Goal: Task Accomplishment & Management: Manage account settings

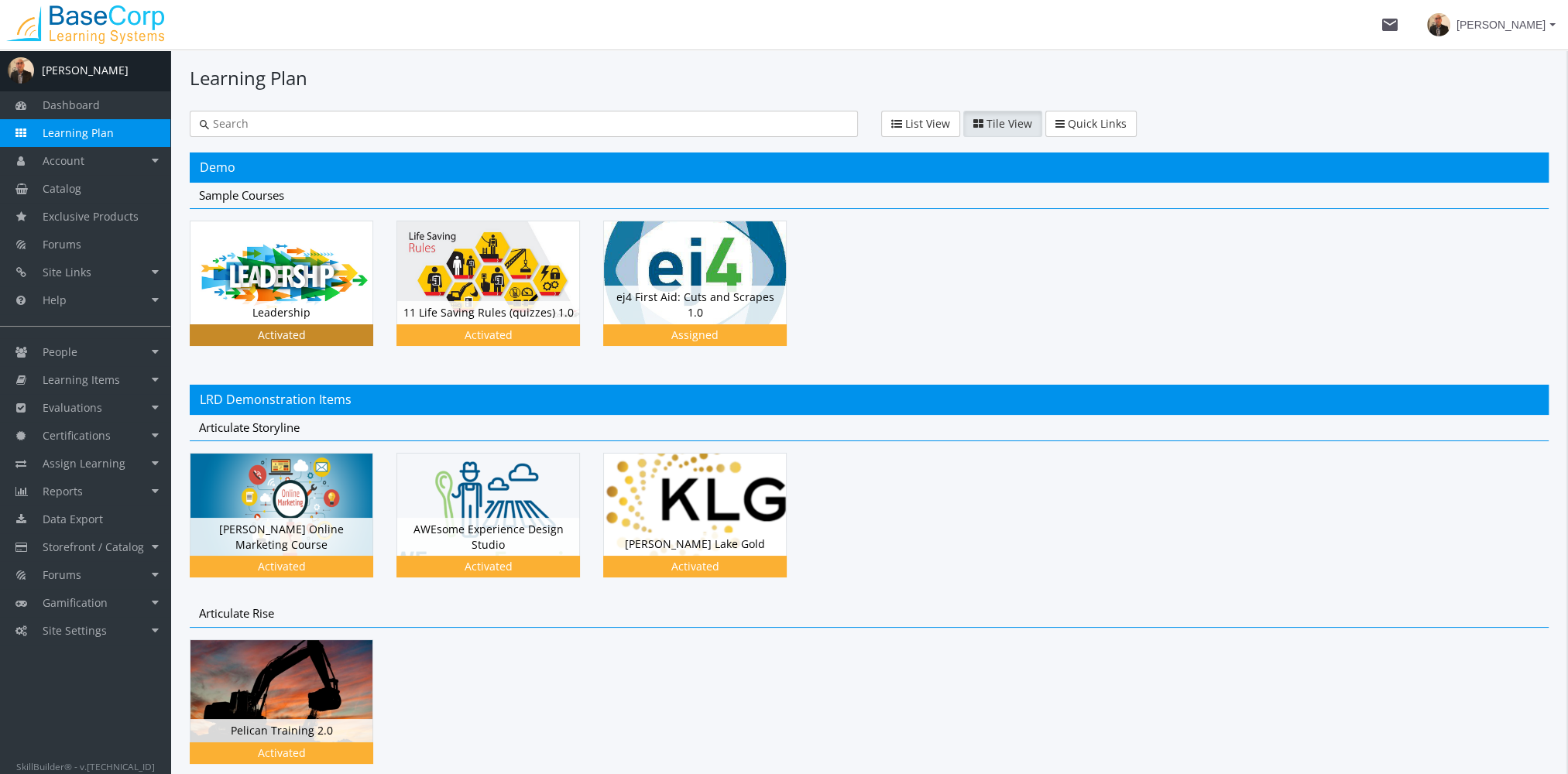
click at [303, 312] on div "Leadership Status Activated" at bounding box center [281, 312] width 182 height 24
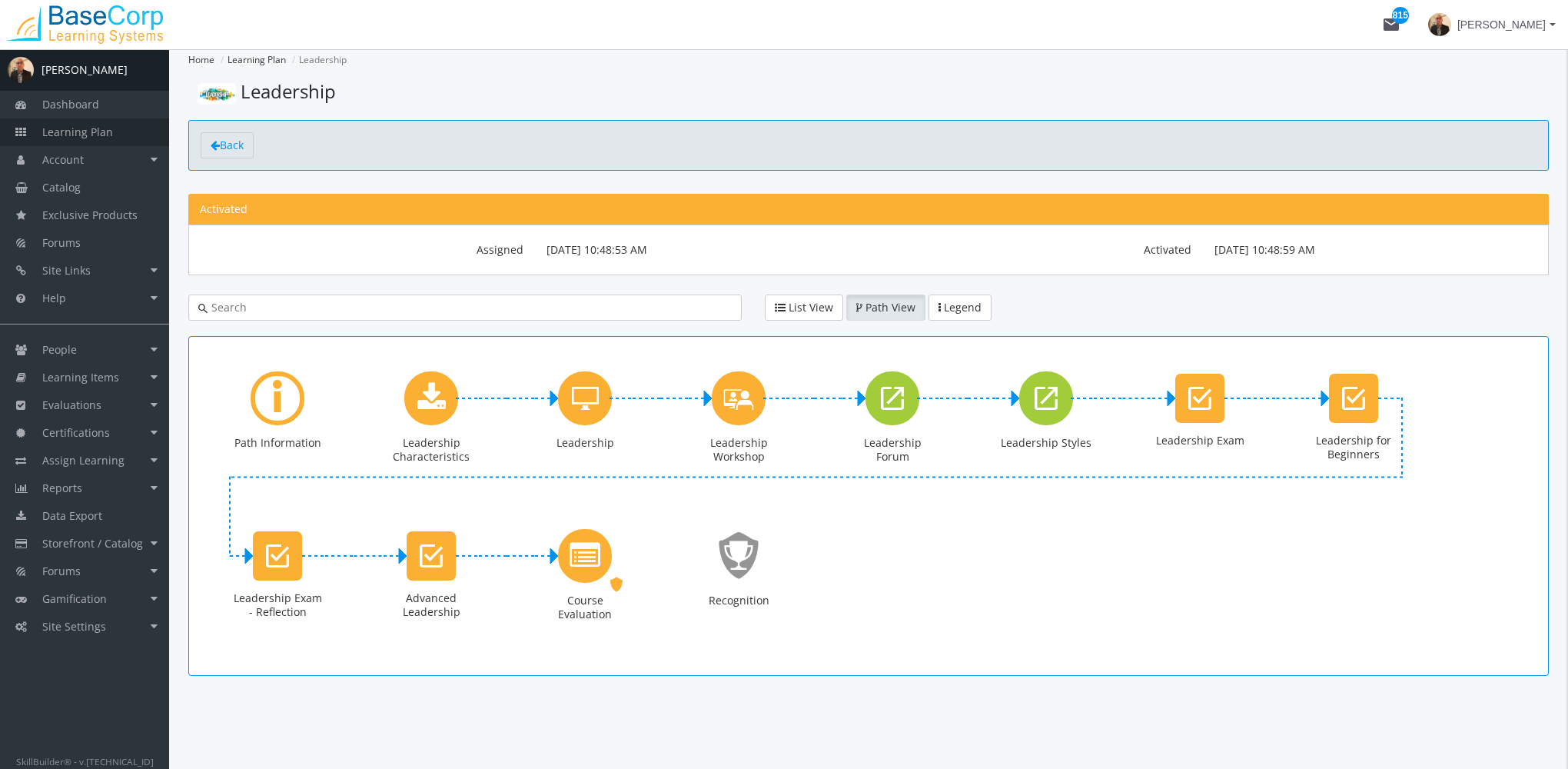
click at [140, 137] on link "Learning Plan" at bounding box center [85, 132] width 169 height 27
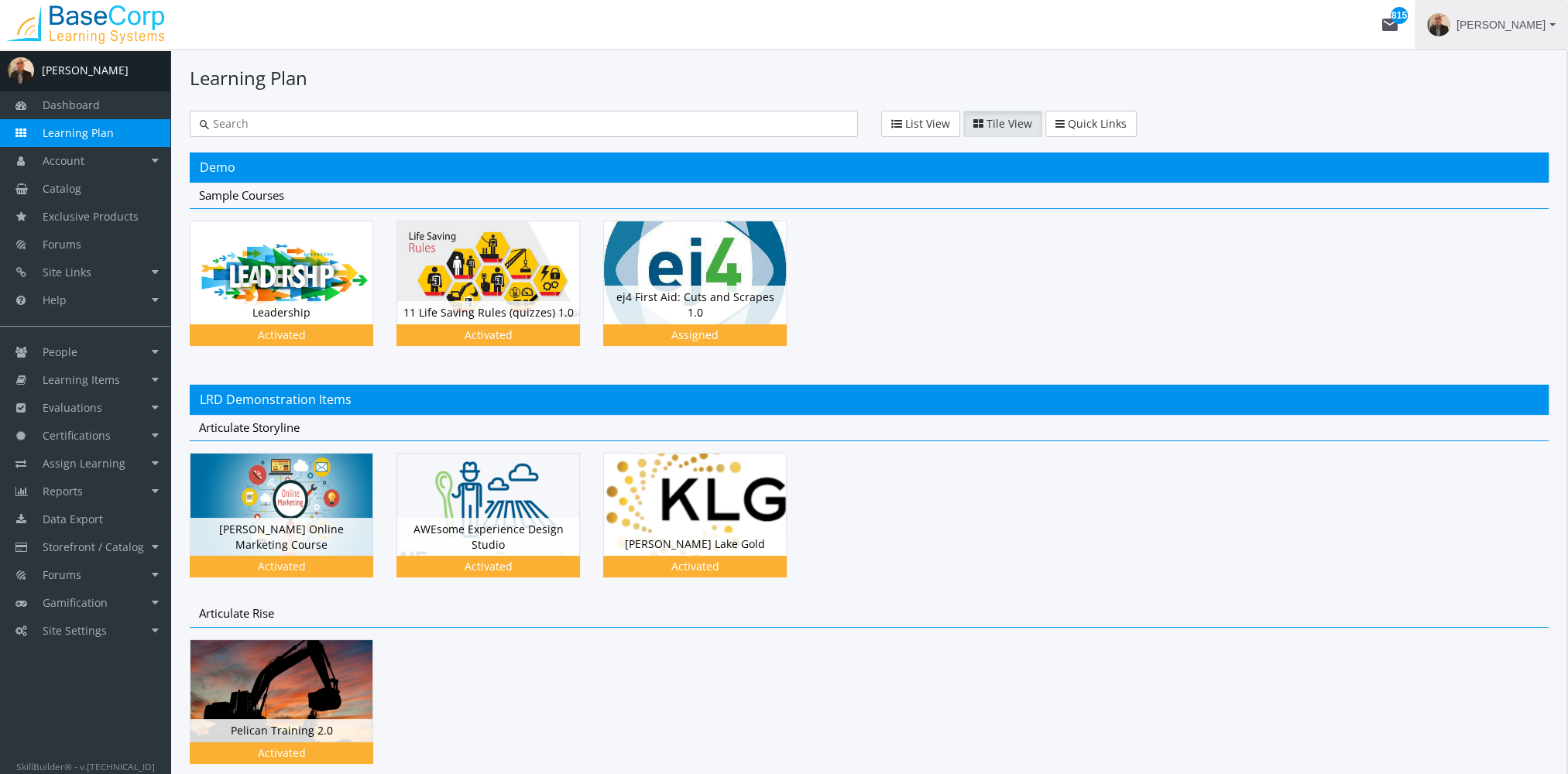
click at [1521, 28] on span "[PERSON_NAME]" at bounding box center [1501, 24] width 89 height 28
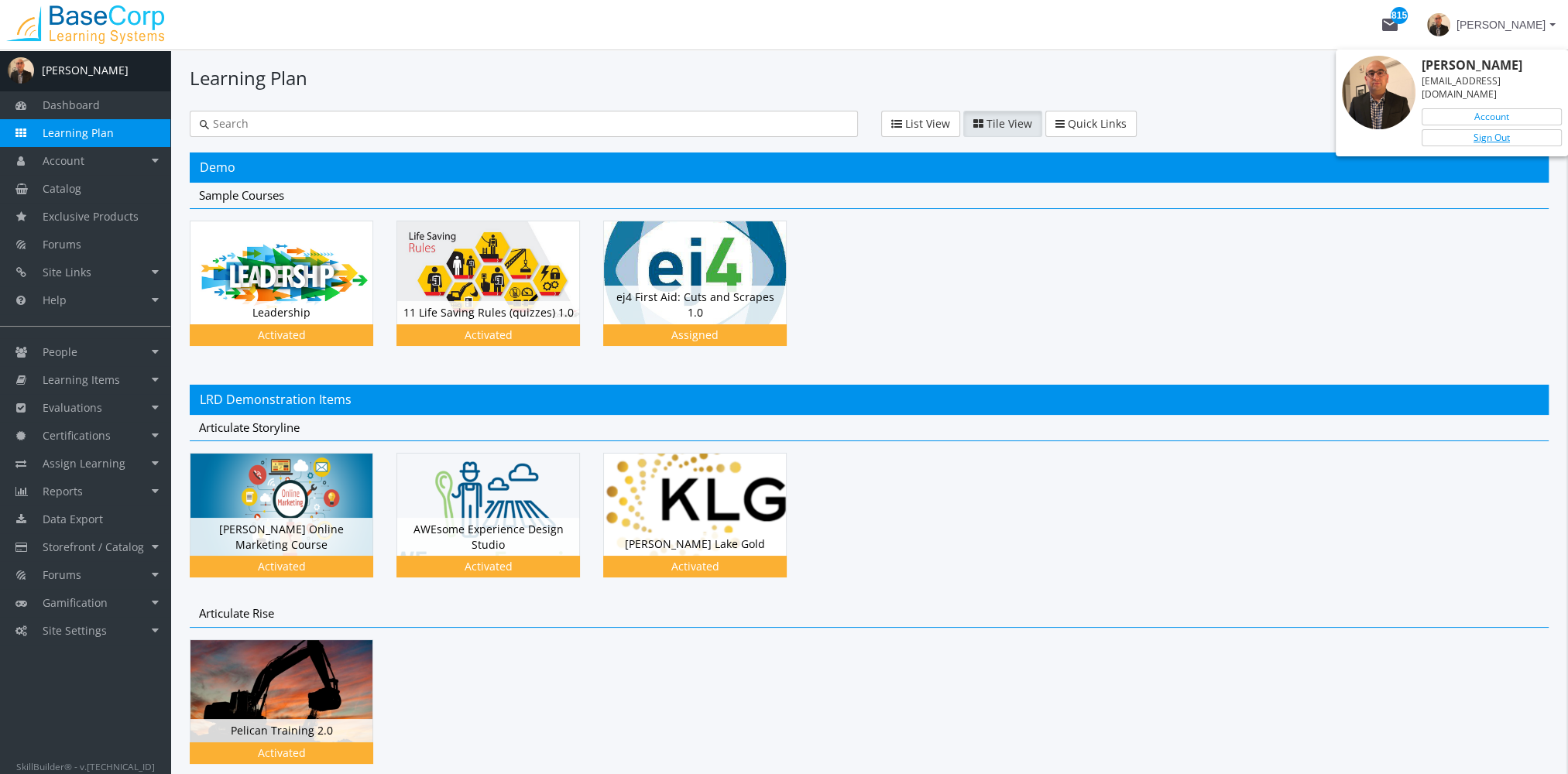
drag, startPoint x: 1499, startPoint y: 121, endPoint x: 1484, endPoint y: 125, distance: 15.5
click at [1499, 129] on link "Sign Out" at bounding box center [1491, 137] width 140 height 17
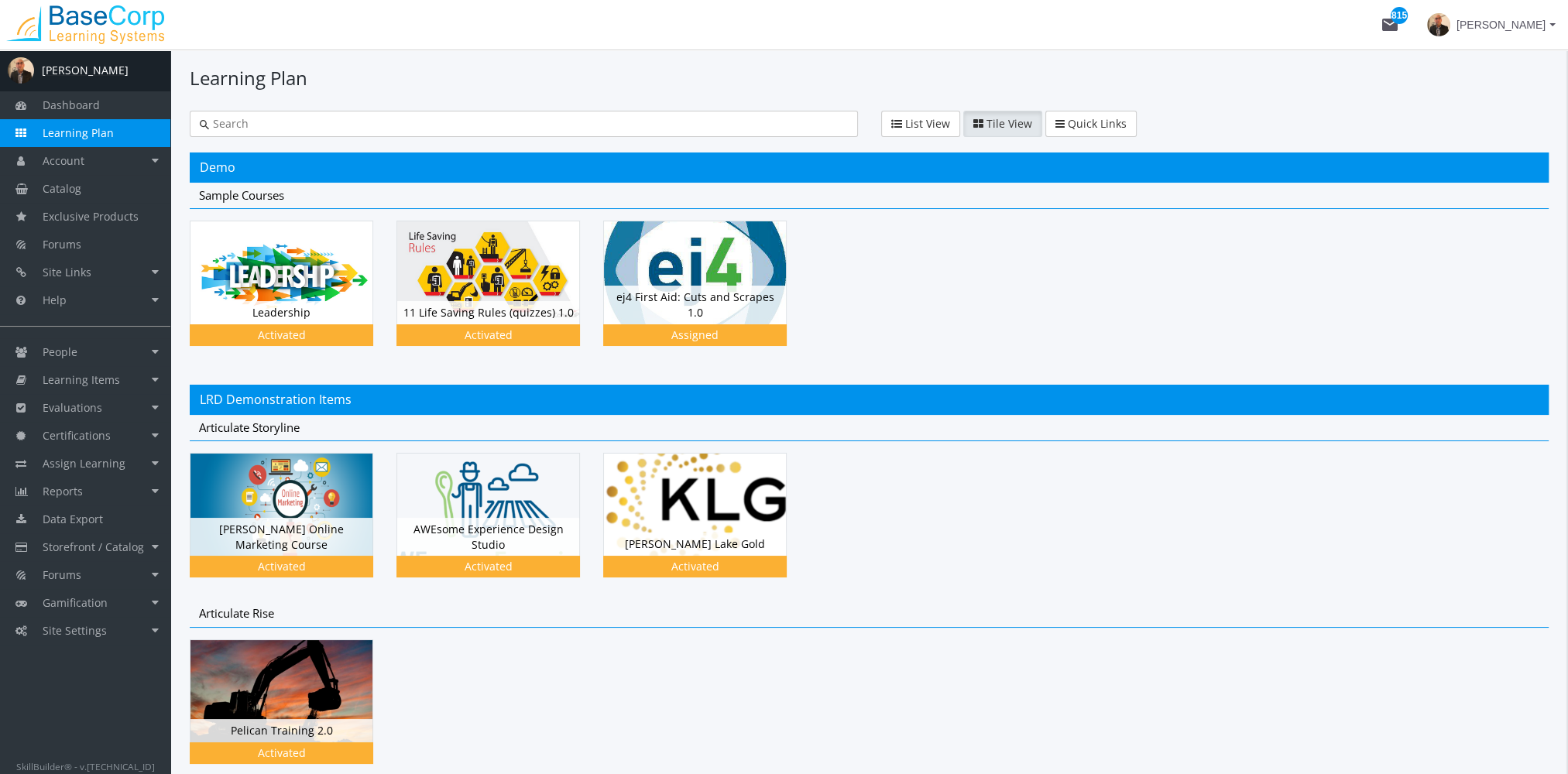
click at [99, 71] on div "[PERSON_NAME]" at bounding box center [85, 70] width 87 height 15
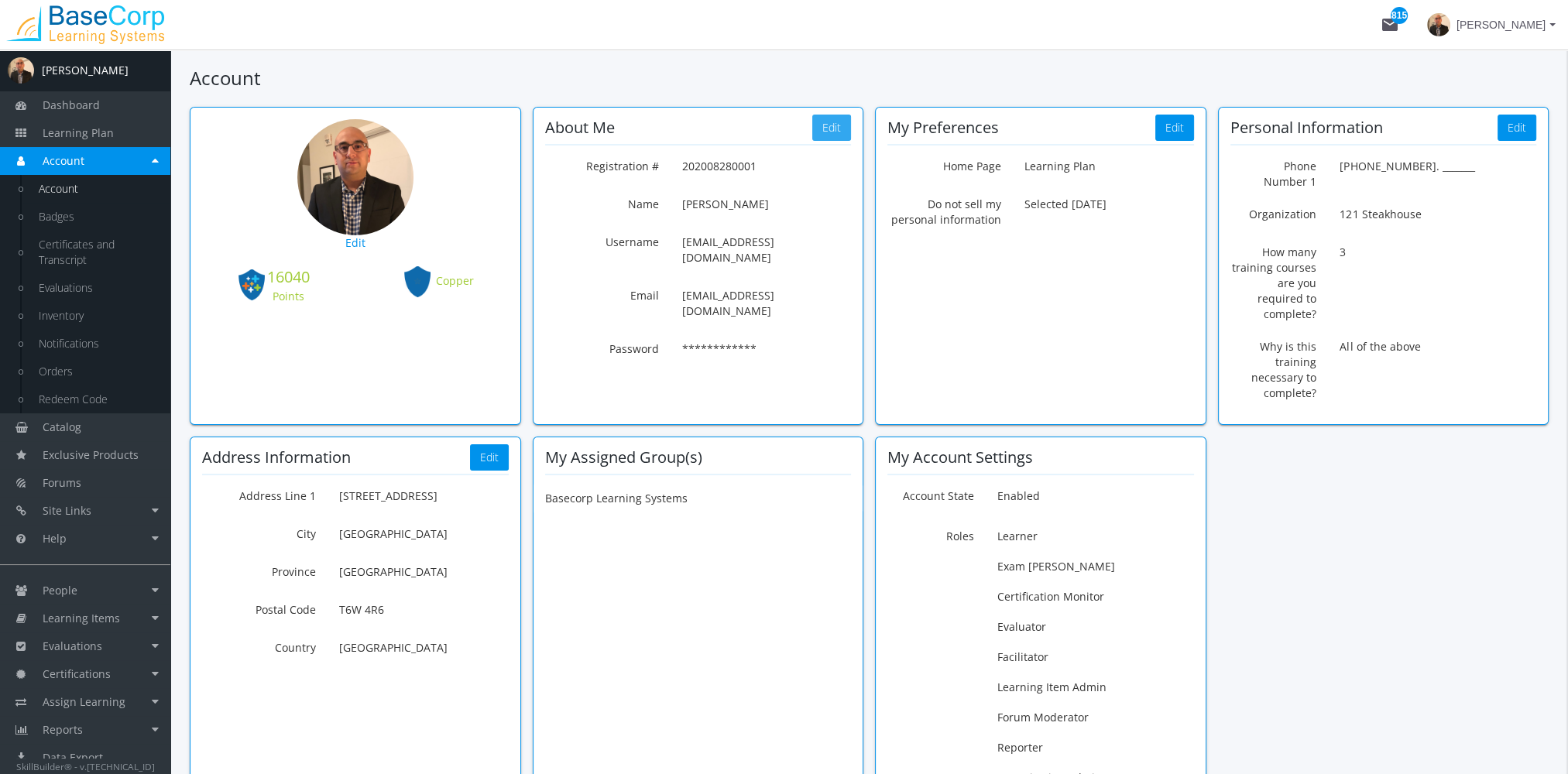
click at [827, 127] on button "Edit" at bounding box center [832, 127] width 39 height 26
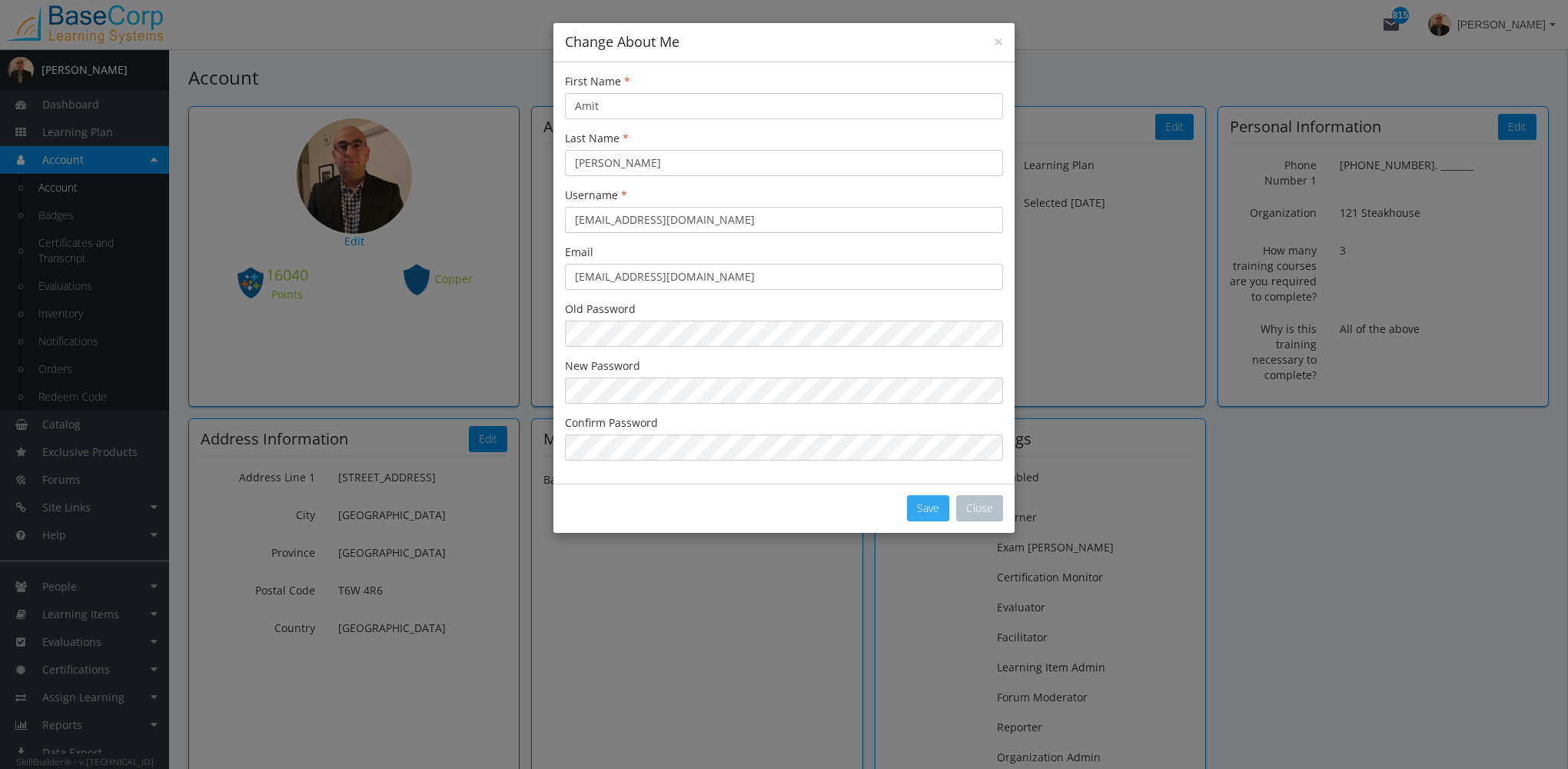
click at [949, 504] on button "Save" at bounding box center [928, 508] width 43 height 26
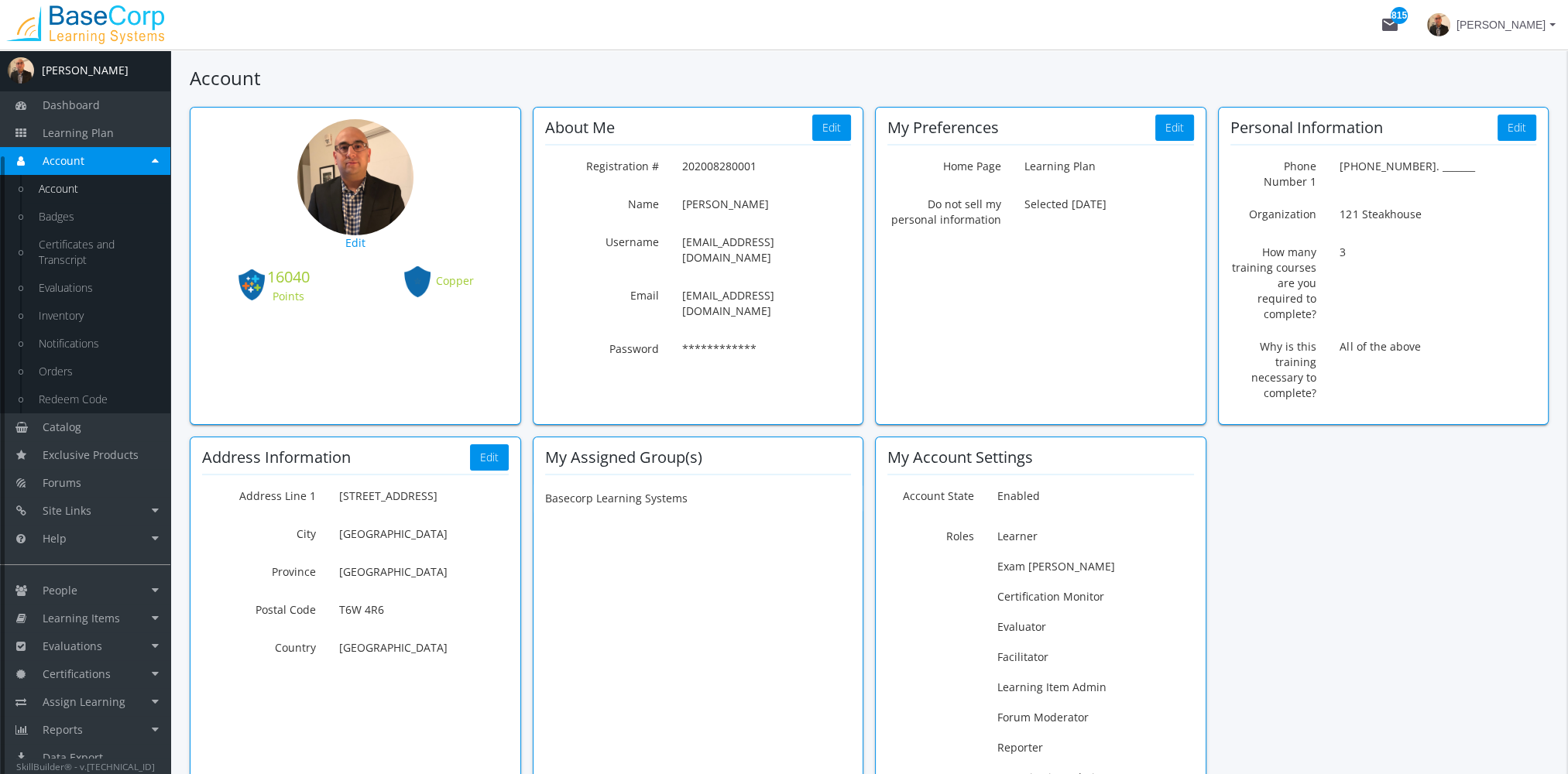
scroll to position [124, 0]
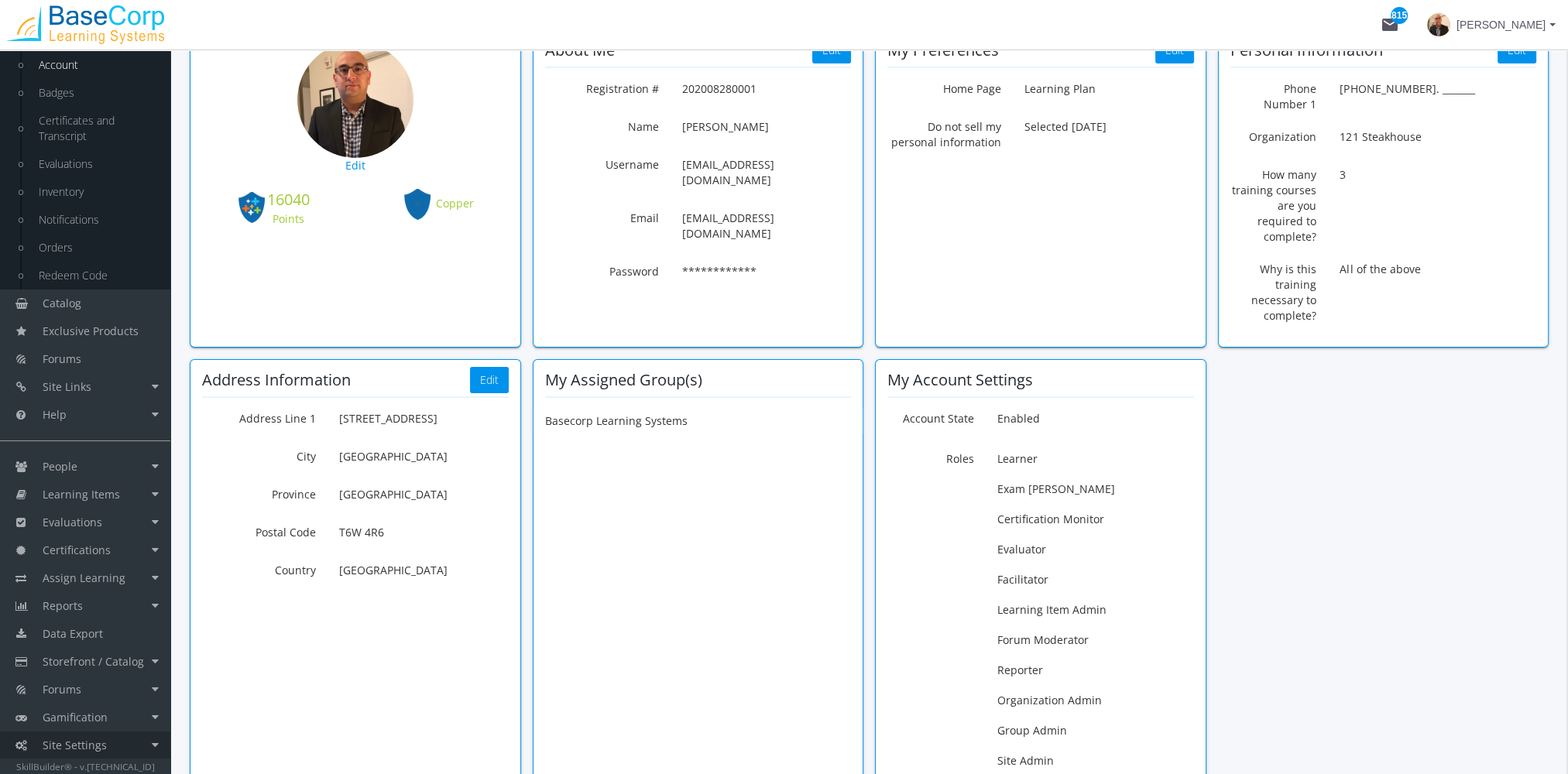
click at [104, 743] on span "Site Settings" at bounding box center [75, 745] width 64 height 15
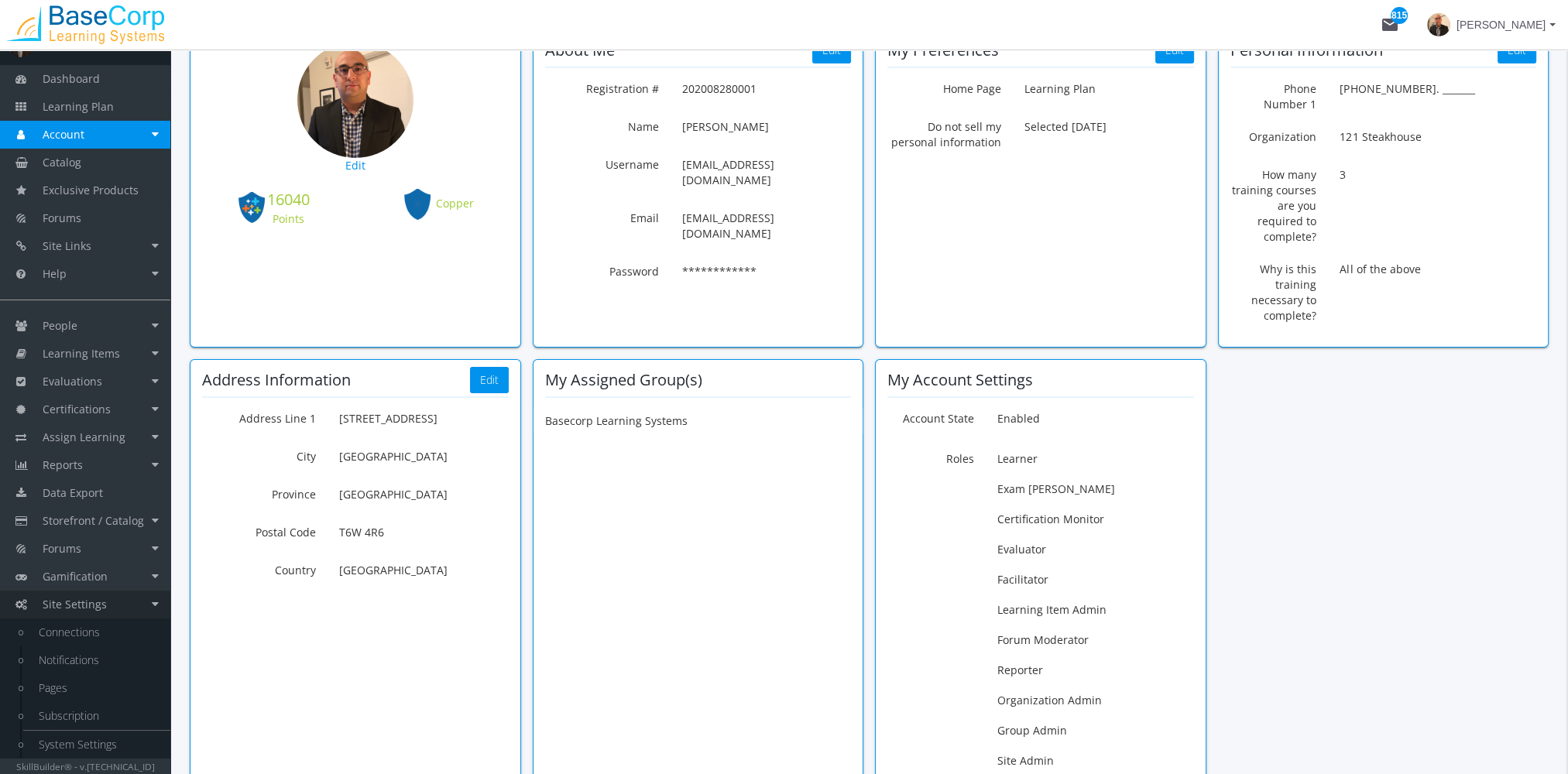
scroll to position [26, 0]
click at [105, 739] on link "System Settings" at bounding box center [96, 745] width 147 height 28
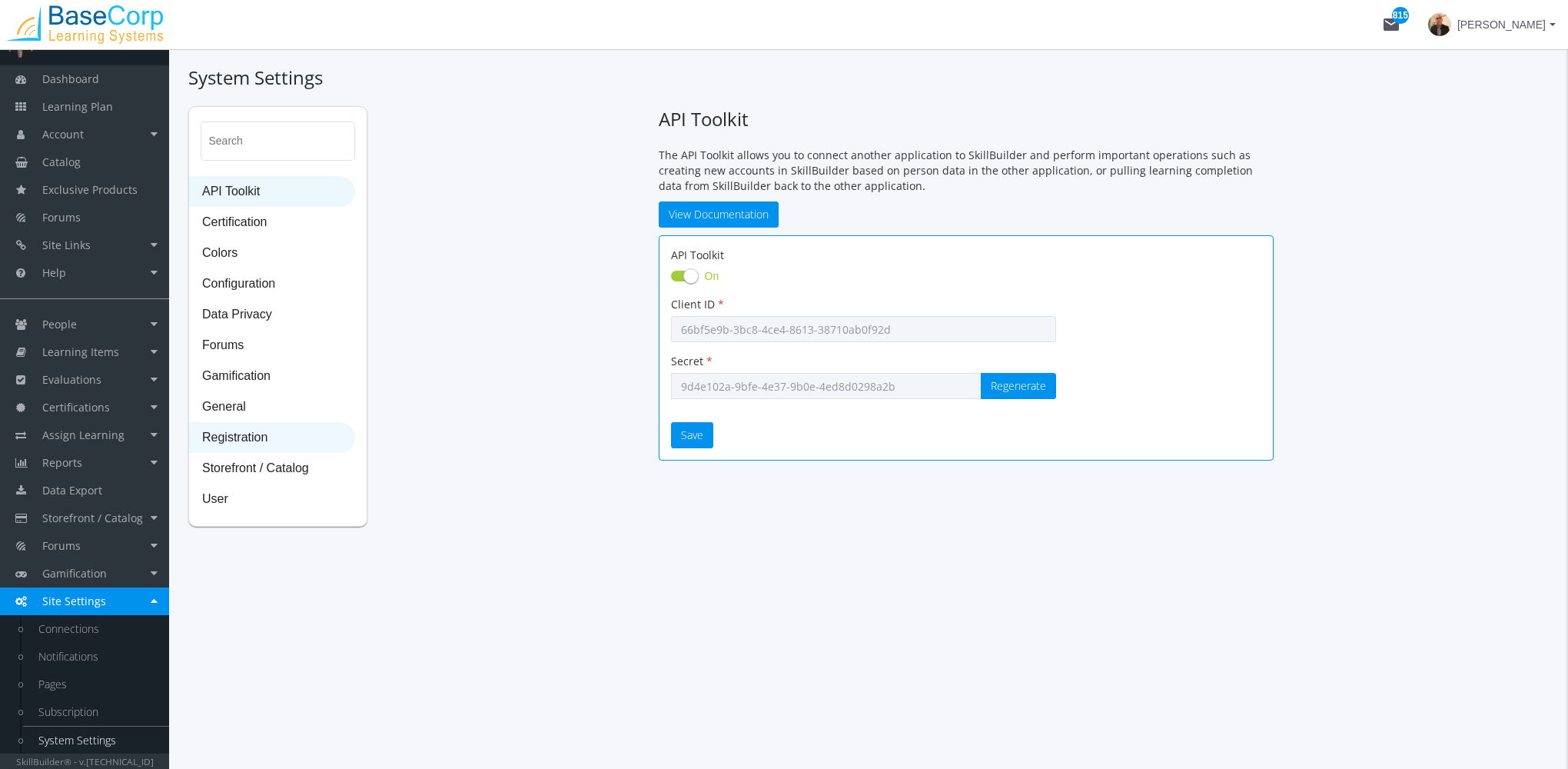
click at [262, 444] on span "Registration" at bounding box center [272, 438] width 164 height 31
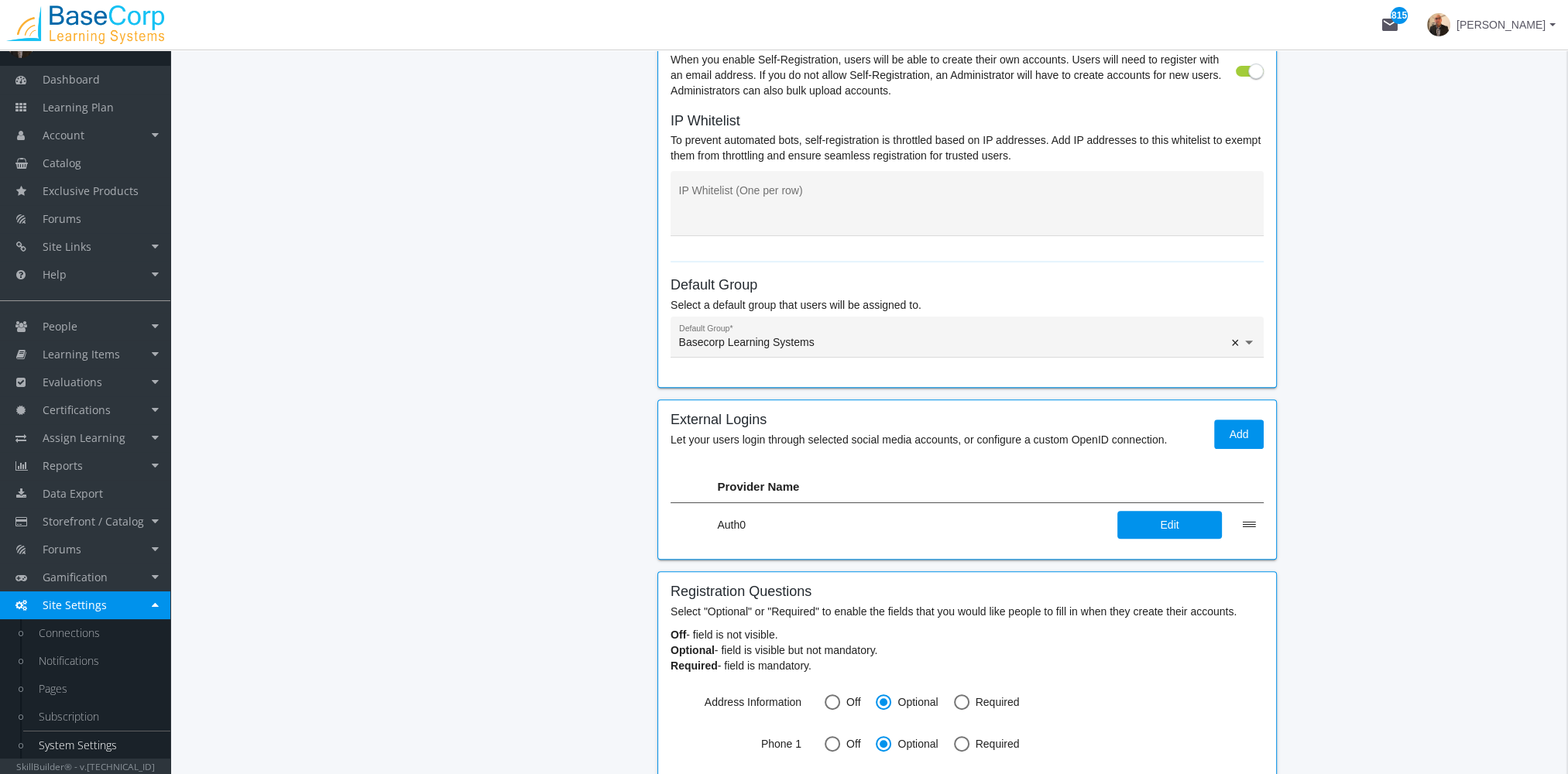
scroll to position [696, 0]
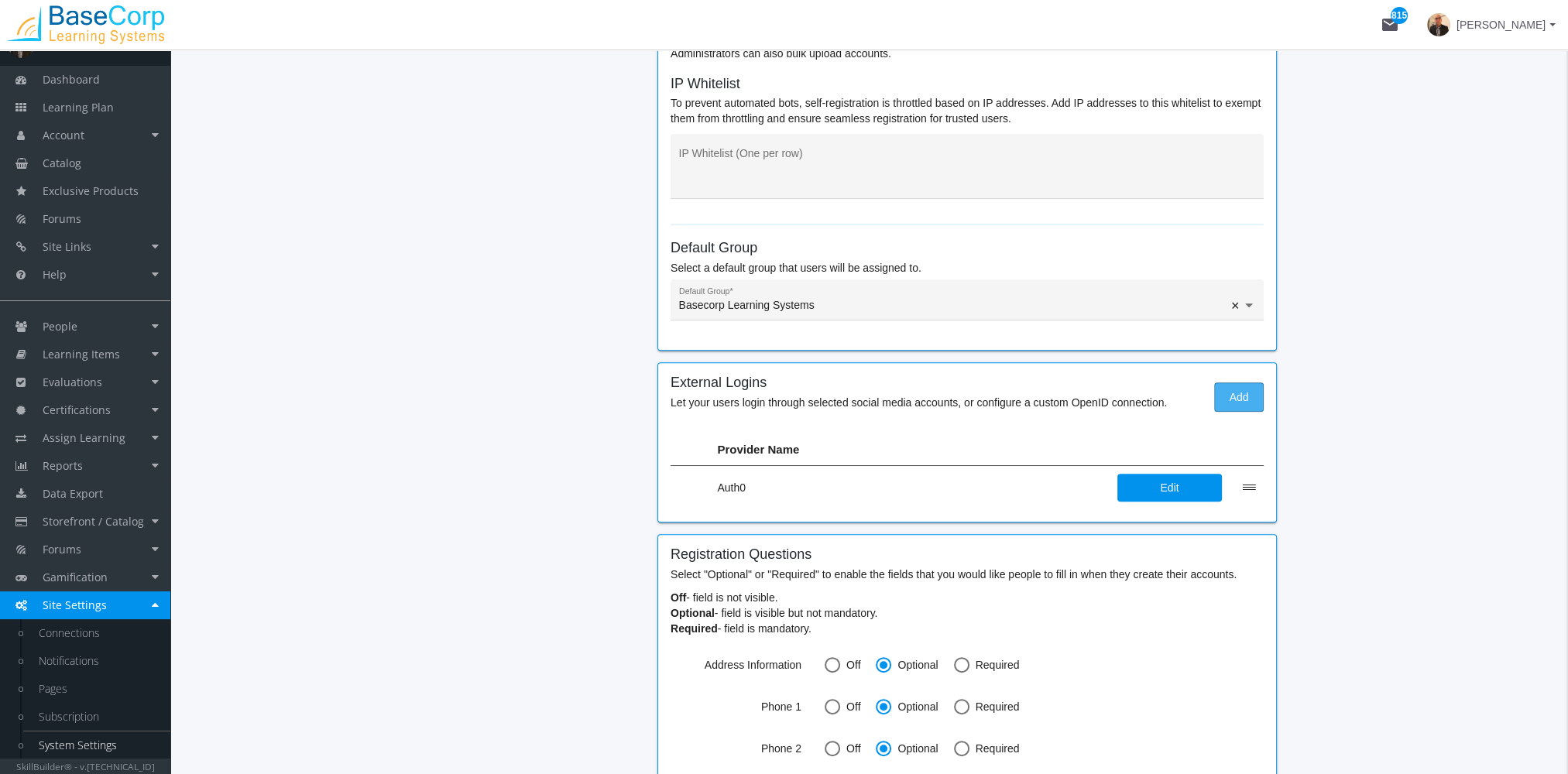
click at [1243, 395] on span "Add" at bounding box center [1239, 397] width 24 height 28
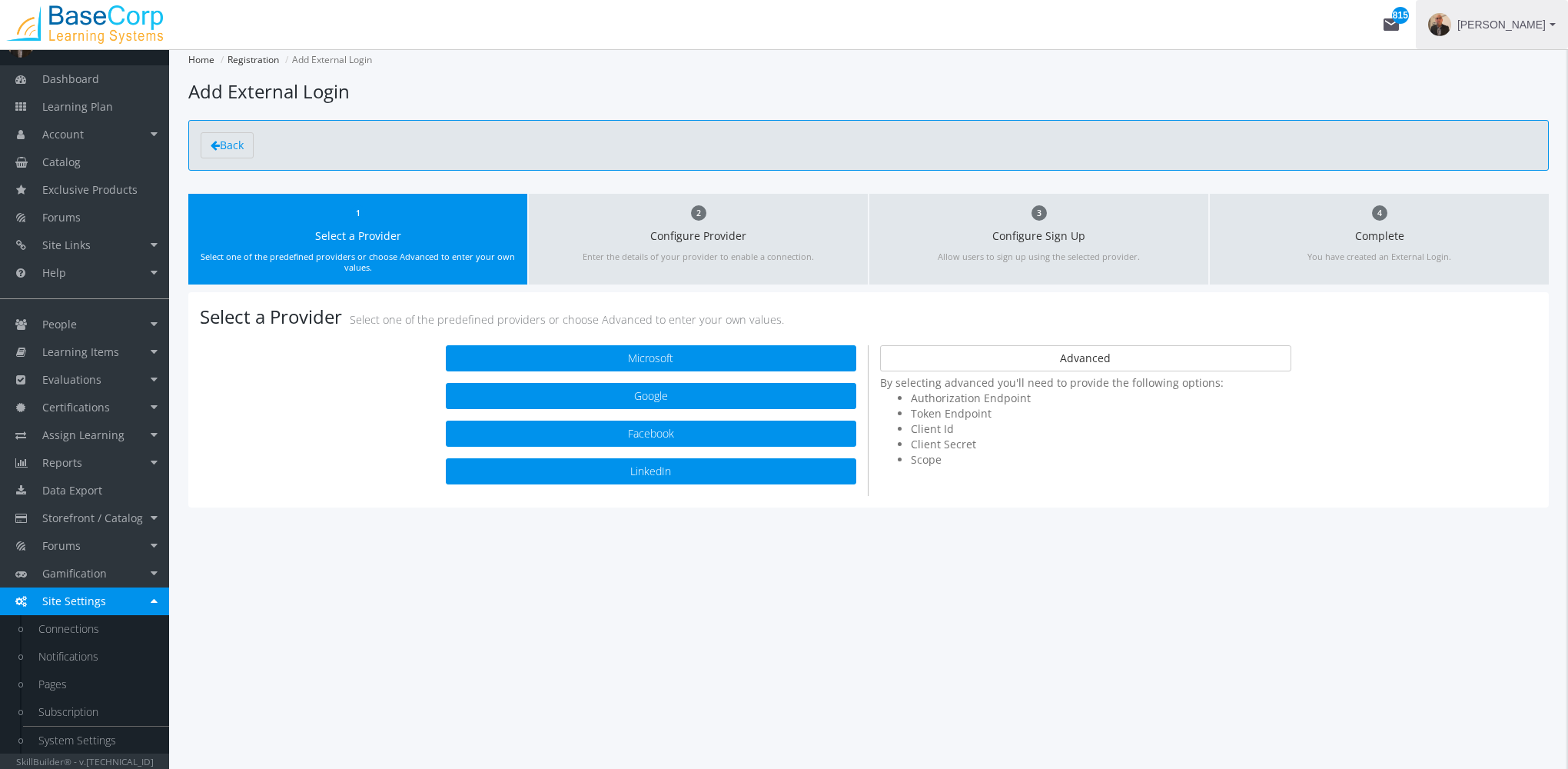
click at [1528, 25] on span "[PERSON_NAME]" at bounding box center [1502, 24] width 89 height 27
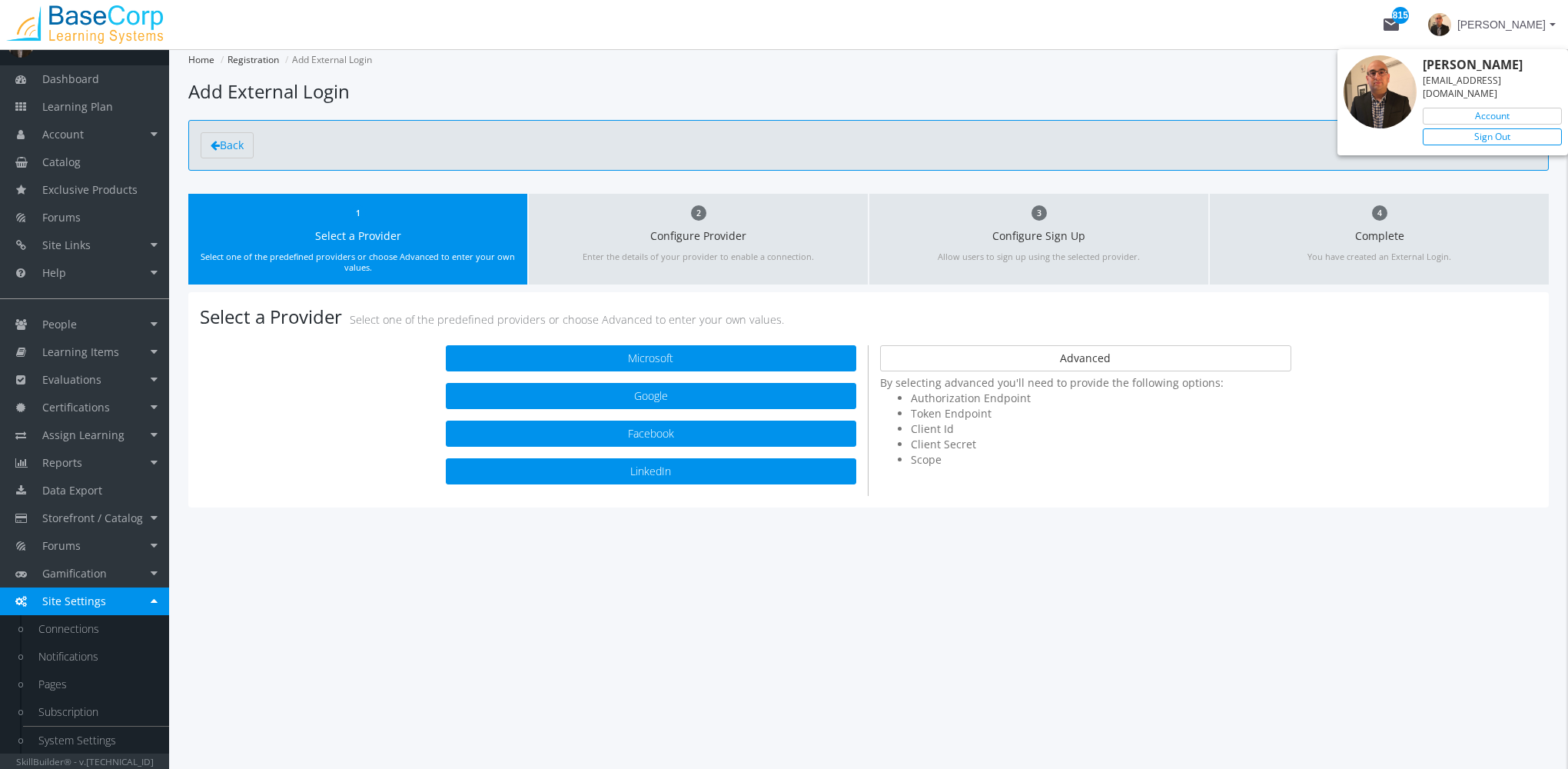
click at [1500, 128] on link "Sign Out" at bounding box center [1492, 136] width 139 height 17
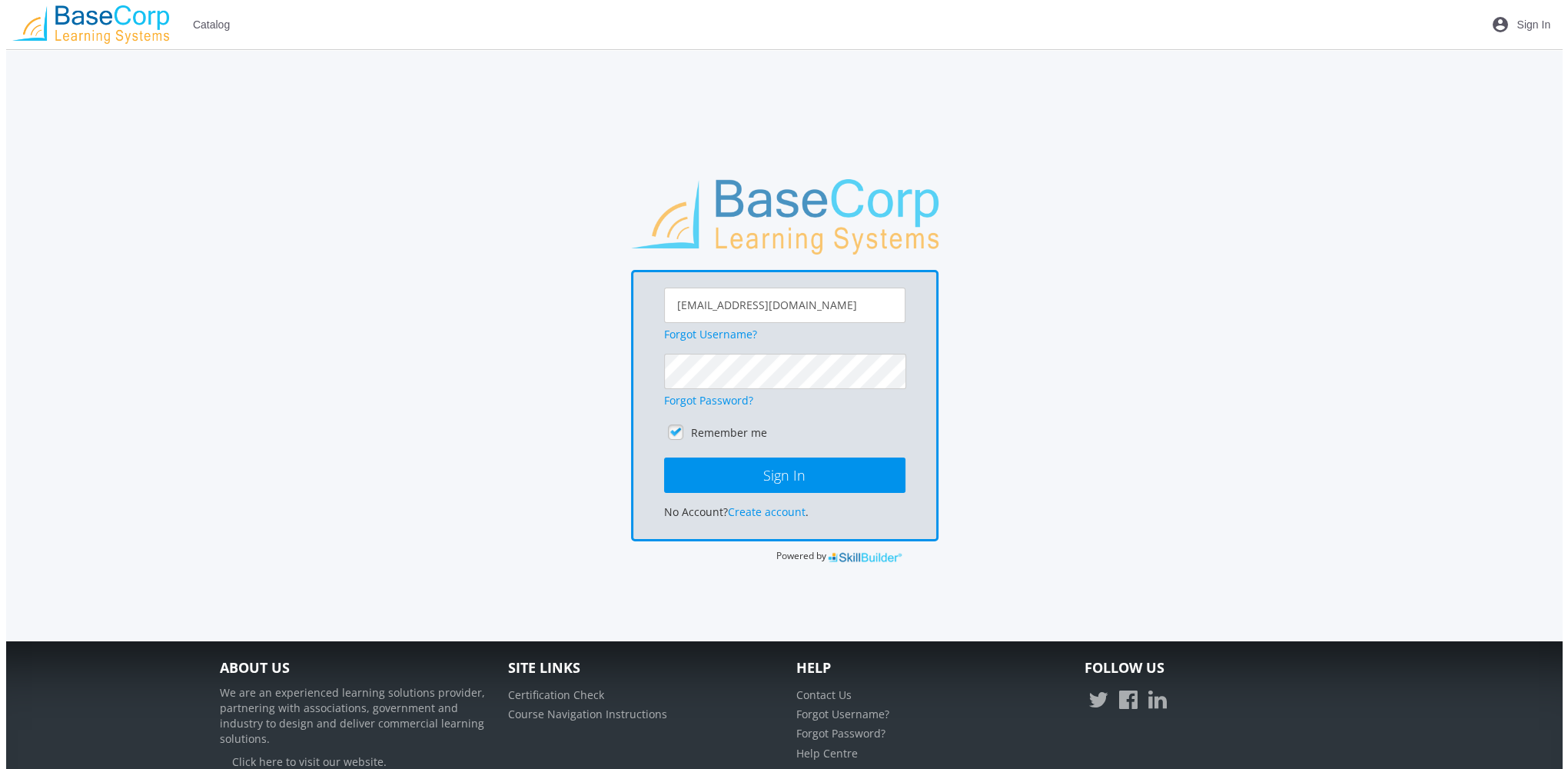
scroll to position [29, 0]
click at [719, 403] on link "Forgot Password?" at bounding box center [702, 400] width 89 height 14
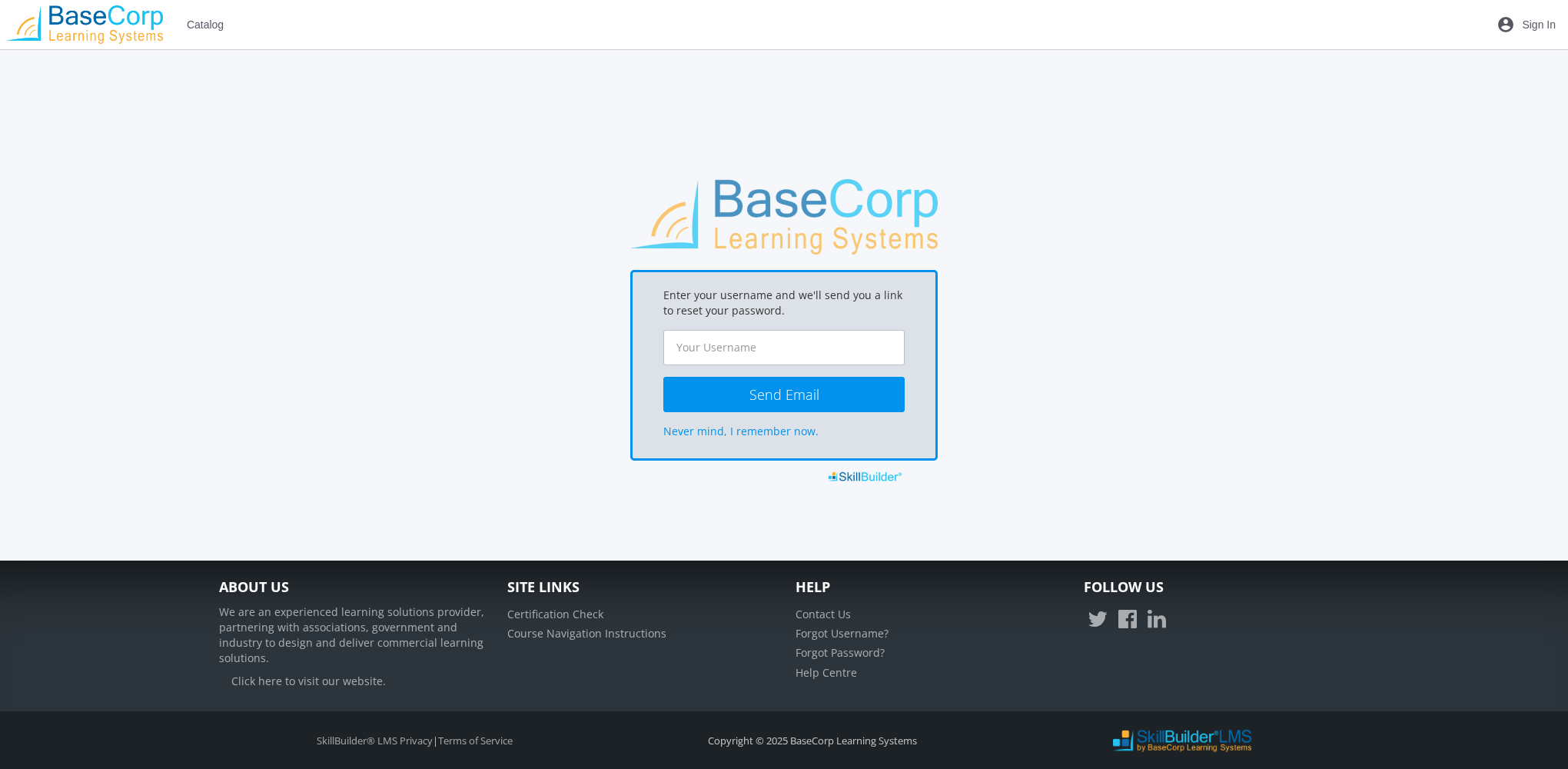
click at [724, 357] on input "text" at bounding box center [784, 348] width 241 height 35
type input "[EMAIL_ADDRESS][DOMAIN_NAME]"
click at [741, 387] on button "Send Email" at bounding box center [784, 395] width 241 height 35
click at [1540, 27] on span "Sign In" at bounding box center [1539, 24] width 34 height 27
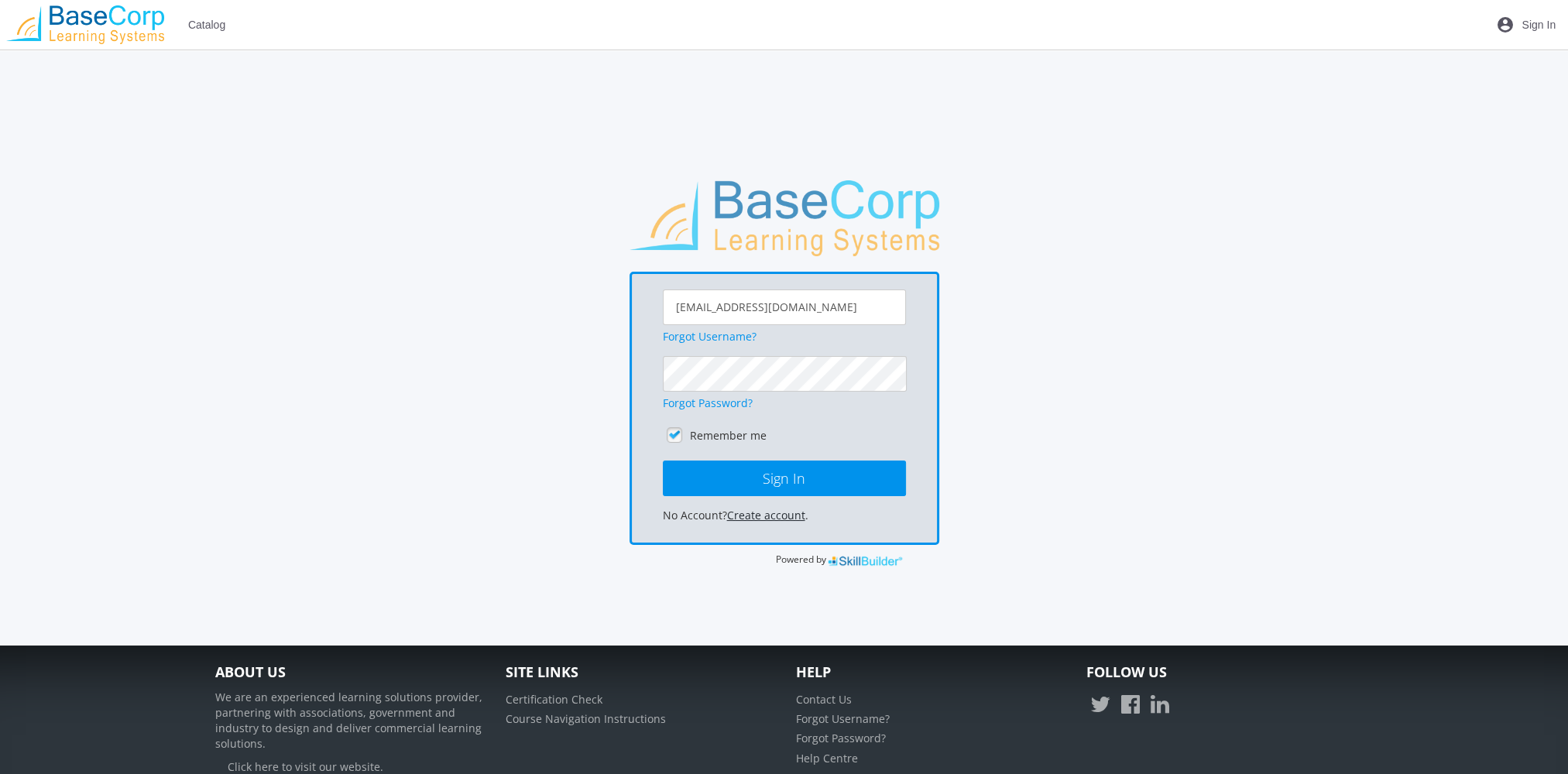
click at [782, 515] on link "Create account" at bounding box center [766, 515] width 78 height 15
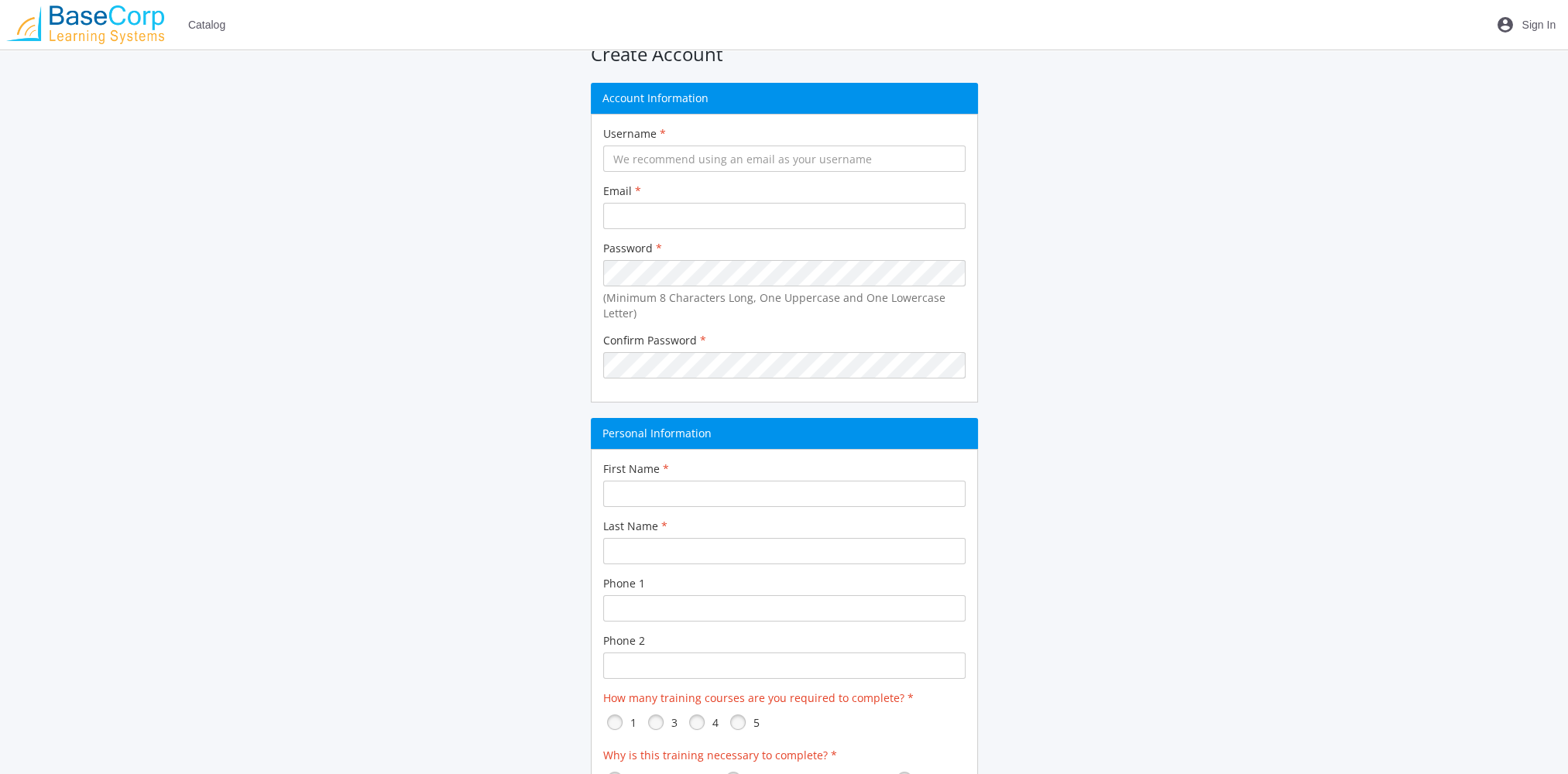
scroll to position [77, 0]
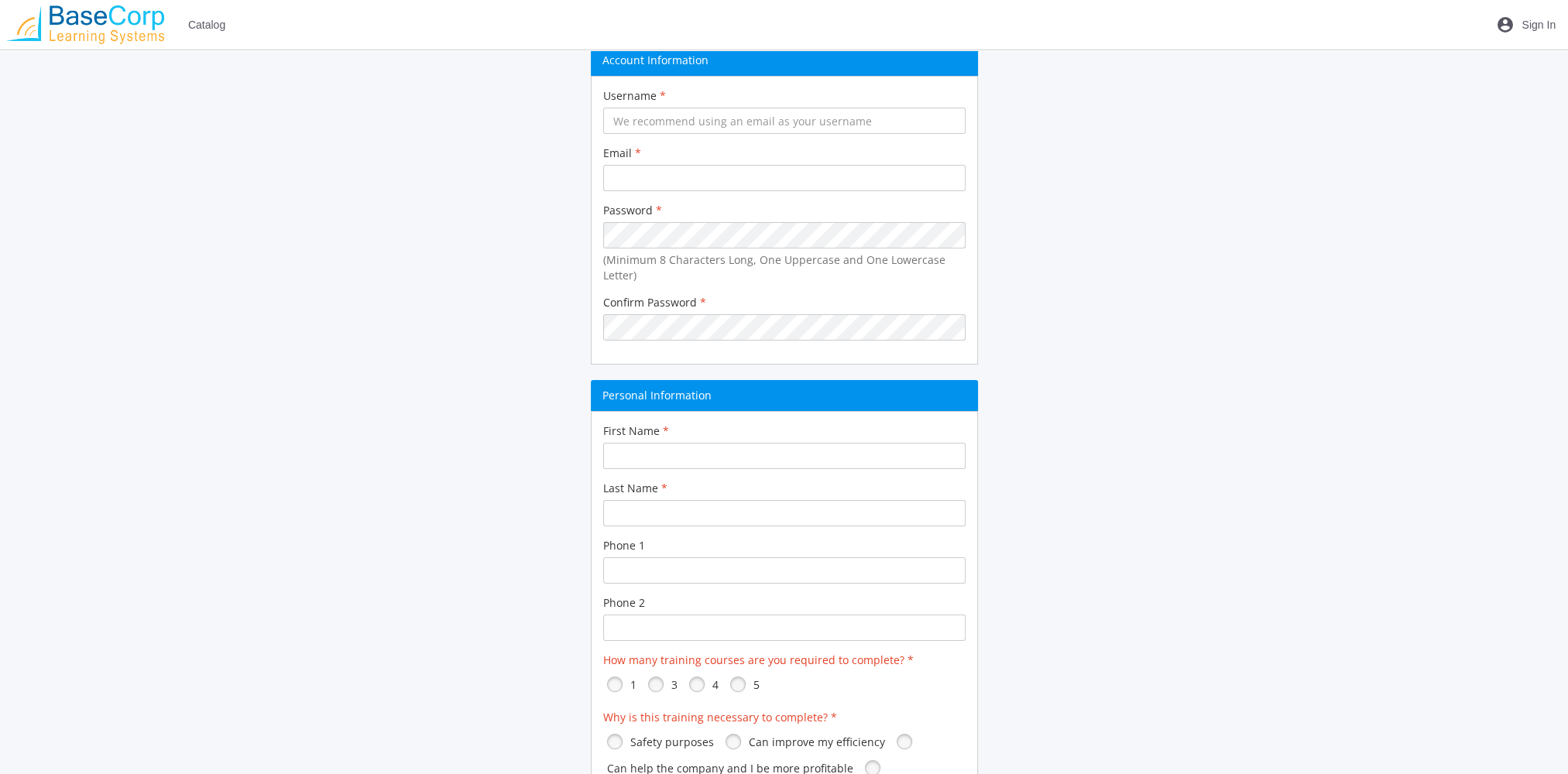
click at [650, 220] on div "Password (Minimum 8 Characters Long, One Uppercase and One Lowercase Letter)" at bounding box center [784, 242] width 362 height 80
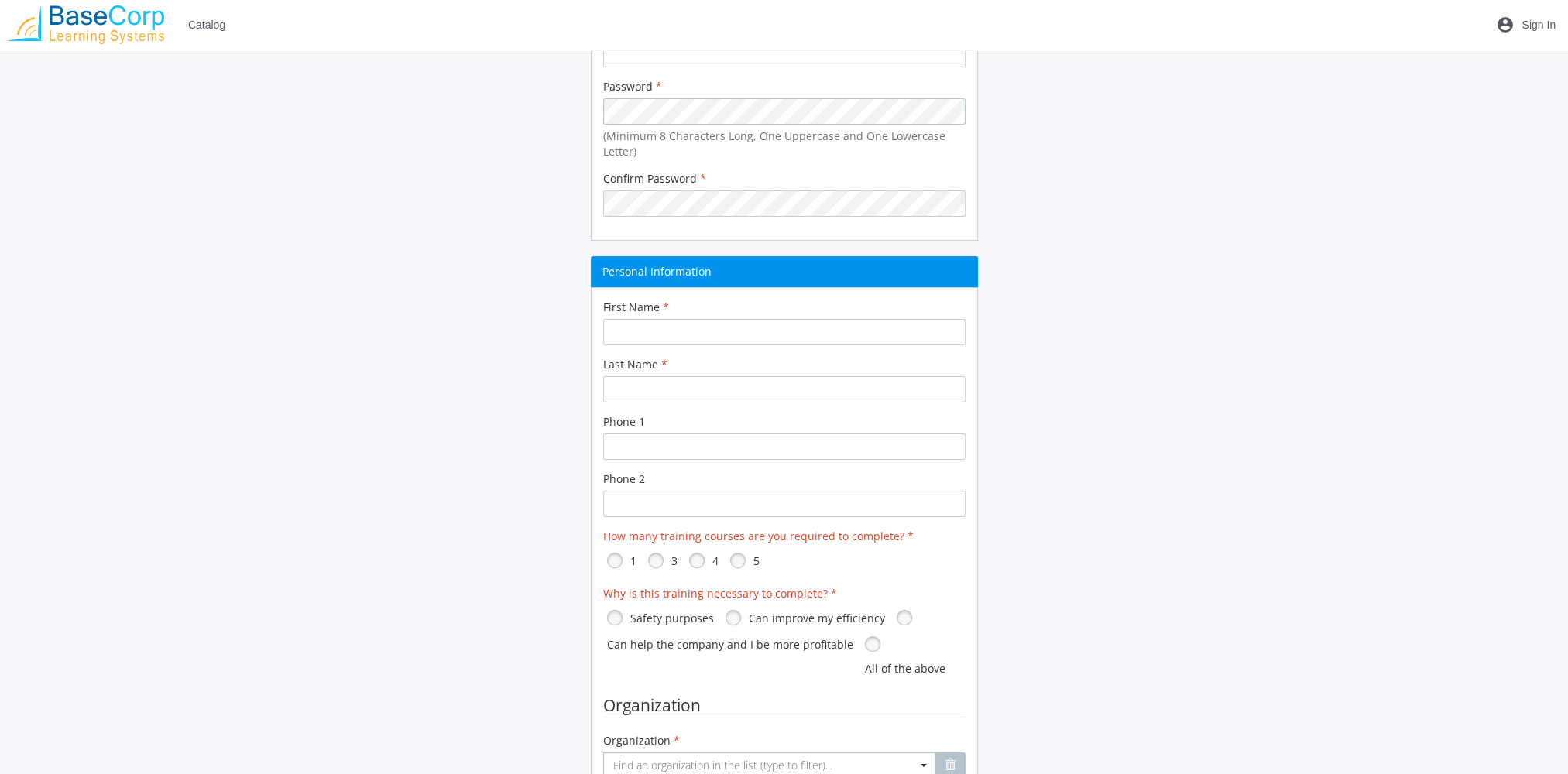
scroll to position [232, 0]
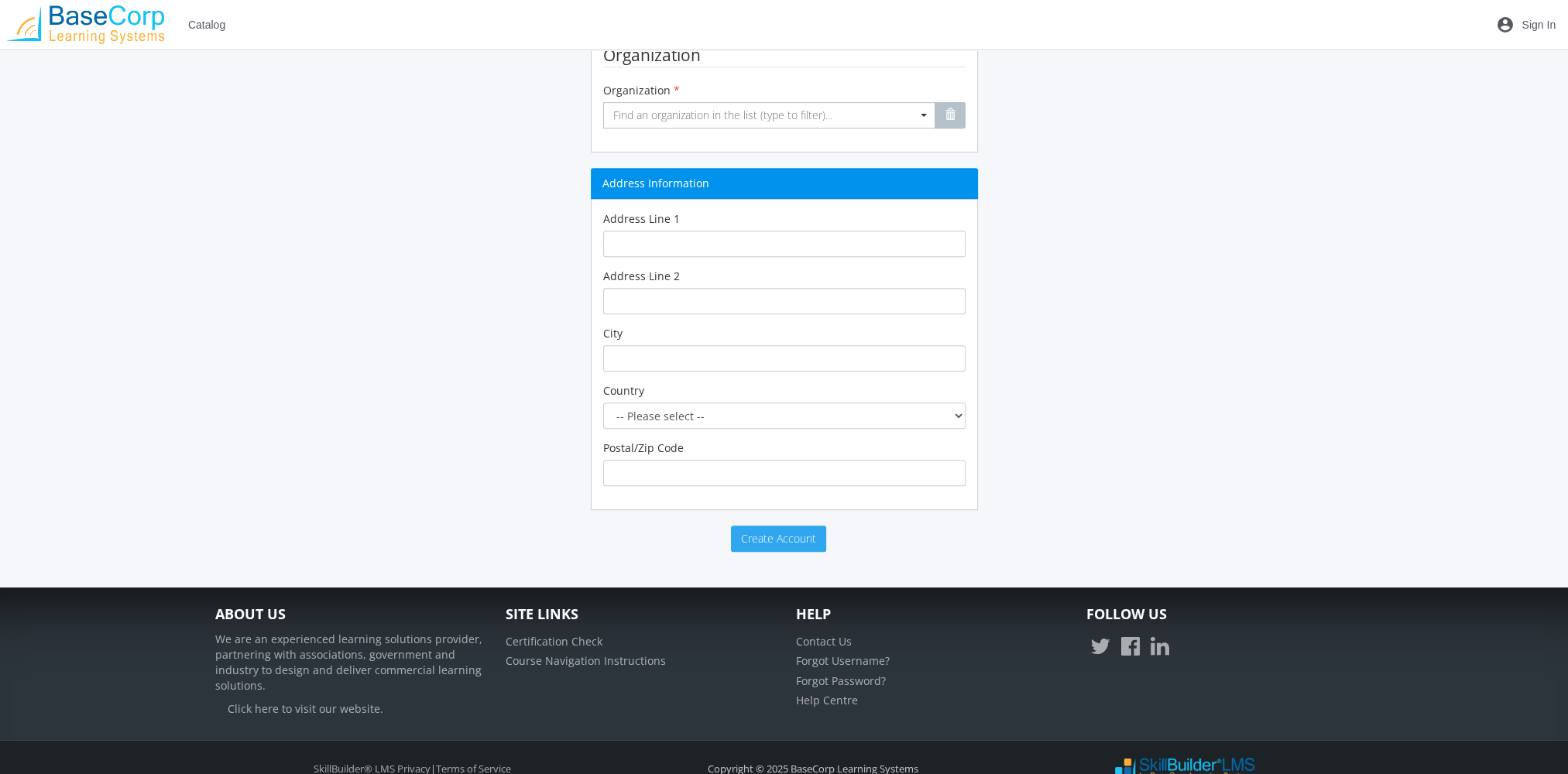
click at [741, 532] on span "Create Account" at bounding box center [778, 538] width 75 height 15
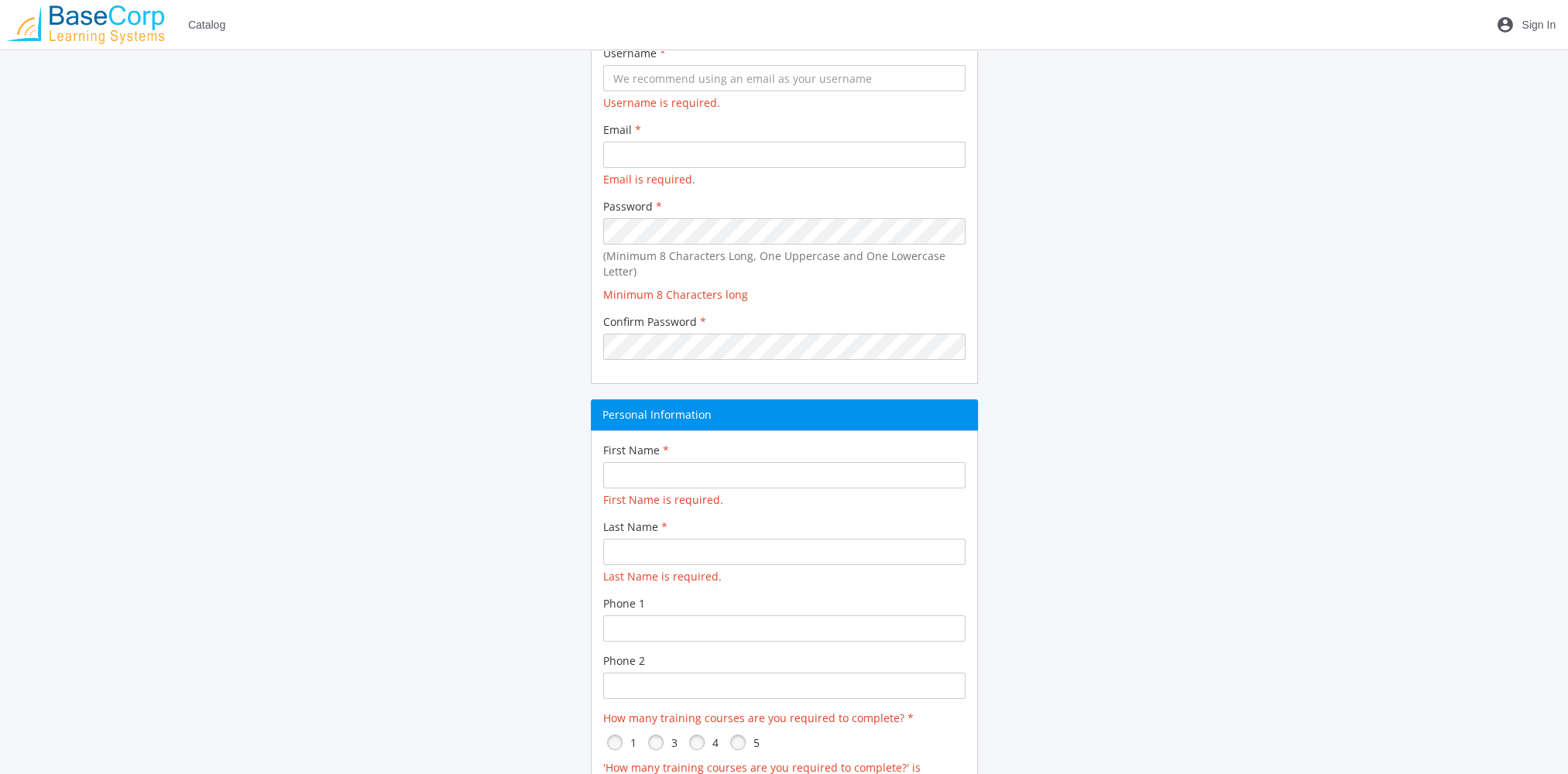
scroll to position [43, 0]
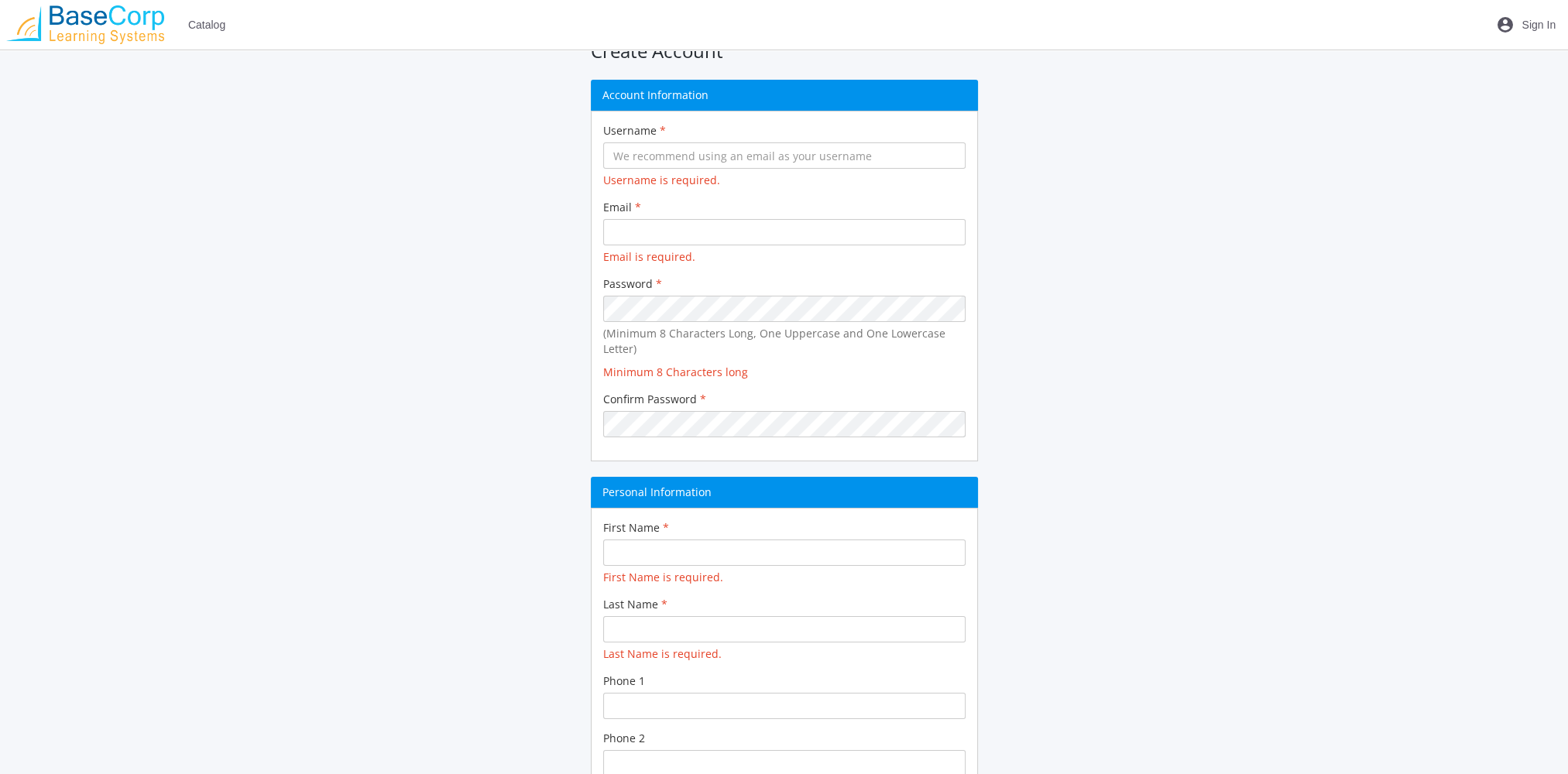
click at [1531, 22] on span "Sign In" at bounding box center [1538, 24] width 34 height 28
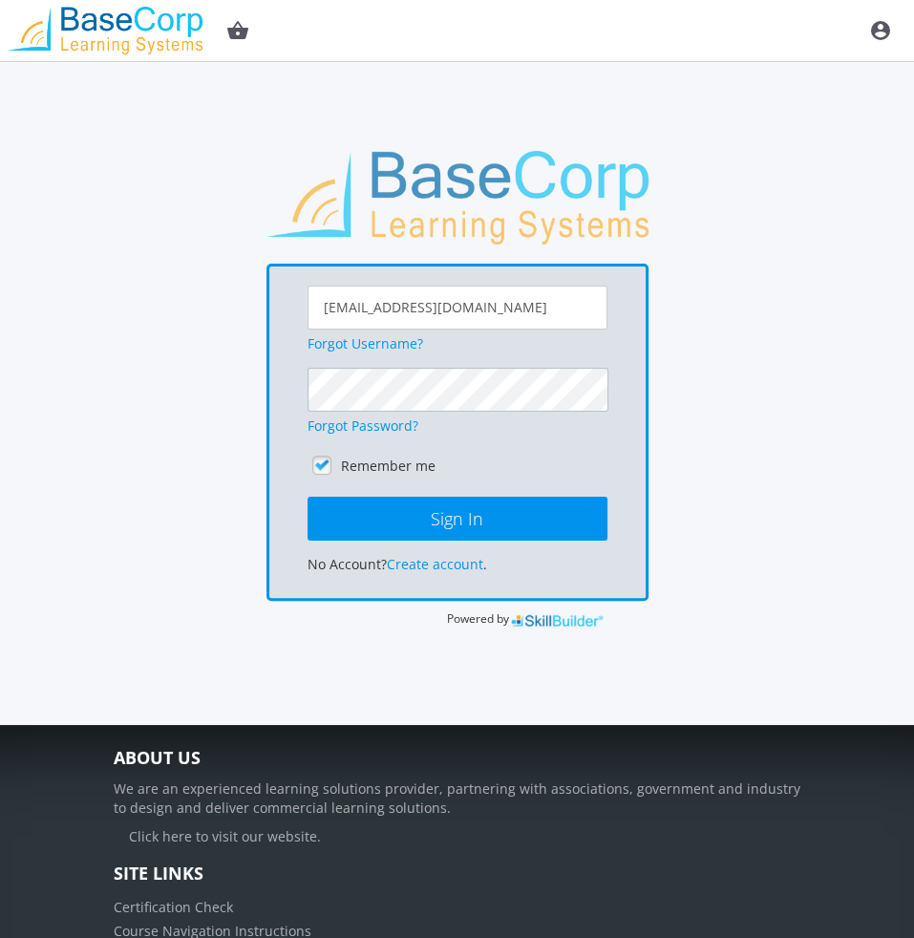
click at [307, 497] on button "Sign In" at bounding box center [457, 519] width 300 height 44
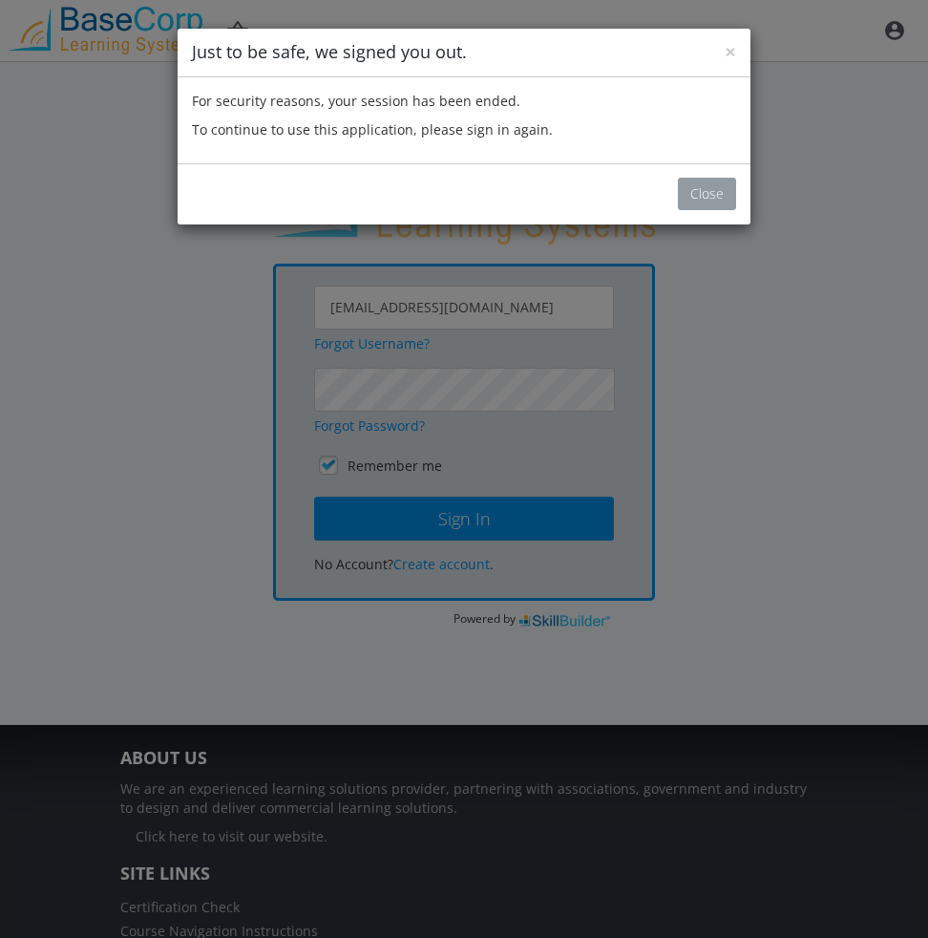
click at [703, 201] on button "Close" at bounding box center [707, 194] width 58 height 32
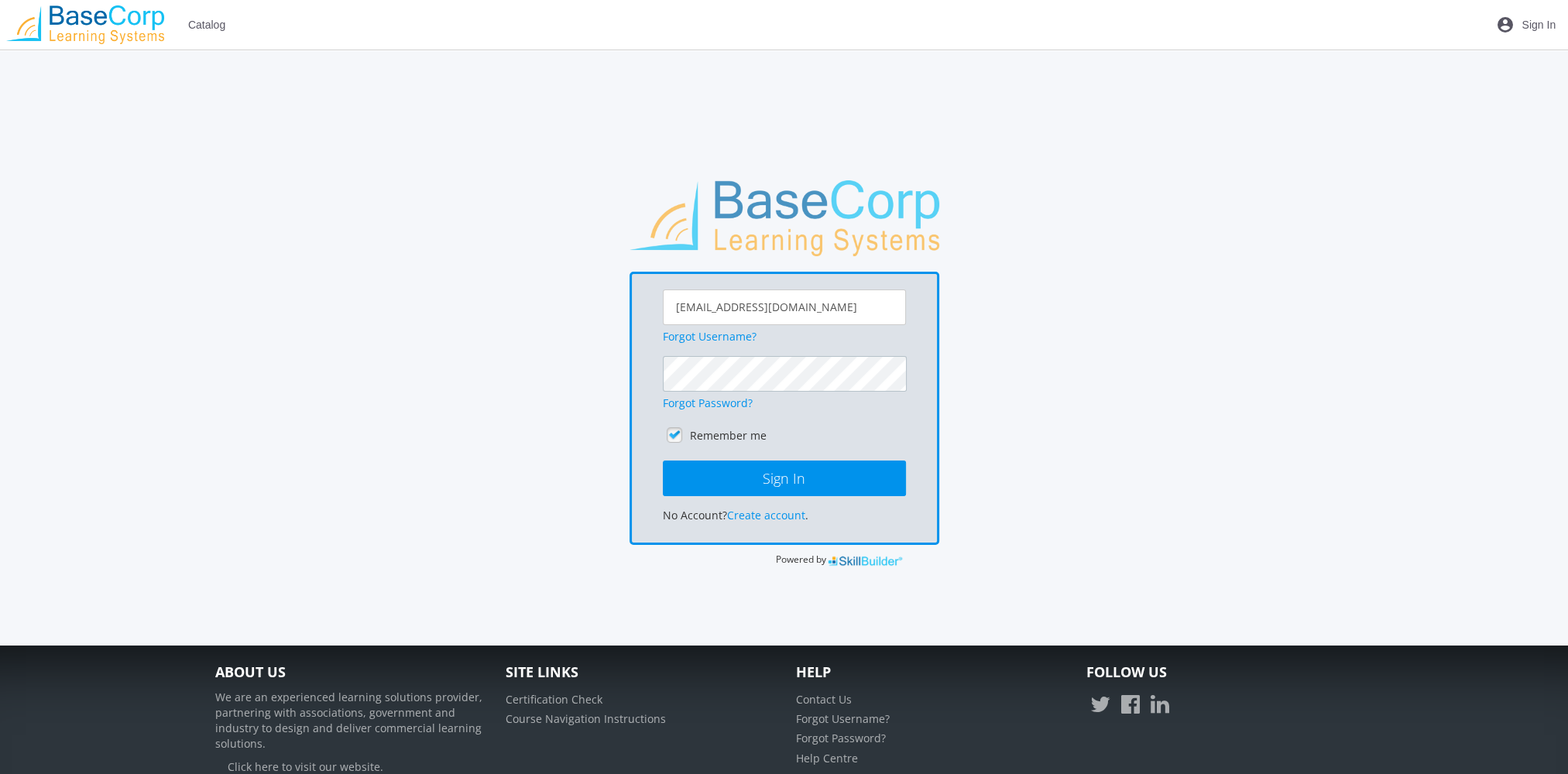
click at [662, 460] on button "Sign In" at bounding box center [784, 478] width 243 height 36
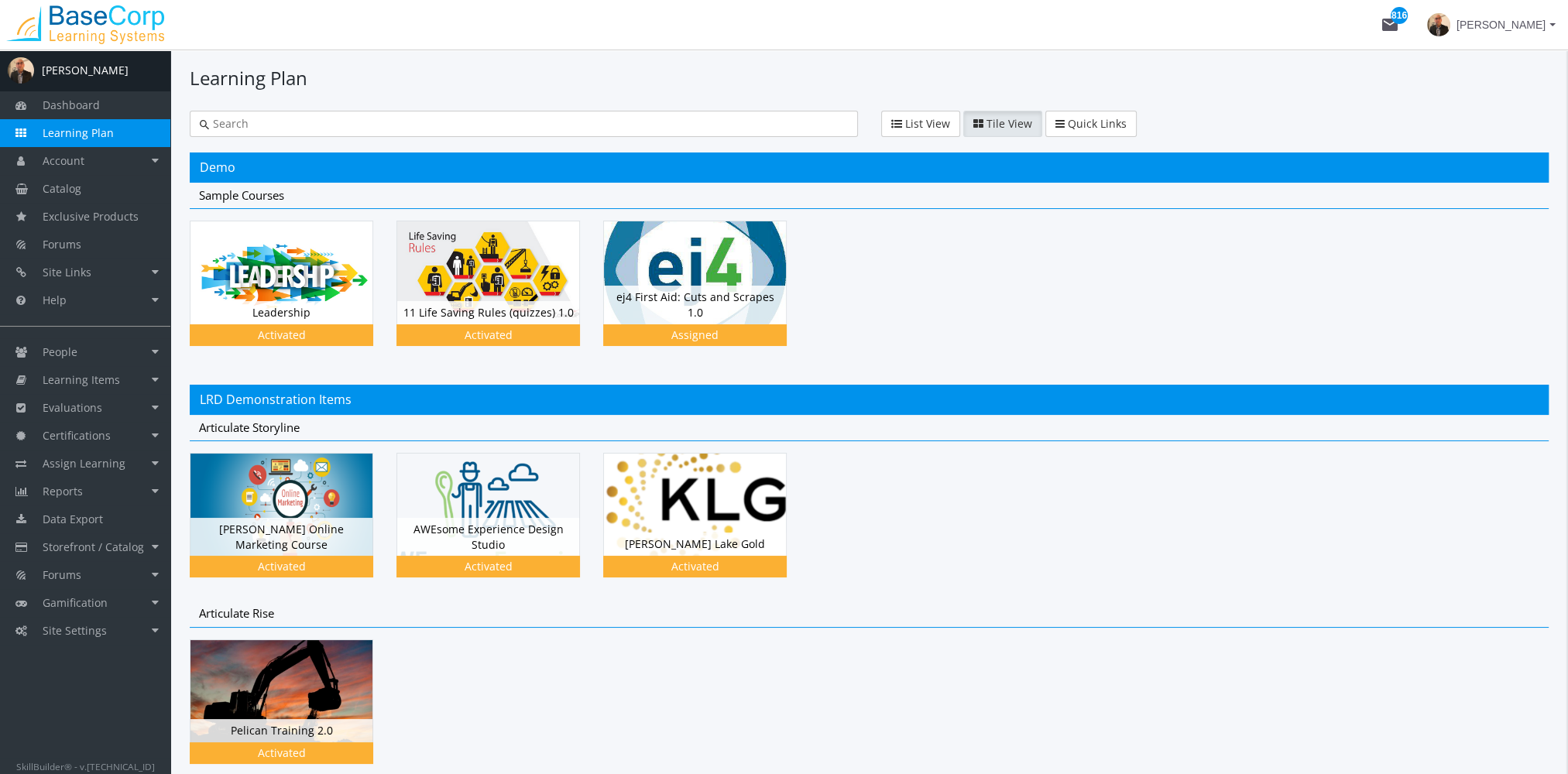
click at [330, 130] on input "text" at bounding box center [529, 123] width 639 height 15
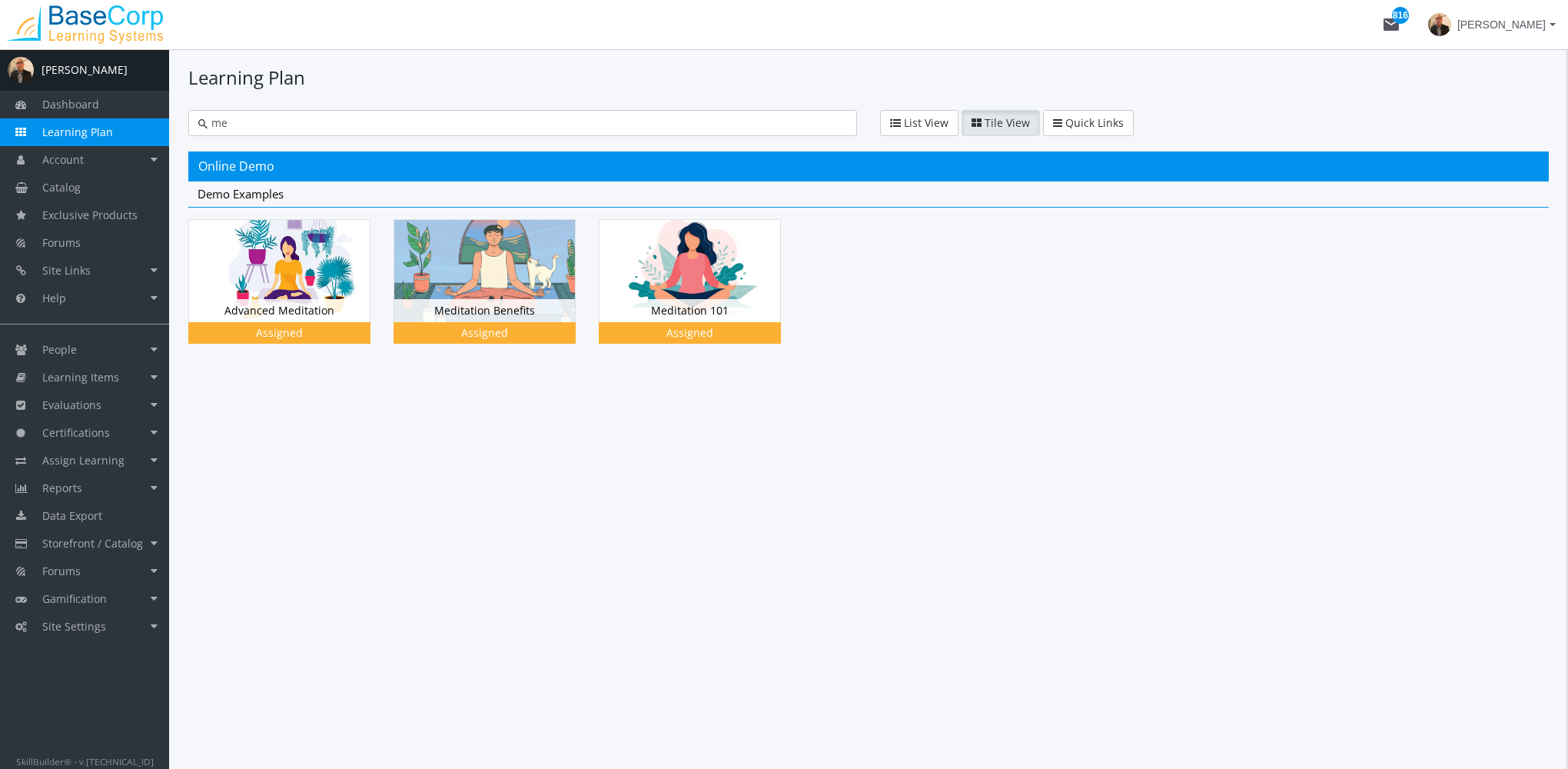
type input "m"
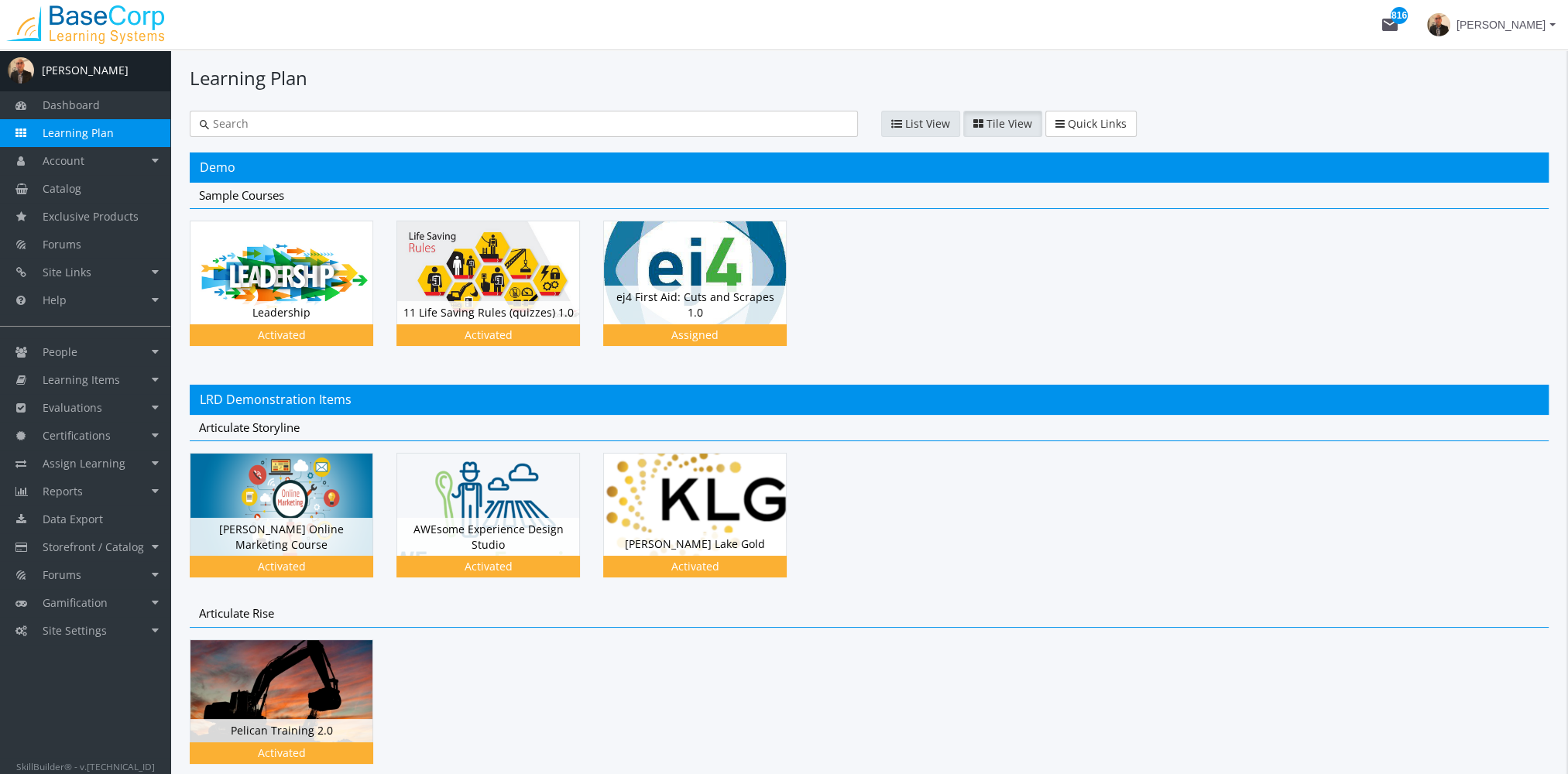
click at [927, 126] on span "List View" at bounding box center [927, 123] width 45 height 15
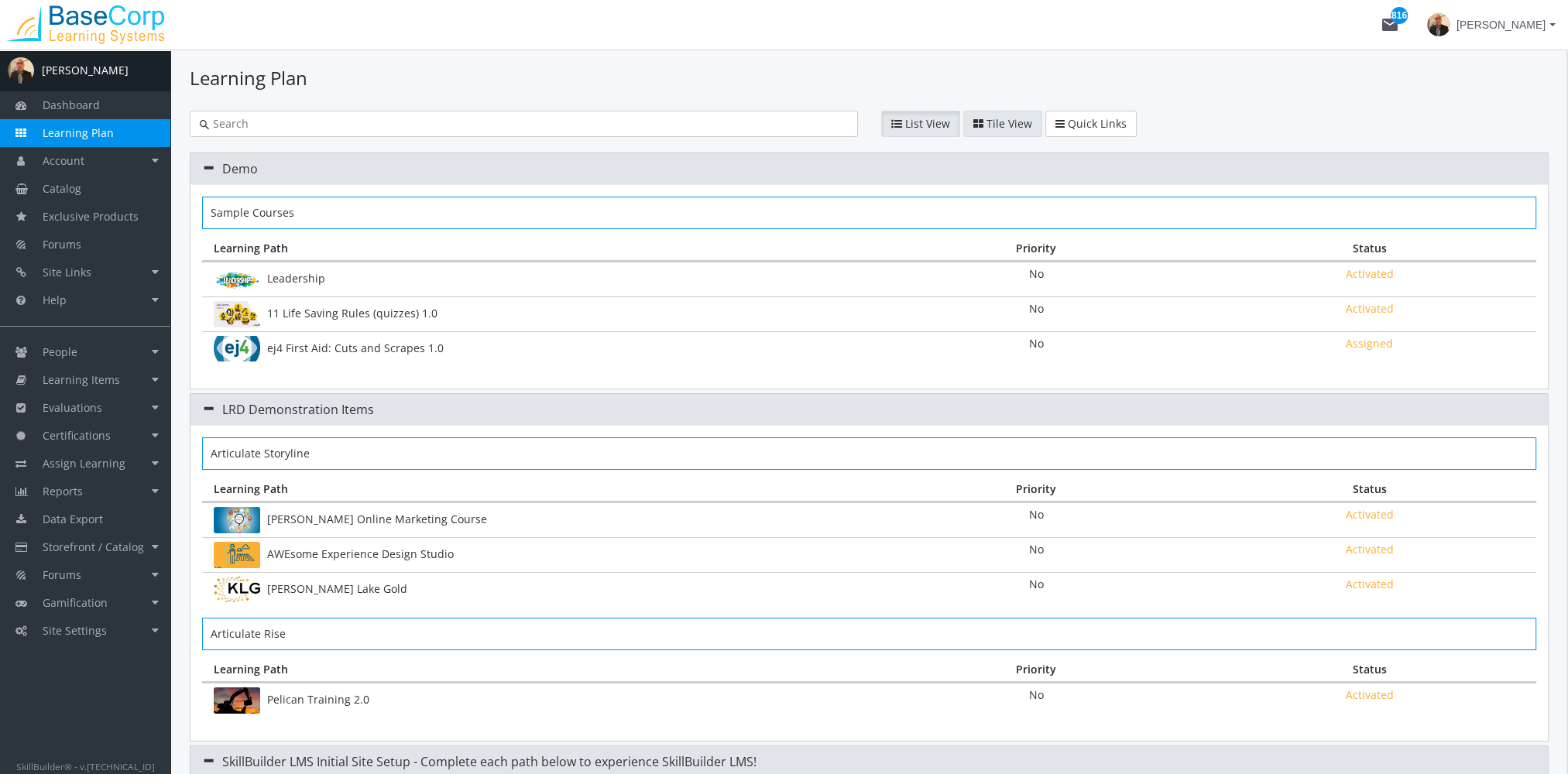
click at [990, 126] on span "Tile View" at bounding box center [1009, 123] width 45 height 15
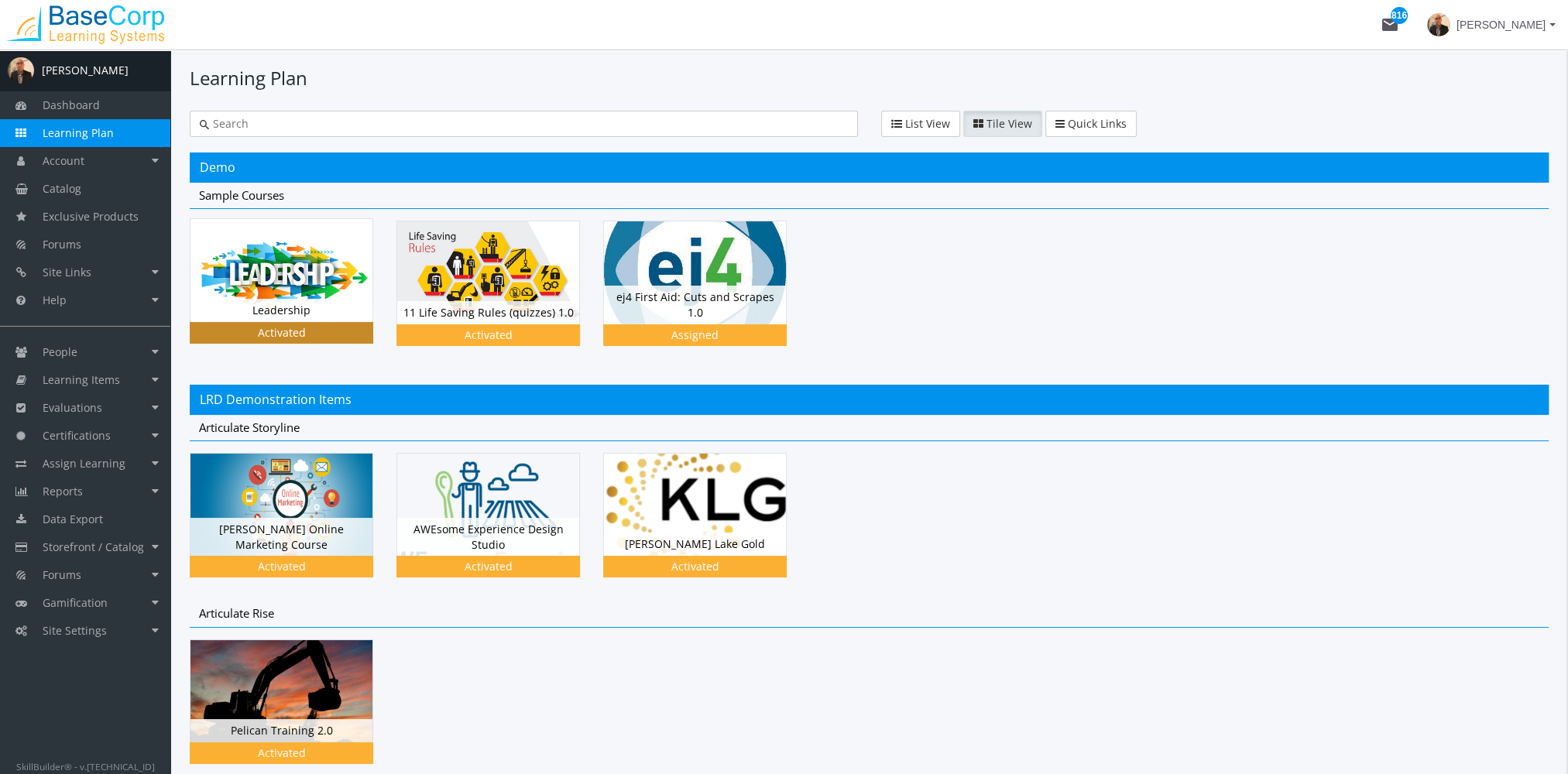
click at [289, 282] on img at bounding box center [281, 270] width 182 height 102
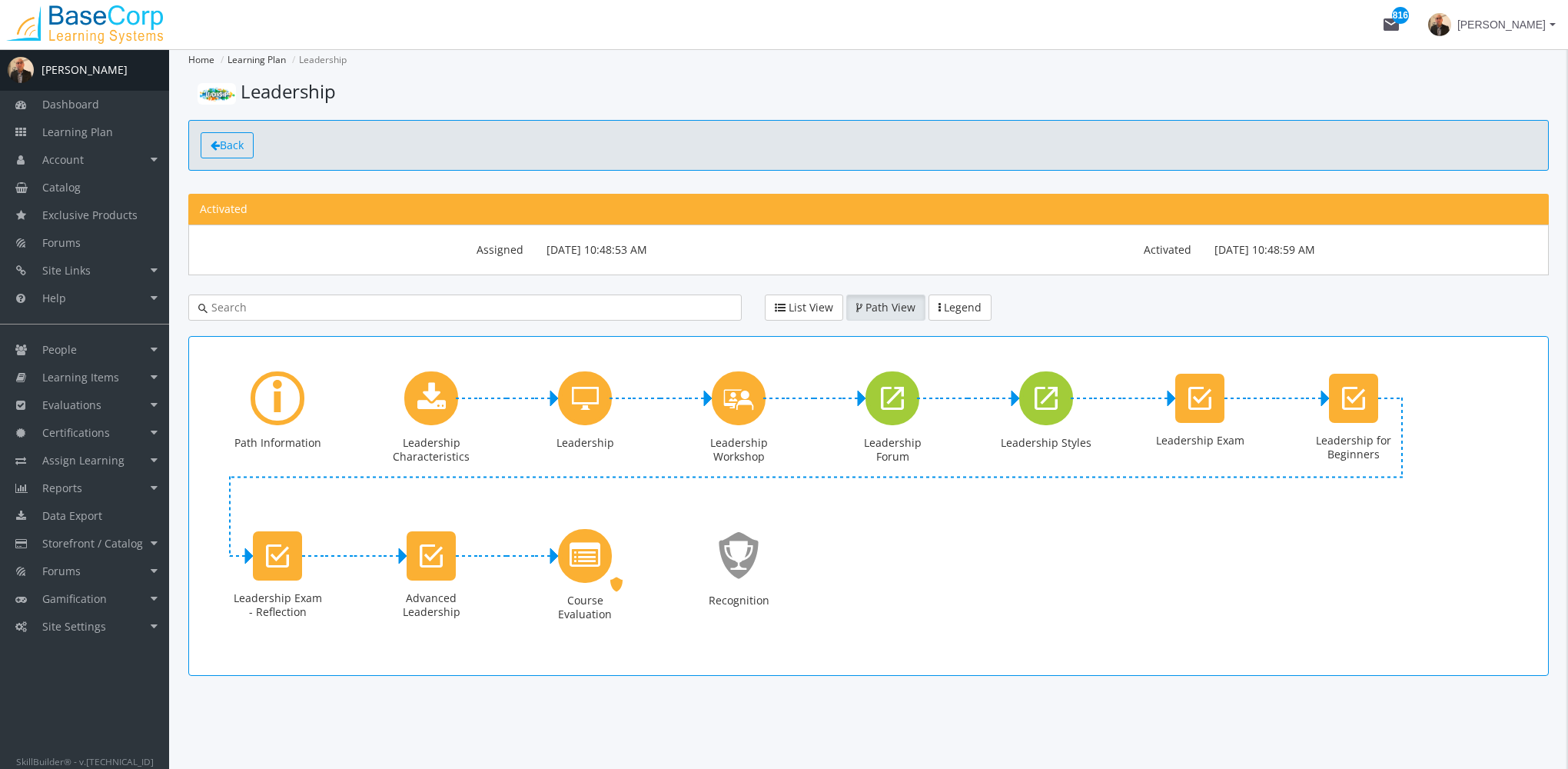
click at [237, 139] on span "Back" at bounding box center [232, 145] width 24 height 14
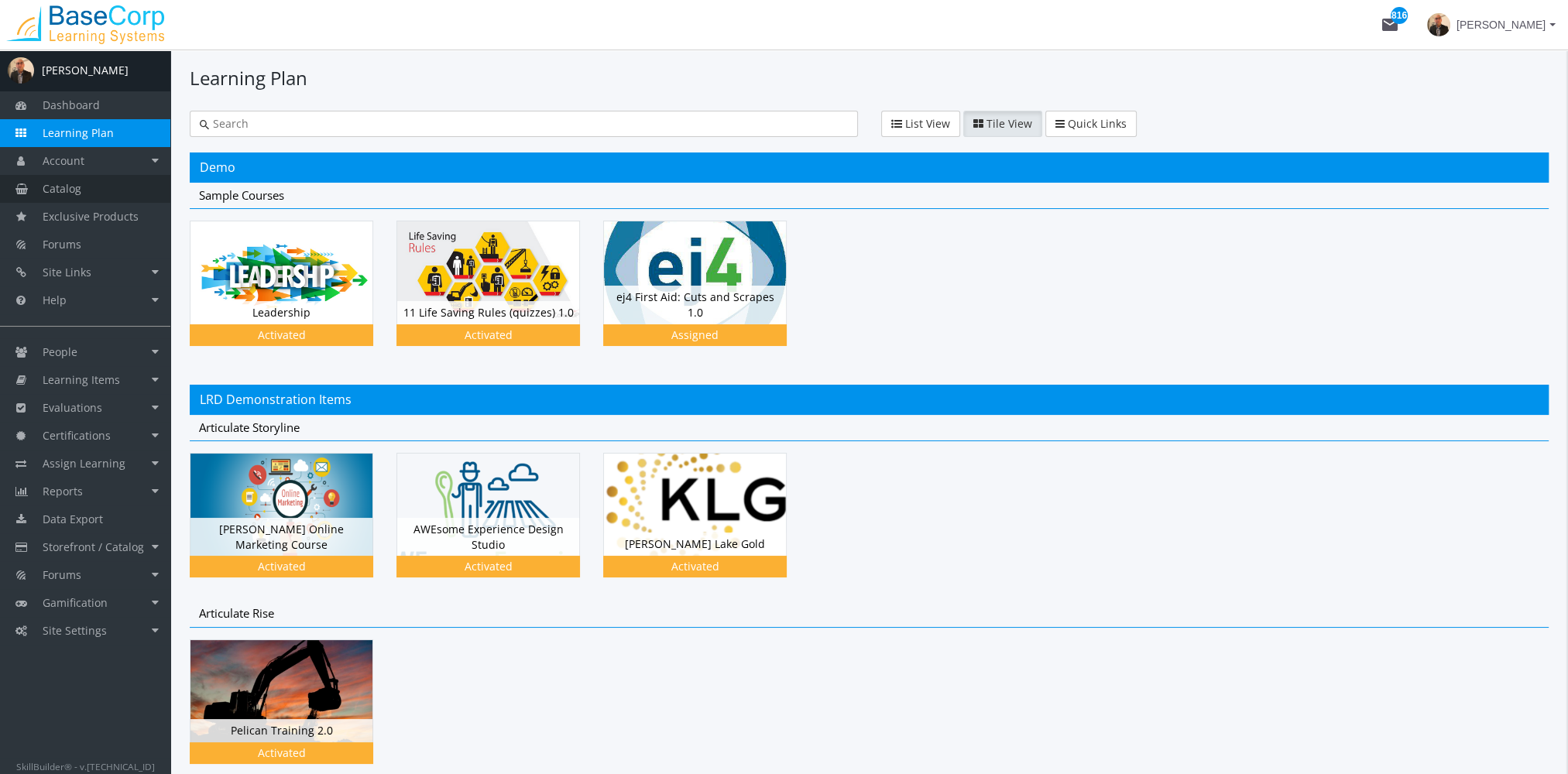
click at [133, 189] on link "Catalog" at bounding box center [85, 189] width 170 height 28
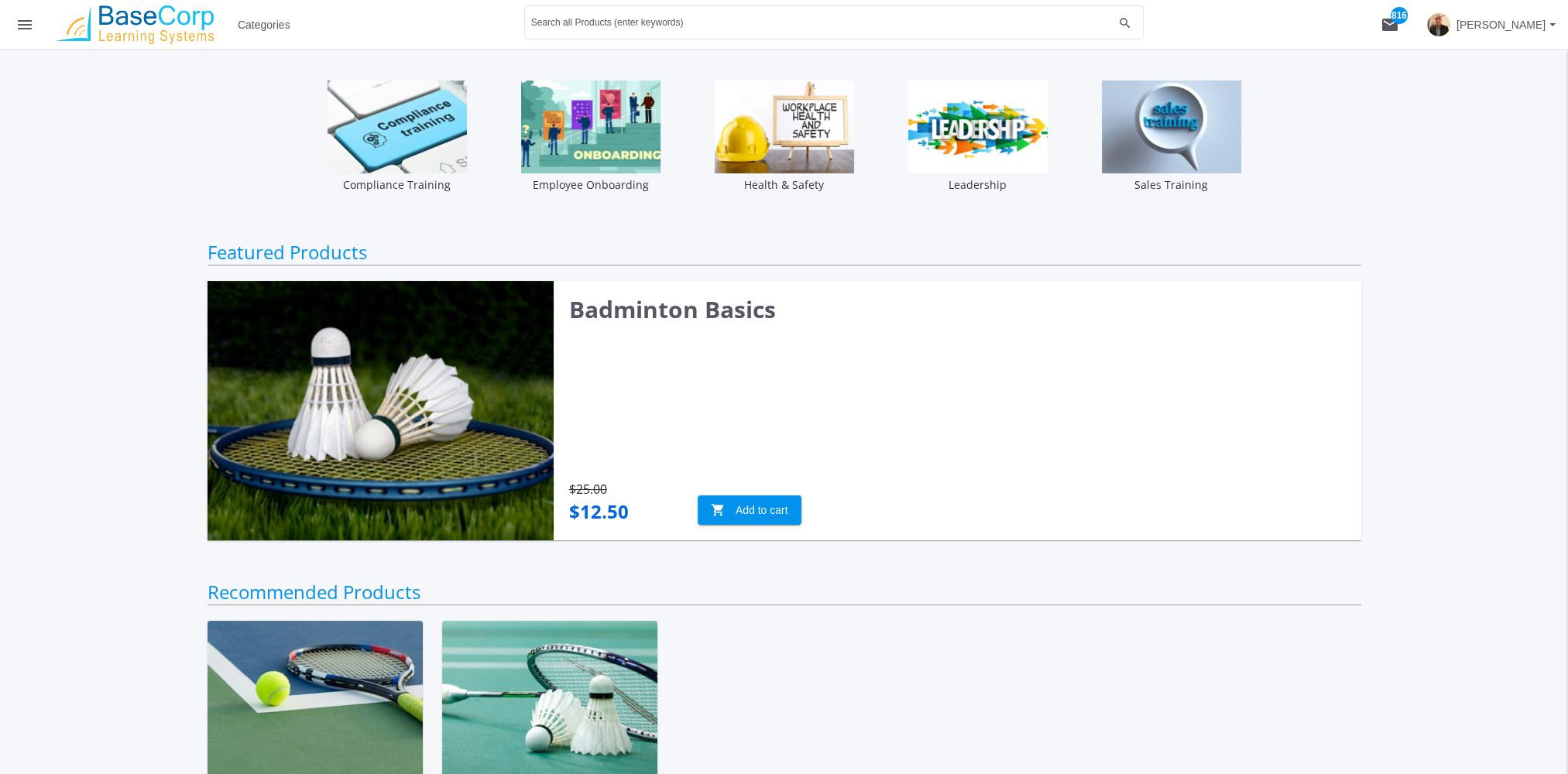
click at [940, 109] on img at bounding box center [978, 126] width 139 height 93
click at [262, 24] on span "Categories" at bounding box center [263, 24] width 53 height 28
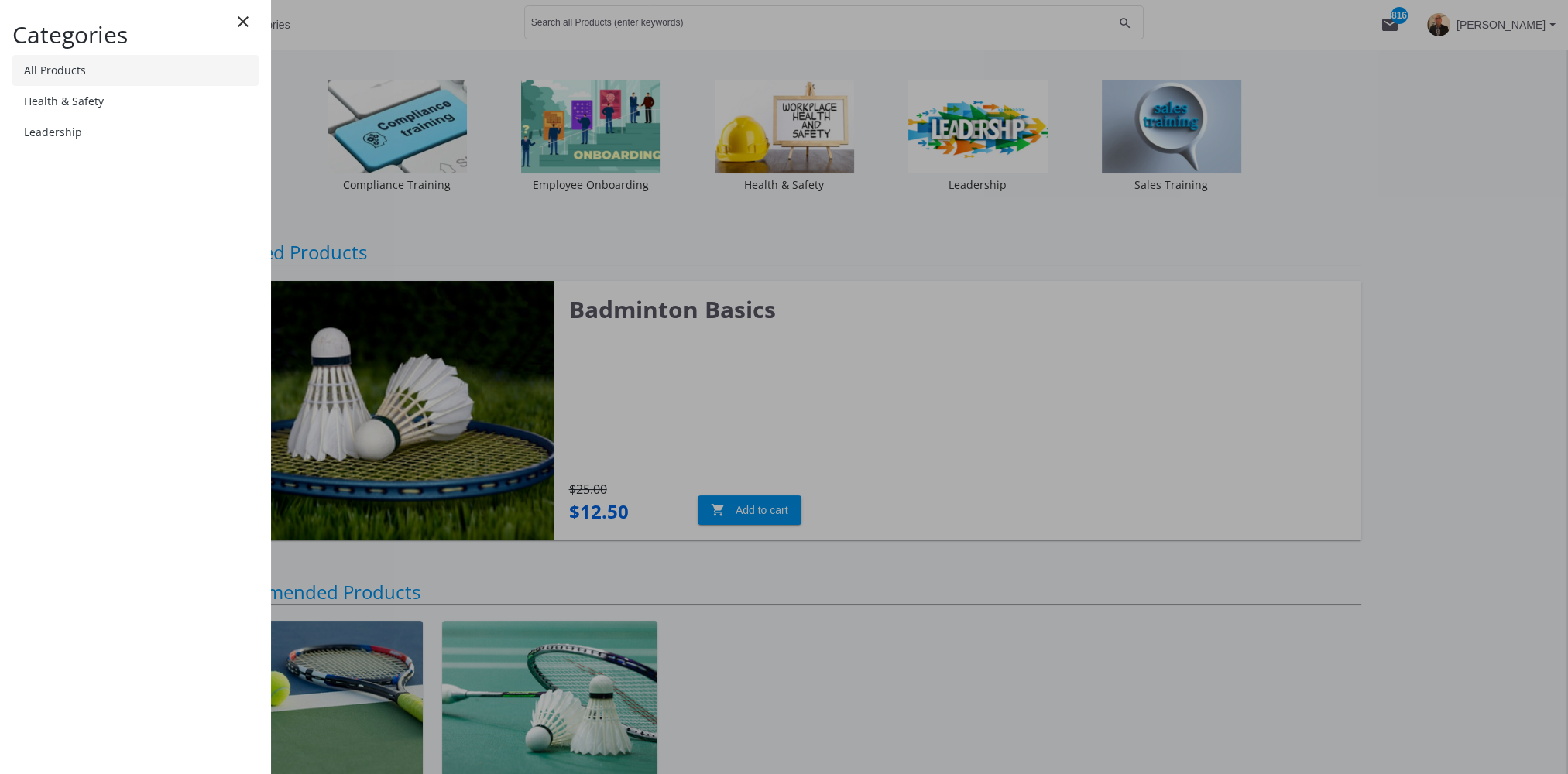
click at [117, 66] on link "All Products" at bounding box center [135, 71] width 246 height 31
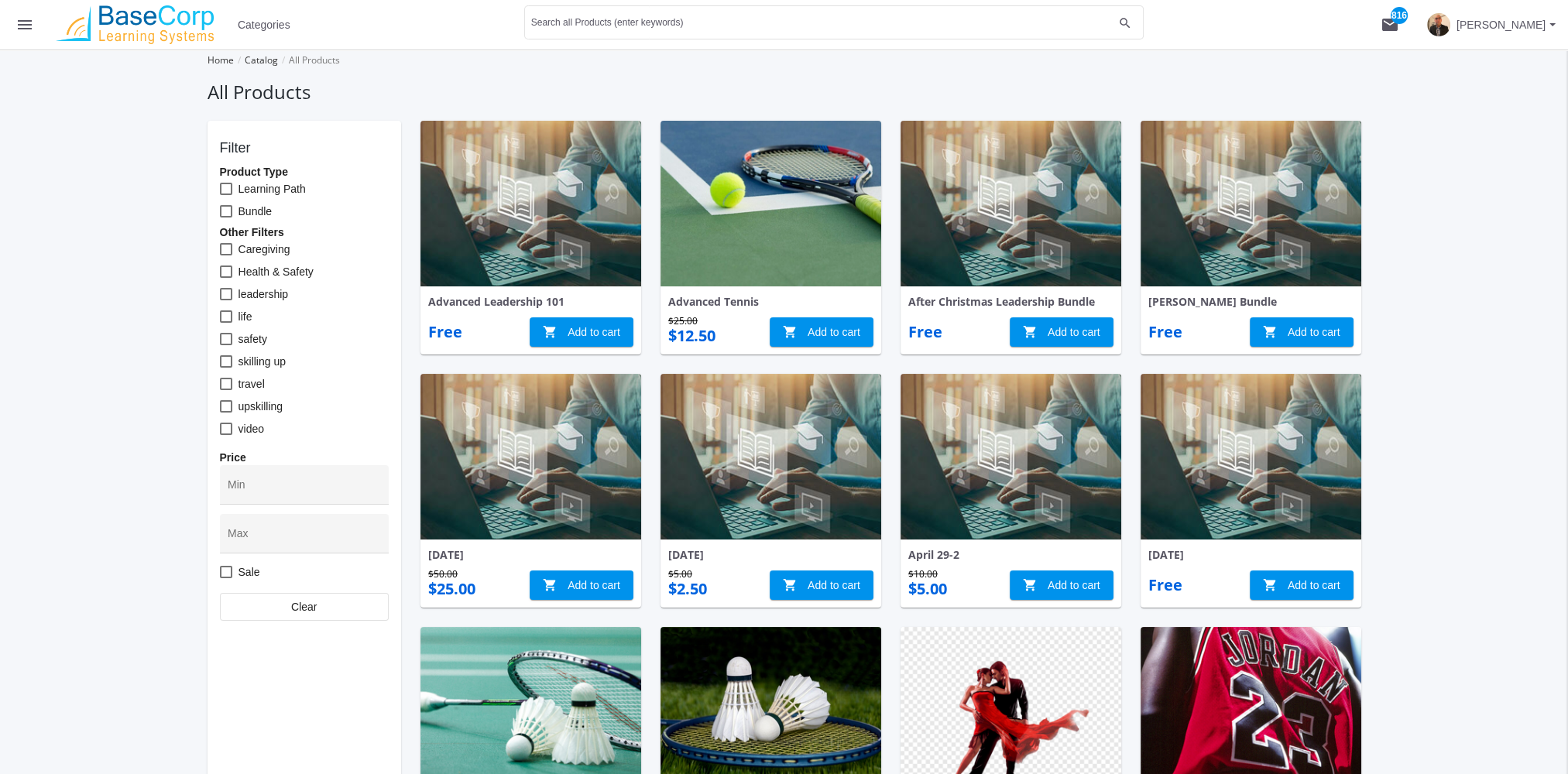
click at [34, 7] on button "menu" at bounding box center [24, 24] width 49 height 49
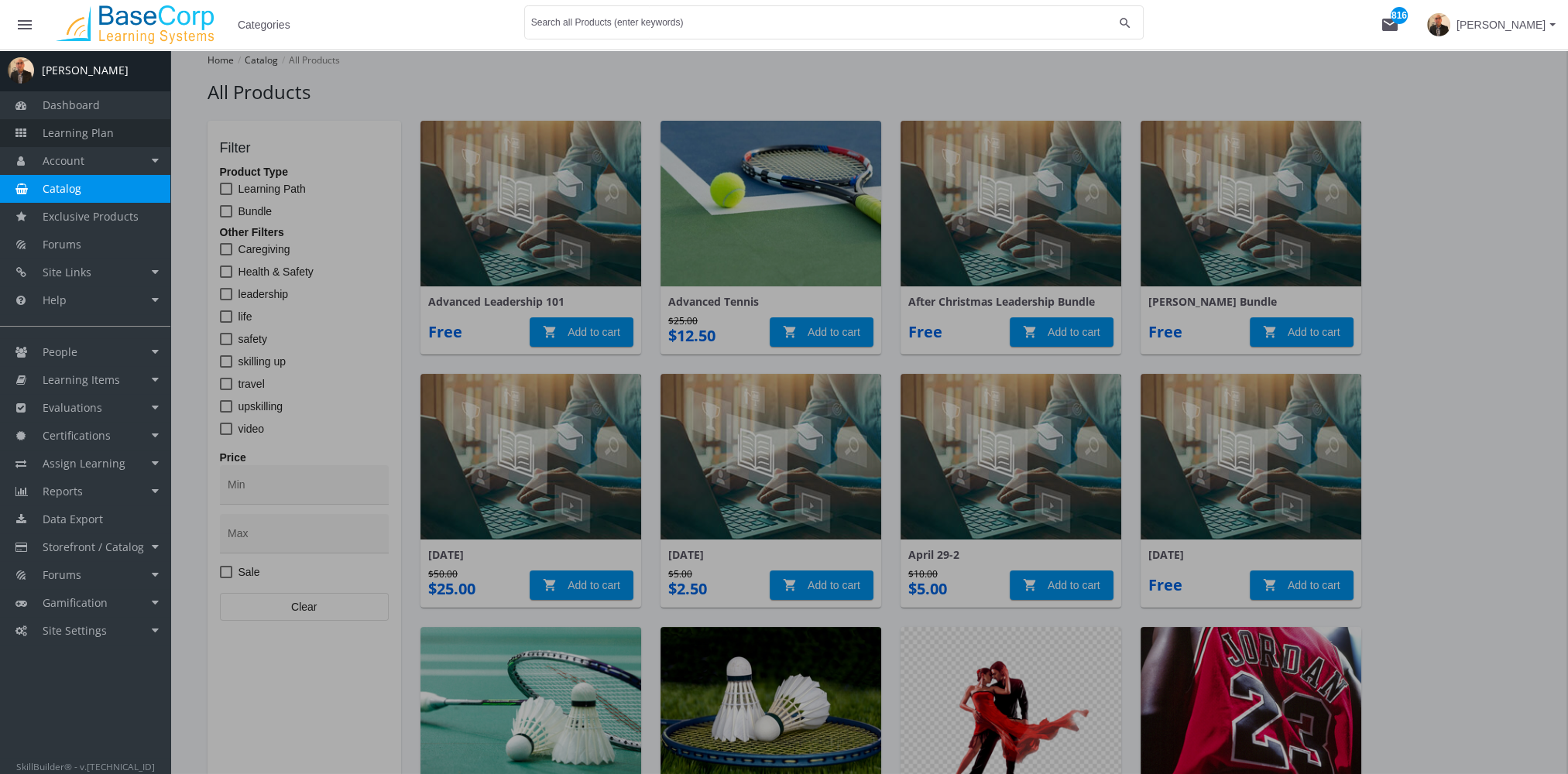
click at [70, 130] on span "Learning Plan" at bounding box center [79, 133] width 71 height 15
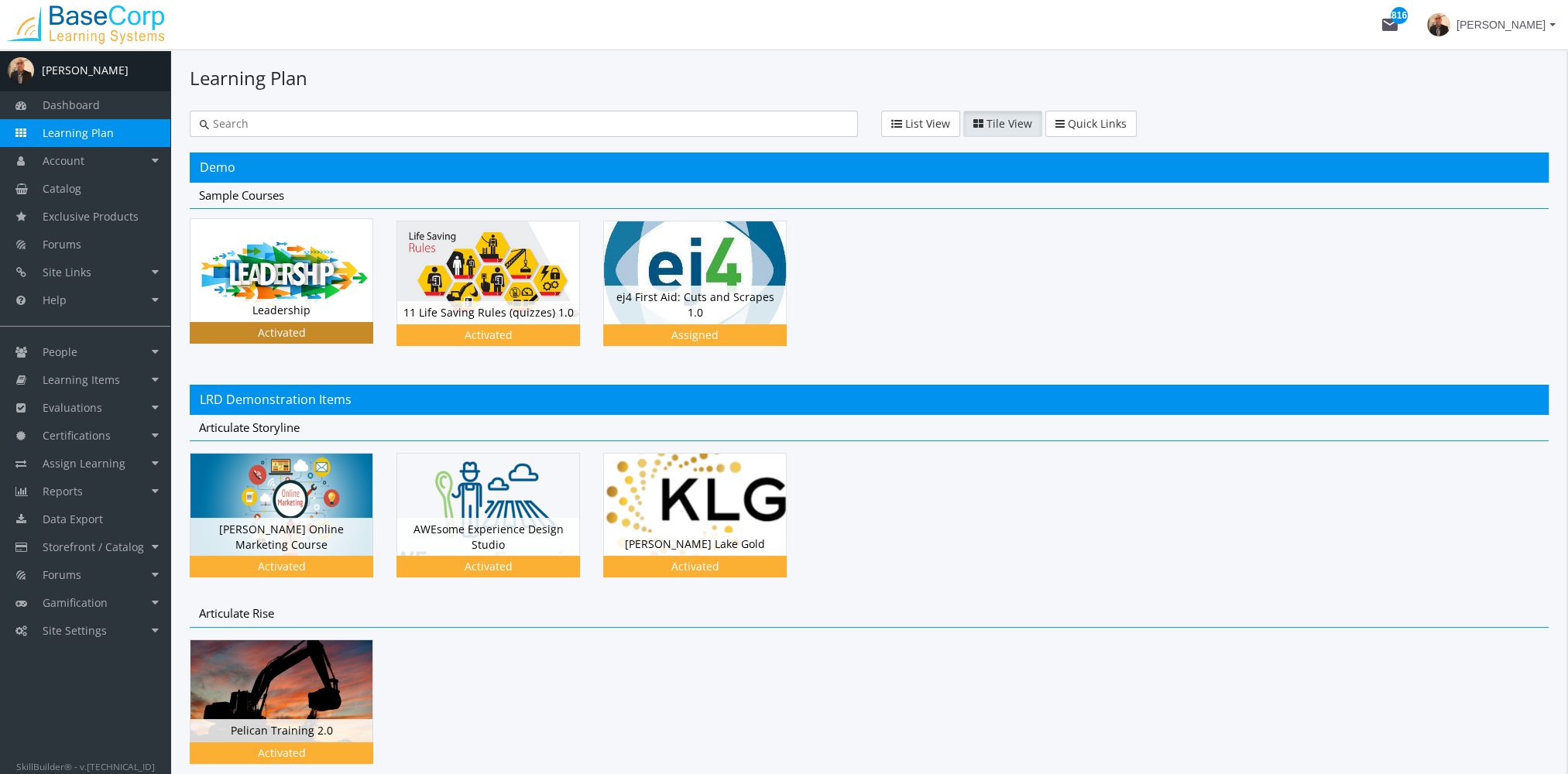
click at [349, 361] on div "Leadership Status Activated Activated" at bounding box center [293, 292] width 207 height 148
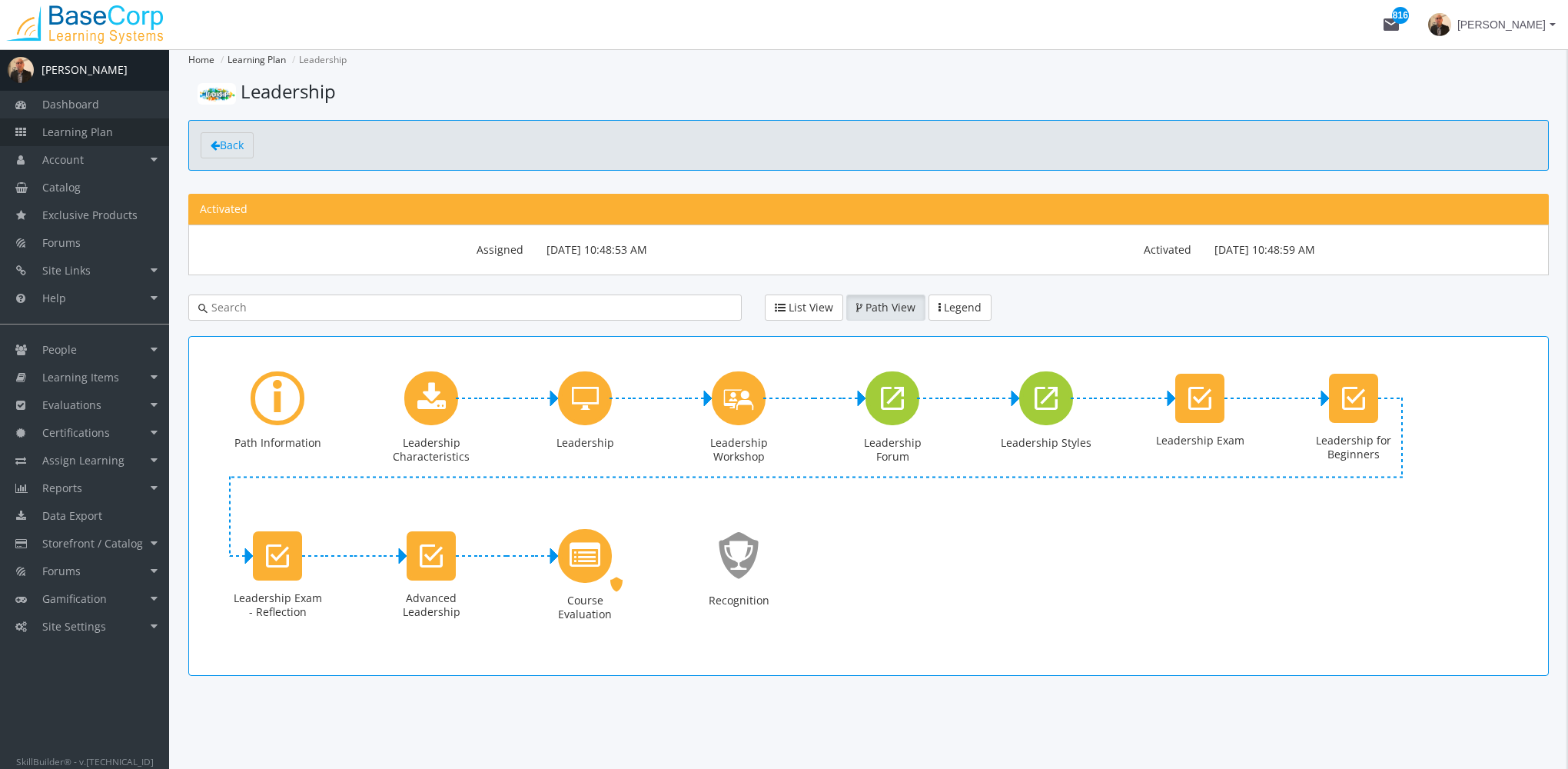
click at [85, 129] on span "Learning Plan" at bounding box center [78, 132] width 71 height 14
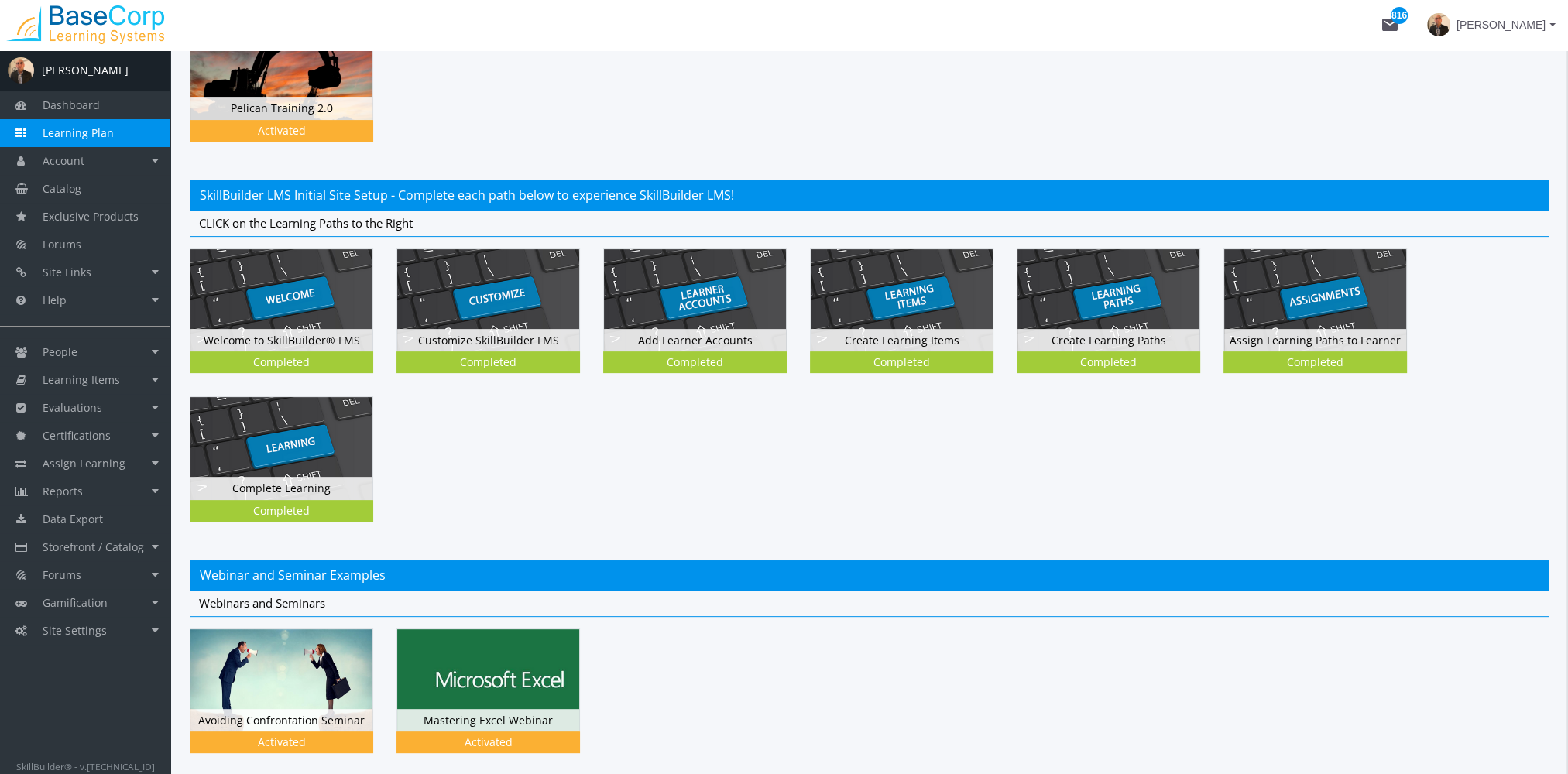
scroll to position [1167, 0]
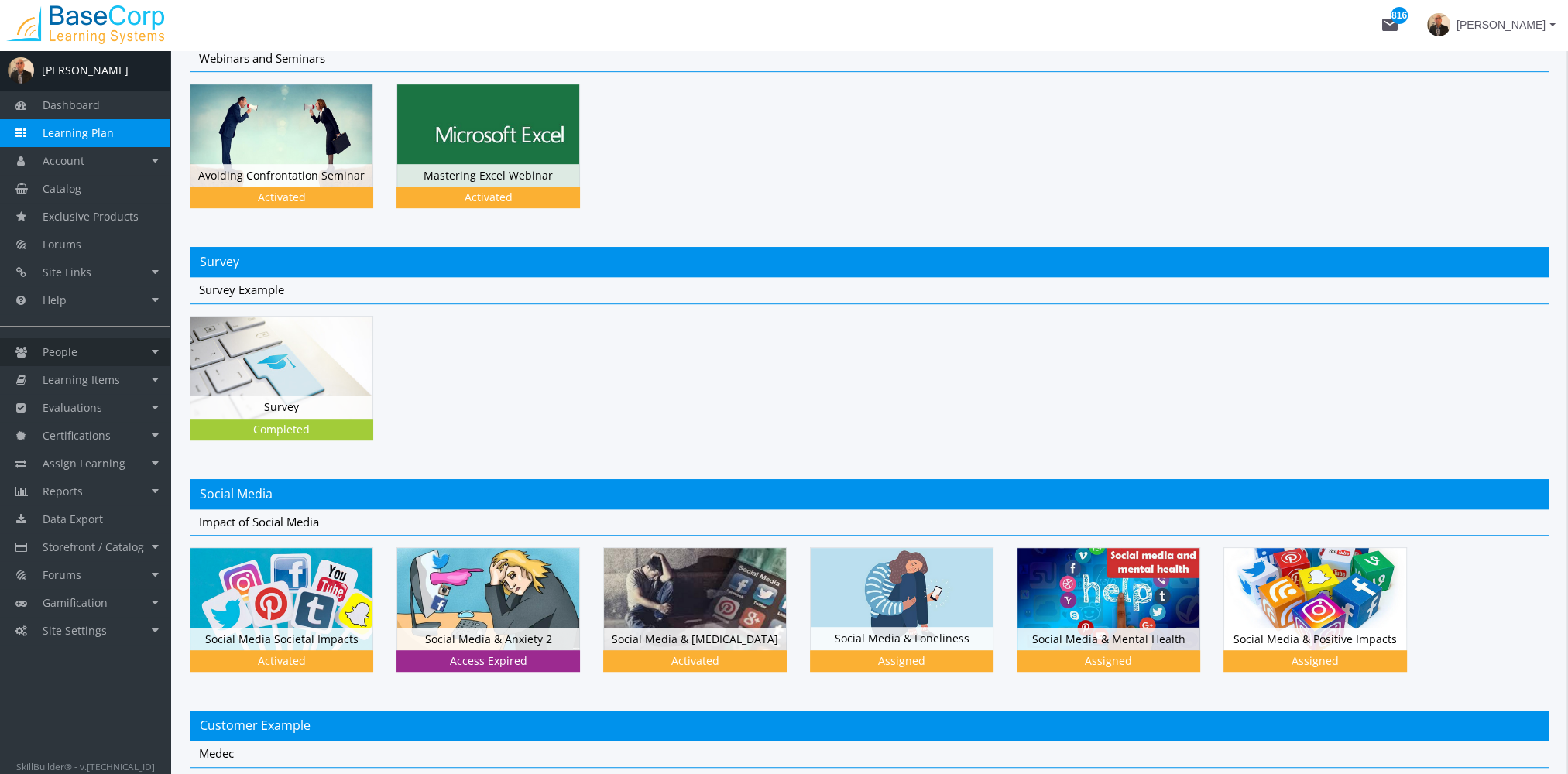
click at [94, 353] on link "People" at bounding box center [85, 352] width 170 height 28
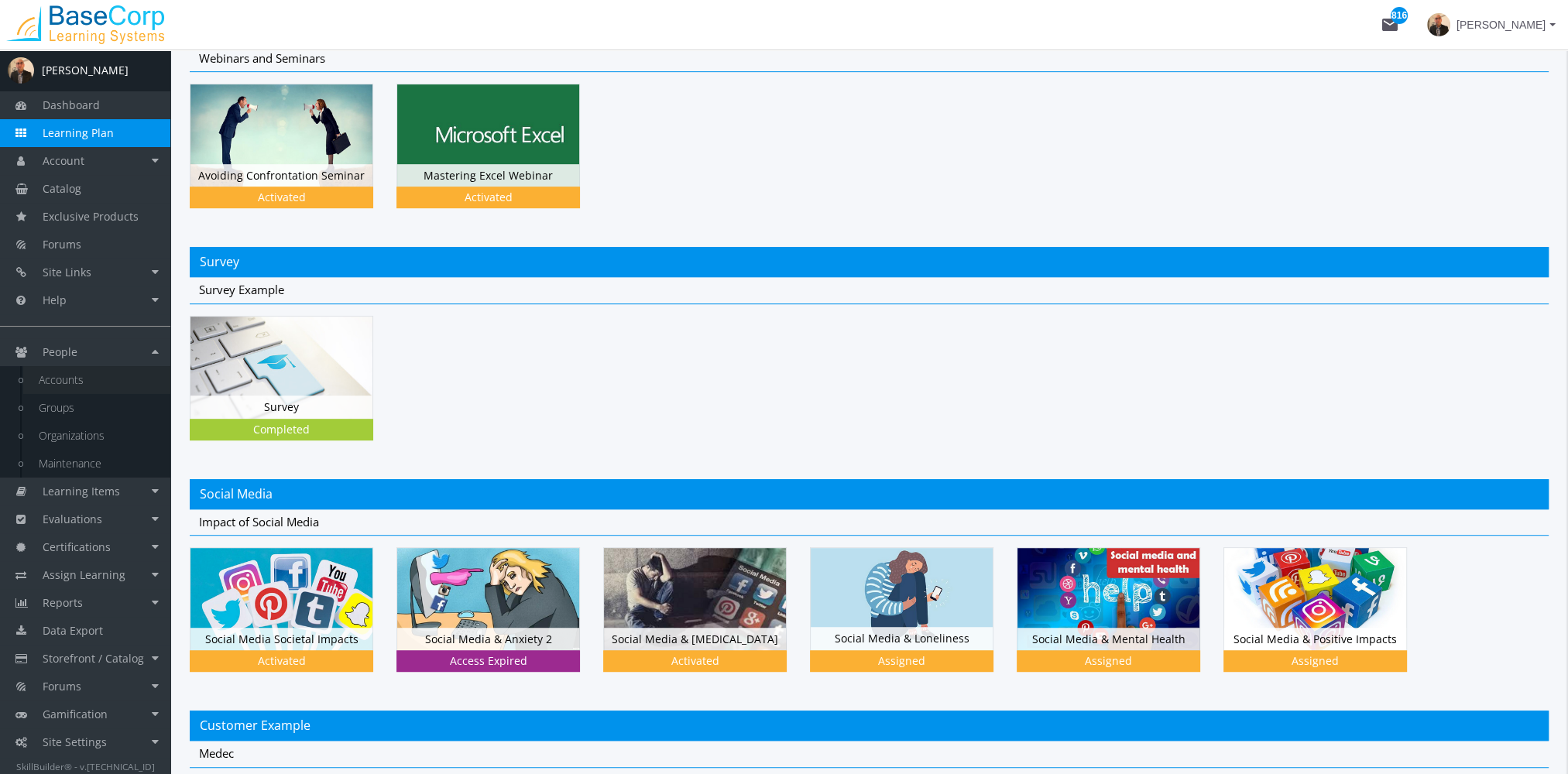
click at [96, 380] on link "Accounts" at bounding box center [96, 380] width 147 height 28
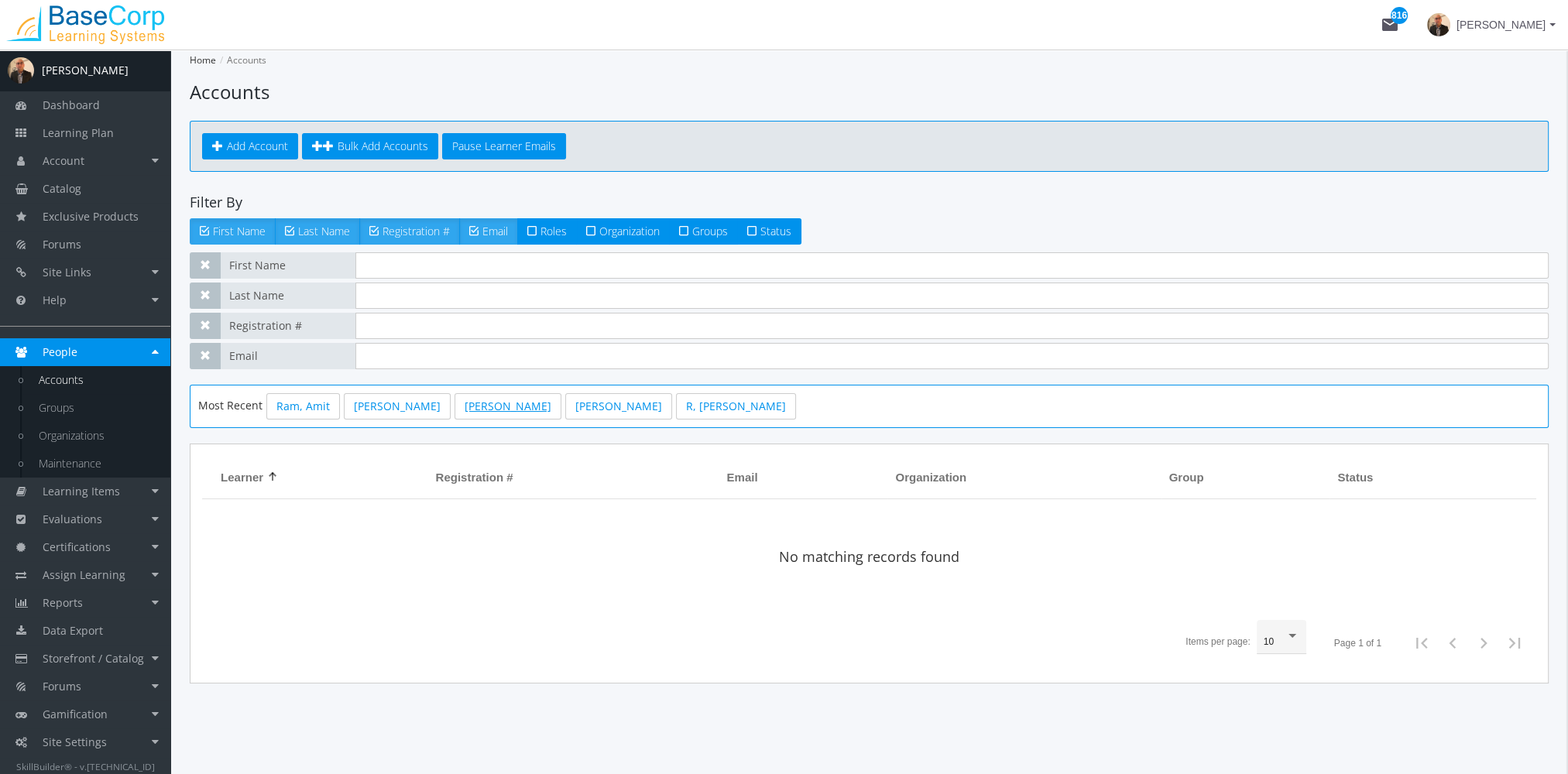
click at [466, 408] on link "[PERSON_NAME]" at bounding box center [508, 406] width 107 height 26
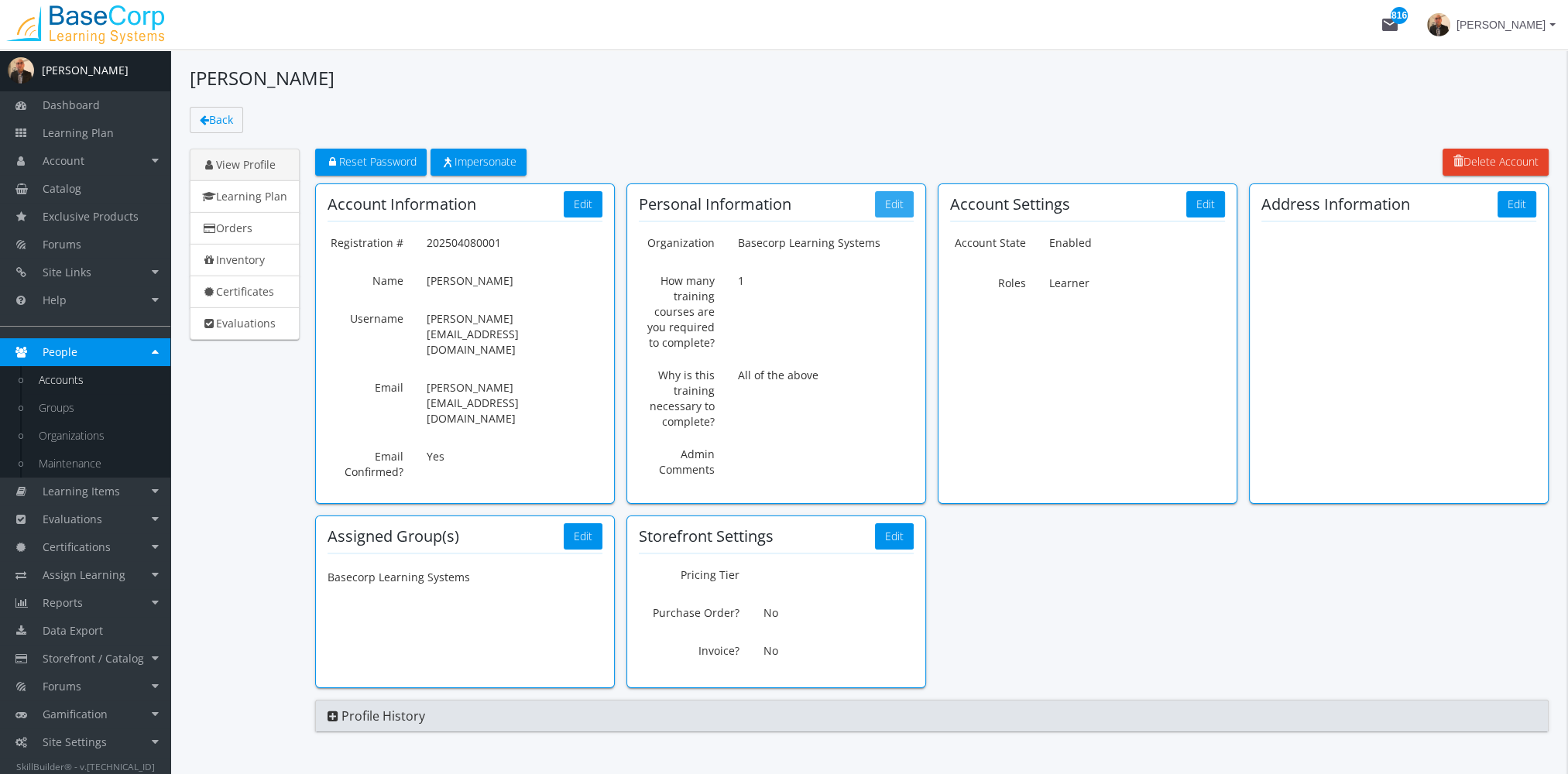
click at [893, 207] on button "Edit" at bounding box center [894, 204] width 39 height 26
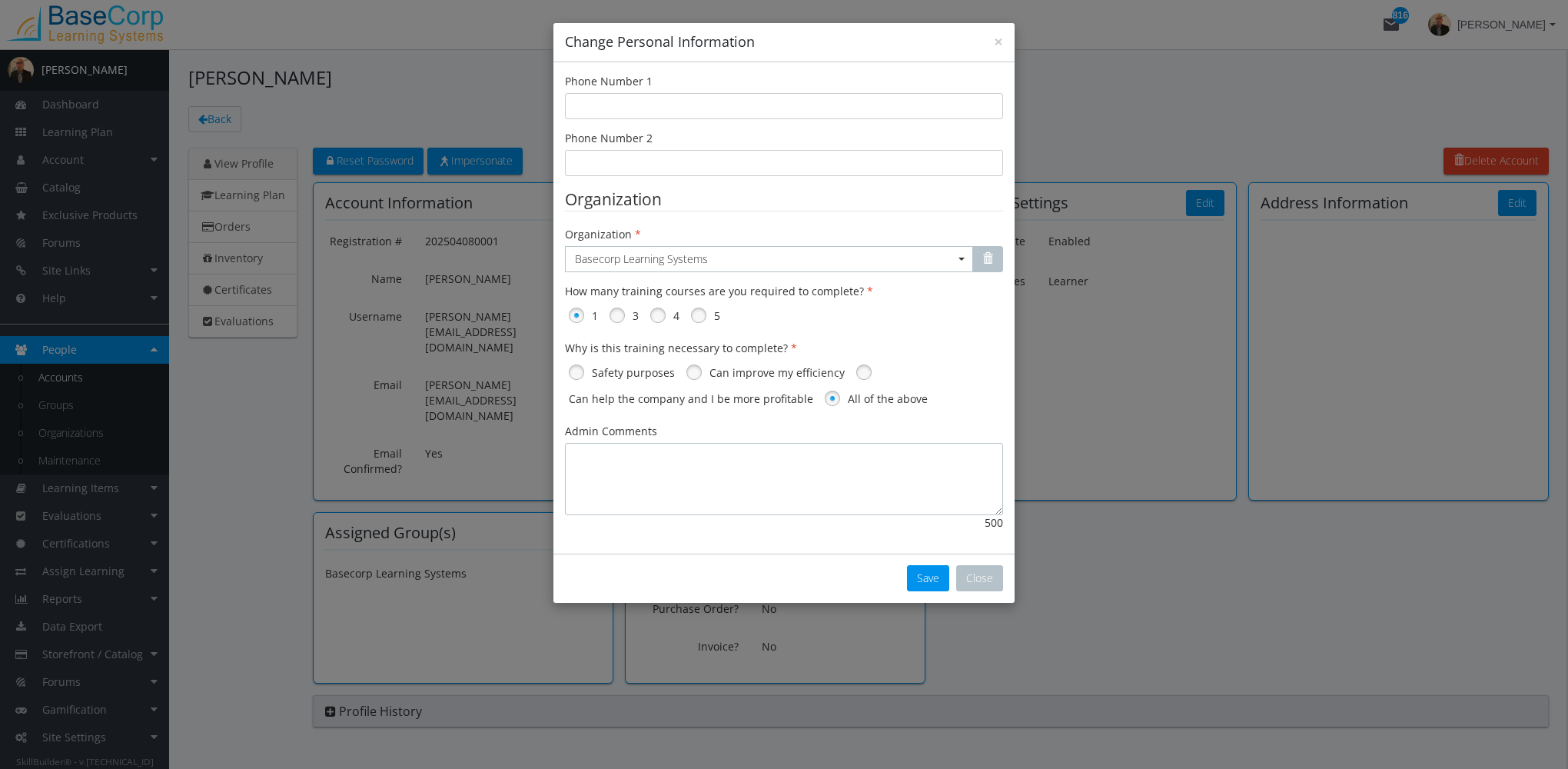
click at [750, 473] on textarea "Admin Comments" at bounding box center [784, 479] width 438 height 72
click at [984, 583] on button "Close" at bounding box center [980, 578] width 47 height 26
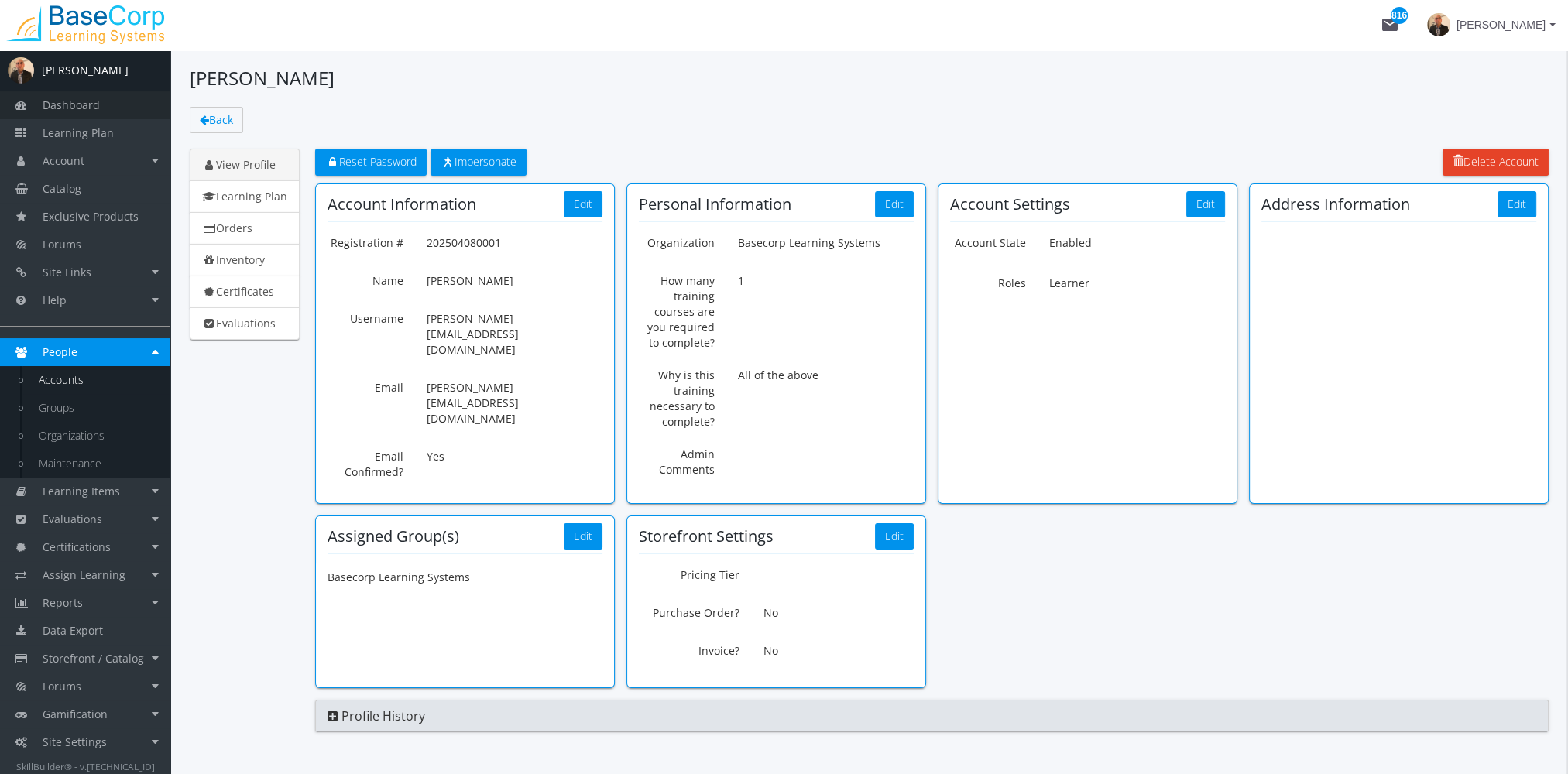
click at [110, 112] on link "Dashboard" at bounding box center [85, 105] width 170 height 28
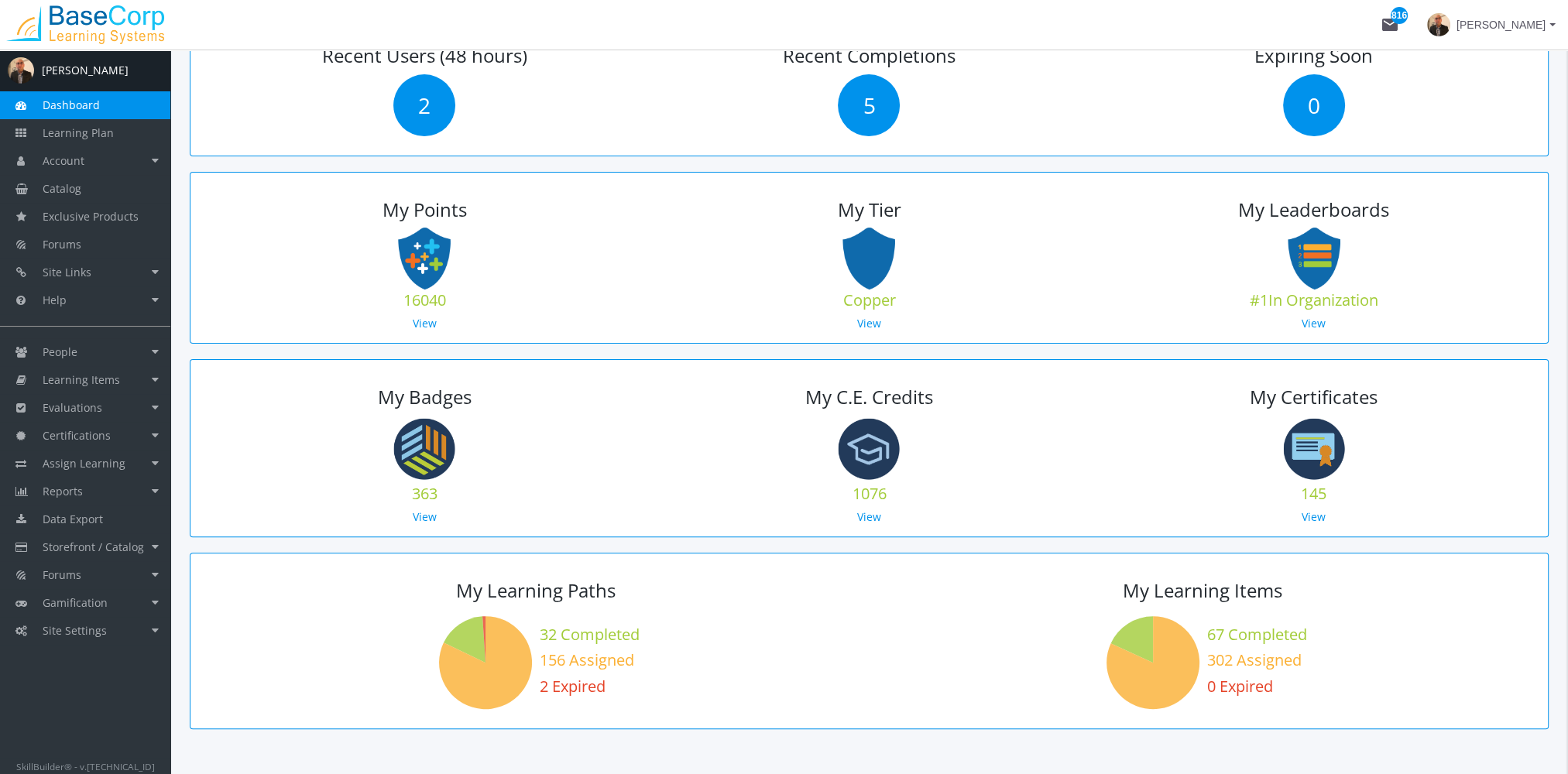
scroll to position [619, 0]
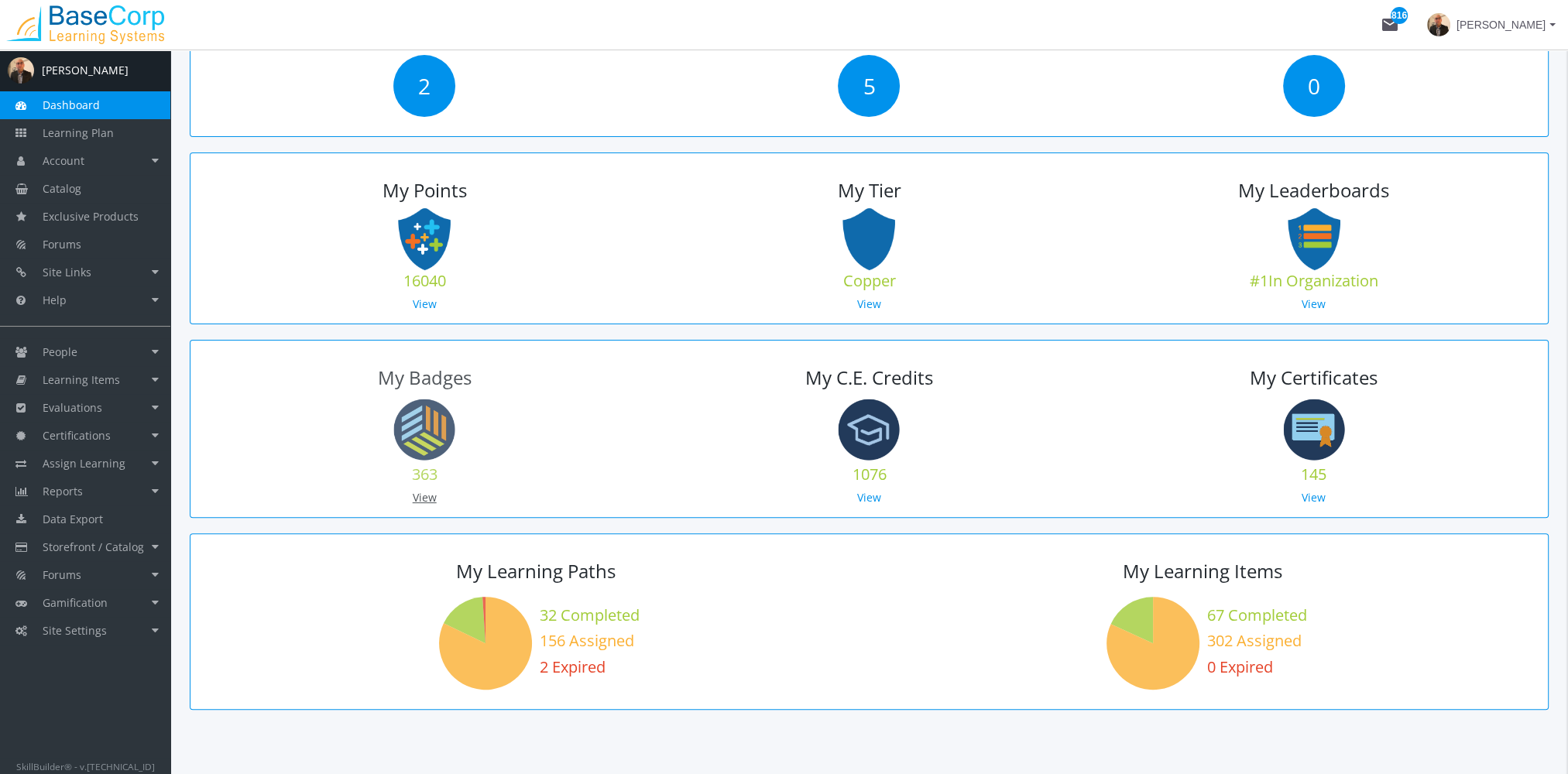
click at [426, 495] on link "View" at bounding box center [425, 497] width 24 height 15
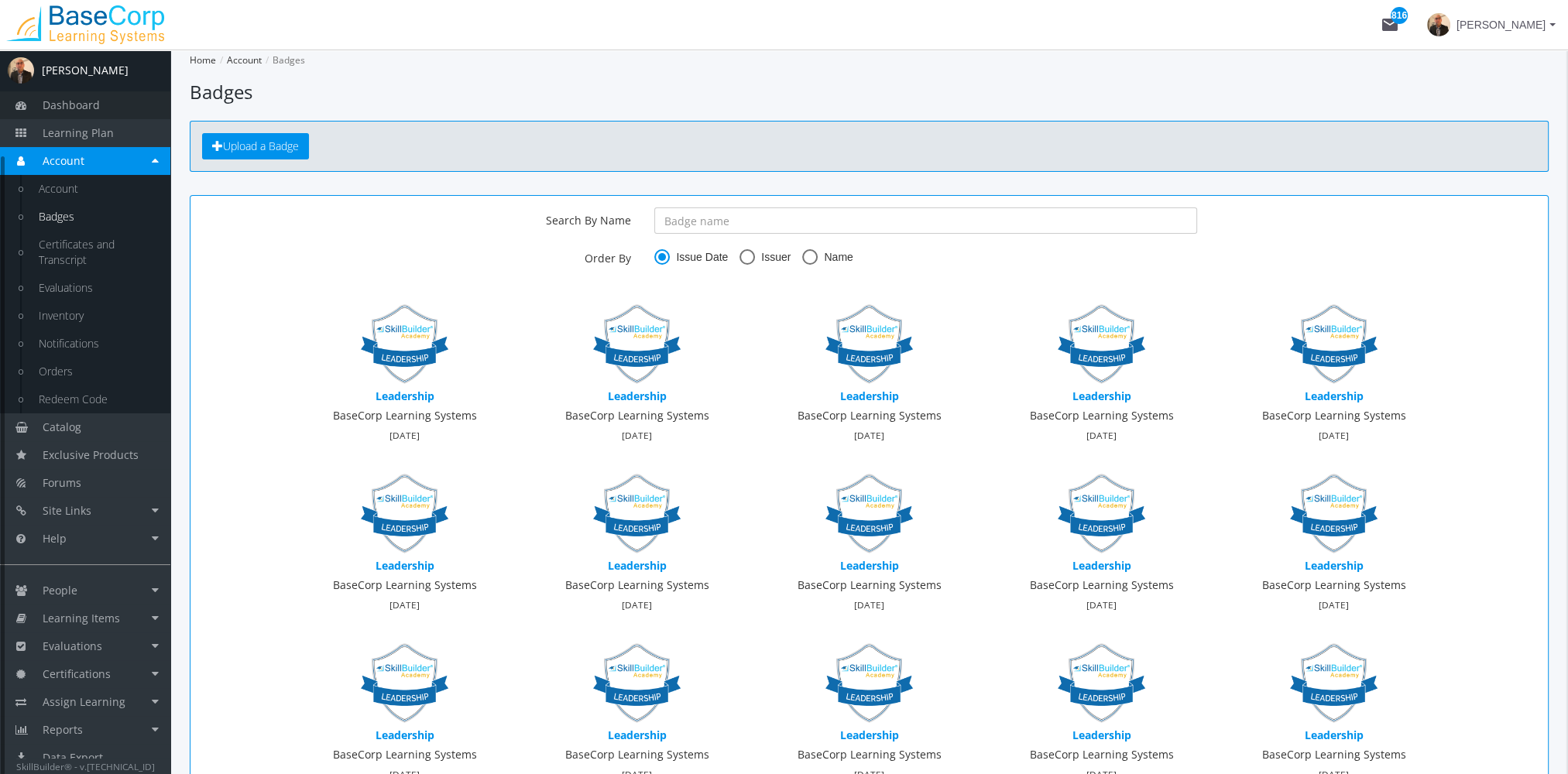
click at [116, 112] on link "Dashboard" at bounding box center [85, 105] width 170 height 28
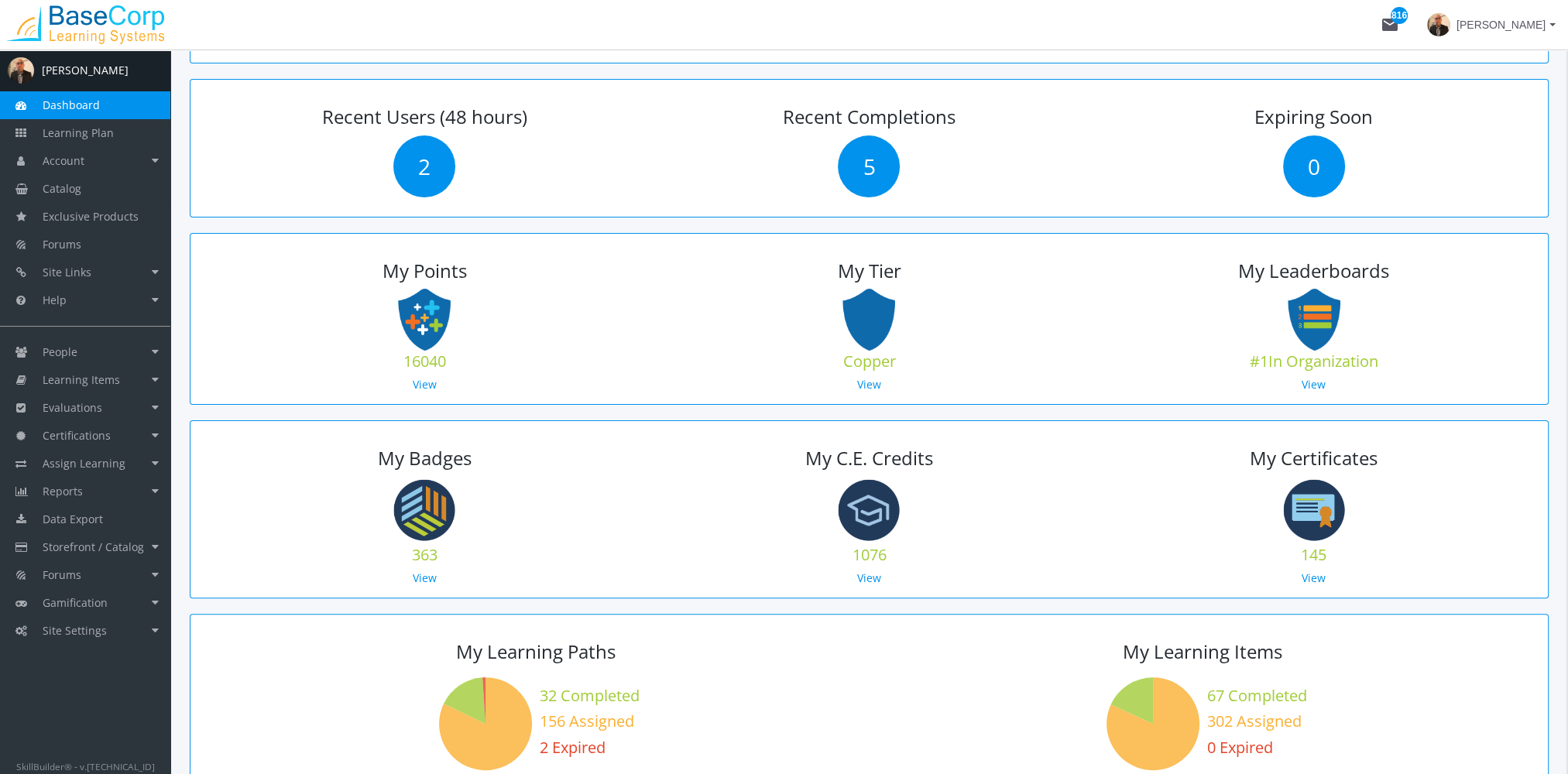
scroll to position [541, 0]
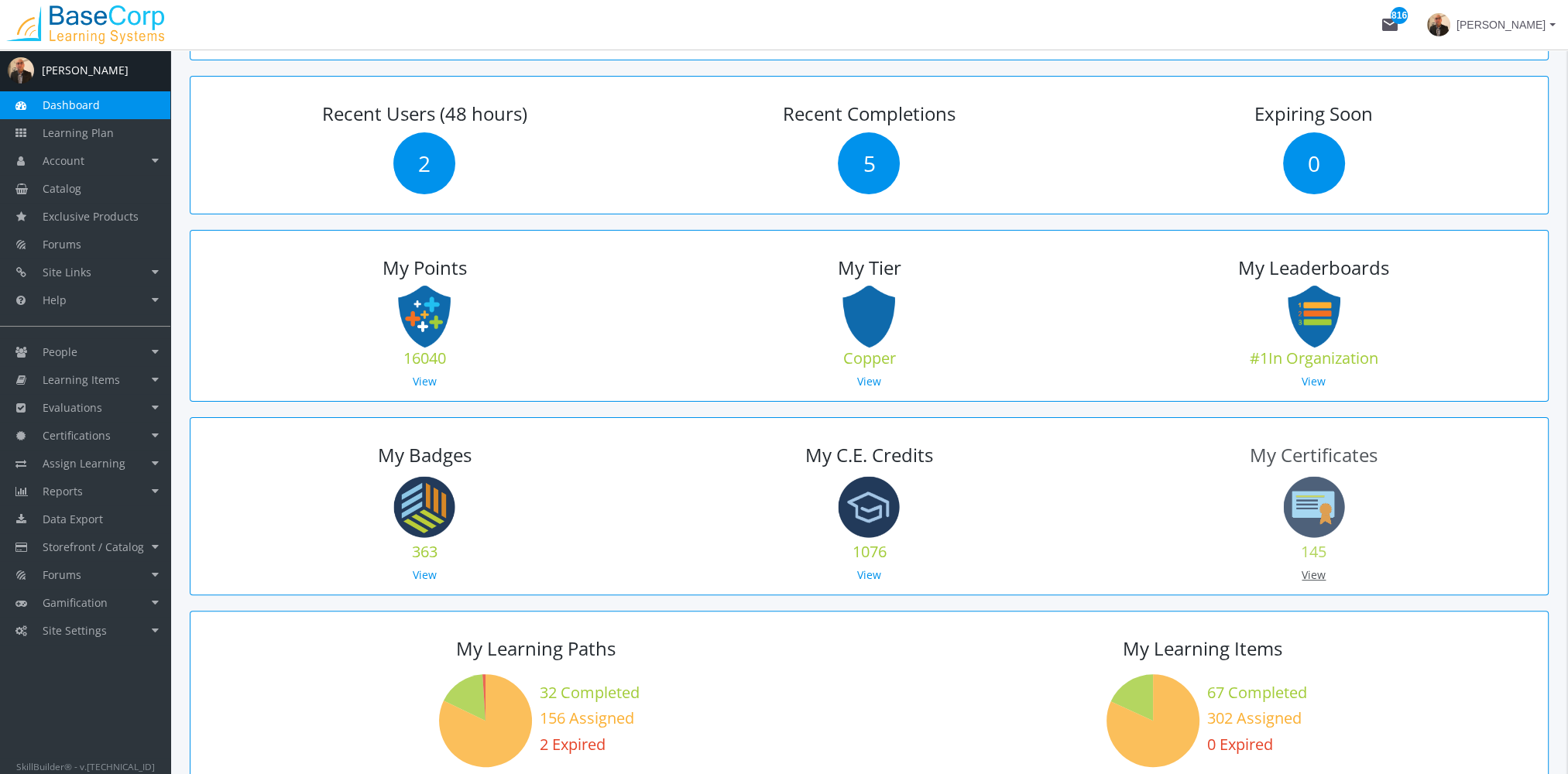
click at [1315, 572] on link "View" at bounding box center [1313, 575] width 24 height 15
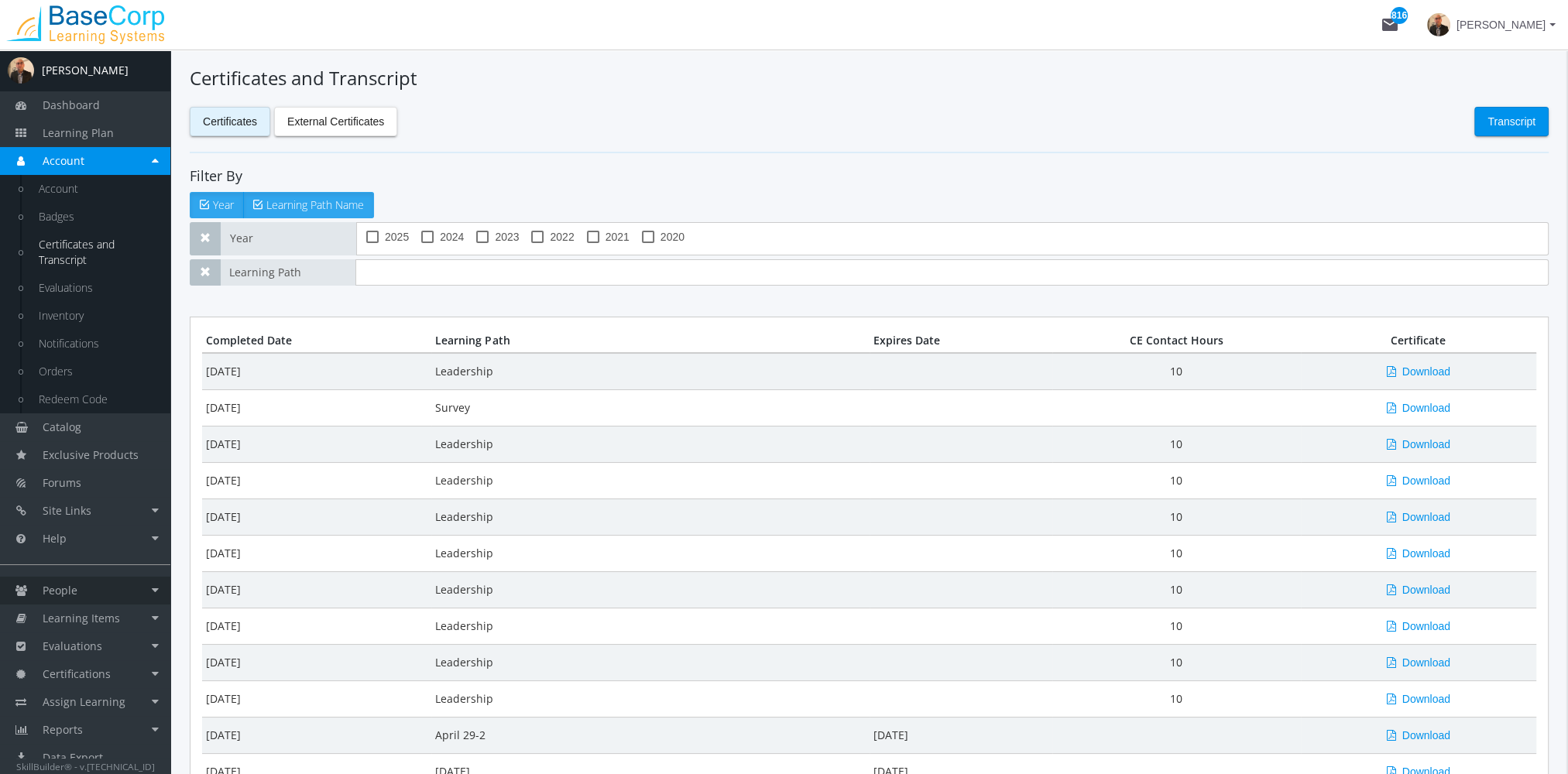
click at [80, 593] on link "People" at bounding box center [85, 590] width 170 height 28
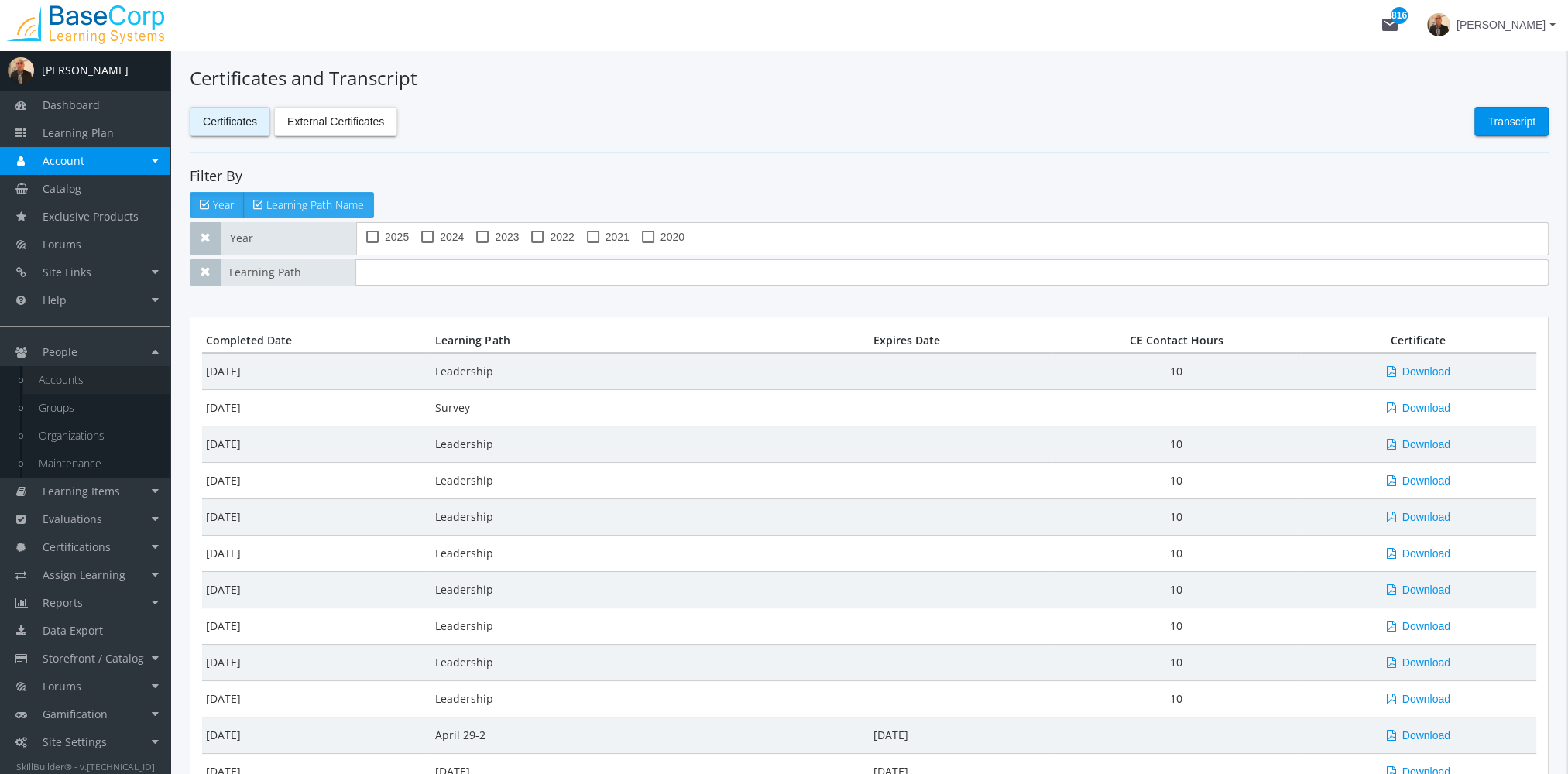
click at [86, 380] on link "Accounts" at bounding box center [96, 380] width 147 height 28
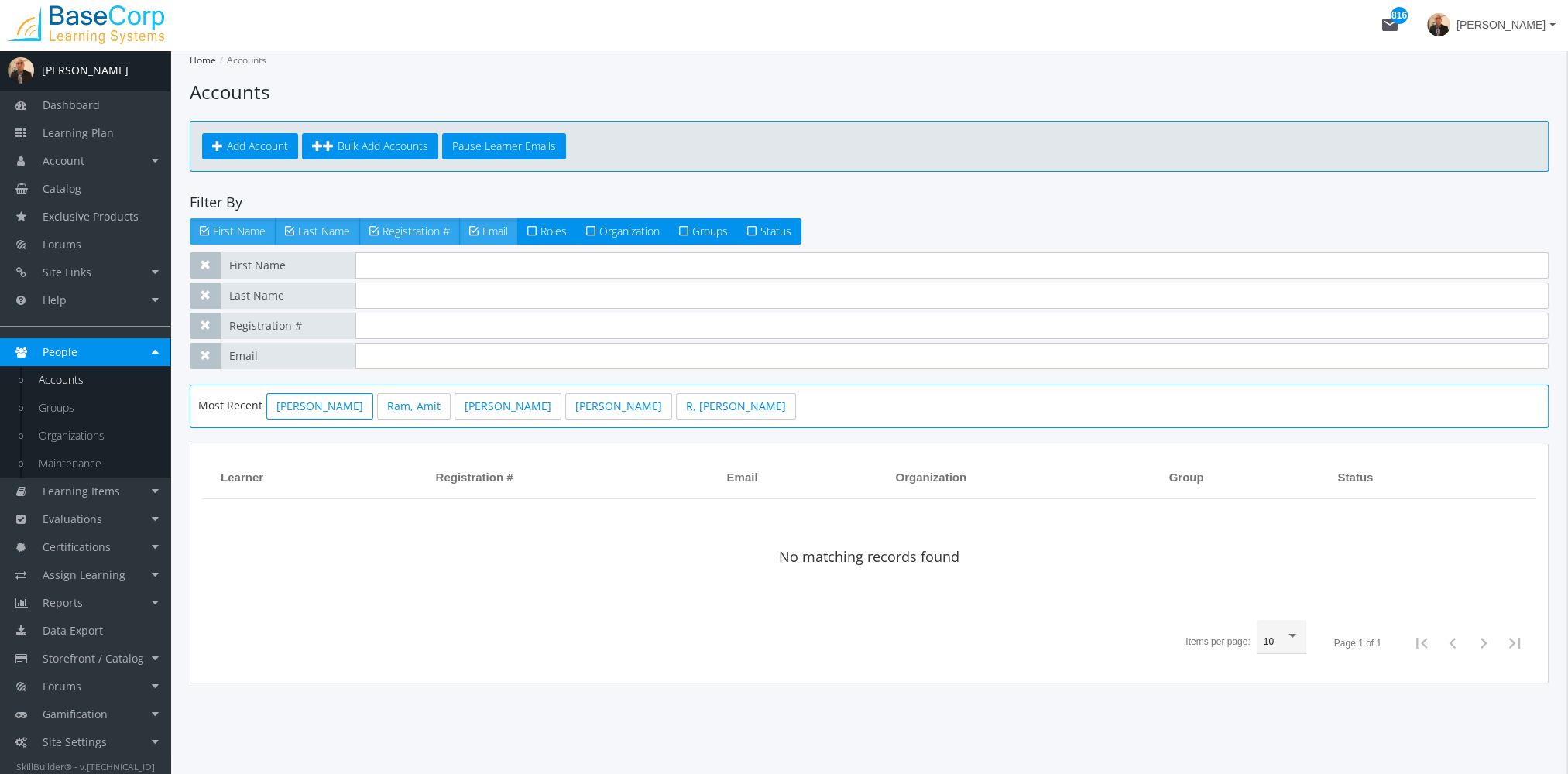
click at [339, 409] on link "[PERSON_NAME]" at bounding box center [319, 406] width 107 height 26
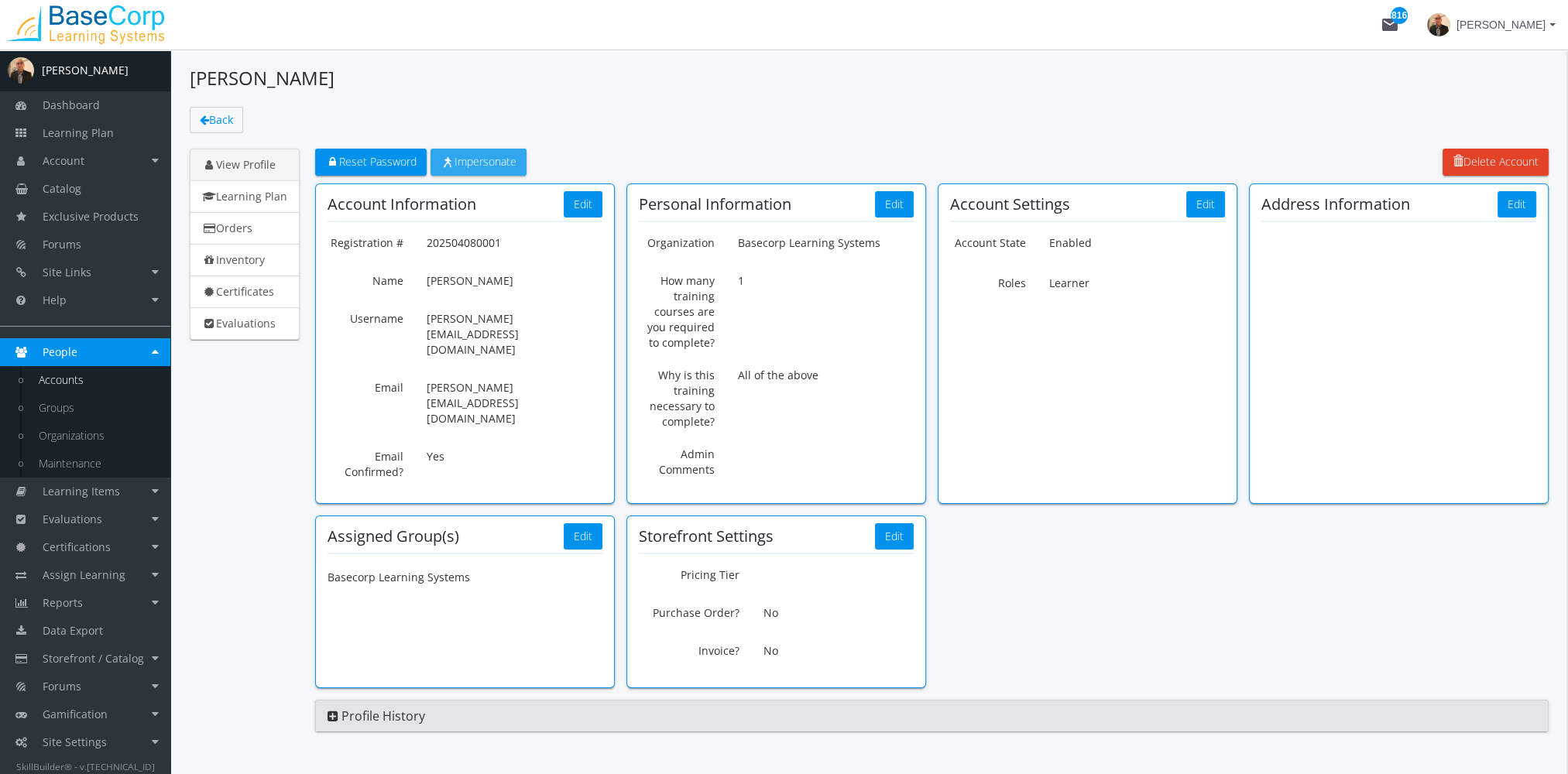
click at [469, 166] on span "Impersonate" at bounding box center [478, 161] width 76 height 15
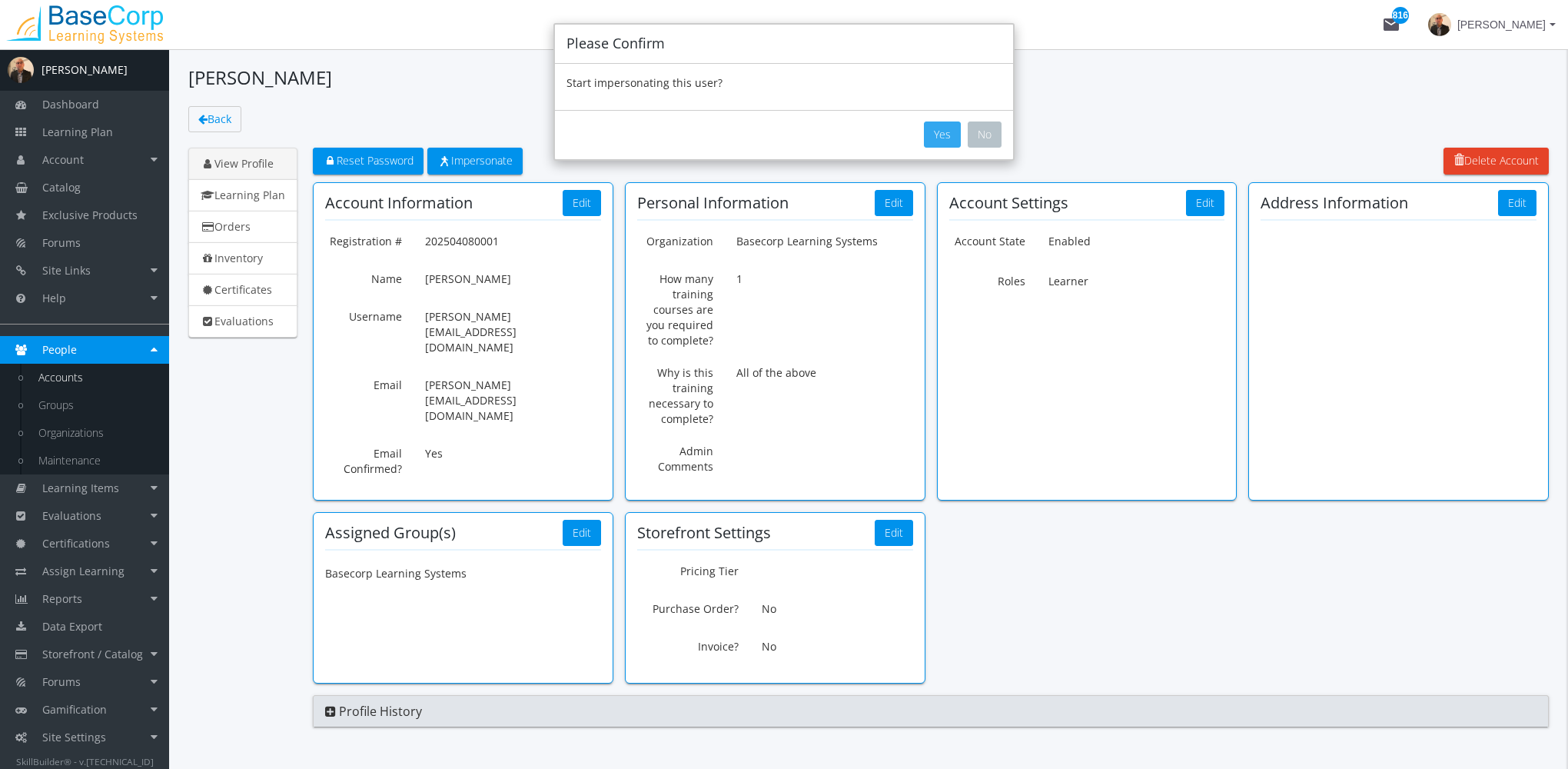
click at [950, 135] on button "Yes" at bounding box center [943, 134] width 37 height 26
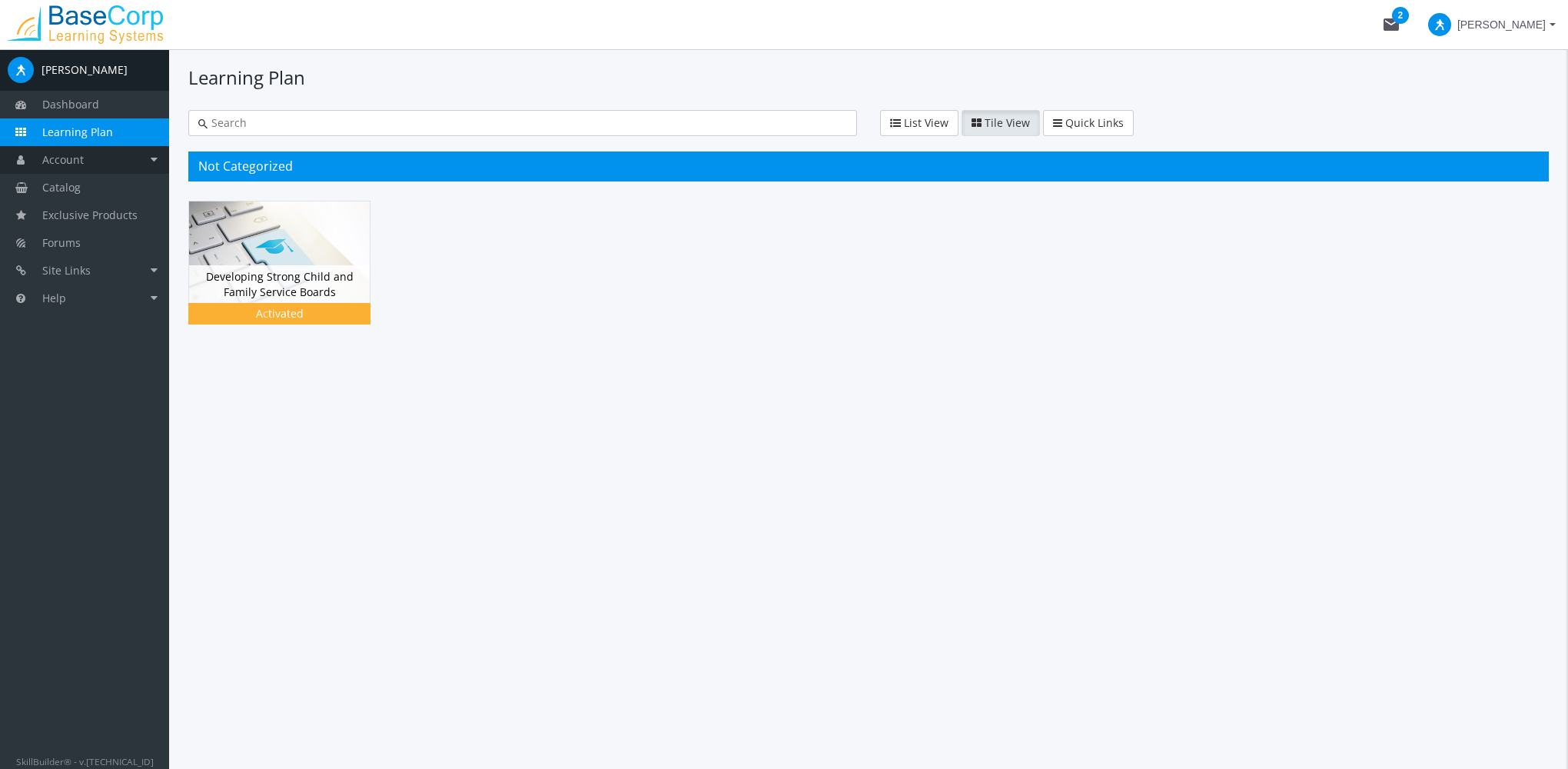
click at [115, 159] on link "Account" at bounding box center [85, 159] width 169 height 27
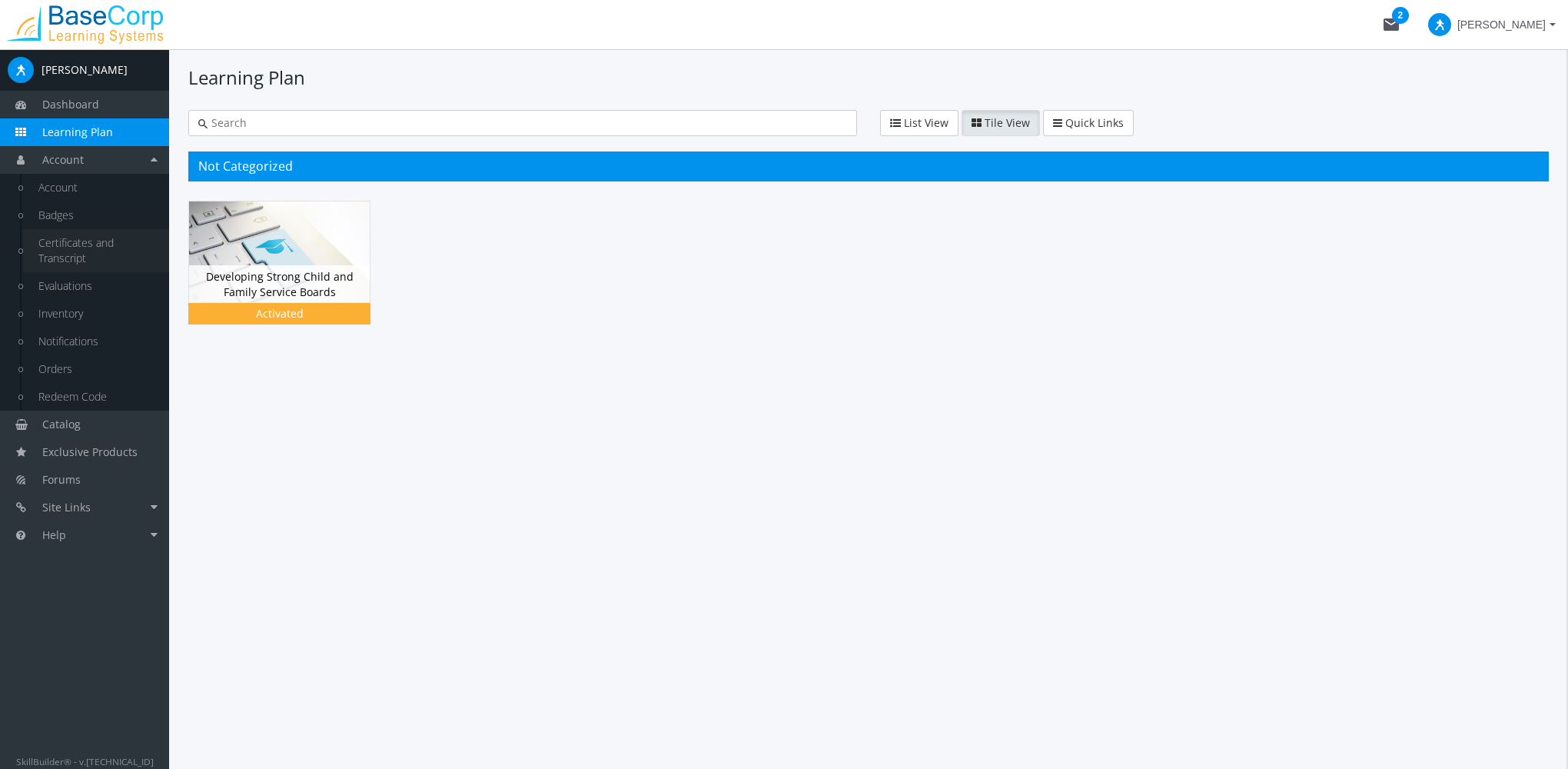
click at [104, 247] on link "Certificates and Transcript" at bounding box center [96, 250] width 146 height 43
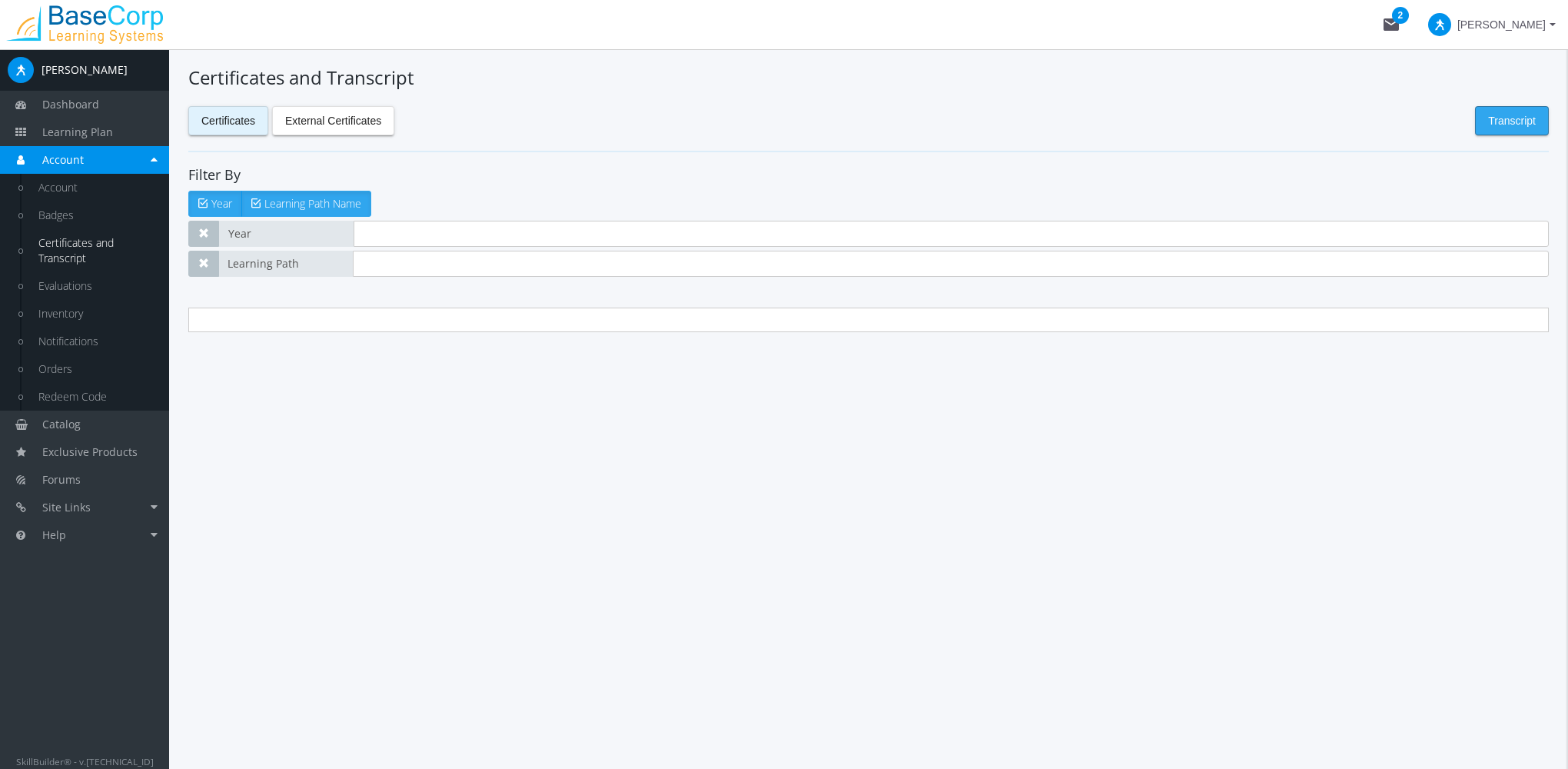
click at [1514, 126] on span "Transcript" at bounding box center [1512, 121] width 47 height 27
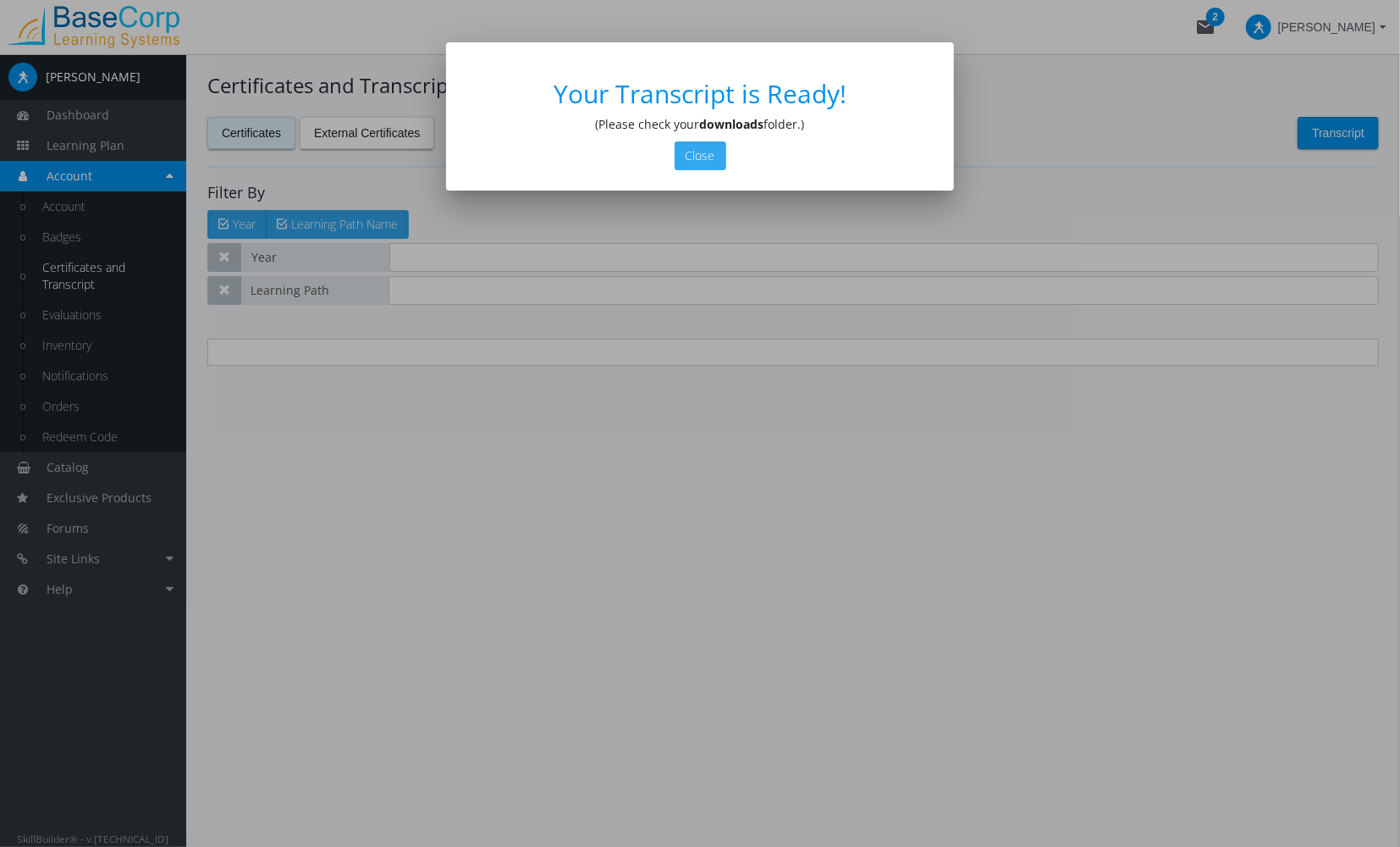
click at [718, 161] on button "Close" at bounding box center [700, 155] width 51 height 28
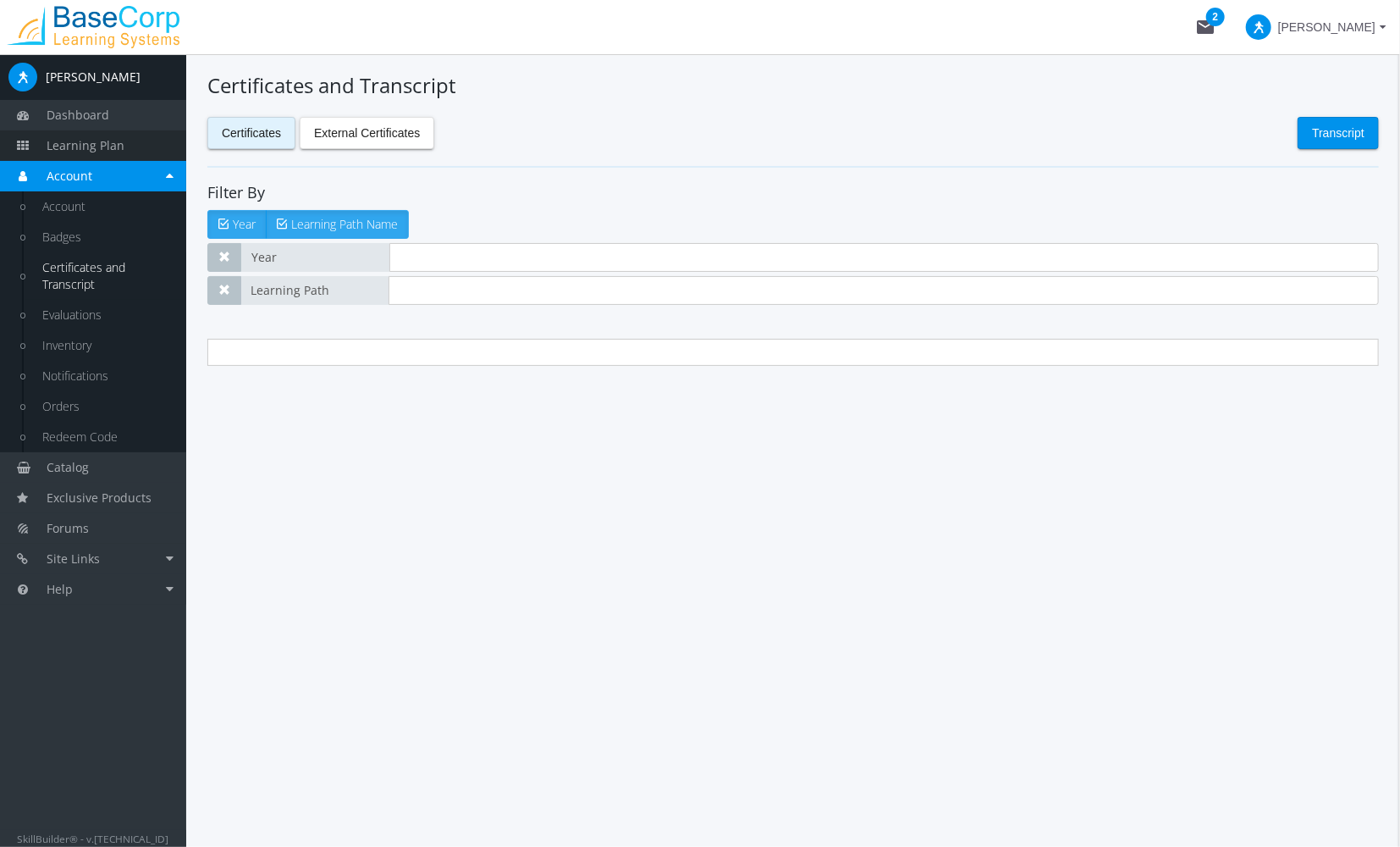
click at [129, 149] on link "Learning Plan" at bounding box center [93, 145] width 186 height 30
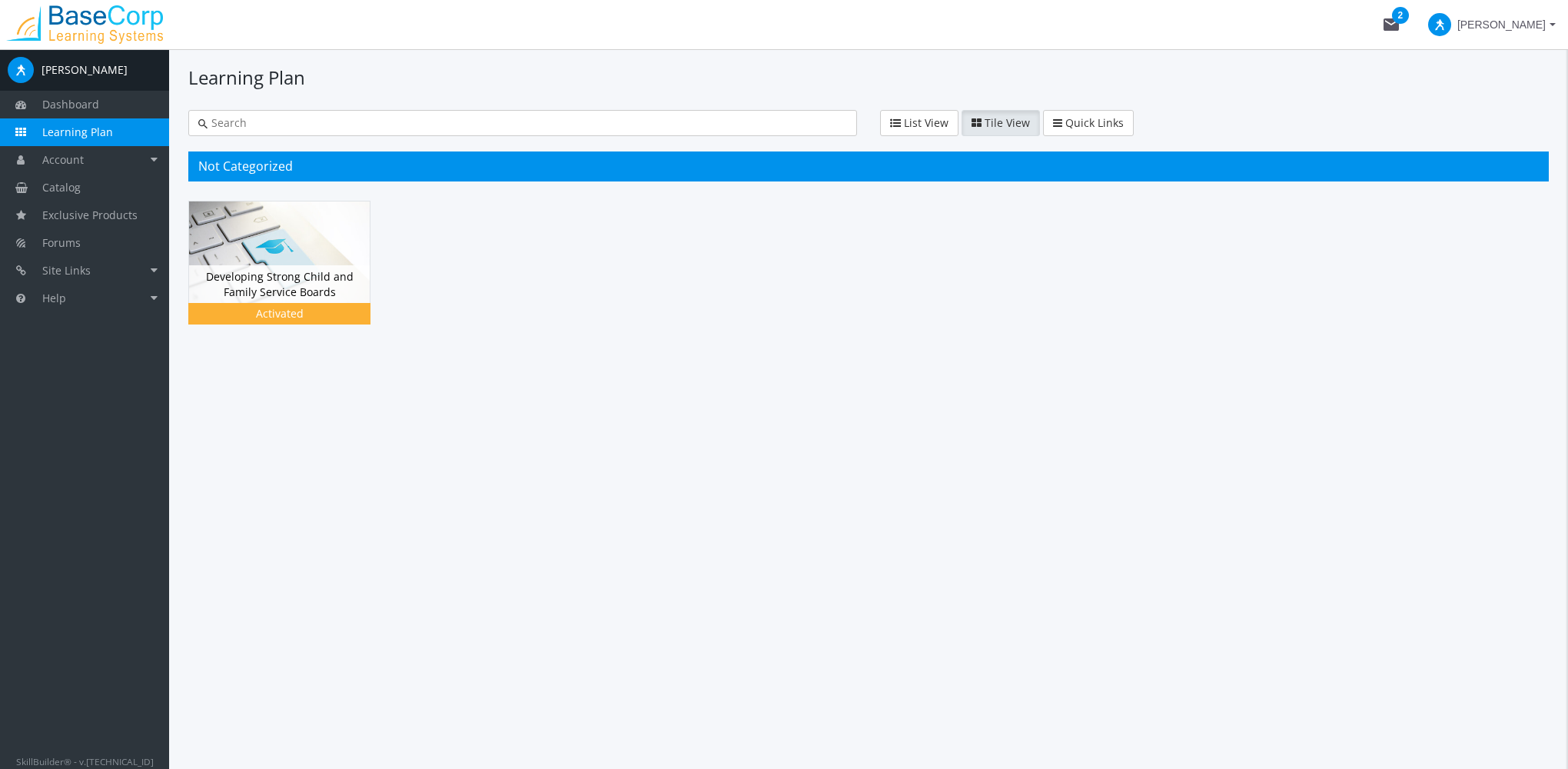
click at [1519, 26] on span "[PERSON_NAME]" at bounding box center [1502, 24] width 89 height 27
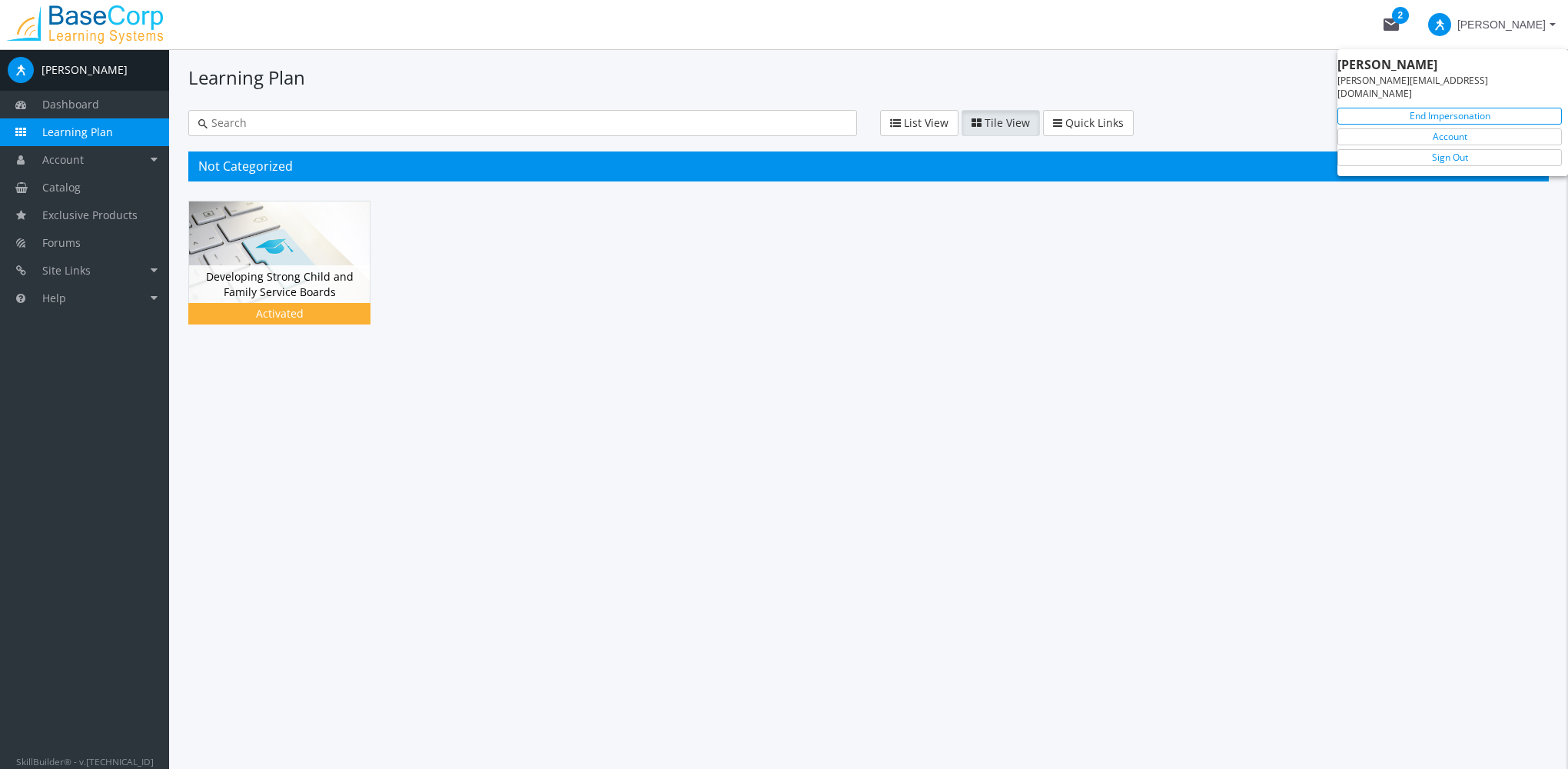
click at [1488, 108] on link "End Impersonation" at bounding box center [1450, 116] width 225 height 17
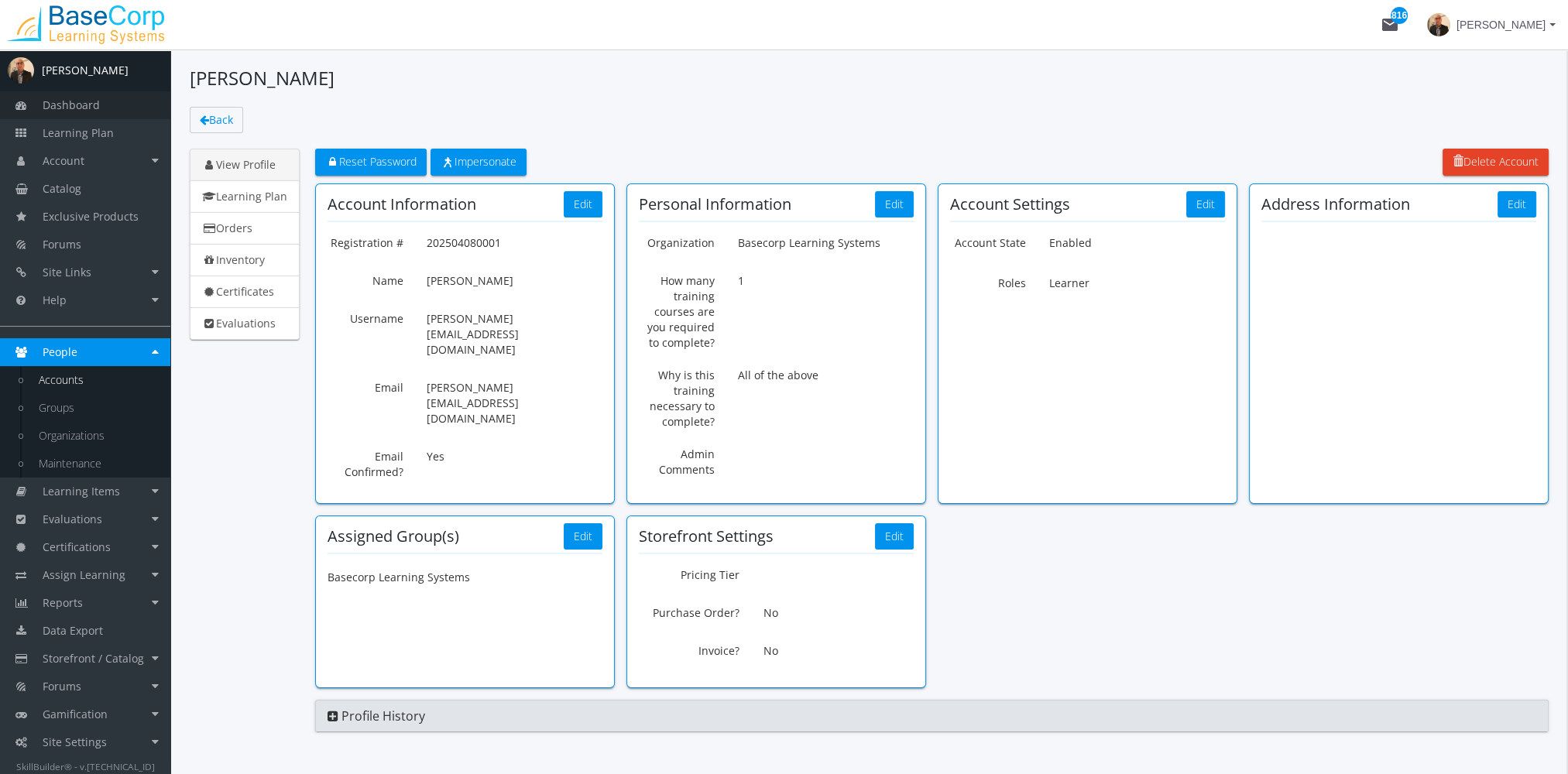
click at [97, 118] on link "Dashboard" at bounding box center [85, 105] width 170 height 28
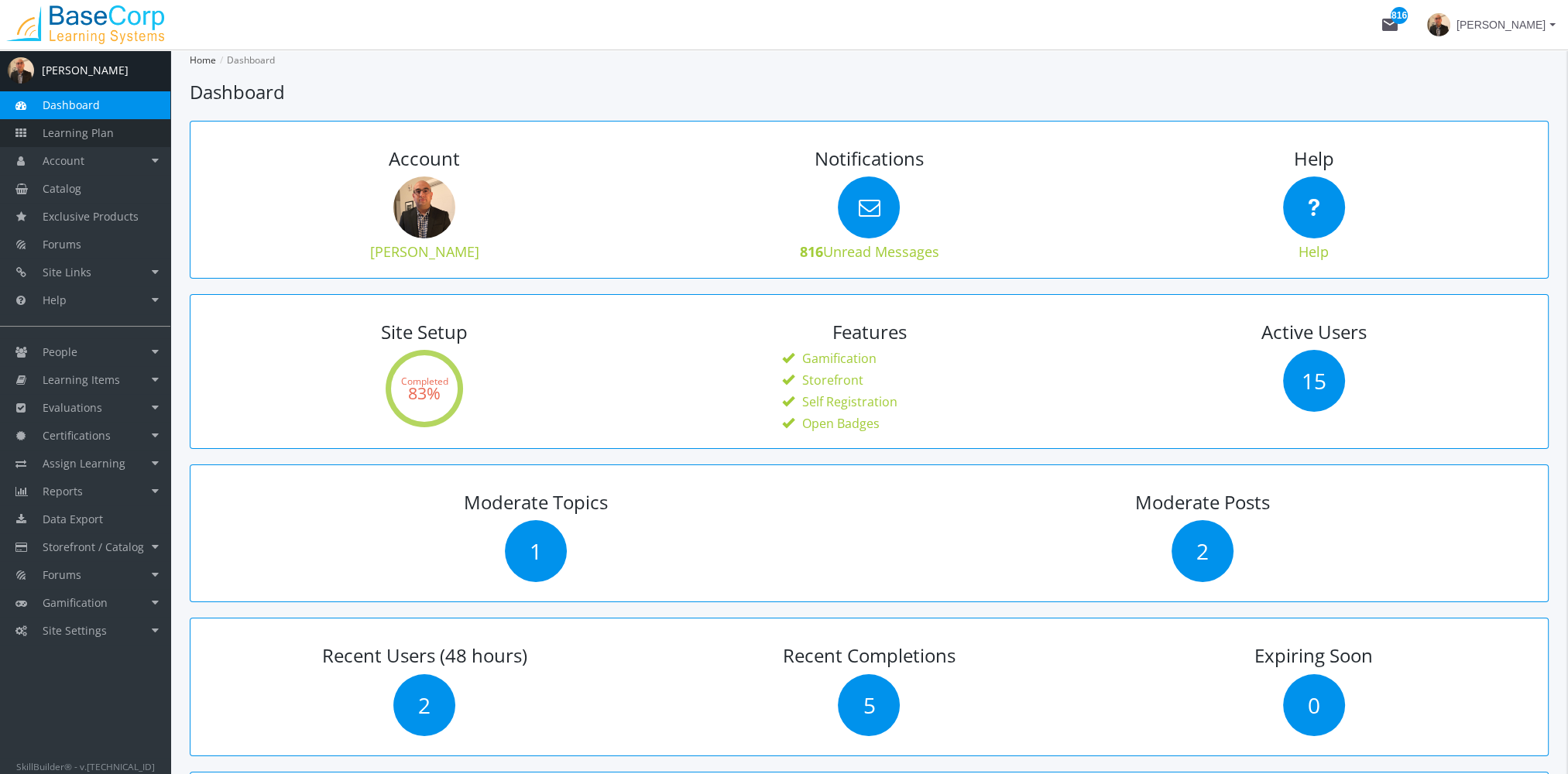
click at [108, 130] on span "Learning Plan" at bounding box center [79, 133] width 71 height 15
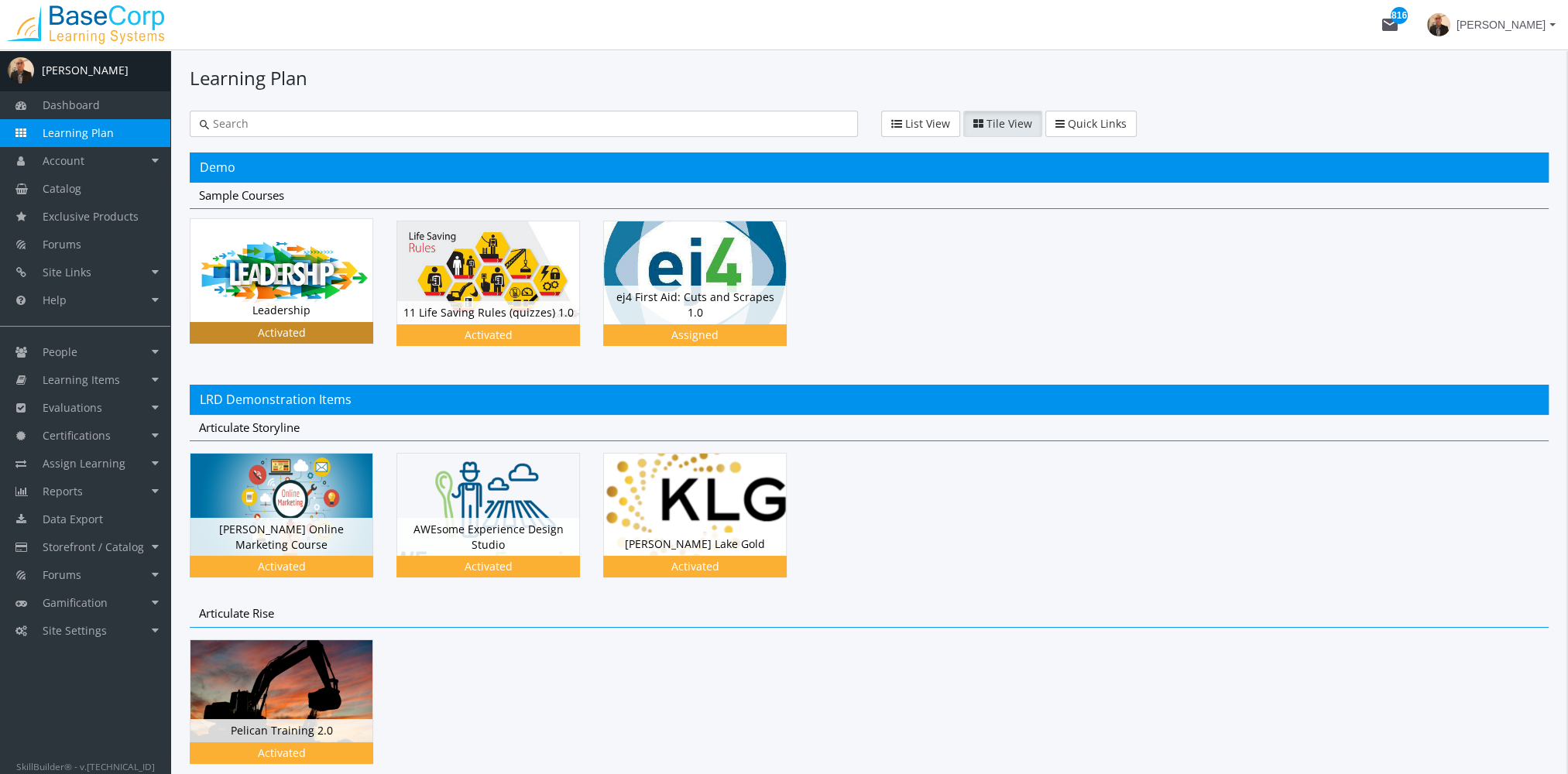
click at [271, 272] on img at bounding box center [281, 270] width 182 height 102
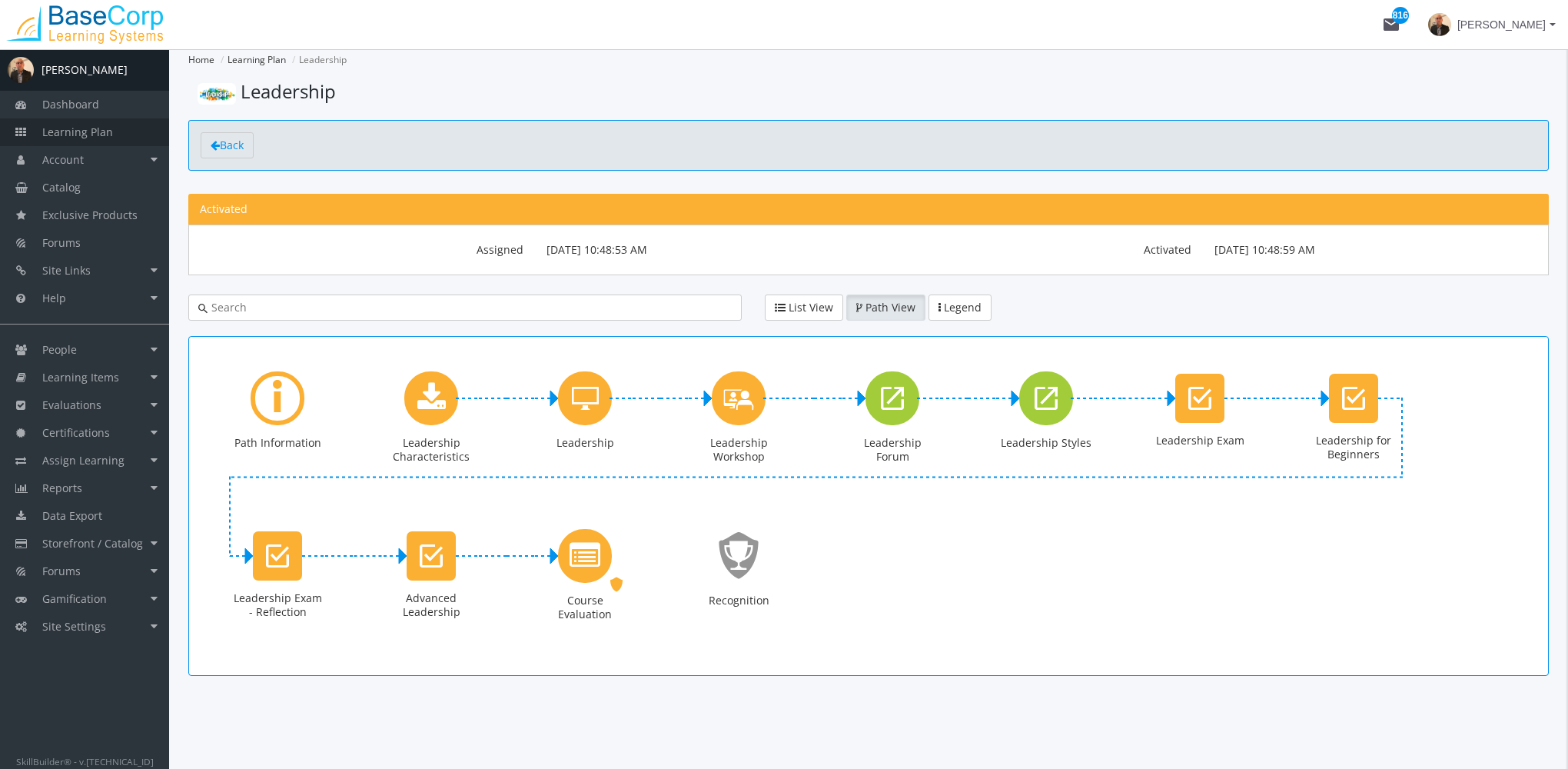
click at [117, 131] on link "Learning Plan" at bounding box center [85, 132] width 169 height 27
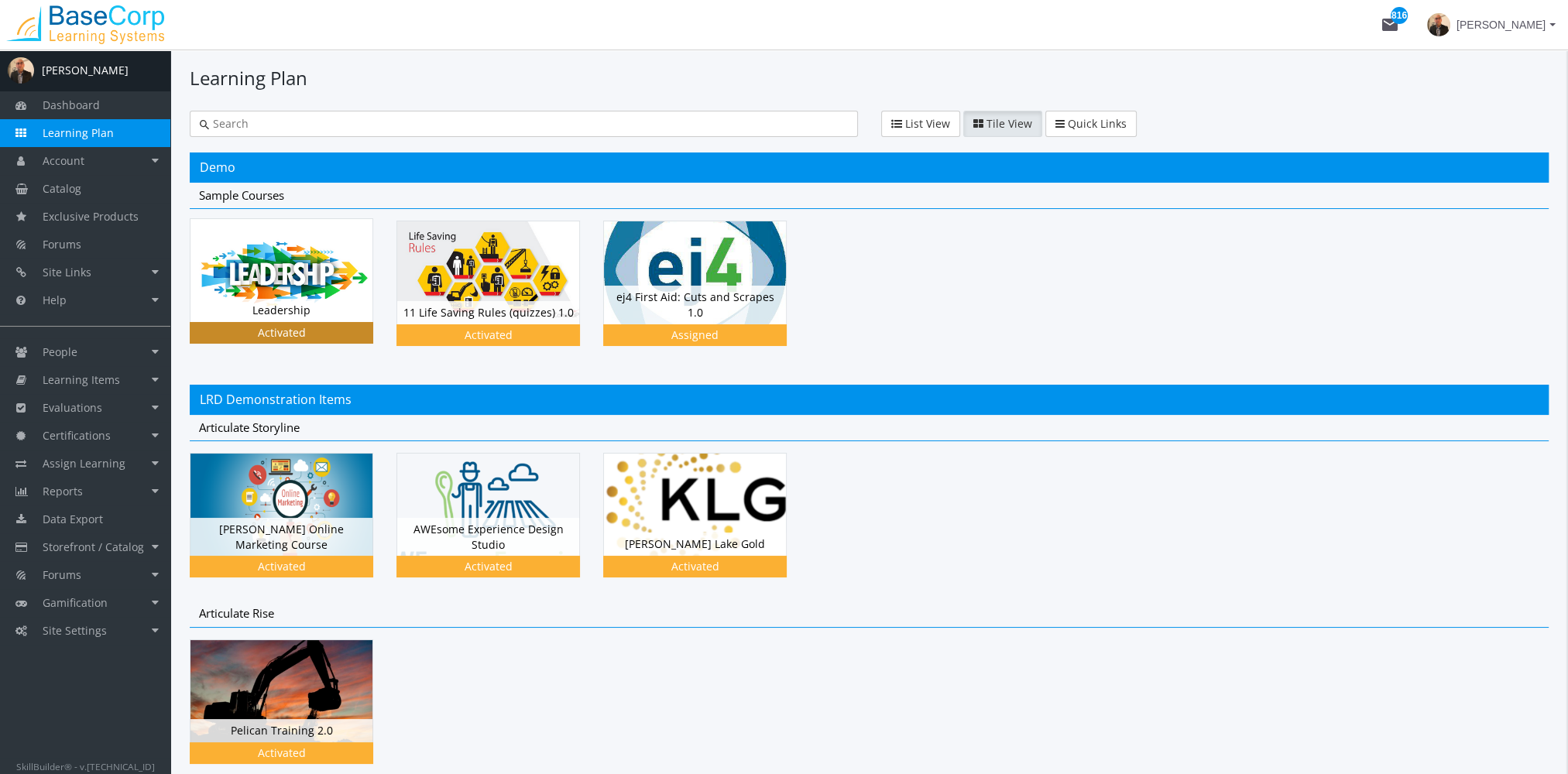
click at [325, 302] on div "Leadership Status Activated" at bounding box center [281, 310] width 182 height 24
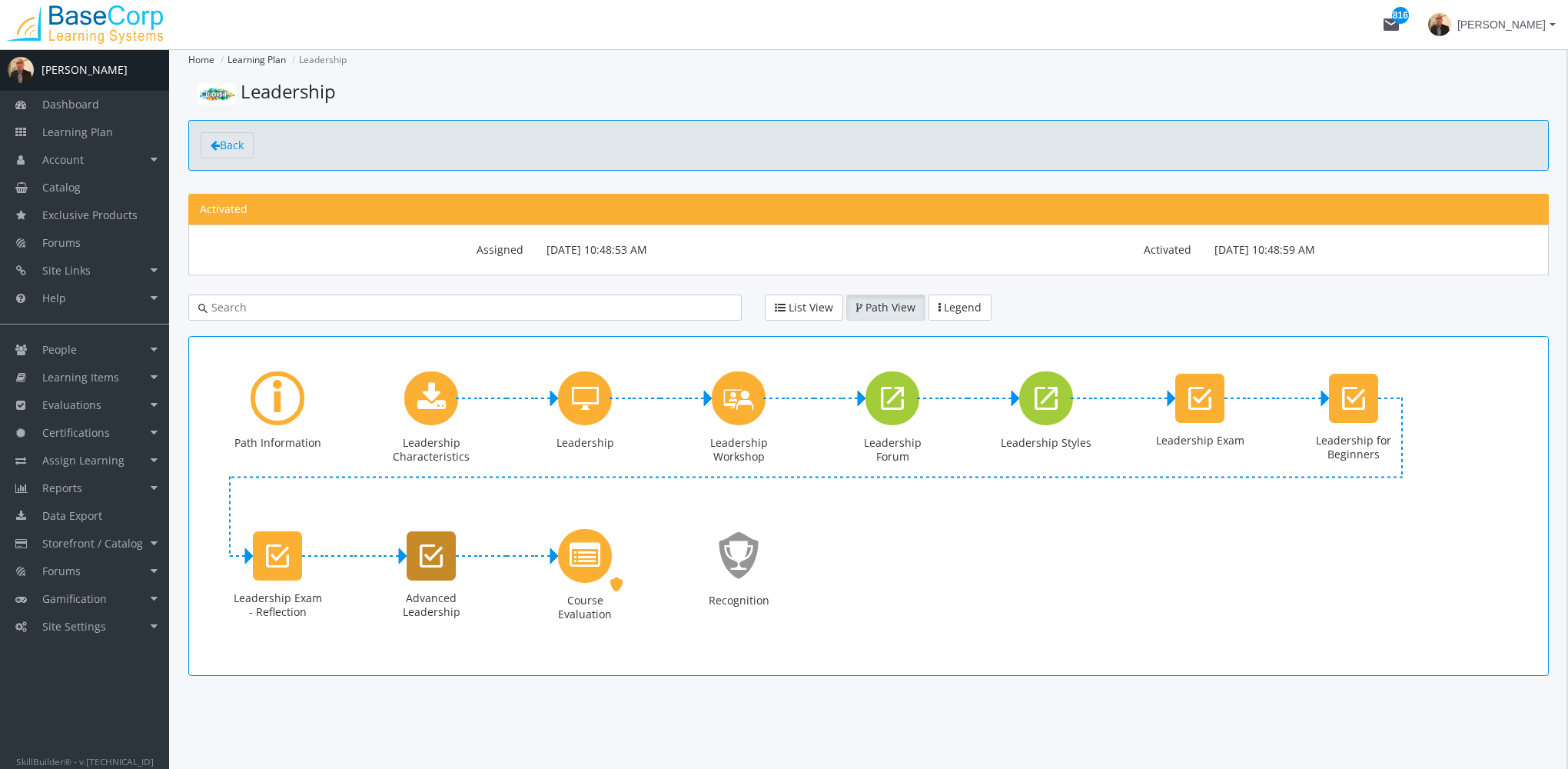
click at [432, 560] on icon "Advanced Leadership" at bounding box center [431, 556] width 23 height 31
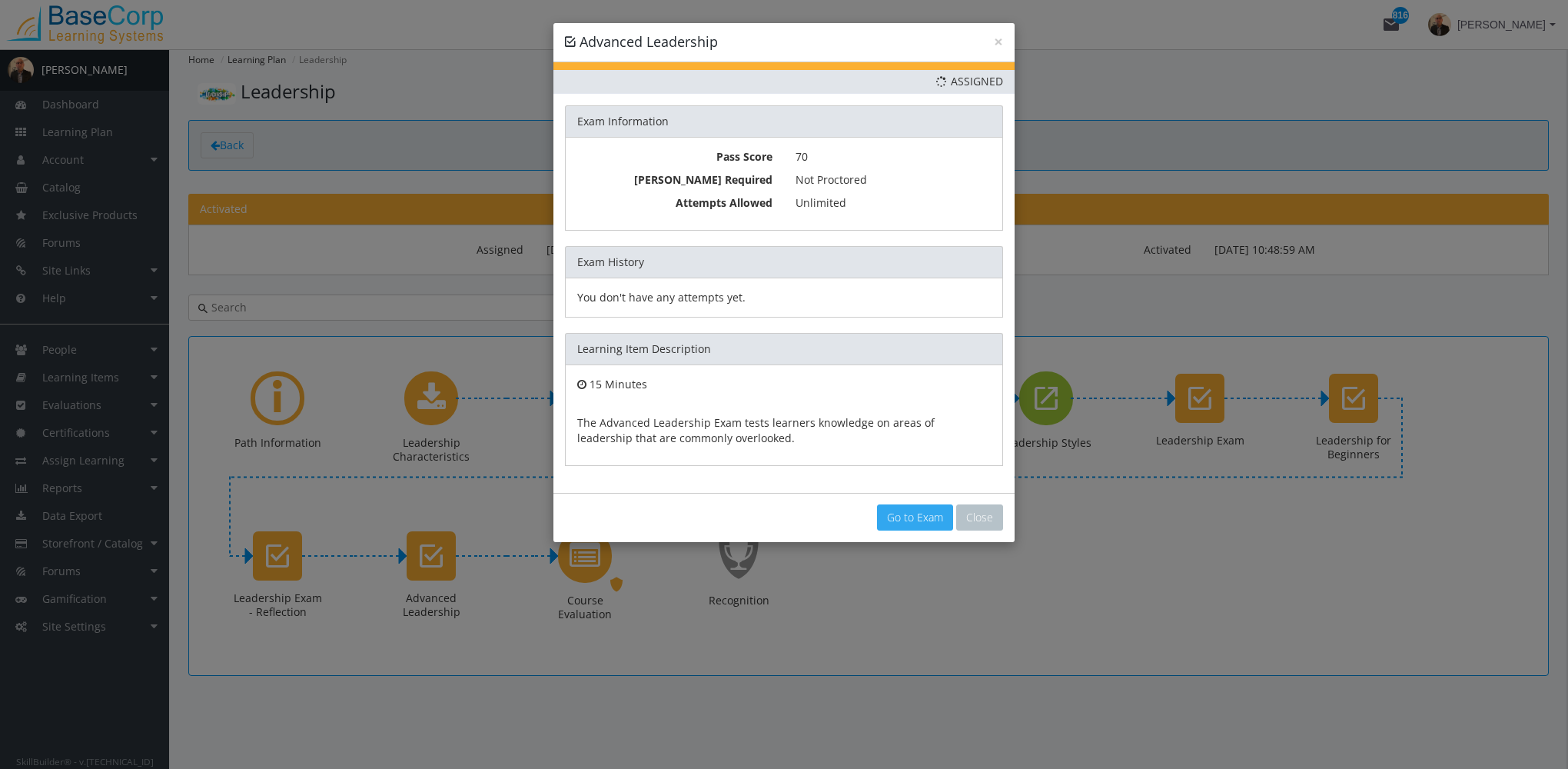
click at [902, 515] on link "Go to Exam" at bounding box center [915, 517] width 76 height 26
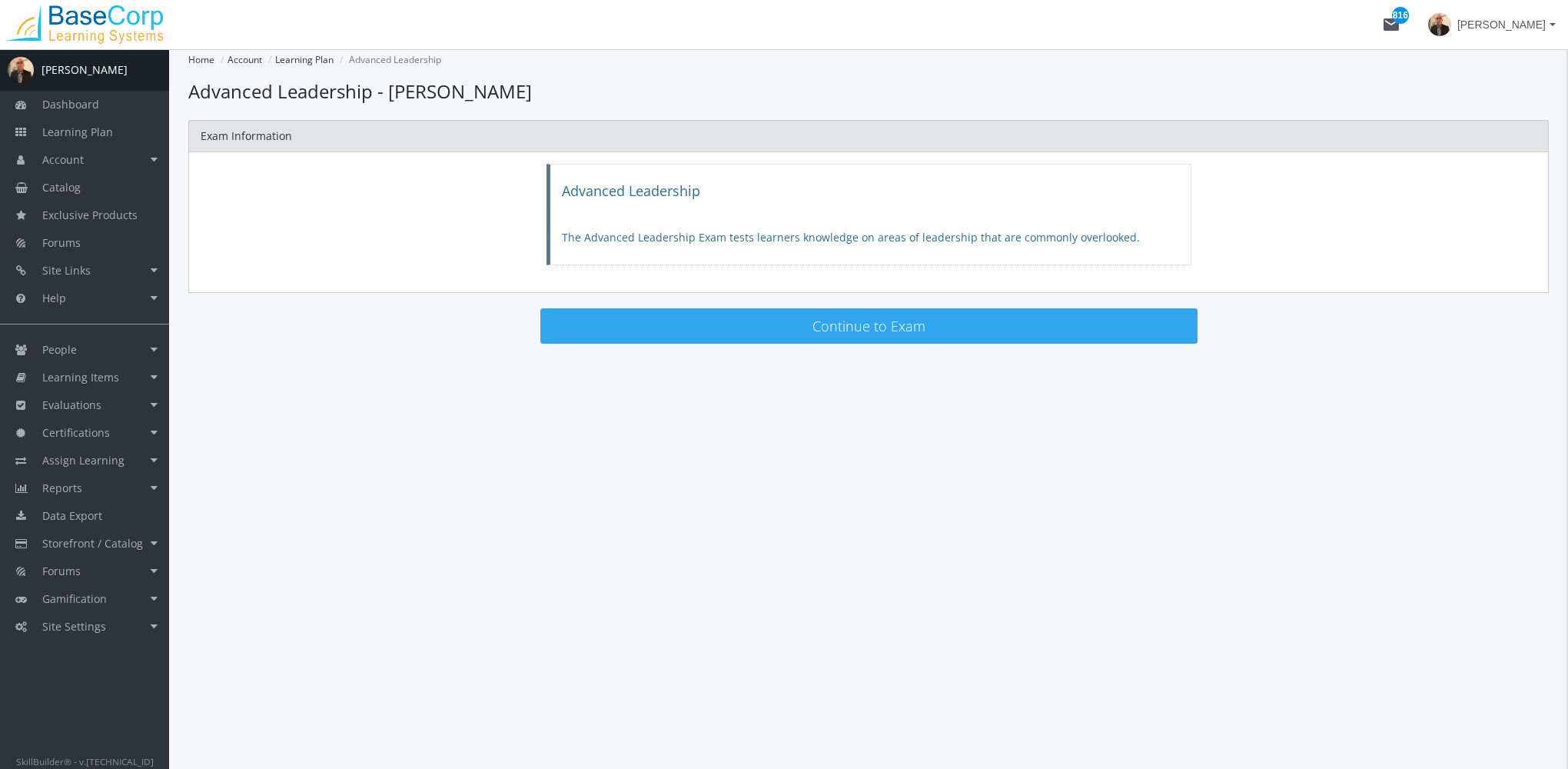
click at [728, 328] on button "Continue to Exam" at bounding box center [869, 326] width 657 height 35
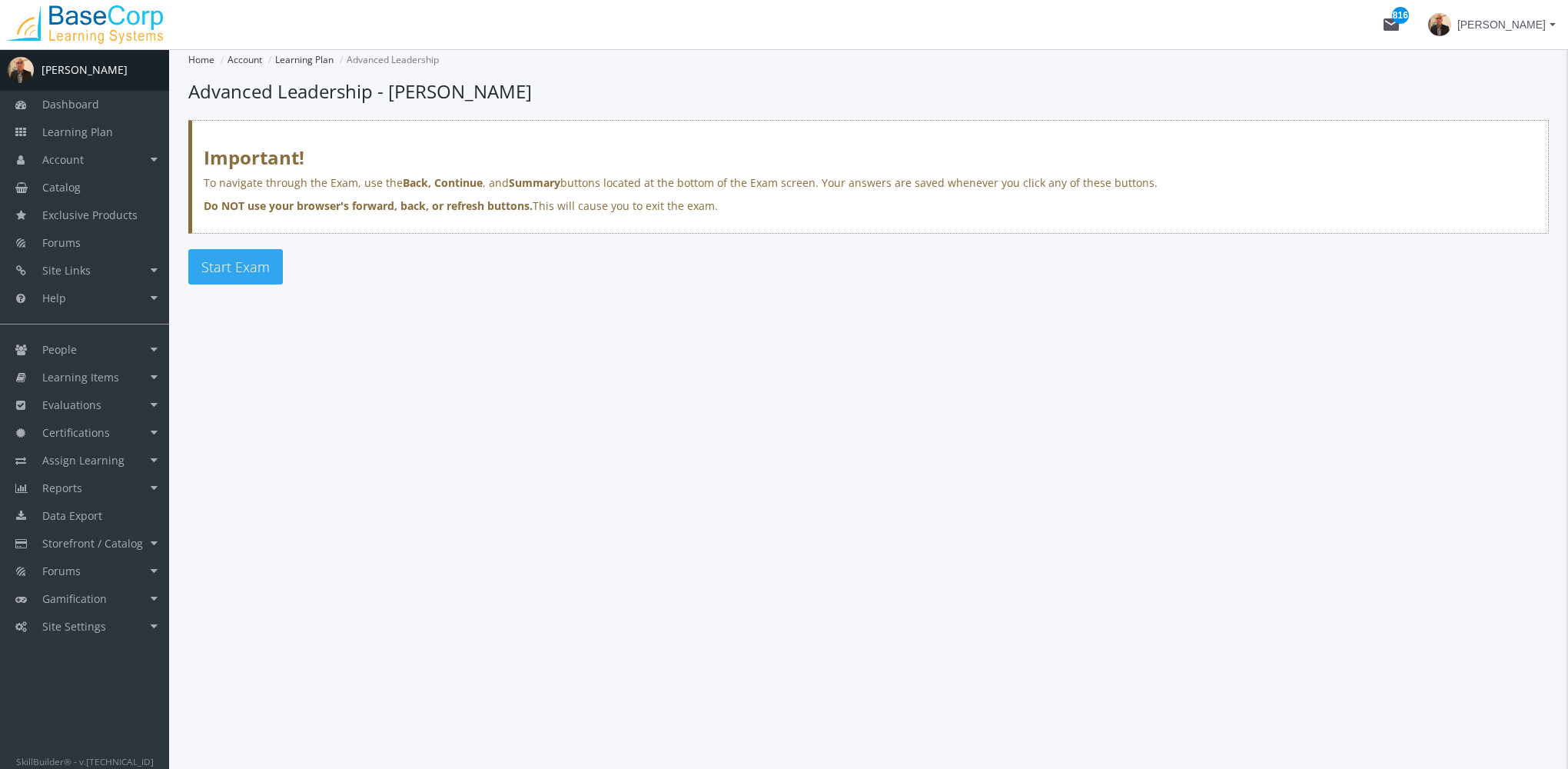
click at [210, 272] on span "Start Exam" at bounding box center [235, 267] width 68 height 19
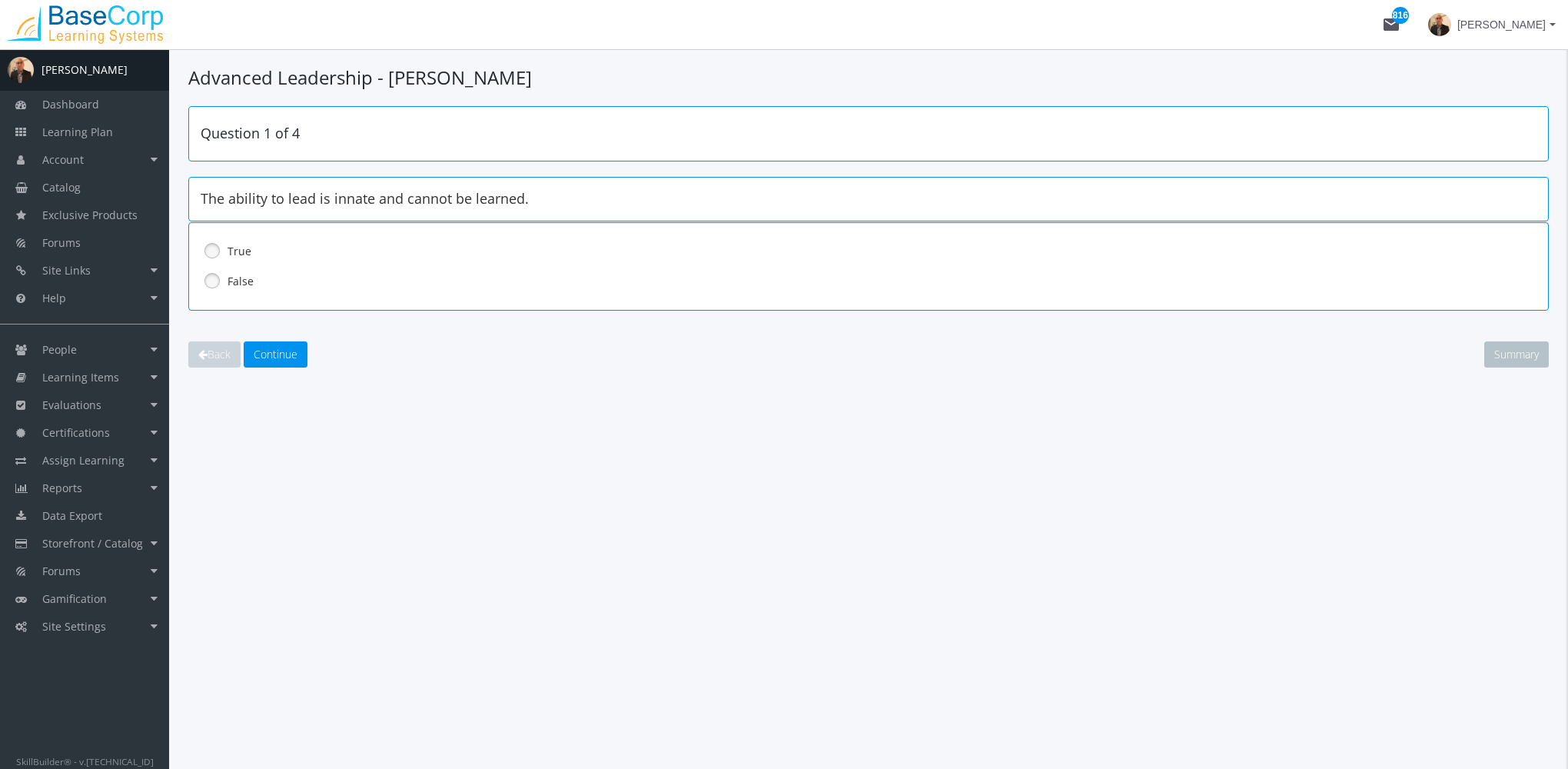
click at [234, 275] on label "False" at bounding box center [828, 281] width 1202 height 15
click at [277, 355] on span "Continue" at bounding box center [275, 354] width 43 height 14
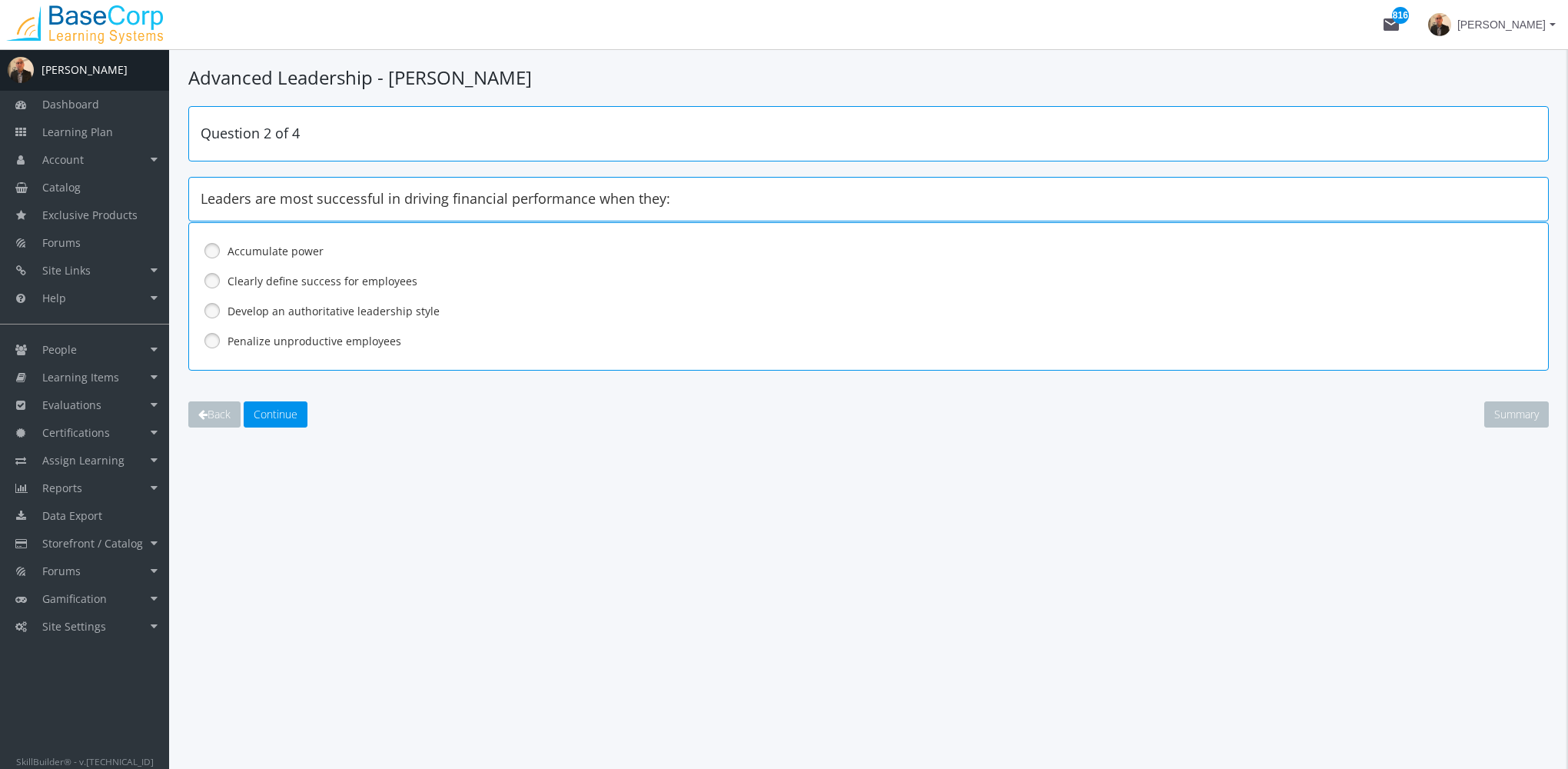
click at [270, 310] on label "Develop an authoritative leadership style" at bounding box center [828, 311] width 1202 height 15
click at [279, 401] on button "Continue" at bounding box center [275, 414] width 64 height 26
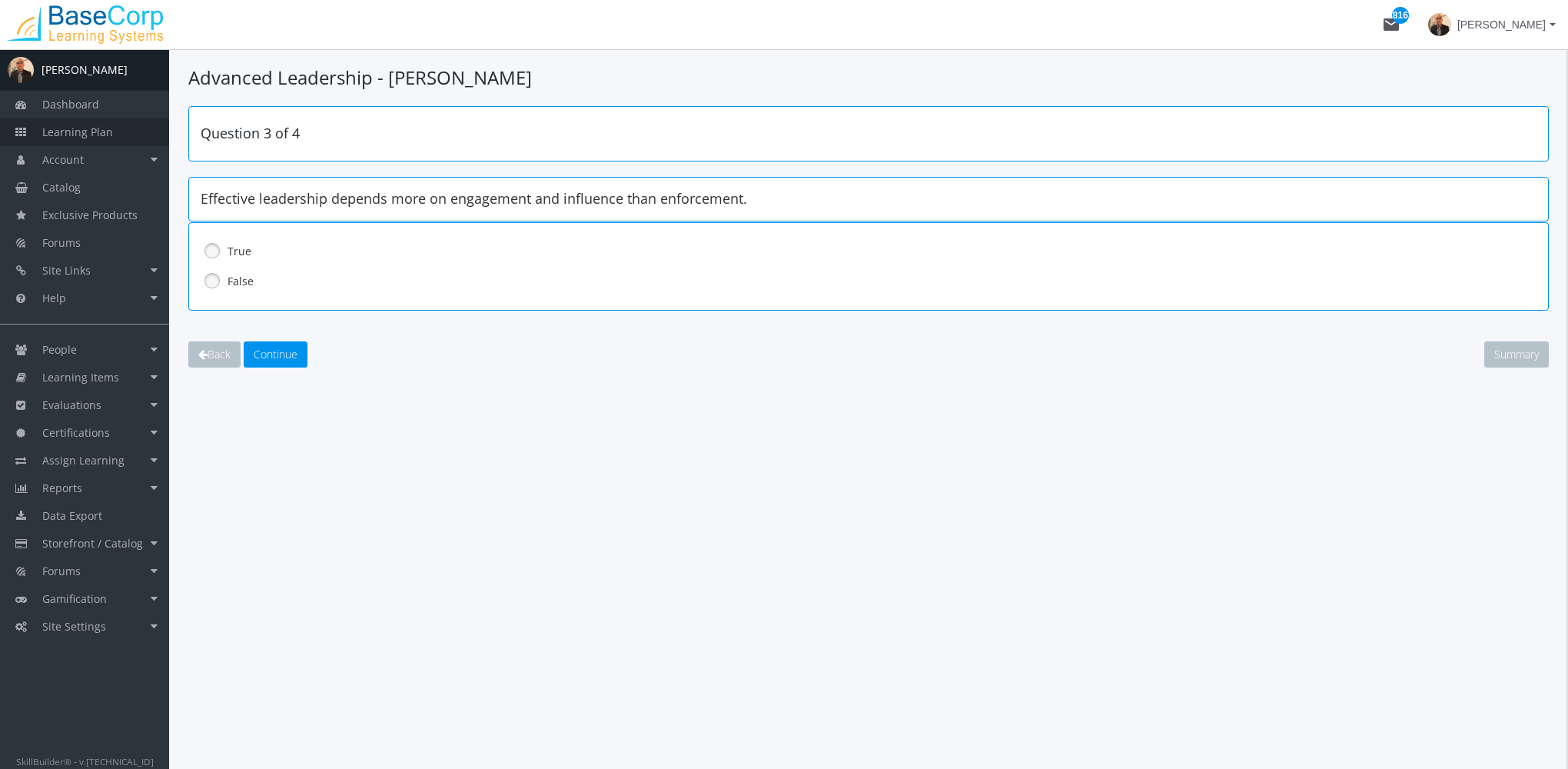
click at [107, 140] on link "Learning Plan" at bounding box center [85, 132] width 169 height 27
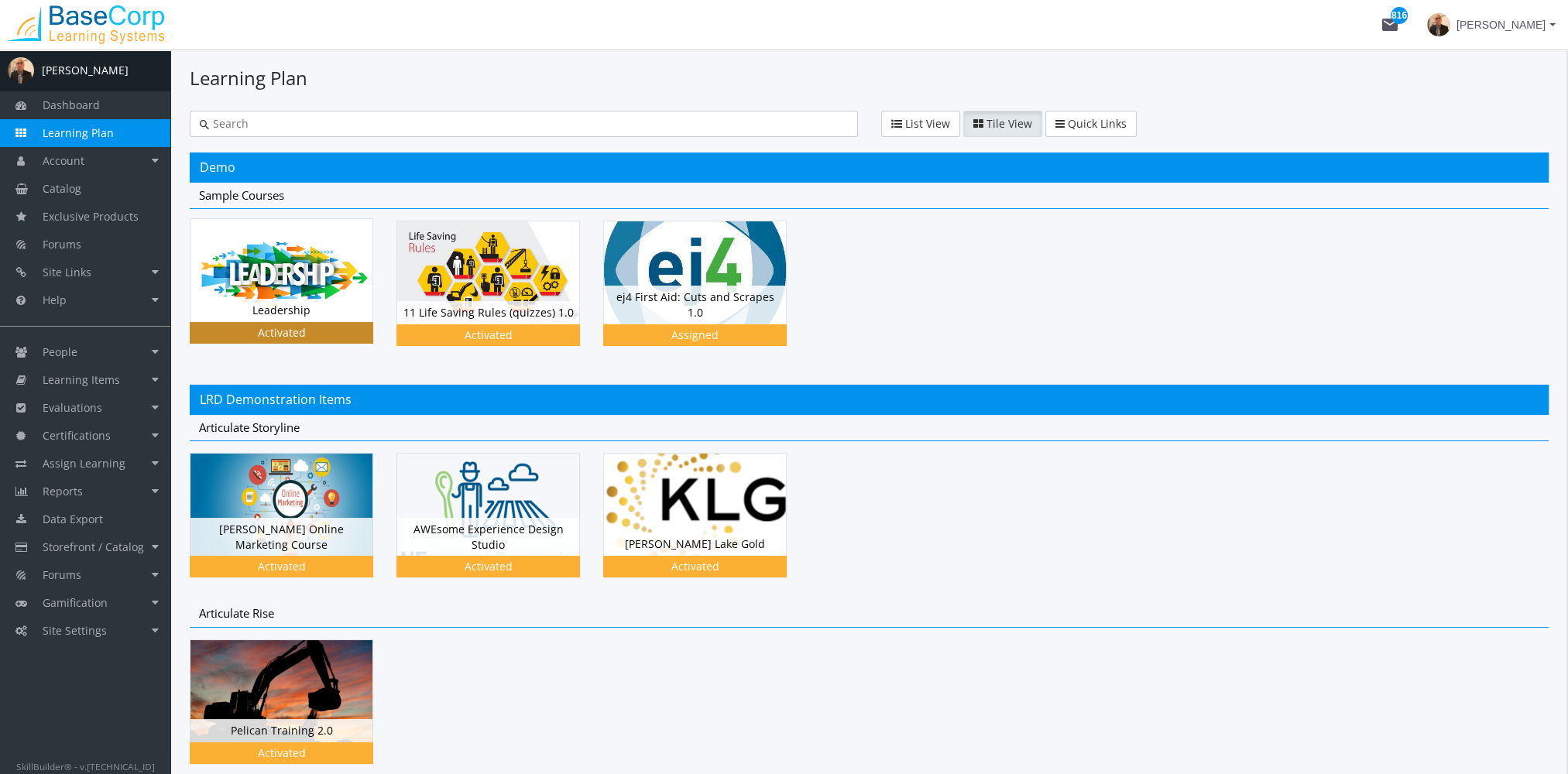
click at [272, 293] on img at bounding box center [281, 270] width 182 height 102
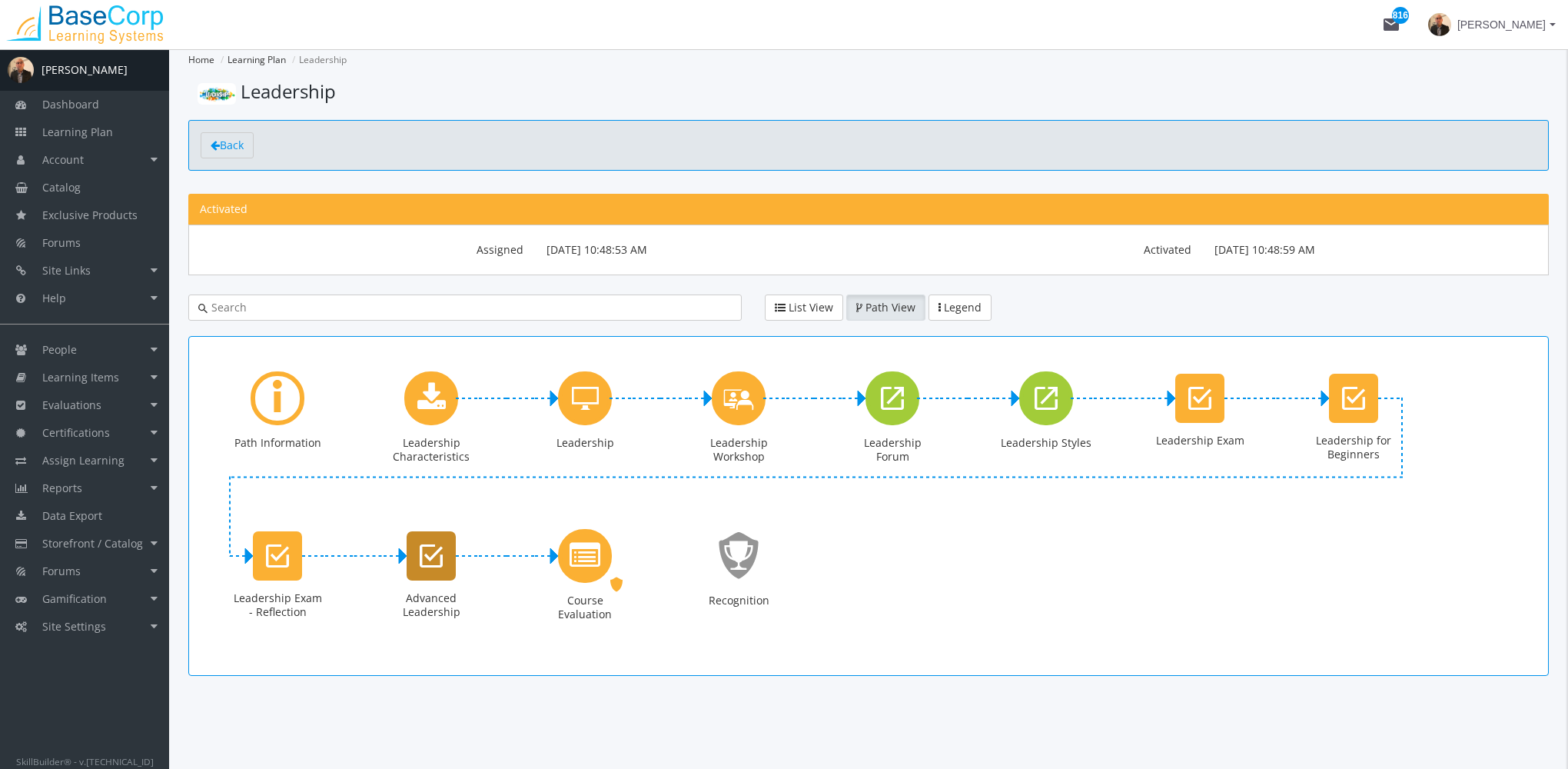
click at [432, 563] on icon "Advanced Leadership" at bounding box center [431, 556] width 23 height 31
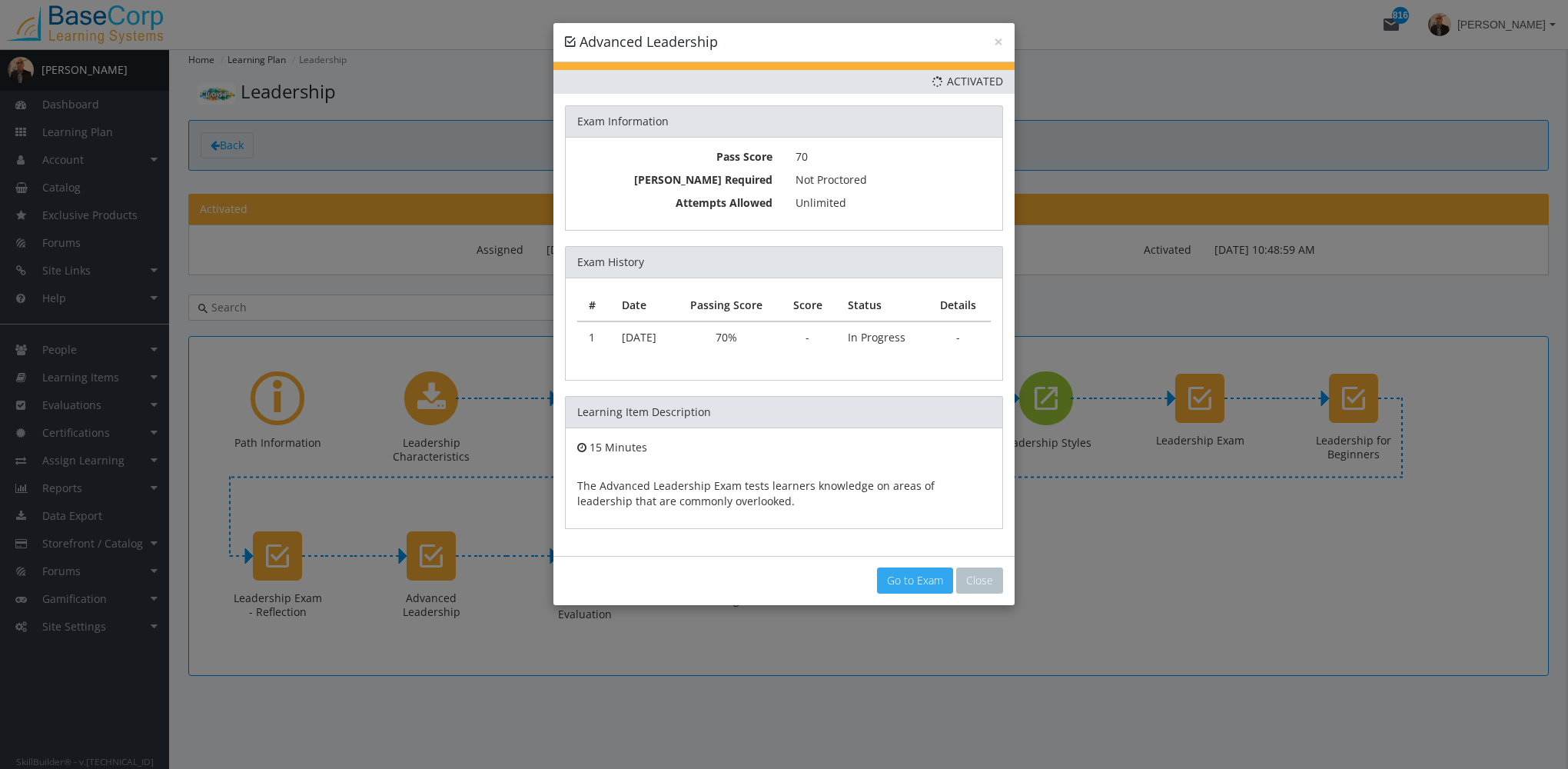
click at [907, 585] on link "Go to Exam" at bounding box center [915, 581] width 76 height 26
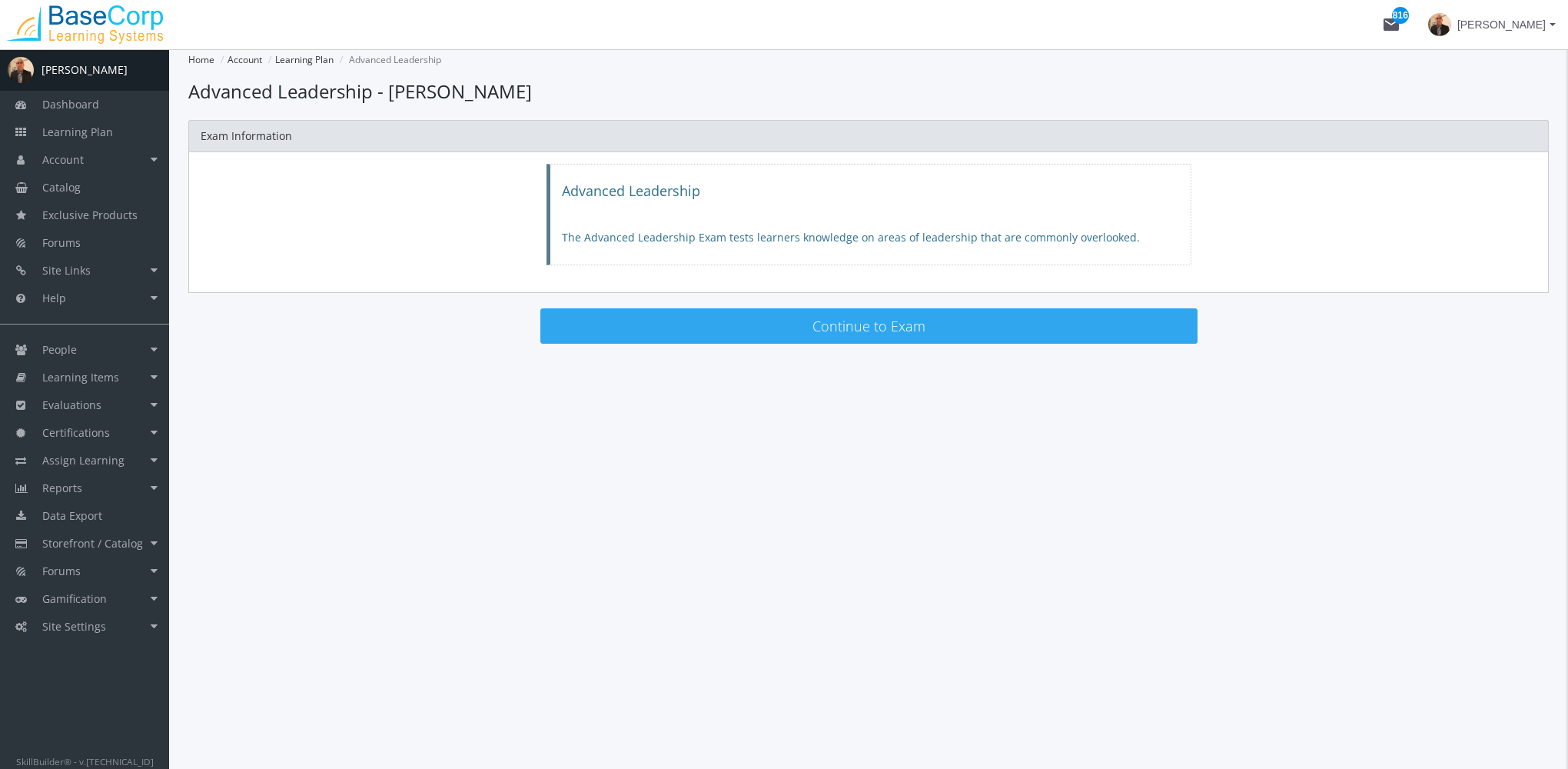
click at [823, 316] on button "Continue to Exam" at bounding box center [869, 326] width 657 height 35
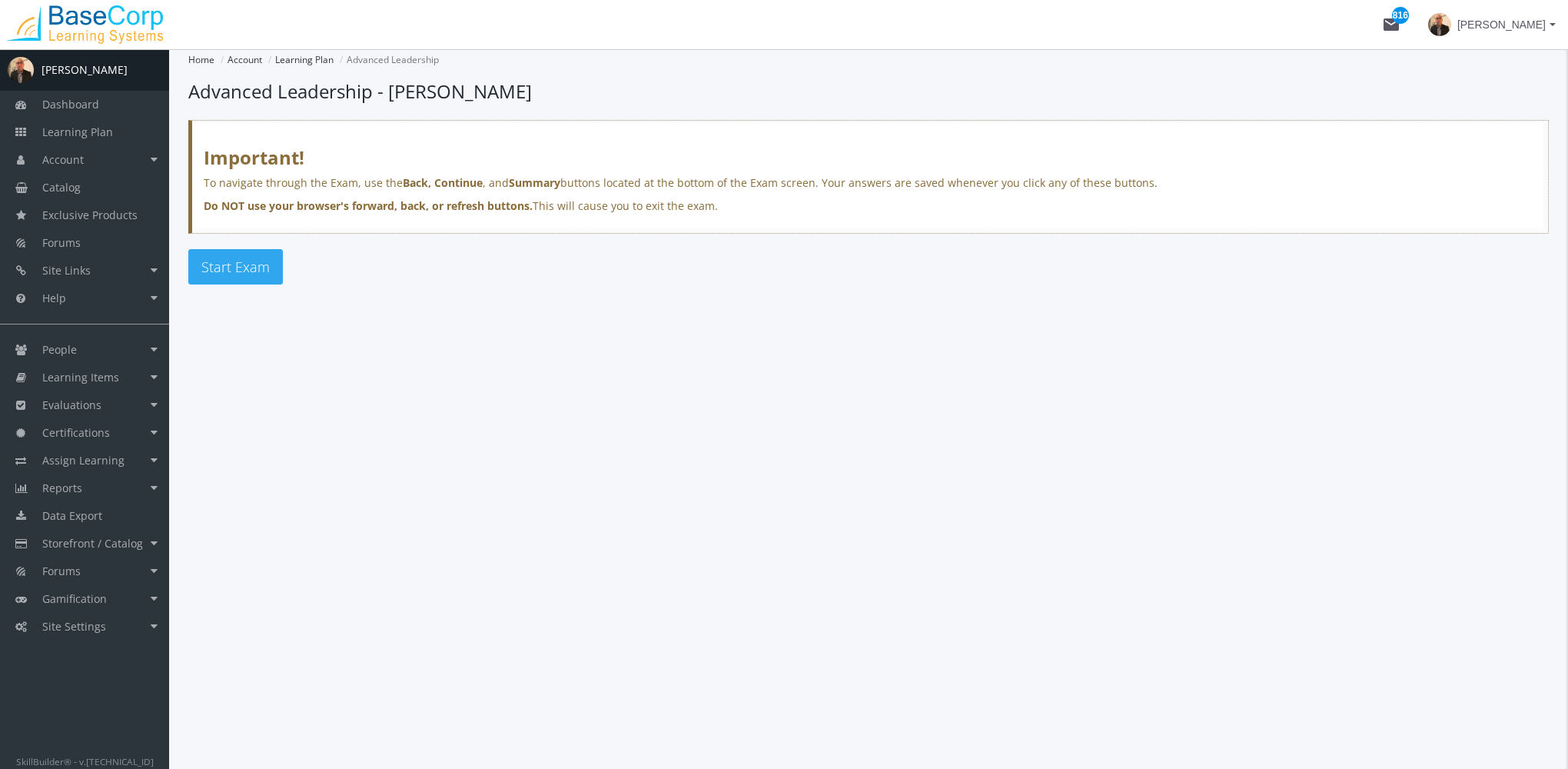
click at [251, 267] on span "Start Exam" at bounding box center [235, 267] width 68 height 19
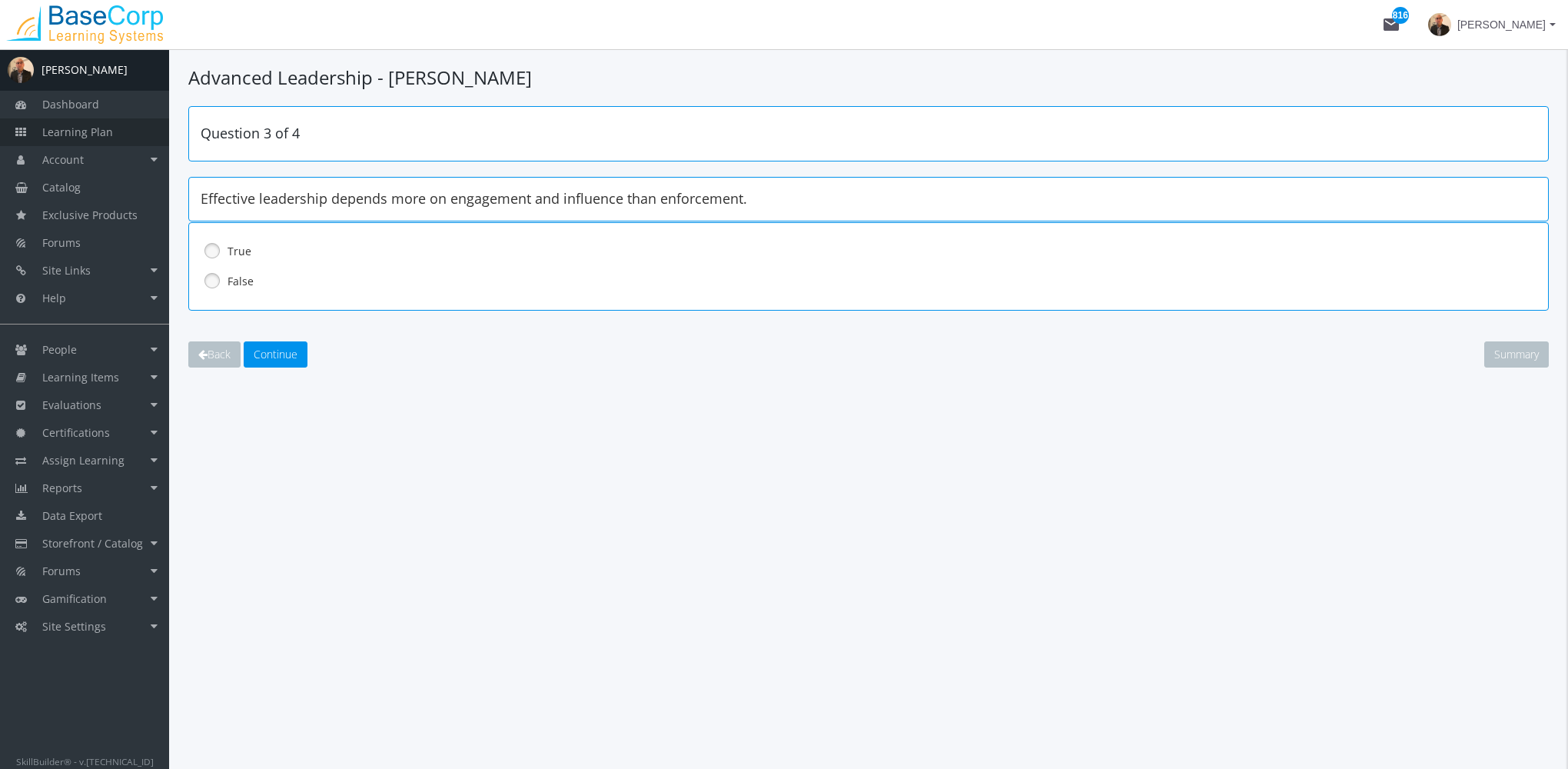
click at [139, 127] on link "Learning Plan" at bounding box center [85, 132] width 169 height 27
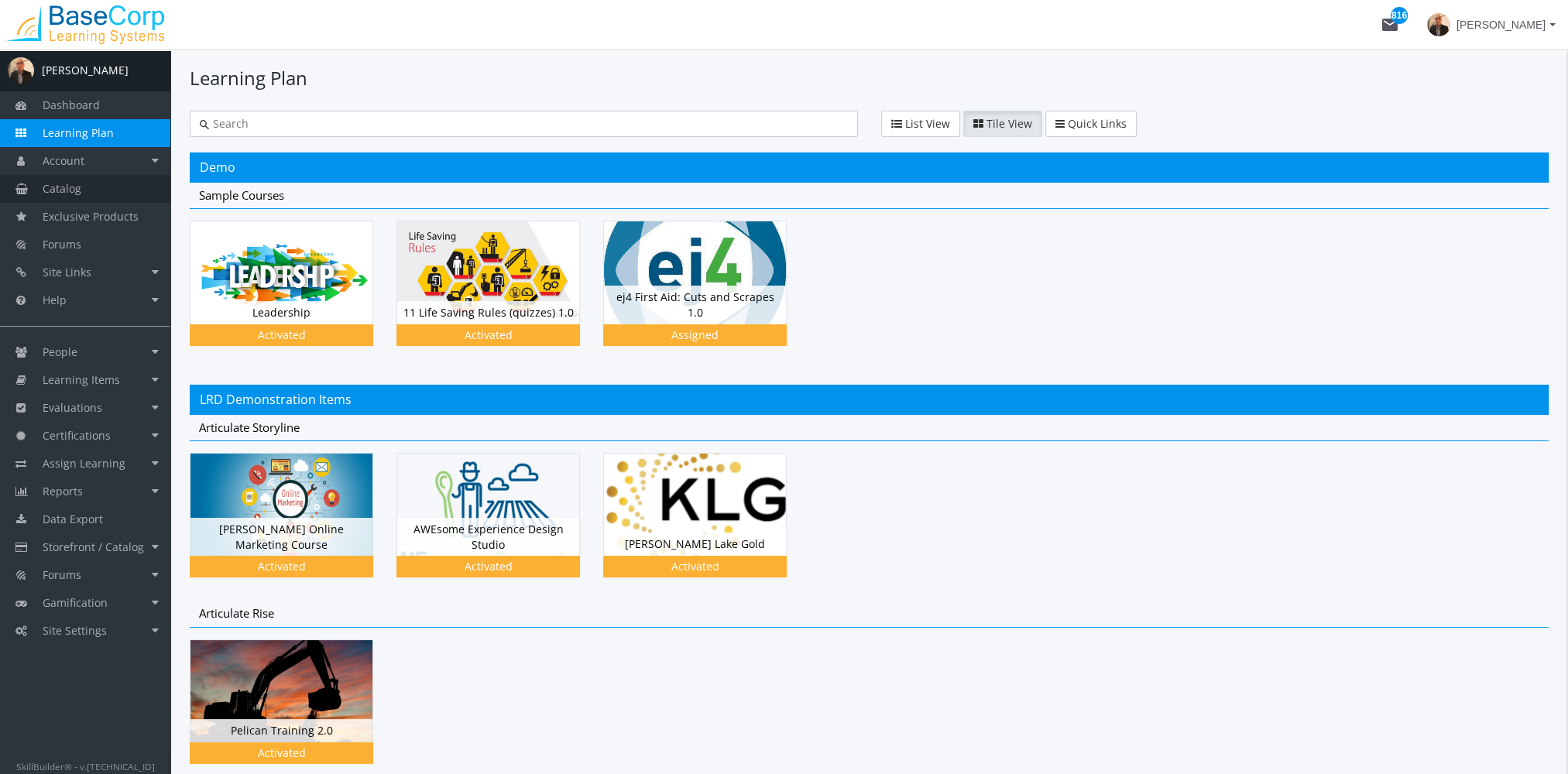
click at [105, 193] on link "Catalog" at bounding box center [85, 189] width 170 height 28
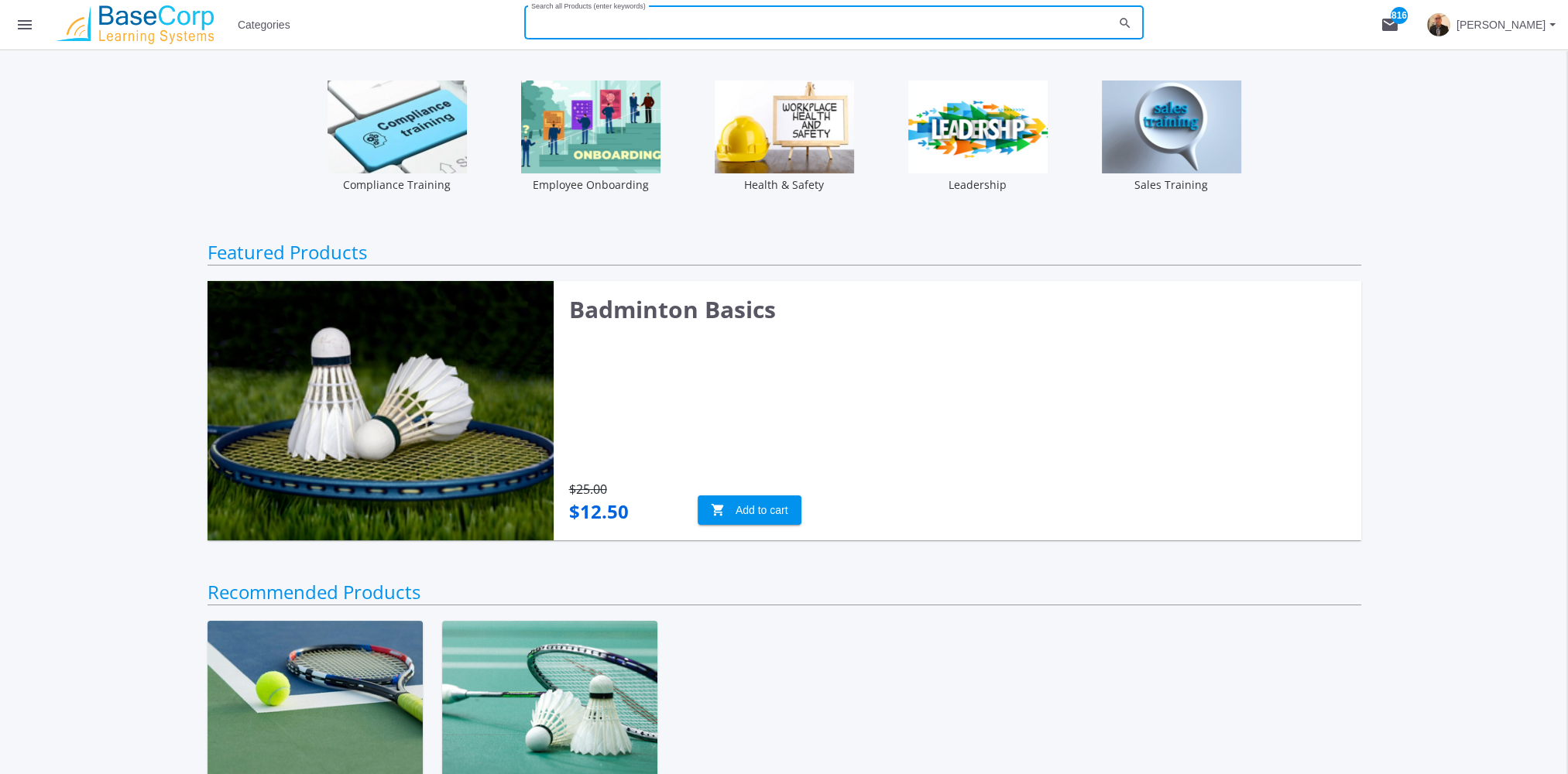
click at [696, 24] on input "Search all Products (enter keywords)" at bounding box center [822, 25] width 582 height 11
type input "body language"
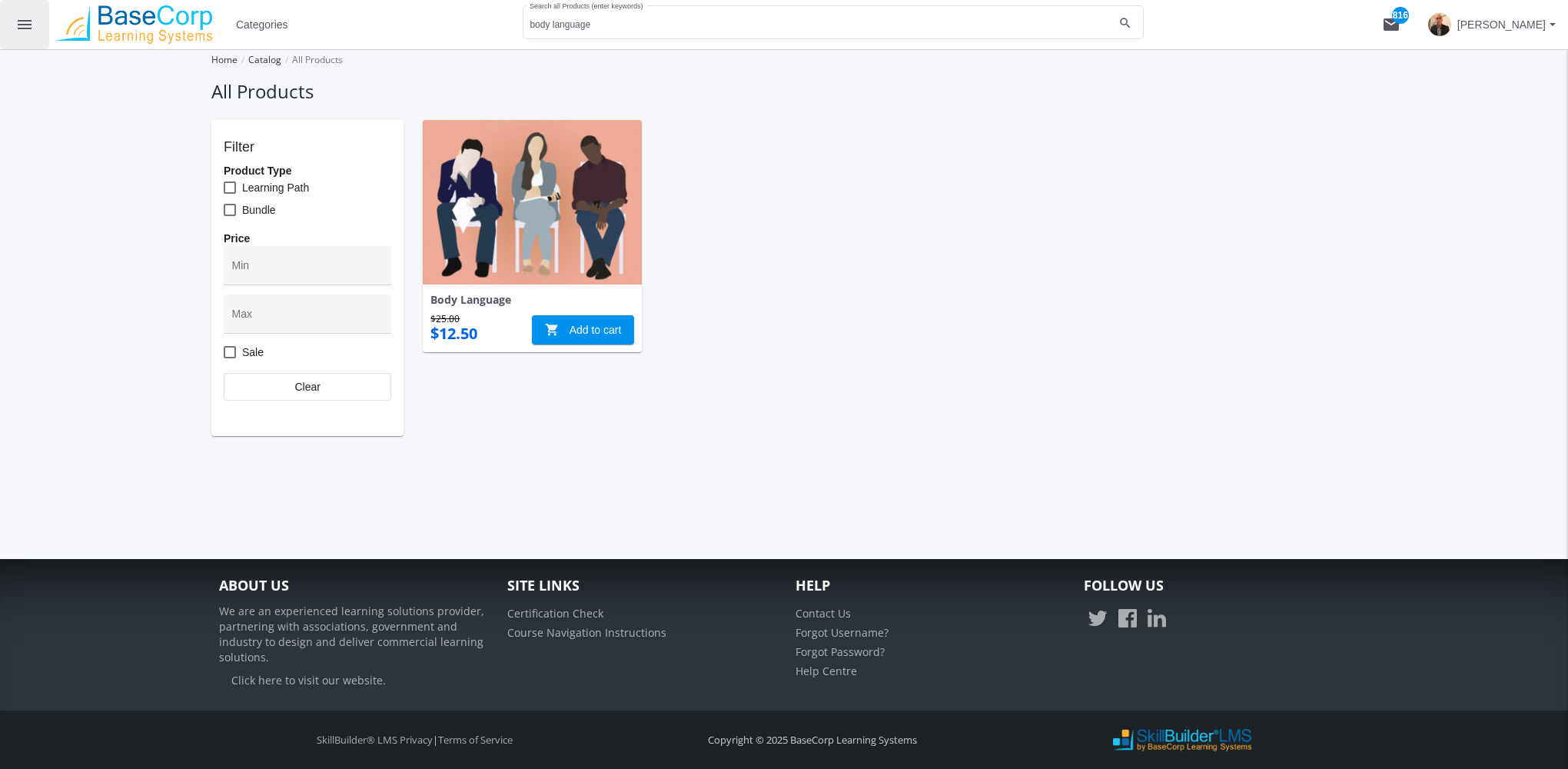
click at [26, 27] on mat-icon "menu" at bounding box center [24, 24] width 19 height 19
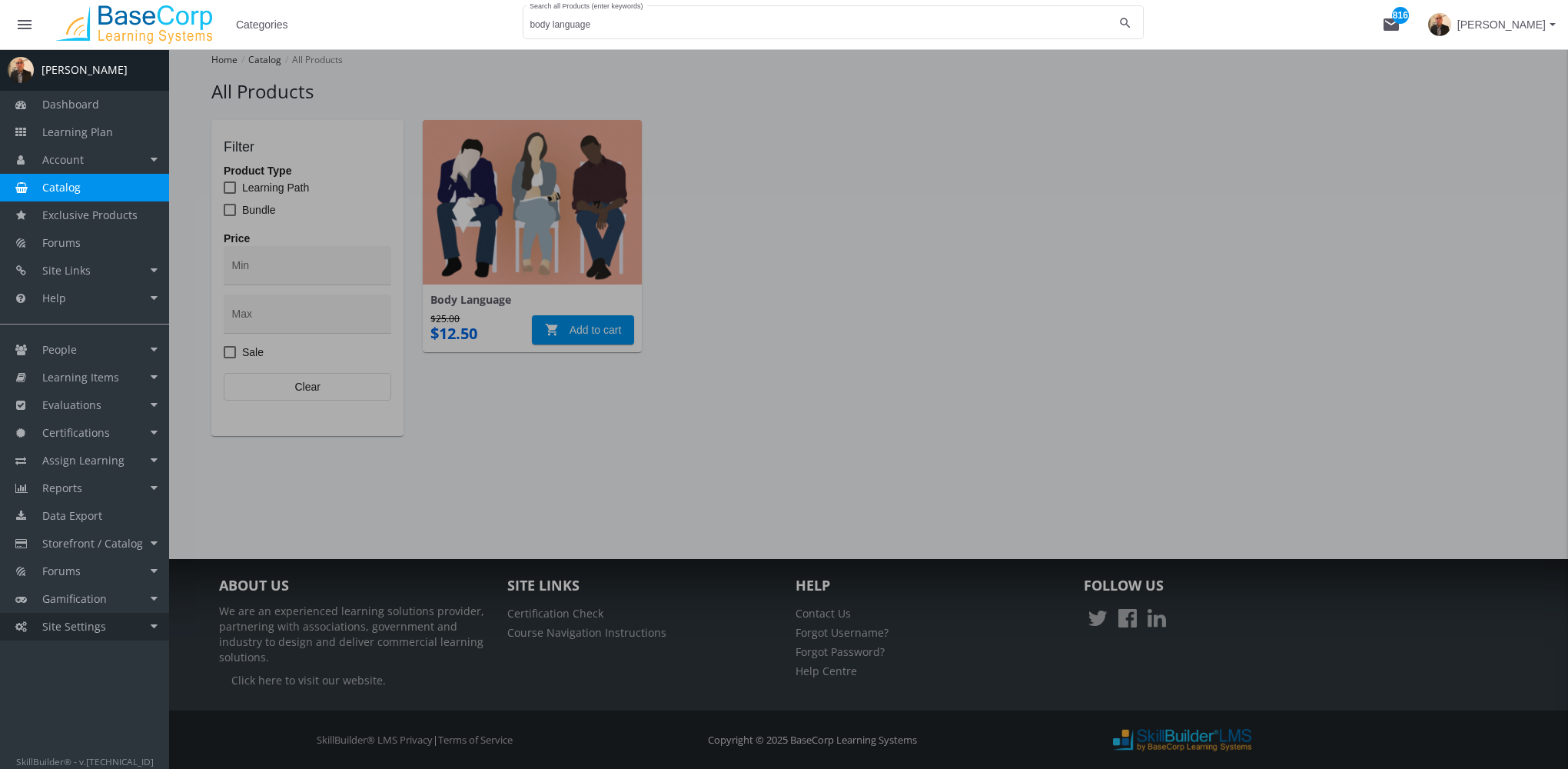
click at [100, 619] on span "Site Settings" at bounding box center [74, 626] width 64 height 14
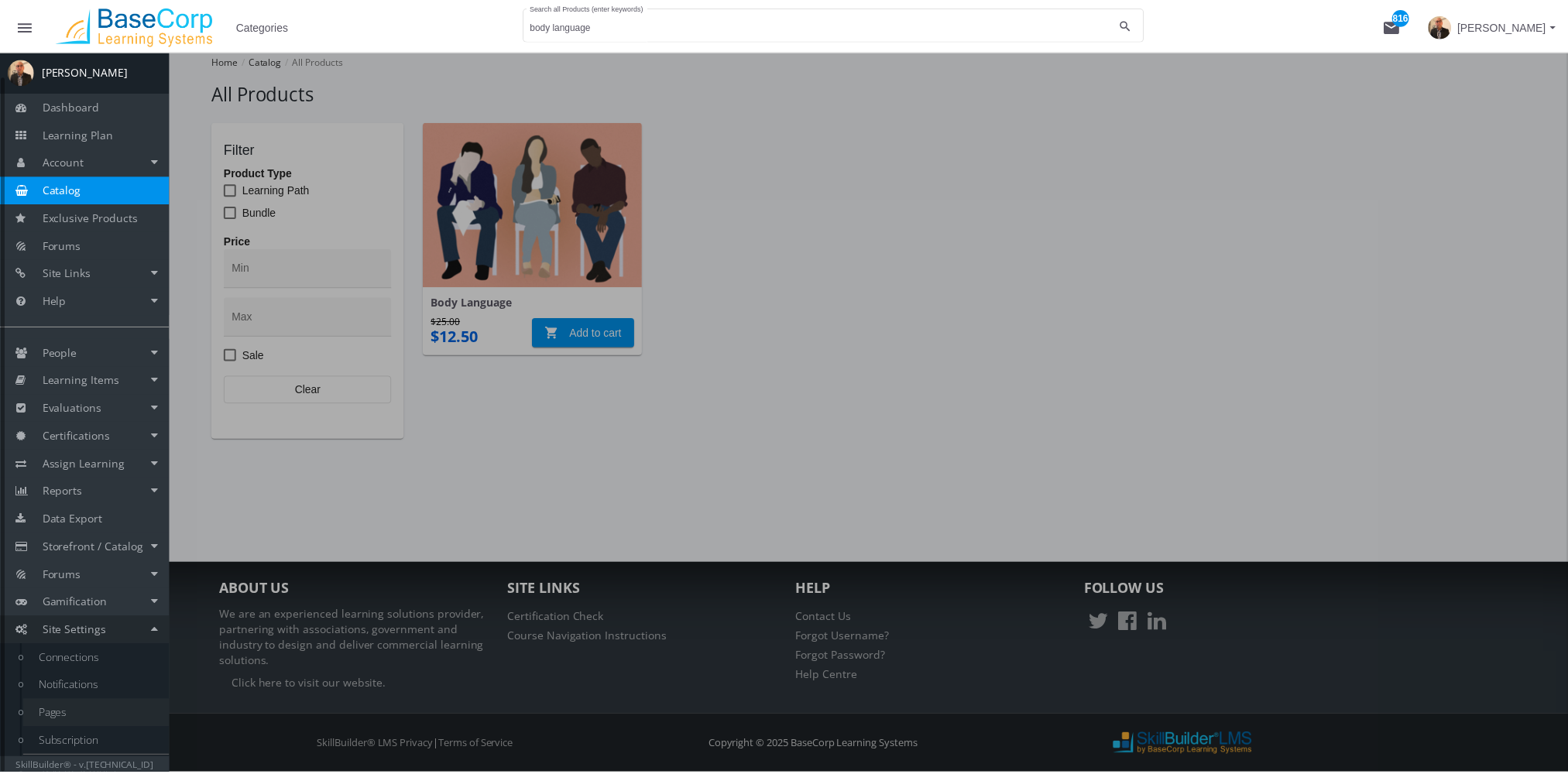
scroll to position [26, 0]
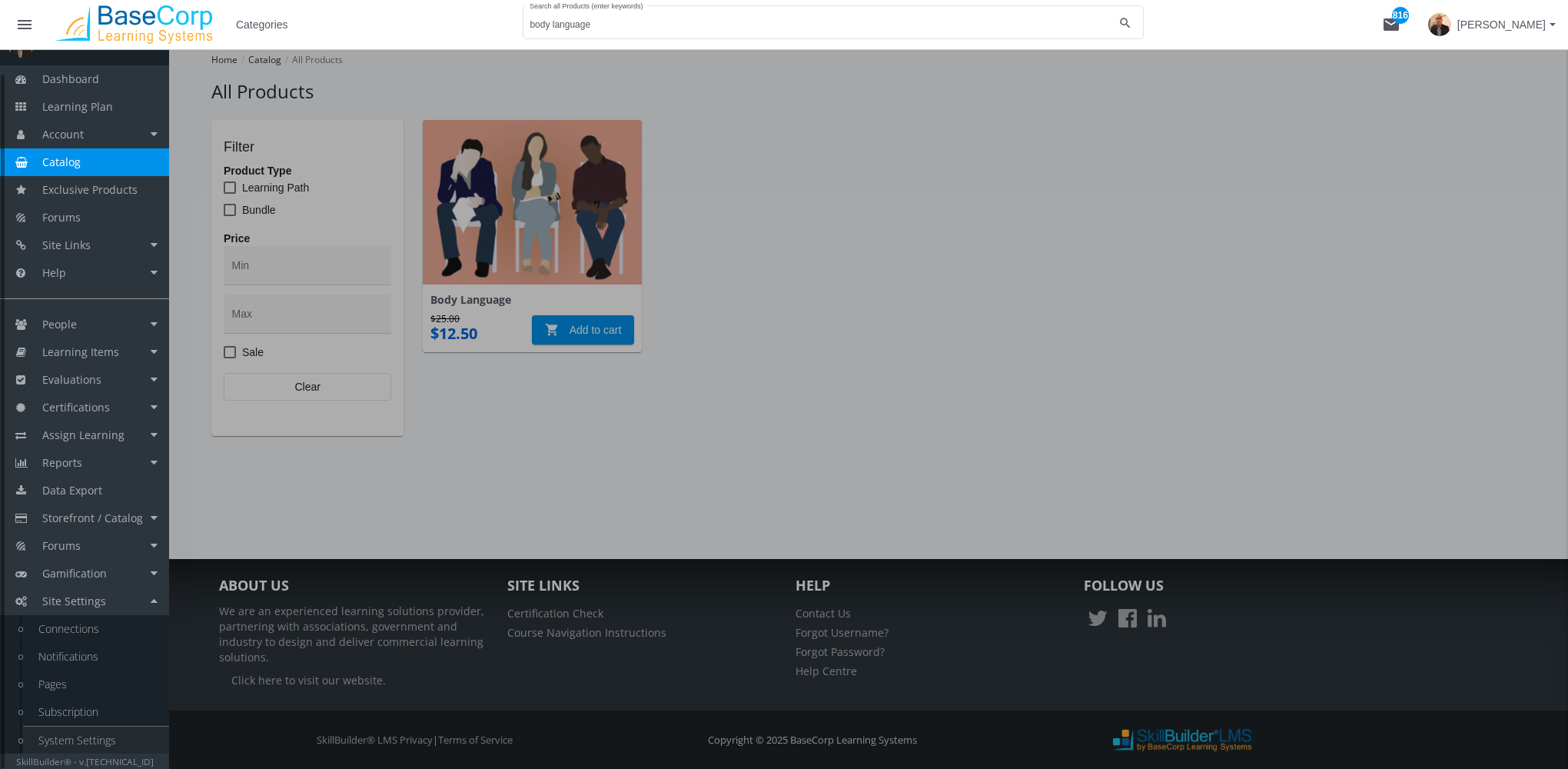
click at [101, 734] on link "System Settings" at bounding box center [96, 740] width 146 height 27
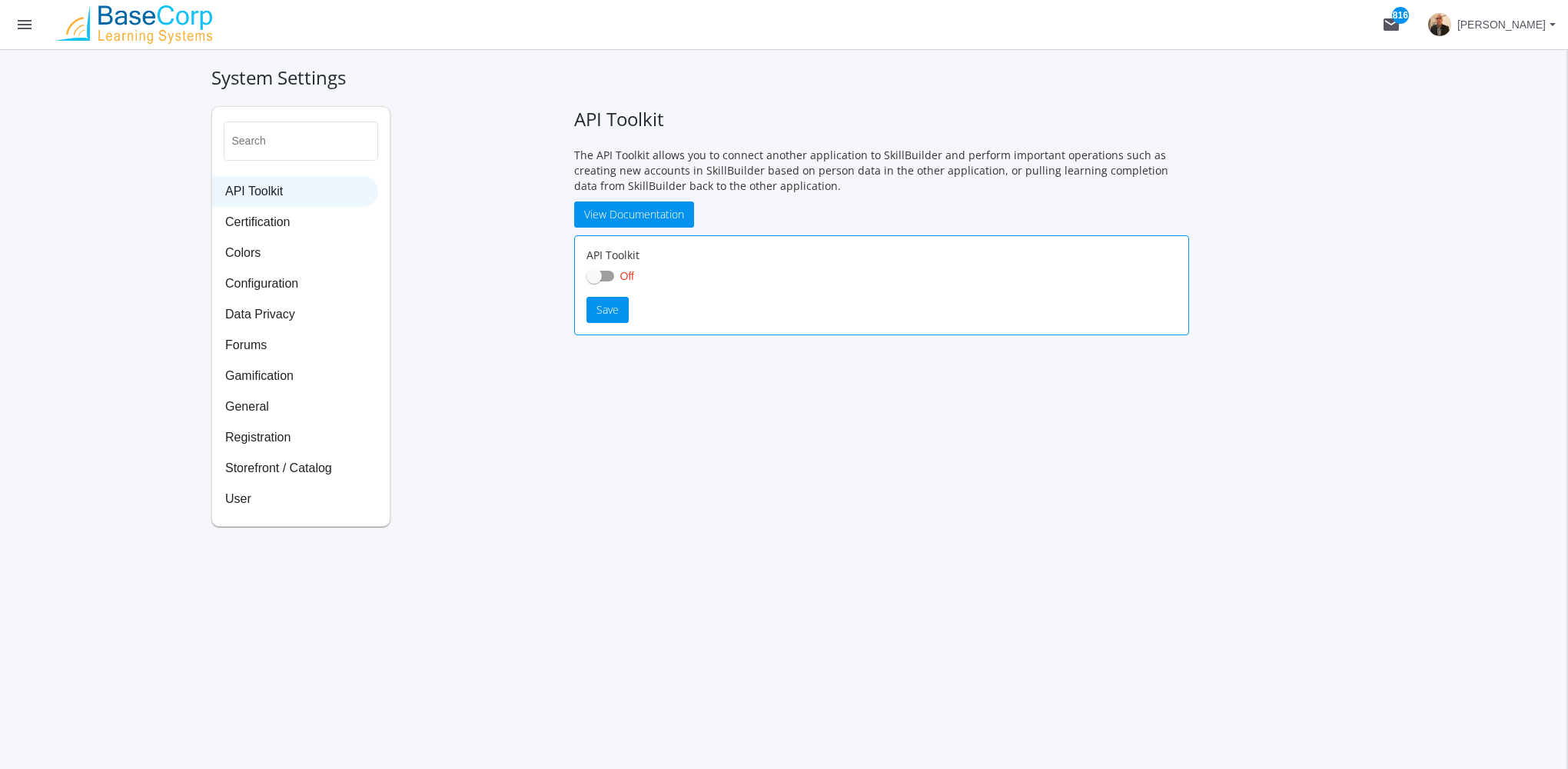
checkbox input "true"
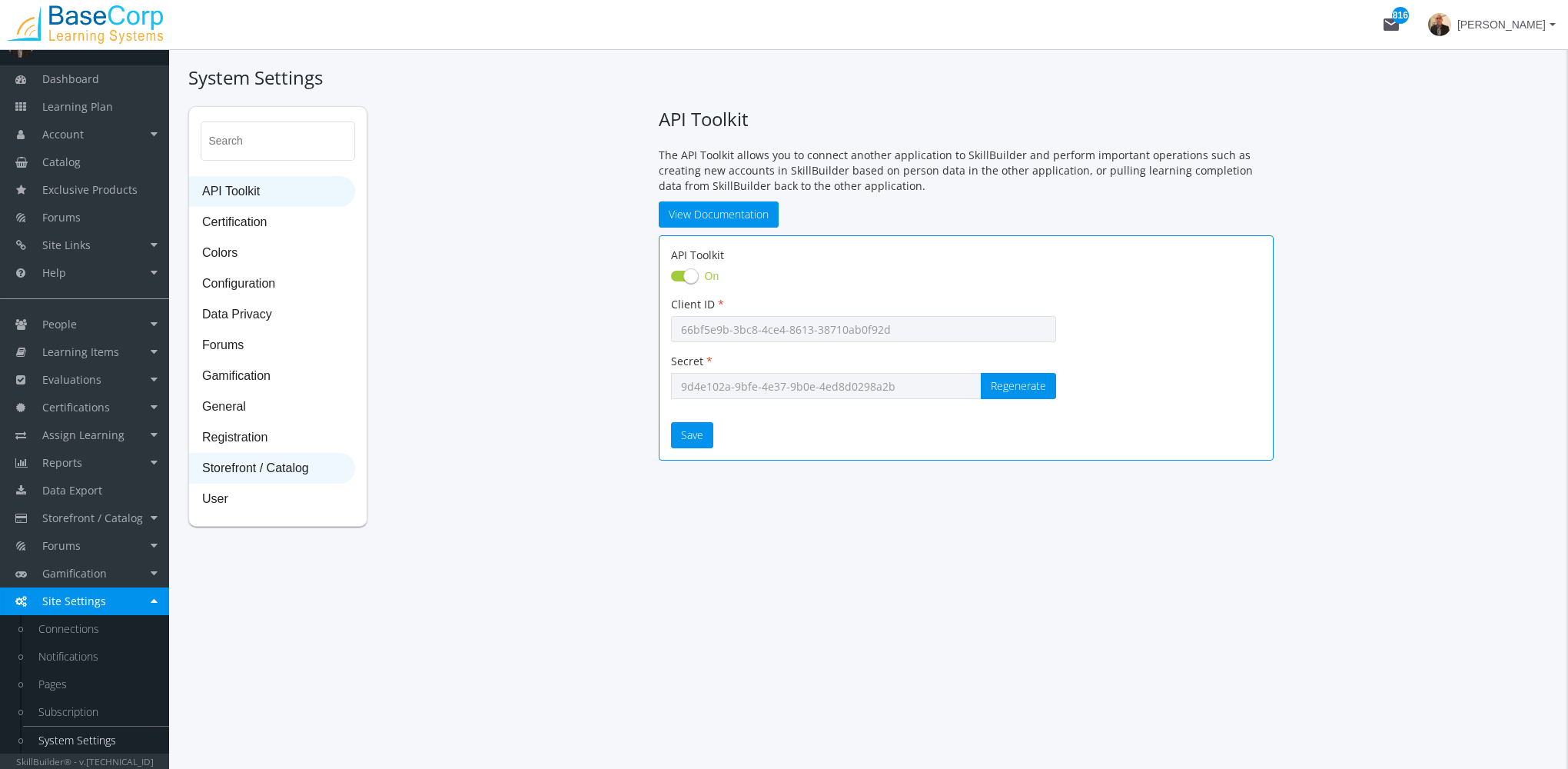
click at [280, 465] on span "Storefront / Catalog" at bounding box center [272, 469] width 164 height 31
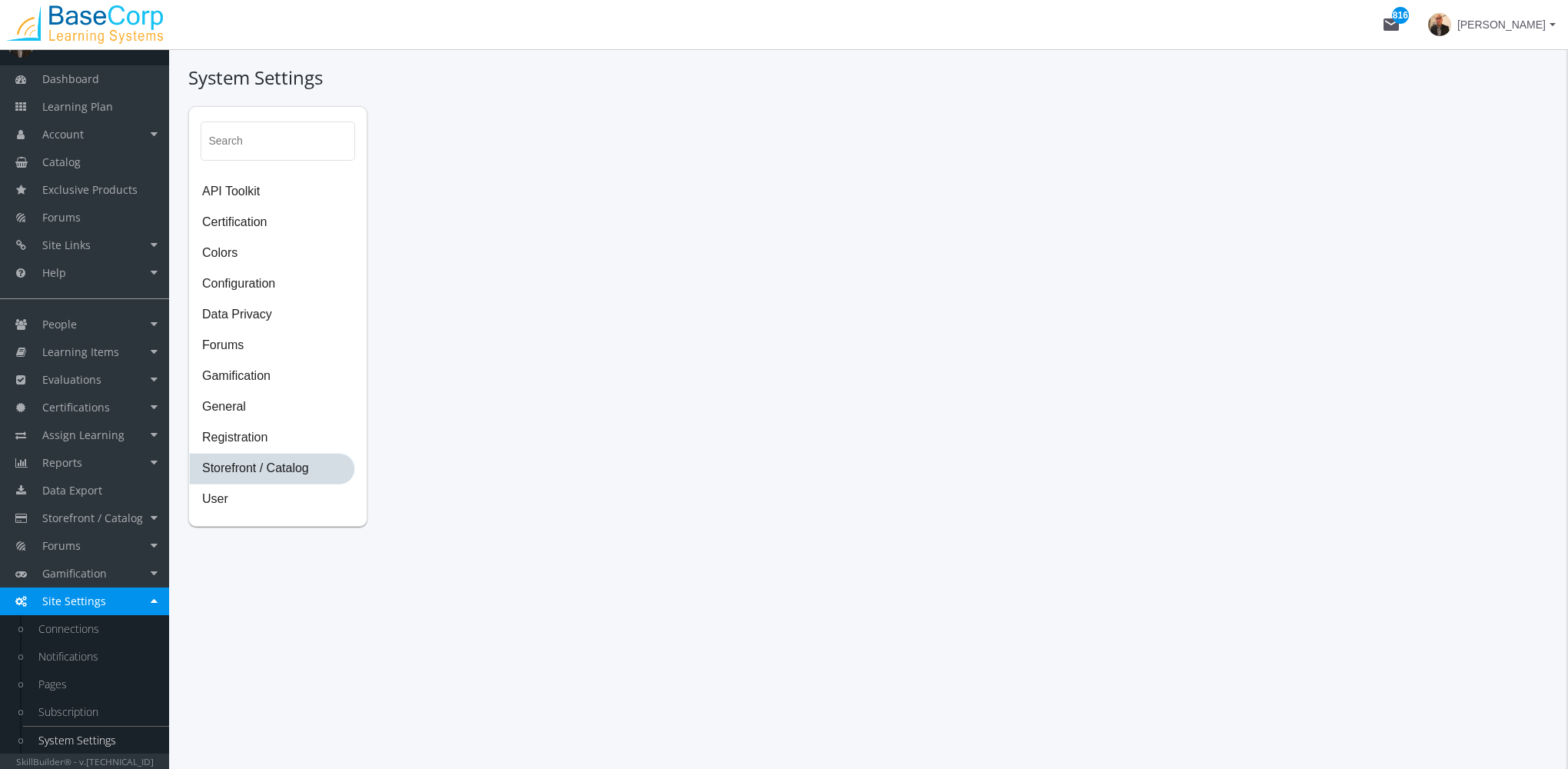
select select "23: USD"
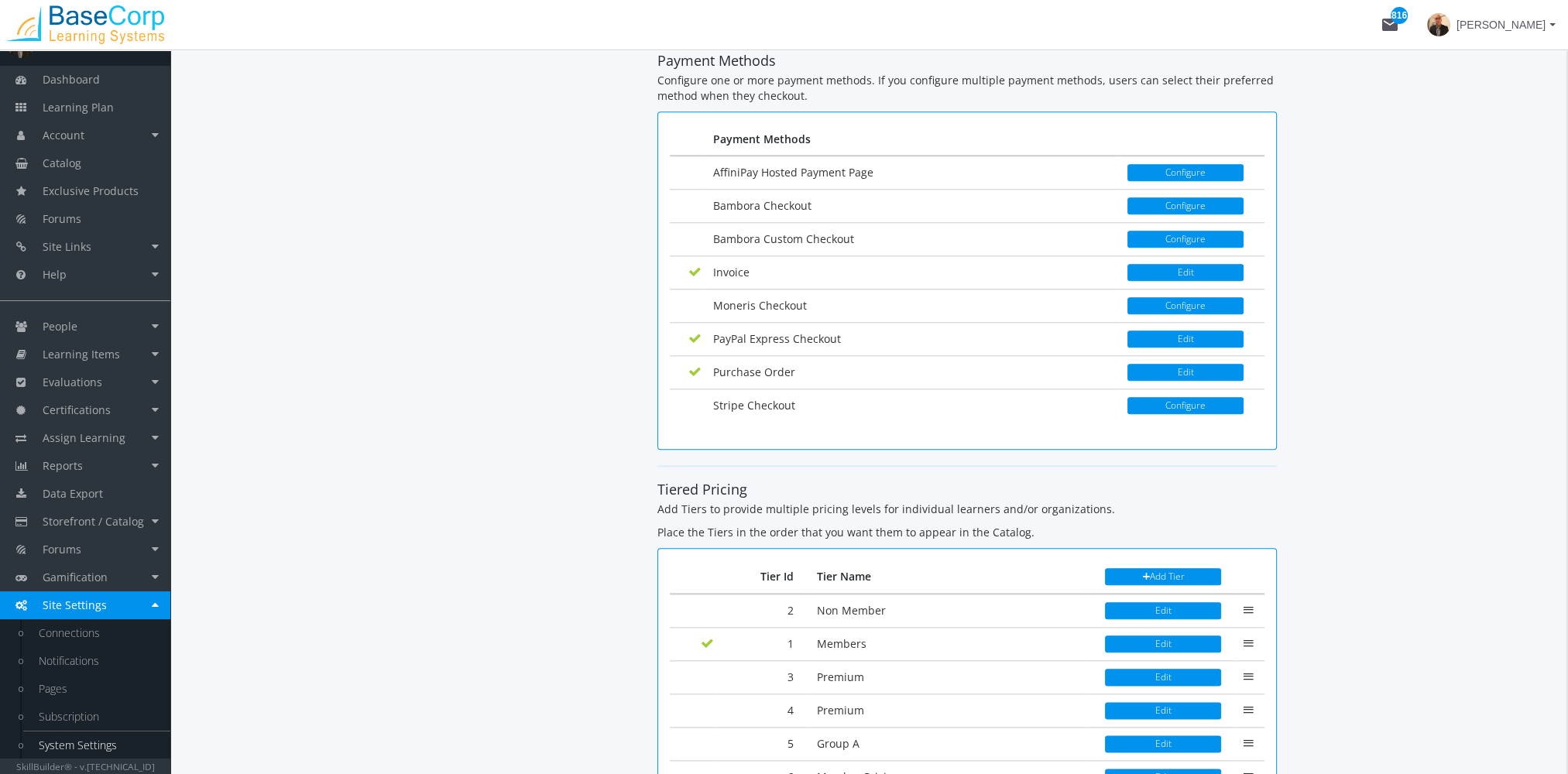
scroll to position [2393, 0]
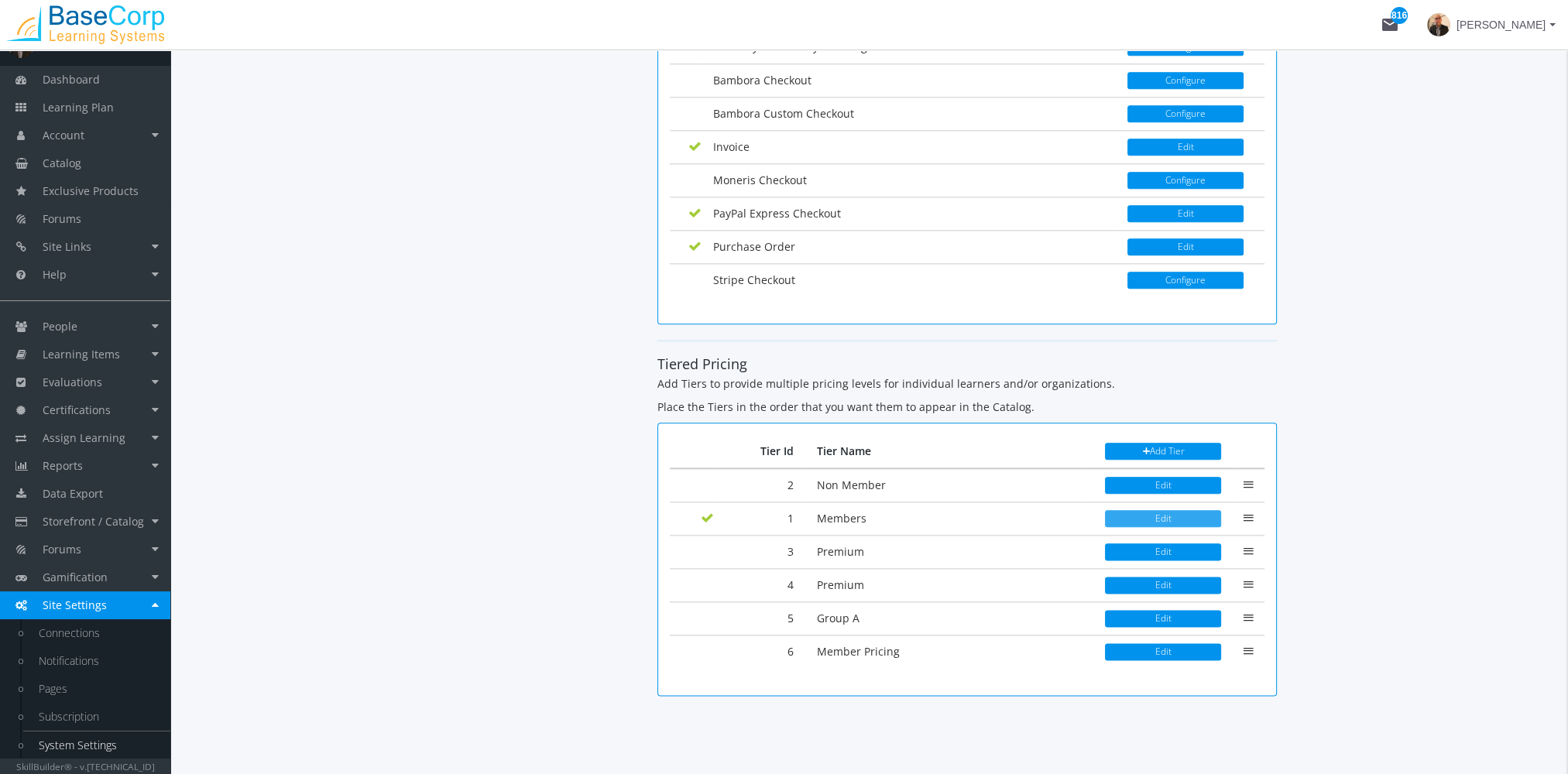
click at [1155, 510] on button "Edit" at bounding box center [1163, 518] width 116 height 17
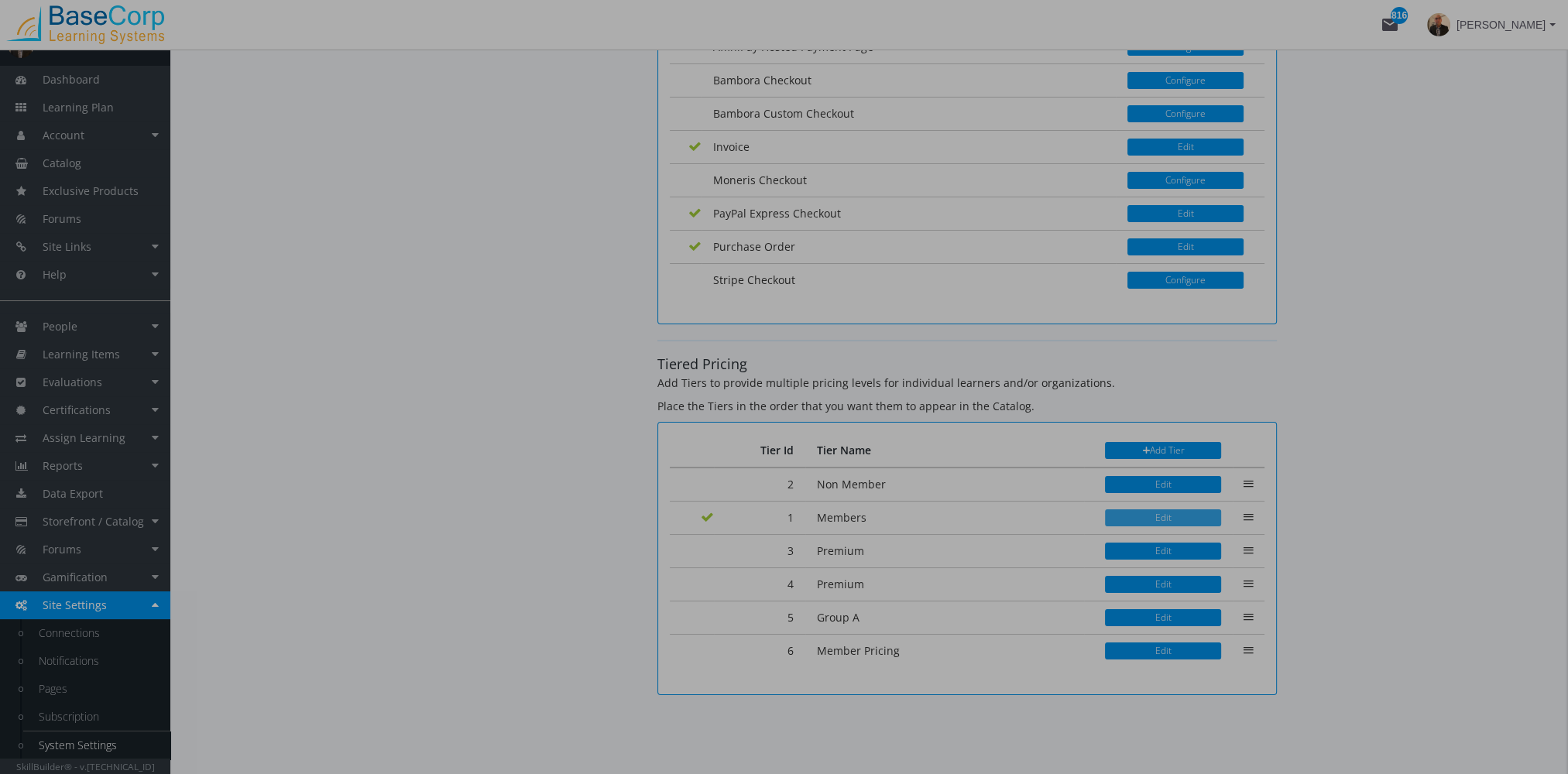
scroll to position [0, 0]
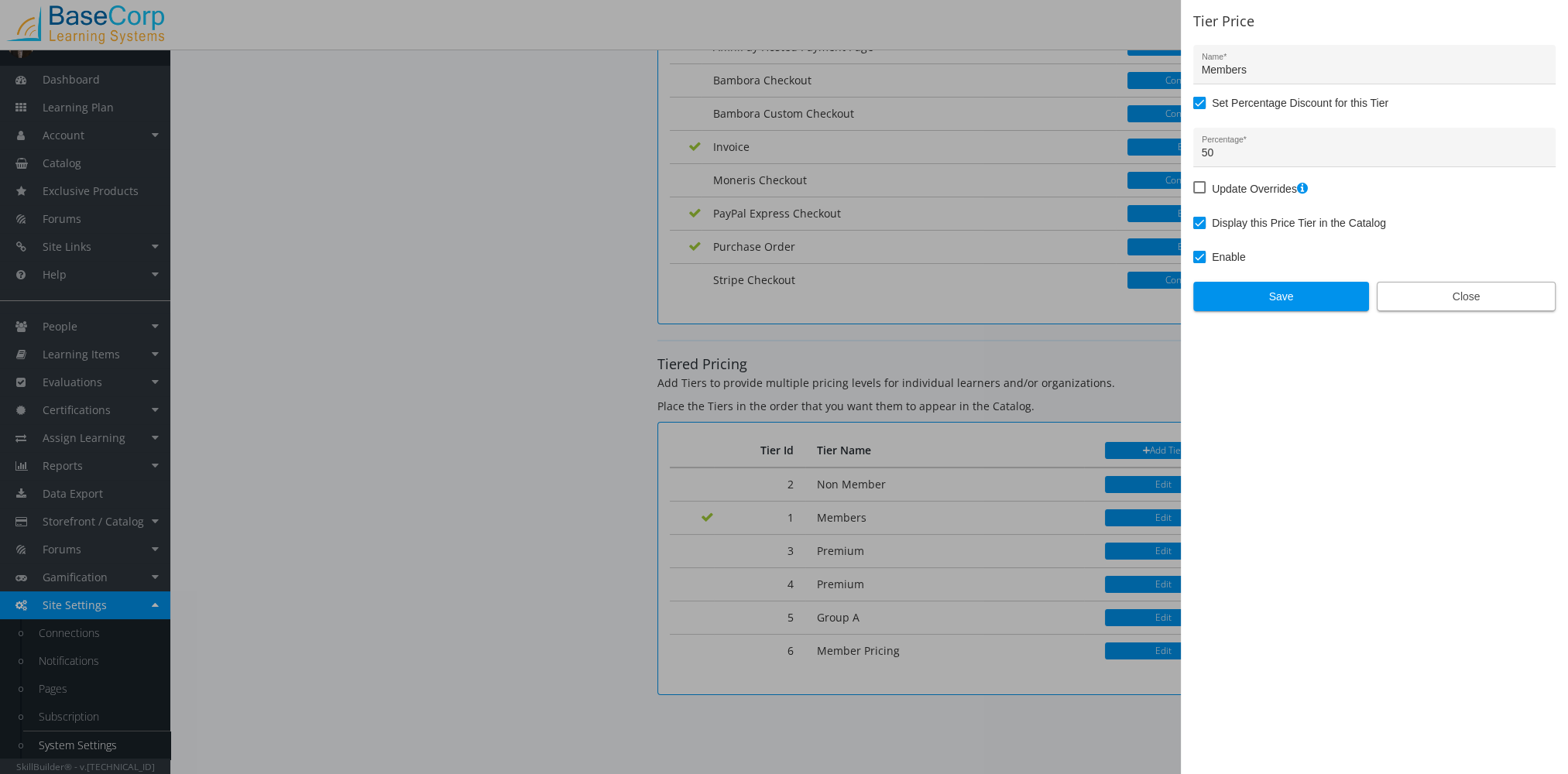
click at [1459, 299] on span "Close" at bounding box center [1466, 297] width 152 height 28
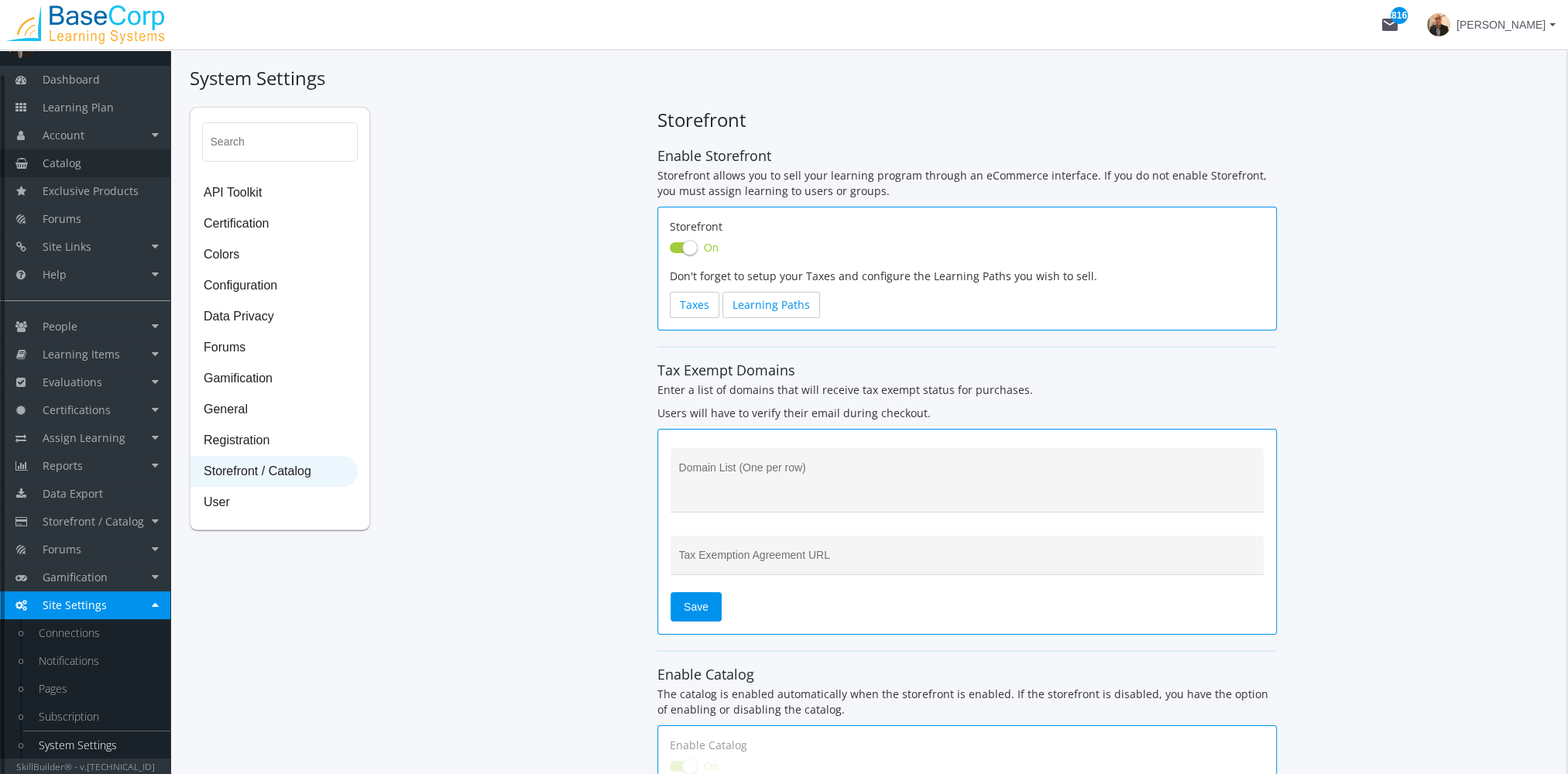
scroll to position [2393, 0]
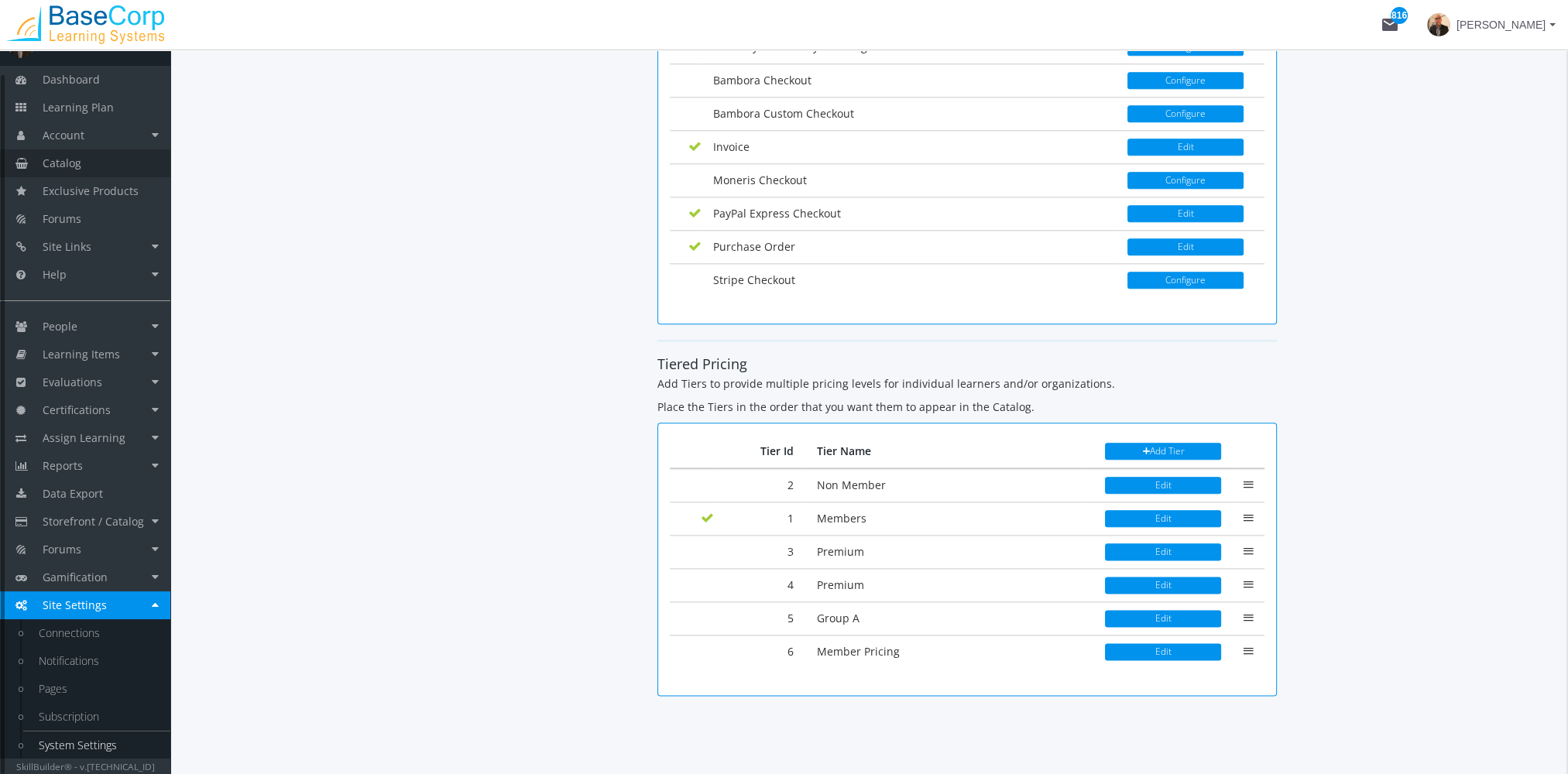
click at [88, 155] on link "Catalog" at bounding box center [85, 163] width 170 height 28
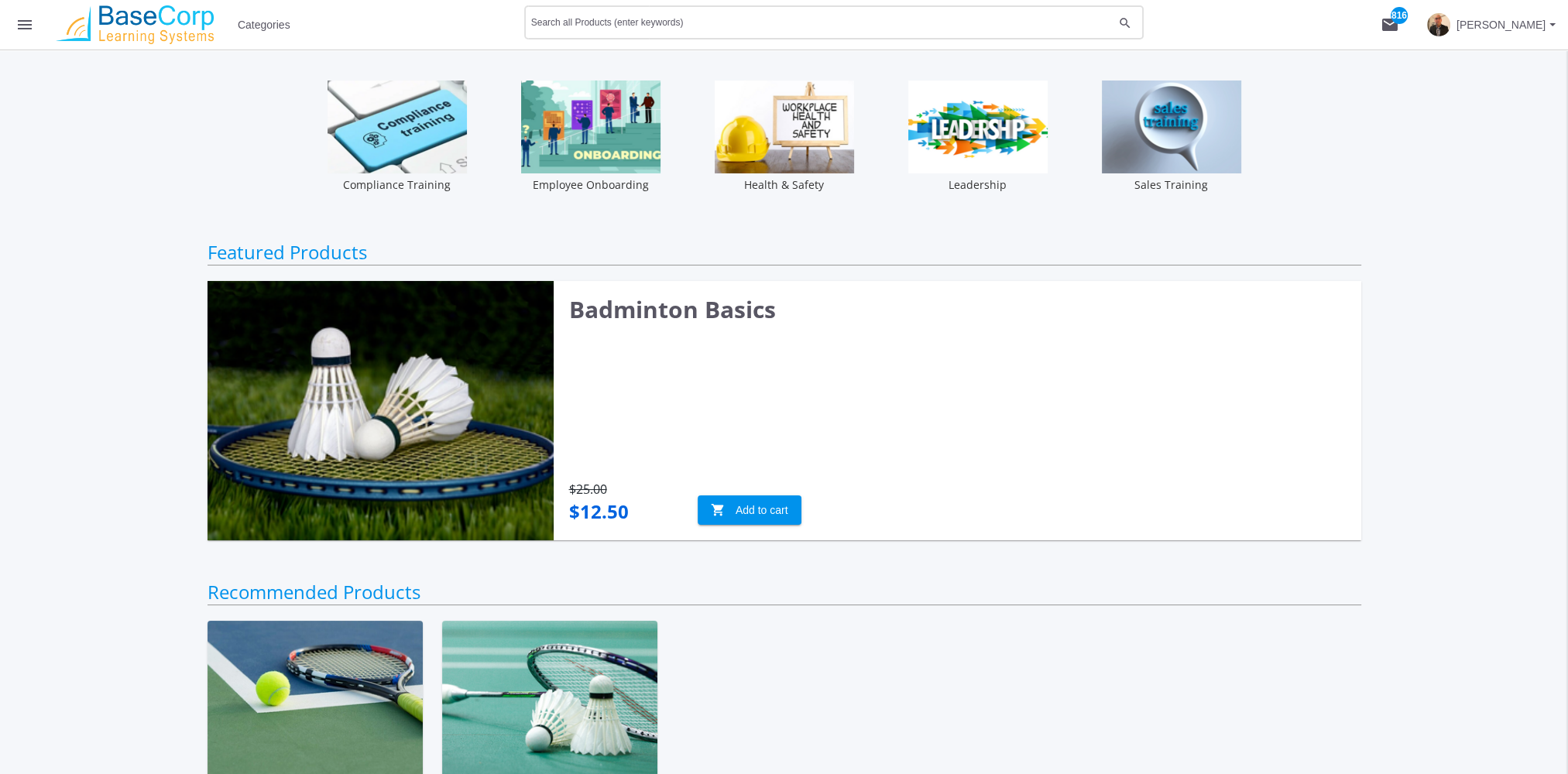
click at [615, 21] on input "Search all Products (enter keywords)" at bounding box center [822, 25] width 582 height 11
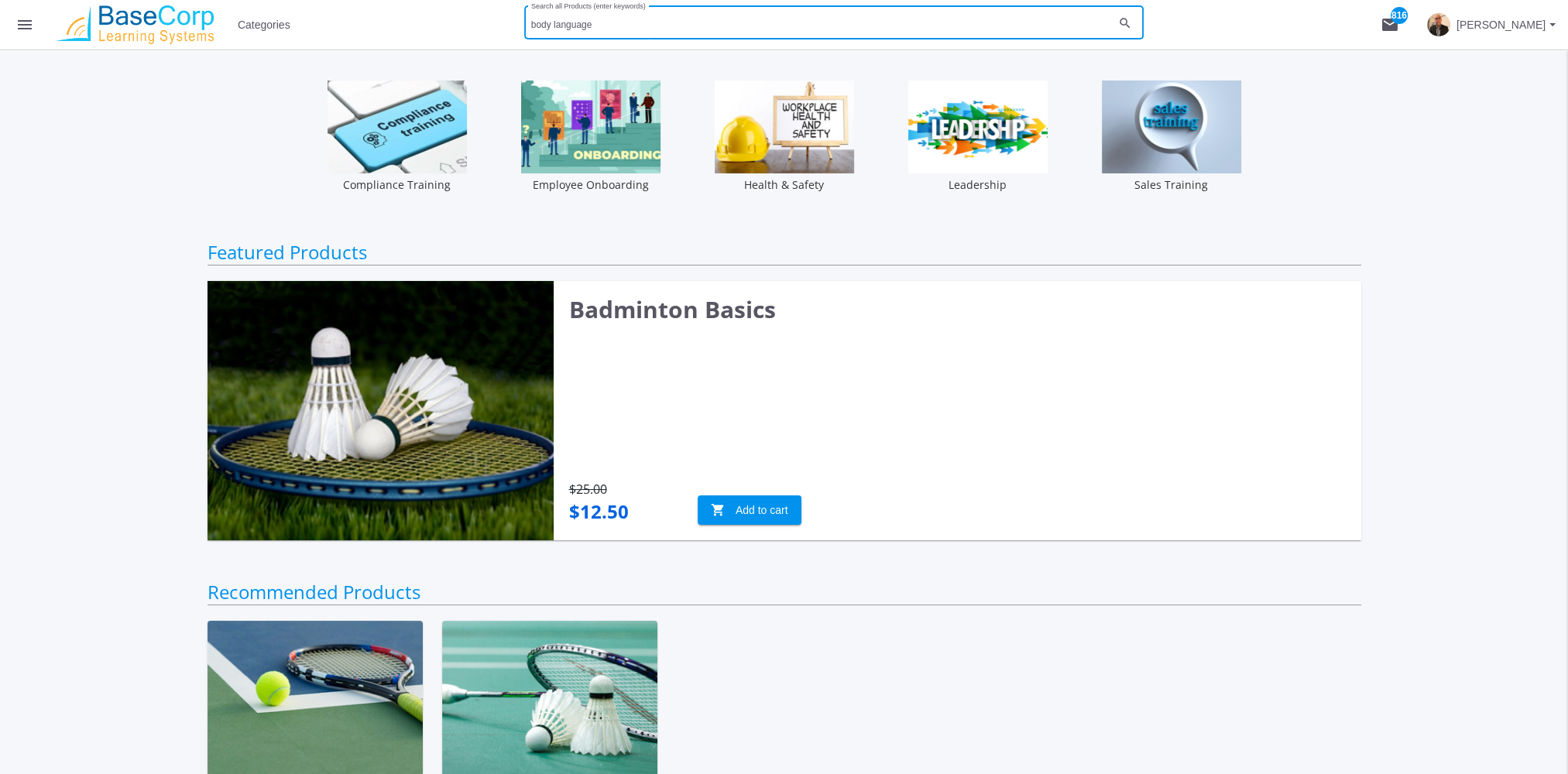
type input "body language"
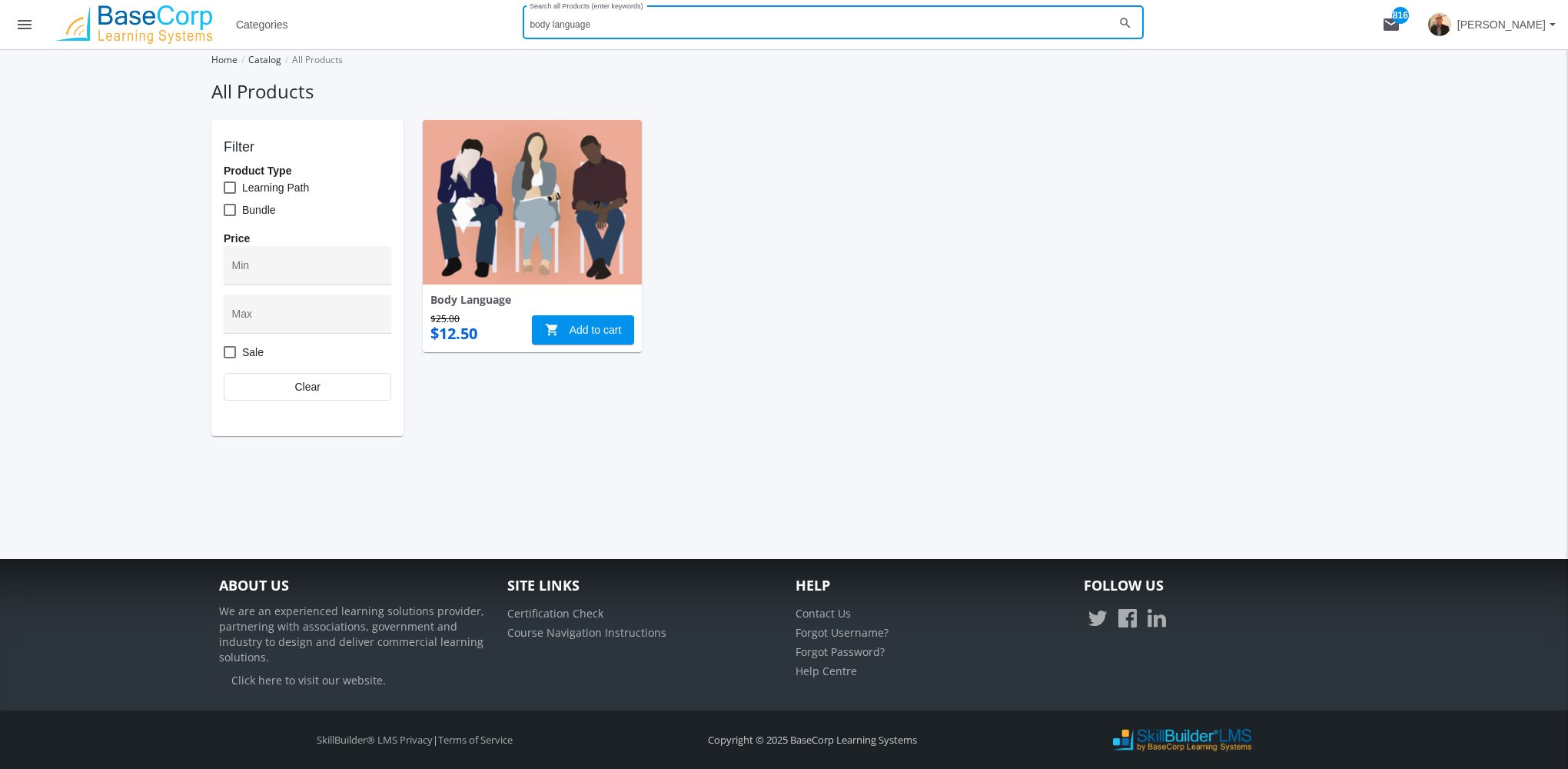
click at [565, 240] on img at bounding box center [532, 202] width 219 height 164
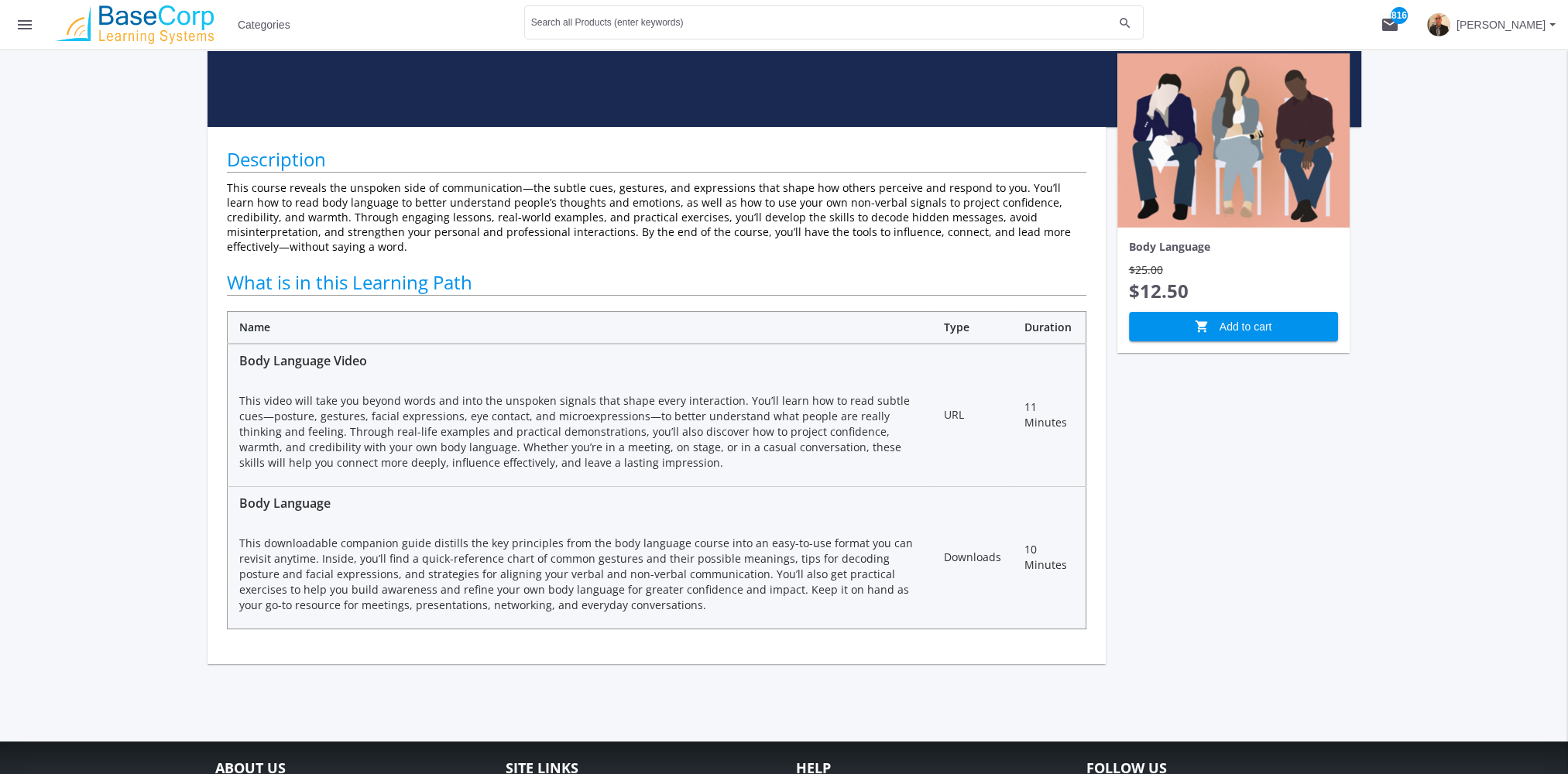
scroll to position [155, 0]
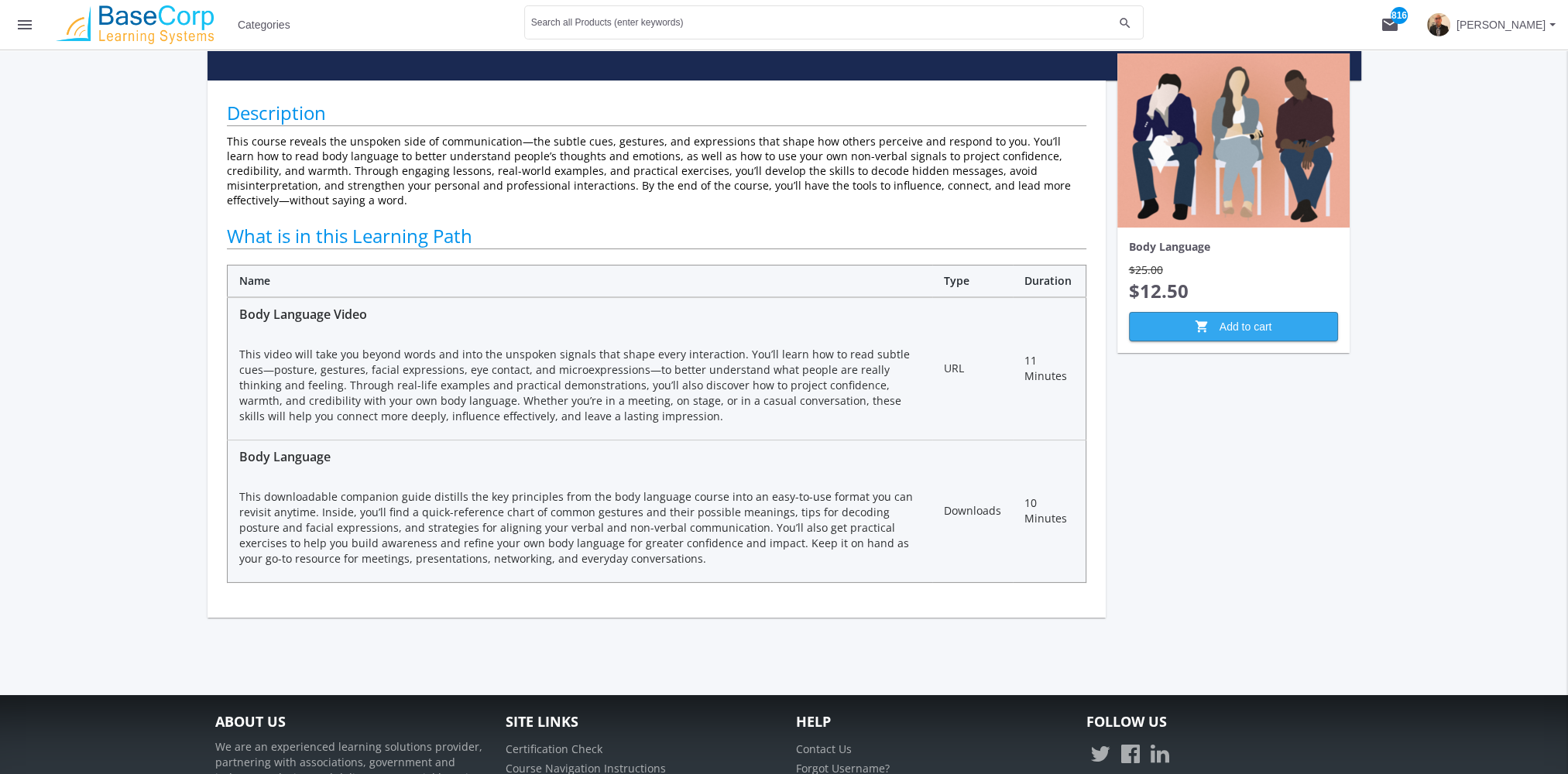
click at [1214, 322] on span "shopping_cart Add to cart" at bounding box center [1233, 327] width 182 height 28
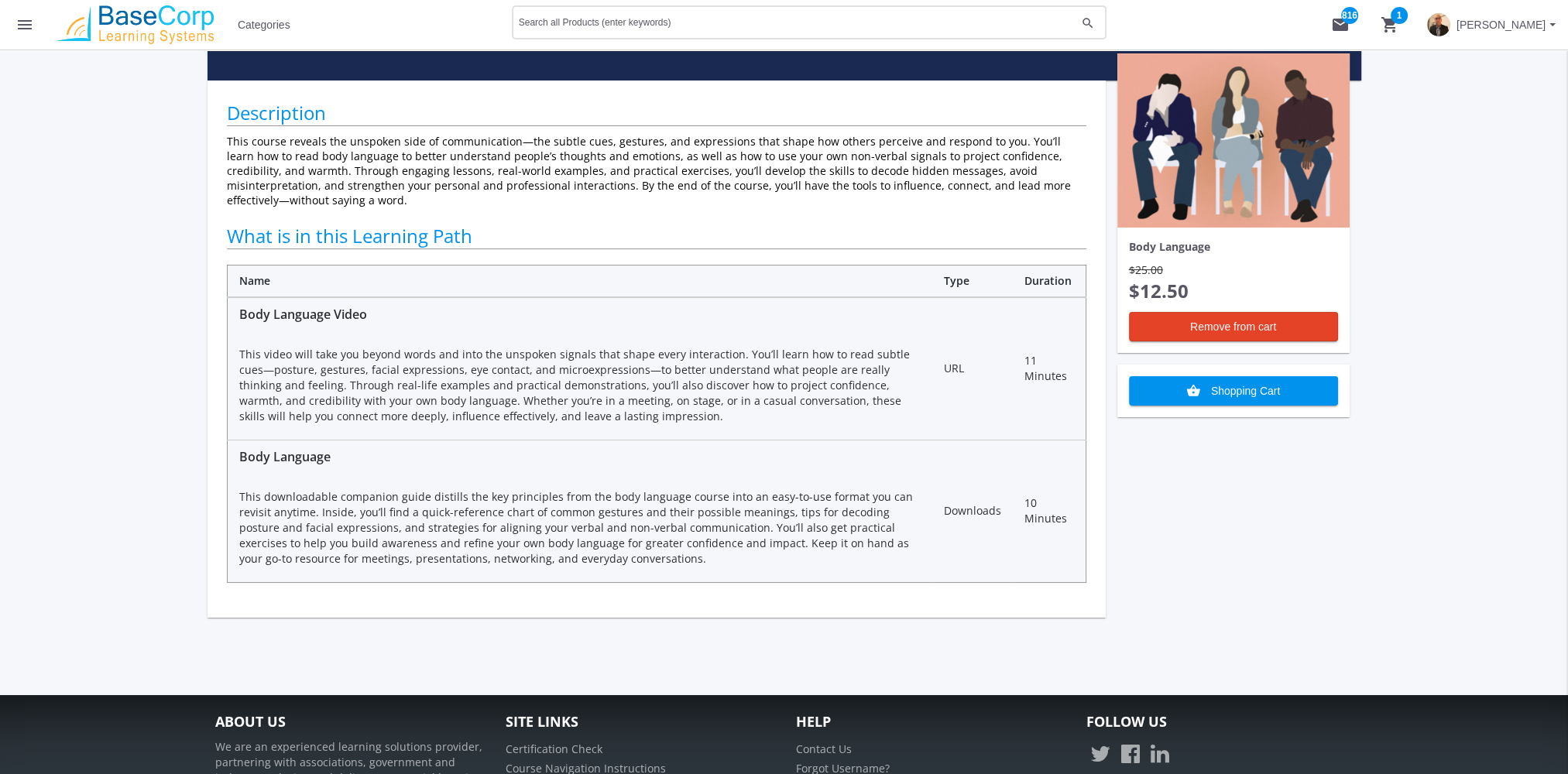
click at [623, 18] on div "Search all Products (enter keywords)" at bounding box center [798, 22] width 558 height 37
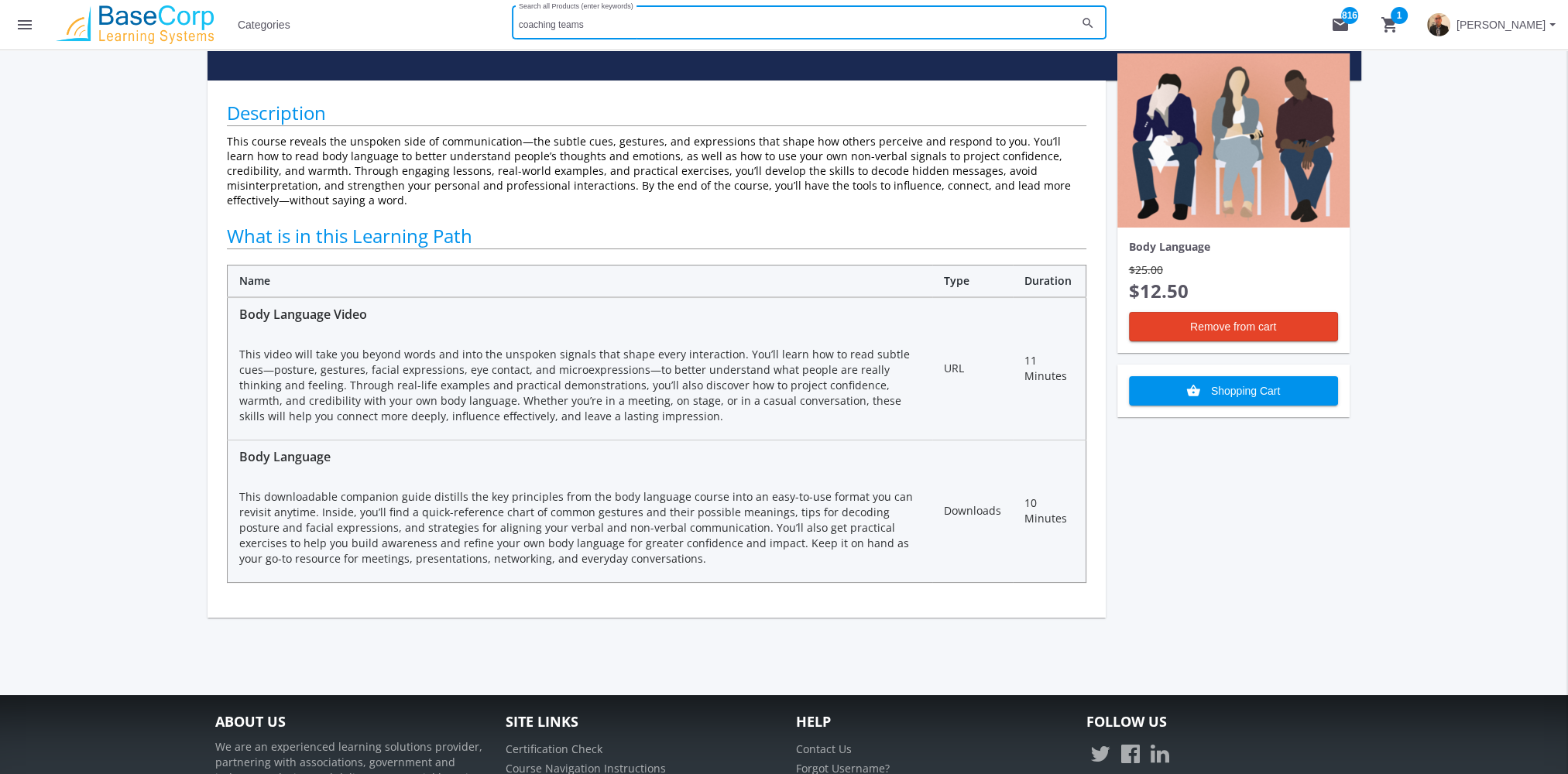
type input "coaching teams"
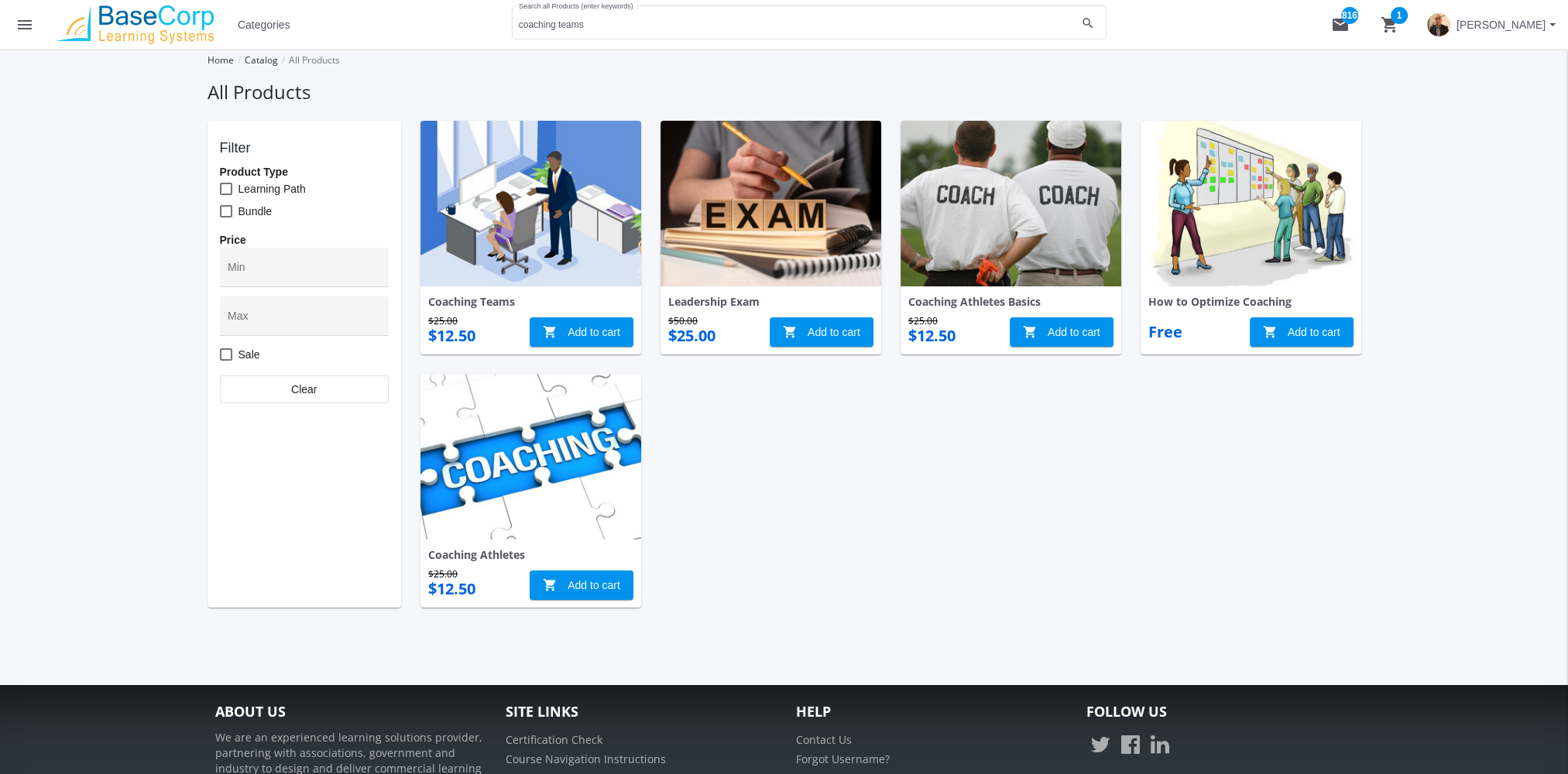
click at [503, 242] on img at bounding box center [531, 203] width 221 height 165
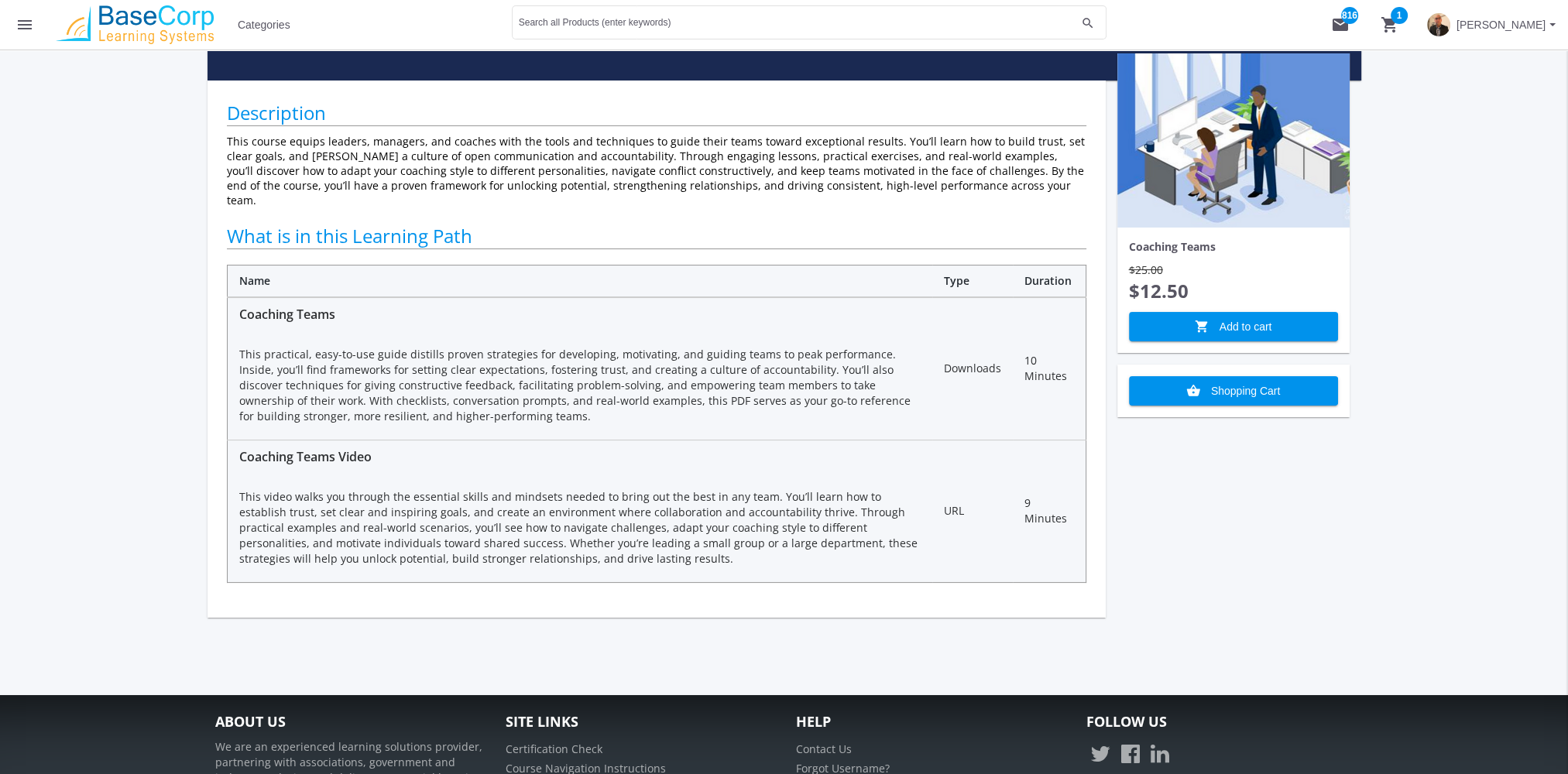
scroll to position [77, 0]
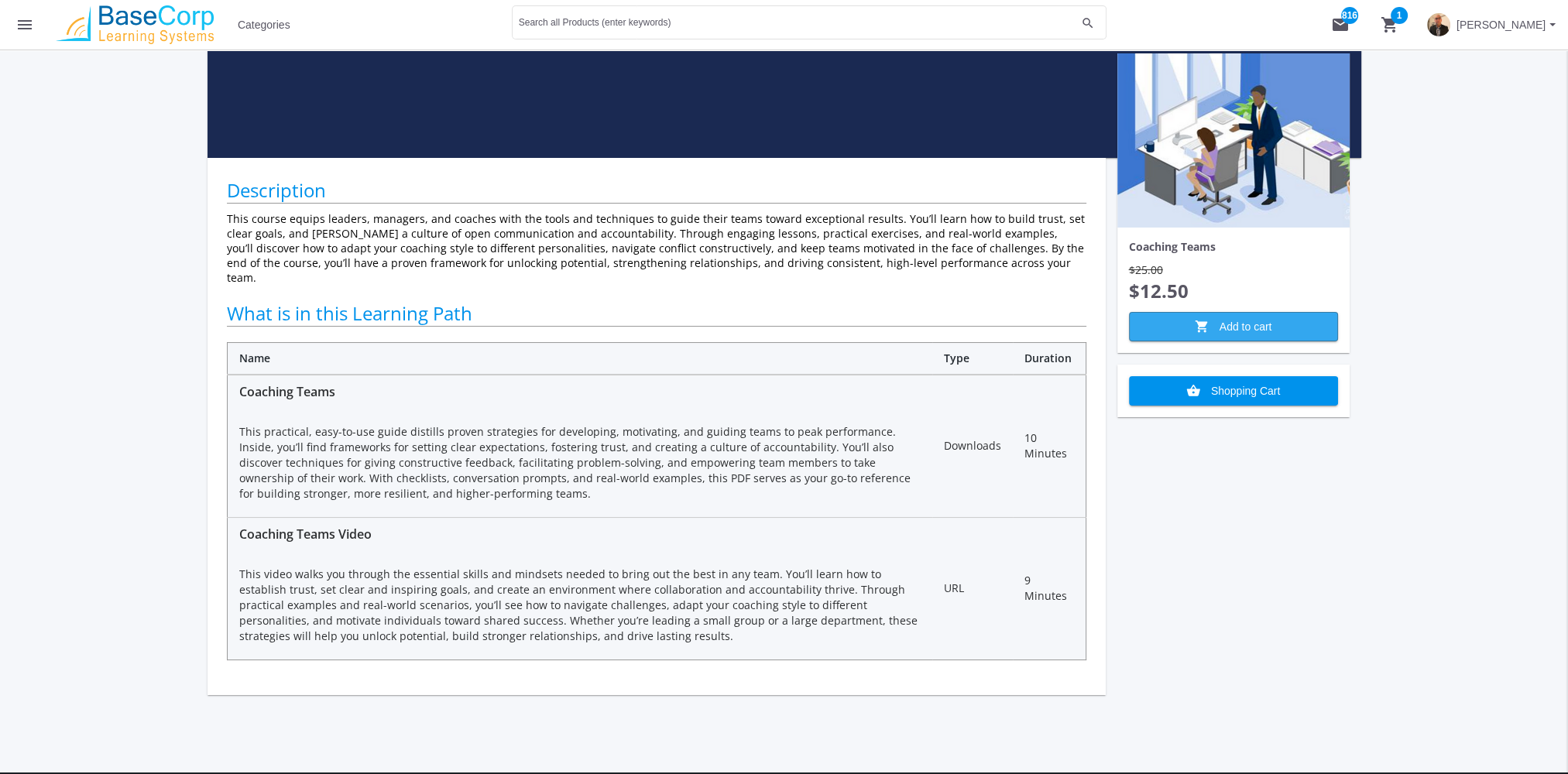
click at [1291, 323] on span "shopping_cart Add to cart" at bounding box center [1233, 327] width 182 height 28
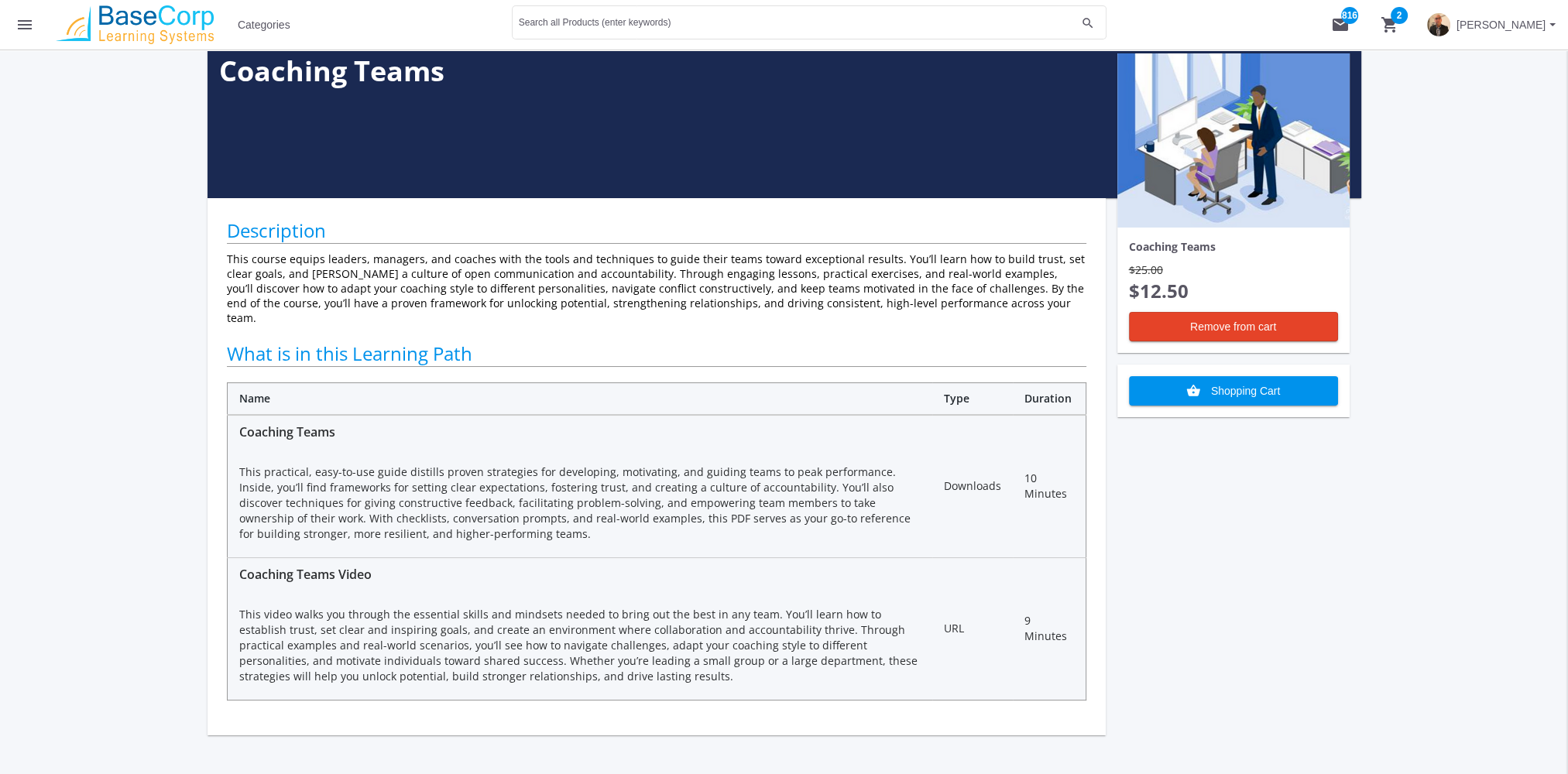
scroll to position [0, 0]
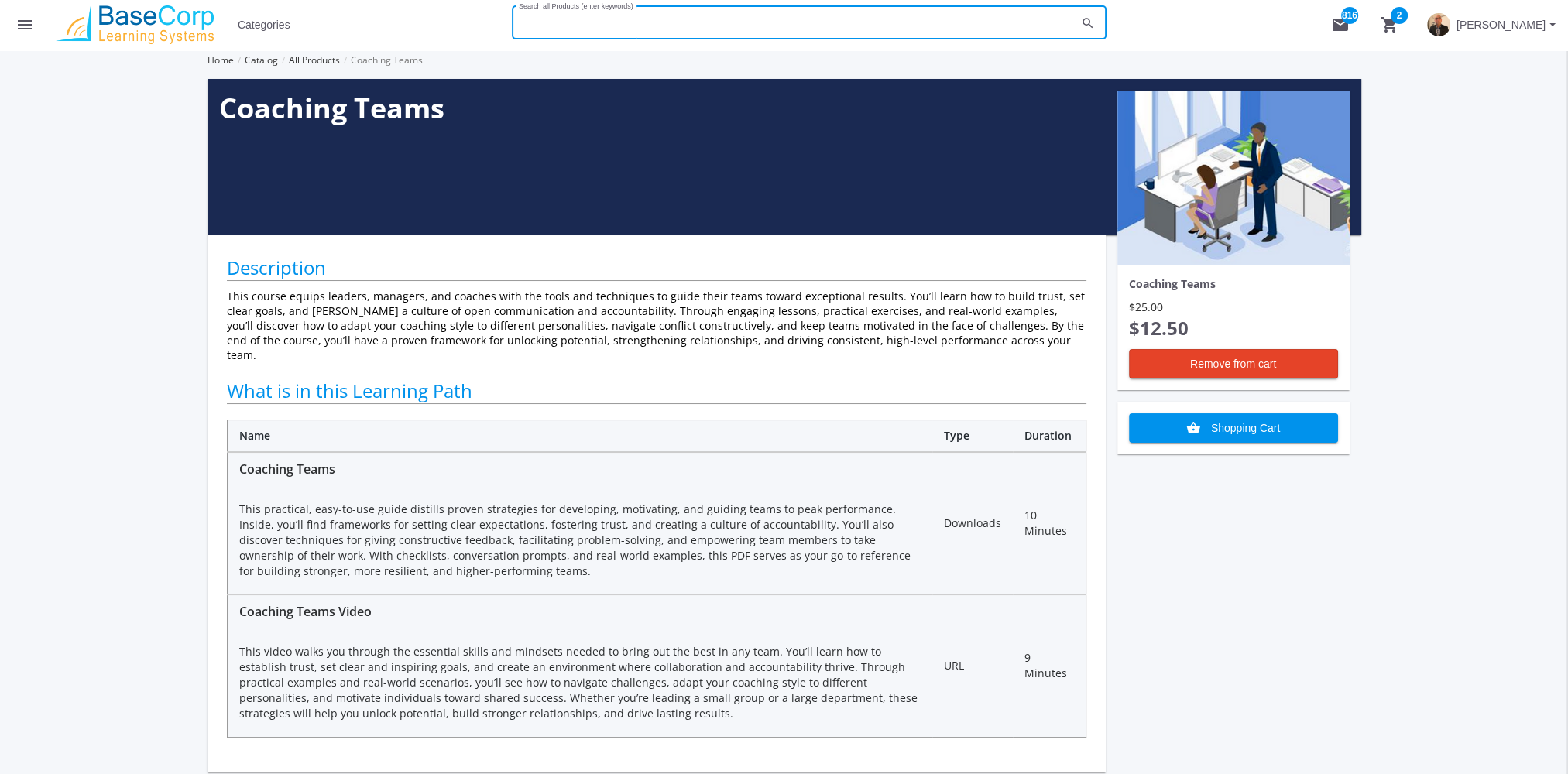
click at [679, 21] on input "Search all Products (enter keywords)" at bounding box center [798, 25] width 558 height 11
type input "leadership exam"
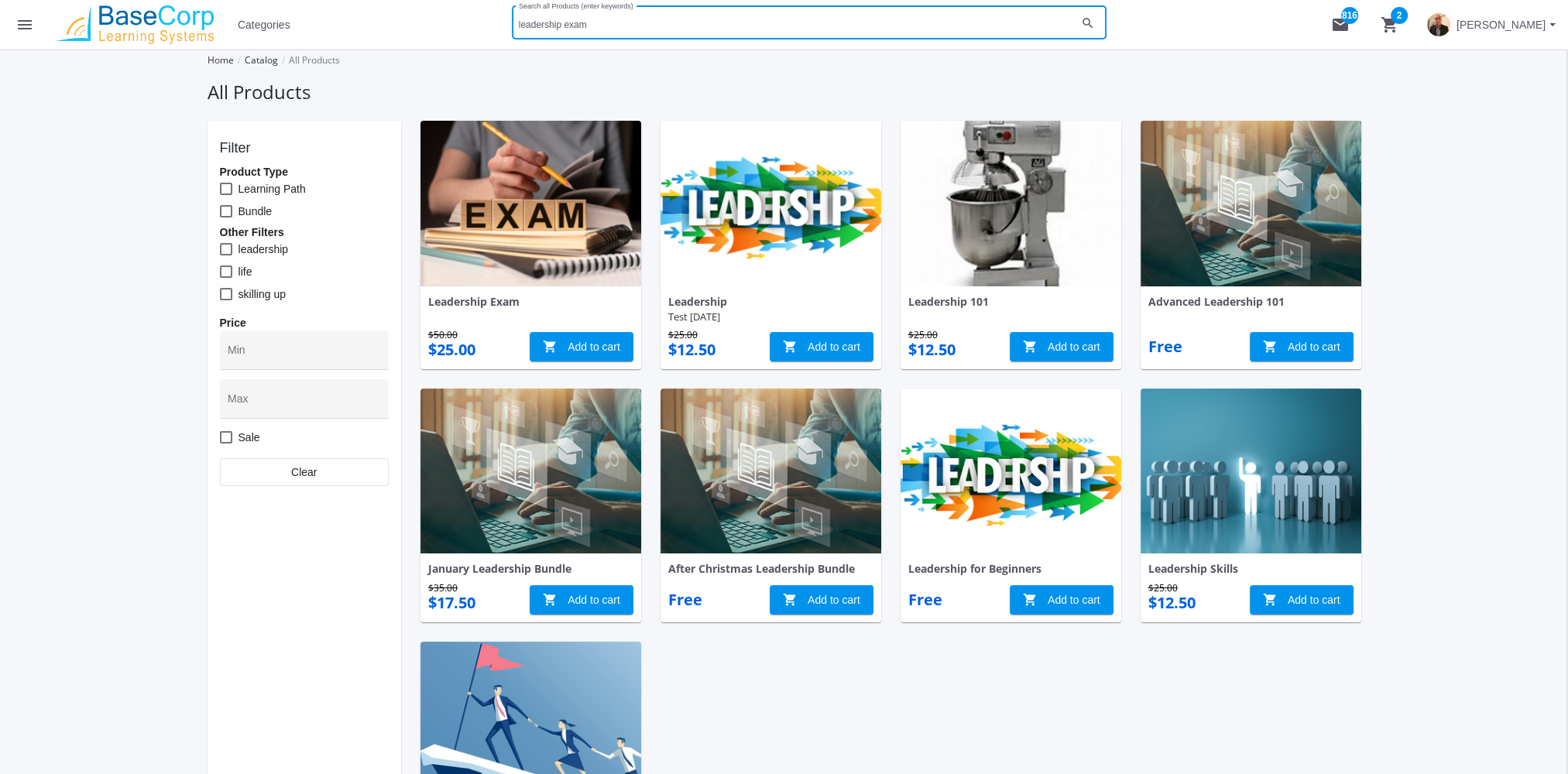
click at [558, 245] on img at bounding box center [531, 203] width 221 height 165
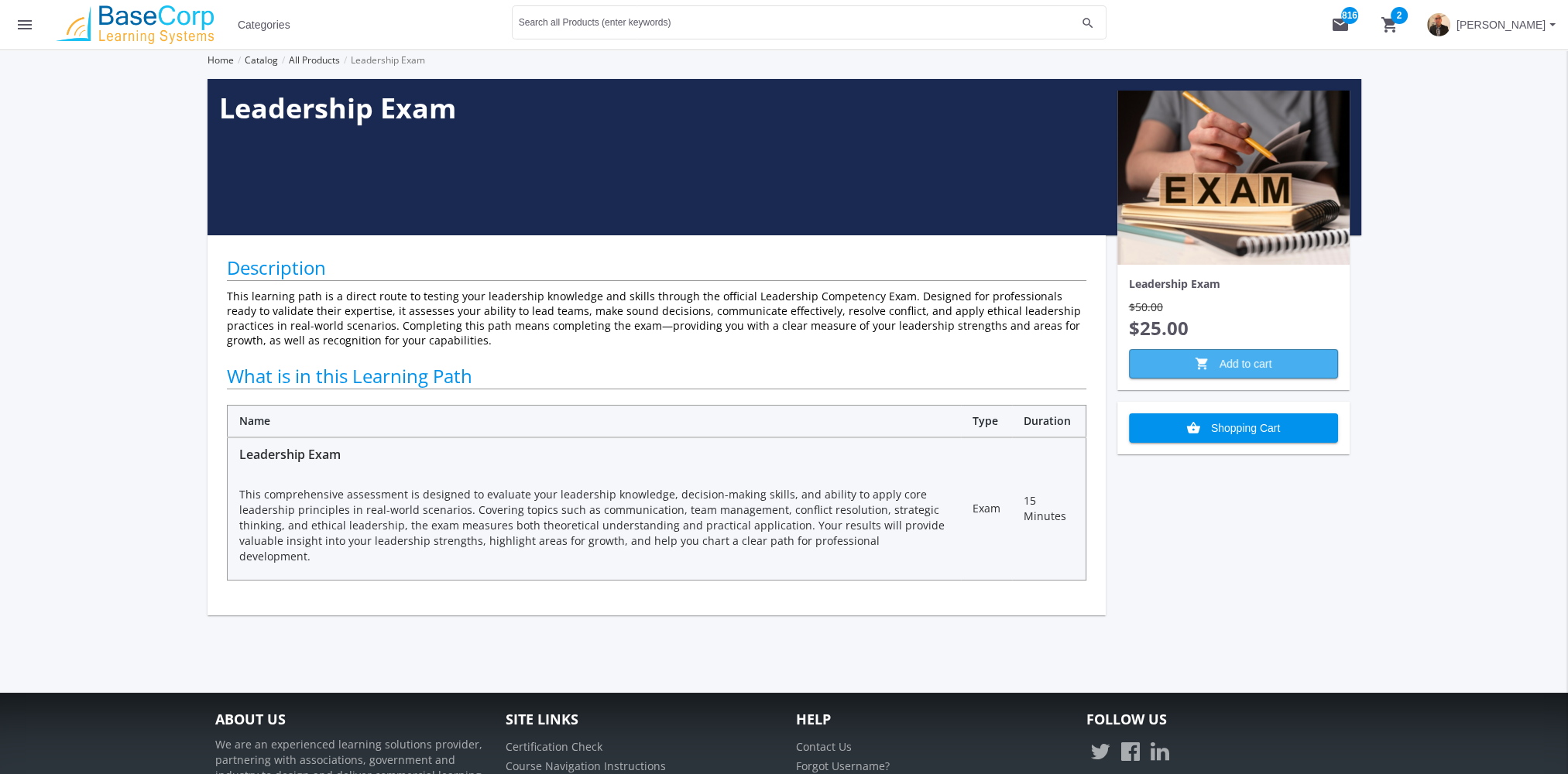
click at [1245, 359] on span "shopping_cart Add to cart" at bounding box center [1233, 364] width 182 height 28
click at [1387, 19] on mat-icon "shopping_cart 3" at bounding box center [1390, 24] width 19 height 19
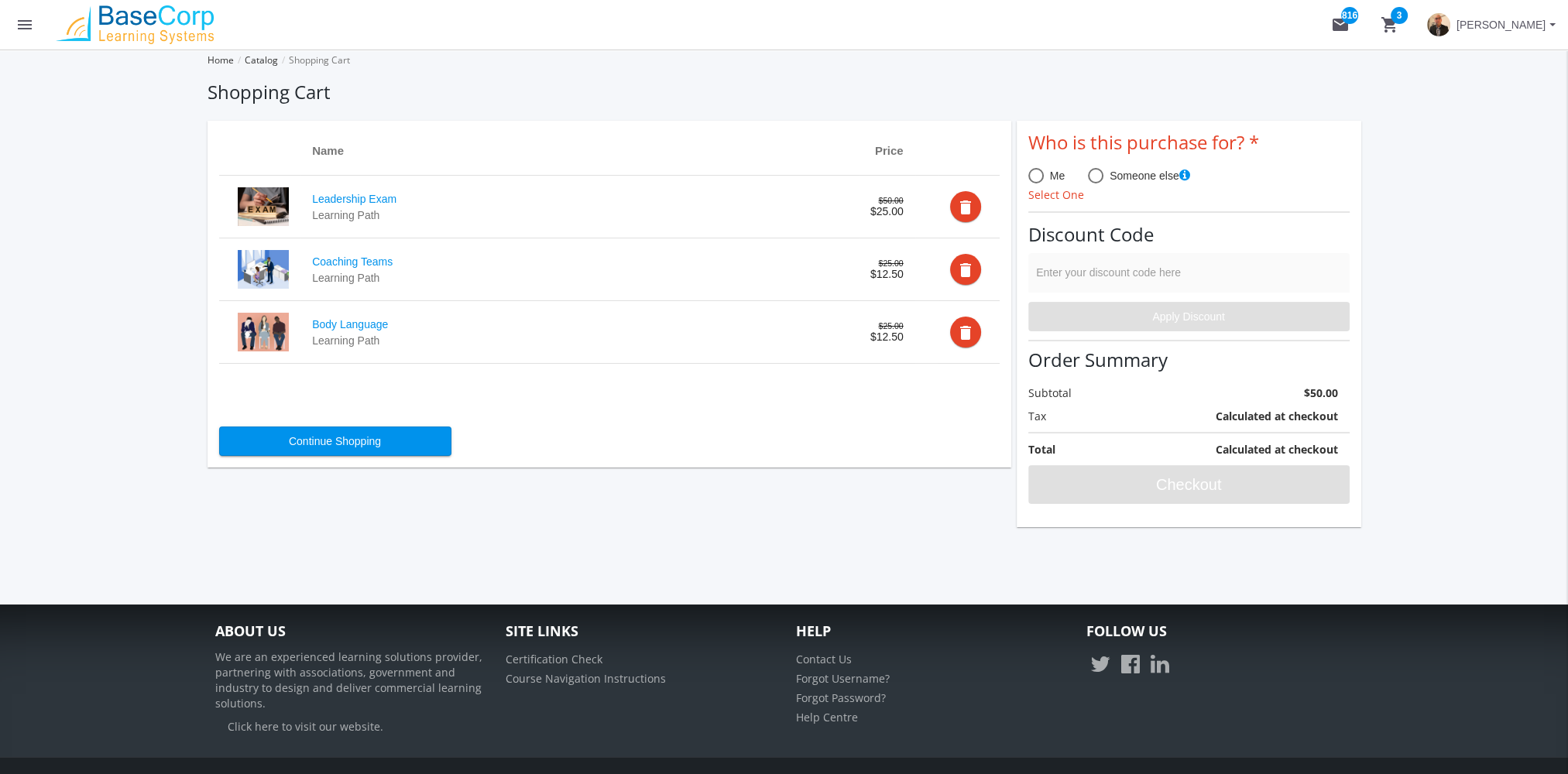
click at [1043, 182] on span "Me" at bounding box center [1054, 175] width 21 height 15
click at [1043, 182] on input "Me" at bounding box center [1035, 178] width 15 height 15
radio input "true"
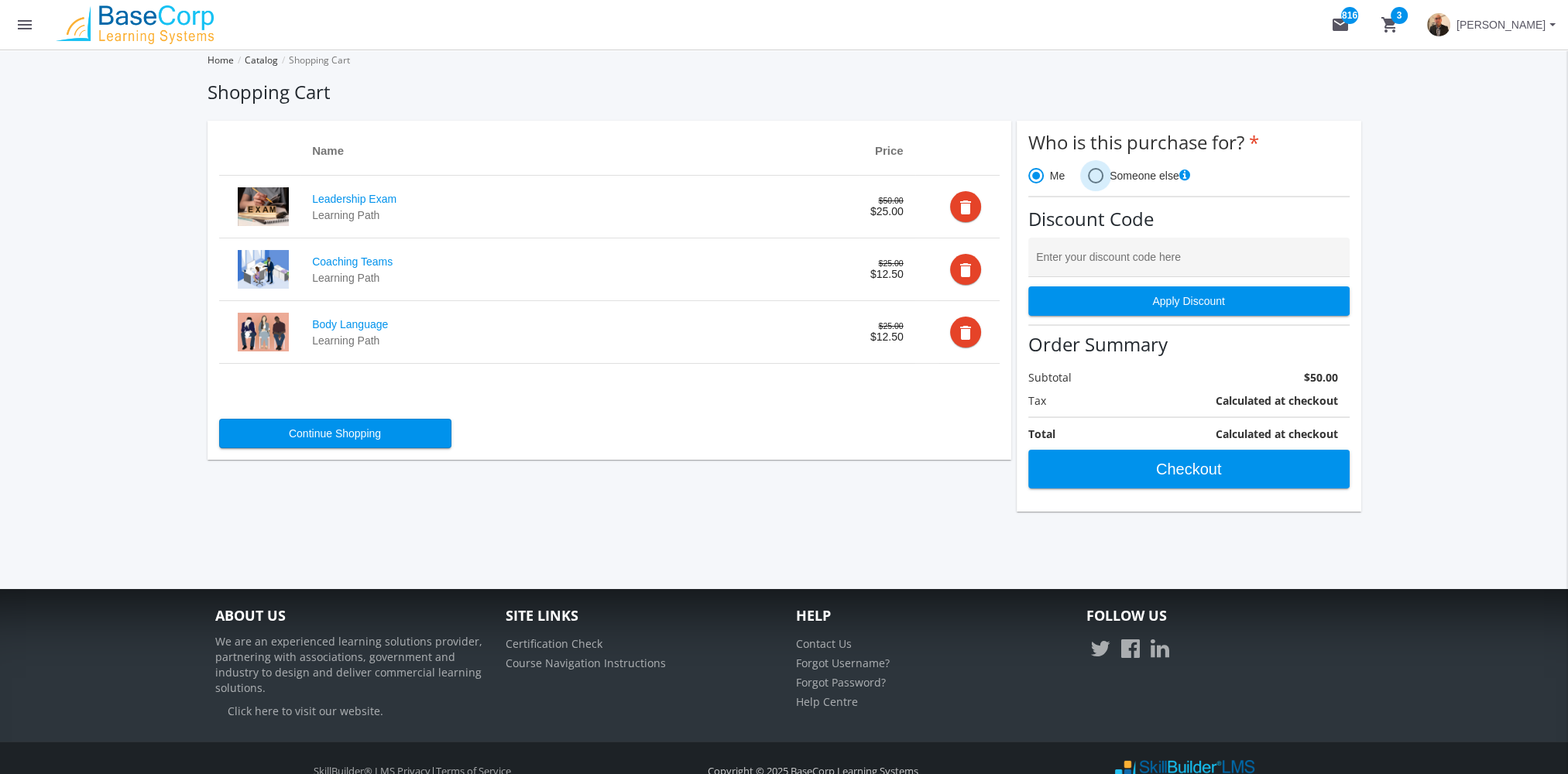
click at [1095, 173] on span at bounding box center [1095, 175] width 15 height 15
click at [1095, 173] on input "Someone else" at bounding box center [1095, 178] width 15 height 15
radio input "true"
click at [1037, 178] on span at bounding box center [1035, 175] width 15 height 15
click at [1037, 178] on input "Me" at bounding box center [1035, 178] width 15 height 15
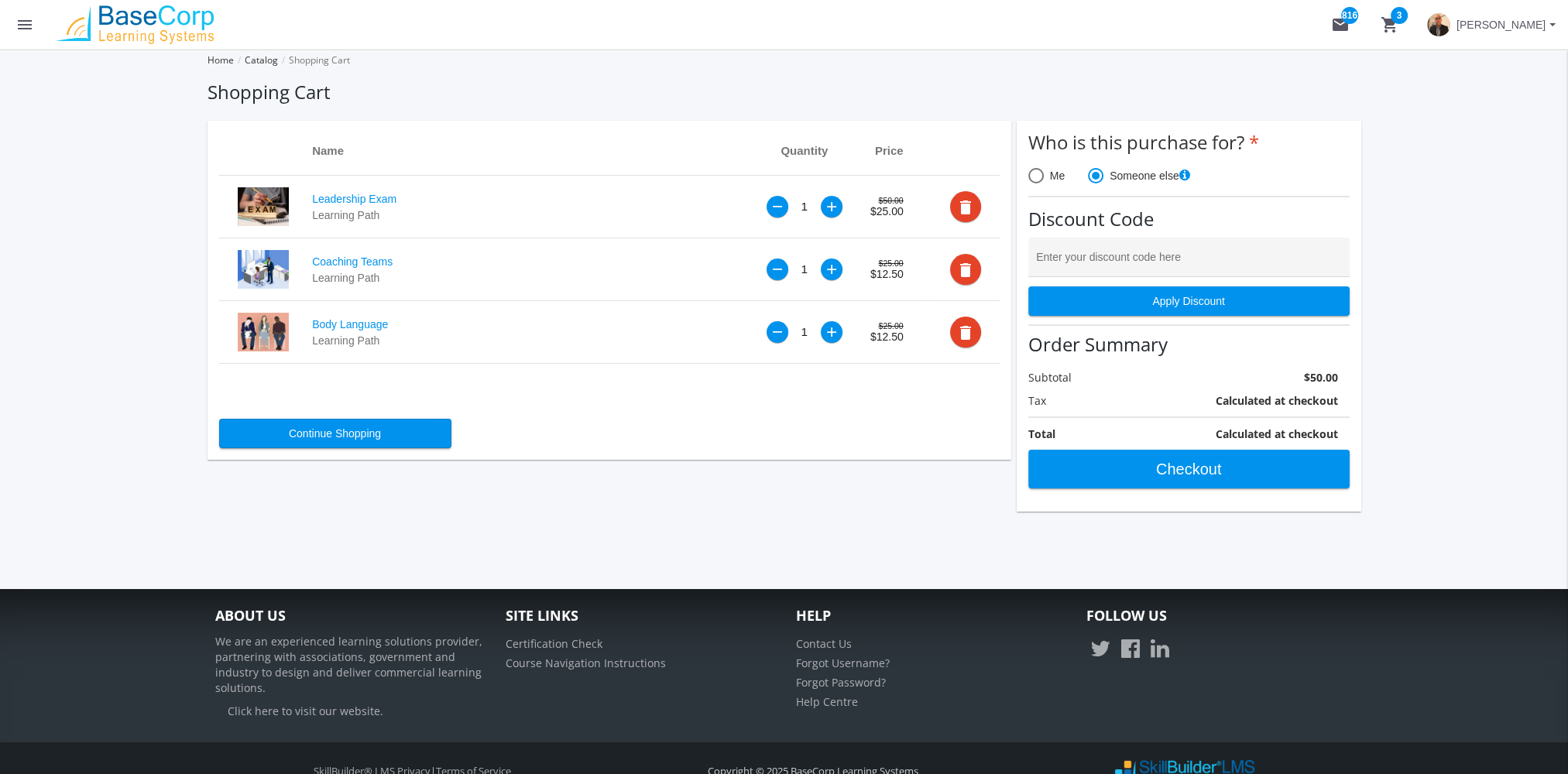
radio input "true"
click at [1096, 266] on input "Enter your discount code here" at bounding box center [1189, 263] width 305 height 12
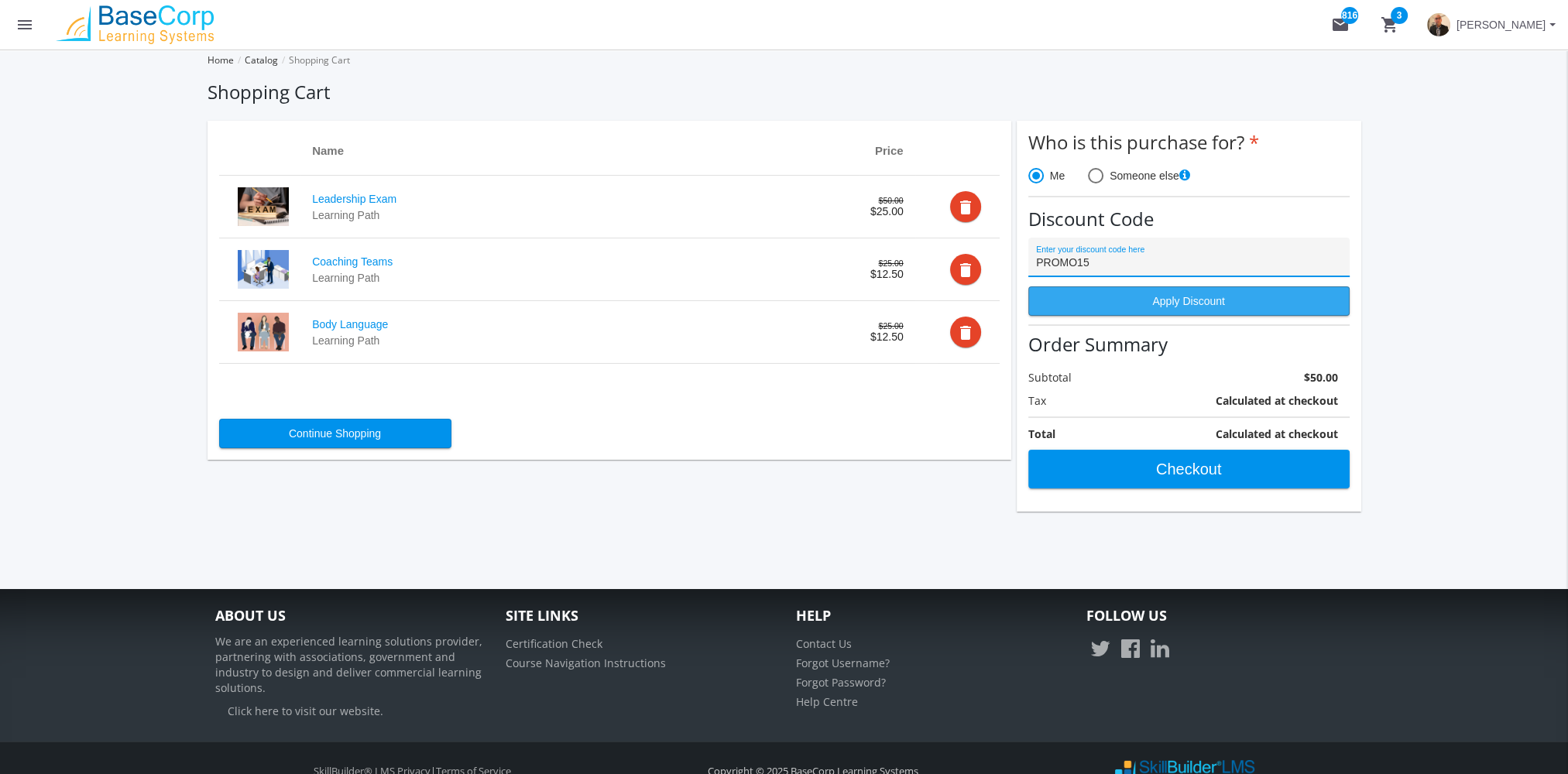
type input "PROMO15"
click at [1131, 302] on span "Apply Discount" at bounding box center [1189, 301] width 295 height 28
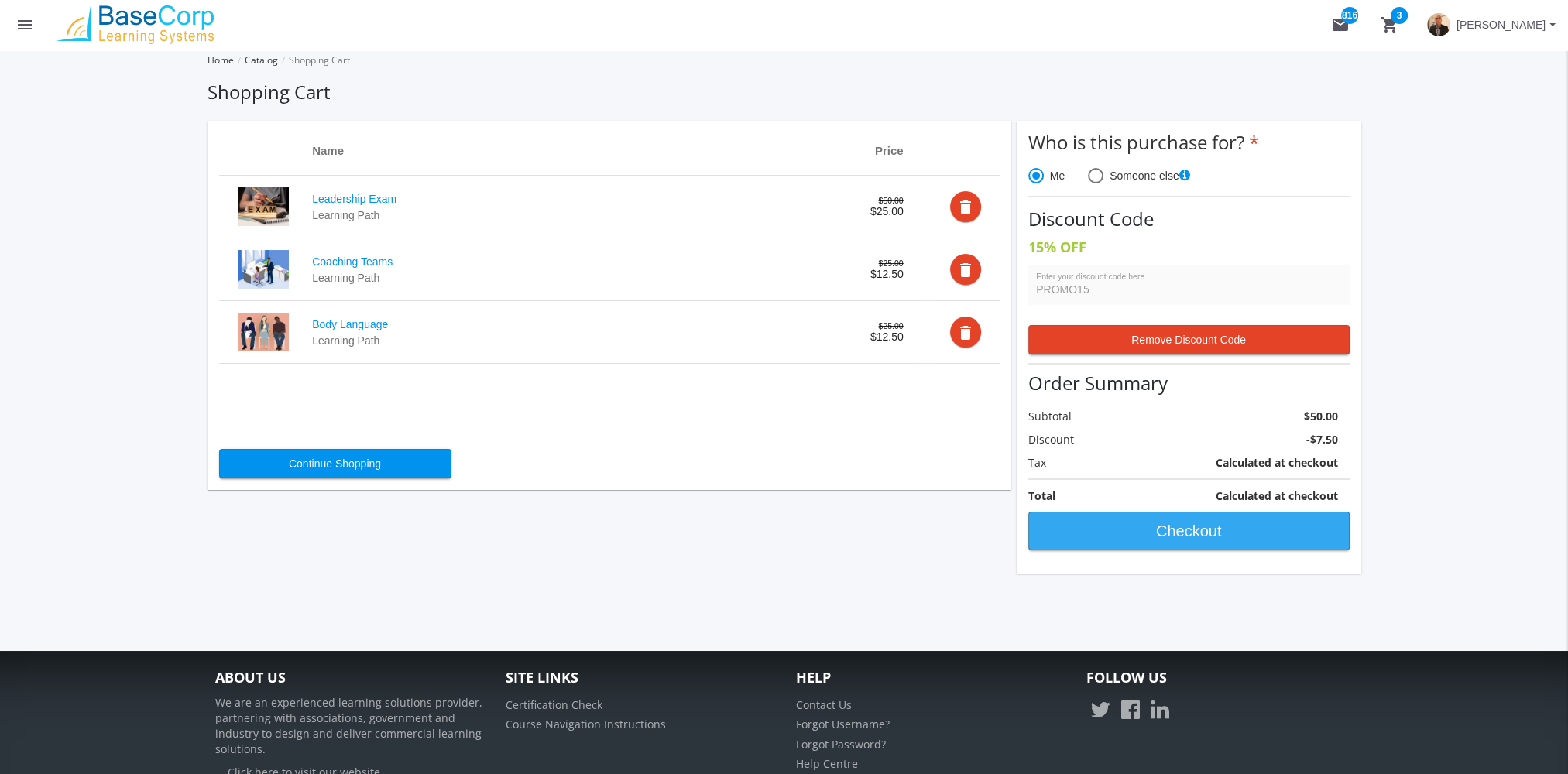
click at [1229, 532] on span "Checkout" at bounding box center [1189, 531] width 295 height 28
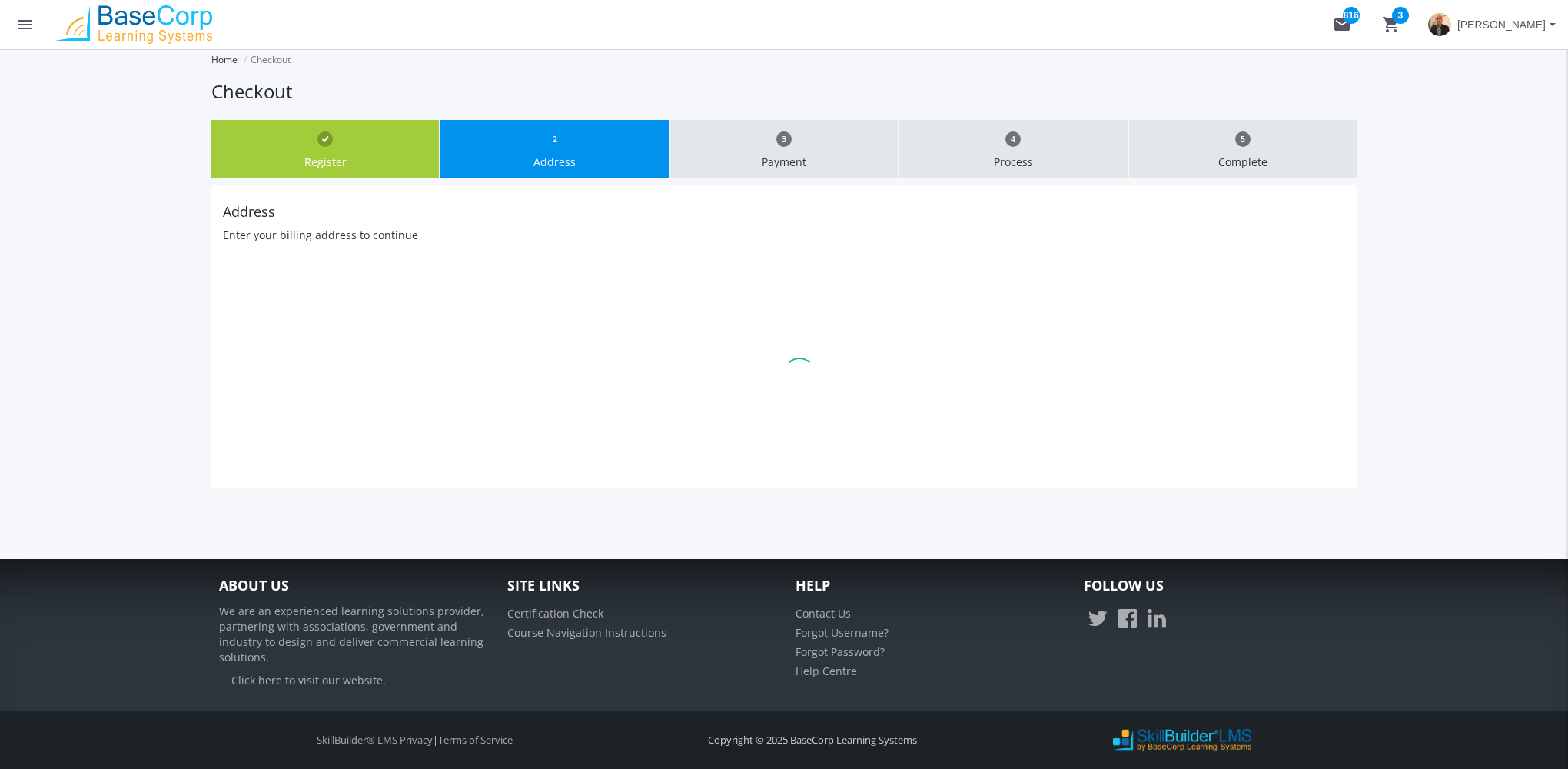
type input "[GEOGRAPHIC_DATA]"
select select "1"
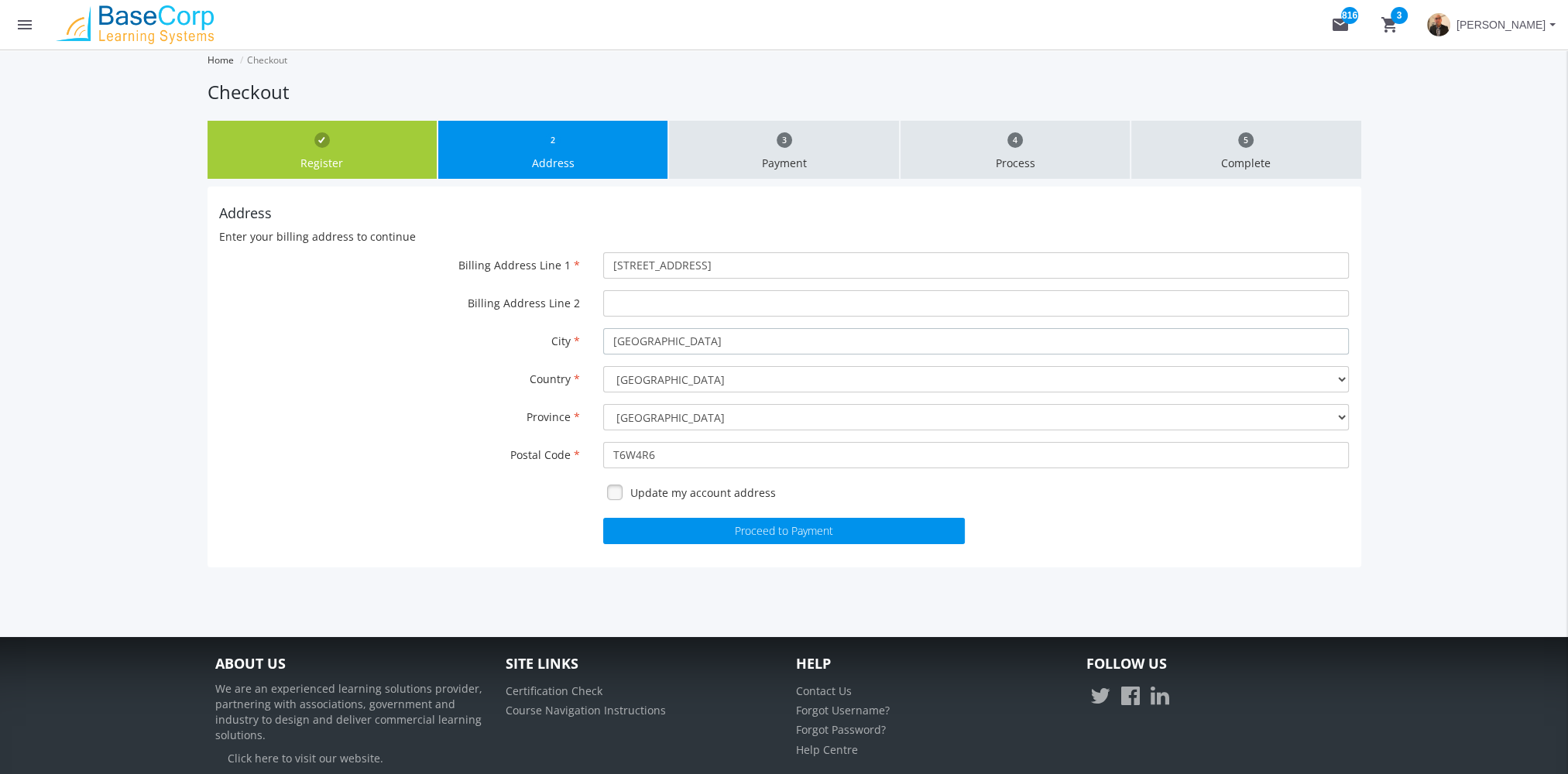
drag, startPoint x: 558, startPoint y: 344, endPoint x: 448, endPoint y: 346, distance: 110.0
click at [448, 346] on div "City [GEOGRAPHIC_DATA]" at bounding box center [784, 341] width 1154 height 26
type input "Toronton"
click at [636, 426] on select "[GEOGRAPHIC_DATA] [GEOGRAPHIC_DATA] [GEOGRAPHIC_DATA] [GEOGRAPHIC_DATA] [GEOGRA…" at bounding box center [976, 417] width 746 height 26
select select "9"
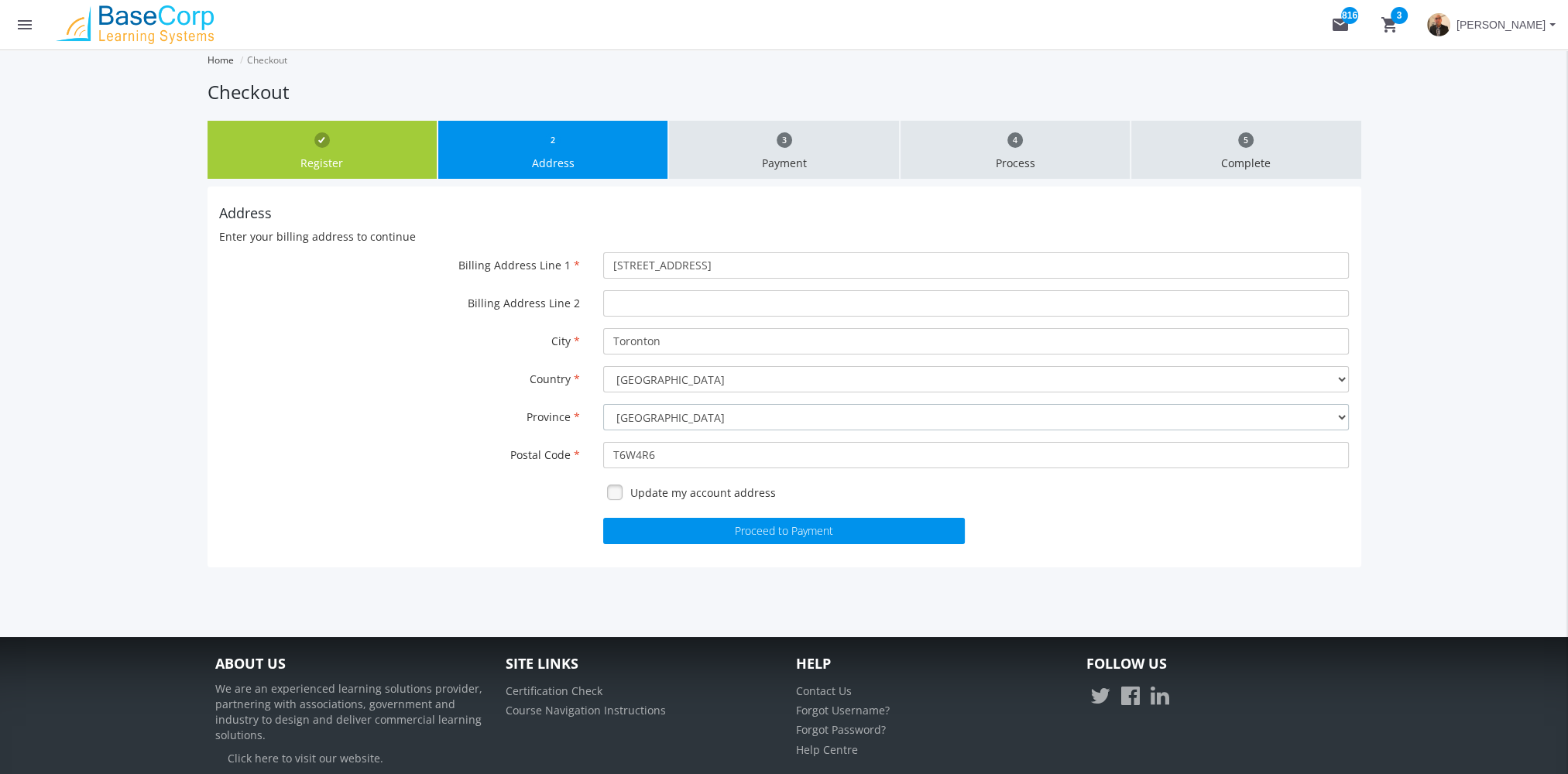
click at [603, 404] on select "[GEOGRAPHIC_DATA] [GEOGRAPHIC_DATA] [GEOGRAPHIC_DATA] [GEOGRAPHIC_DATA] [GEOGRA…" at bounding box center [976, 417] width 746 height 26
click at [792, 532] on button "Proceed to Payment" at bounding box center [784, 531] width 362 height 26
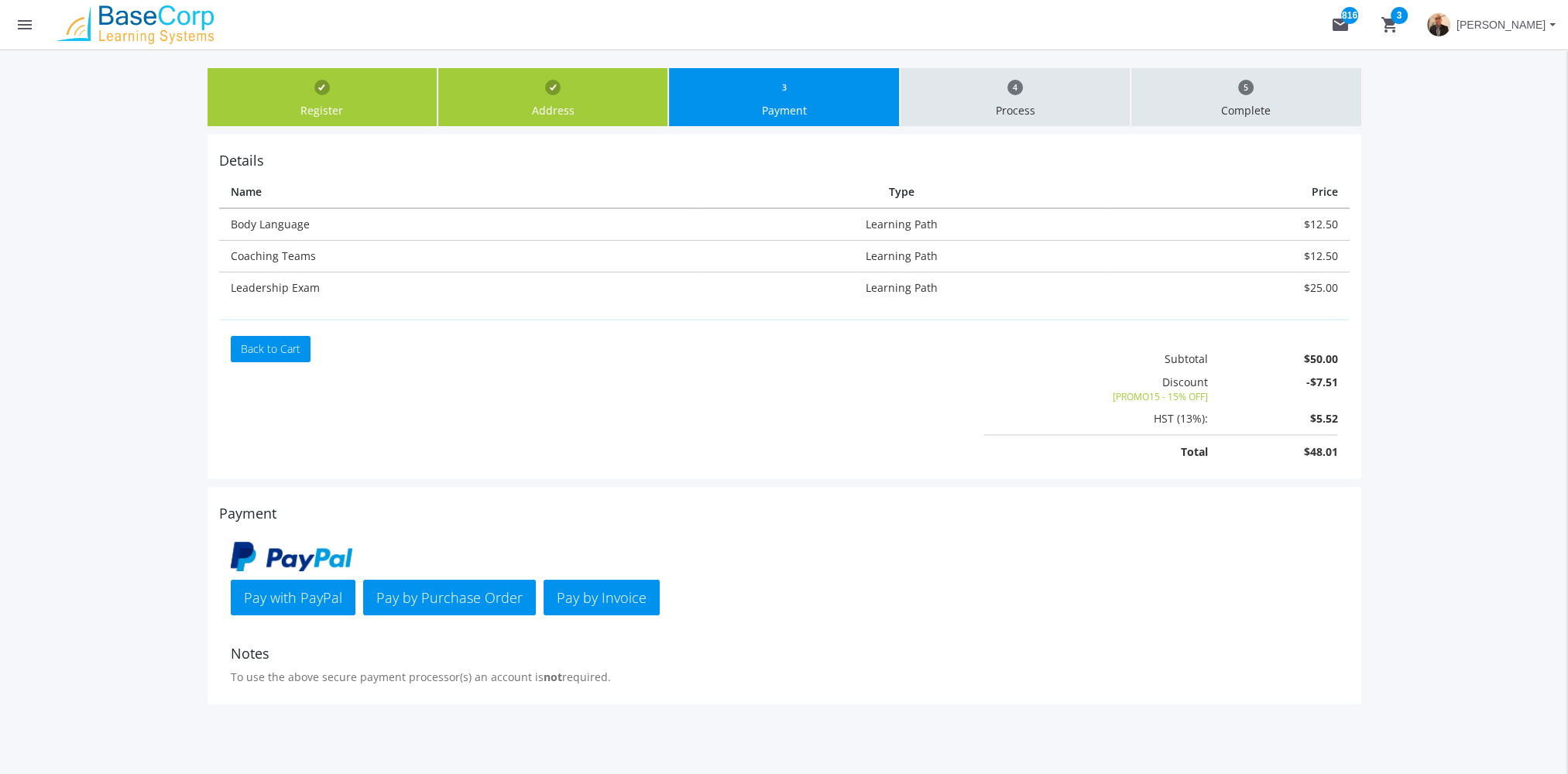
scroll to position [155, 0]
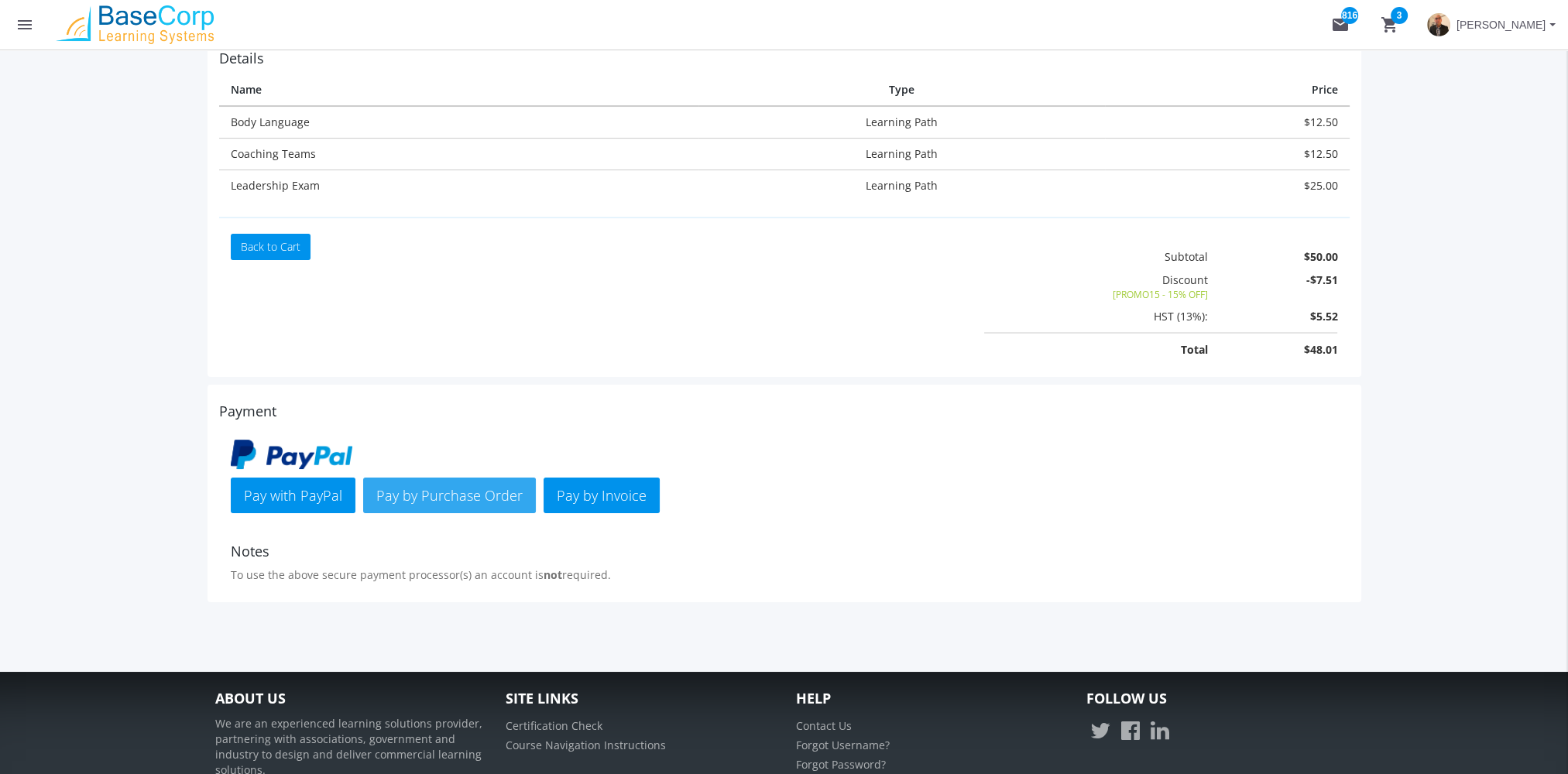
click at [459, 493] on span "Pay by Purchase Order" at bounding box center [449, 495] width 146 height 19
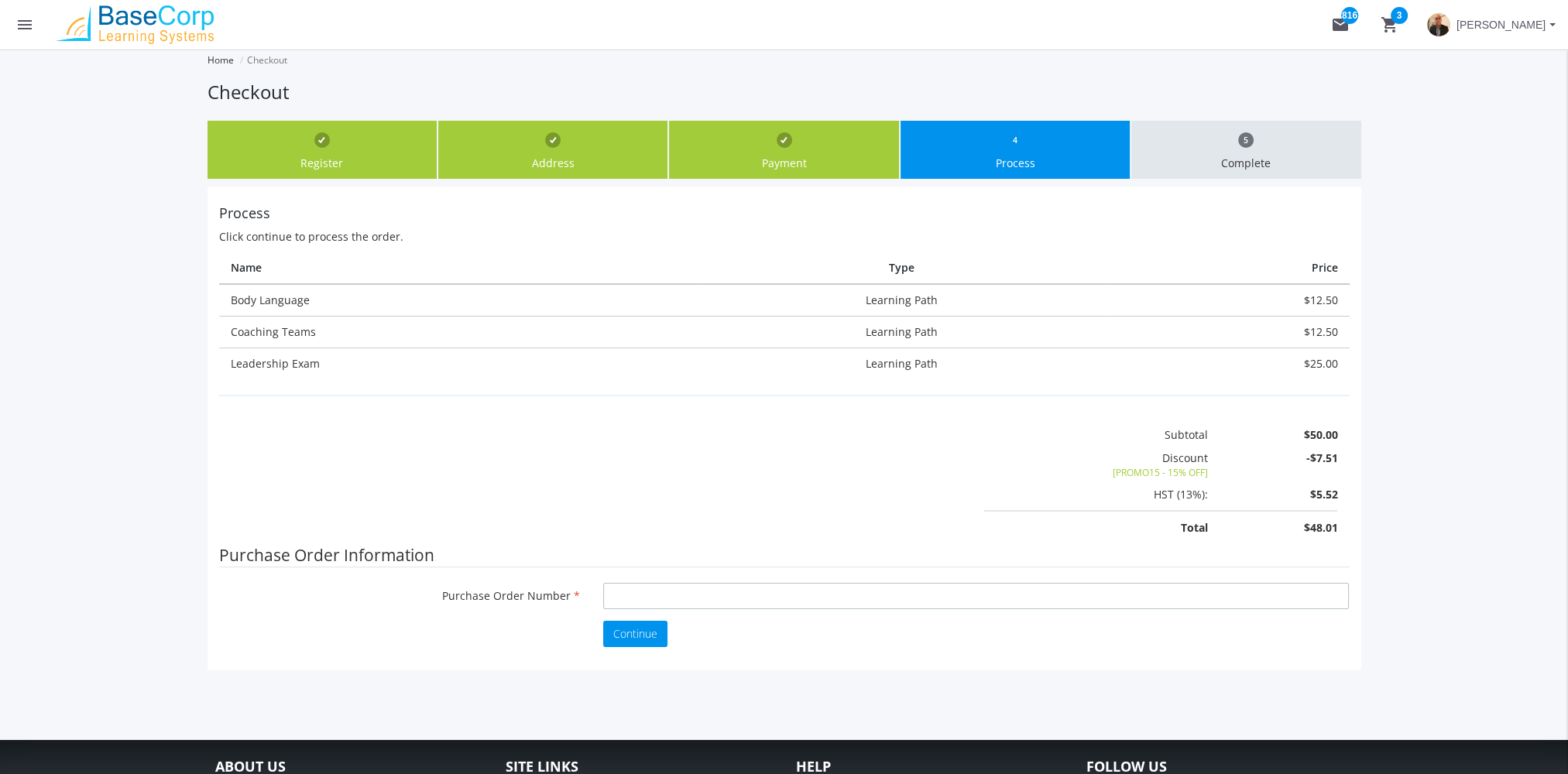
click at [650, 584] on input "Purchase Order Number" at bounding box center [976, 596] width 746 height 26
type input "P78787878"
click at [653, 631] on span "Continue" at bounding box center [635, 634] width 44 height 15
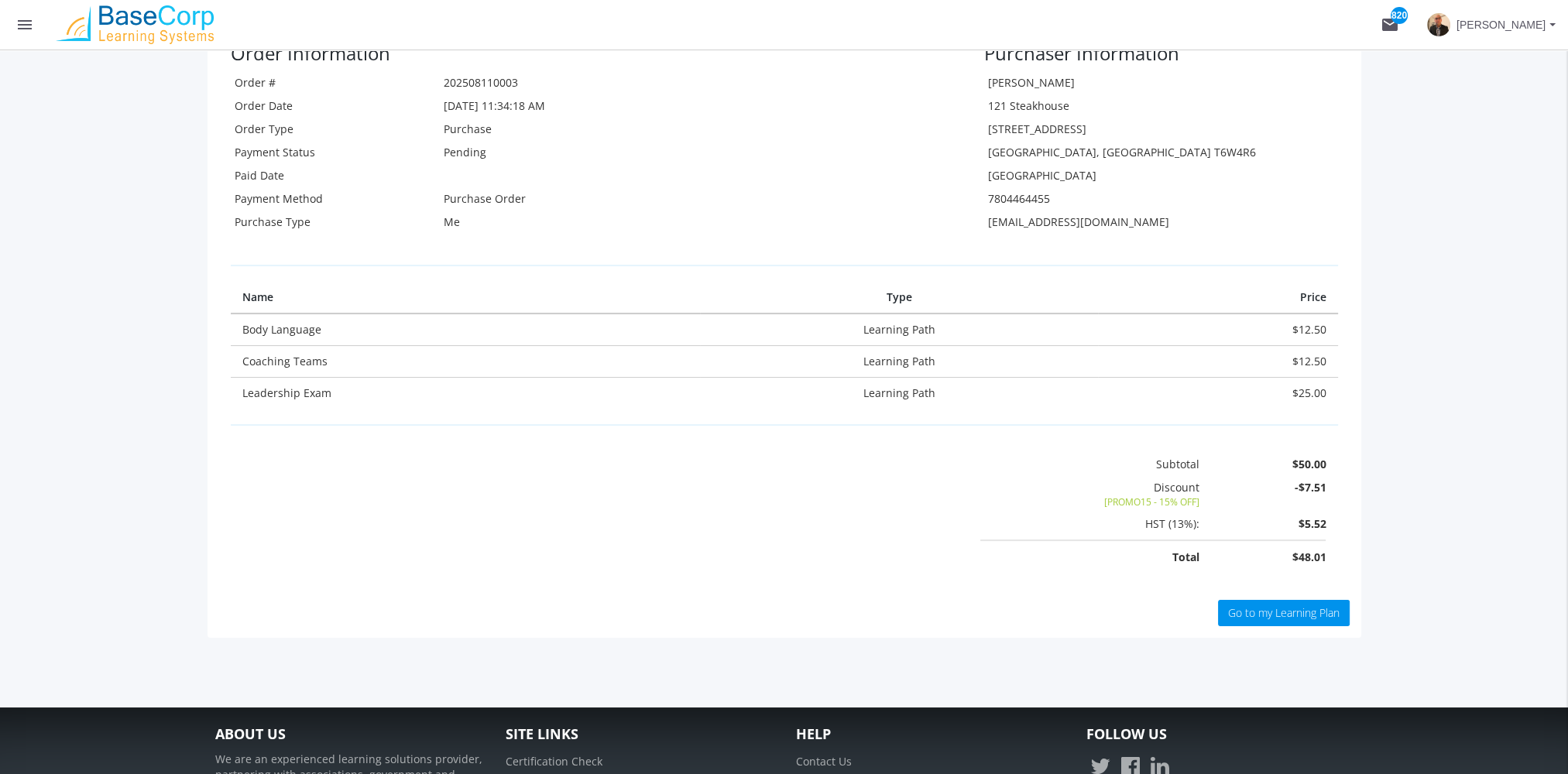
scroll to position [310, 0]
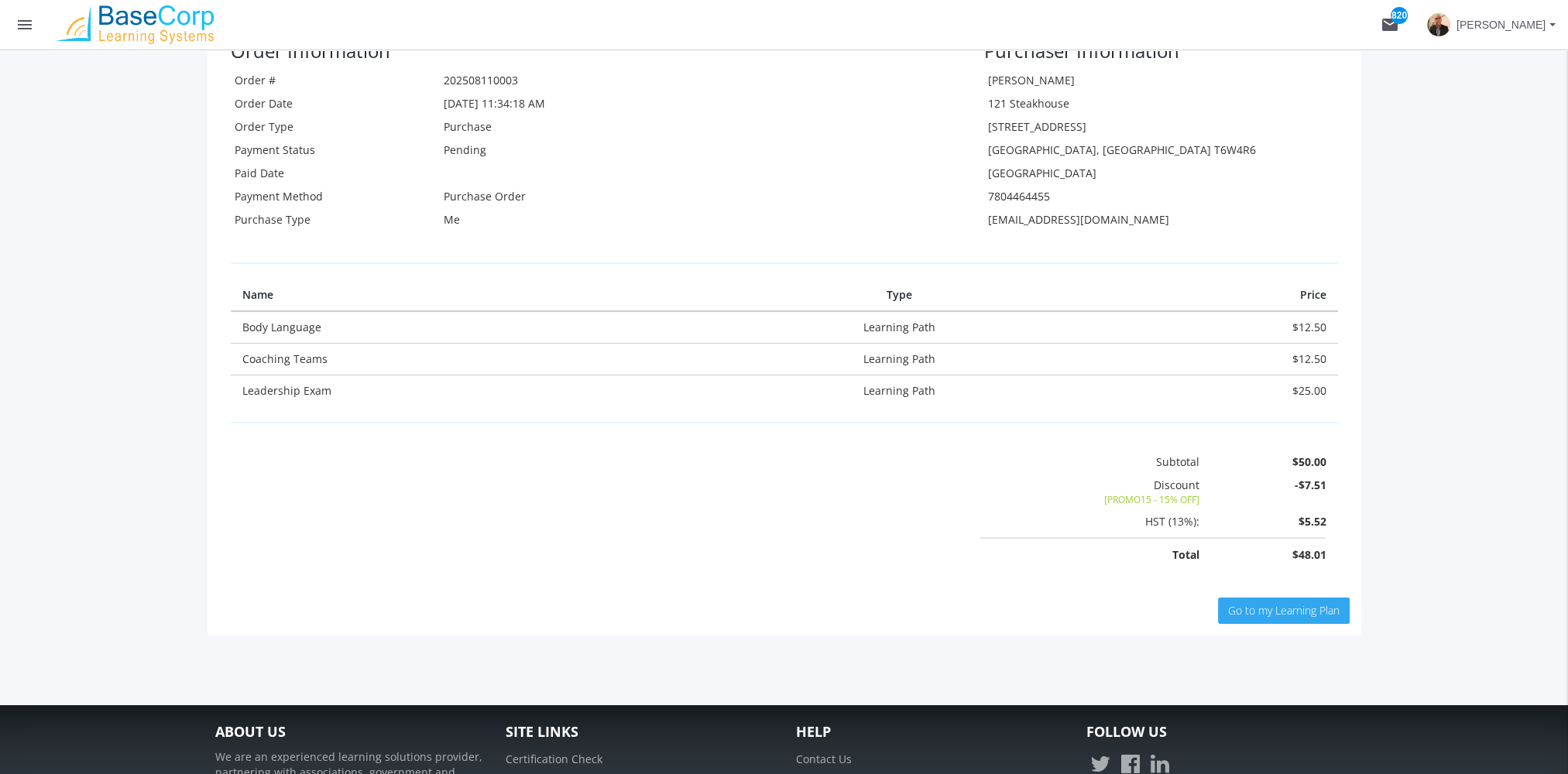
click at [1270, 613] on span "Go to my Learning Plan" at bounding box center [1283, 610] width 112 height 15
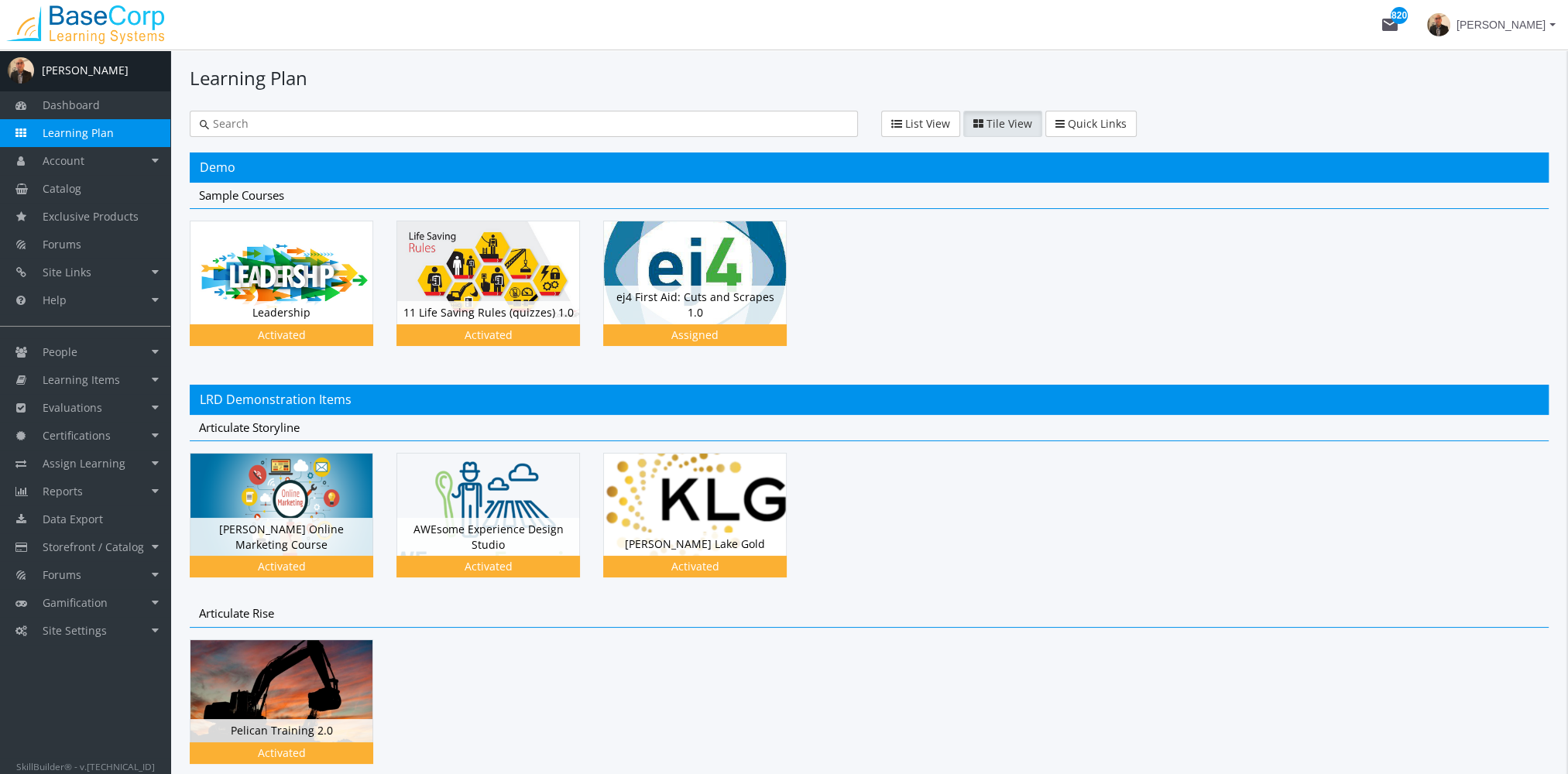
click at [371, 132] on div at bounding box center [524, 124] width 668 height 26
click at [372, 130] on input "text" at bounding box center [529, 123] width 639 height 15
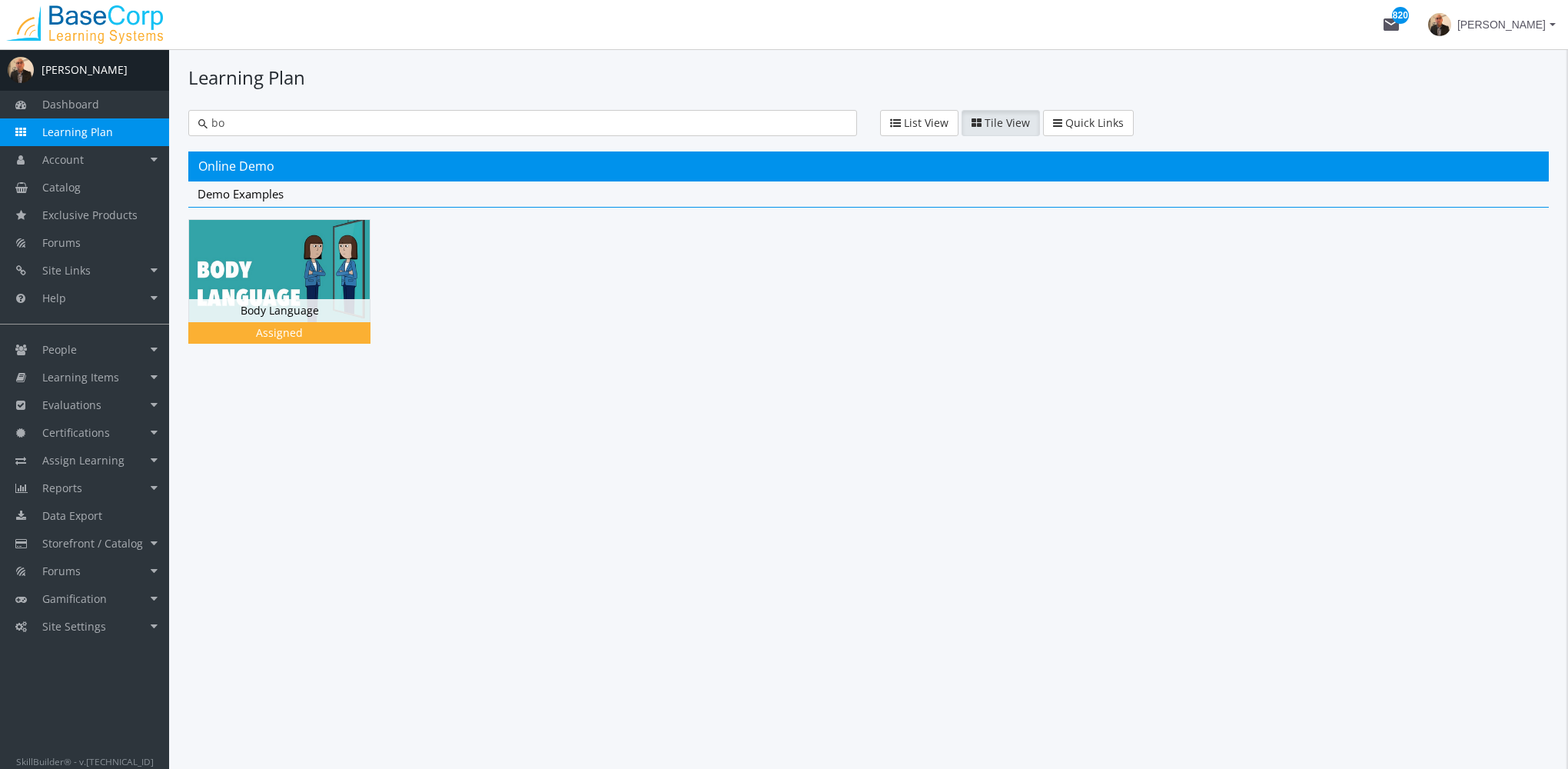
type input "b"
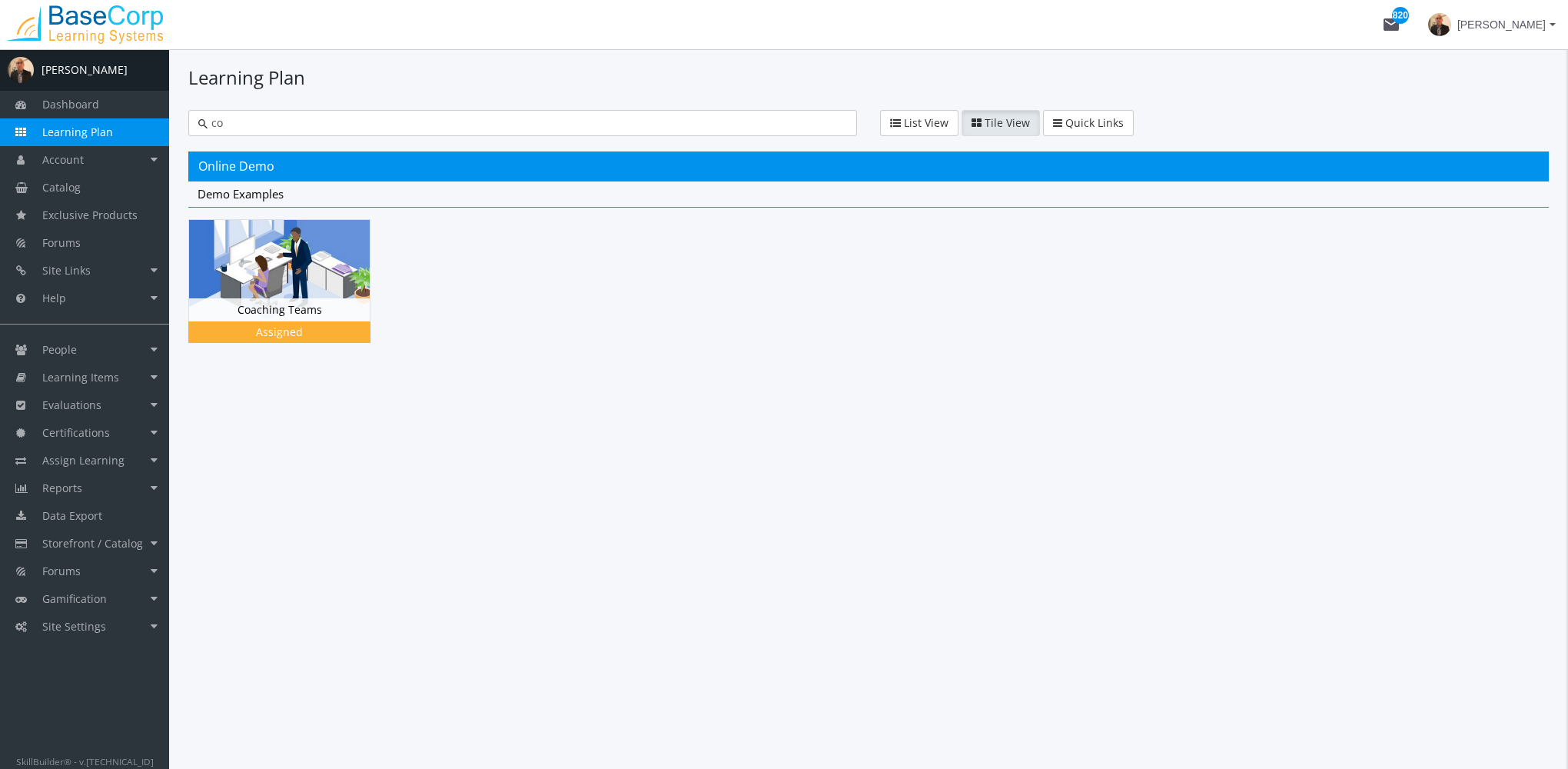
type input "c"
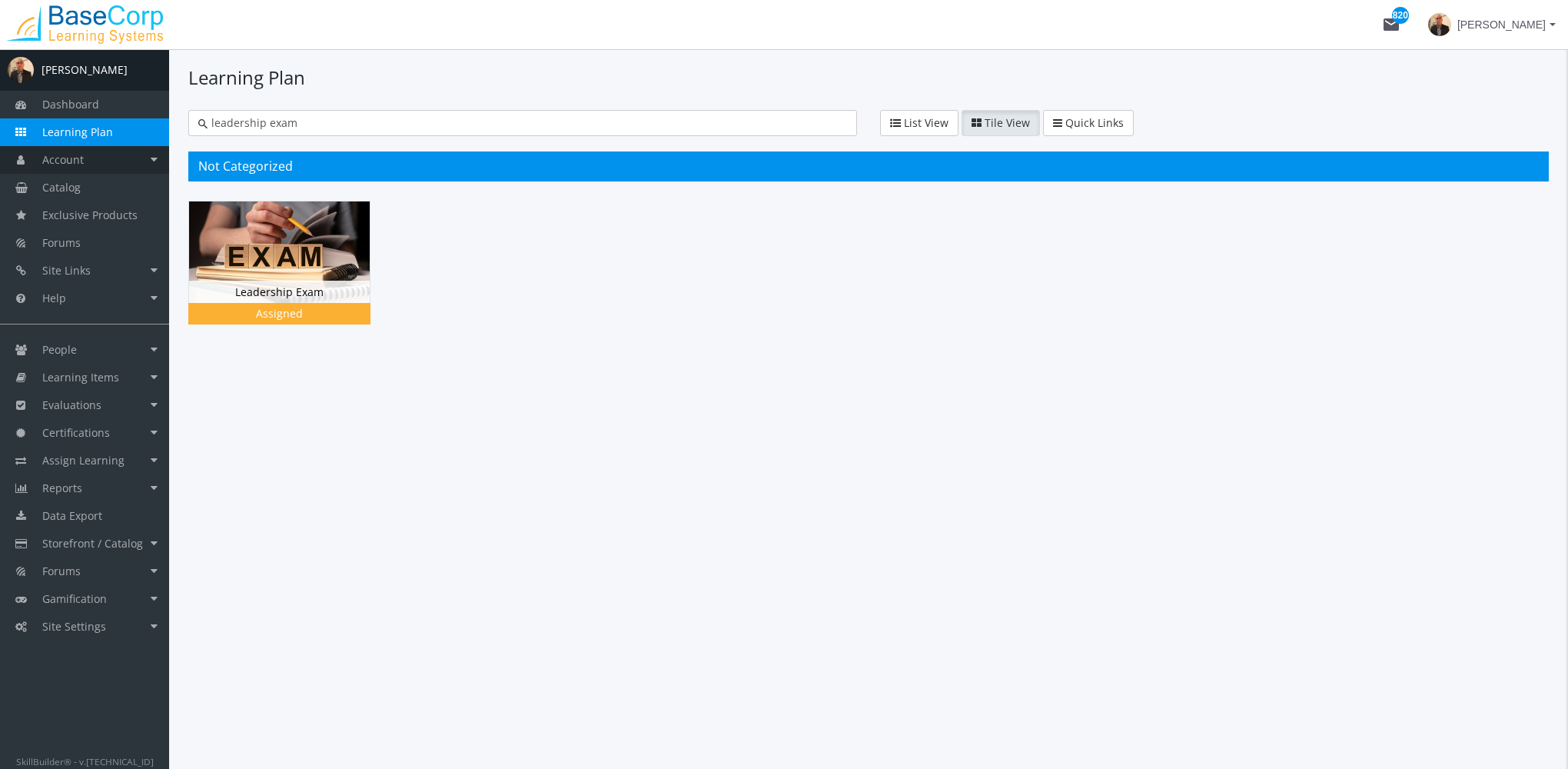
type input "leadership exam"
click at [101, 163] on link "Account" at bounding box center [85, 159] width 169 height 27
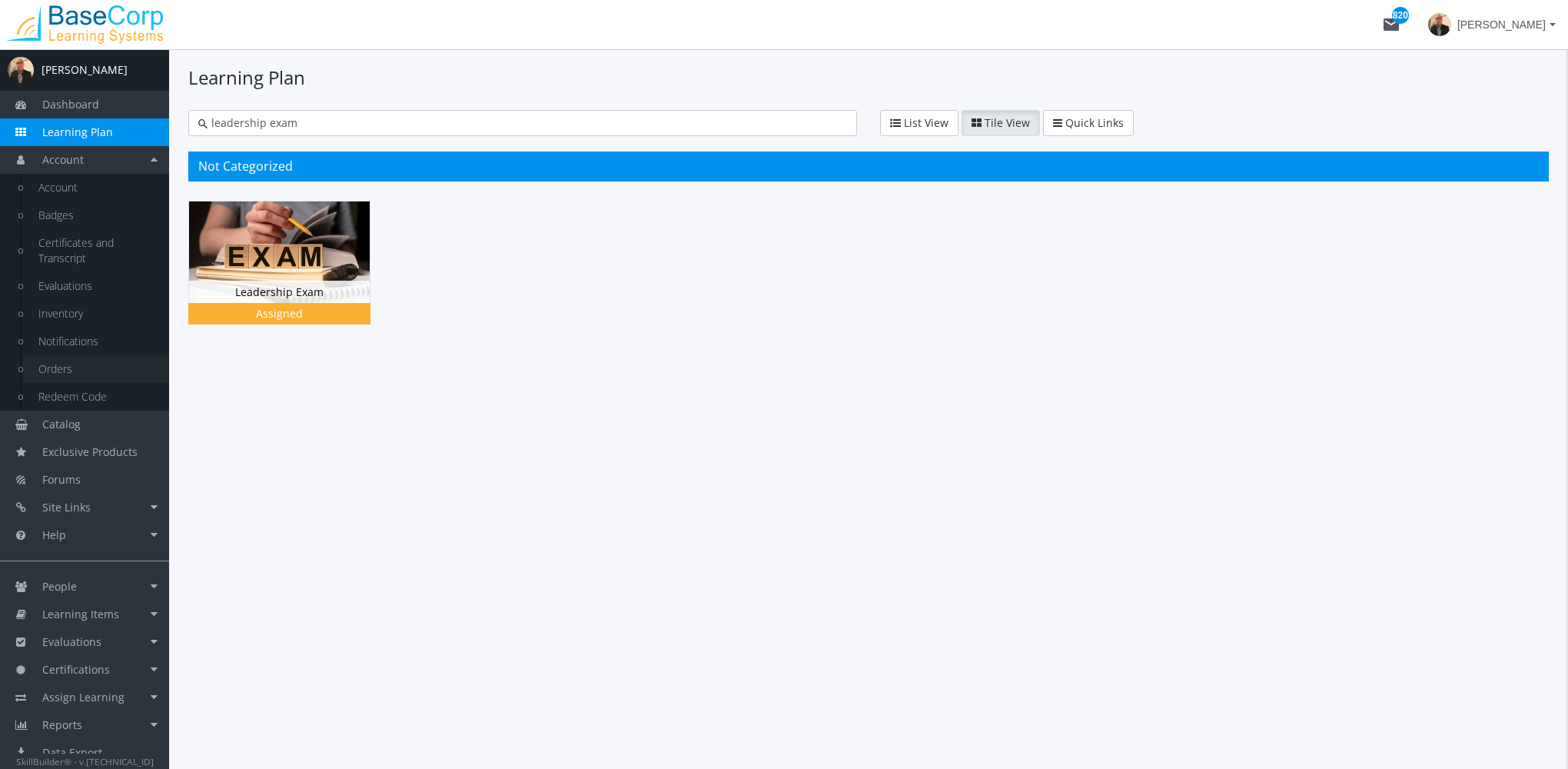
click at [76, 365] on link "Orders" at bounding box center [96, 369] width 146 height 27
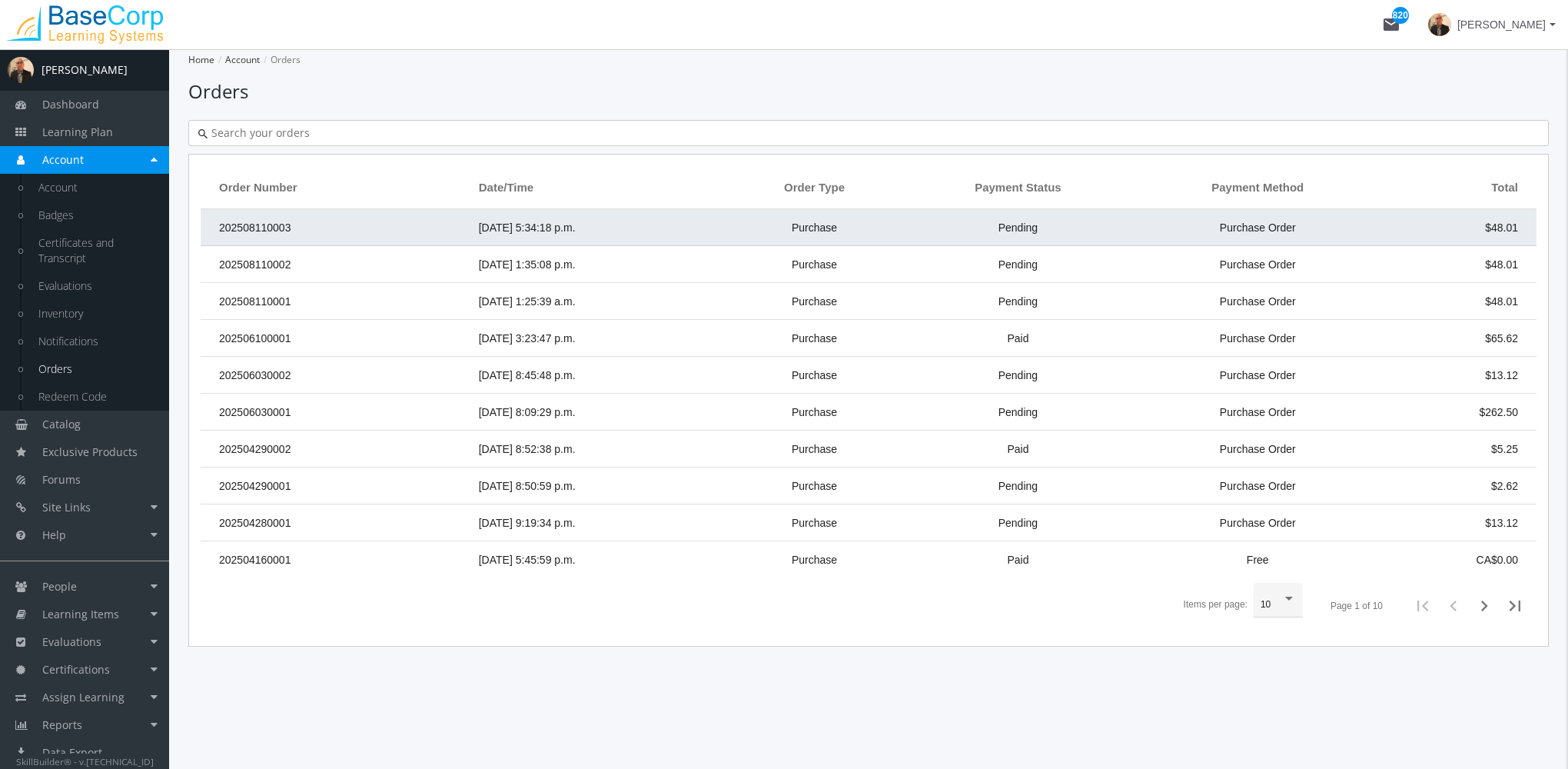
click at [294, 234] on td "202508110003" at bounding box center [336, 228] width 270 height 37
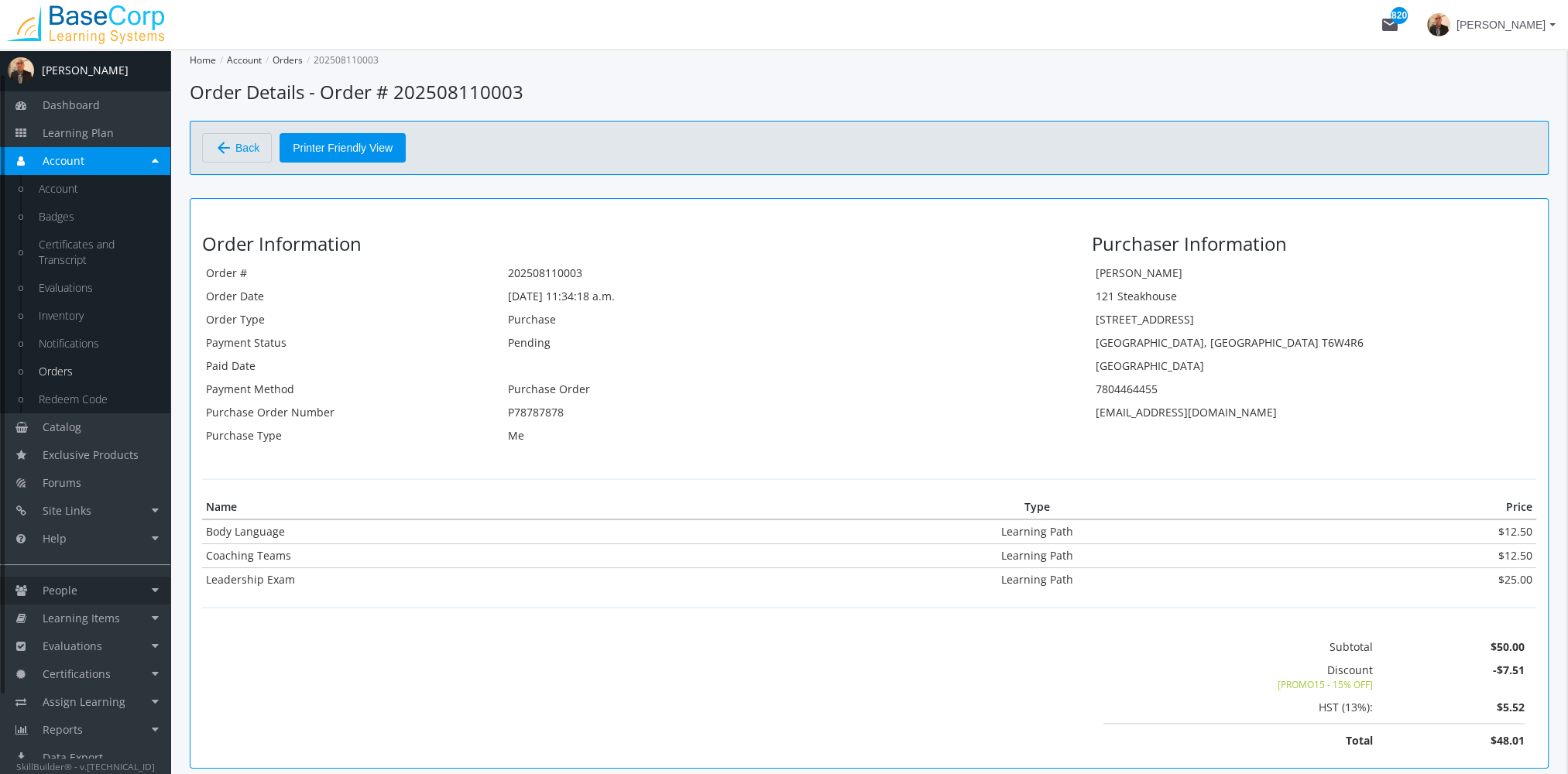
click at [94, 579] on link "People" at bounding box center [85, 590] width 170 height 28
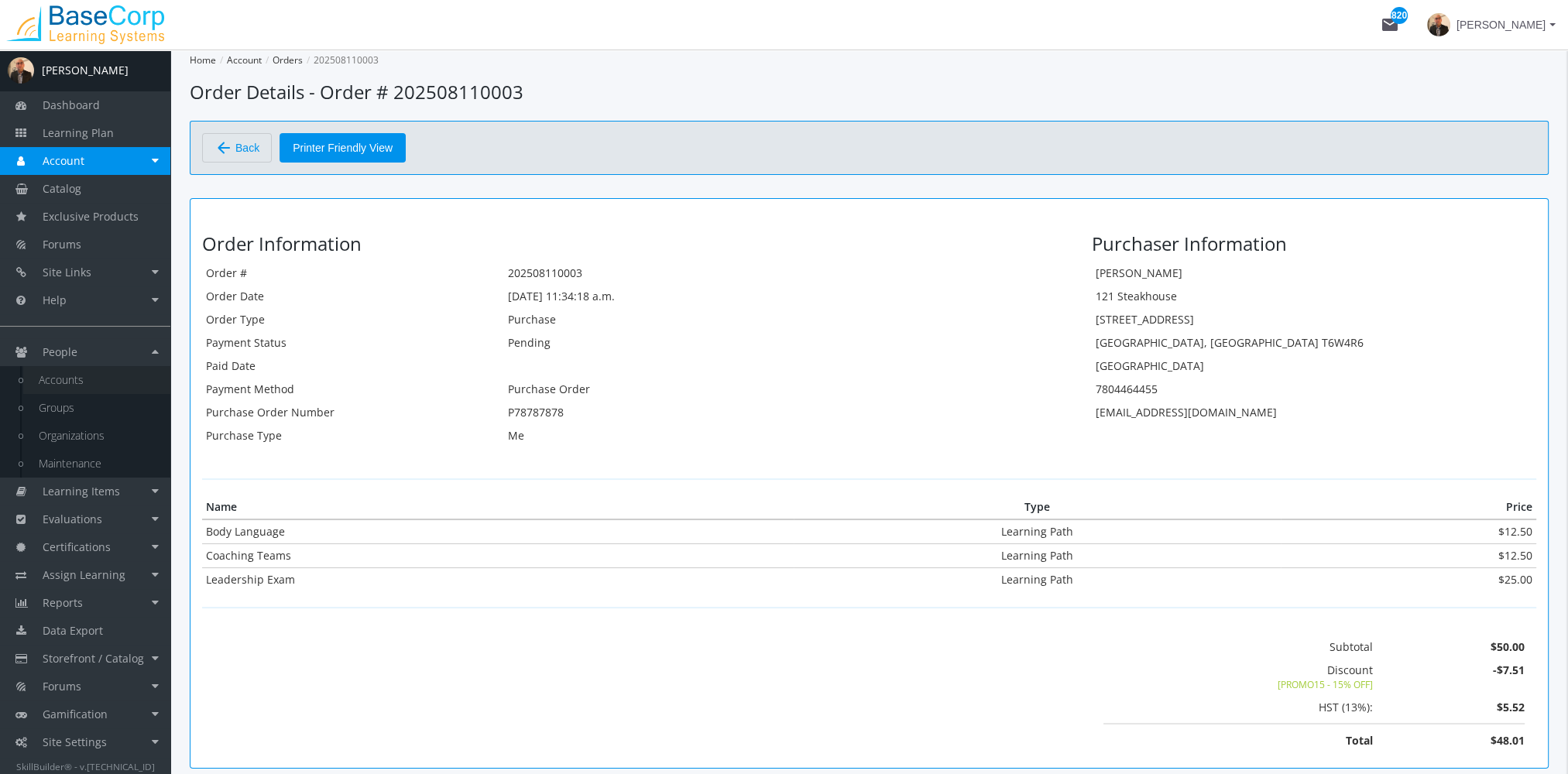
click at [79, 383] on link "Accounts" at bounding box center [96, 380] width 147 height 28
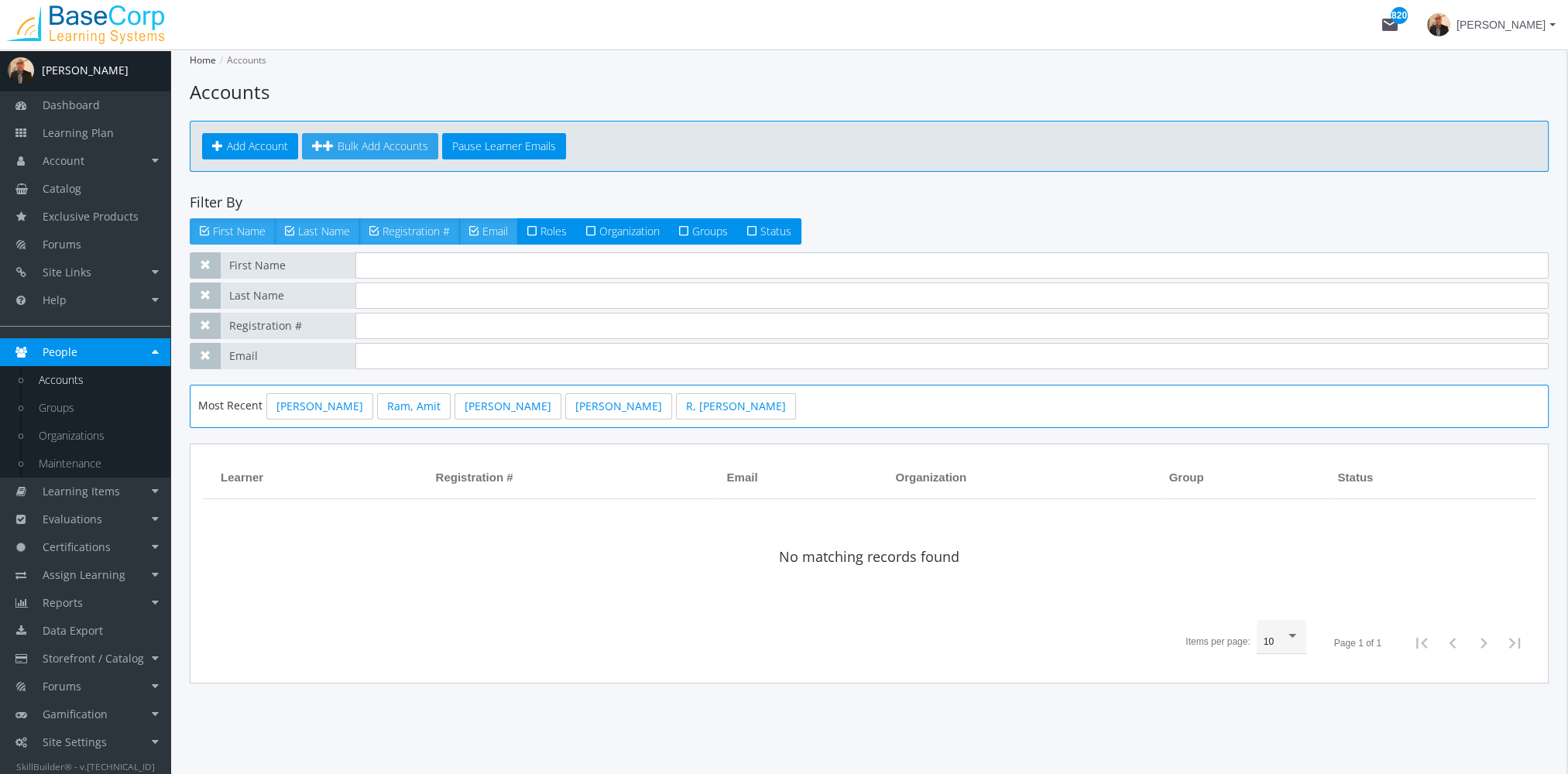
click at [370, 134] on link "Bulk Add Accounts" at bounding box center [370, 146] width 136 height 26
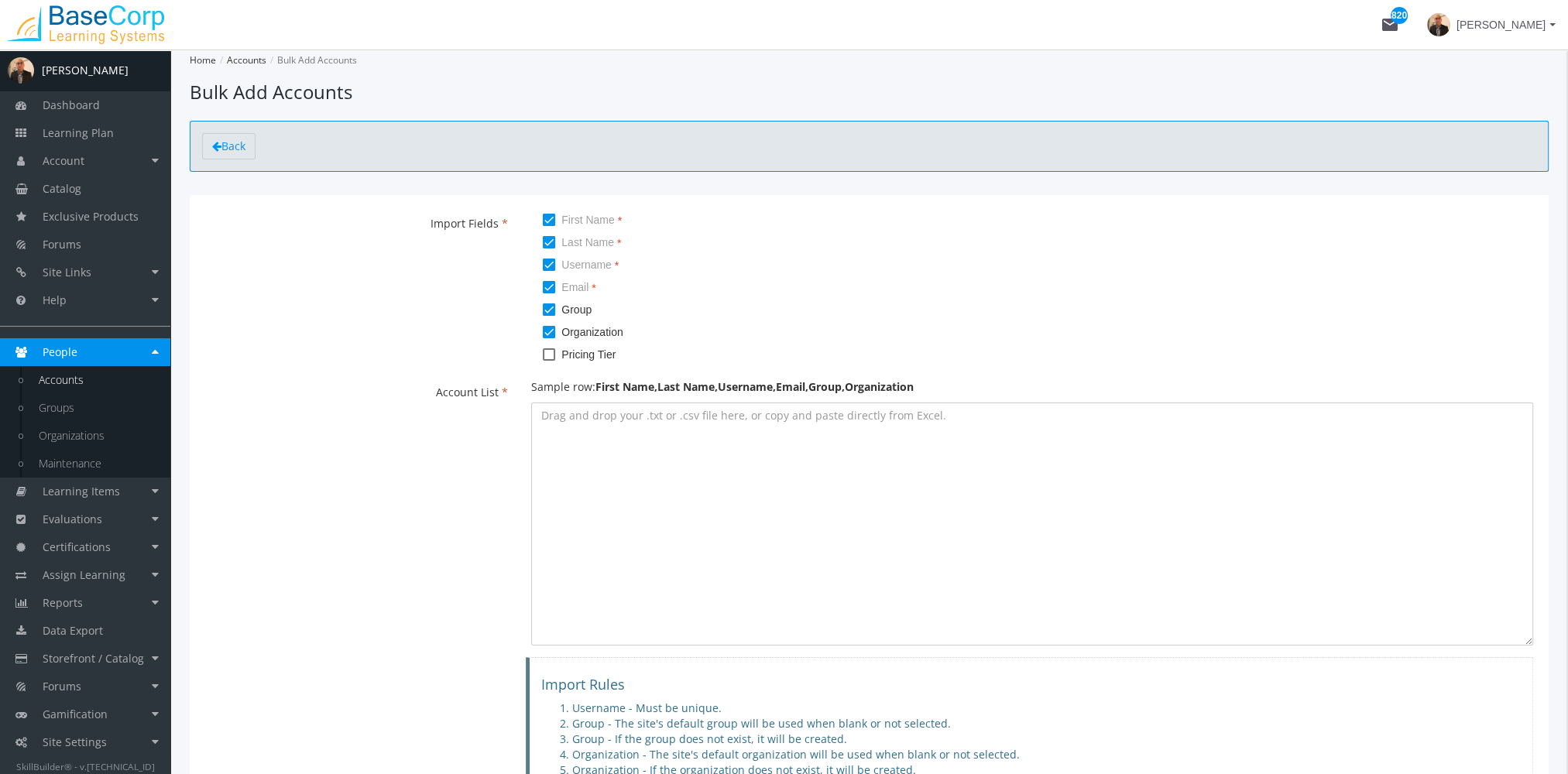
scroll to position [77, 0]
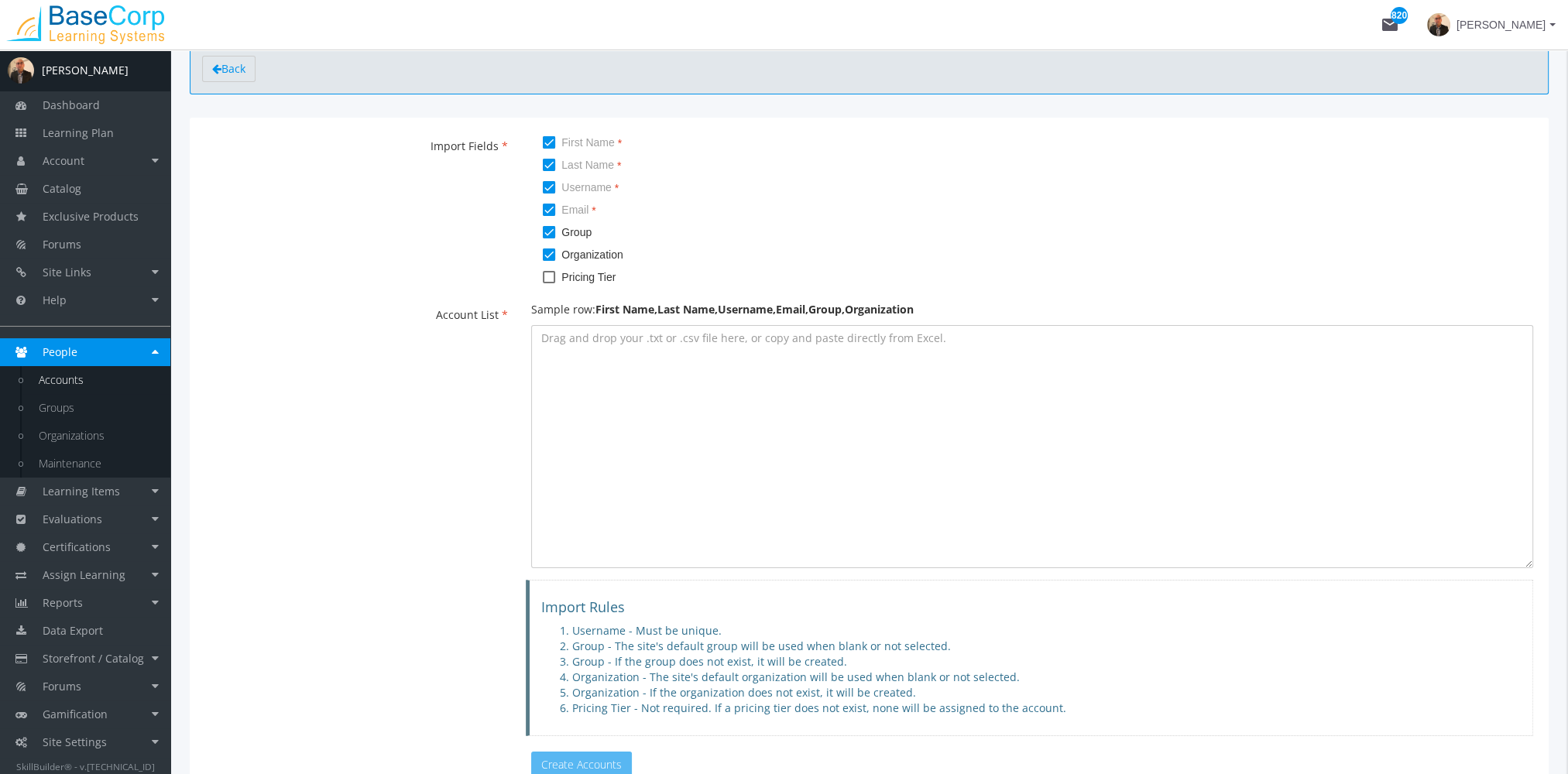
click at [549, 229] on span at bounding box center [548, 232] width 12 height 12
click at [543, 237] on input "Group" at bounding box center [542, 237] width 1 height 1
checkbox input "false"
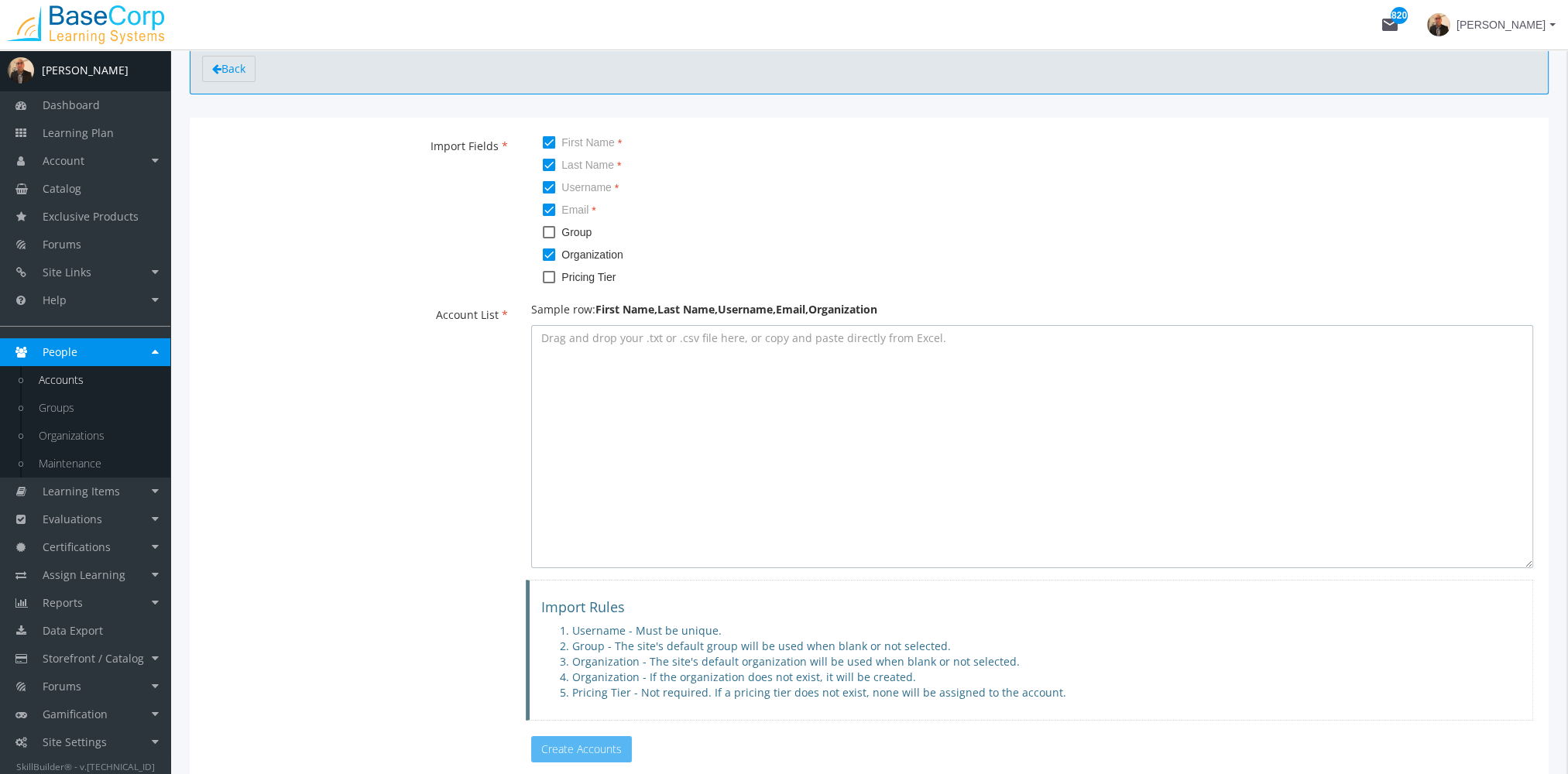
click at [700, 374] on textarea at bounding box center [1032, 447] width 1002 height 243
paste textarea "Beyonceee,Knowlesss,[EMAIL_ADDRESS][DOMAIN_NAME],[EMAIL_ADDRESS][DOMAIN_NAME],A…"
type textarea "Beyonceee,Knowlesss,[EMAIL_ADDRESS][DOMAIN_NAME],[EMAIL_ADDRESS][DOMAIN_NAME],A…"
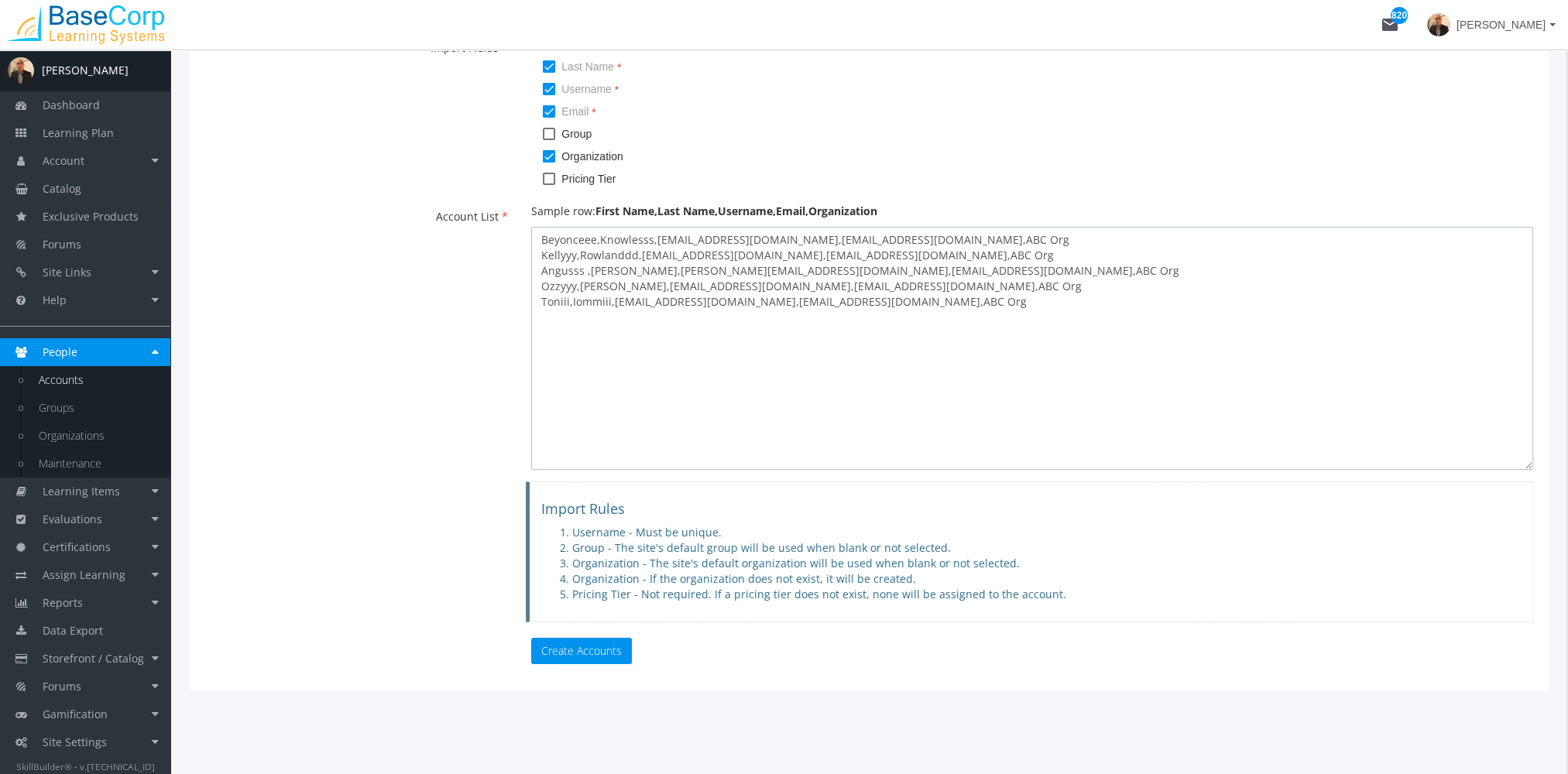
scroll to position [183, 0]
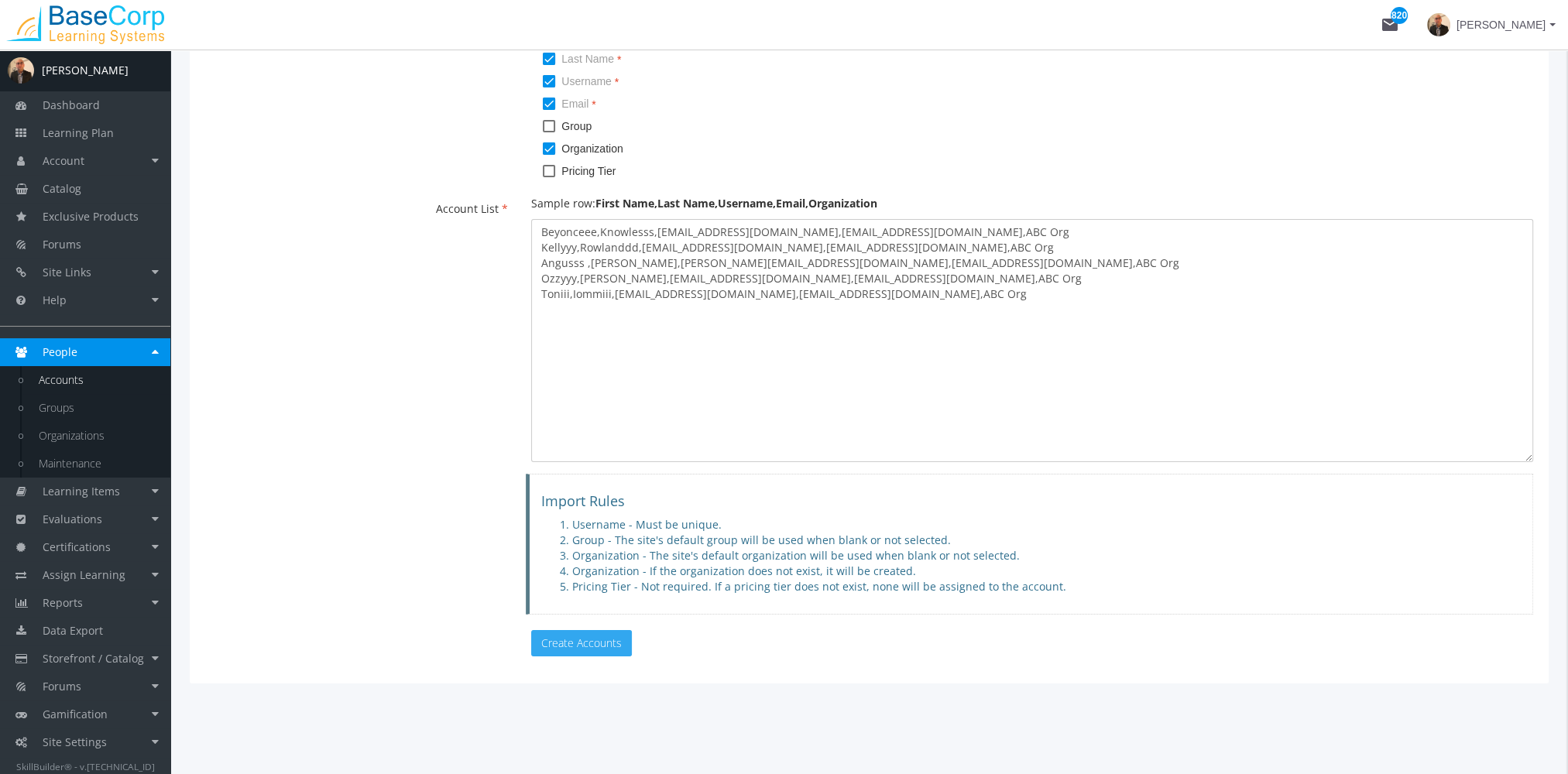
click at [593, 637] on button "Create Accounts" at bounding box center [581, 643] width 101 height 26
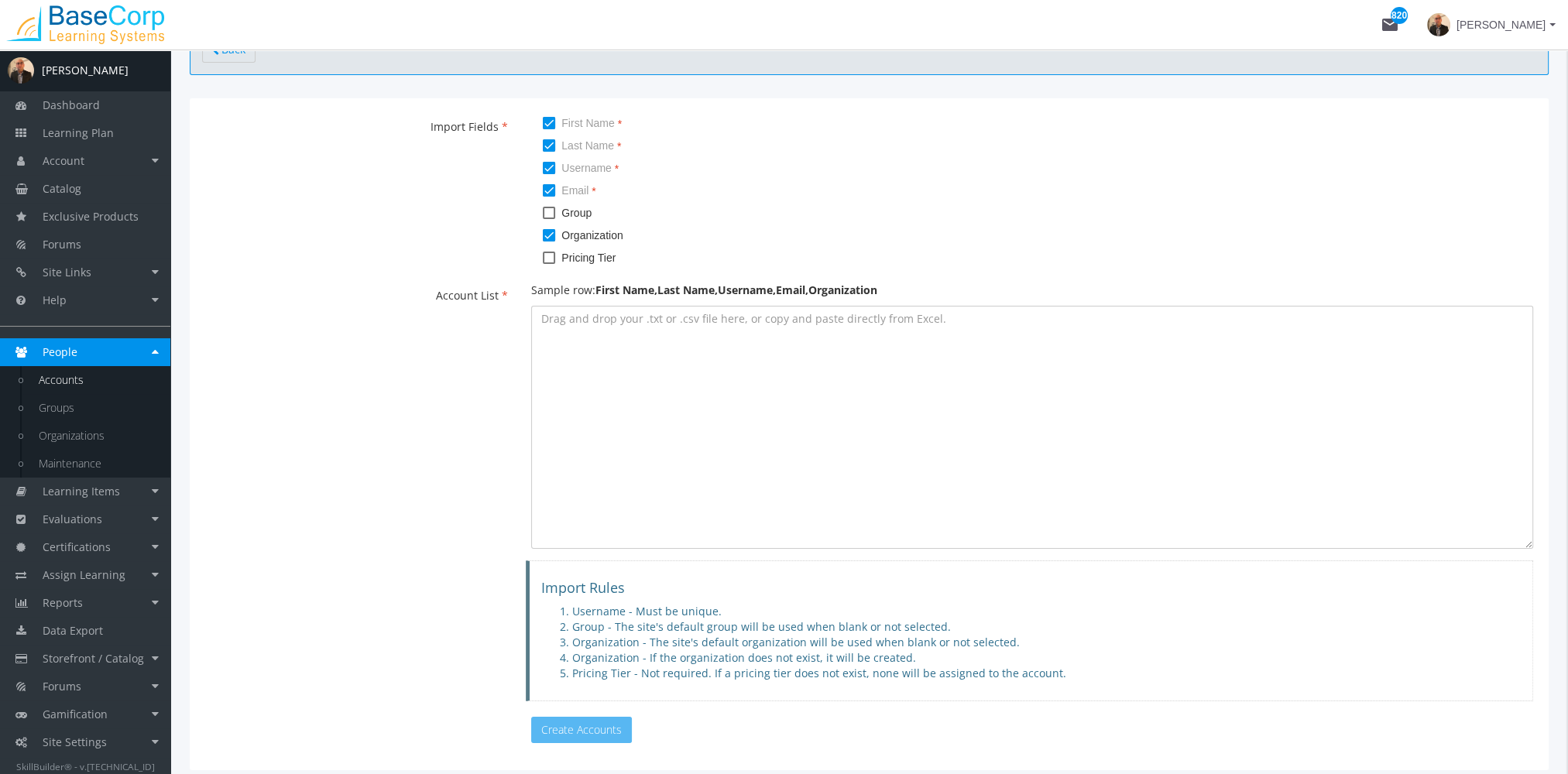
scroll to position [0, 0]
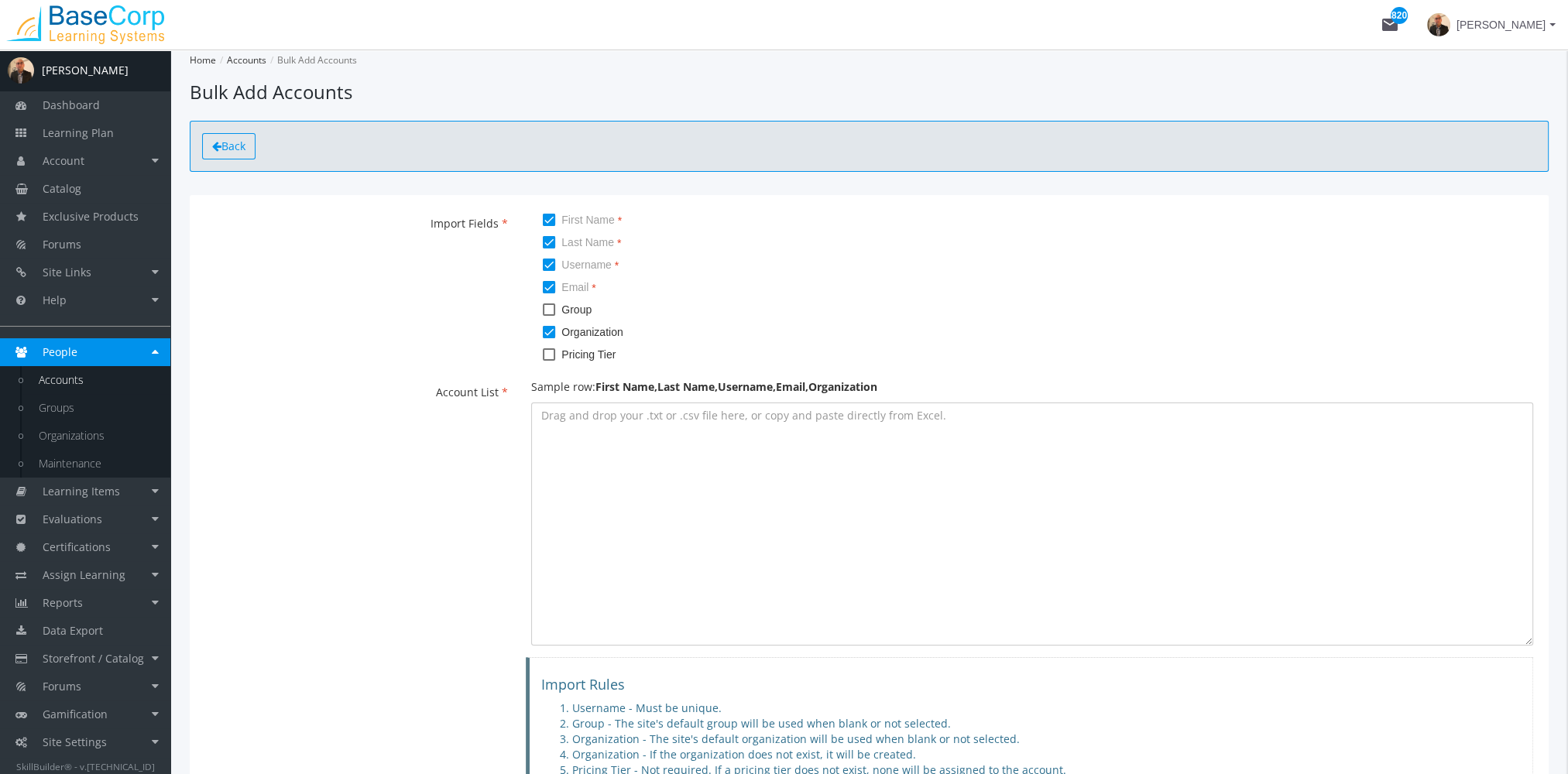
click at [222, 153] on link "Back" at bounding box center [229, 146] width 54 height 26
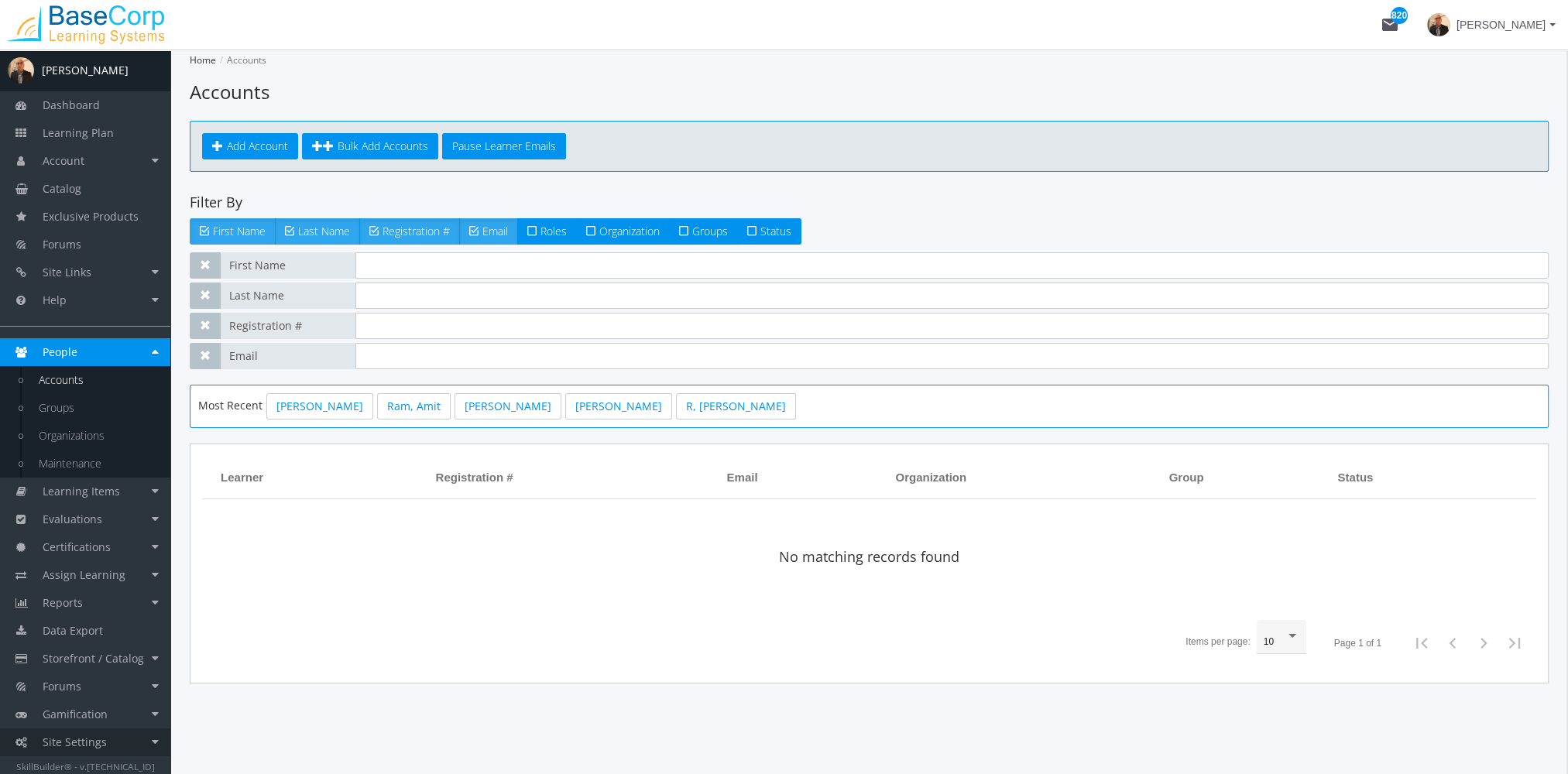
click at [126, 743] on link "Site Settings" at bounding box center [85, 742] width 170 height 28
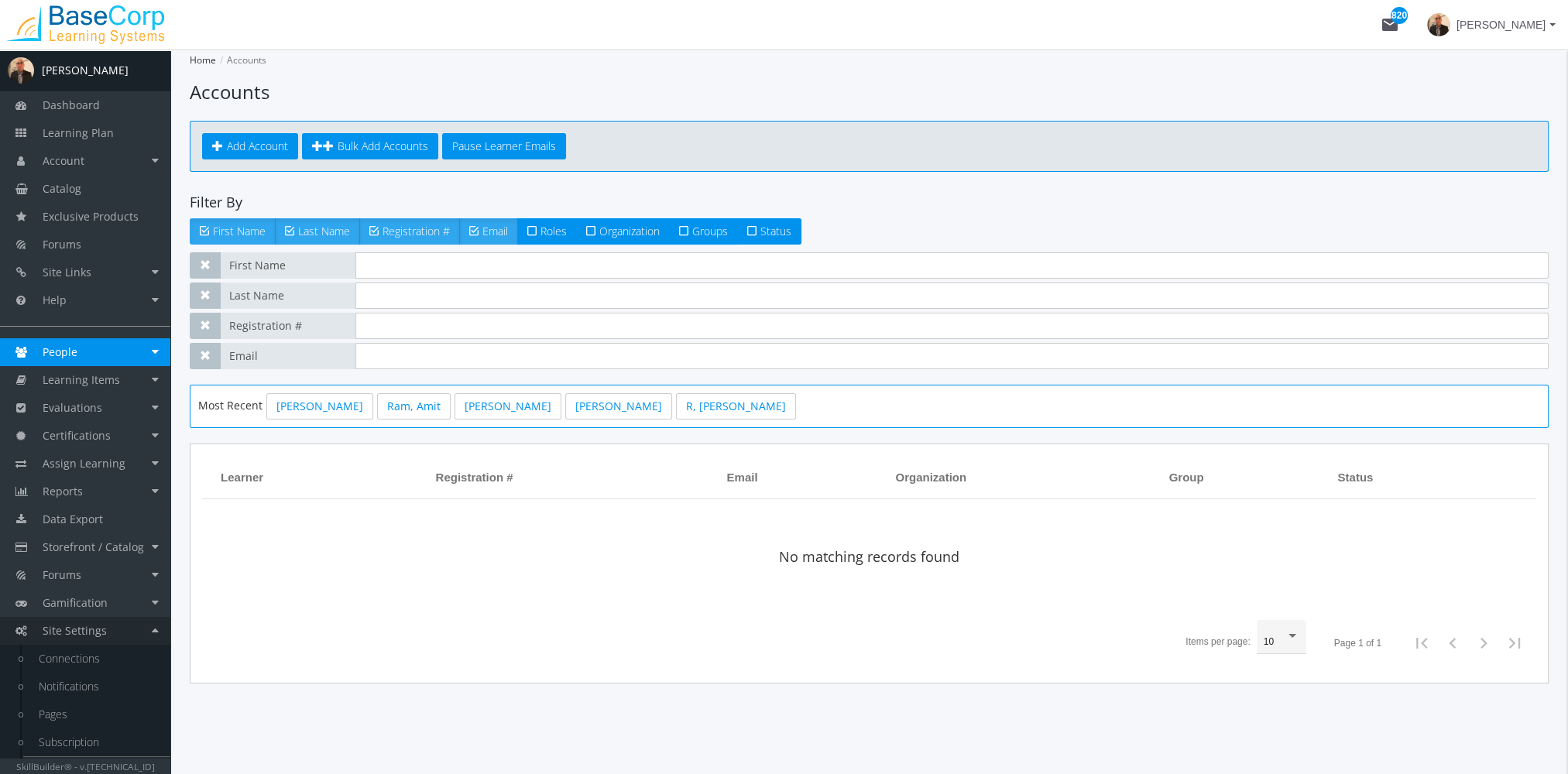
scroll to position [26, 0]
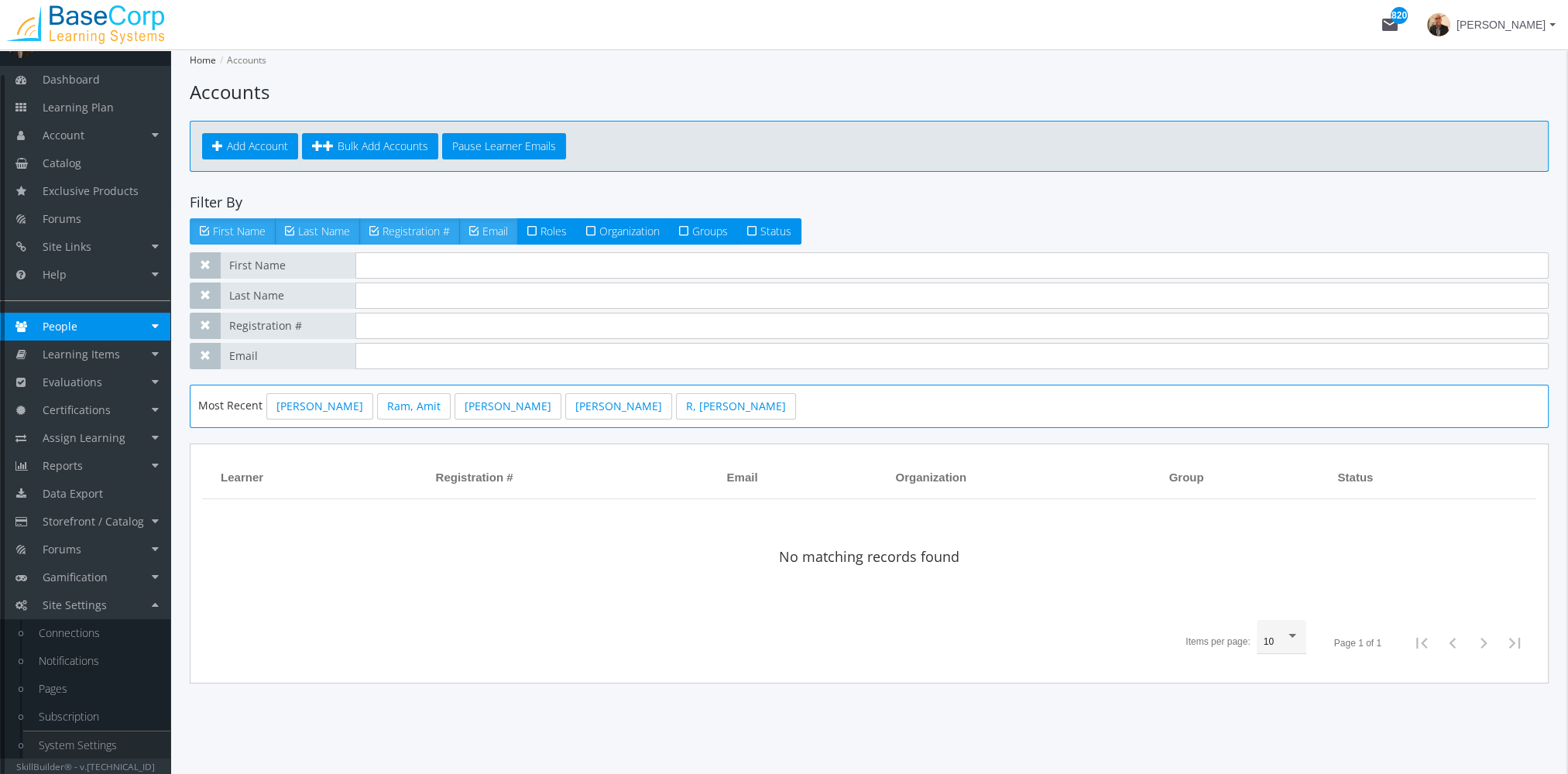
click at [106, 740] on link "System Settings" at bounding box center [96, 745] width 147 height 28
select select "23: USD"
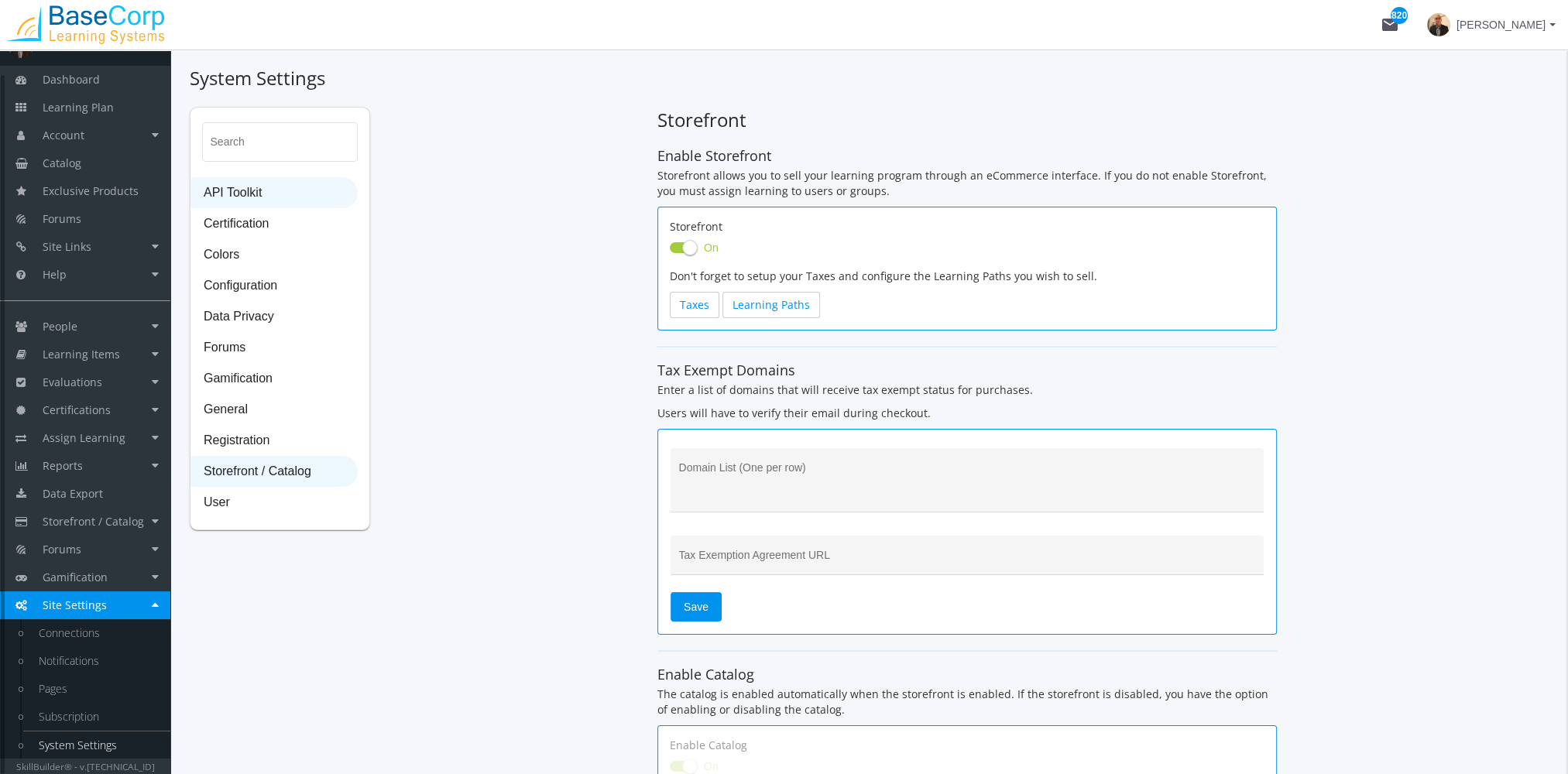
click at [242, 186] on span "API Toolkit" at bounding box center [274, 194] width 165 height 31
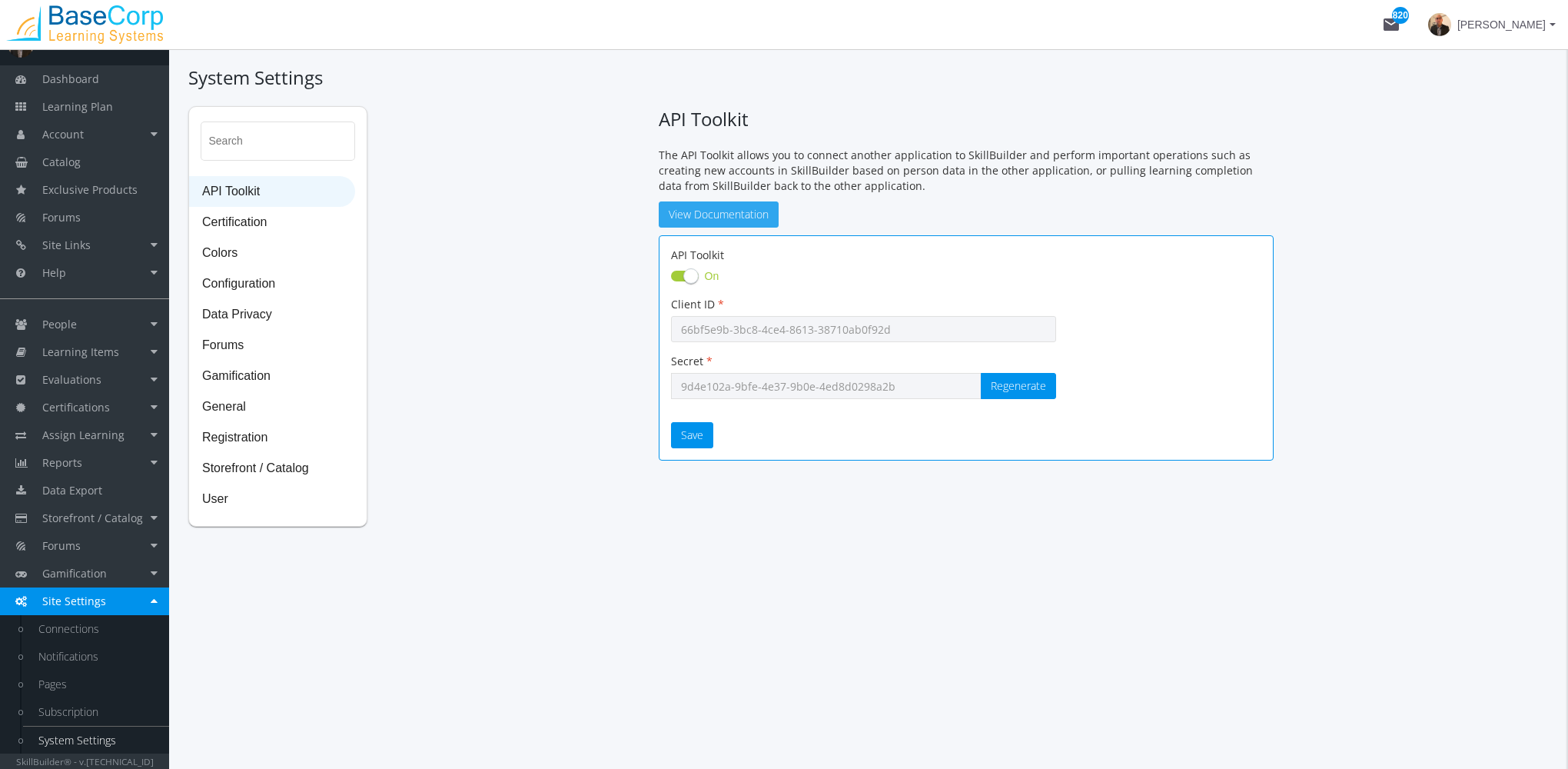
click at [717, 210] on link "View Documentation" at bounding box center [718, 214] width 120 height 26
drag, startPoint x: 117, startPoint y: 109, endPoint x: 167, endPoint y: 106, distance: 50.1
click at [117, 109] on link "Learning Plan" at bounding box center [85, 107] width 169 height 27
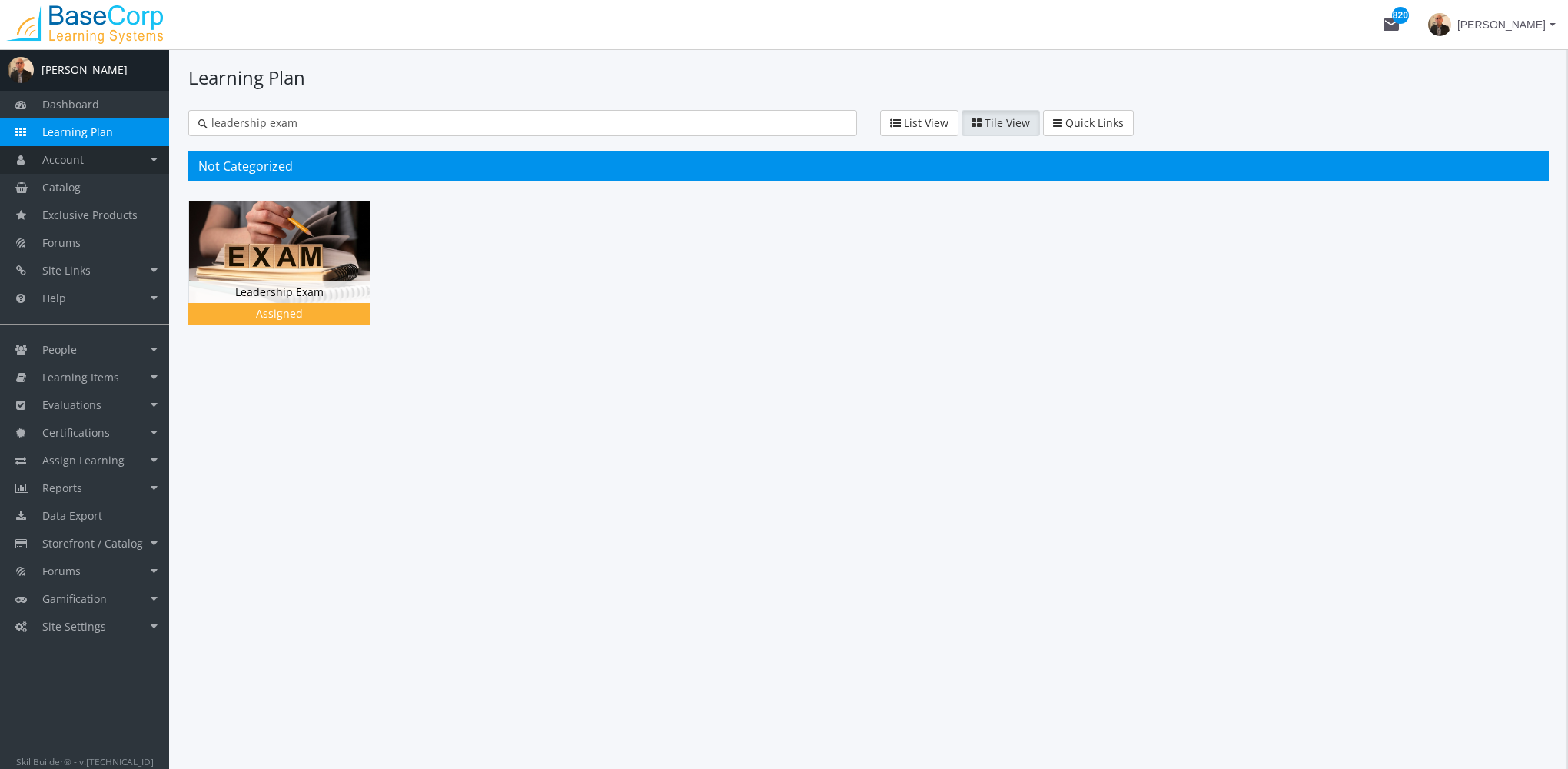
click at [68, 167] on link "Account" at bounding box center [85, 159] width 169 height 27
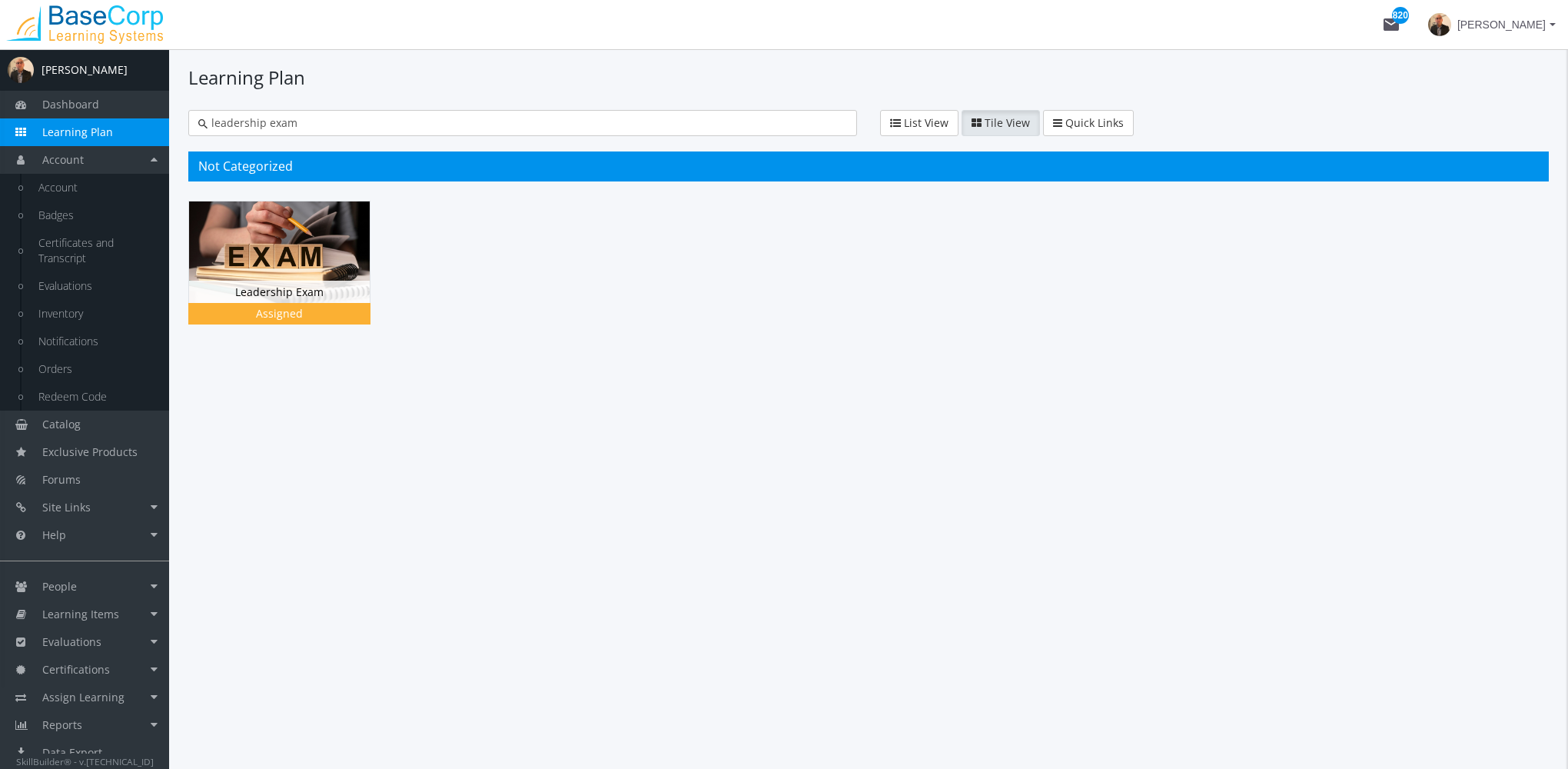
click at [106, 126] on span "Learning Plan" at bounding box center [78, 132] width 71 height 14
click at [102, 117] on link "Dashboard" at bounding box center [85, 105] width 169 height 27
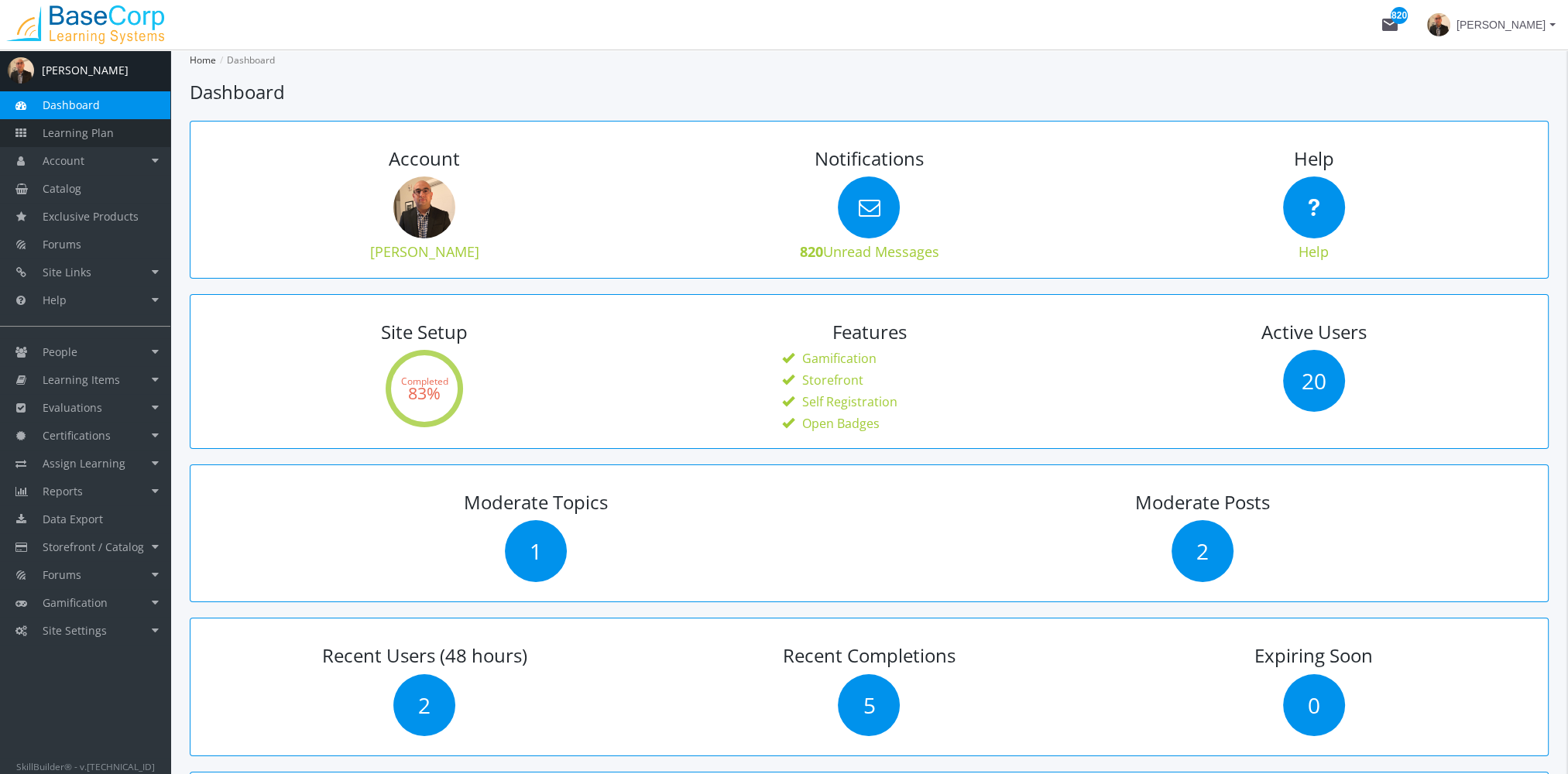
click at [117, 141] on link "Learning Plan" at bounding box center [85, 133] width 170 height 28
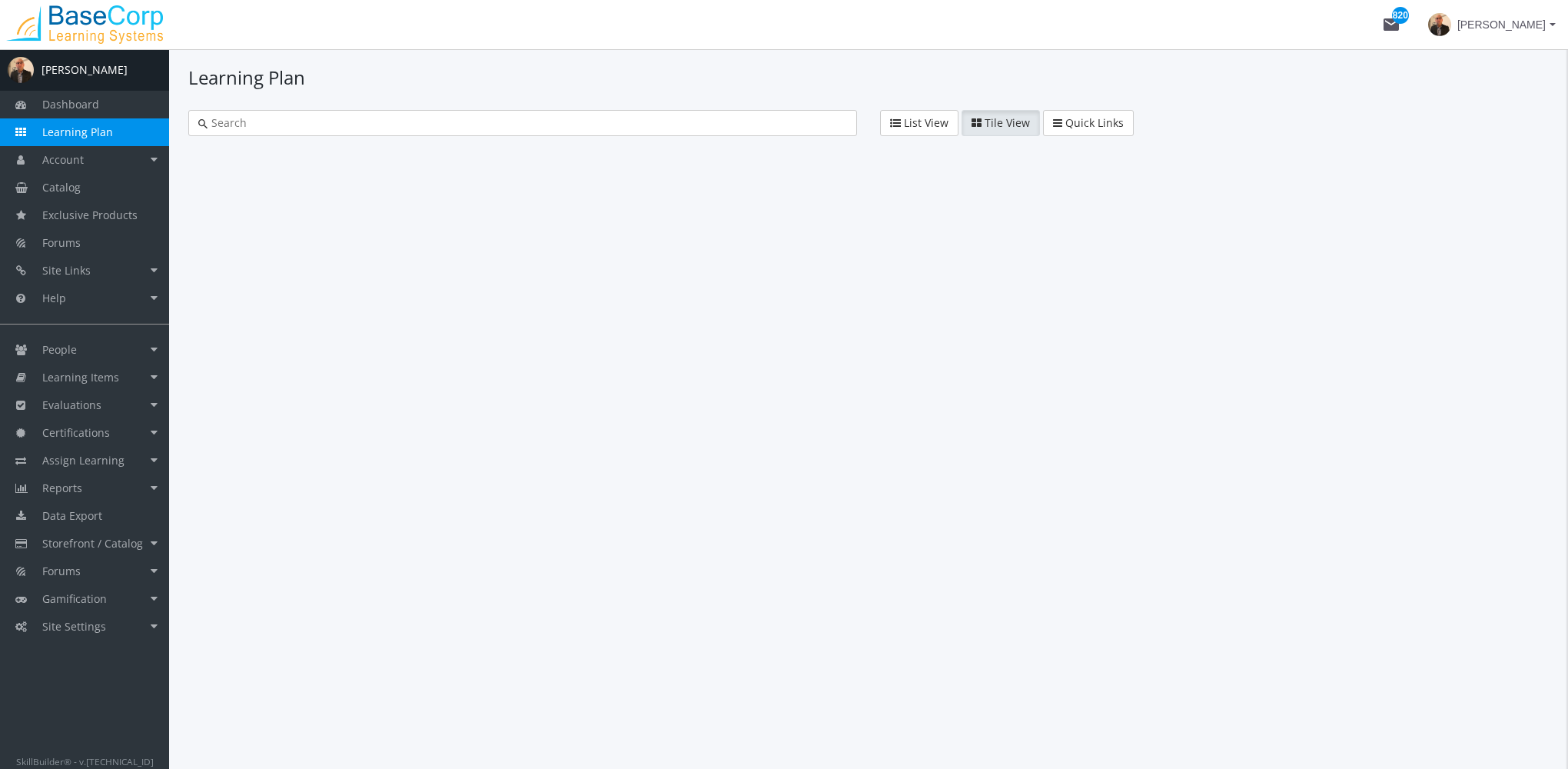
type input "leadership exam"
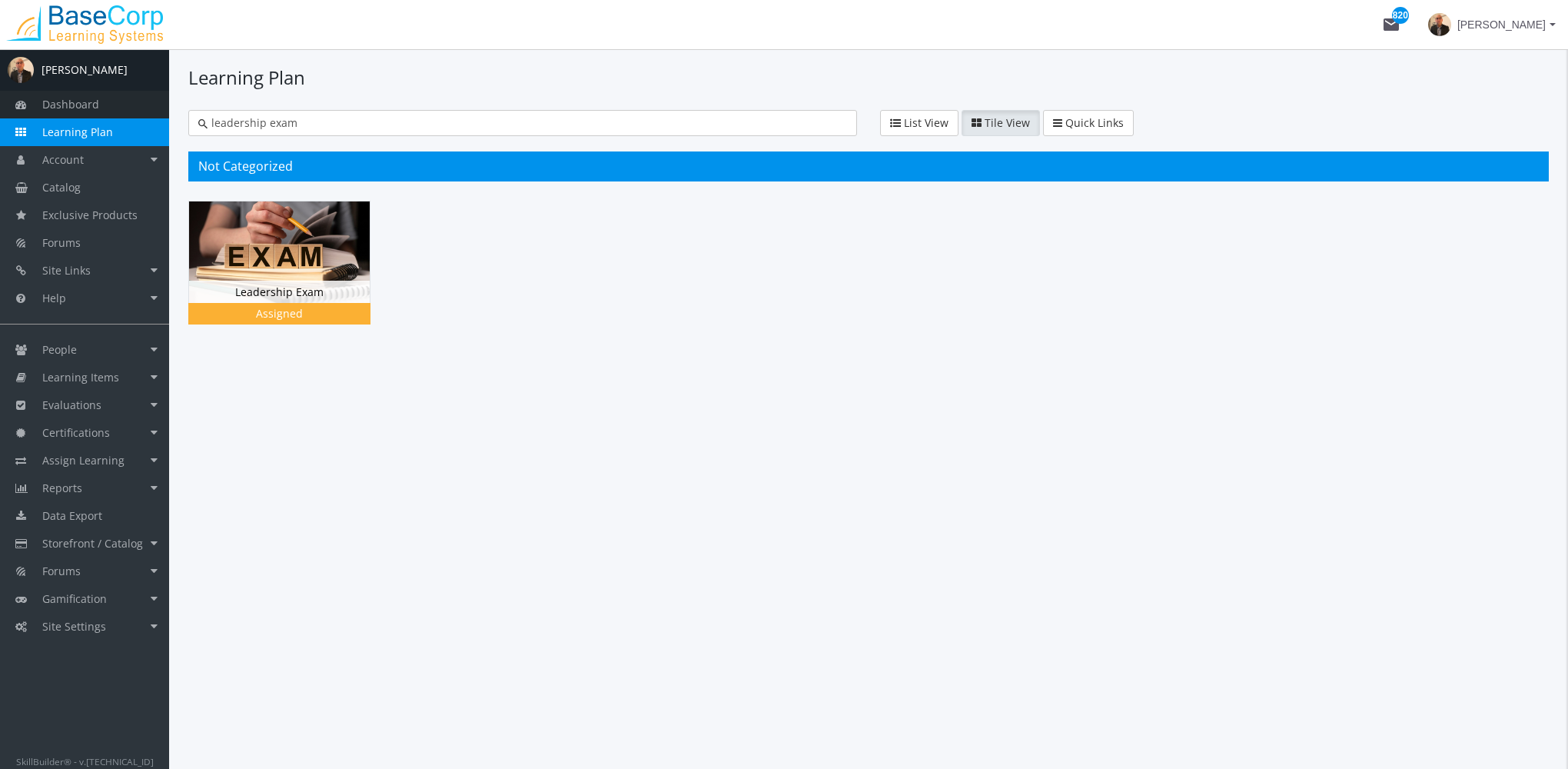
drag, startPoint x: 310, startPoint y: 124, endPoint x: 61, endPoint y: 117, distance: 249.1
click at [62, 117] on div "A [PERSON_NAME] Dashboard Learning Plan Account Account Badges Certificates and…" at bounding box center [784, 409] width 1568 height 720
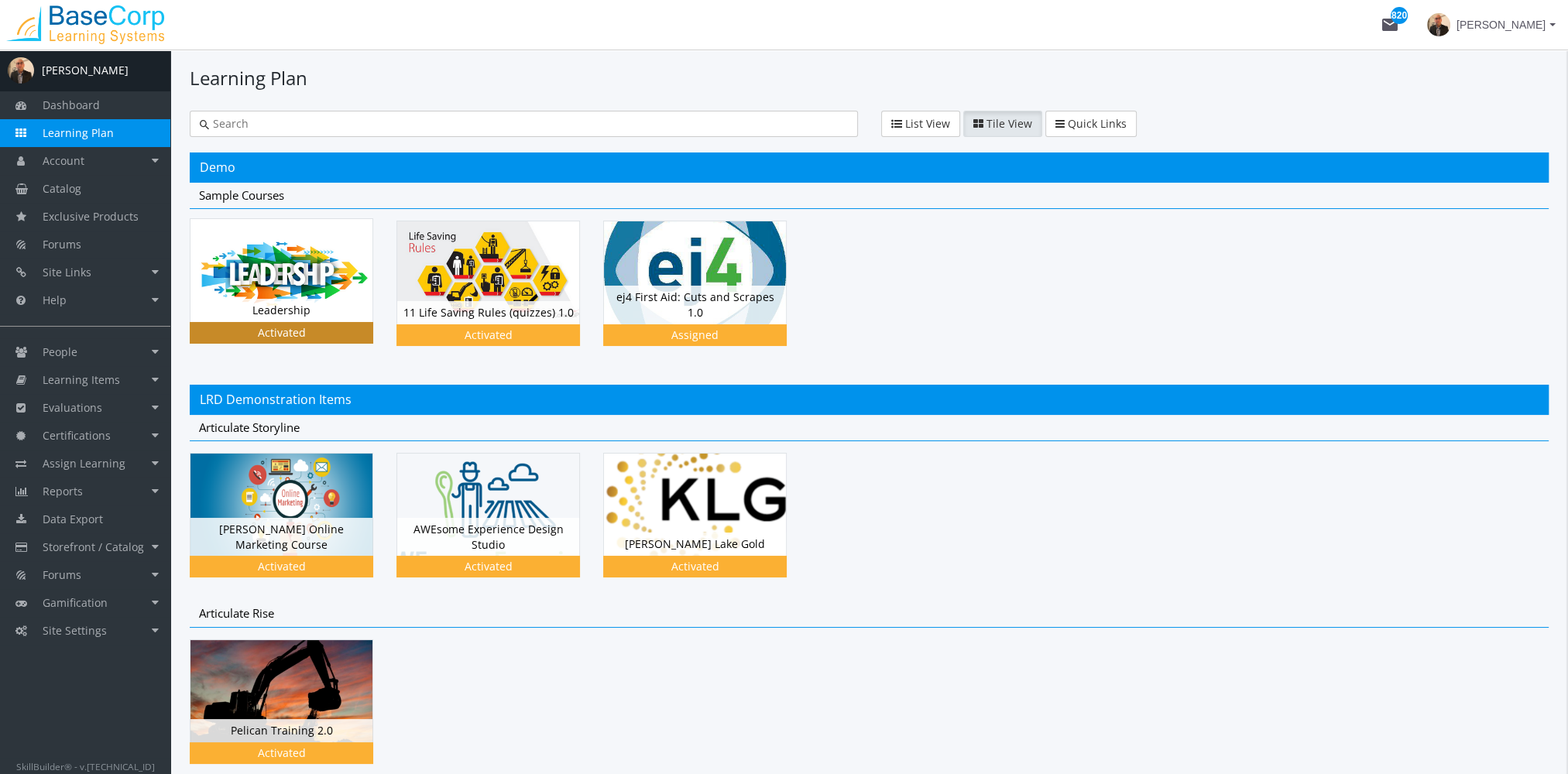
click at [316, 310] on div "Leadership Status Activated" at bounding box center [281, 310] width 182 height 24
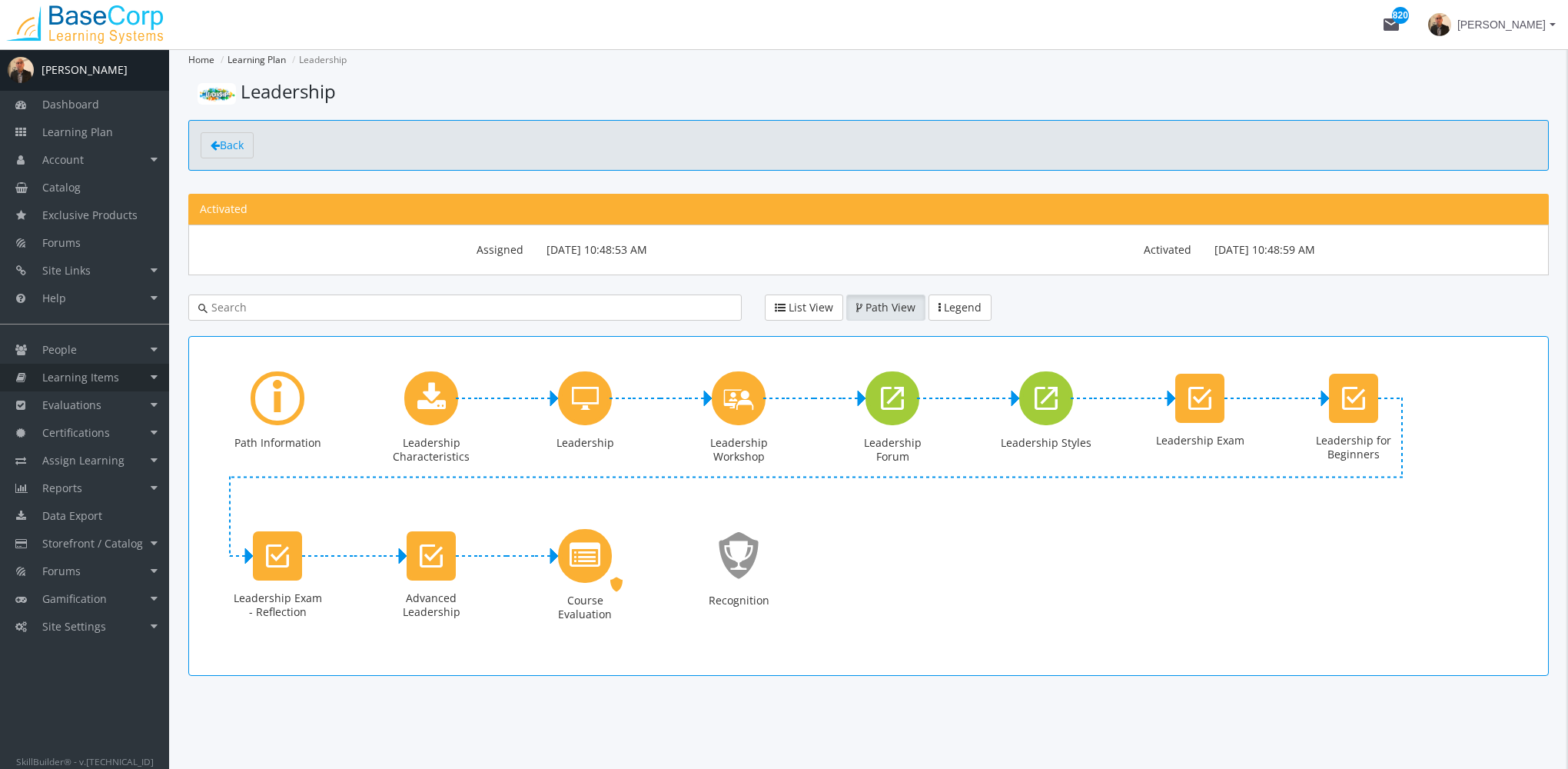
click at [113, 383] on span "Learning Items" at bounding box center [80, 377] width 76 height 14
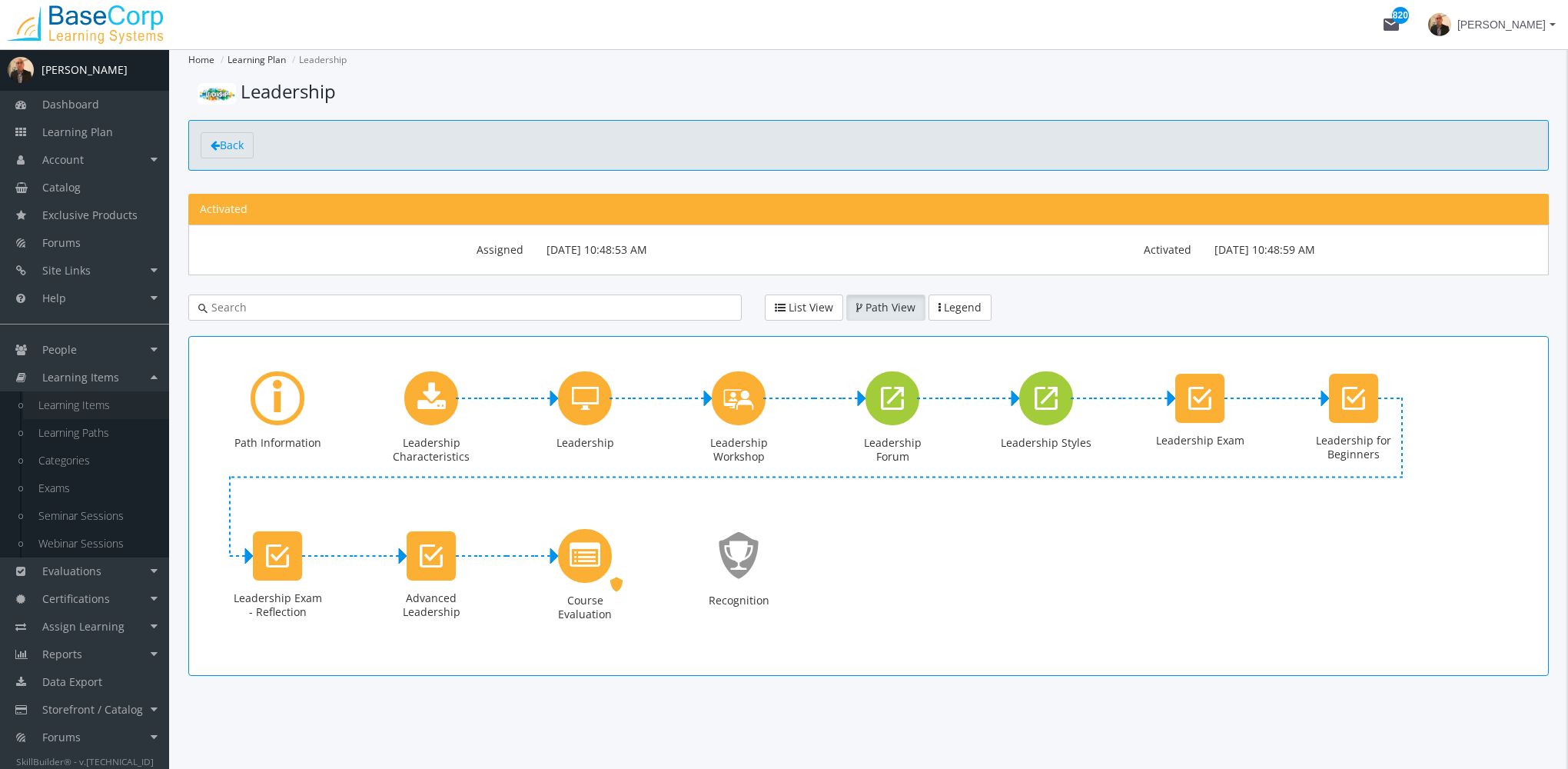
click at [108, 403] on link "Learning Items" at bounding box center [96, 405] width 146 height 27
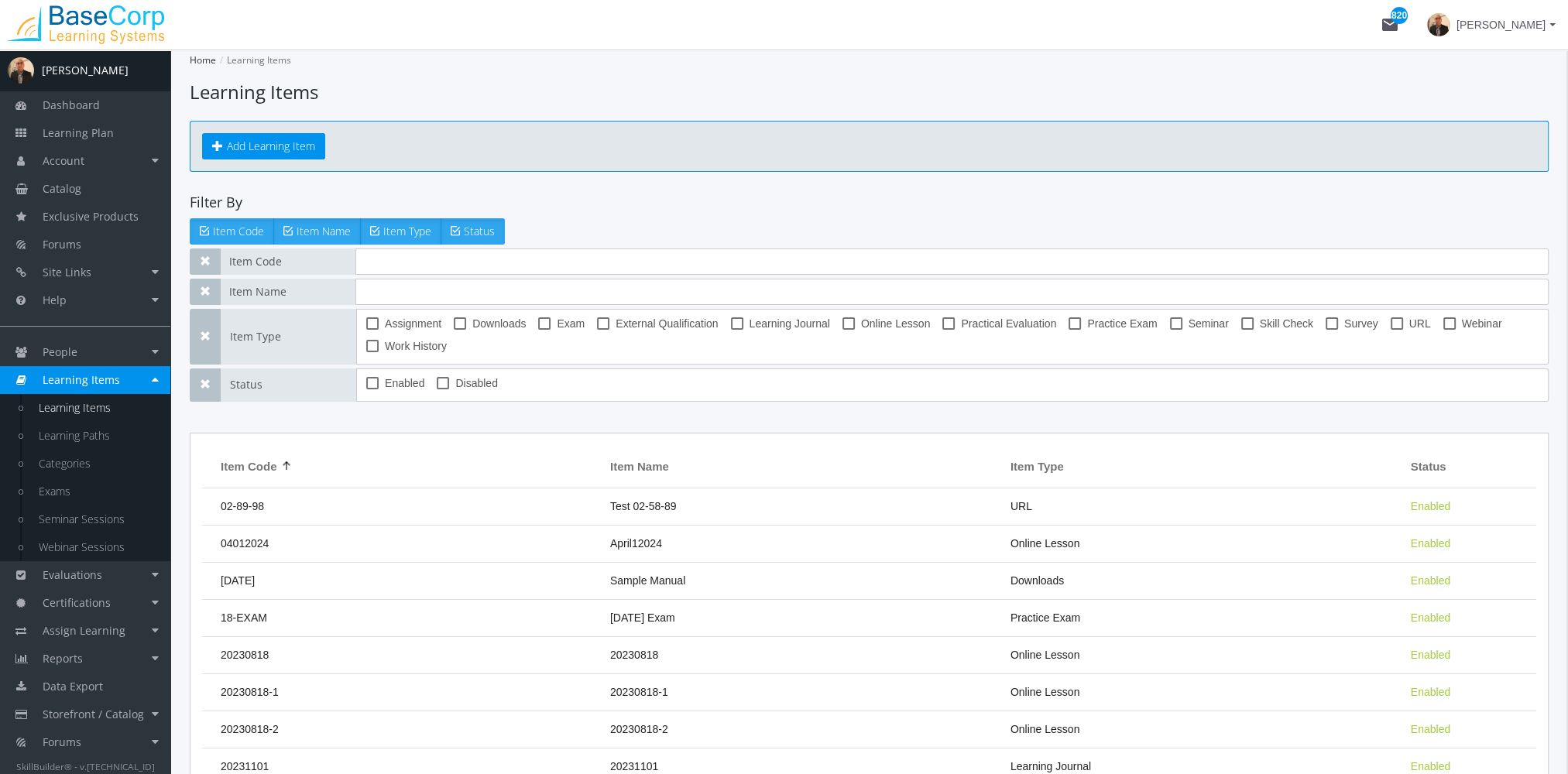
click at [542, 318] on span at bounding box center [544, 323] width 12 height 12
click at [539, 329] on input "Exam" at bounding box center [538, 329] width 1 height 1
checkbox input "true"
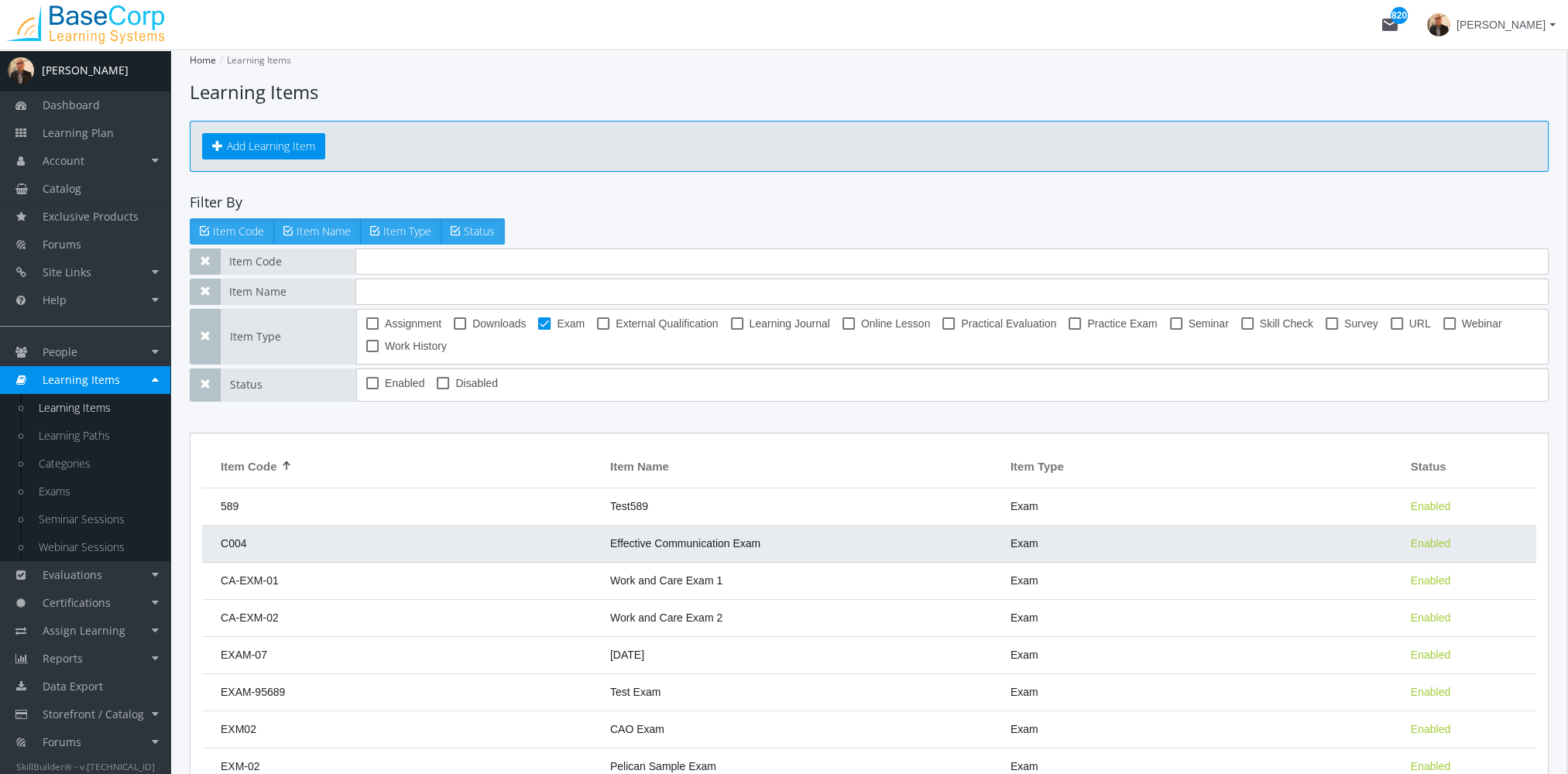
click at [562, 547] on td "C004" at bounding box center [402, 544] width 401 height 37
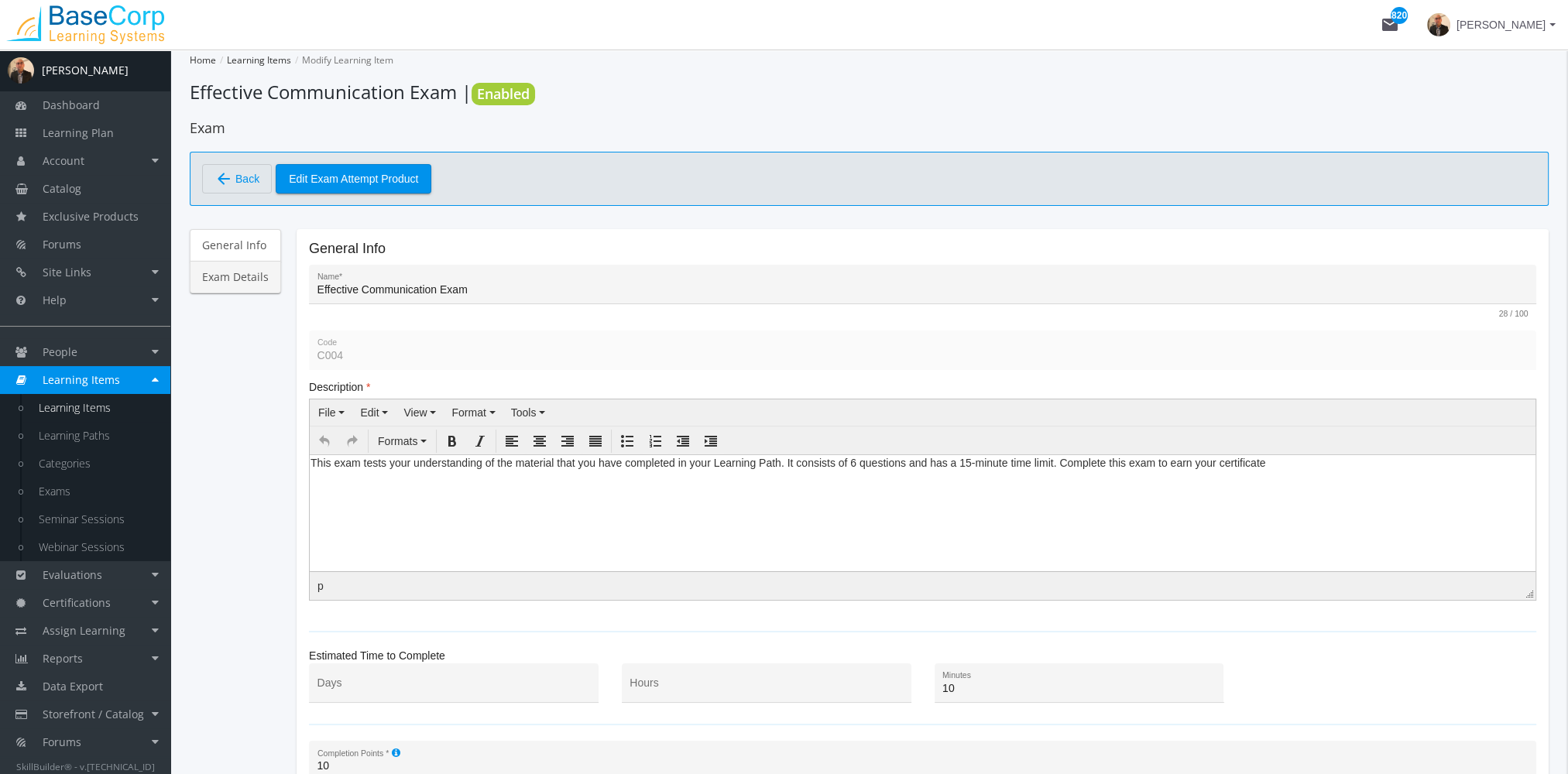
click at [221, 266] on link "Exam Details" at bounding box center [235, 277] width 92 height 32
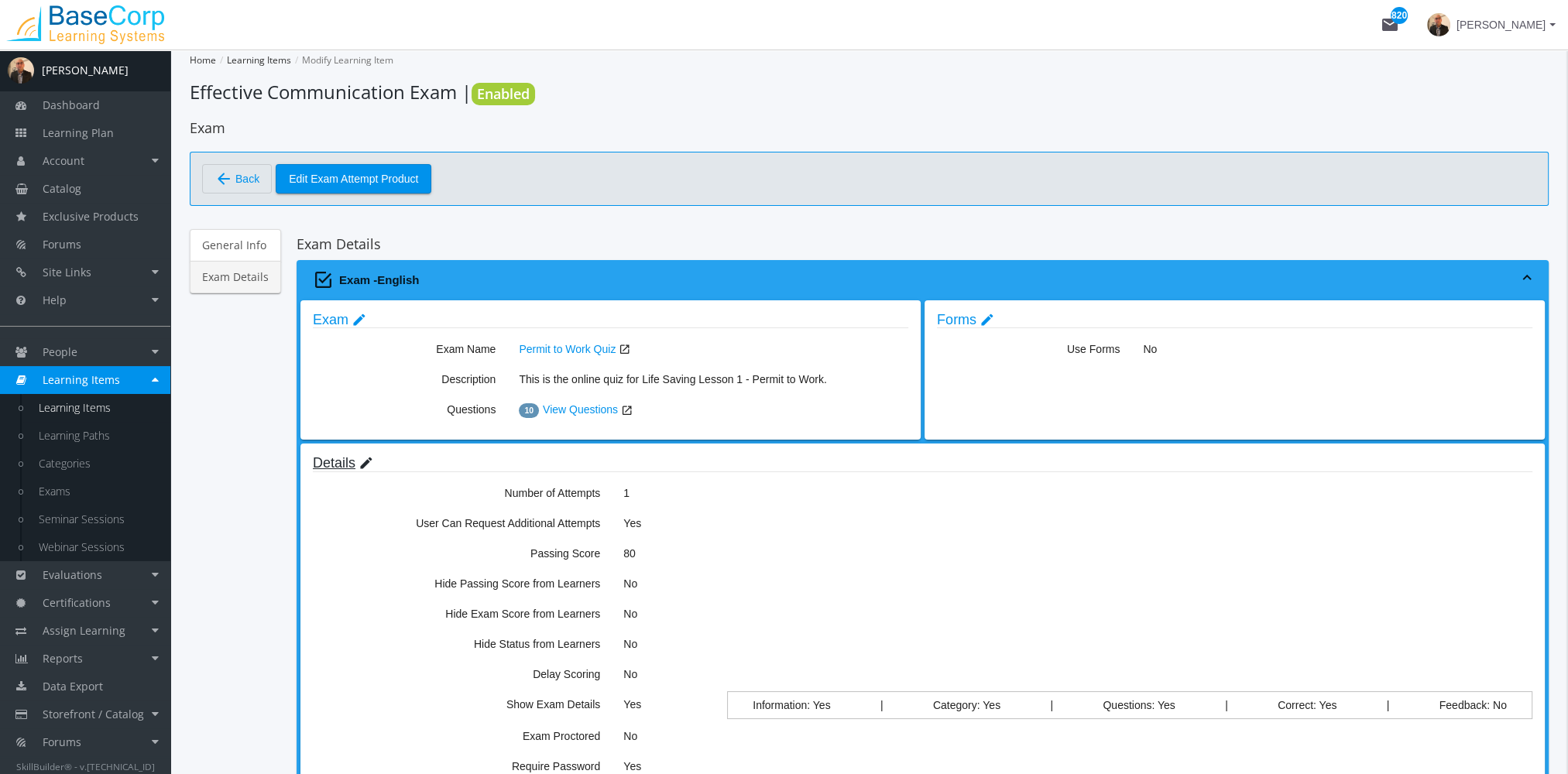
click at [361, 468] on mat-icon "edit" at bounding box center [366, 463] width 15 height 17
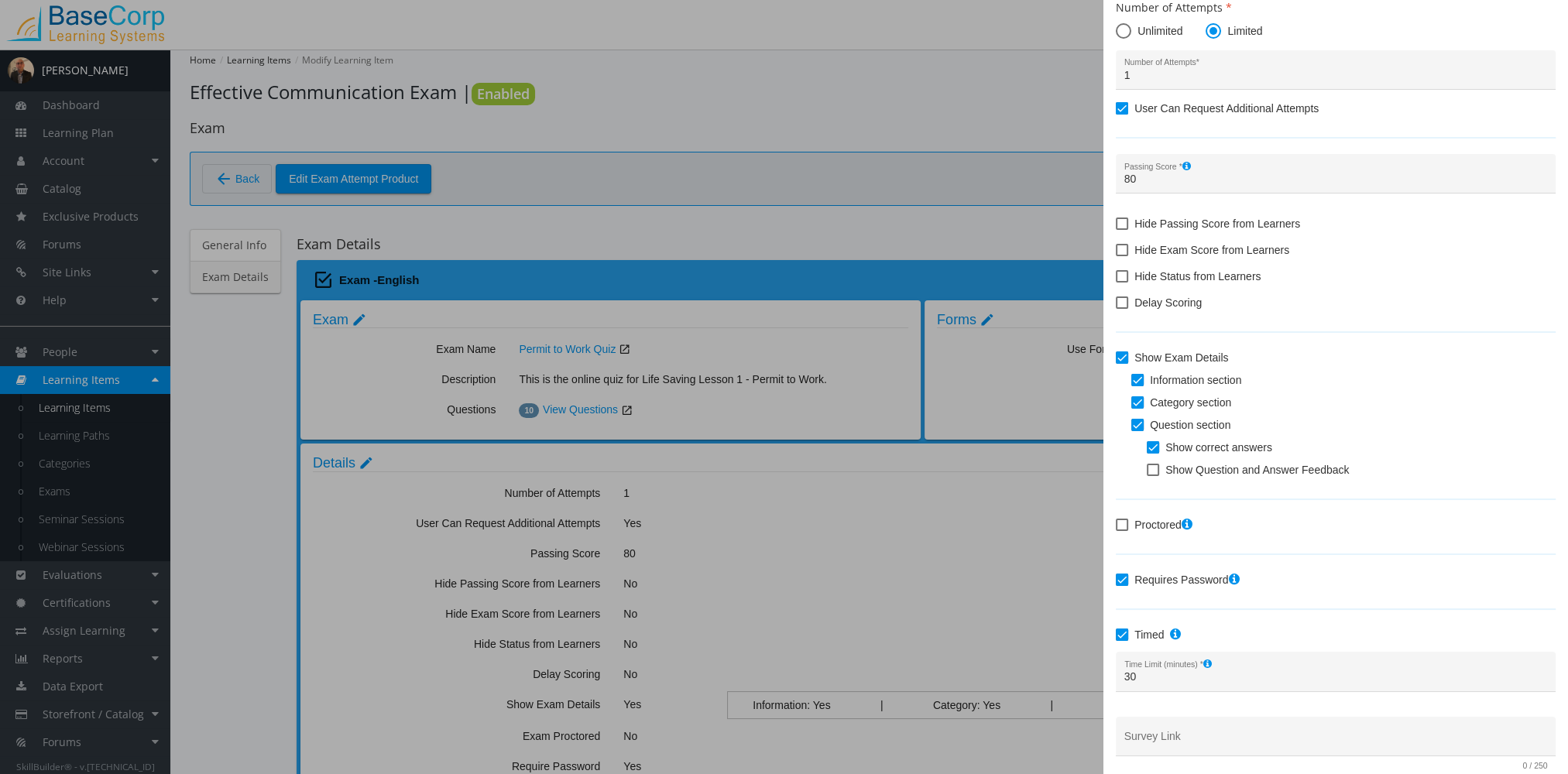
scroll to position [109, 0]
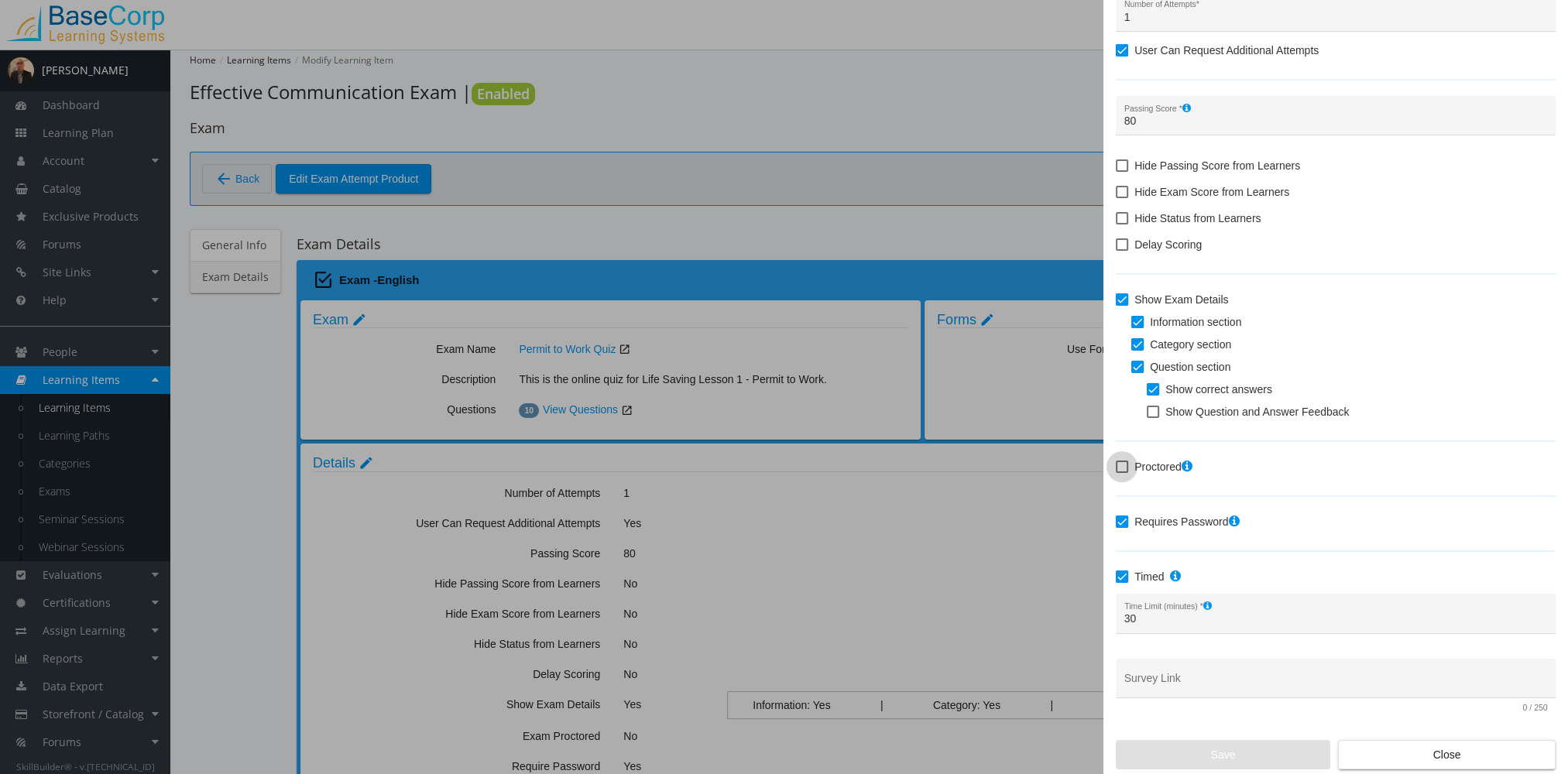
click at [1122, 471] on span at bounding box center [1121, 466] width 12 height 12
click at [1116, 472] on input "Proctored" at bounding box center [1116, 472] width 1 height 1
checkbox input "true"
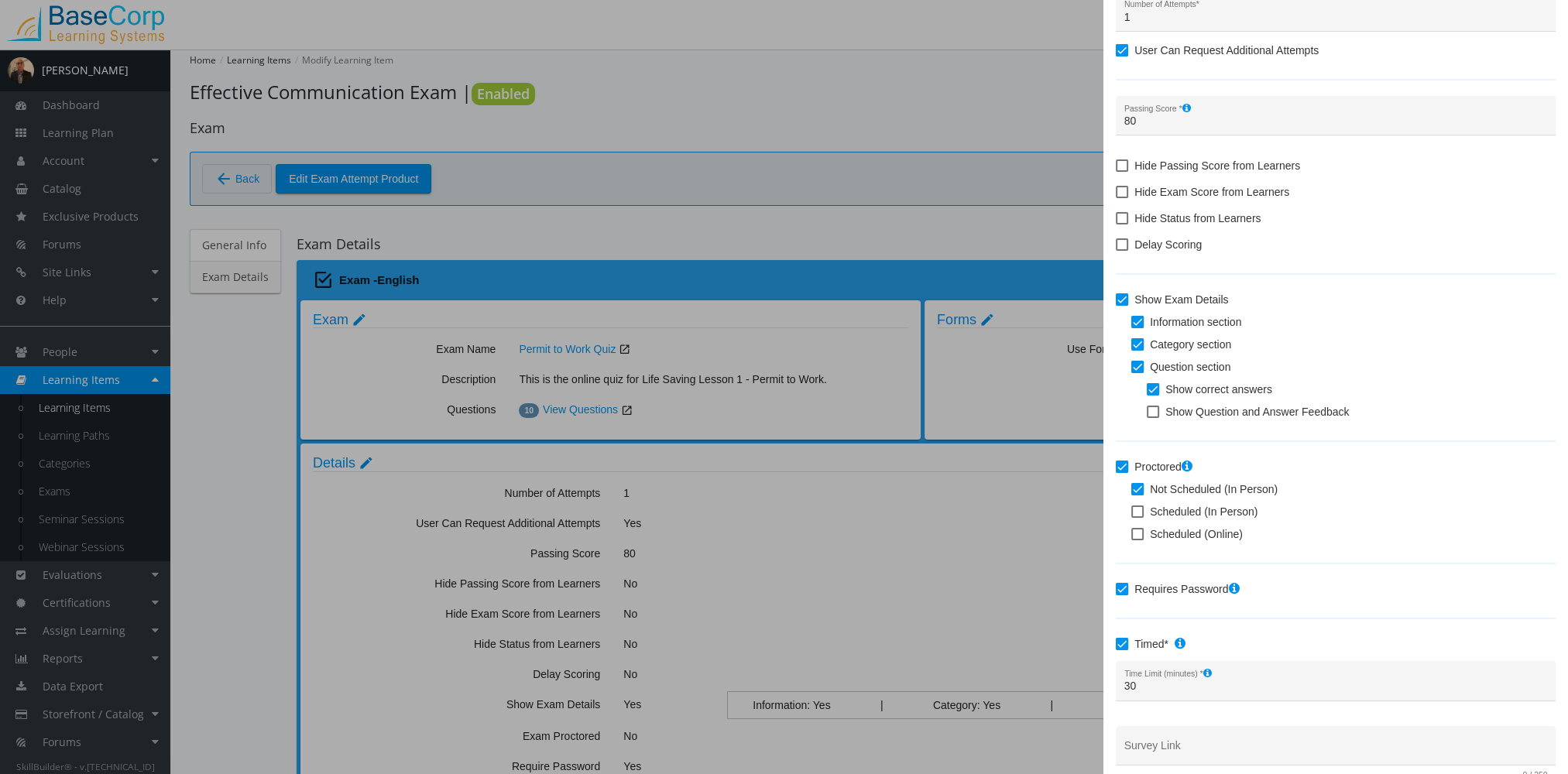
click at [1141, 490] on span at bounding box center [1137, 489] width 12 height 12
click at [1132, 494] on input "Not Scheduled (In Person)" at bounding box center [1131, 494] width 1 height 1
click at [1133, 491] on span at bounding box center [1137, 489] width 12 height 12
click at [1132, 494] on input "Not Scheduled (In Person)" at bounding box center [1131, 494] width 1 height 1
checkbox input "true"
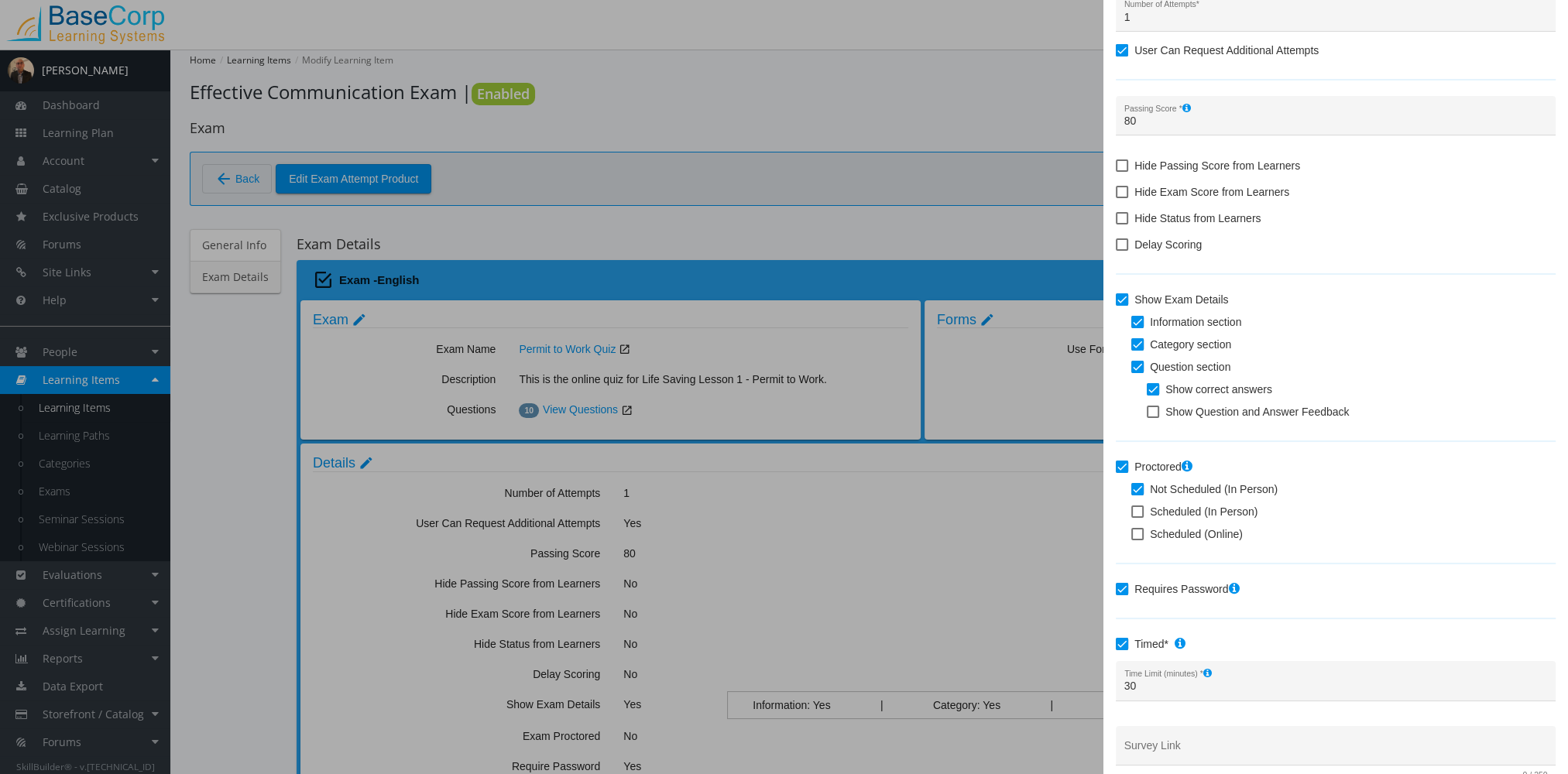
click at [1139, 511] on span at bounding box center [1137, 511] width 12 height 12
click at [1132, 517] on input "Scheduled (In Person)" at bounding box center [1131, 517] width 1 height 1
checkbox input "true"
click at [1138, 493] on span at bounding box center [1137, 489] width 12 height 12
click at [1132, 494] on input "Not Scheduled (In Person)" at bounding box center [1131, 494] width 1 height 1
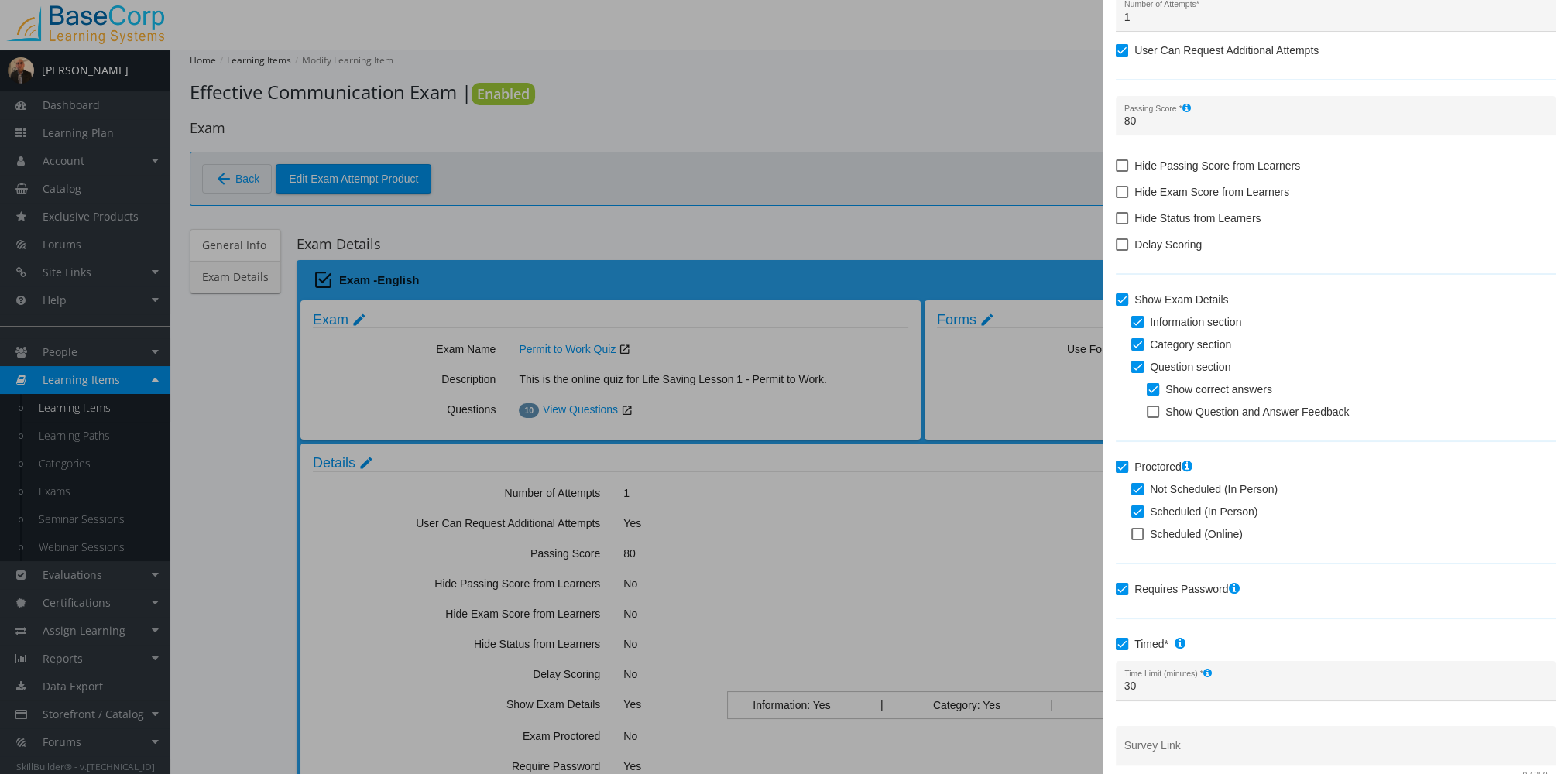
checkbox input "false"
click at [1136, 508] on span at bounding box center [1137, 511] width 12 height 12
click at [1132, 517] on input "Scheduled (In Person)" at bounding box center [1131, 517] width 1 height 1
checkbox input "false"
checkbox input "true"
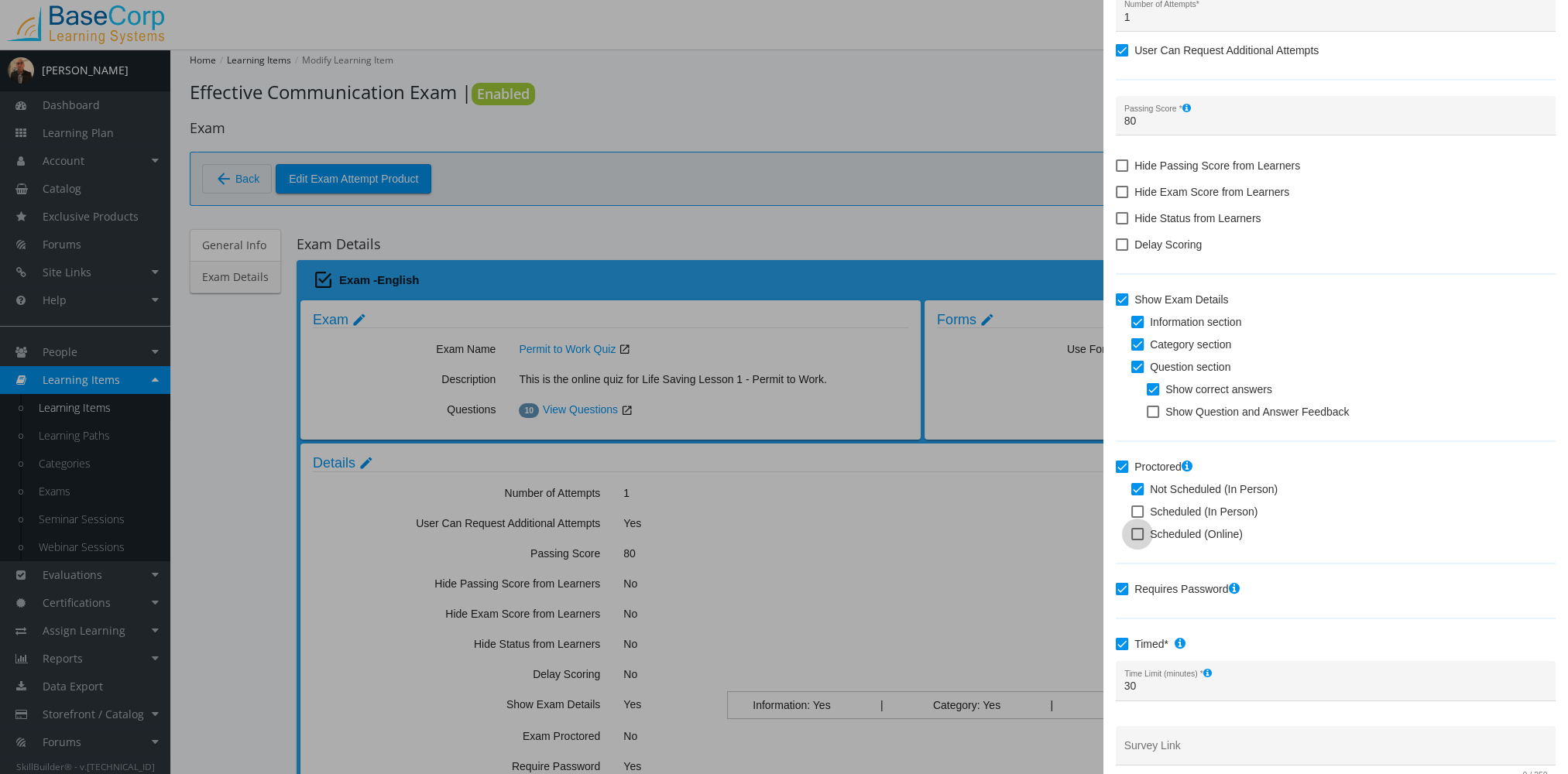
click at [1134, 532] on span at bounding box center [1137, 533] width 12 height 12
click at [1132, 540] on input "Scheduled (Online)" at bounding box center [1131, 540] width 1 height 1
checkbox input "true"
click at [1142, 490] on span at bounding box center [1137, 489] width 12 height 12
click at [1132, 494] on input "Not Scheduled (In Person)" at bounding box center [1131, 494] width 1 height 1
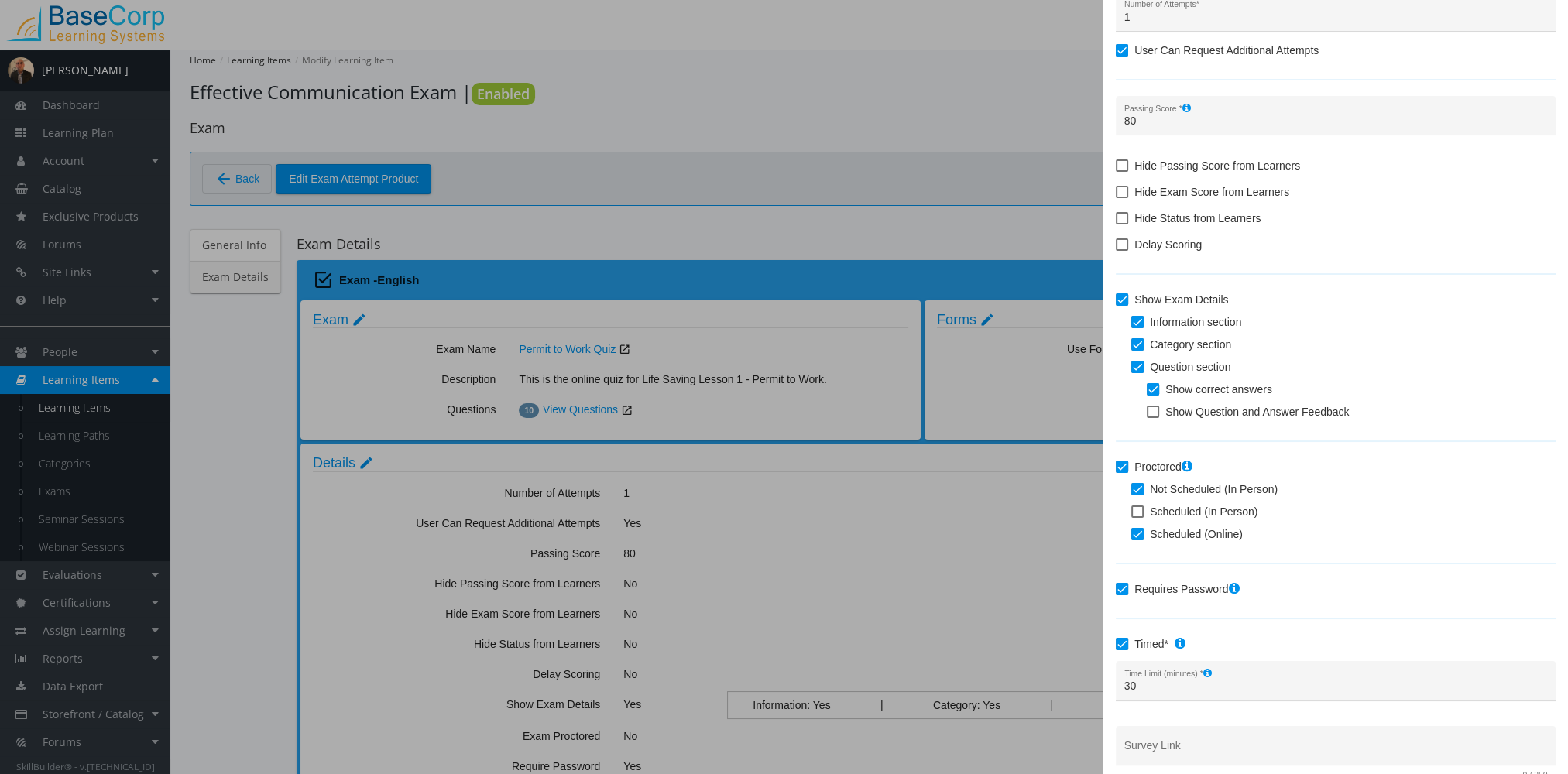
checkbox input "false"
click at [99, 143] on div at bounding box center [784, 387] width 1568 height 774
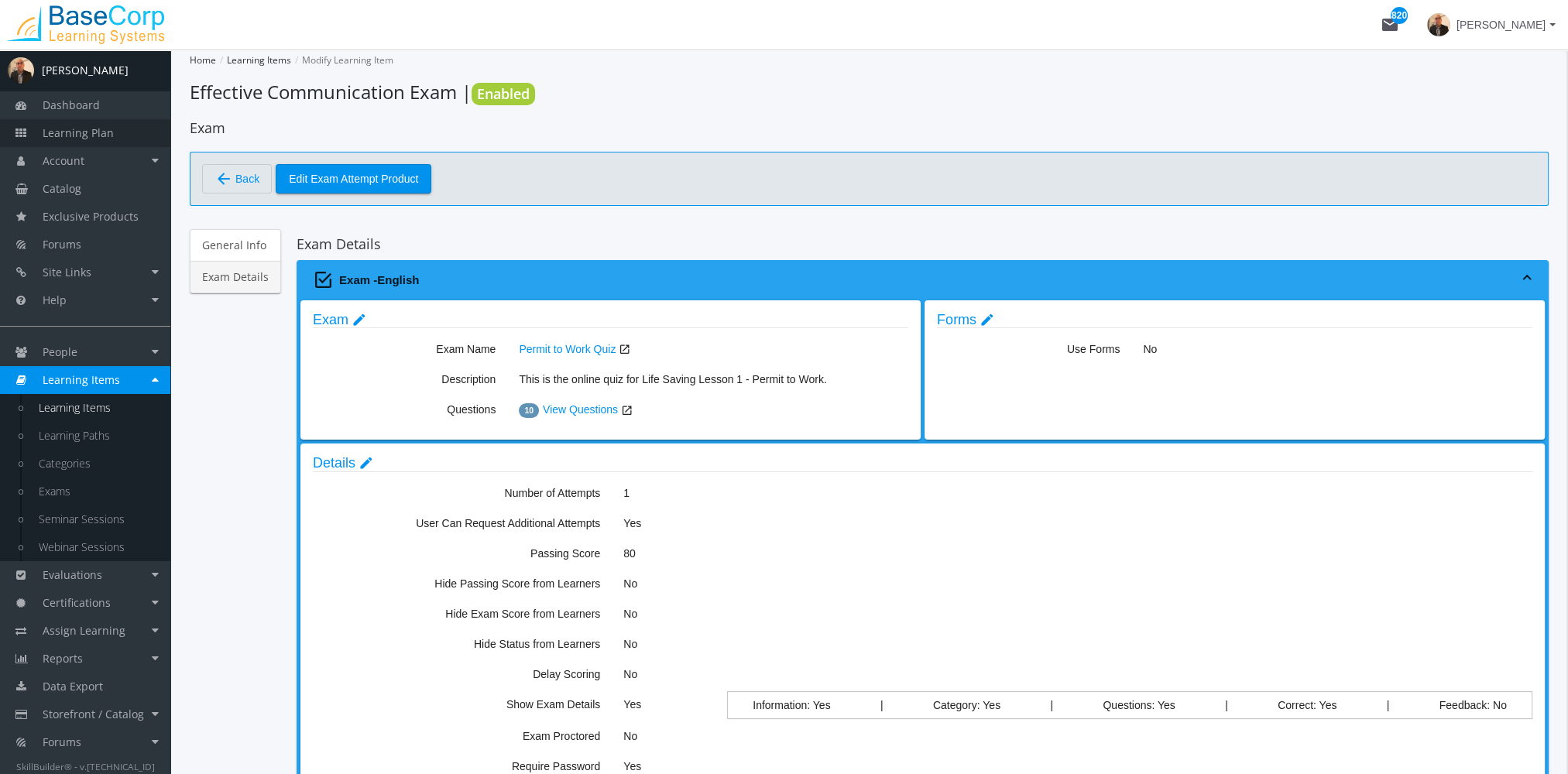
click at [101, 137] on span "Learning Plan" at bounding box center [79, 133] width 71 height 15
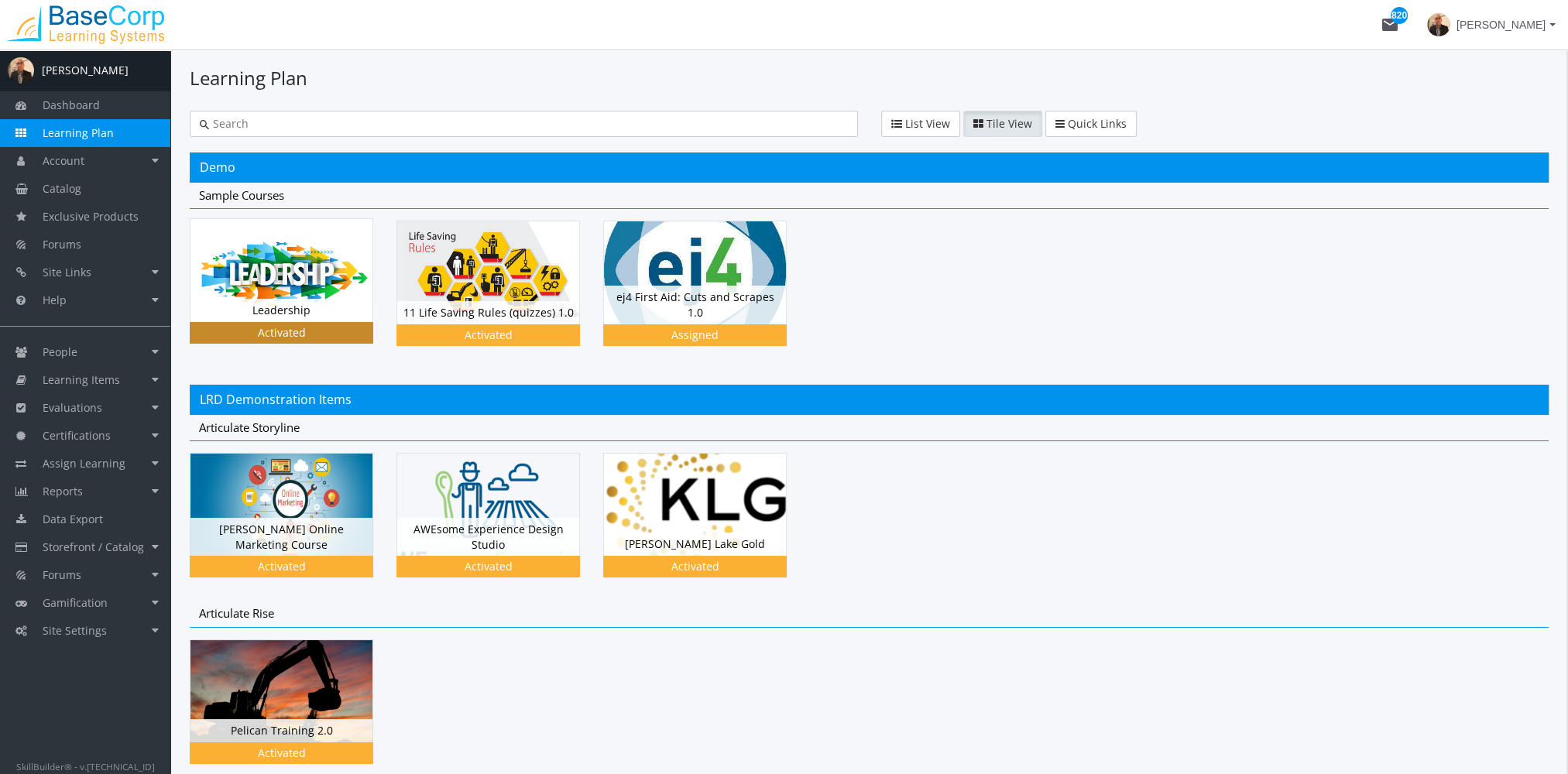
click at [217, 303] on div "Leadership Status Activated" at bounding box center [281, 310] width 182 height 24
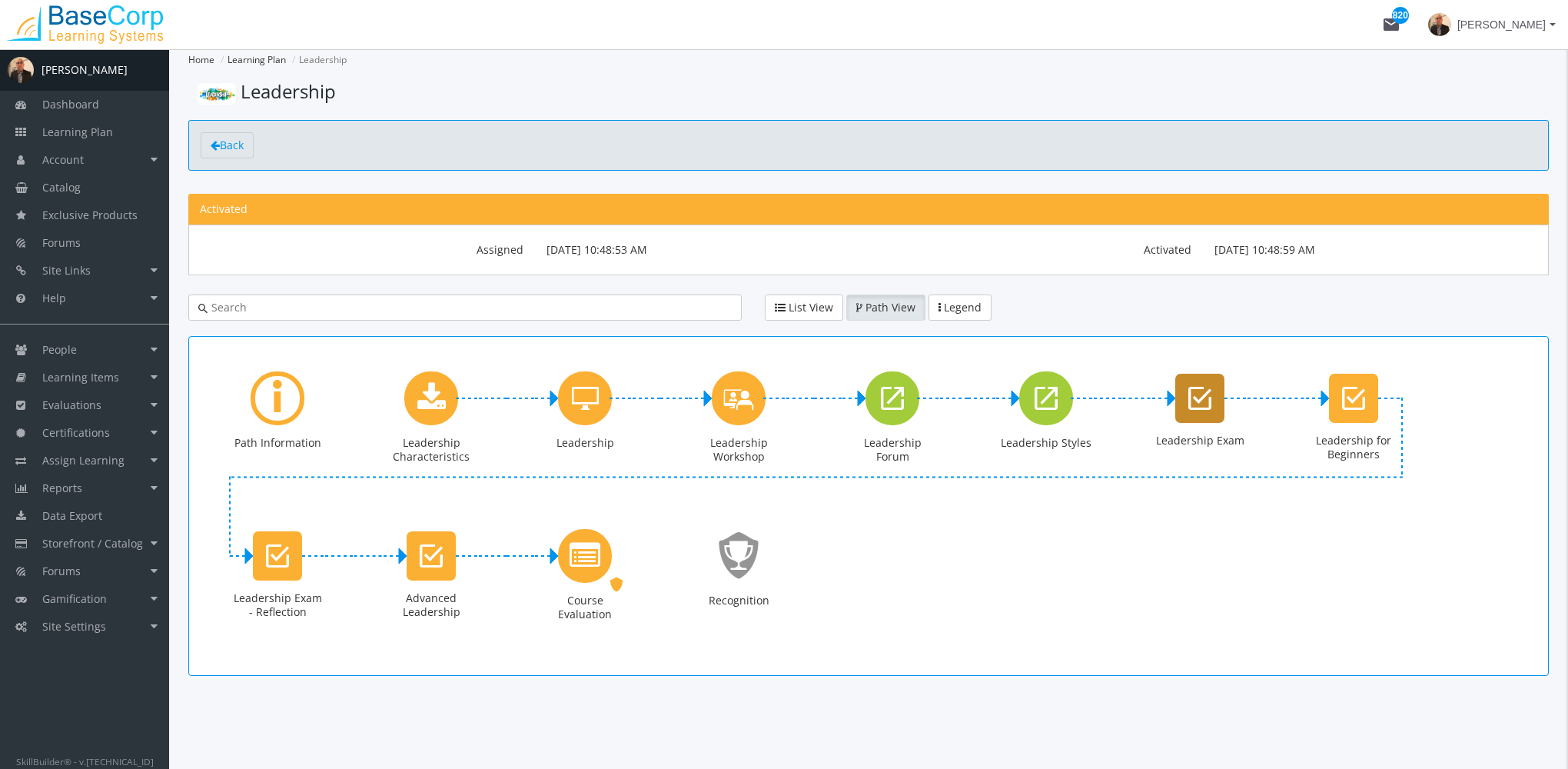
click at [1196, 403] on icon "Leadership Exam" at bounding box center [1199, 399] width 23 height 31
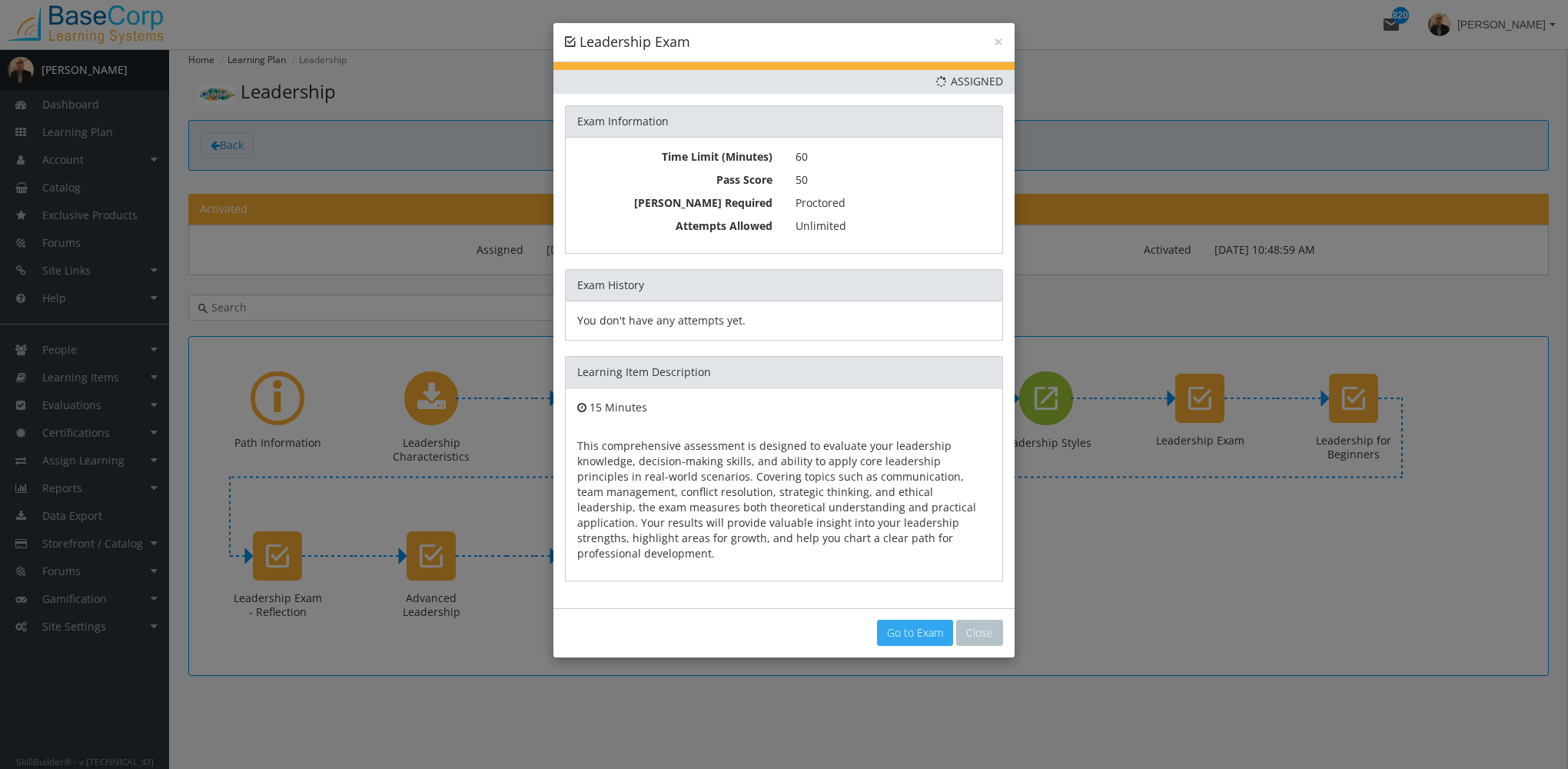
click at [893, 620] on link "Go to Exam" at bounding box center [915, 633] width 76 height 26
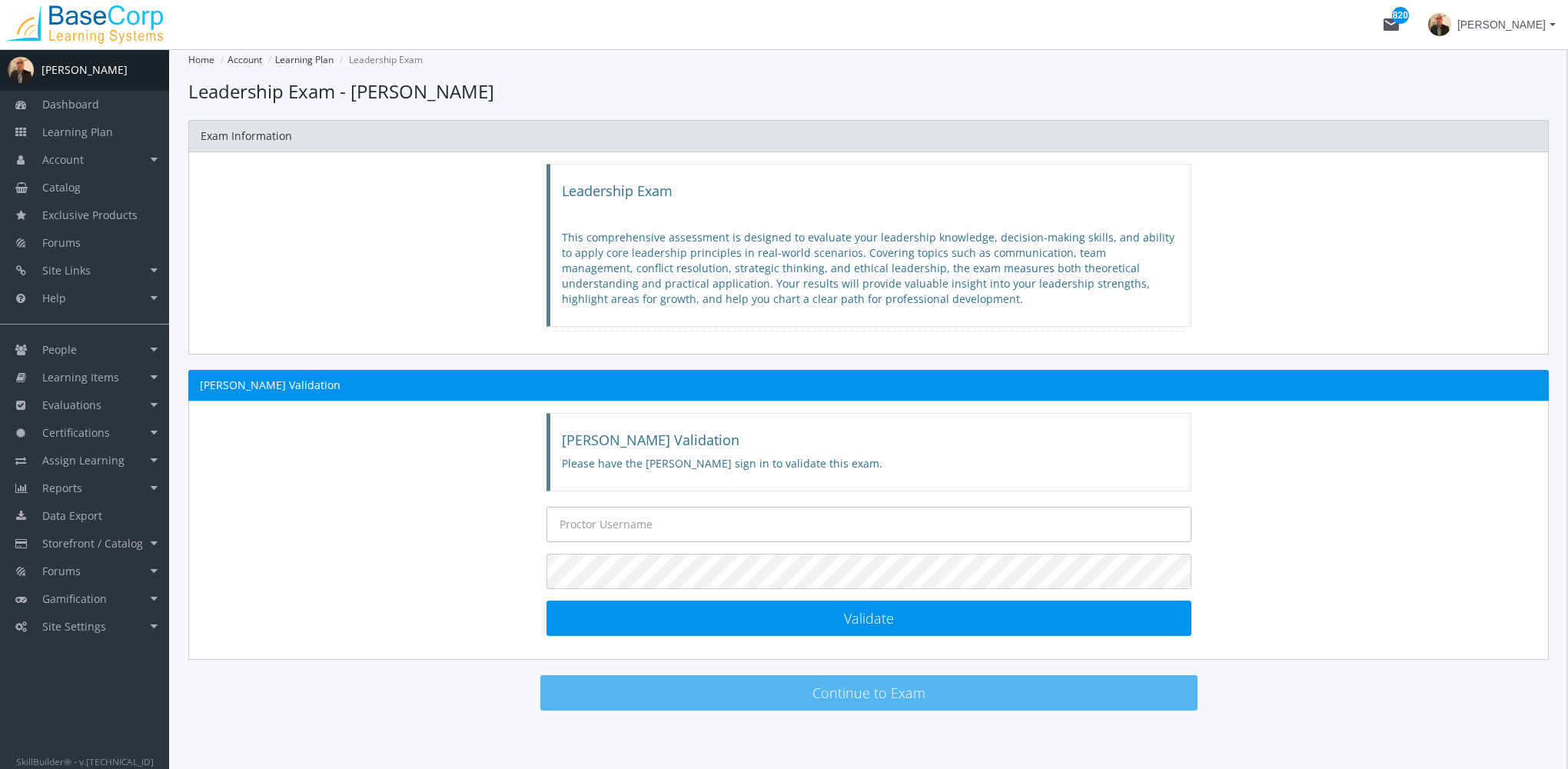
click at [766, 534] on input "text" at bounding box center [869, 524] width 645 height 35
type input "[EMAIL_ADDRESS][DOMAIN_NAME]"
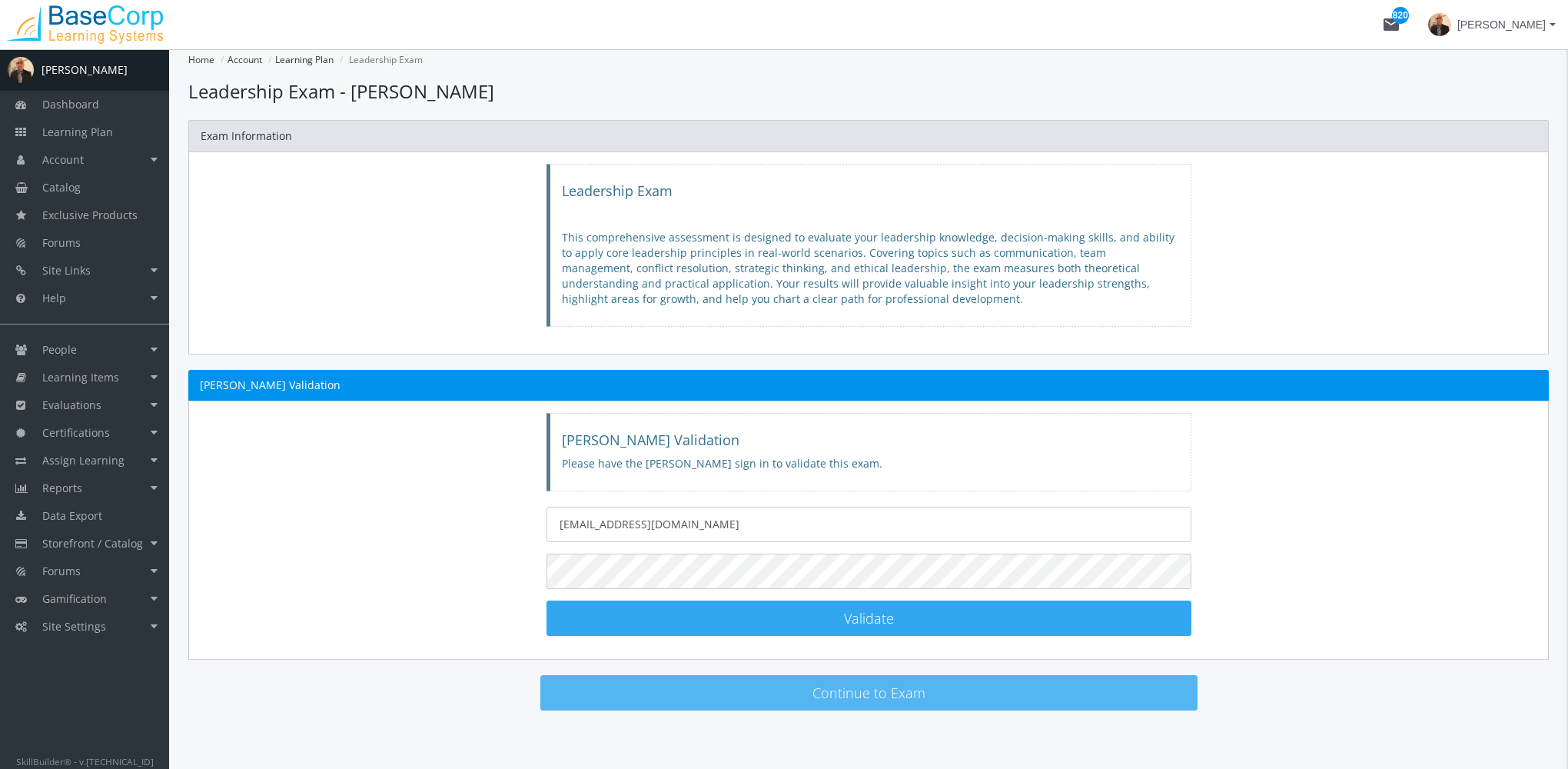
click at [827, 610] on button "Validate [PERSON_NAME] Validated!" at bounding box center [869, 618] width 645 height 35
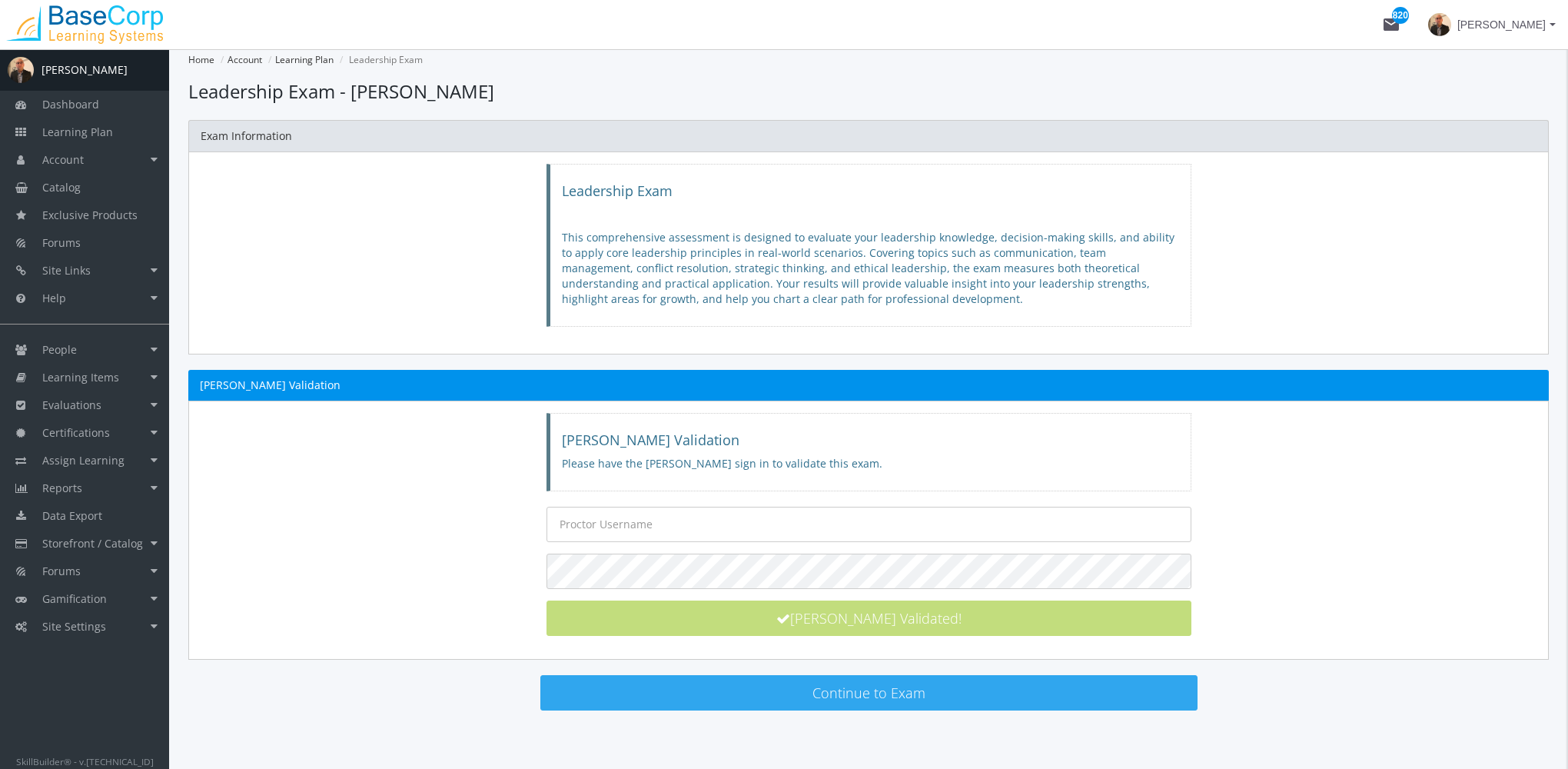
click at [895, 697] on button "Continue to Exam" at bounding box center [869, 693] width 657 height 35
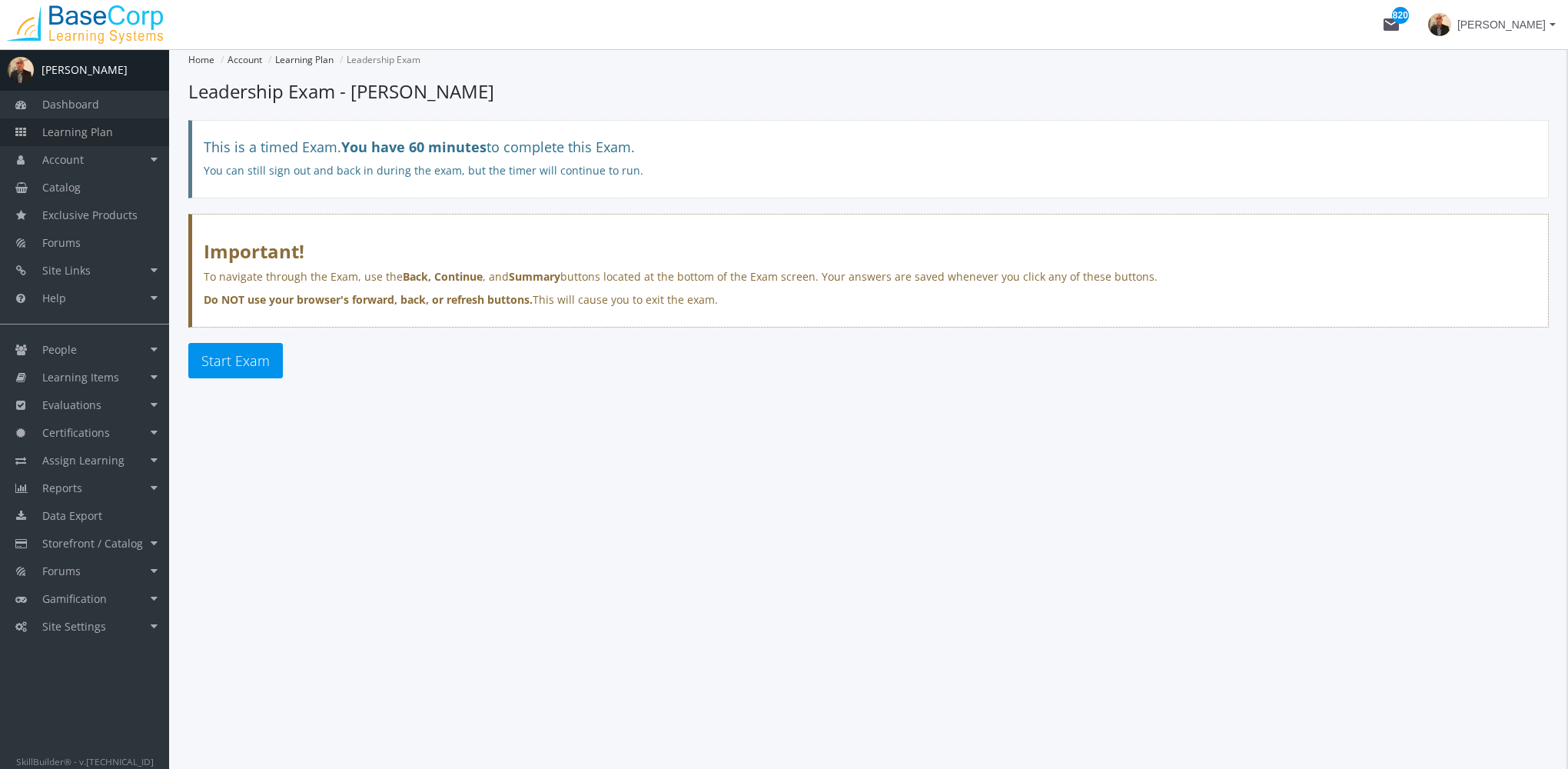
click at [101, 137] on span "Learning Plan" at bounding box center [78, 132] width 71 height 14
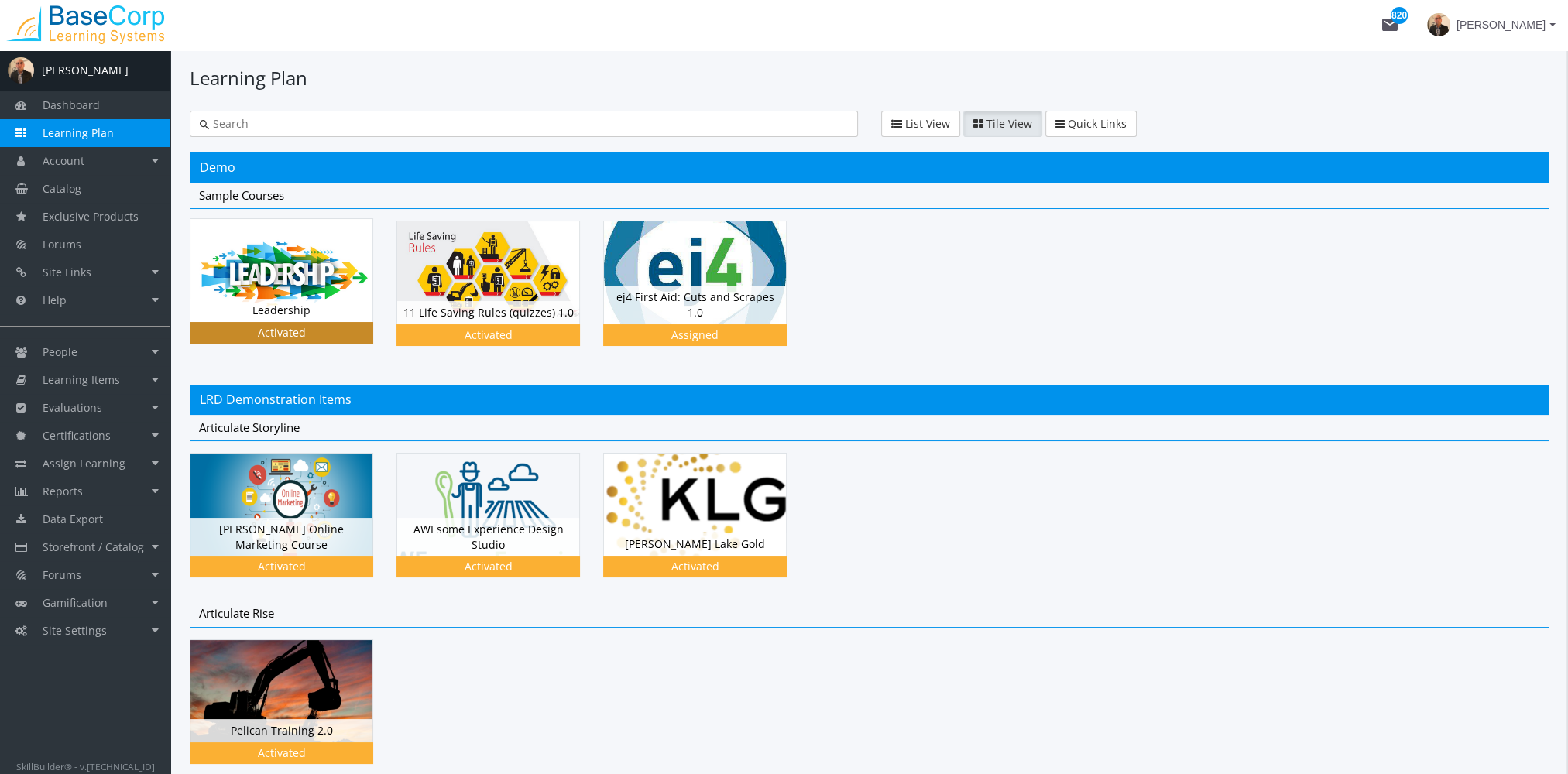
click at [243, 250] on img at bounding box center [281, 270] width 182 height 102
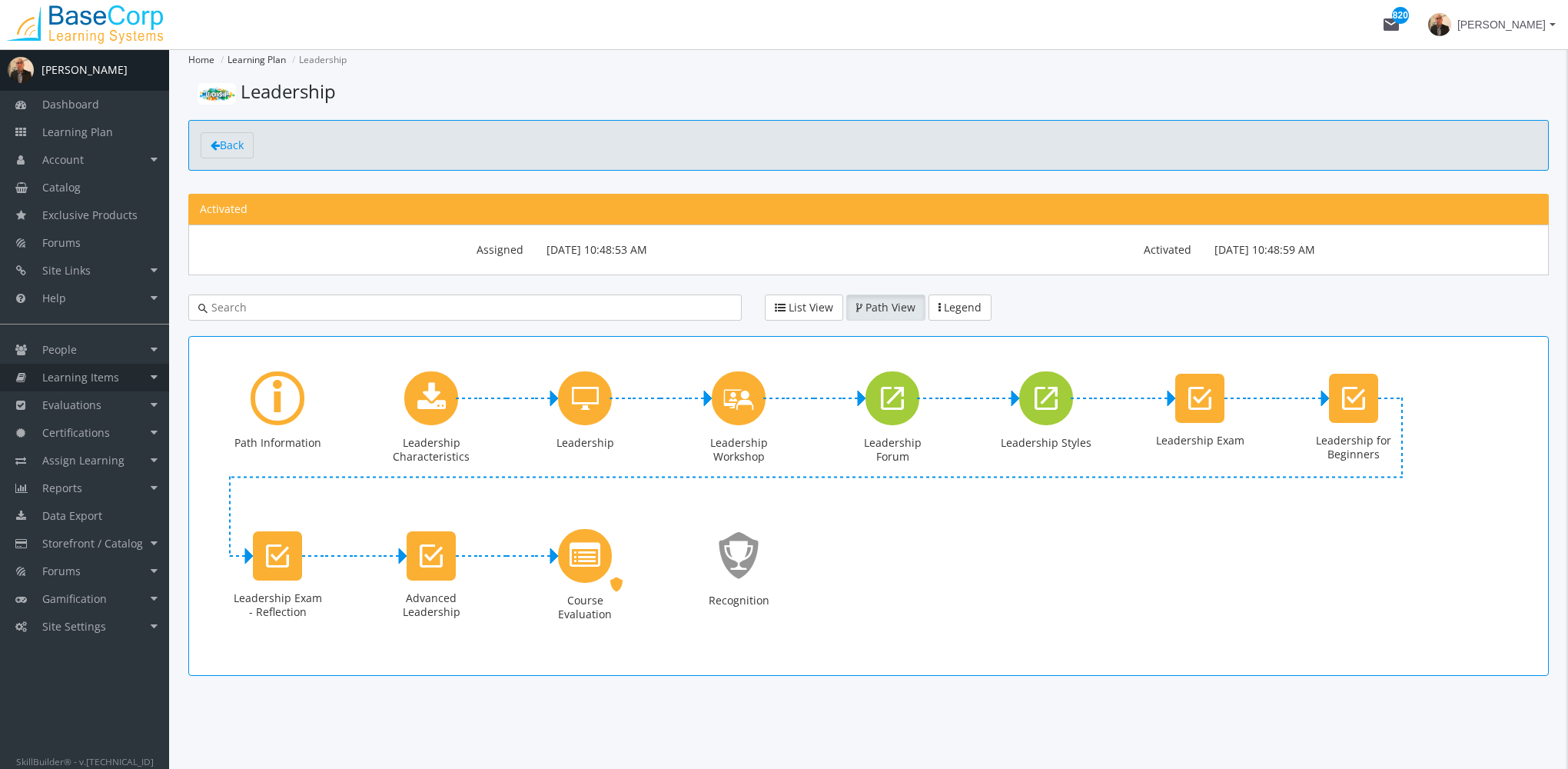
click at [131, 377] on link "Learning Items" at bounding box center [85, 378] width 169 height 27
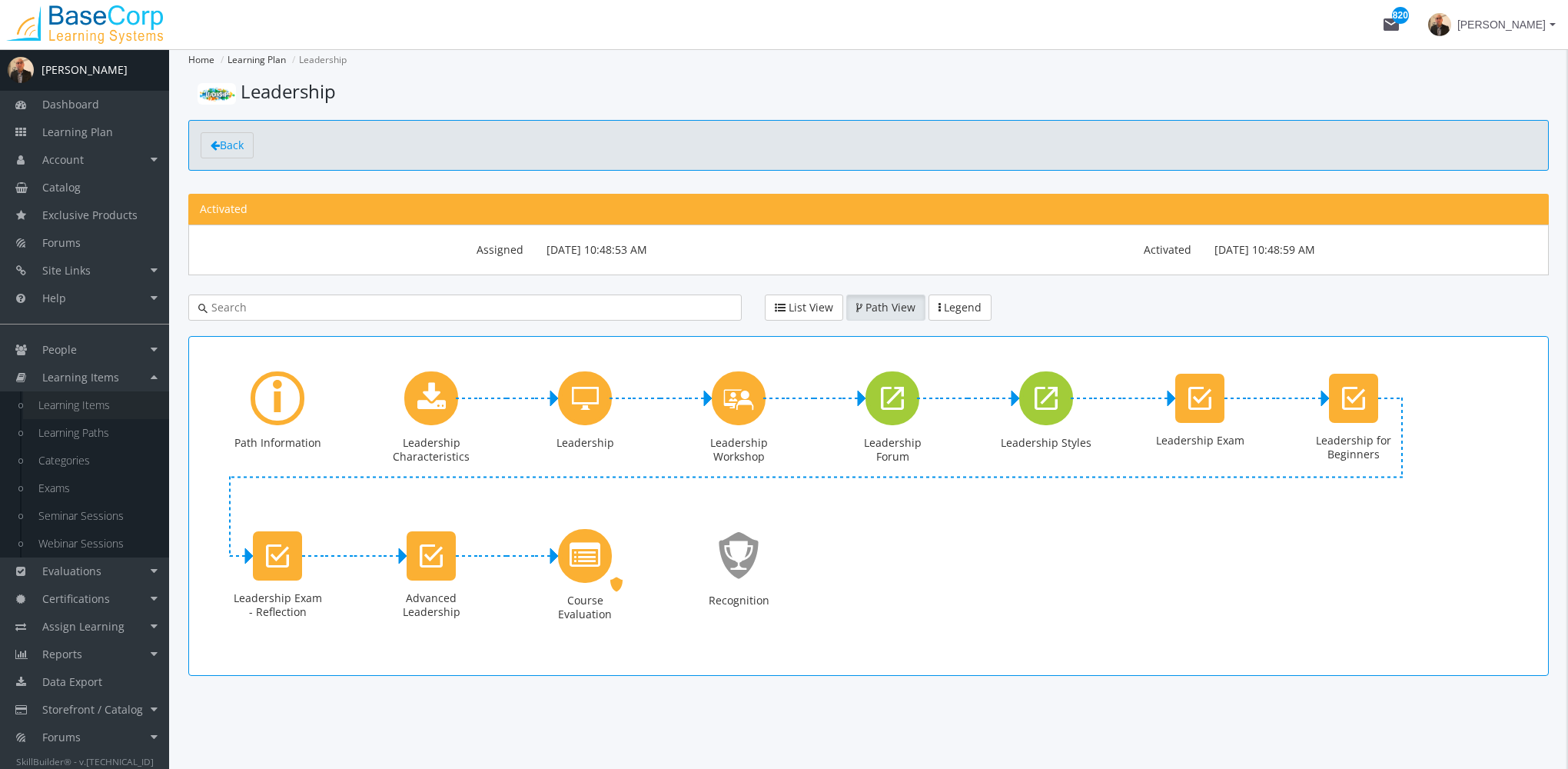
click at [111, 406] on link "Learning Items" at bounding box center [96, 405] width 146 height 27
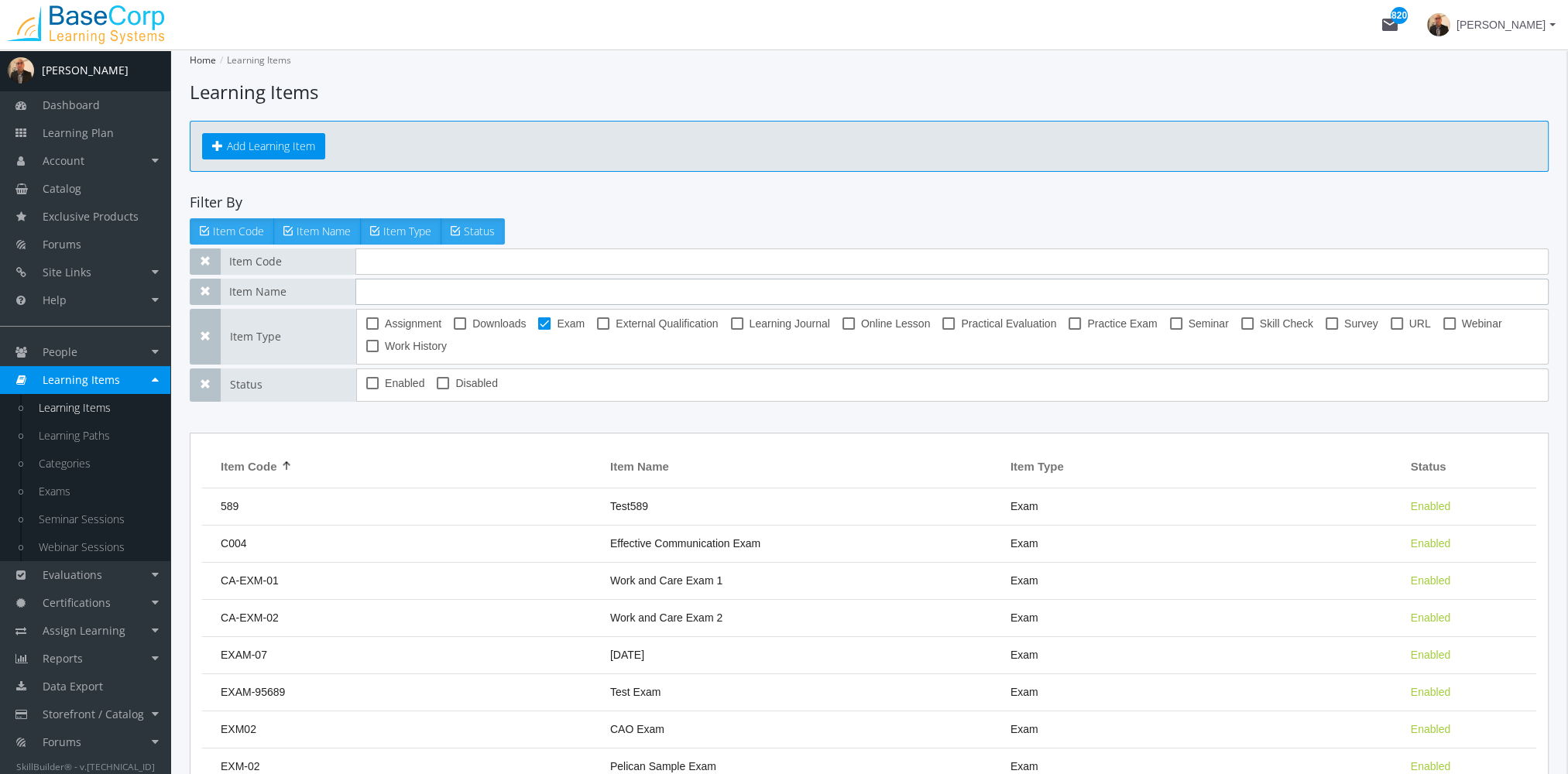
click at [462, 297] on input "text" at bounding box center [952, 292] width 1193 height 26
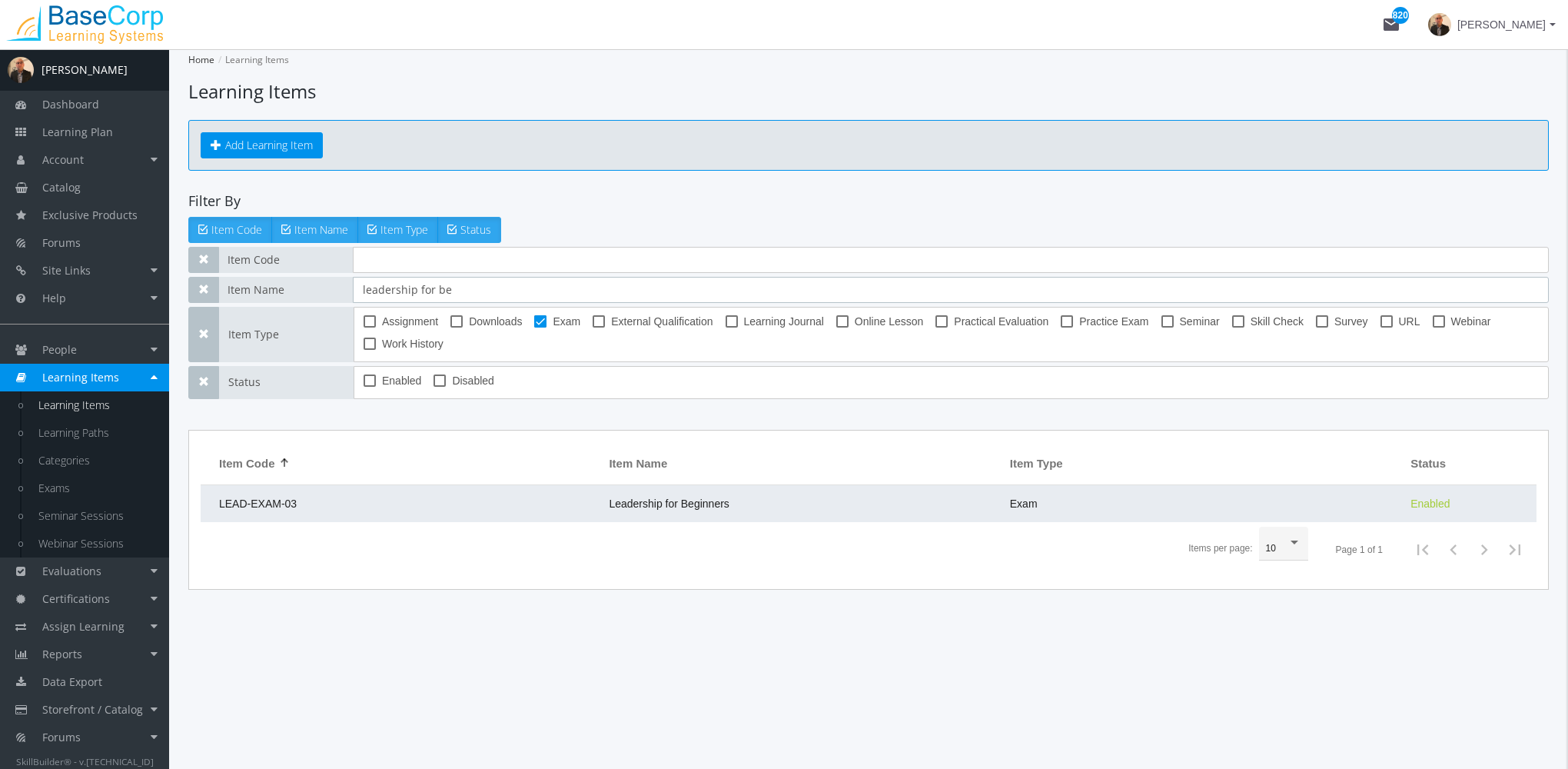
type input "leadership for be"
click at [662, 502] on span "Leadership for Beginners" at bounding box center [668, 503] width 120 height 12
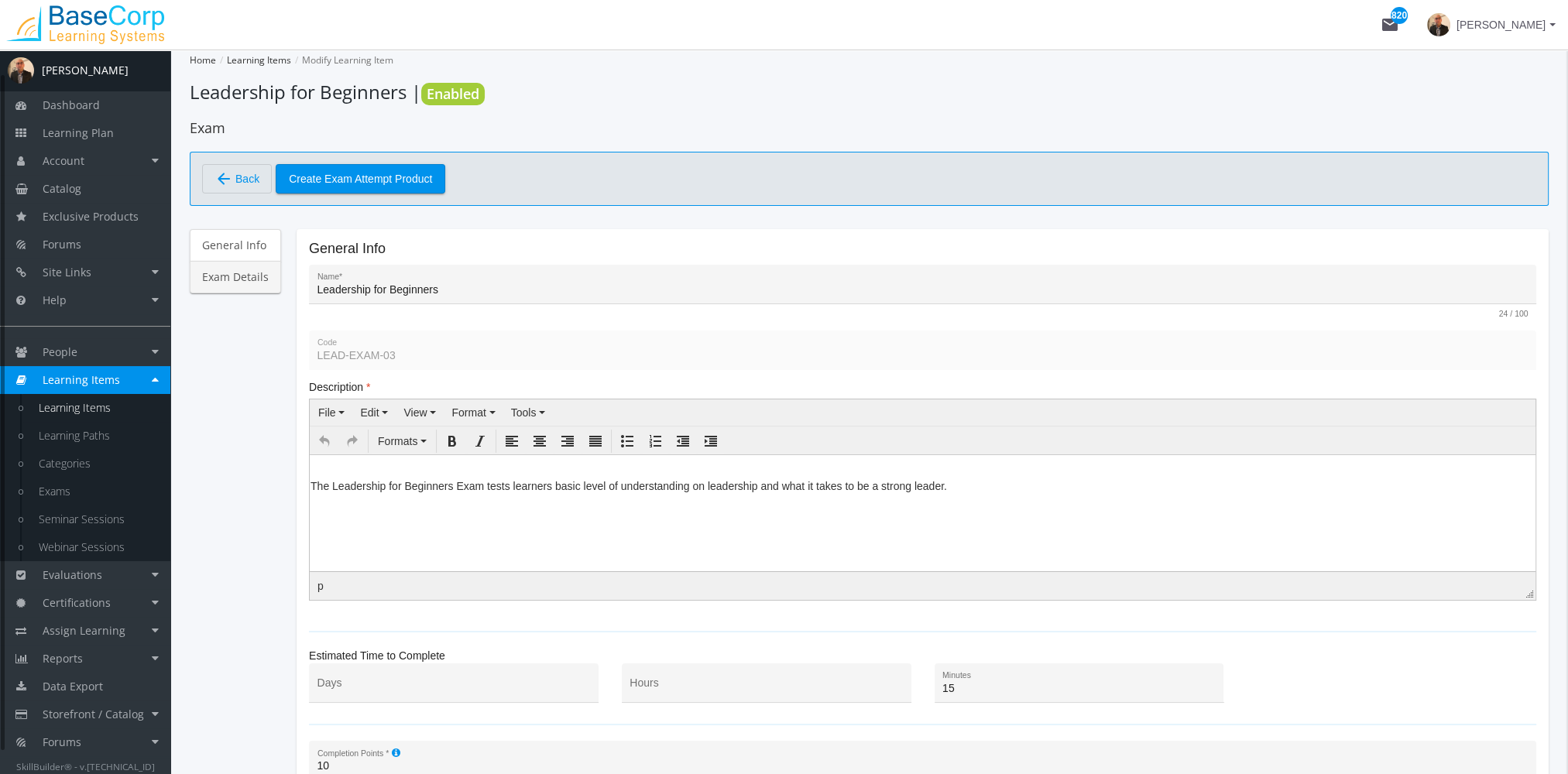
click at [232, 271] on link "Exam Details" at bounding box center [235, 277] width 92 height 32
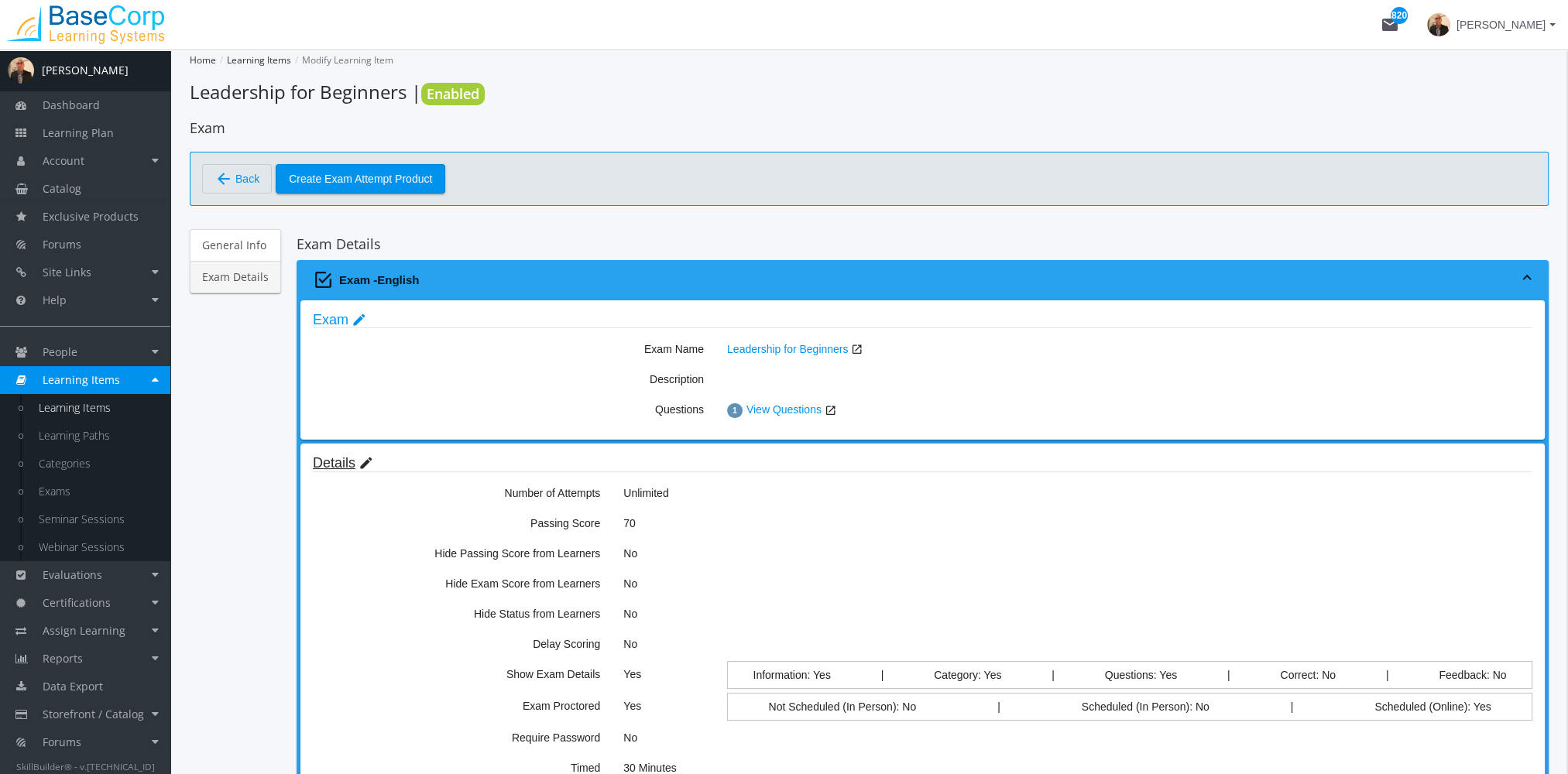
click at [370, 466] on mat-icon "edit" at bounding box center [366, 463] width 15 height 17
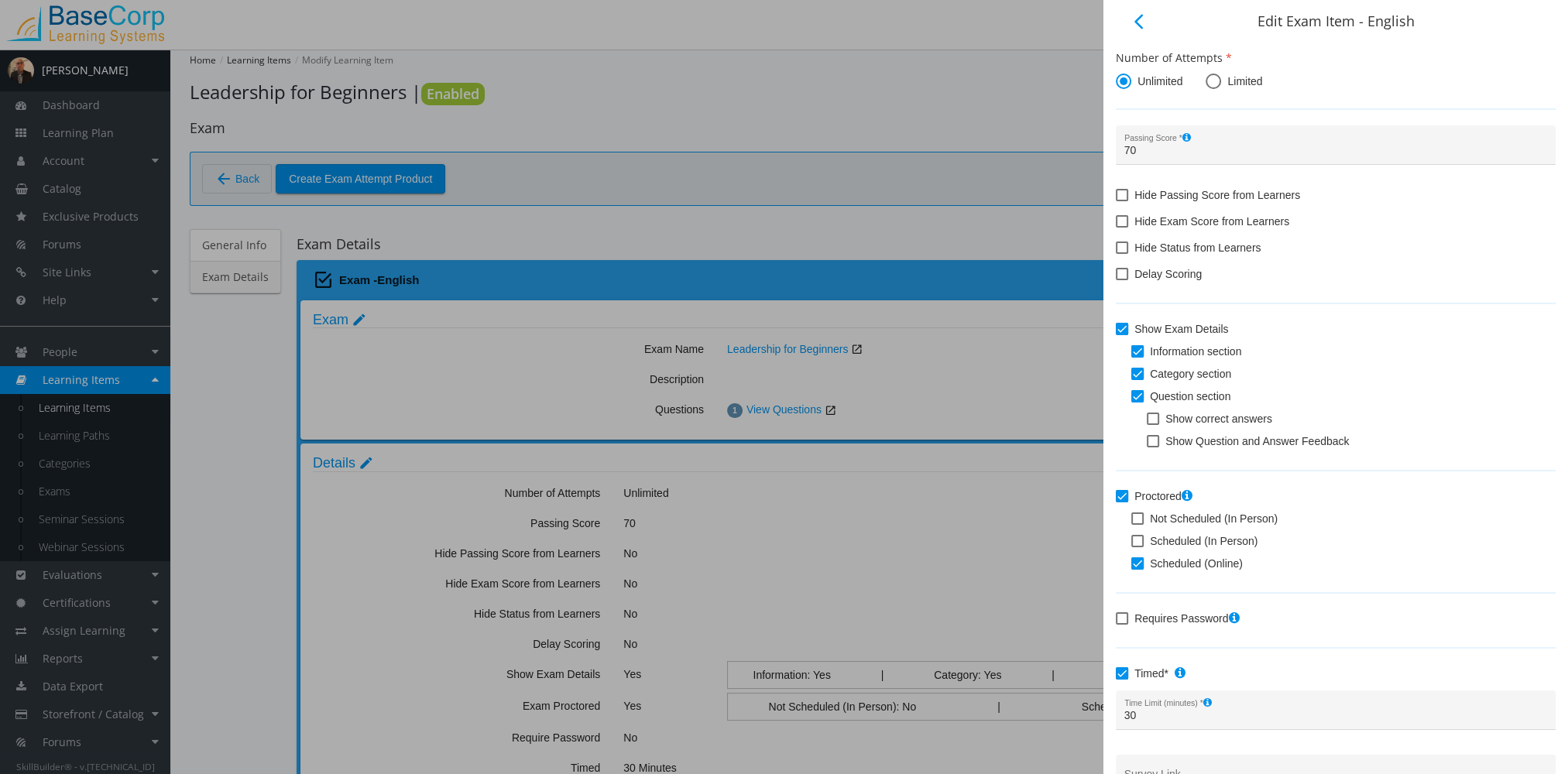
click at [1133, 25] on mat-icon "arrow_back_ios" at bounding box center [1138, 21] width 19 height 19
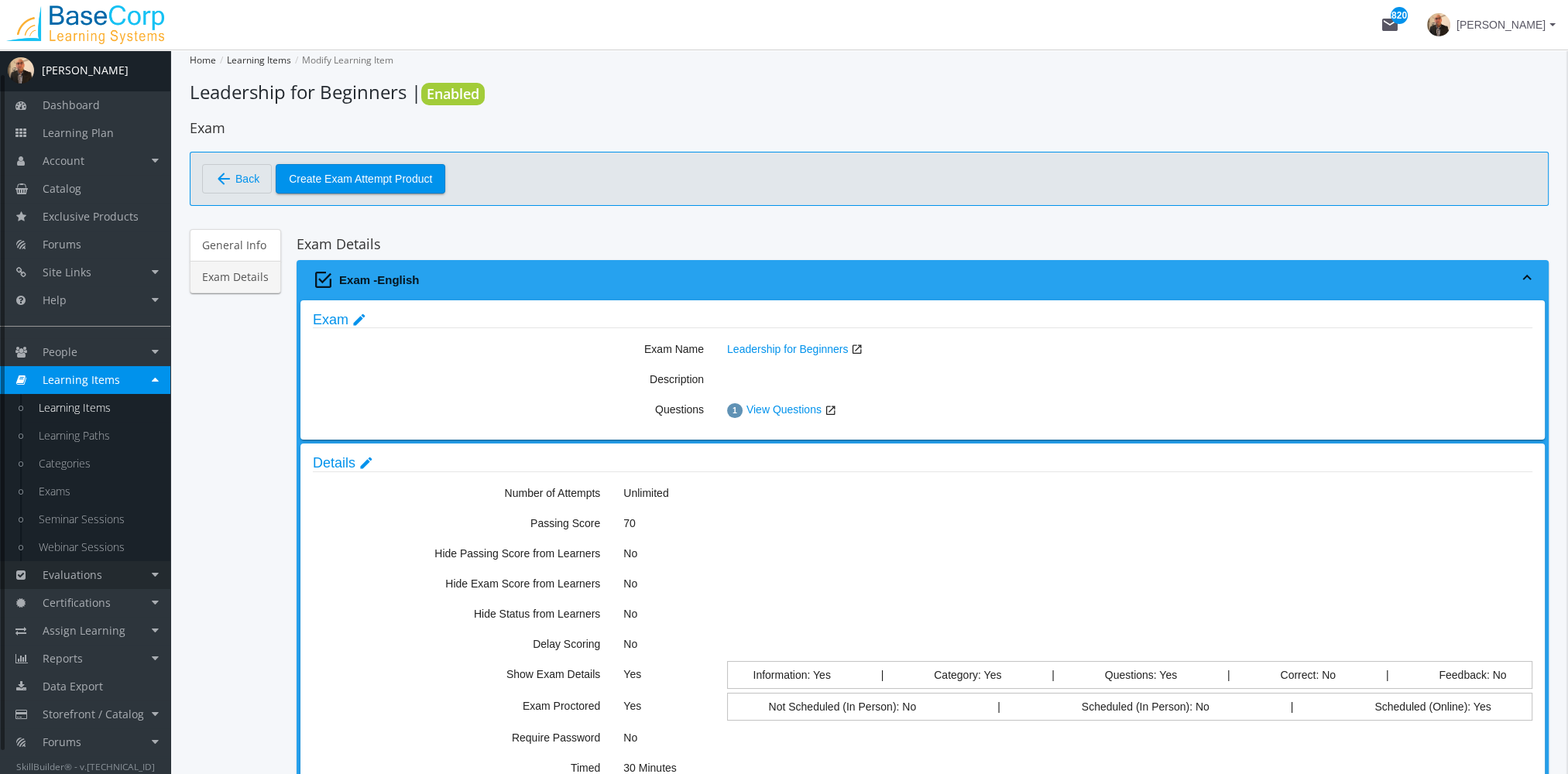
click at [114, 570] on link "Evaluations" at bounding box center [85, 575] width 170 height 28
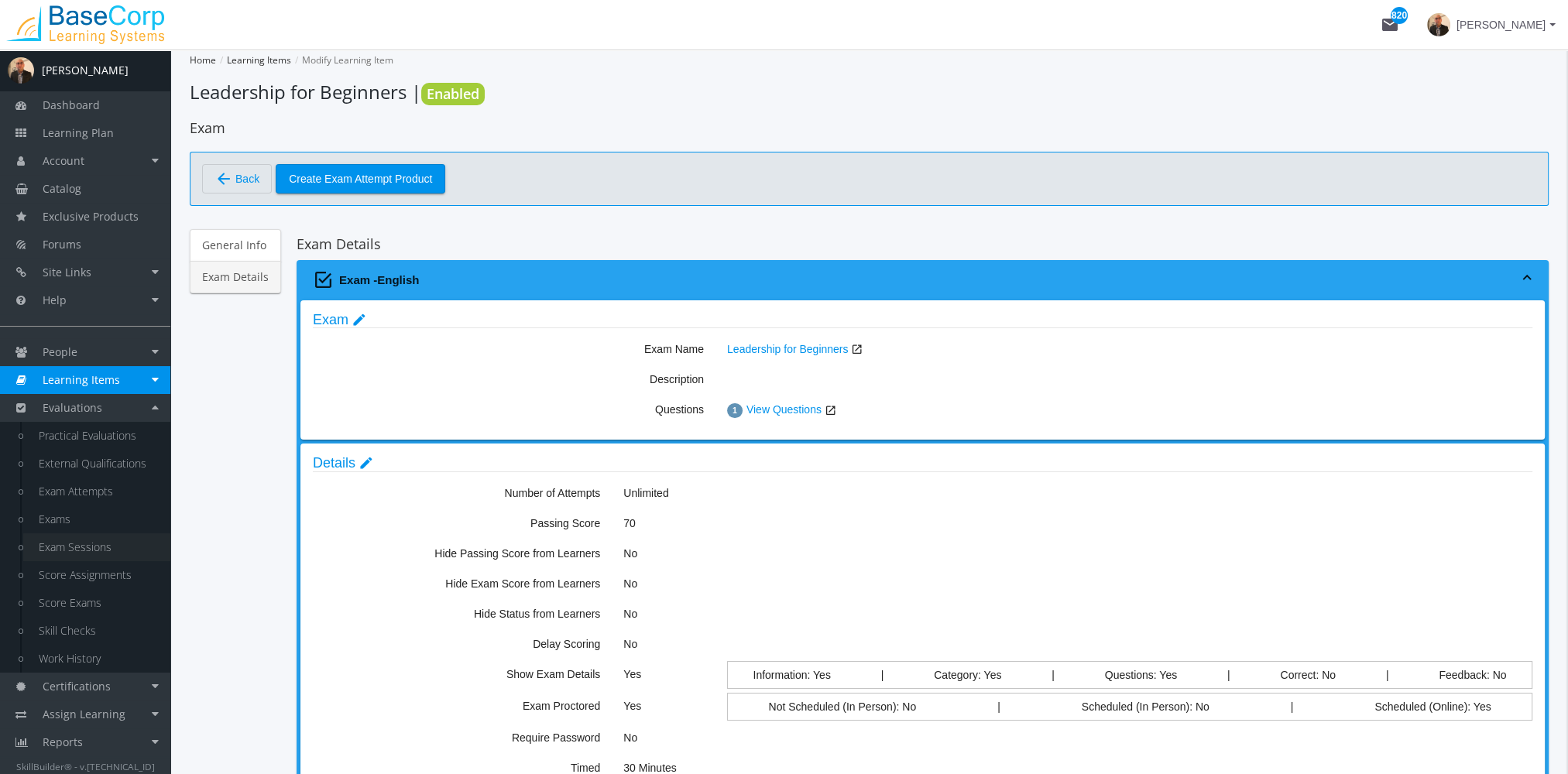
click at [109, 543] on link "Exam Sessions" at bounding box center [96, 547] width 147 height 28
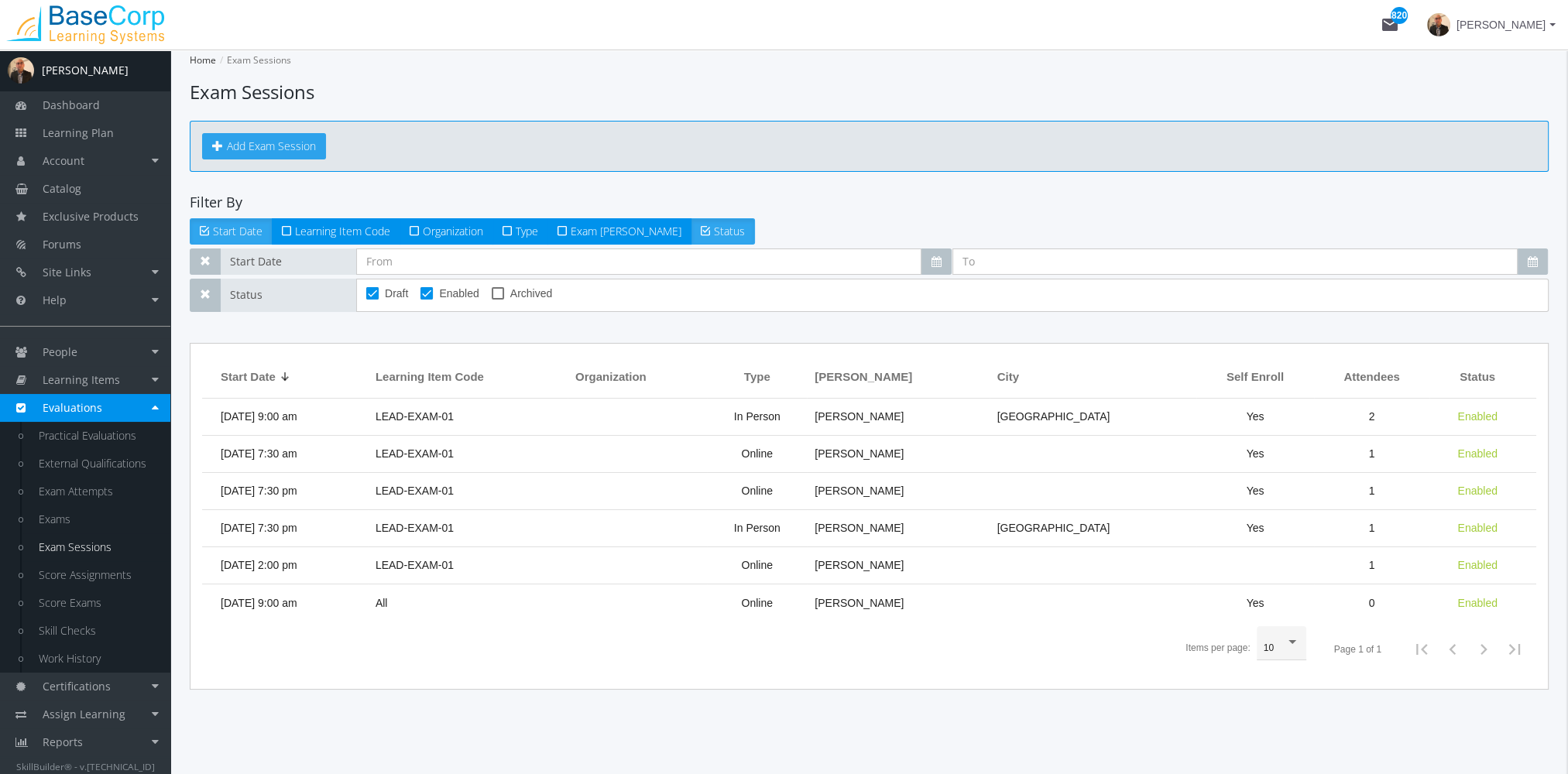
click at [301, 146] on button "Add Exam Session" at bounding box center [263, 146] width 124 height 26
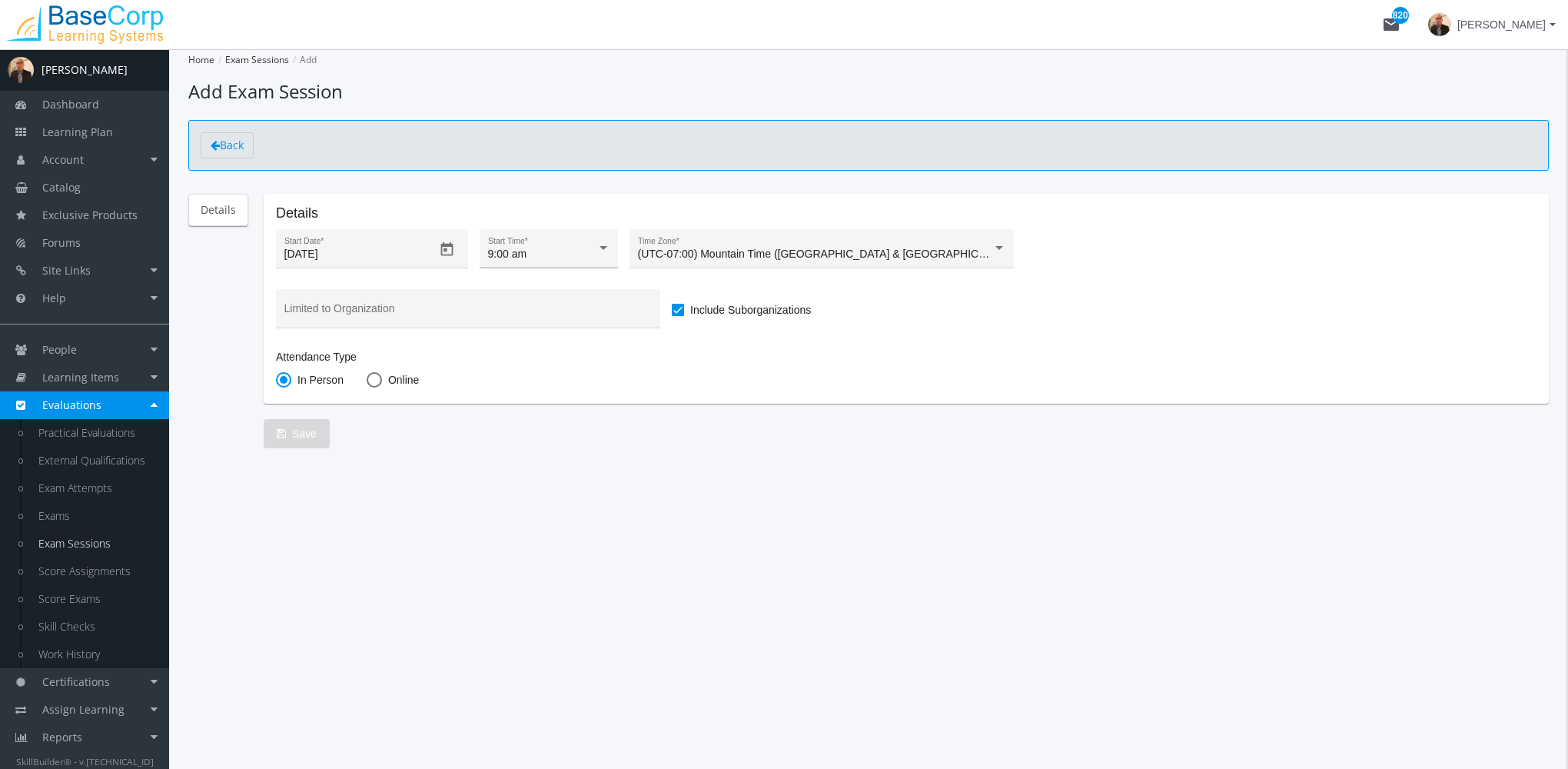
click at [603, 249] on div at bounding box center [604, 248] width 8 height 4
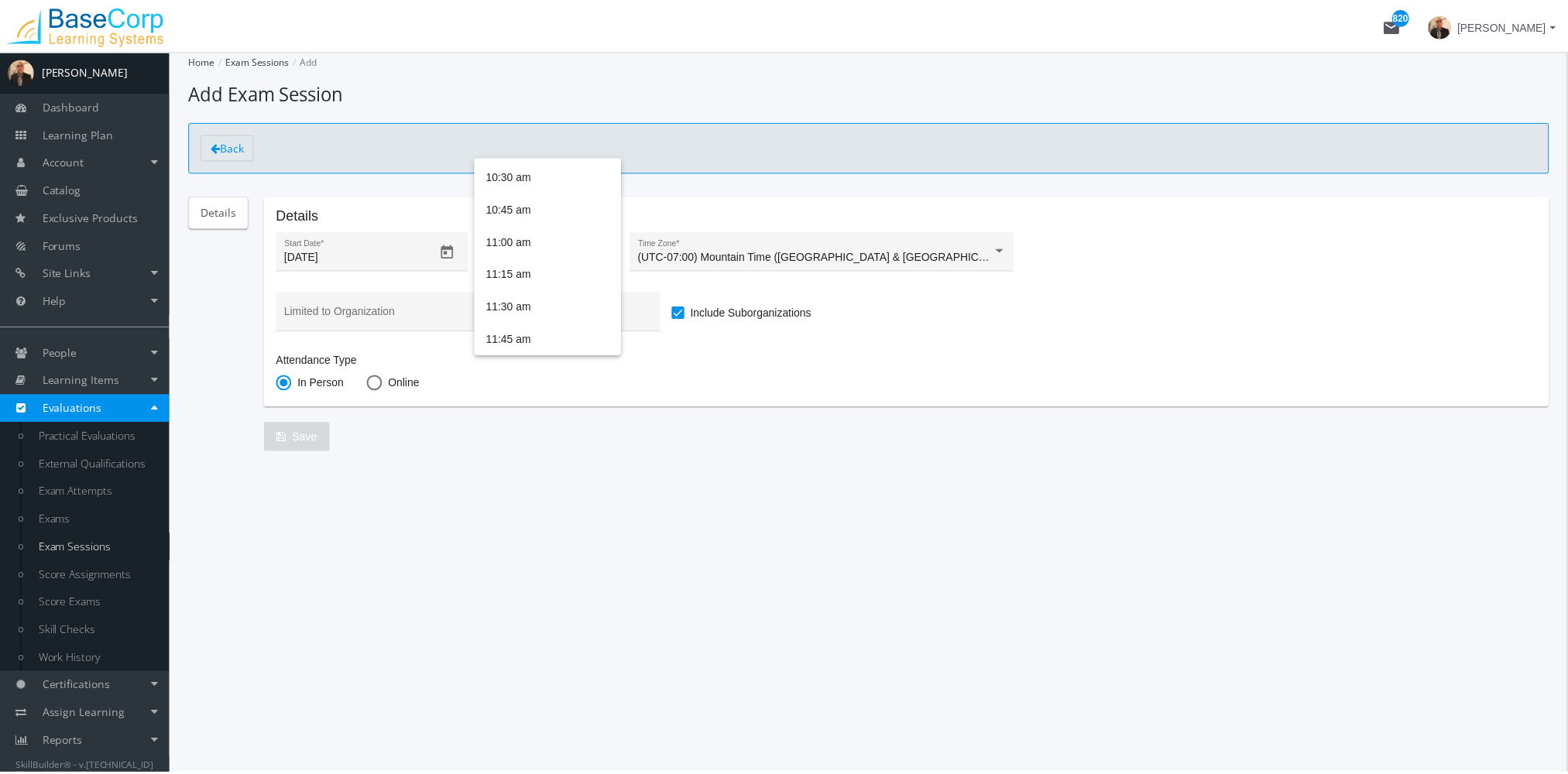
scroll to position [616, 0]
click at [541, 283] on span "11:30 am" at bounding box center [551, 272] width 123 height 32
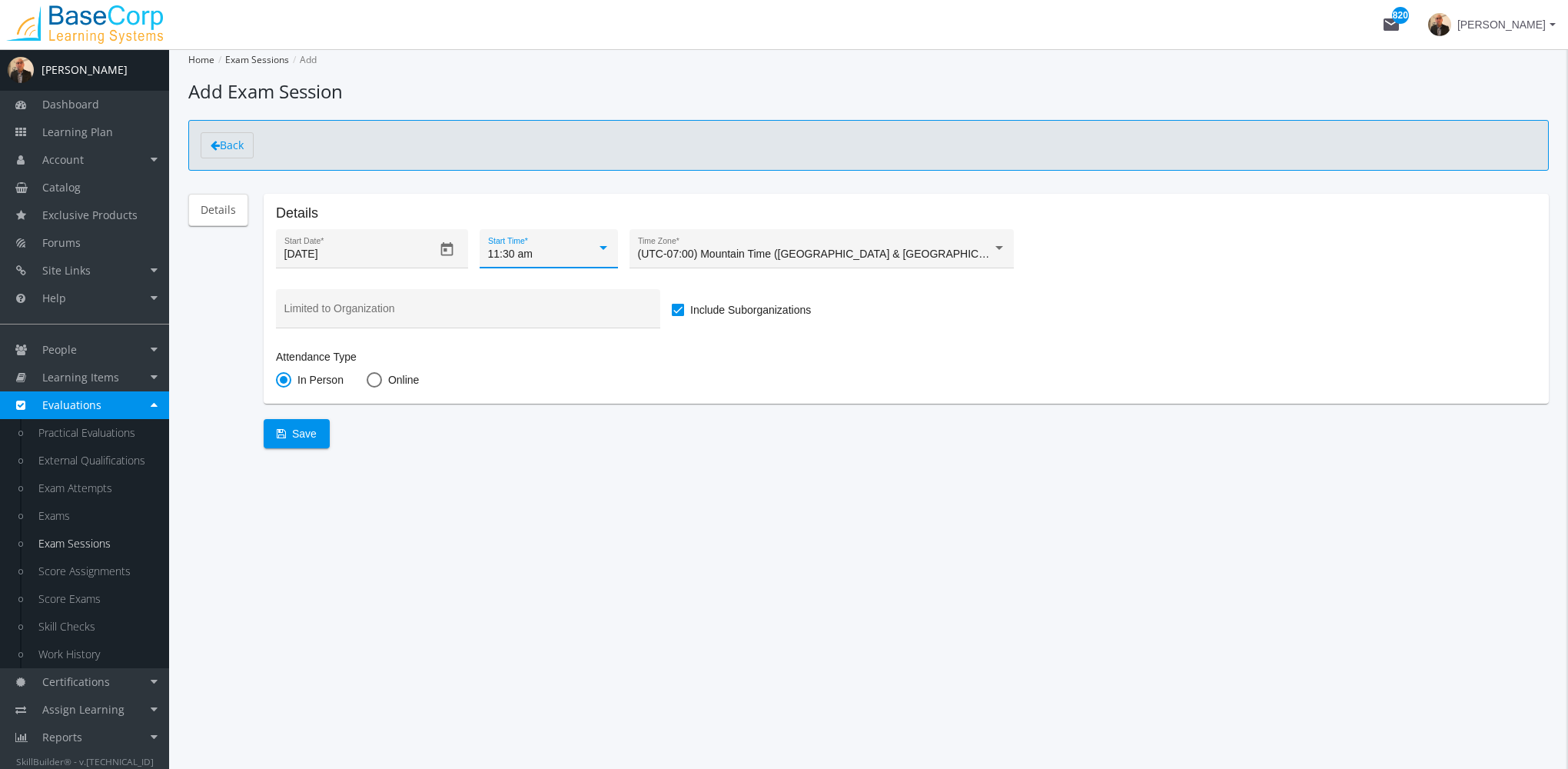
click at [369, 379] on span at bounding box center [373, 379] width 15 height 15
click at [369, 379] on input "Online" at bounding box center [373, 382] width 15 height 15
radio input "true"
click at [282, 384] on span at bounding box center [283, 379] width 15 height 15
click at [282, 384] on input "In Person" at bounding box center [283, 382] width 15 height 15
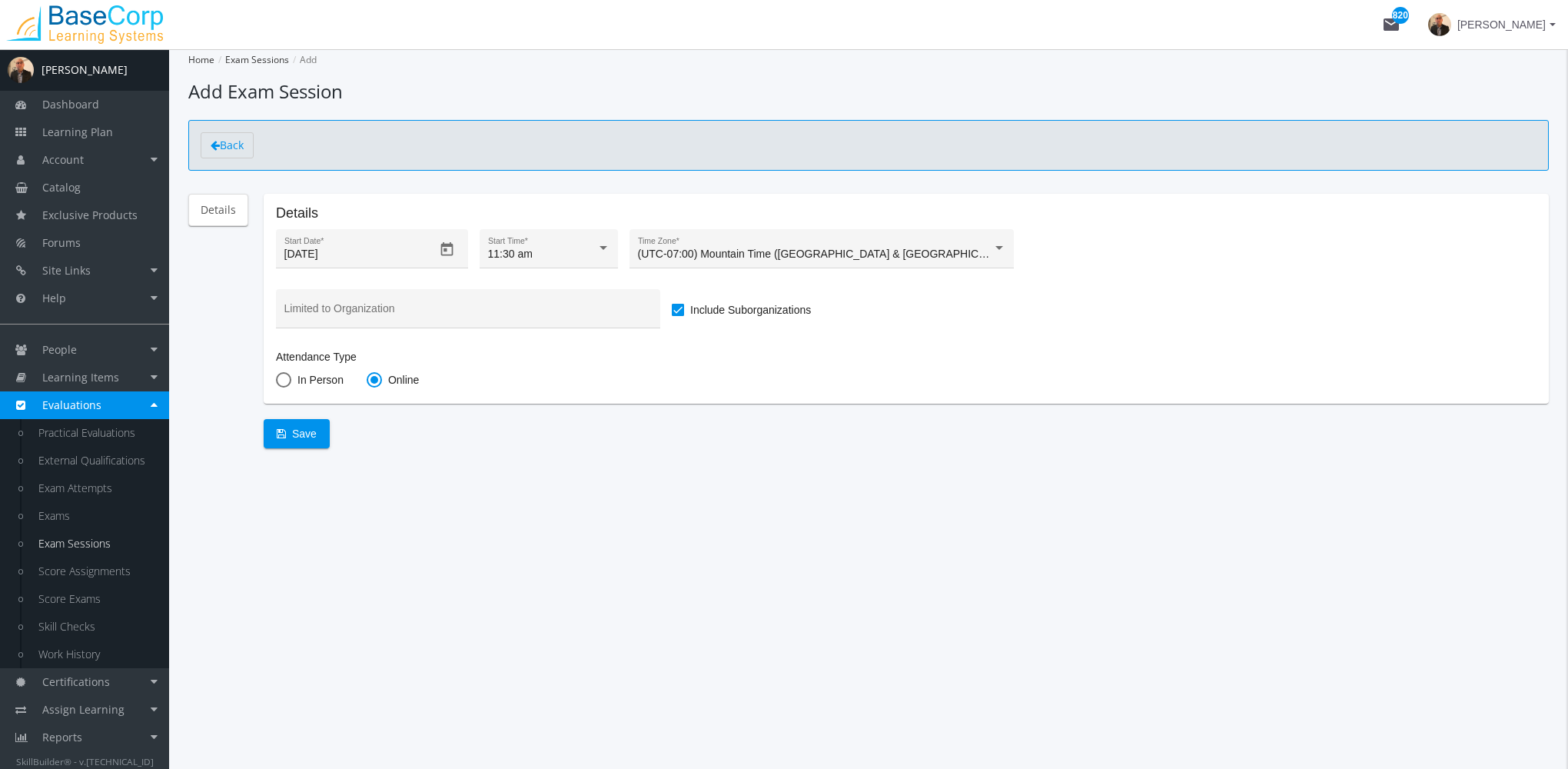
radio input "true"
click at [303, 432] on span "Save" at bounding box center [297, 433] width 40 height 27
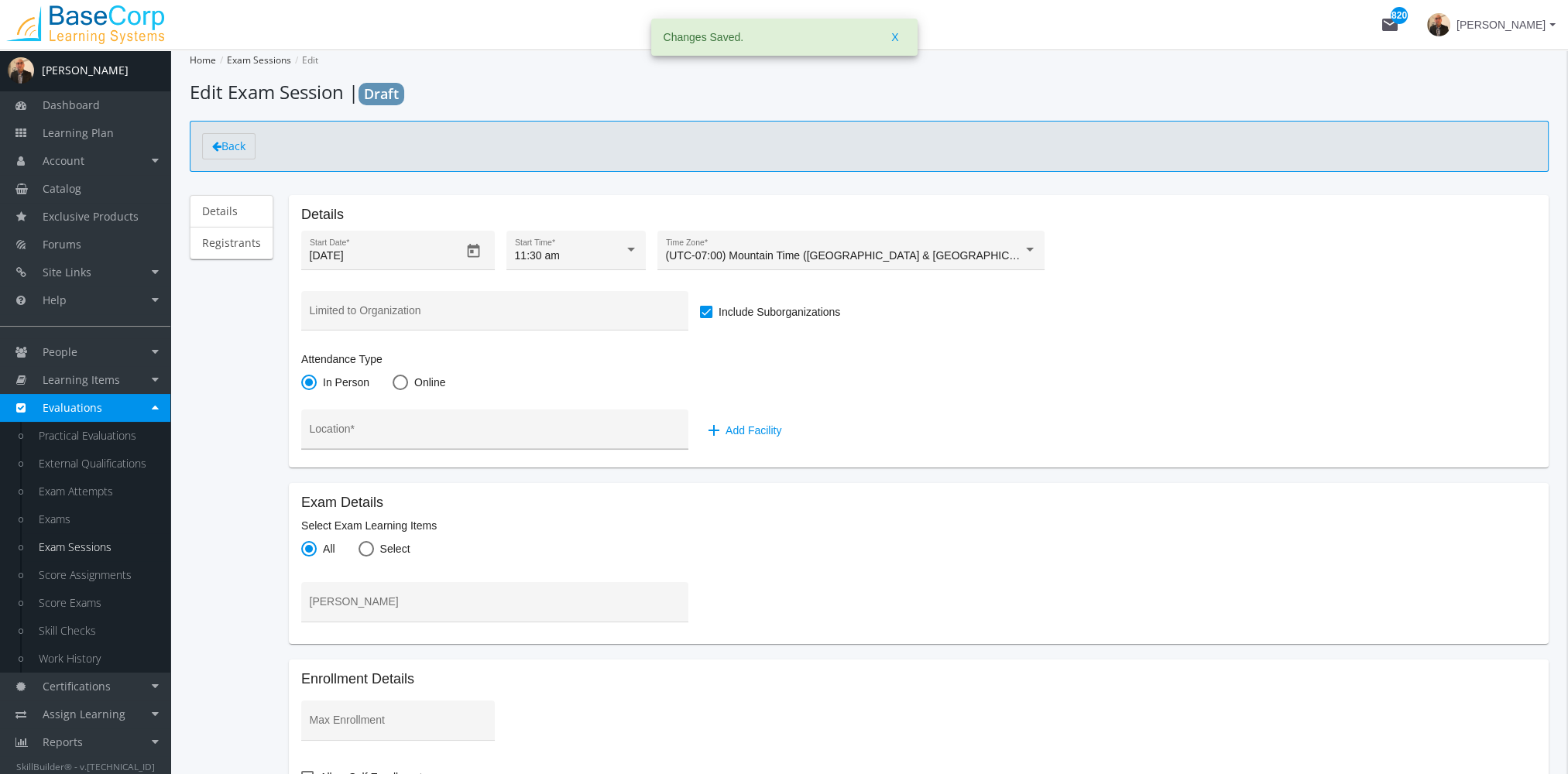
click at [484, 438] on input "Location *" at bounding box center [495, 434] width 371 height 12
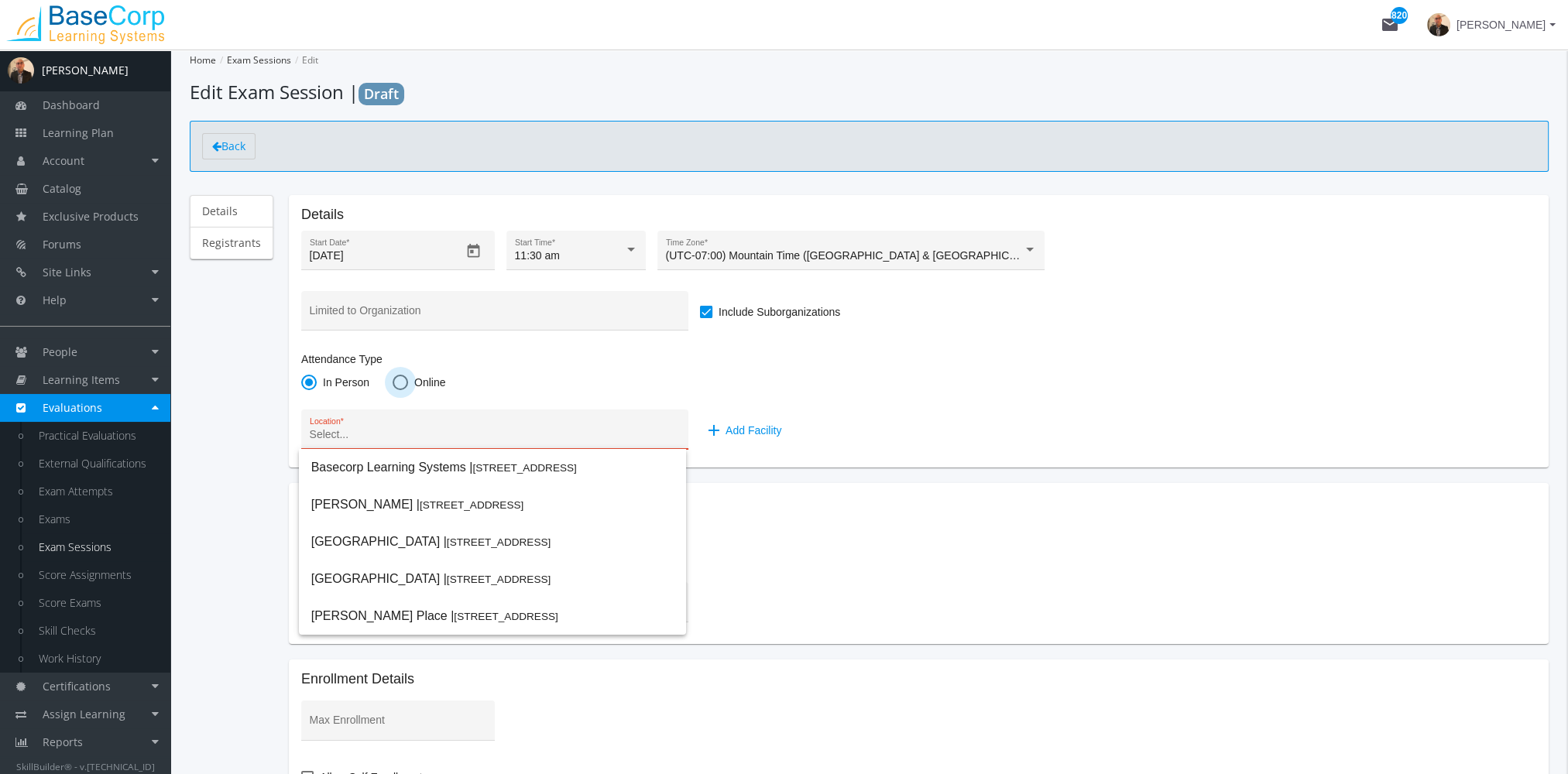
click at [395, 387] on span at bounding box center [400, 382] width 15 height 15
click at [395, 387] on input "Online" at bounding box center [400, 385] width 15 height 15
radio input "true"
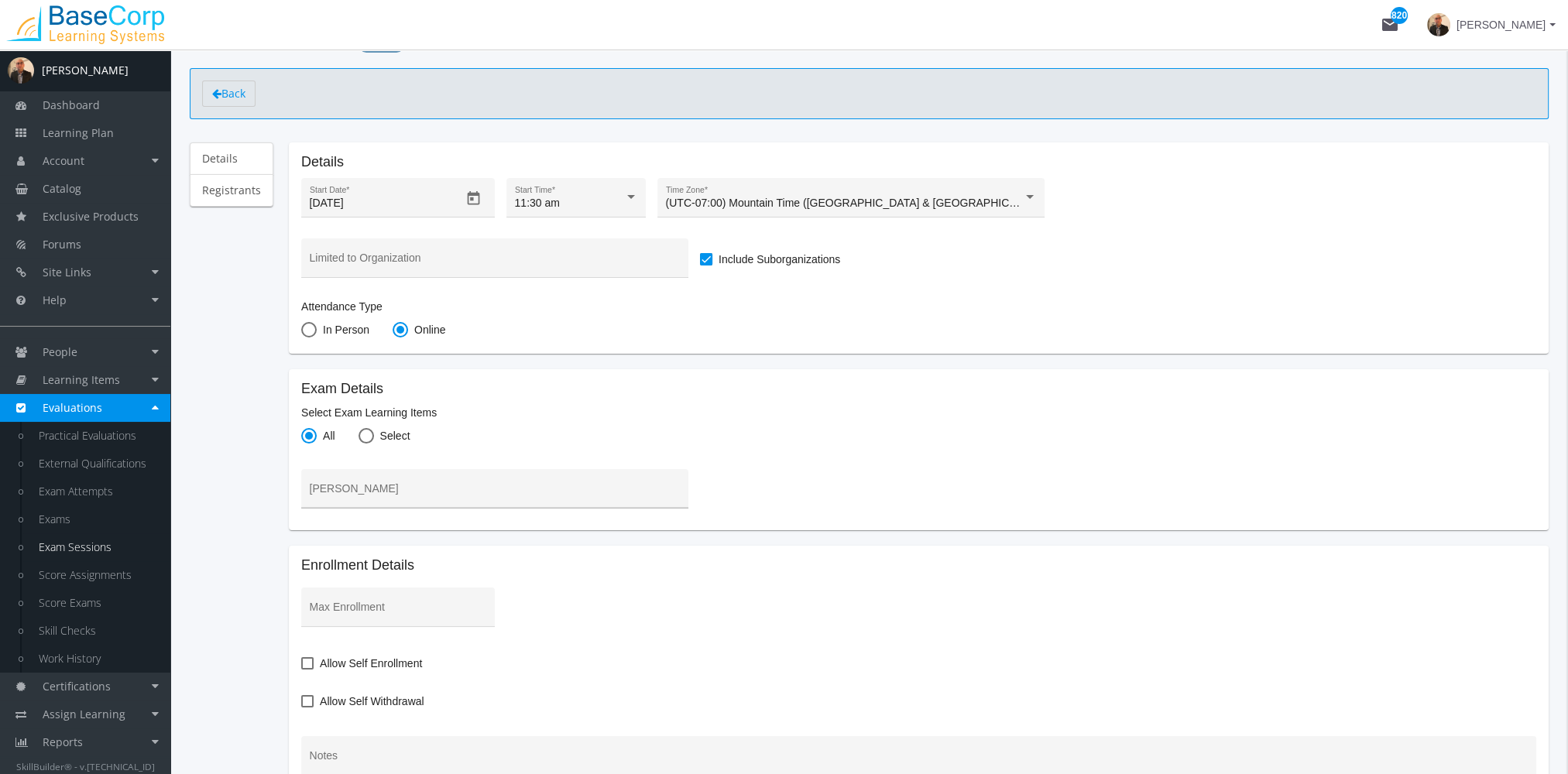
scroll to position [77, 0]
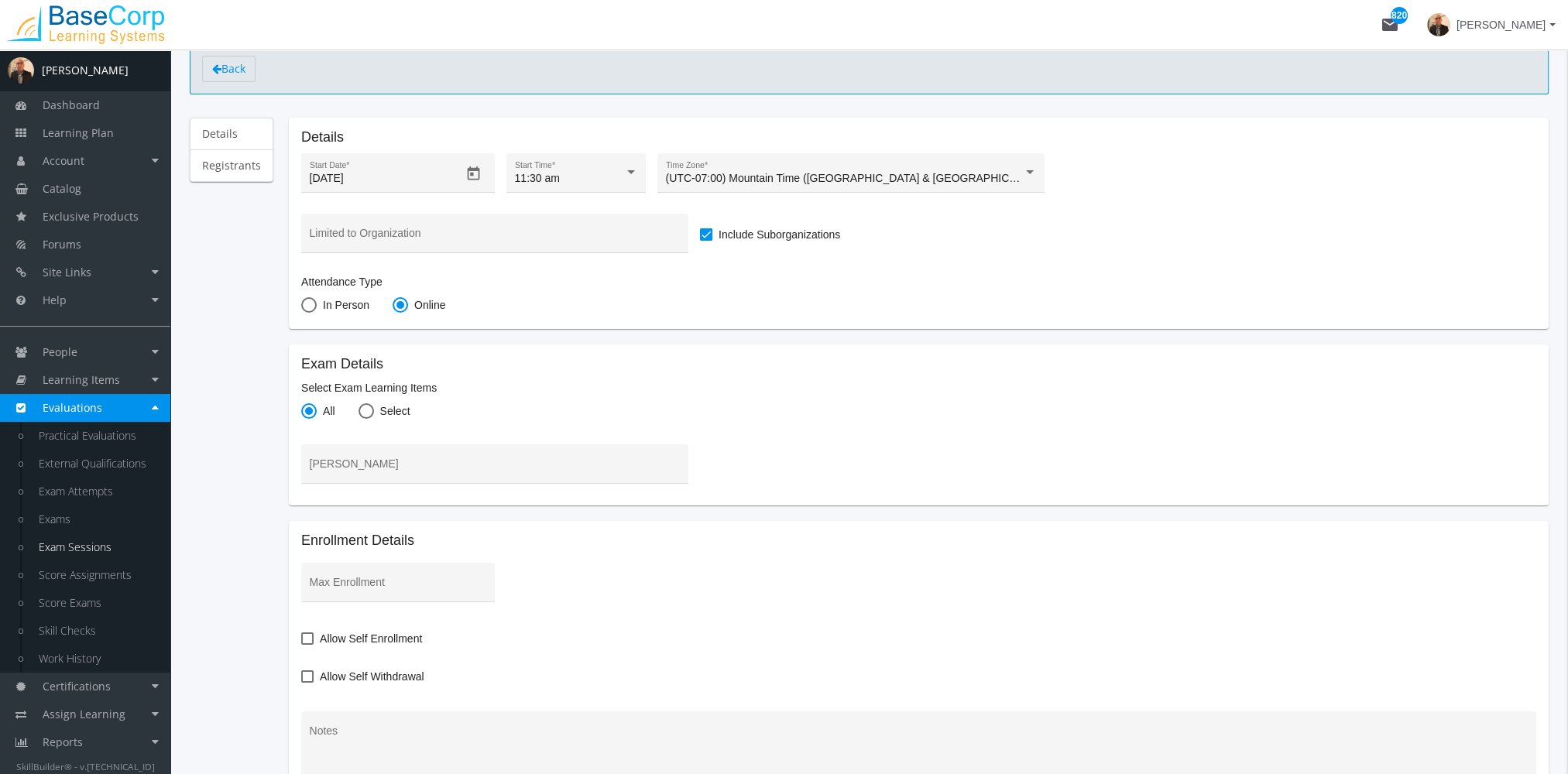
click at [368, 417] on span at bounding box center [366, 411] width 15 height 15
click at [368, 417] on input "Select" at bounding box center [366, 413] width 15 height 15
radio input "true"
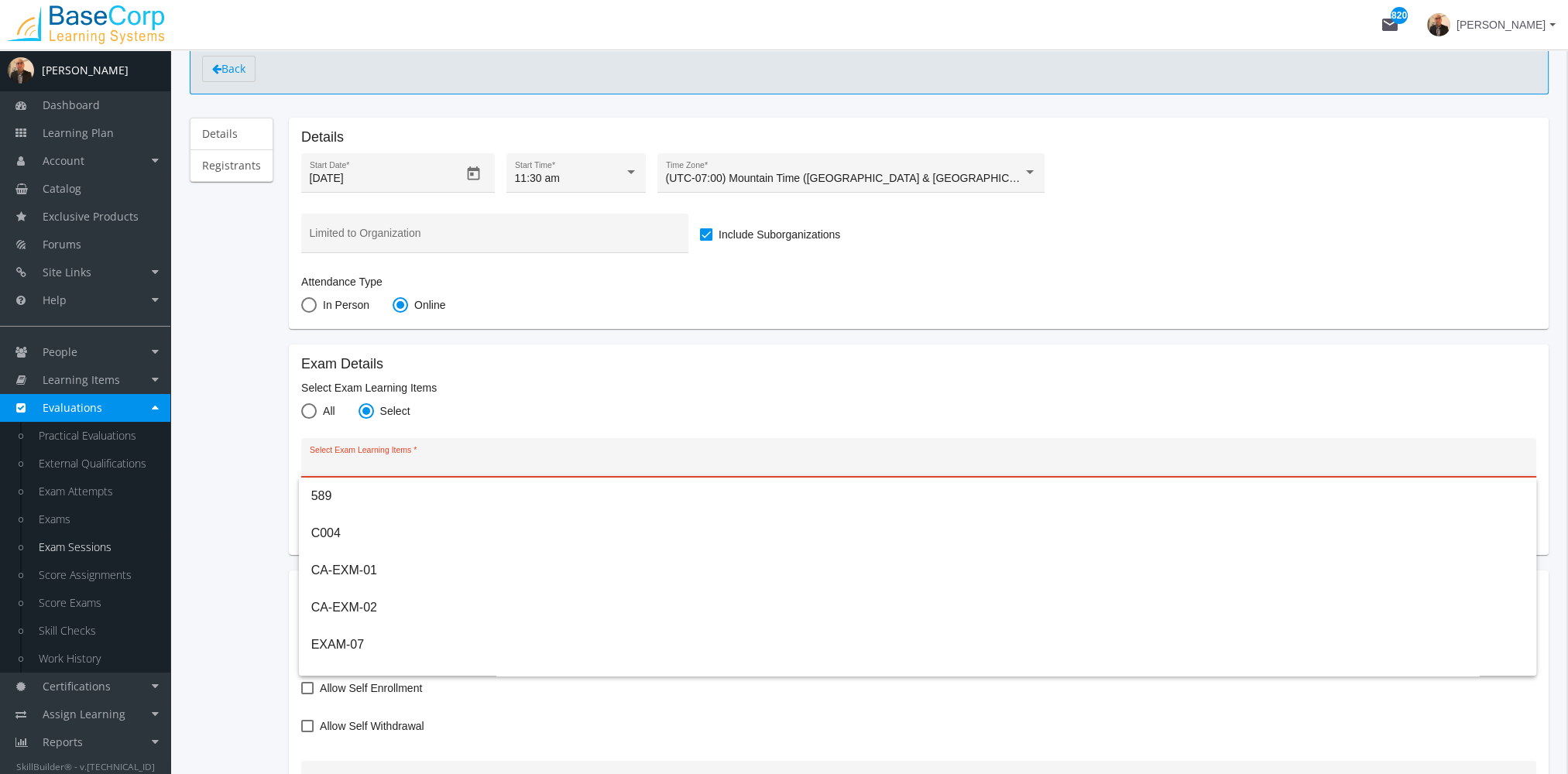
click at [395, 458] on input "Select Exam Learning Items" at bounding box center [919, 463] width 1219 height 12
type input "e"
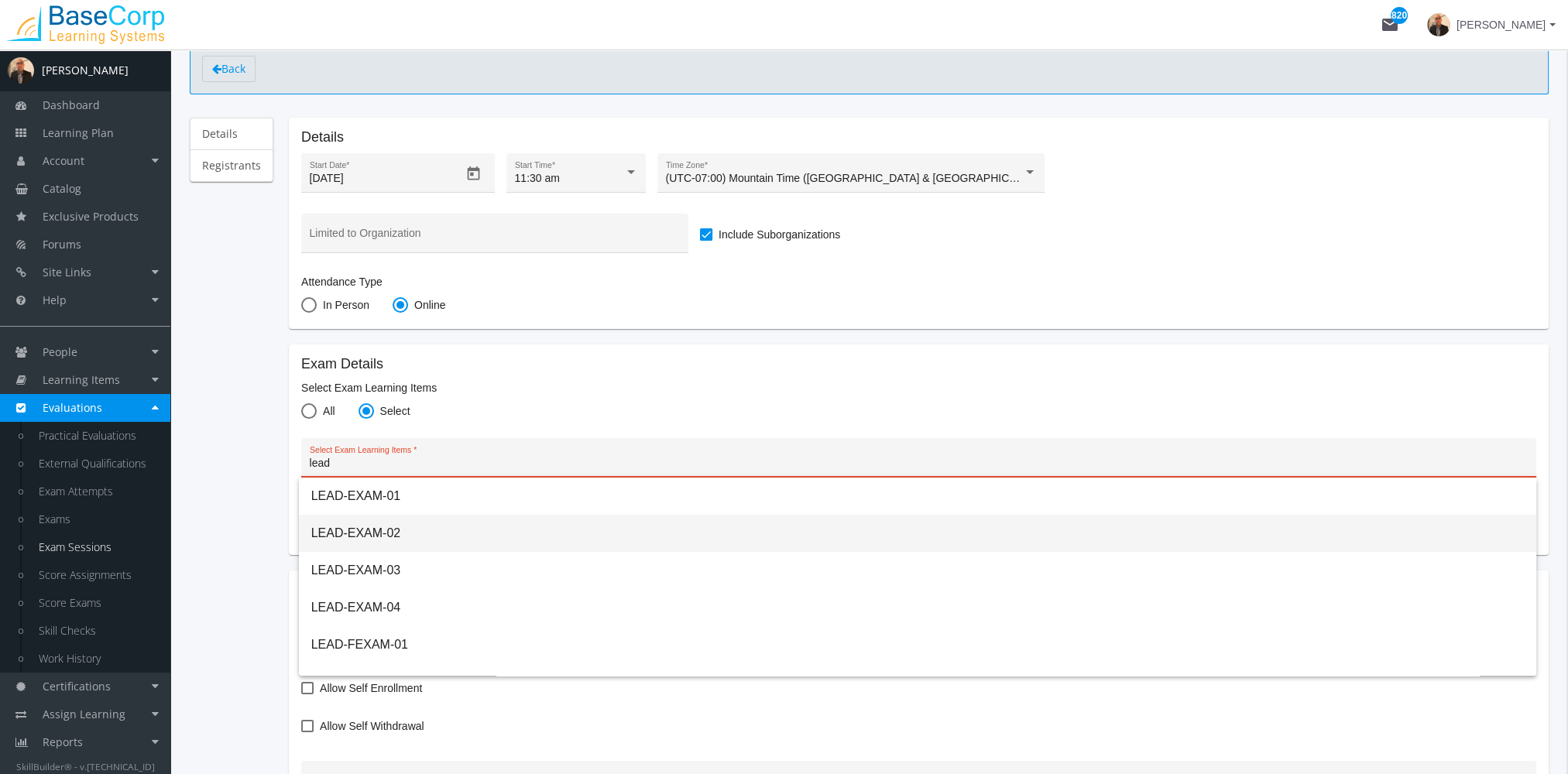
type input "lead"
click at [497, 539] on span "LEAD-EXAM-02" at bounding box center [917, 533] width 1212 height 37
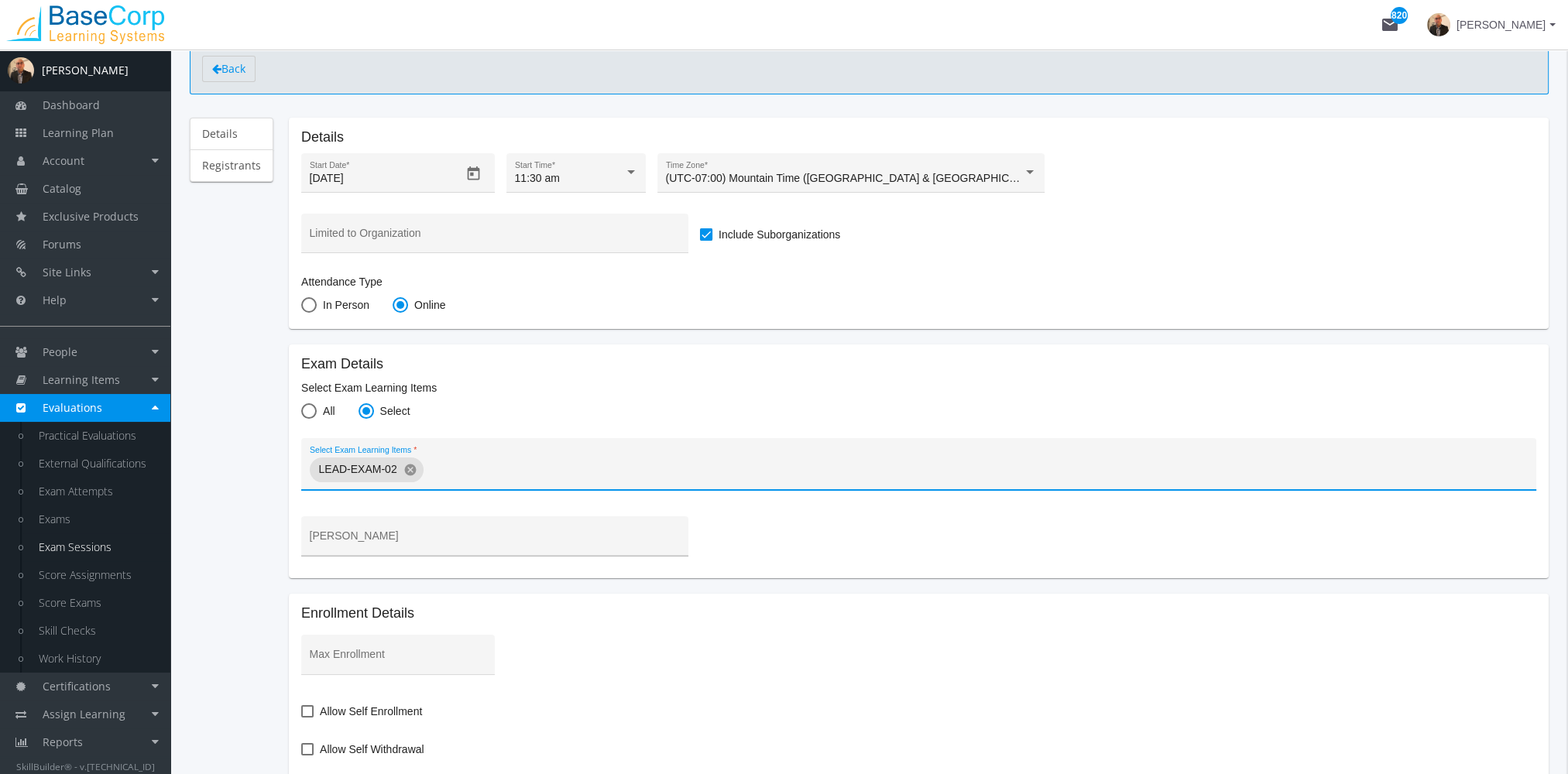
click at [455, 537] on input "[PERSON_NAME]" at bounding box center [495, 541] width 371 height 12
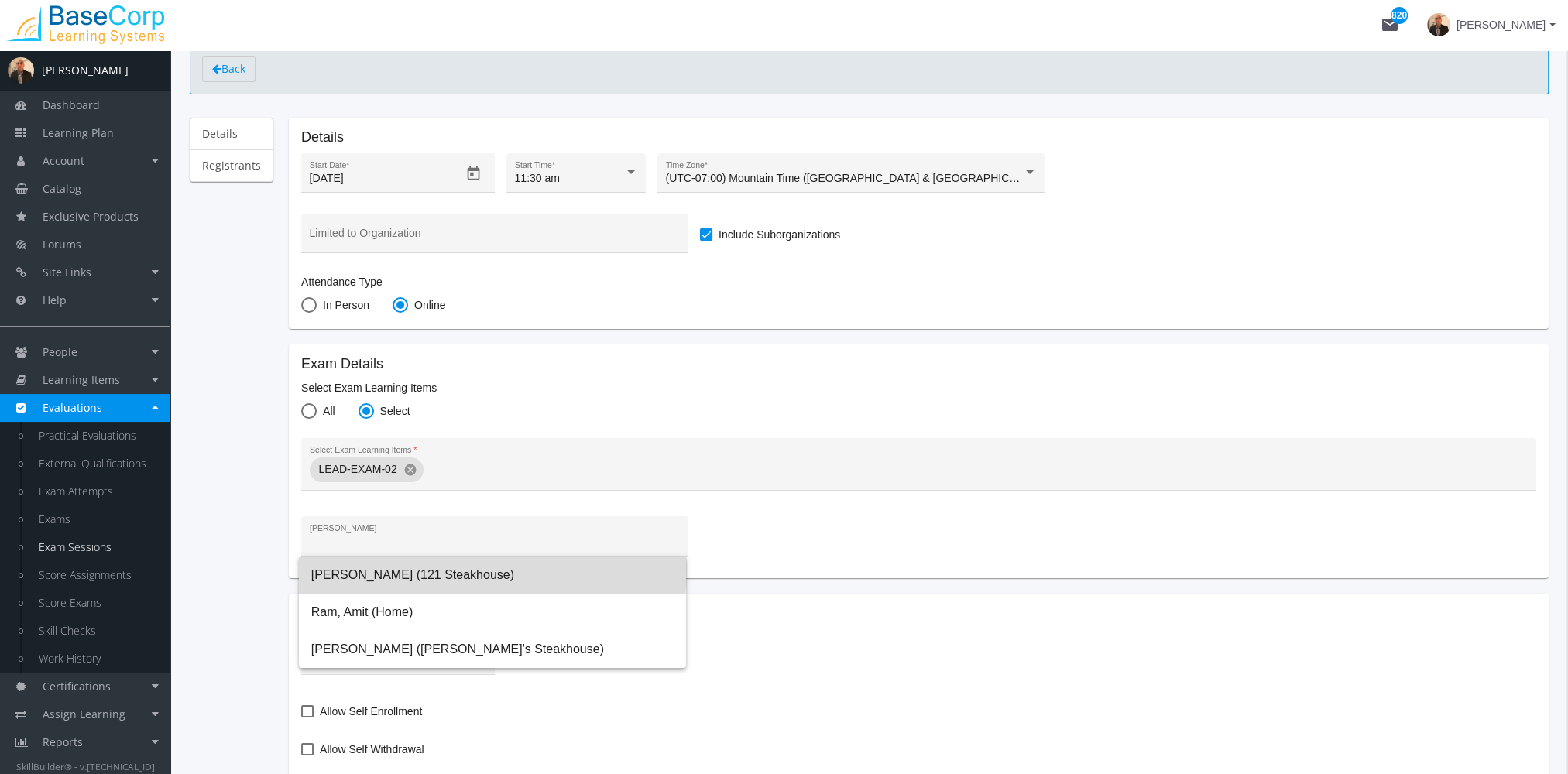
click at [457, 570] on span "[PERSON_NAME] (121 Steakhouse)" at bounding box center [492, 575] width 362 height 37
type input "[PERSON_NAME] (121 Steakhouse)"
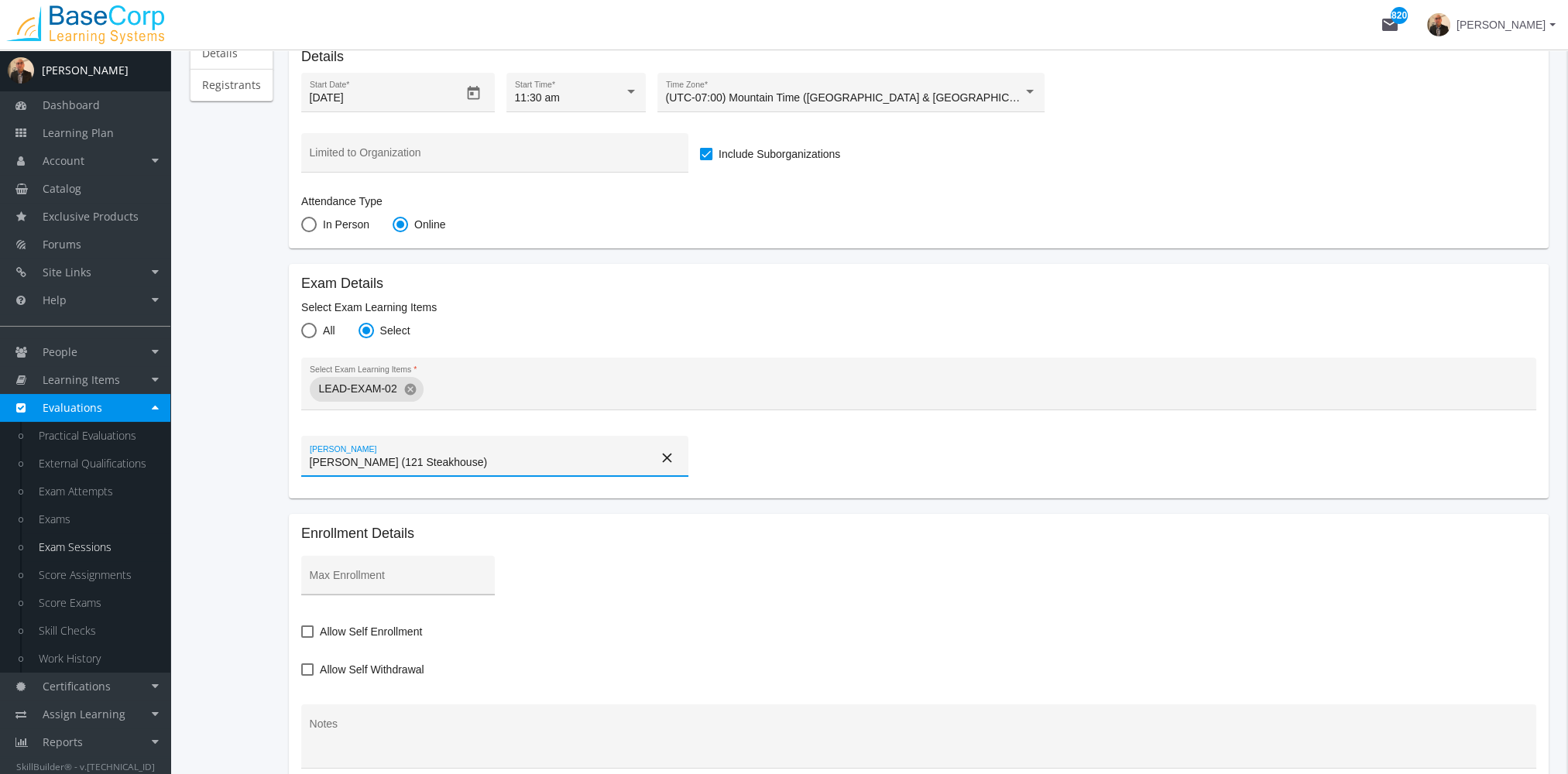
scroll to position [310, 0]
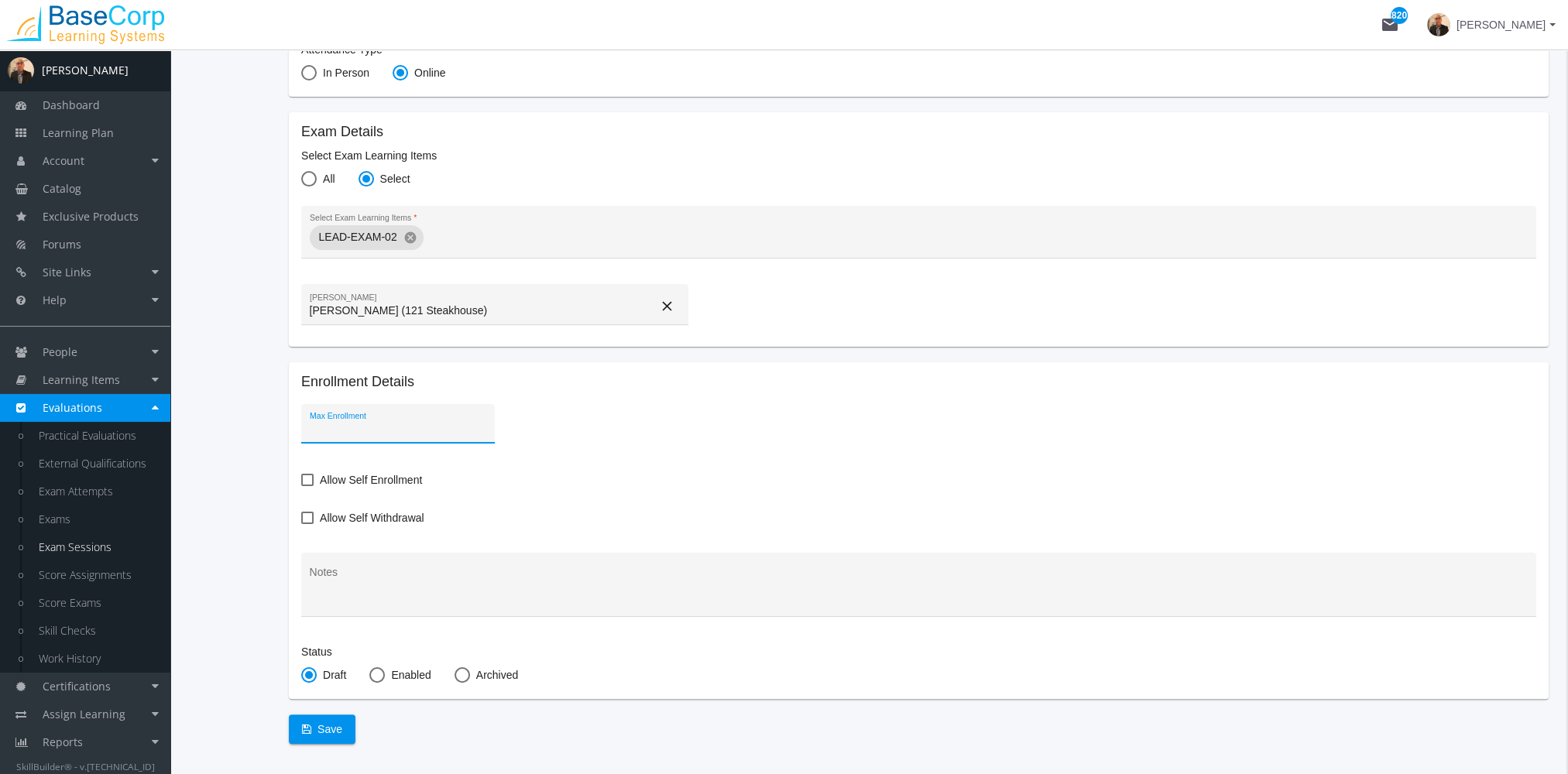
click at [345, 432] on input "Max Enrollment" at bounding box center [398, 429] width 178 height 12
type input "50"
click at [305, 476] on span at bounding box center [306, 479] width 12 height 12
click at [302, 485] on input "Allow Self Enrollment" at bounding box center [301, 485] width 1 height 1
checkbox input "true"
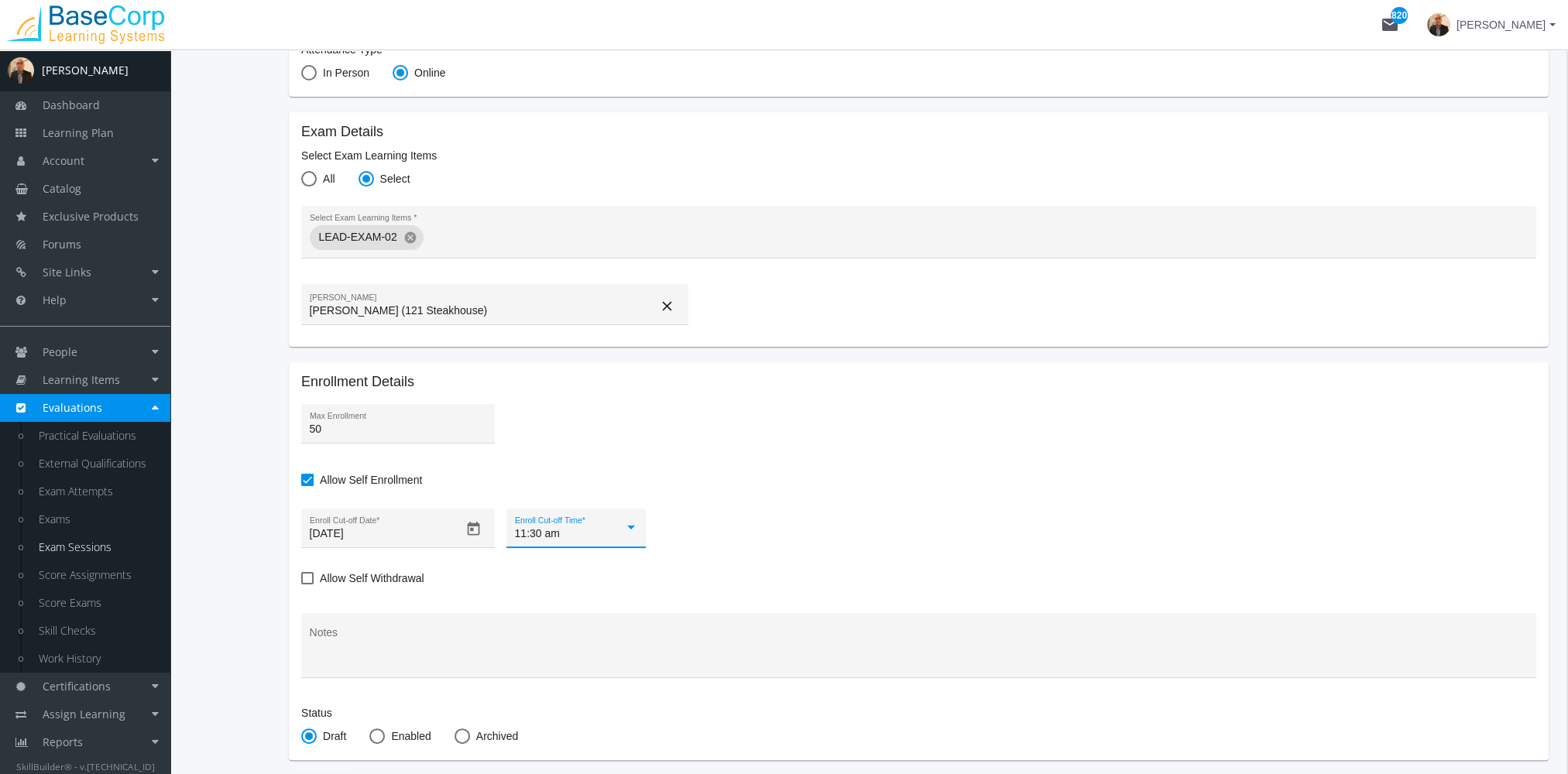
click at [625, 528] on div at bounding box center [631, 528] width 14 height 12
click at [563, 535] on span "11:30 am" at bounding box center [573, 534] width 123 height 32
click at [624, 527] on div at bounding box center [631, 528] width 14 height 12
click at [575, 590] on span "12:00 pm" at bounding box center [573, 599] width 123 height 32
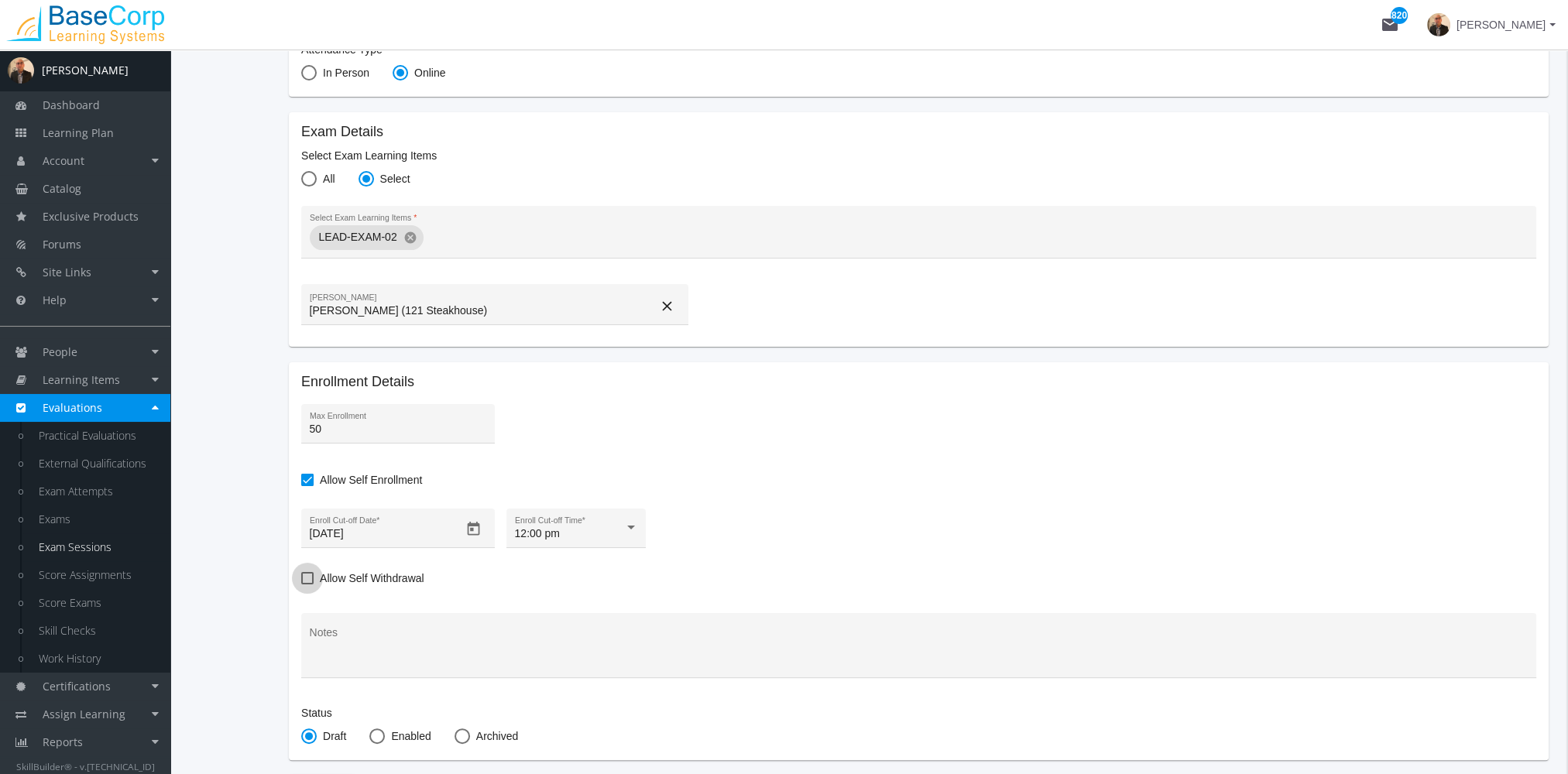
click at [313, 579] on label "Allow Self Withdrawal" at bounding box center [362, 578] width 123 height 19
click at [302, 584] on input "Allow Self Withdrawal" at bounding box center [301, 584] width 1 height 1
checkbox input "true"
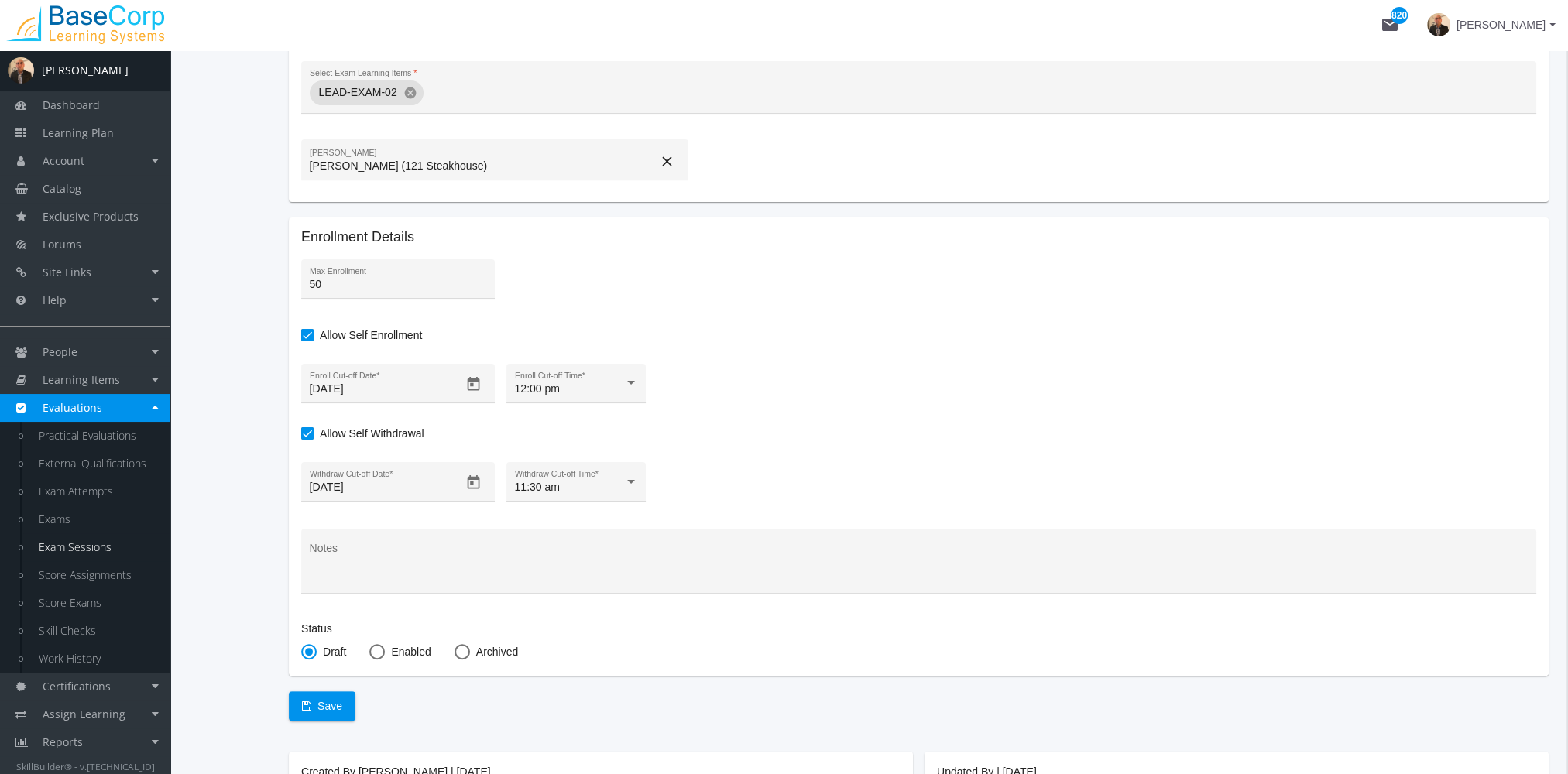
scroll to position [464, 0]
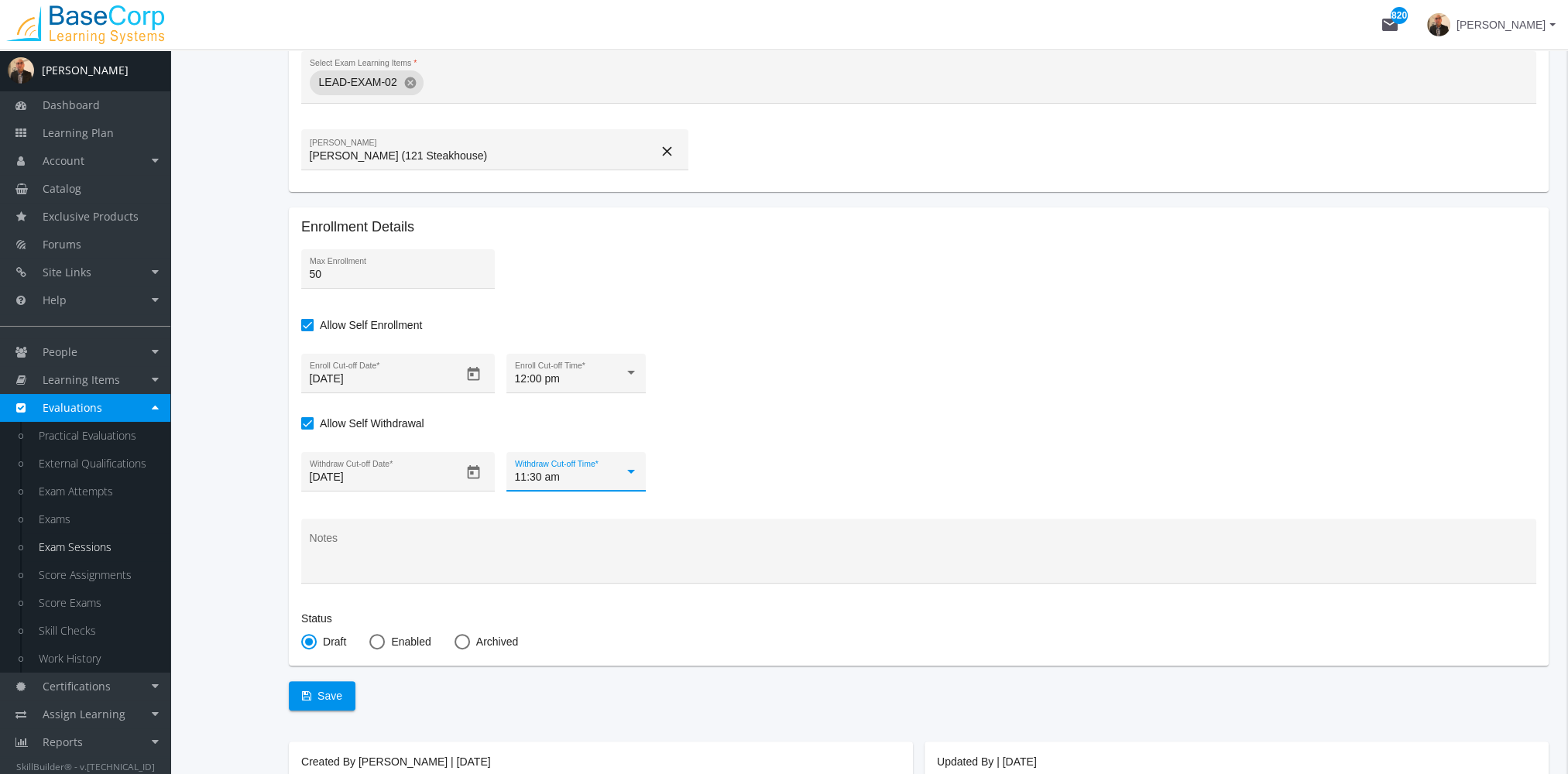
click at [623, 477] on div "11:30 am" at bounding box center [576, 477] width 123 height 12
click at [572, 536] on span "12:00 pm" at bounding box center [573, 542] width 123 height 32
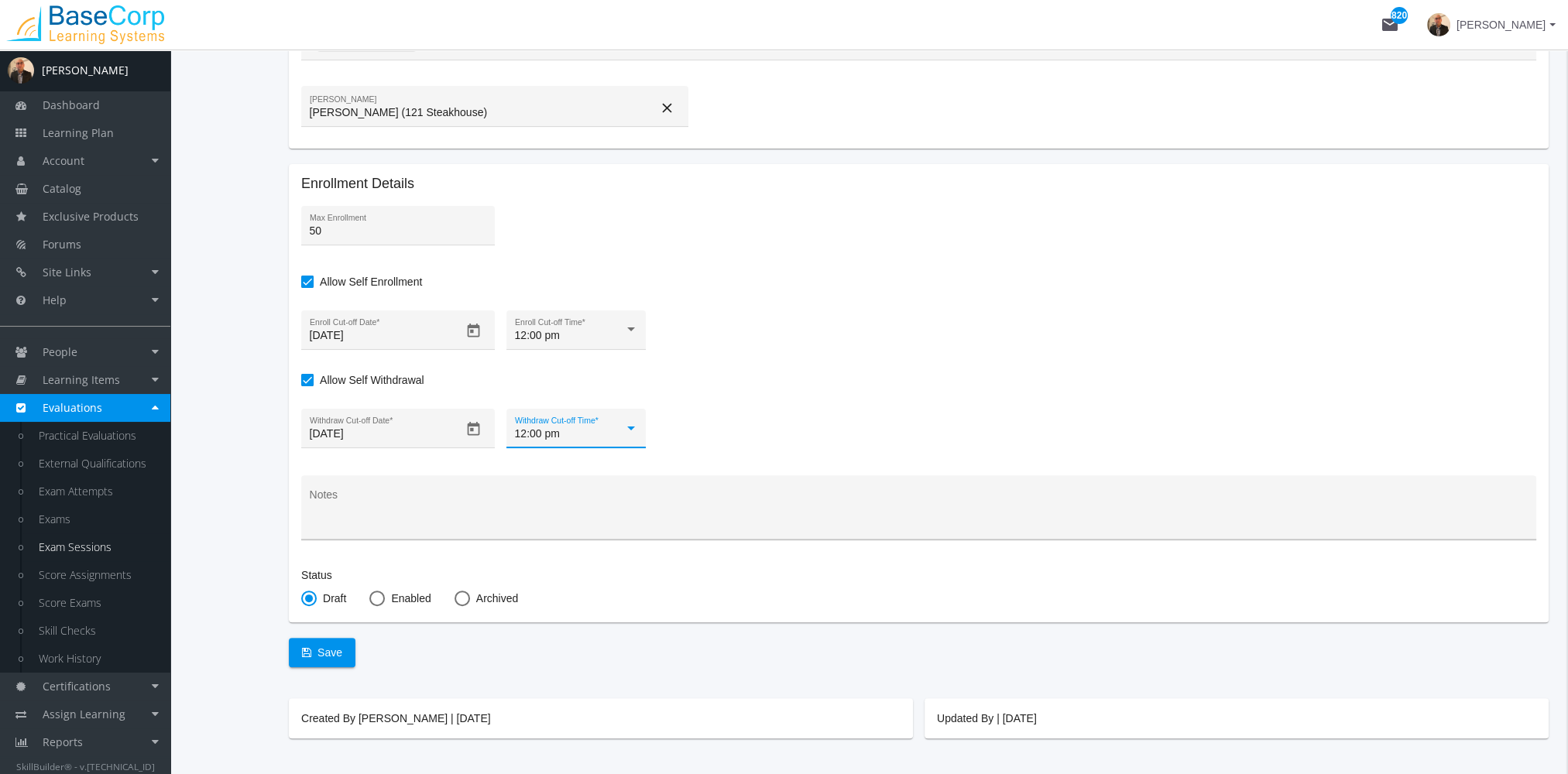
scroll to position [548, 0]
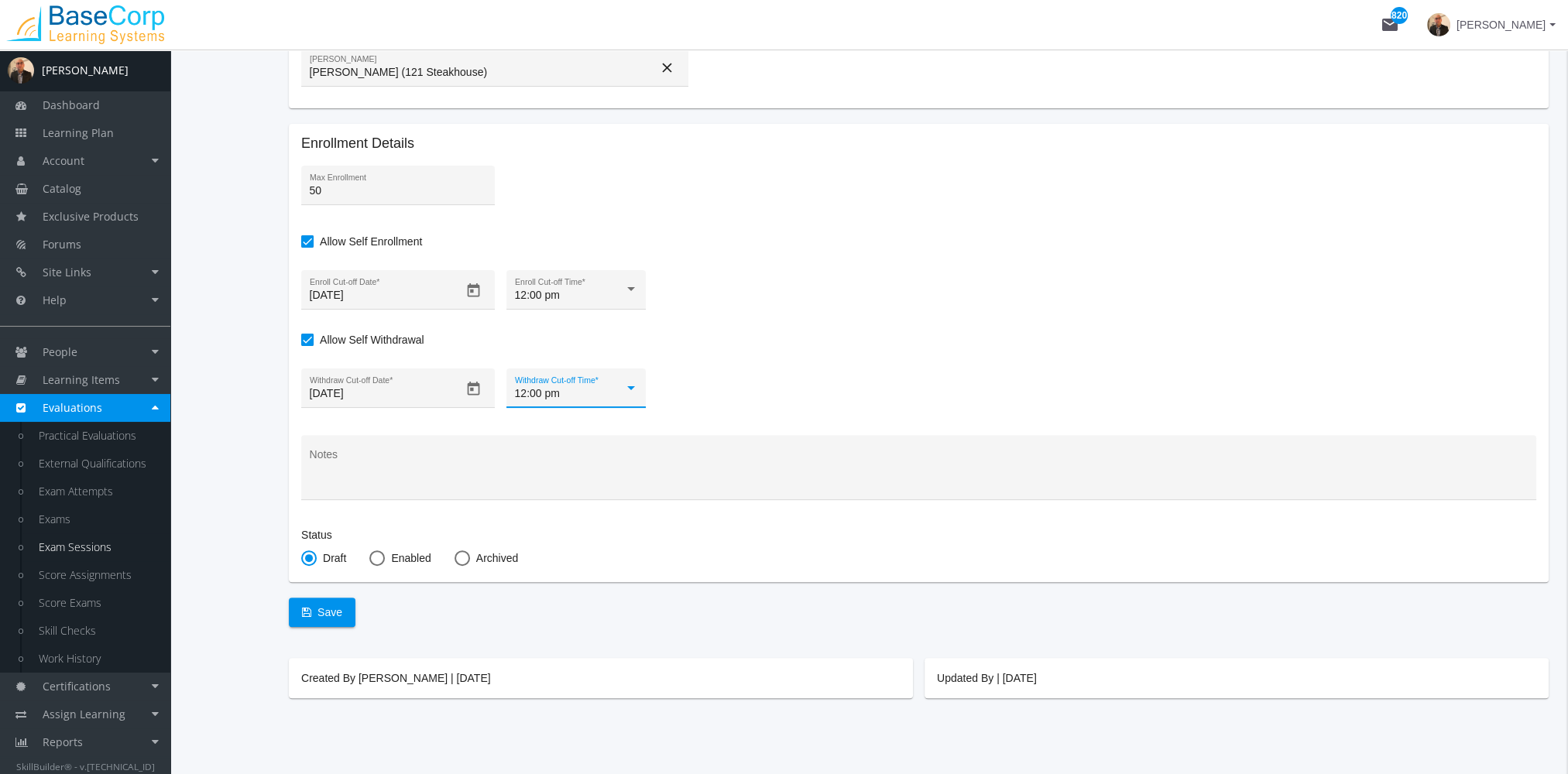
click at [391, 558] on span "Enabled" at bounding box center [408, 558] width 45 height 15
click at [385, 558] on input "Enabled" at bounding box center [376, 561] width 15 height 15
radio input "true"
click at [335, 613] on span "Save" at bounding box center [322, 612] width 41 height 28
checkbox input "false"
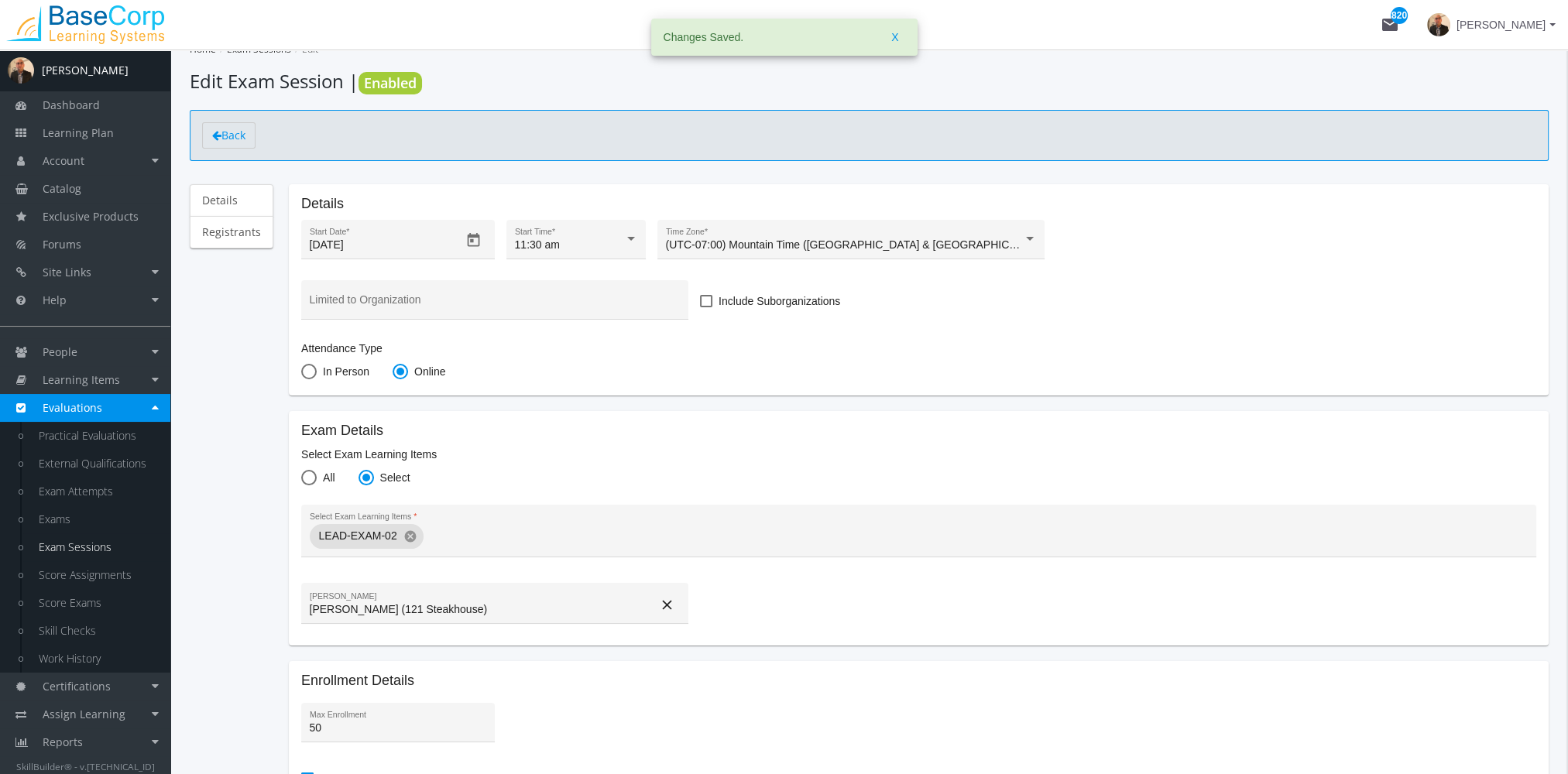
scroll to position [0, 0]
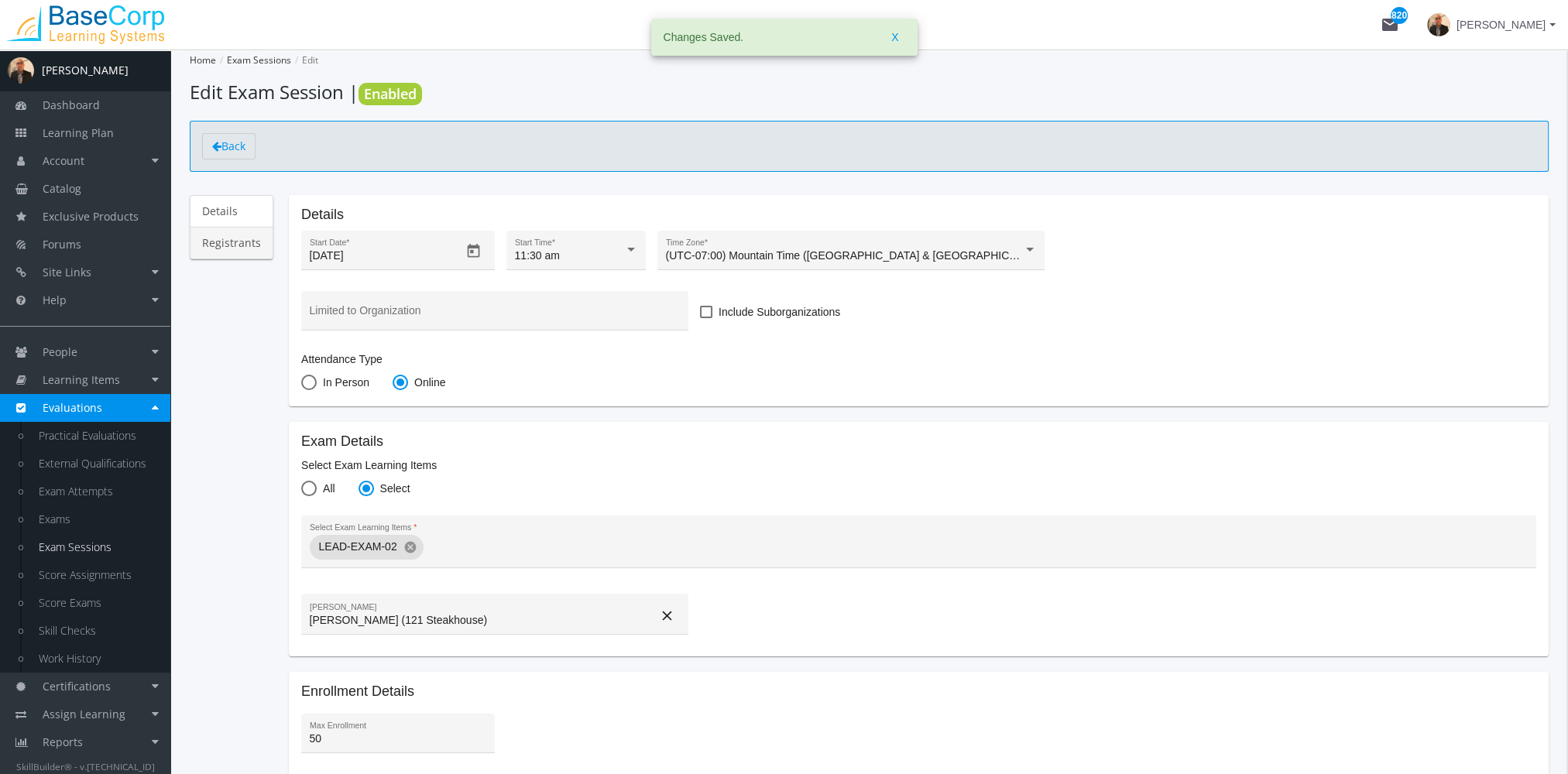
click at [250, 245] on link "Registrants" at bounding box center [231, 243] width 84 height 32
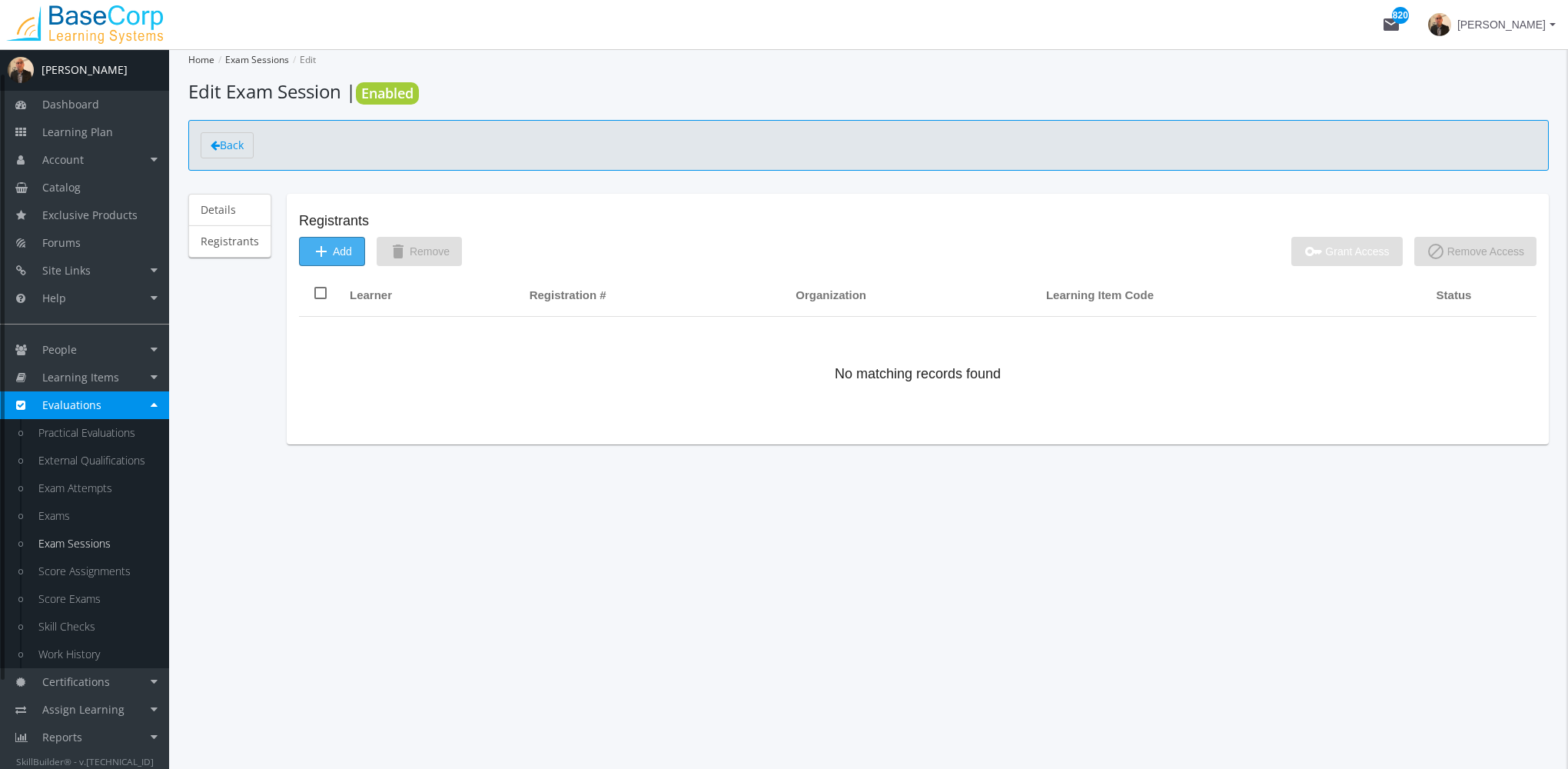
click at [335, 250] on span "add Add" at bounding box center [332, 251] width 40 height 27
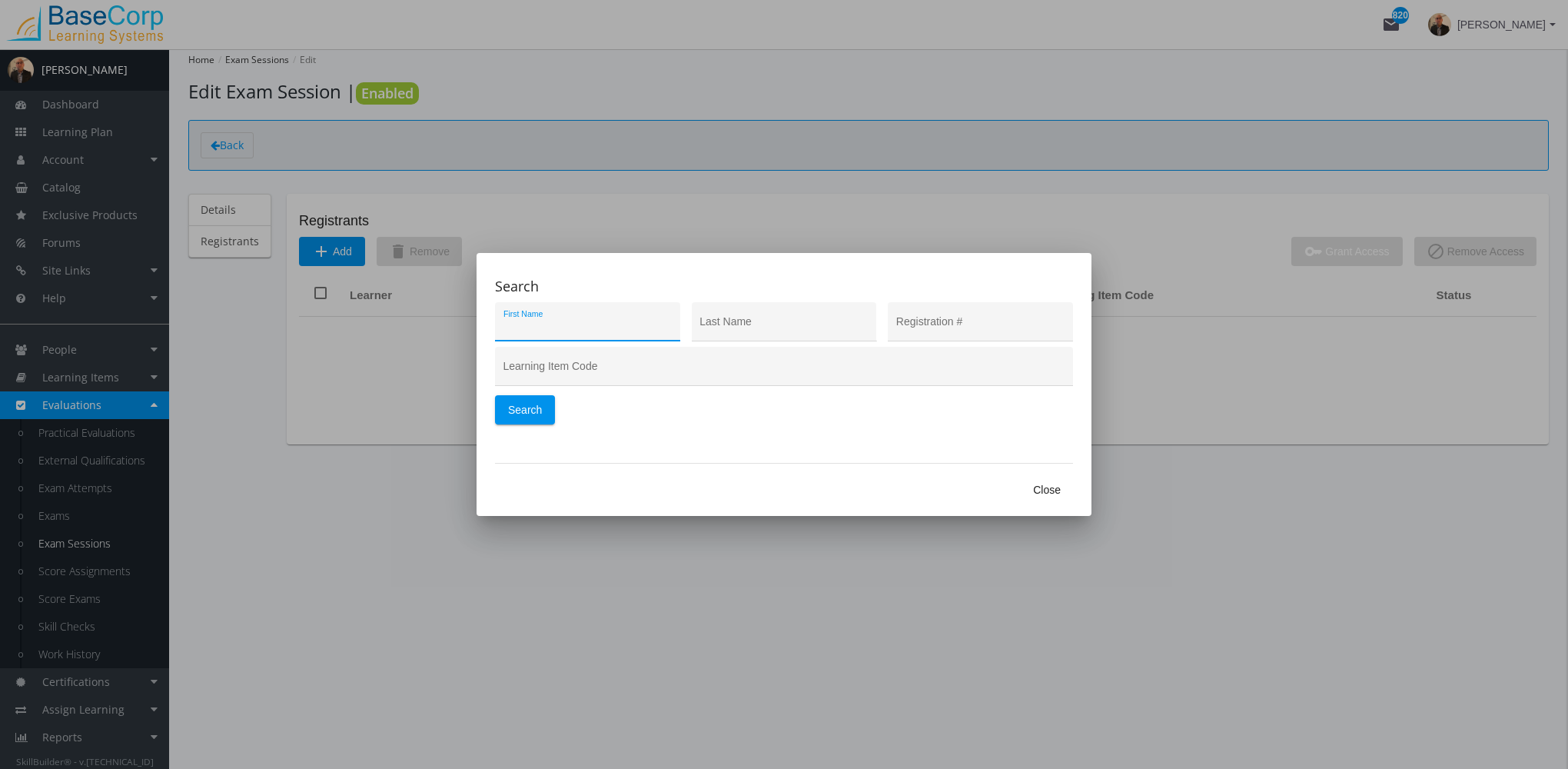
click at [1061, 486] on button "Close" at bounding box center [1046, 490] width 52 height 27
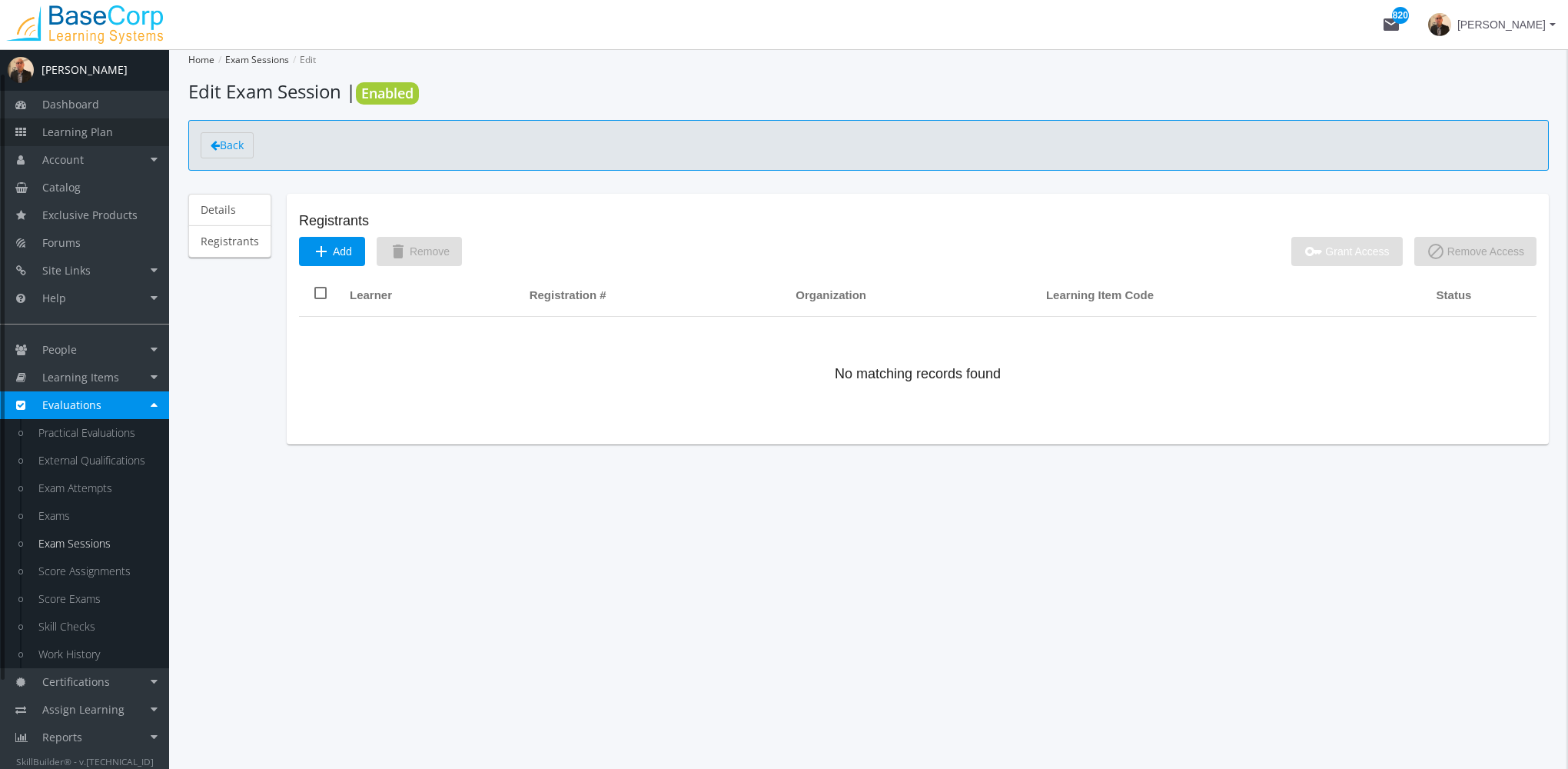
click at [109, 132] on span "Learning Plan" at bounding box center [78, 132] width 71 height 14
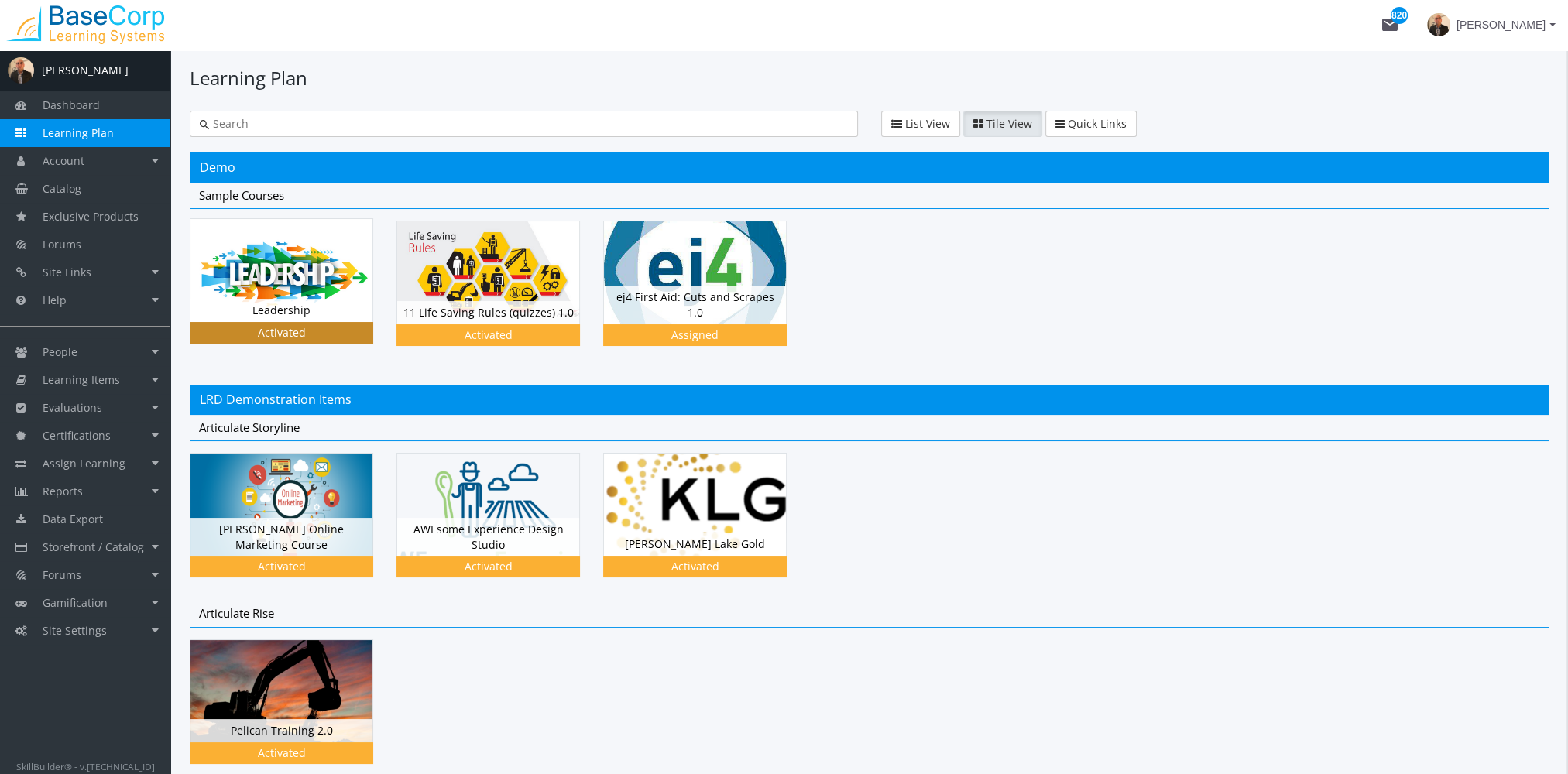
click at [269, 291] on img at bounding box center [281, 270] width 182 height 102
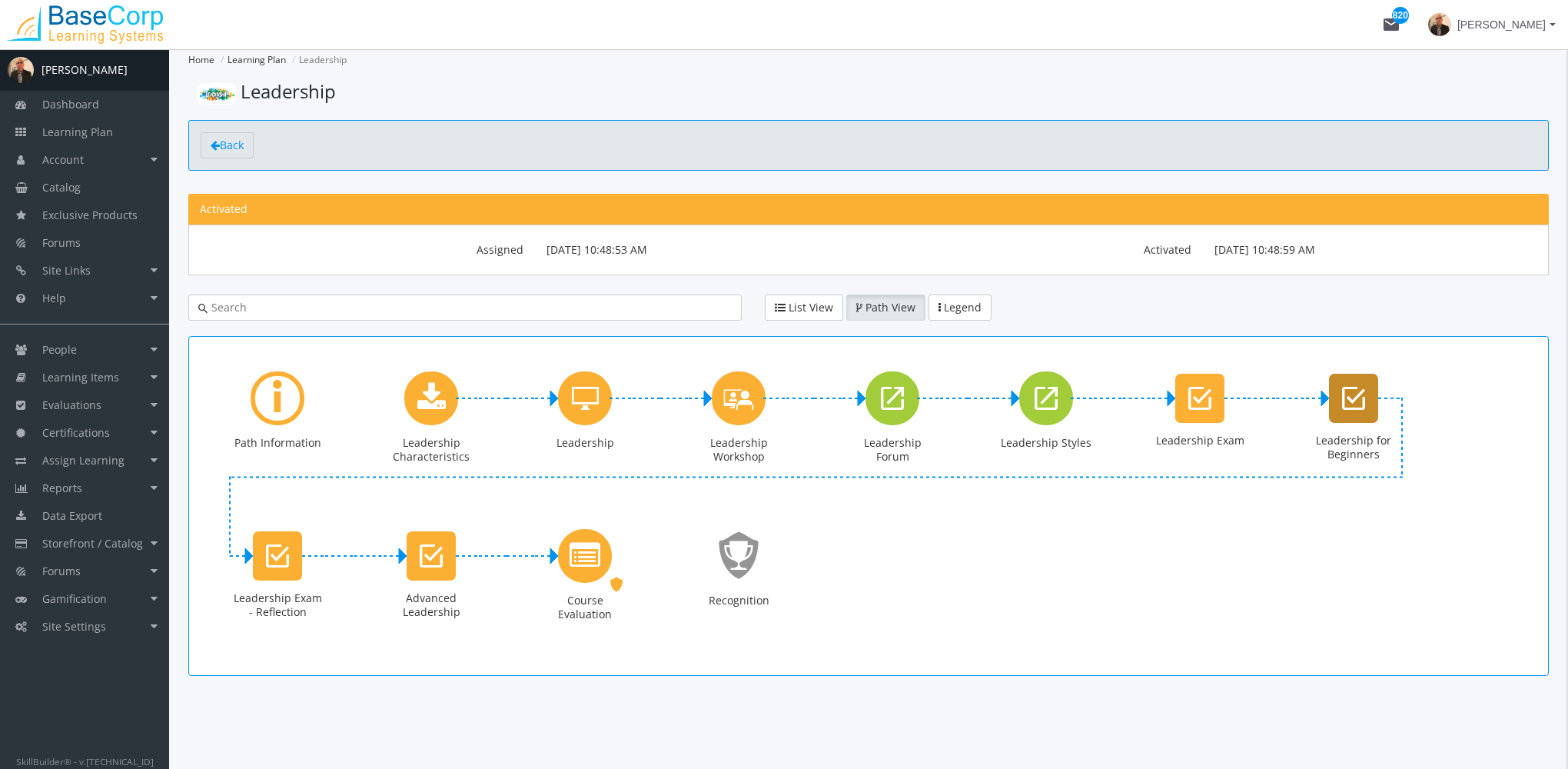
click at [1351, 398] on icon "Leadership for Beginners" at bounding box center [1353, 399] width 23 height 31
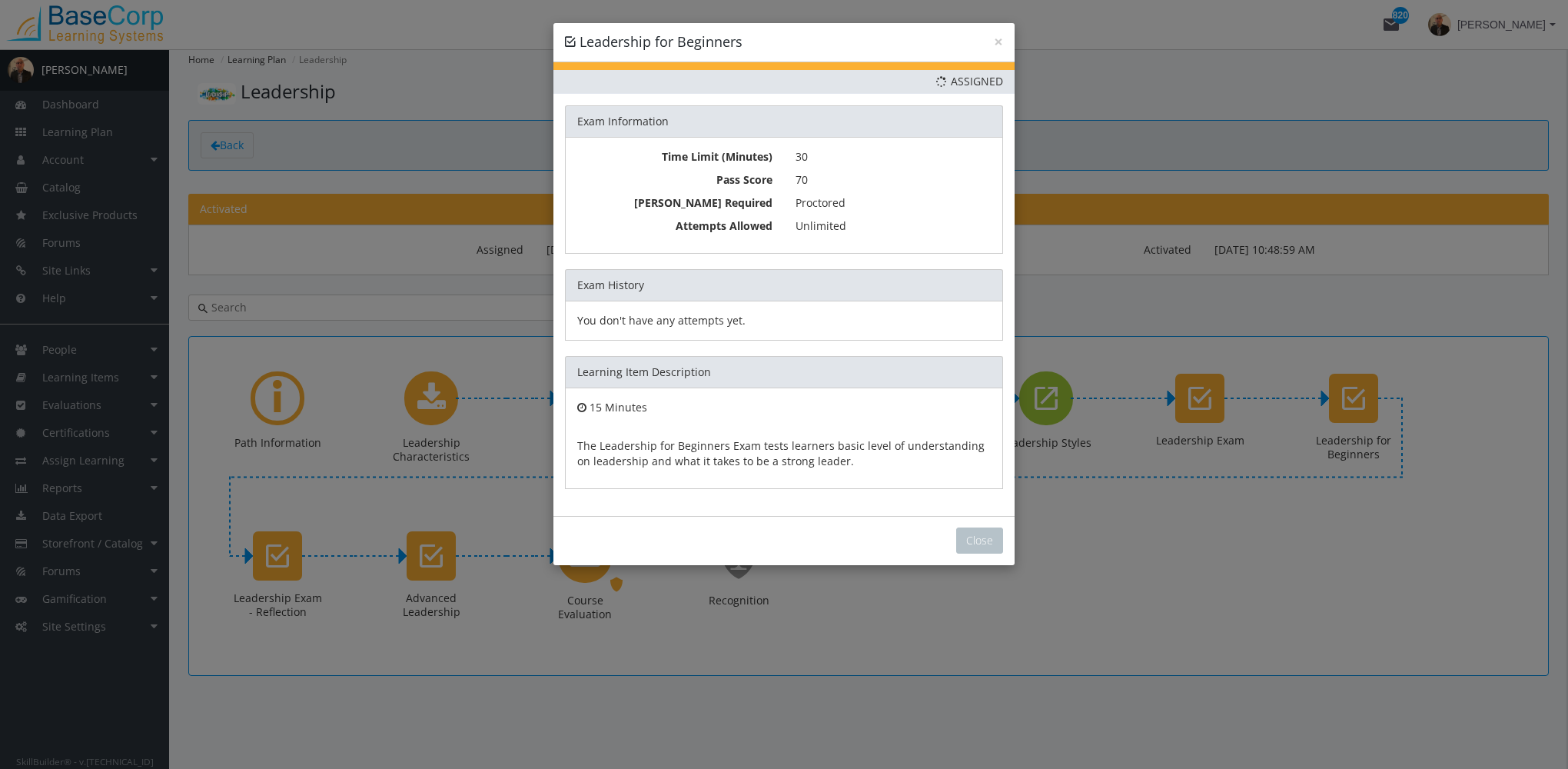
click at [991, 554] on div "Close" at bounding box center [784, 540] width 461 height 49
click at [998, 540] on button "Close" at bounding box center [980, 540] width 47 height 26
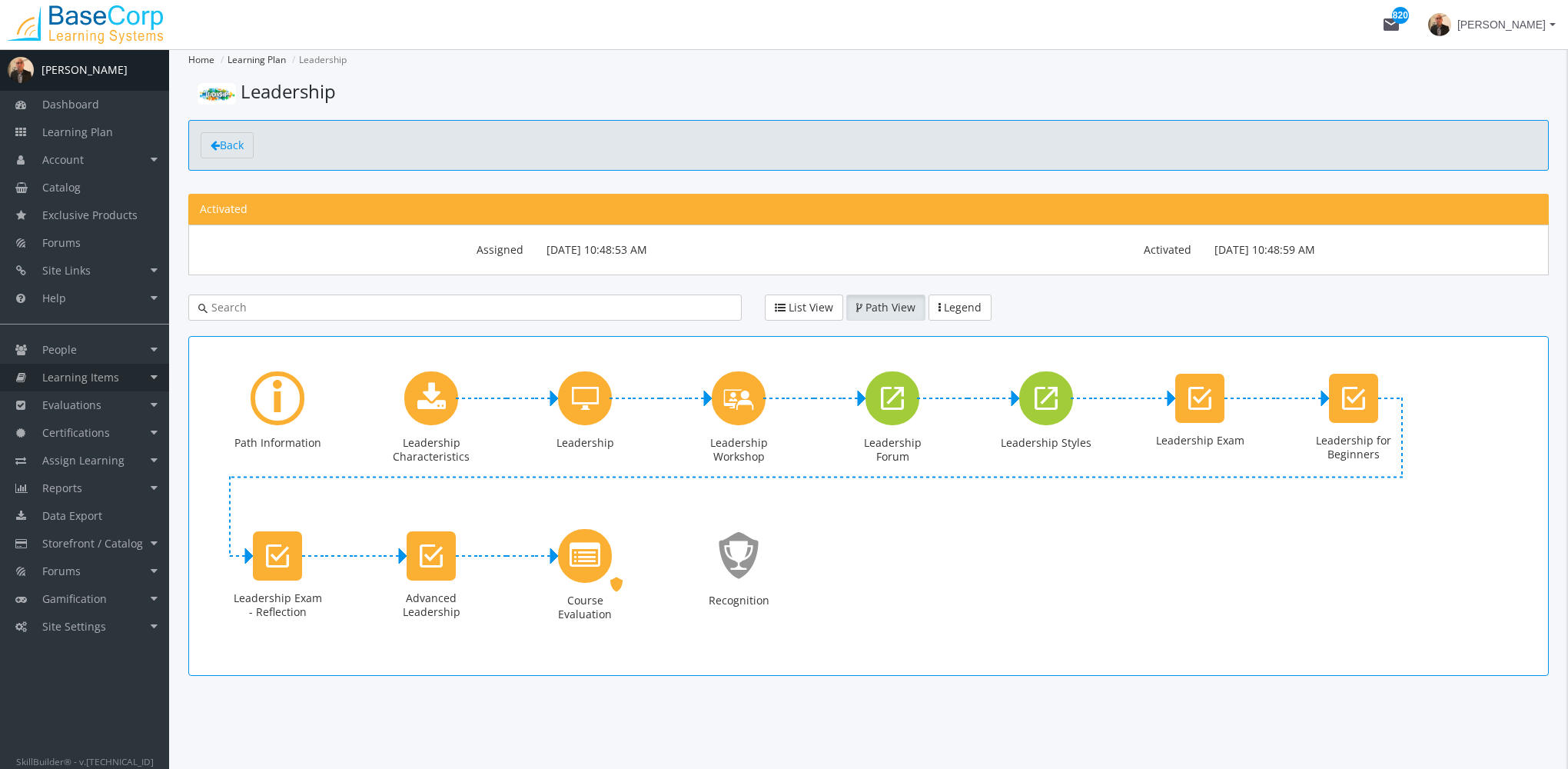
click at [99, 376] on span "Learning Items" at bounding box center [80, 377] width 76 height 14
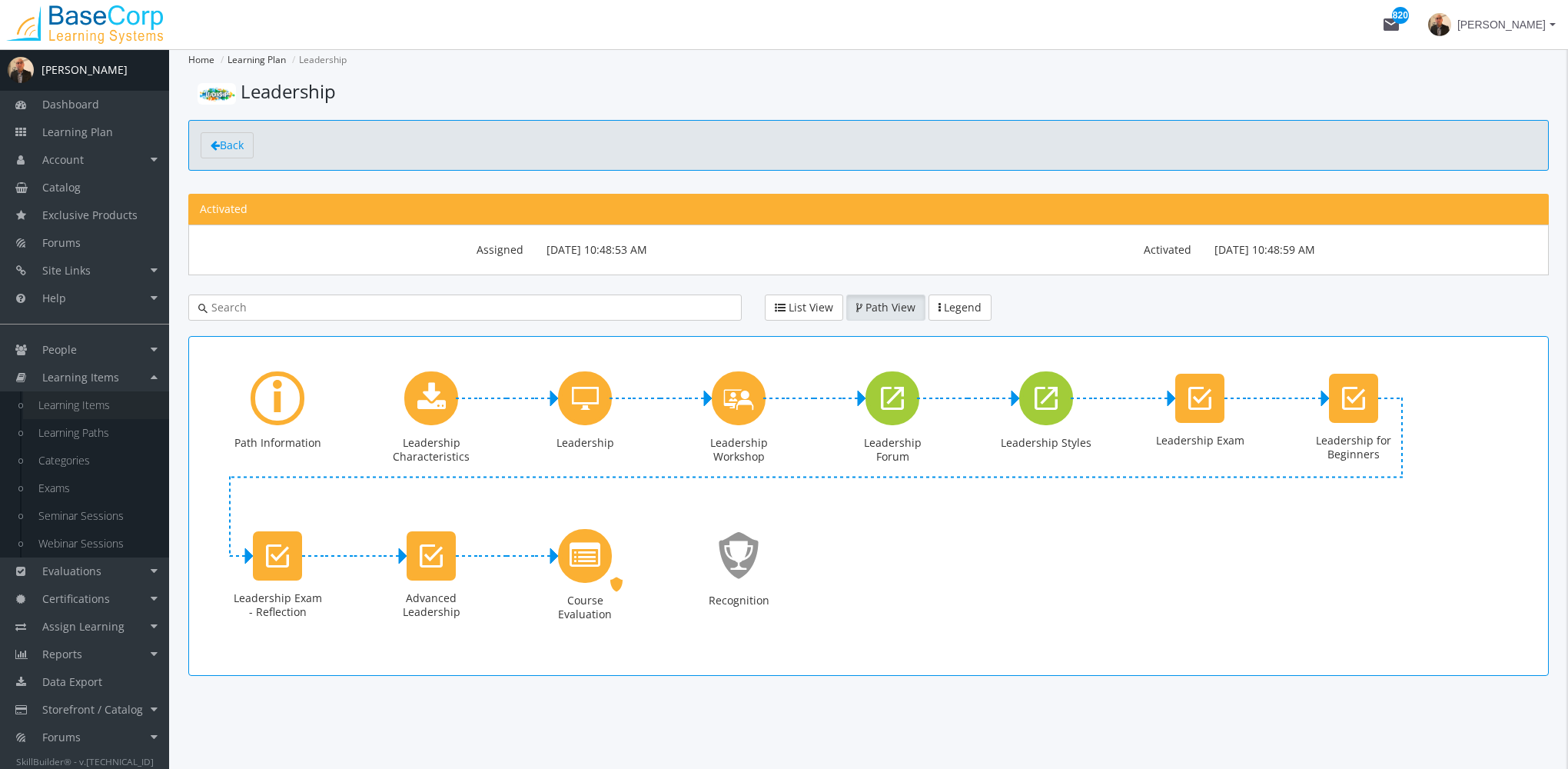
click at [109, 400] on link "Learning Items" at bounding box center [96, 405] width 146 height 27
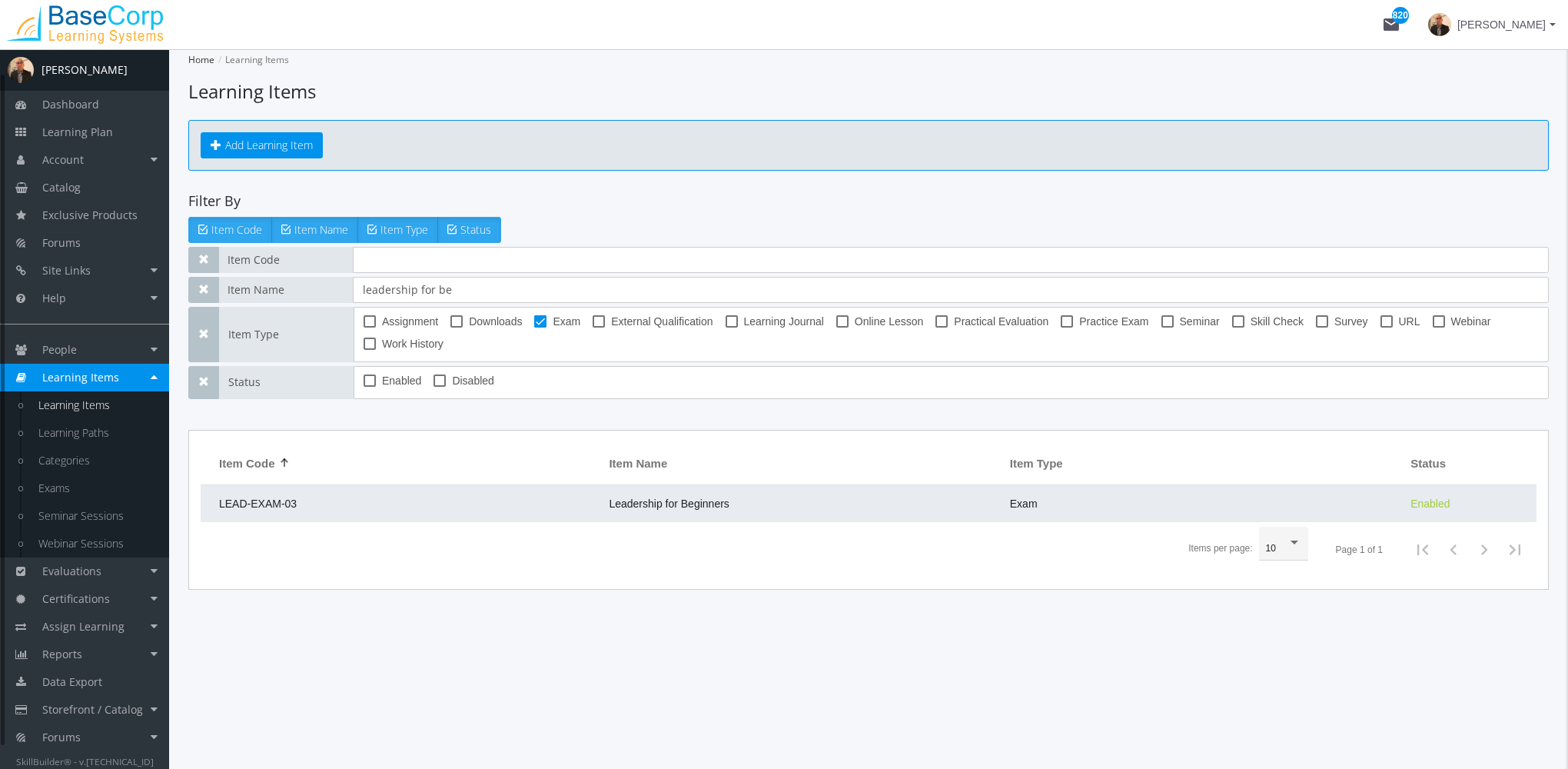
click at [337, 505] on td "LEAD-EXAM-03" at bounding box center [401, 504] width 401 height 37
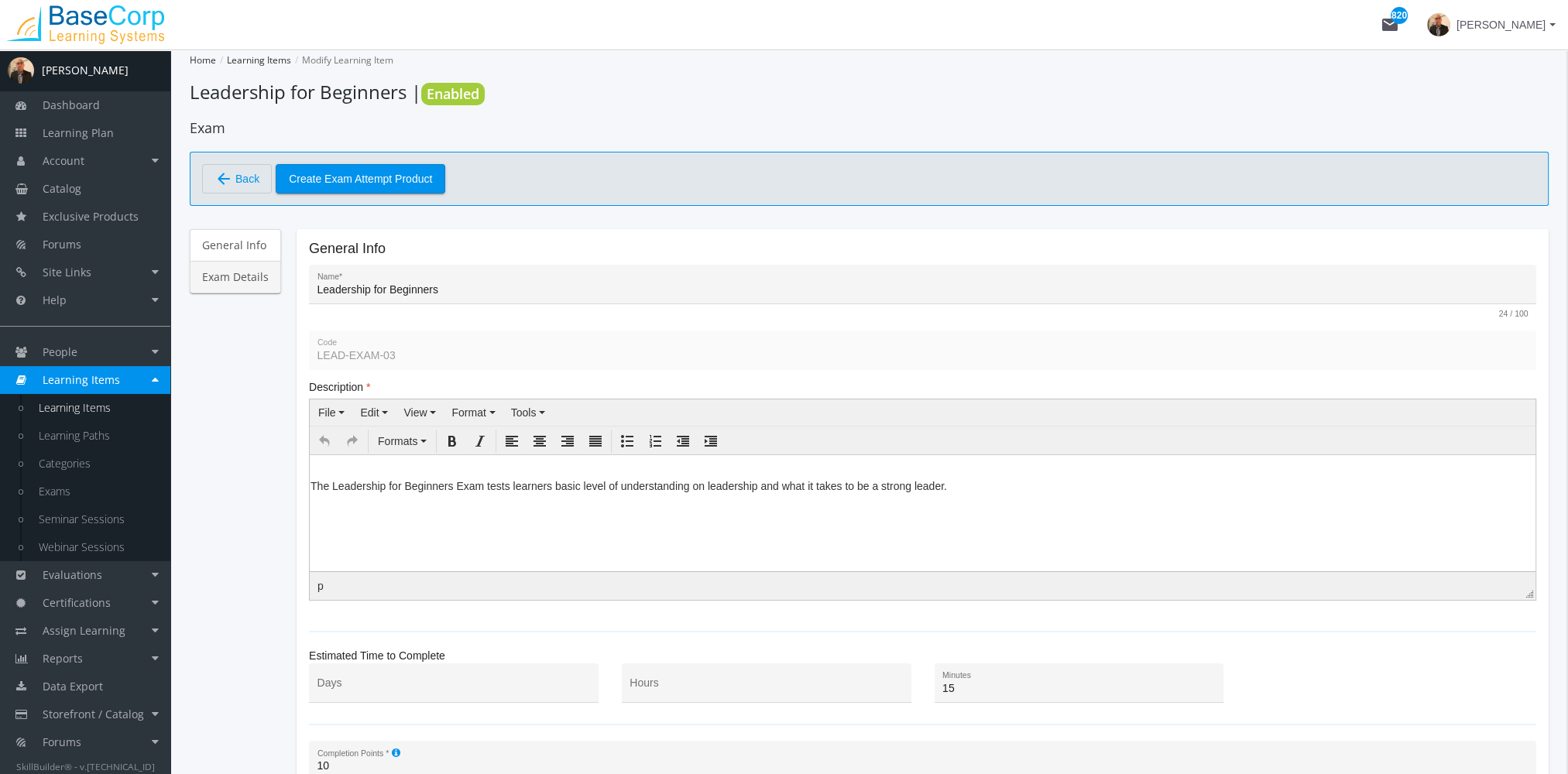
click at [244, 279] on link "Exam Details" at bounding box center [235, 277] width 92 height 32
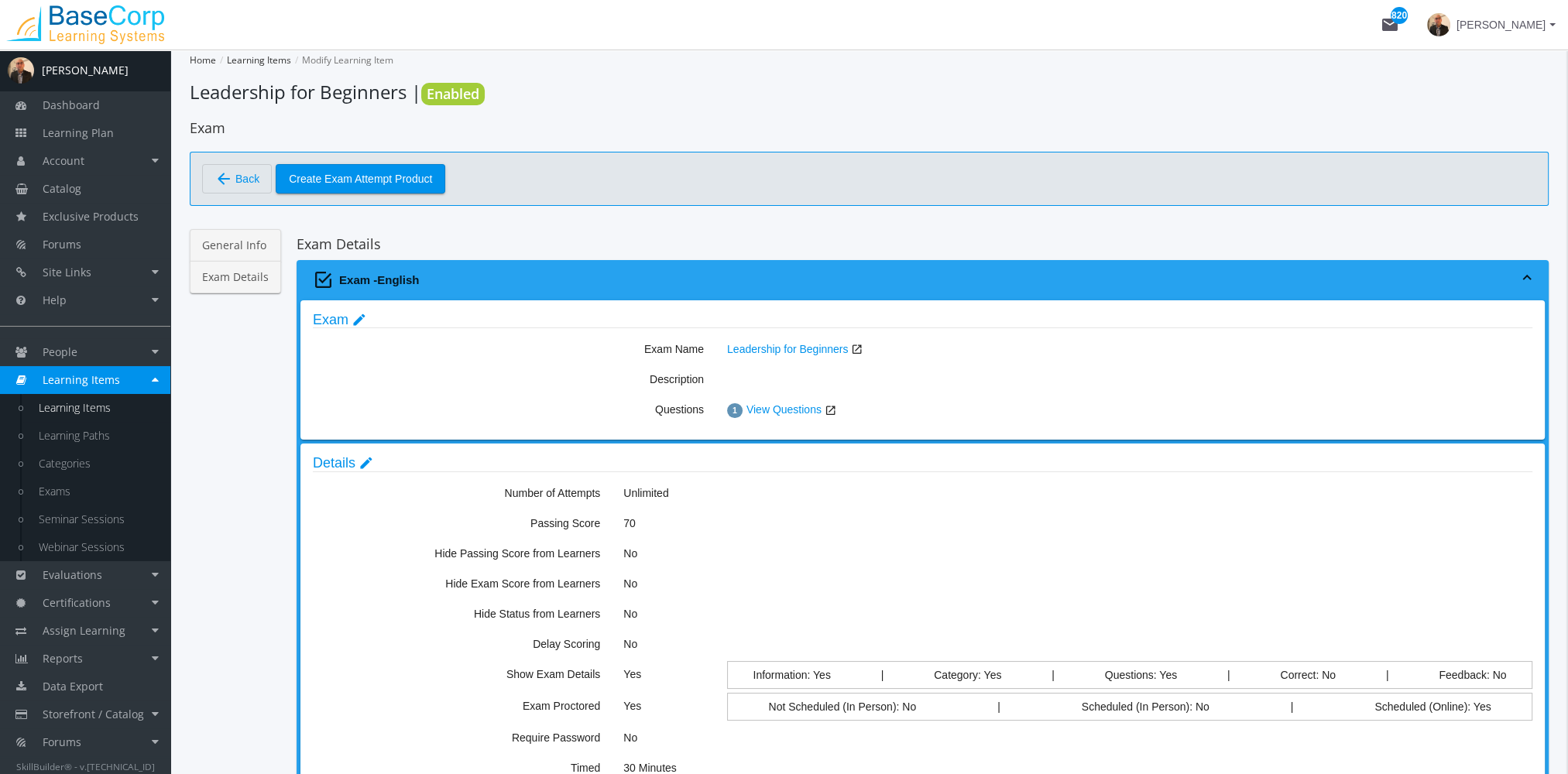
click at [238, 250] on link "General Info" at bounding box center [235, 246] width 92 height 32
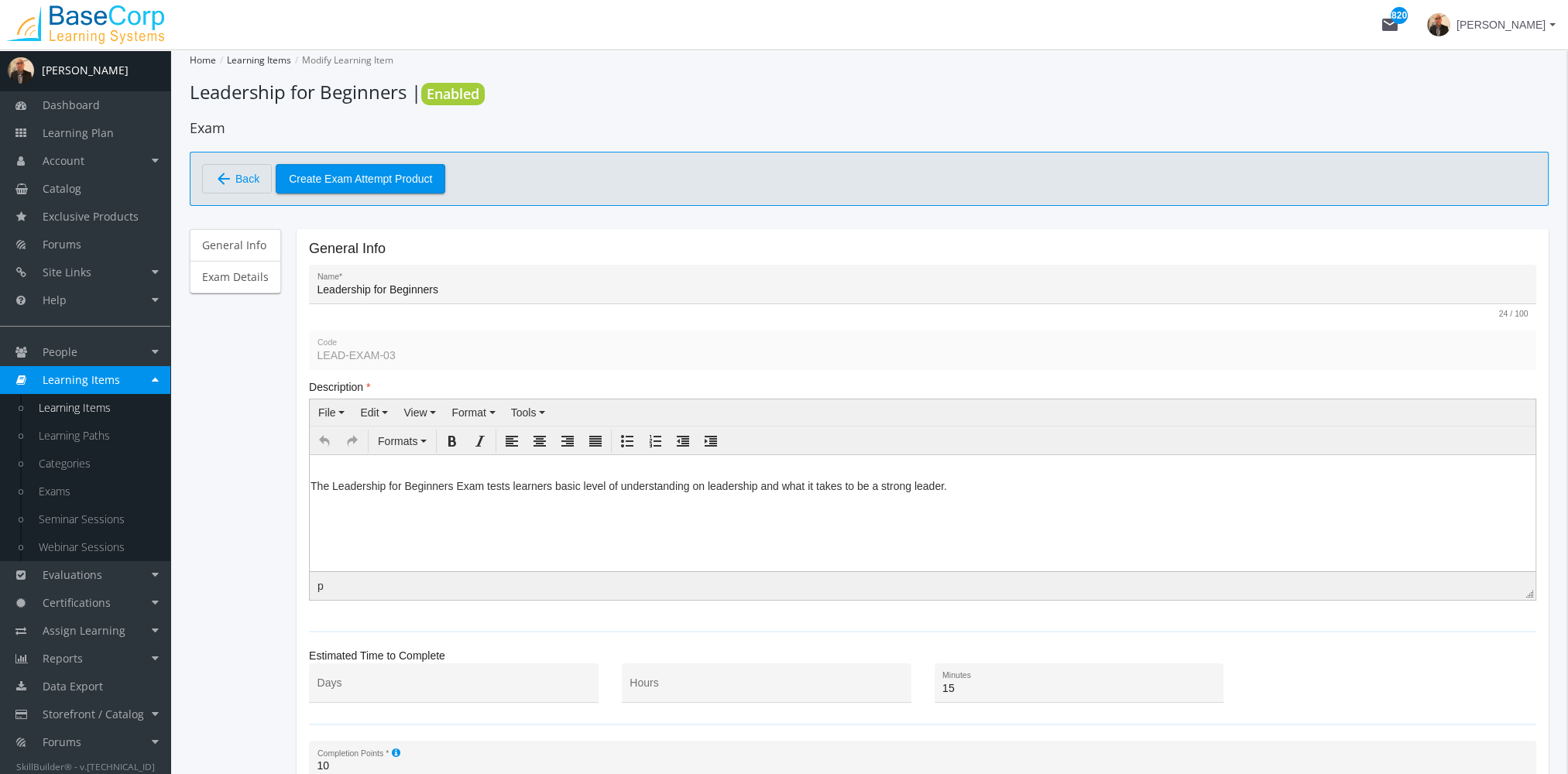
click at [310, 356] on div "LEAD-EXAM-03 Code" at bounding box center [923, 350] width 1227 height 40
click at [112, 575] on link "Evaluations" at bounding box center [85, 575] width 170 height 28
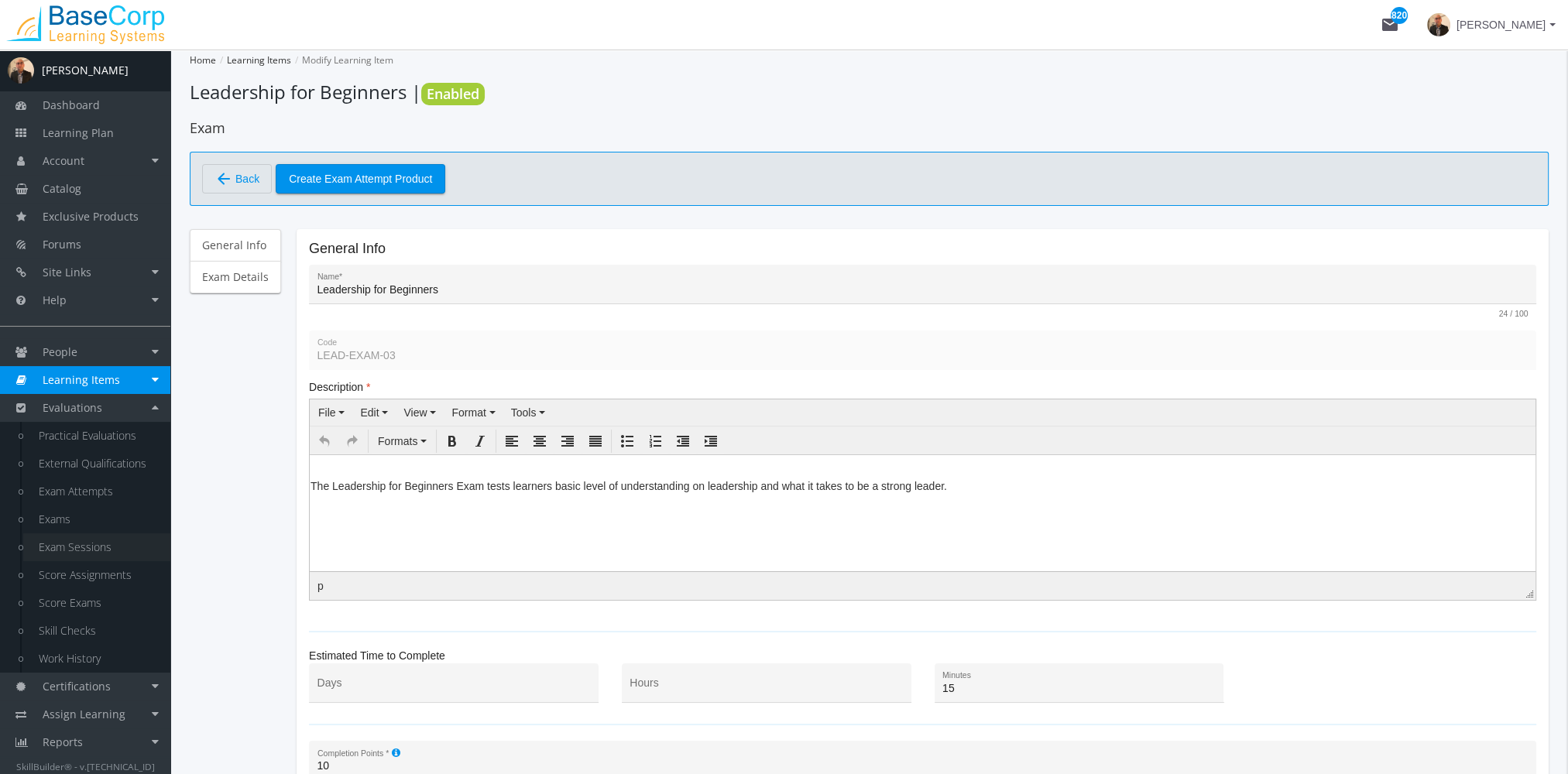
click at [104, 548] on link "Exam Sessions" at bounding box center [96, 547] width 147 height 28
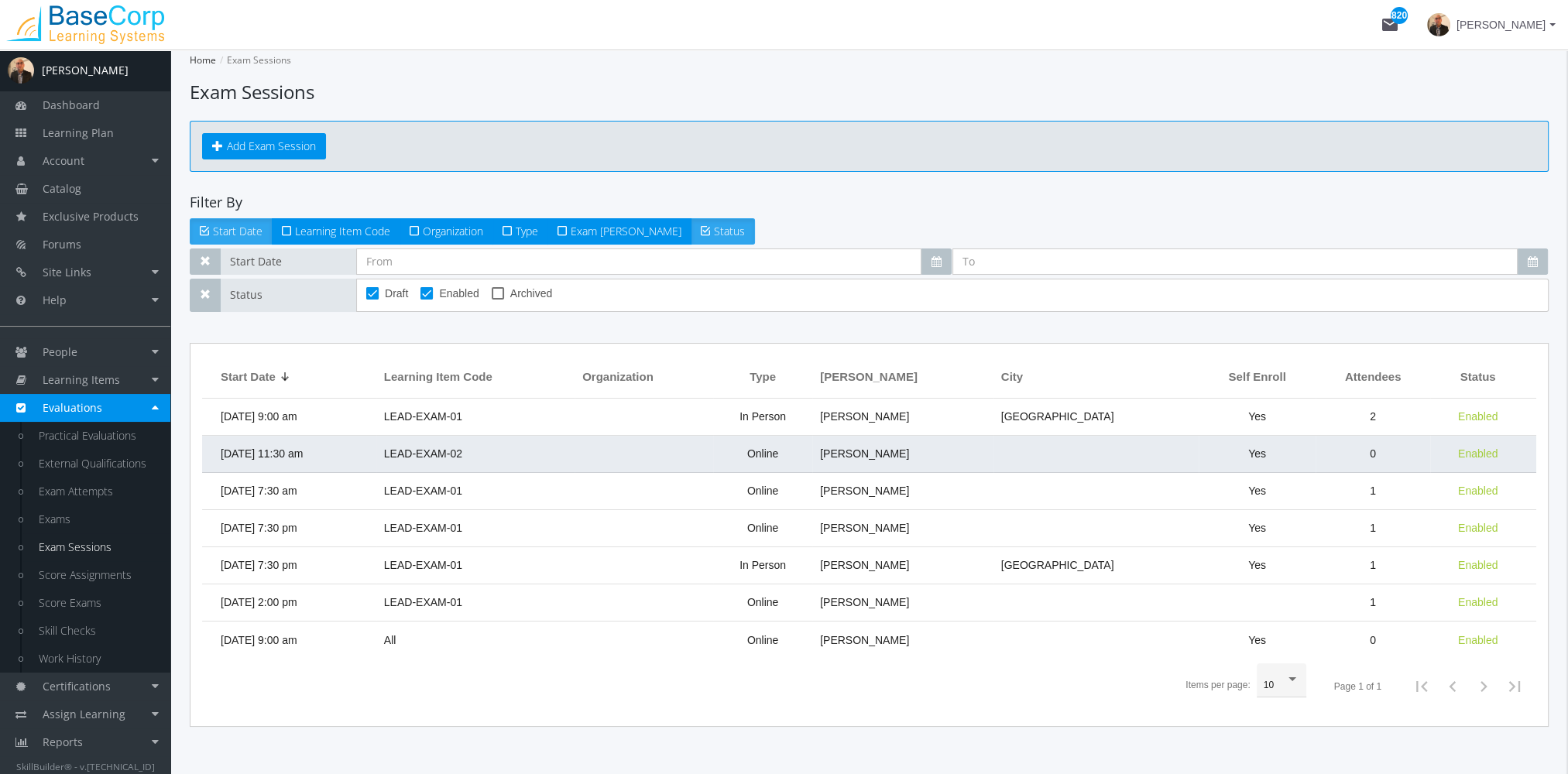
click at [302, 457] on span "[DATE] 11:30 am" at bounding box center [261, 453] width 82 height 12
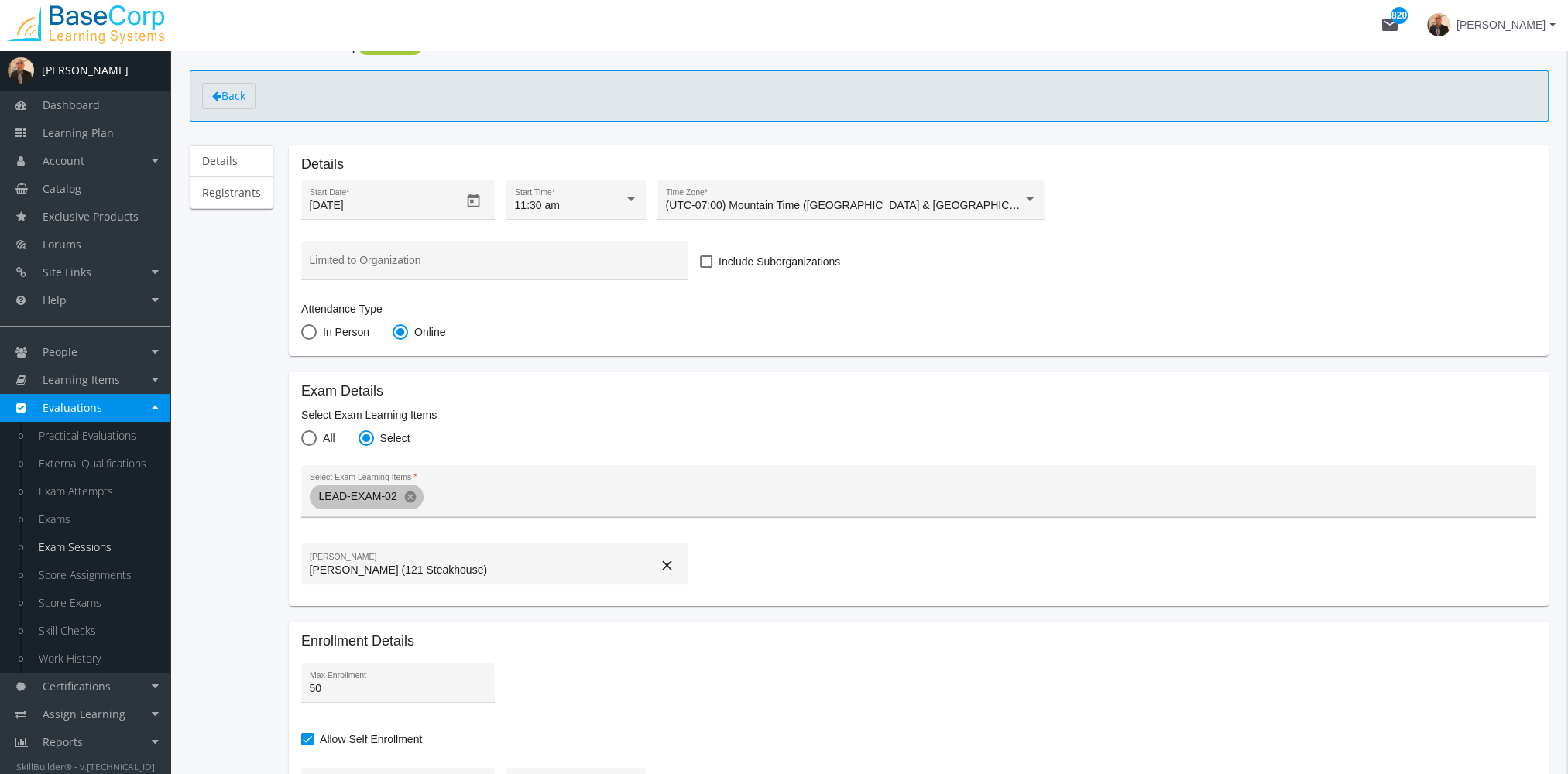
scroll to position [77, 0]
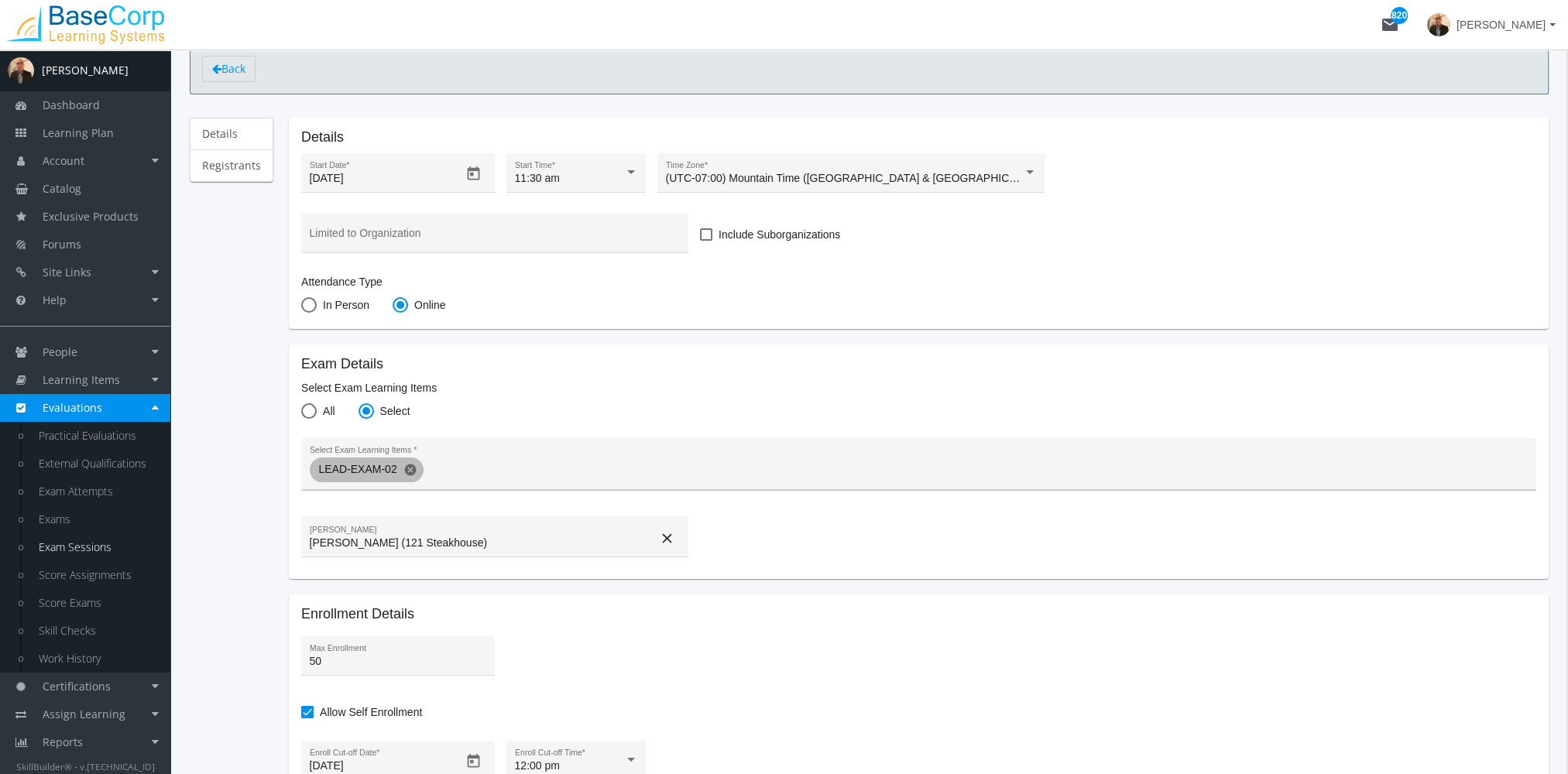
click at [406, 468] on mat-icon "cancel" at bounding box center [410, 469] width 14 height 14
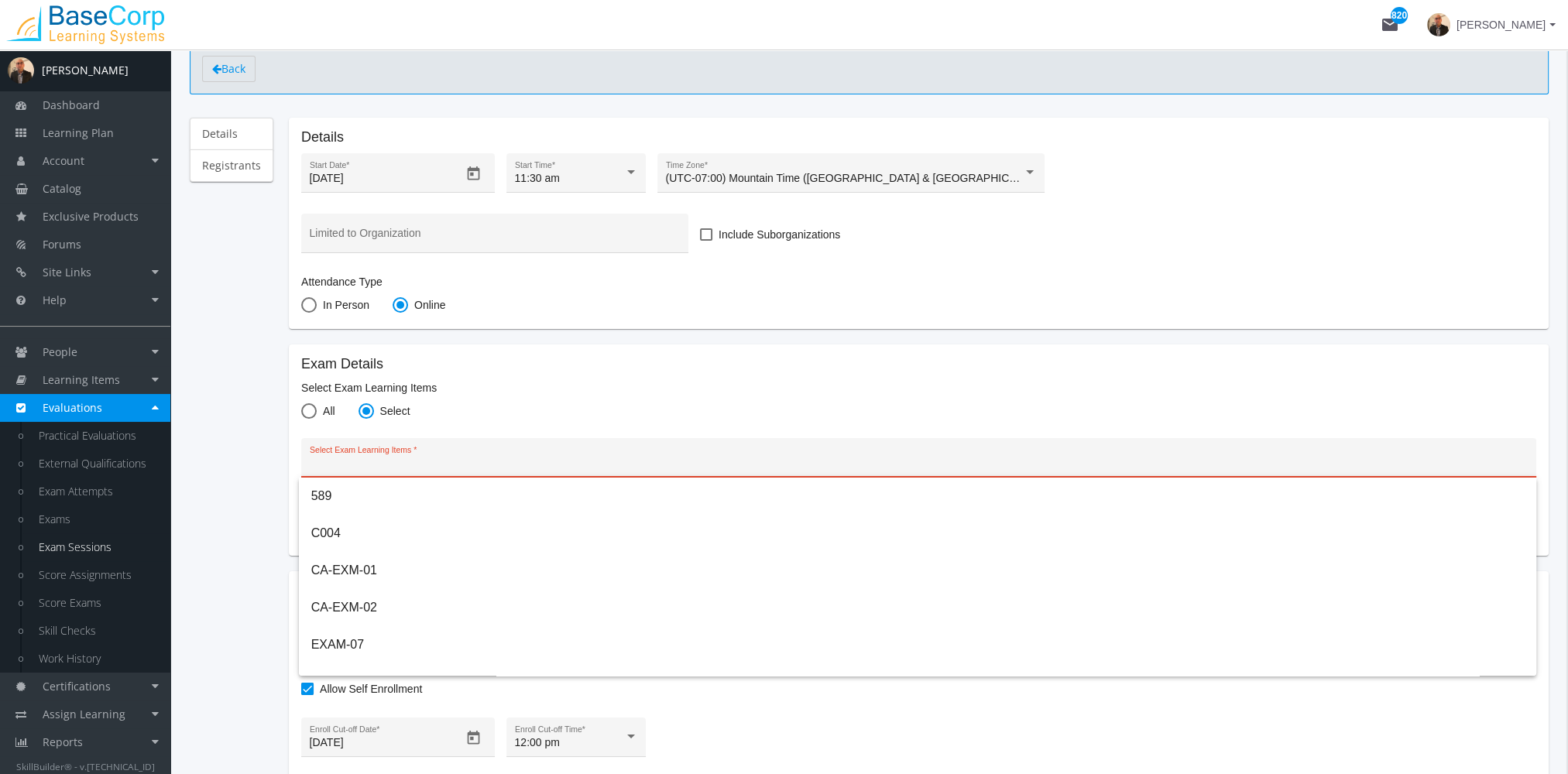
paste input "LEAD-EXAM-03"
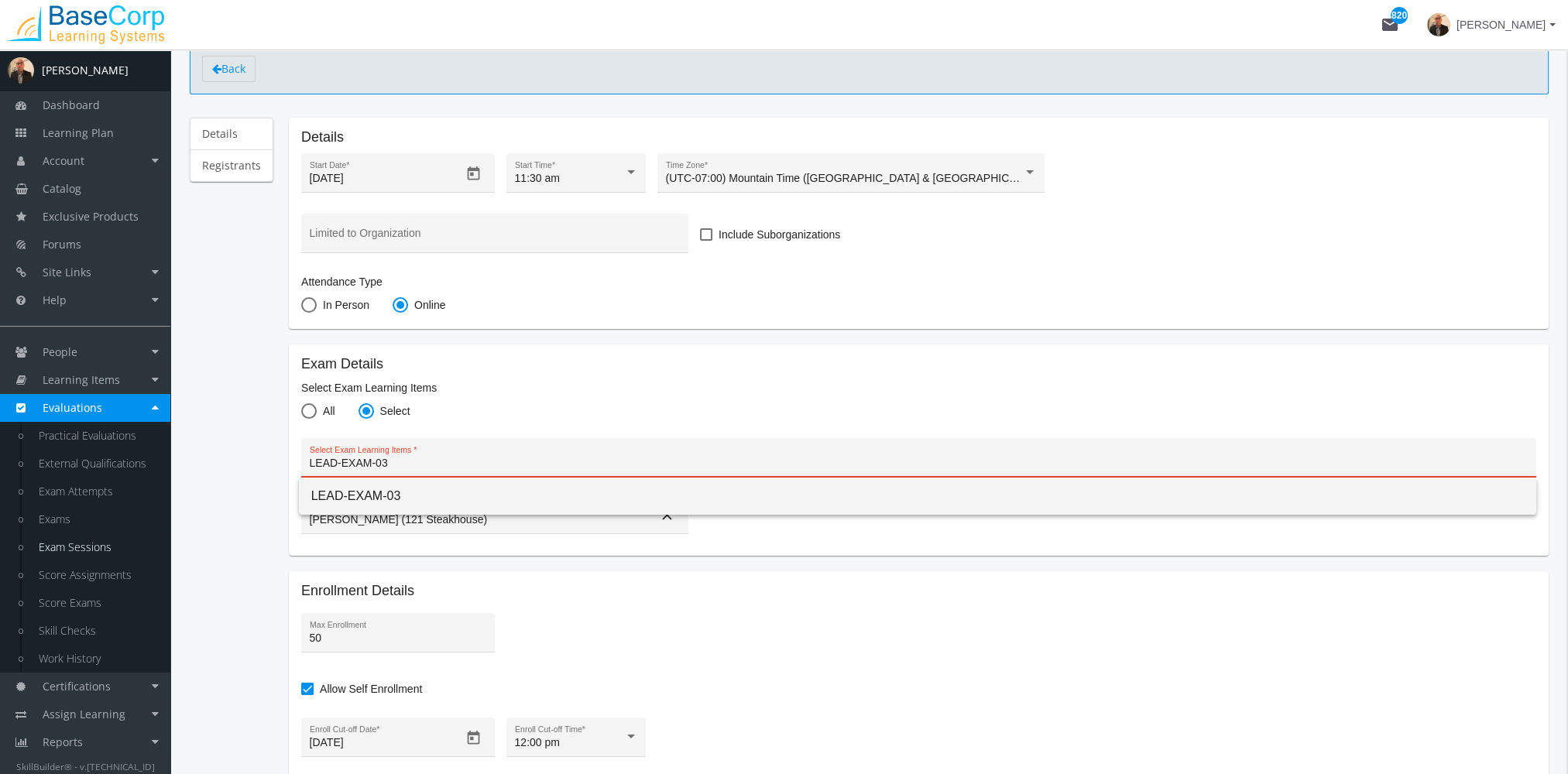
type input "LEAD-EXAM-03"
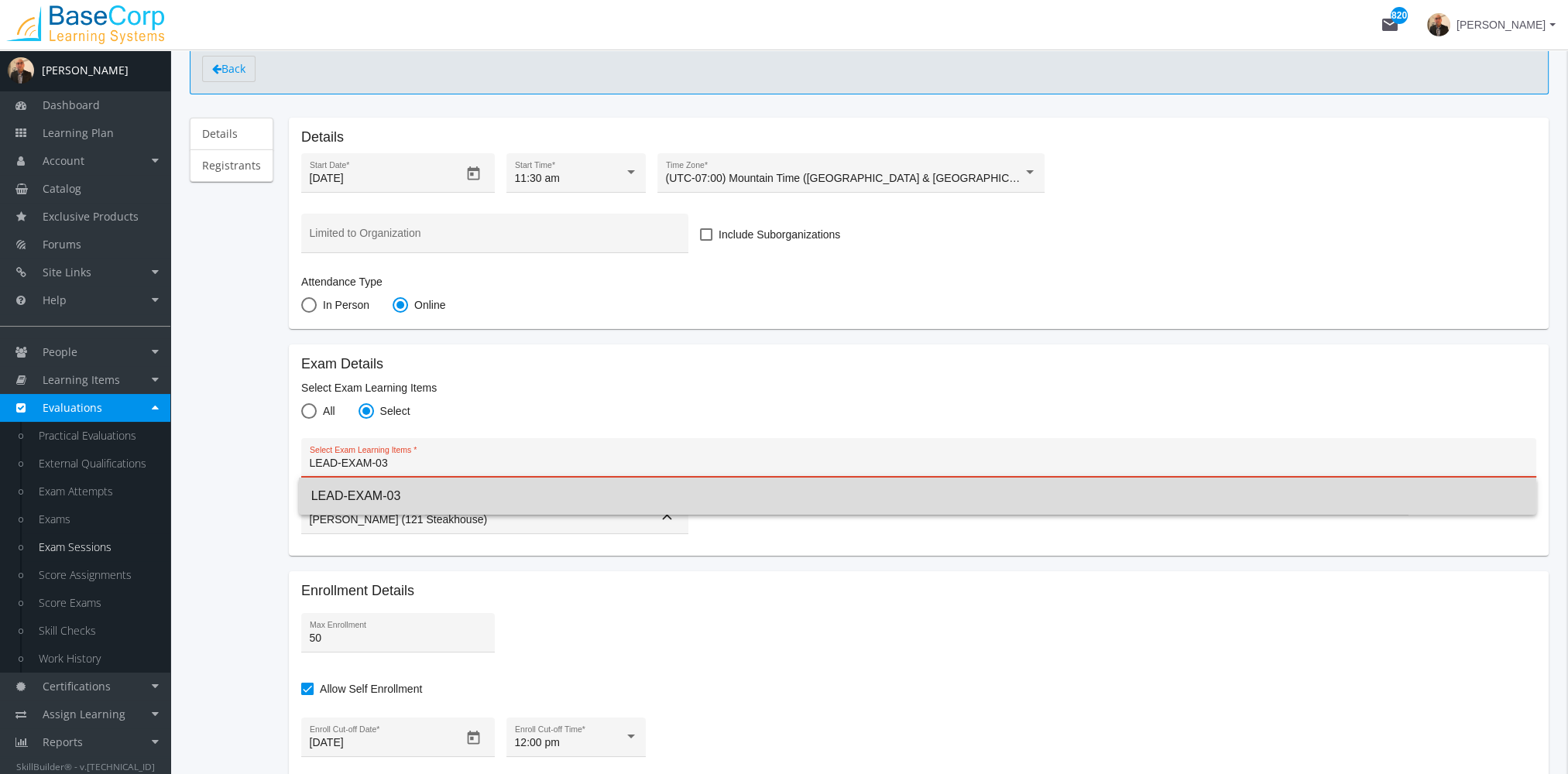
click at [390, 492] on span "LEAD-EXAM-03" at bounding box center [917, 496] width 1212 height 37
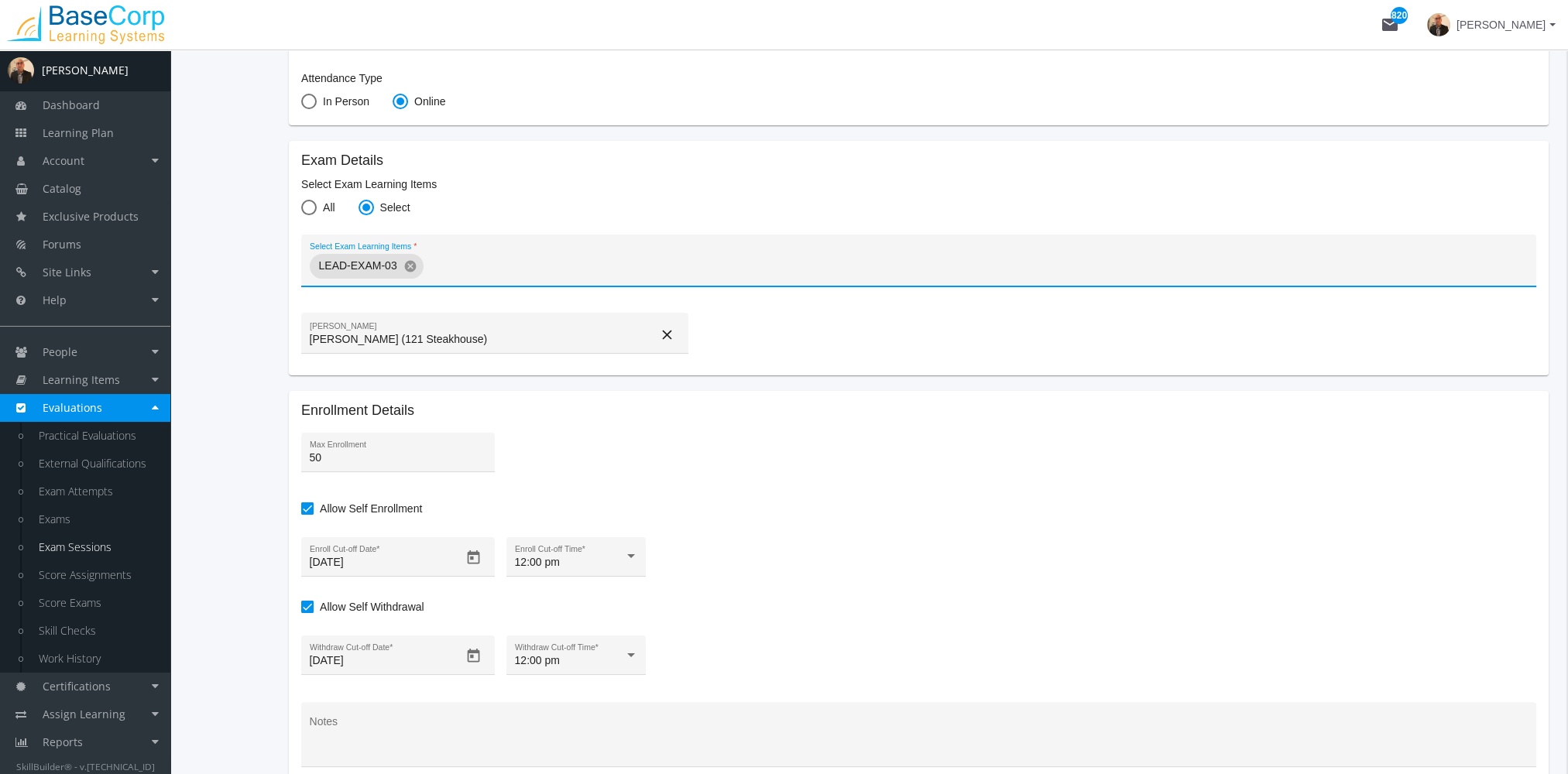
scroll to position [464, 0]
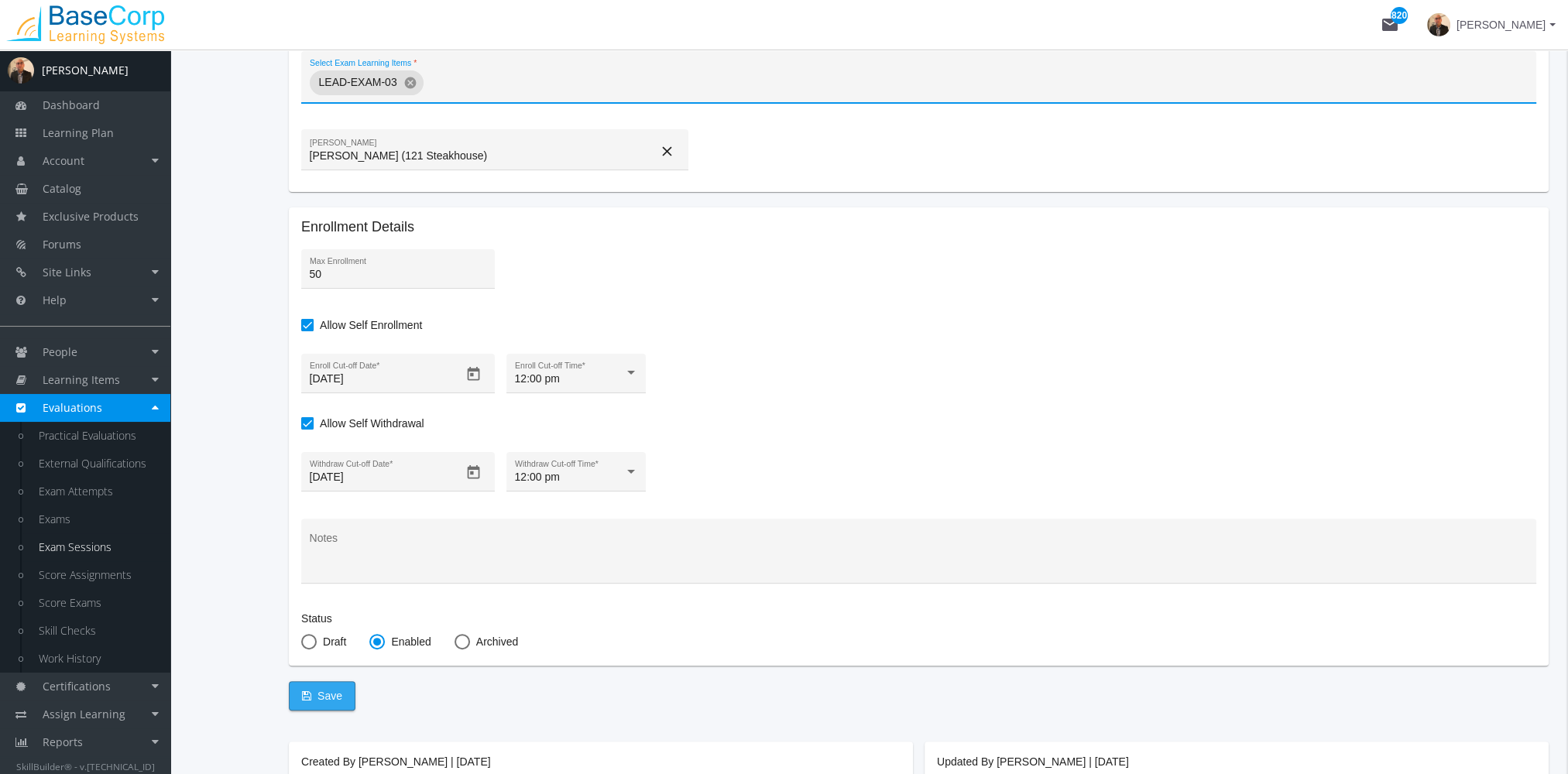
click at [319, 698] on span "Save" at bounding box center [322, 695] width 41 height 28
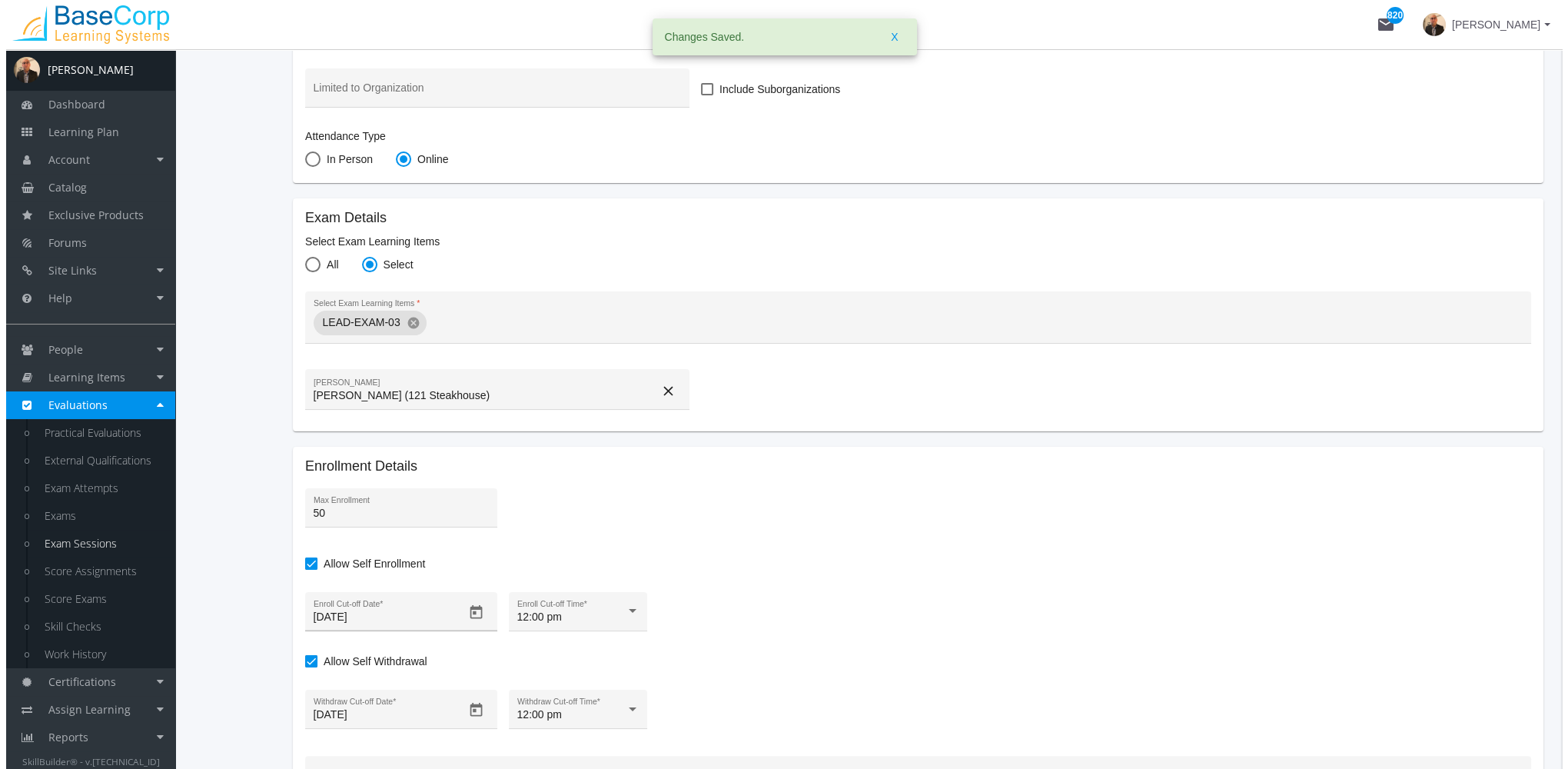
scroll to position [0, 0]
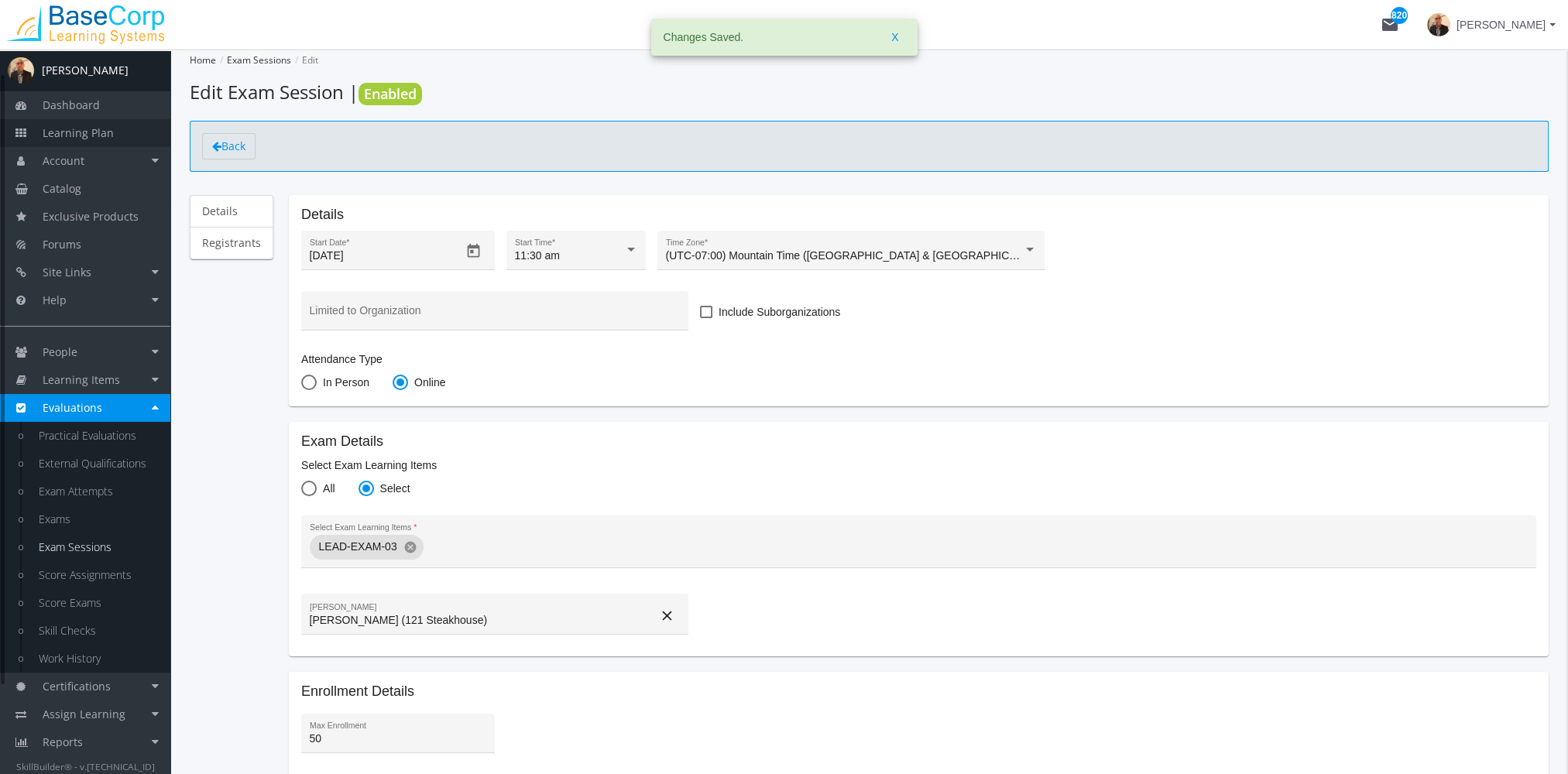
click at [121, 140] on link "Learning Plan" at bounding box center [85, 133] width 170 height 28
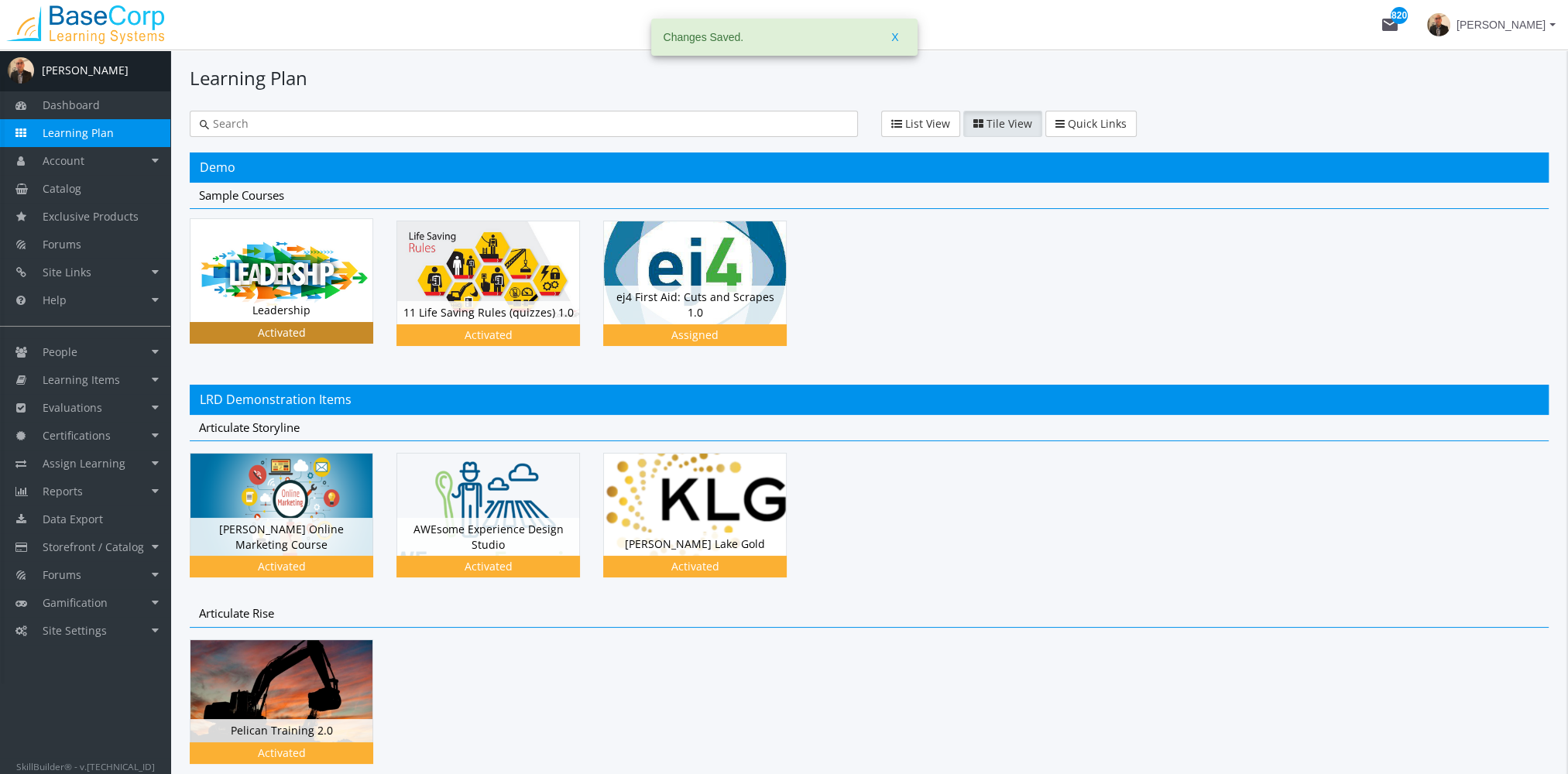
click at [285, 277] on img at bounding box center [281, 270] width 182 height 102
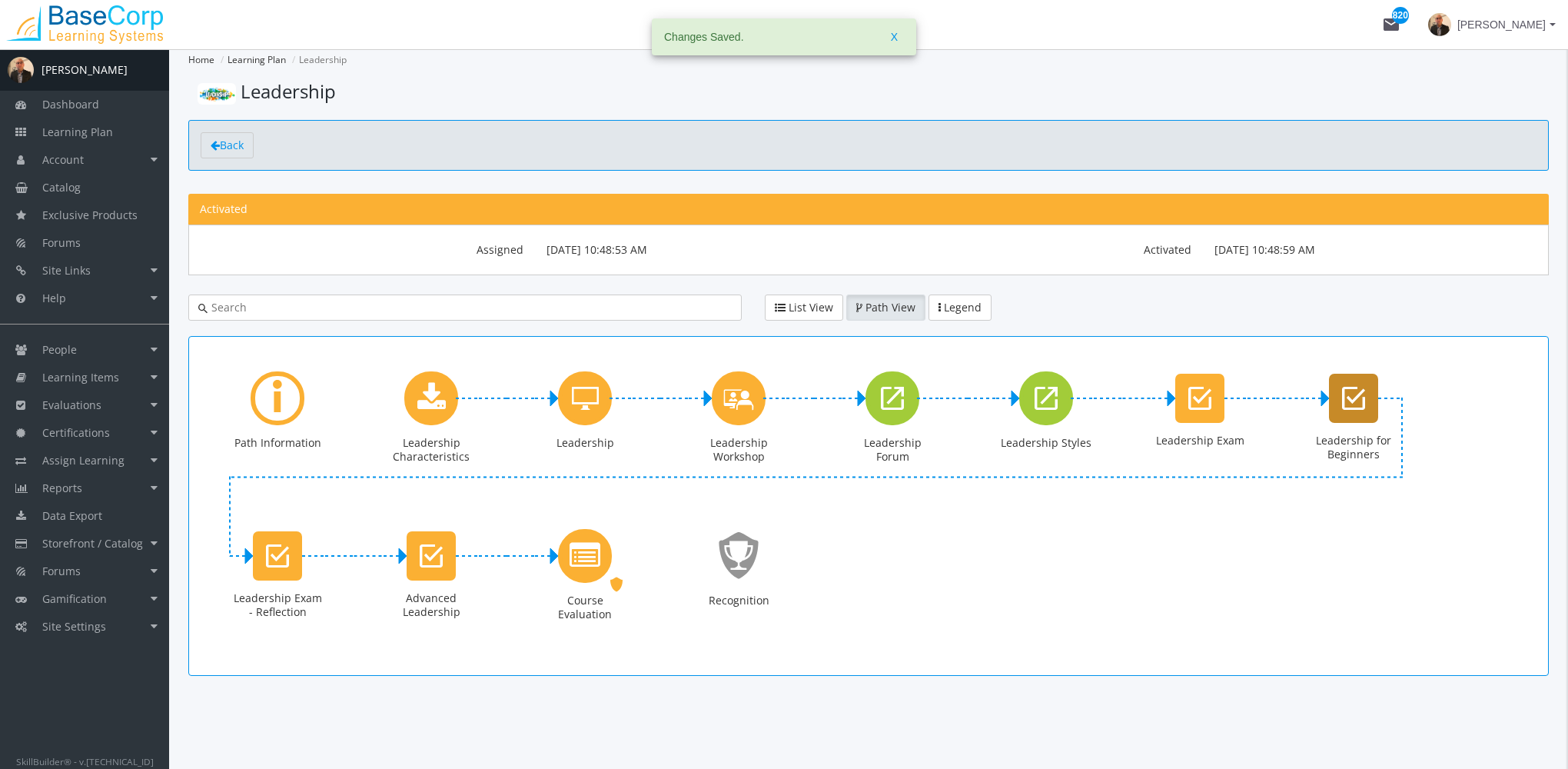
click at [1347, 411] on icon "Leadership for Beginners" at bounding box center [1353, 399] width 23 height 31
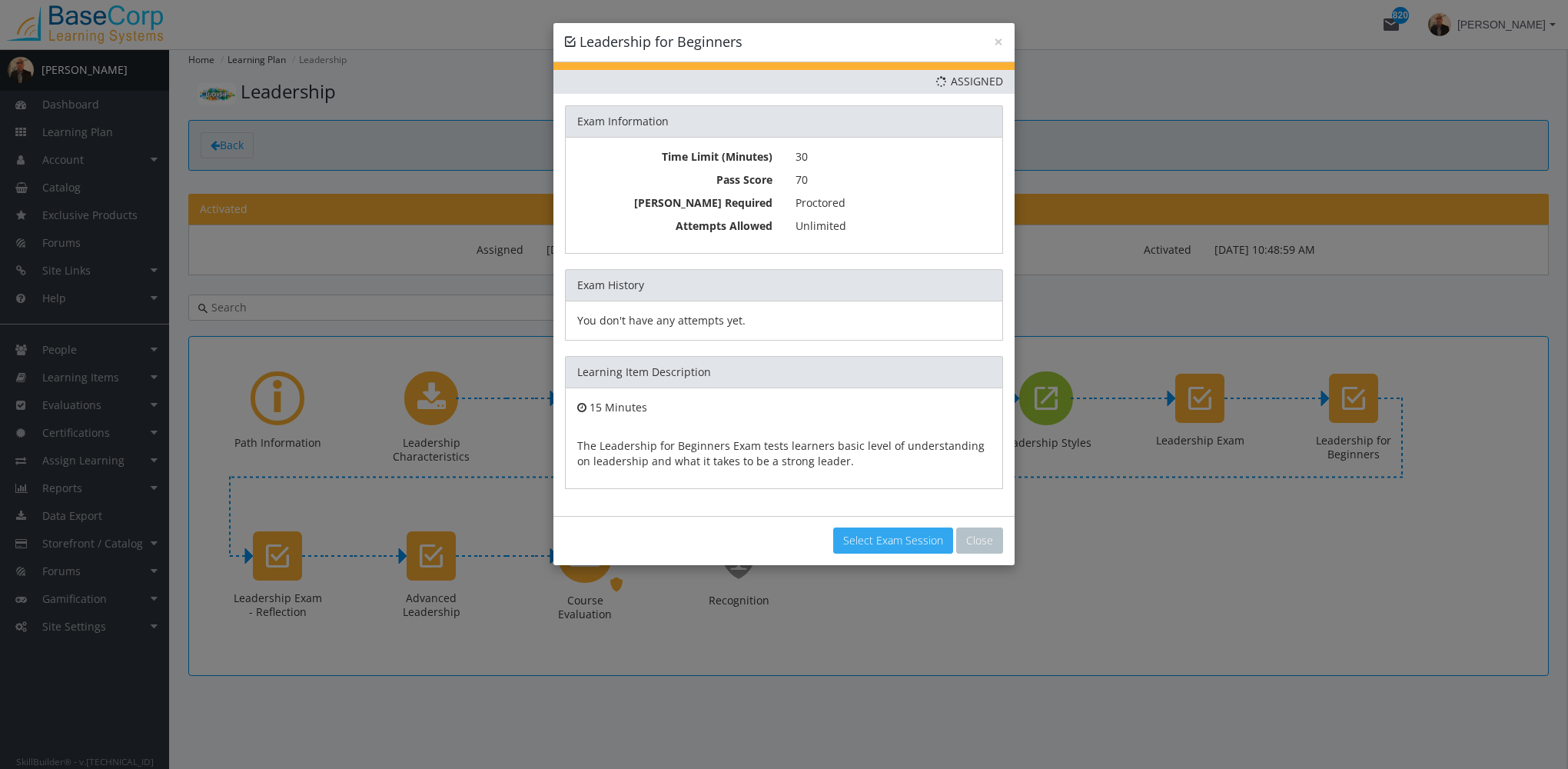
click at [904, 536] on link "Select Exam Session" at bounding box center [893, 540] width 120 height 26
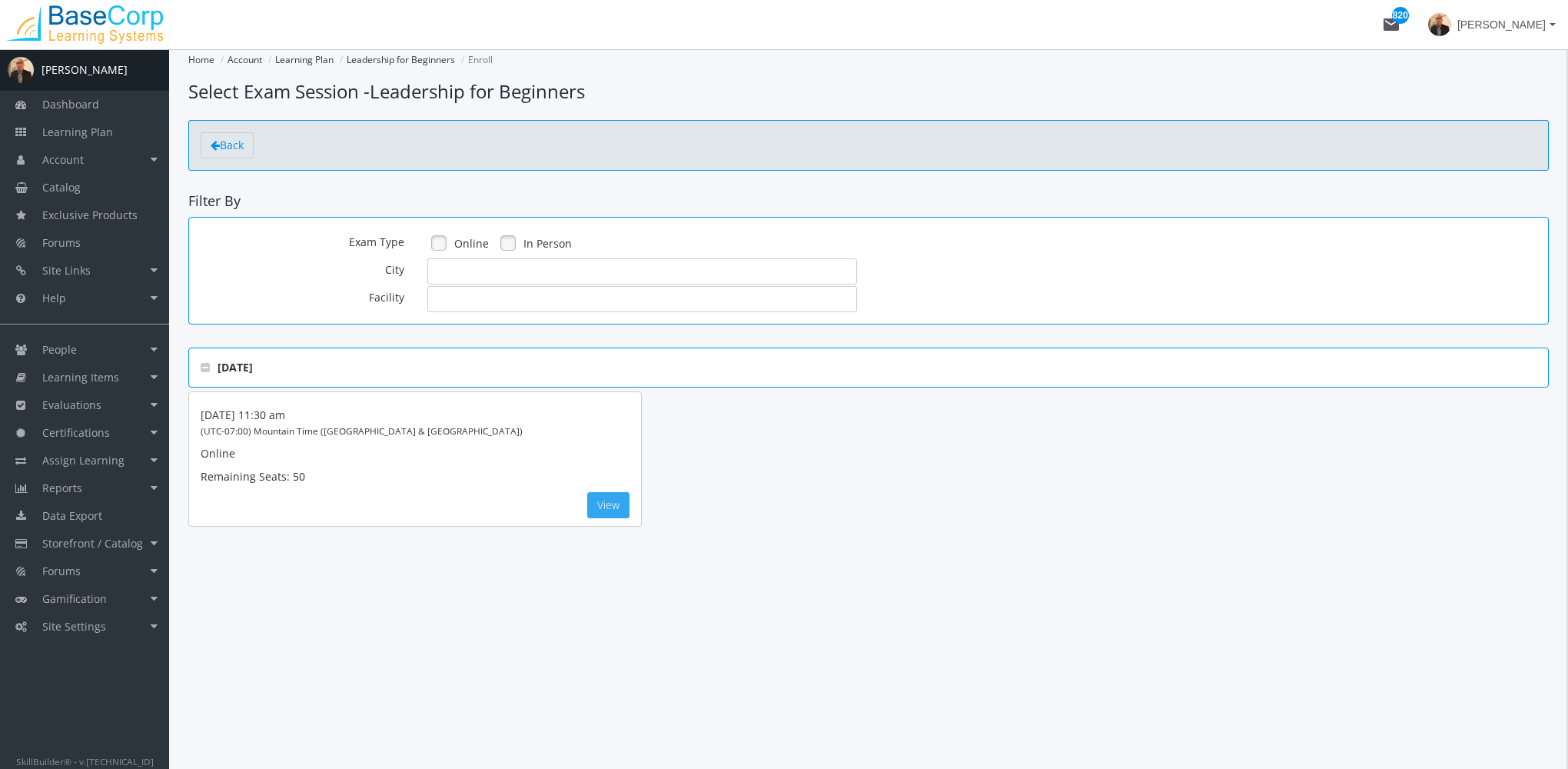
click at [615, 503] on button "View" at bounding box center [609, 505] width 43 height 26
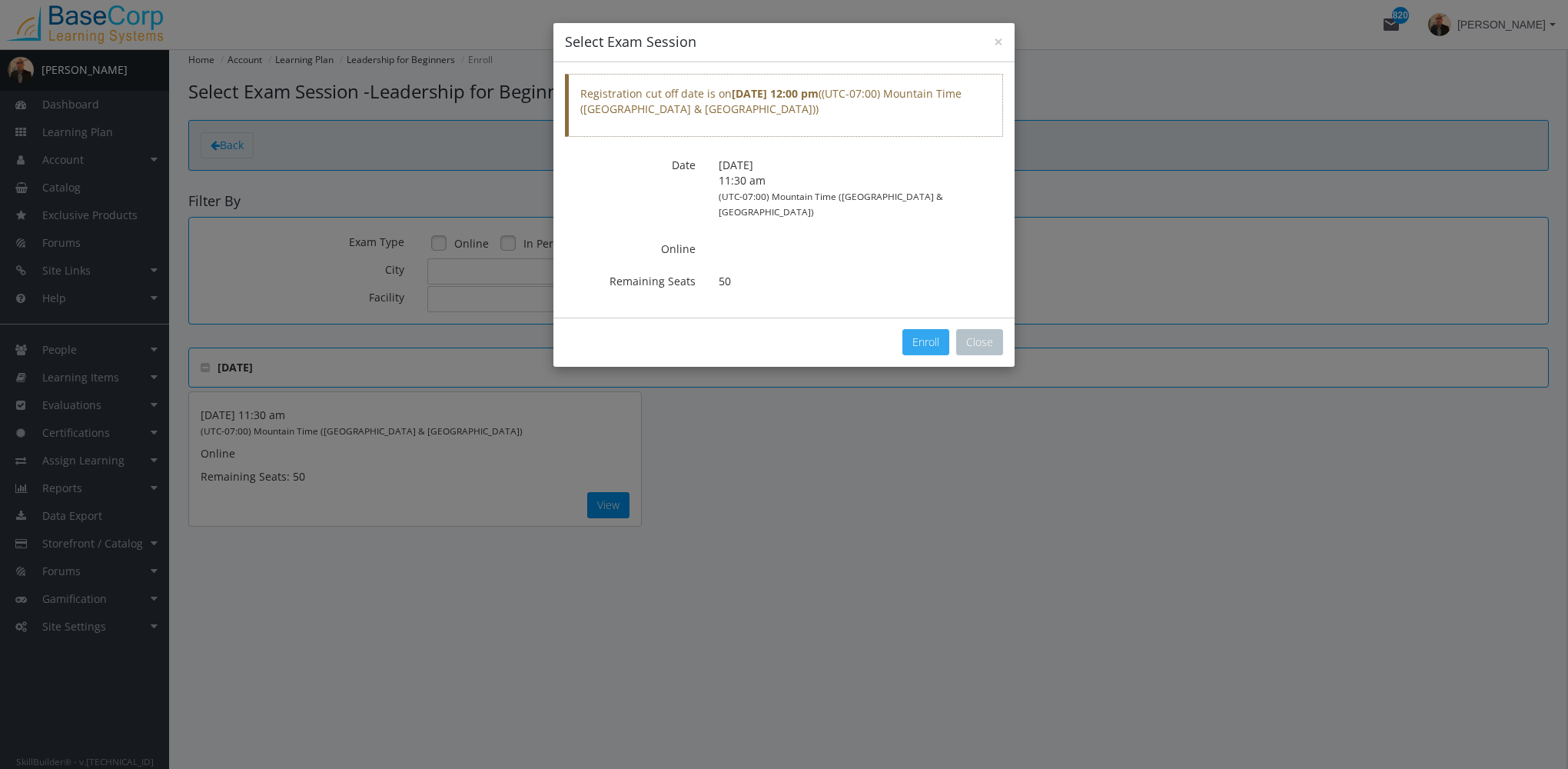
drag, startPoint x: 928, startPoint y: 329, endPoint x: 956, endPoint y: 424, distance: 99.0
click at [928, 329] on button "Enroll" at bounding box center [926, 342] width 47 height 26
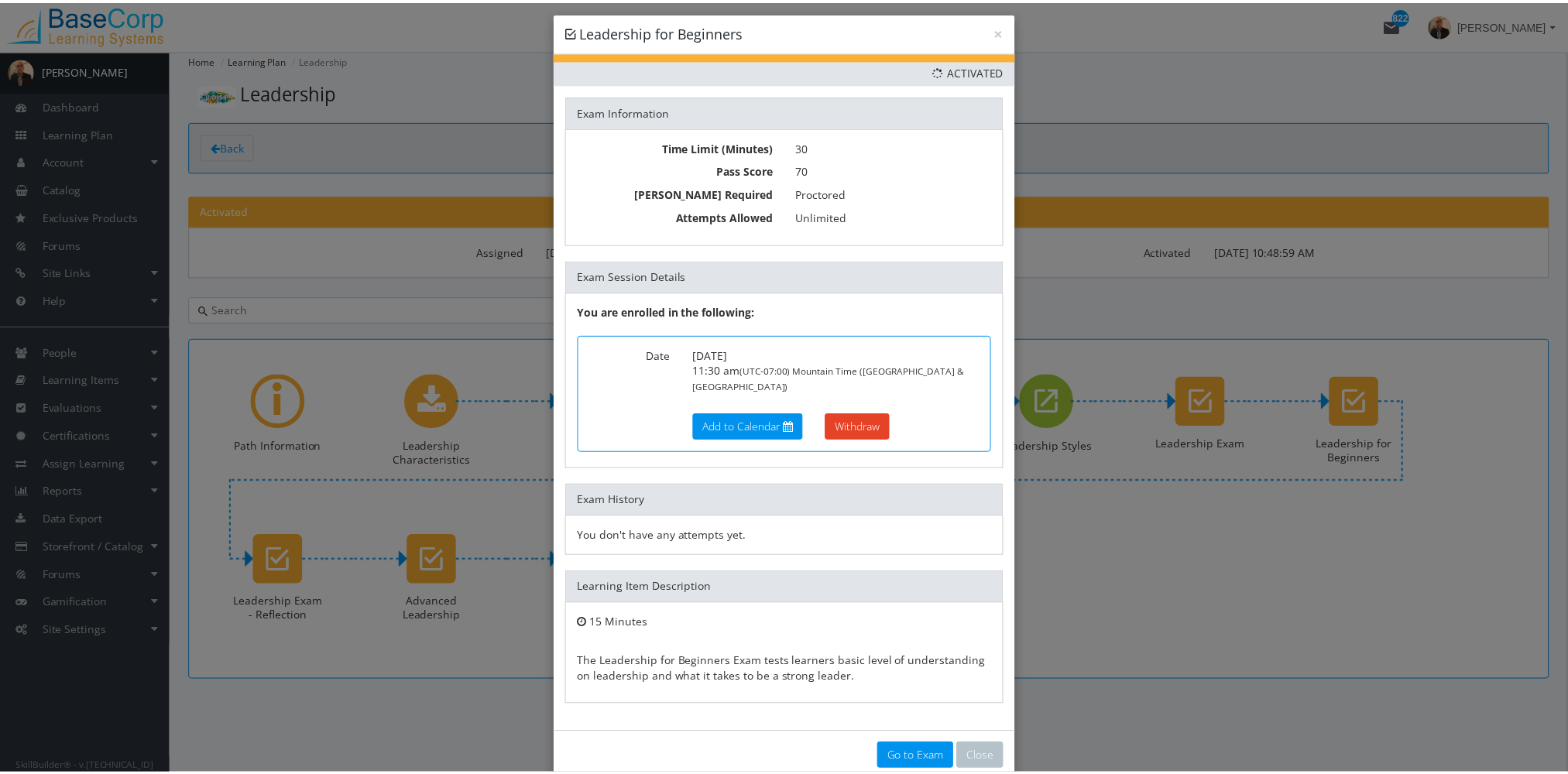
scroll to position [22, 0]
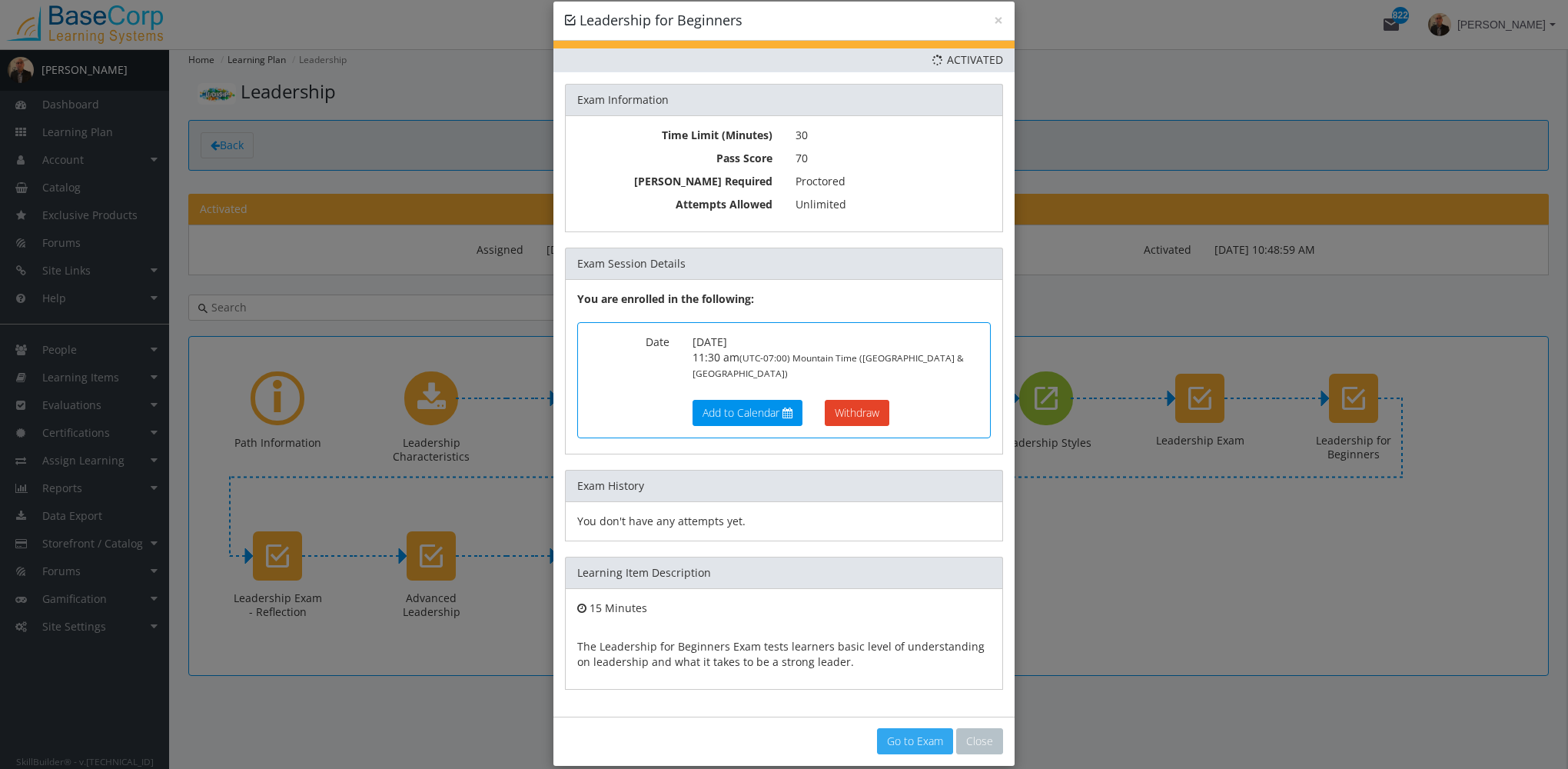
click at [924, 728] on link "Go to Exam" at bounding box center [915, 741] width 76 height 26
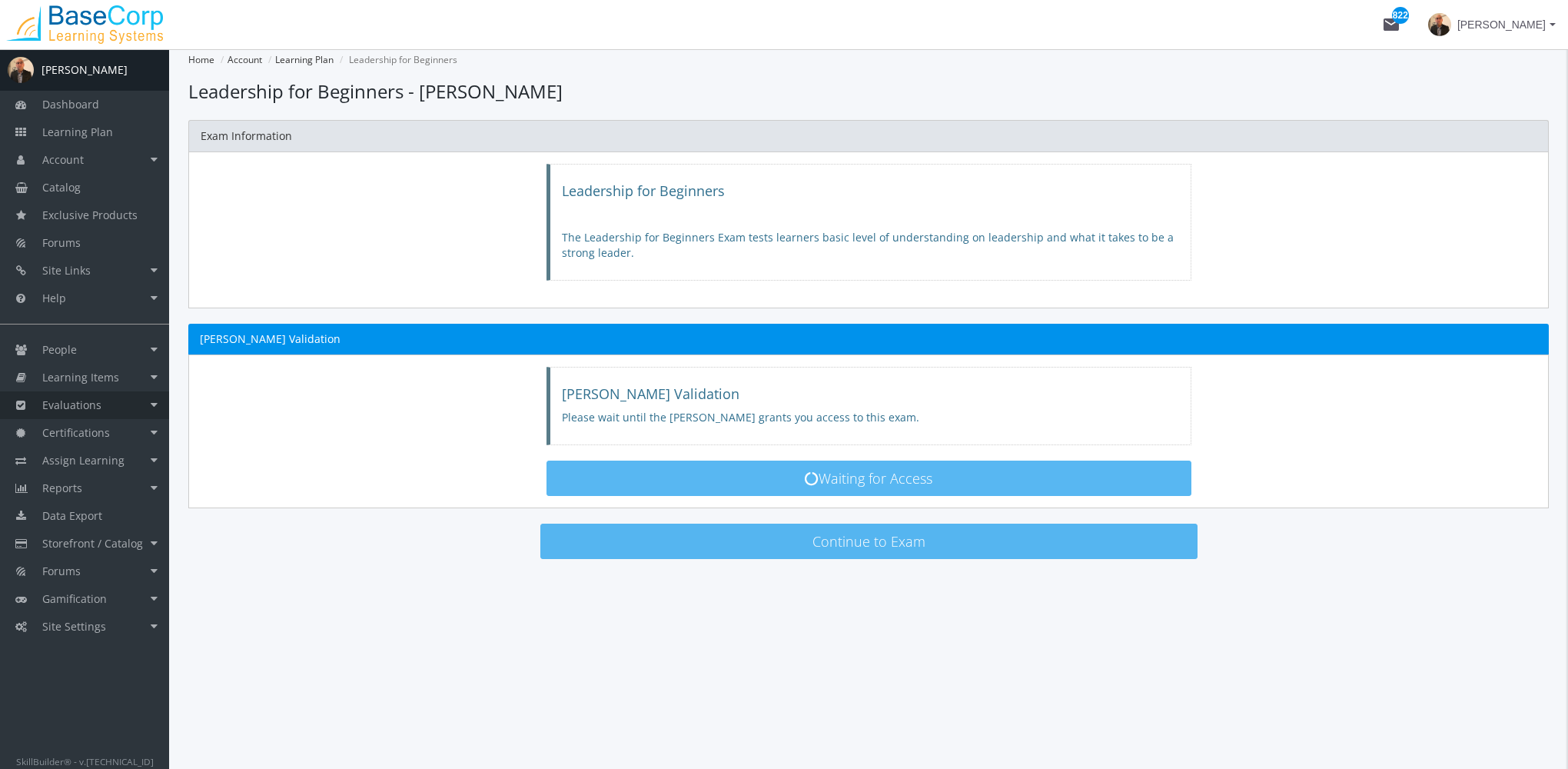
click at [101, 409] on link "Evaluations" at bounding box center [85, 405] width 169 height 27
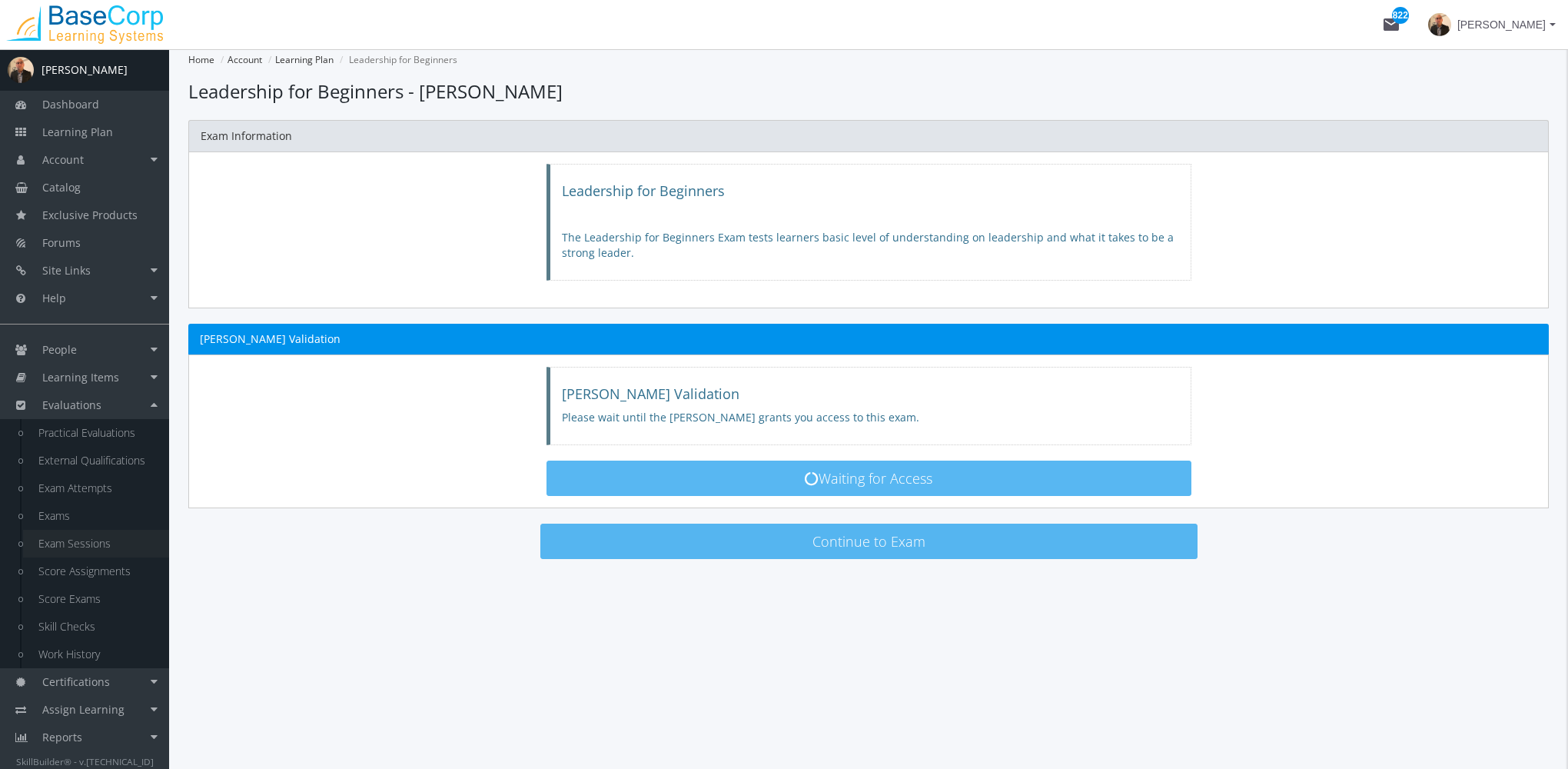
click at [97, 546] on link "Exam Sessions" at bounding box center [96, 544] width 146 height 27
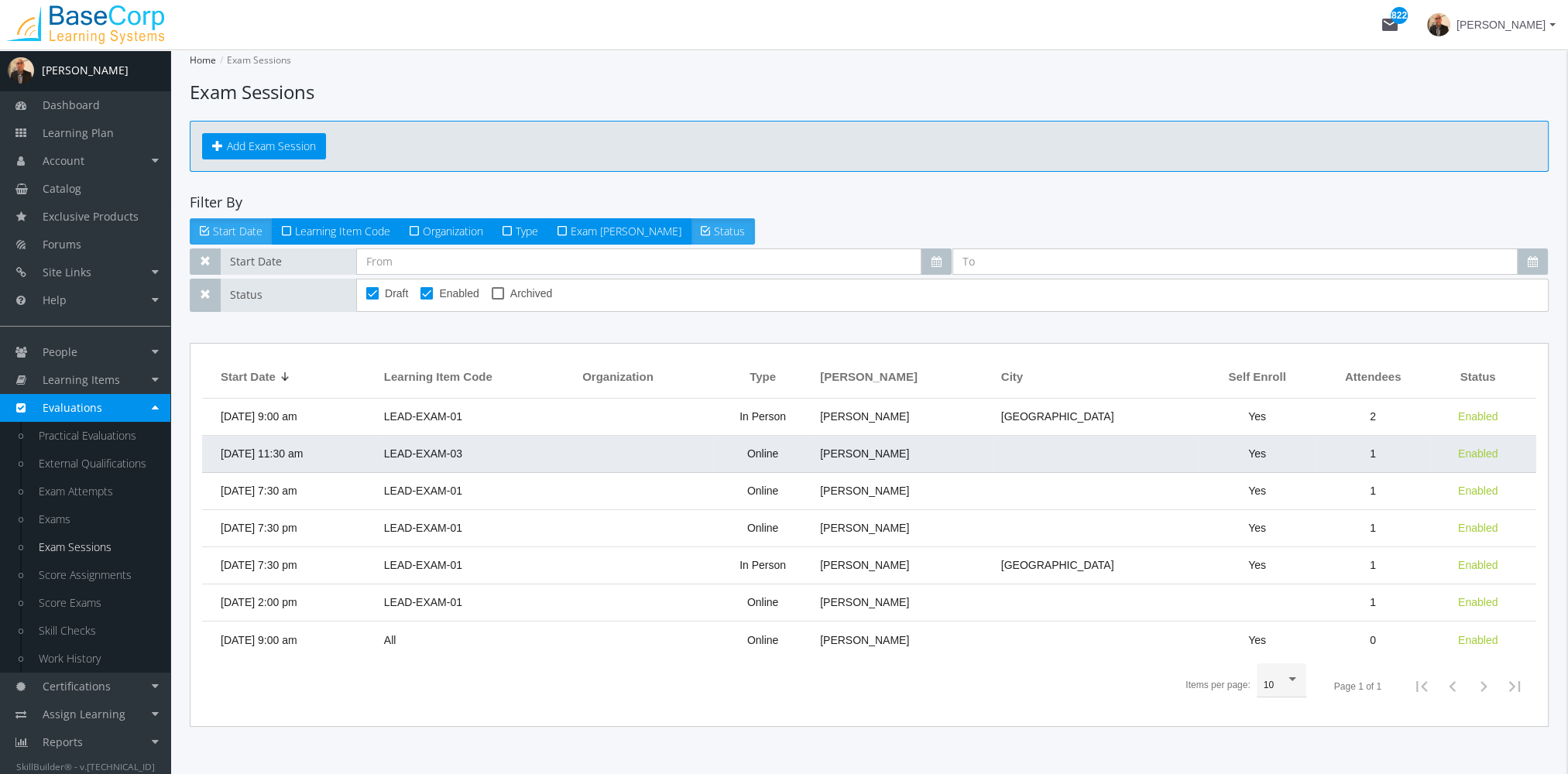
click at [297, 454] on span "[DATE] 11:30 am" at bounding box center [261, 453] width 82 height 12
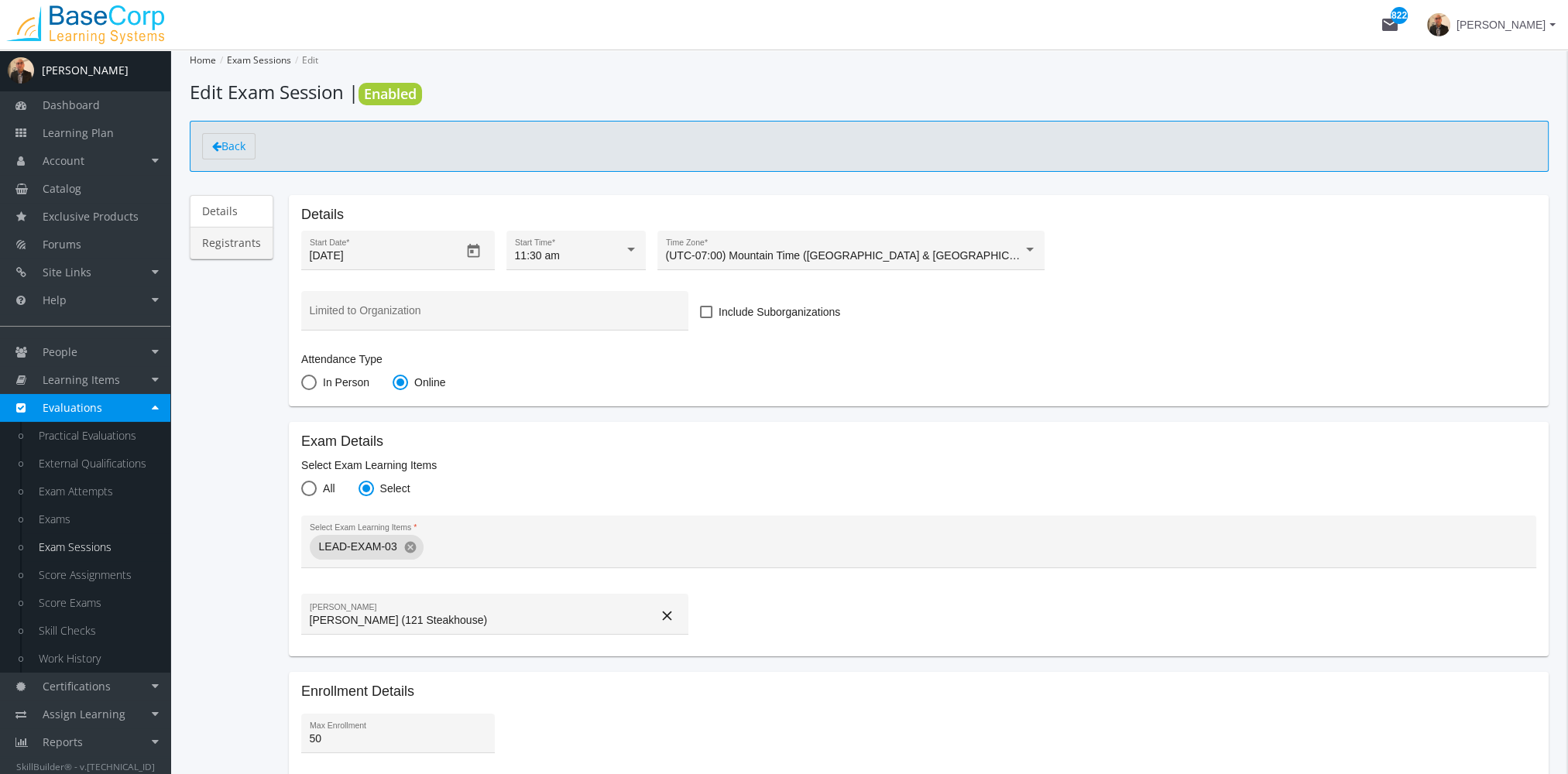
click at [241, 248] on link "Registrants" at bounding box center [231, 243] width 84 height 32
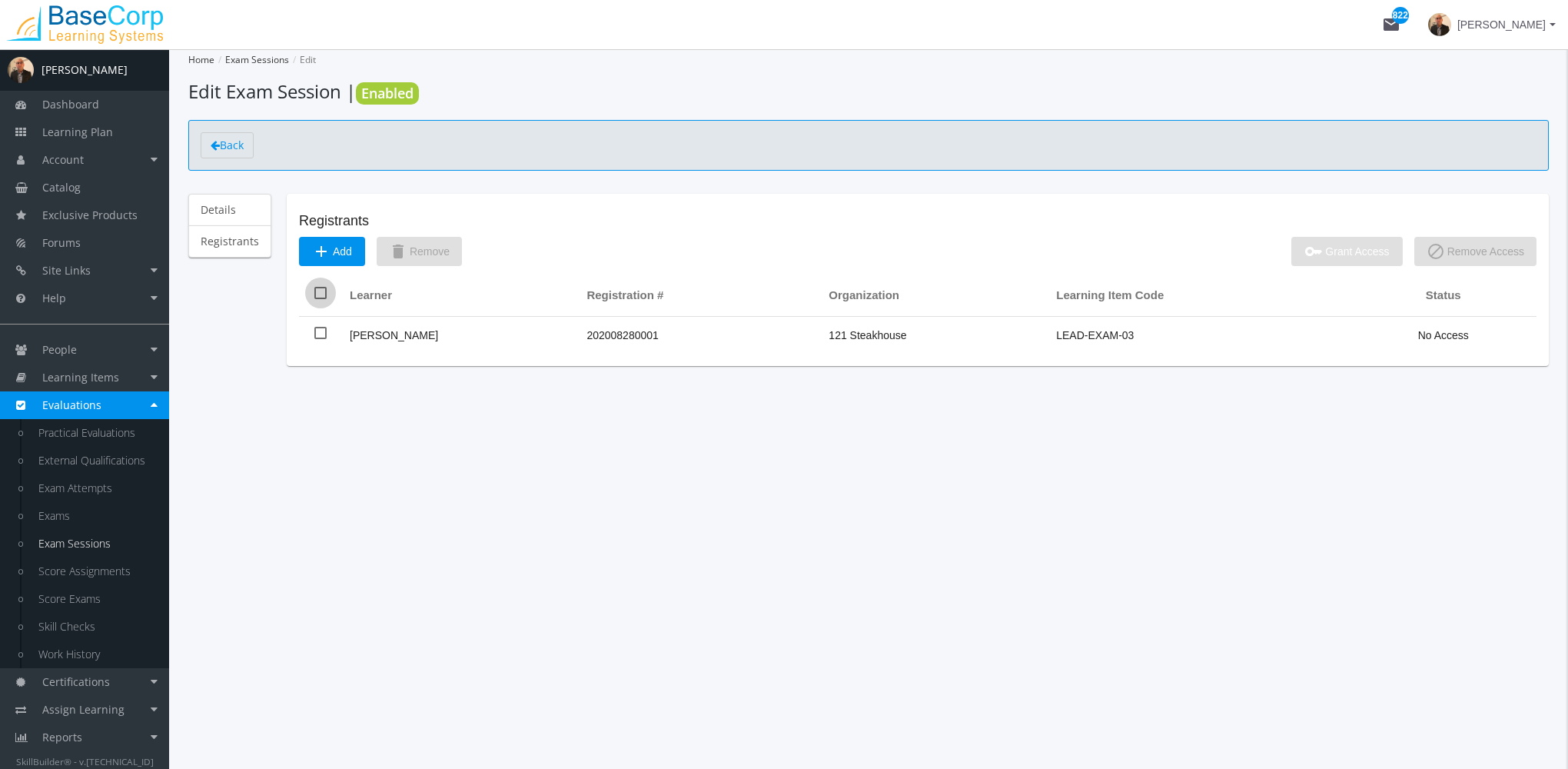
click at [319, 289] on span at bounding box center [320, 292] width 12 height 12
click at [316, 299] on input "checkbox" at bounding box center [315, 299] width 1 height 1
checkbox input "true"
click at [1347, 257] on span "key Grant Access" at bounding box center [1346, 251] width 85 height 27
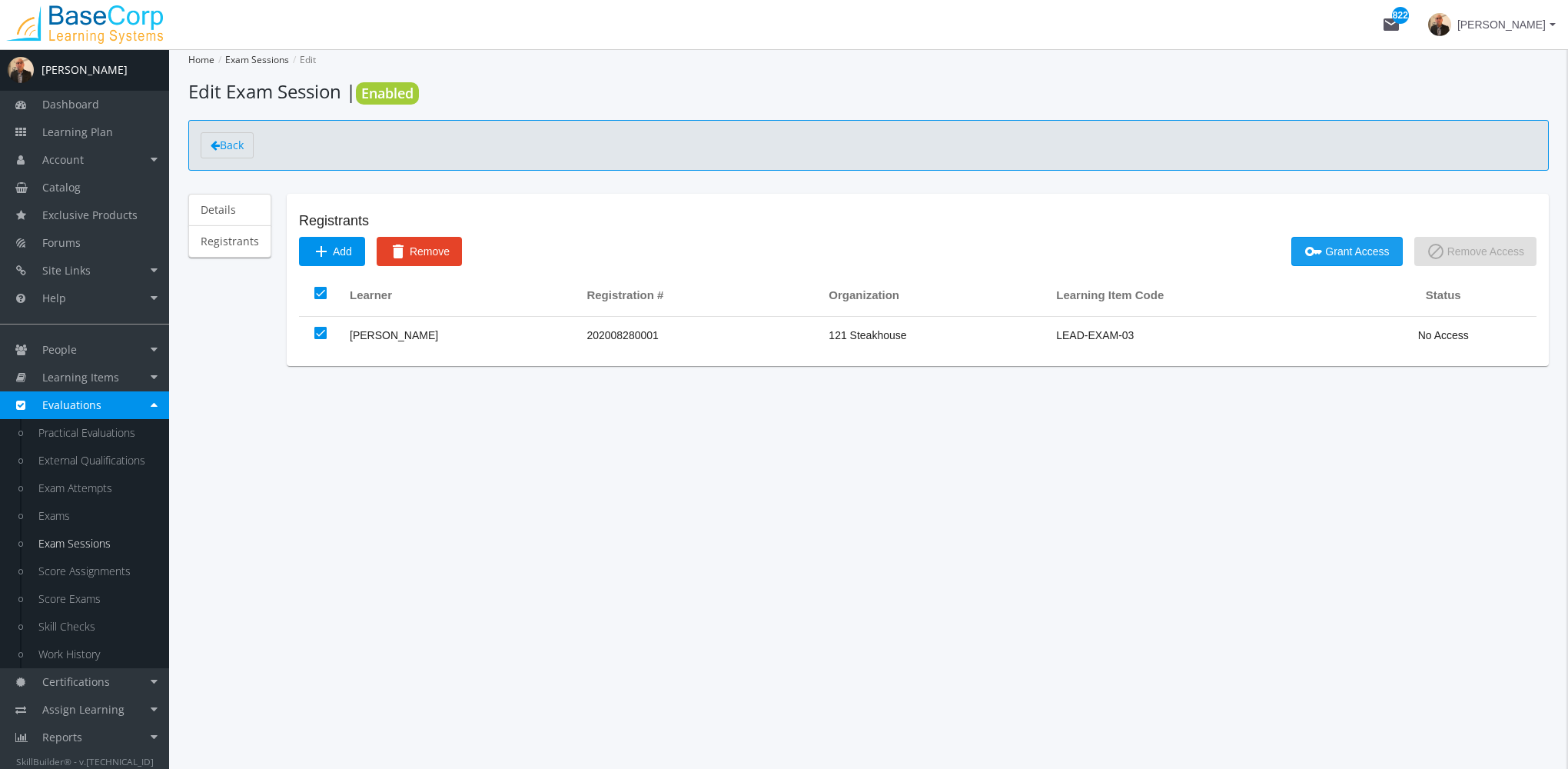
checkbox input "false"
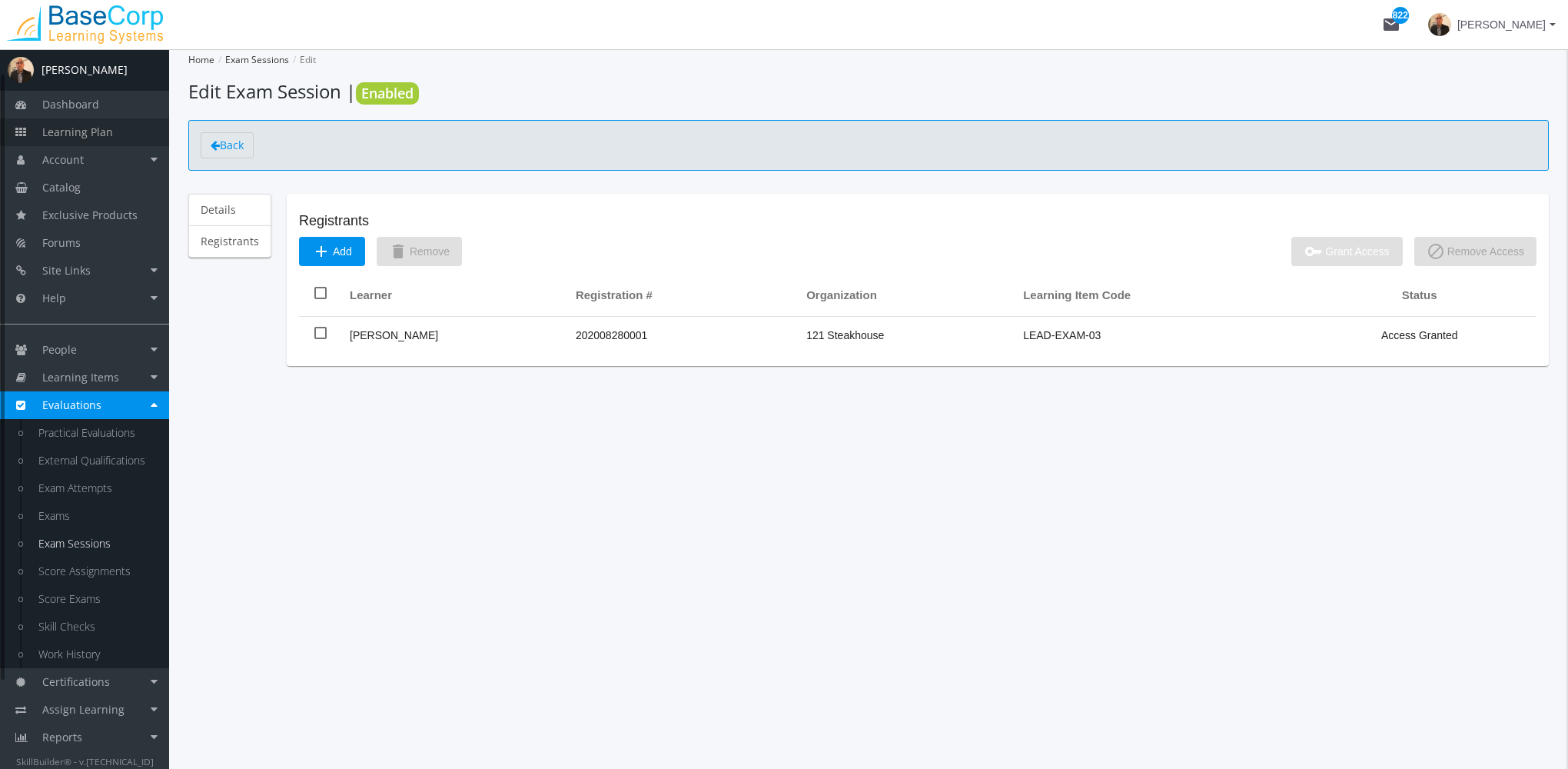
click at [117, 132] on link "Learning Plan" at bounding box center [85, 132] width 169 height 27
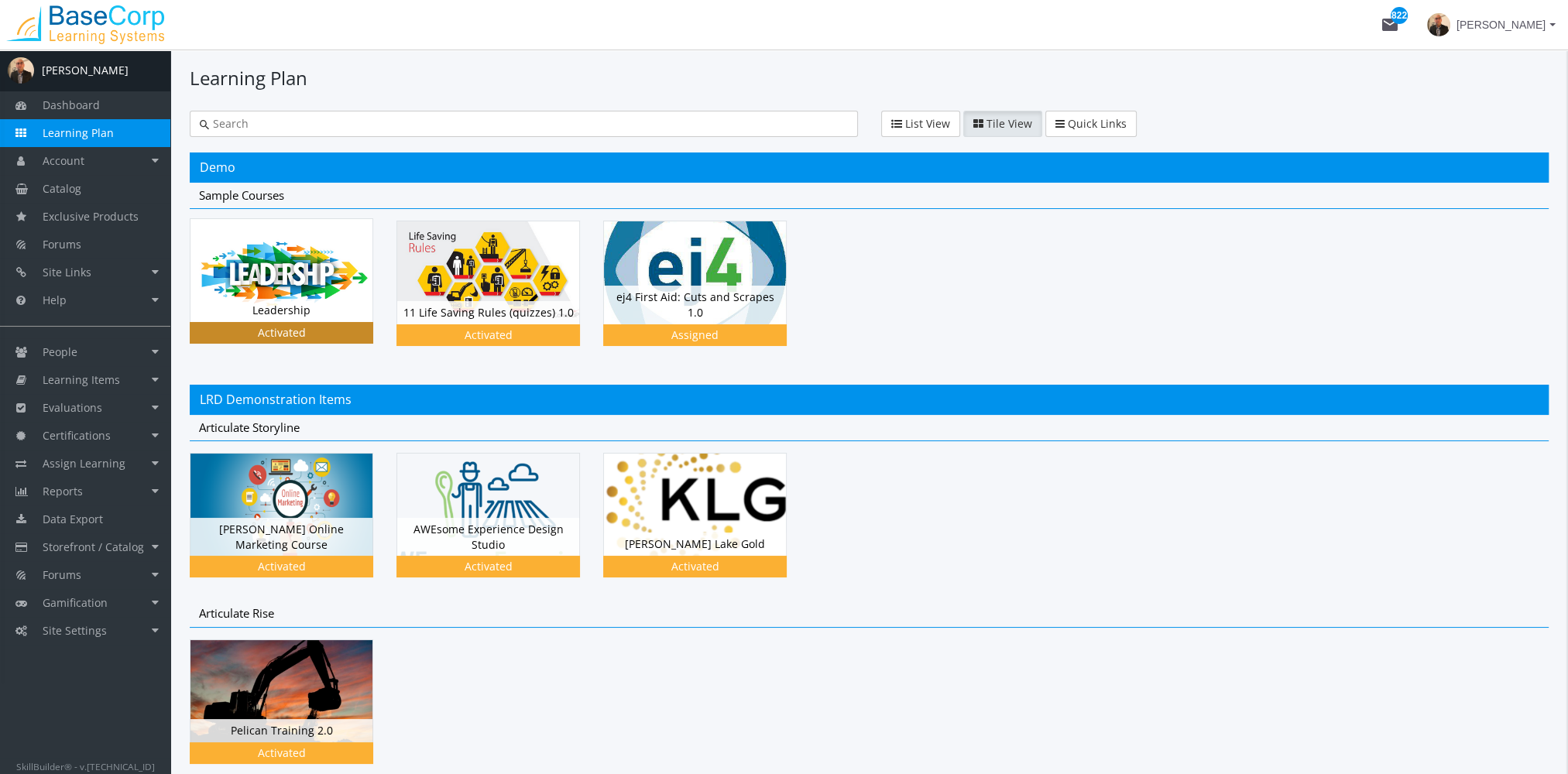
click at [321, 270] on img at bounding box center [281, 270] width 182 height 102
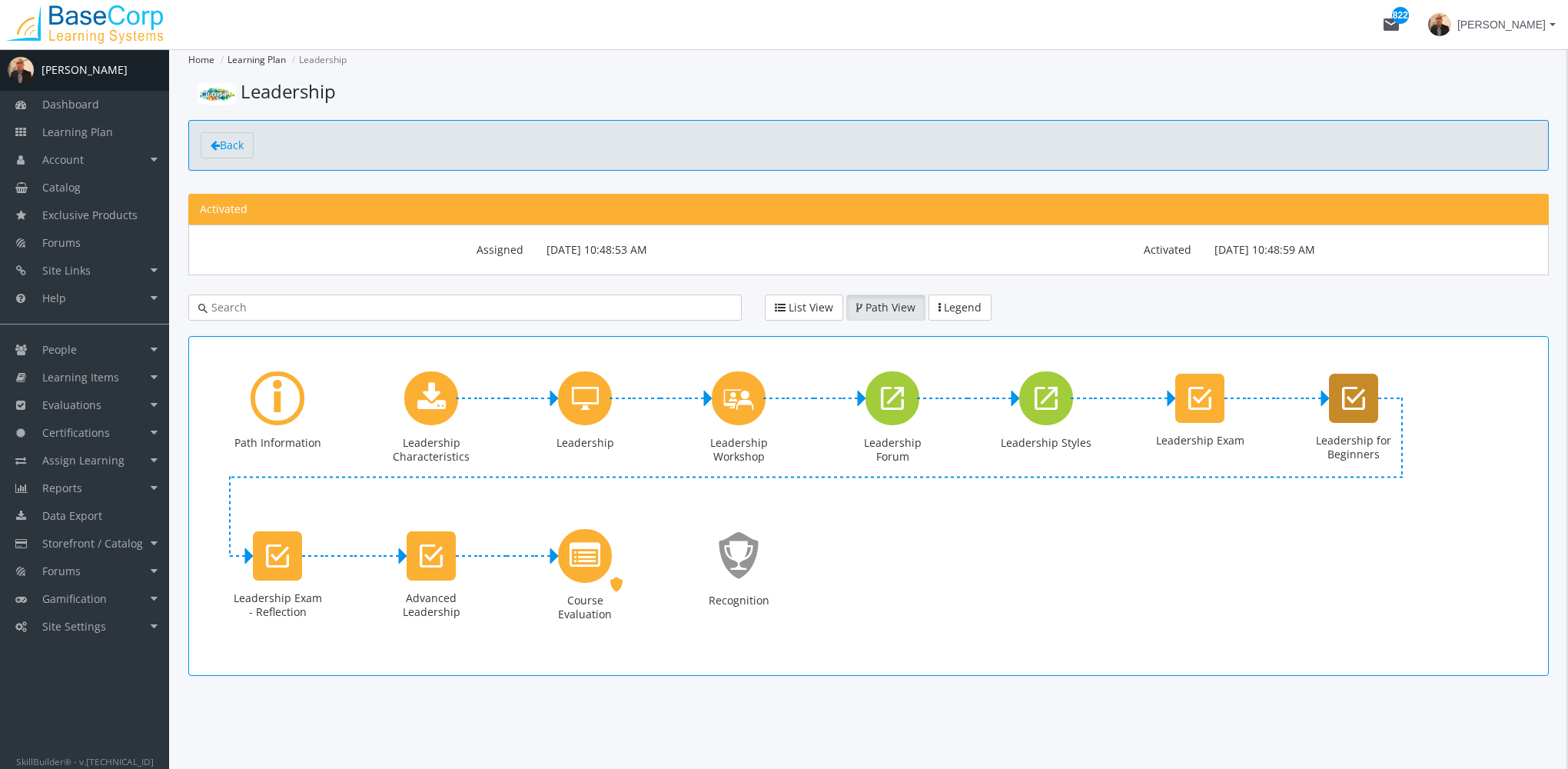
click at [1355, 401] on icon "Leadership for Beginners" at bounding box center [1353, 399] width 23 height 31
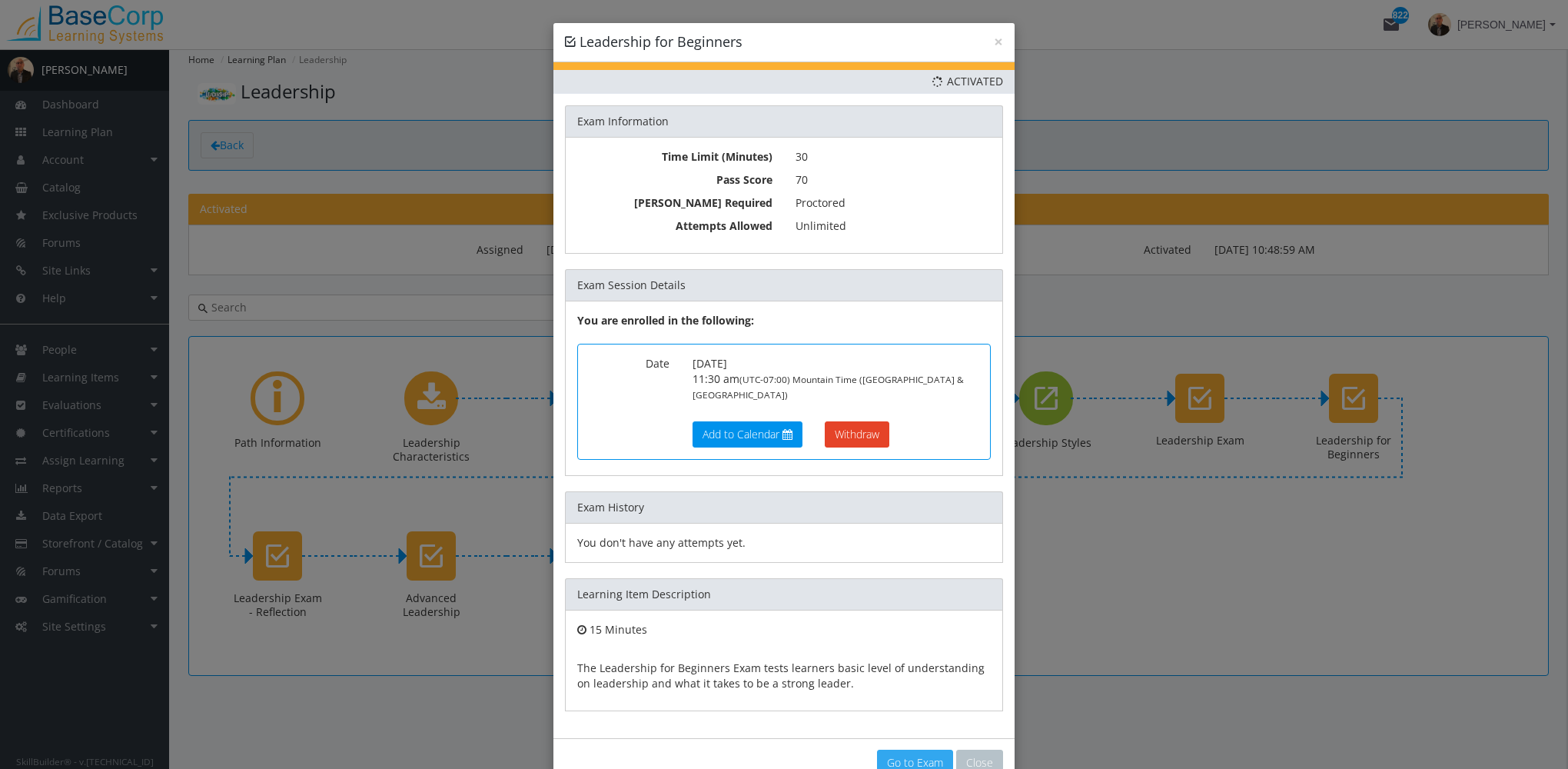
click at [903, 750] on link "Go to Exam" at bounding box center [915, 763] width 76 height 26
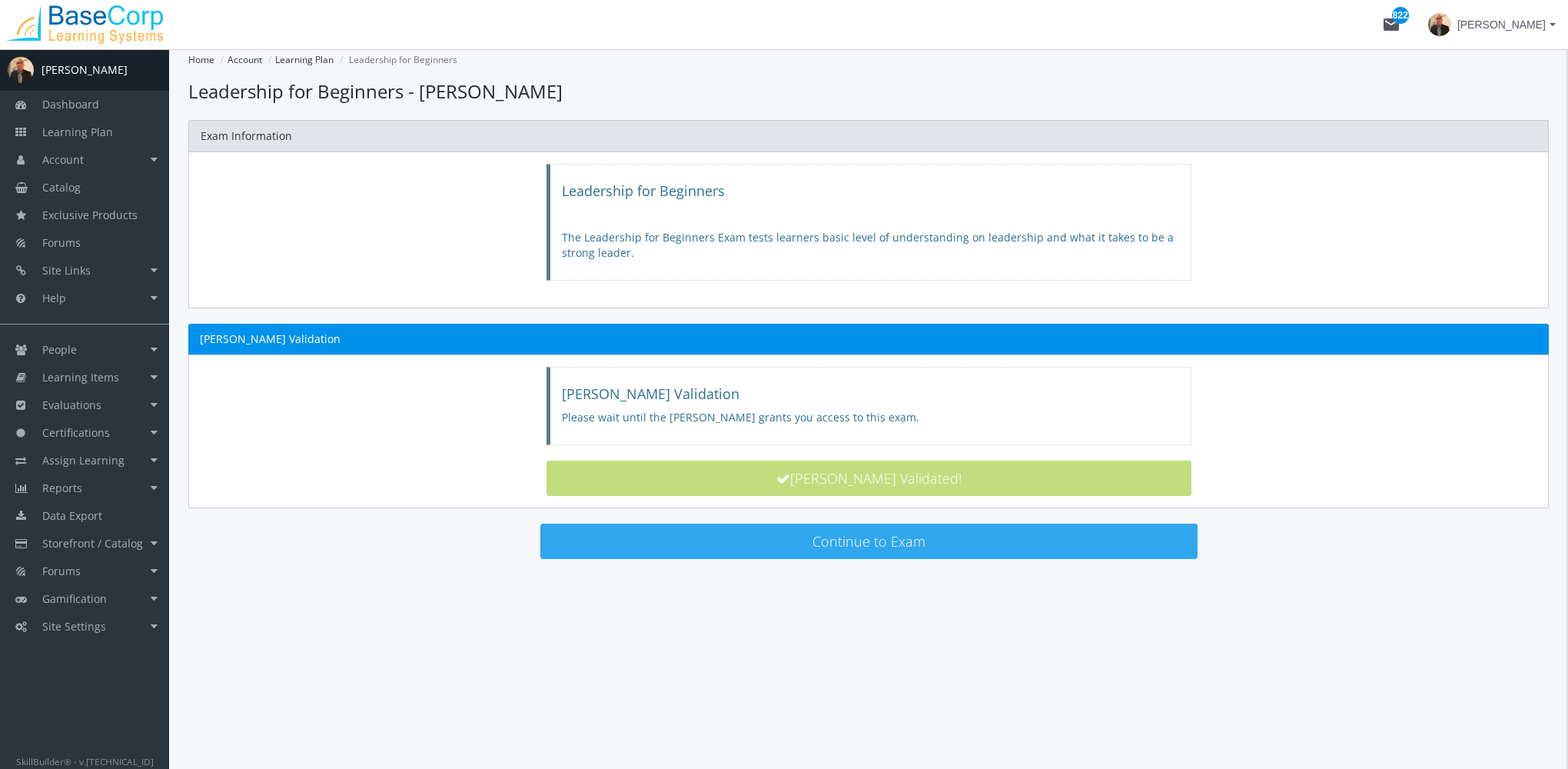
click at [790, 537] on button "Continue to Exam" at bounding box center [869, 541] width 657 height 35
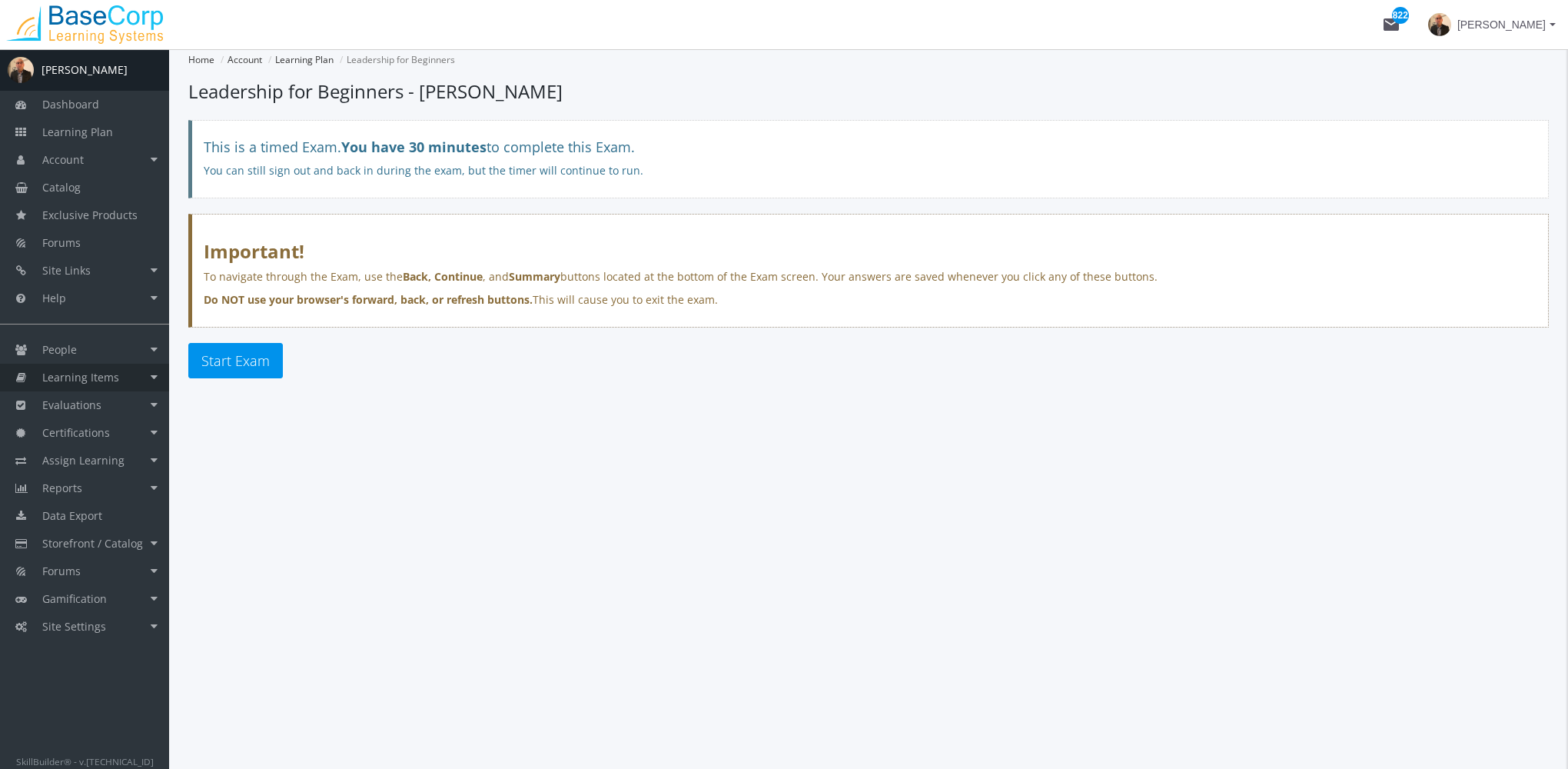
click at [122, 378] on link "Learning Items" at bounding box center [85, 378] width 169 height 27
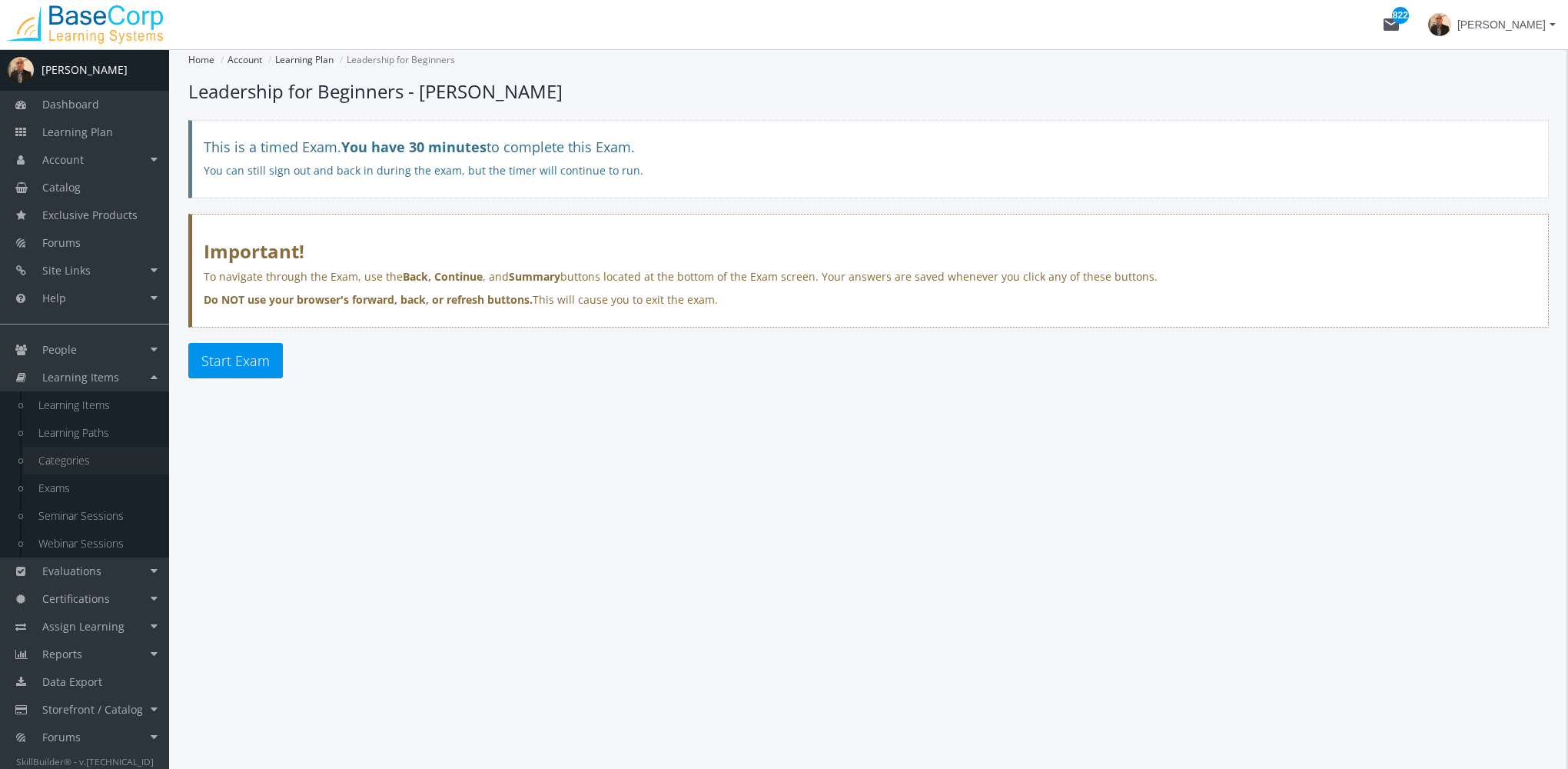
click at [111, 449] on link "Categories" at bounding box center [96, 461] width 146 height 27
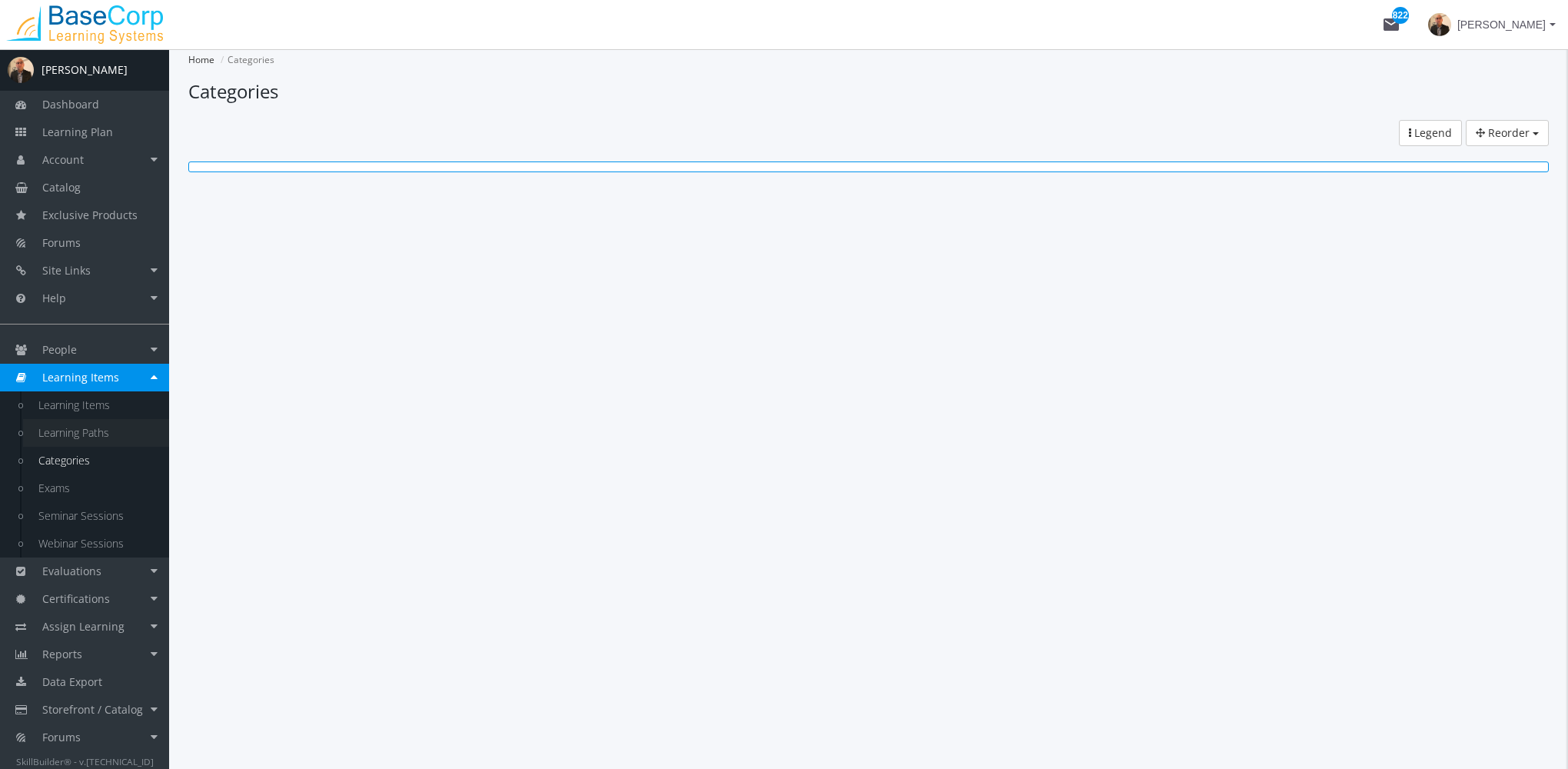
click at [111, 434] on link "Learning Paths" at bounding box center [96, 432] width 146 height 27
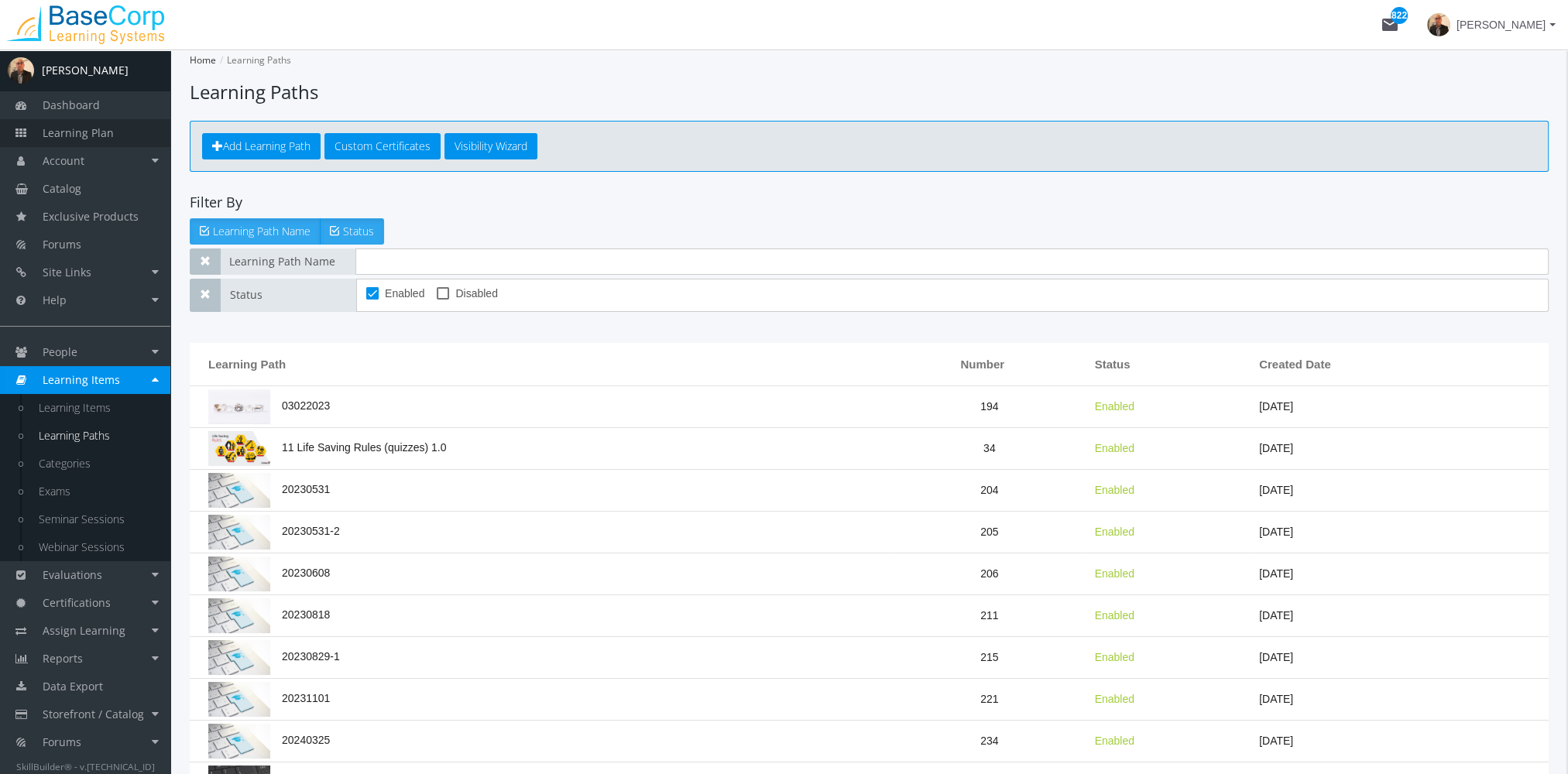
click at [101, 137] on span "Learning Plan" at bounding box center [79, 133] width 71 height 15
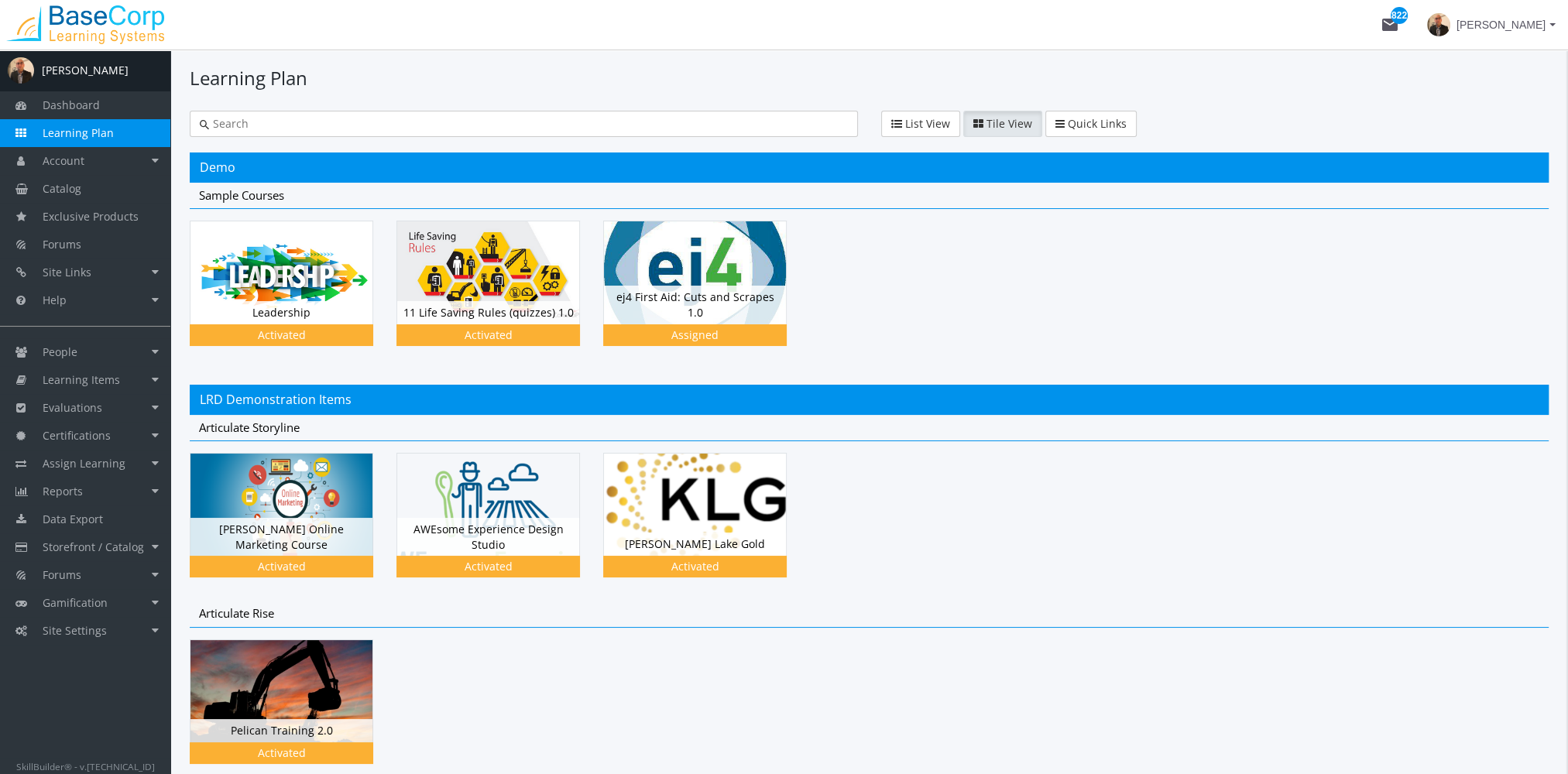
click at [238, 121] on input "text" at bounding box center [529, 123] width 639 height 15
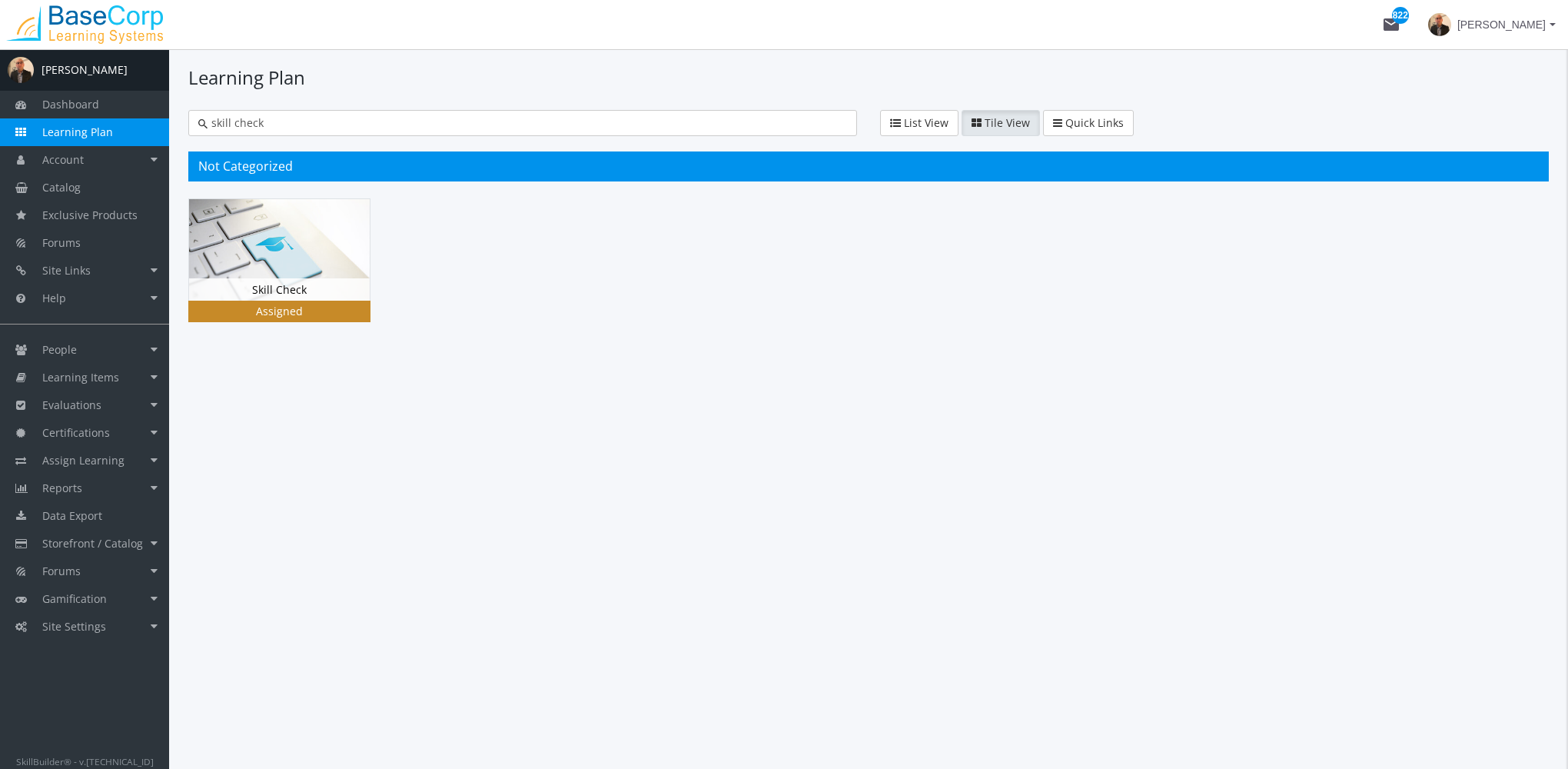
type input "skill check"
click at [287, 272] on img at bounding box center [279, 250] width 180 height 101
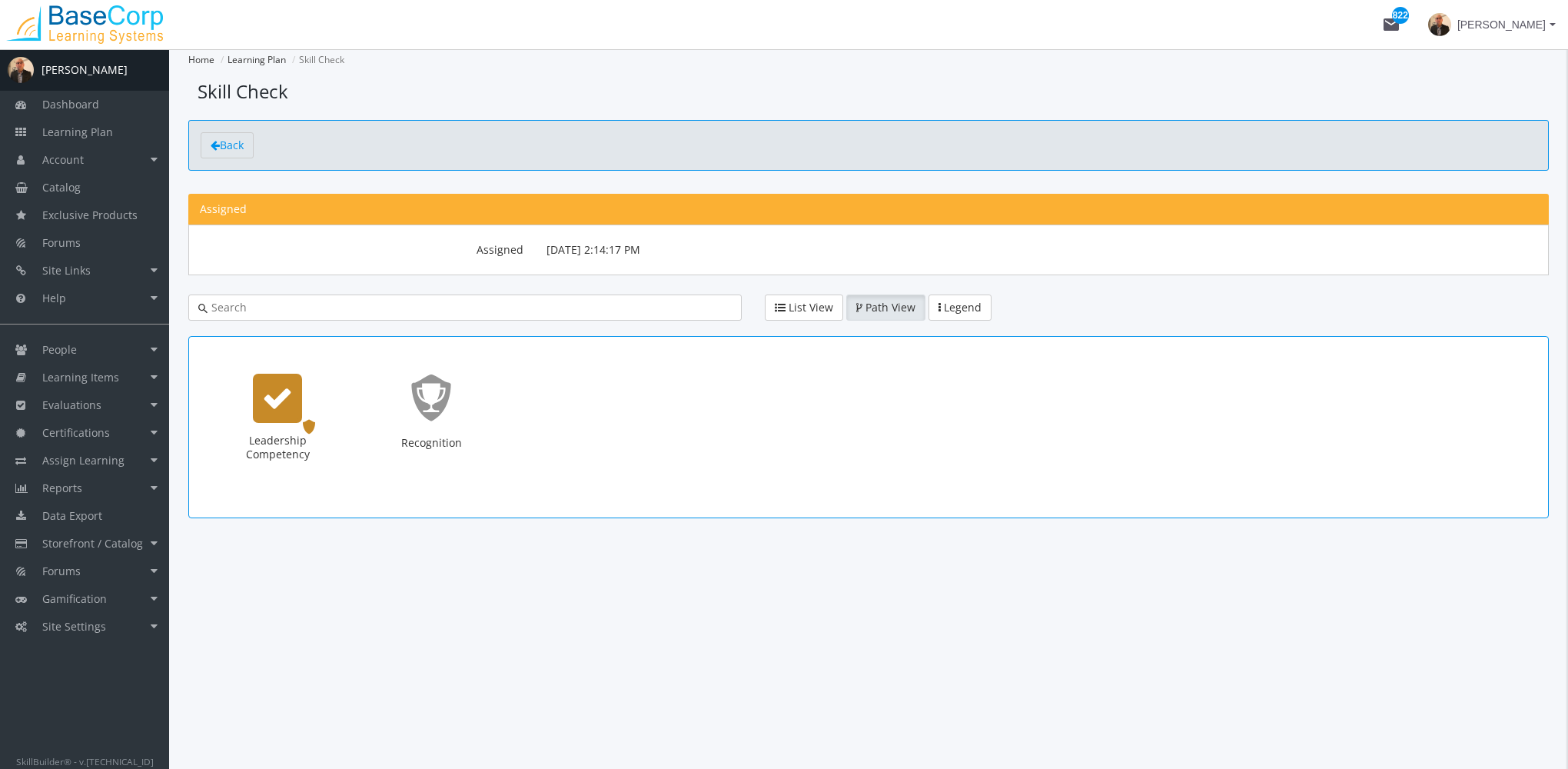
click at [277, 402] on icon "Leadership Competency" at bounding box center [278, 399] width 31 height 31
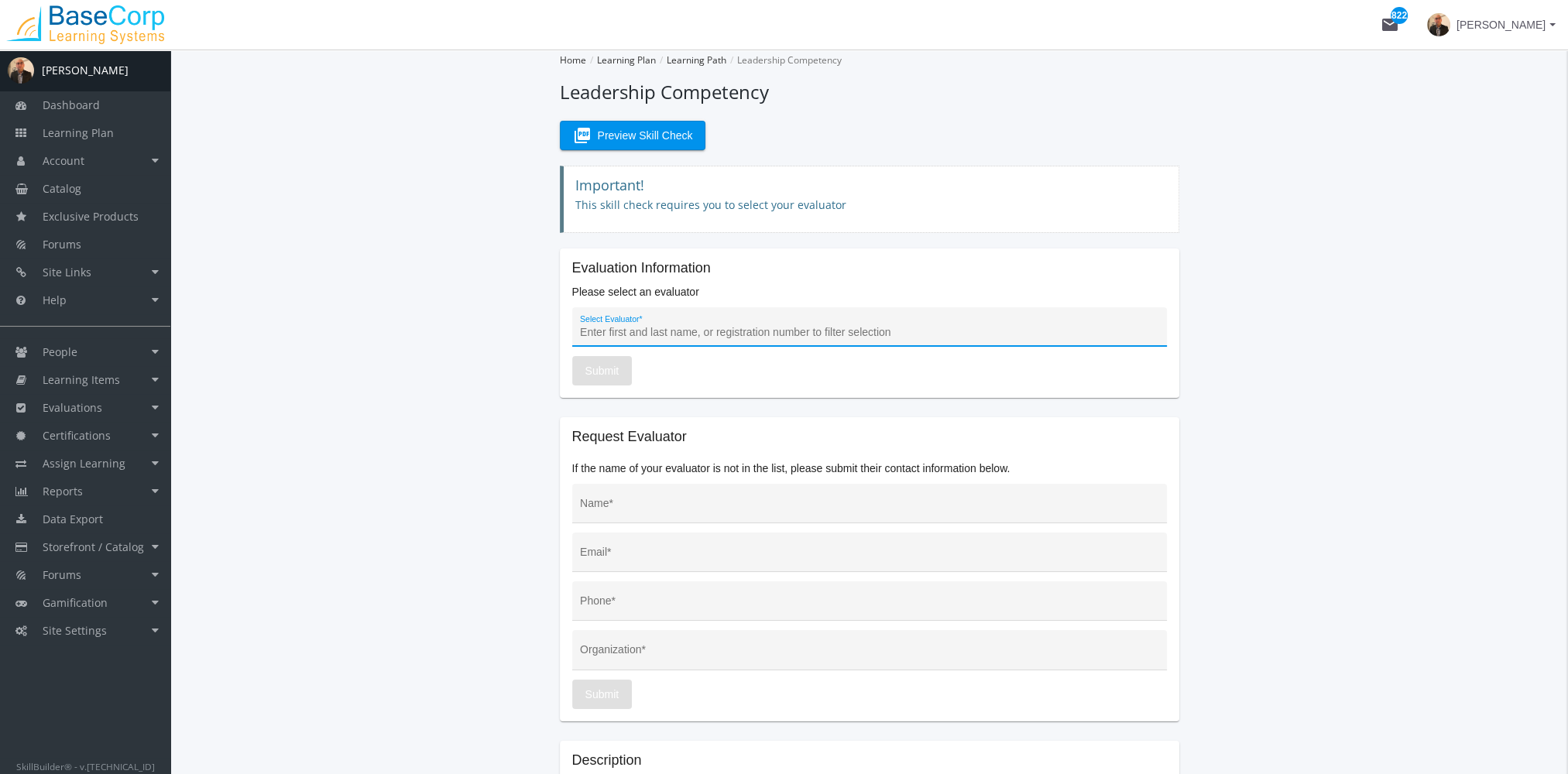
click at [705, 329] on input "Select Evaluator *" at bounding box center [868, 332] width 578 height 12
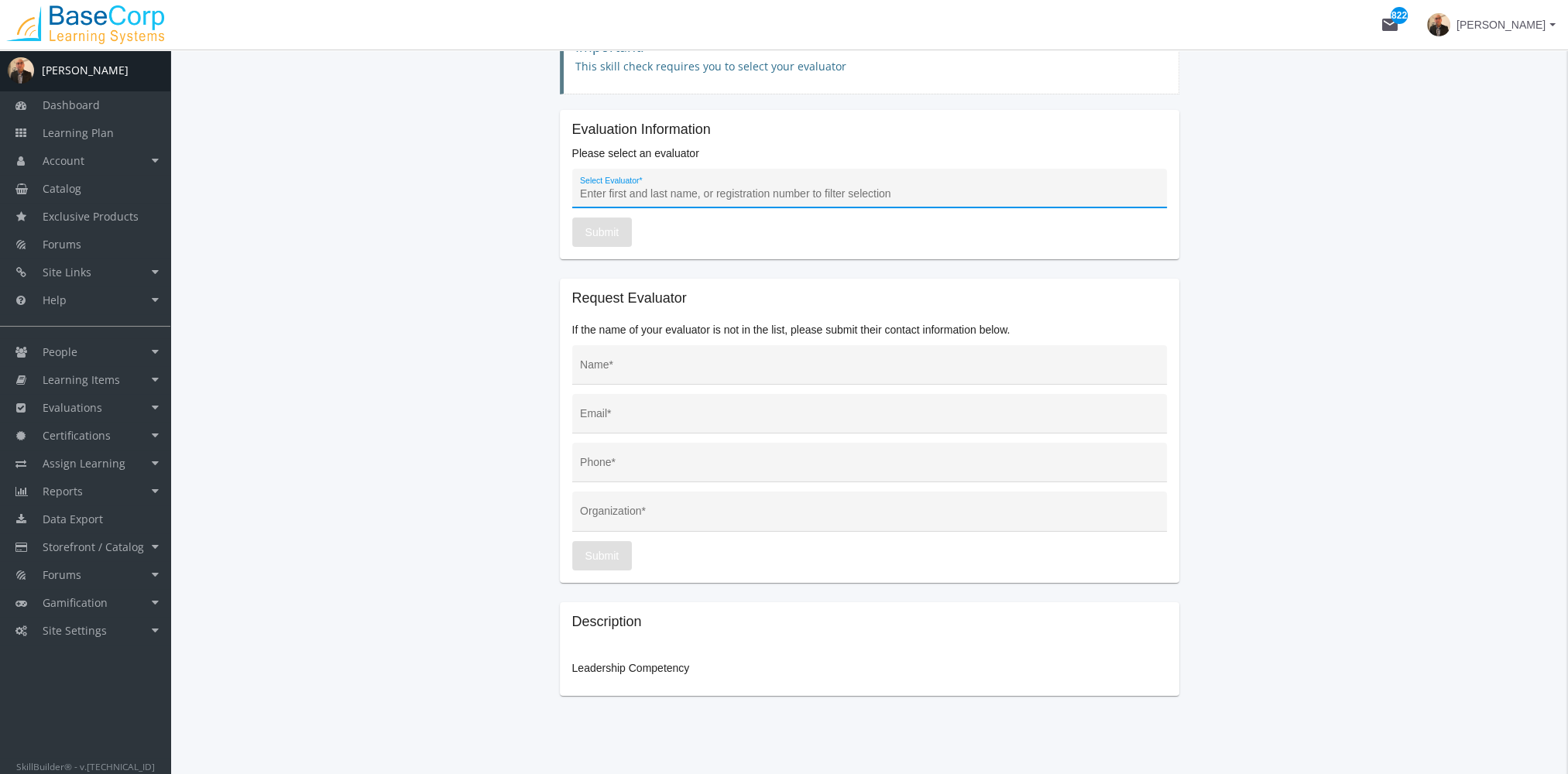
scroll to position [155, 0]
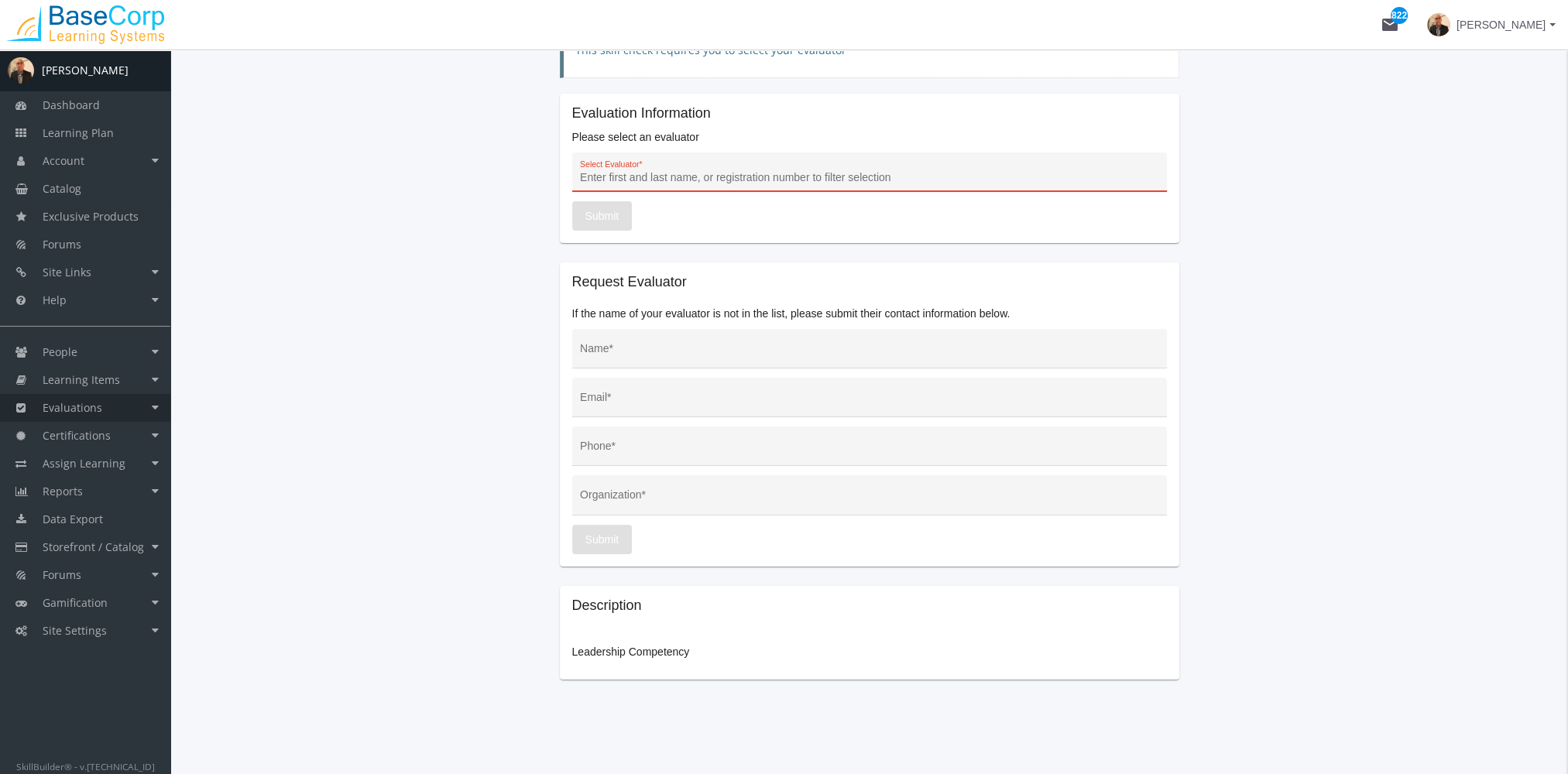
click at [105, 412] on link "Evaluations" at bounding box center [85, 408] width 170 height 28
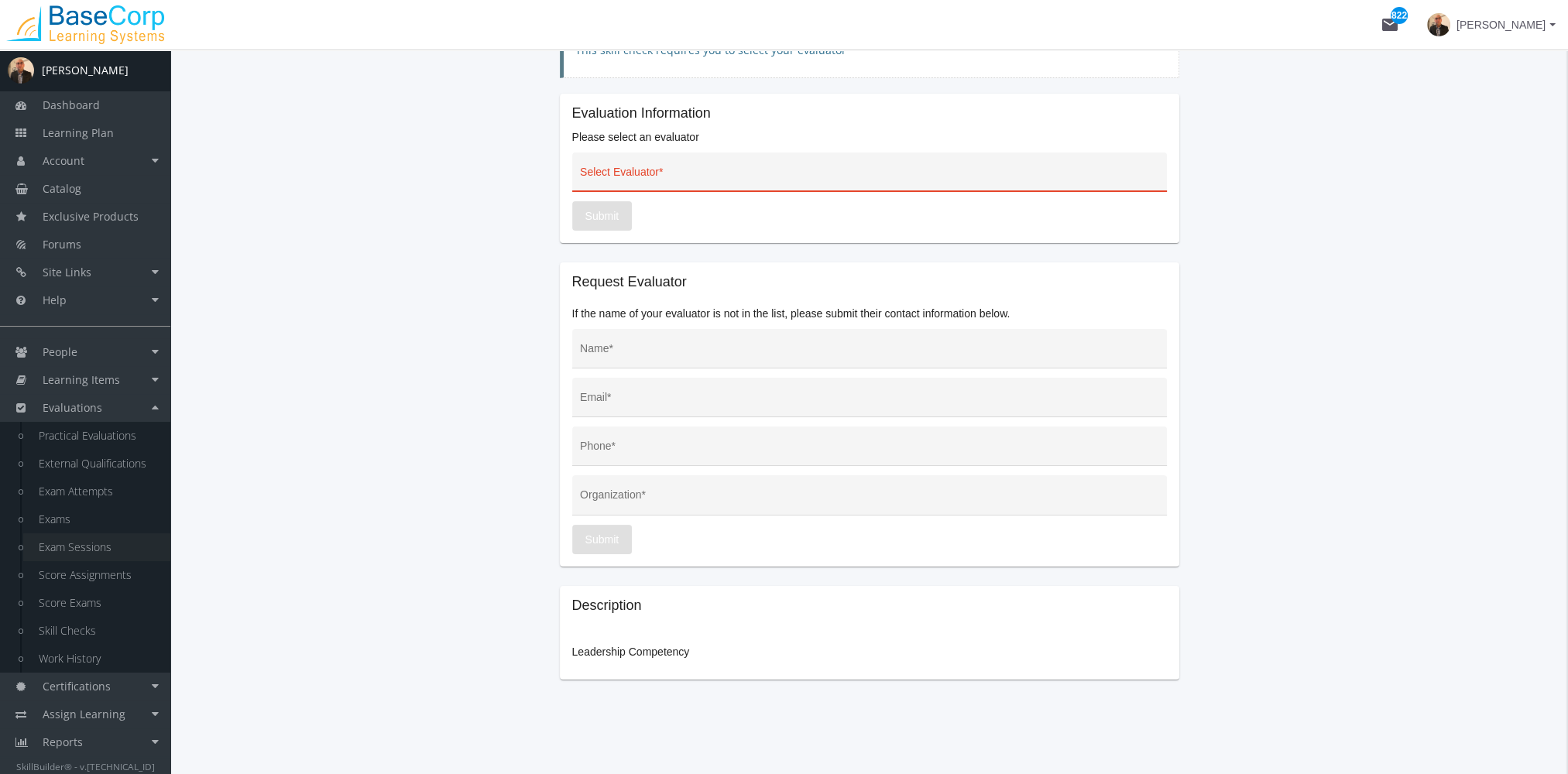
click at [96, 549] on link "Exam Sessions" at bounding box center [96, 547] width 147 height 28
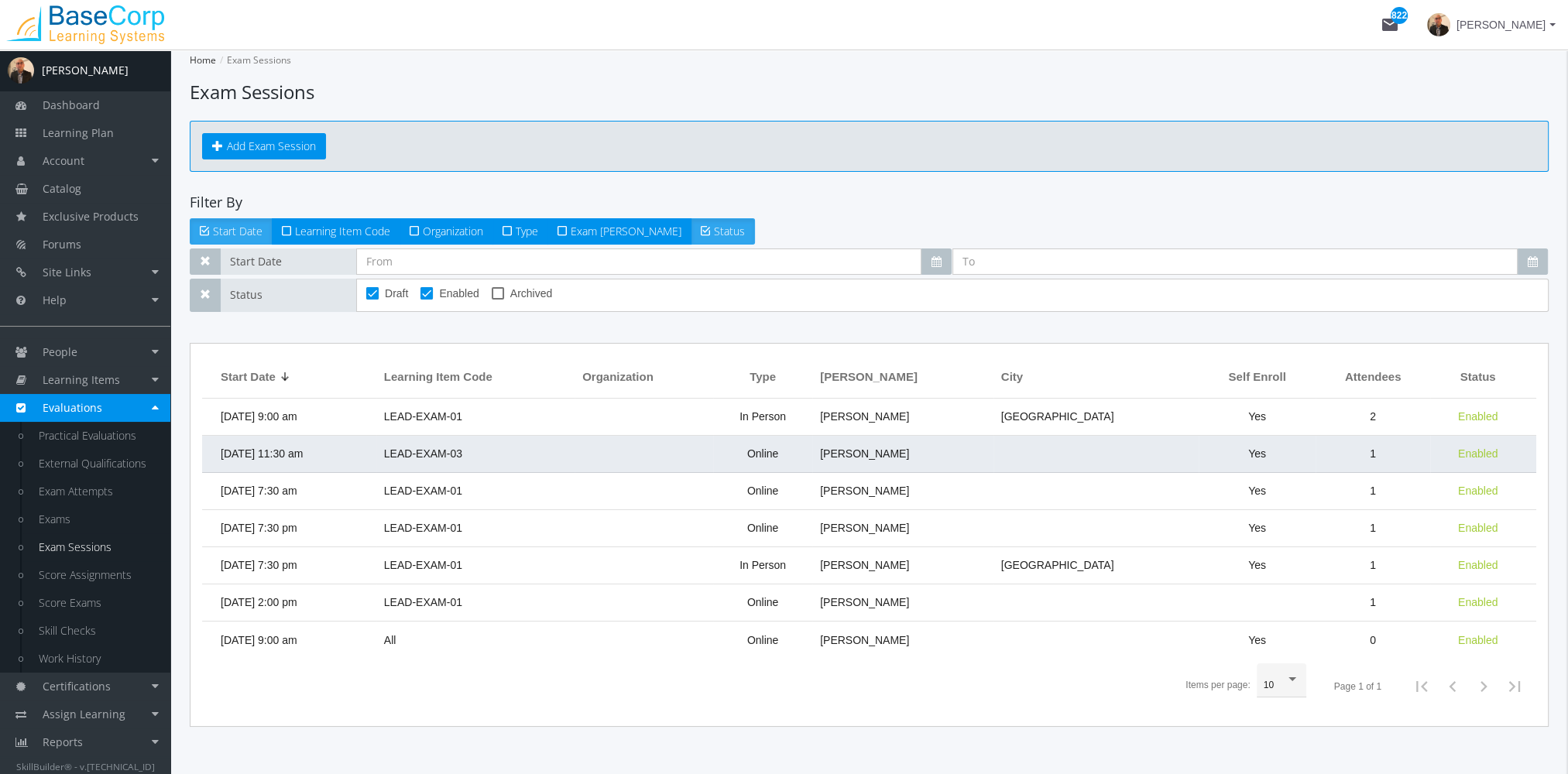
click at [302, 454] on span "[DATE] 11:30 am" at bounding box center [261, 453] width 82 height 12
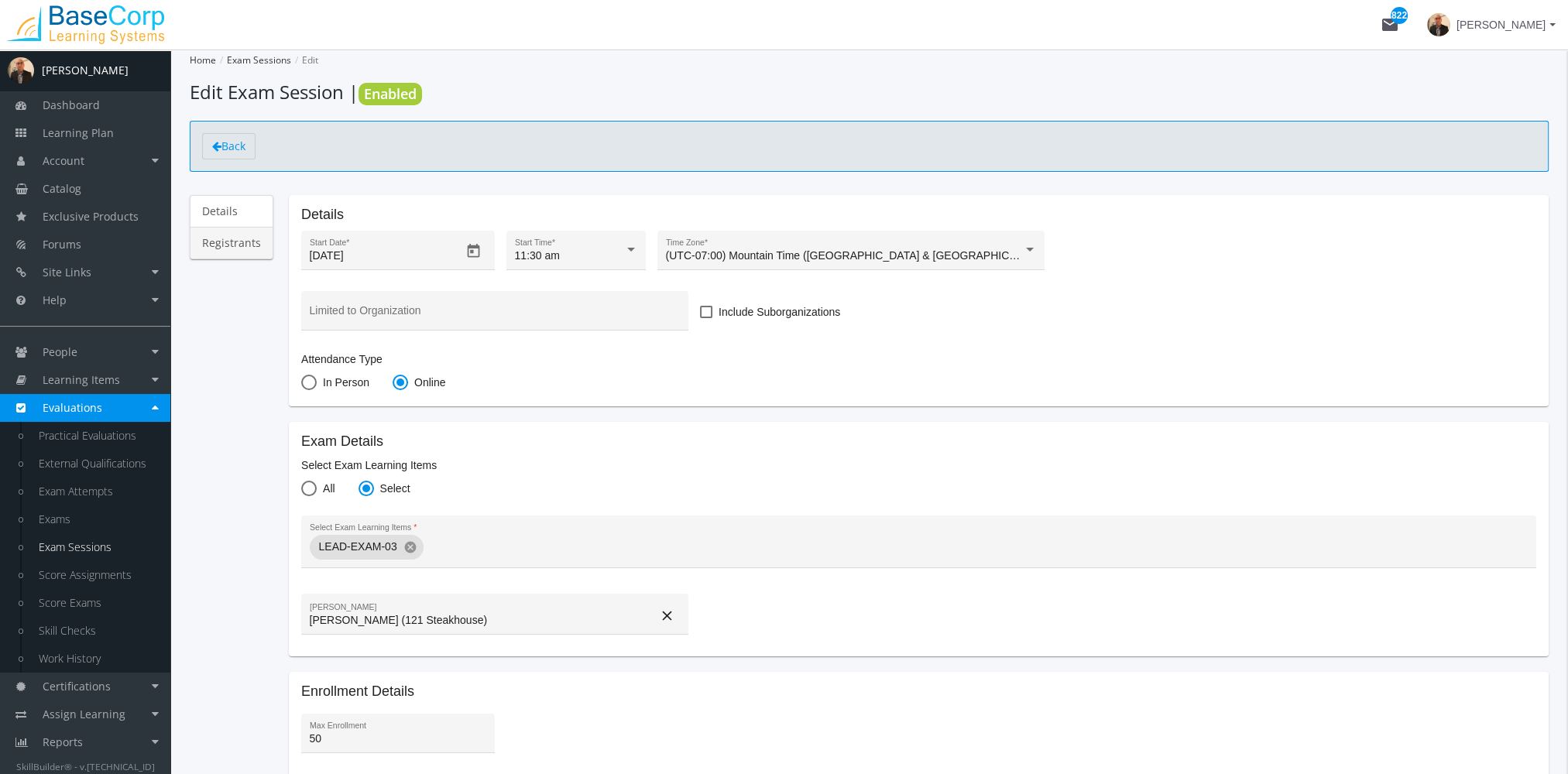
click at [240, 237] on link "Registrants" at bounding box center [231, 243] width 84 height 32
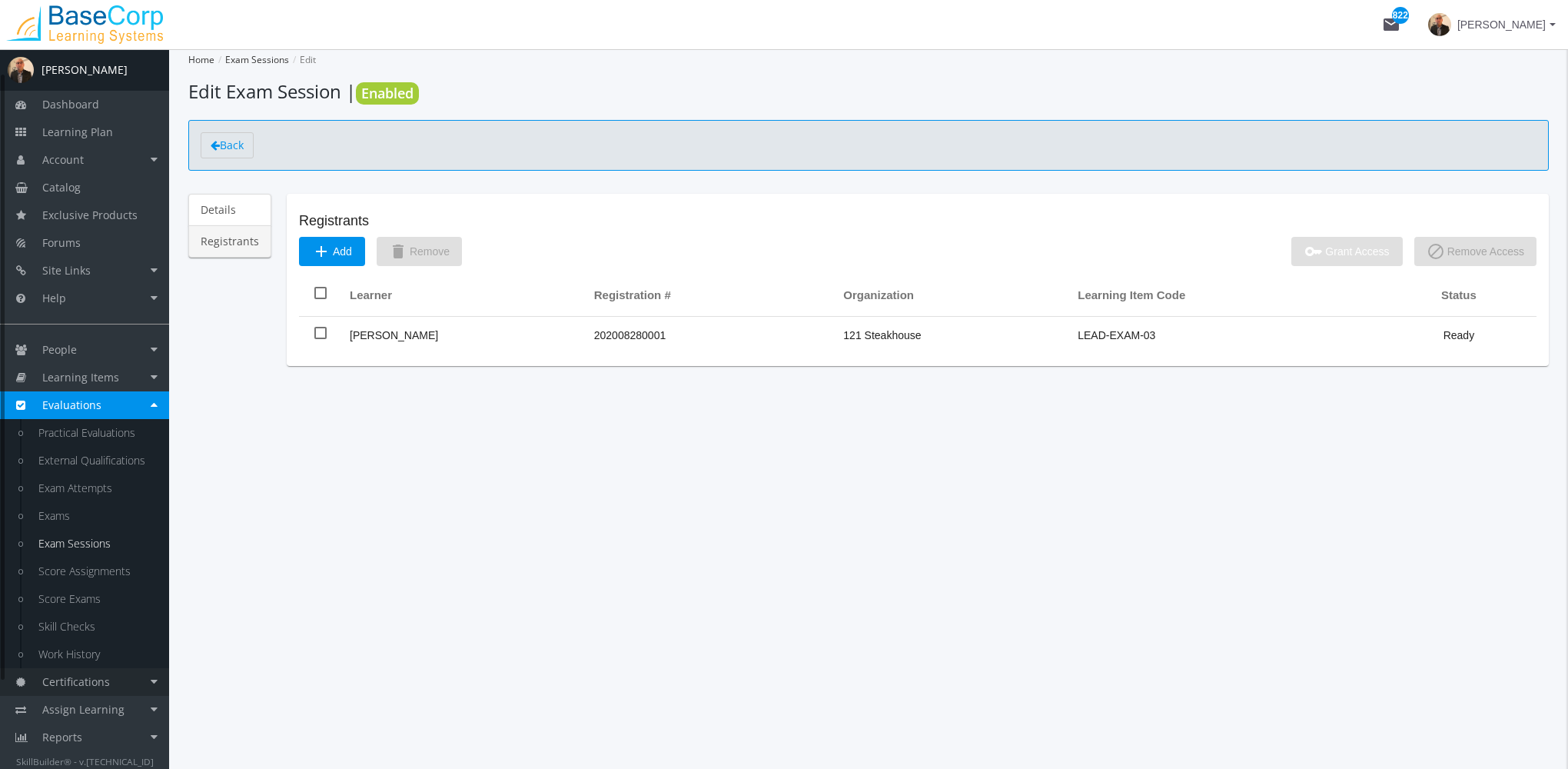
scroll to position [135, 0]
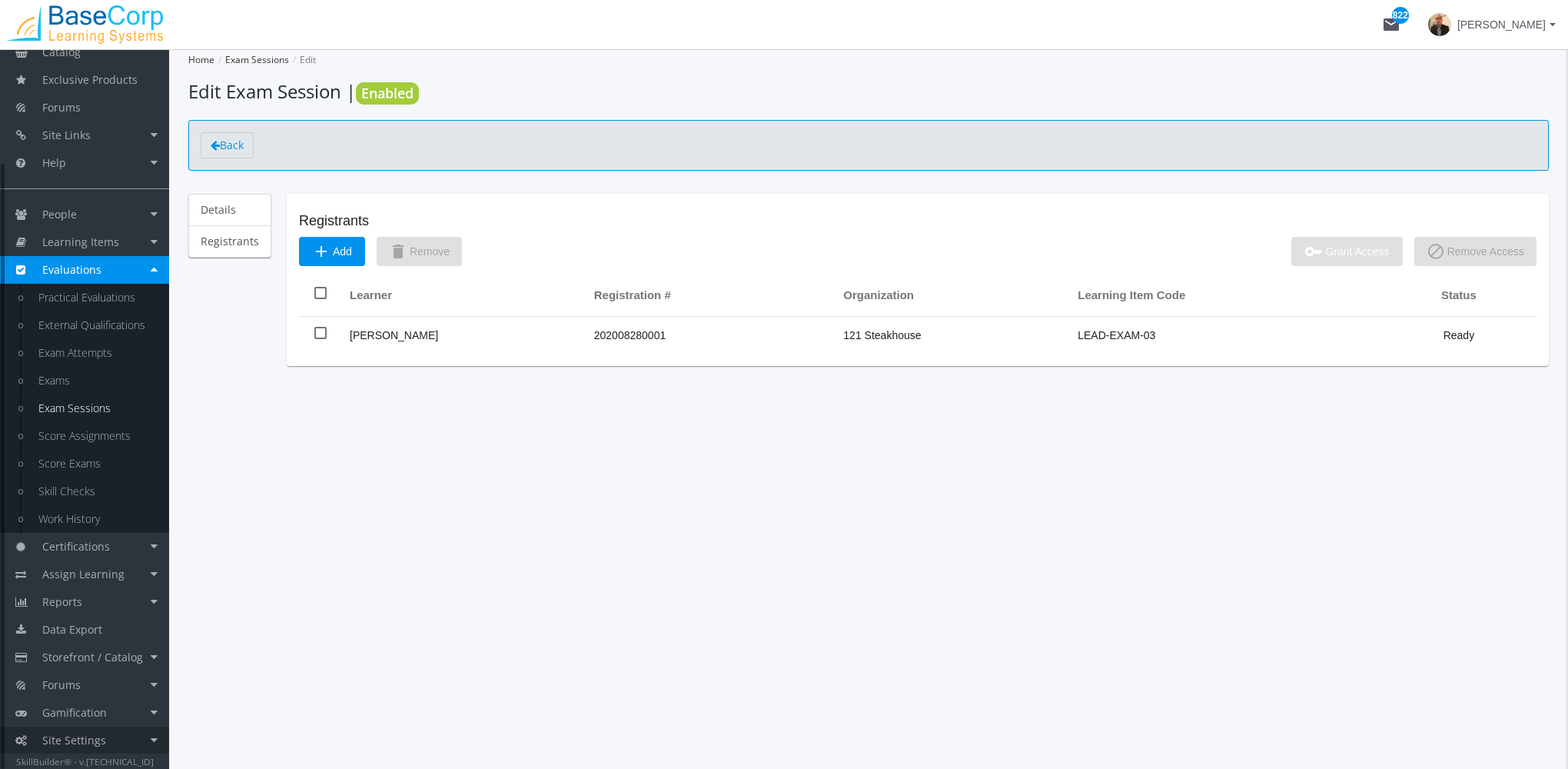
click at [102, 743] on span "Site Settings" at bounding box center [74, 740] width 64 height 14
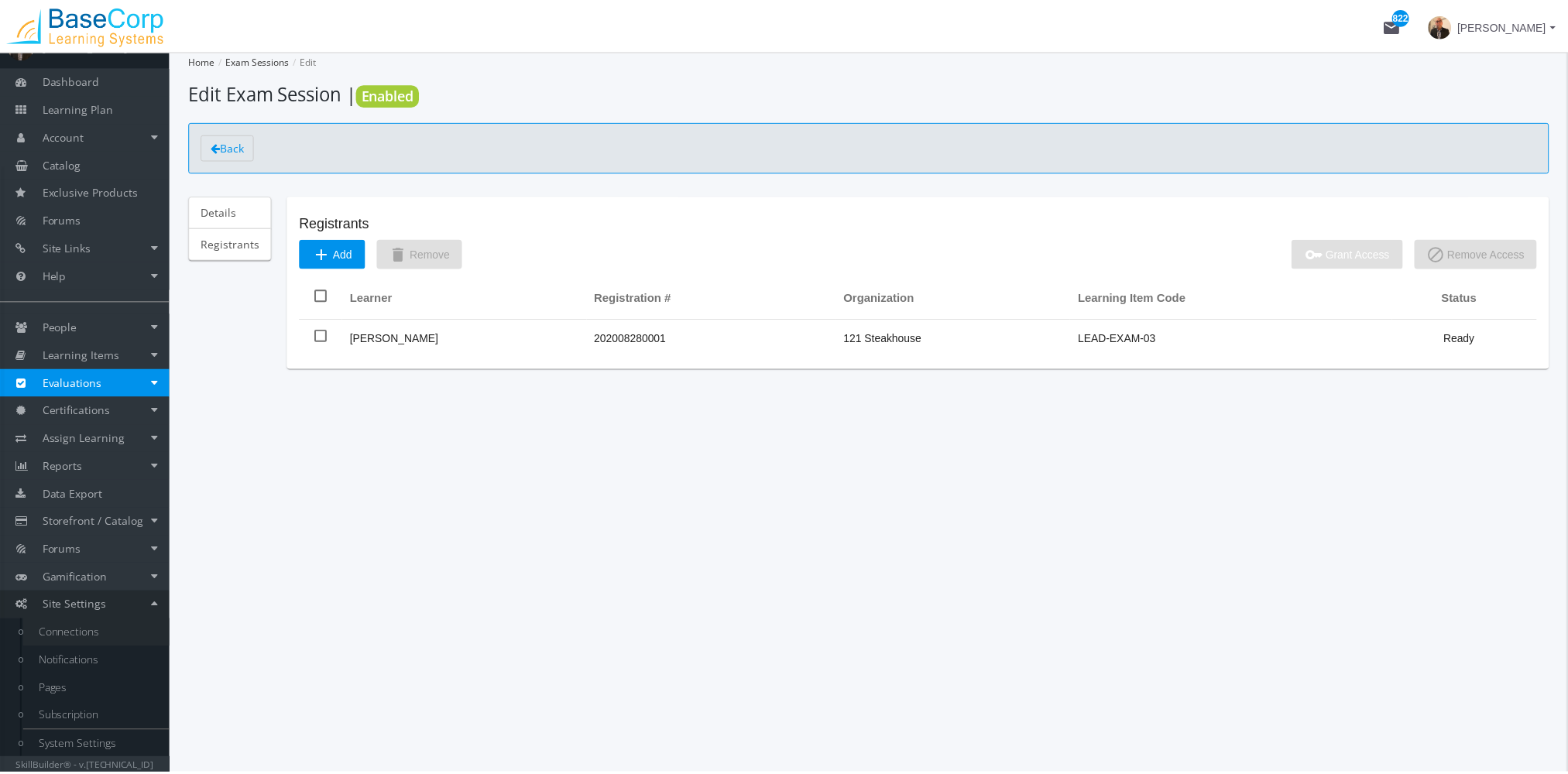
scroll to position [26, 0]
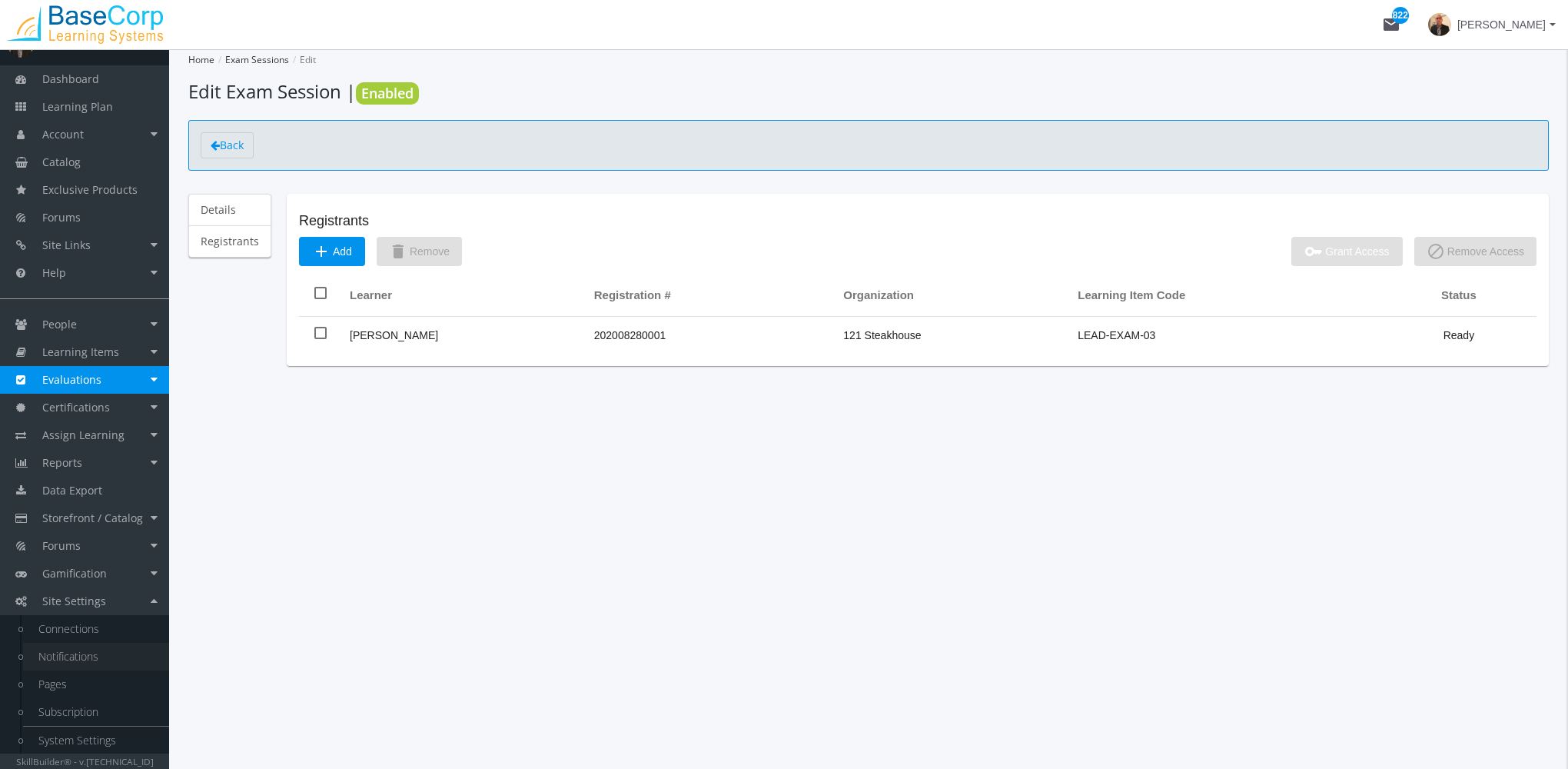
click at [98, 657] on link "Notifications" at bounding box center [96, 656] width 146 height 27
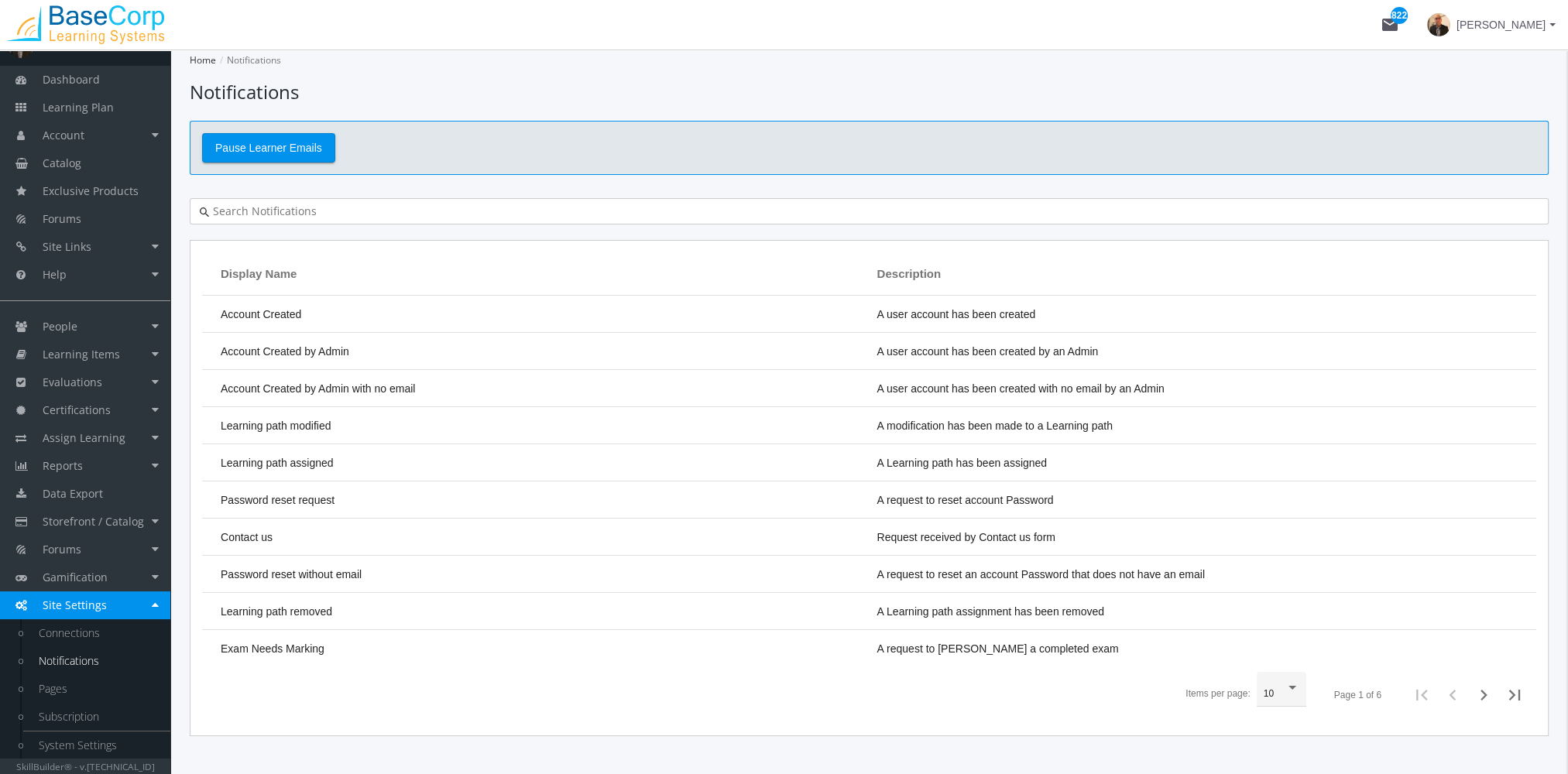
click at [311, 209] on input "text" at bounding box center [874, 211] width 1330 height 15
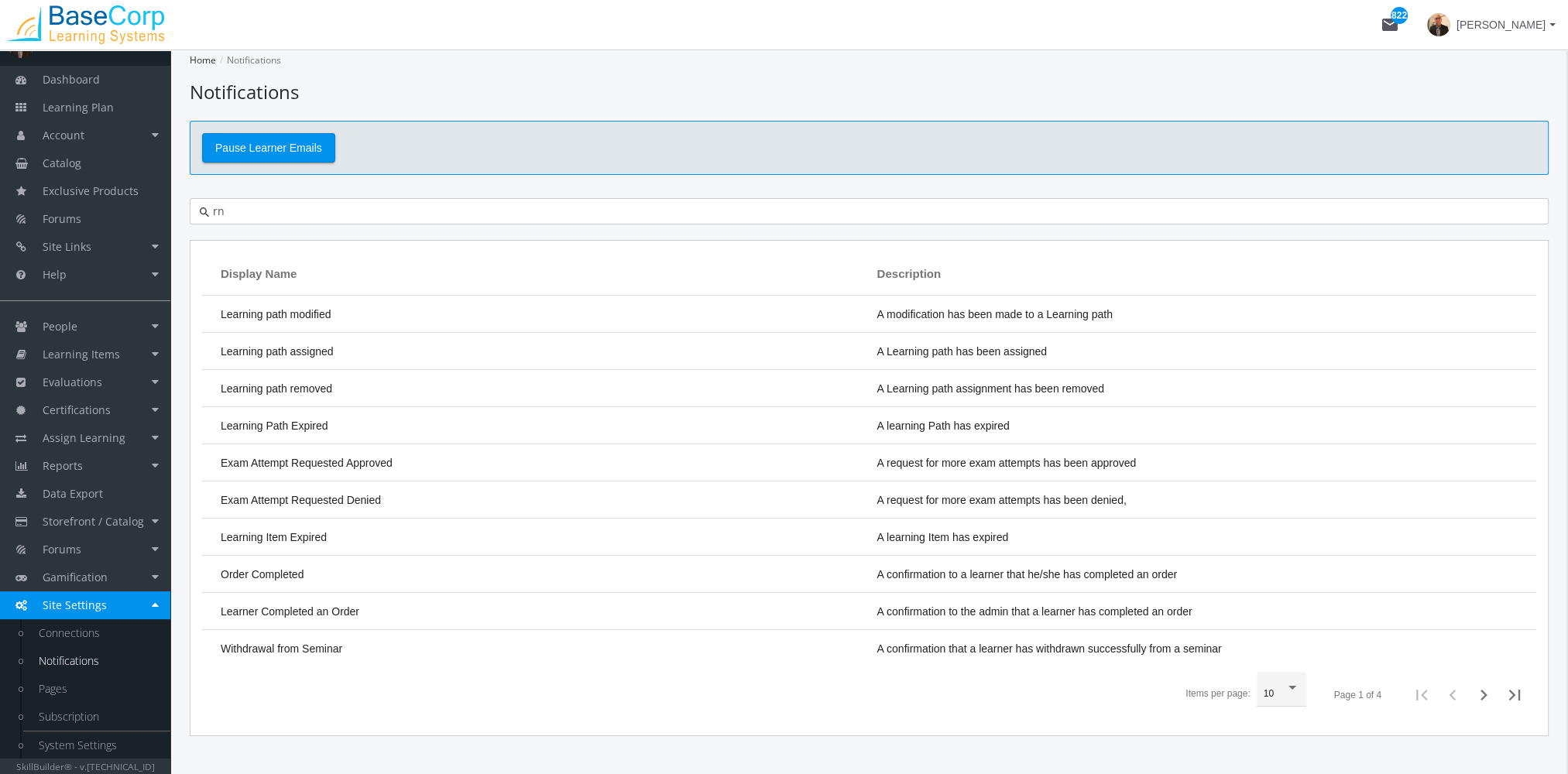
type input "r"
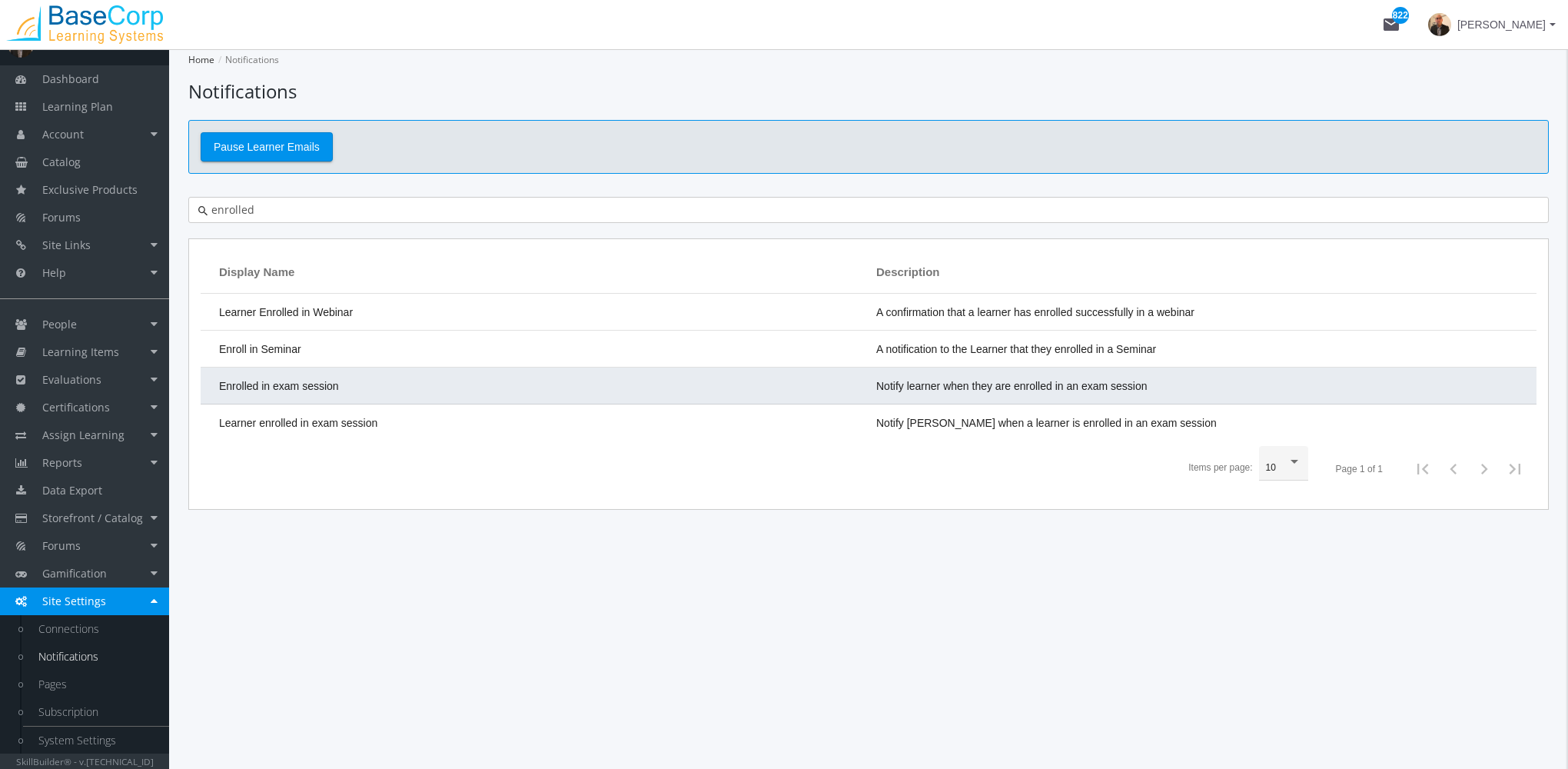
type input "enrolled"
click at [378, 386] on td "Enrolled in exam session" at bounding box center [534, 386] width 668 height 37
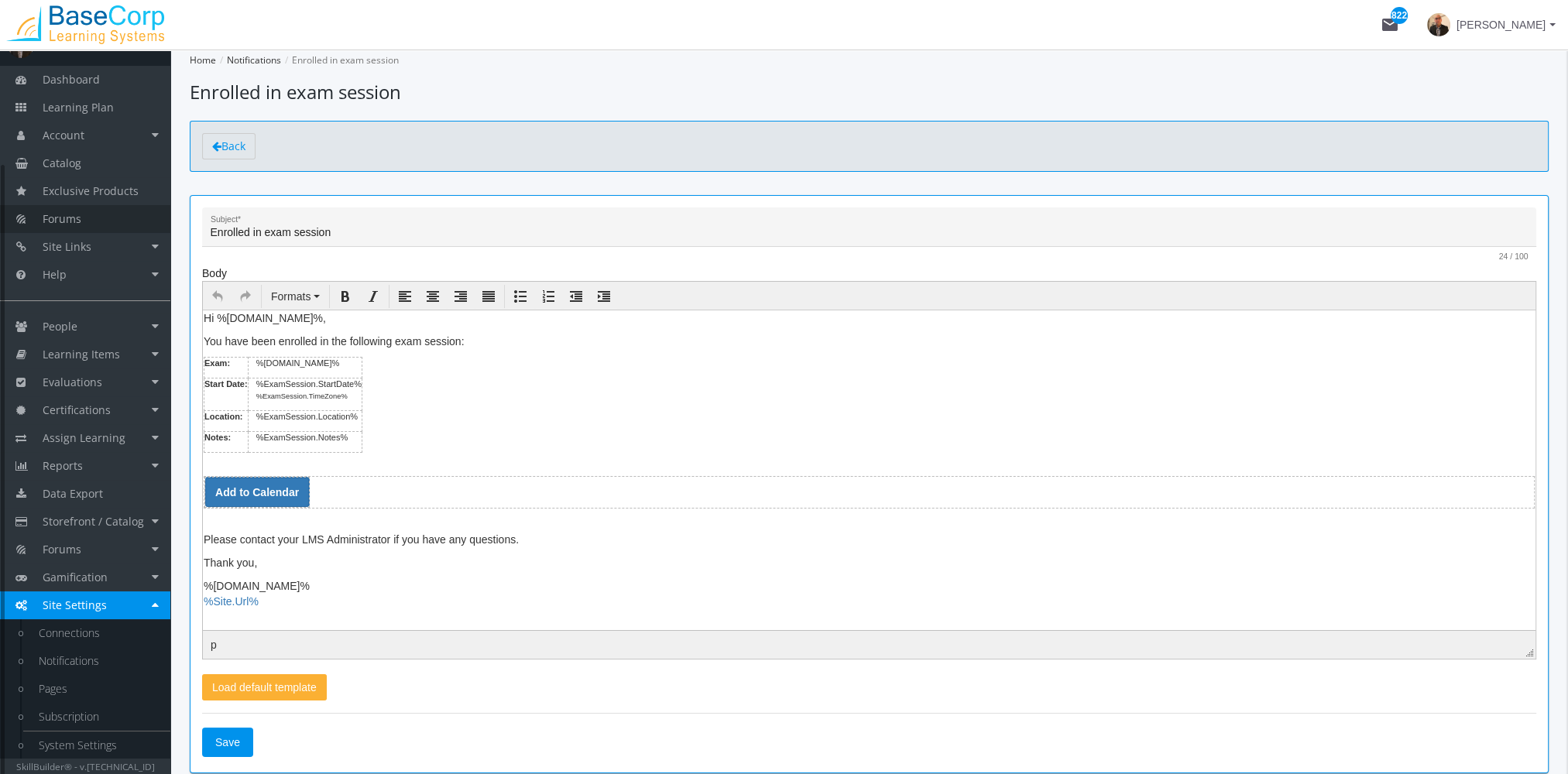
click at [103, 218] on link "Forums" at bounding box center [85, 219] width 170 height 28
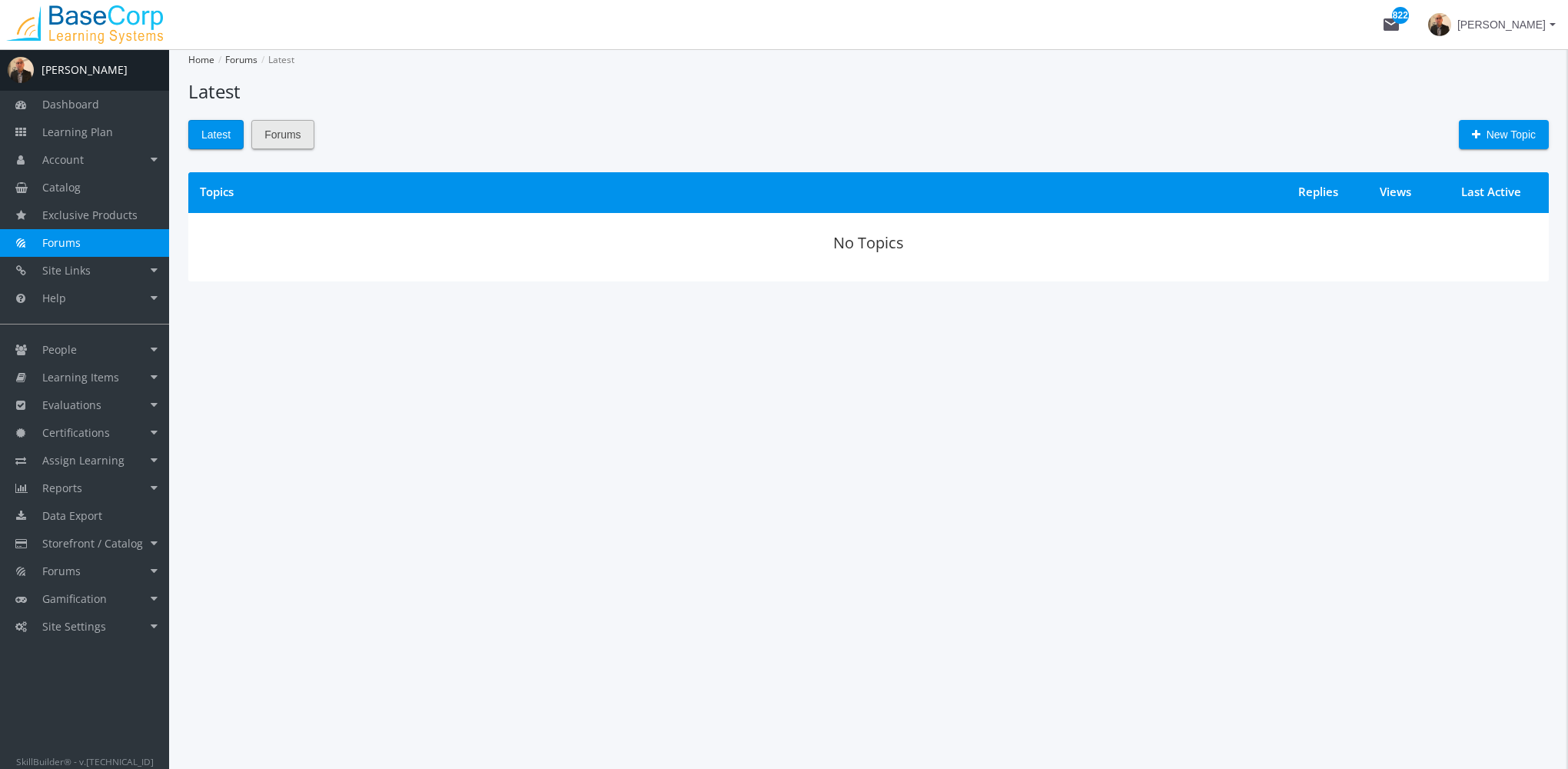
click at [275, 139] on span "Forums" at bounding box center [282, 134] width 36 height 27
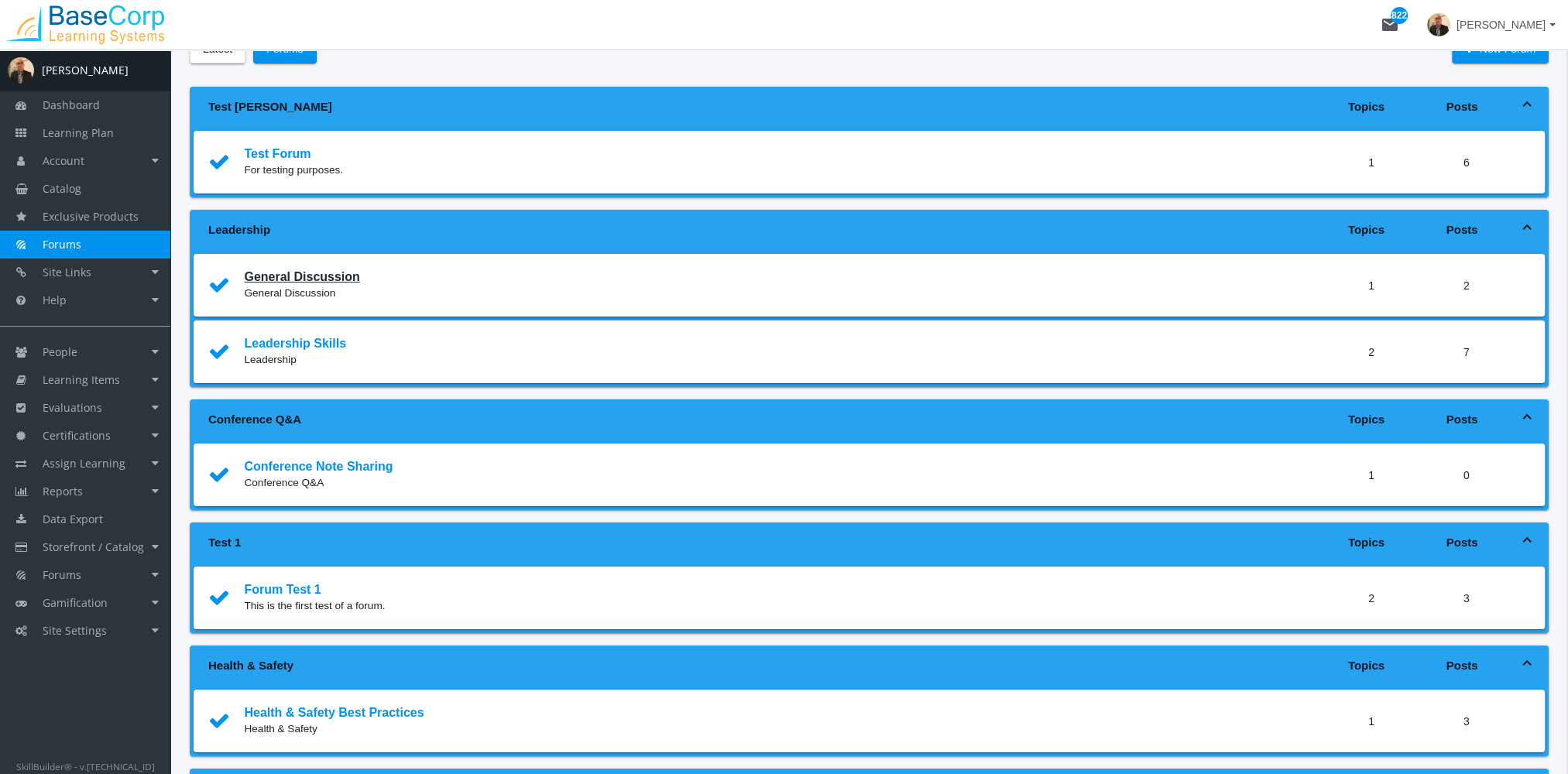
scroll to position [155, 0]
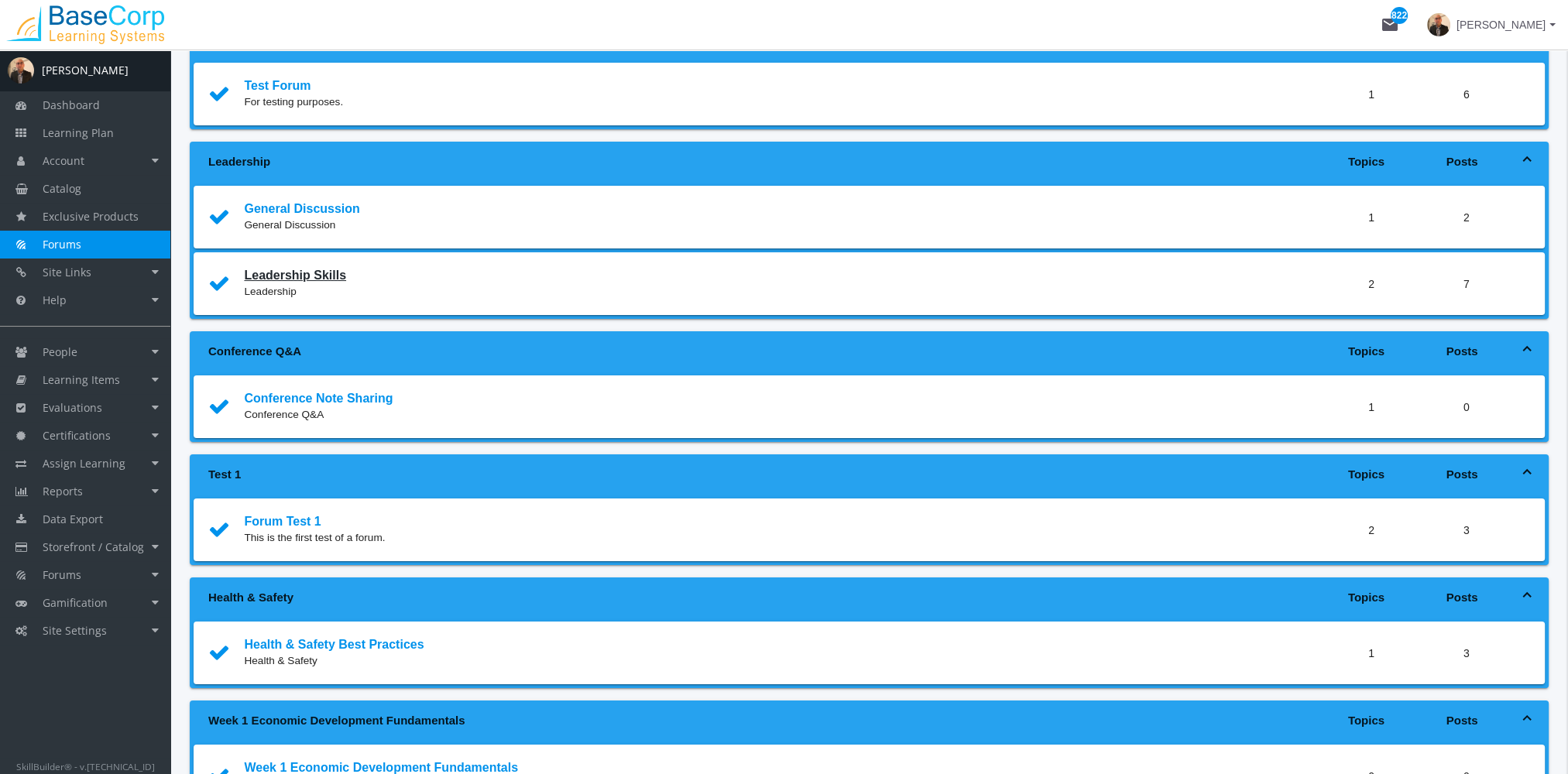
click at [306, 282] on link "Leadership Skills" at bounding box center [295, 275] width 102 height 13
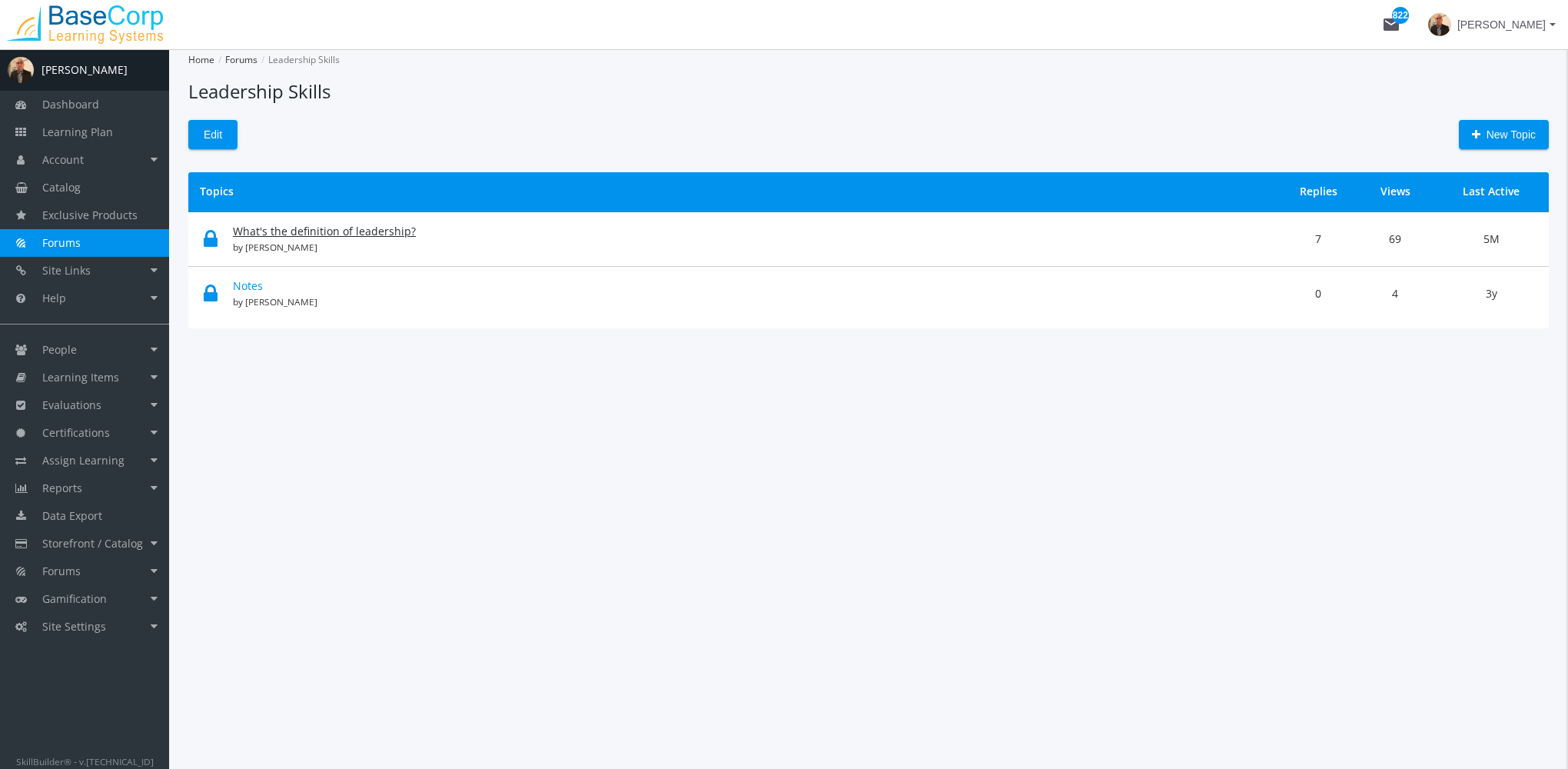
click at [315, 229] on link "What's the definition of leadership?" at bounding box center [324, 231] width 183 height 14
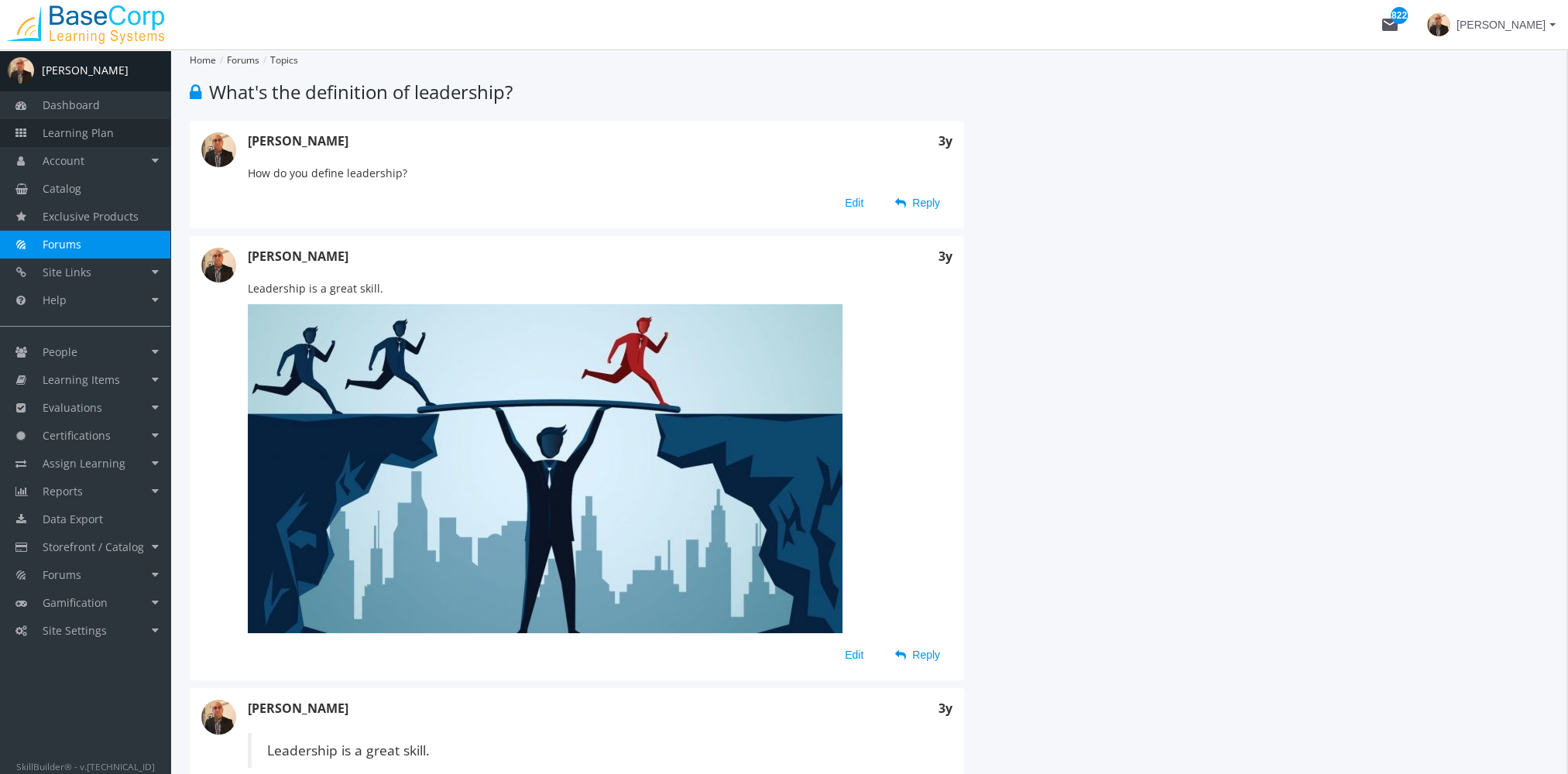
click at [82, 140] on link "Learning Plan" at bounding box center [85, 133] width 170 height 28
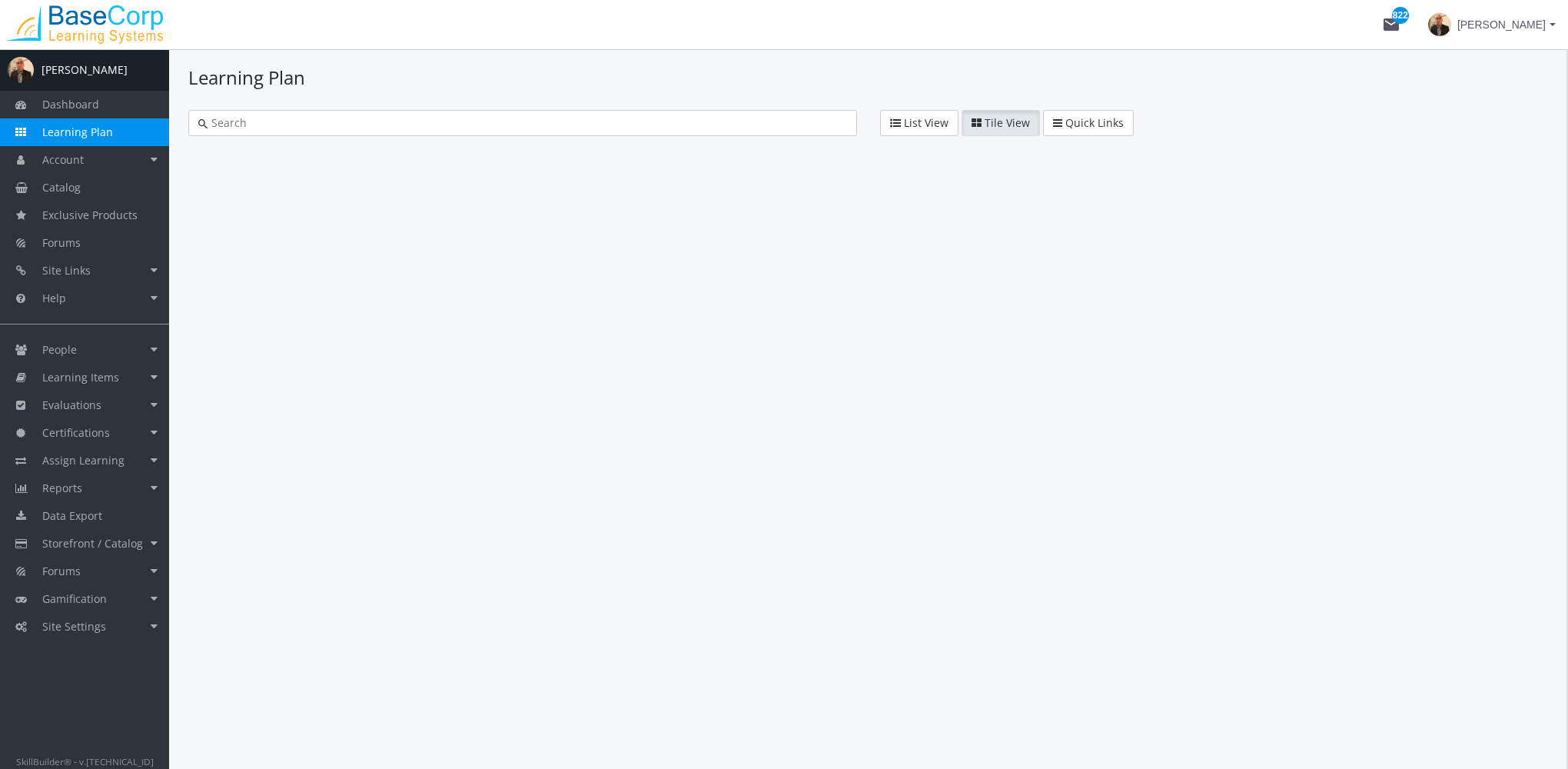
type input "skill check"
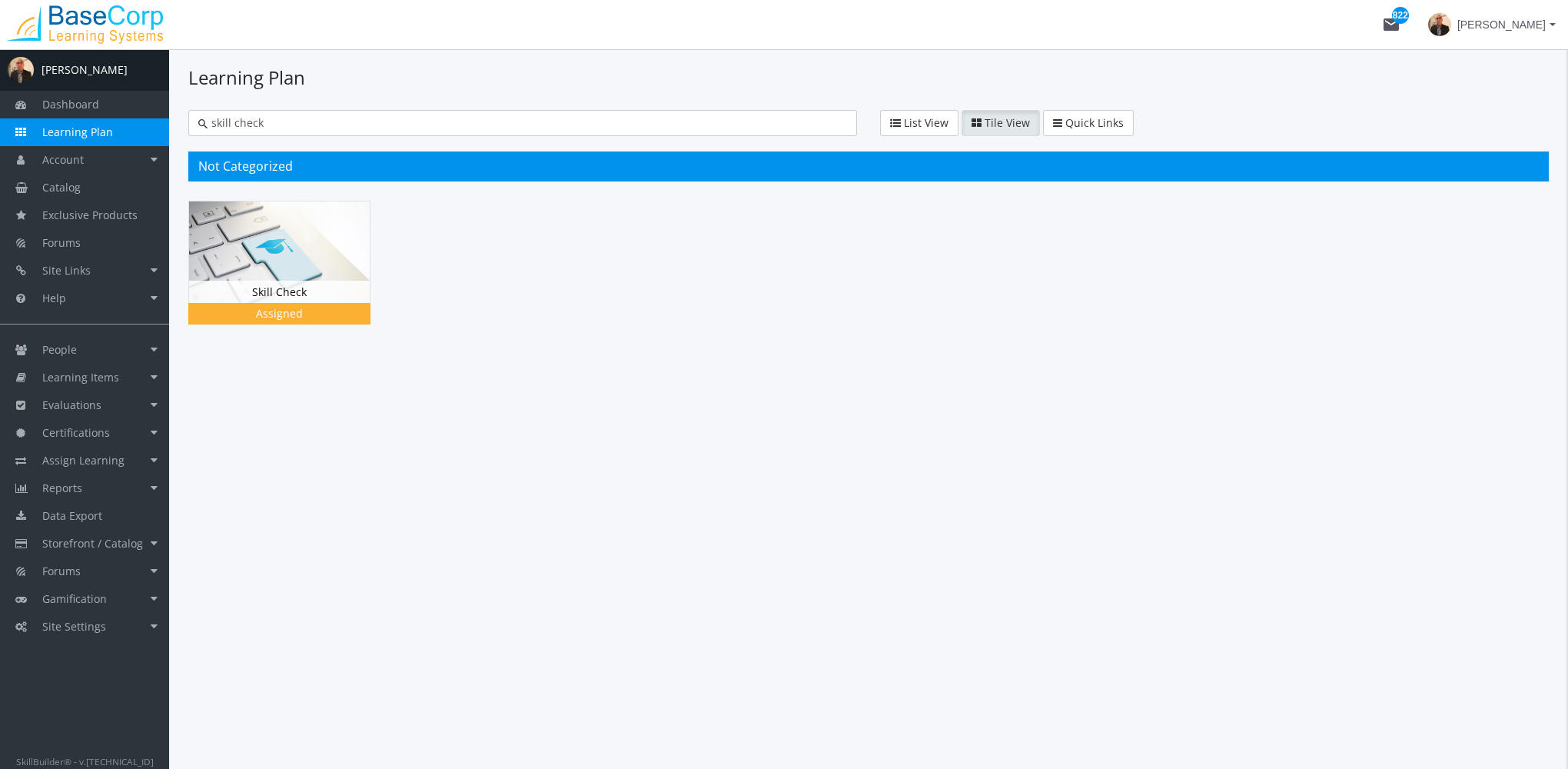
drag, startPoint x: 258, startPoint y: 108, endPoint x: 156, endPoint y: 122, distance: 103.0
click at [156, 122] on div "A [PERSON_NAME] Dashboard Learning Plan Account Account Badges Certificates and…" at bounding box center [784, 409] width 1568 height 720
click at [311, 112] on div "skill check" at bounding box center [522, 123] width 669 height 26
click at [145, 117] on div "A [PERSON_NAME] Dashboard Learning Plan Account Account Badges Certificates and…" at bounding box center [784, 409] width 1568 height 720
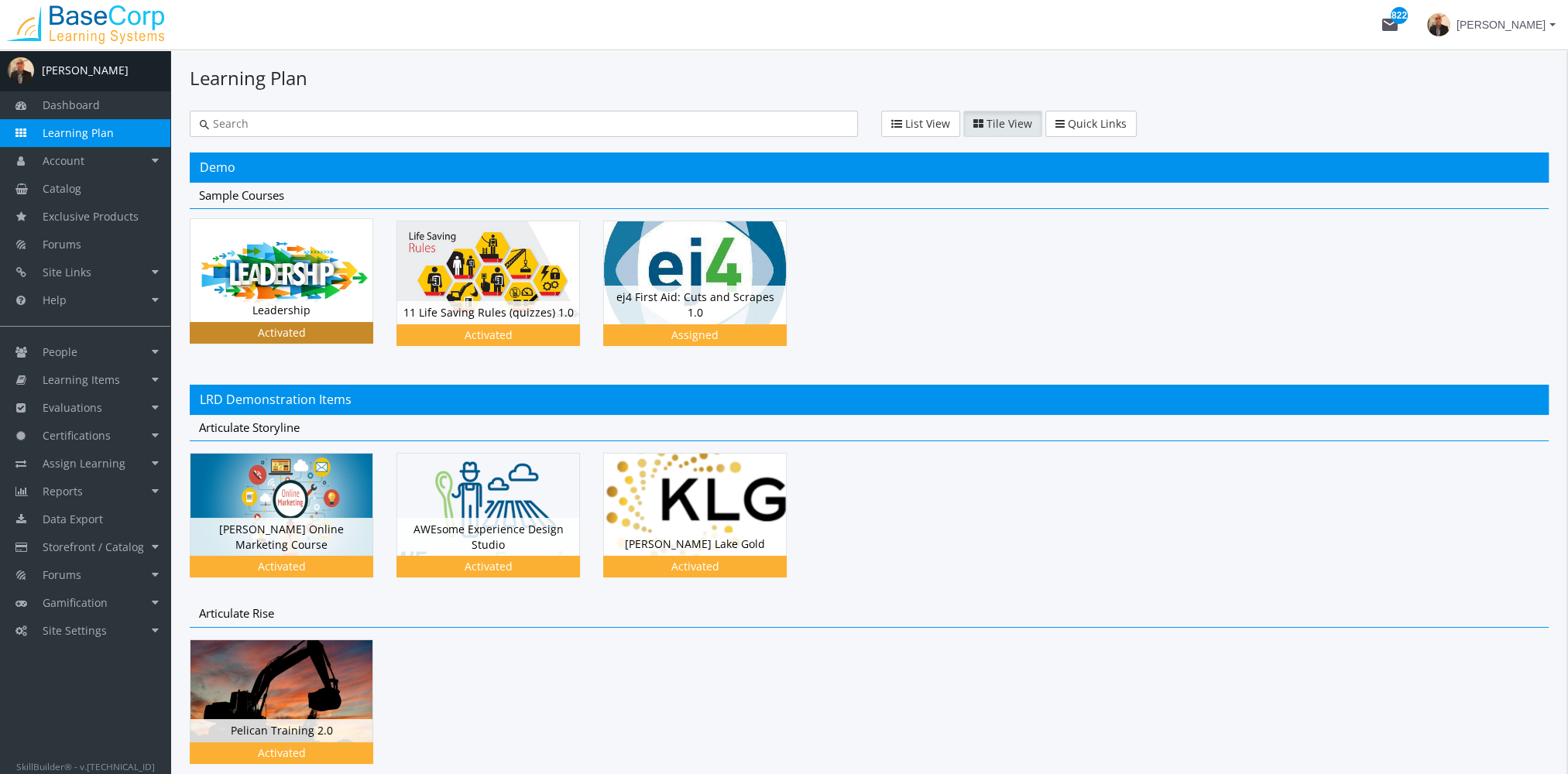
click at [245, 255] on img at bounding box center [281, 270] width 182 height 102
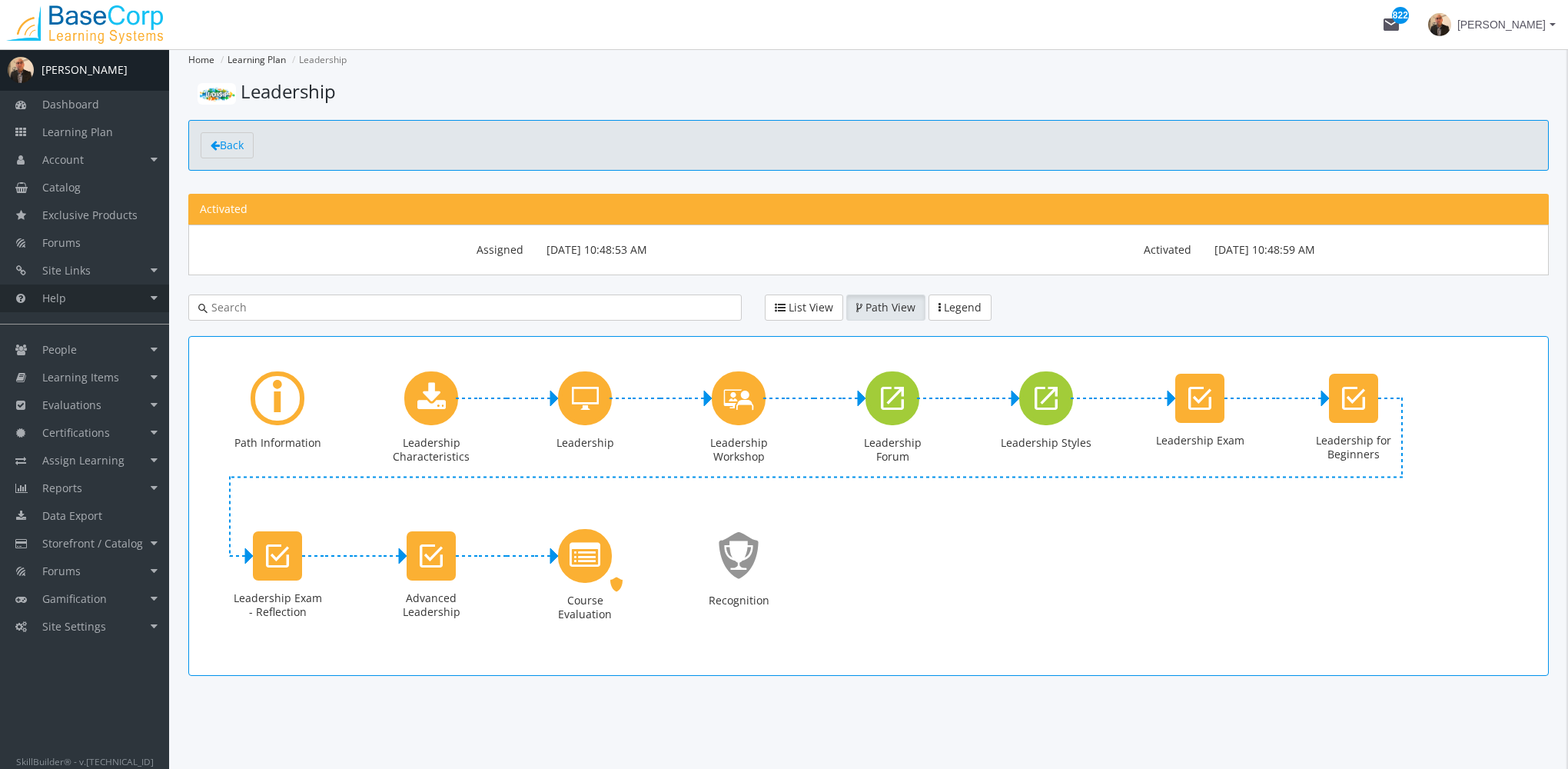
click at [71, 302] on link "Help" at bounding box center [85, 298] width 169 height 27
click at [82, 329] on link "Contact Us" at bounding box center [96, 326] width 146 height 27
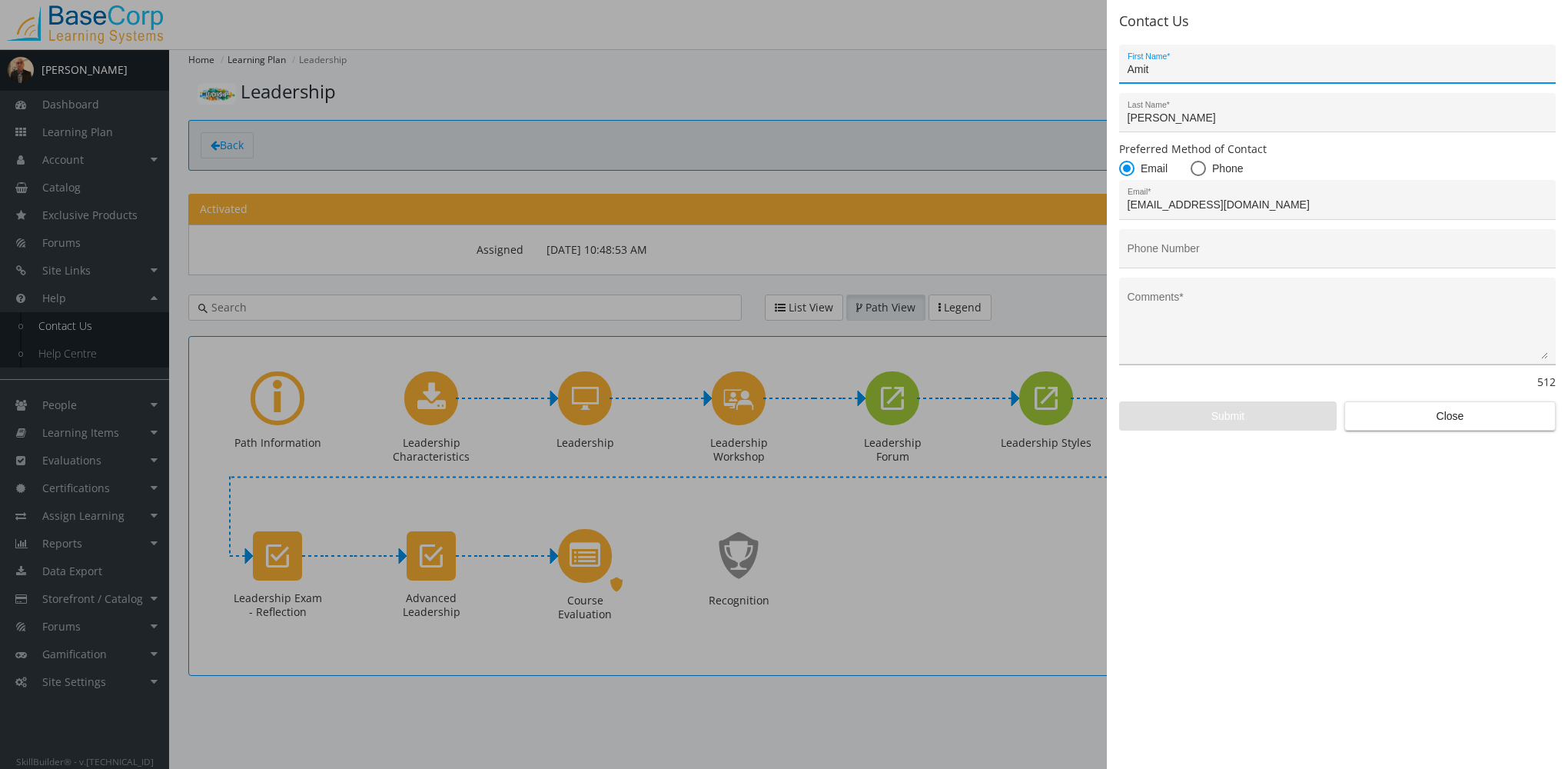
click at [1168, 324] on textarea "Comments *" at bounding box center [1338, 327] width 420 height 64
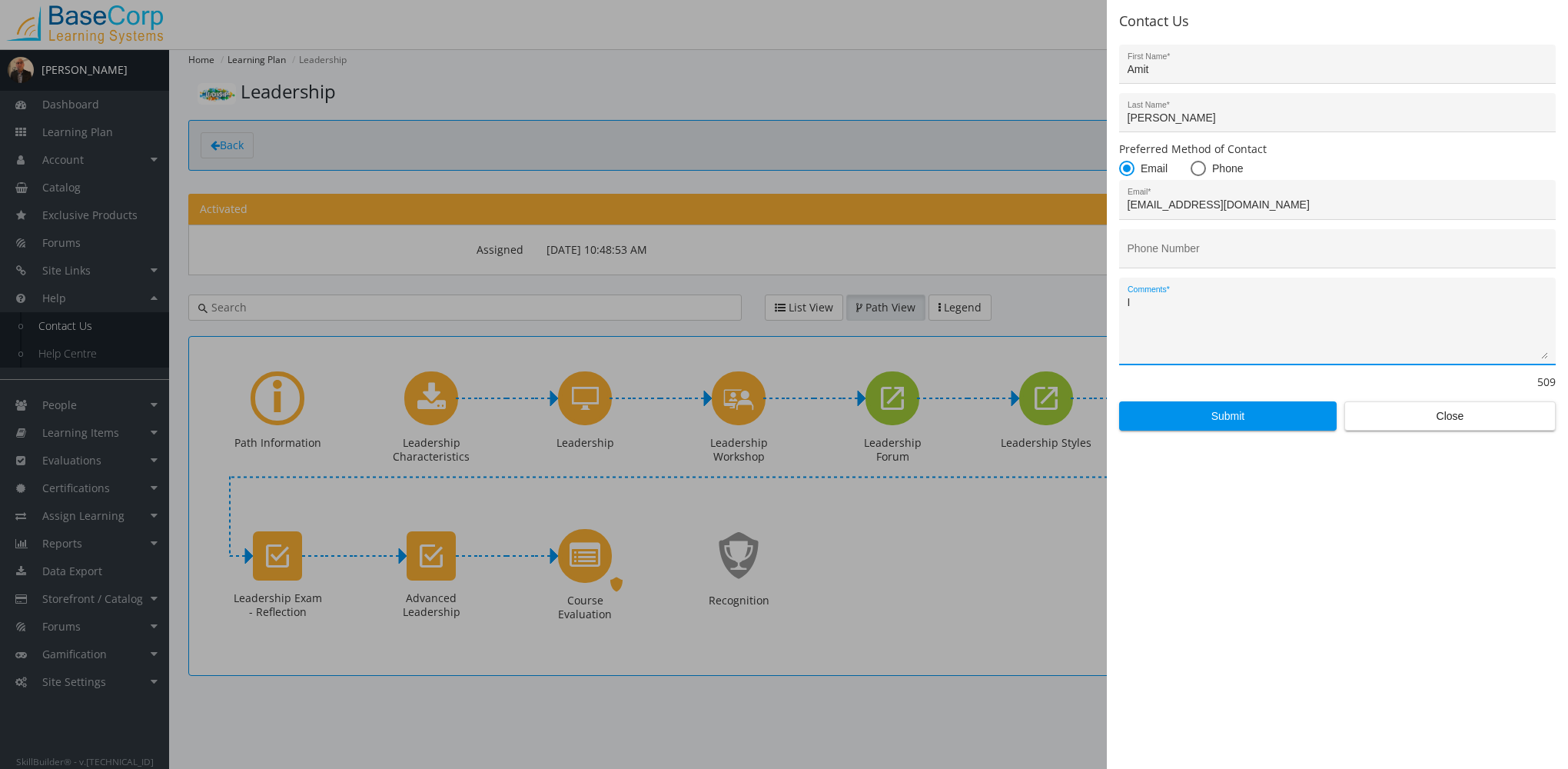
type textarea "I"
type textarea "My password is not working"
click at [1206, 413] on span "Submit" at bounding box center [1228, 416] width 192 height 27
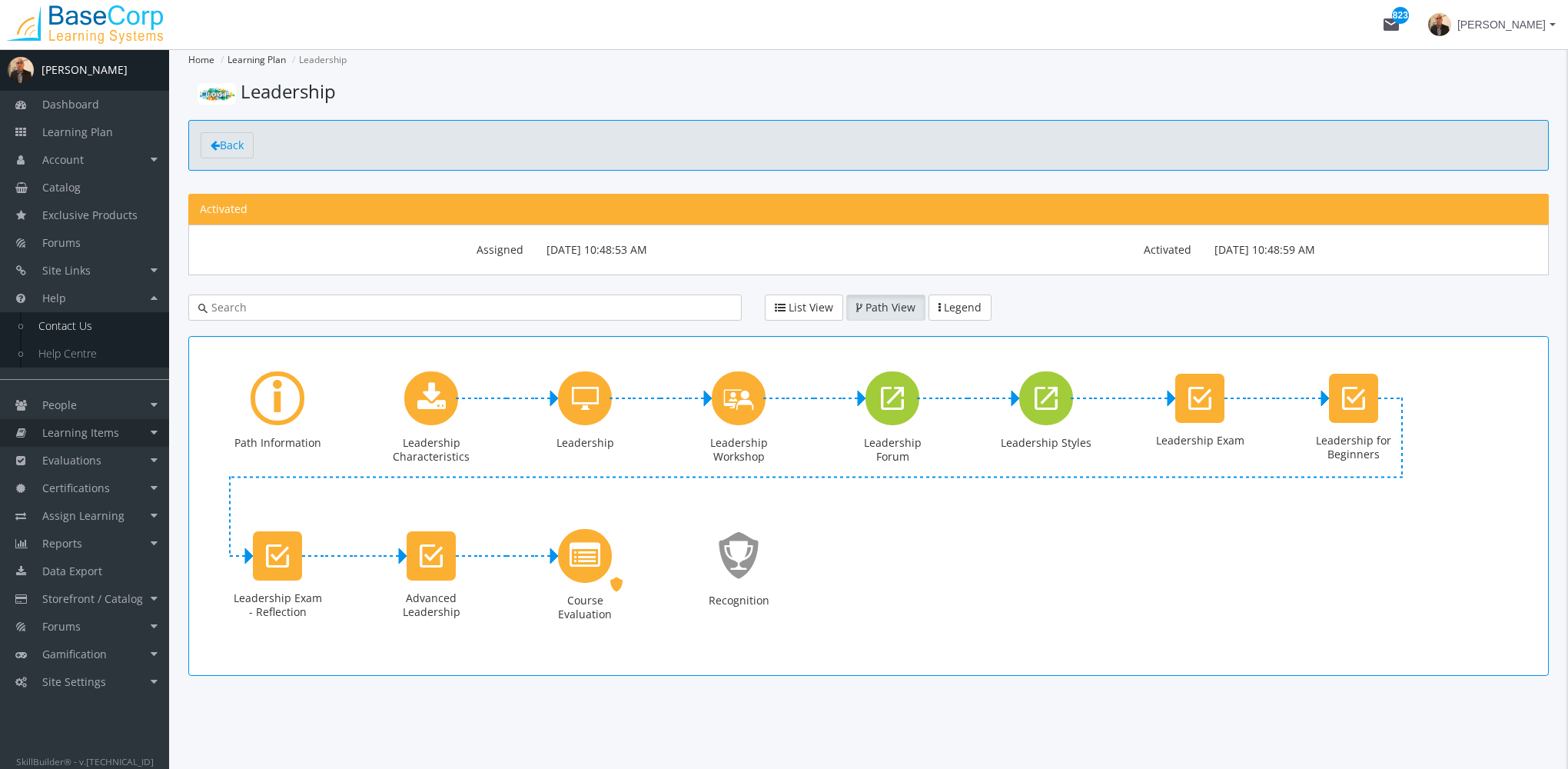
click at [105, 434] on span "Learning Items" at bounding box center [80, 432] width 76 height 14
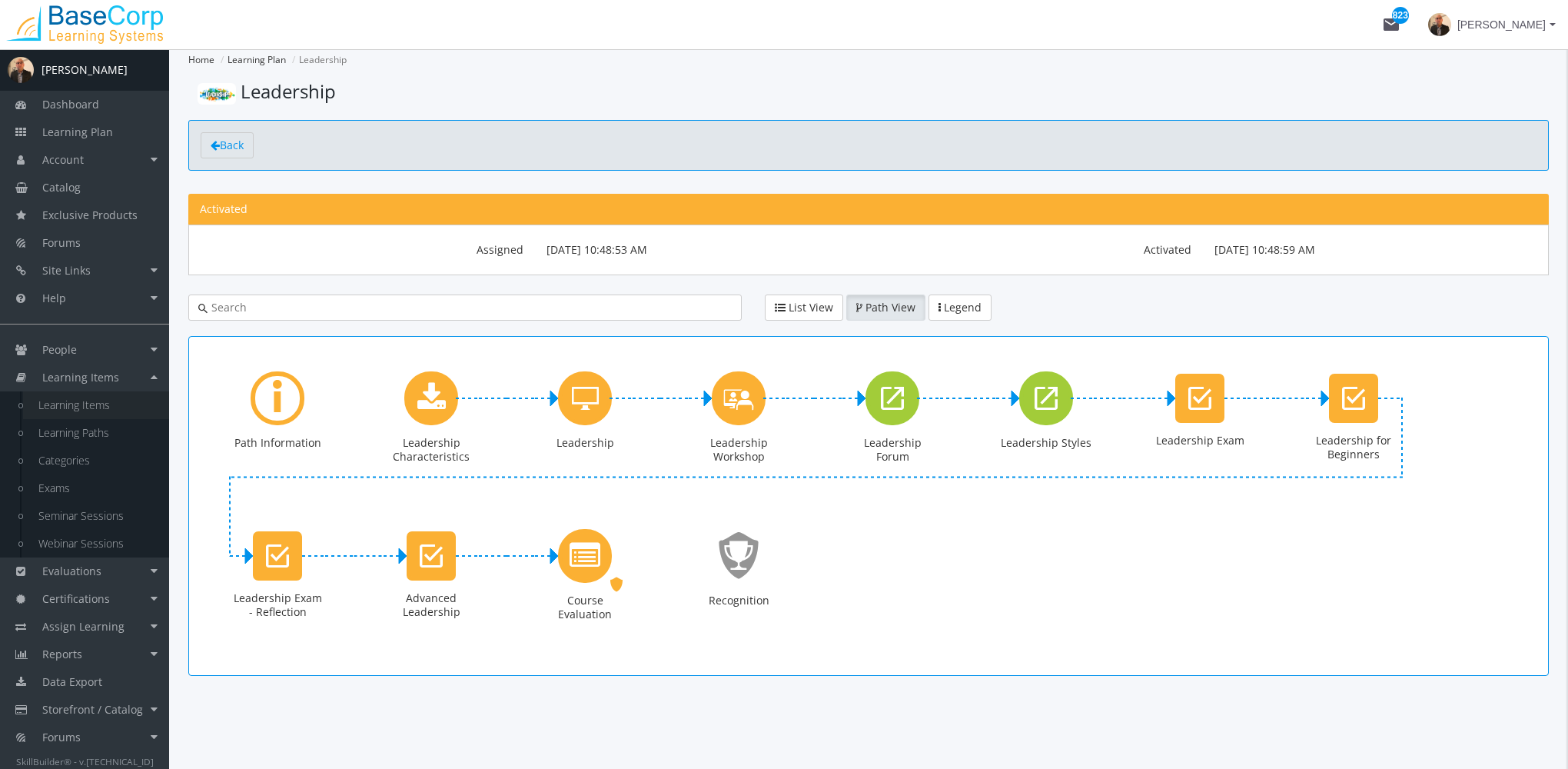
click at [92, 411] on link "Learning Items" at bounding box center [96, 405] width 146 height 27
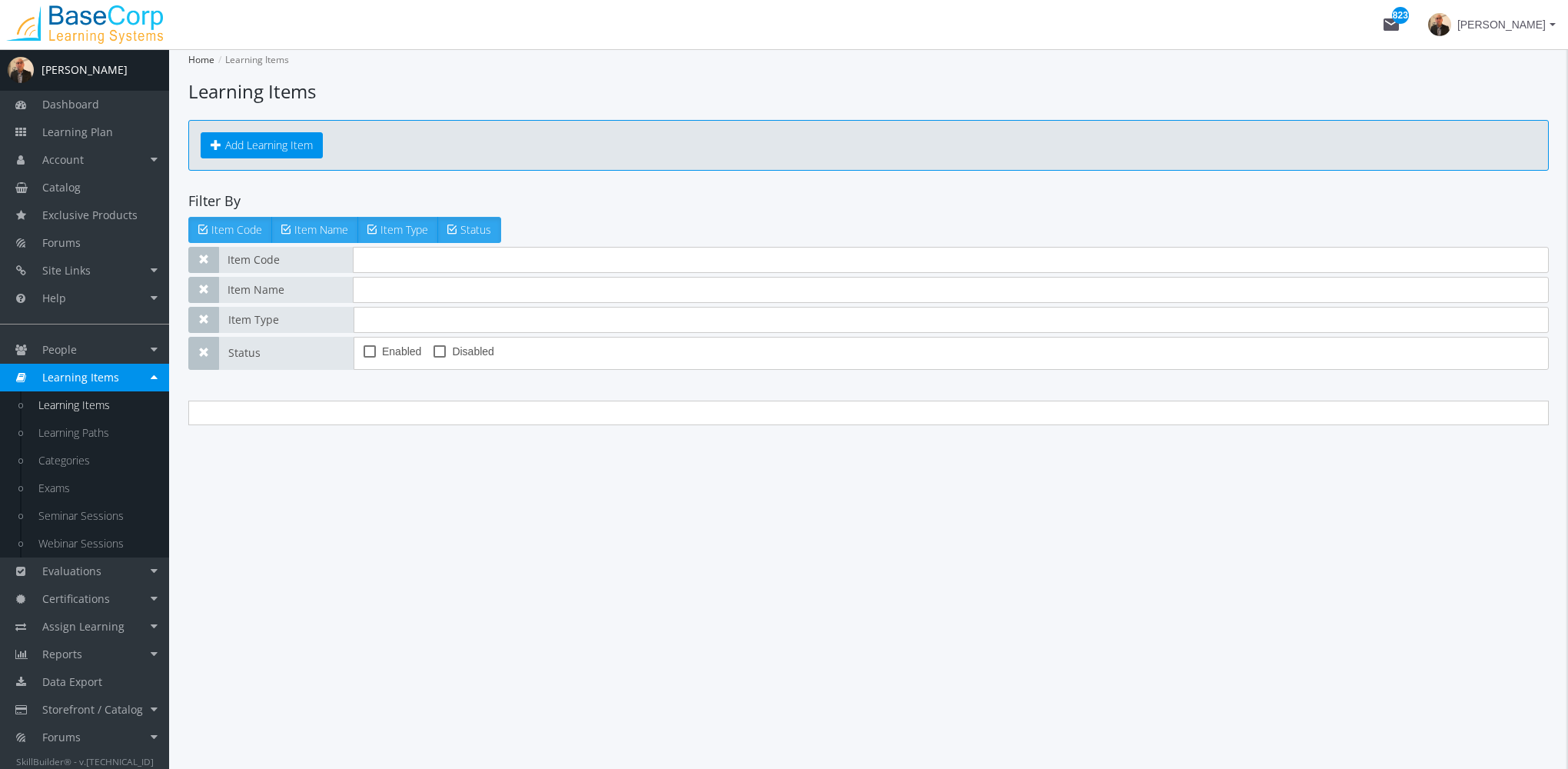
type input "leadership for be"
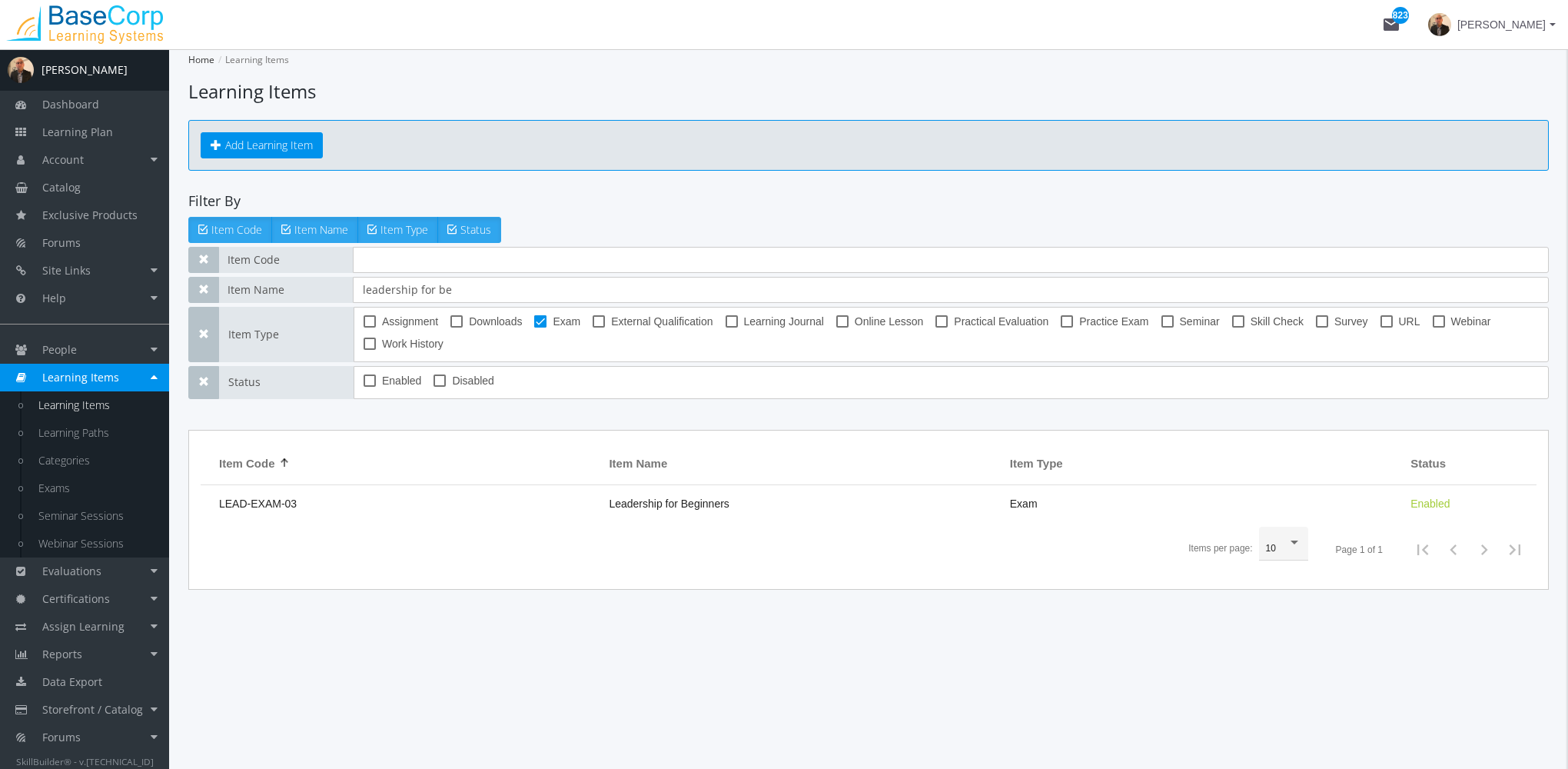
click at [535, 316] on span at bounding box center [540, 321] width 12 height 12
click at [535, 327] on input "Exam" at bounding box center [534, 327] width 1 height 1
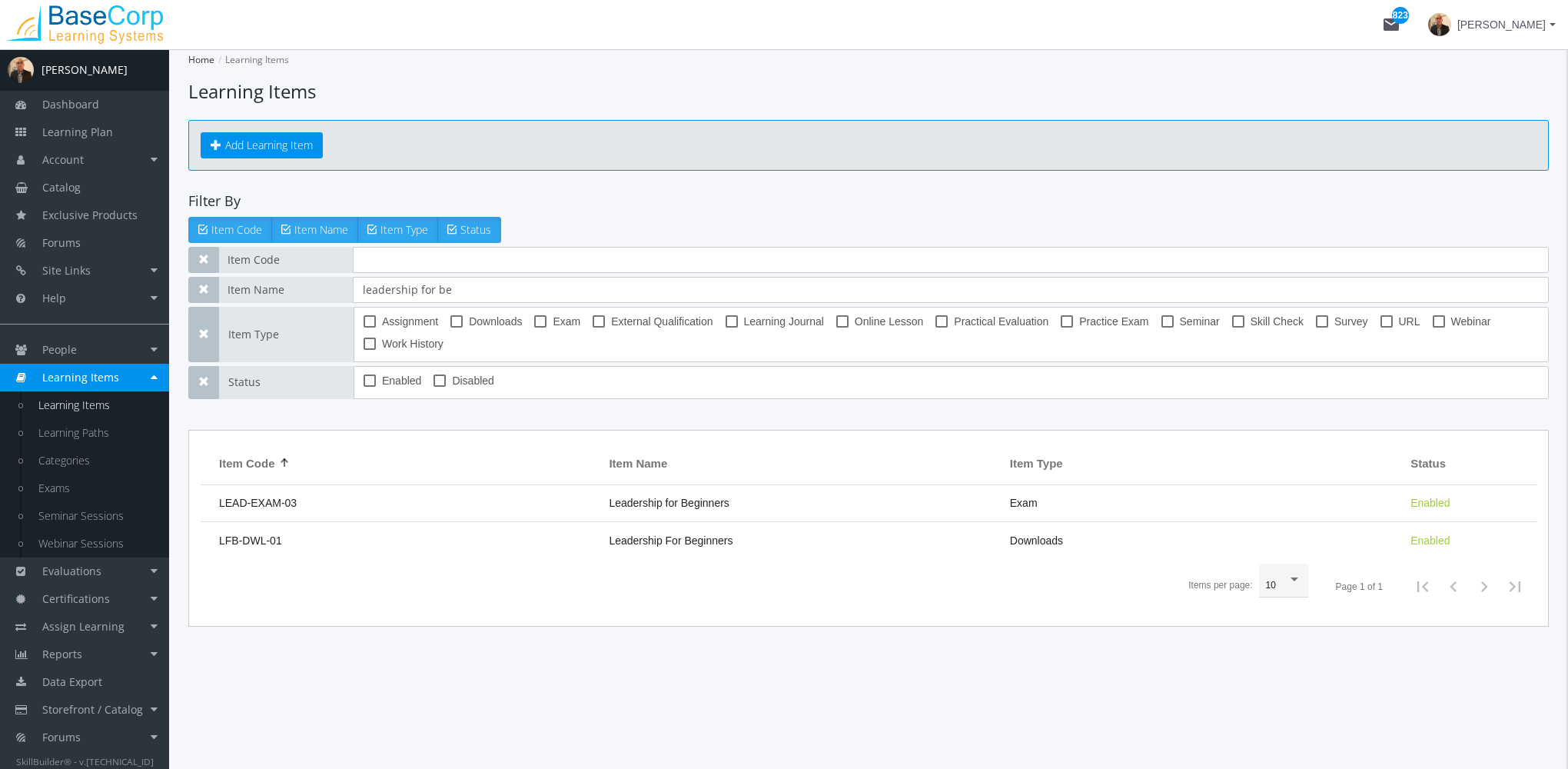
click at [542, 323] on span at bounding box center [540, 321] width 12 height 12
click at [535, 327] on input "Exam" at bounding box center [534, 327] width 1 height 1
checkbox input "true"
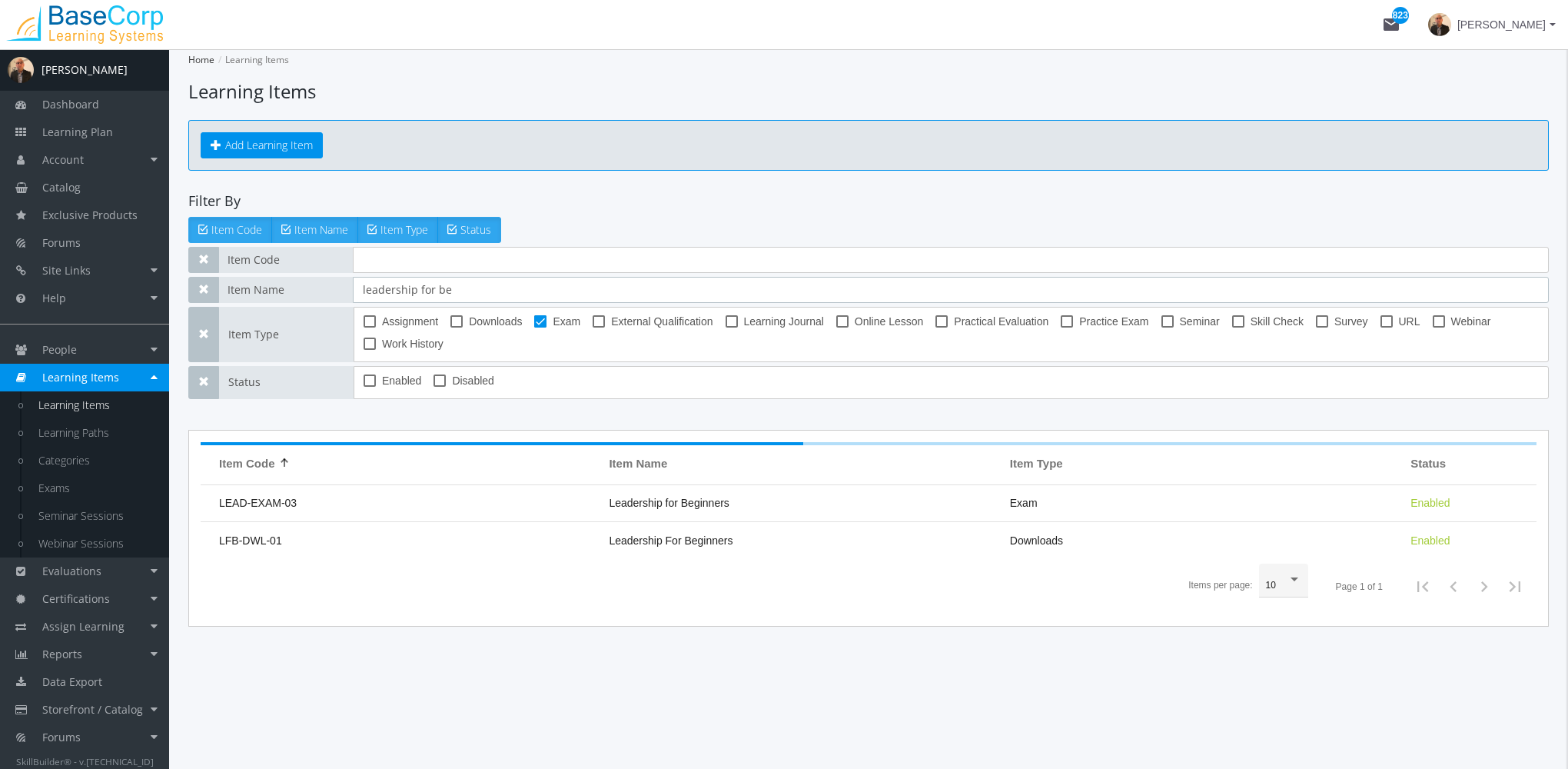
drag, startPoint x: 389, startPoint y: 272, endPoint x: 307, endPoint y: 263, distance: 82.5
click at [308, 263] on div "Item Code Item Name leadership for be Item Type Assignment Downloads Exam Exter…" at bounding box center [869, 323] width 1360 height 152
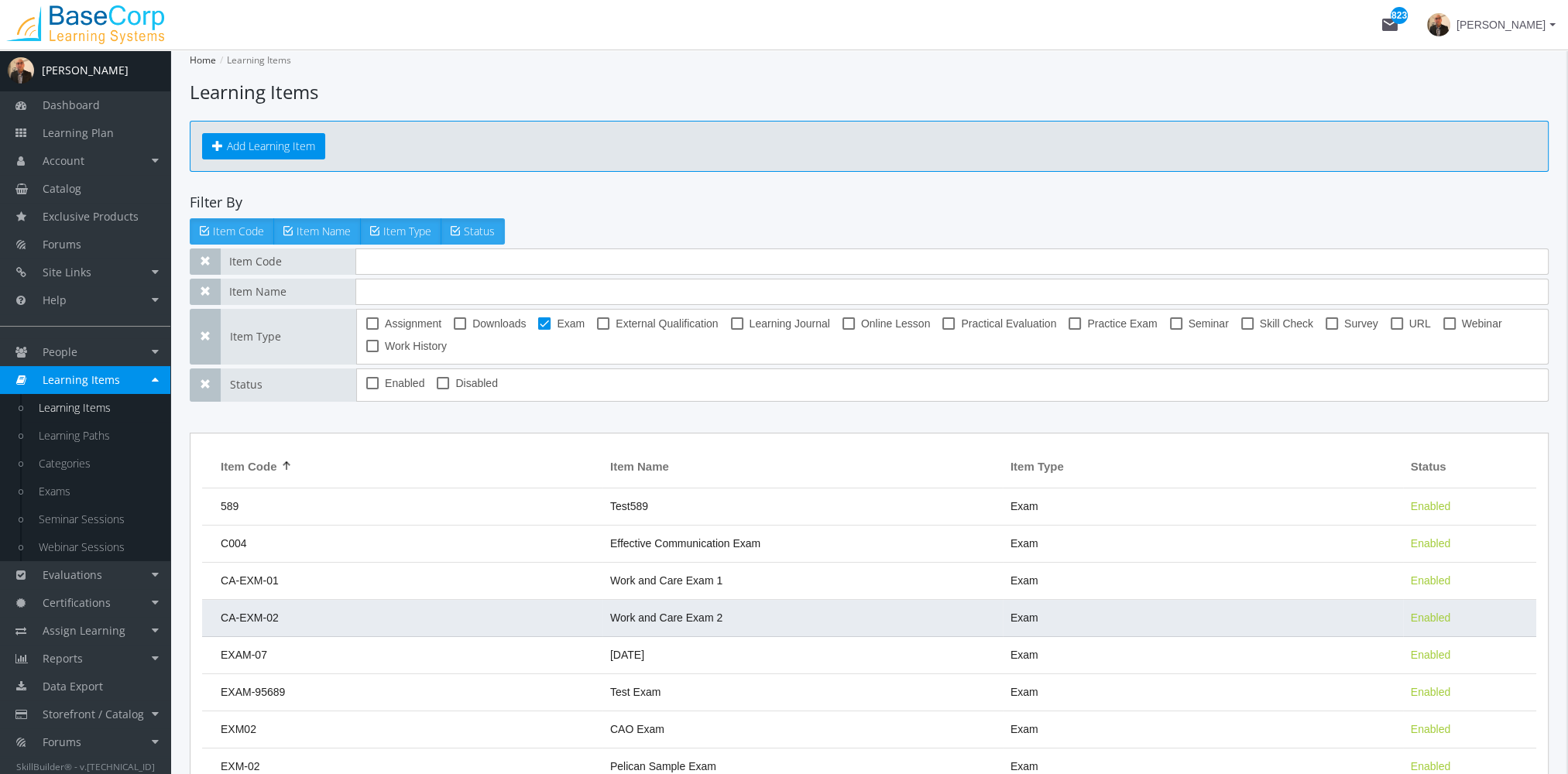
click at [627, 602] on td "Work and Care Exam 2" at bounding box center [803, 618] width 401 height 37
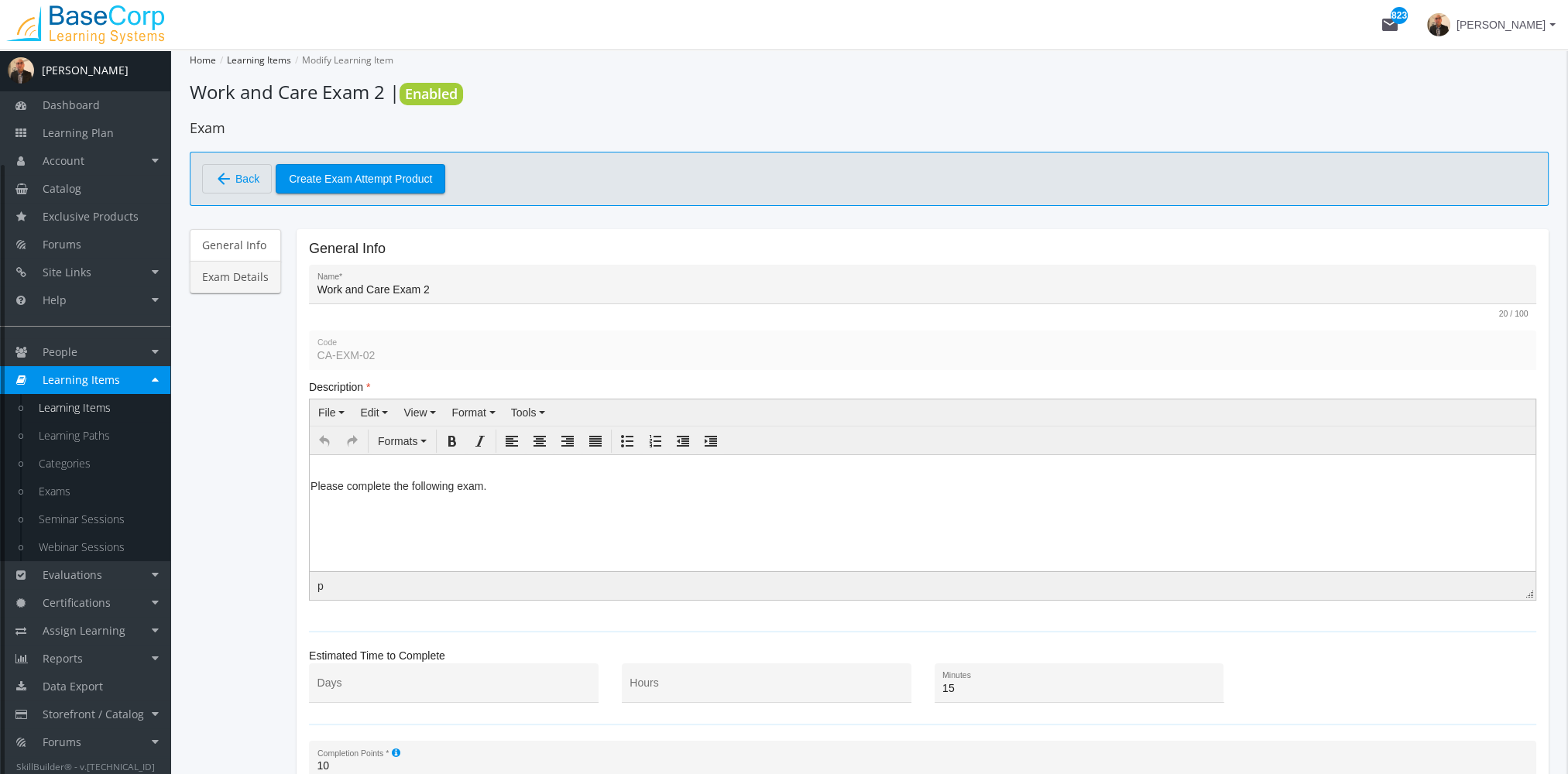
click at [251, 279] on link "Exam Details" at bounding box center [235, 277] width 92 height 32
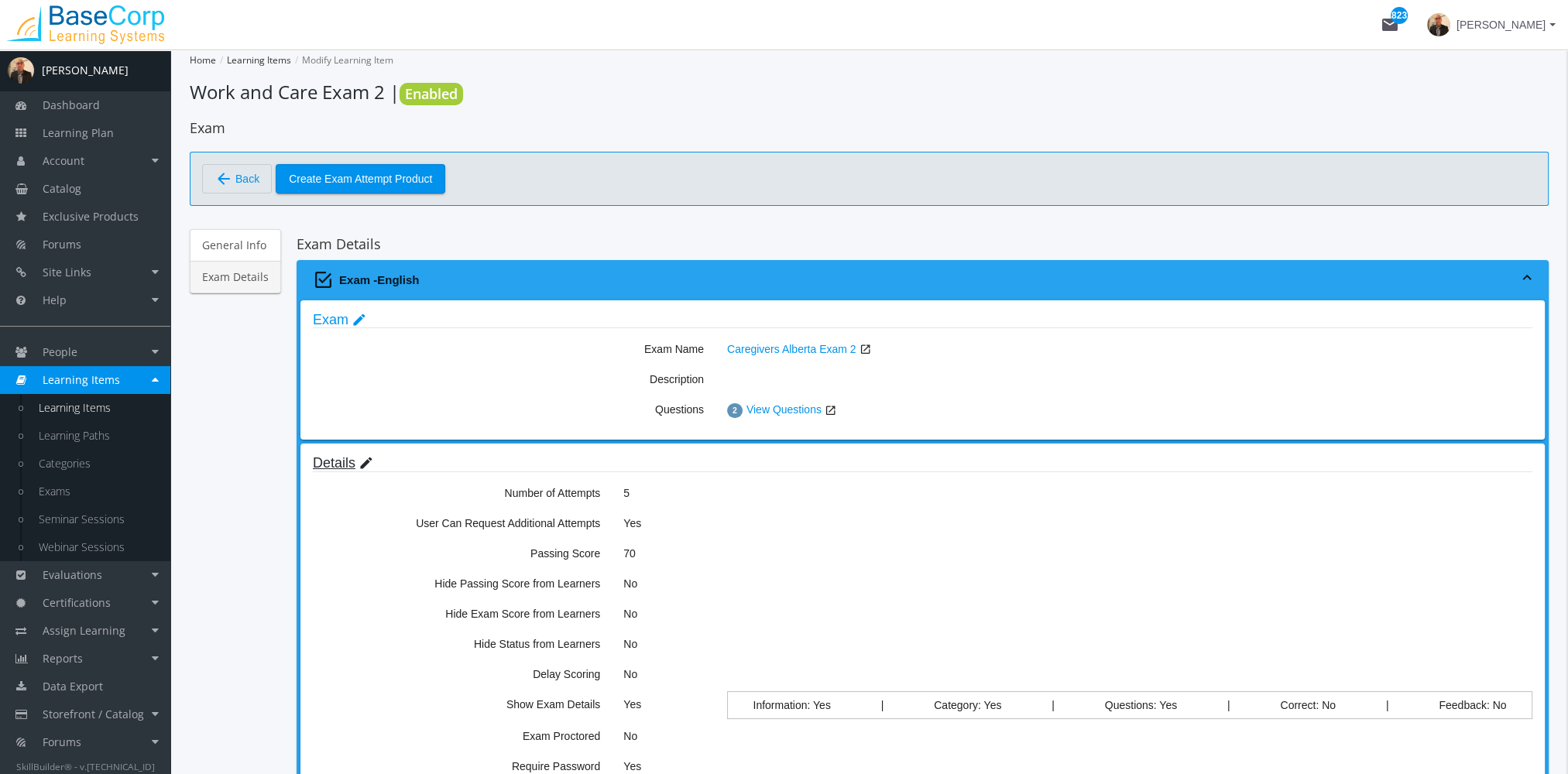
click at [358, 459] on mat-icon "edit" at bounding box center [366, 463] width 15 height 17
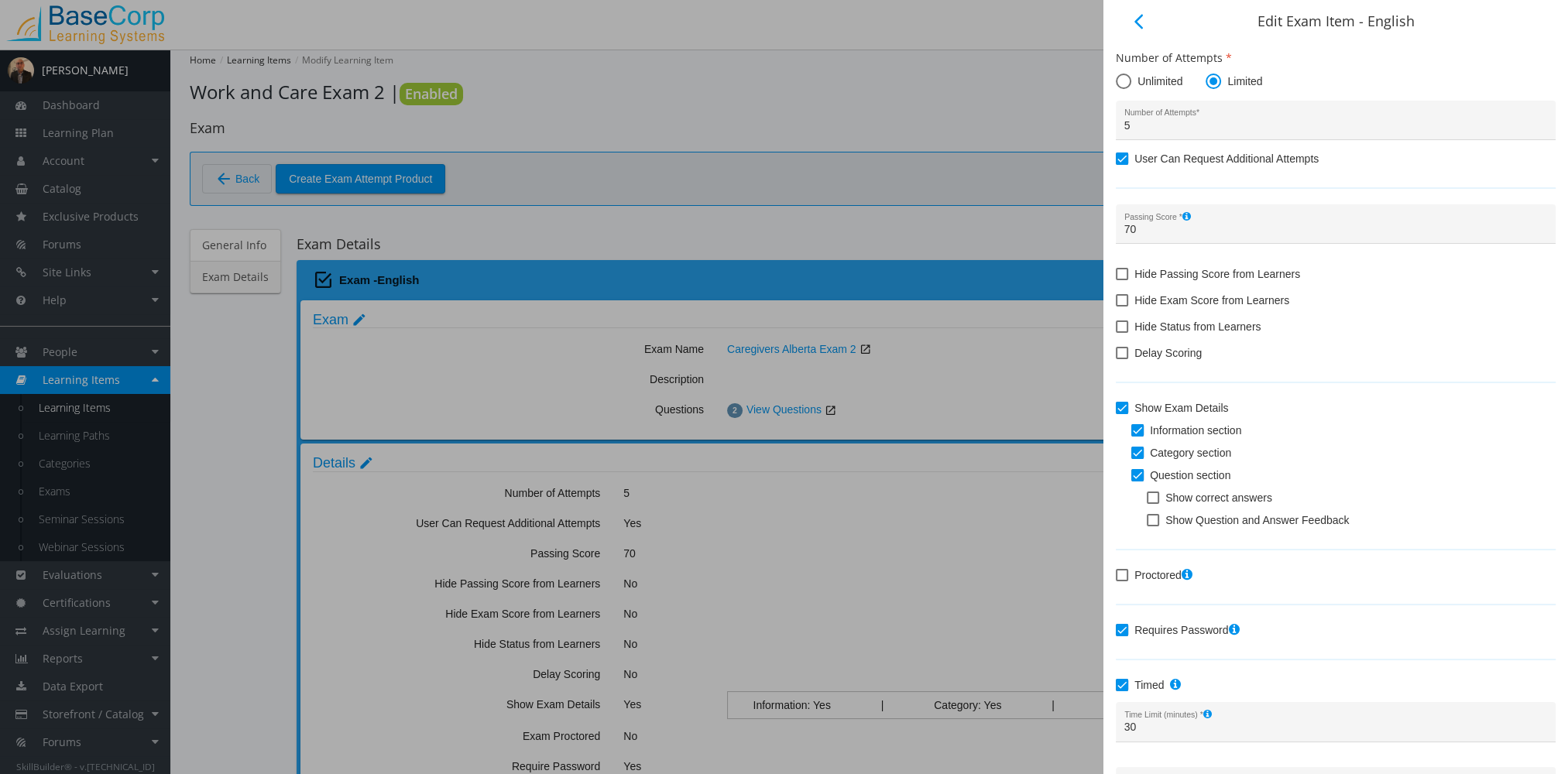
click at [898, 122] on div at bounding box center [784, 387] width 1568 height 774
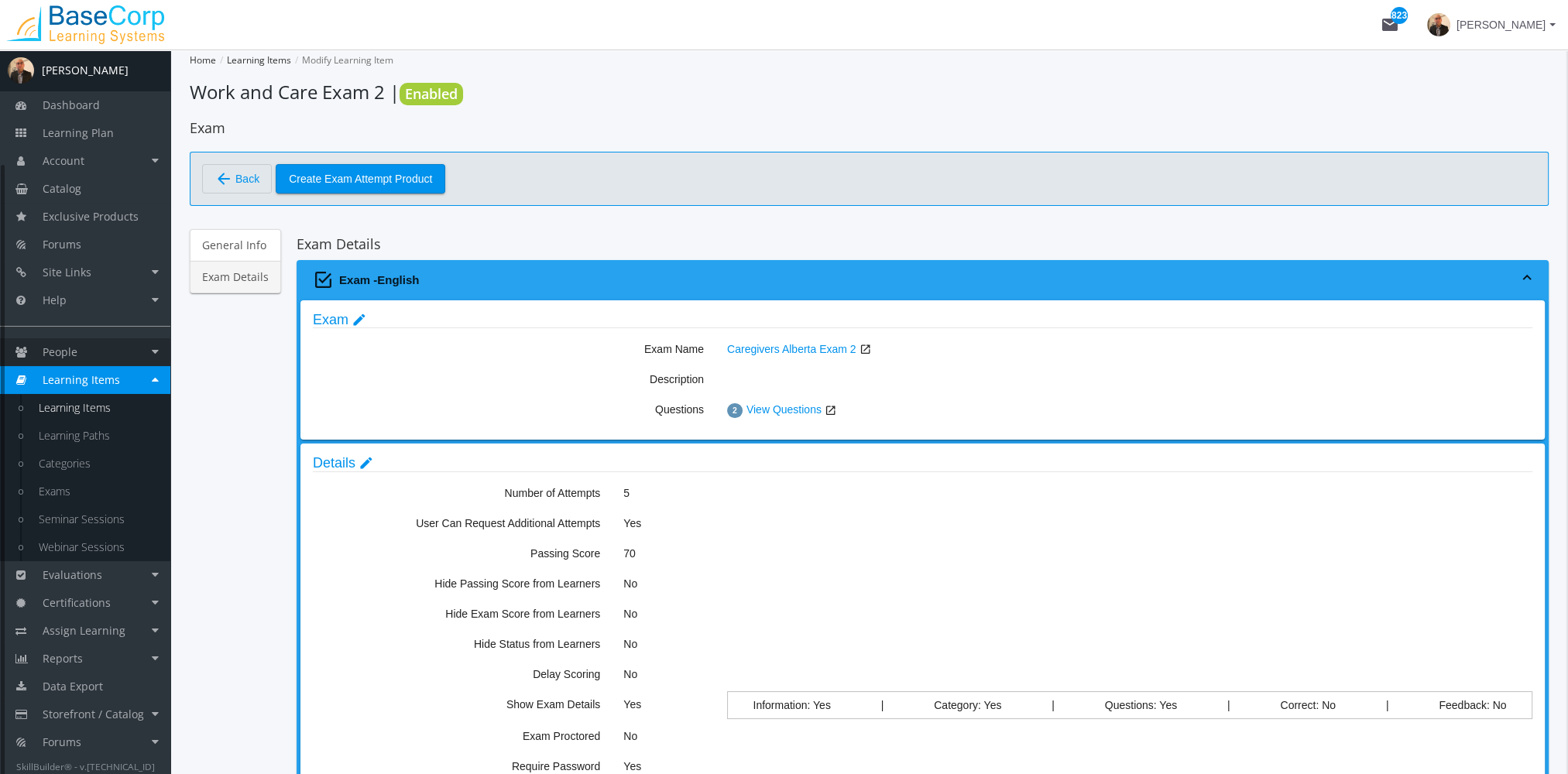
click at [114, 352] on link "People" at bounding box center [85, 352] width 170 height 28
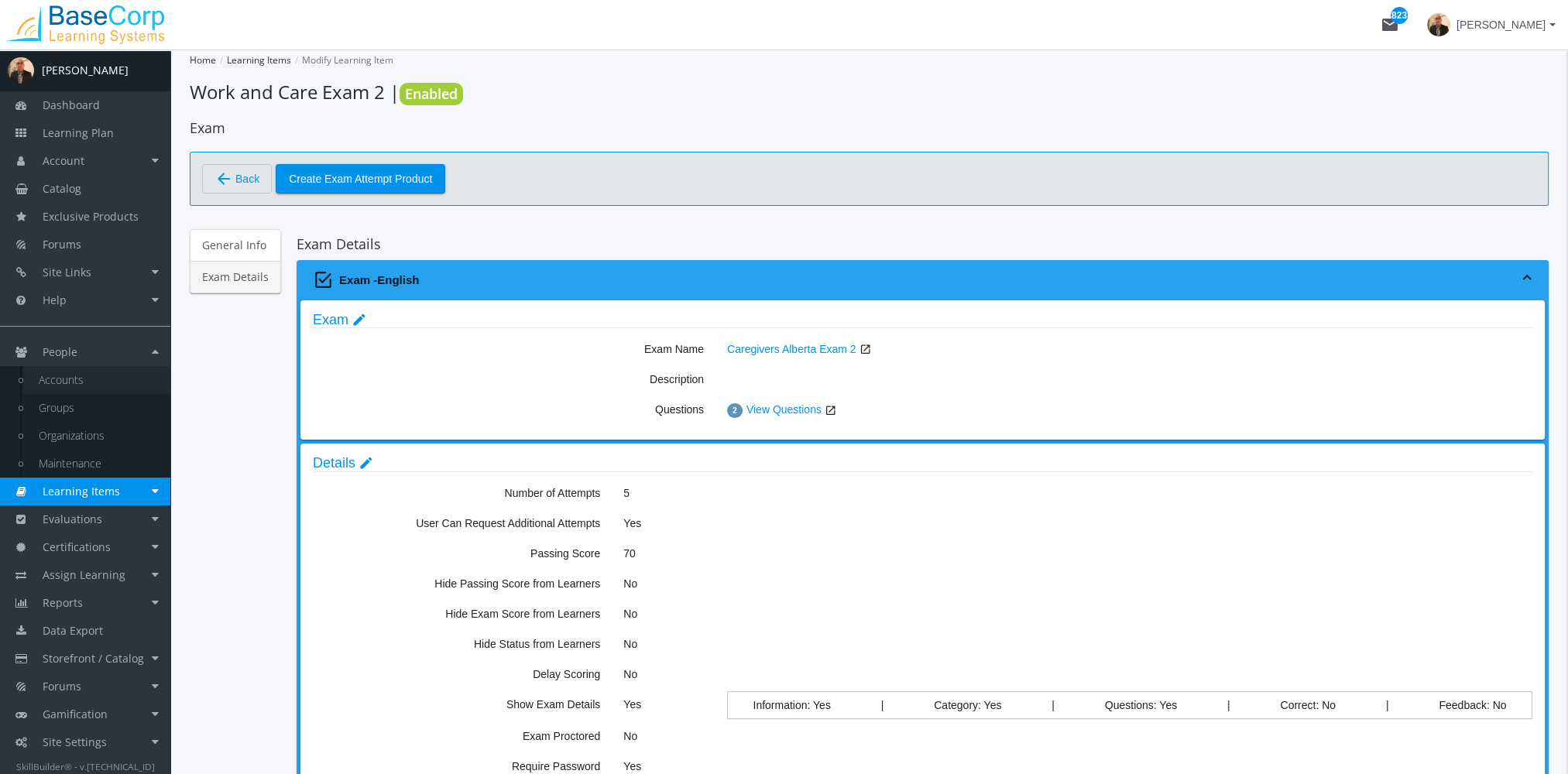
click at [89, 371] on link "Accounts" at bounding box center [96, 380] width 147 height 28
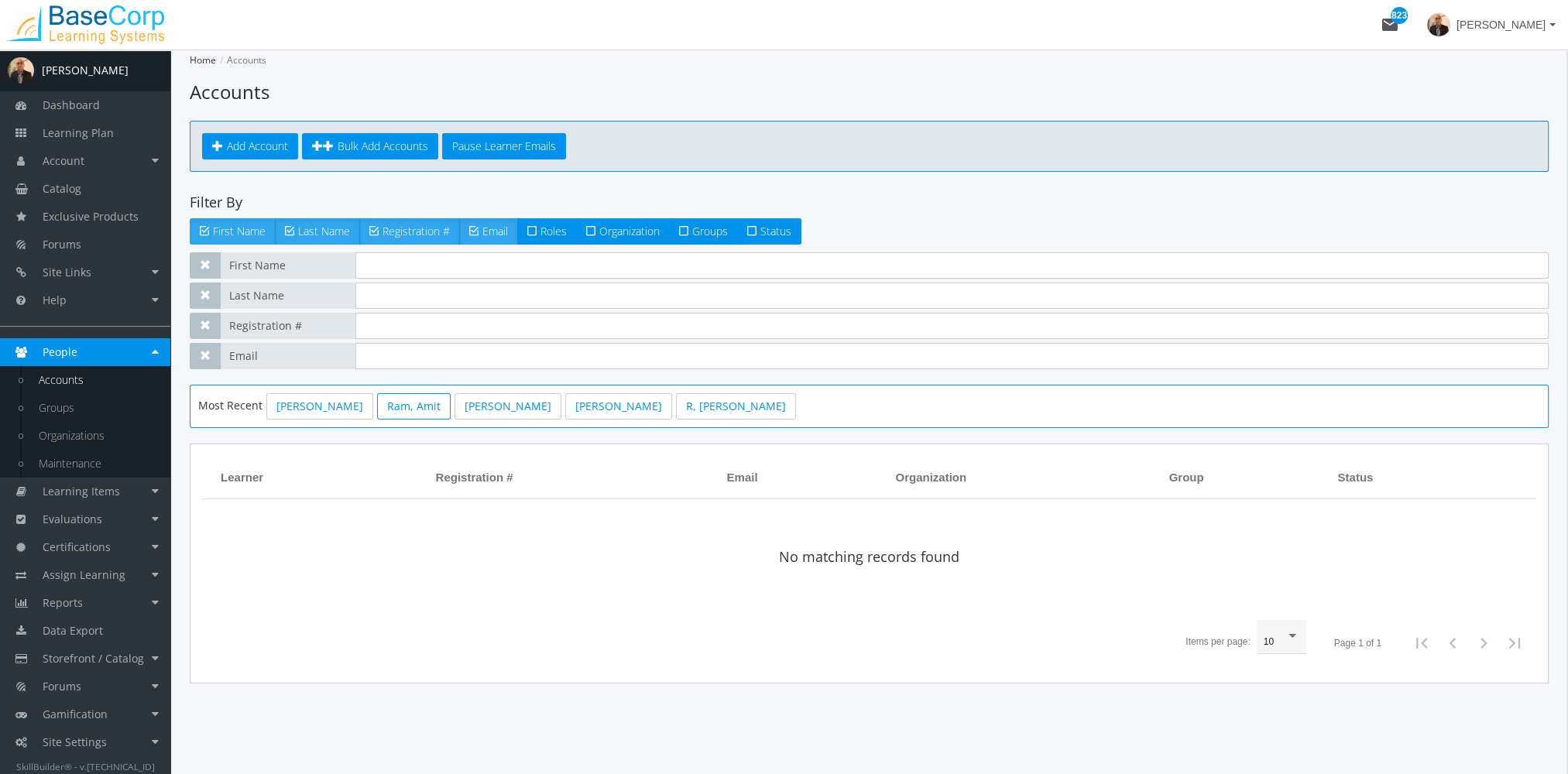
click at [412, 411] on link "Ram, Amit" at bounding box center [413, 406] width 74 height 26
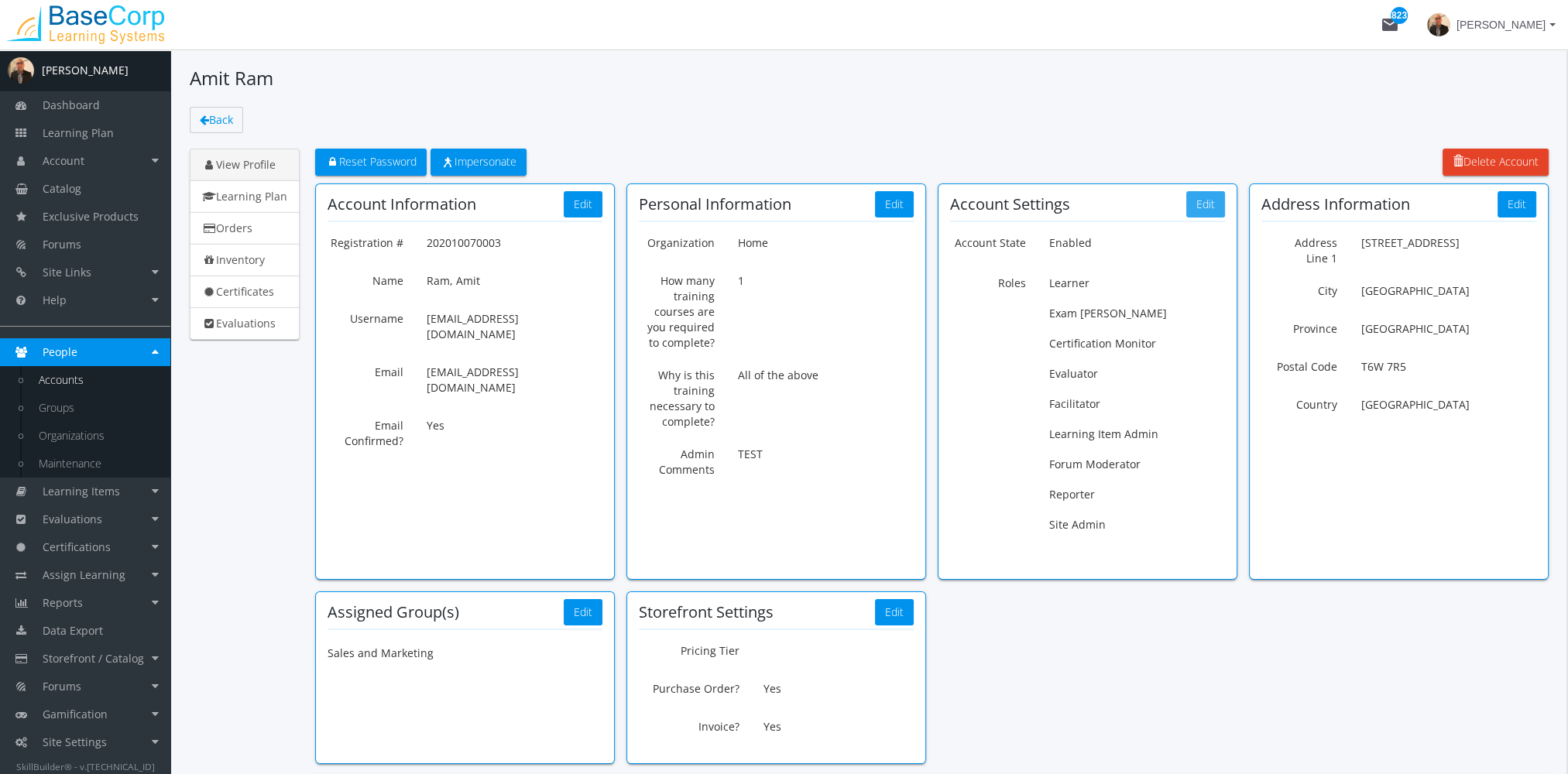
click at [1202, 206] on button "Edit" at bounding box center [1206, 204] width 39 height 26
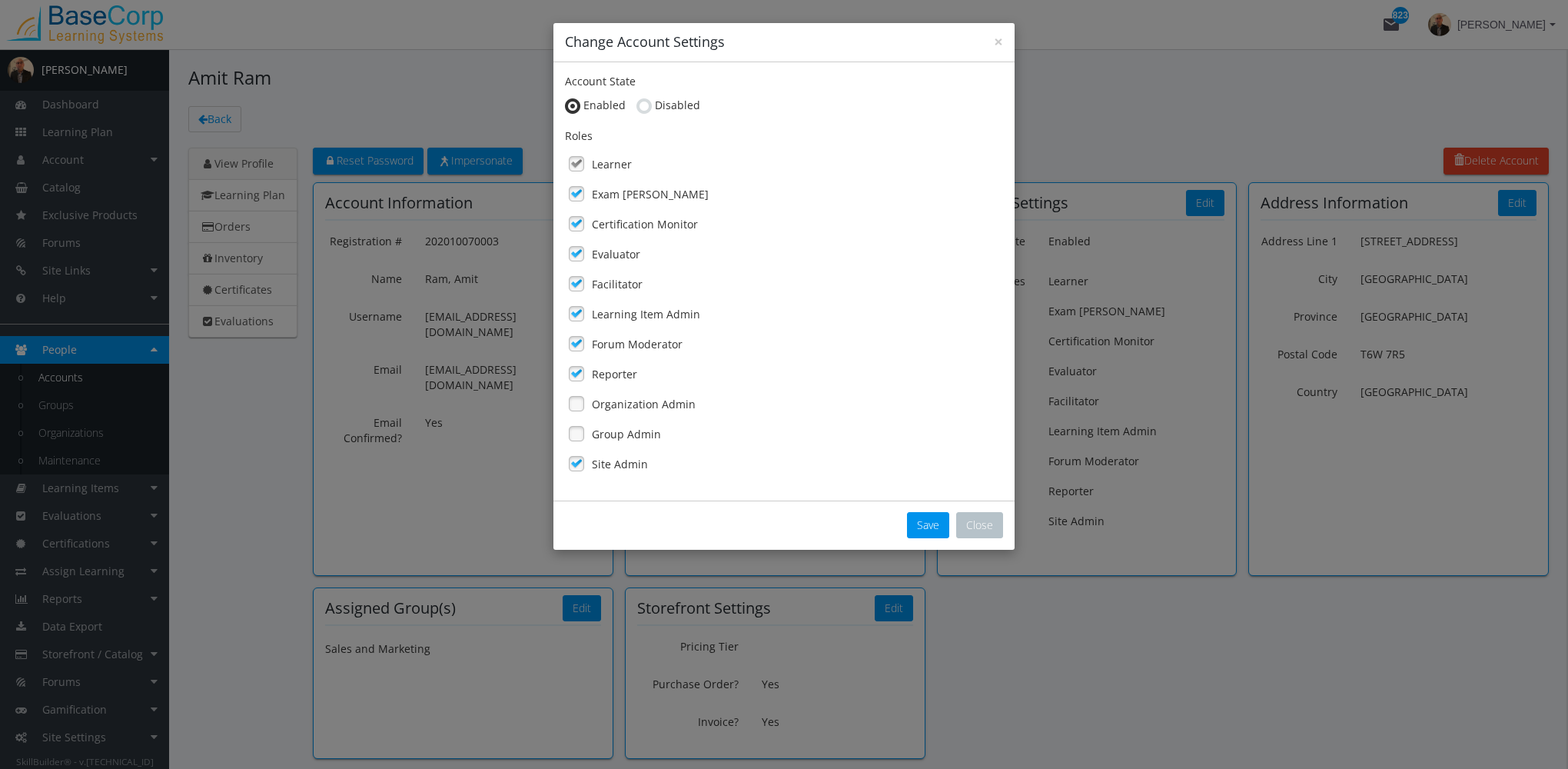
click at [579, 156] on link at bounding box center [576, 163] width 23 height 23
click at [577, 196] on link at bounding box center [576, 193] width 23 height 23
click at [576, 191] on link at bounding box center [576, 193] width 23 height 23
click at [980, 521] on button "Close" at bounding box center [980, 525] width 47 height 26
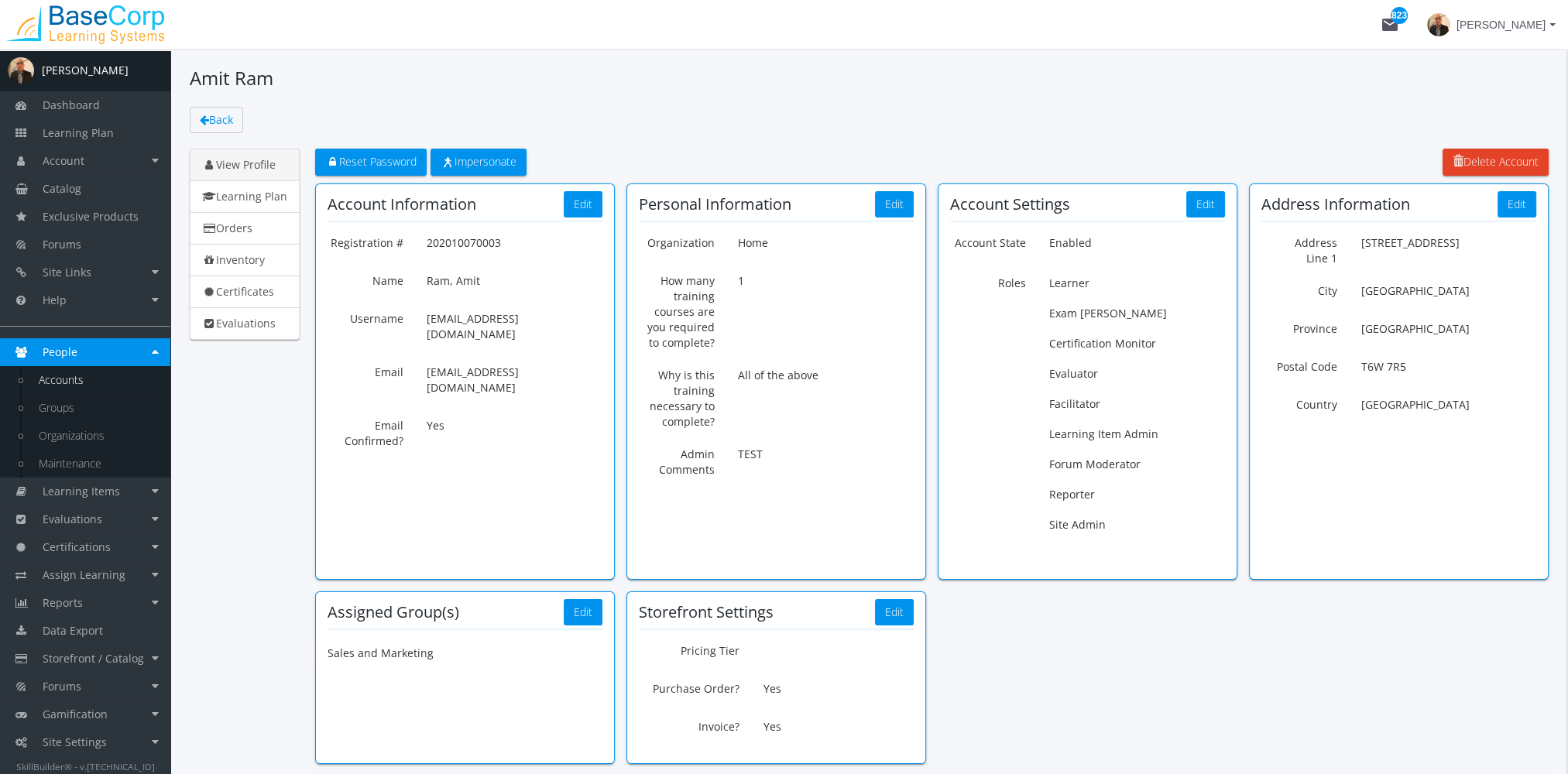
click at [100, 387] on link "Accounts" at bounding box center [96, 380] width 147 height 28
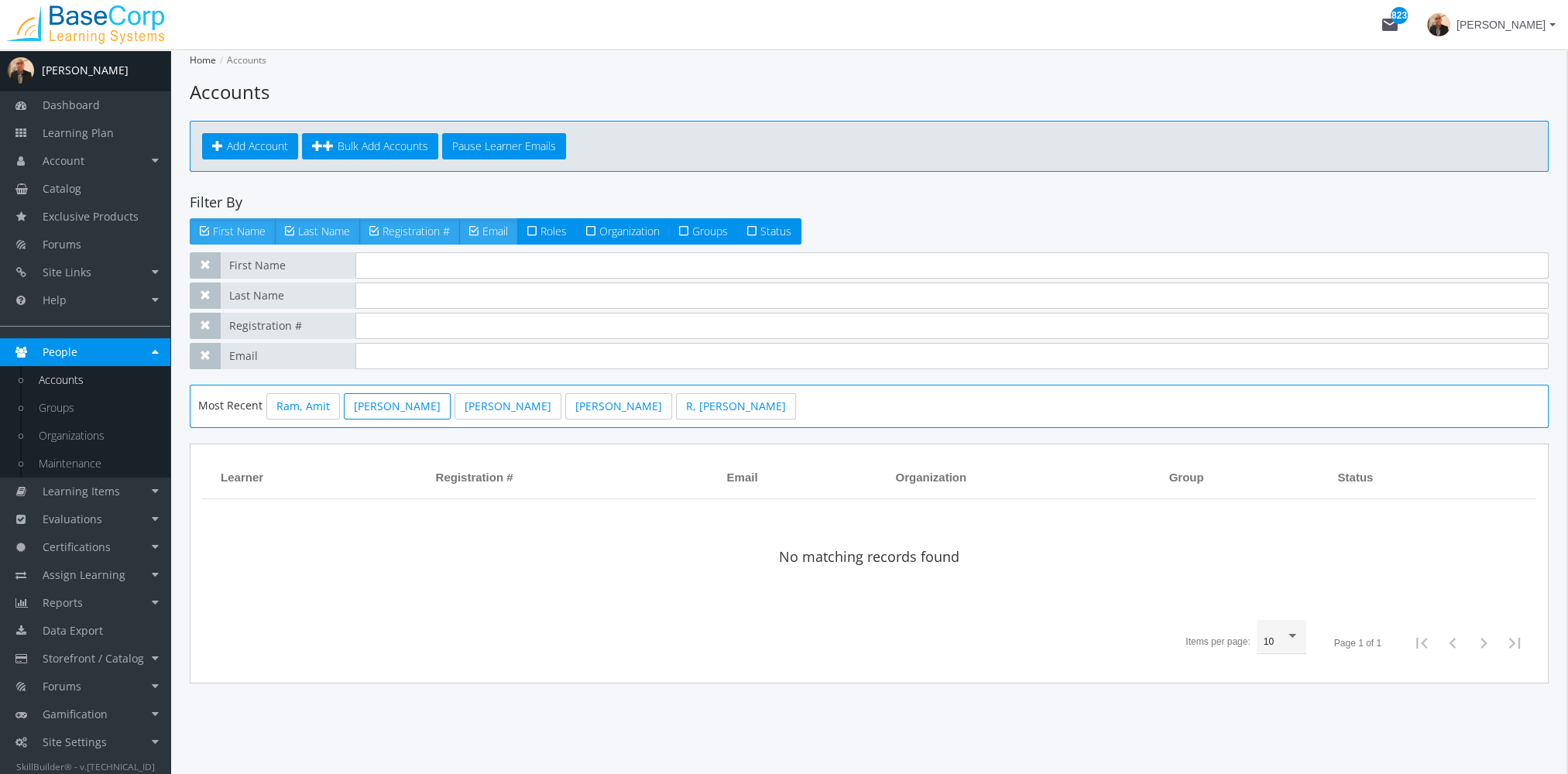
click at [391, 413] on link "[PERSON_NAME]" at bounding box center [397, 406] width 107 height 26
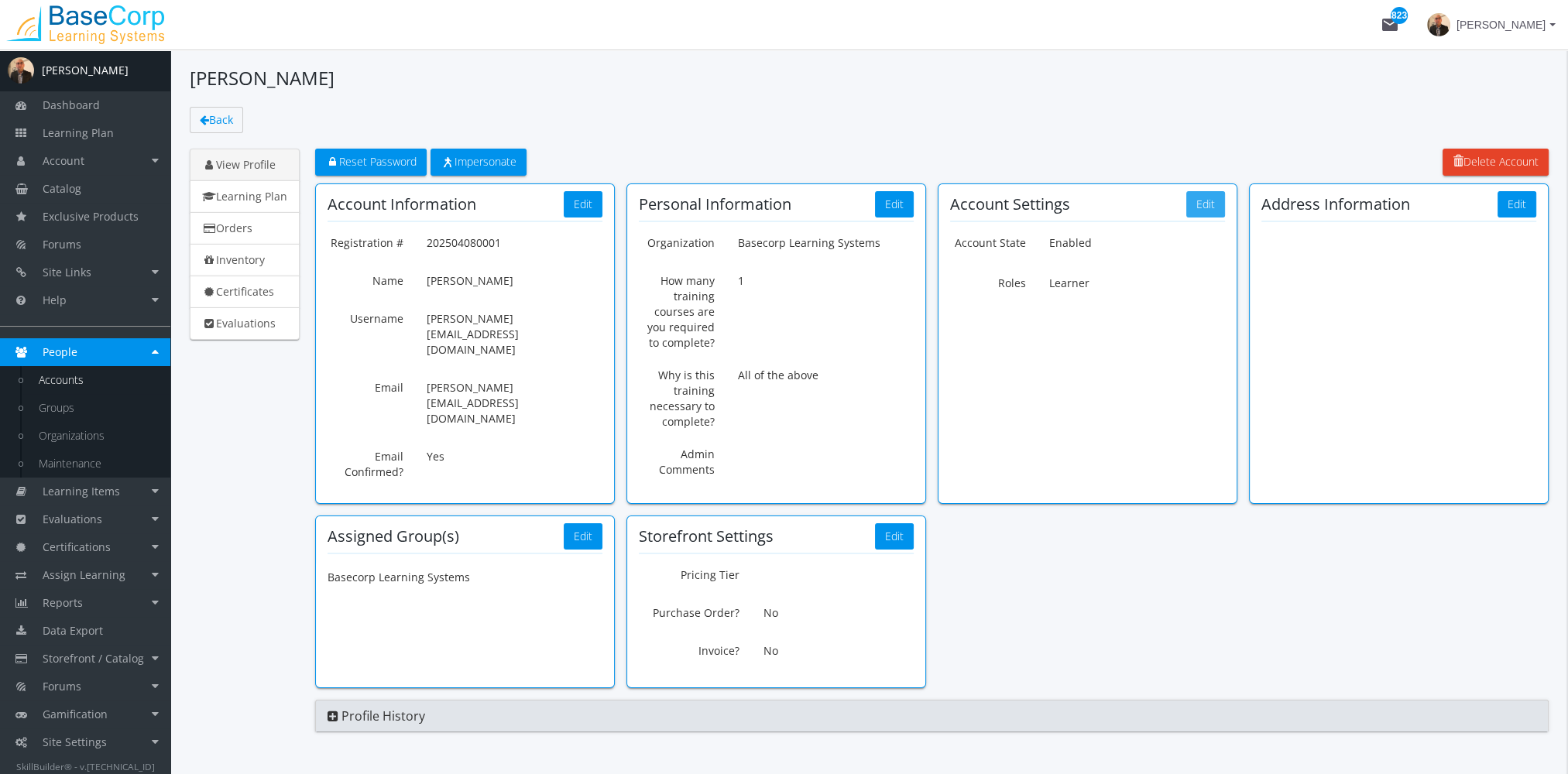
click at [1210, 204] on button "Edit" at bounding box center [1206, 204] width 39 height 26
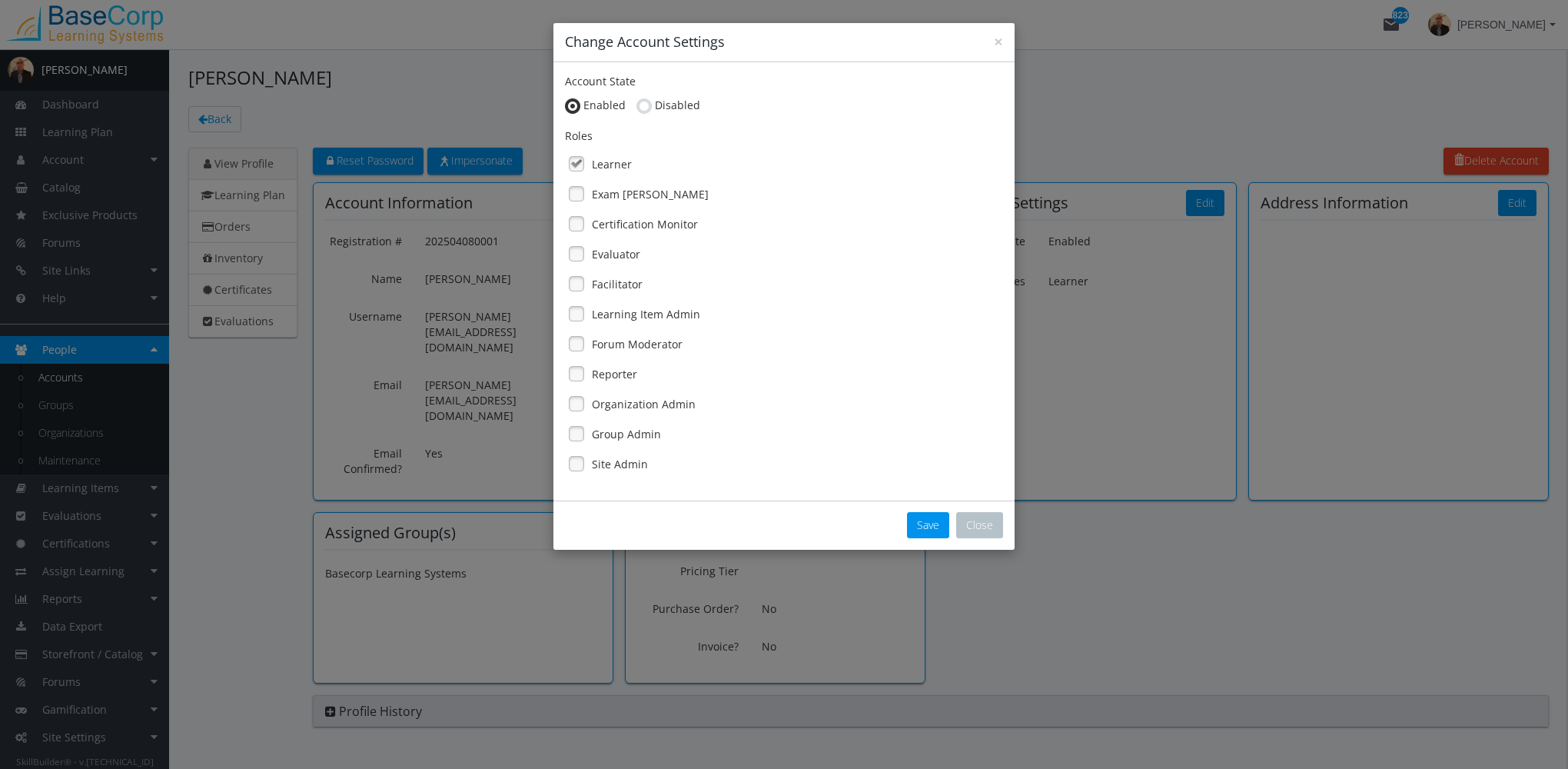
click at [600, 164] on label "Learner" at bounding box center [612, 164] width 40 height 15
click at [633, 192] on label "Exam [PERSON_NAME]" at bounding box center [650, 194] width 117 height 15
click at [924, 527] on button "Save" at bounding box center [928, 525] width 43 height 26
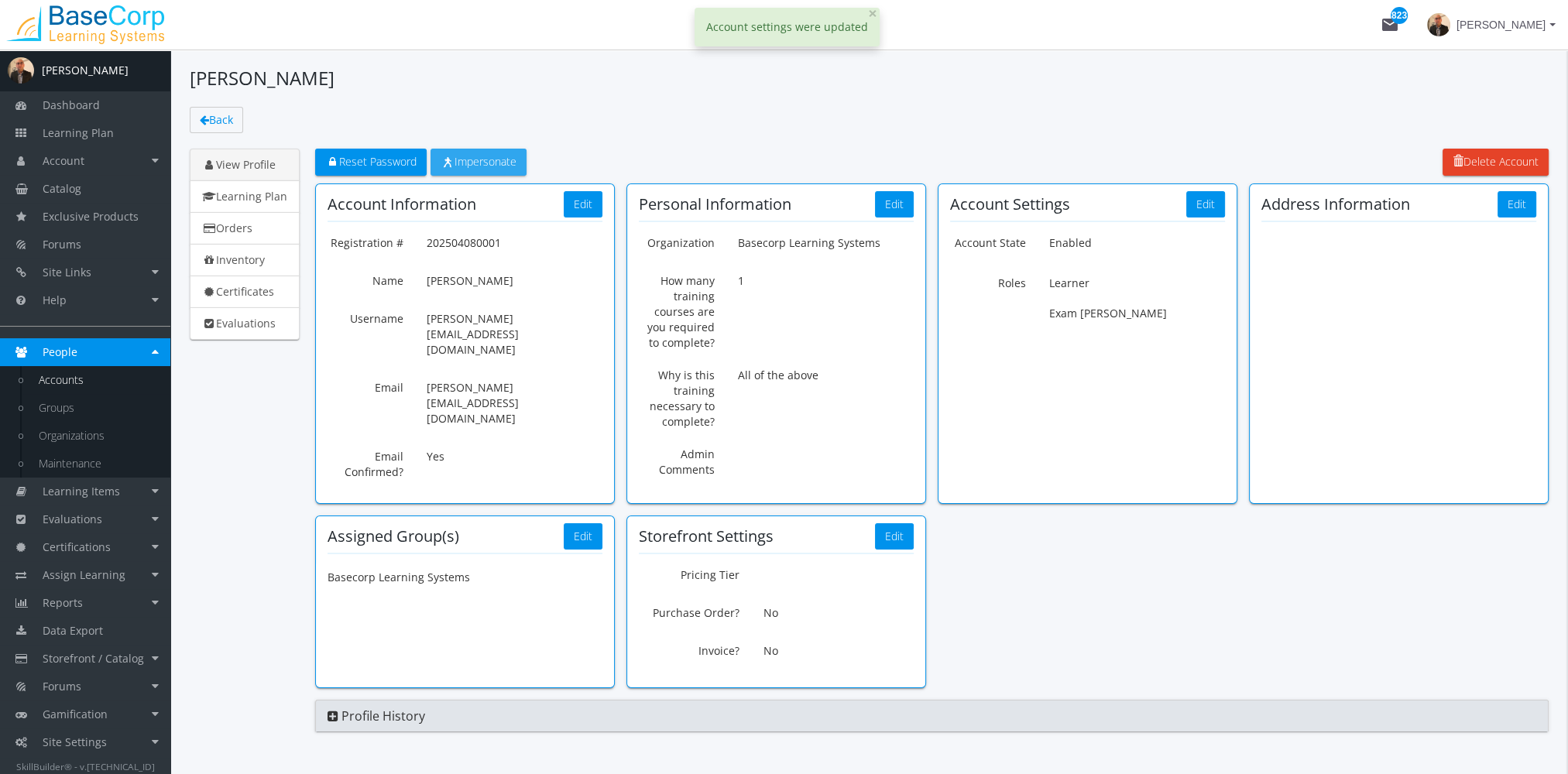
click at [484, 164] on span "Impersonate" at bounding box center [478, 161] width 76 height 15
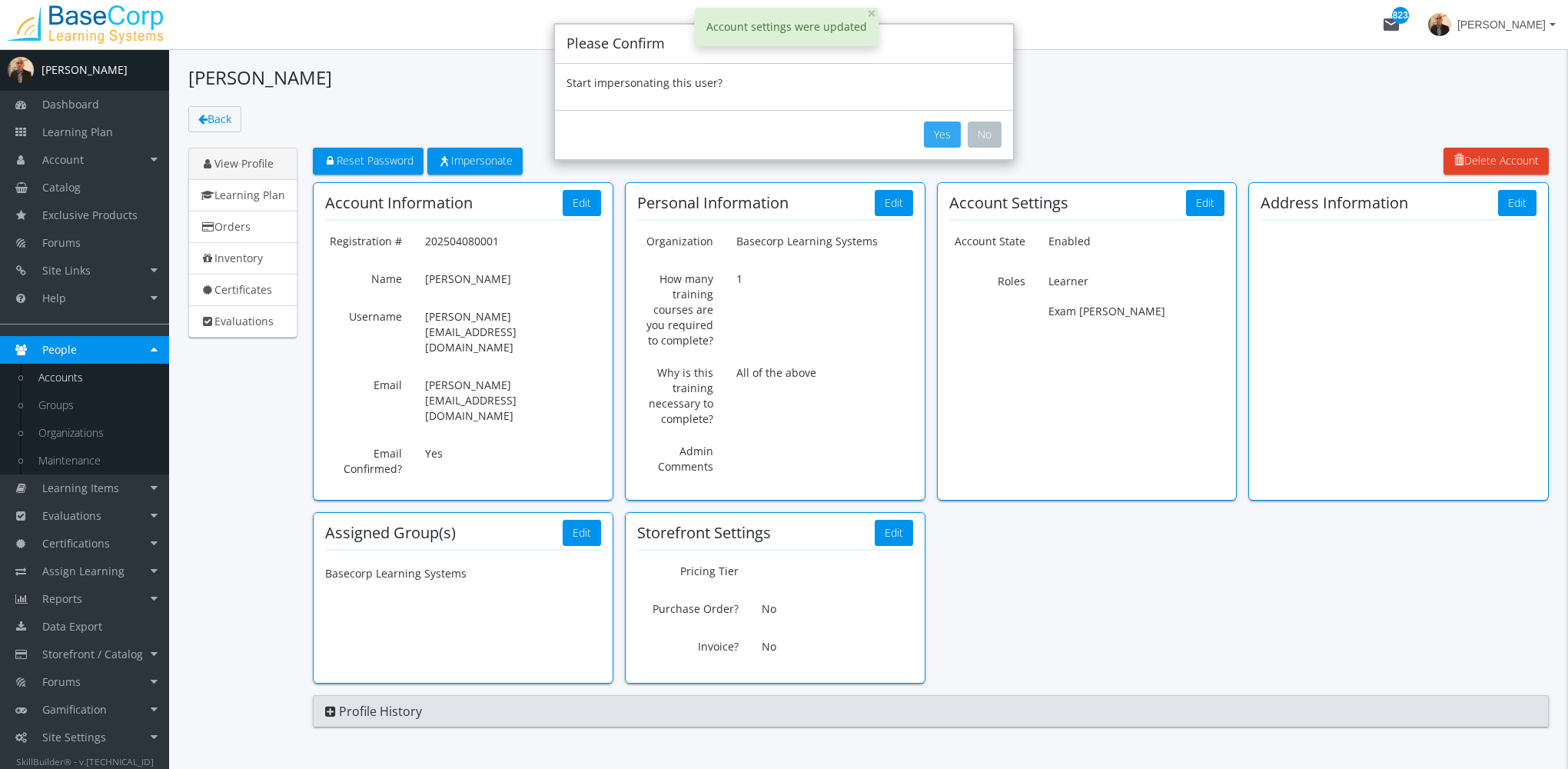
click at [926, 134] on button "Yes" at bounding box center [943, 134] width 37 height 26
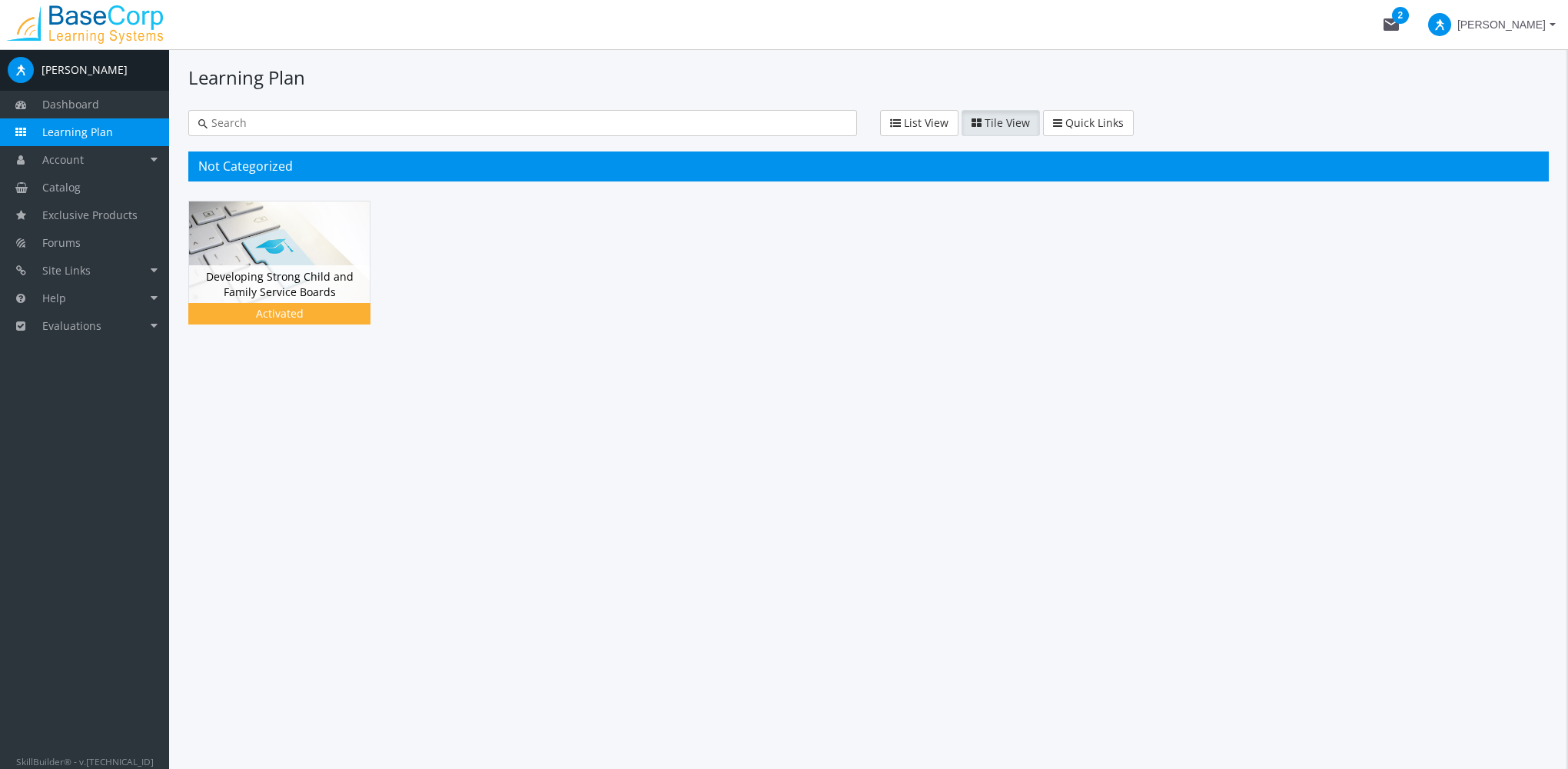
click at [1451, 25] on span at bounding box center [1439, 24] width 23 height 23
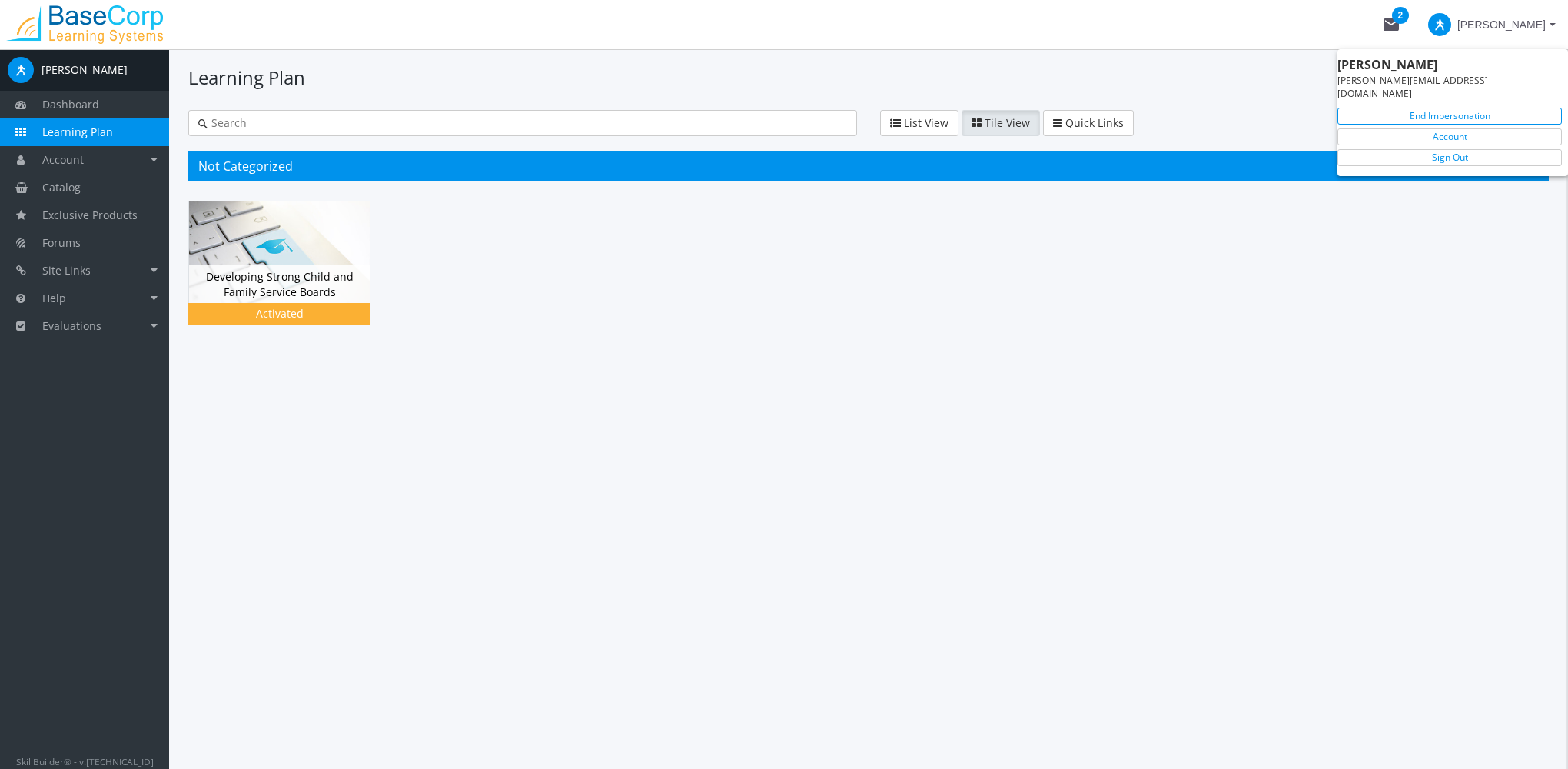
click at [1436, 108] on link "End Impersonation" at bounding box center [1450, 116] width 225 height 17
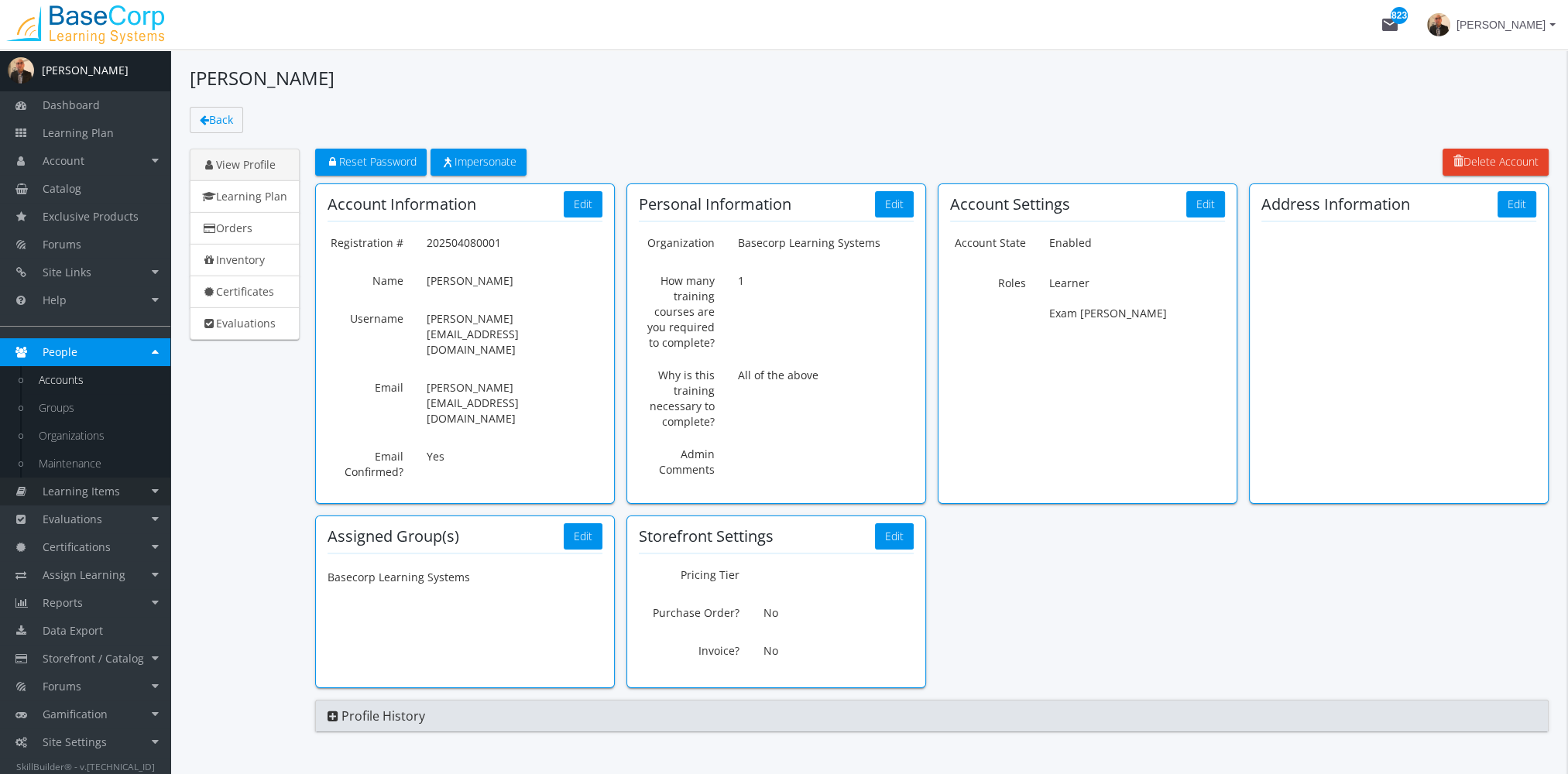
click at [107, 495] on span "Learning Items" at bounding box center [81, 491] width 77 height 15
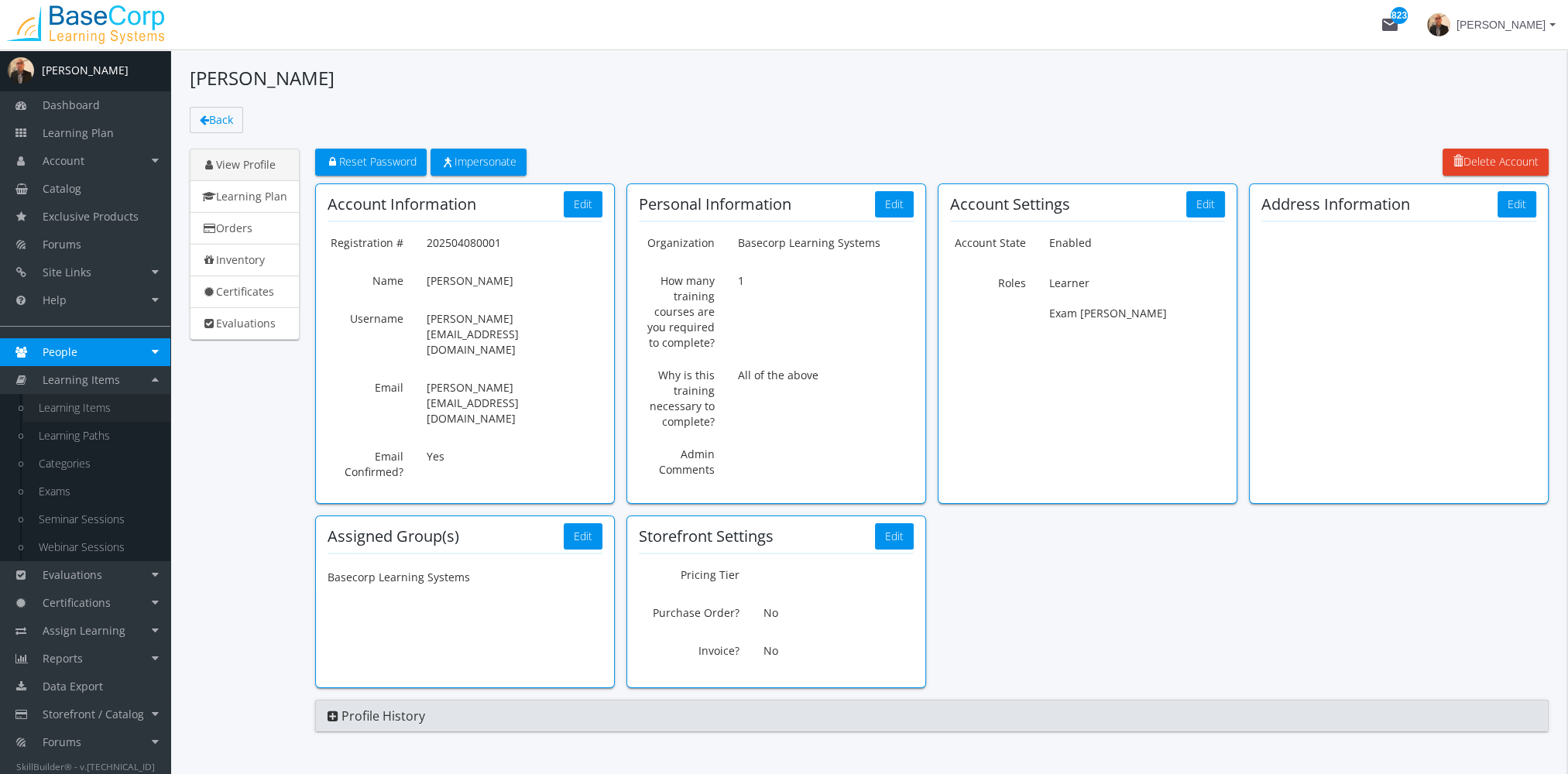
click at [88, 412] on link "Learning Items" at bounding box center [96, 408] width 147 height 28
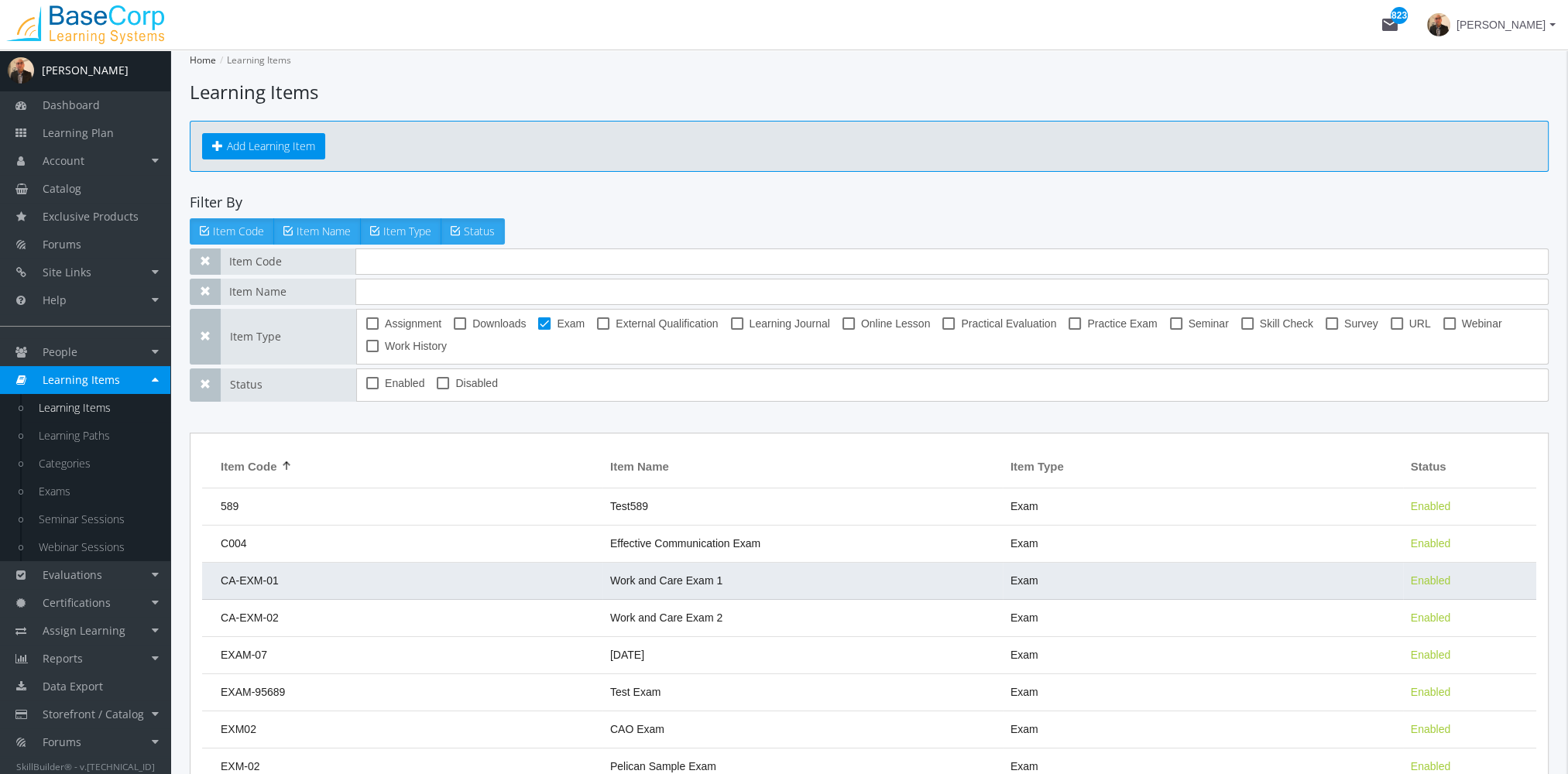
click at [583, 573] on td "CA-EXM-01" at bounding box center [402, 581] width 401 height 37
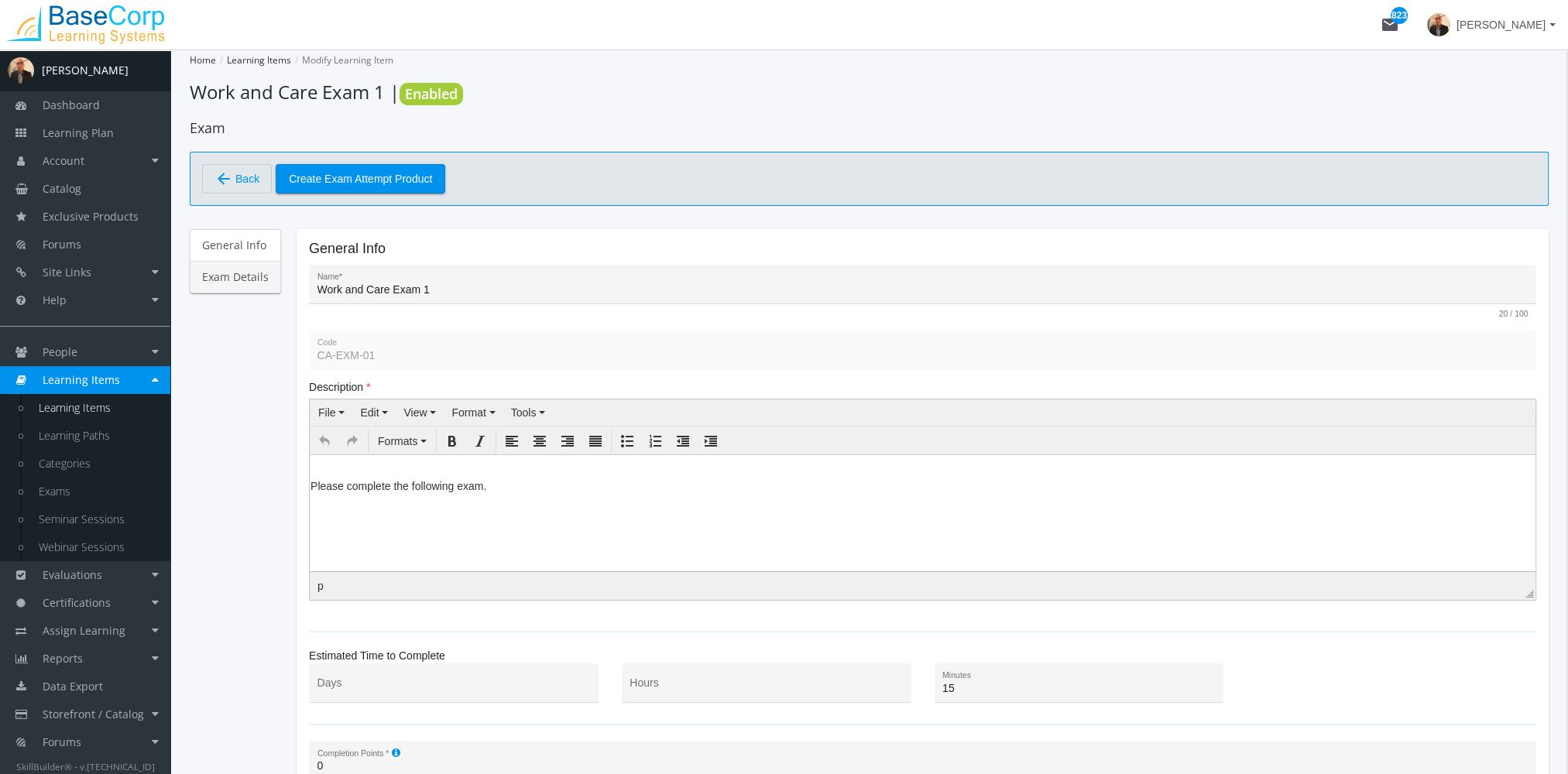
click at [253, 275] on link "Exam Details" at bounding box center [235, 277] width 92 height 32
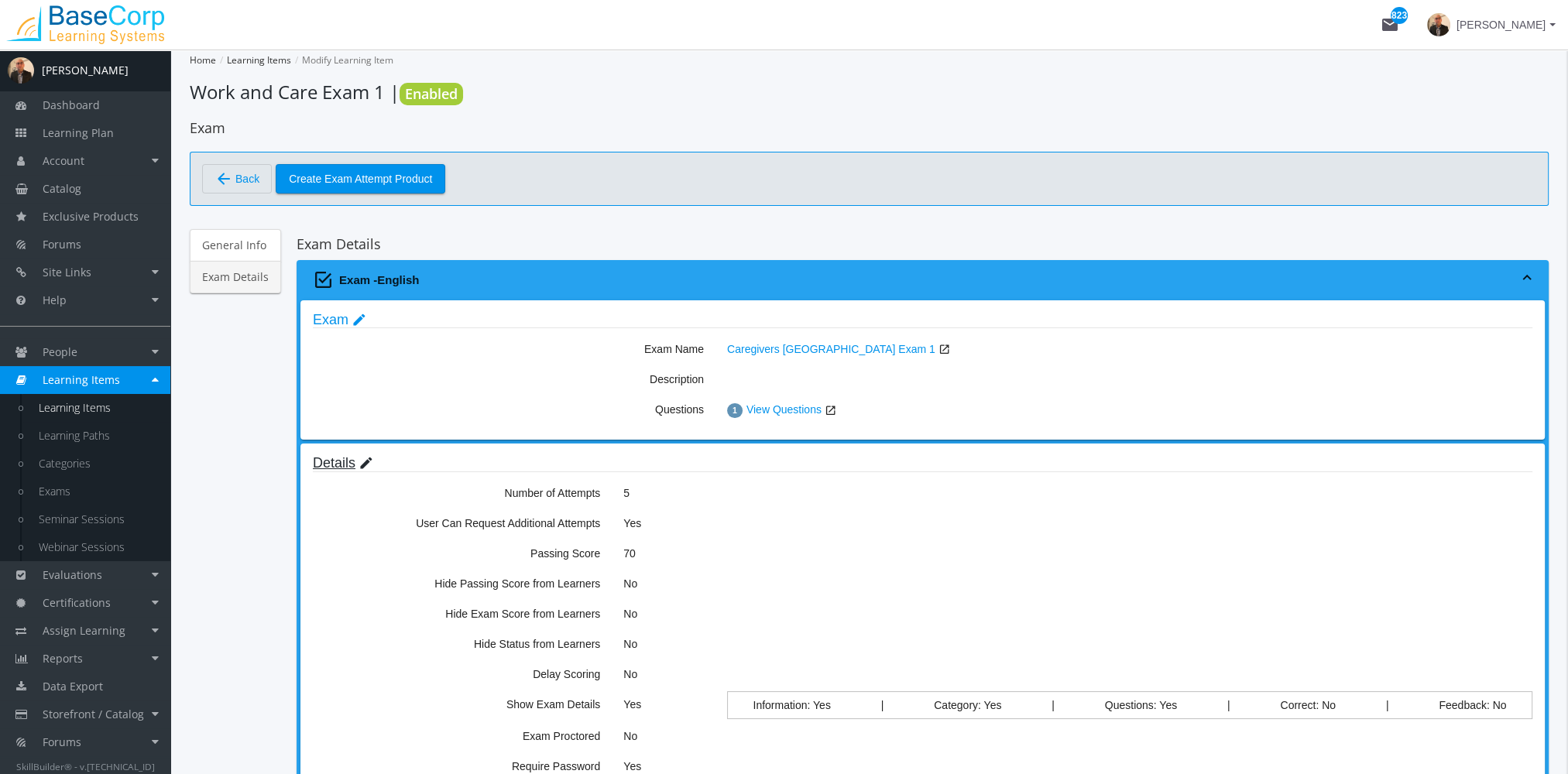
click at [366, 458] on mat-icon "edit" at bounding box center [366, 463] width 15 height 17
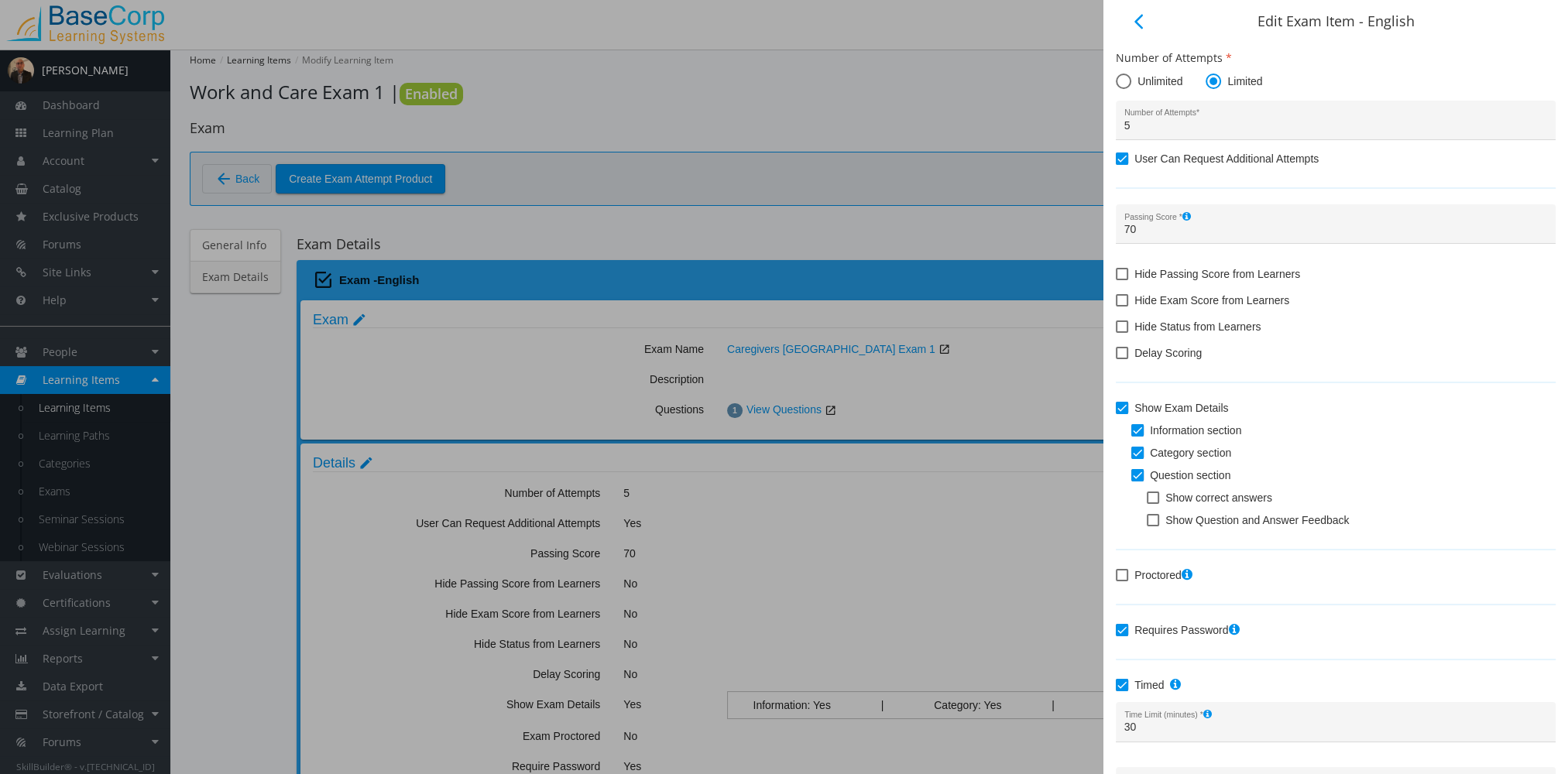
click at [1125, 353] on span at bounding box center [1121, 353] width 12 height 12
click at [1116, 358] on input "Delay Scoring" at bounding box center [1116, 358] width 1 height 1
checkbox input "true"
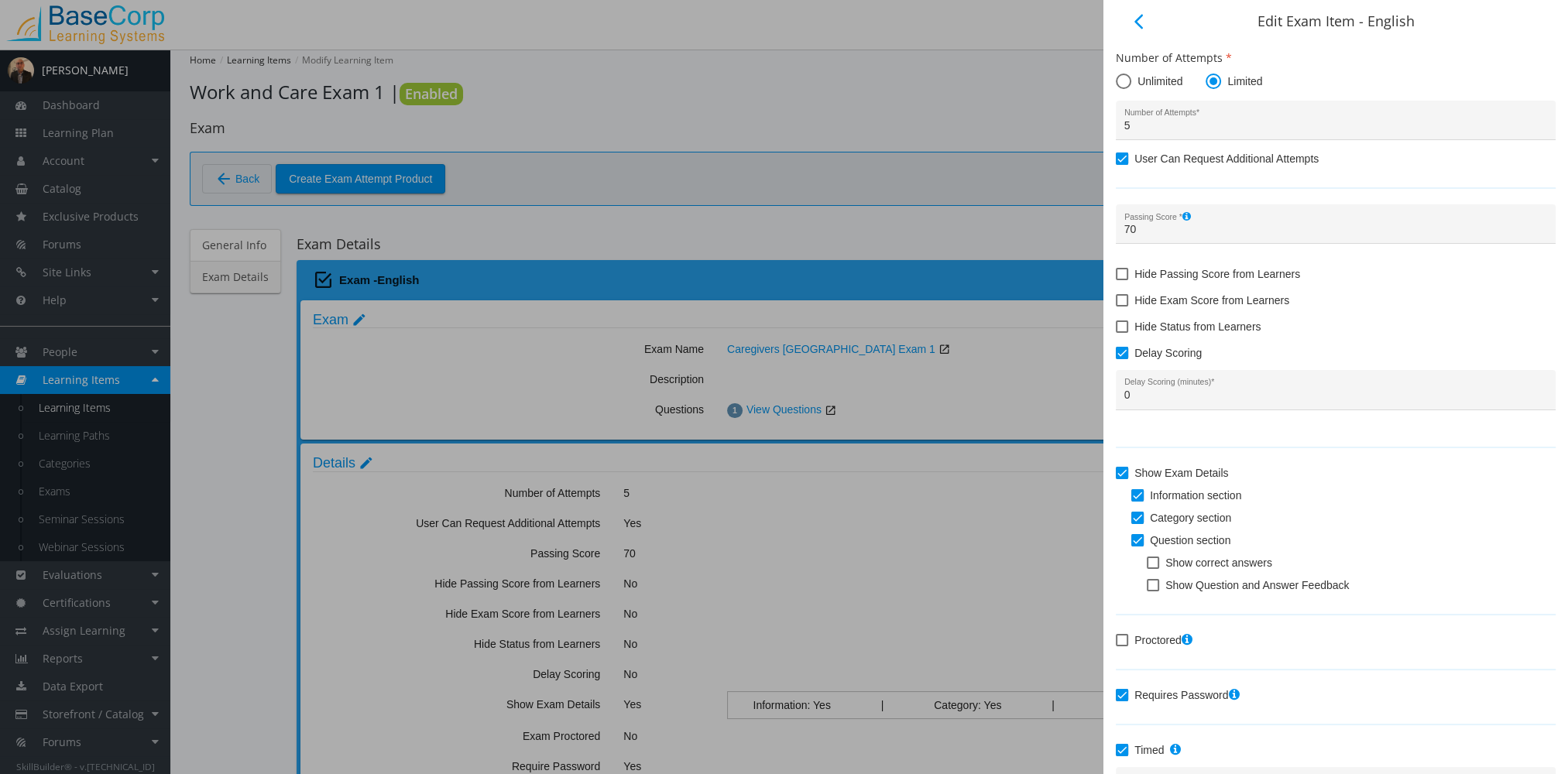
drag, startPoint x: 1142, startPoint y: 399, endPoint x: 1096, endPoint y: 393, distance: 46.4
click at [1096, 393] on div "arrow_back_ios Edit Exam Item - English Number of Attempts Unlimited Limited 5 …" at bounding box center [784, 387] width 1568 height 774
type input "6"
type input "180"
click at [1137, 22] on mat-icon "arrow_back_ios" at bounding box center [1138, 21] width 19 height 19
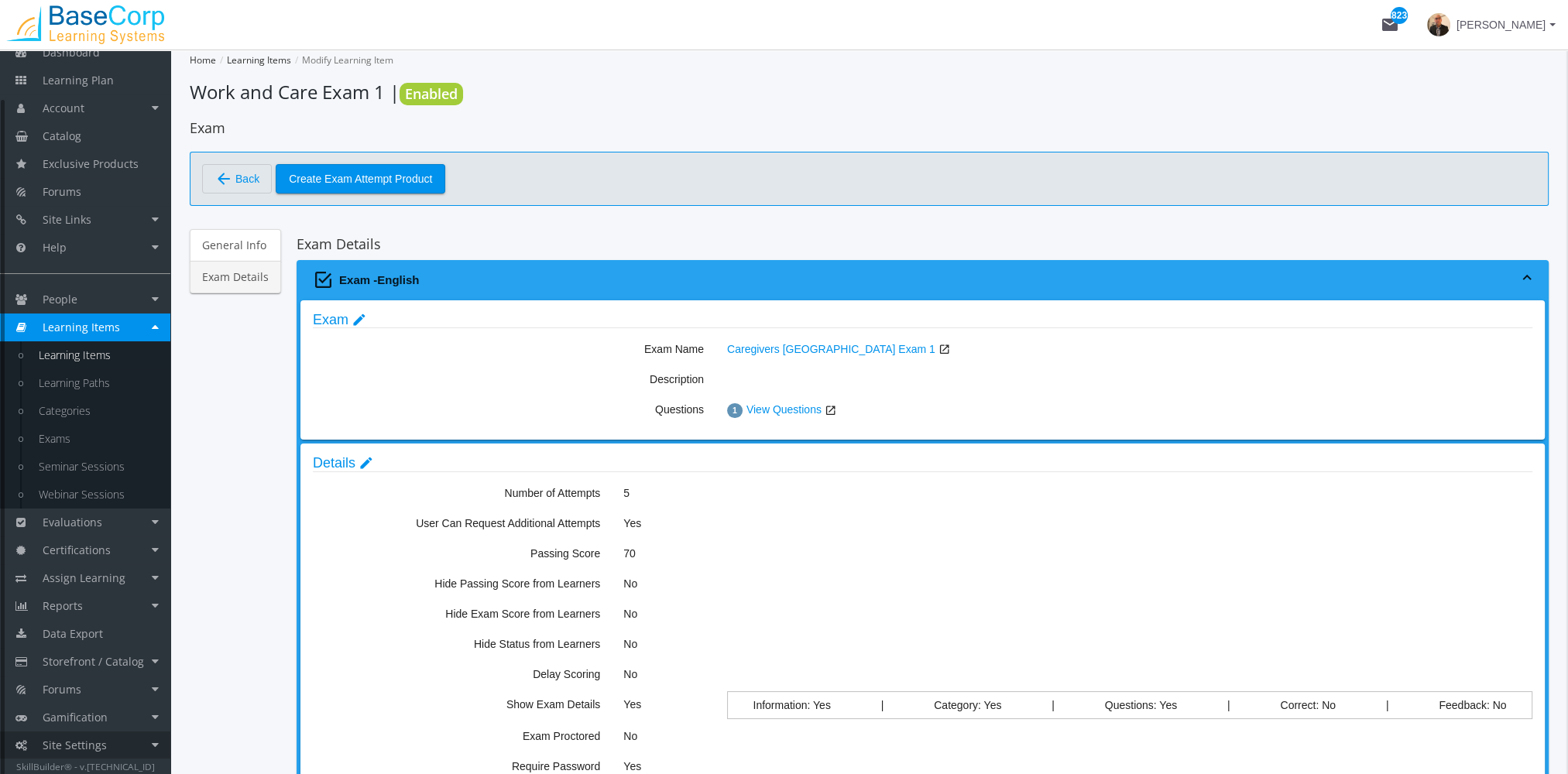
click at [112, 743] on link "Site Settings" at bounding box center [85, 745] width 170 height 28
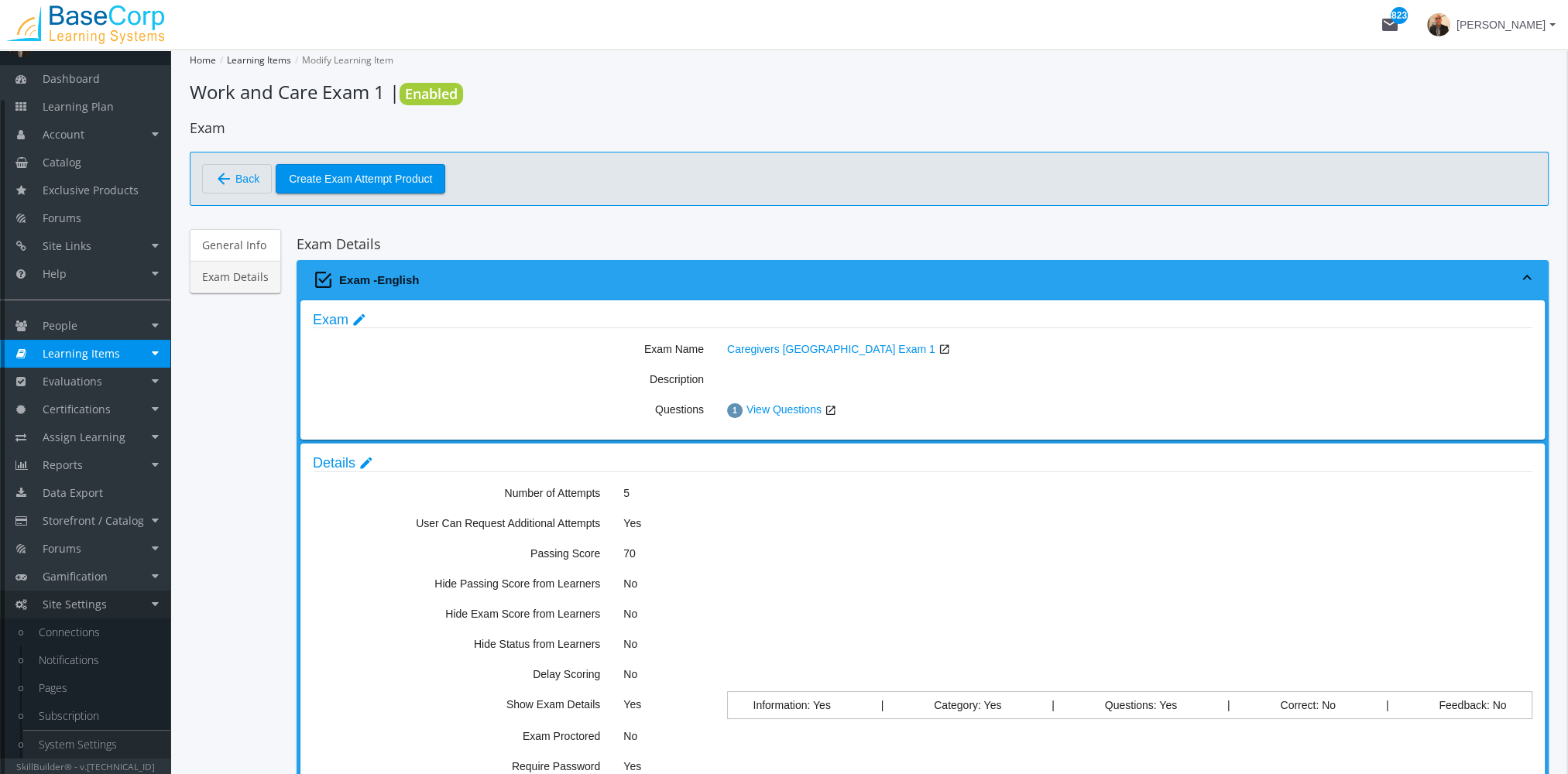
scroll to position [26, 0]
click at [111, 737] on link "System Settings" at bounding box center [96, 745] width 147 height 28
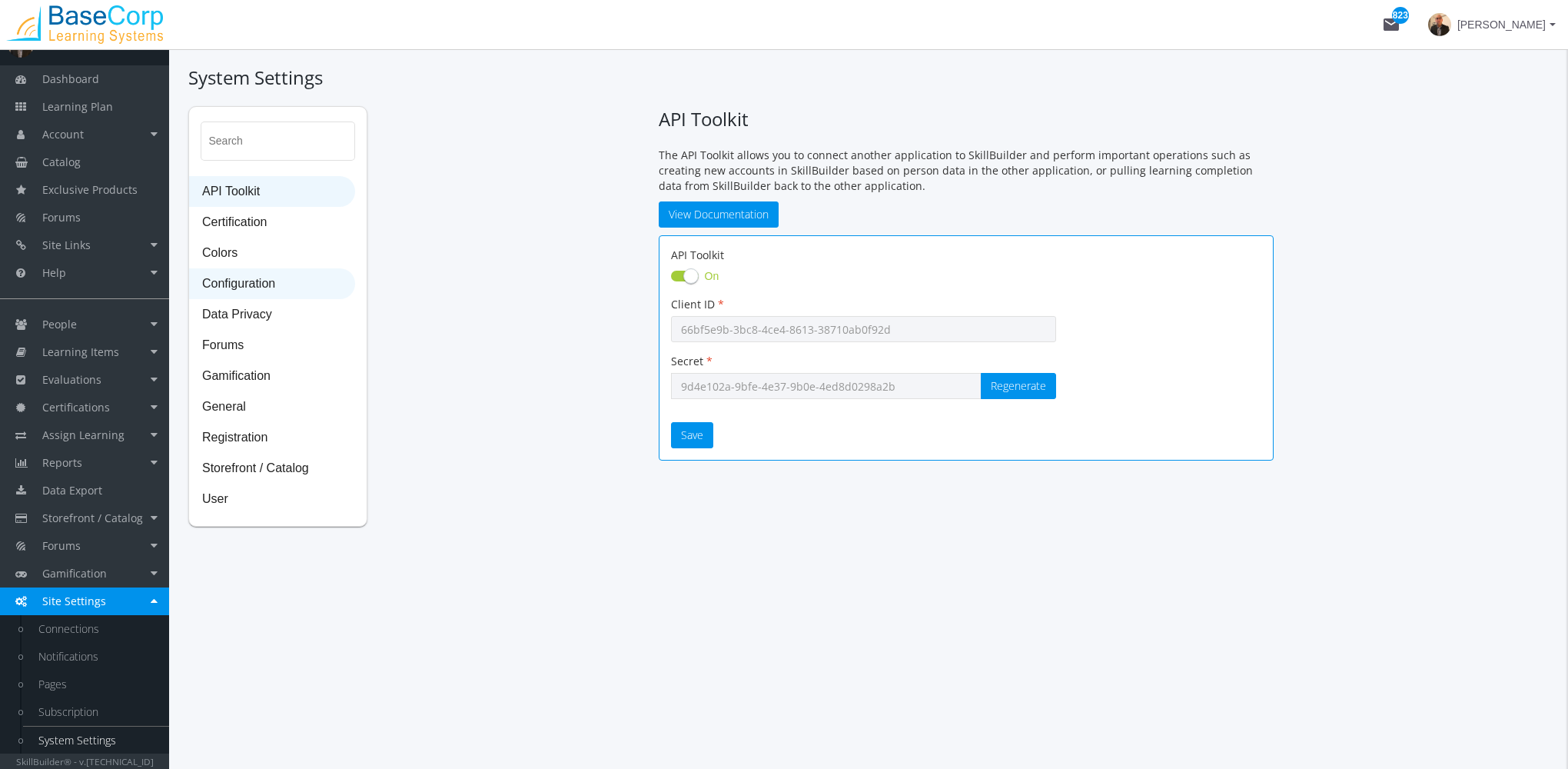
click at [289, 283] on span "Configuration" at bounding box center [272, 284] width 164 height 31
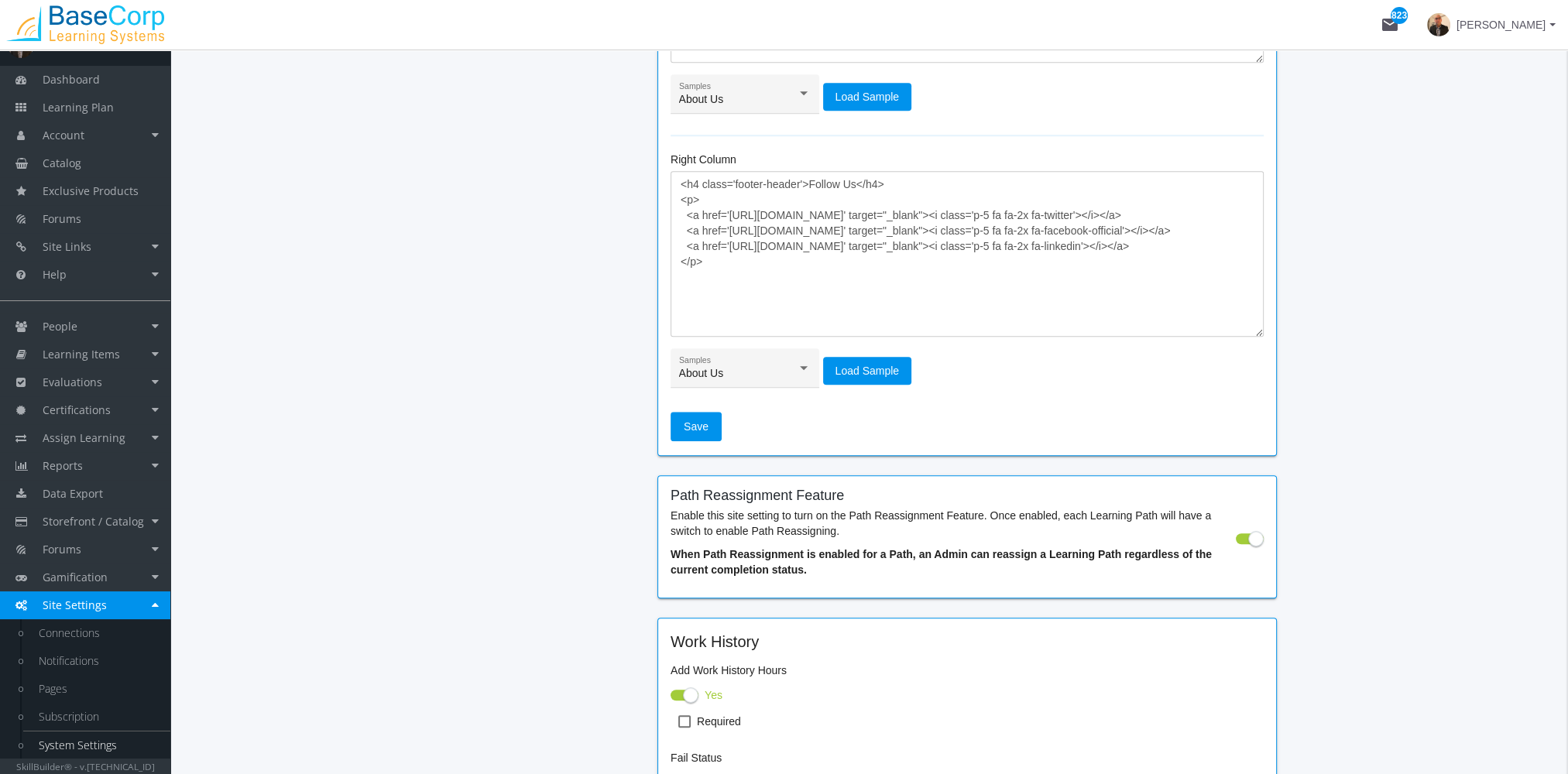
scroll to position [1888, 0]
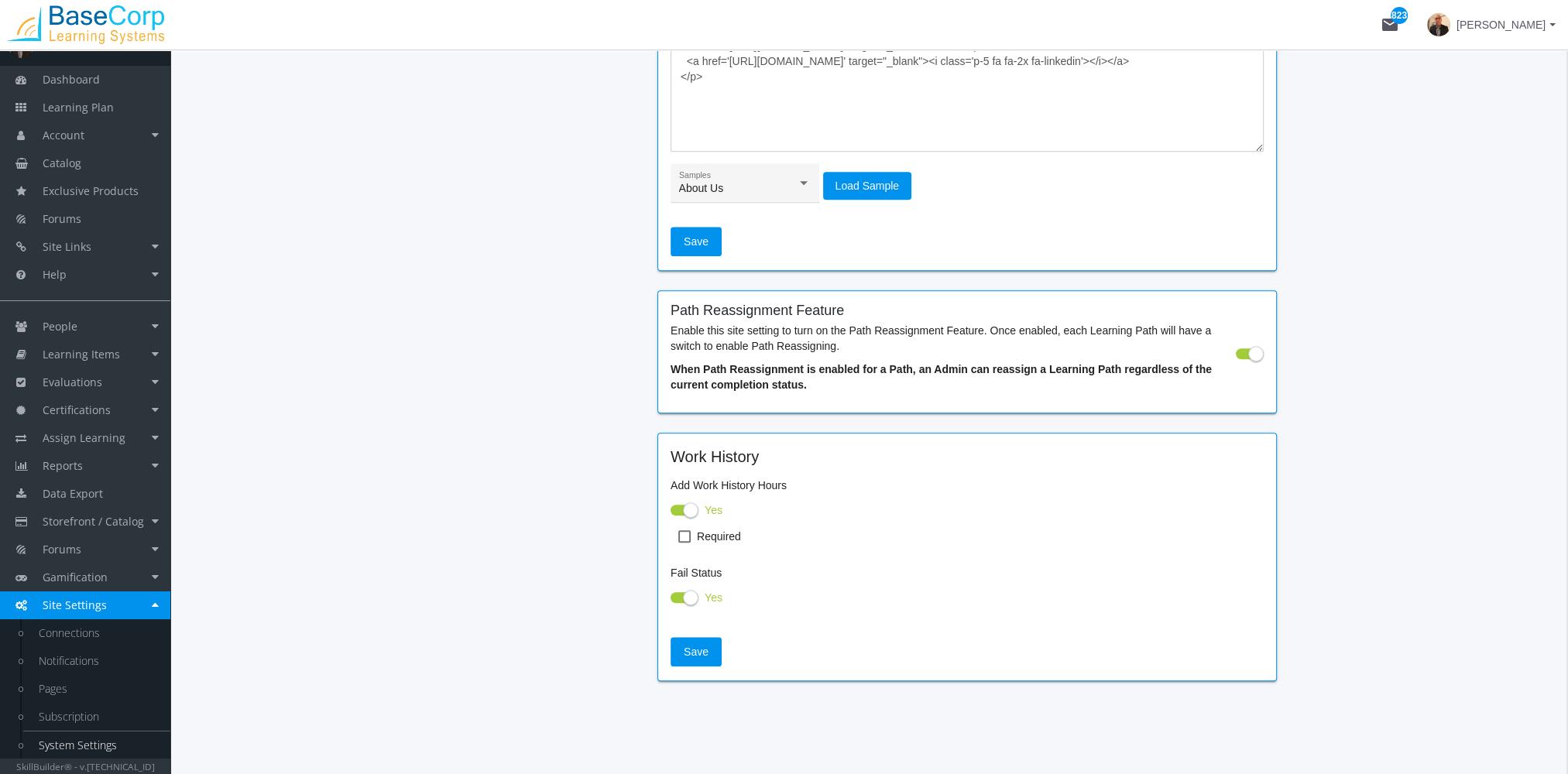
click at [1520, 23] on span "[PERSON_NAME]" at bounding box center [1501, 24] width 89 height 28
click at [1493, 129] on link "Sign Out" at bounding box center [1491, 137] width 140 height 17
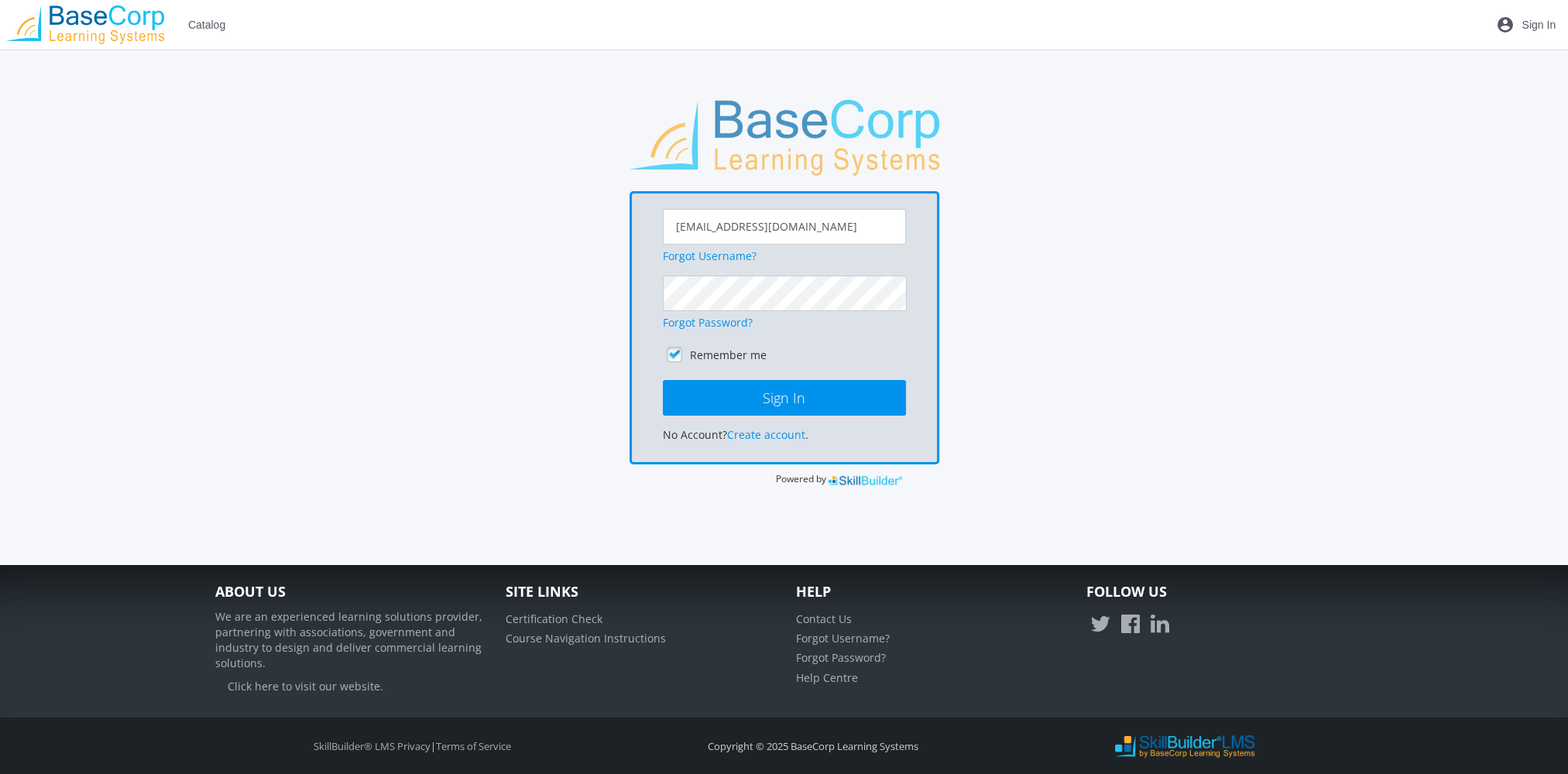
scroll to position [80, 0]
click at [662, 380] on button "Sign In" at bounding box center [784, 398] width 243 height 36
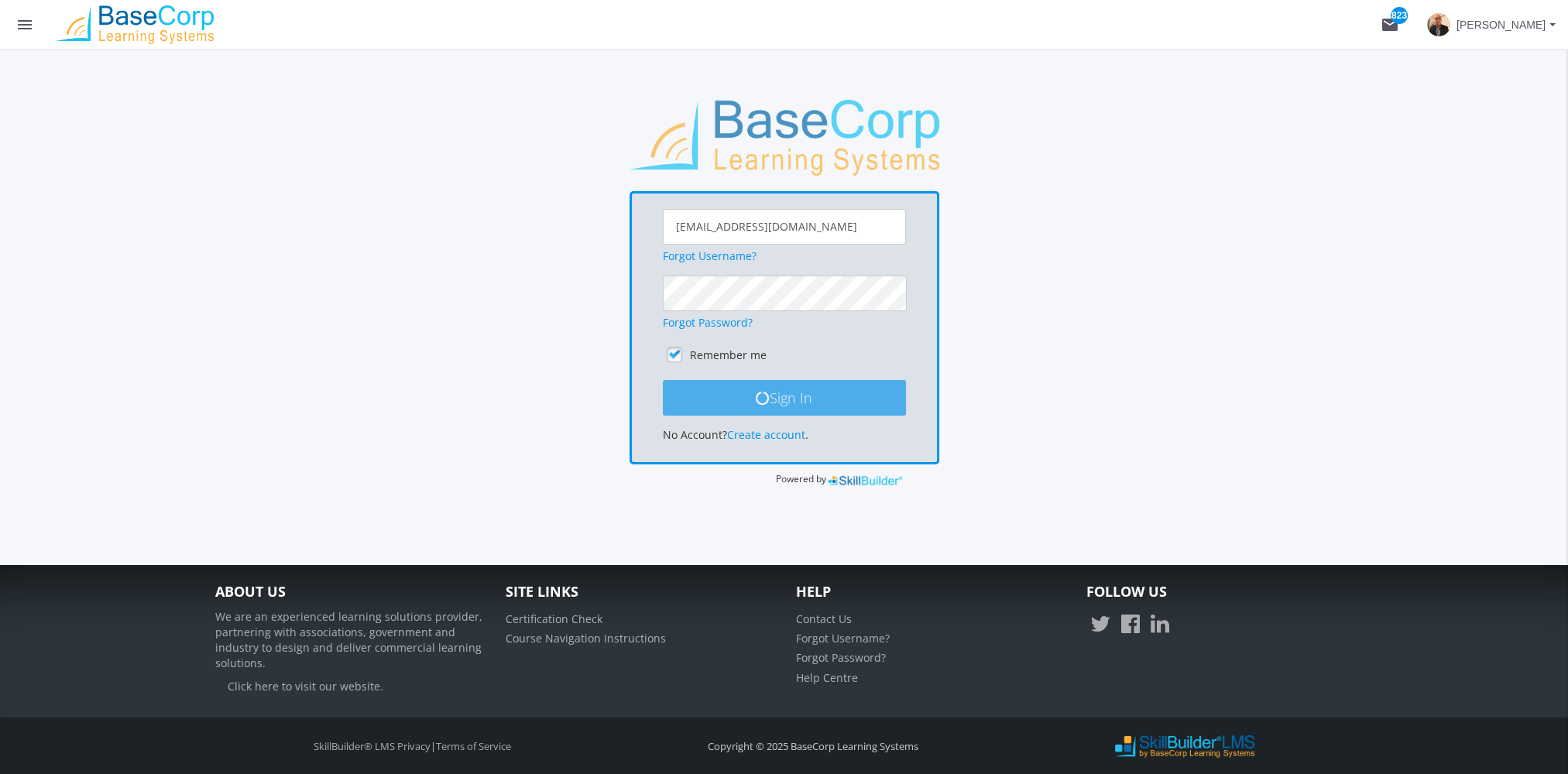
scroll to position [0, 0]
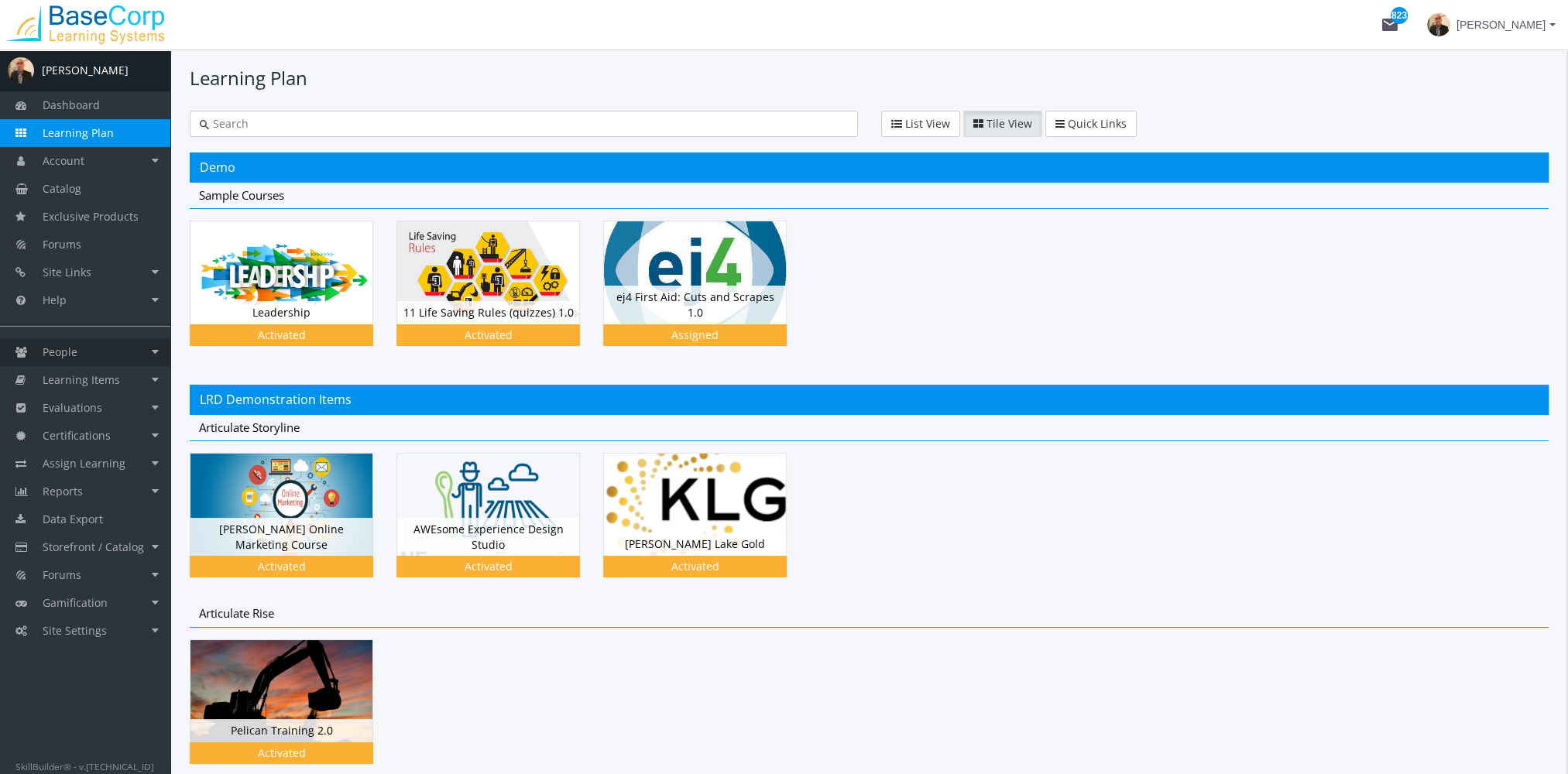
click at [84, 350] on link "People" at bounding box center [85, 352] width 170 height 28
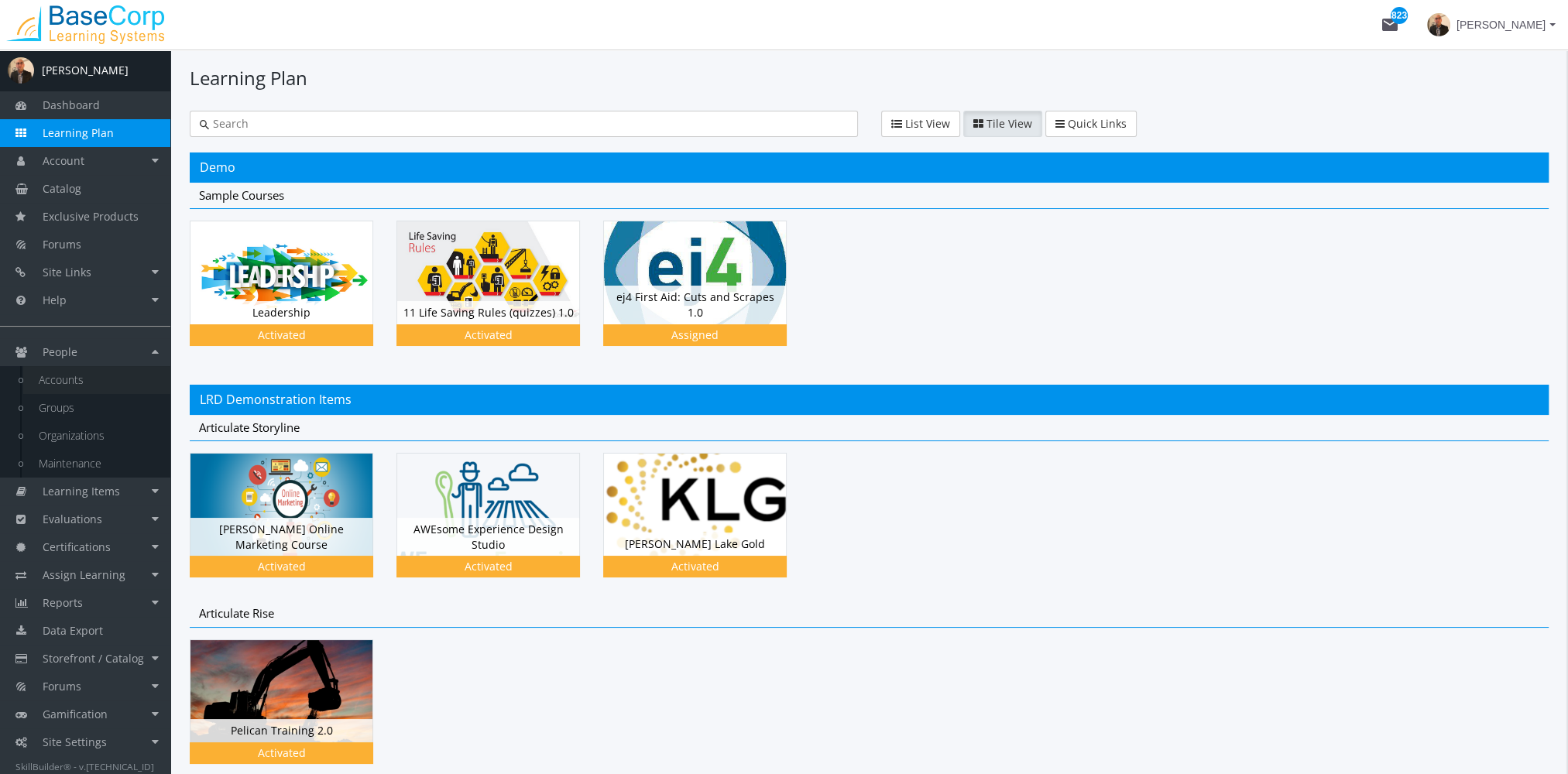
click at [99, 381] on link "Accounts" at bounding box center [96, 380] width 147 height 28
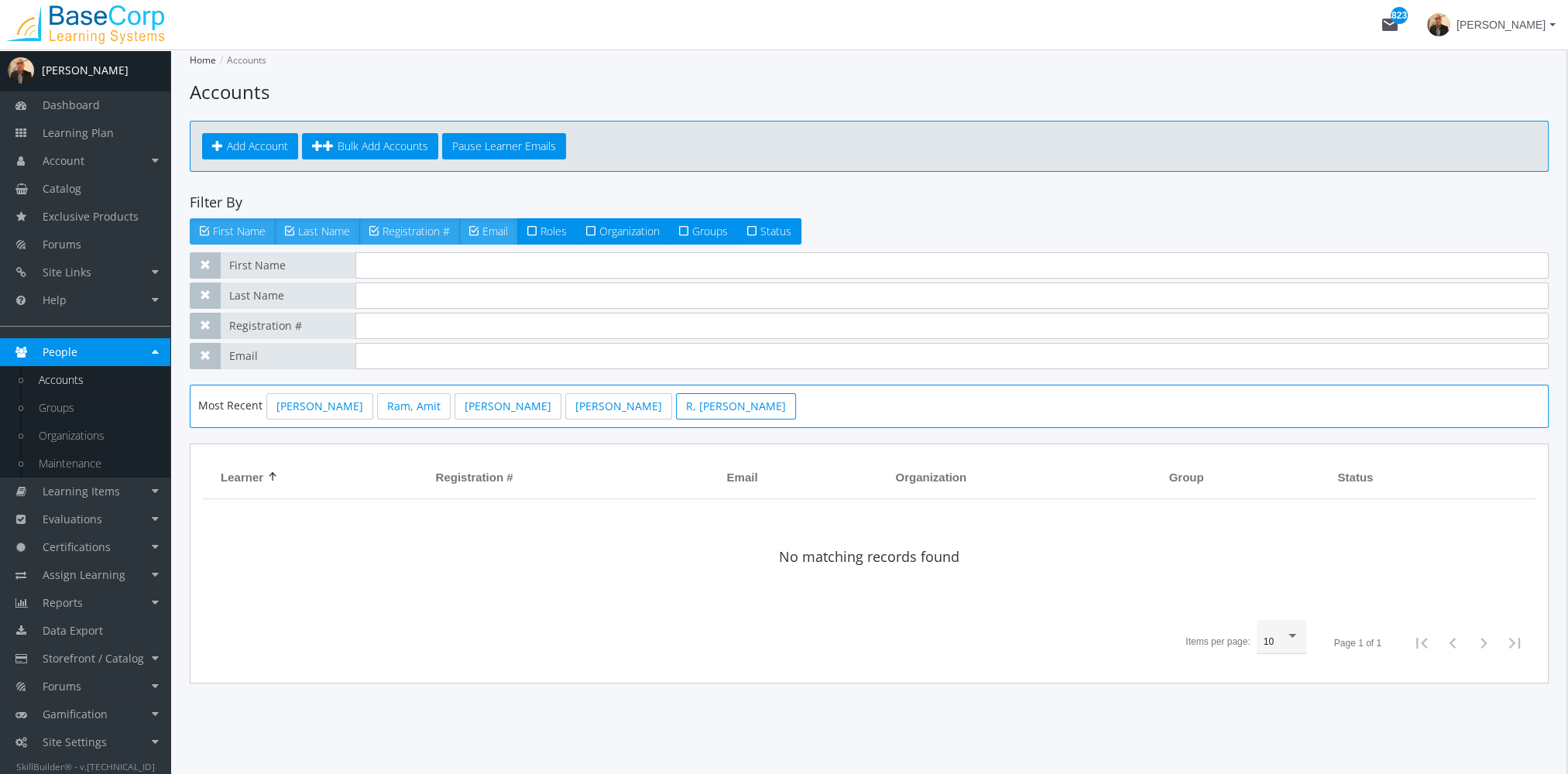
click at [676, 404] on link "R, [PERSON_NAME]" at bounding box center [736, 406] width 120 height 26
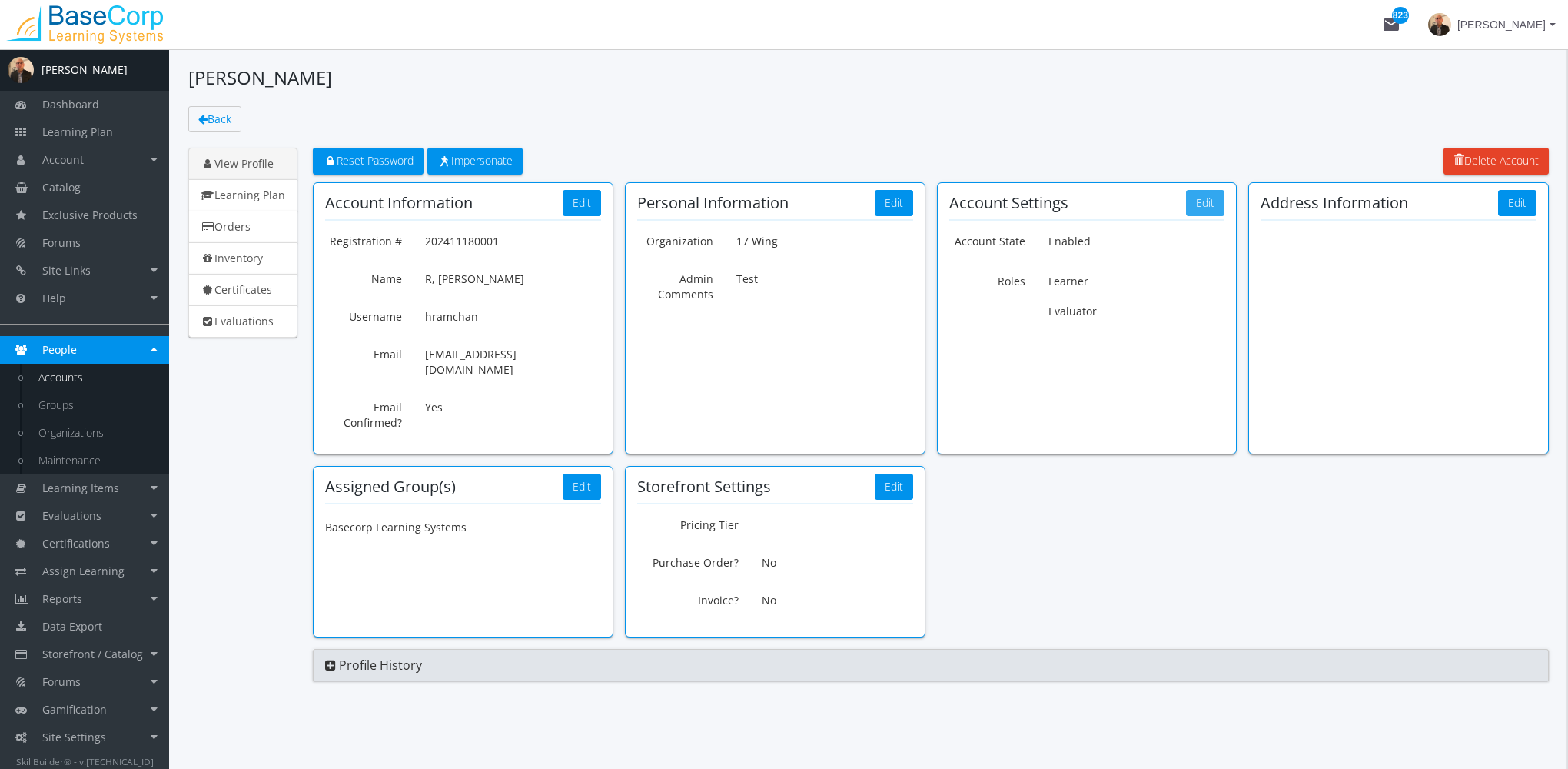
click at [1208, 194] on button "Edit" at bounding box center [1205, 203] width 39 height 26
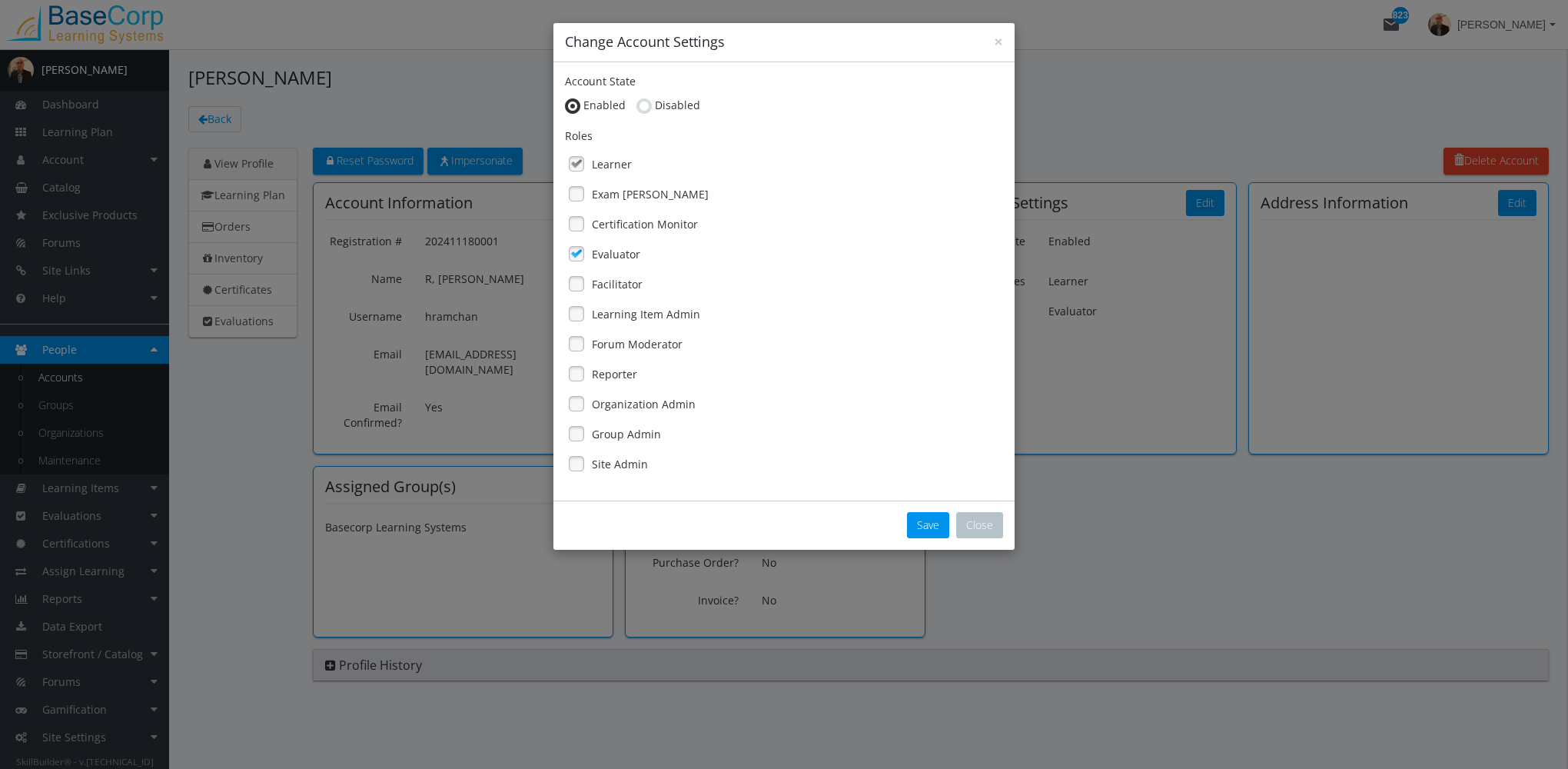
click at [576, 252] on link at bounding box center [576, 254] width 23 height 23
click at [585, 258] on link at bounding box center [576, 254] width 23 height 23
click at [580, 258] on link at bounding box center [576, 254] width 23 height 23
click at [625, 190] on label "Exam [PERSON_NAME]" at bounding box center [650, 194] width 117 height 15
click at [627, 197] on label "Exam [PERSON_NAME]" at bounding box center [650, 194] width 117 height 15
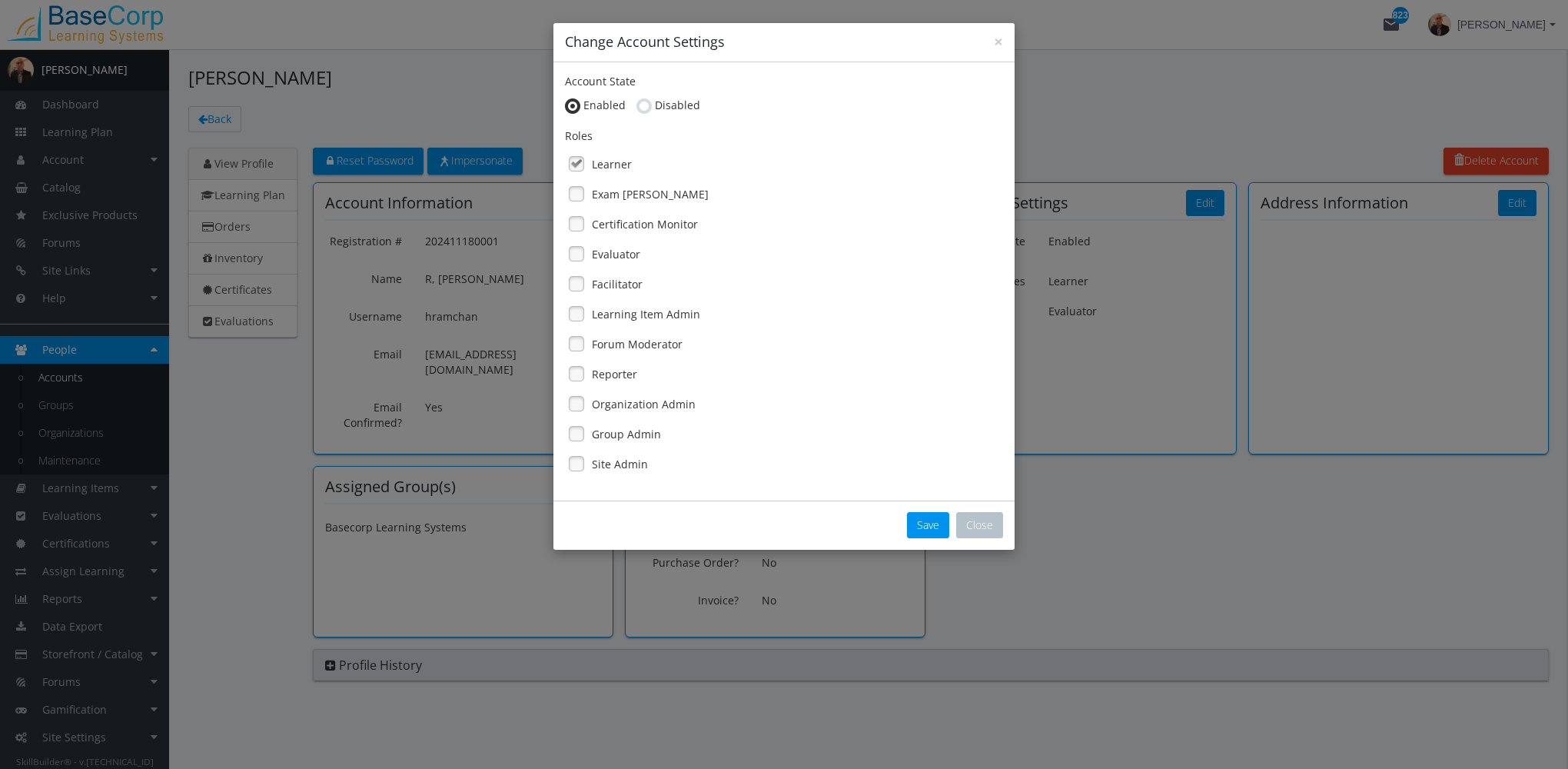
click at [618, 435] on label "Group Admin" at bounding box center [626, 434] width 69 height 15
click at [634, 255] on label "Evaluator" at bounding box center [616, 254] width 48 height 15
click at [974, 526] on button "Close" at bounding box center [980, 525] width 47 height 26
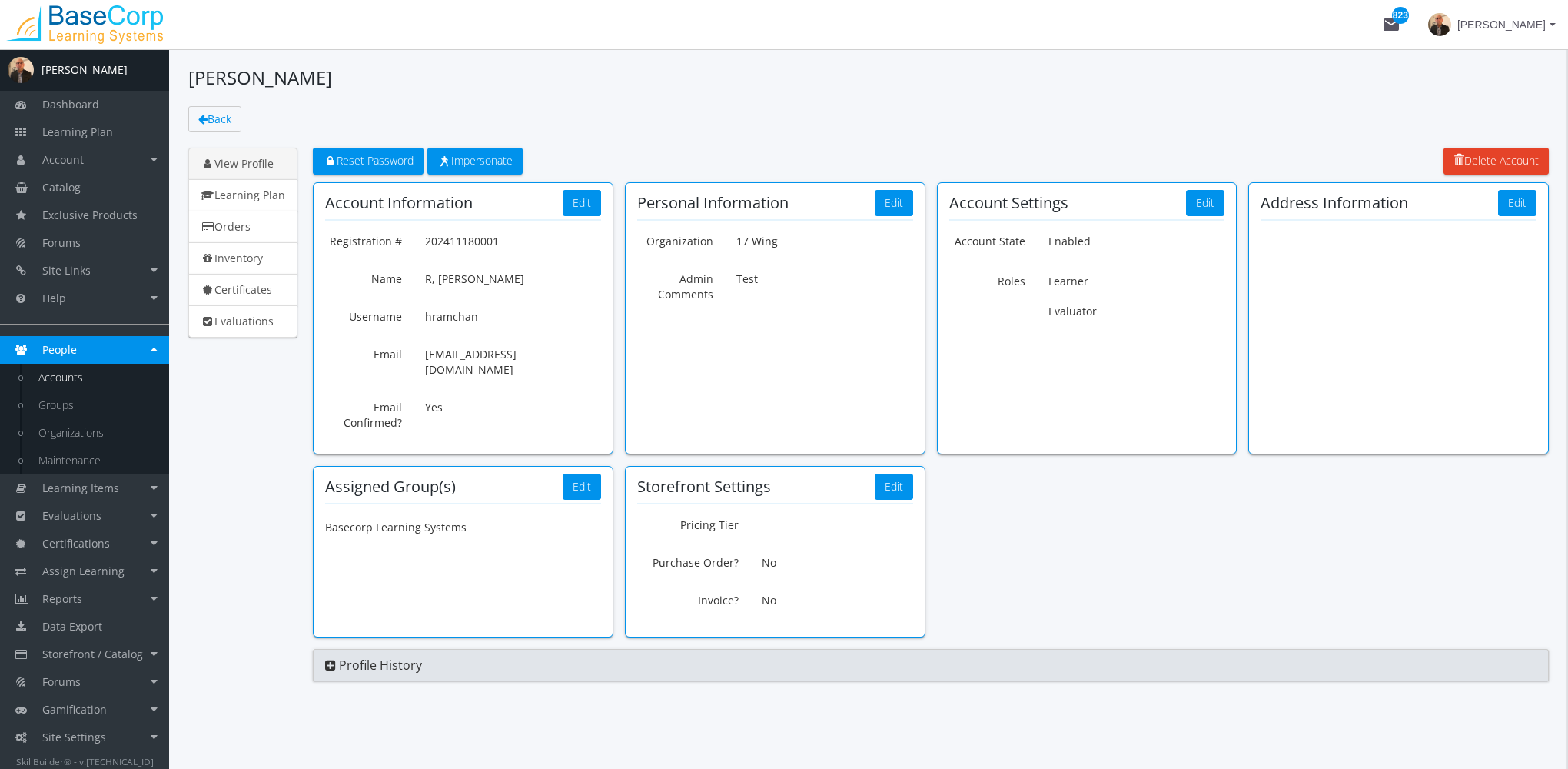
click at [99, 378] on link "Accounts" at bounding box center [96, 378] width 146 height 27
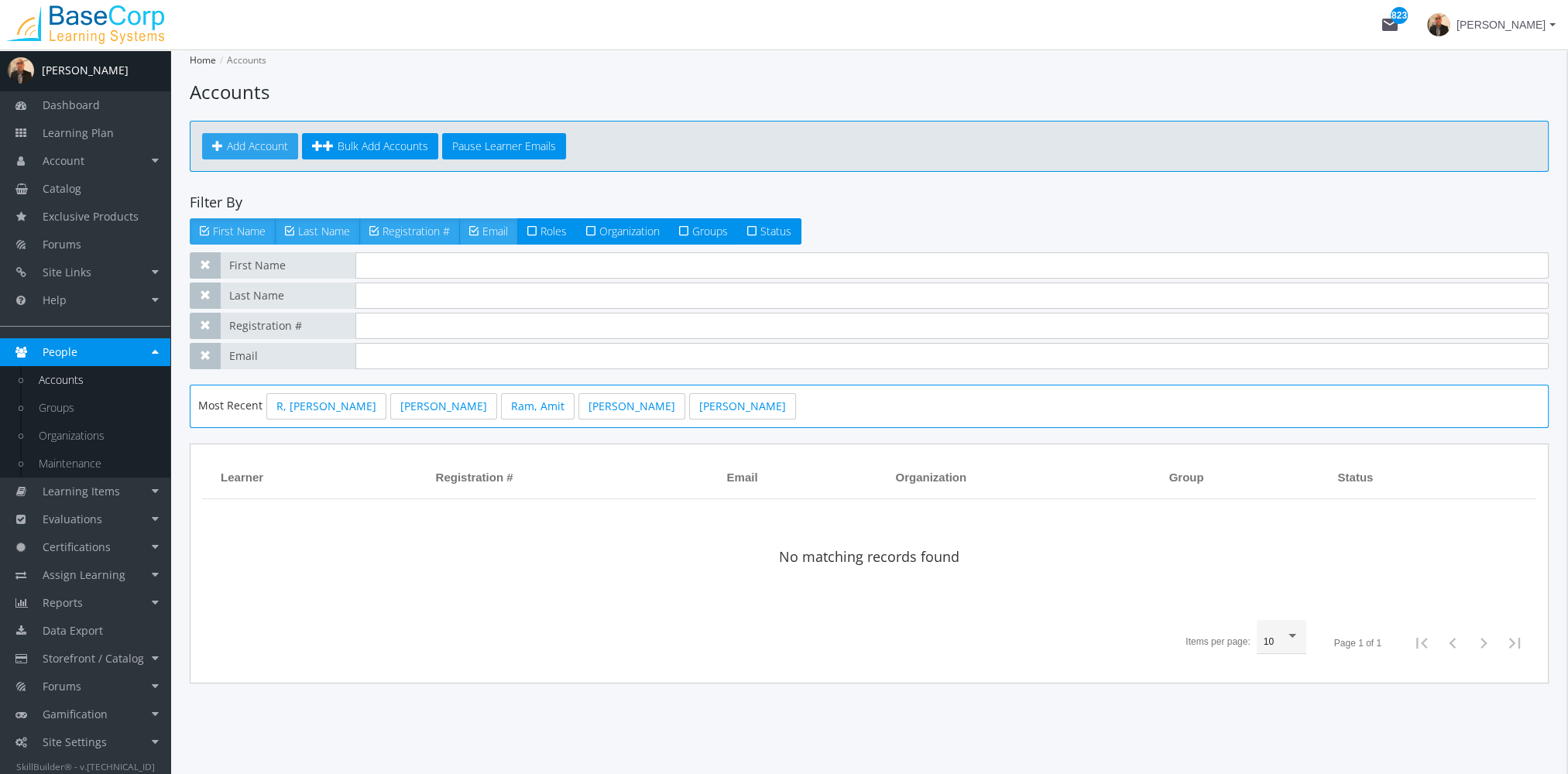
click at [293, 142] on link "Add Account" at bounding box center [250, 146] width 96 height 26
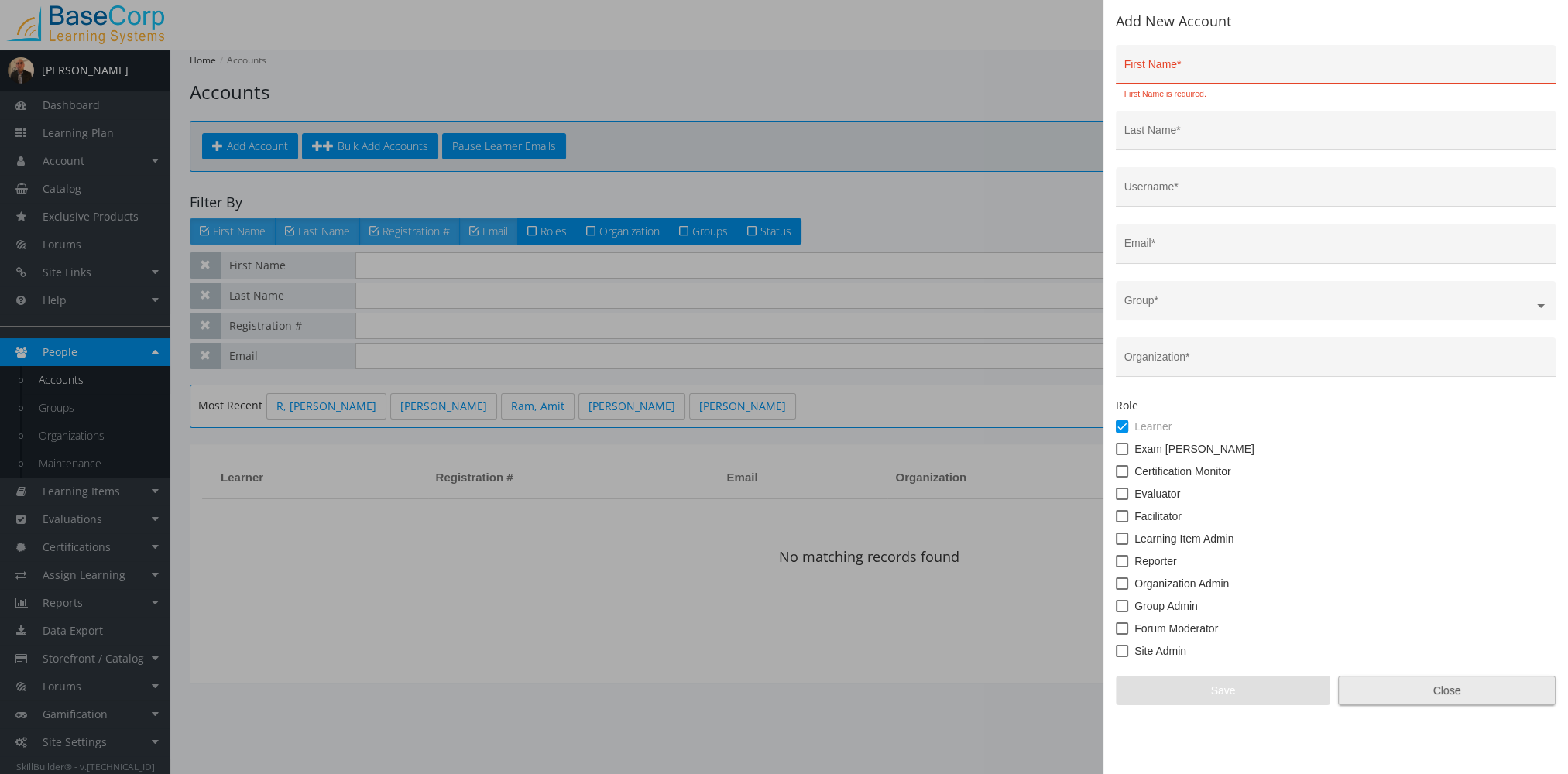
click at [1464, 694] on span "Close" at bounding box center [1446, 691] width 191 height 28
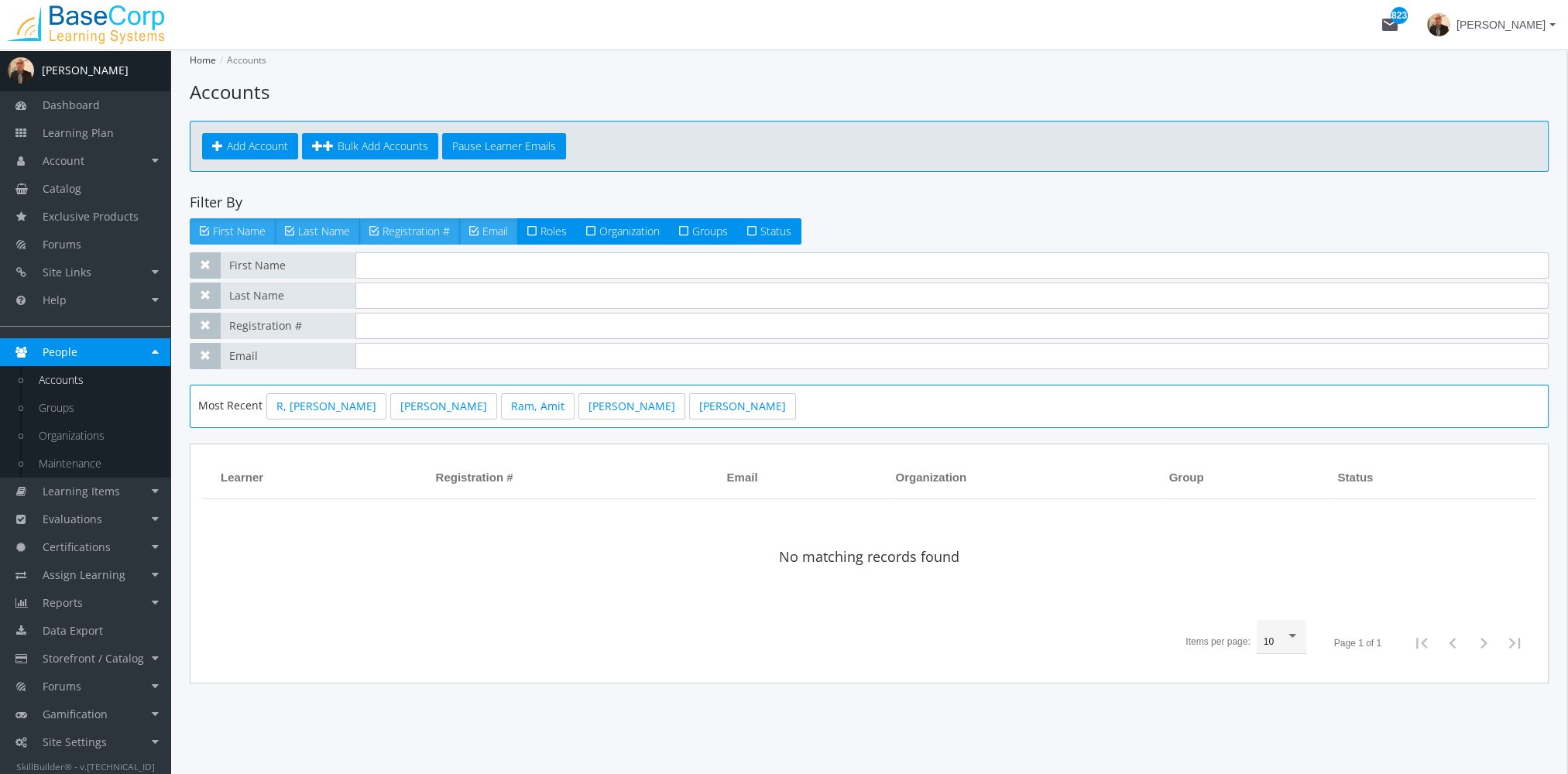
click at [1542, 28] on span "[PERSON_NAME]" at bounding box center [1501, 24] width 89 height 28
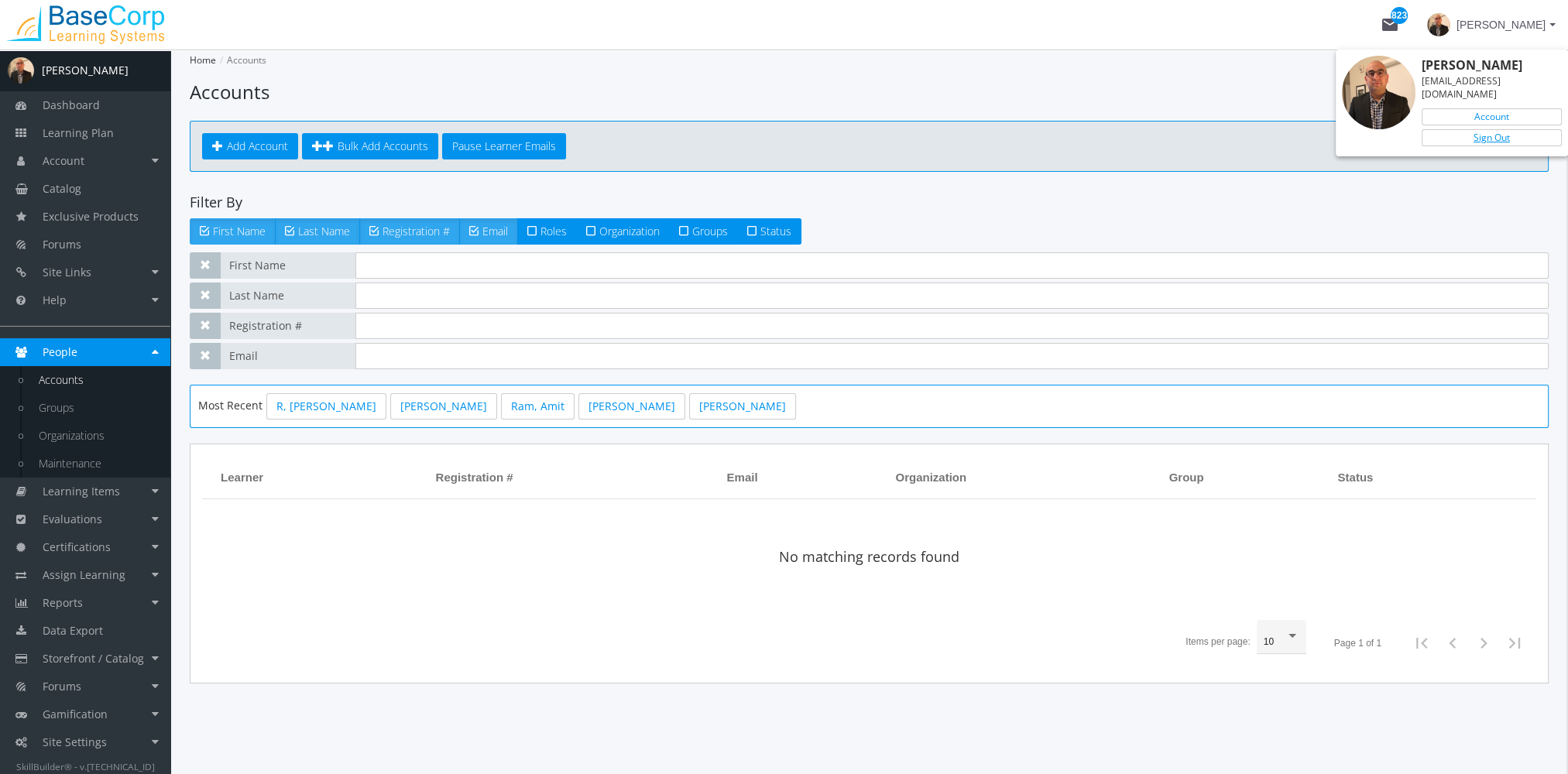
click at [1520, 129] on link "Sign Out" at bounding box center [1491, 137] width 140 height 17
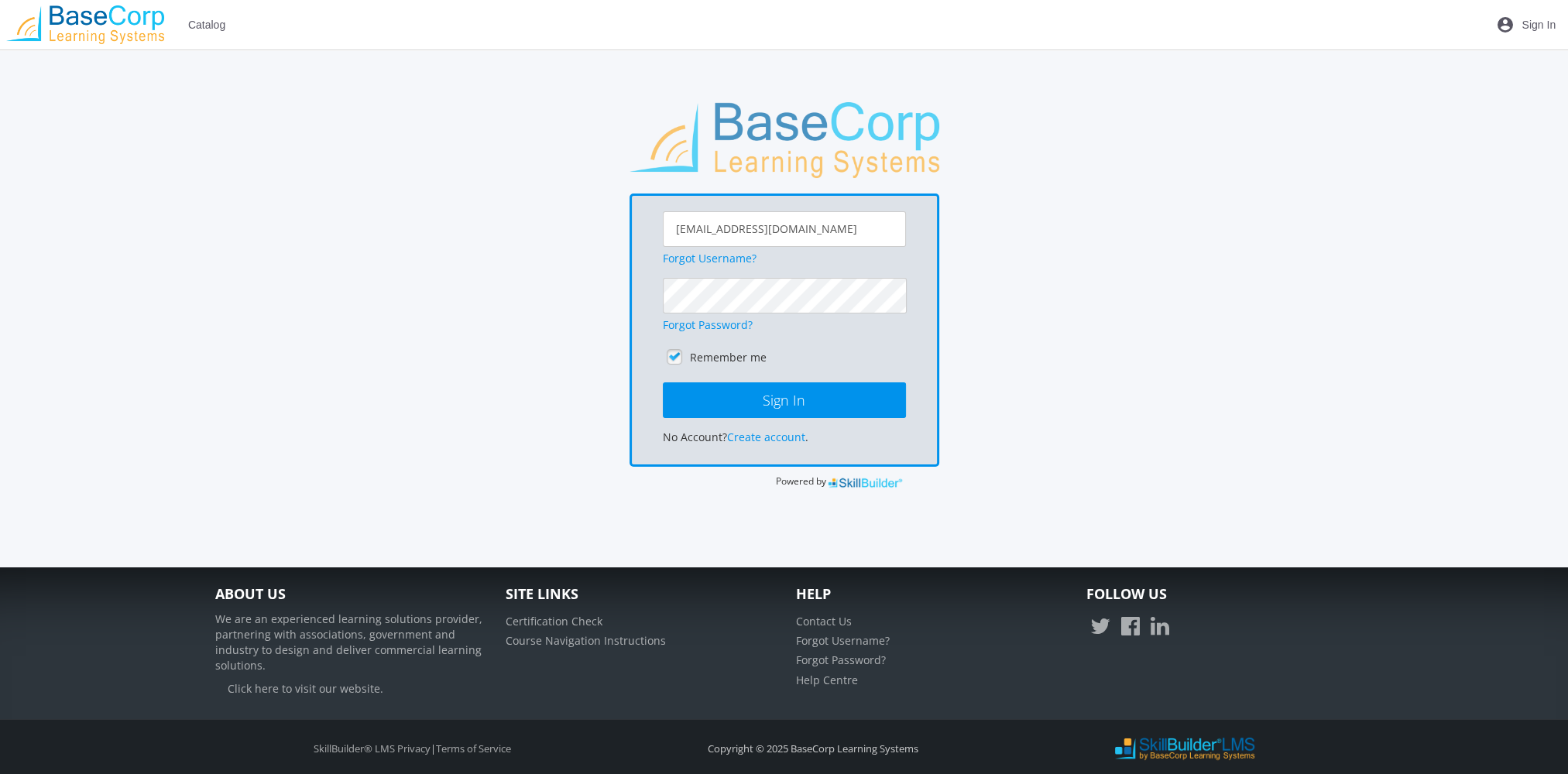
scroll to position [80, 0]
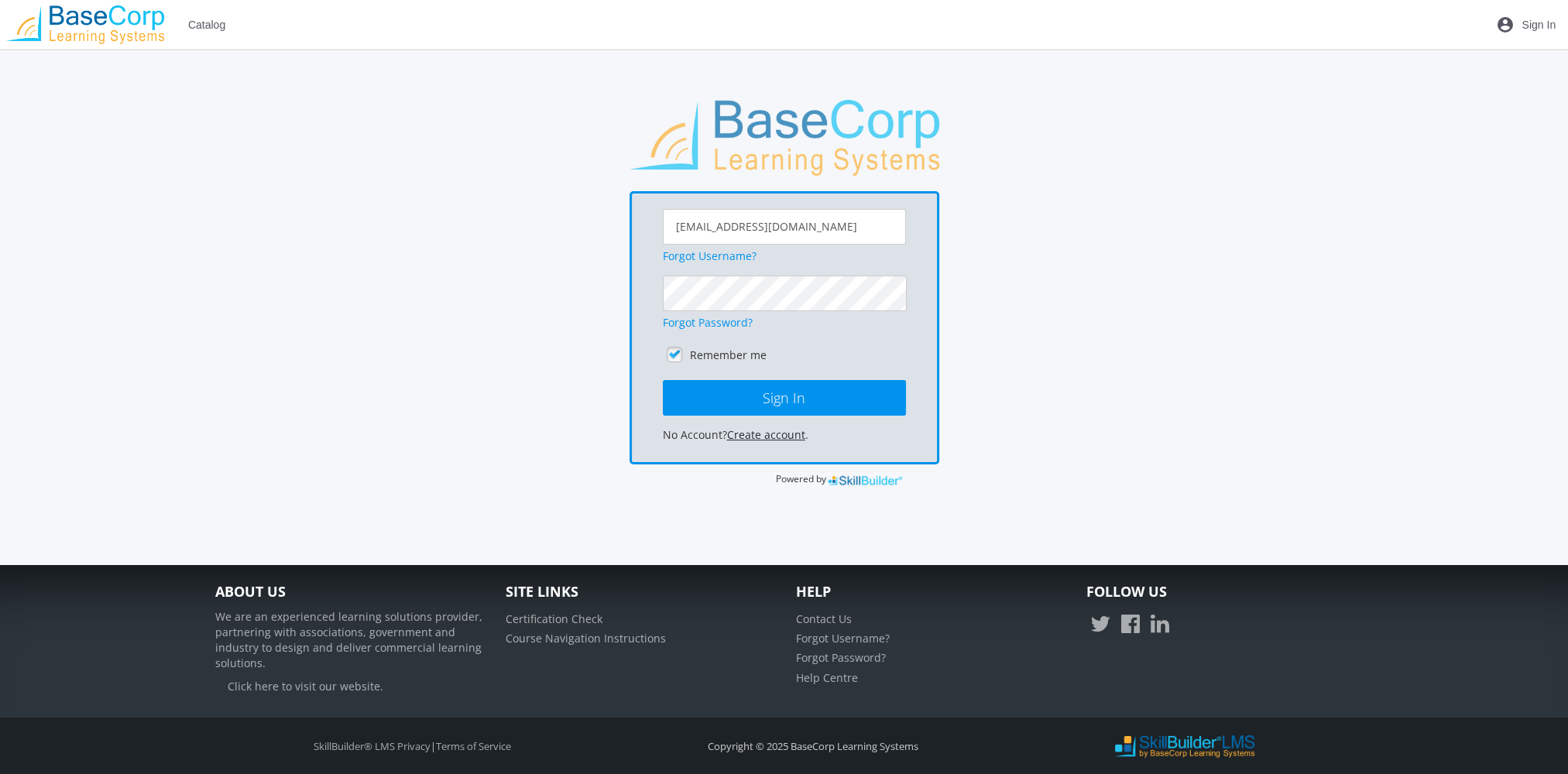
click at [772, 432] on link "Create account" at bounding box center [766, 434] width 78 height 15
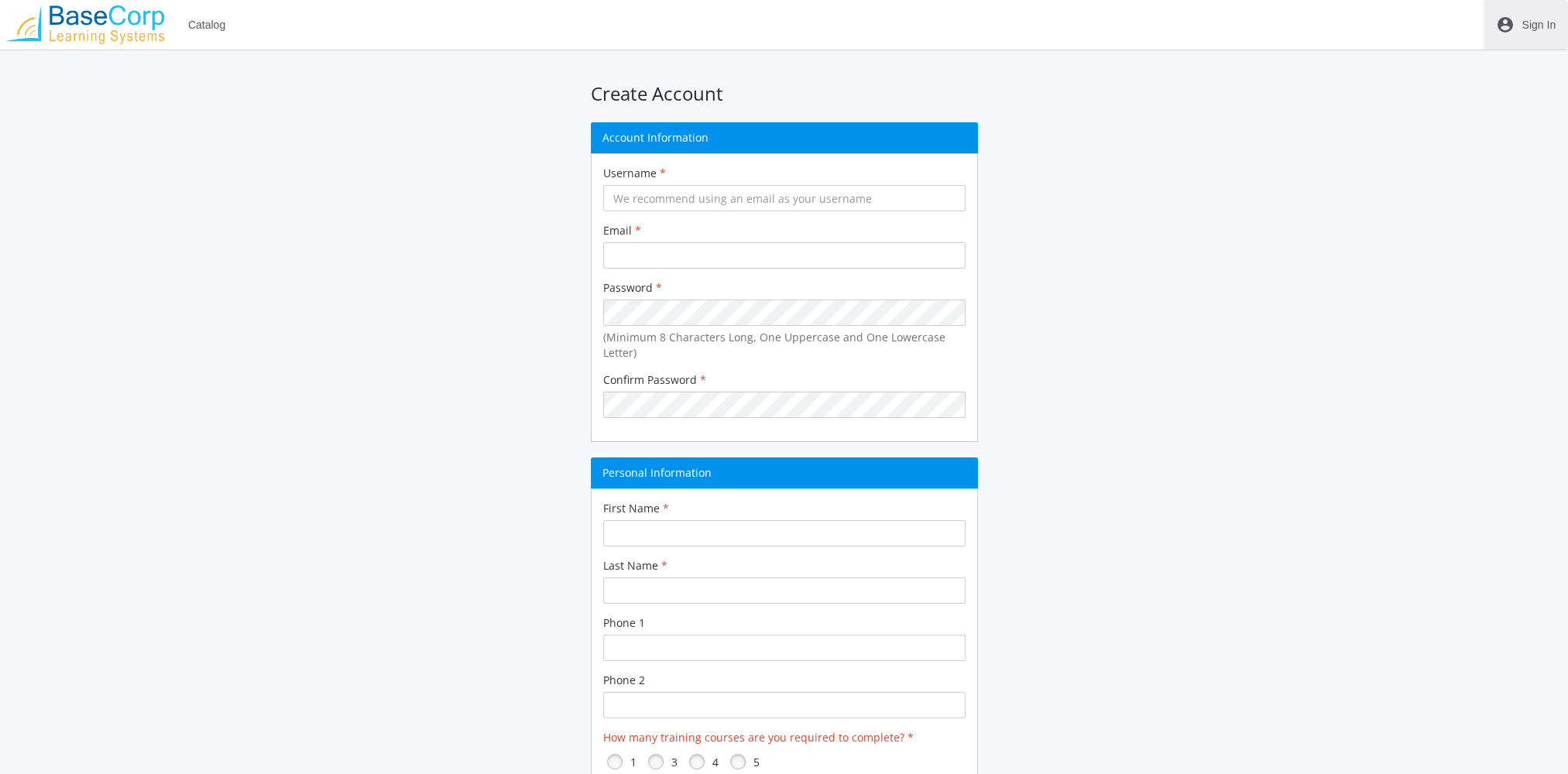
click at [1518, 26] on span "account_circle Sign In" at bounding box center [1526, 24] width 60 height 28
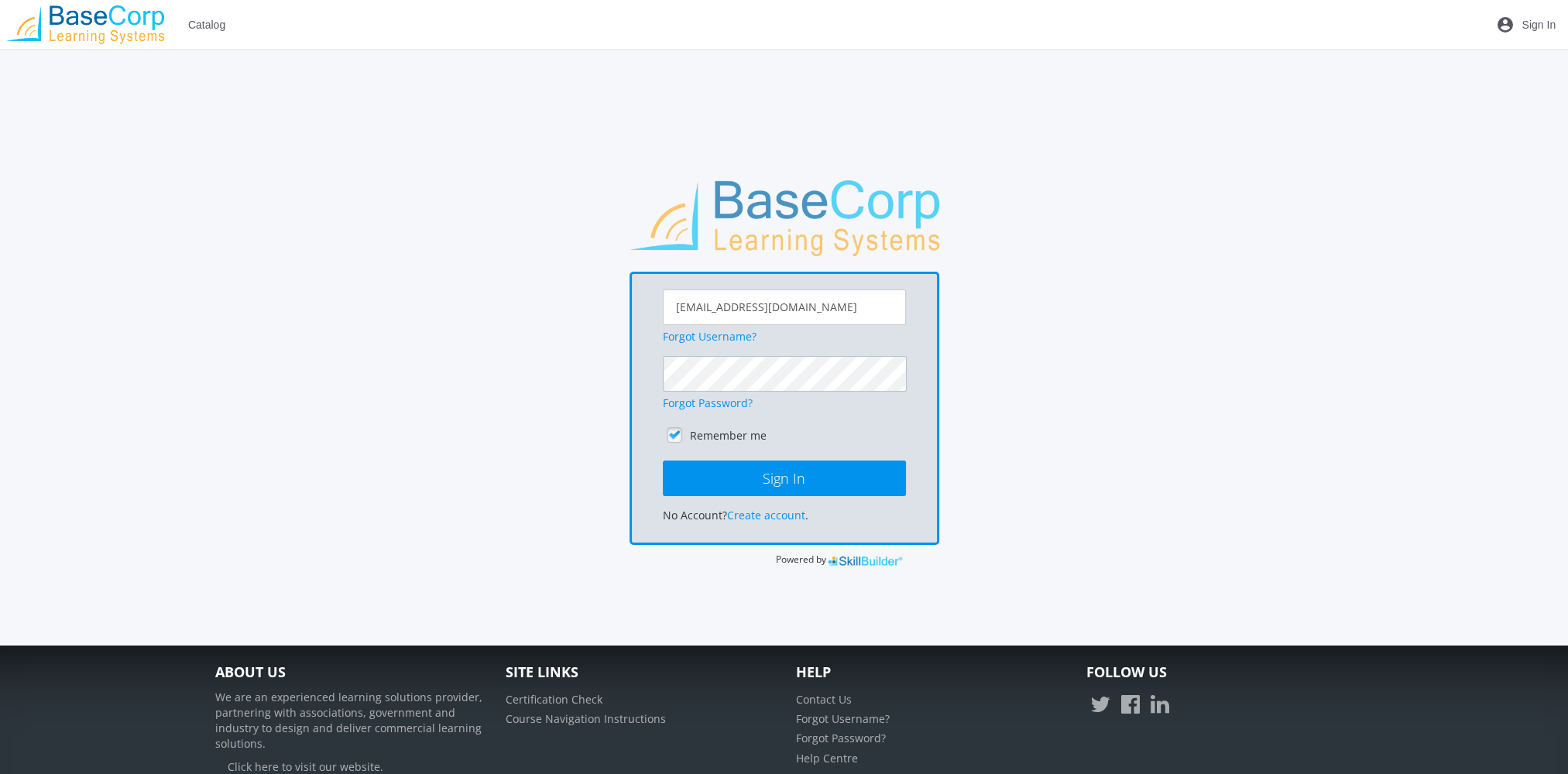
click at [662, 460] on button "Sign In" at bounding box center [784, 478] width 243 height 36
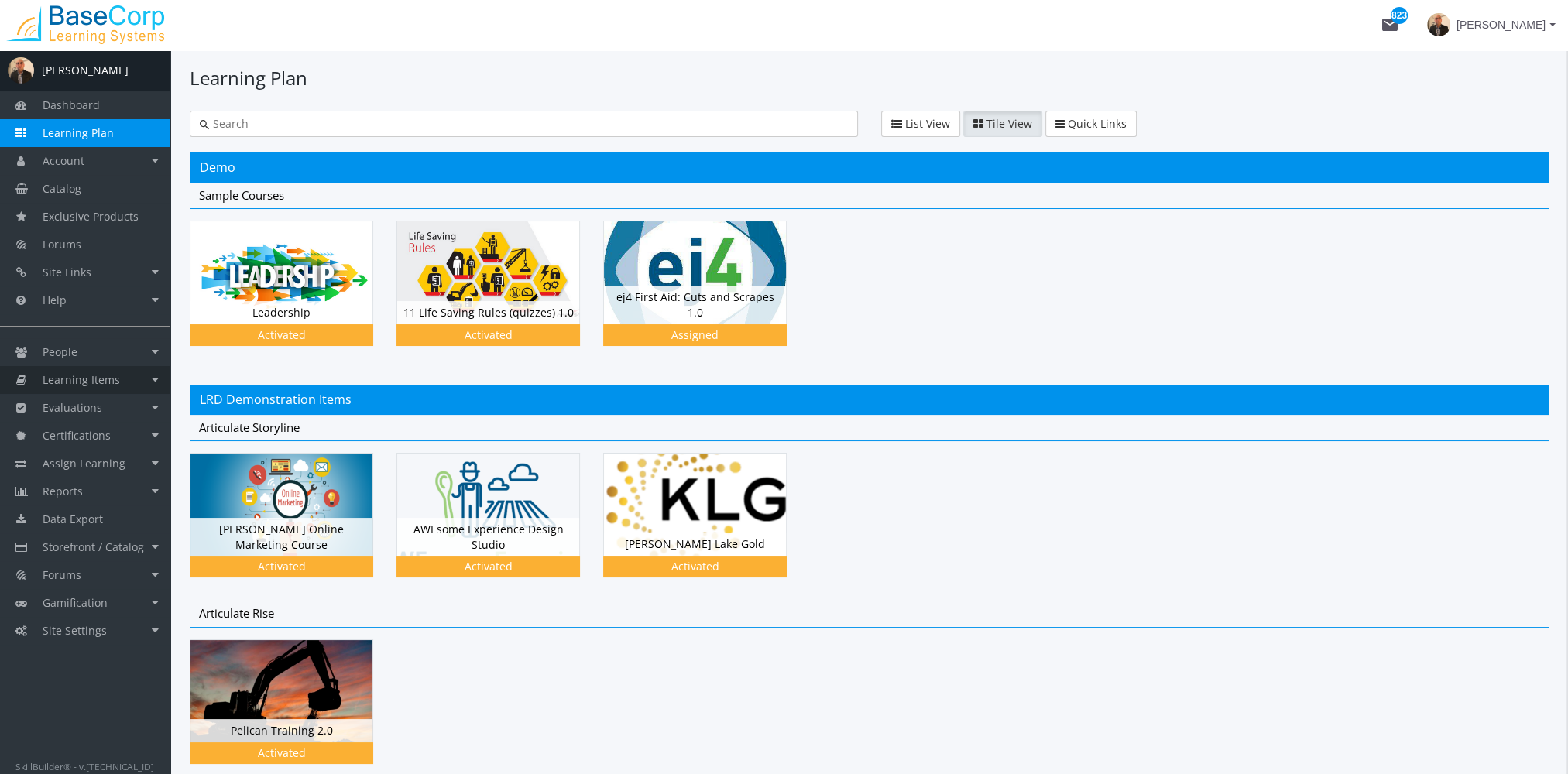
click at [114, 387] on link "Learning Items" at bounding box center [85, 380] width 170 height 28
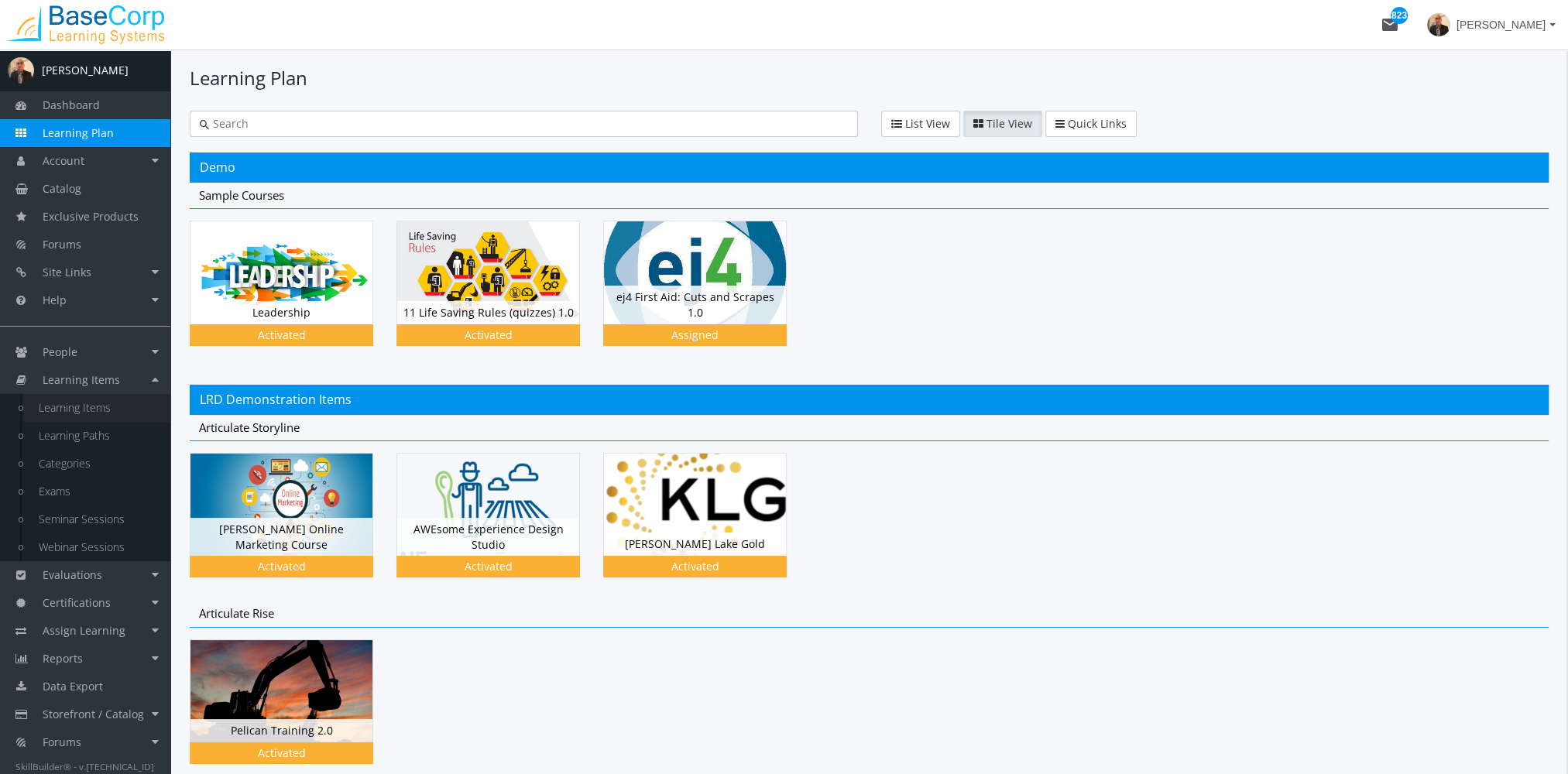
click at [108, 413] on link "Learning Items" at bounding box center [96, 408] width 147 height 28
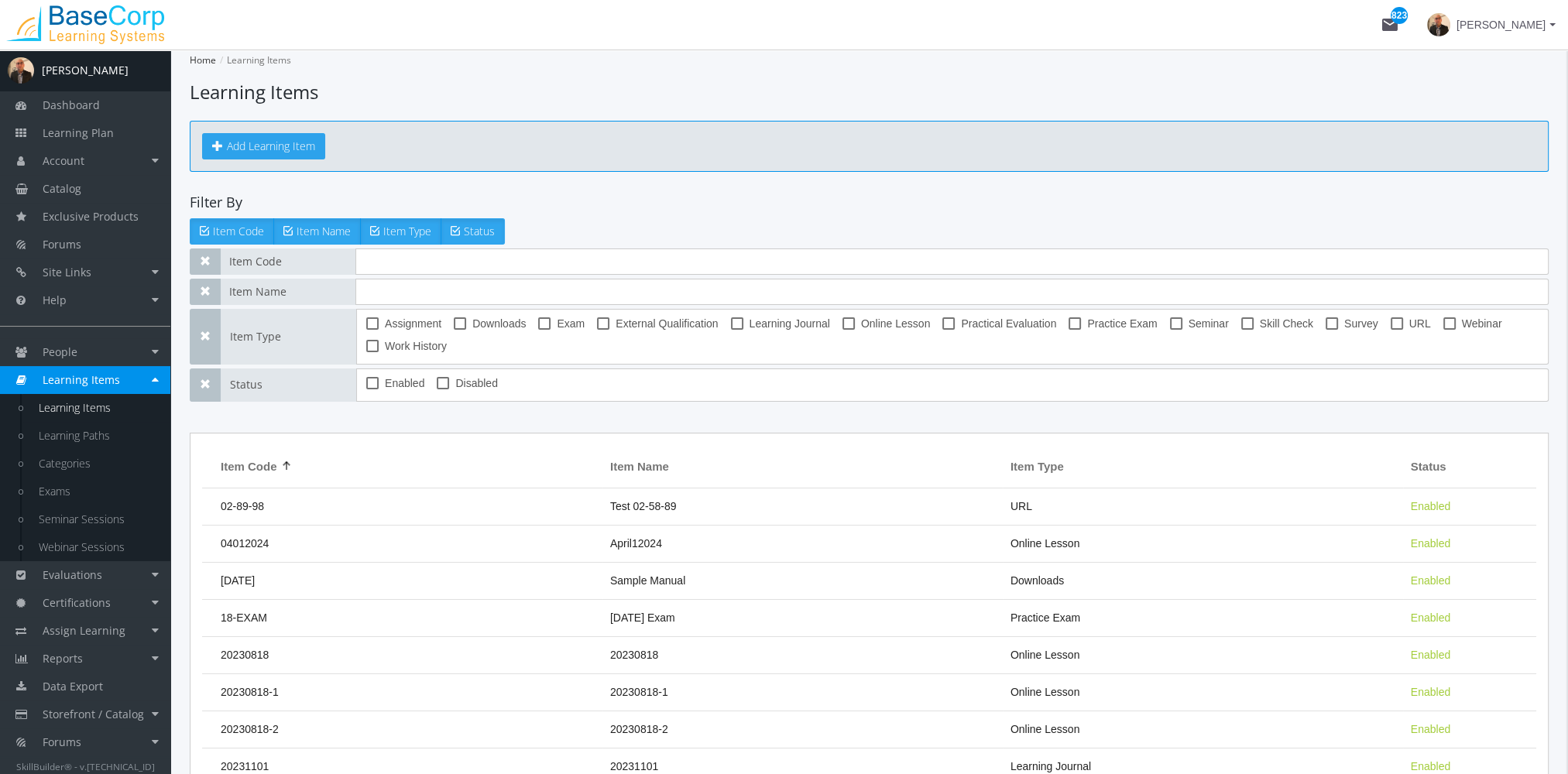
click at [271, 133] on button "Add Learning Item" at bounding box center [263, 146] width 123 height 26
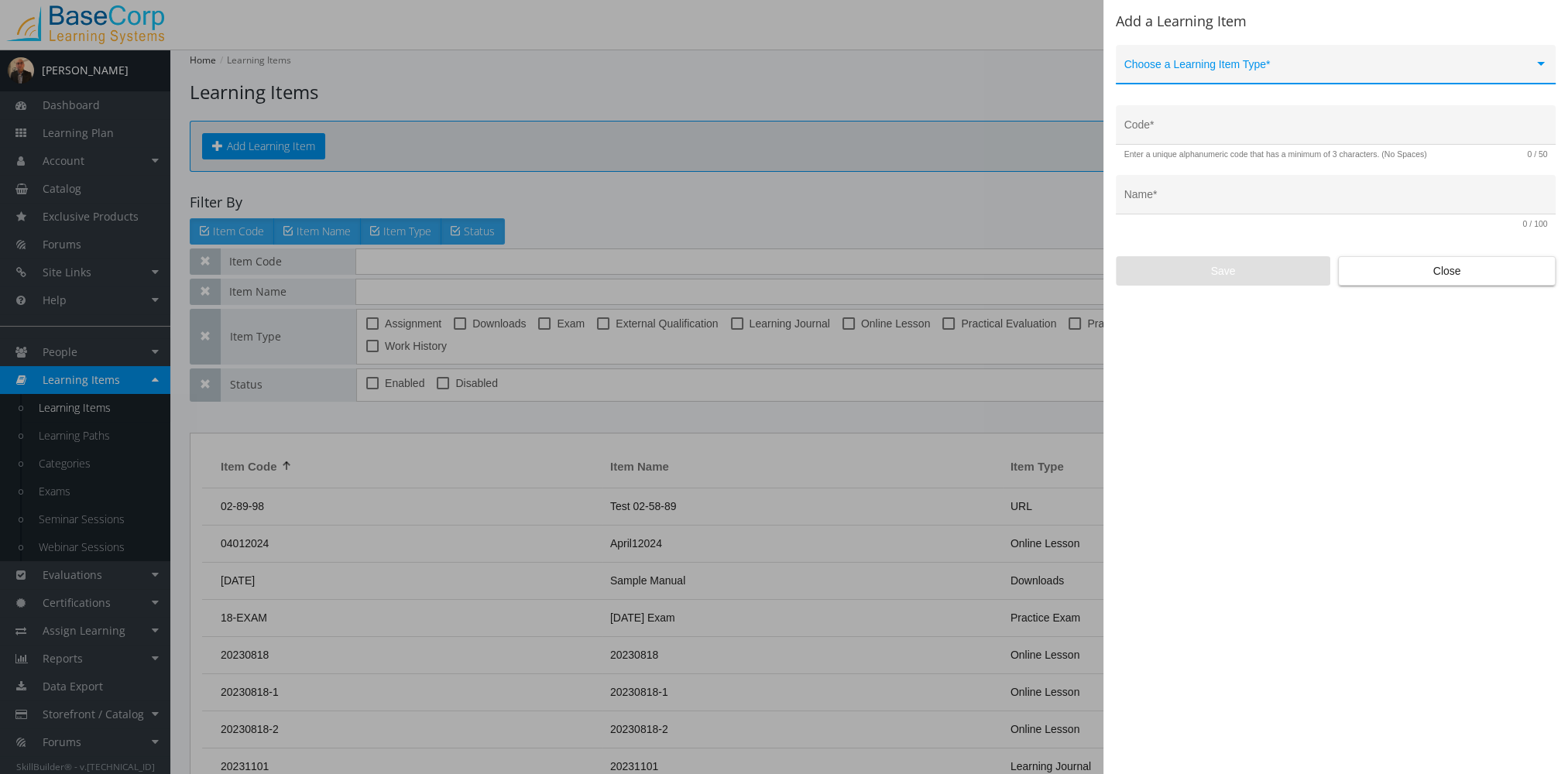
click at [1149, 73] on span at bounding box center [1329, 70] width 409 height 12
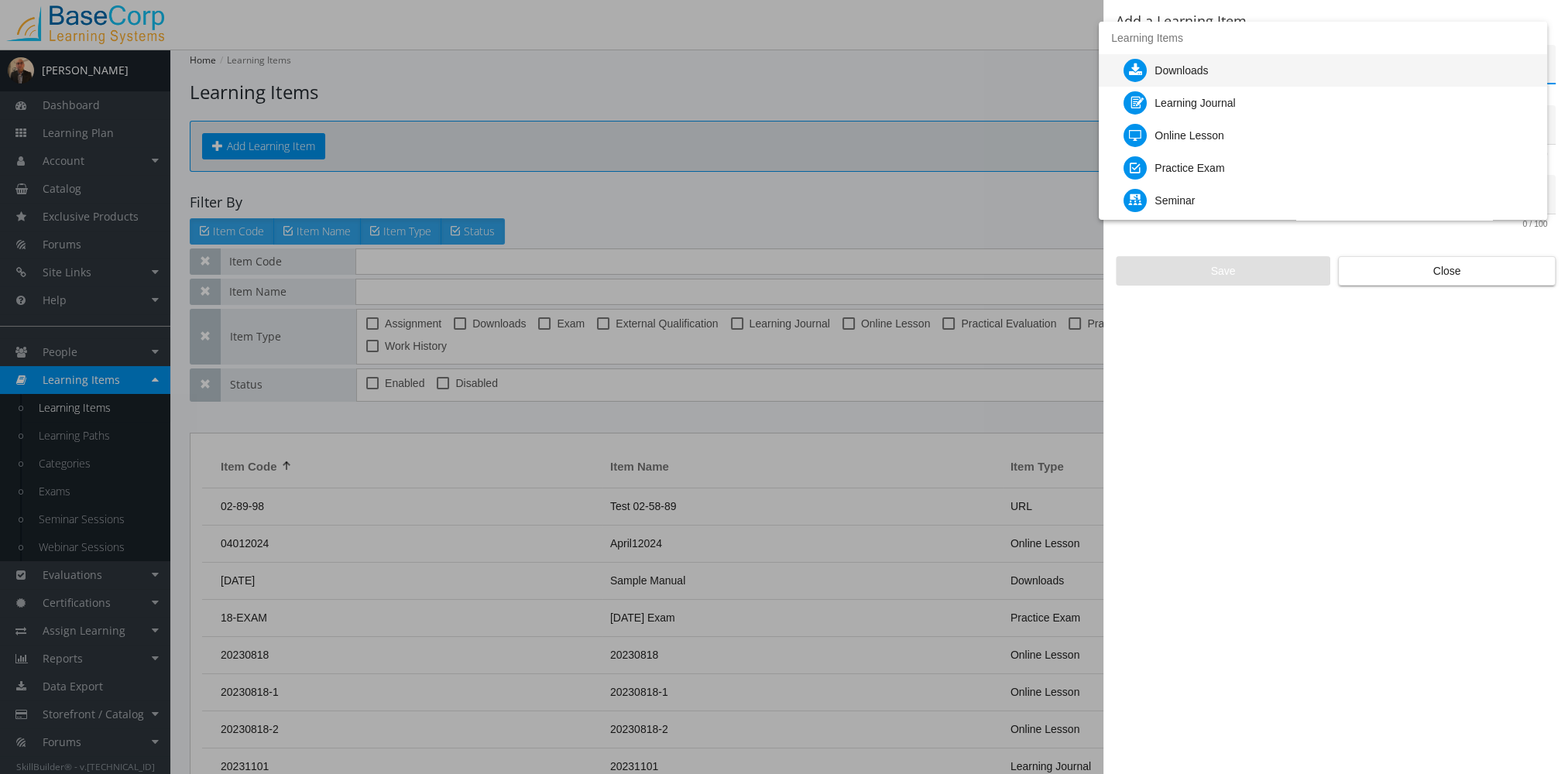
scroll to position [77, 0]
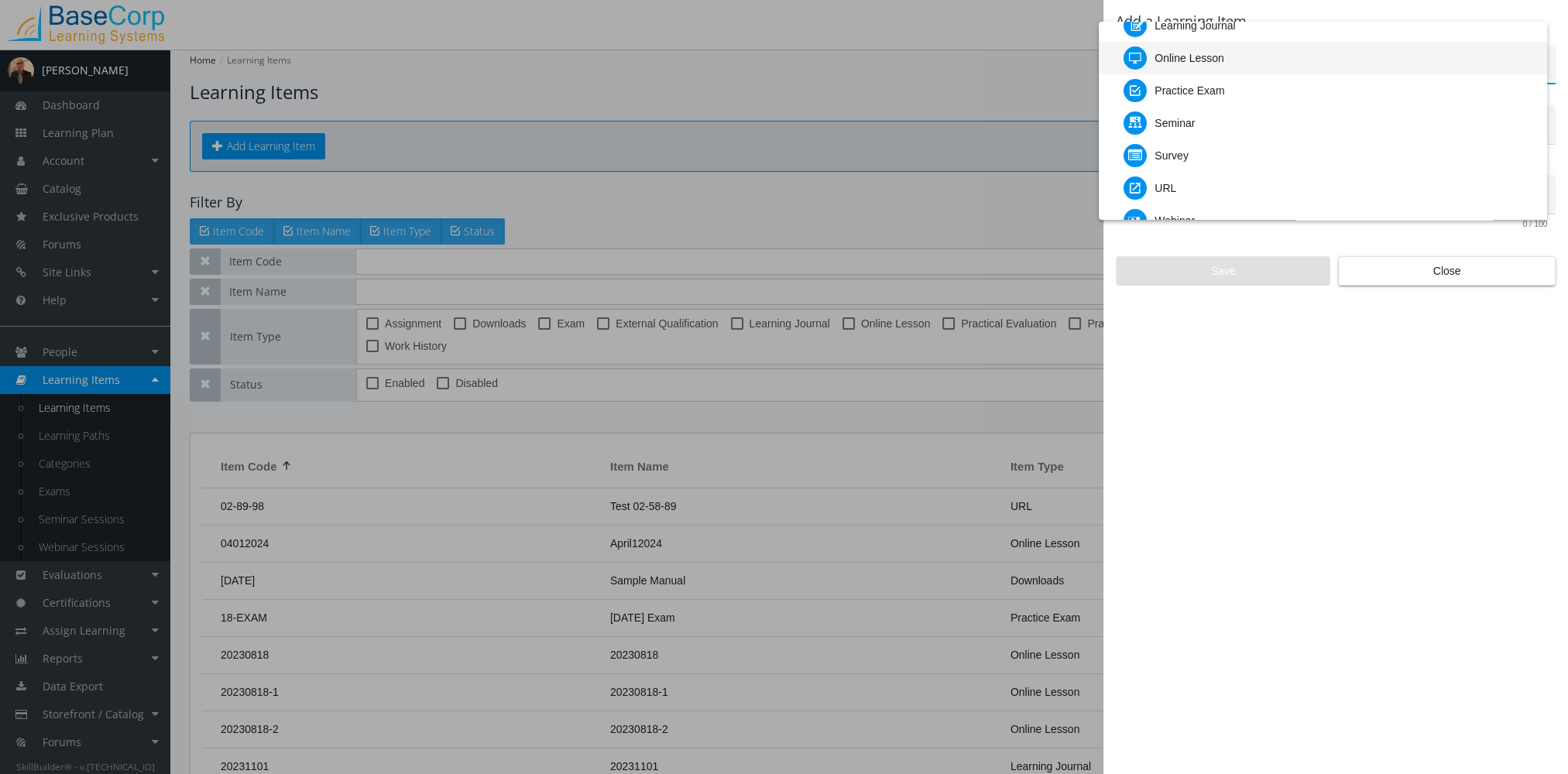
click at [1176, 59] on div "Online Lesson" at bounding box center [1189, 58] width 70 height 32
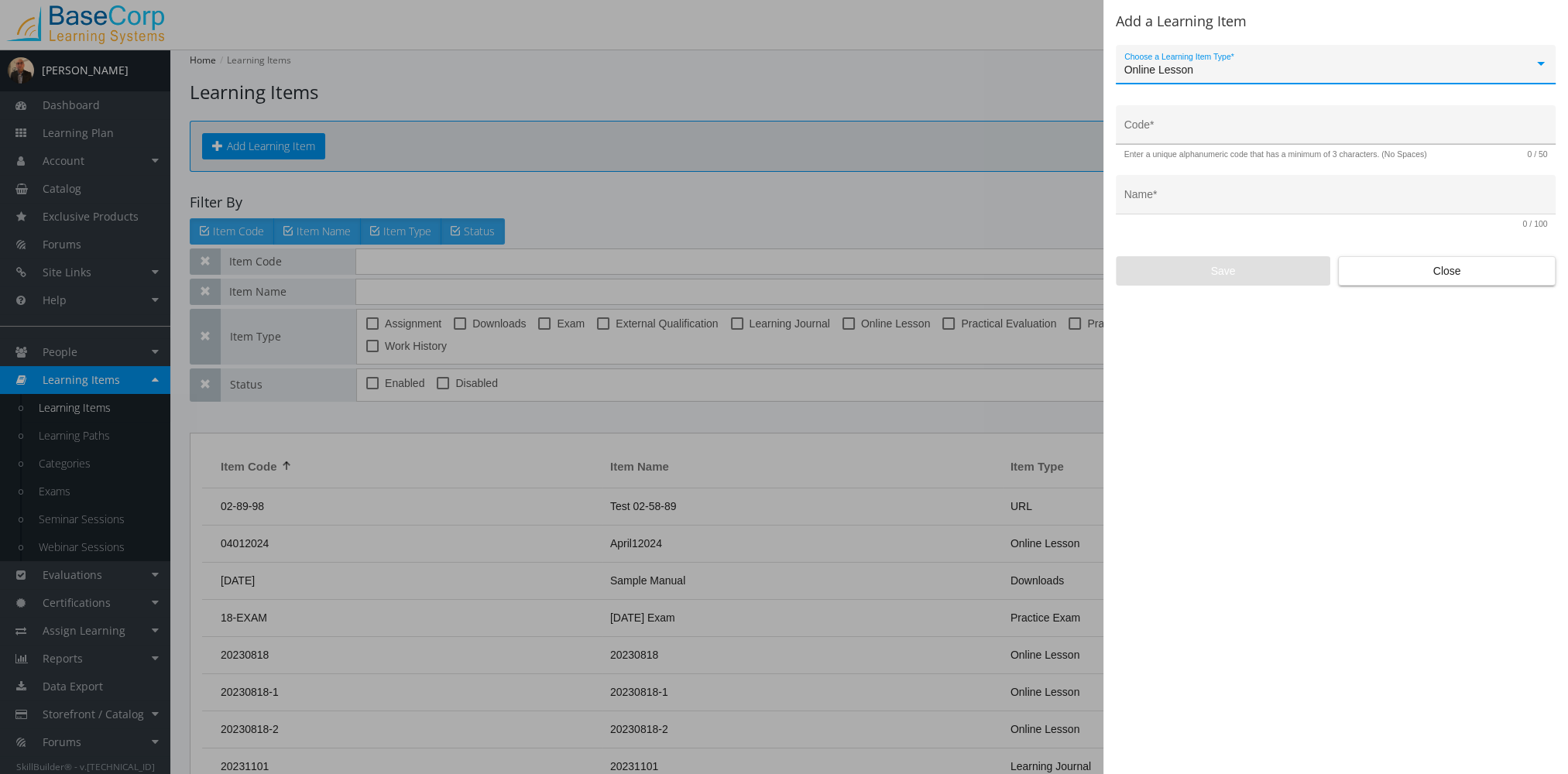
click at [1176, 131] on input "Code *" at bounding box center [1336, 130] width 423 height 12
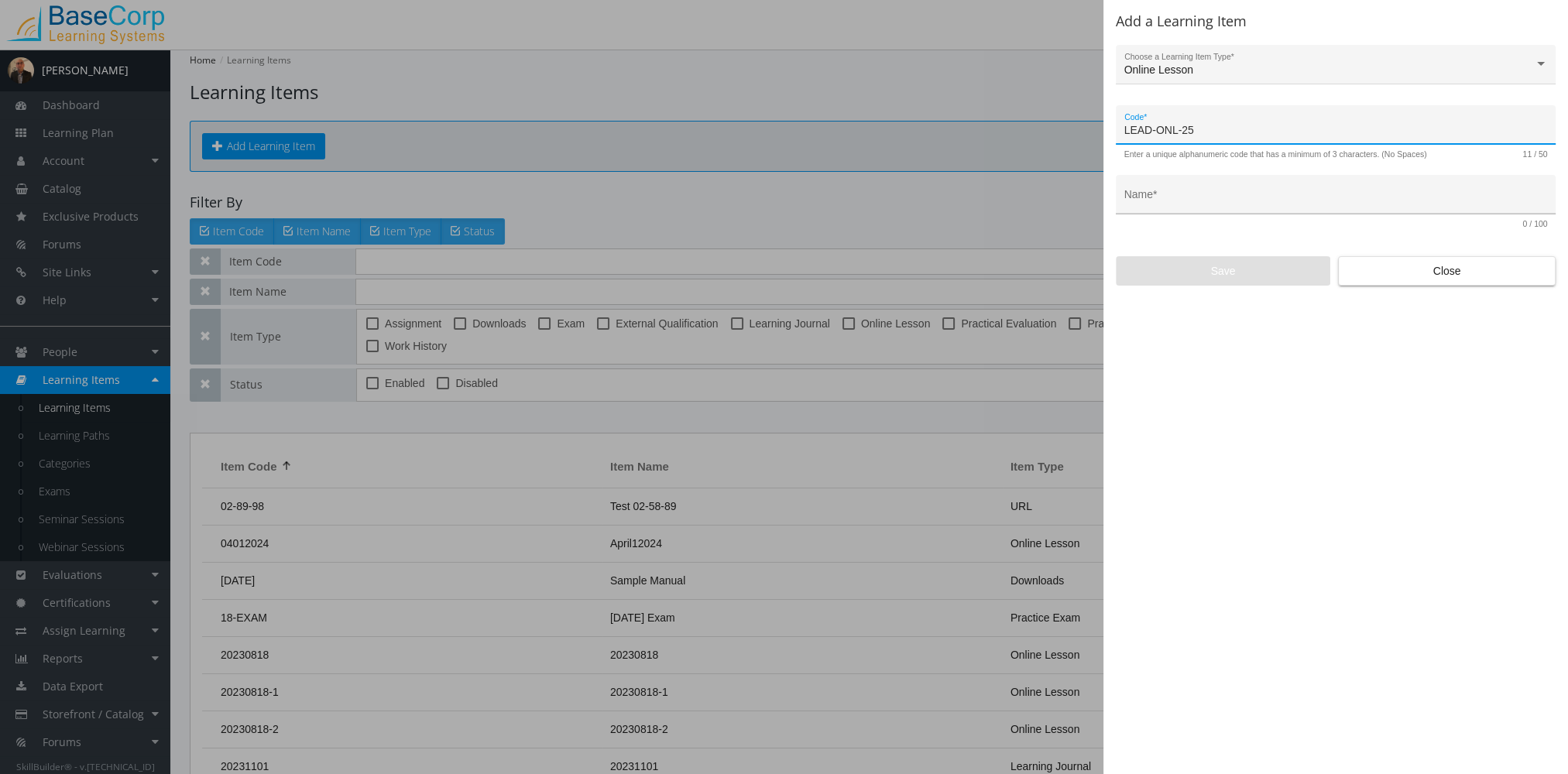
type input "LEAD-ONL-25"
click at [1205, 205] on input "Name *" at bounding box center [1336, 200] width 423 height 12
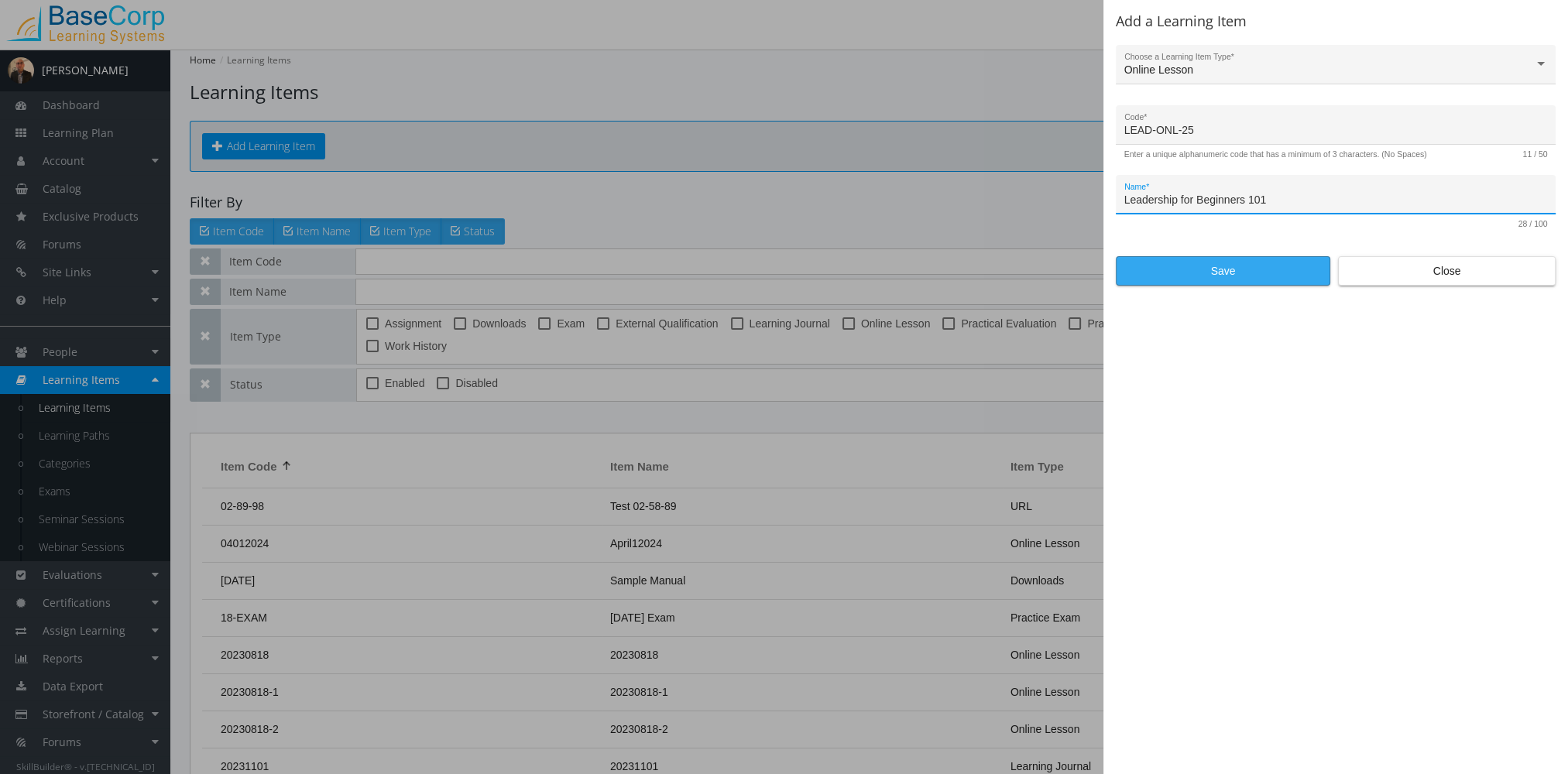
type input "Leadership for Beginners 101"
click at [1235, 281] on span "Save" at bounding box center [1223, 271] width 188 height 28
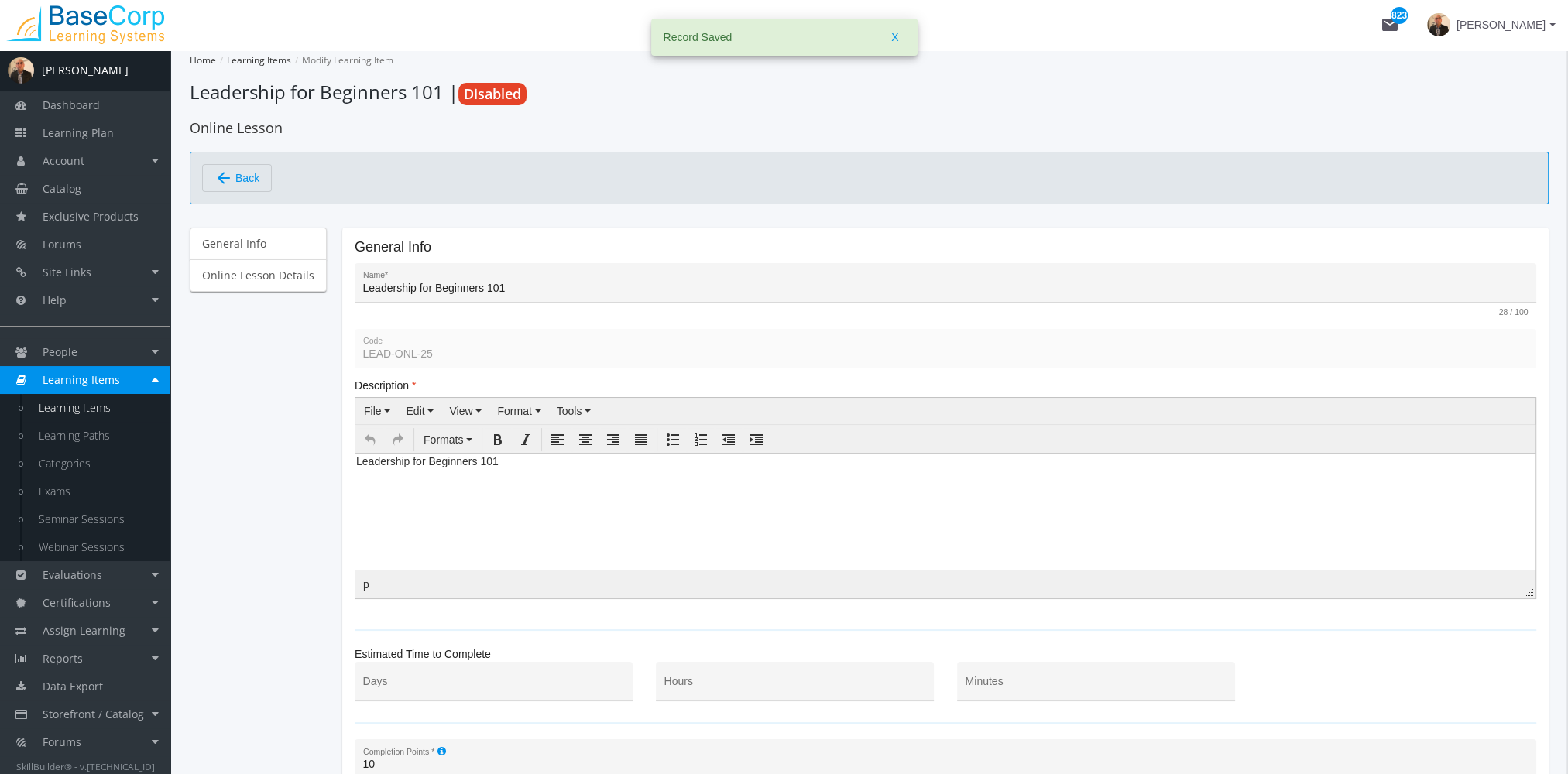
click at [370, 476] on html "Leadership for Beginners 101" at bounding box center [945, 464] width 1180 height 24
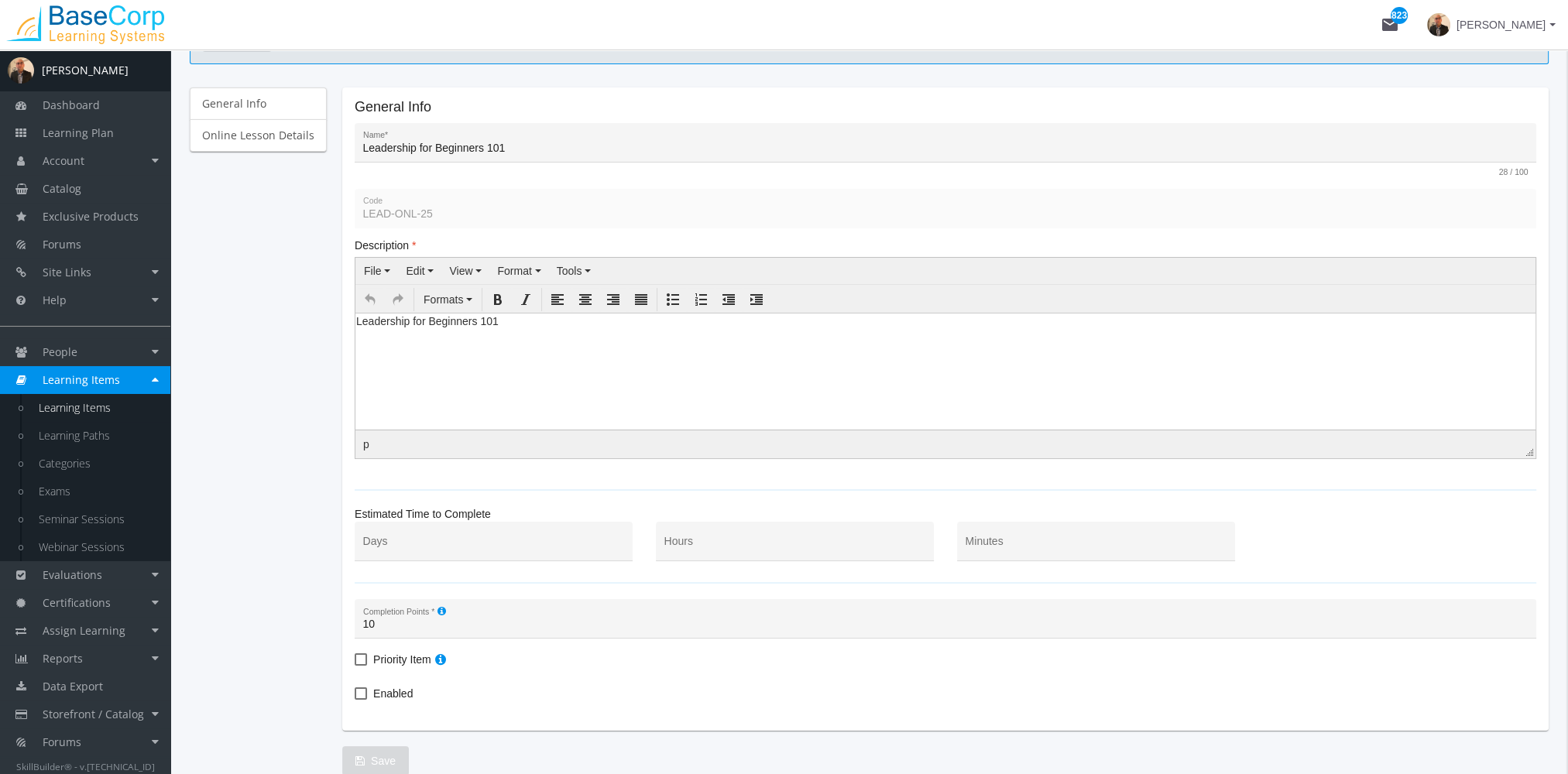
scroll to position [216, 0]
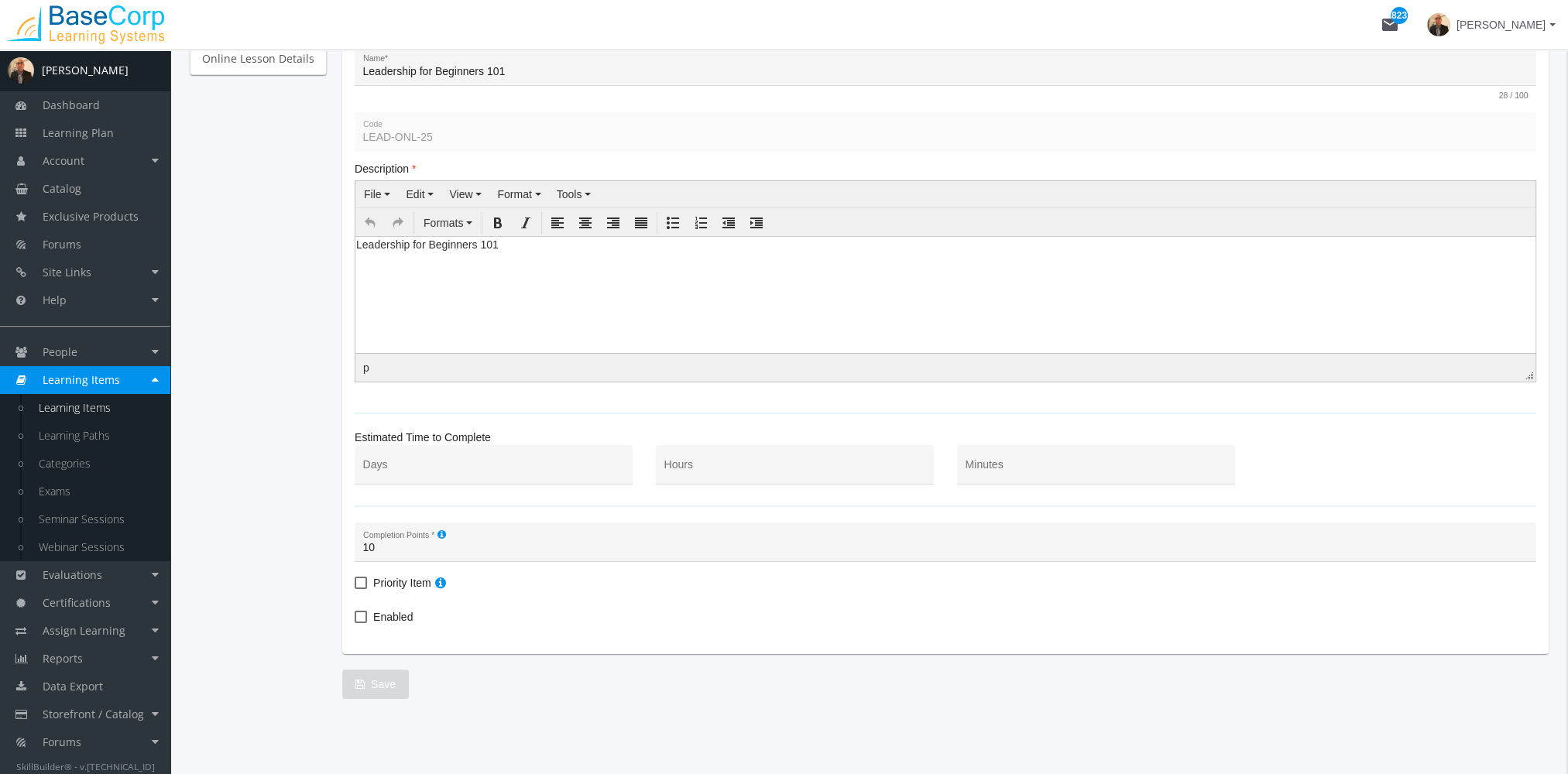
click at [383, 609] on span "Enabled" at bounding box center [392, 617] width 40 height 19
click at [355, 622] on input "Enabled" at bounding box center [354, 622] width 1 height 1
checkbox input "true"
click at [375, 678] on span "Save" at bounding box center [375, 684] width 41 height 28
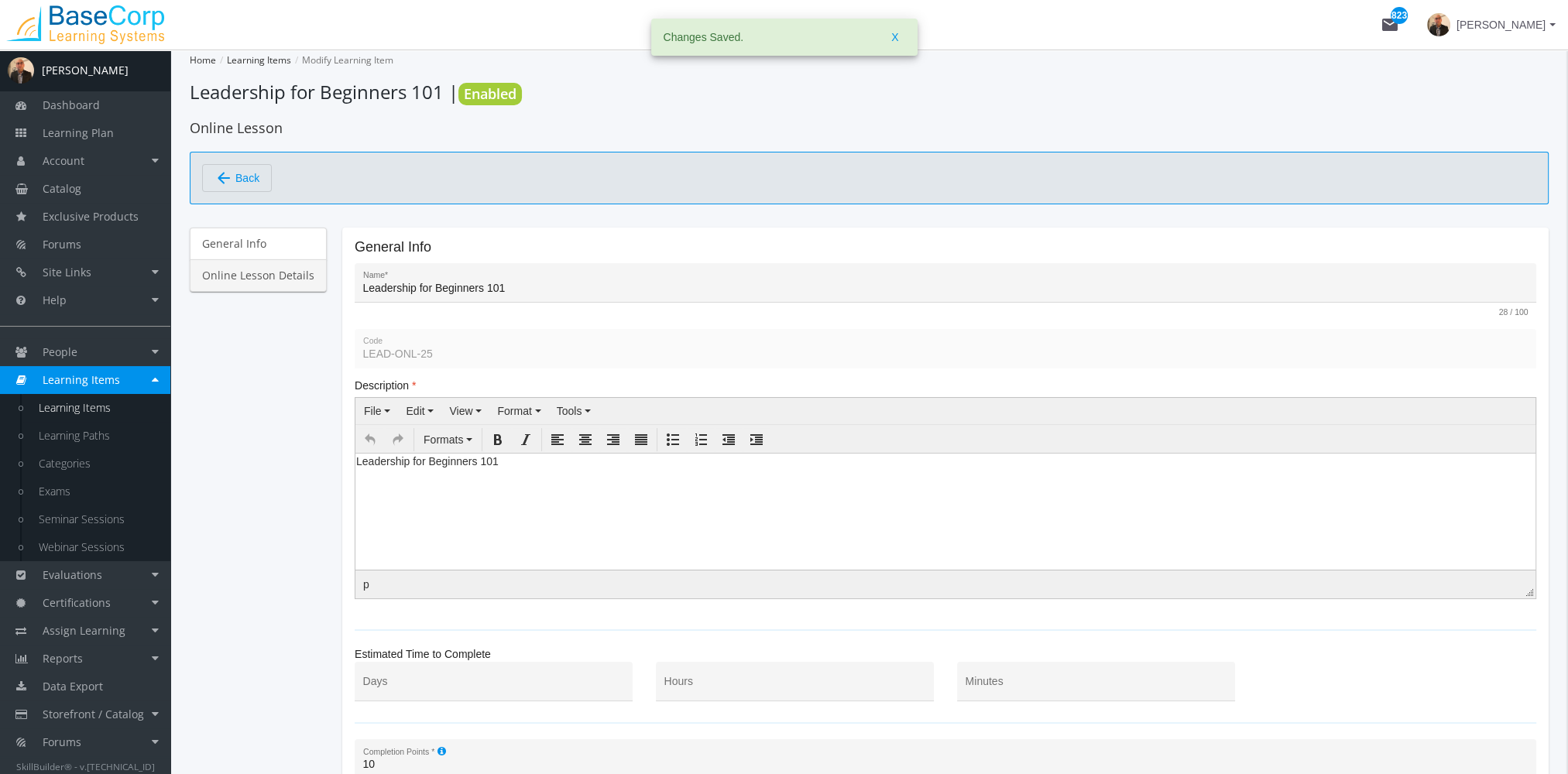
click at [281, 272] on link "Online Lesson Details" at bounding box center [258, 276] width 137 height 32
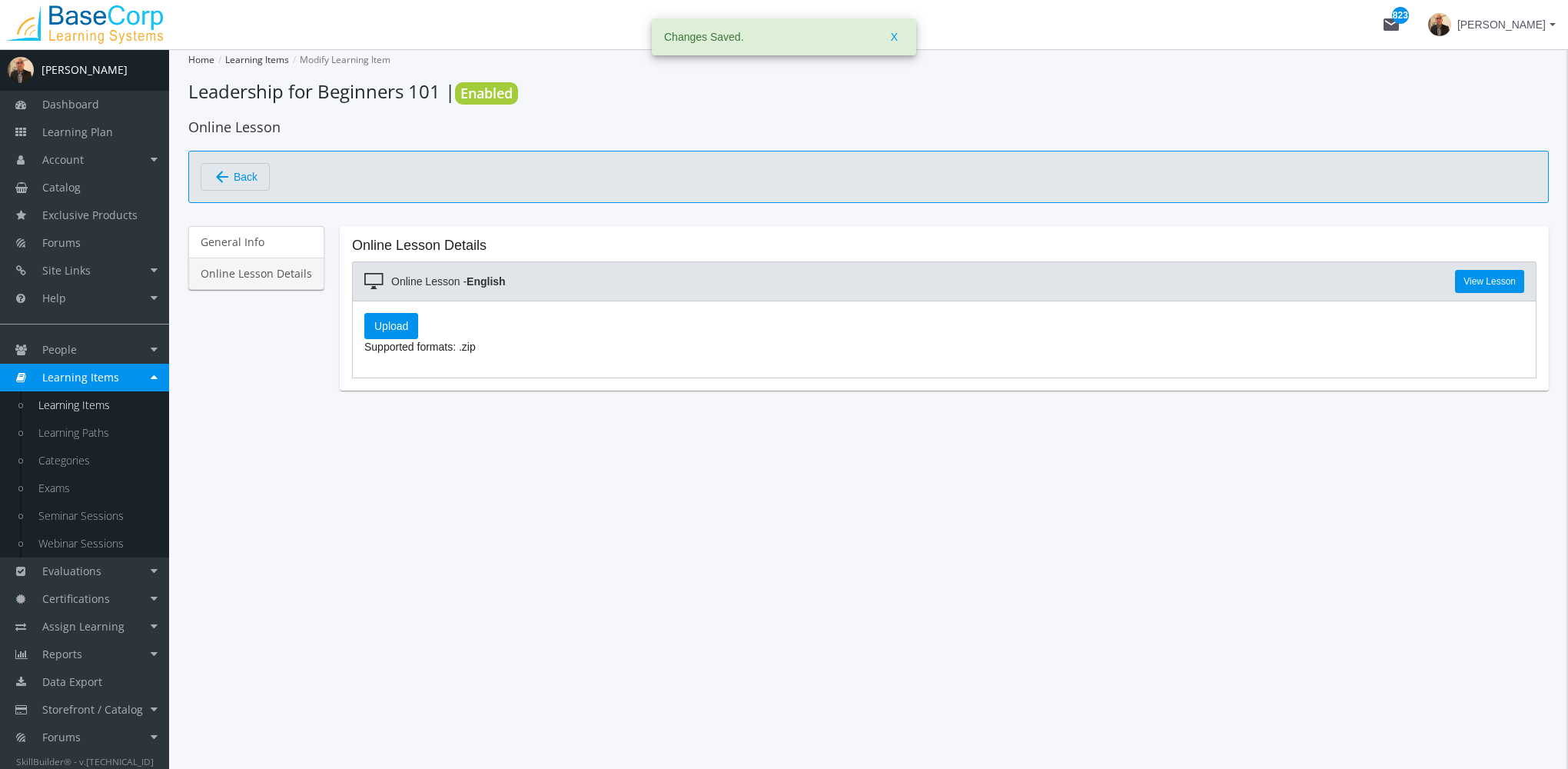
click at [414, 320] on div "Upload Supported formats: .zip" at bounding box center [944, 334] width 1160 height 42
click at [369, 321] on label "Upload" at bounding box center [391, 326] width 54 height 26
click at [0, 0] on input "Upload" at bounding box center [0, 0] width 0 height 0
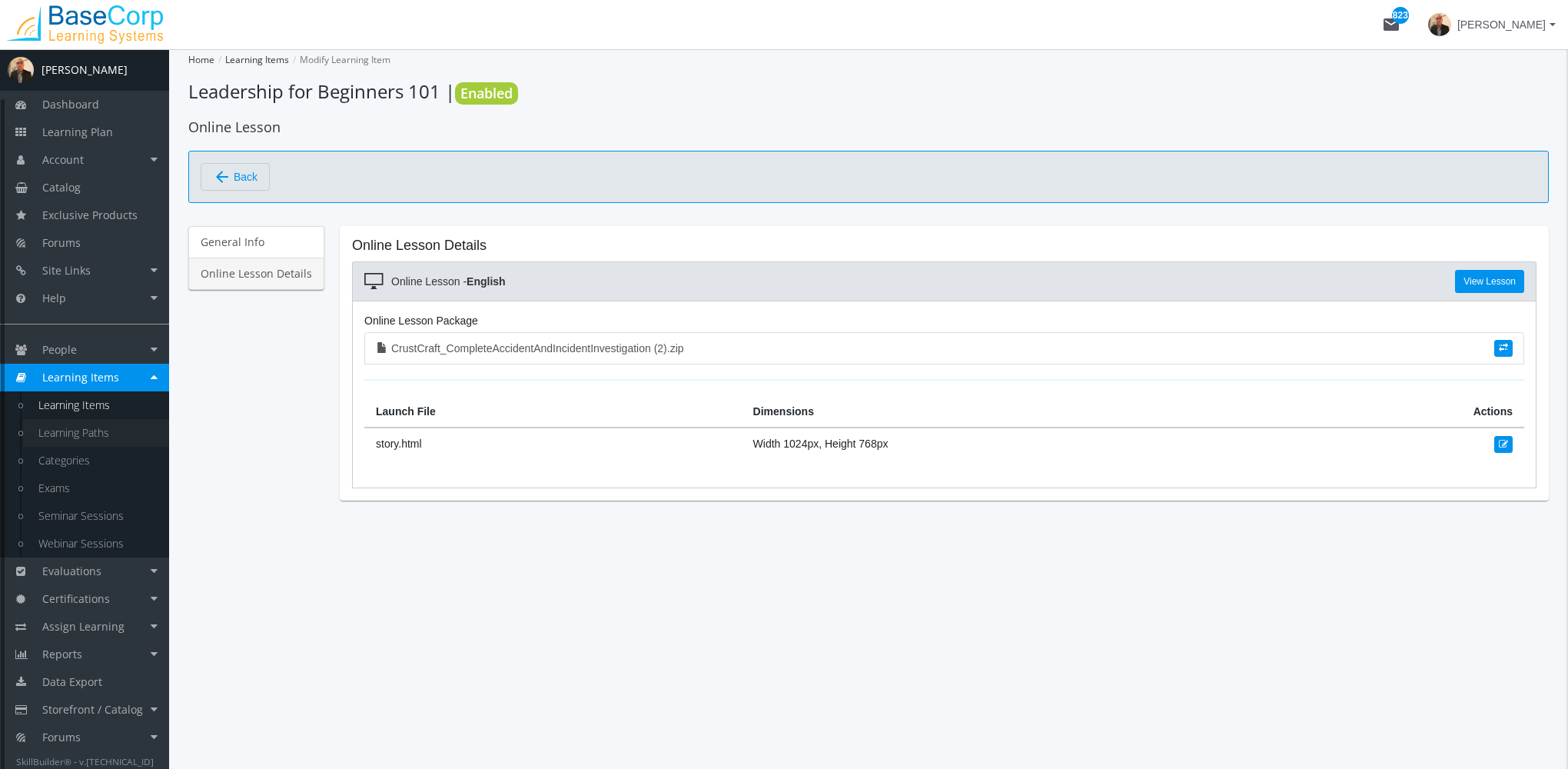
click at [118, 430] on link "Learning Paths" at bounding box center [96, 432] width 146 height 27
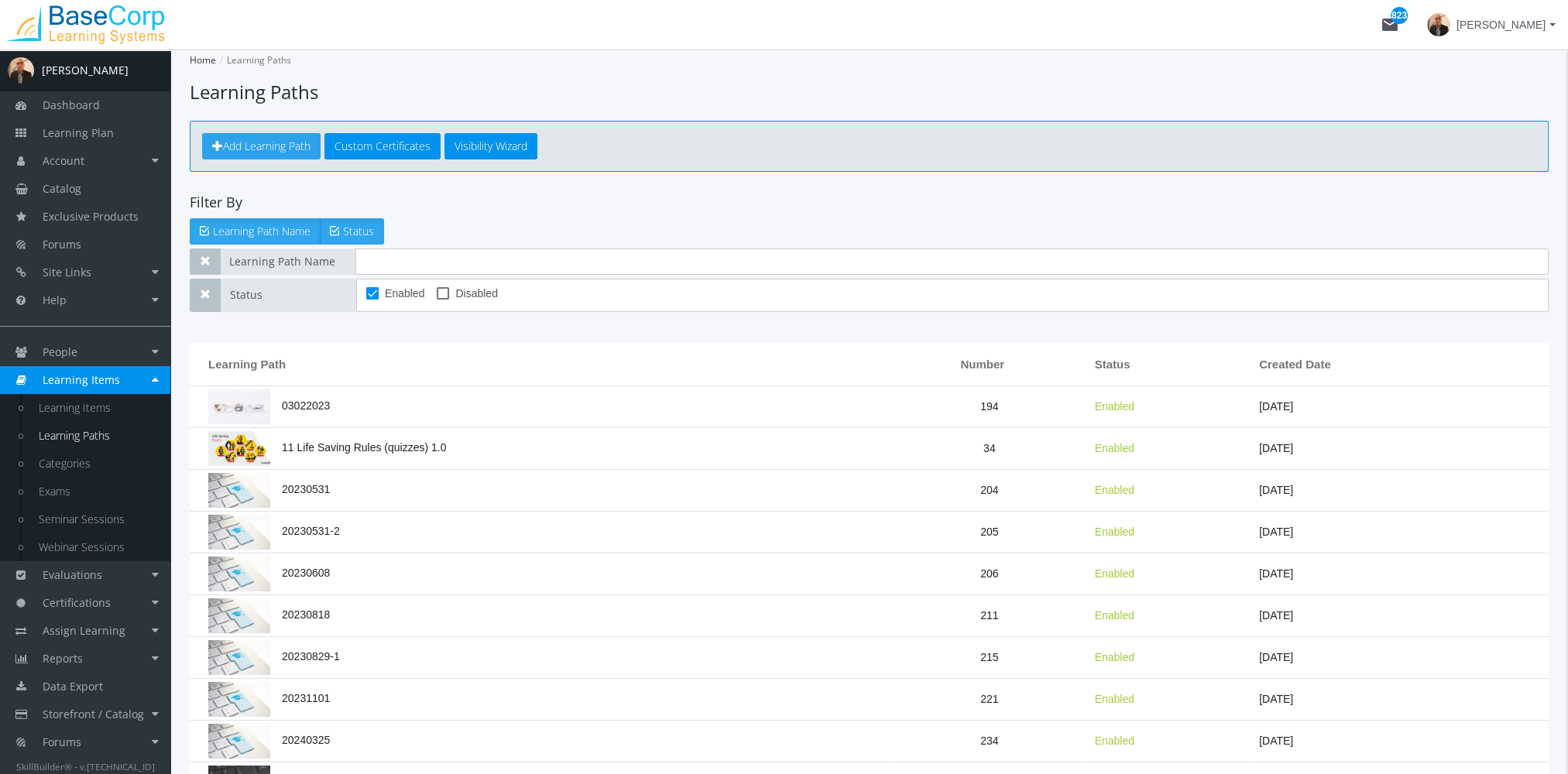
click at [263, 133] on link "Add Learning Path" at bounding box center [261, 146] width 118 height 26
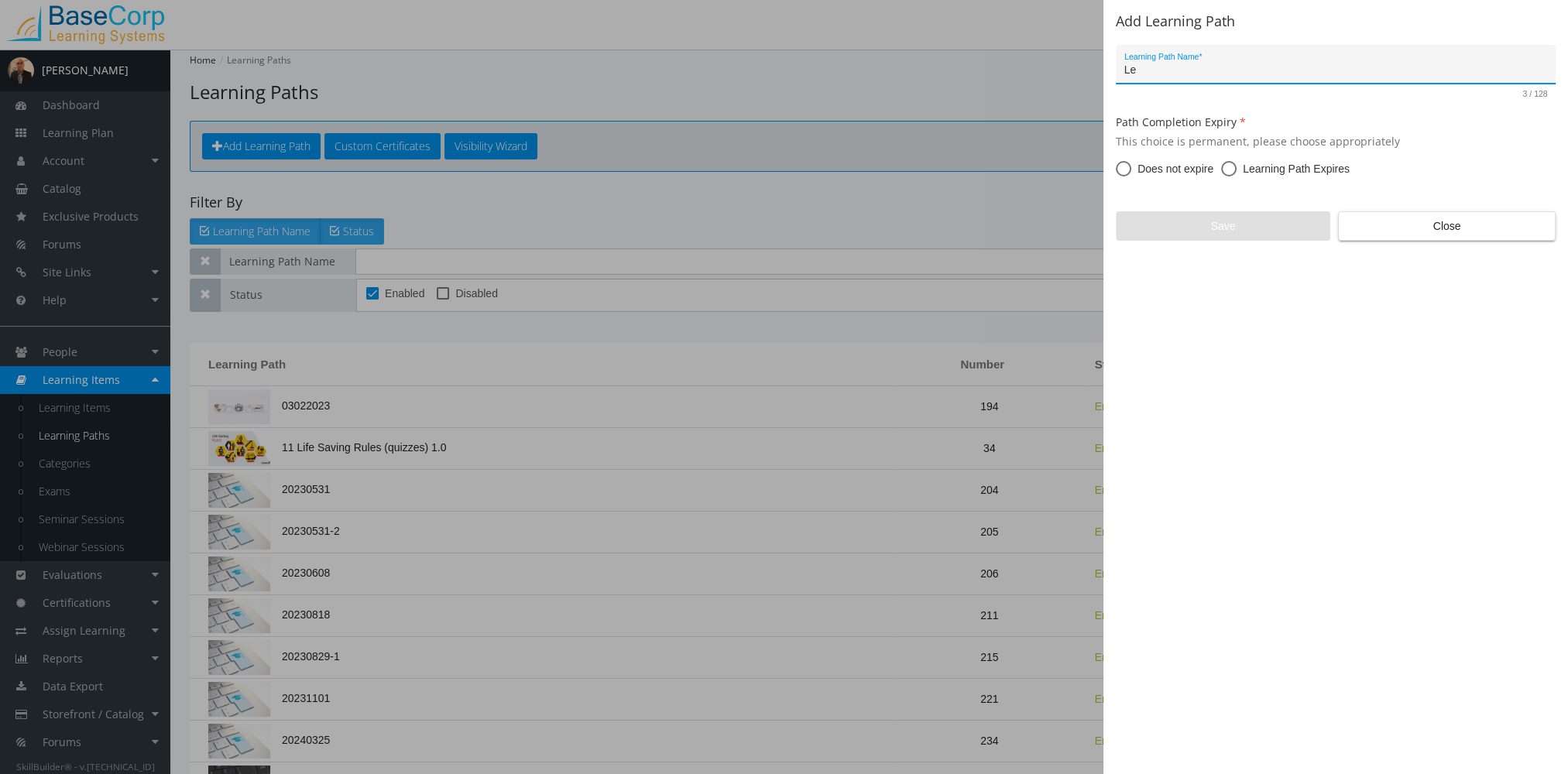
type input "L"
type input "Leadership For Advanced"
click at [1173, 173] on span "Does not expire" at bounding box center [1172, 169] width 82 height 15
click at [1131, 173] on input "Does not expire" at bounding box center [1123, 171] width 15 height 15
radio input "true"
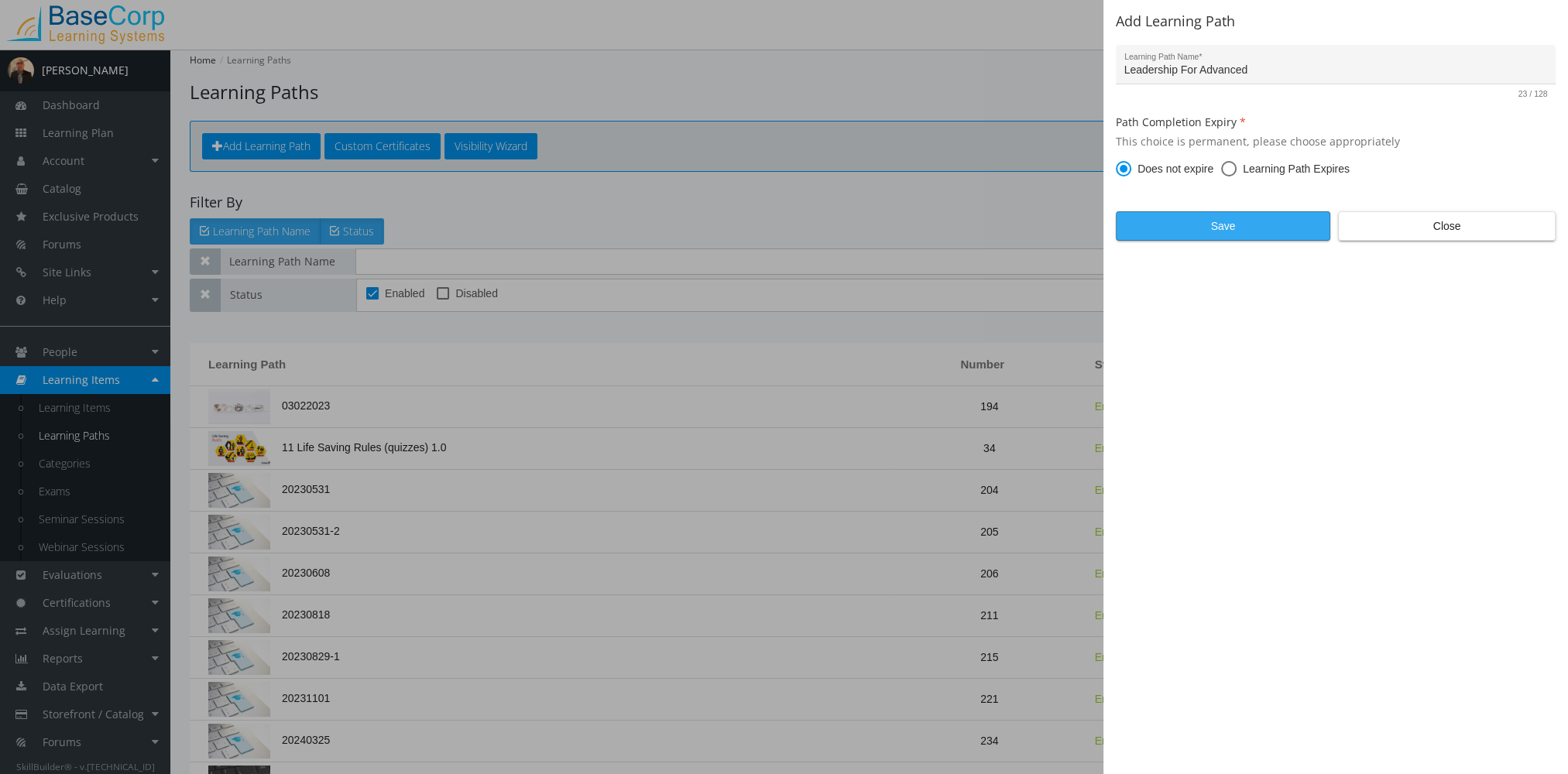
click at [1226, 224] on span "Save" at bounding box center [1223, 226] width 188 height 28
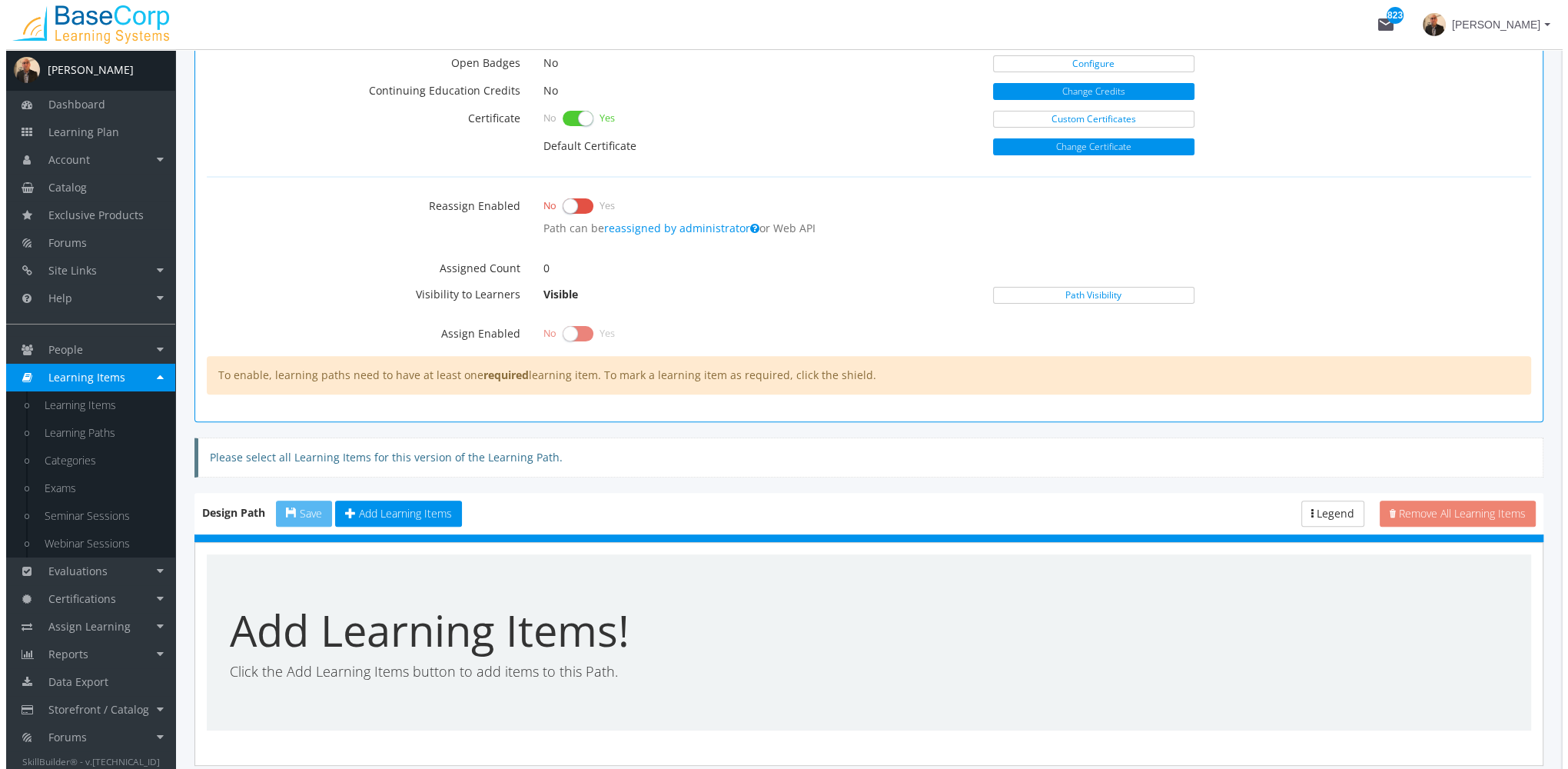
scroll to position [695, 0]
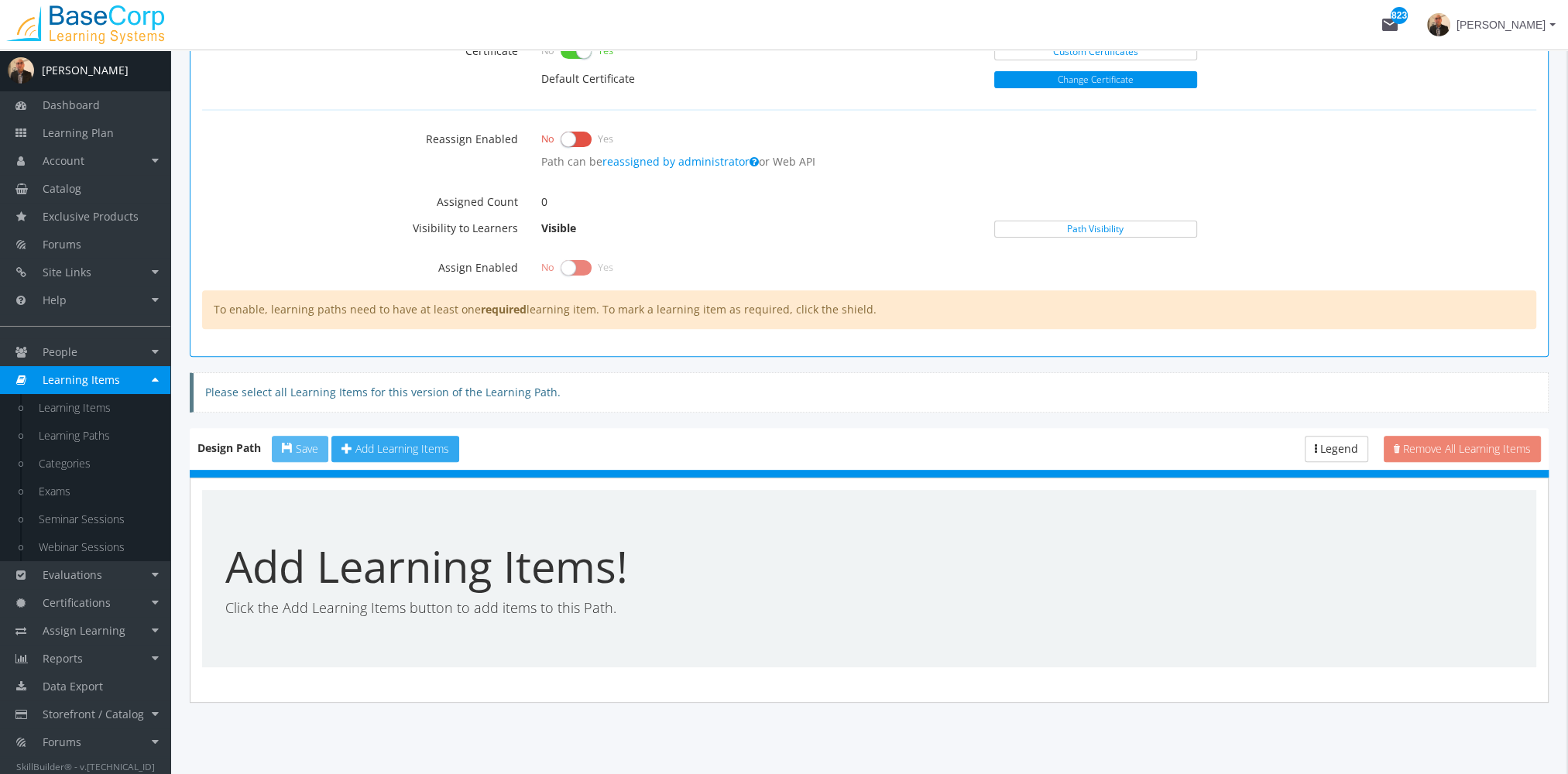
click at [380, 447] on span "Add Learning Items" at bounding box center [402, 448] width 94 height 15
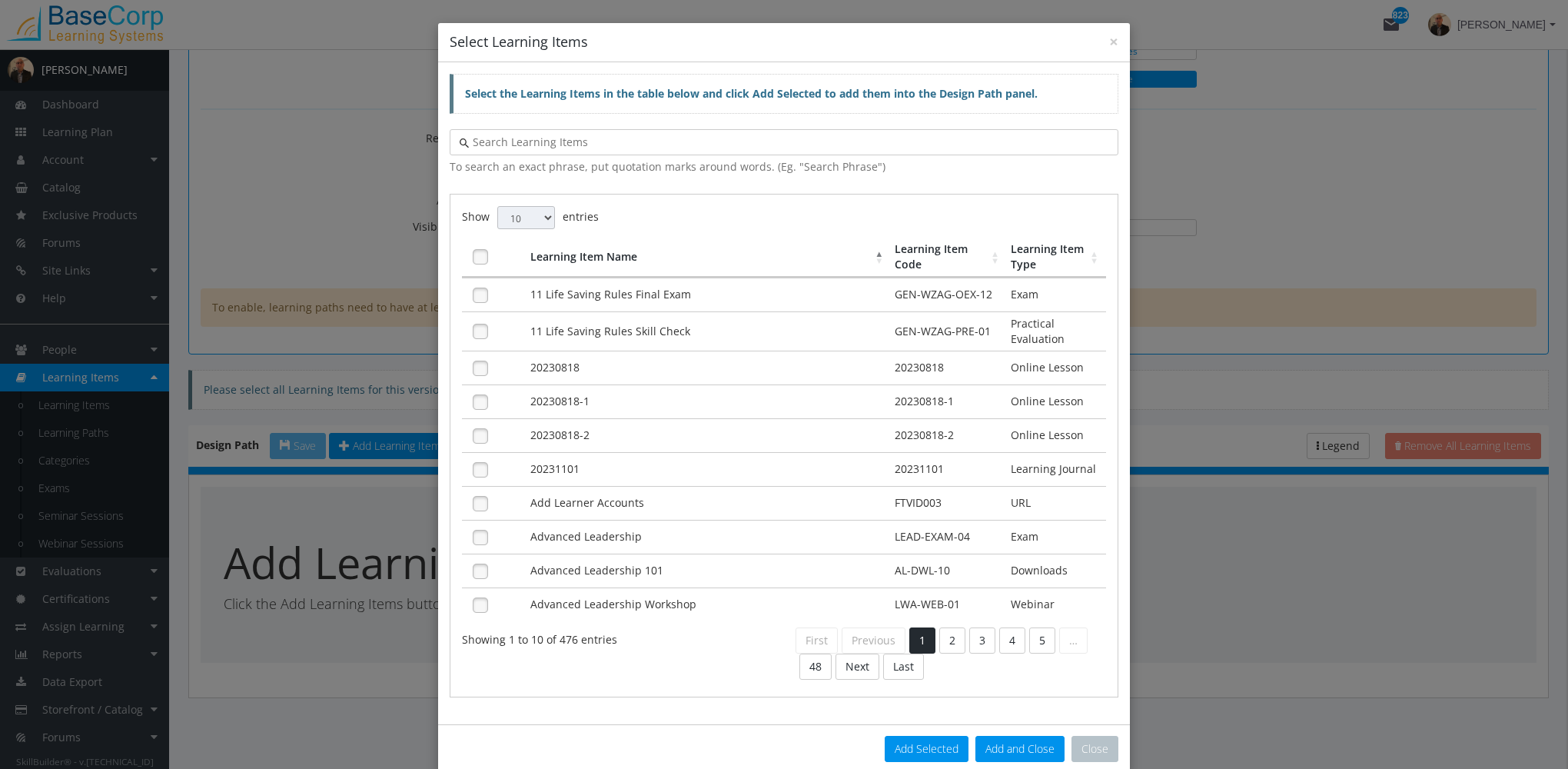
click at [588, 139] on input "text" at bounding box center [788, 142] width 639 height 15
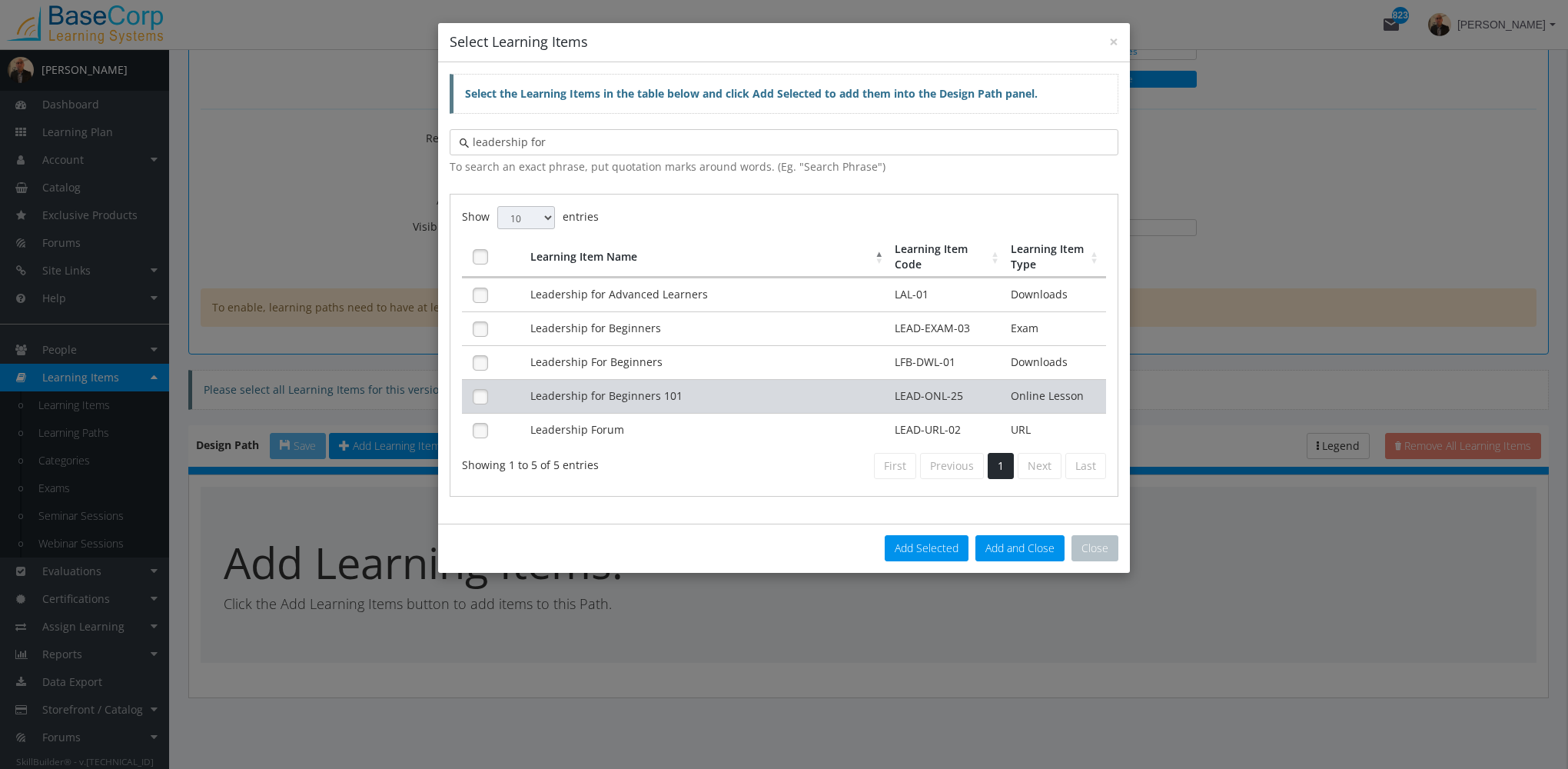
type input "leadership for"
click at [691, 395] on td "Leadership for Beginners 101" at bounding box center [709, 396] width 365 height 34
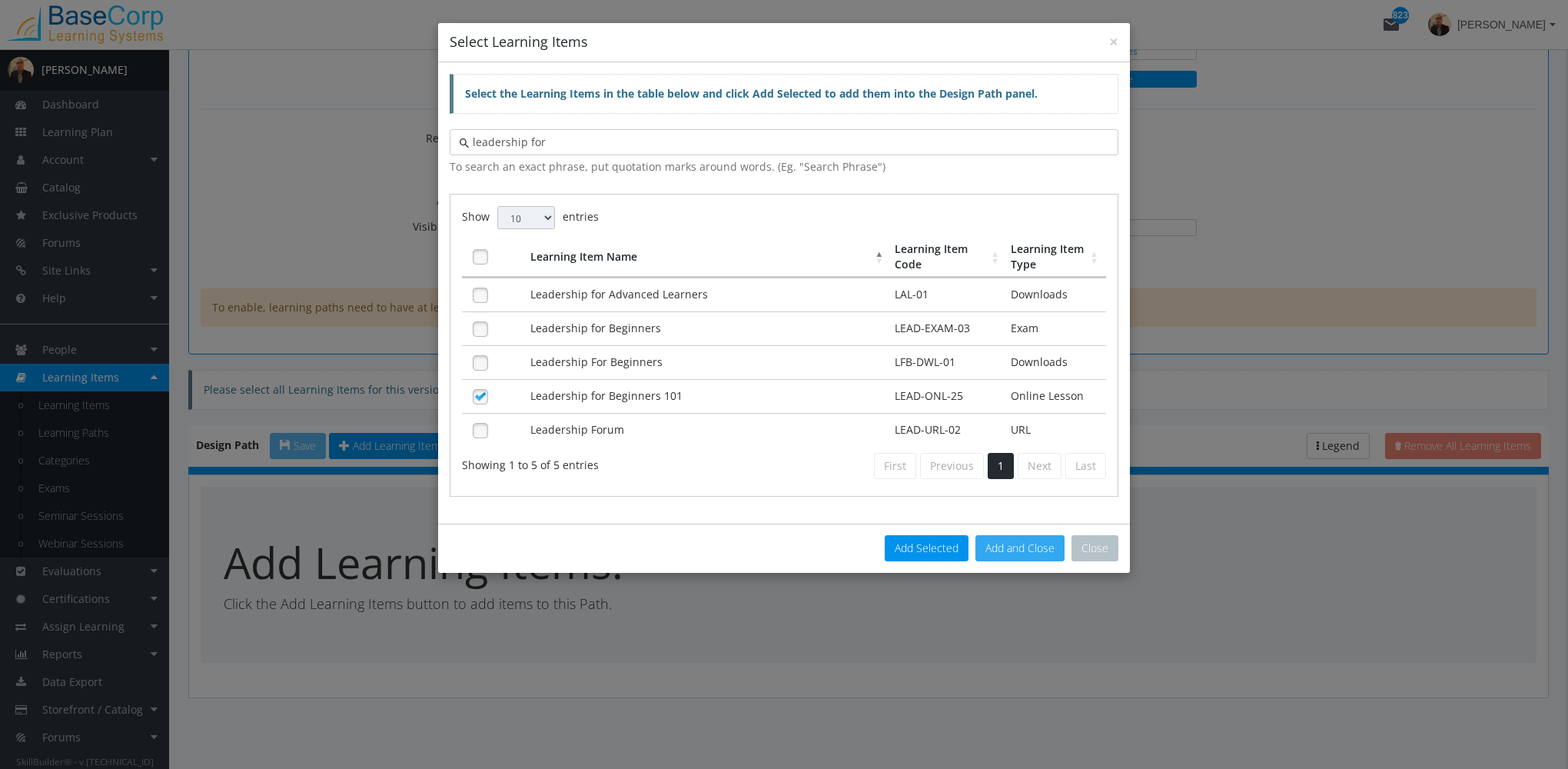
click at [1005, 549] on button "Add and Close" at bounding box center [1020, 548] width 89 height 26
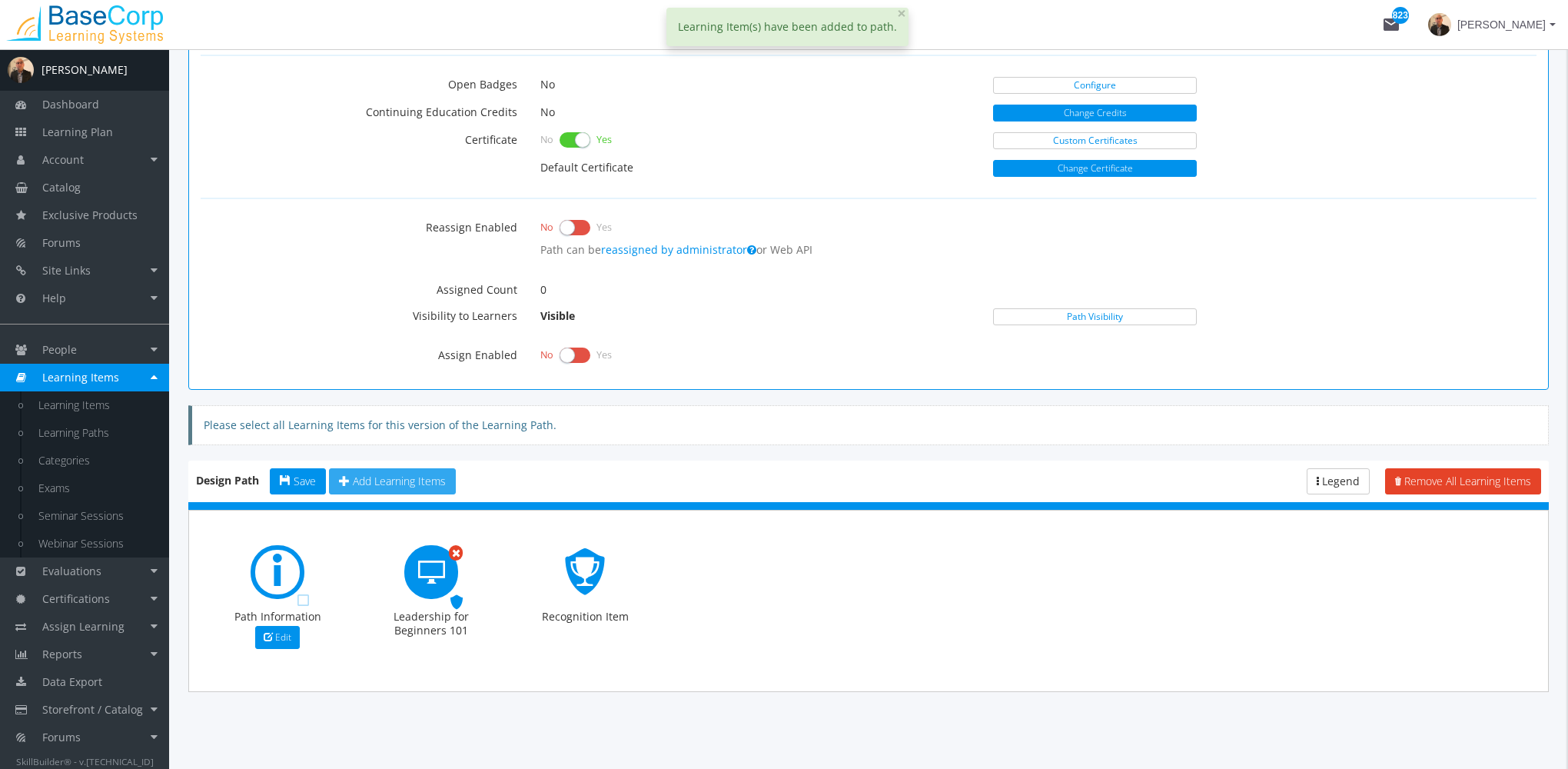
scroll to position [600, 0]
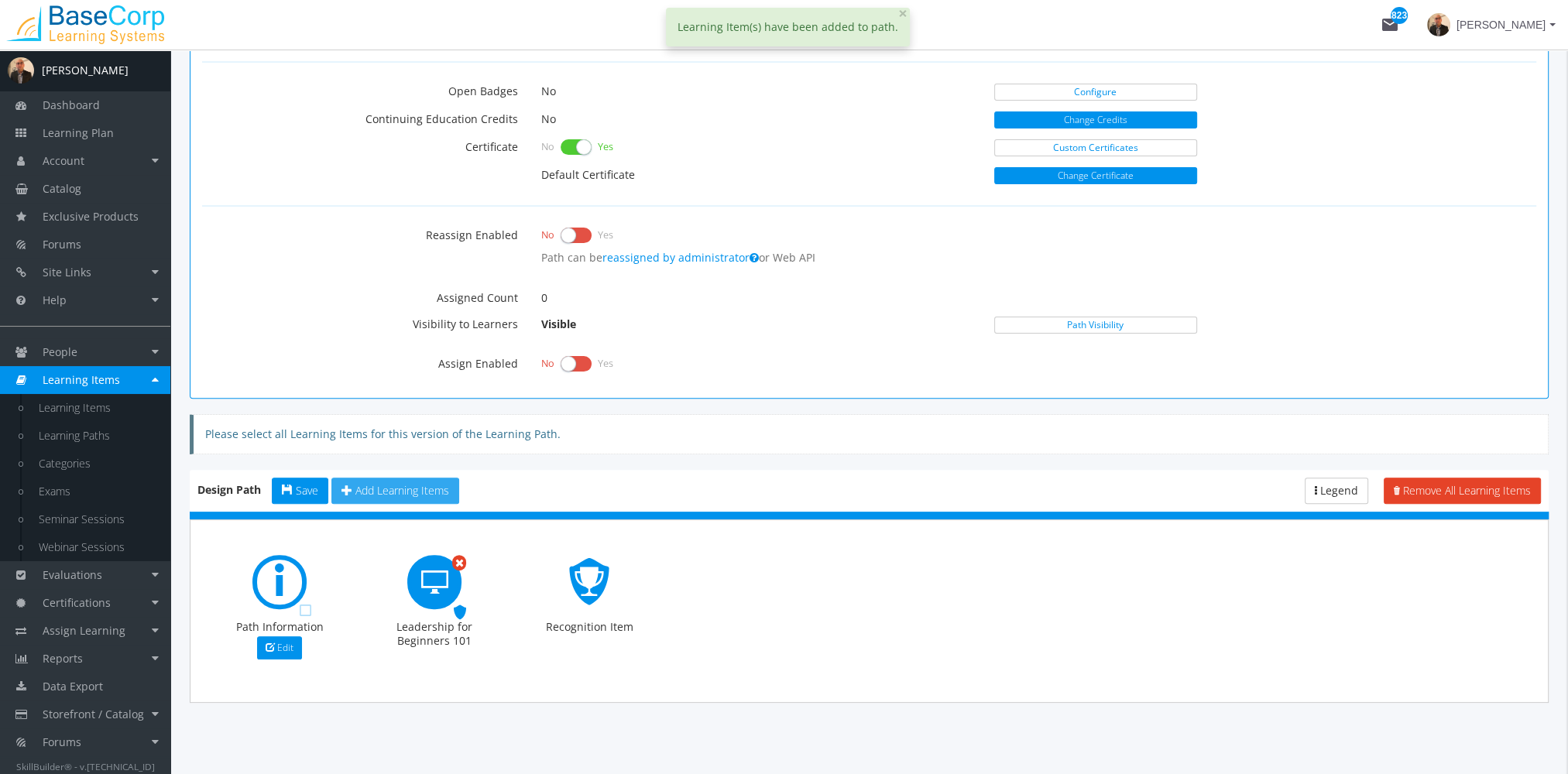
click at [420, 488] on span "Add Learning Items" at bounding box center [402, 490] width 94 height 15
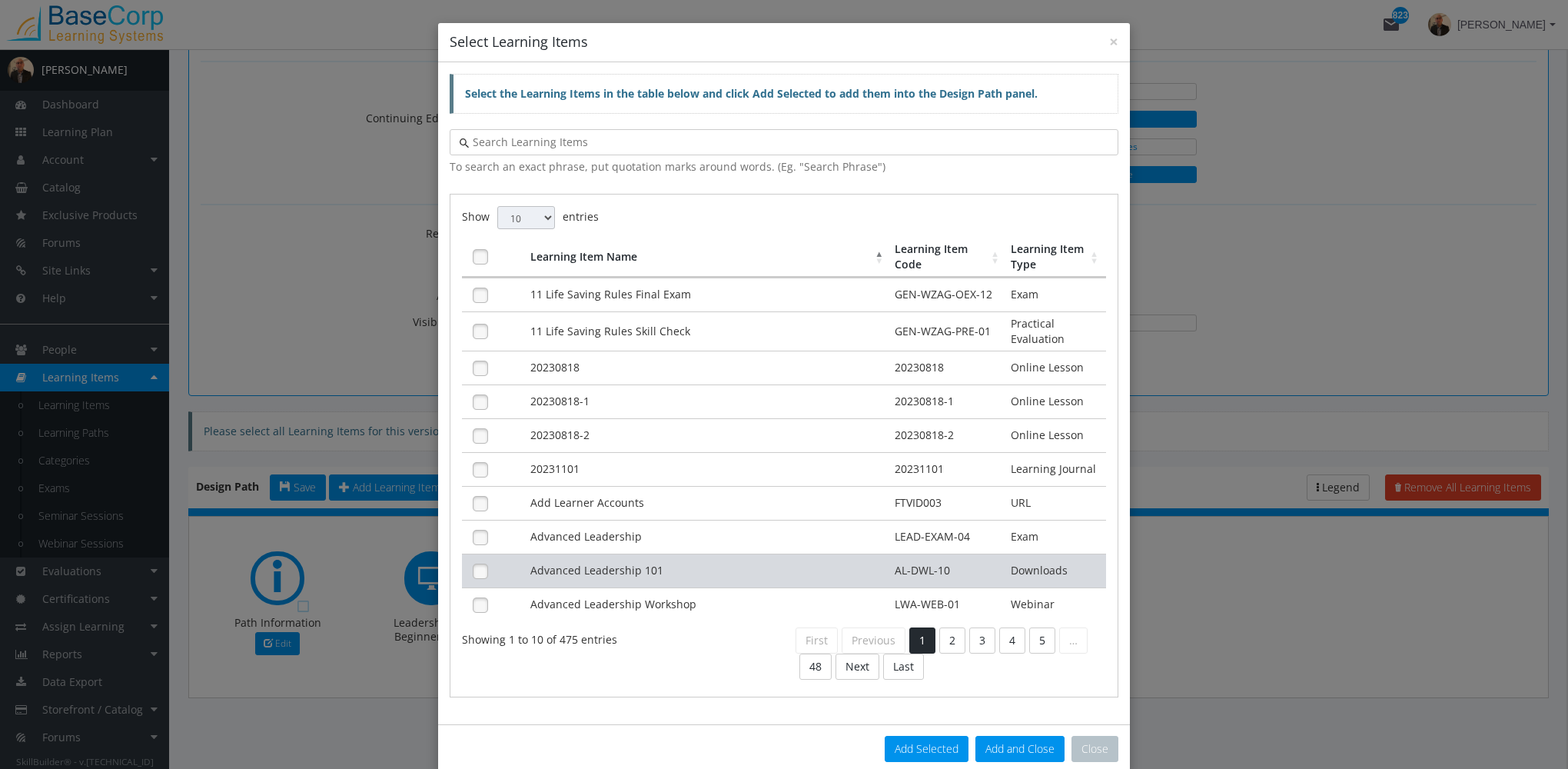
click at [646, 565] on td "Advanced Leadership 101" at bounding box center [709, 571] width 365 height 34
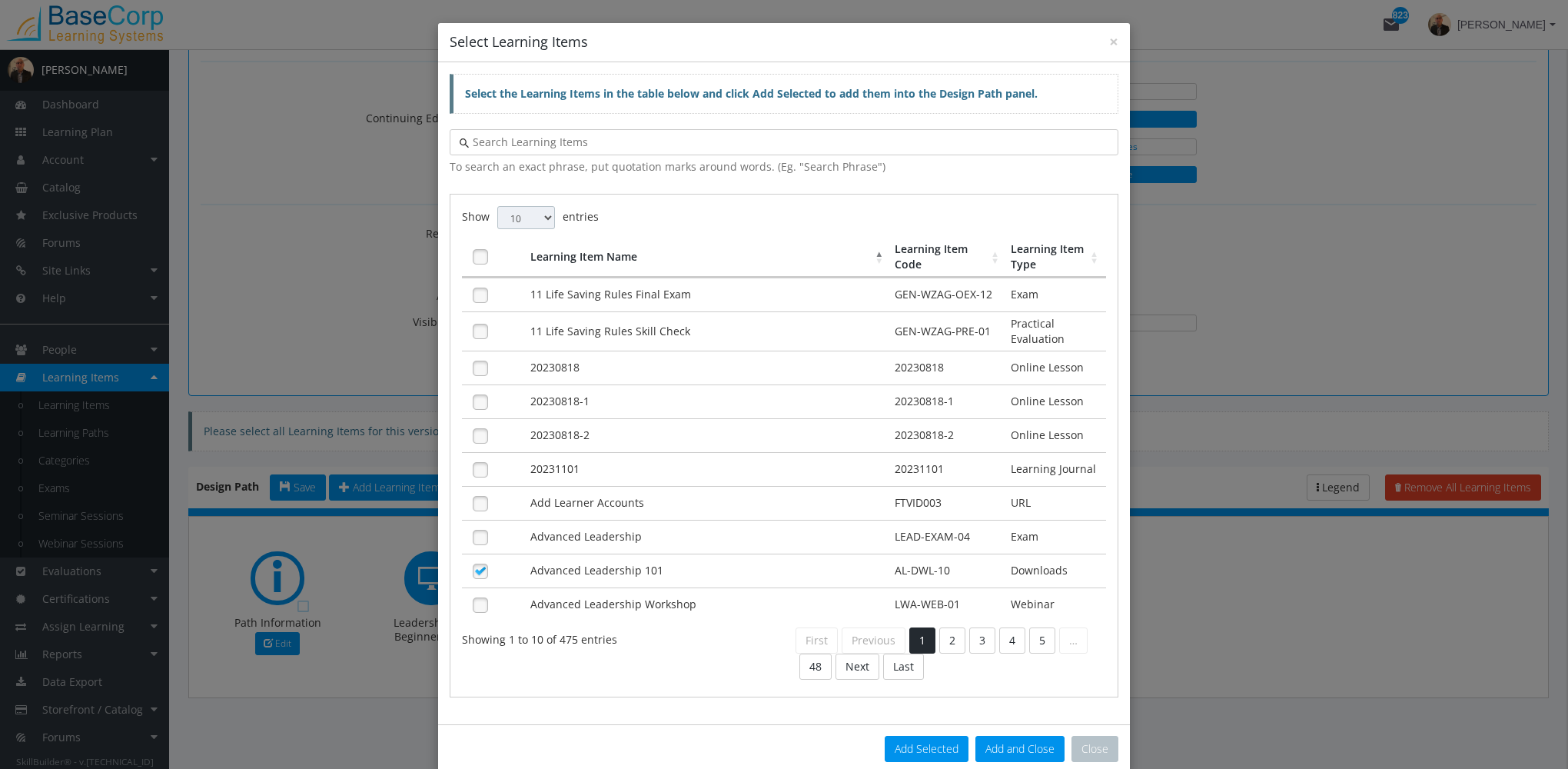
click at [522, 225] on select "10 25 50 100" at bounding box center [526, 217] width 58 height 23
select select "100"
click at [497, 206] on select "10 25 50 100" at bounding box center [526, 217] width 58 height 23
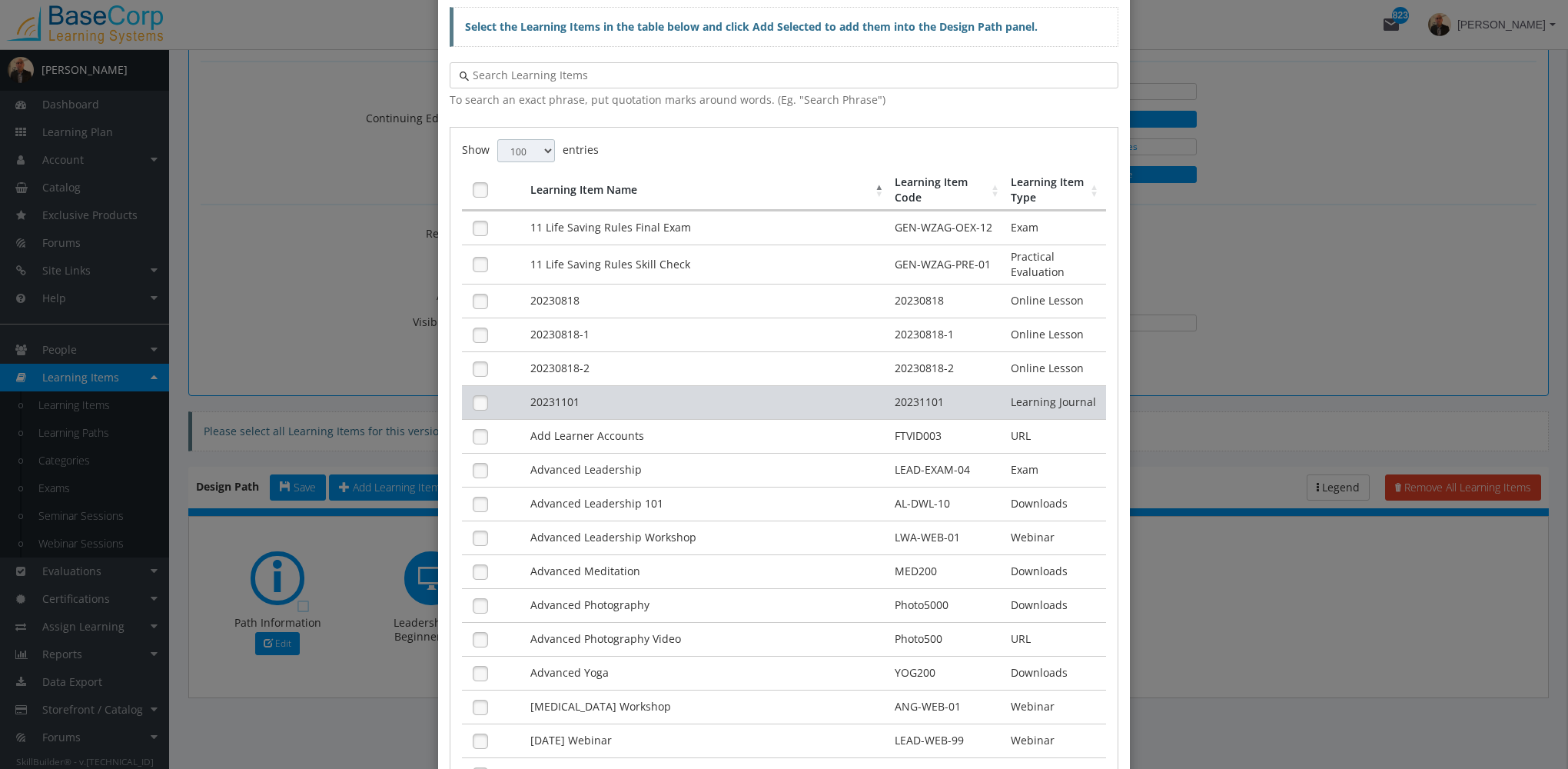
scroll to position [230, 0]
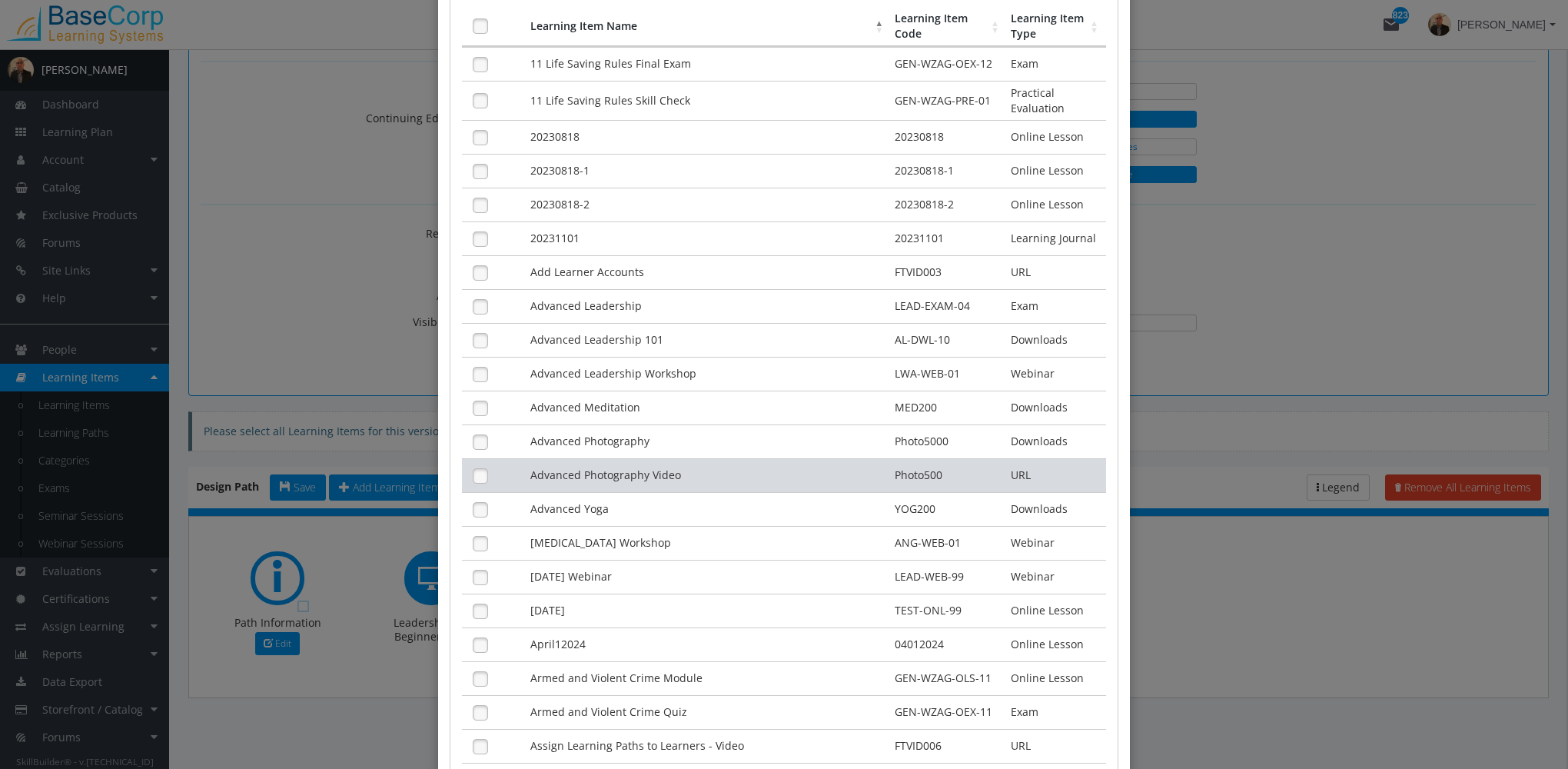
drag, startPoint x: 600, startPoint y: 499, endPoint x: 593, endPoint y: 469, distance: 30.8
click at [600, 498] on td "Advanced Yoga" at bounding box center [709, 509] width 365 height 34
click at [593, 465] on td "Advanced Photography Video" at bounding box center [709, 475] width 365 height 34
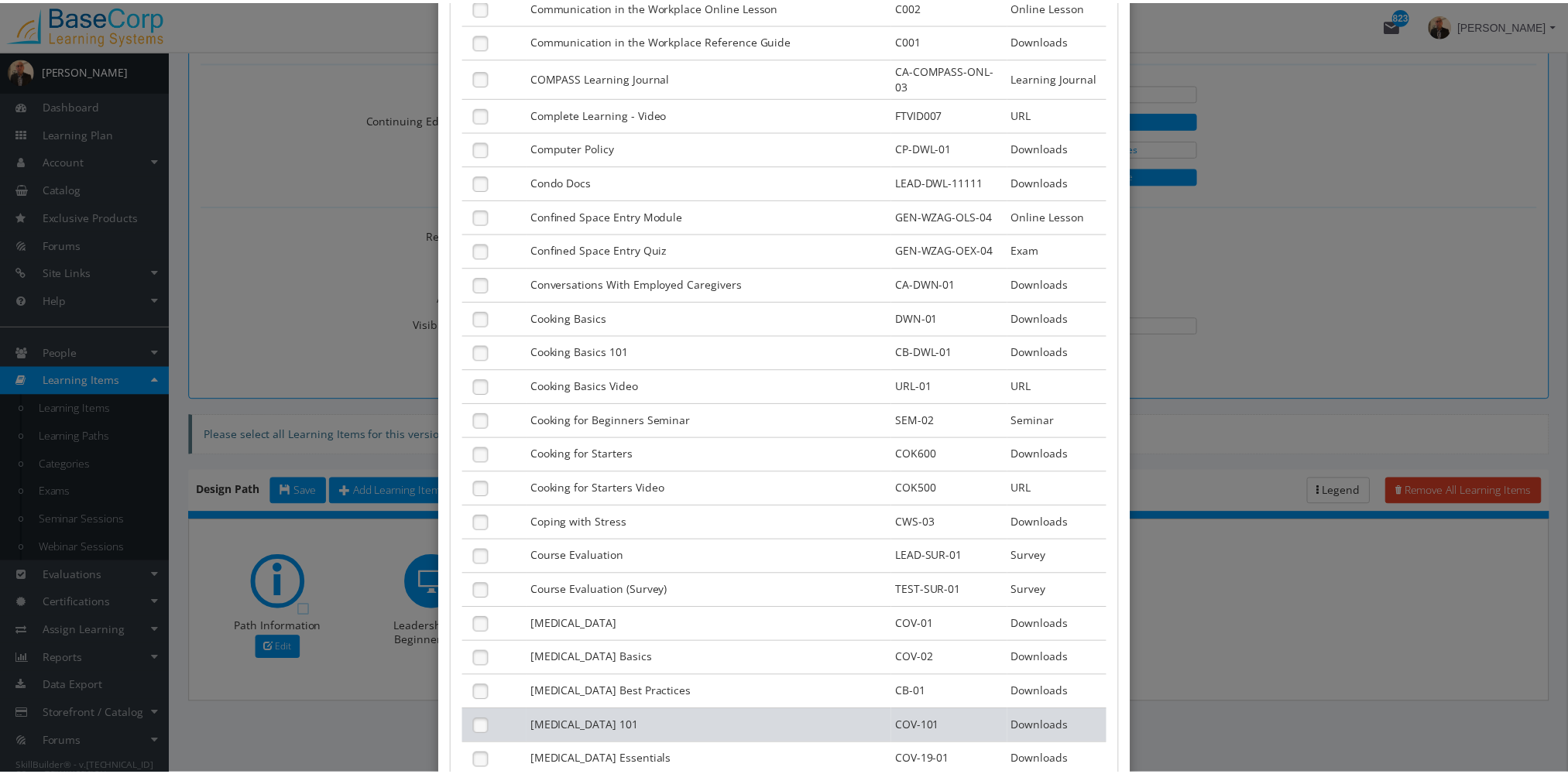
scroll to position [3061, 0]
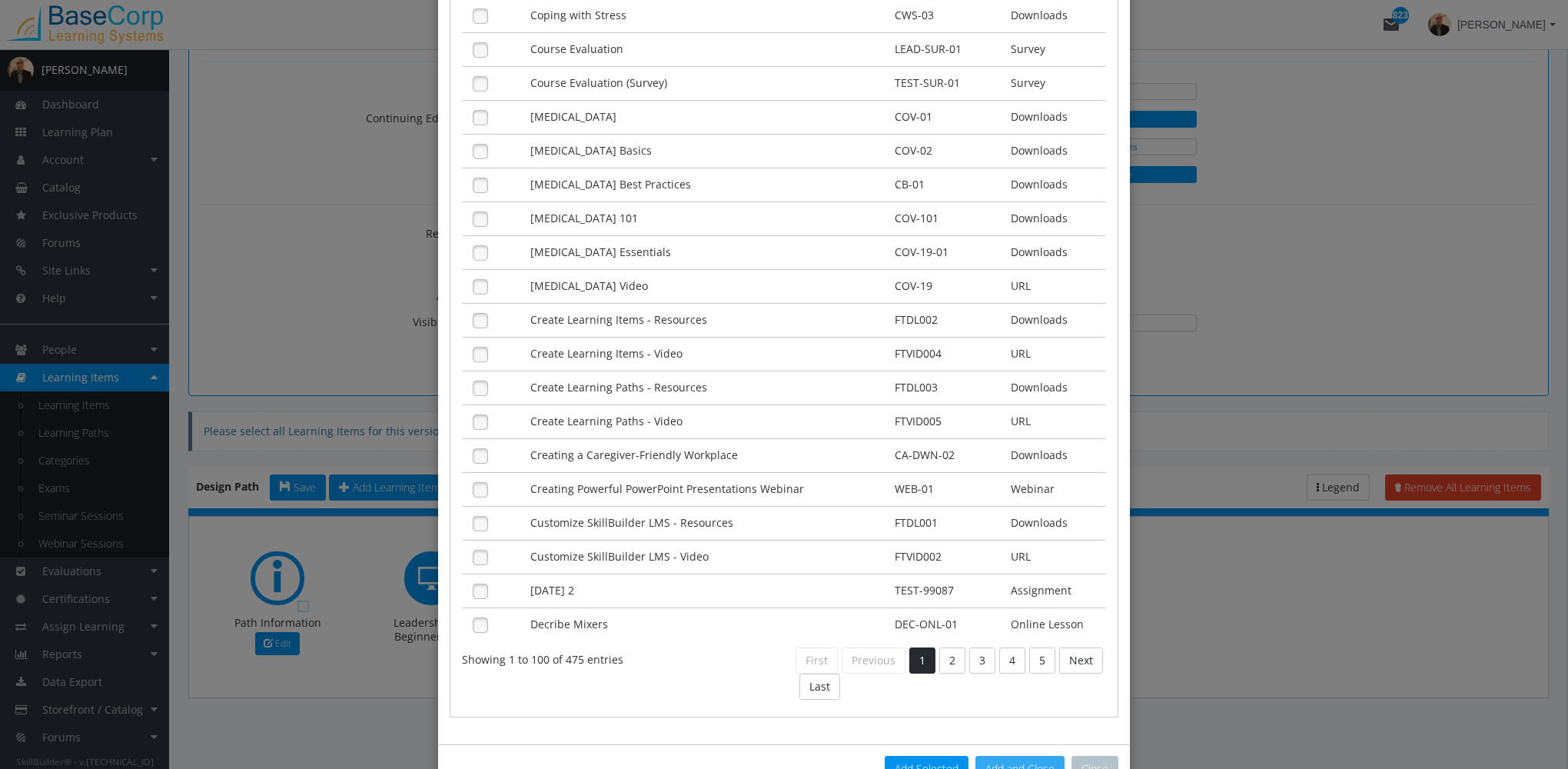
click at [1005, 756] on button "Add and Close" at bounding box center [1020, 769] width 89 height 26
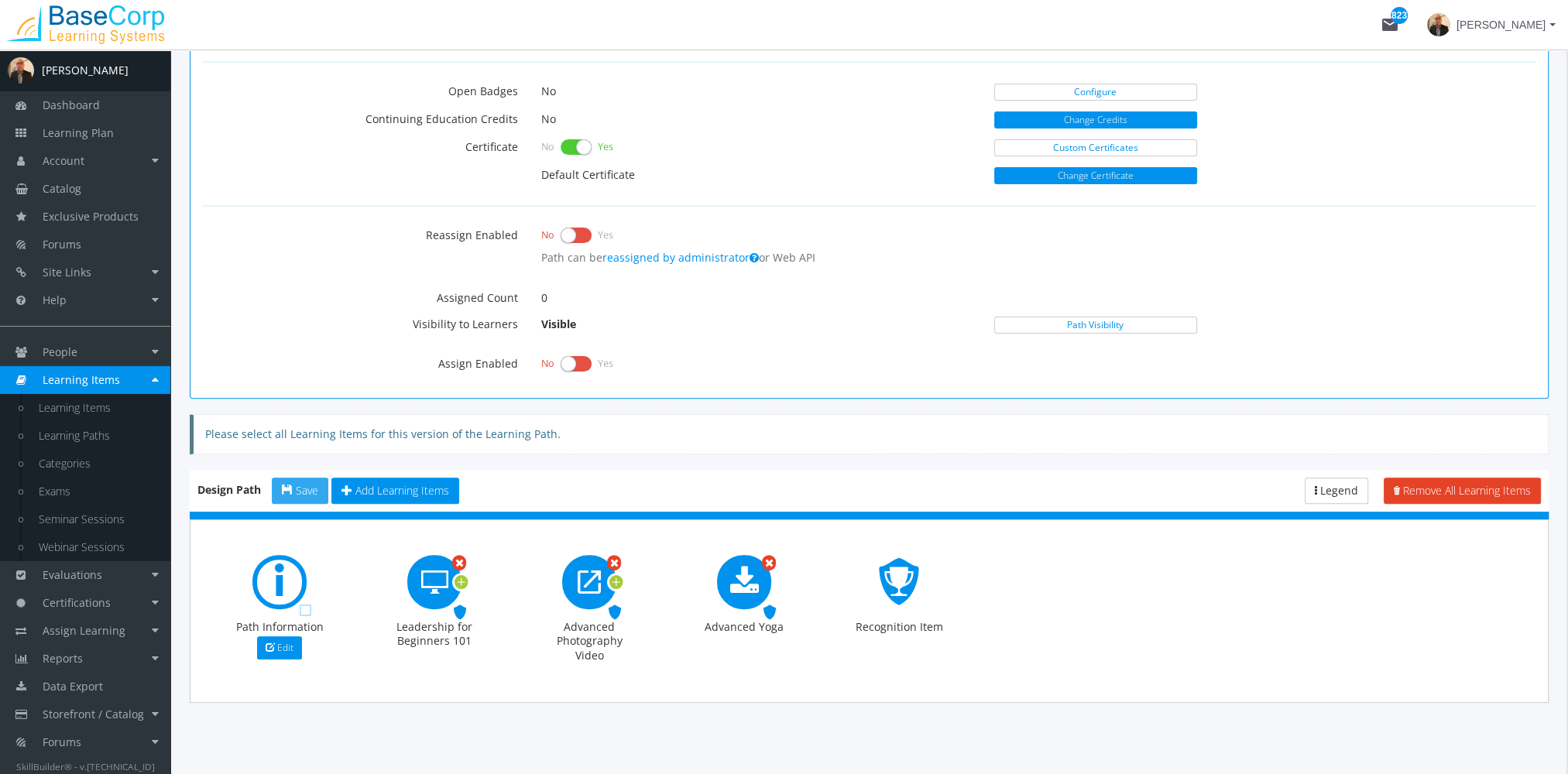
click at [291, 490] on span "button" at bounding box center [287, 490] width 11 height 11
click at [126, 357] on link "People" at bounding box center [85, 352] width 170 height 28
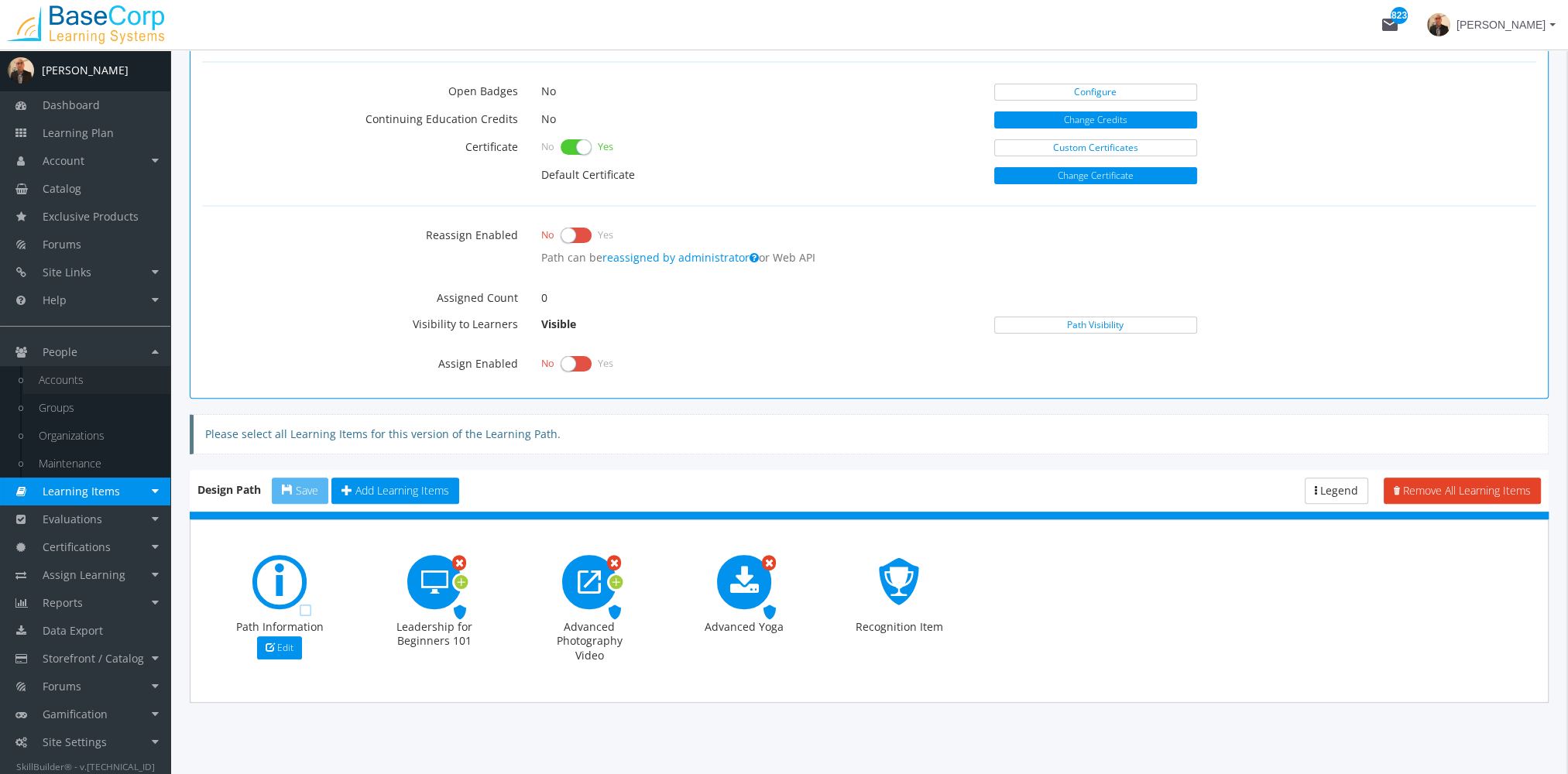
click at [114, 371] on link "Accounts" at bounding box center [96, 380] width 147 height 28
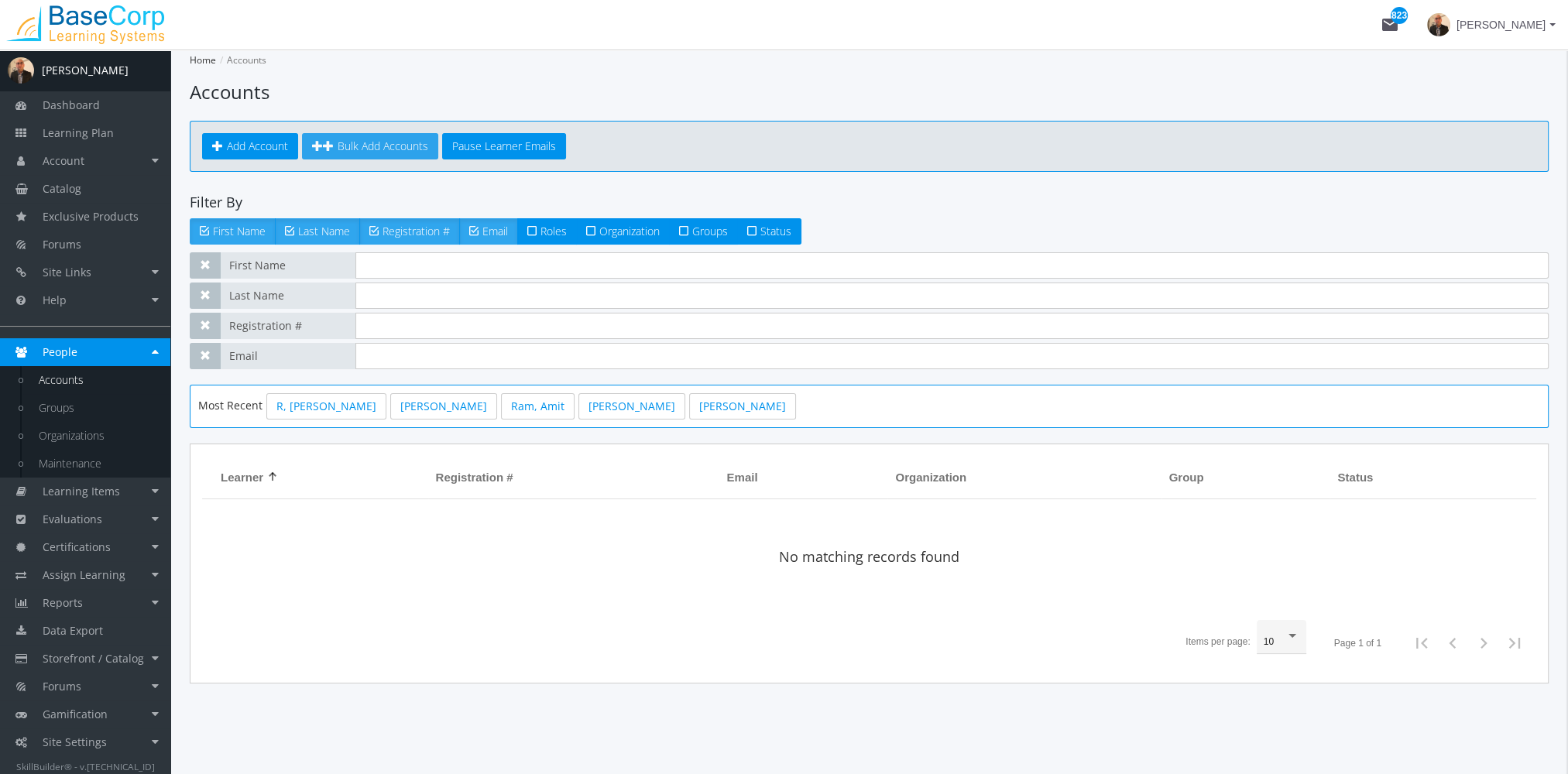
click at [362, 143] on span "Bulk Add Accounts" at bounding box center [383, 146] width 91 height 15
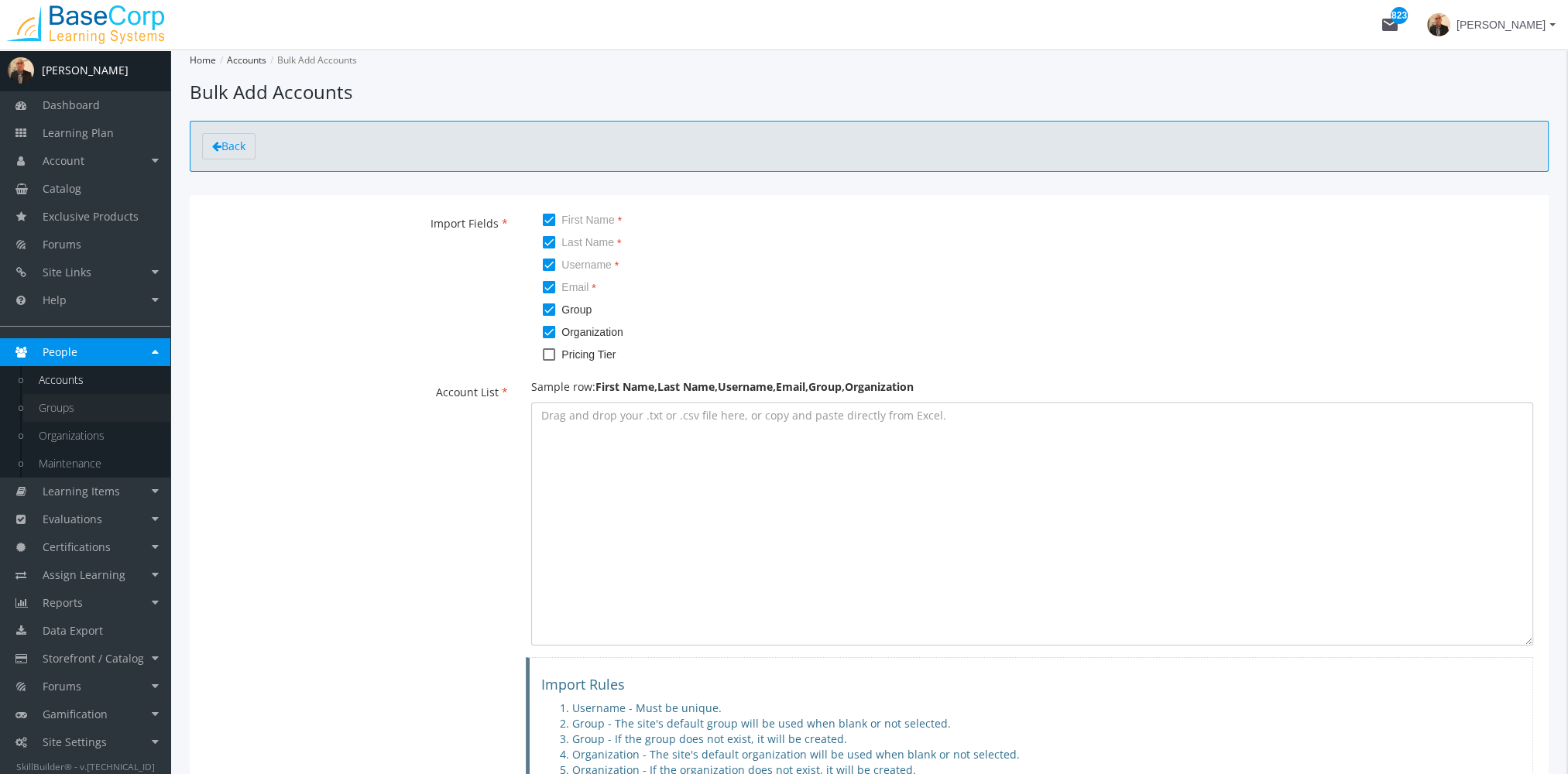
click at [94, 405] on link "Groups" at bounding box center [96, 408] width 147 height 28
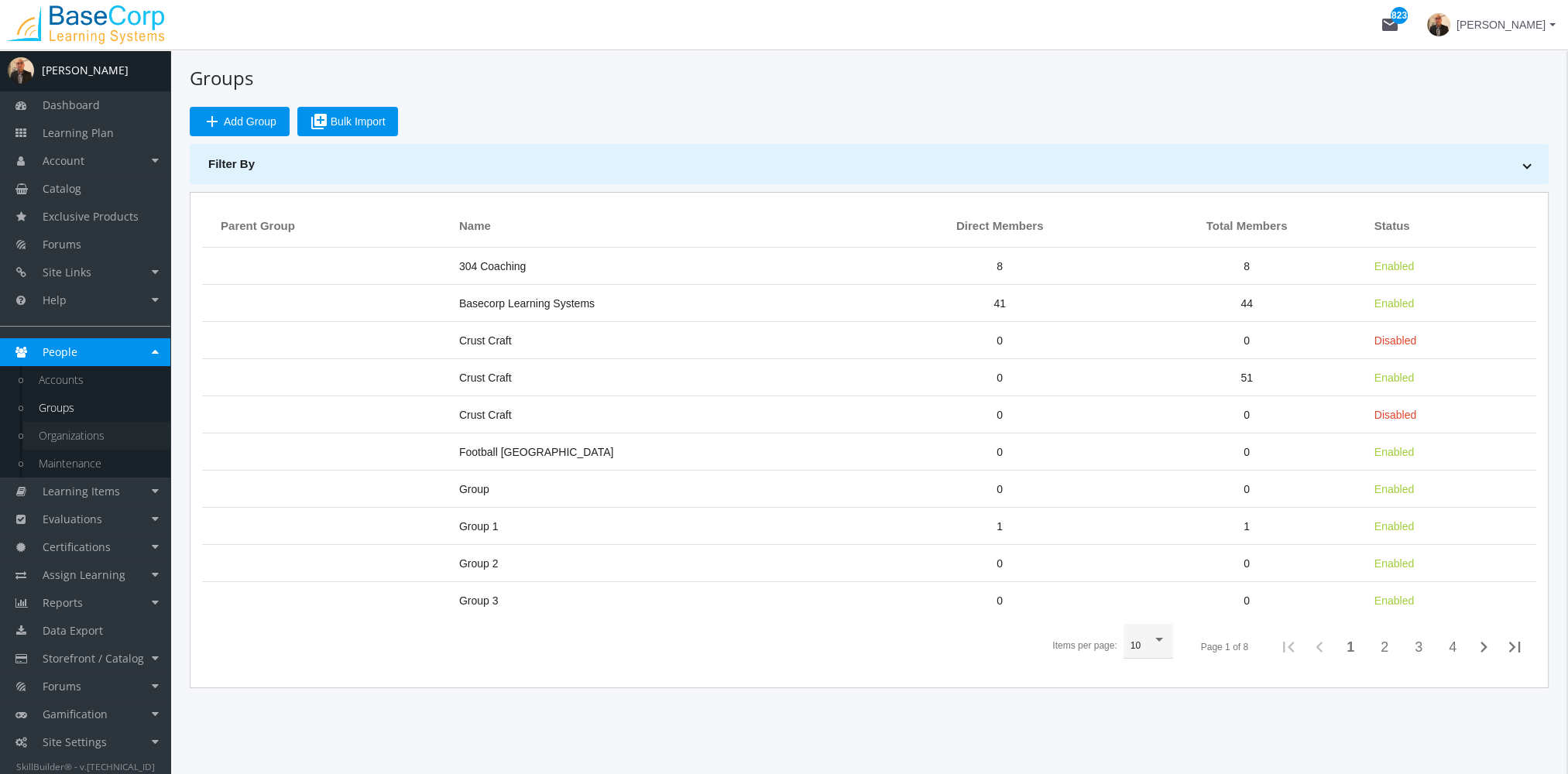
click at [118, 439] on link "Organizations" at bounding box center [96, 435] width 147 height 28
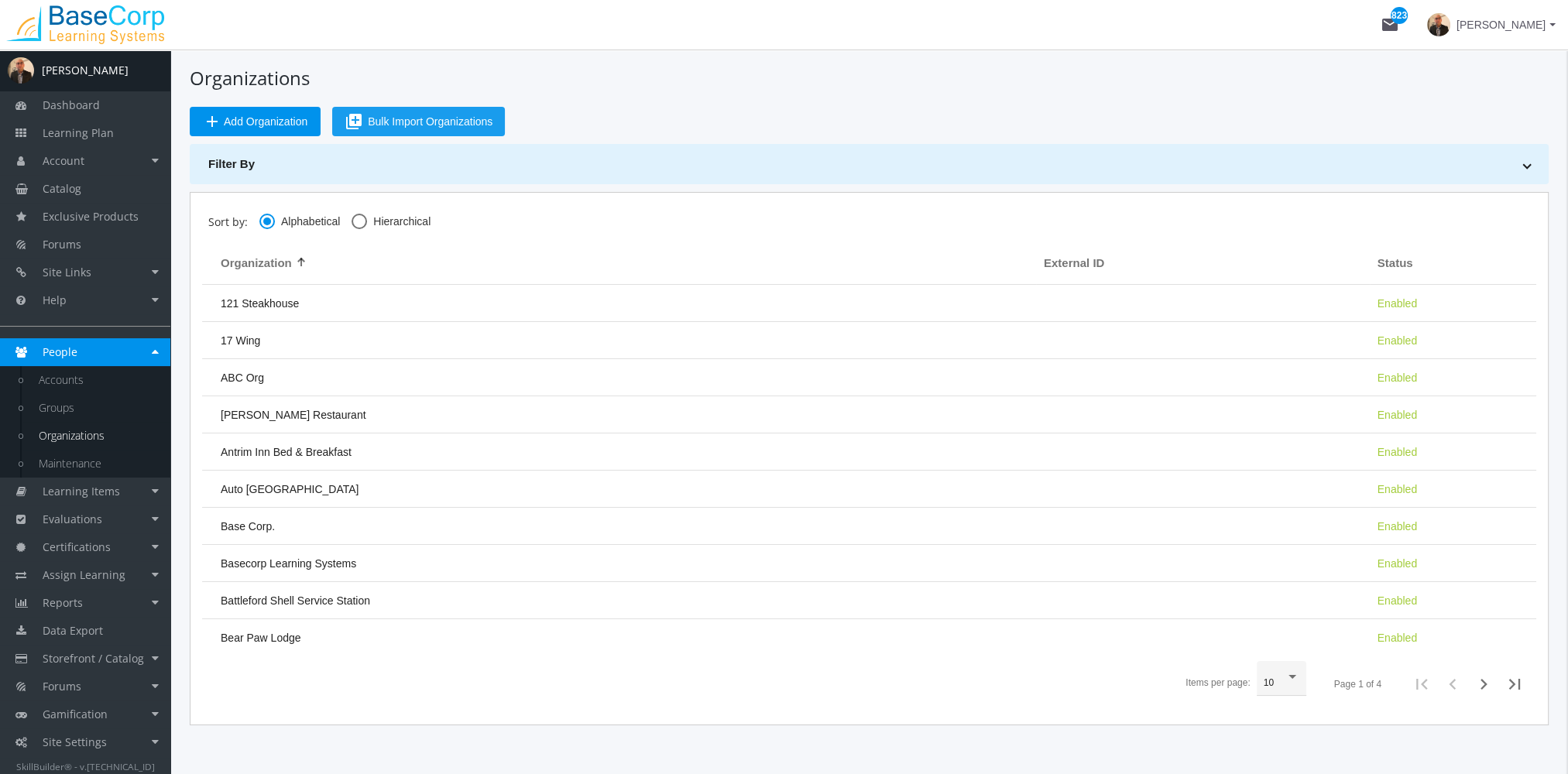
click at [459, 109] on span "Bulk Import Organizations" at bounding box center [431, 122] width 125 height 28
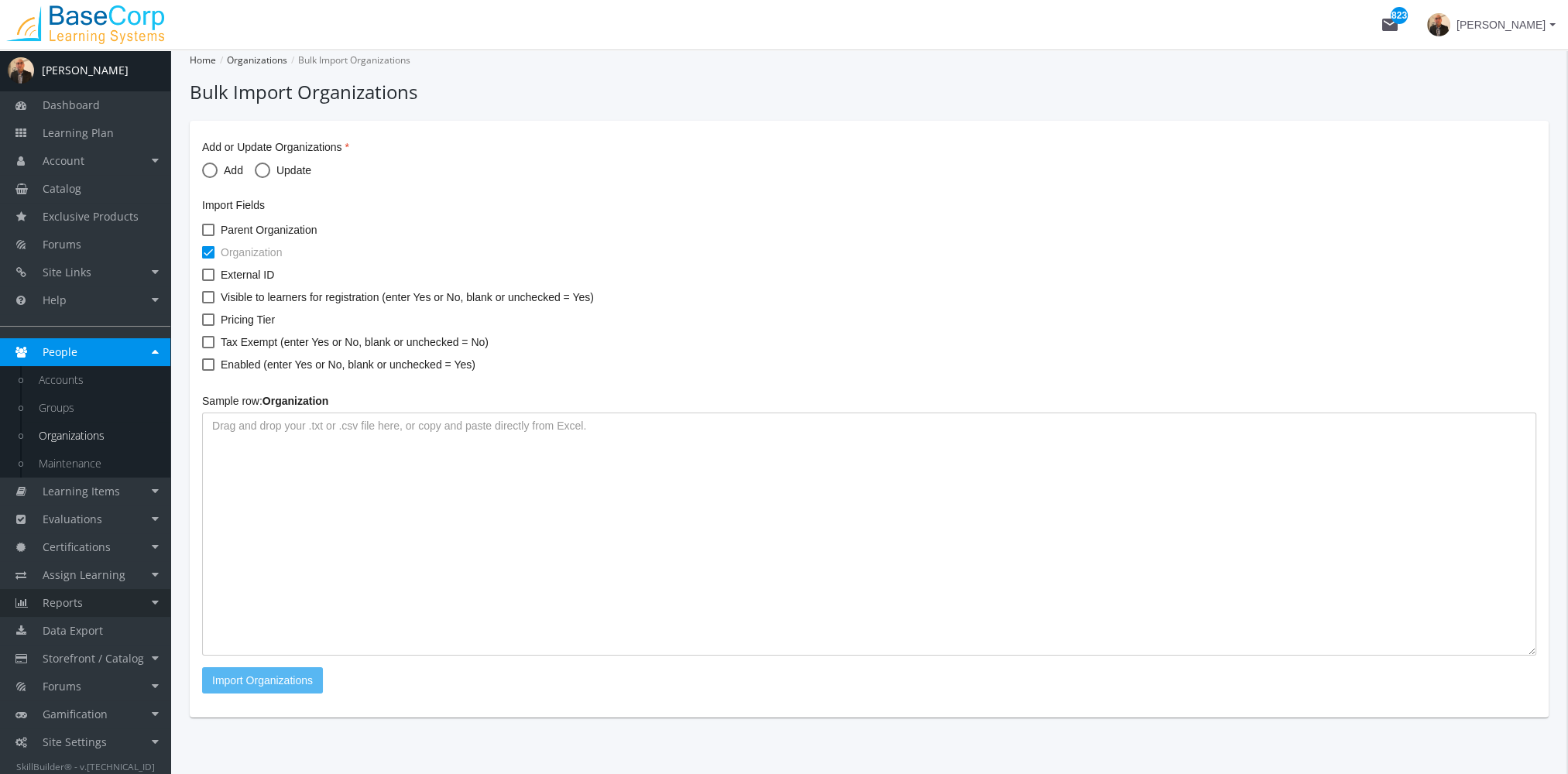
click at [124, 606] on link "Reports" at bounding box center [85, 603] width 170 height 28
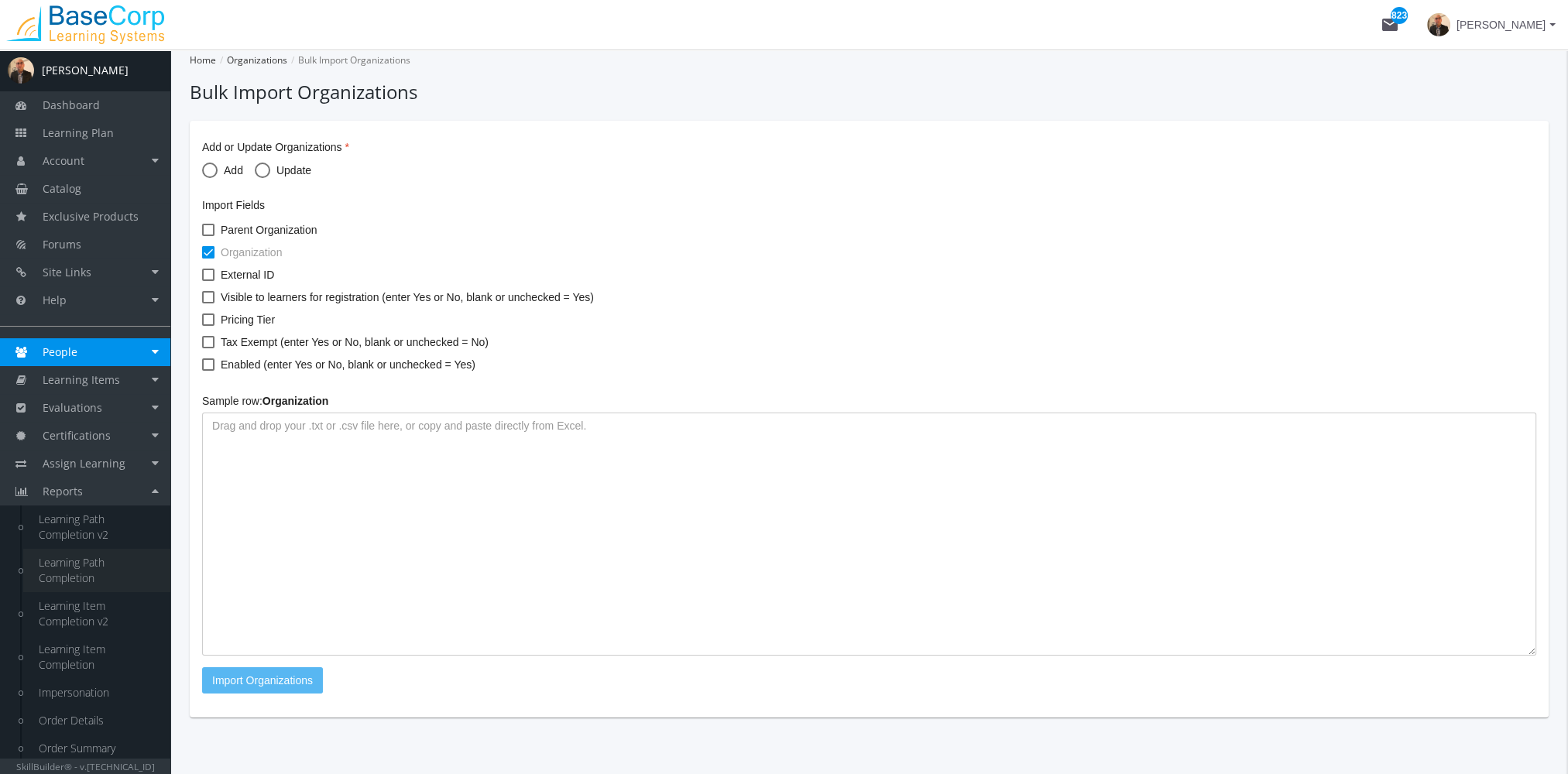
click at [84, 563] on link "Learning Path Completion" at bounding box center [96, 570] width 147 height 43
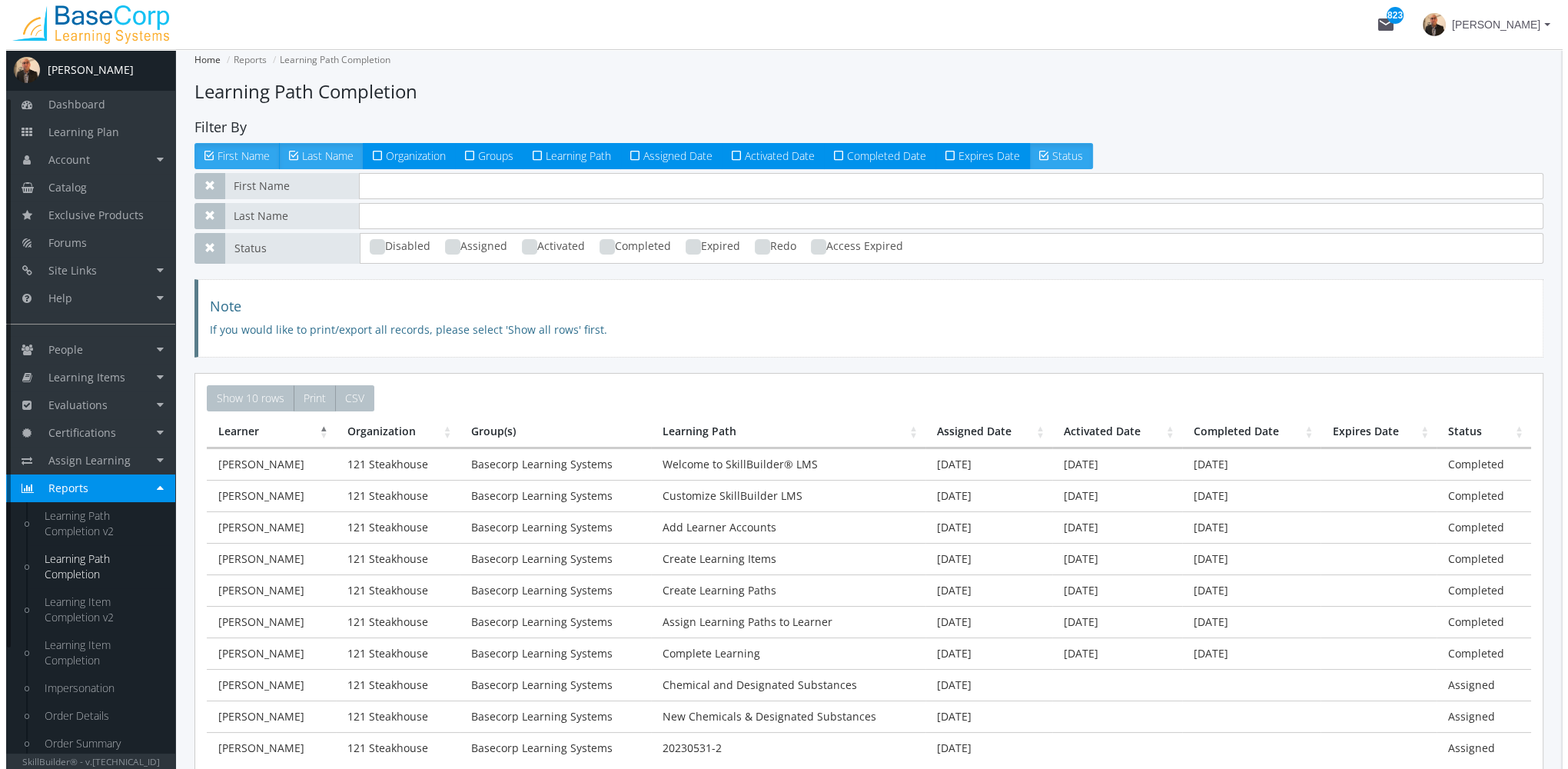
scroll to position [225, 0]
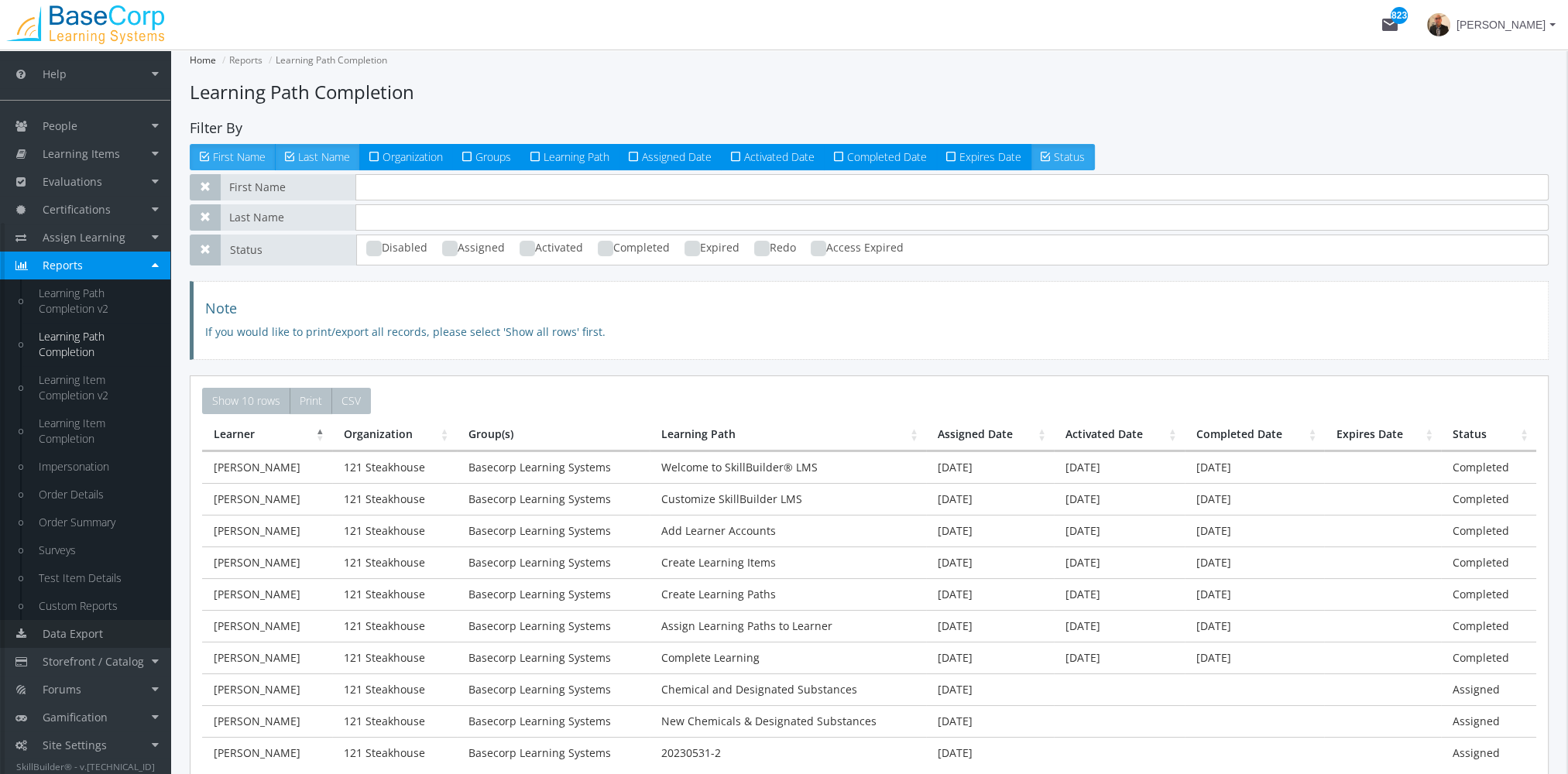
click at [102, 635] on link "Data Export" at bounding box center [85, 634] width 170 height 28
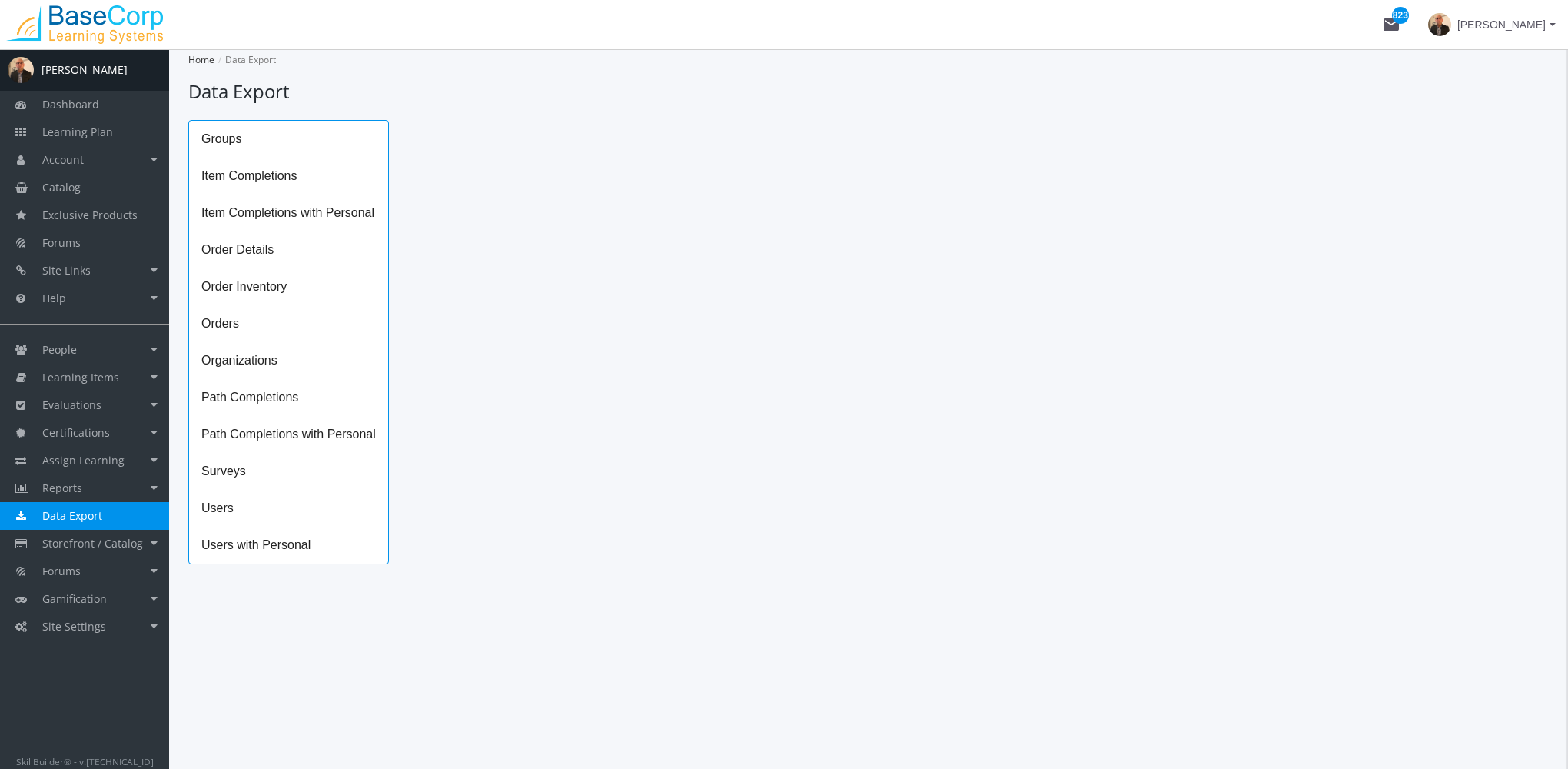
click at [260, 190] on span "Item Completions" at bounding box center [288, 176] width 199 height 37
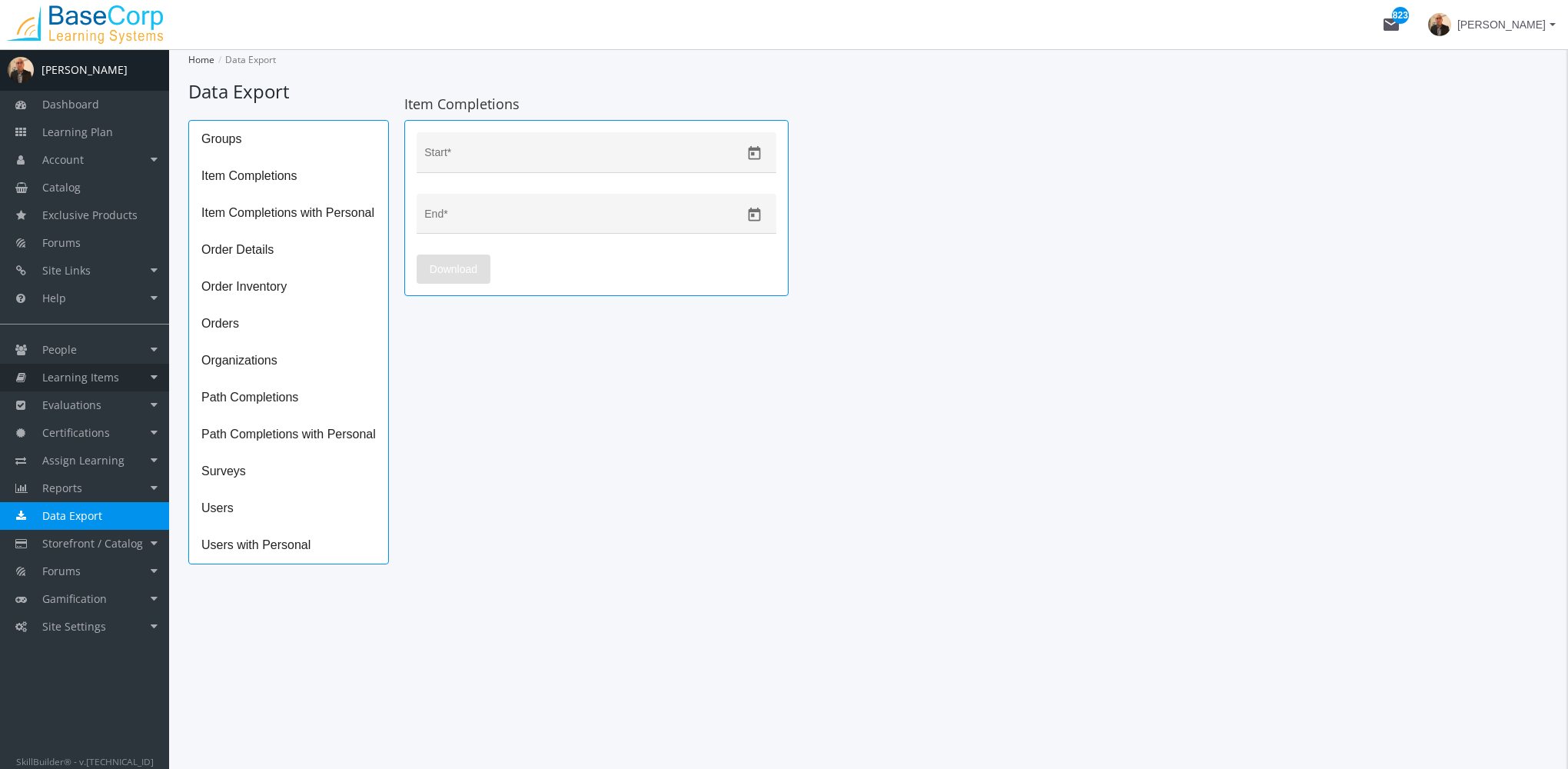
click at [93, 372] on span "Learning Items" at bounding box center [80, 377] width 76 height 14
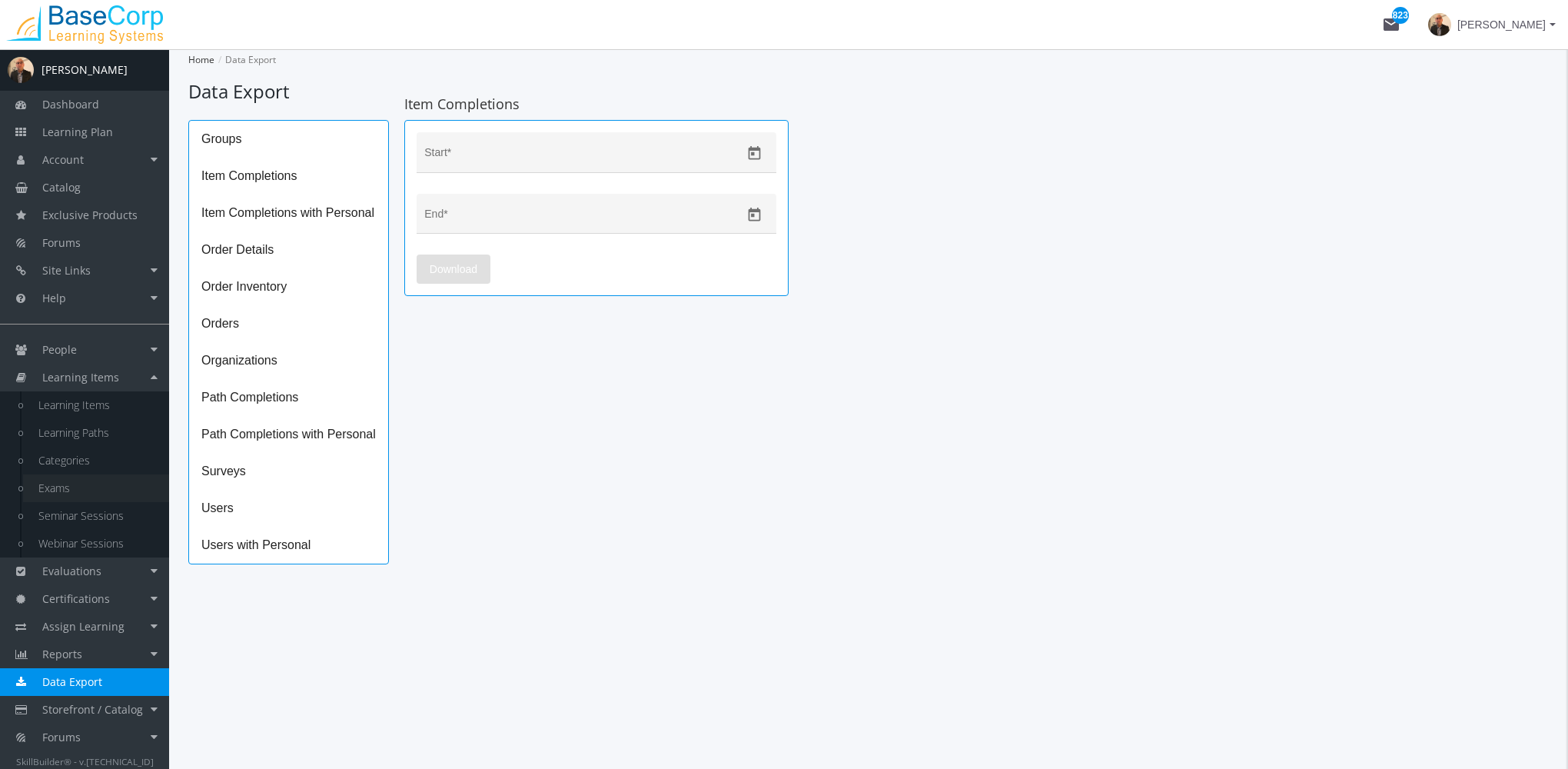
click at [68, 482] on link "Exams" at bounding box center [96, 488] width 146 height 27
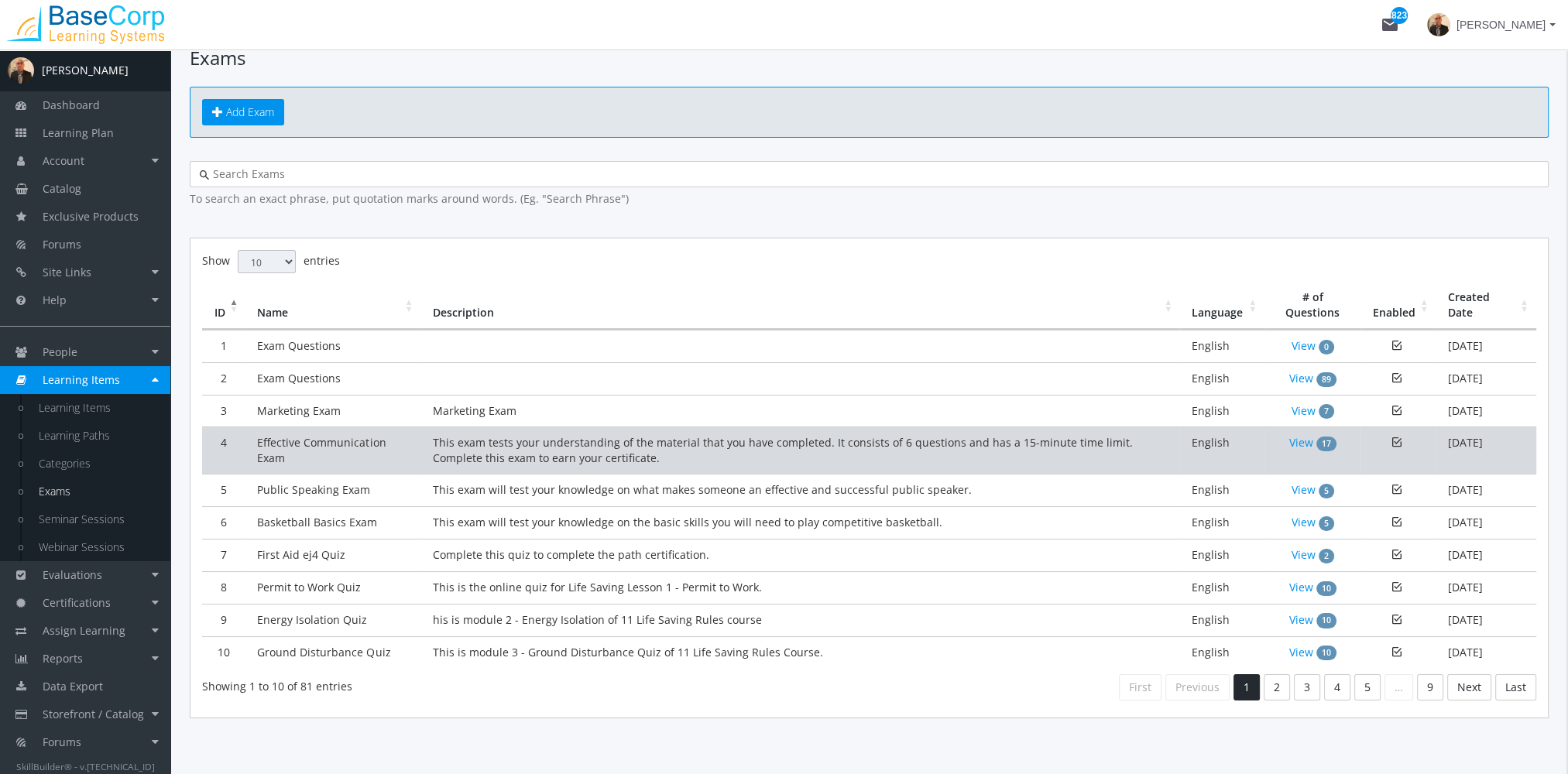
scroll to position [53, 0]
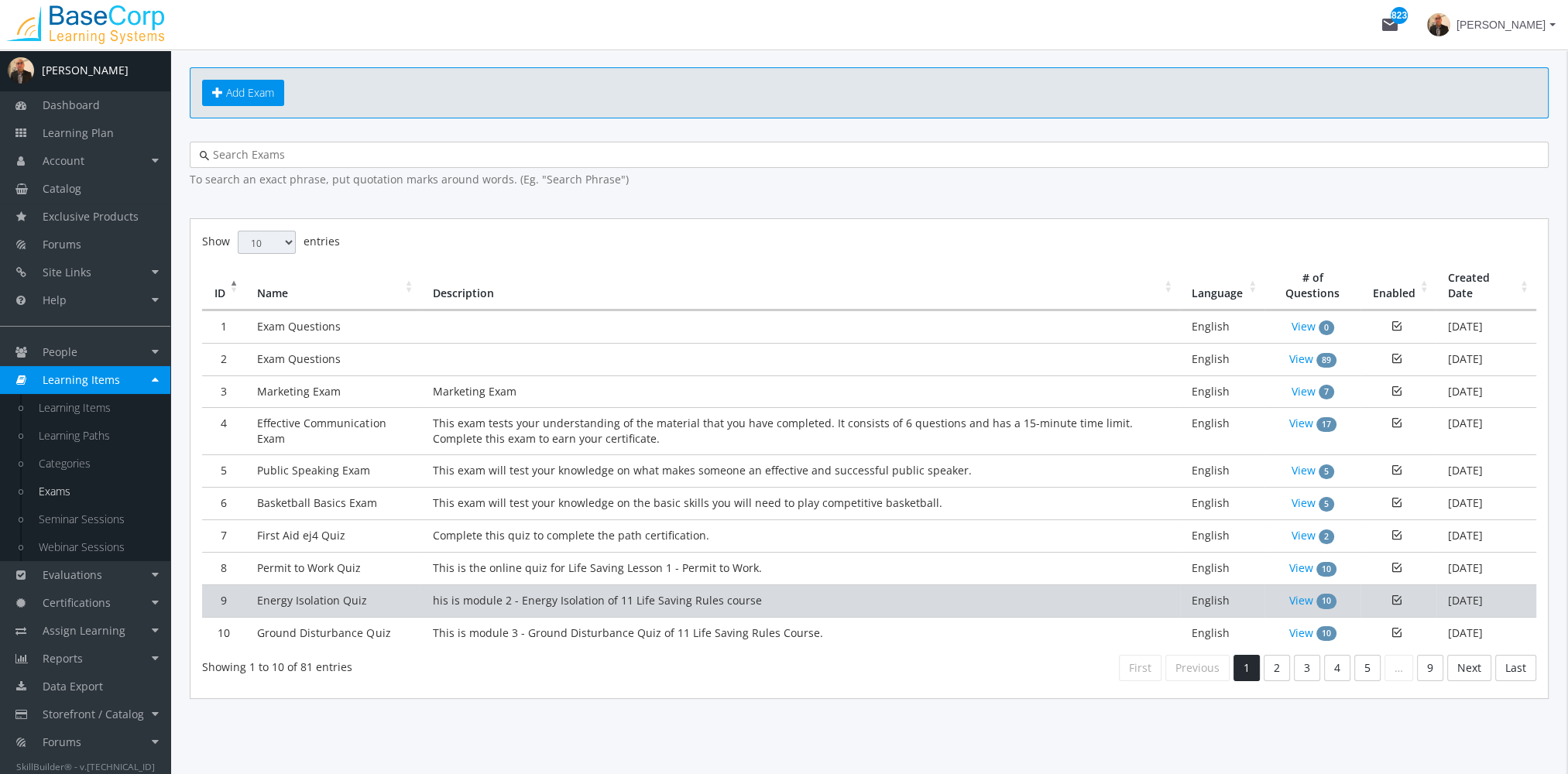
click at [502, 604] on td "his is module 2 - Energy Isolation of 11 Life Saving Rules course" at bounding box center [800, 601] width 760 height 32
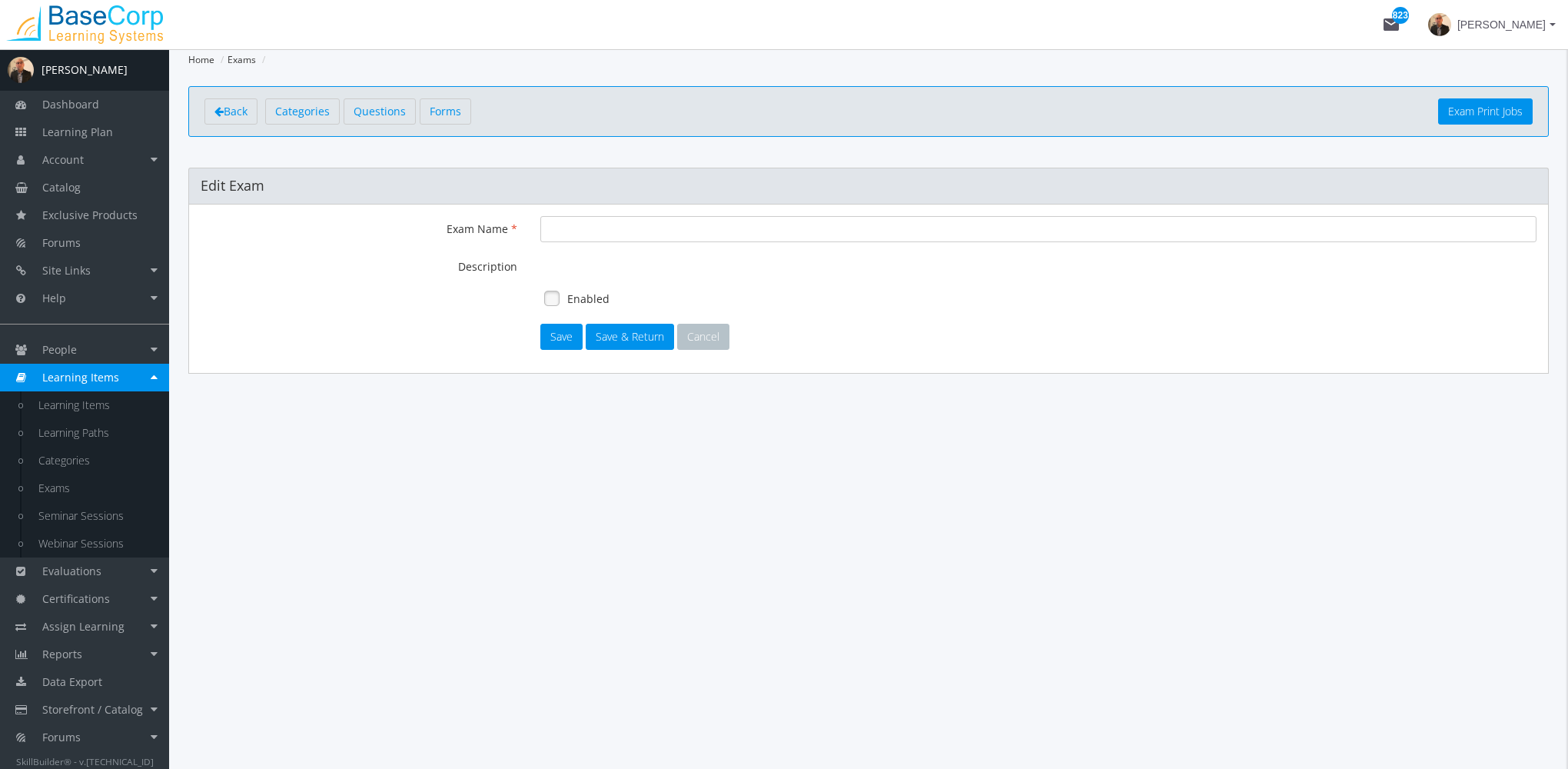
type input "Energy Isolation Quiz"
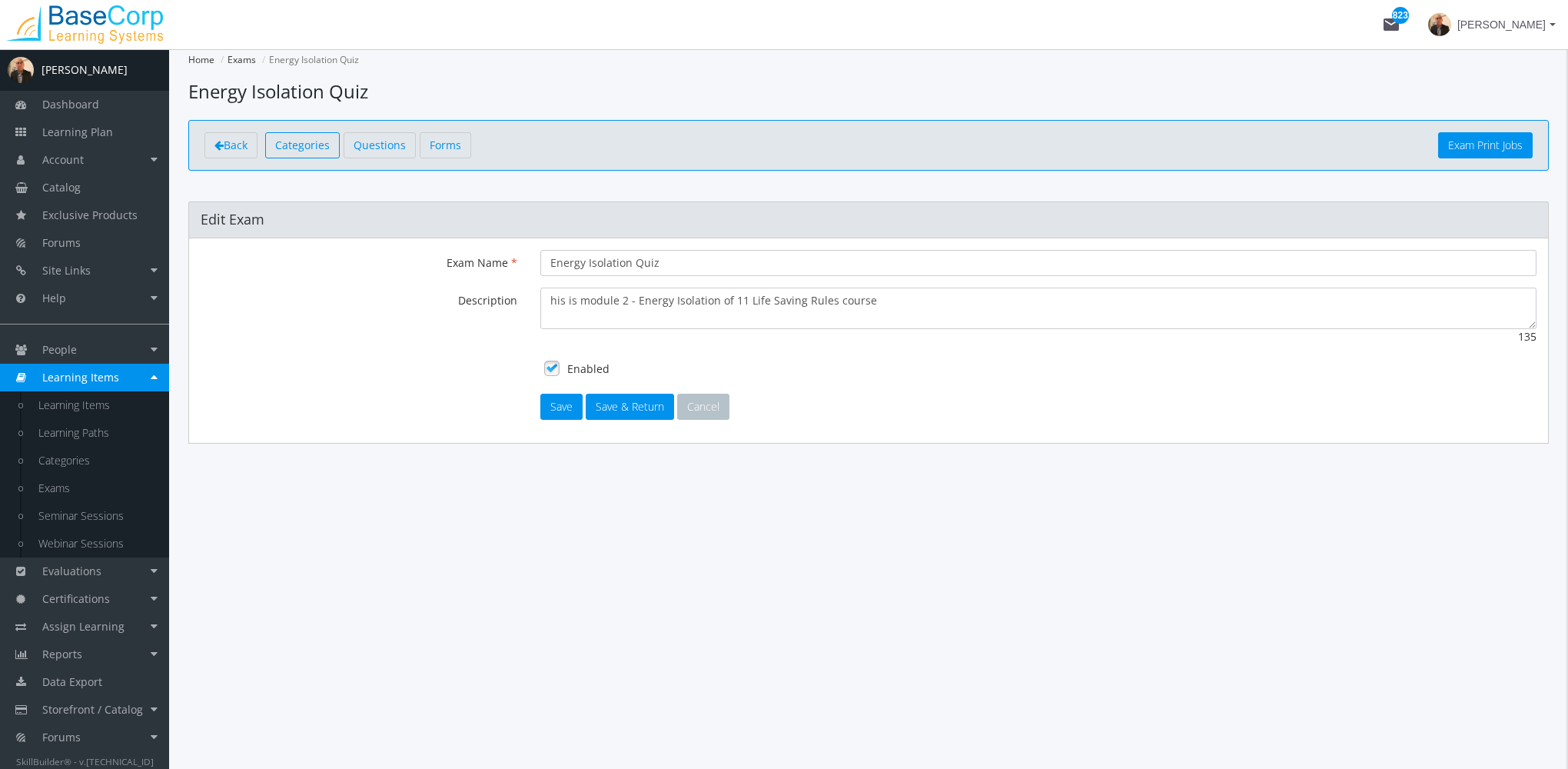
click at [321, 149] on span "Categories" at bounding box center [303, 145] width 55 height 14
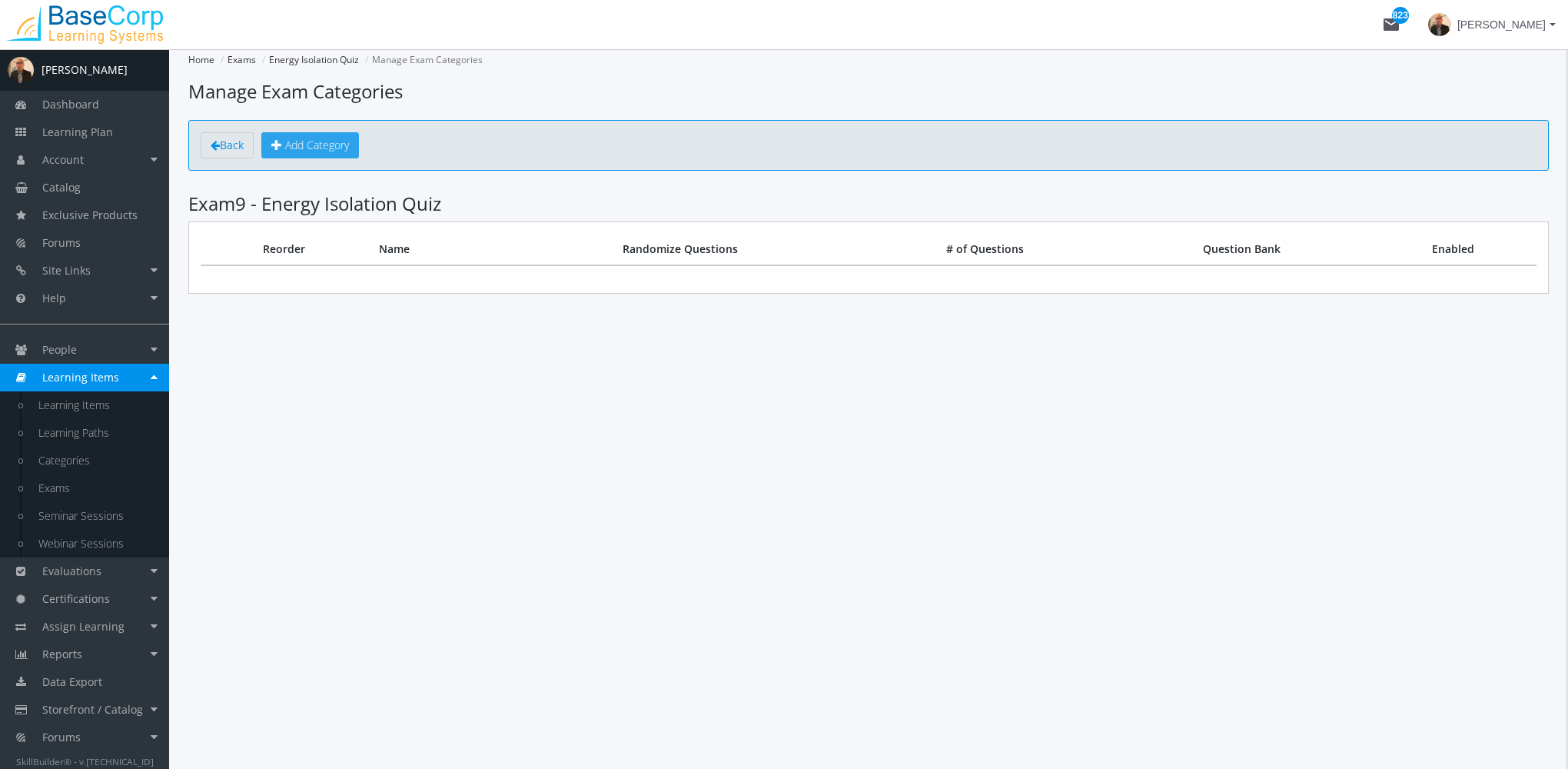
click at [316, 150] on span "Add Category" at bounding box center [316, 145] width 64 height 14
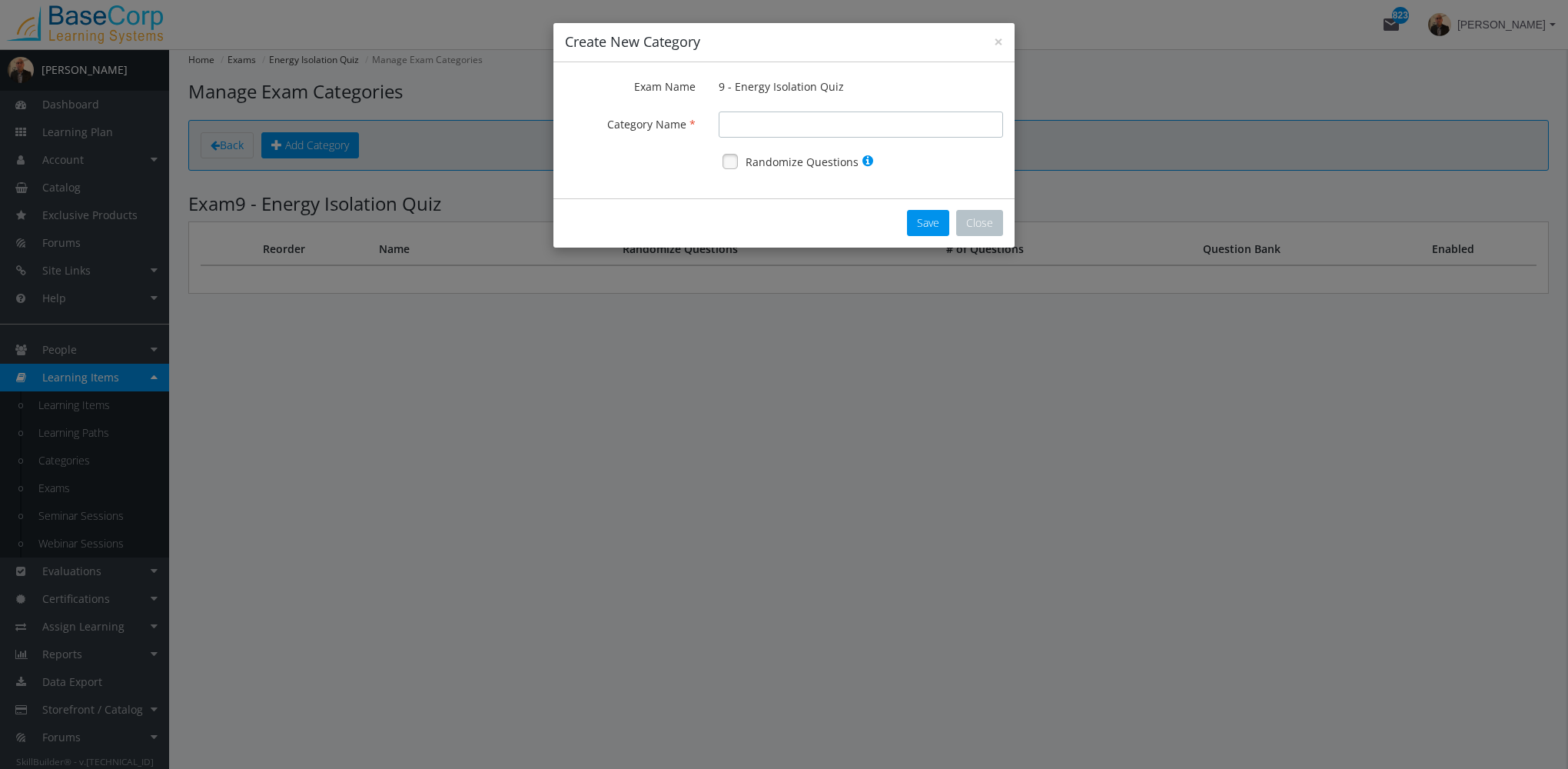
click at [798, 129] on input "Exam Name" at bounding box center [860, 124] width 284 height 26
type input "Pool A"
click at [728, 165] on link at bounding box center [730, 161] width 23 height 23
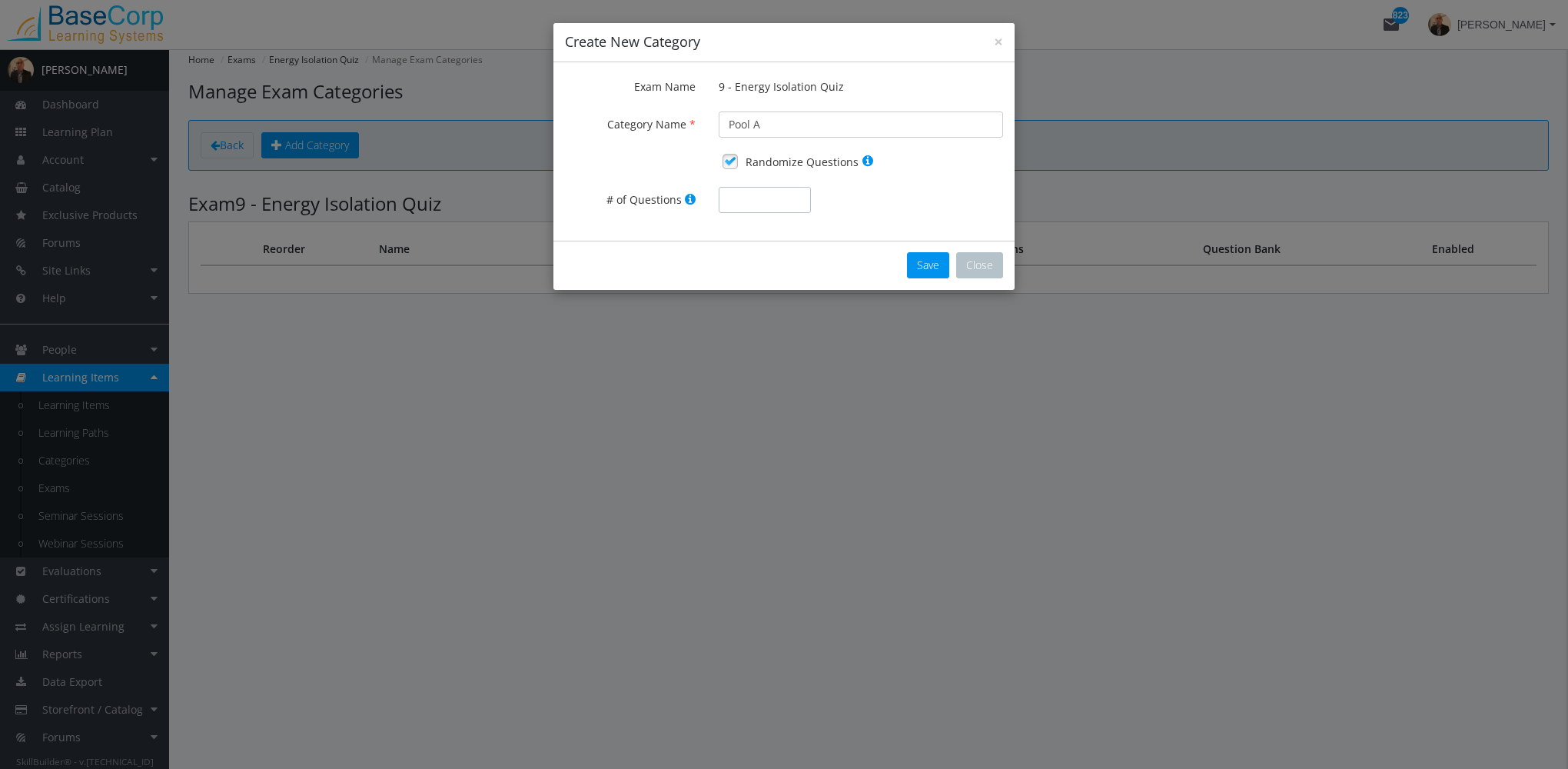
click at [749, 205] on input "# of Questions" at bounding box center [765, 200] width 93 height 26
type input "3"
drag, startPoint x: 725, startPoint y: 122, endPoint x: 669, endPoint y: 106, distance: 58.2
click at [669, 106] on form "Exam Name 9 - Energy Isolation Quiz Category Name Pool A Randomize Questions # …" at bounding box center [784, 146] width 438 height 144
click at [988, 267] on button "Close" at bounding box center [980, 265] width 47 height 26
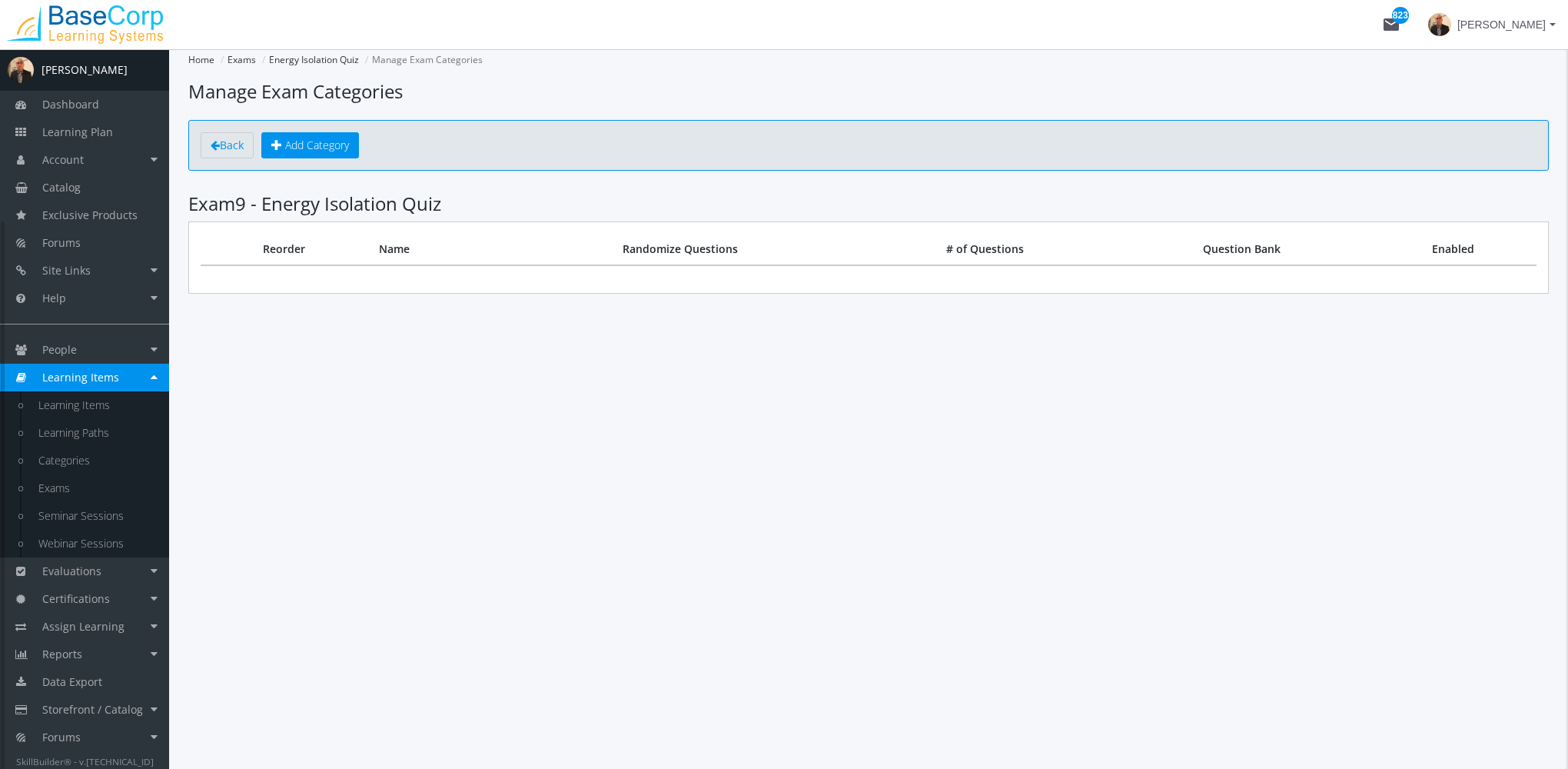
click at [126, 378] on link "Learning Items" at bounding box center [85, 378] width 169 height 27
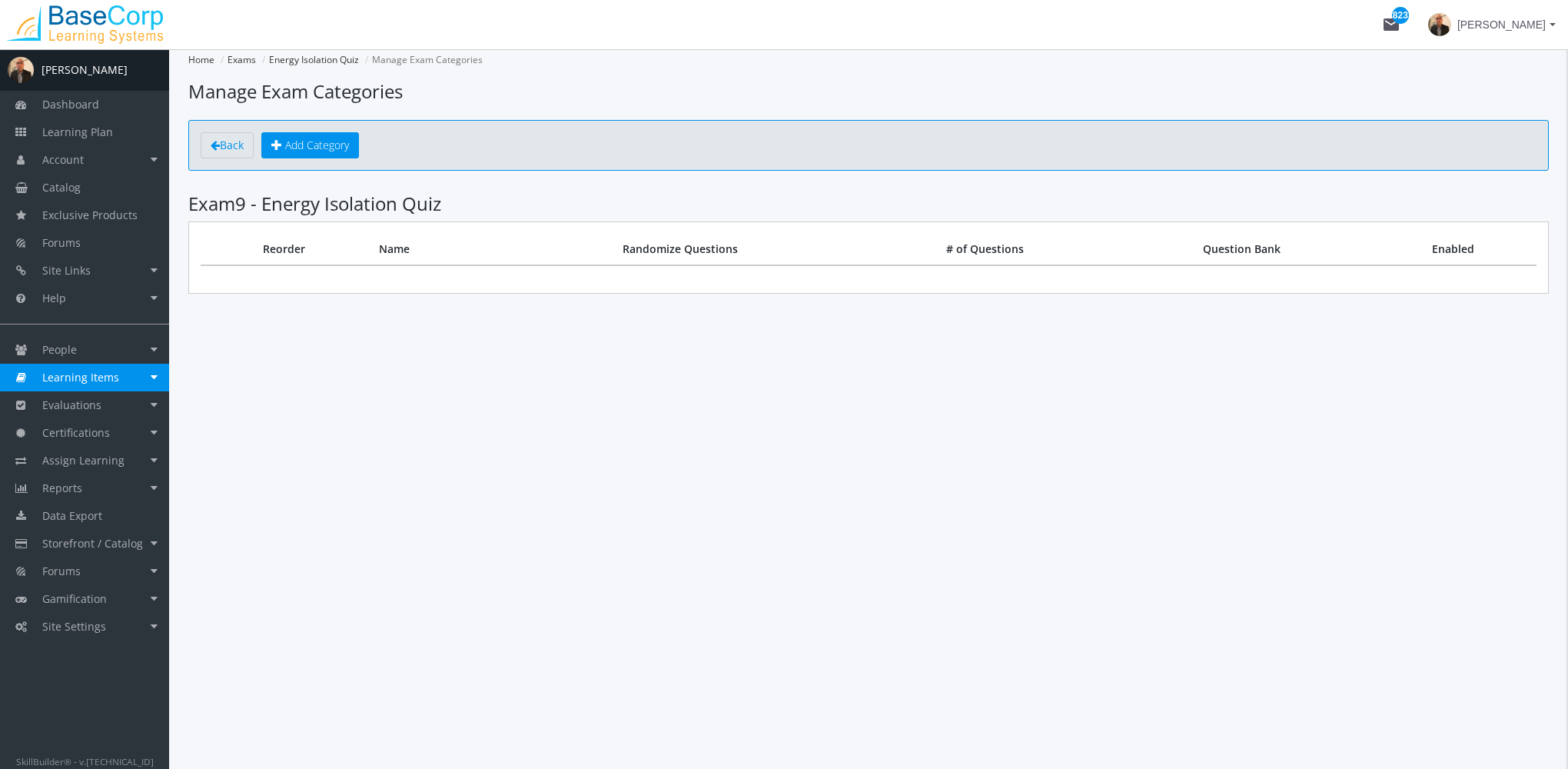
click at [126, 378] on link "Learning Items" at bounding box center [85, 378] width 169 height 27
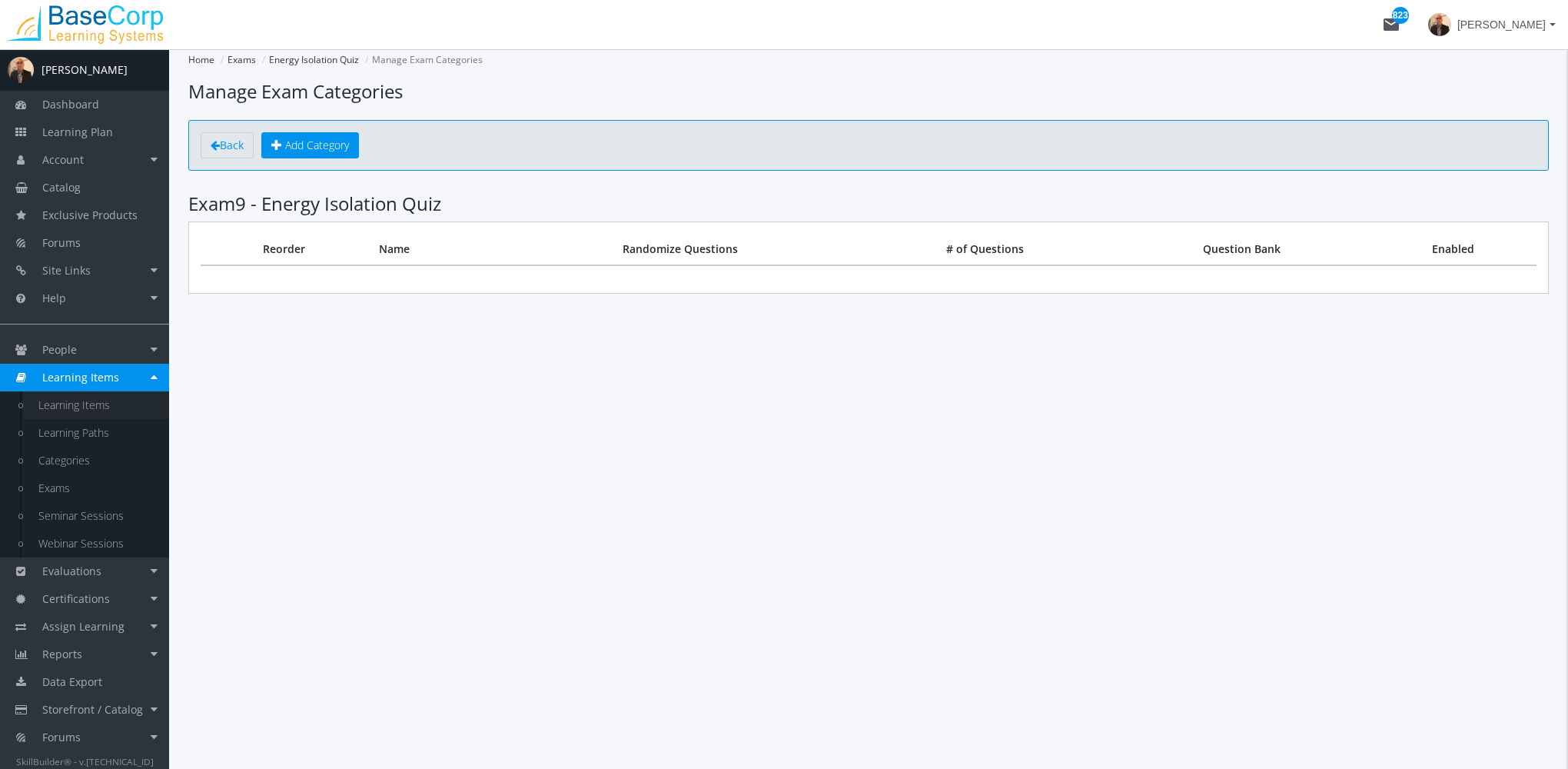
click at [93, 401] on link "Learning Items" at bounding box center [96, 405] width 146 height 27
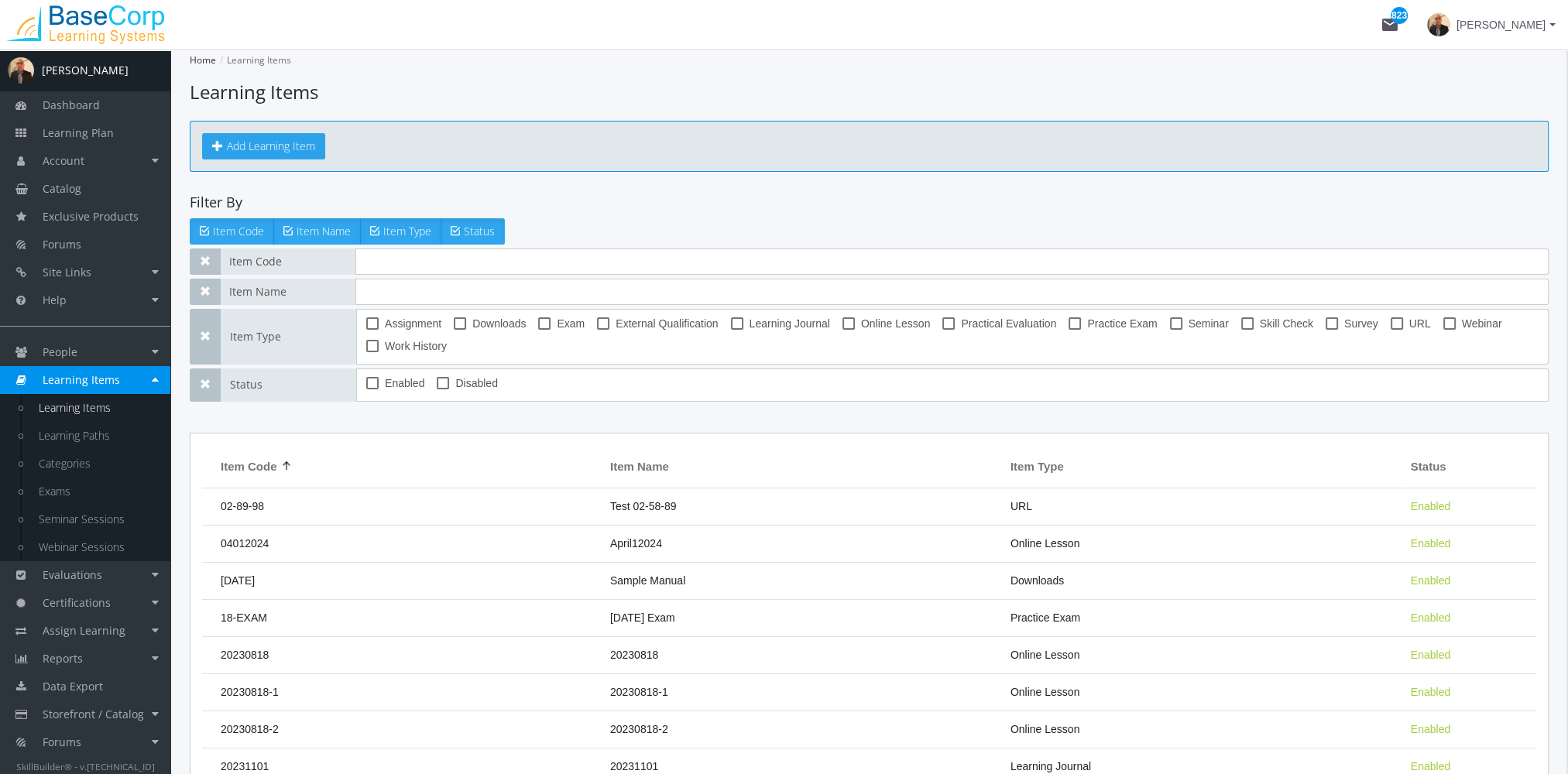
click at [284, 148] on button "Add Learning Item" at bounding box center [263, 146] width 123 height 26
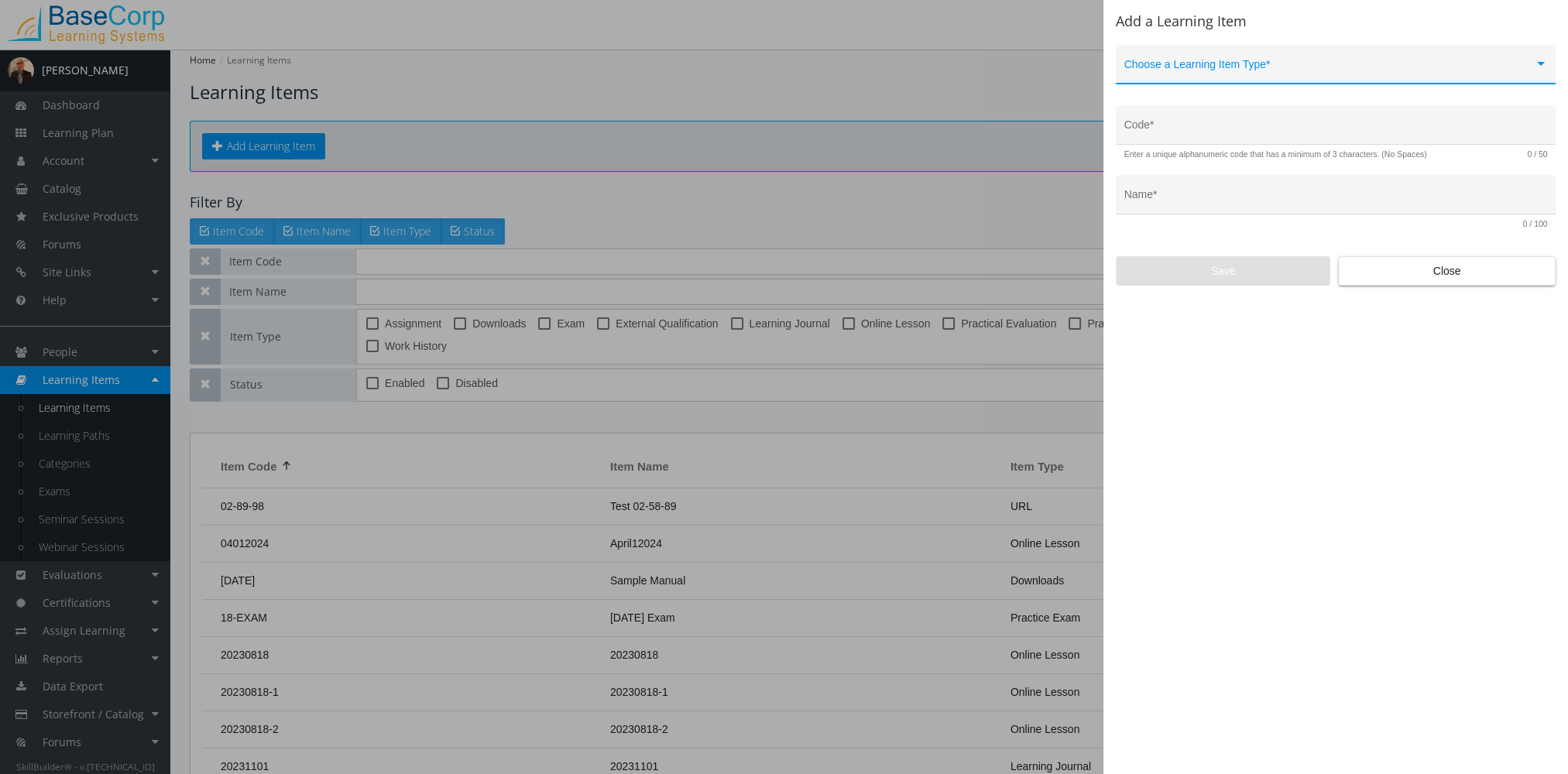
click at [1215, 67] on span at bounding box center [1329, 70] width 409 height 12
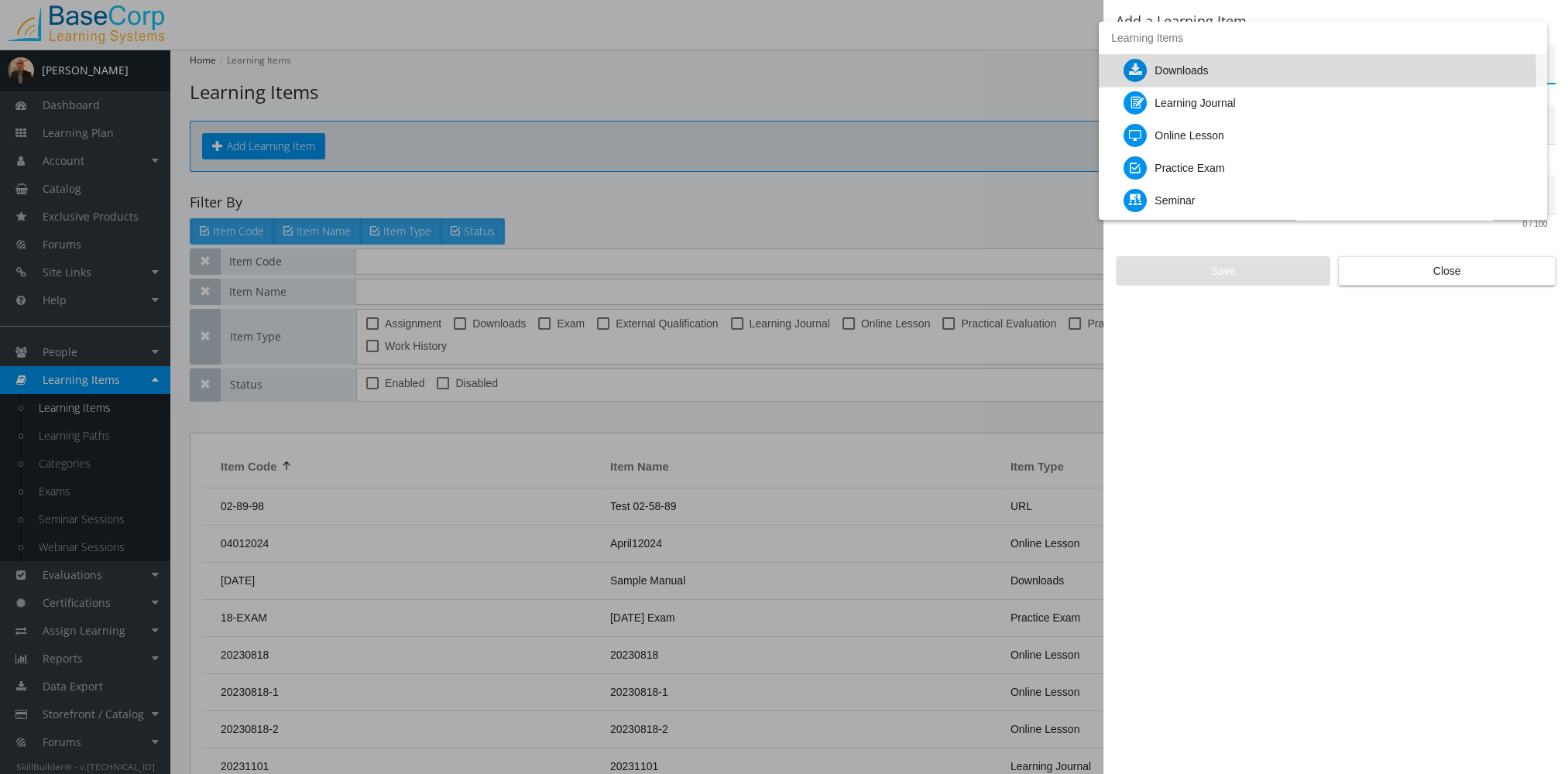
click at [1210, 78] on div "Downloads" at bounding box center [1329, 71] width 411 height 32
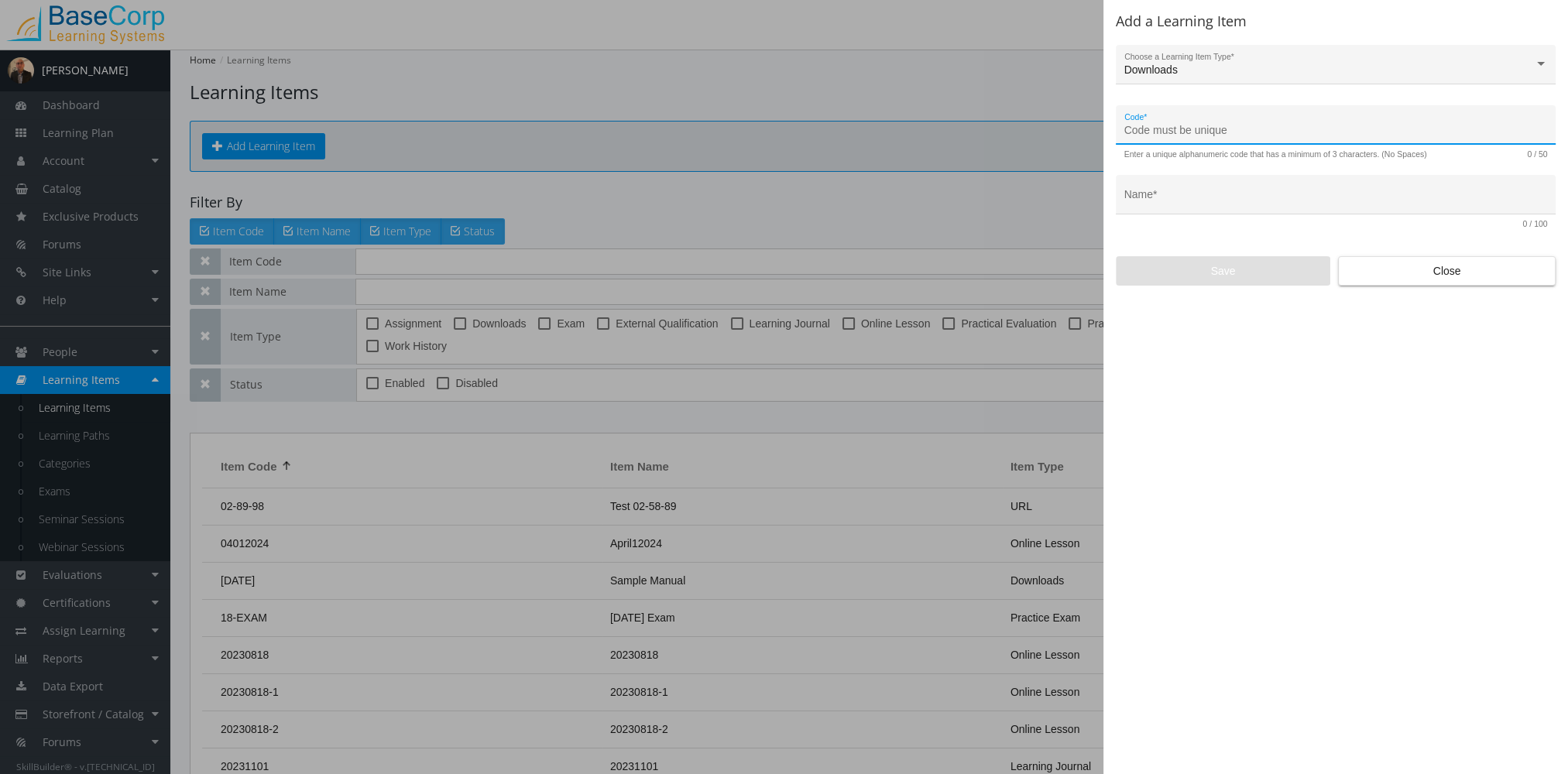
click at [1176, 125] on input "Code *" at bounding box center [1336, 130] width 423 height 12
type input "LEAD-DWL-99"
click at [1172, 207] on div "Name *" at bounding box center [1336, 199] width 423 height 32
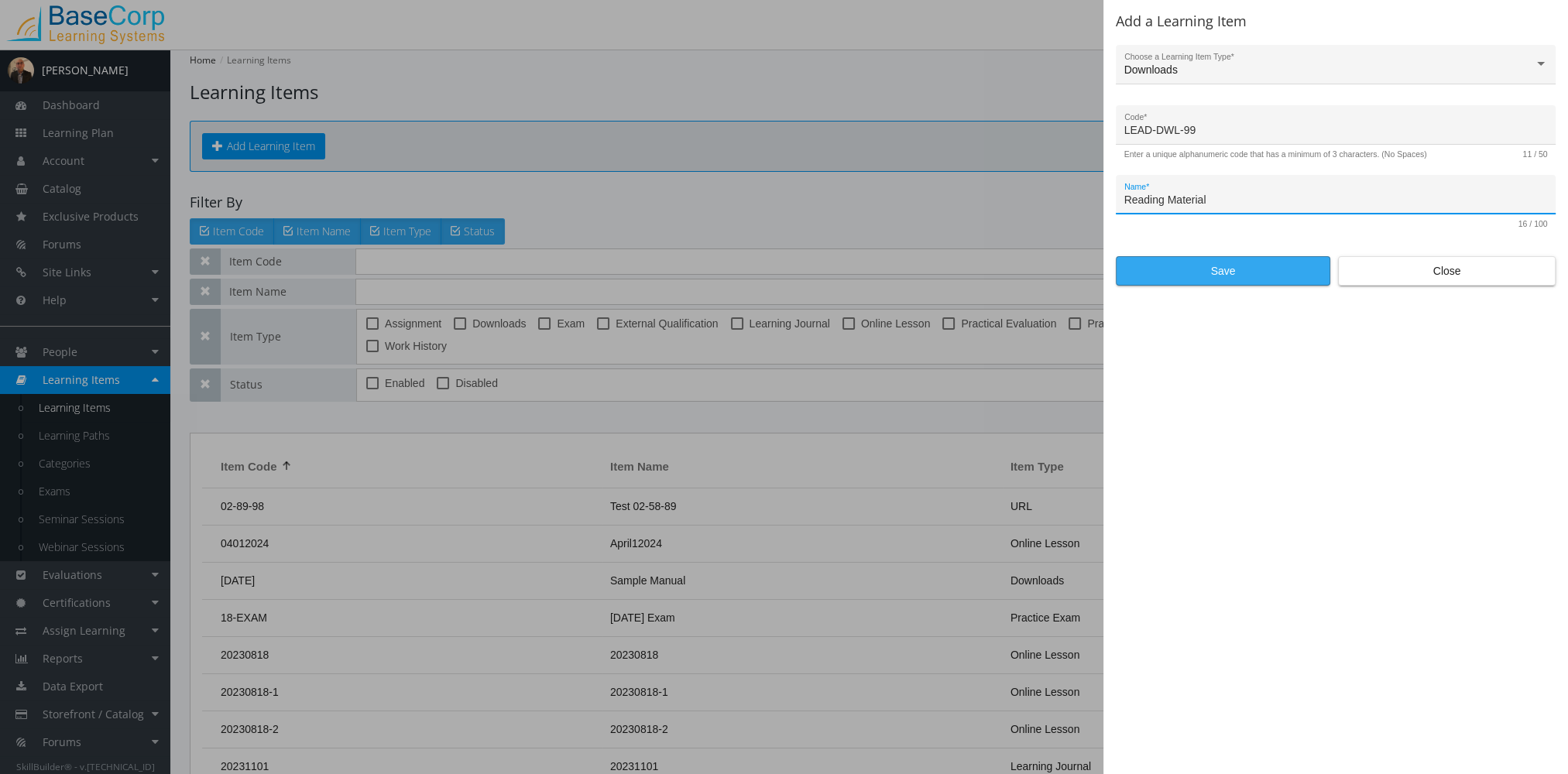
type input "Reading Material"
click at [1197, 272] on span "Save" at bounding box center [1223, 271] width 188 height 28
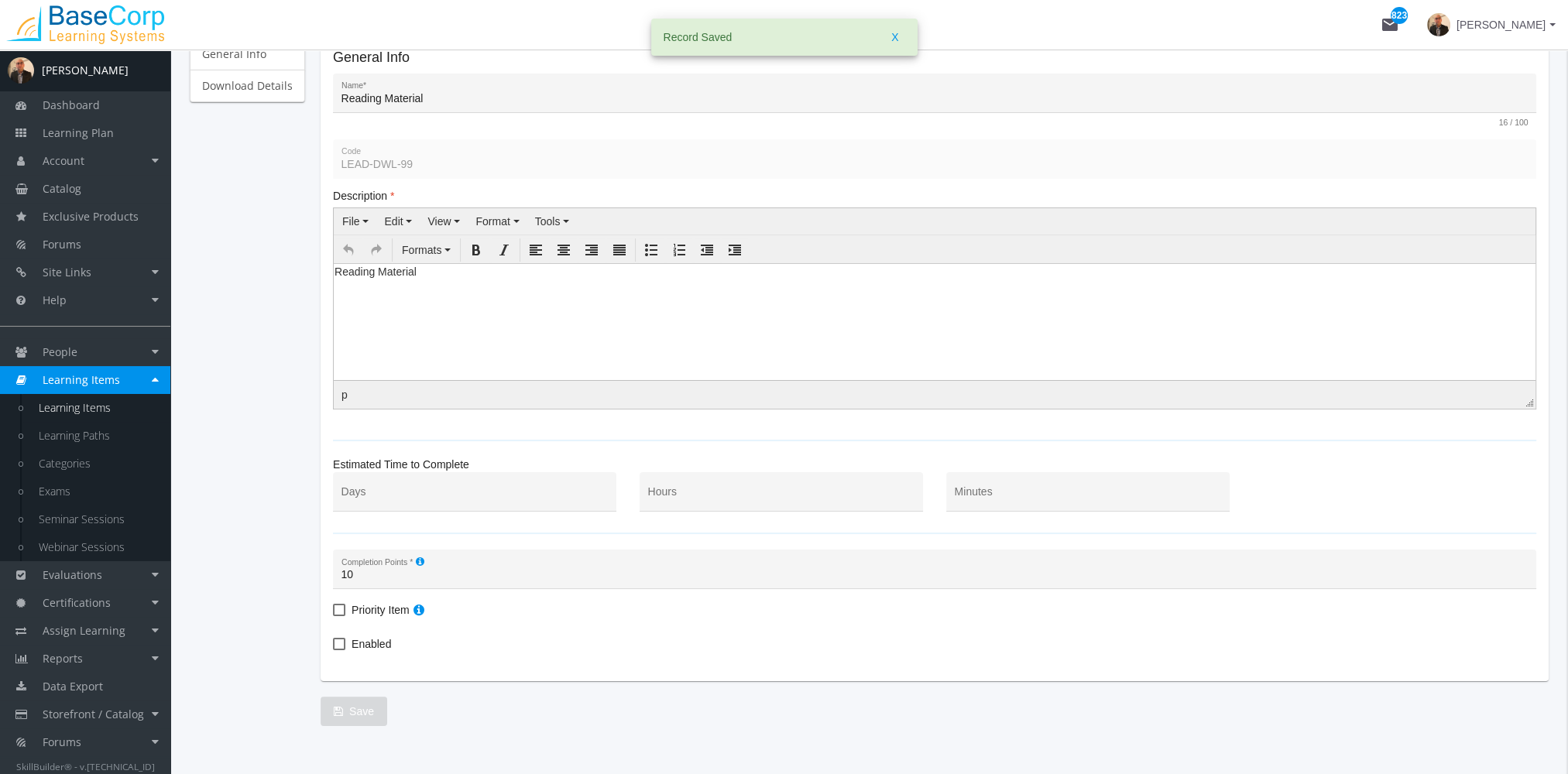
scroll to position [216, 0]
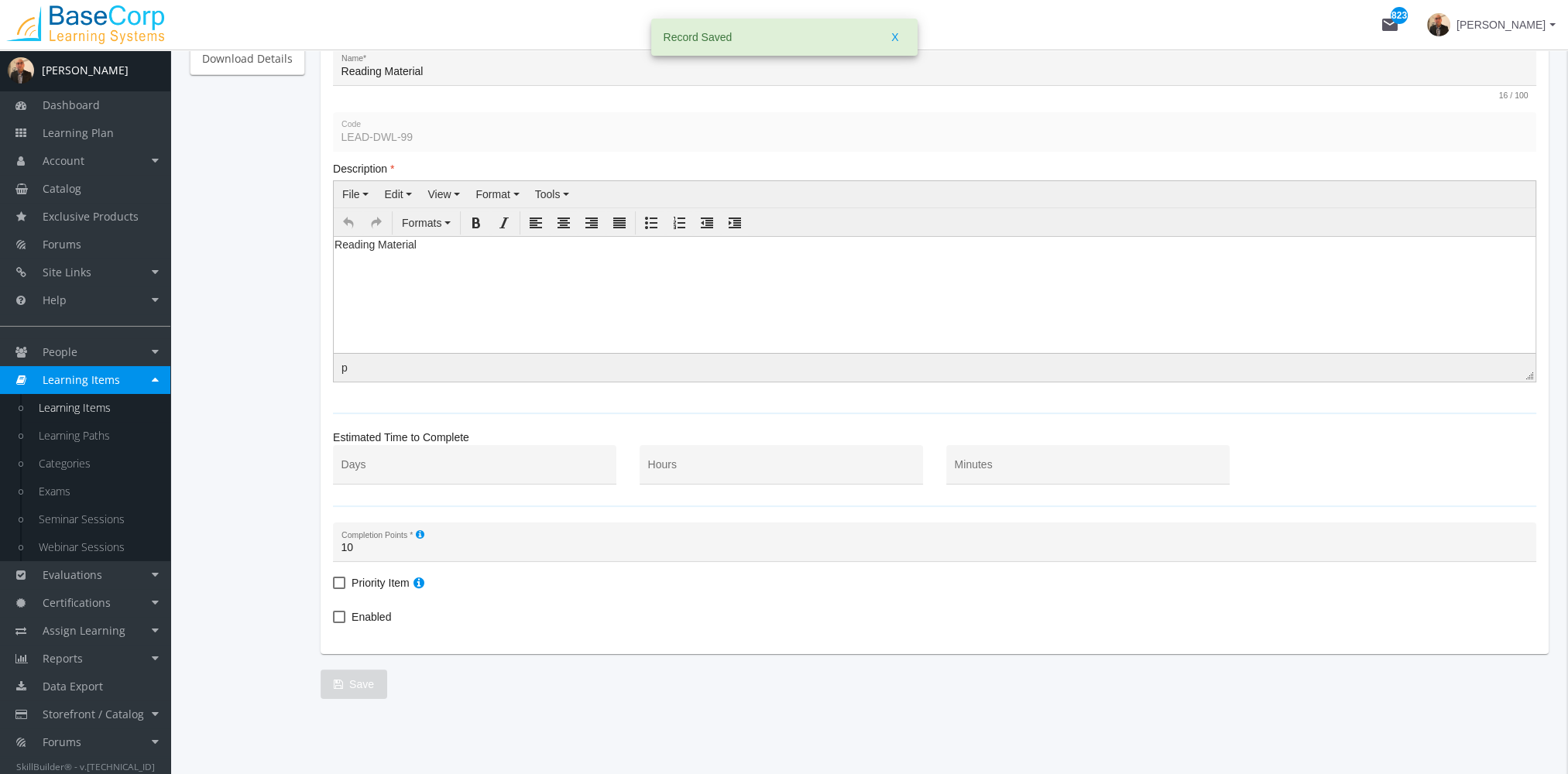
click at [379, 616] on span "Enabled" at bounding box center [371, 617] width 40 height 19
click at [334, 622] on input "Enabled" at bounding box center [333, 622] width 1 height 1
checkbox input "true"
click at [367, 687] on span "Save" at bounding box center [354, 684] width 41 height 28
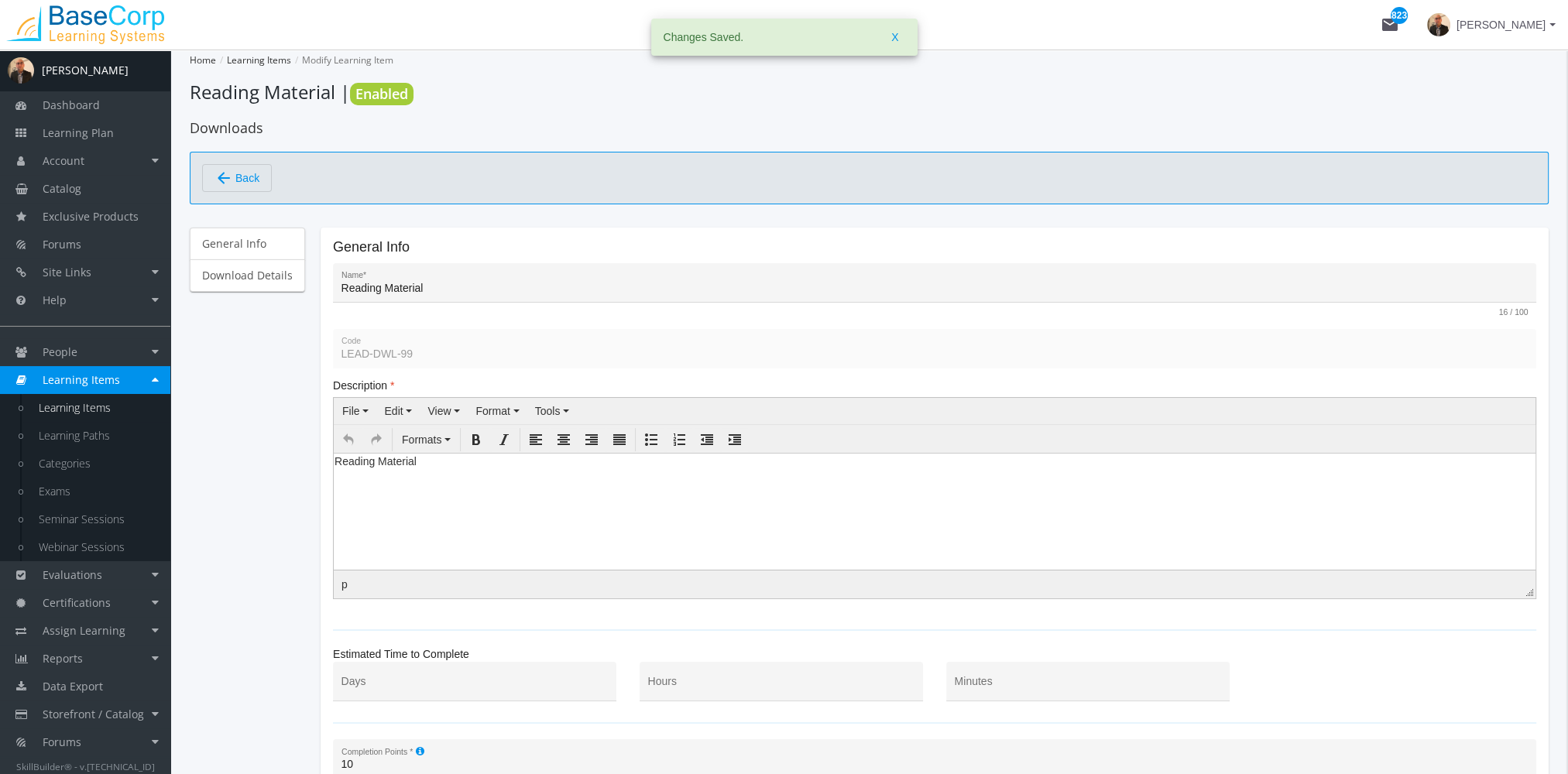
scroll to position [0, 0]
click at [265, 266] on link "Download Details" at bounding box center [247, 276] width 115 height 32
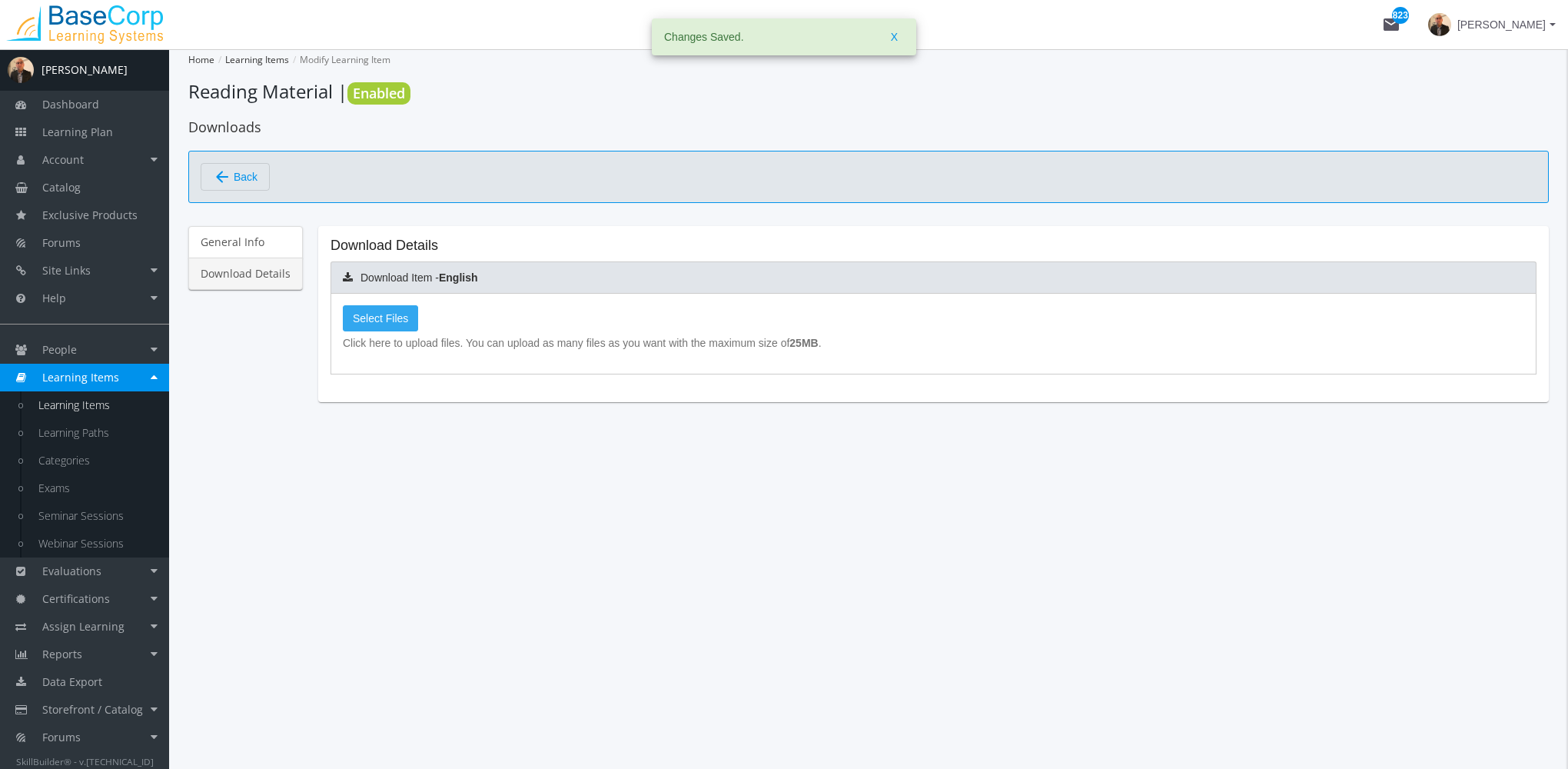
click at [386, 315] on span "Select Files" at bounding box center [380, 318] width 56 height 12
click at [0, 0] on input "Select Files" at bounding box center [0, 0] width 0 height 0
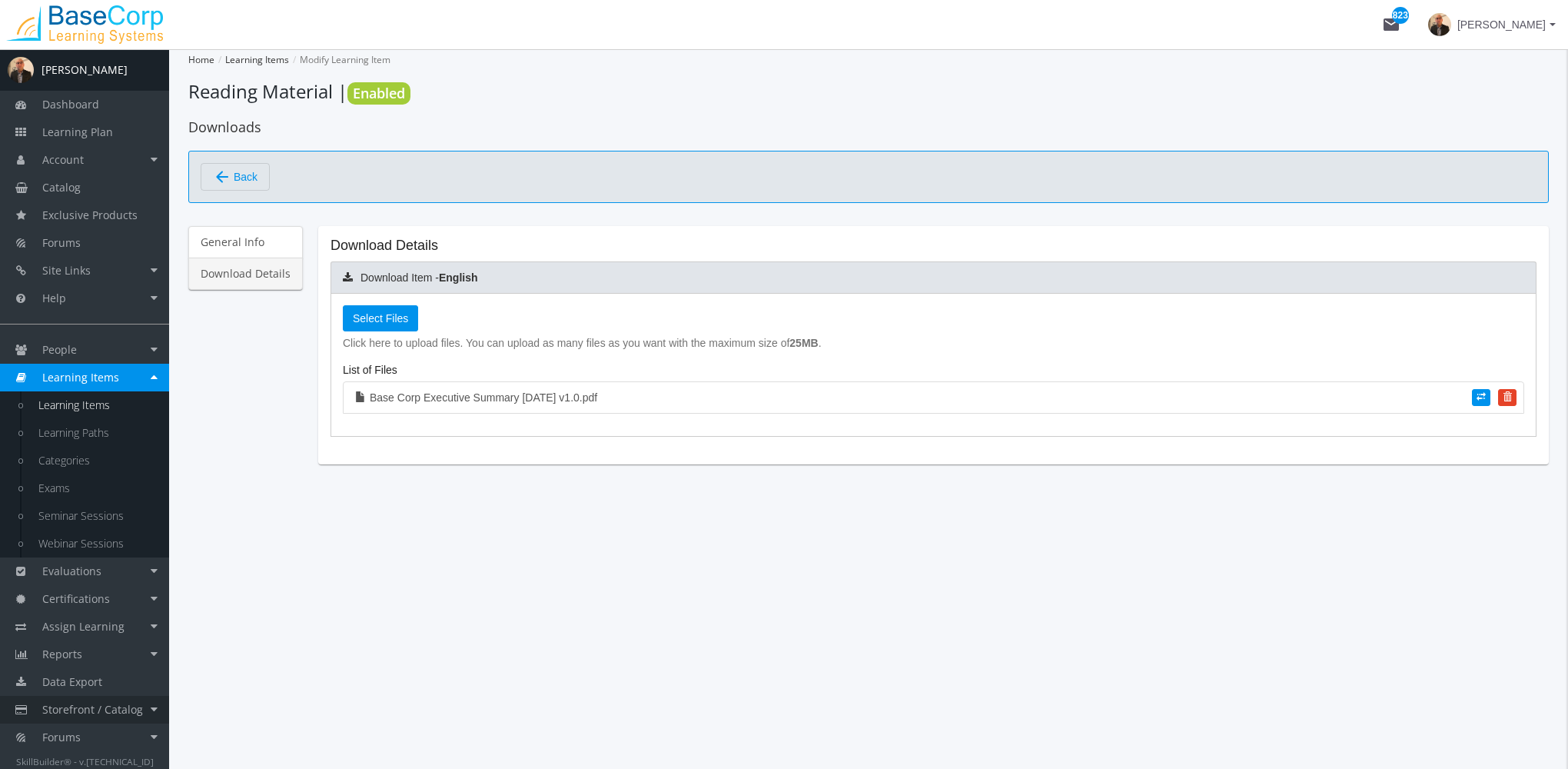
click at [121, 716] on span "Storefront / Catalog" at bounding box center [93, 709] width 101 height 14
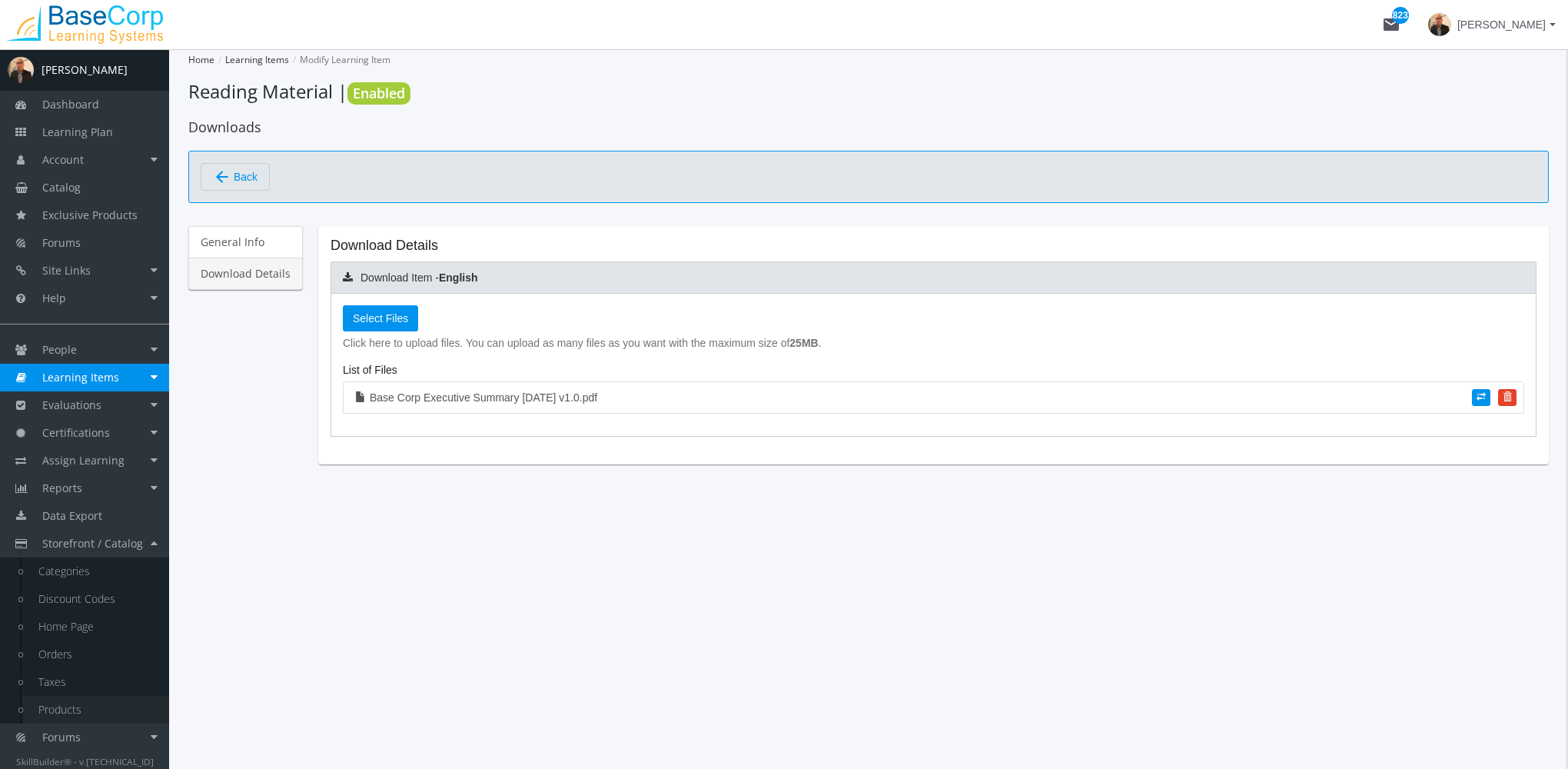
click at [76, 705] on link "Products" at bounding box center [96, 709] width 146 height 27
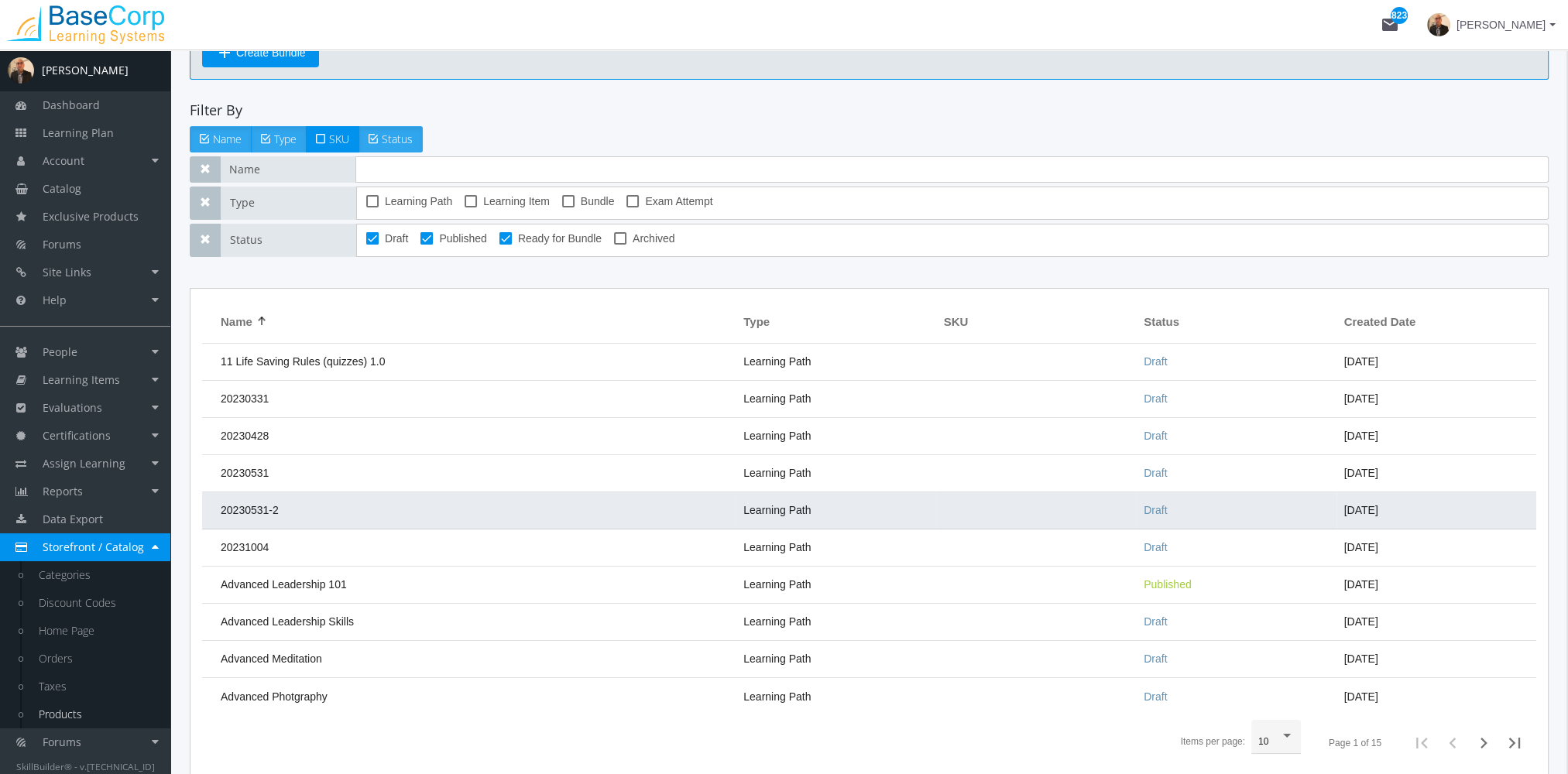
scroll to position [155, 0]
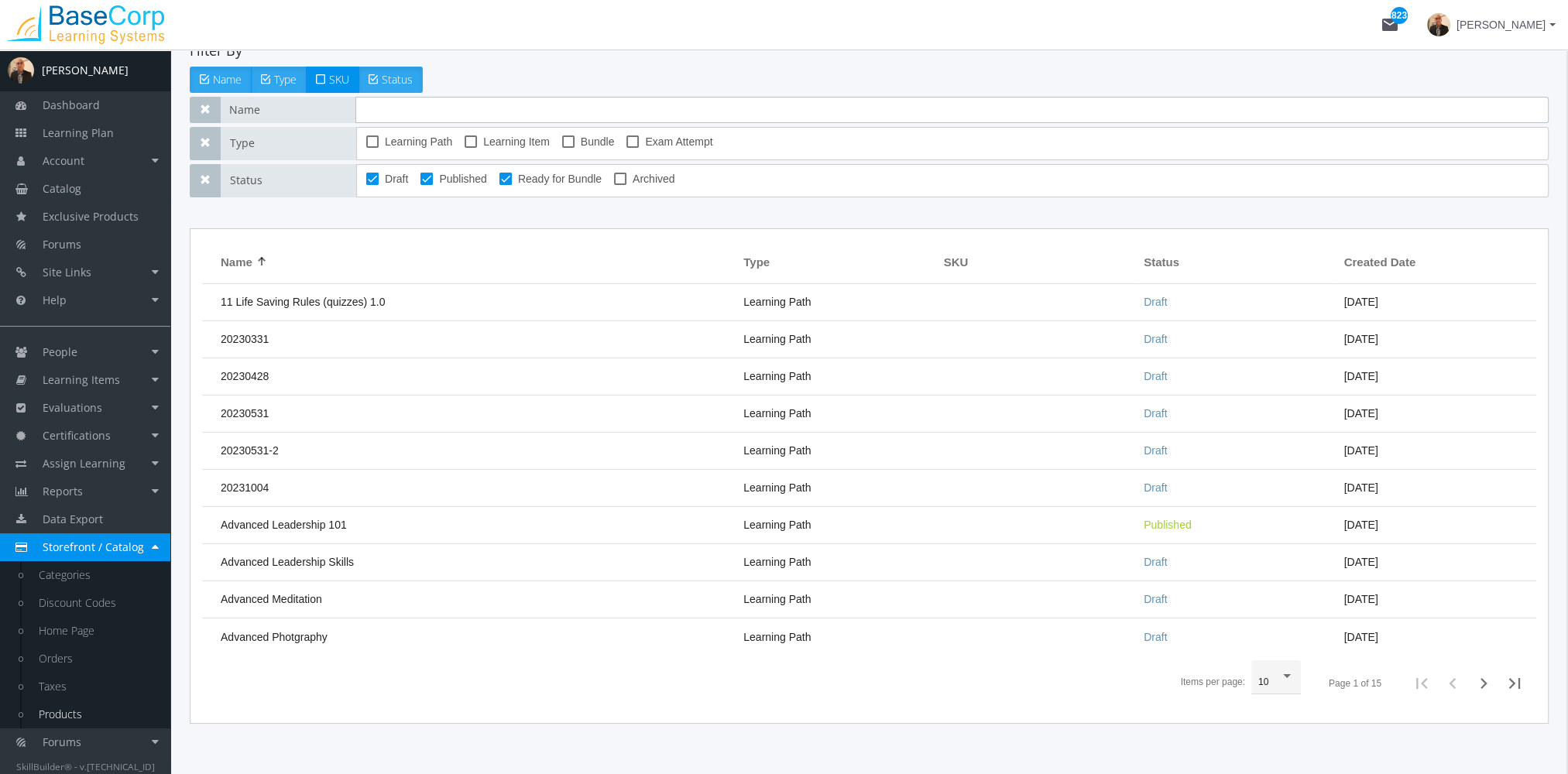
click at [449, 100] on input "text" at bounding box center [952, 109] width 1193 height 26
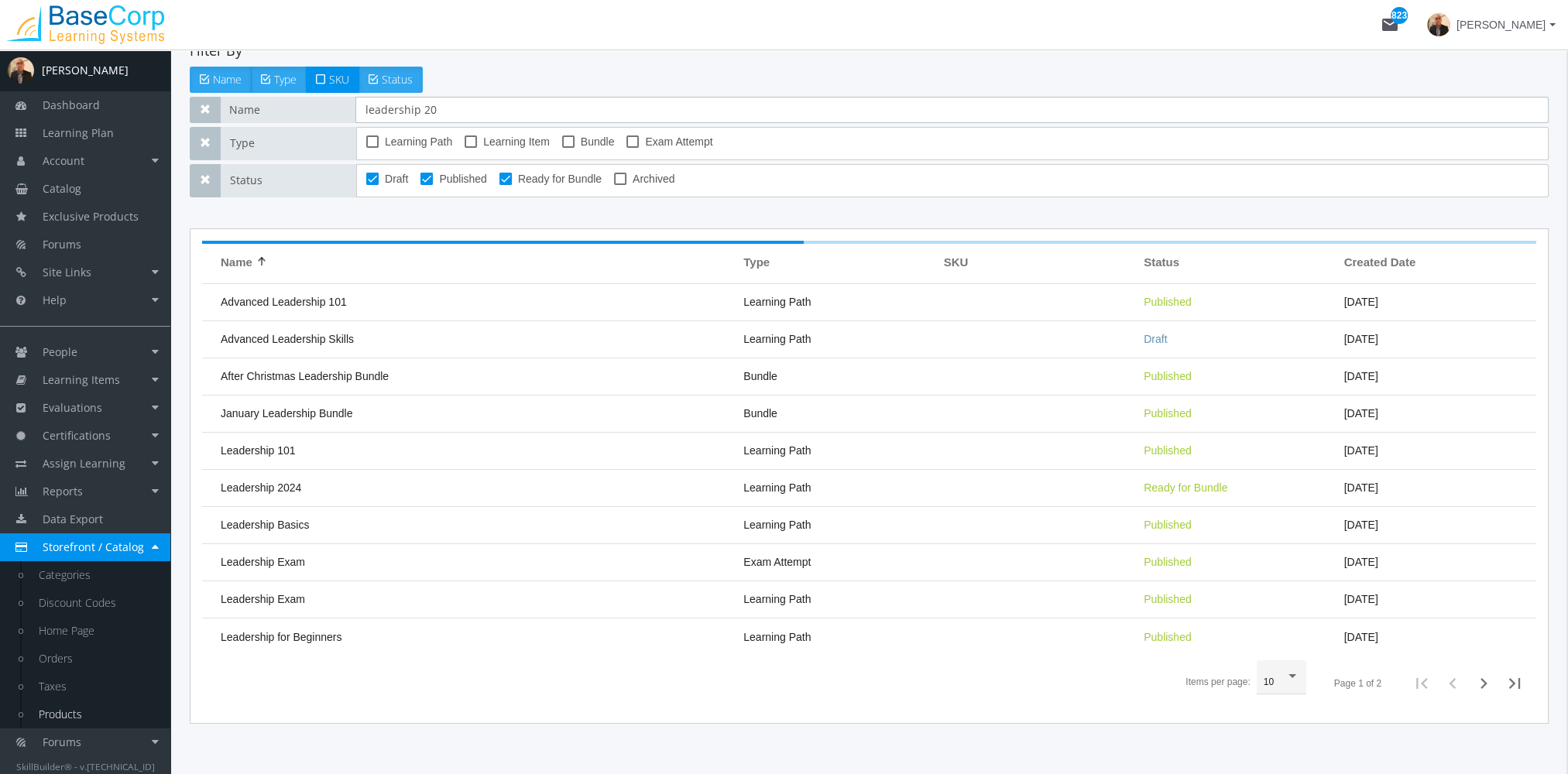
type input "leadership 201"
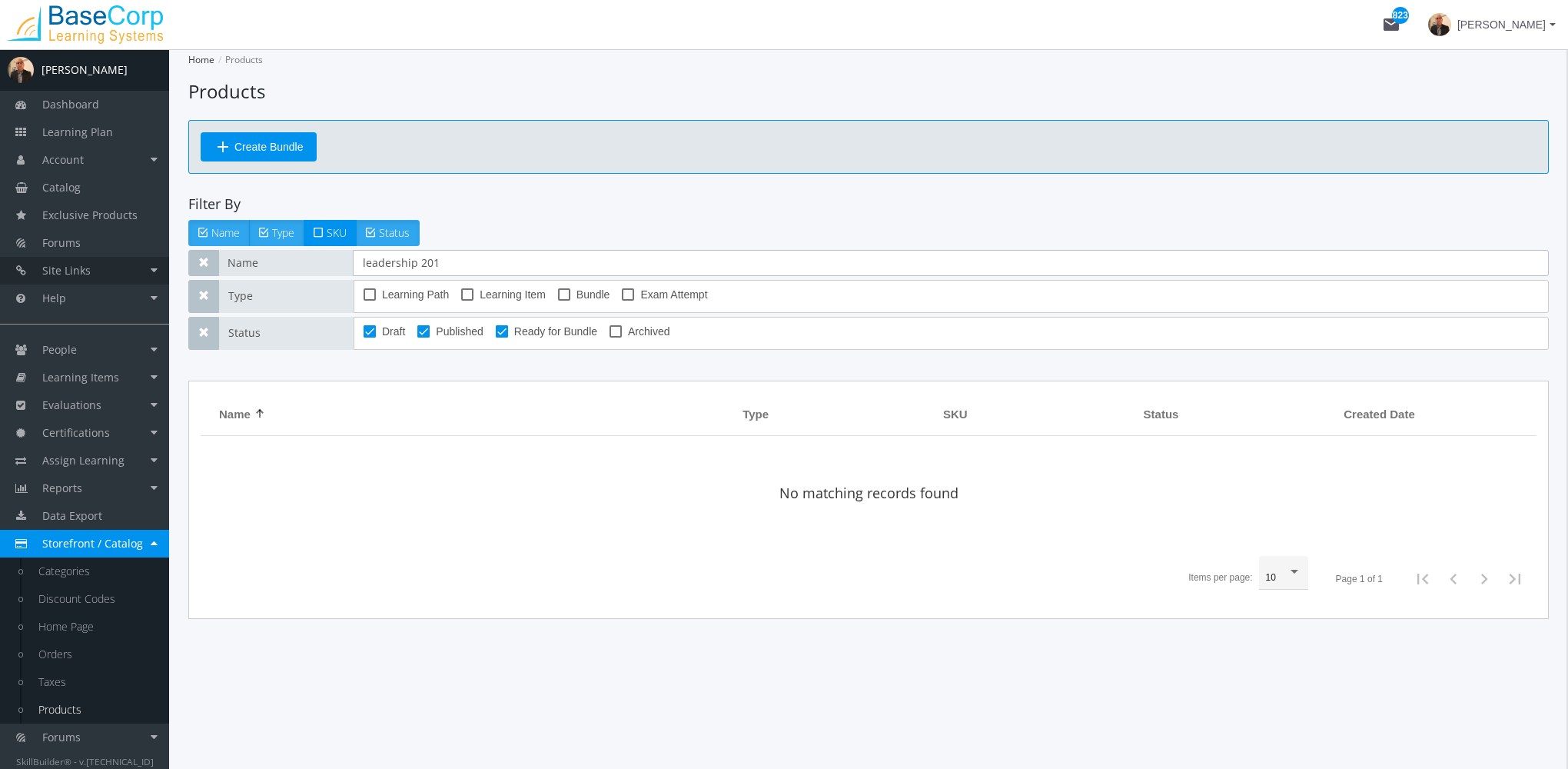
drag, startPoint x: 267, startPoint y: 258, endPoint x: 93, endPoint y: 274, distance: 174.7
click at [94, 273] on div "A [PERSON_NAME] Dashboard Learning Plan Account Account Badges Certificates and…" at bounding box center [784, 409] width 1568 height 720
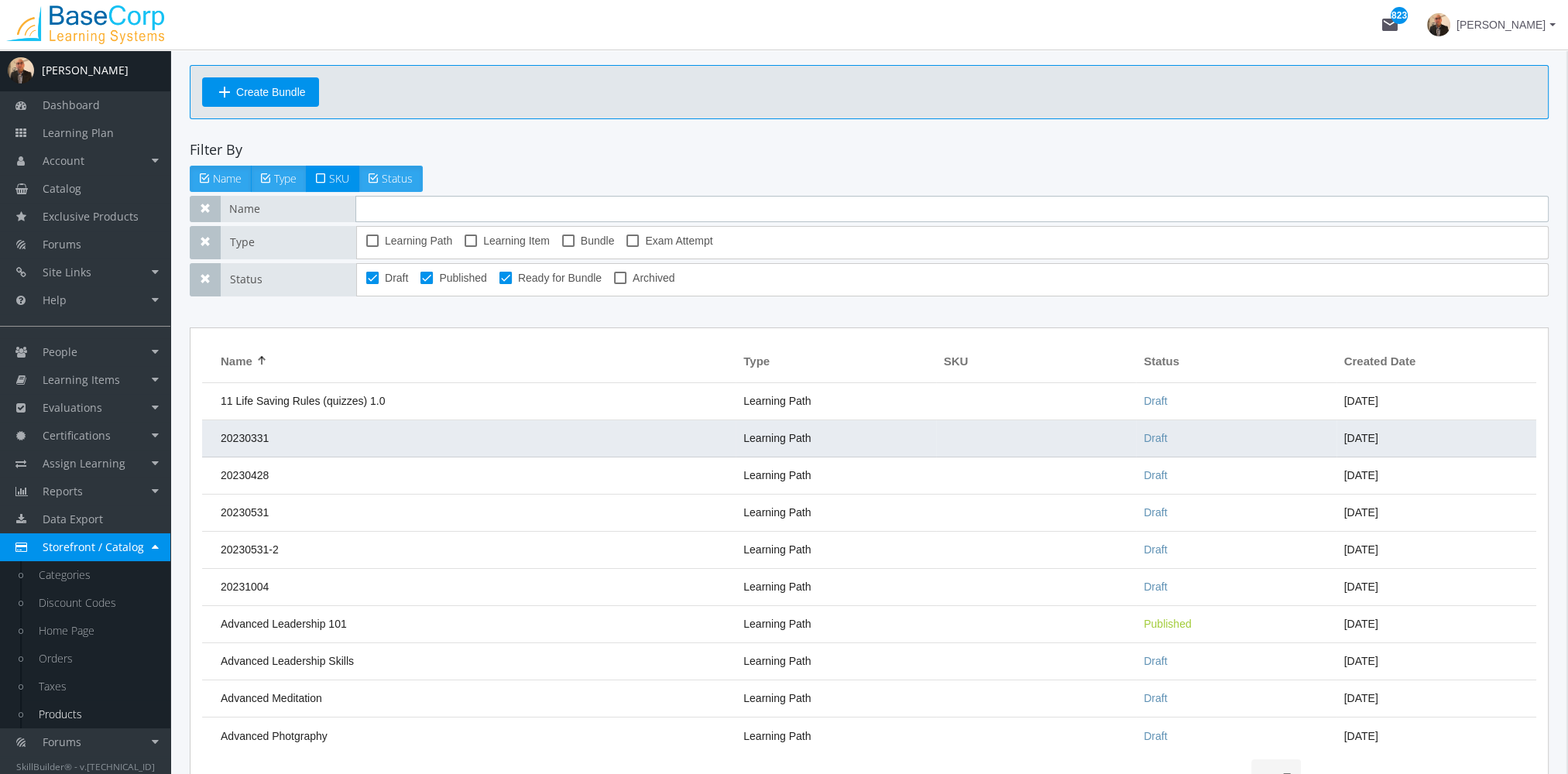
scroll to position [155, 0]
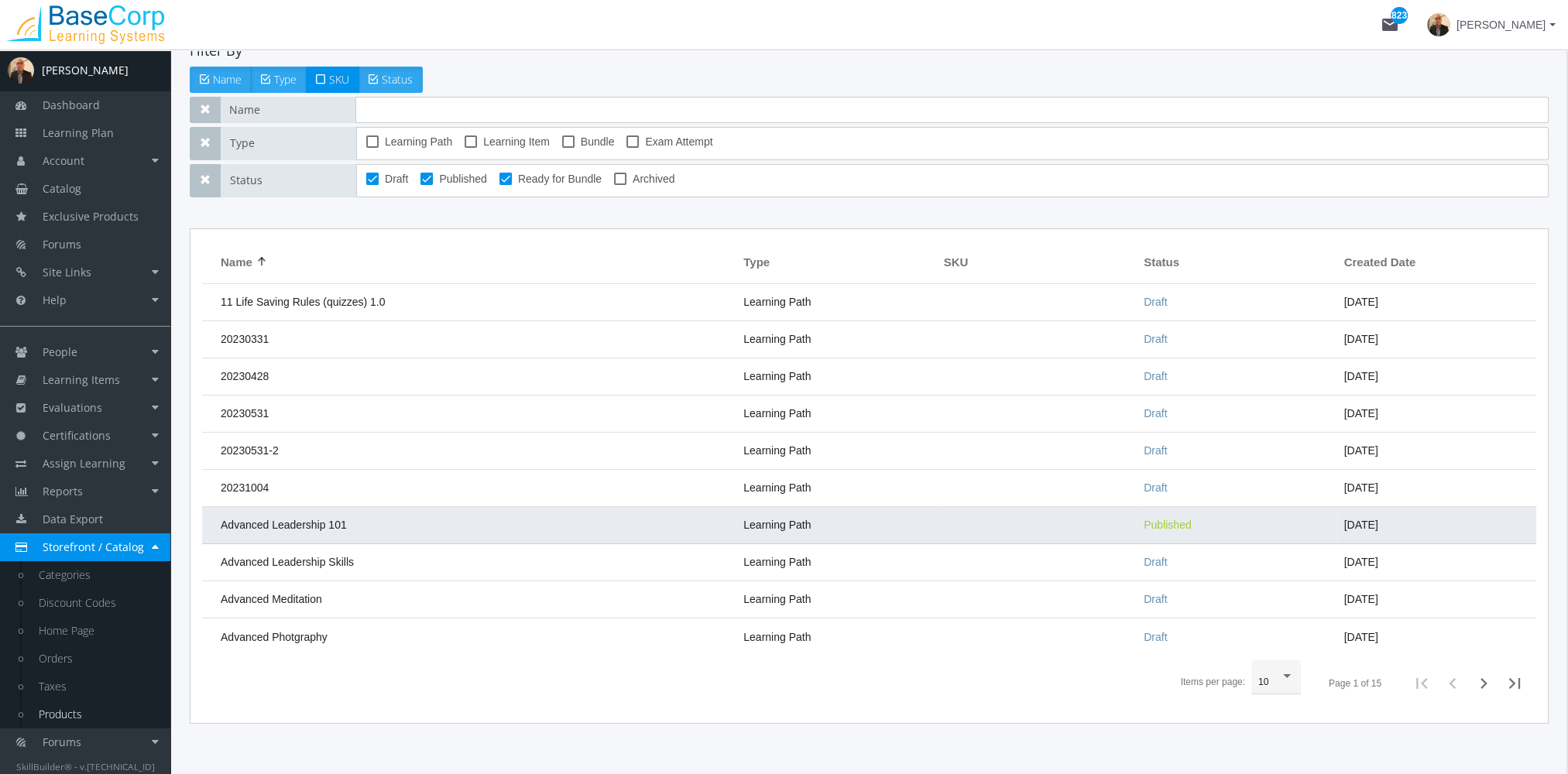
click at [361, 534] on td "Advanced Leadership 101" at bounding box center [469, 525] width 533 height 37
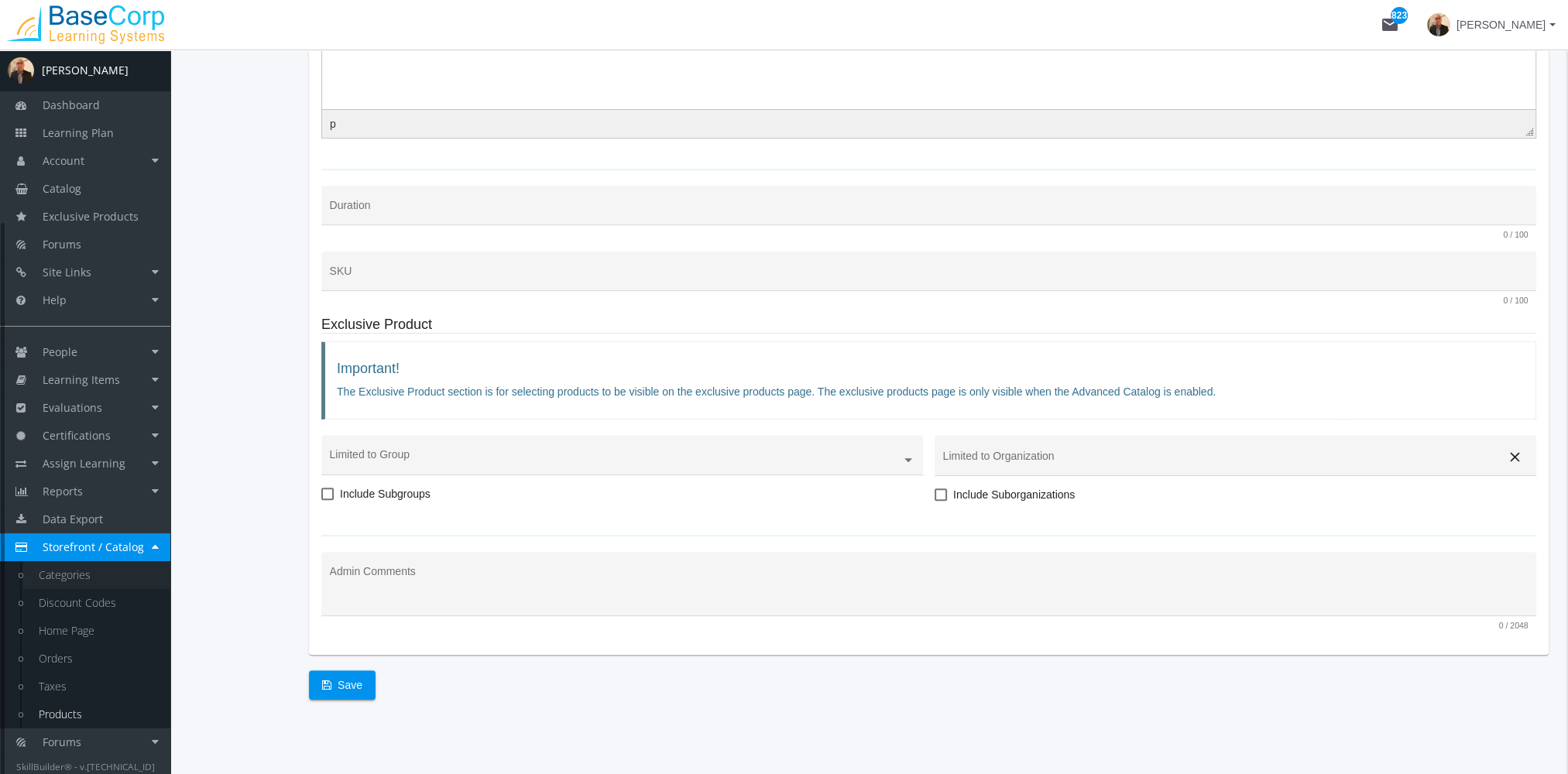
scroll to position [53, 0]
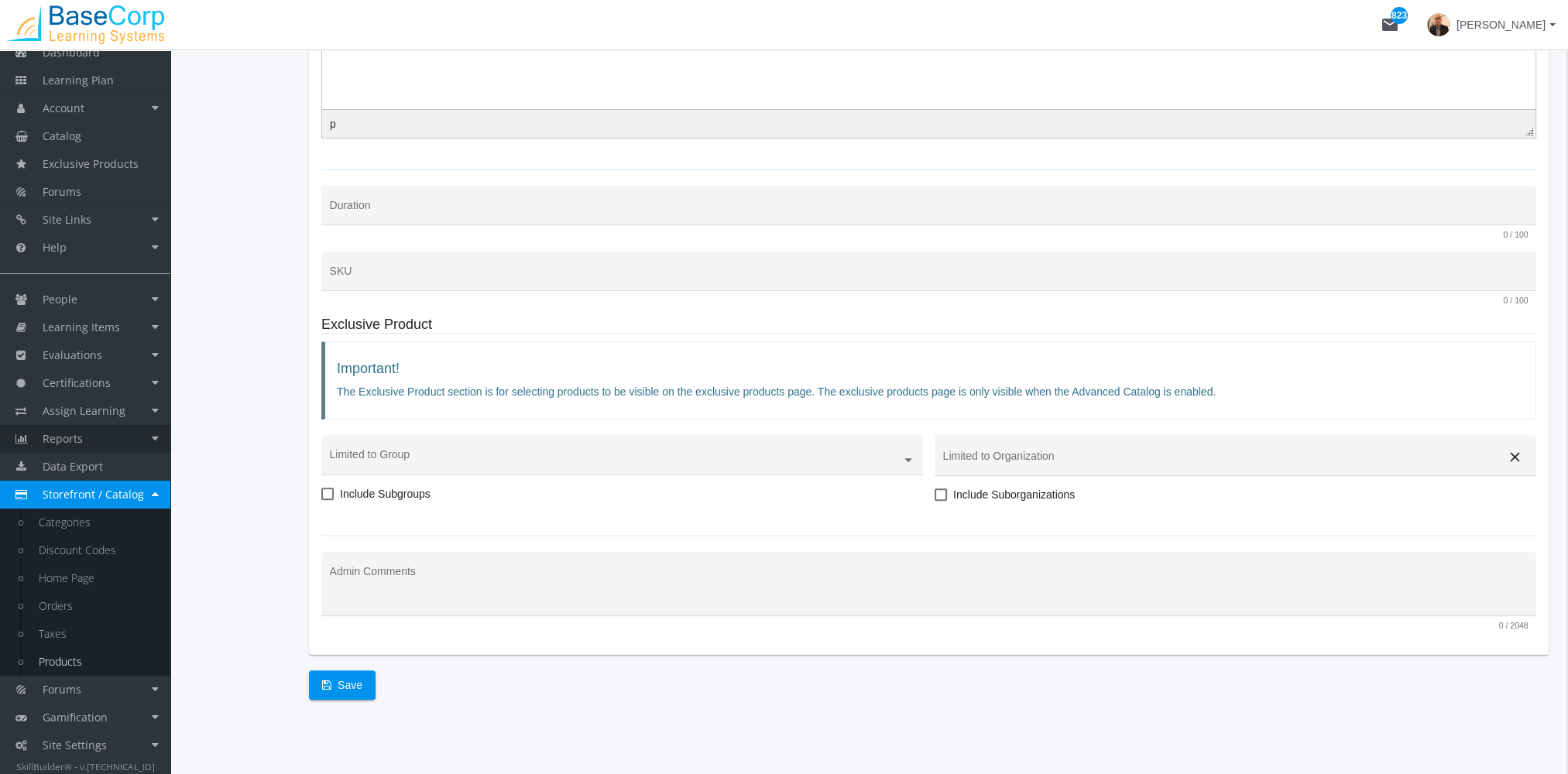
click at [92, 430] on link "Reports" at bounding box center [85, 438] width 170 height 28
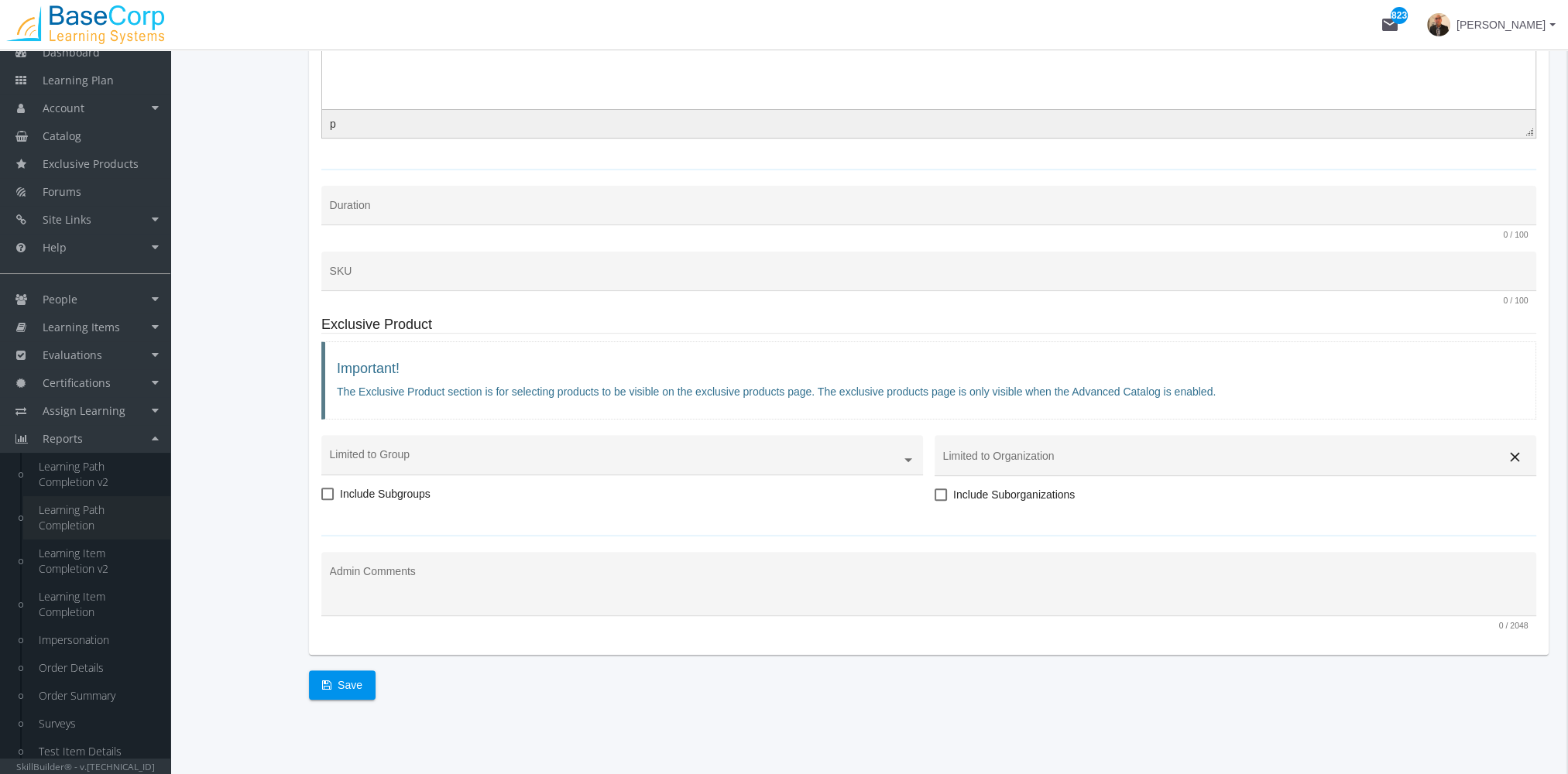
click at [84, 507] on link "Learning Path Completion" at bounding box center [96, 517] width 147 height 43
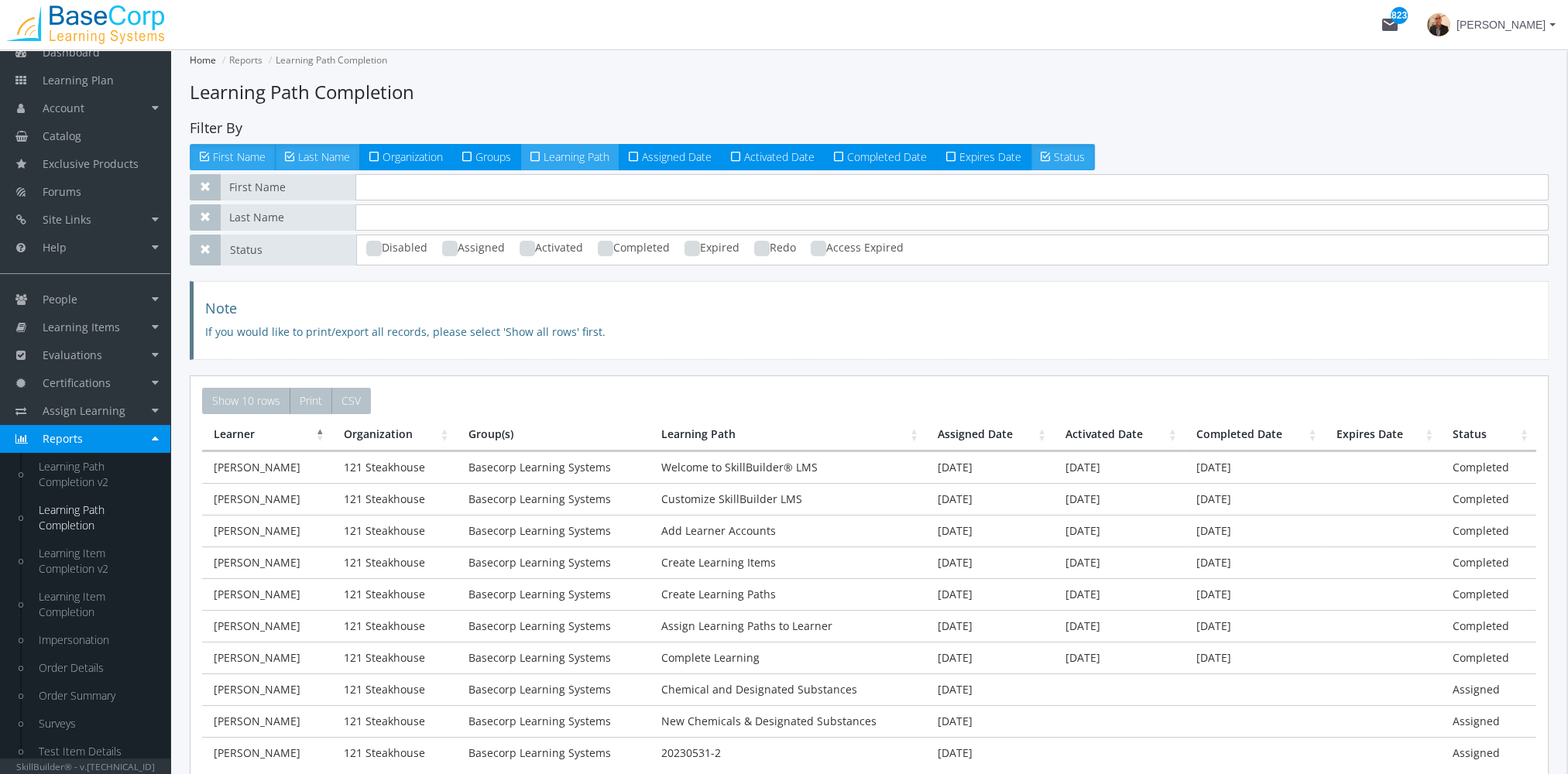
click at [567, 153] on span "Learning Path" at bounding box center [576, 156] width 66 height 15
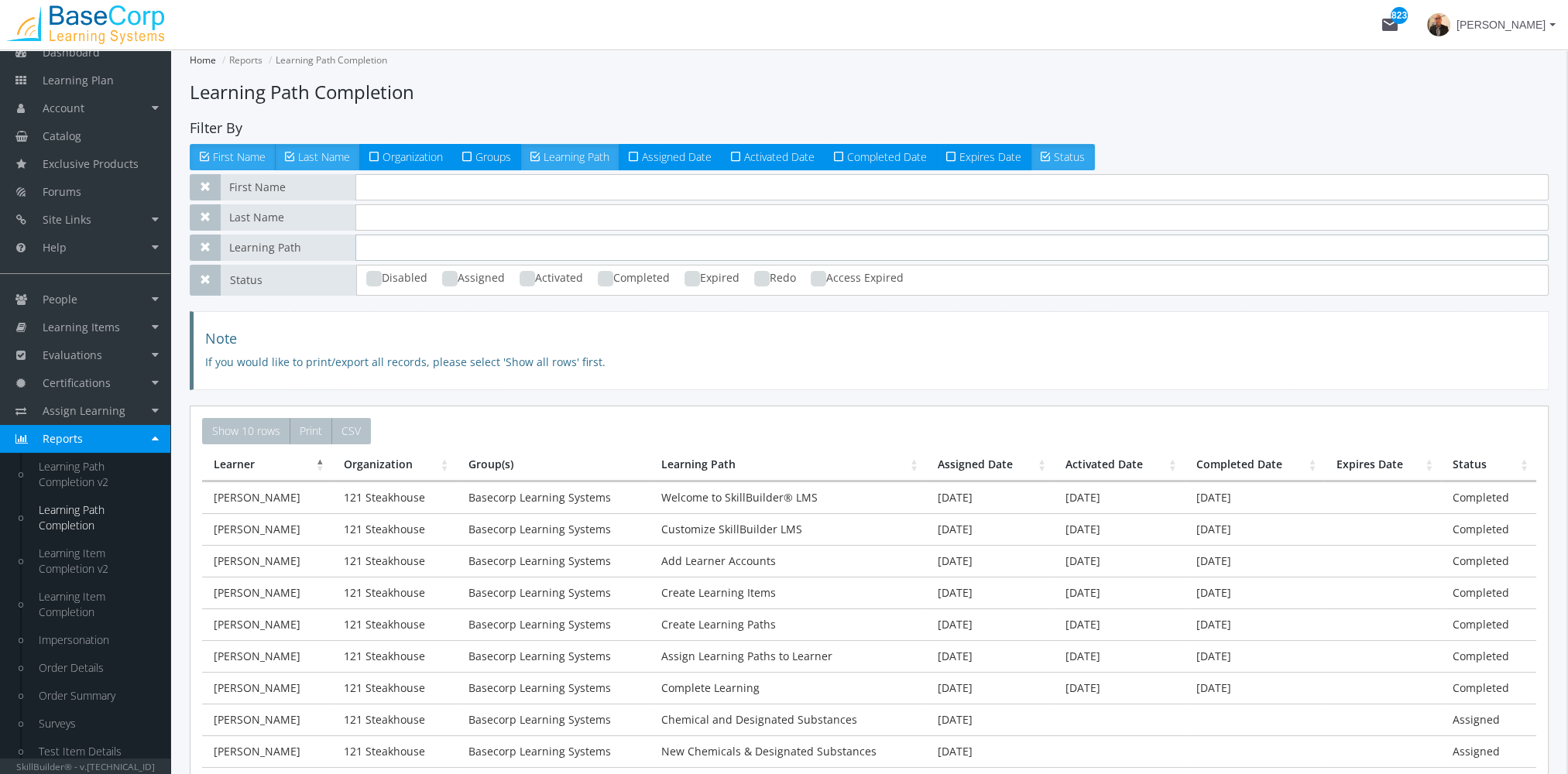
click at [451, 242] on input "text" at bounding box center [952, 247] width 1193 height 26
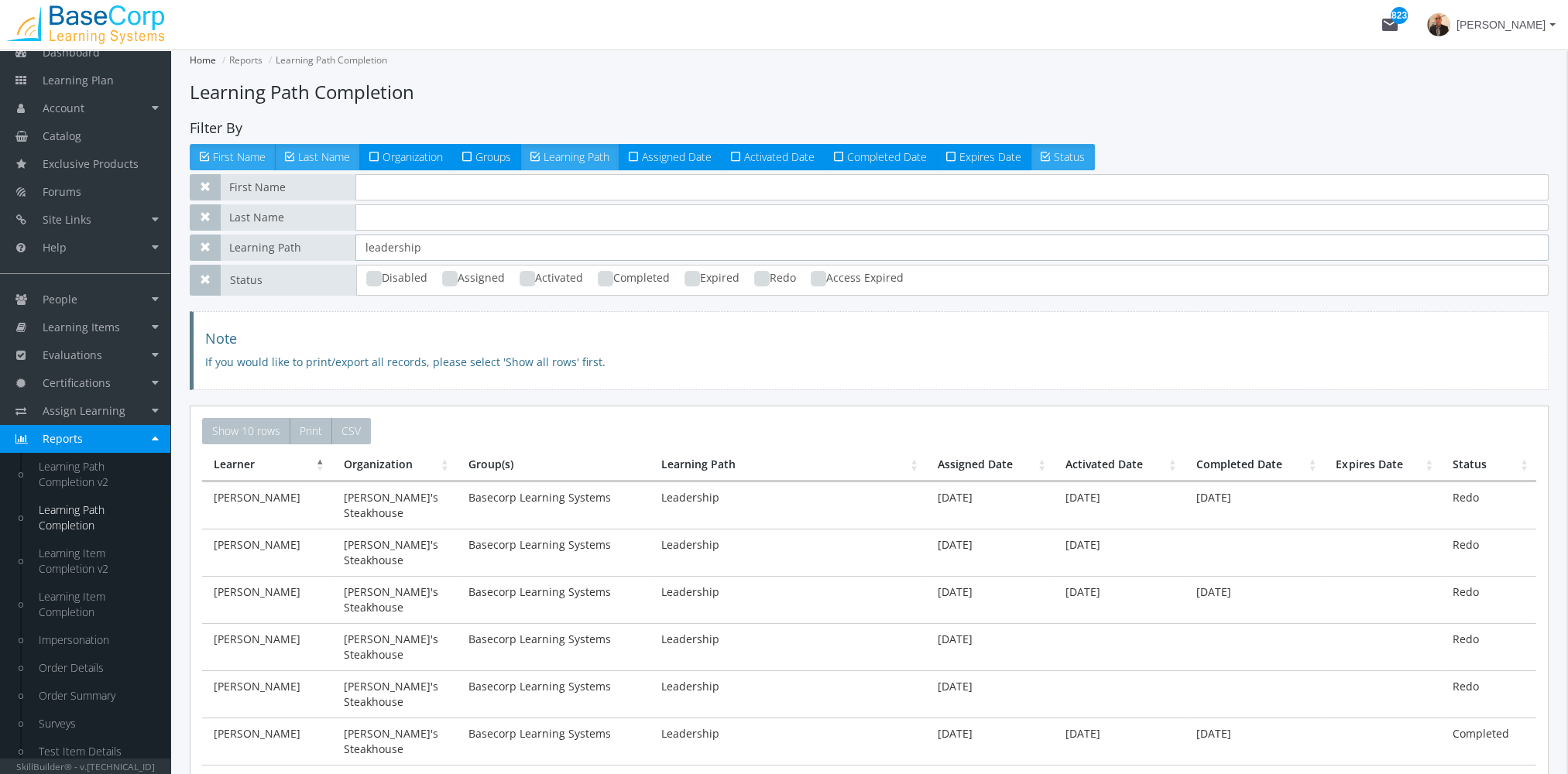
type input "leadership"
click at [421, 190] on input "text" at bounding box center [952, 187] width 1193 height 26
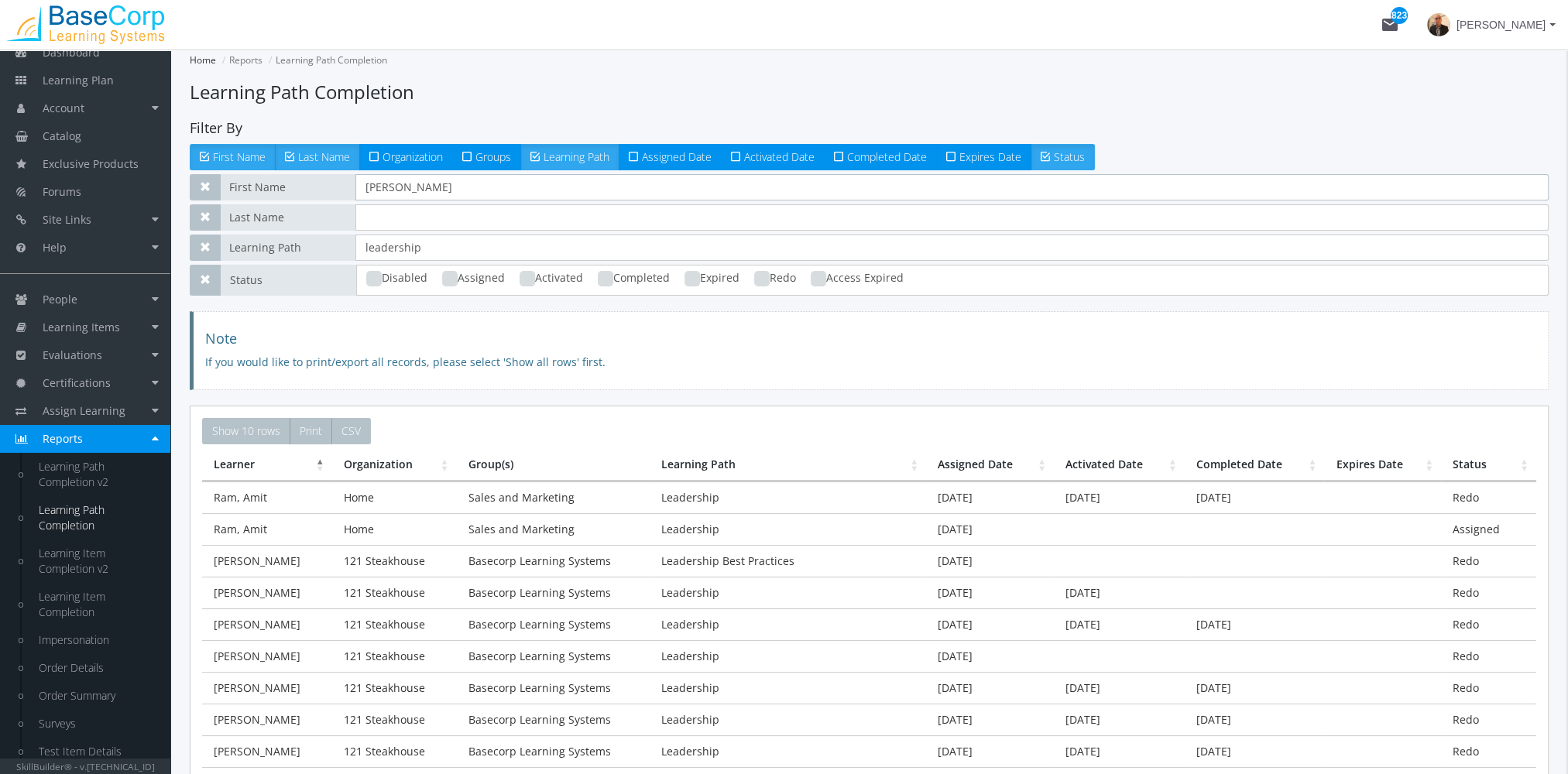
type input "[PERSON_NAME]"
click at [386, 221] on input "text" at bounding box center [952, 217] width 1193 height 26
type input "[PERSON_NAME]"
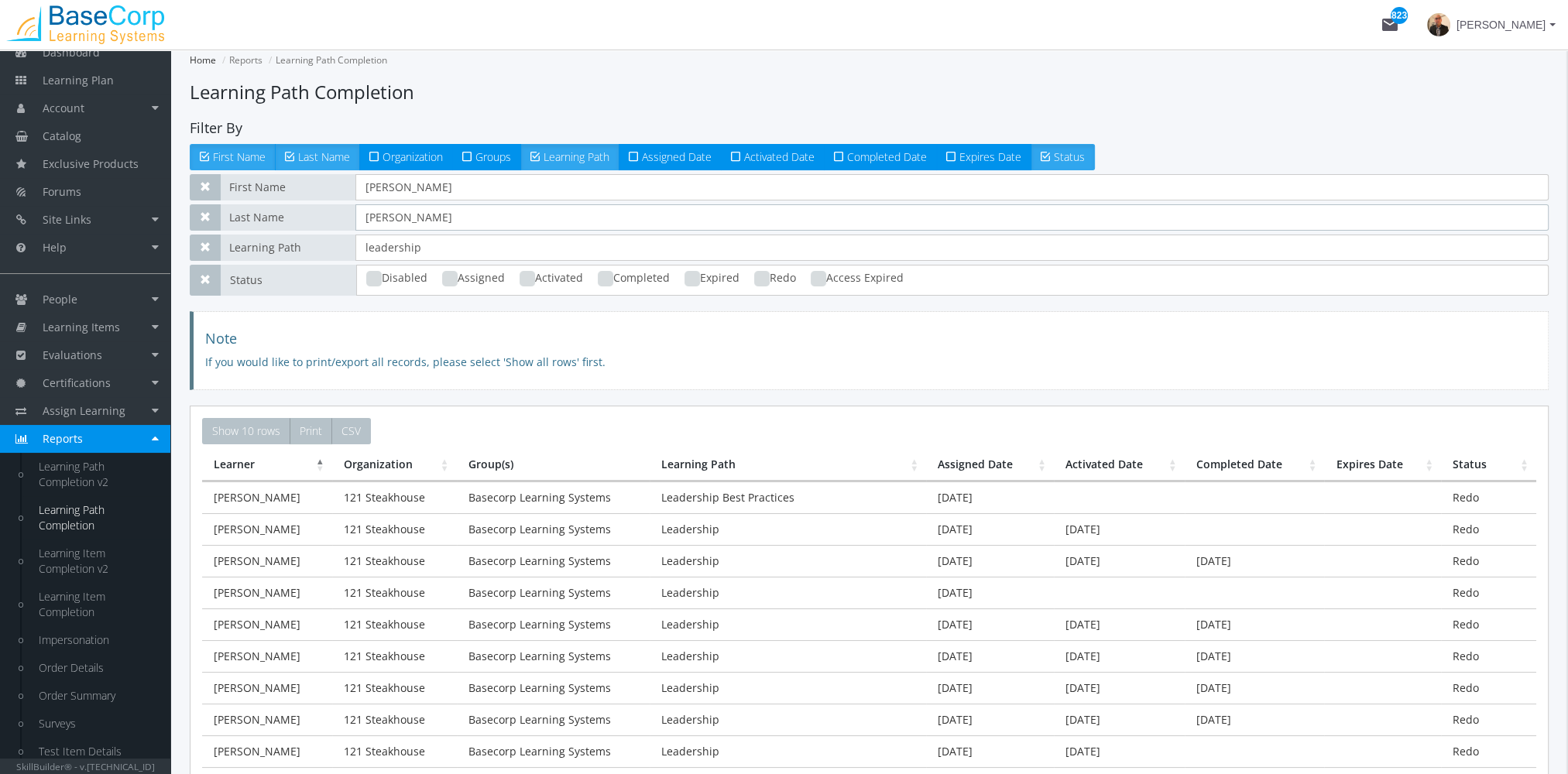
click at [609, 279] on ins at bounding box center [605, 278] width 15 height 15
checkbox input "true"
type input "[PERSON_NAME]"
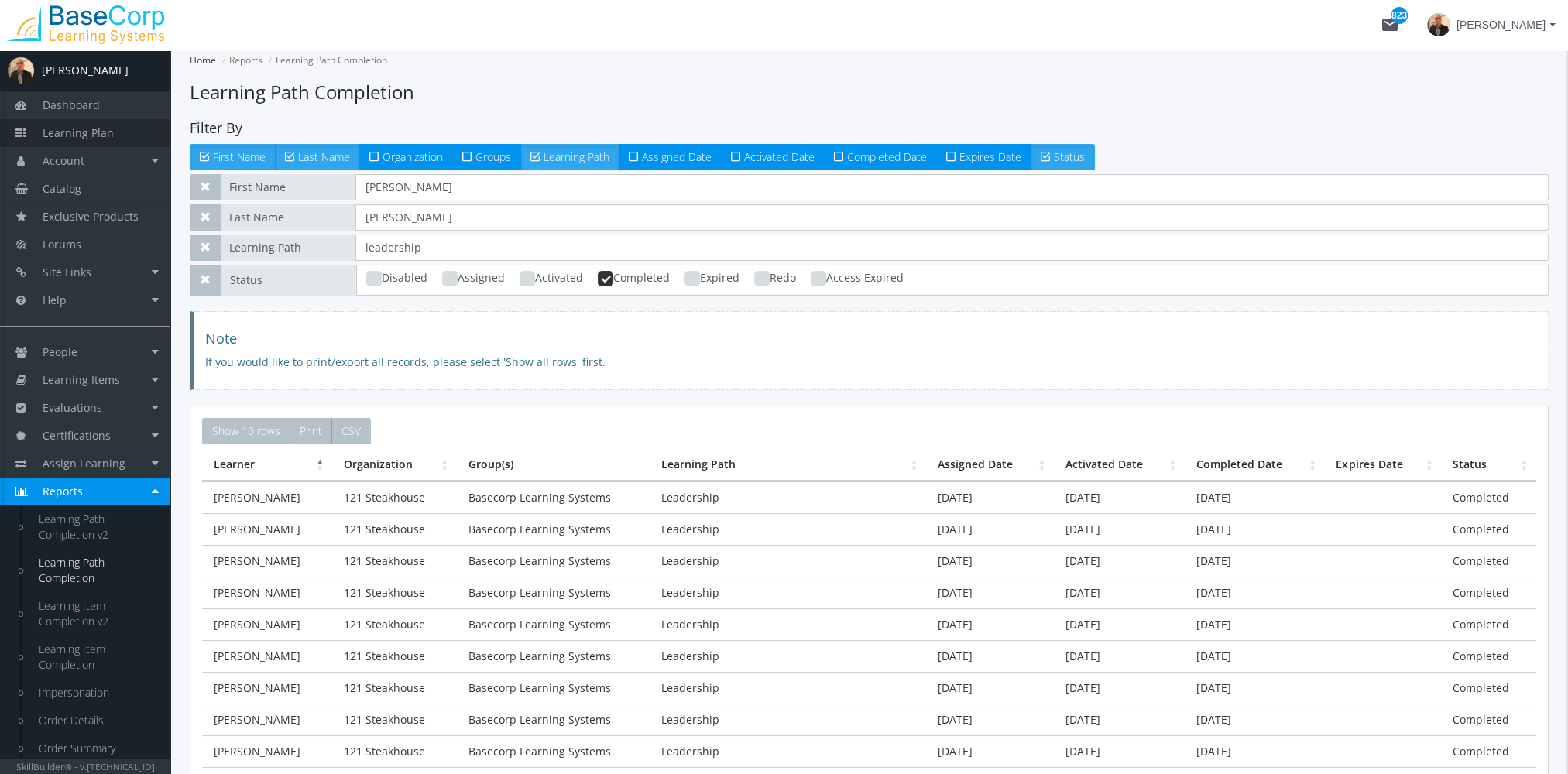
click at [135, 135] on link "Learning Plan" at bounding box center [85, 133] width 170 height 28
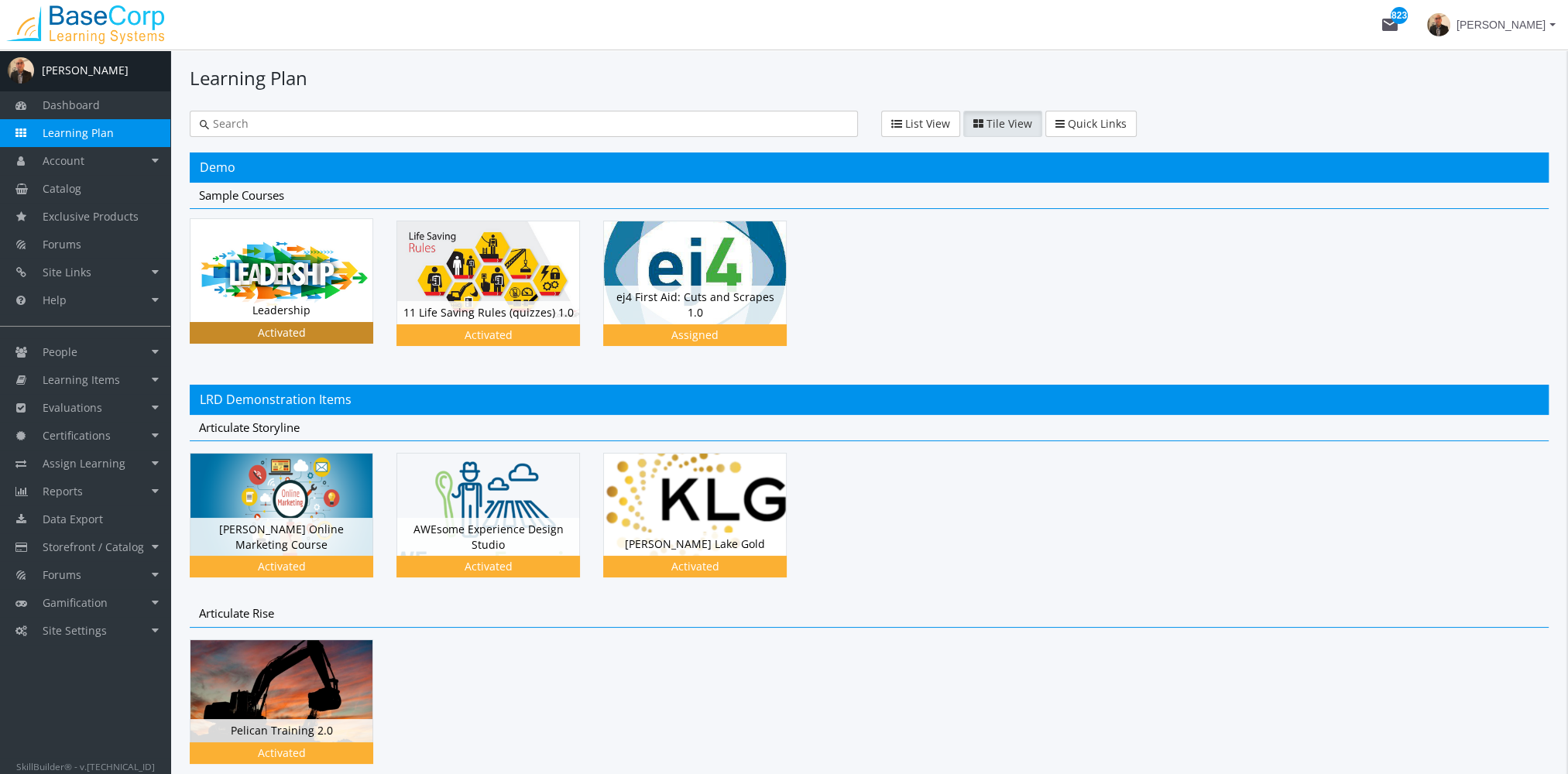
click at [314, 288] on img at bounding box center [281, 270] width 182 height 102
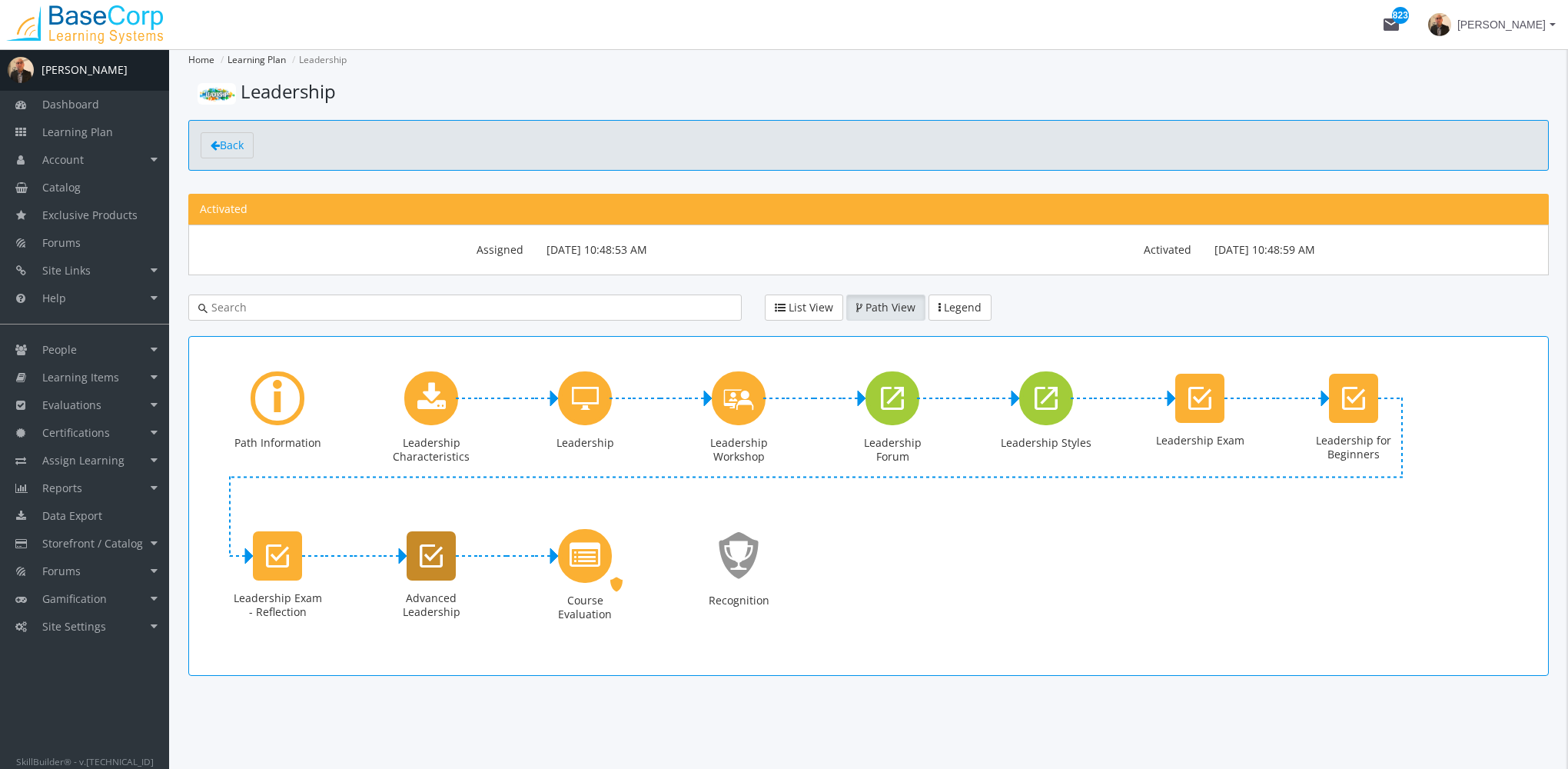
click at [436, 563] on icon "Advanced Leadership" at bounding box center [431, 556] width 23 height 31
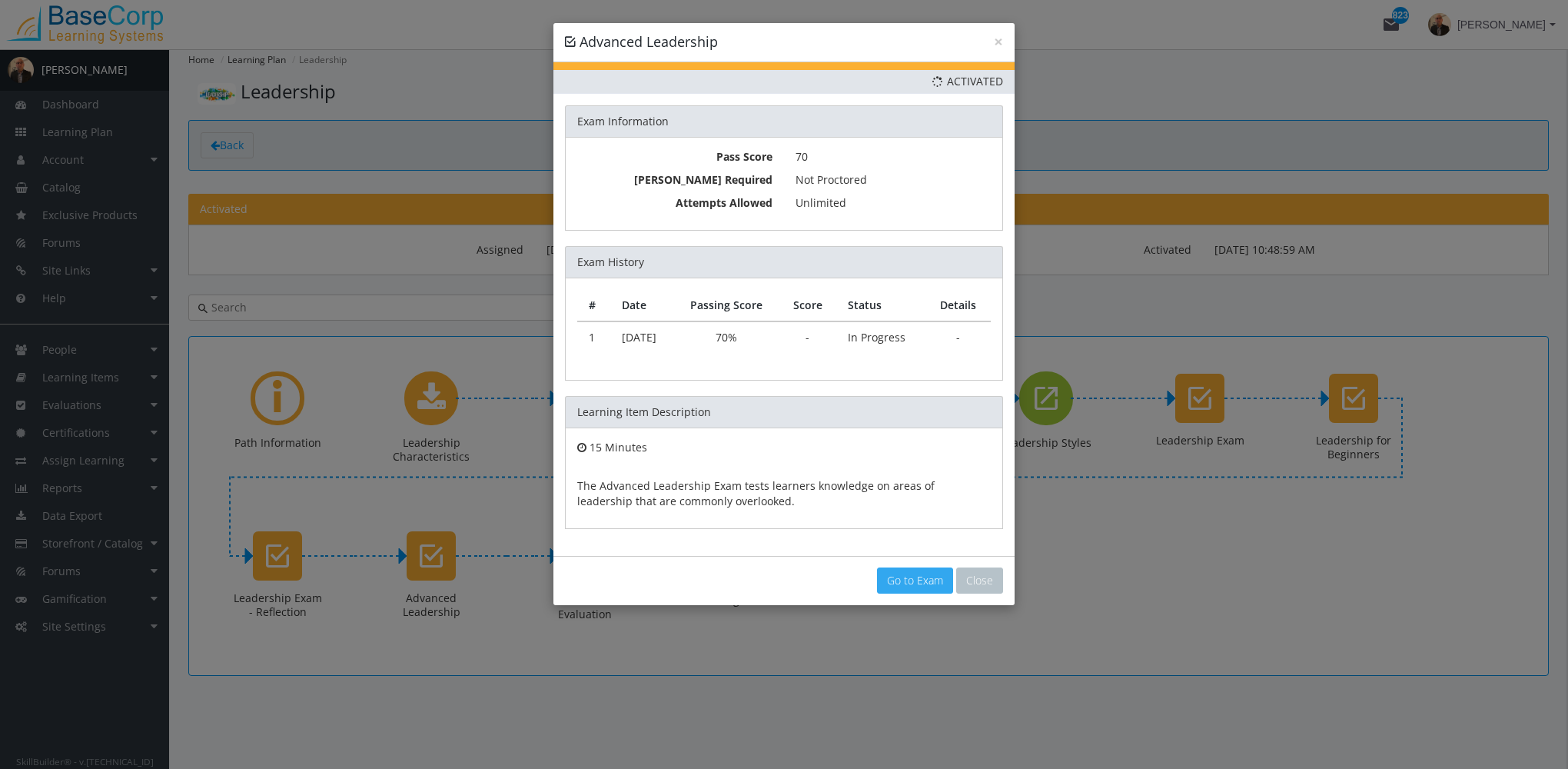
click at [915, 579] on link "Go to Exam" at bounding box center [915, 581] width 76 height 26
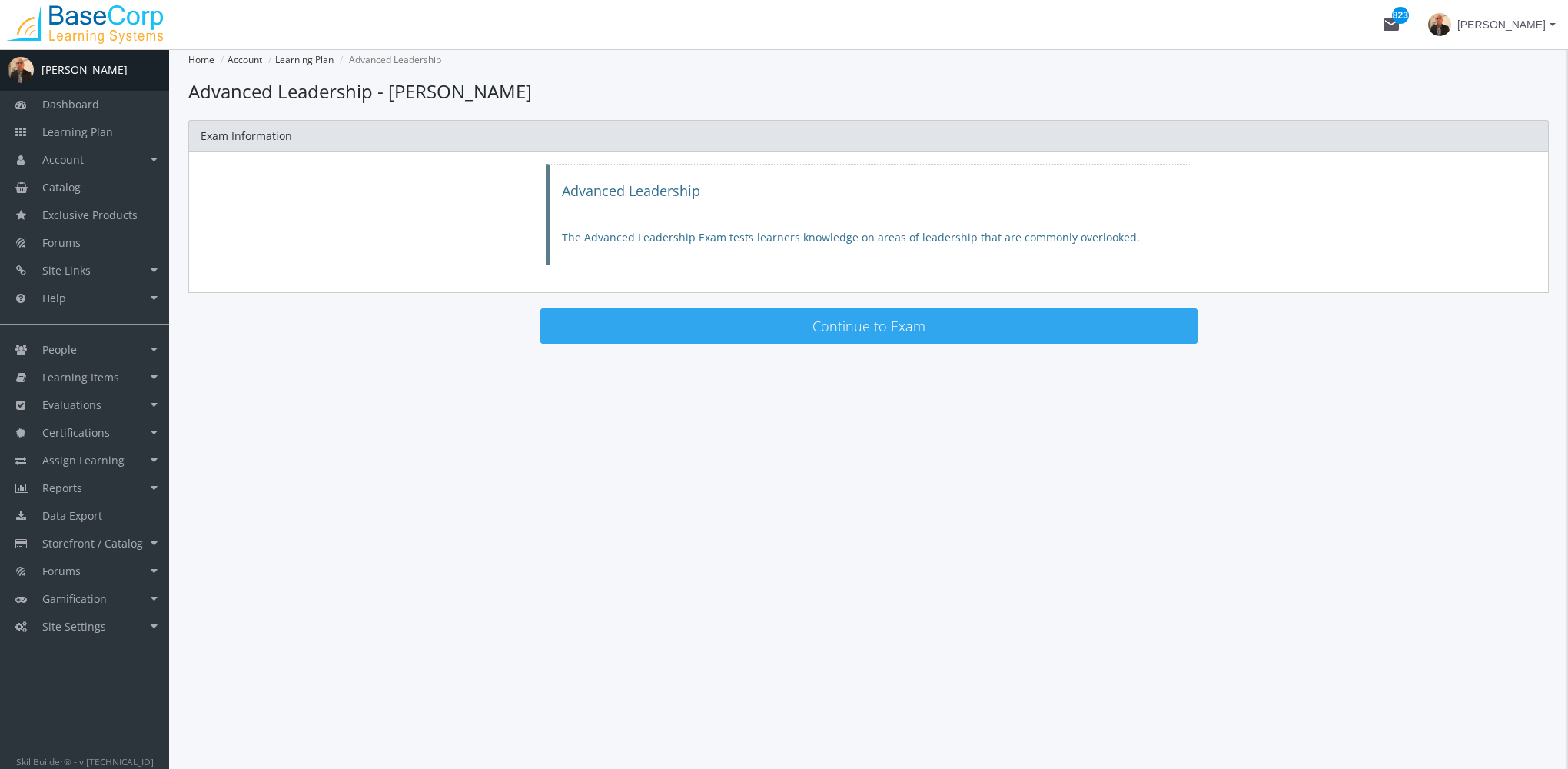
click at [696, 333] on button "Continue to Exam" at bounding box center [869, 326] width 657 height 35
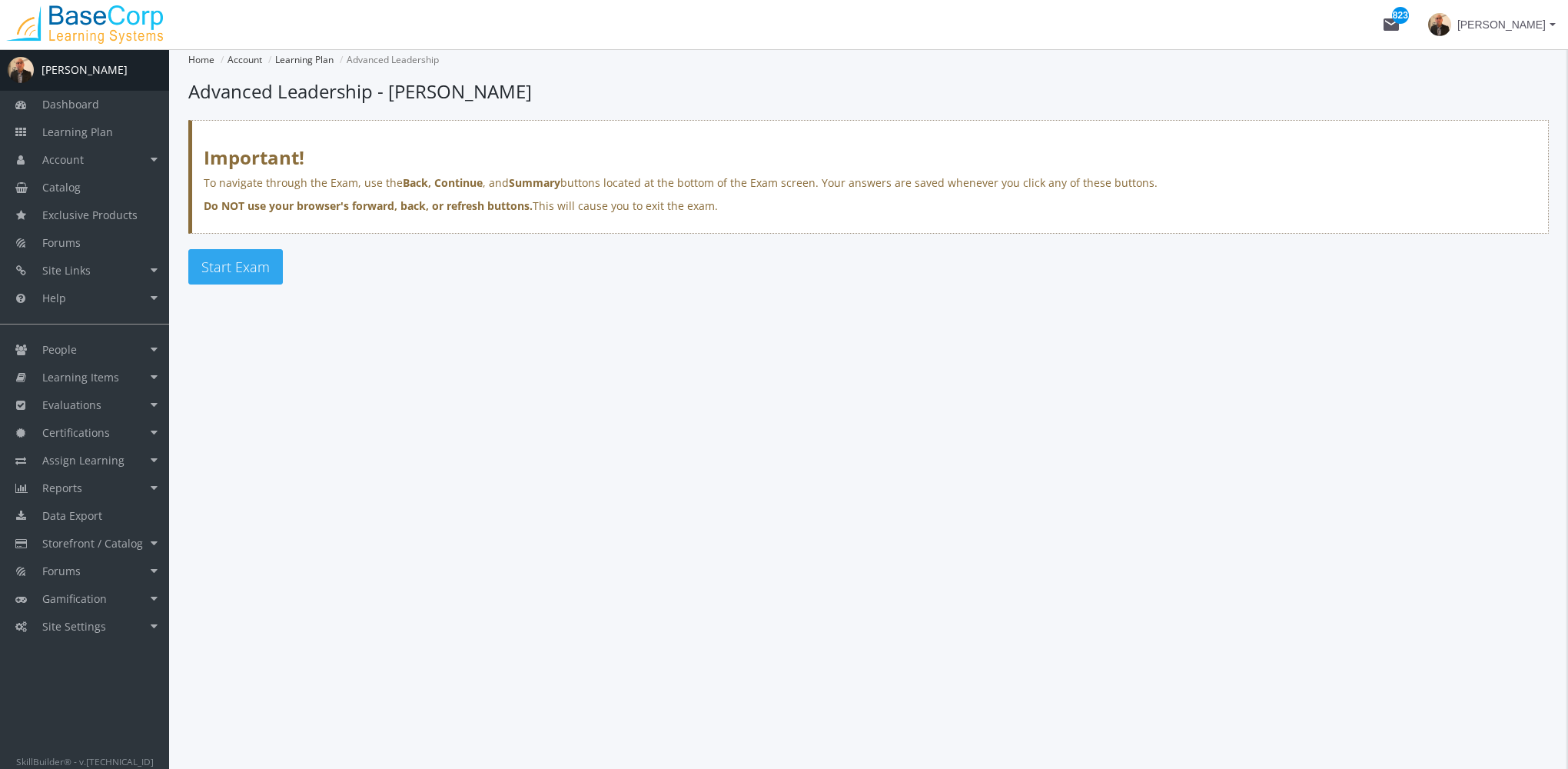
click at [253, 263] on span "Start Exam" at bounding box center [235, 267] width 68 height 19
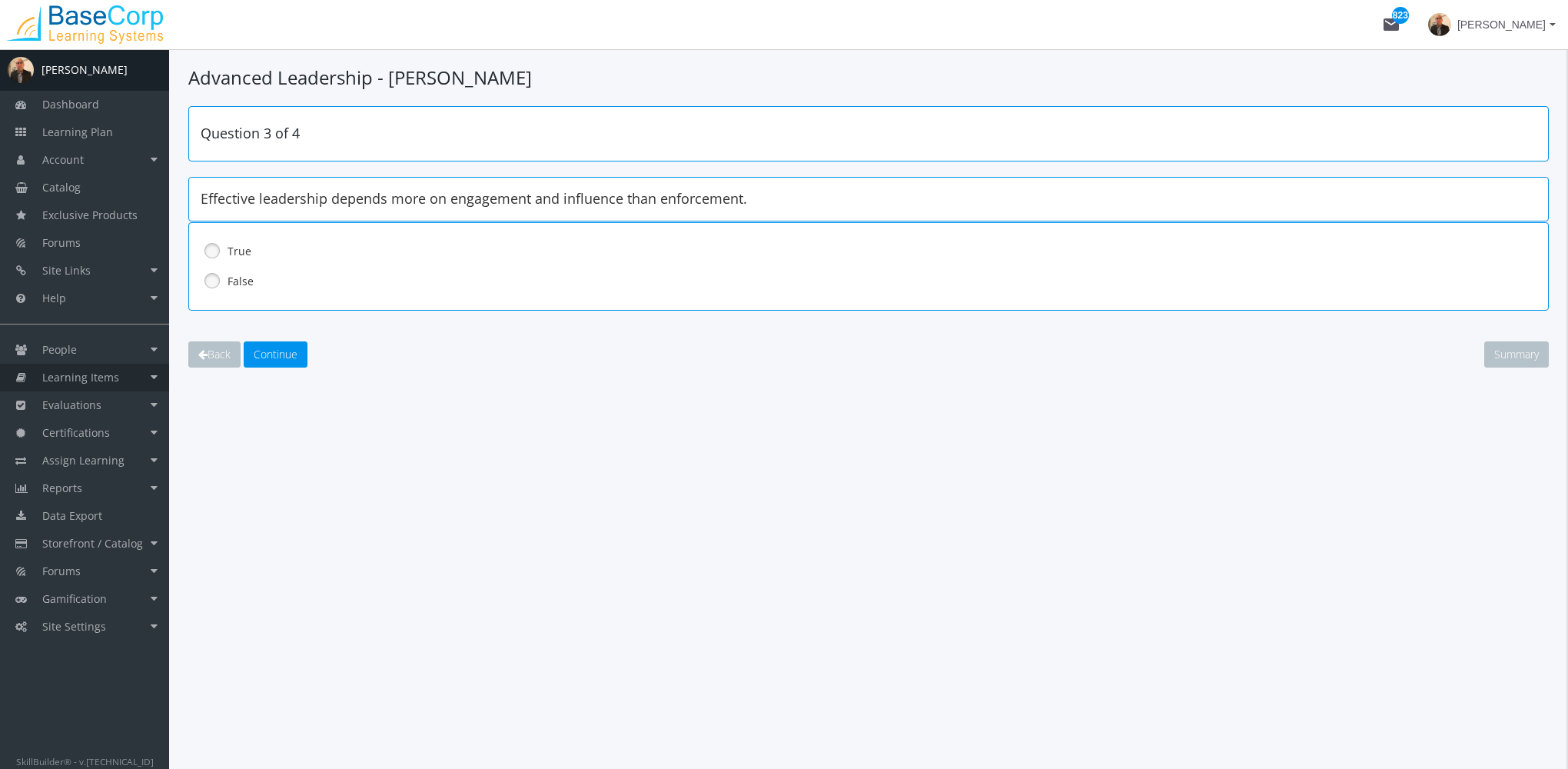
click at [94, 382] on span "Learning Items" at bounding box center [80, 377] width 76 height 14
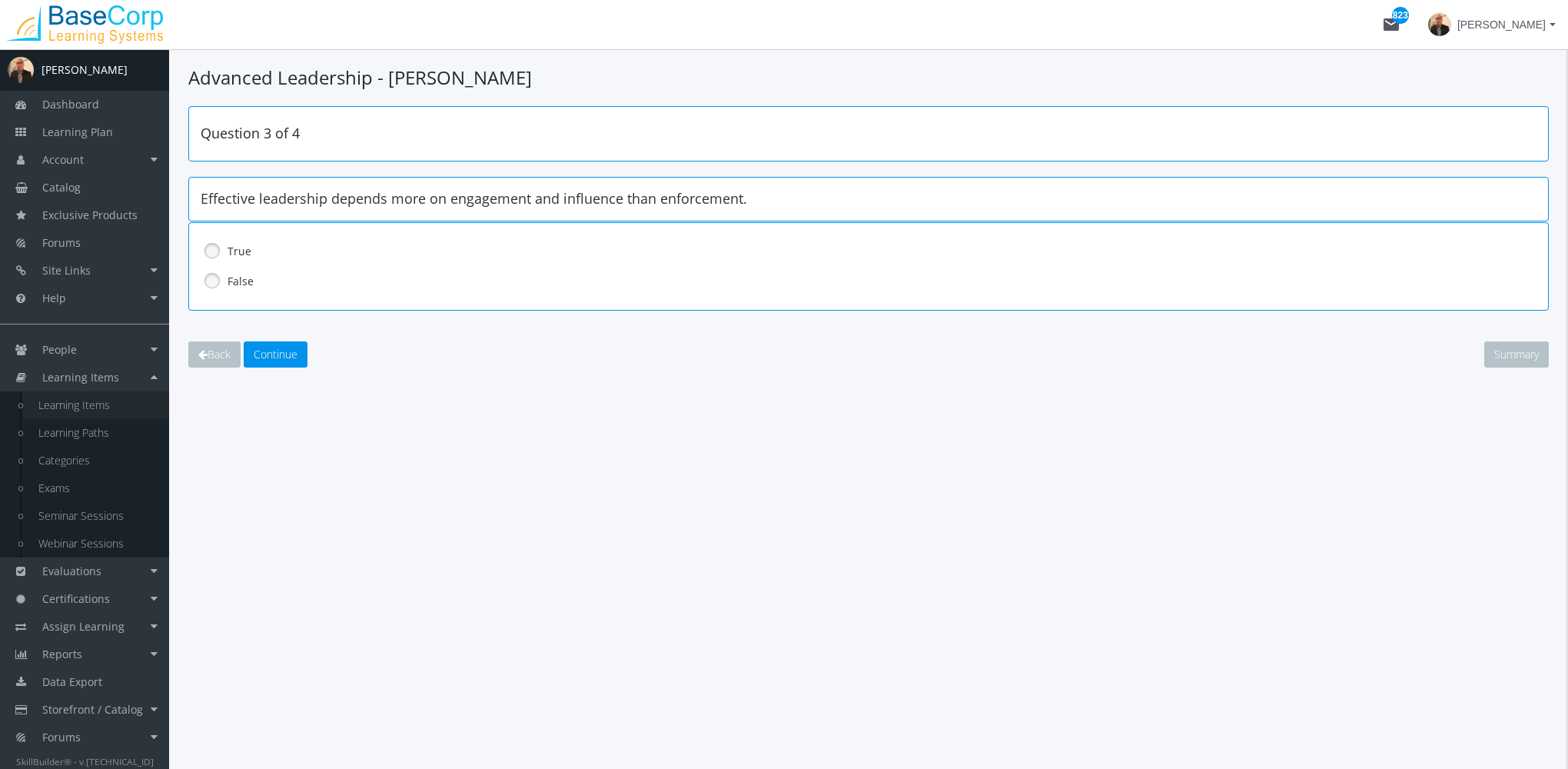
click at [109, 409] on link "Learning Items" at bounding box center [96, 405] width 146 height 27
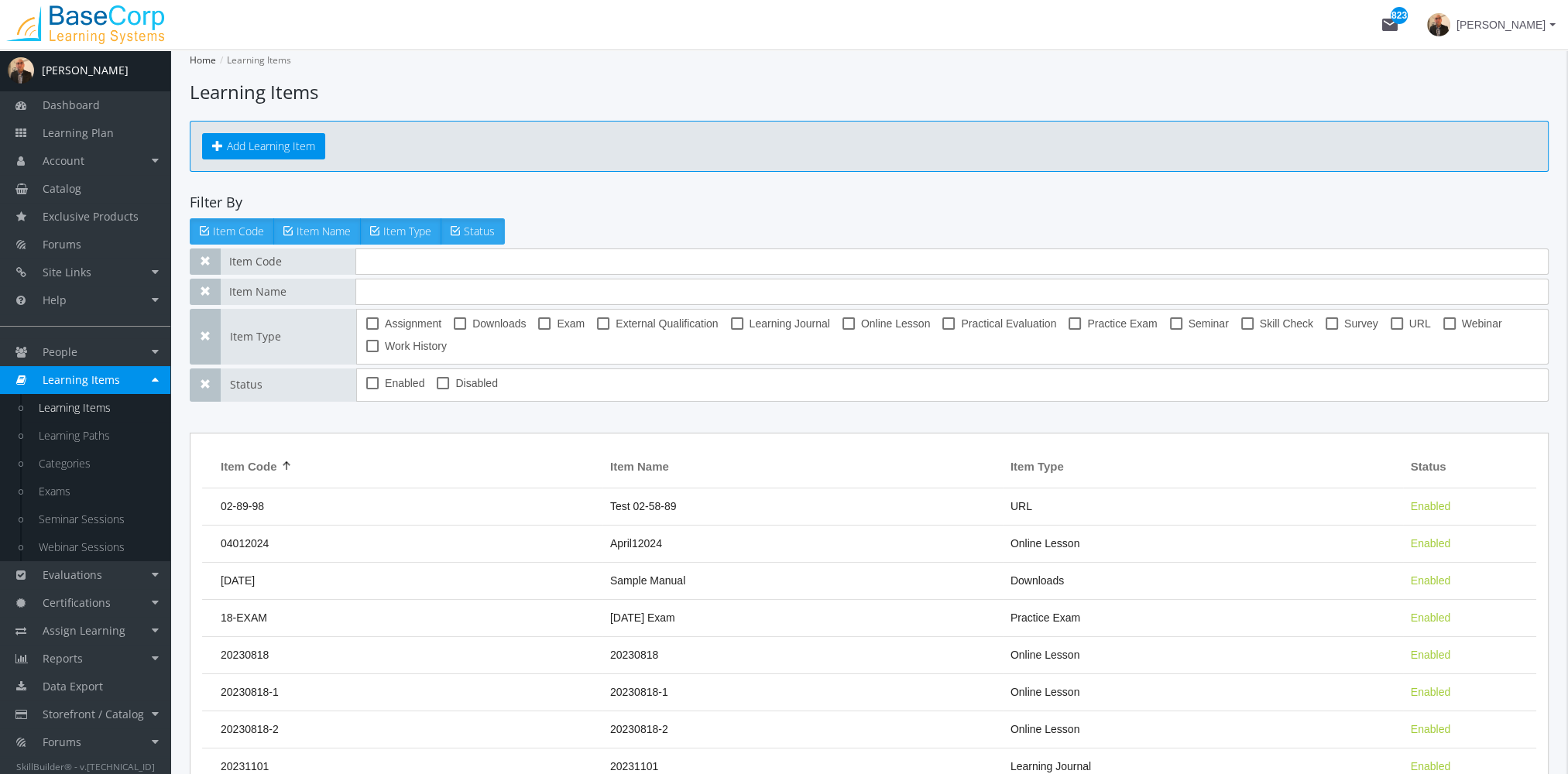
click at [548, 326] on span at bounding box center [544, 323] width 12 height 12
click at [539, 329] on input "Exam" at bounding box center [538, 329] width 1 height 1
checkbox input "true"
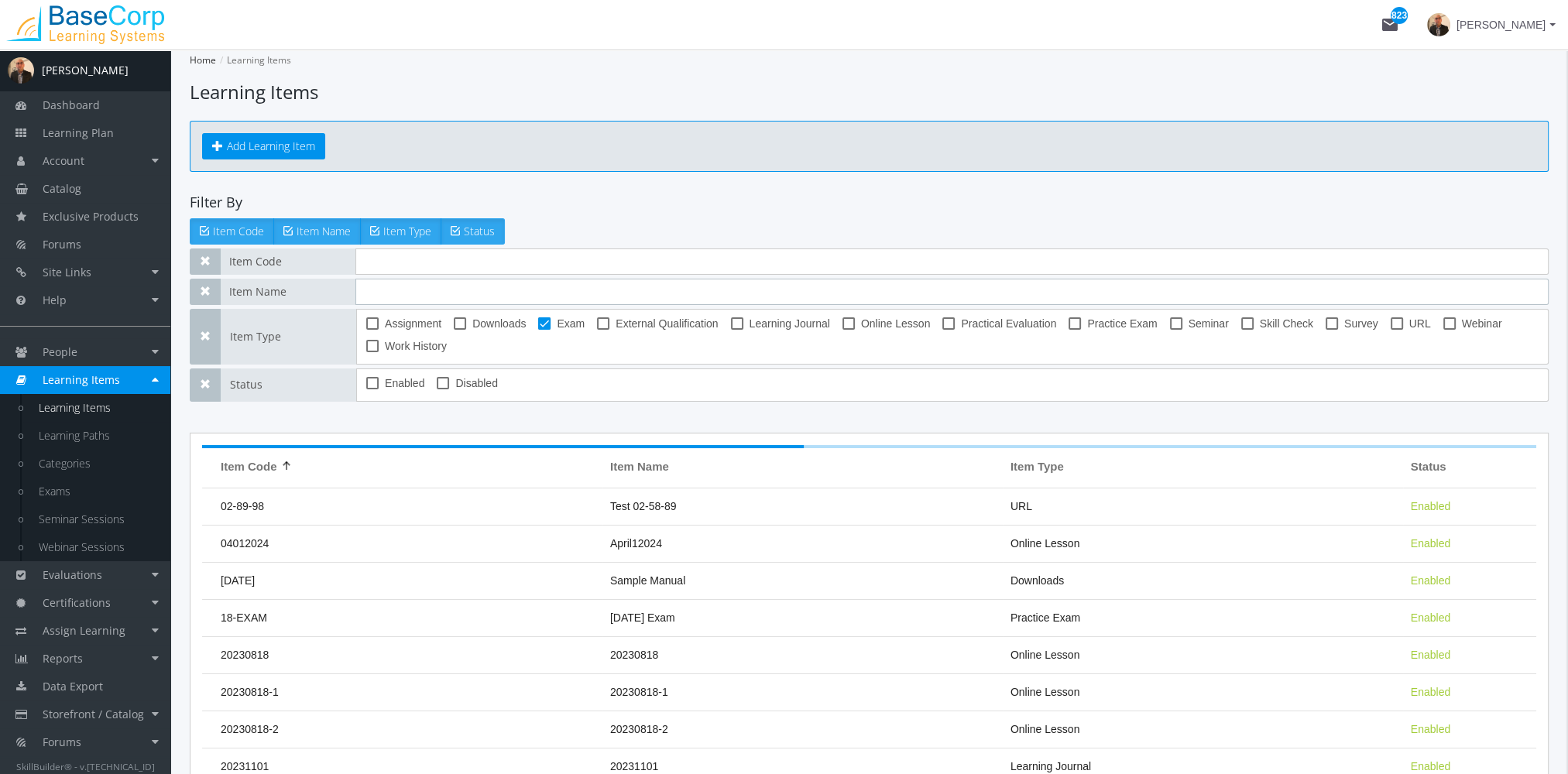
click at [430, 288] on input "text" at bounding box center [952, 292] width 1193 height 26
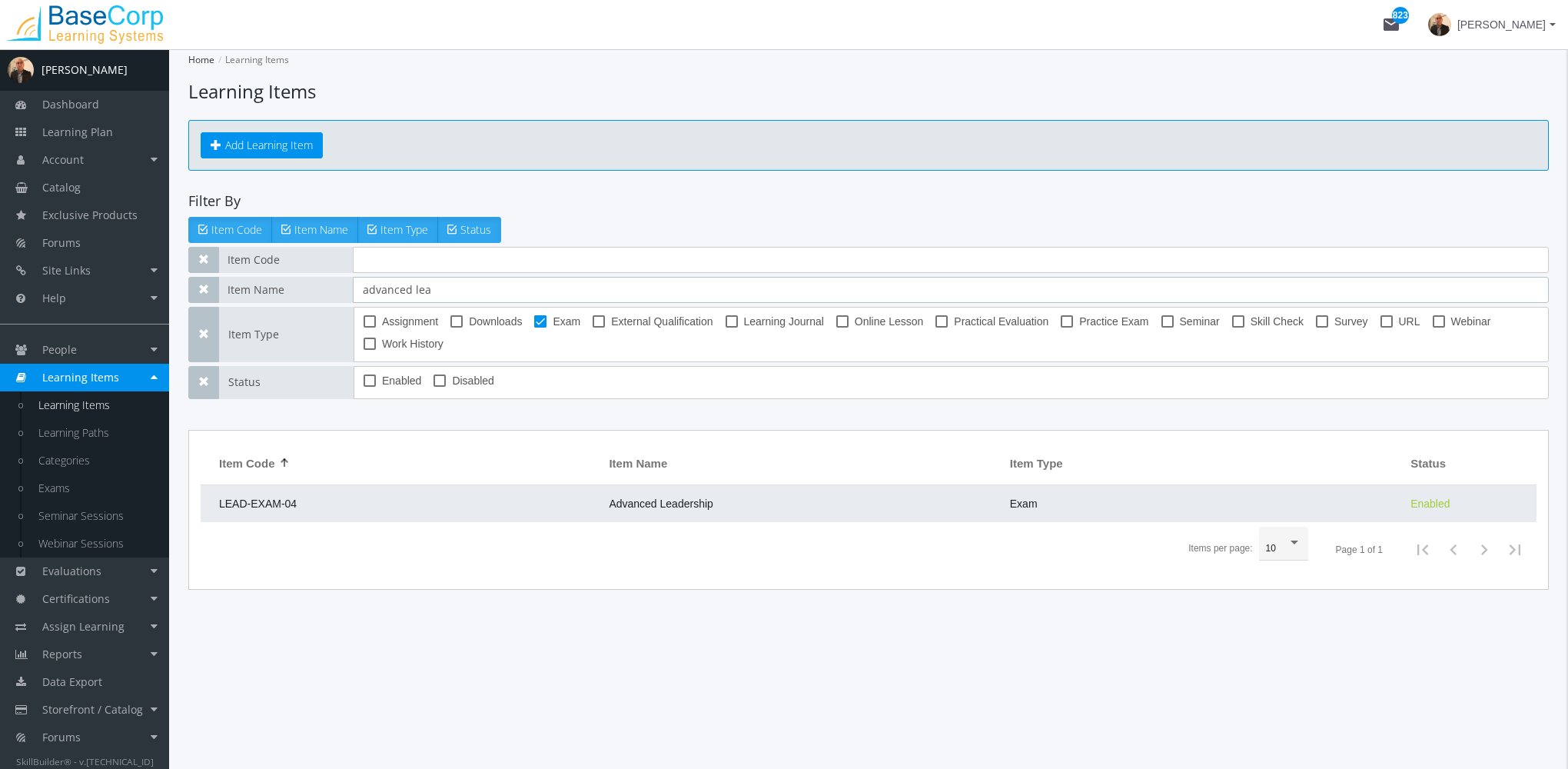
type input "advanced lea"
click at [483, 492] on td "LEAD-EXAM-04" at bounding box center [401, 504] width 401 height 37
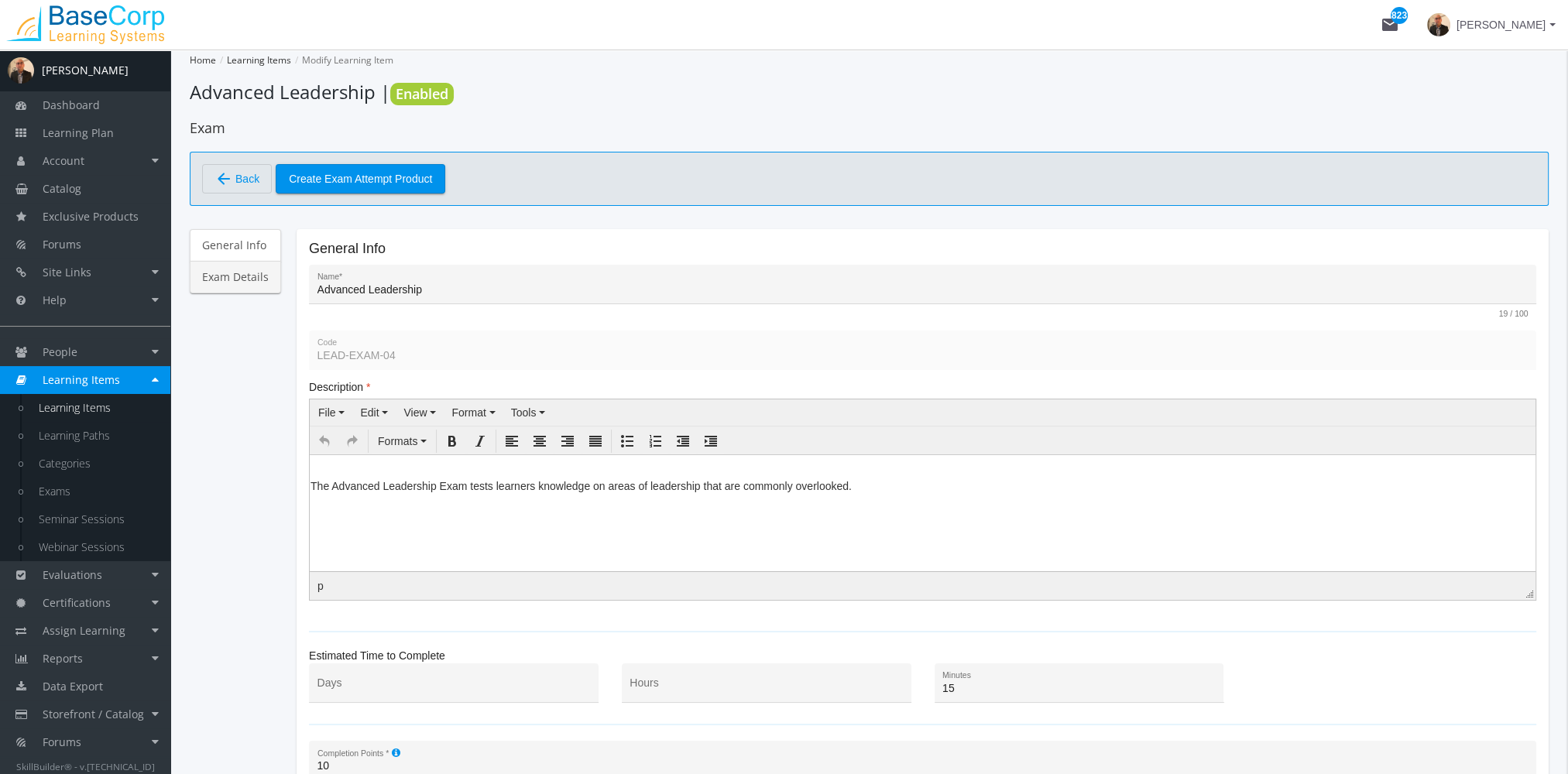
click at [248, 269] on link "Exam Details" at bounding box center [235, 277] width 92 height 32
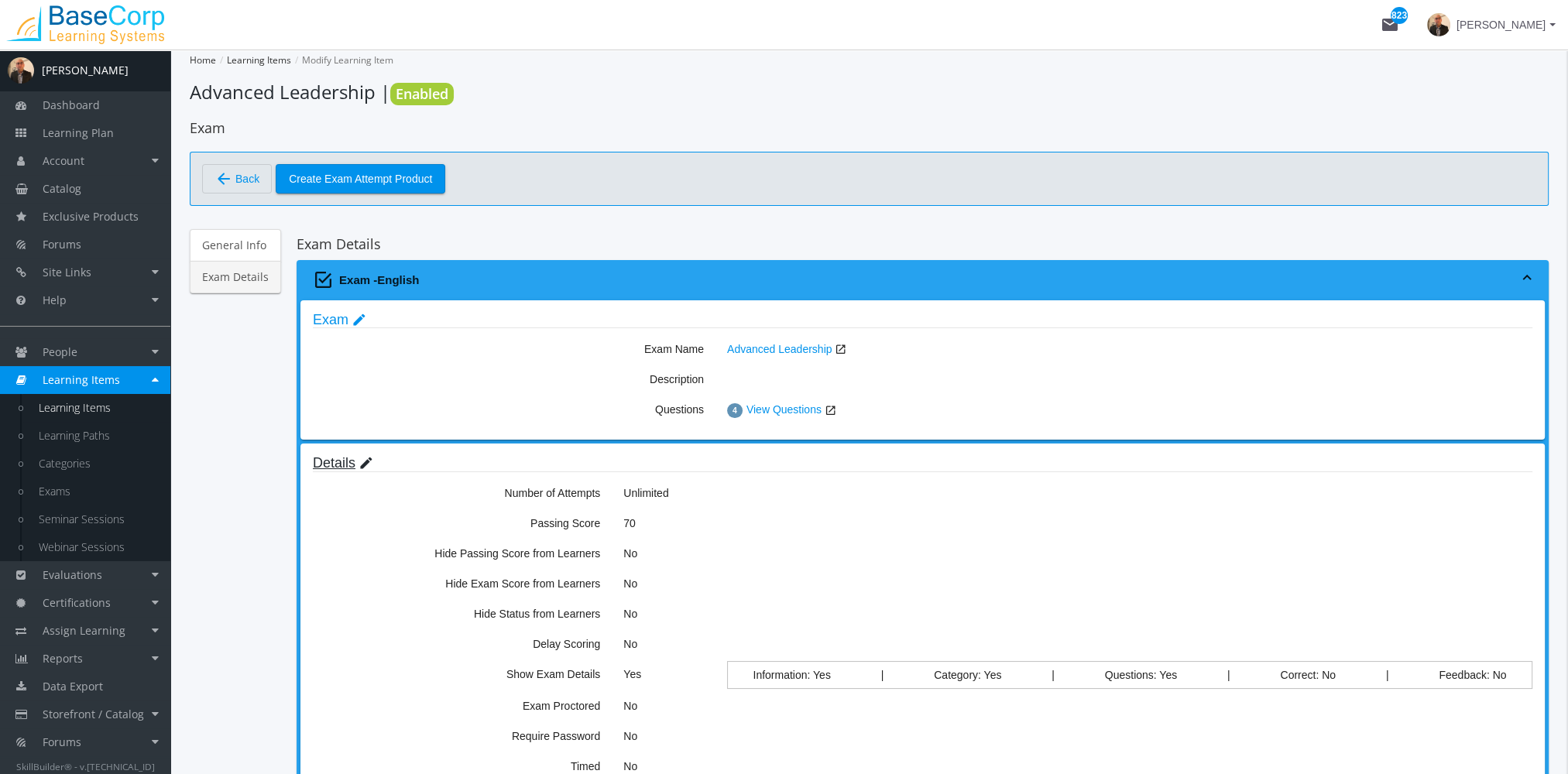
click at [364, 462] on mat-icon "edit" at bounding box center [366, 463] width 15 height 17
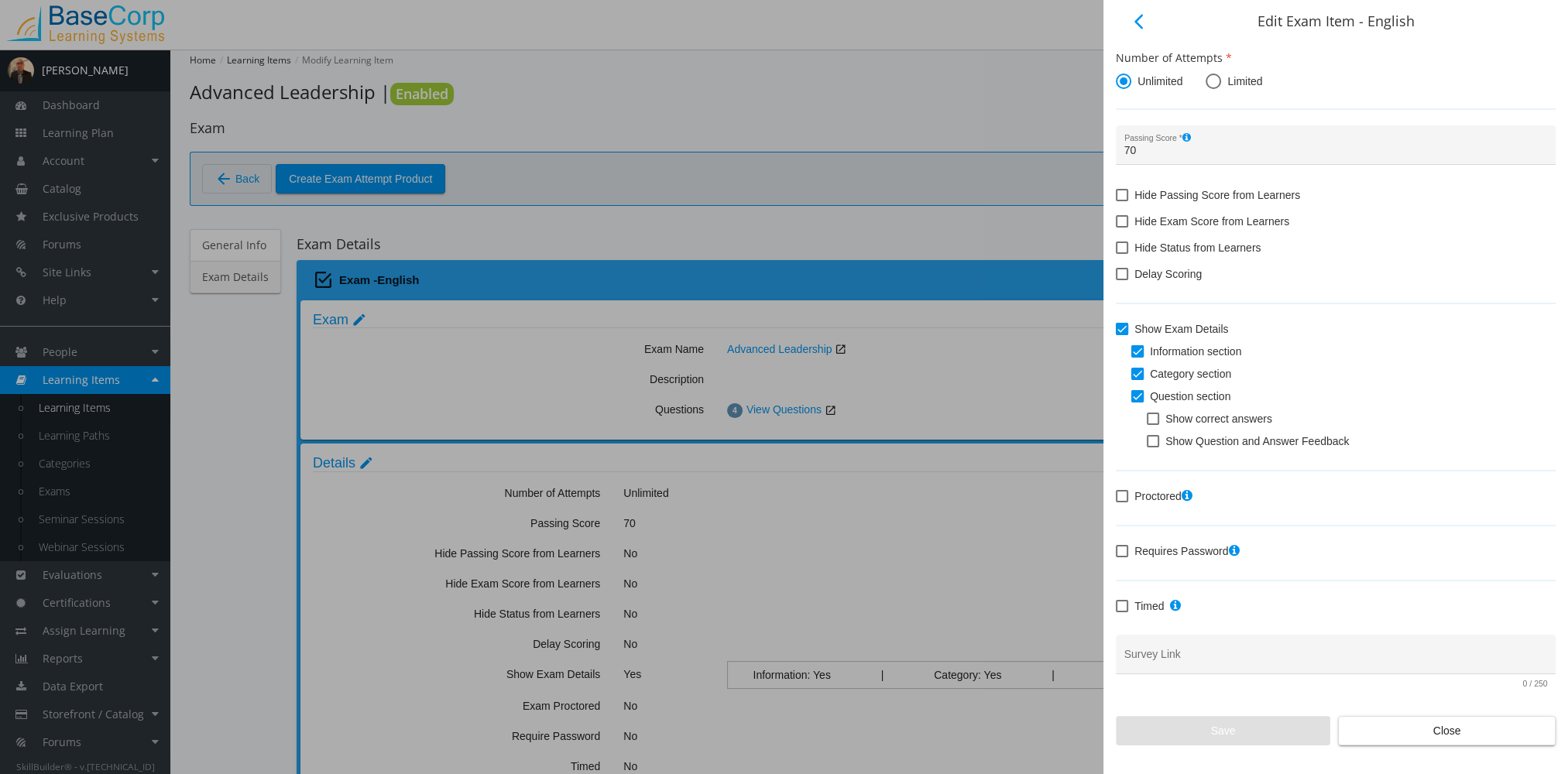
click at [1120, 605] on span at bounding box center [1121, 605] width 12 height 12
click at [1116, 611] on input "Timed" at bounding box center [1116, 611] width 1 height 1
checkbox input "true"
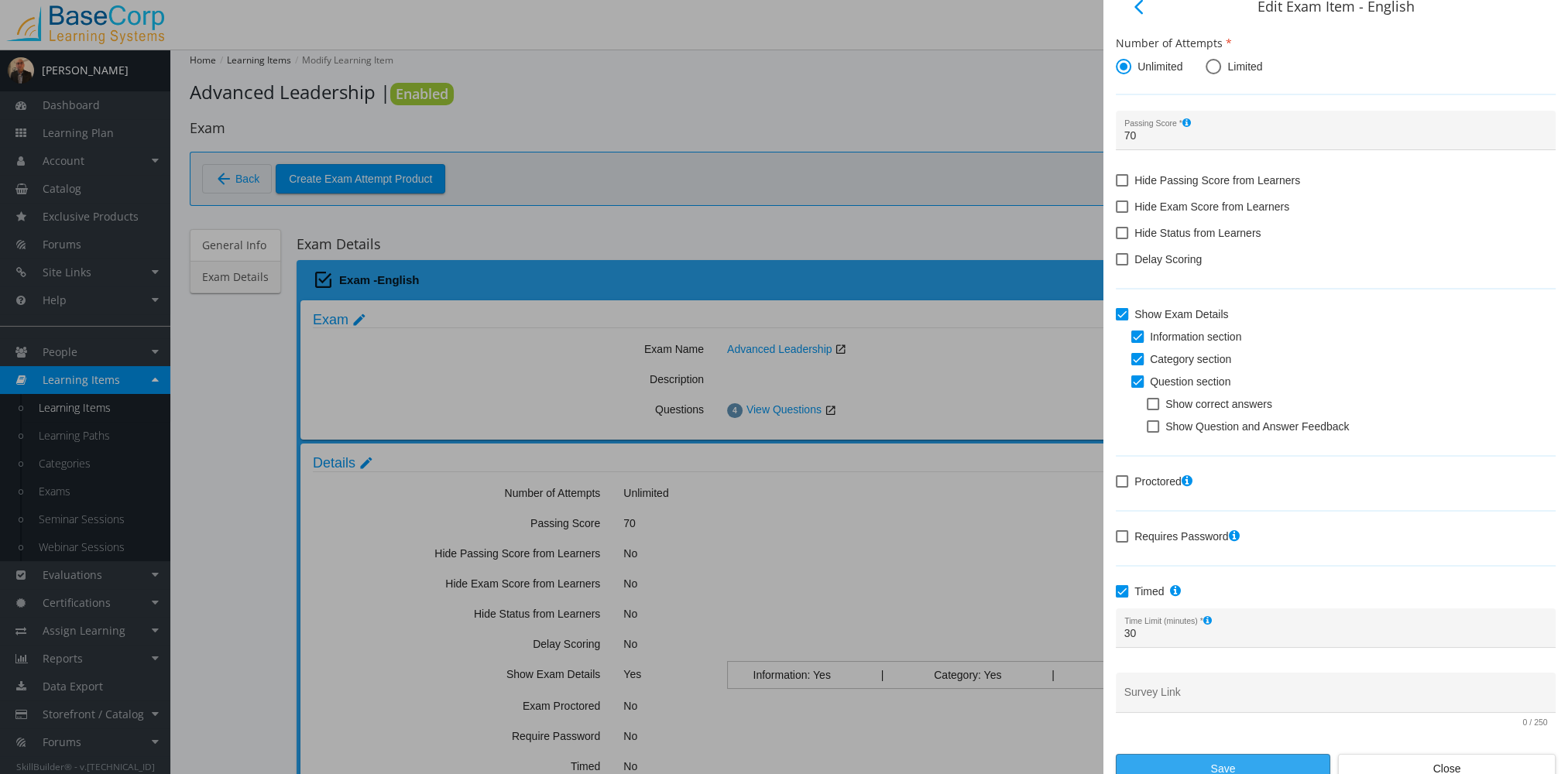
scroll to position [28, 0]
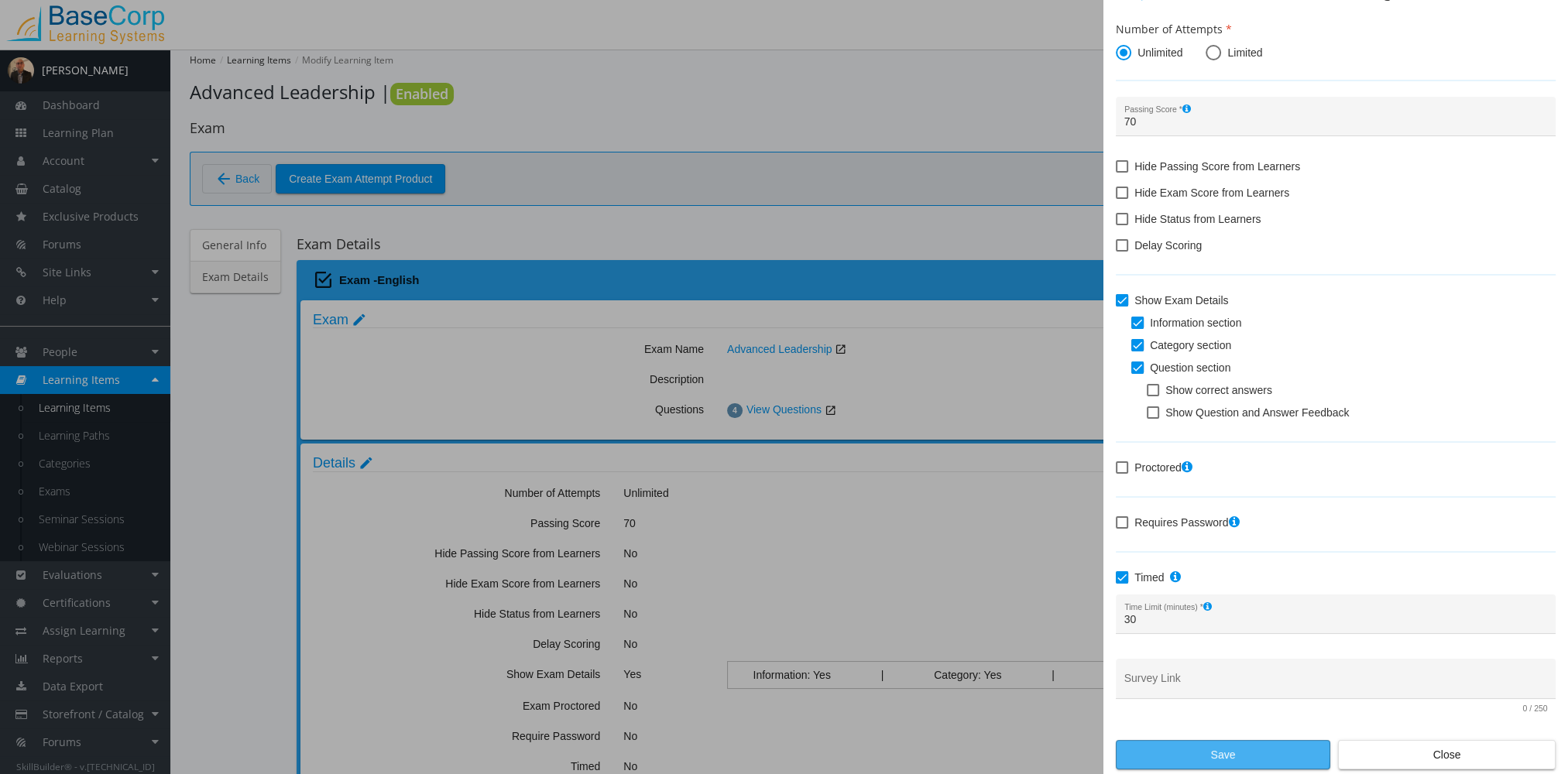
click at [1222, 749] on span "Save" at bounding box center [1223, 755] width 188 height 28
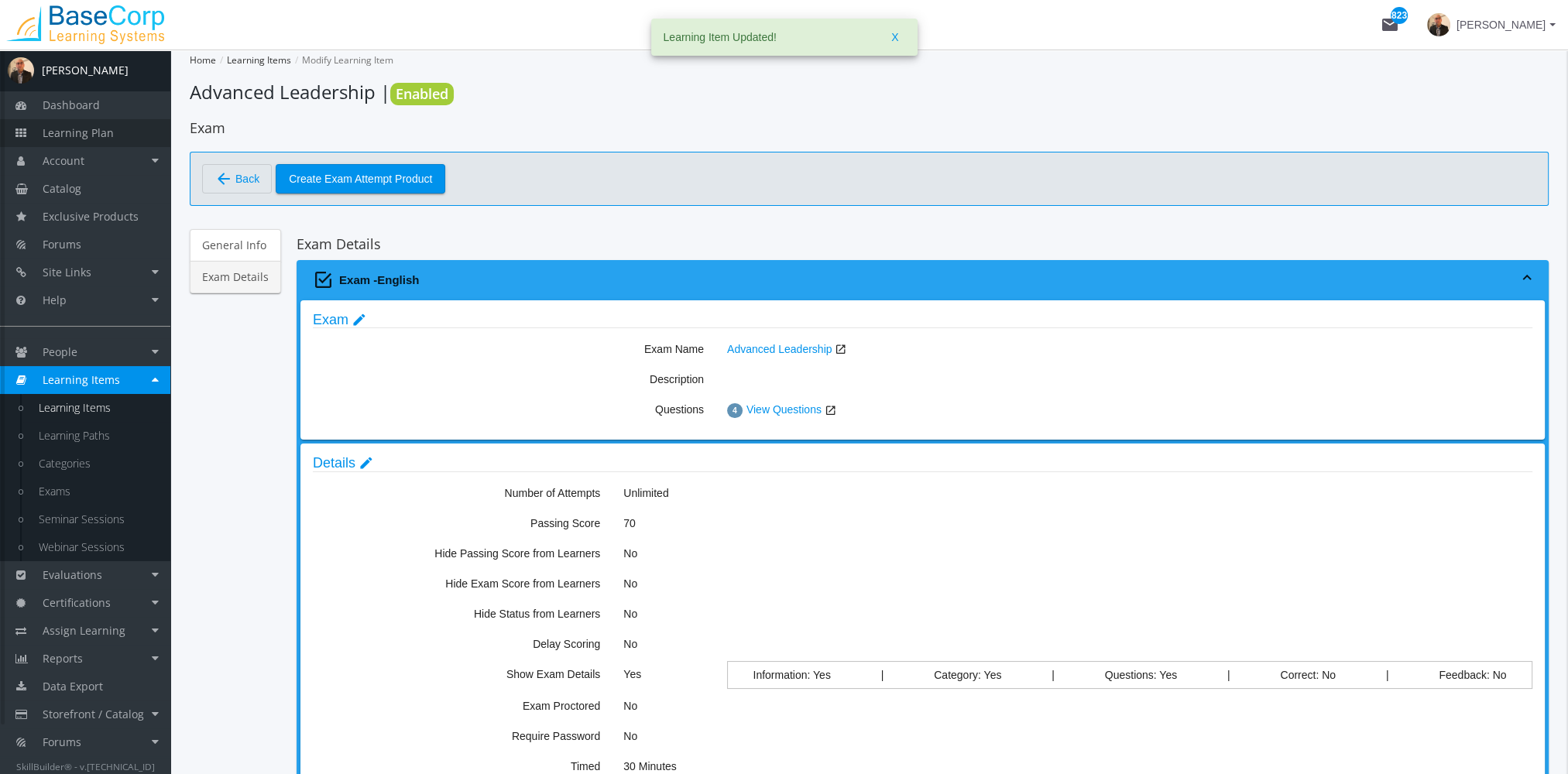
click at [96, 136] on span "Learning Plan" at bounding box center [79, 133] width 71 height 15
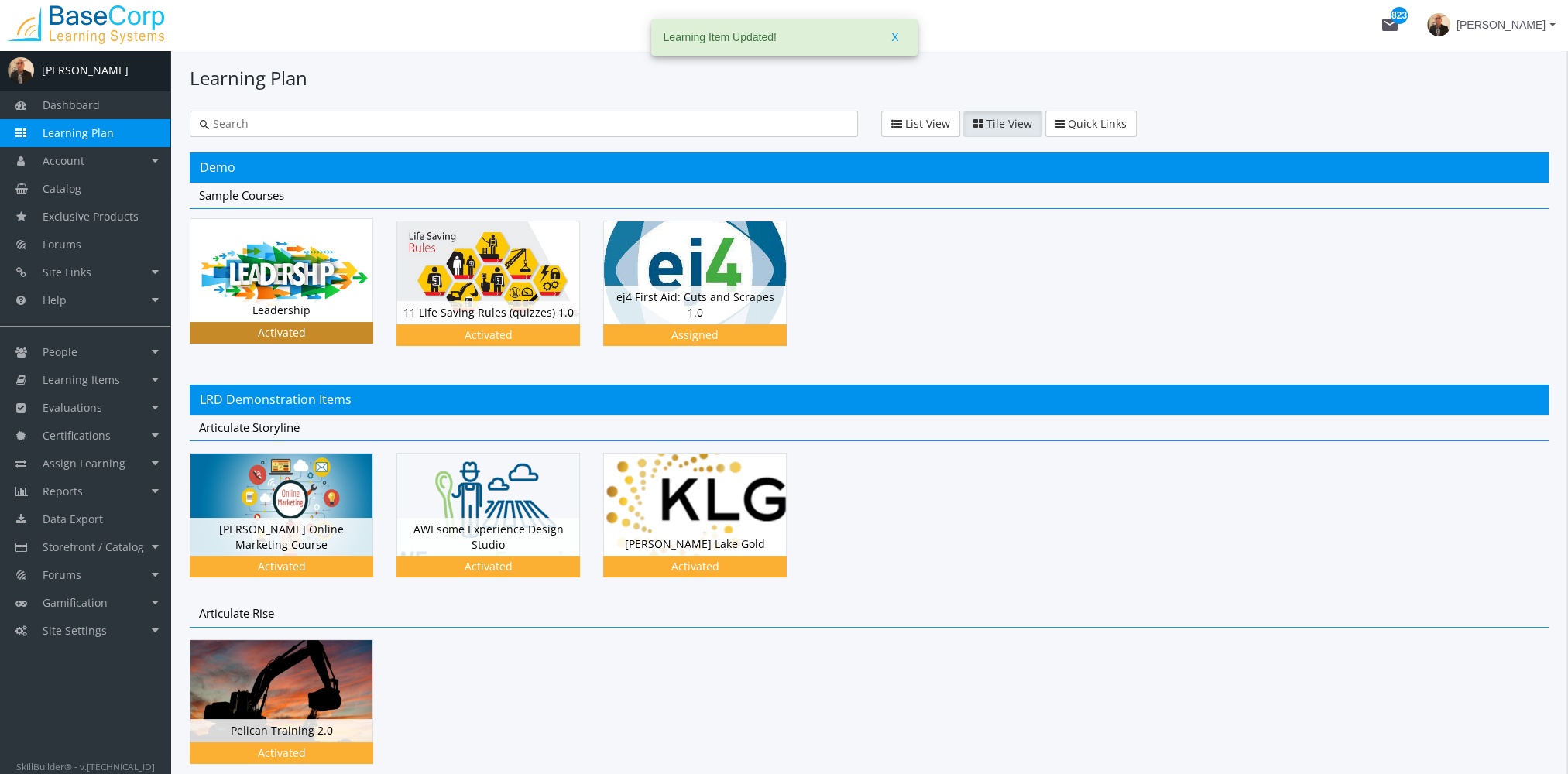
click at [311, 301] on div "Leadership Status Activated" at bounding box center [281, 310] width 182 height 24
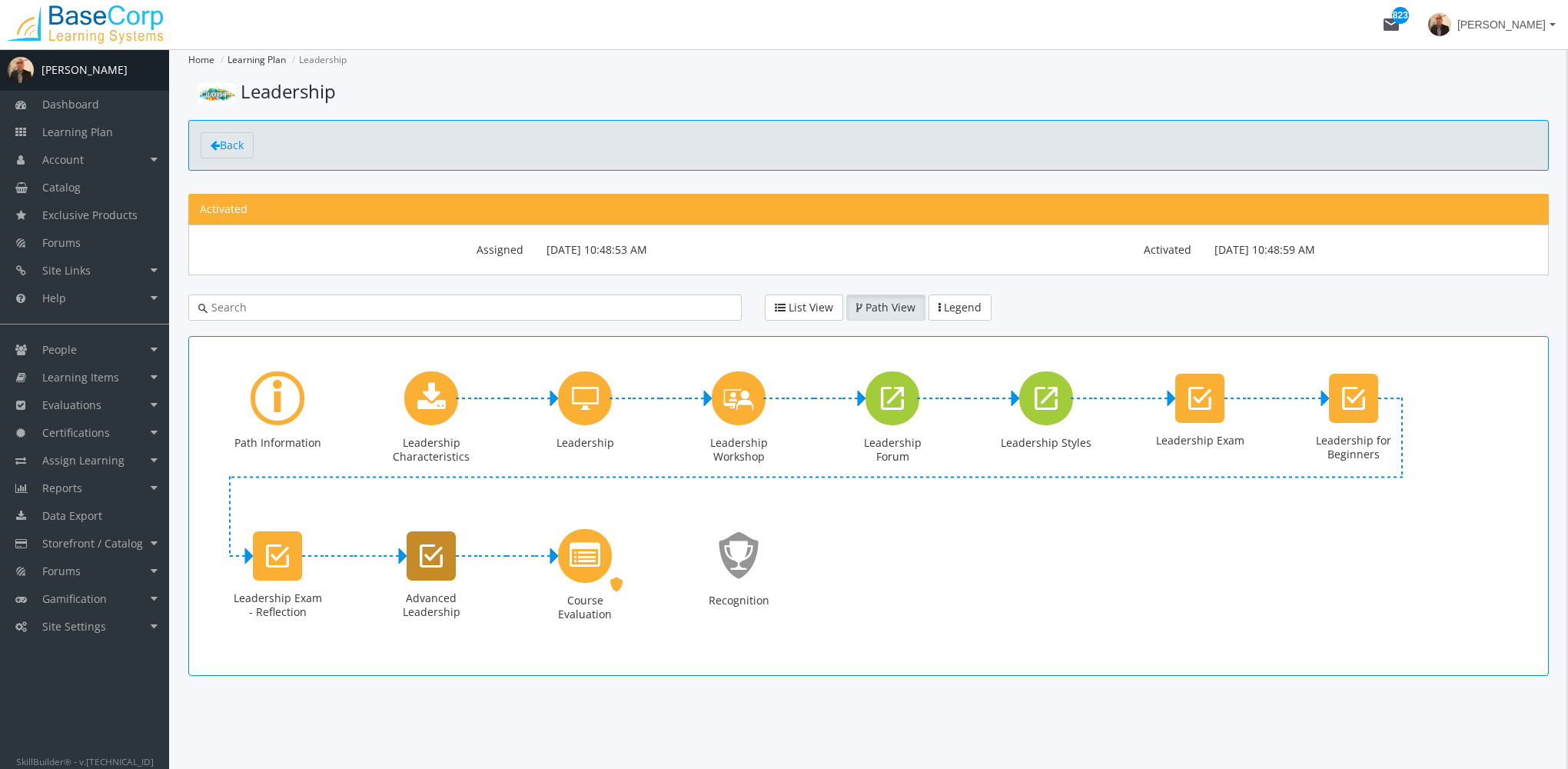
click at [438, 556] on icon "Advanced Leadership" at bounding box center [431, 556] width 23 height 31
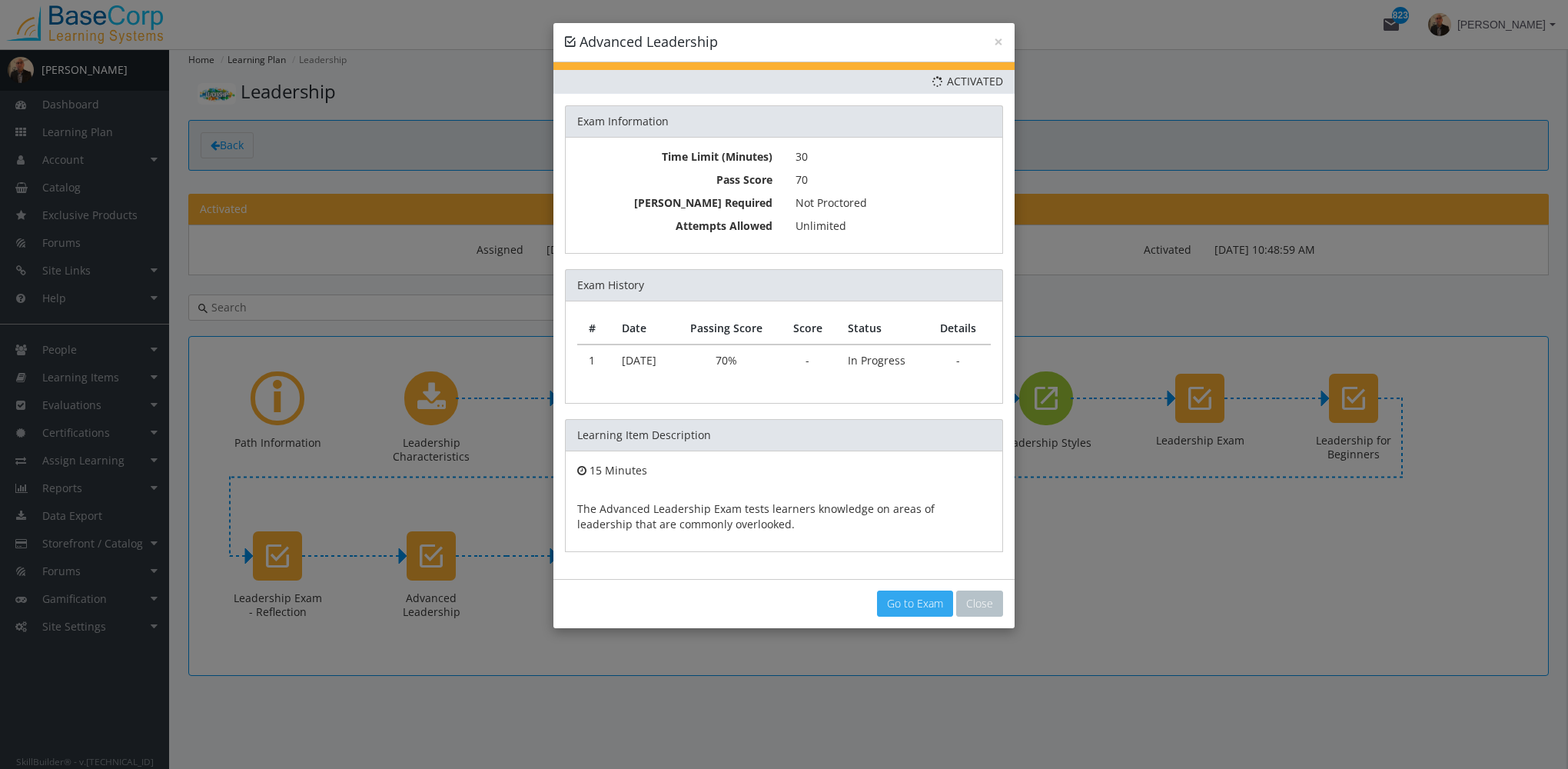
click at [931, 602] on link "Go to Exam" at bounding box center [915, 603] width 76 height 26
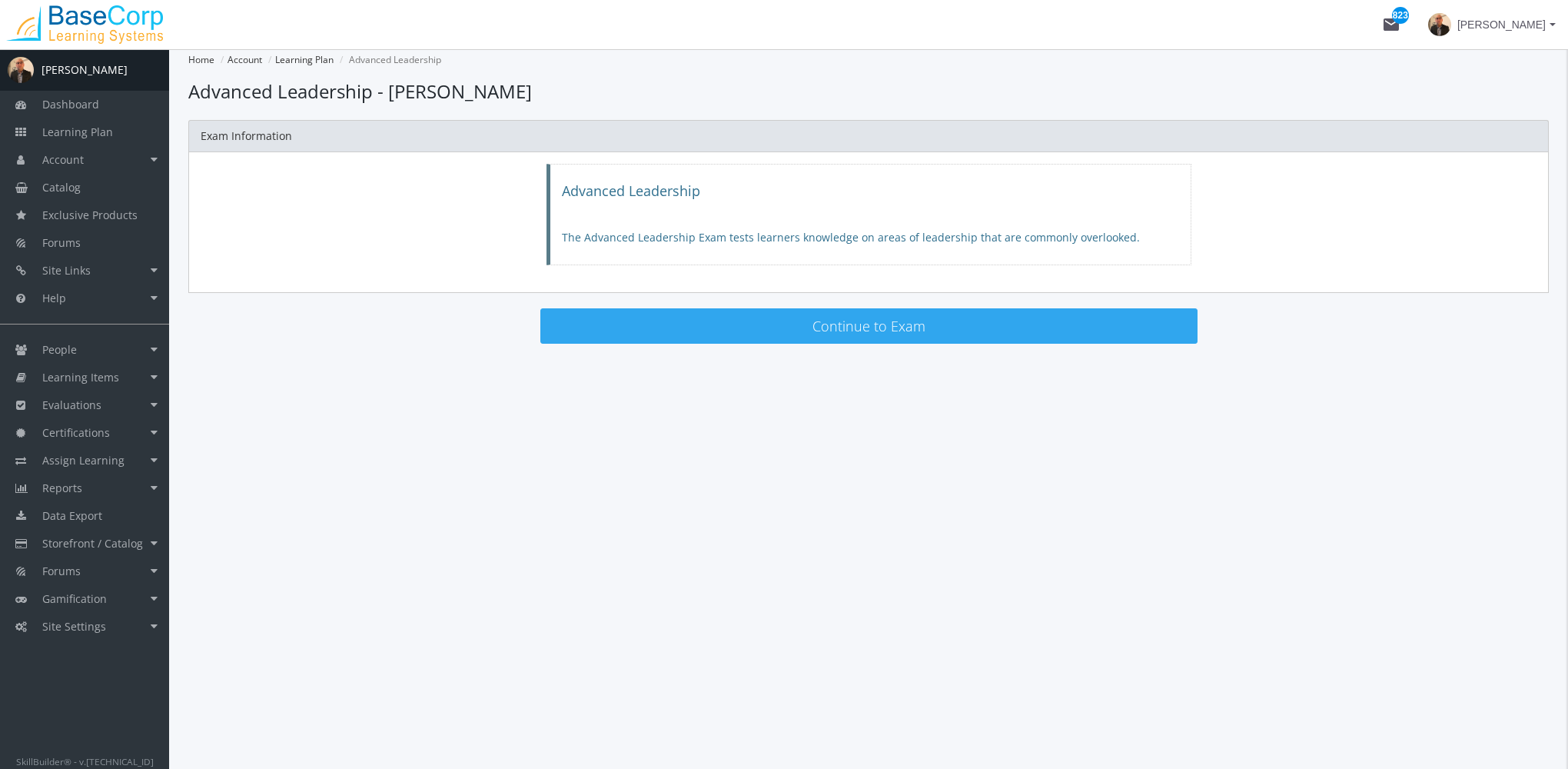
click at [658, 336] on button "Continue to Exam" at bounding box center [869, 326] width 657 height 35
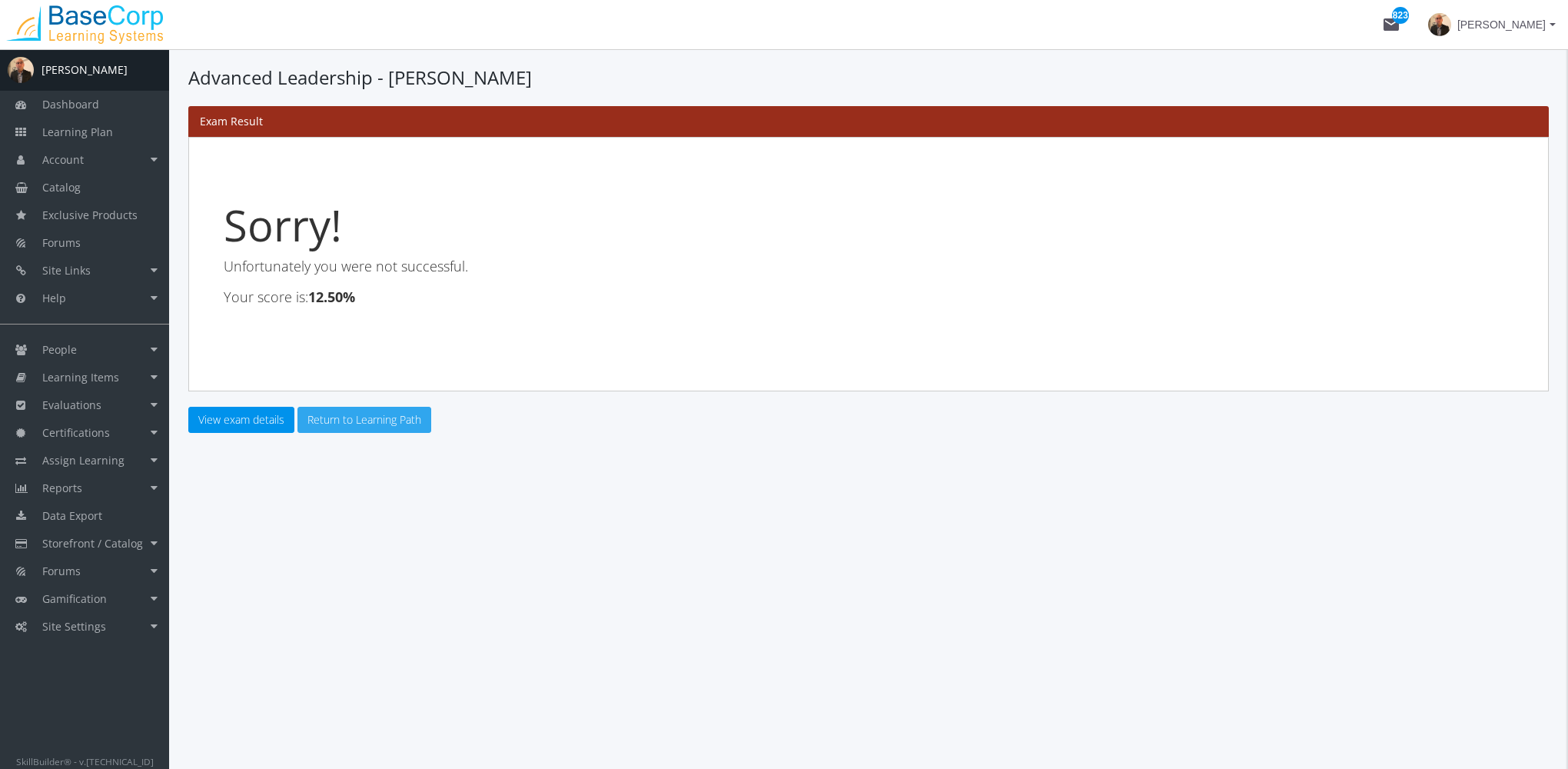
click at [369, 419] on link "Return to Learning Path" at bounding box center [365, 420] width 134 height 26
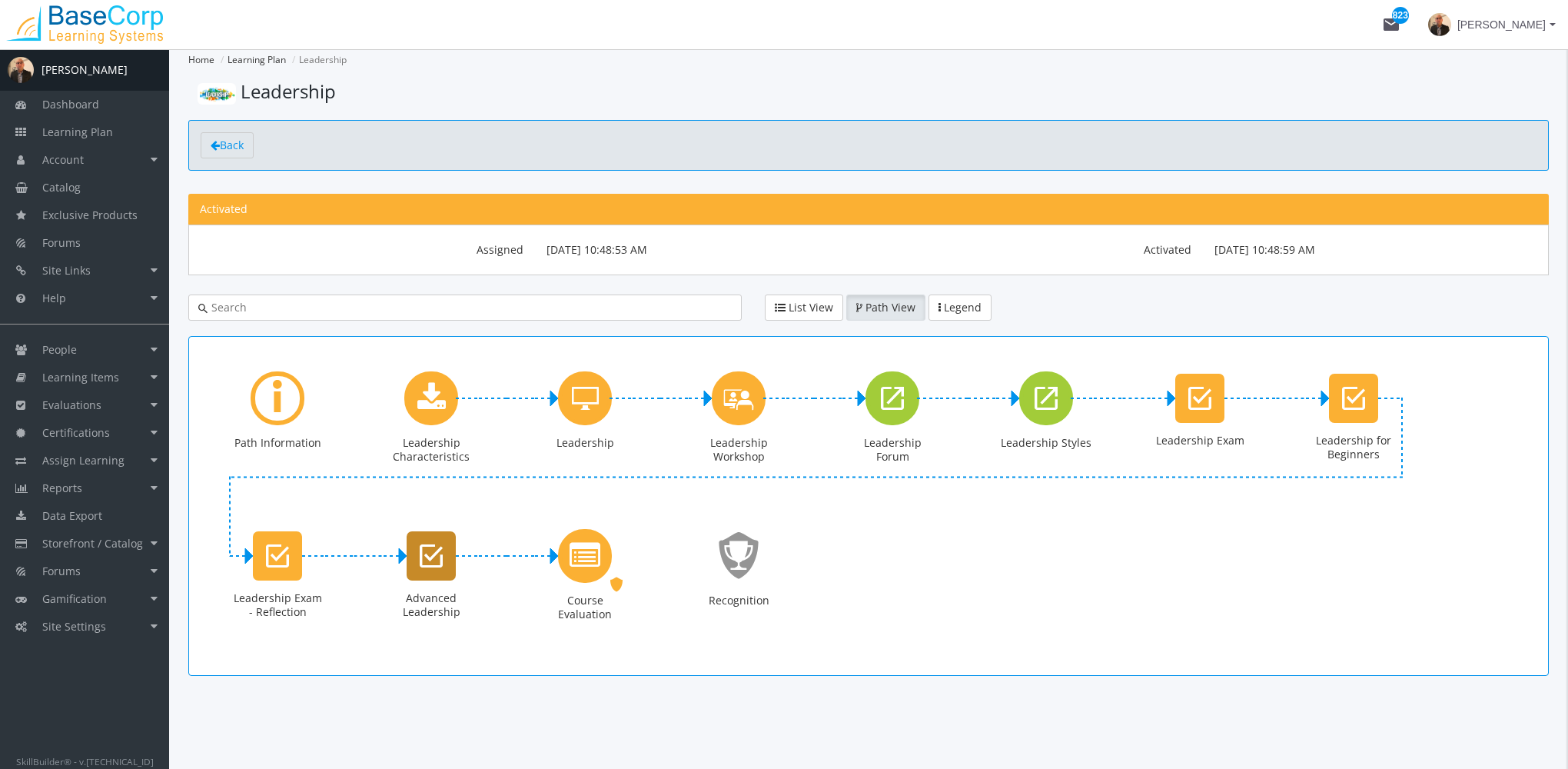
click at [431, 558] on icon "Advanced Leadership" at bounding box center [431, 556] width 23 height 31
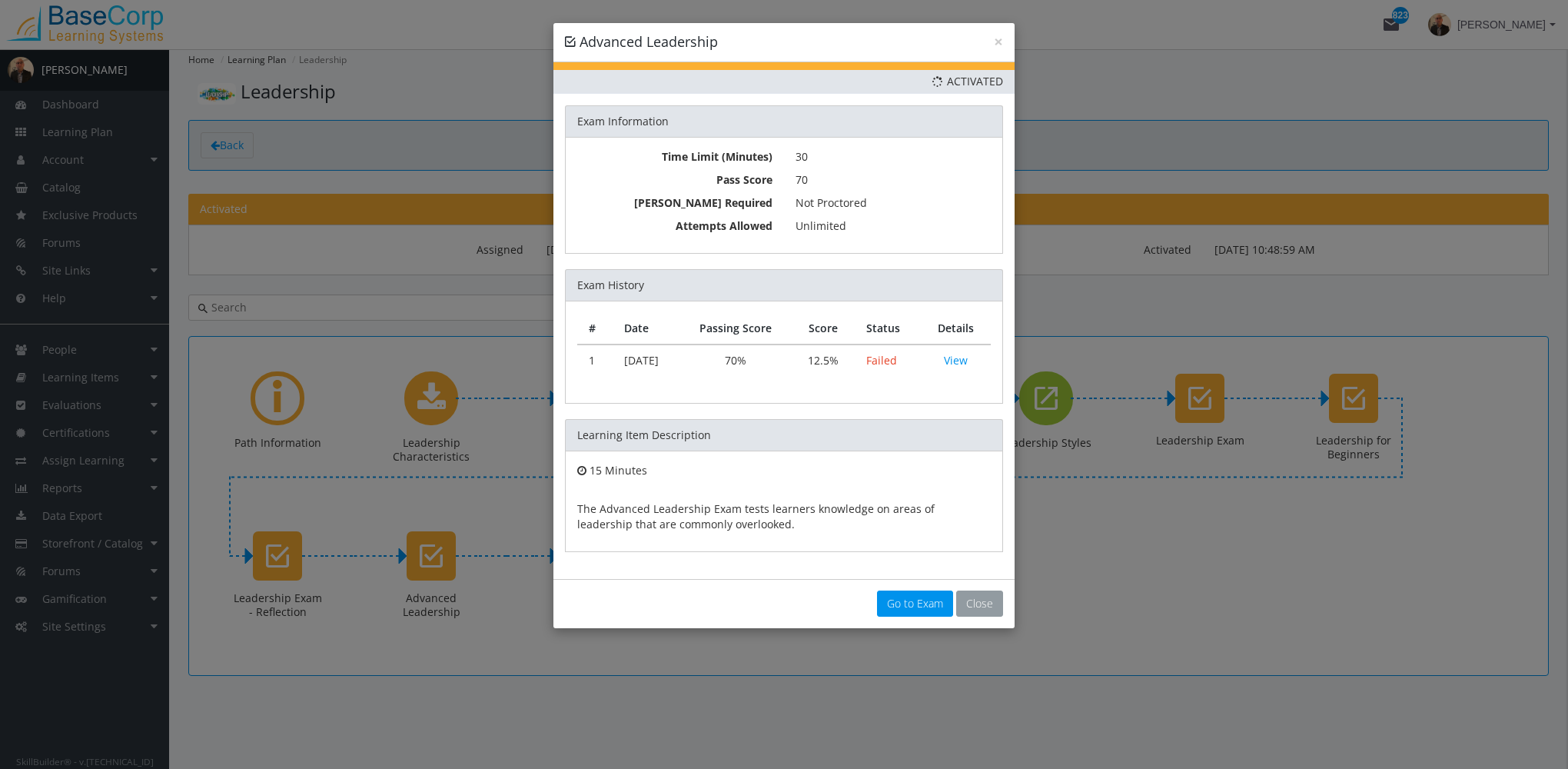
click at [975, 590] on button "Close" at bounding box center [980, 603] width 47 height 26
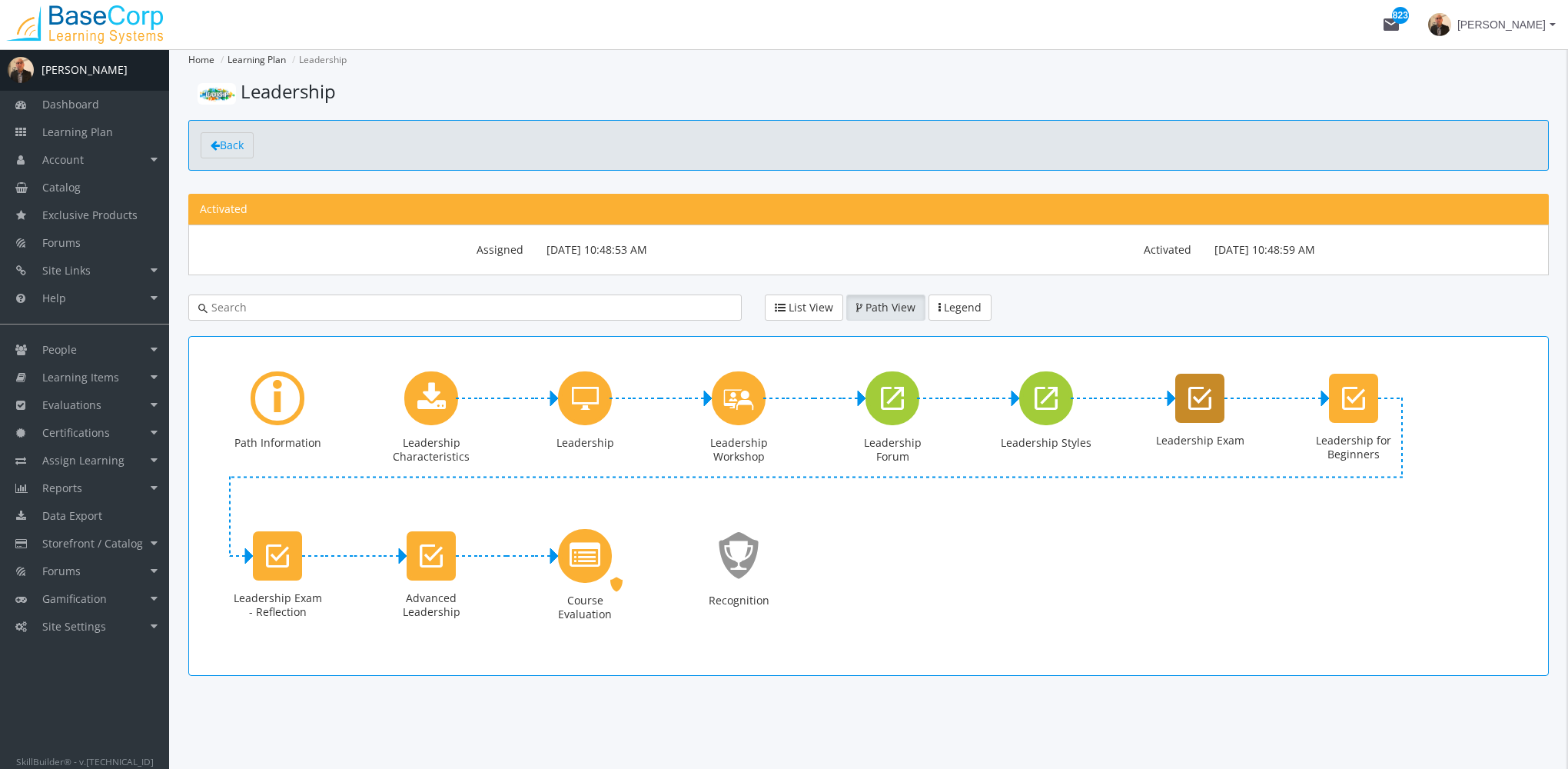
click at [1208, 401] on icon "Leadership Exam" at bounding box center [1199, 399] width 23 height 31
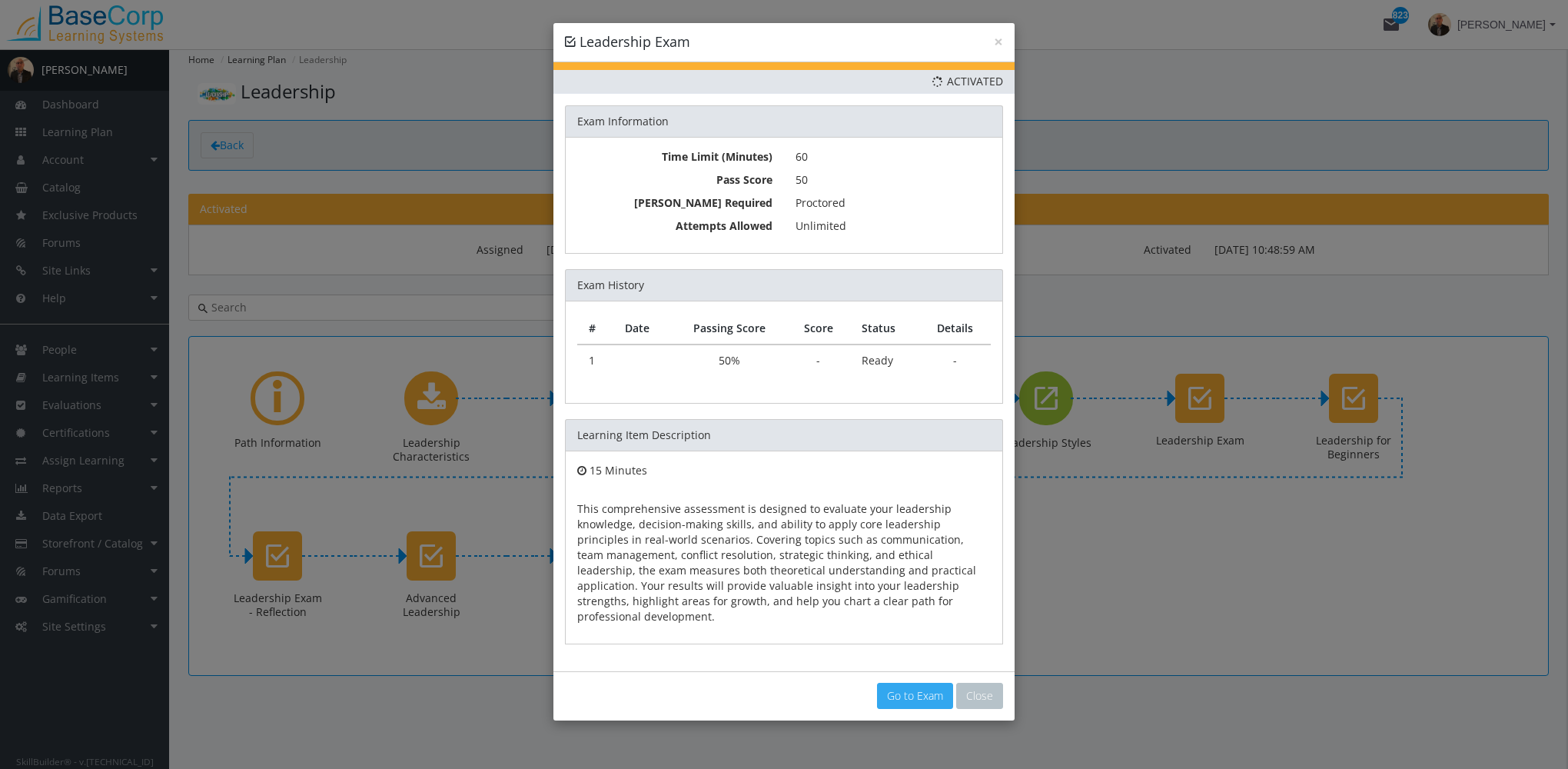
click at [926, 683] on link "Go to Exam" at bounding box center [915, 696] width 76 height 26
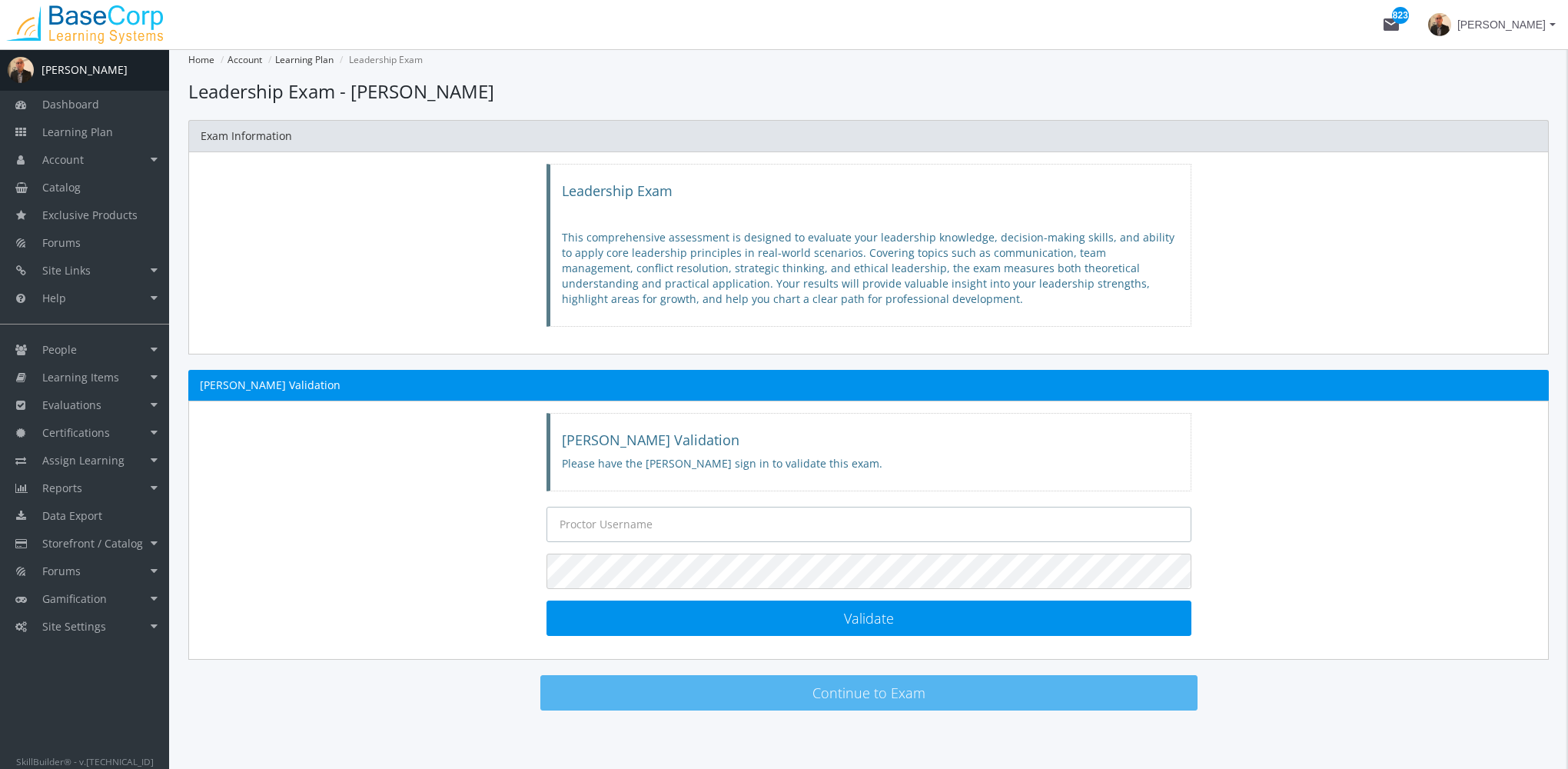
click at [670, 523] on input "text" at bounding box center [869, 524] width 645 height 35
type input "[EMAIL_ADDRESS][DOMAIN_NAME]"
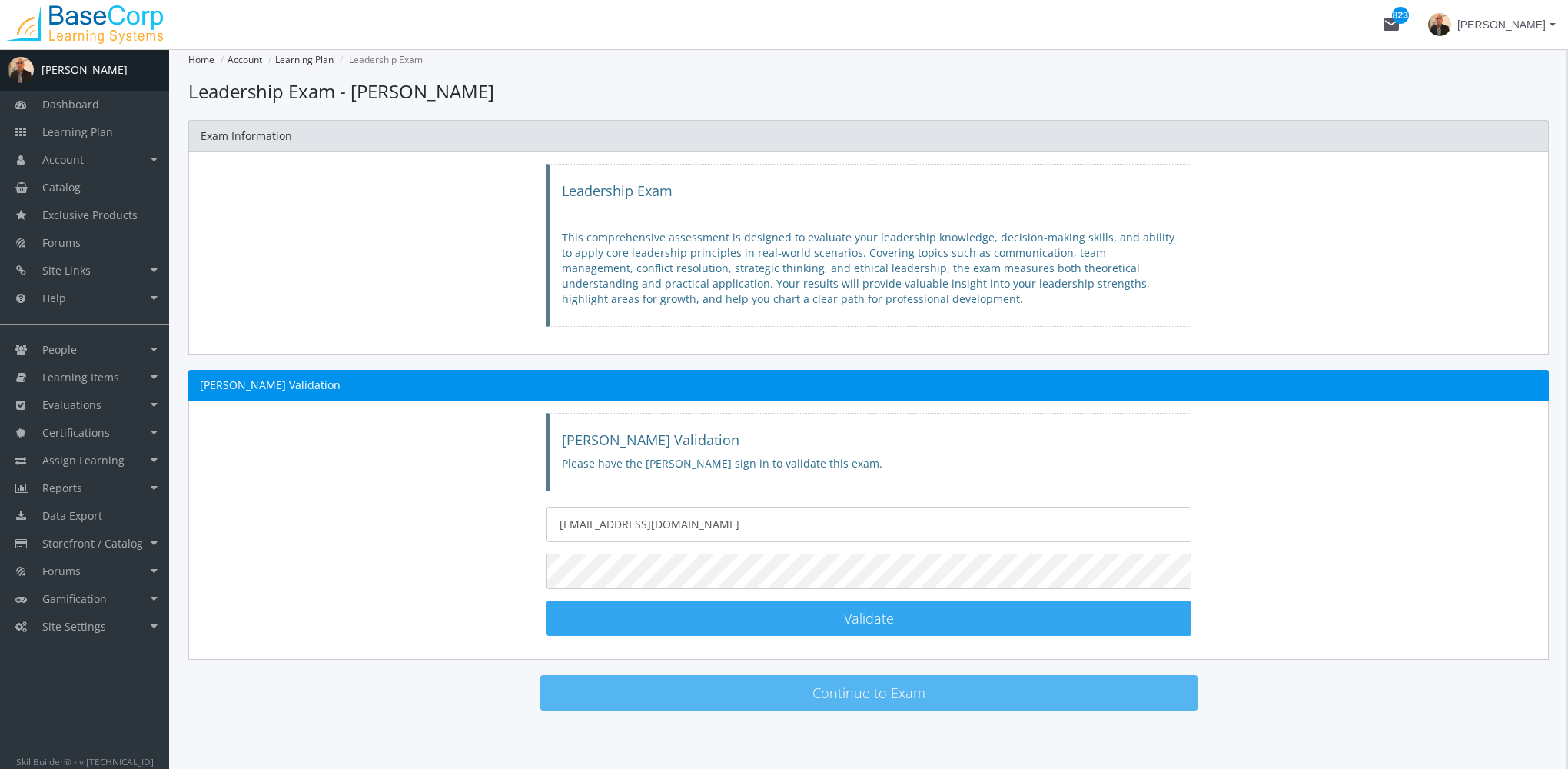
click at [765, 622] on button "Validate [PERSON_NAME] Validated!" at bounding box center [869, 618] width 645 height 35
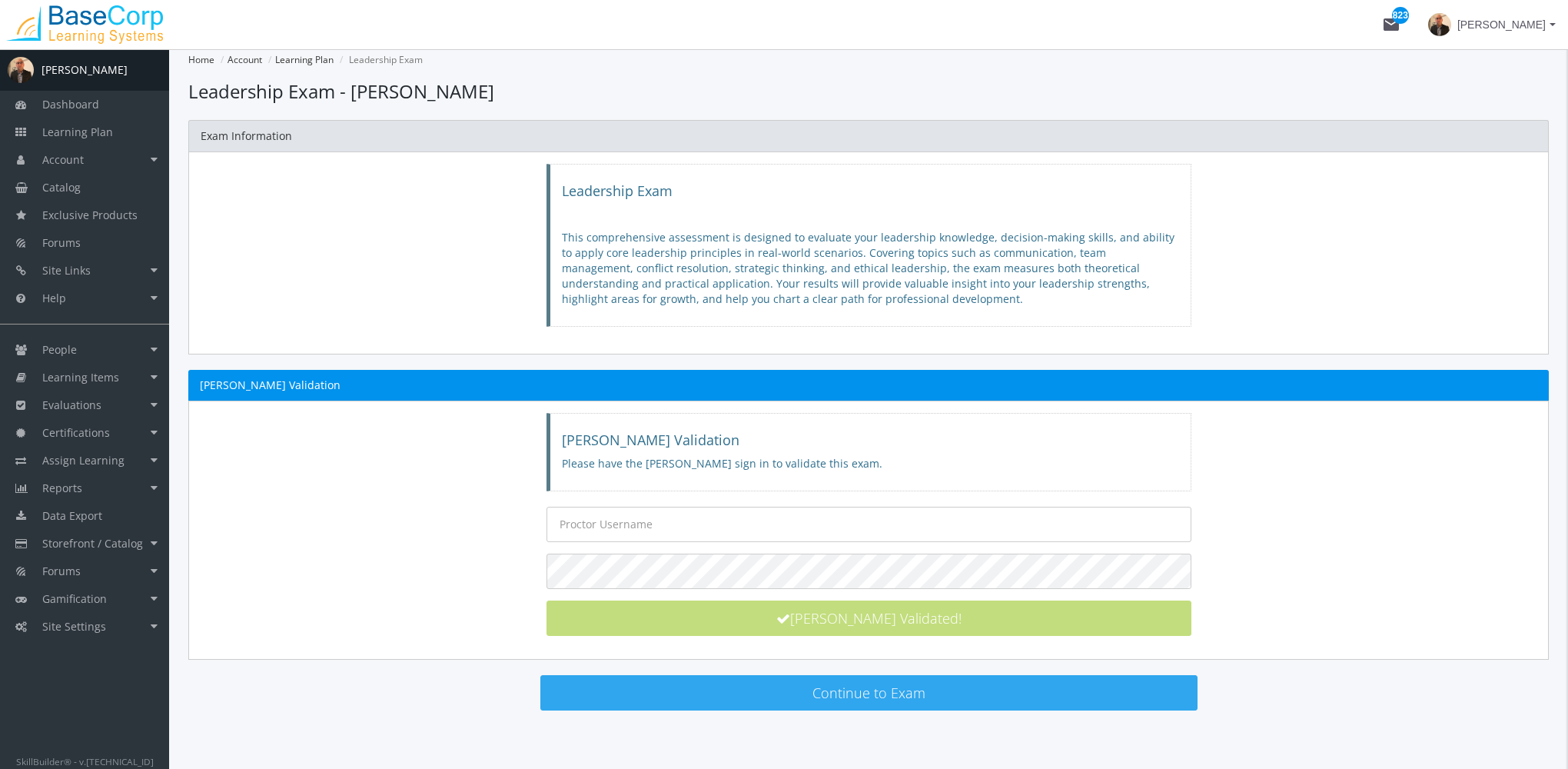
click at [850, 693] on button "Continue to Exam" at bounding box center [869, 693] width 657 height 35
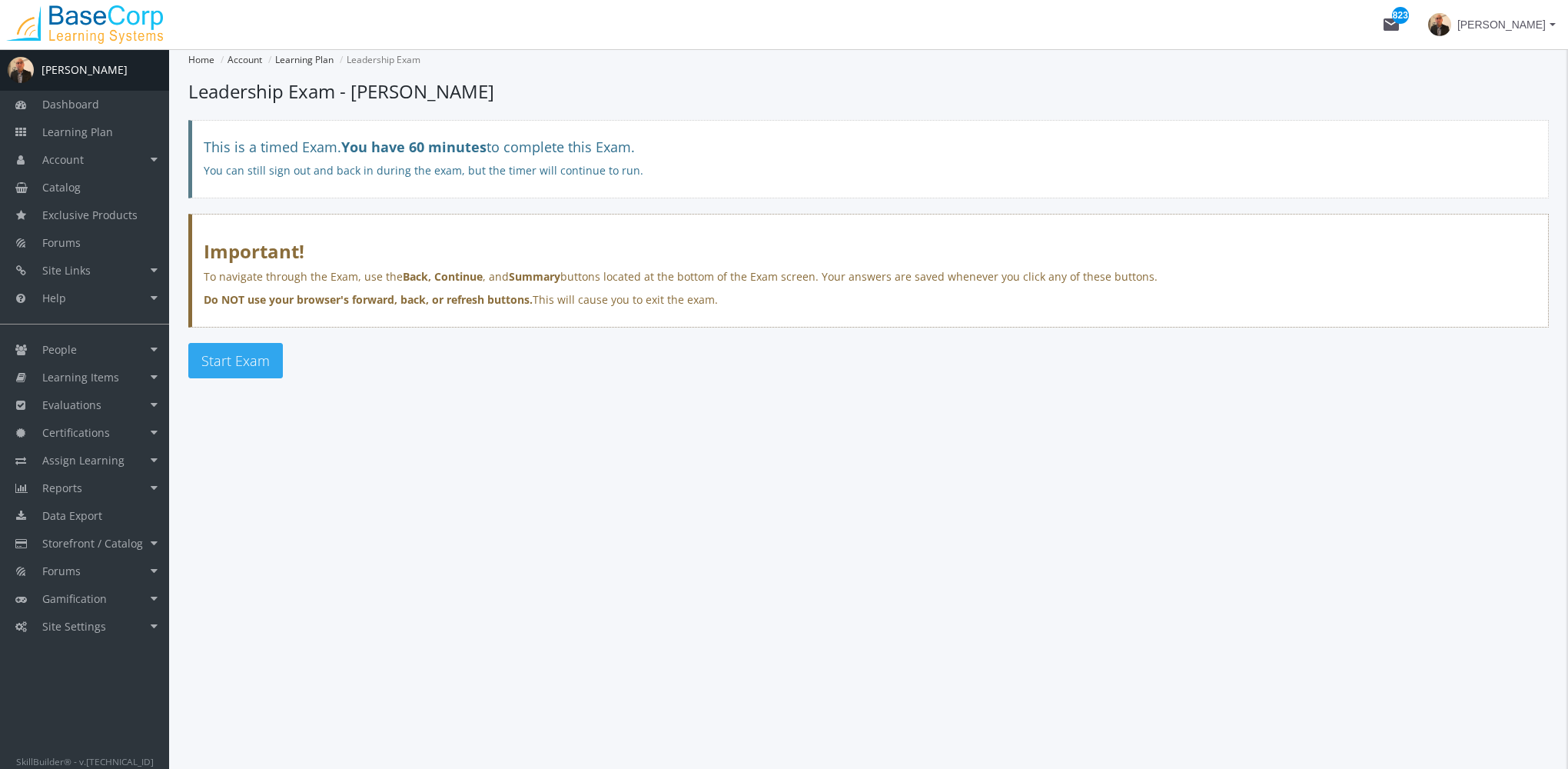
click at [249, 349] on button "Start Exam" at bounding box center [235, 361] width 94 height 35
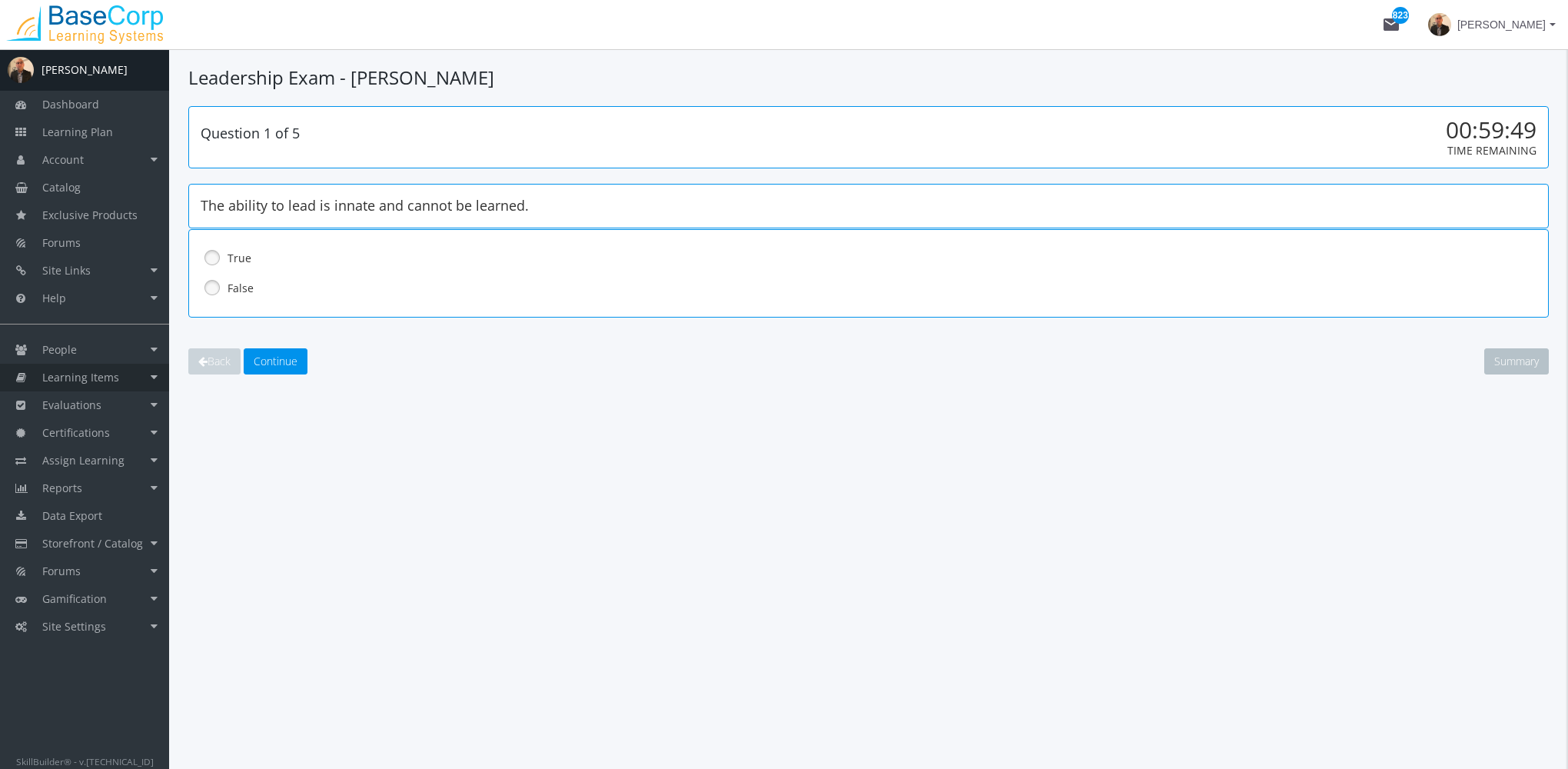
click at [111, 367] on link "Learning Items" at bounding box center [85, 378] width 169 height 27
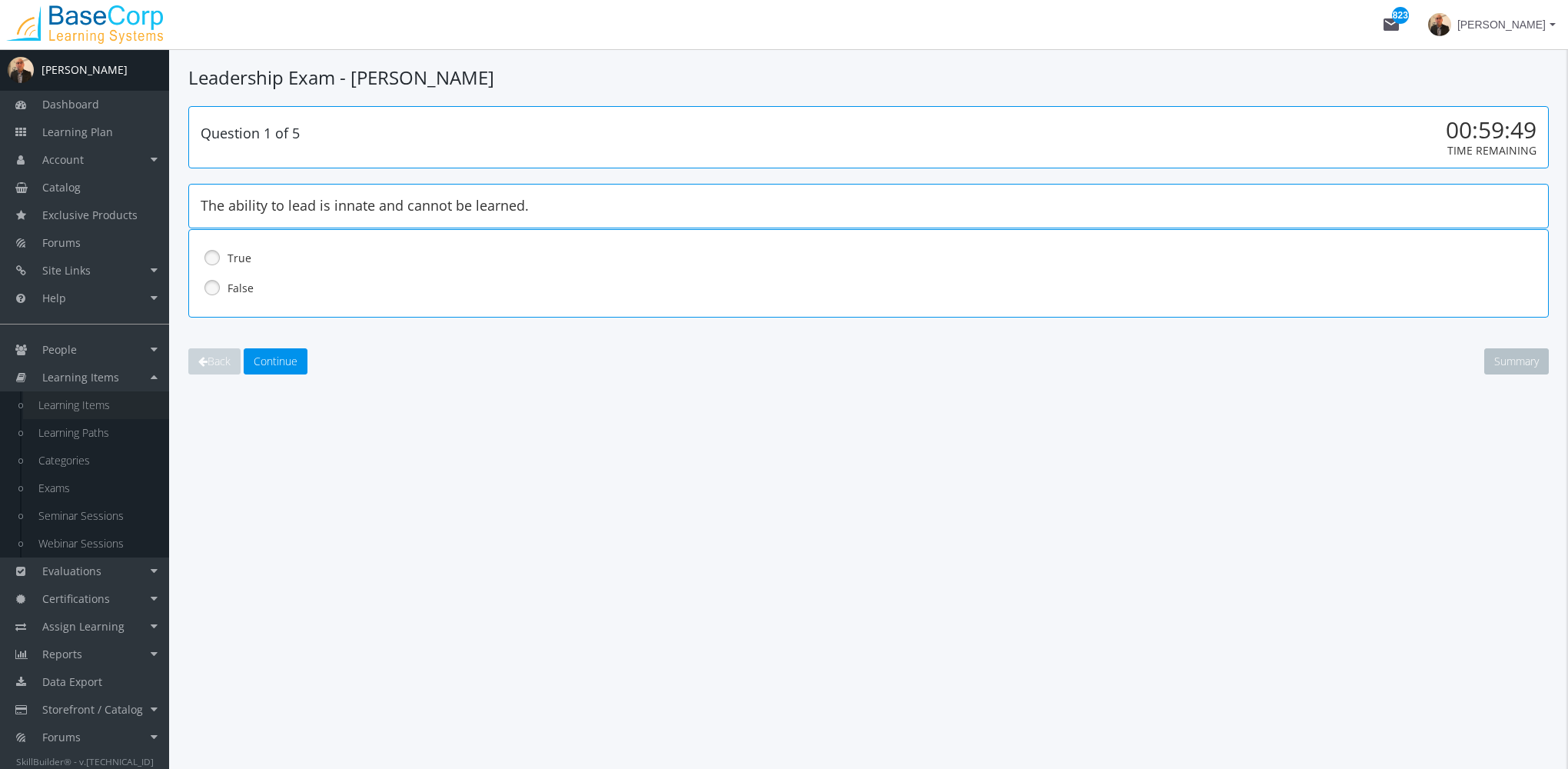
click at [116, 403] on link "Learning Items" at bounding box center [96, 405] width 146 height 27
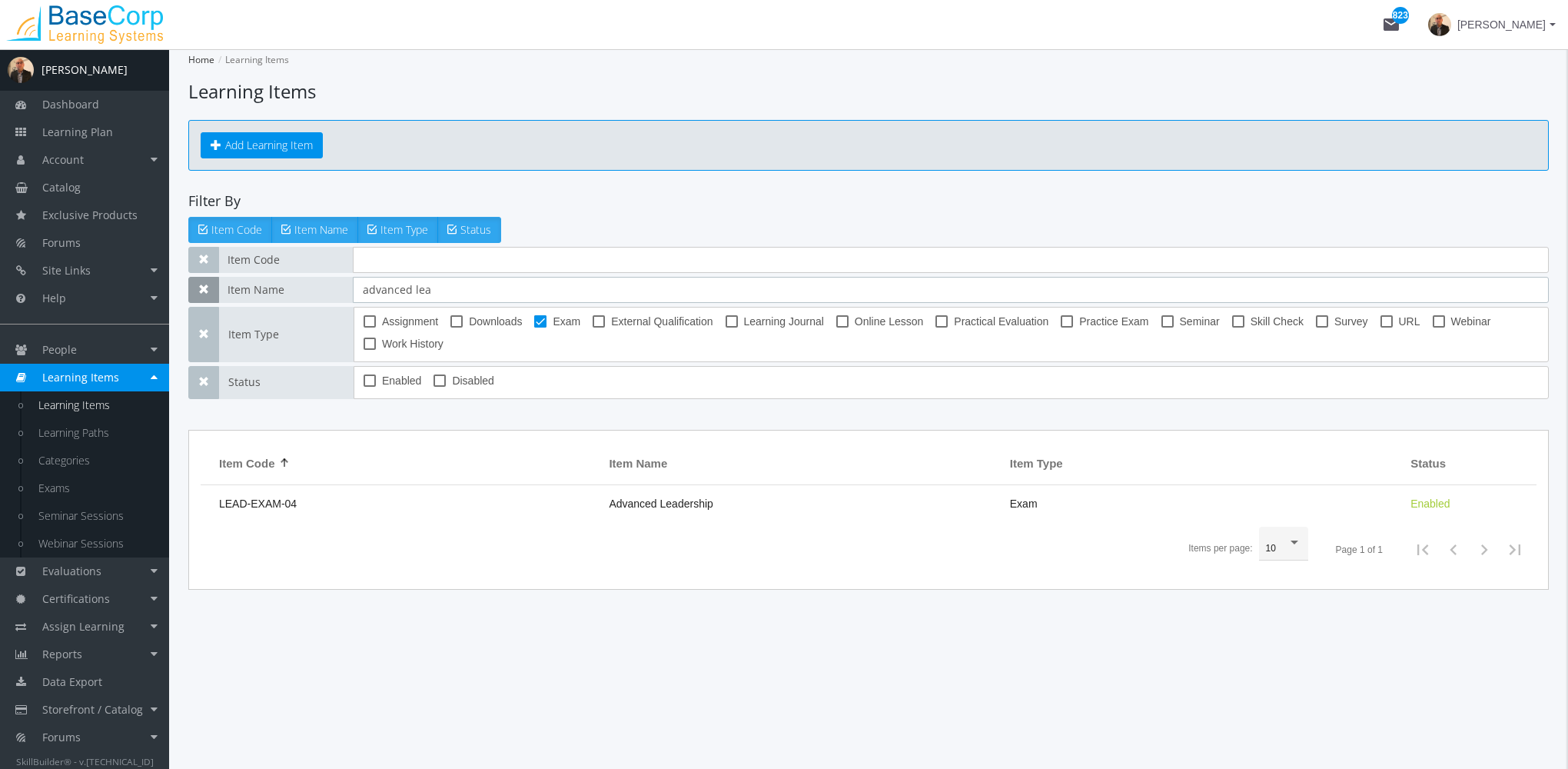
drag, startPoint x: 439, startPoint y: 288, endPoint x: 212, endPoint y: 300, distance: 227.3
click at [208, 300] on div "Item Name advanced lea" at bounding box center [869, 290] width 1360 height 26
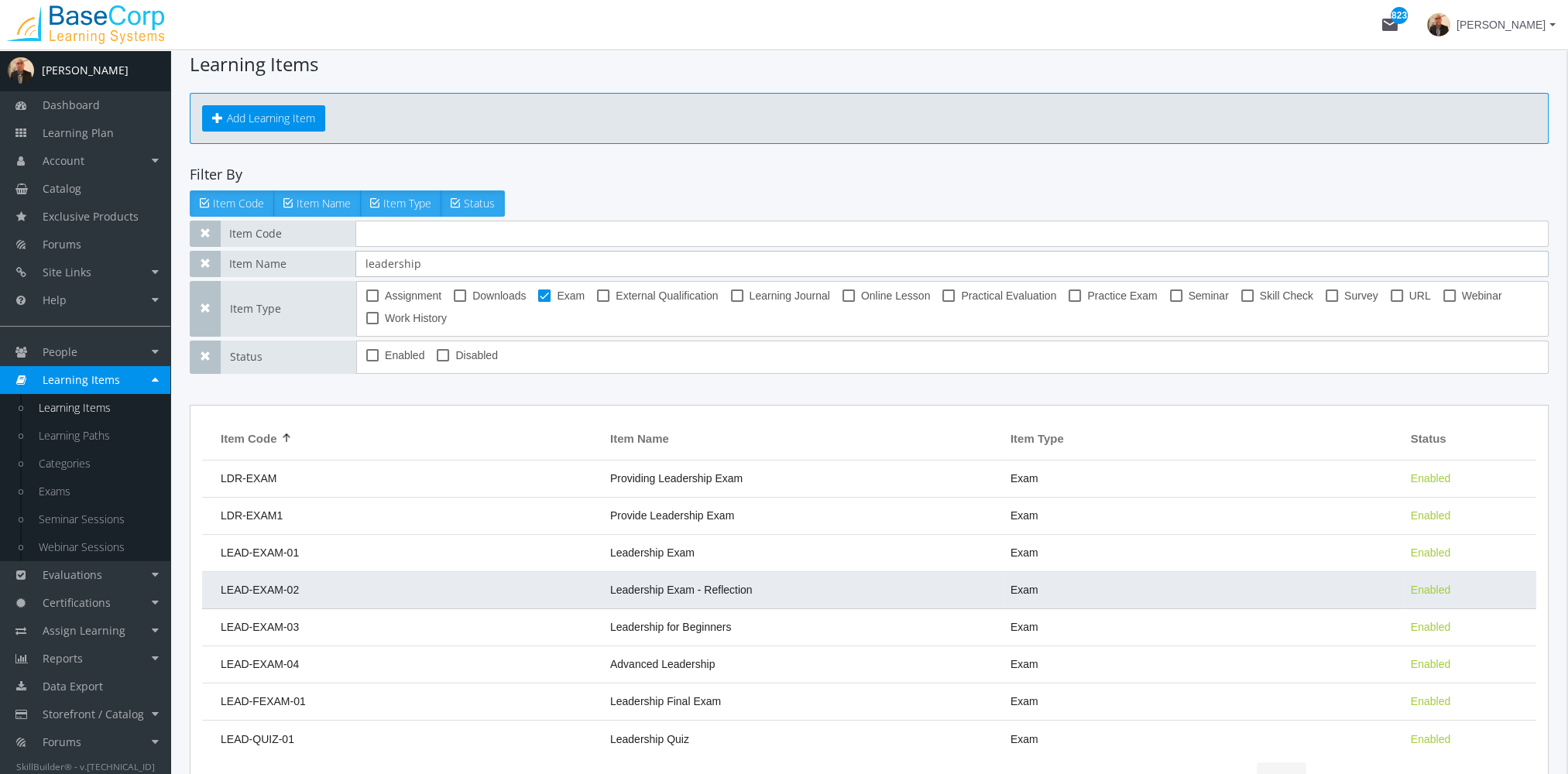
scroll to position [77, 0]
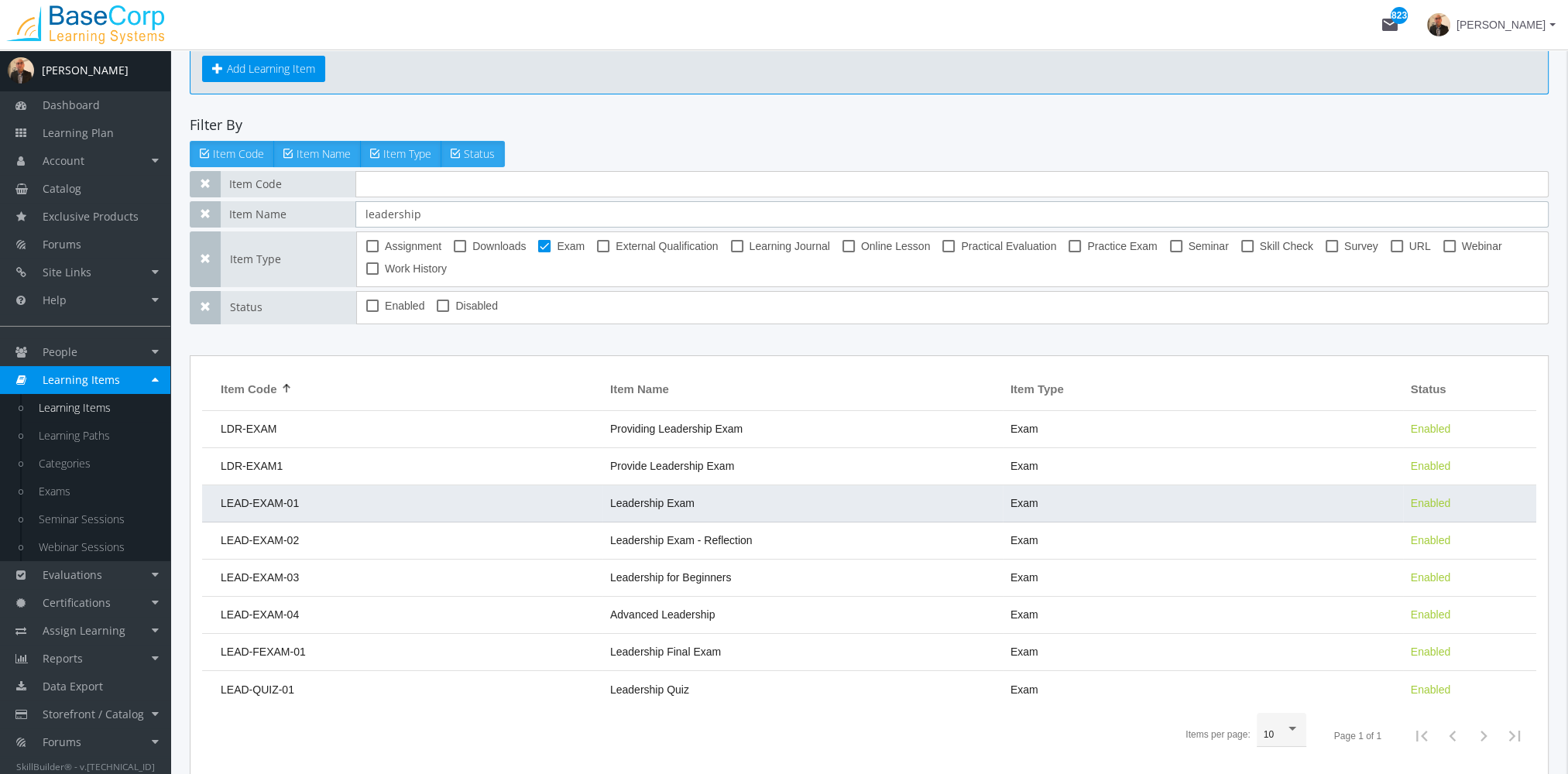
type input "leadership"
click at [272, 507] on span "LEAD-EXAM-01" at bounding box center [259, 502] width 78 height 12
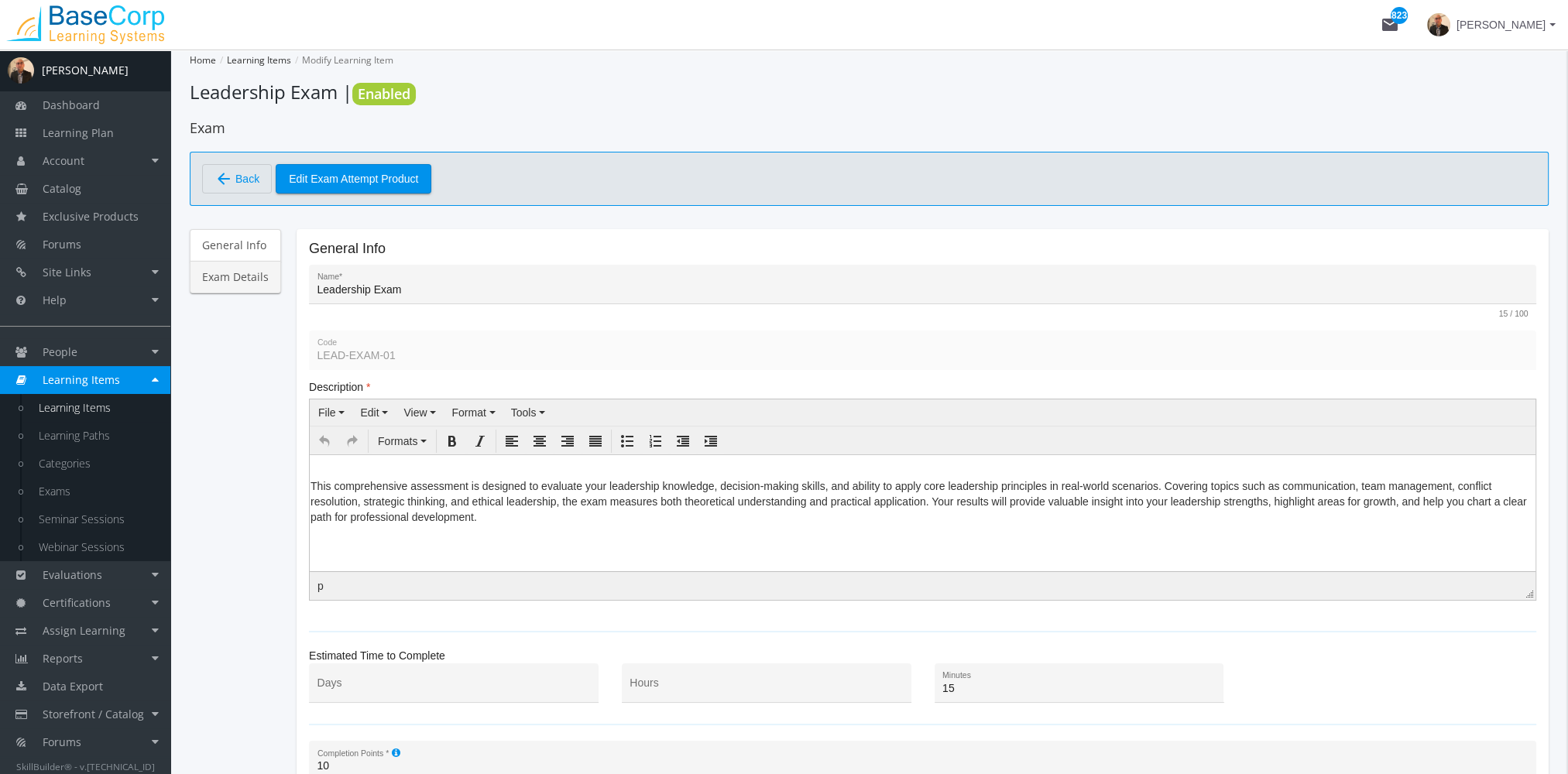
click at [225, 279] on link "Exam Details" at bounding box center [235, 277] width 92 height 32
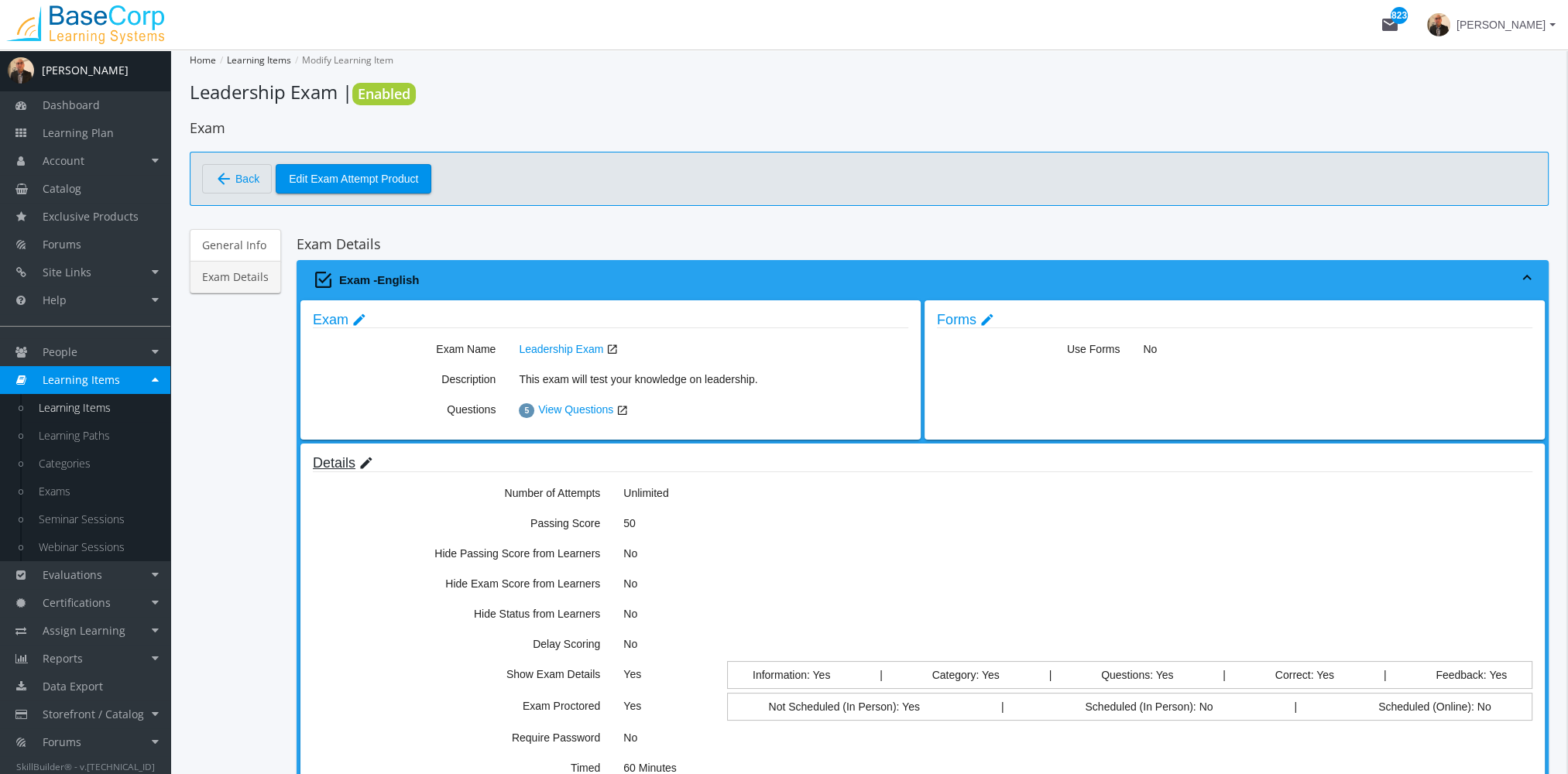
click at [358, 459] on mat-icon "edit" at bounding box center [366, 463] width 15 height 17
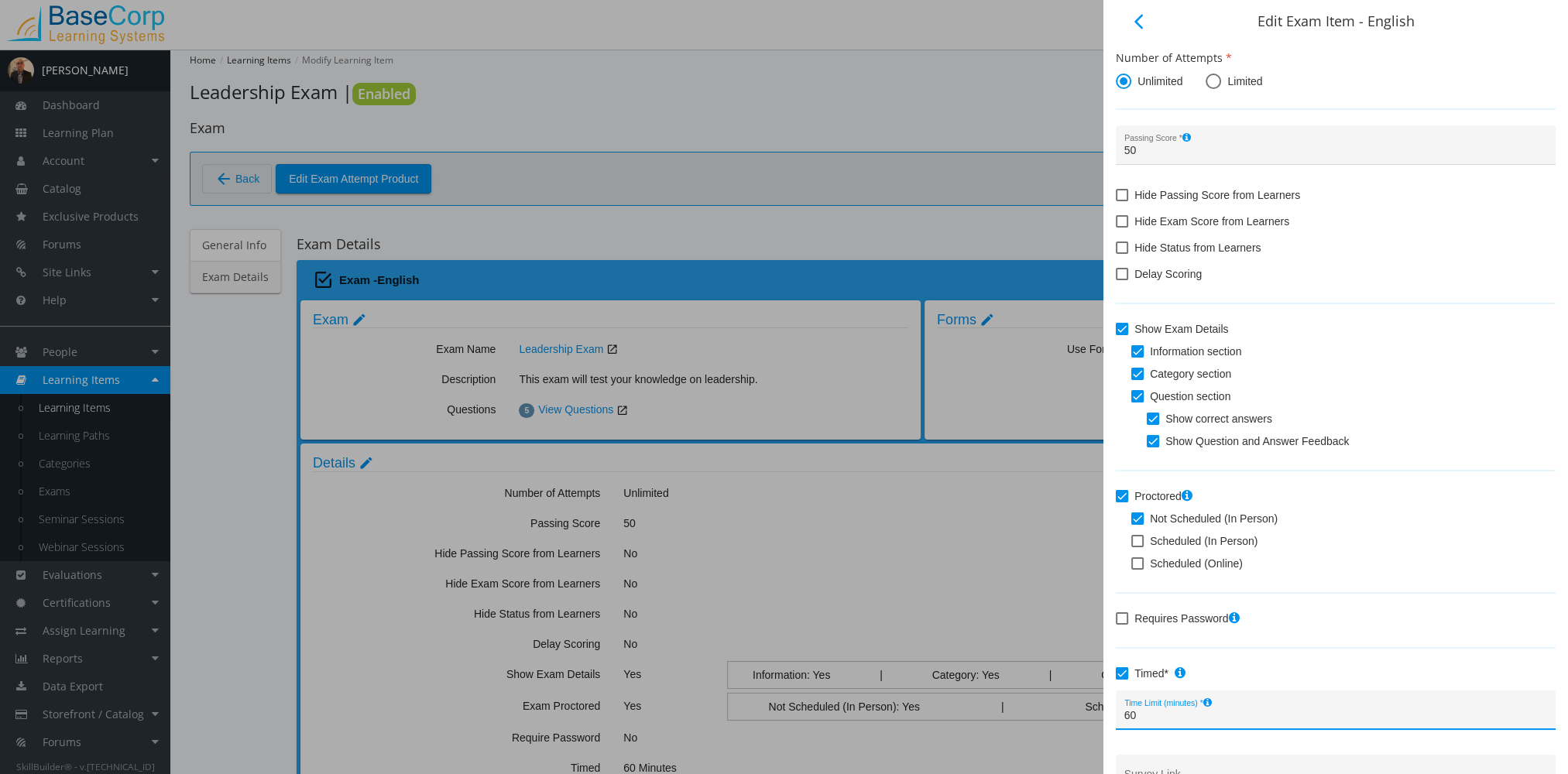
click at [1176, 718] on input "60" at bounding box center [1336, 716] width 423 height 12
type input "6"
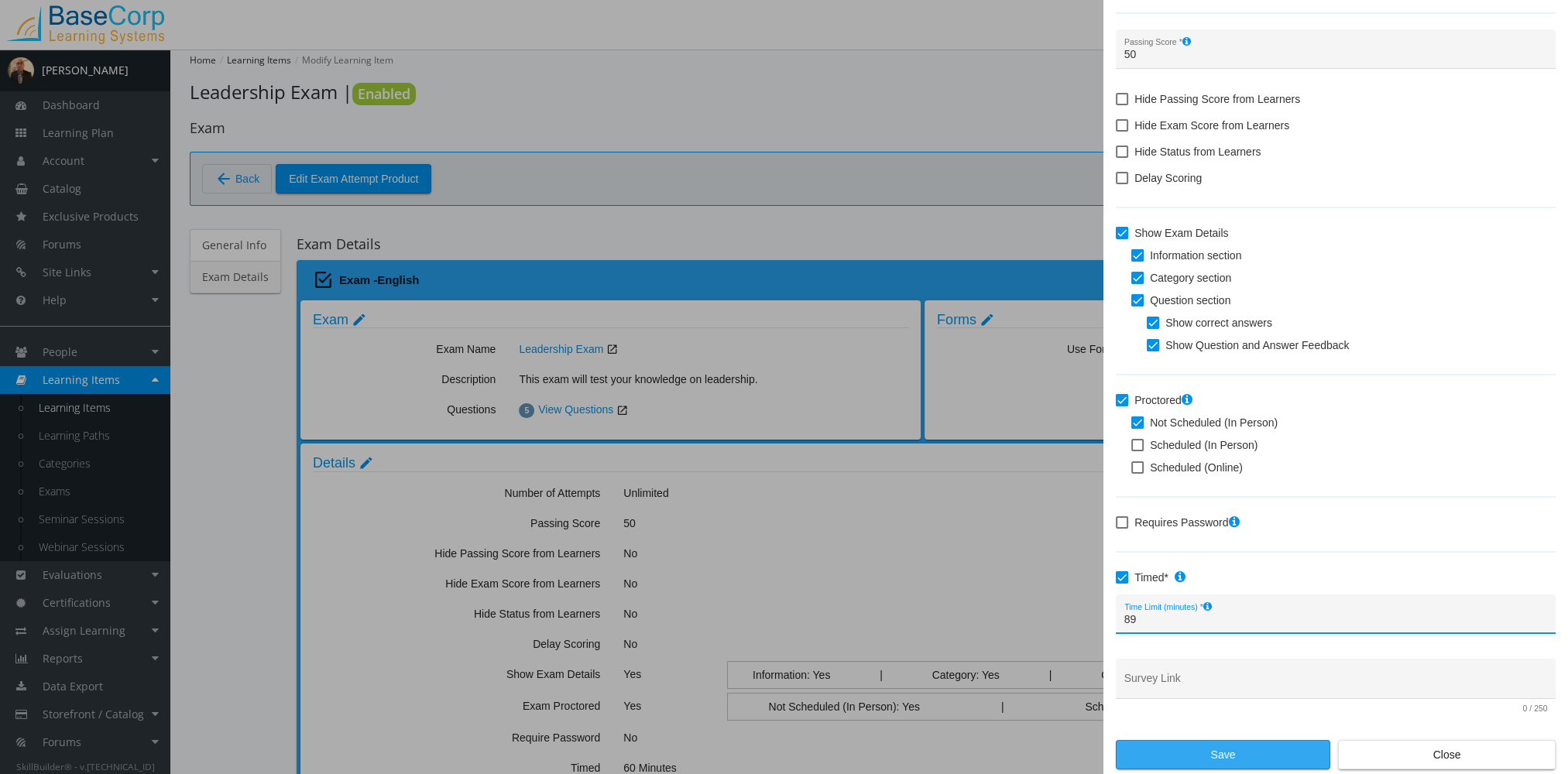
type input "89"
click at [1189, 755] on span "Save" at bounding box center [1223, 755] width 188 height 28
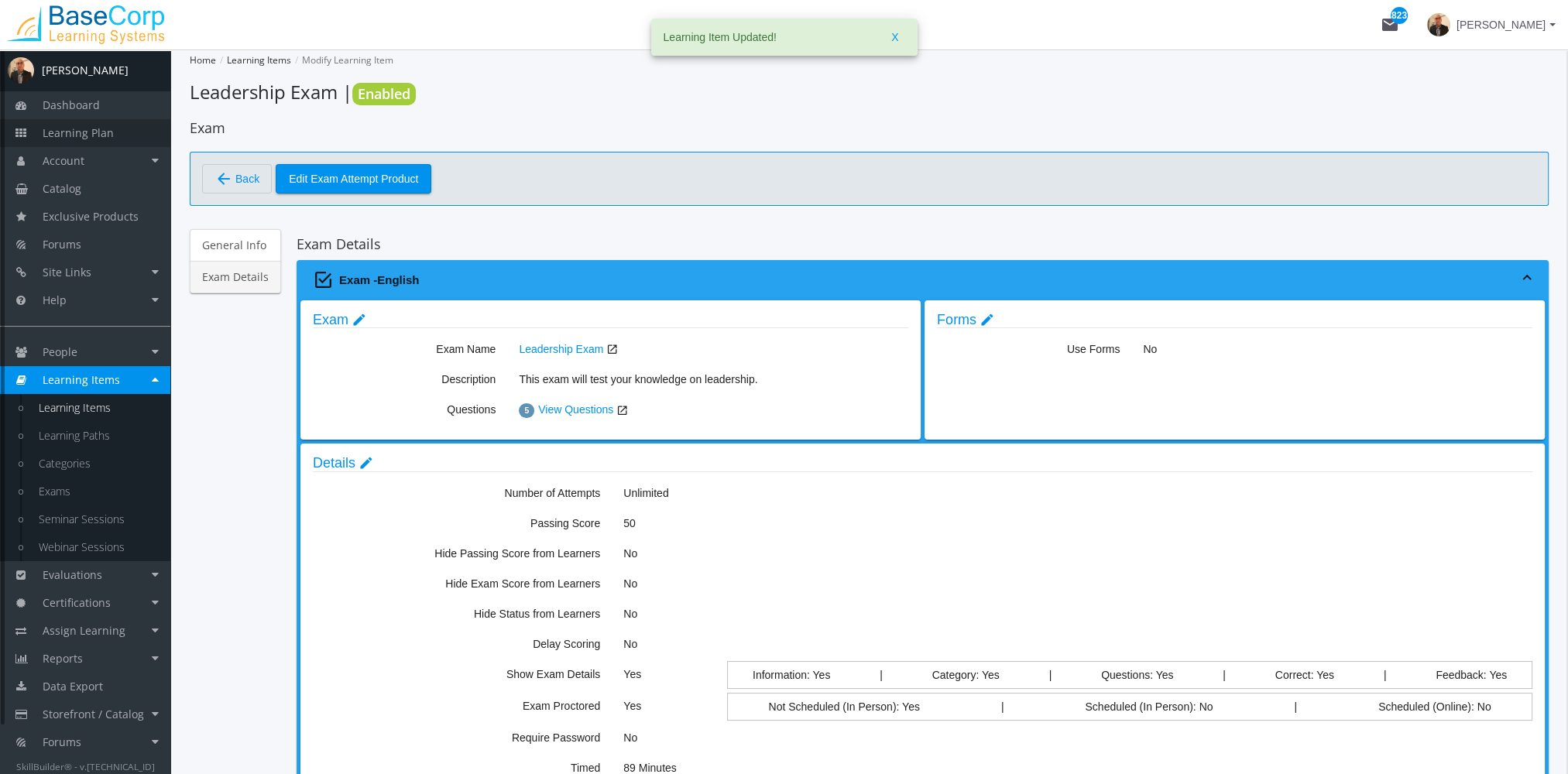
click at [89, 129] on span "Learning Plan" at bounding box center [79, 133] width 71 height 15
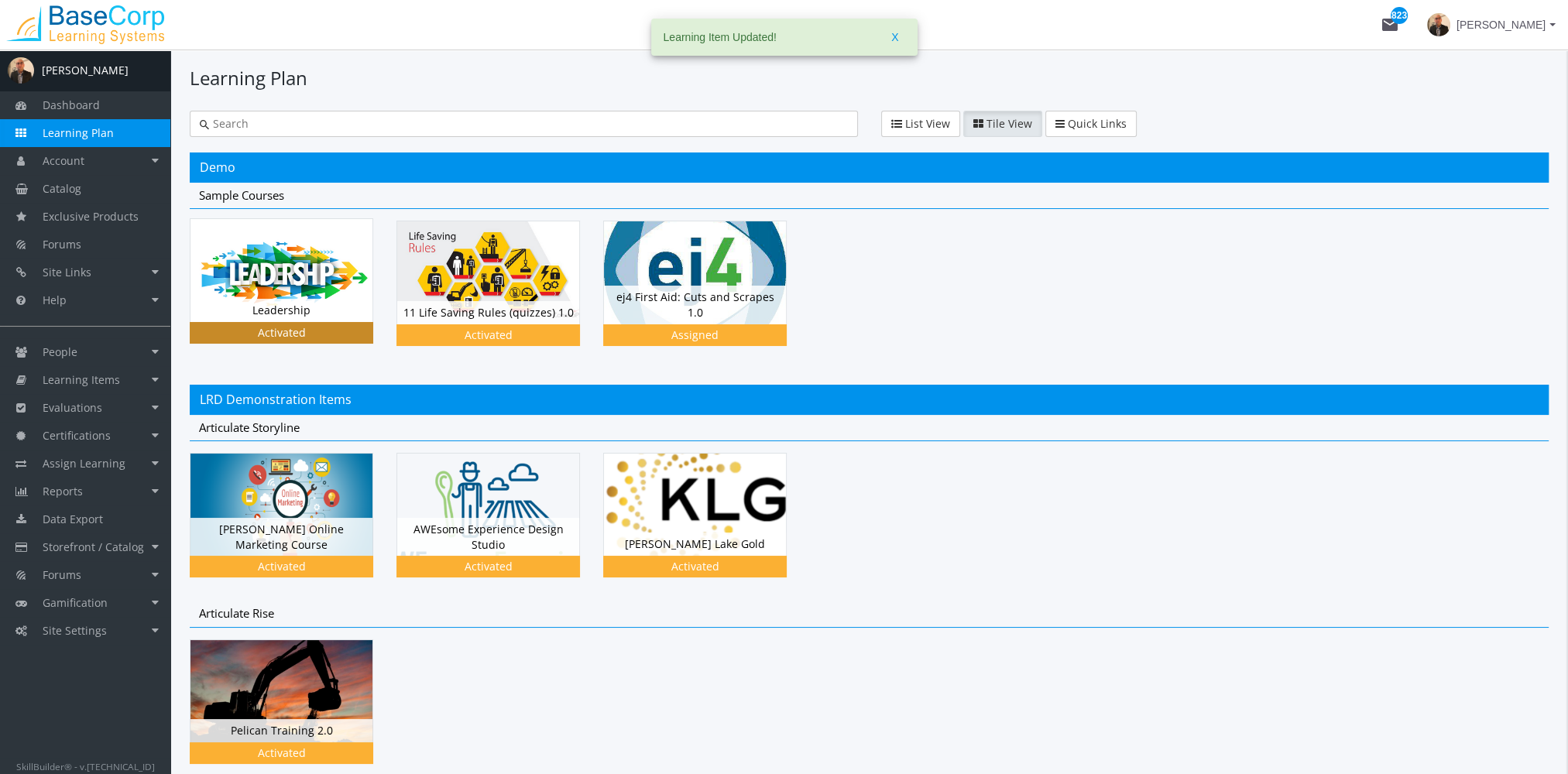
click at [345, 280] on img at bounding box center [281, 270] width 182 height 102
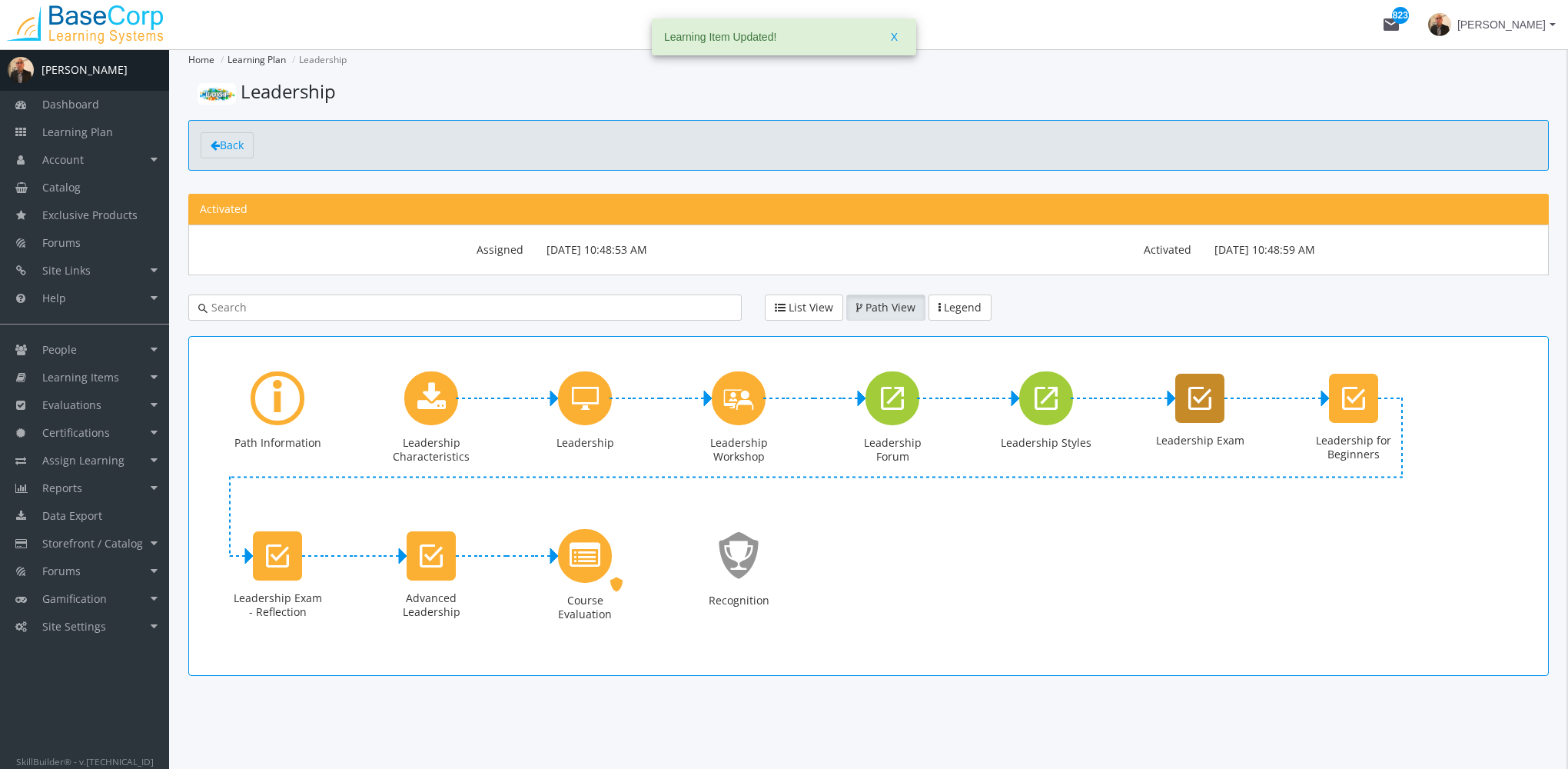
click at [1193, 401] on icon "Leadership Exam" at bounding box center [1199, 399] width 23 height 31
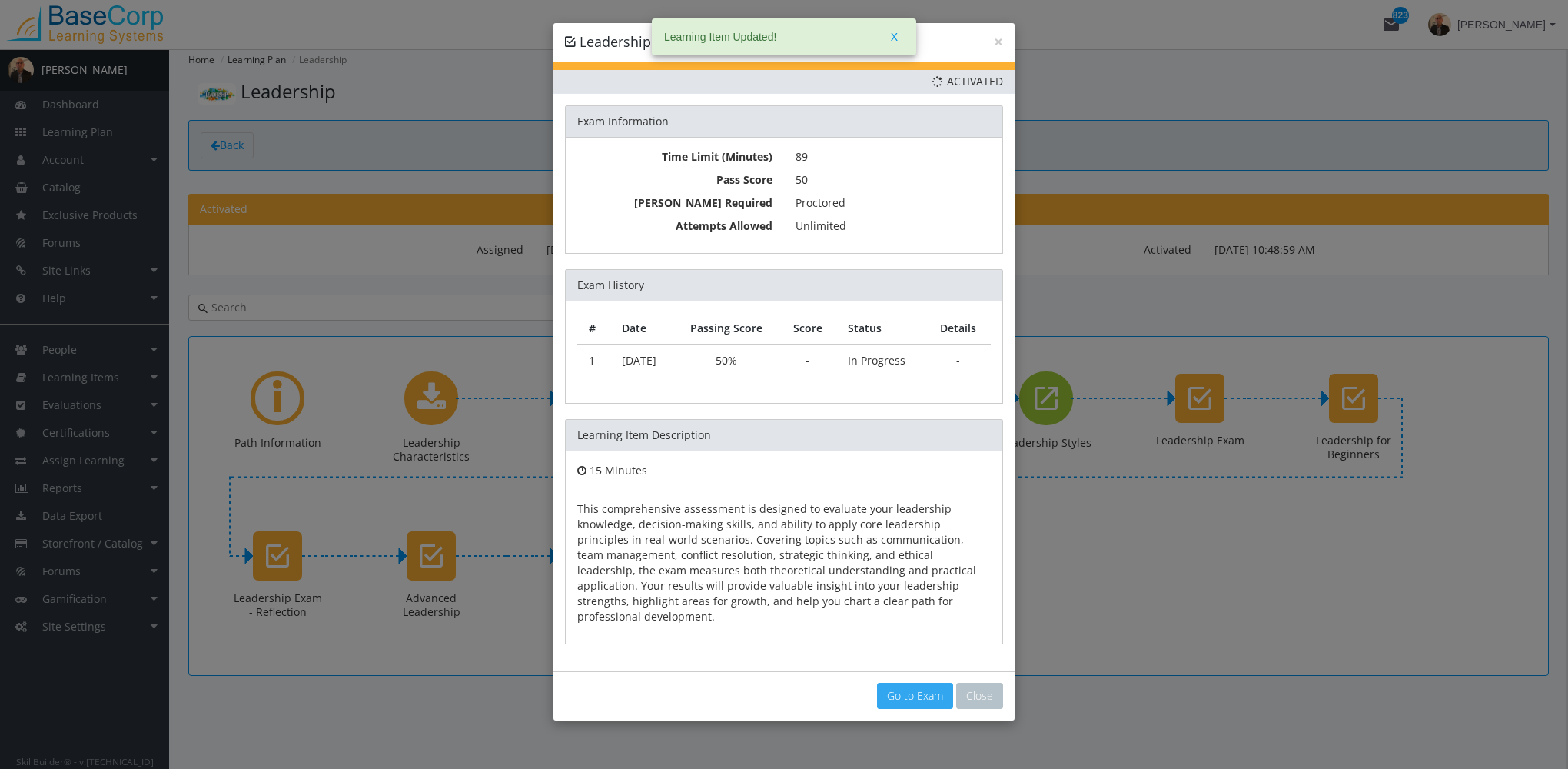
click at [929, 683] on link "Go to Exam" at bounding box center [915, 696] width 76 height 26
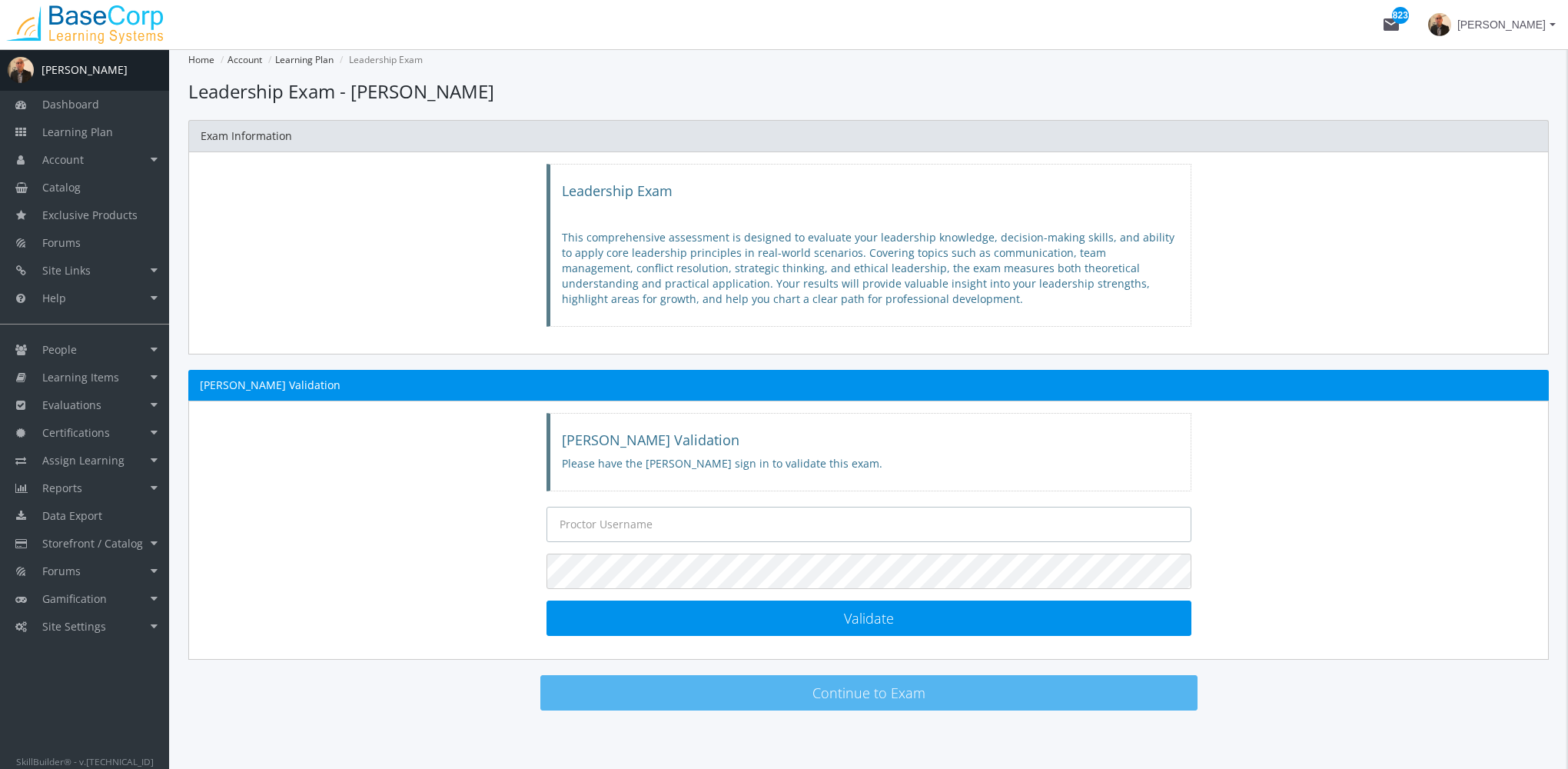
click at [711, 522] on input "text" at bounding box center [869, 524] width 645 height 35
type input "[EMAIL_ADDRESS][DOMAIN_NAME]"
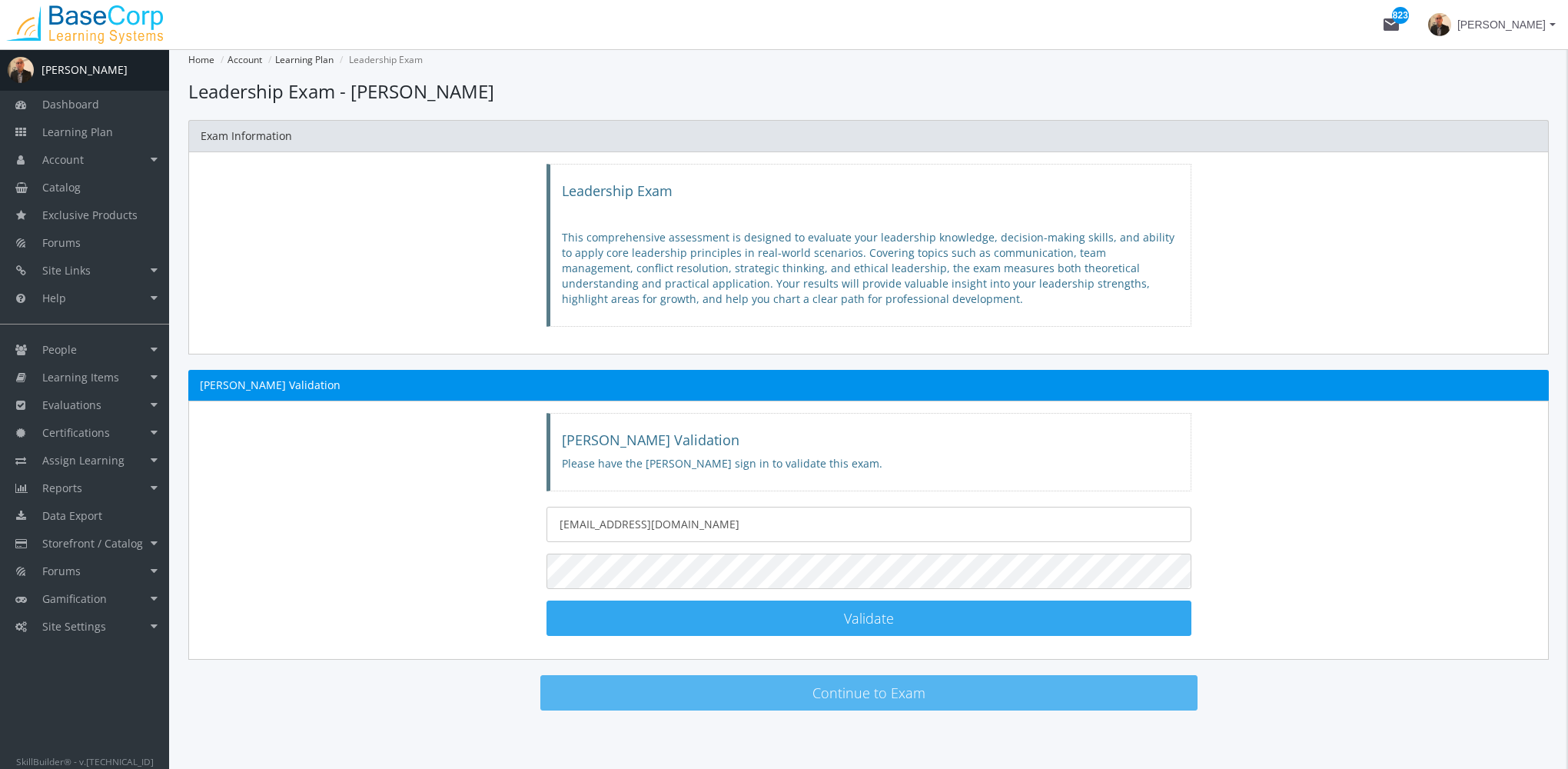
click at [792, 610] on button "Validate [PERSON_NAME] Validated!" at bounding box center [869, 618] width 645 height 35
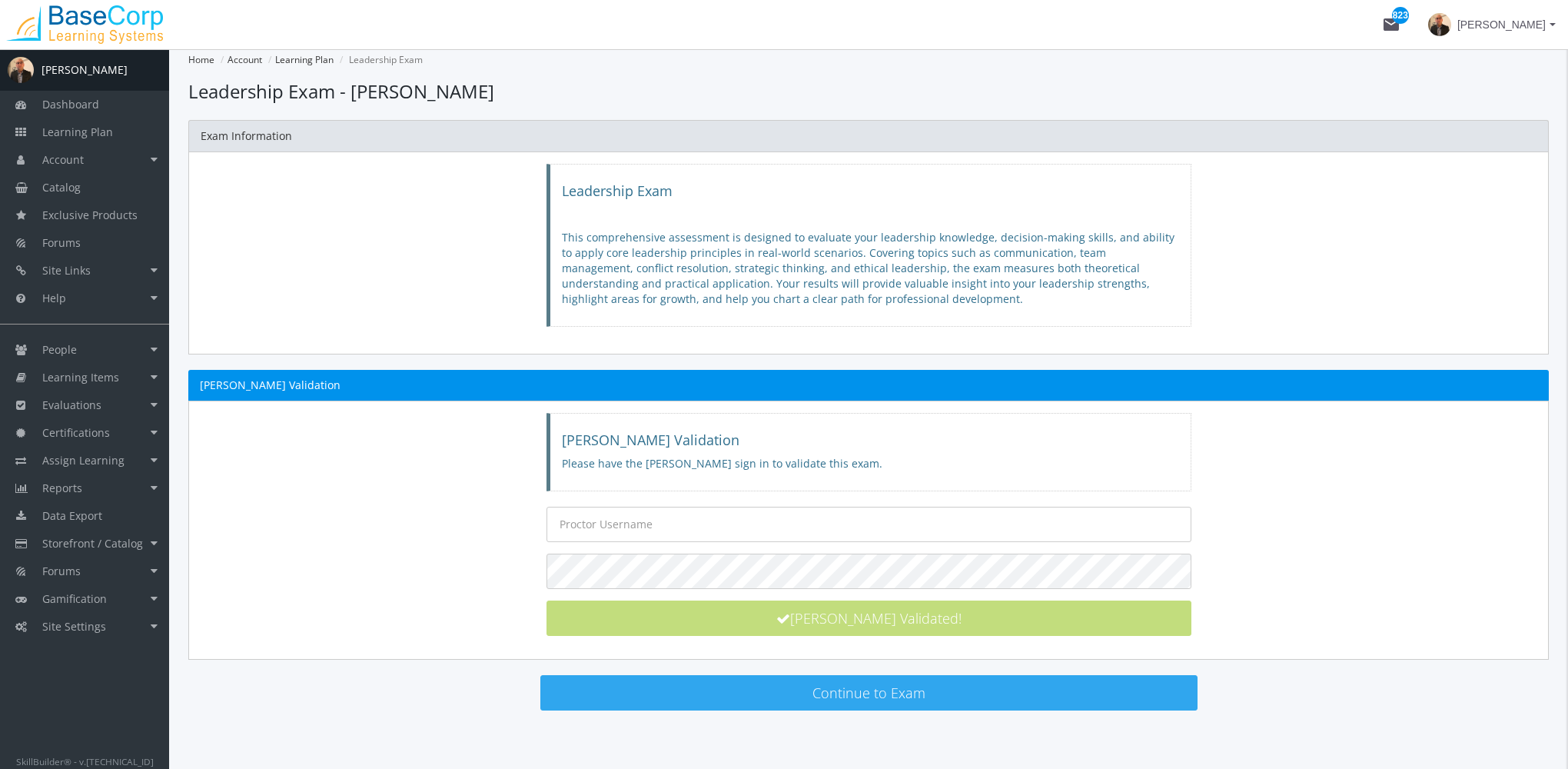
click at [883, 699] on button "Continue to Exam" at bounding box center [869, 693] width 657 height 35
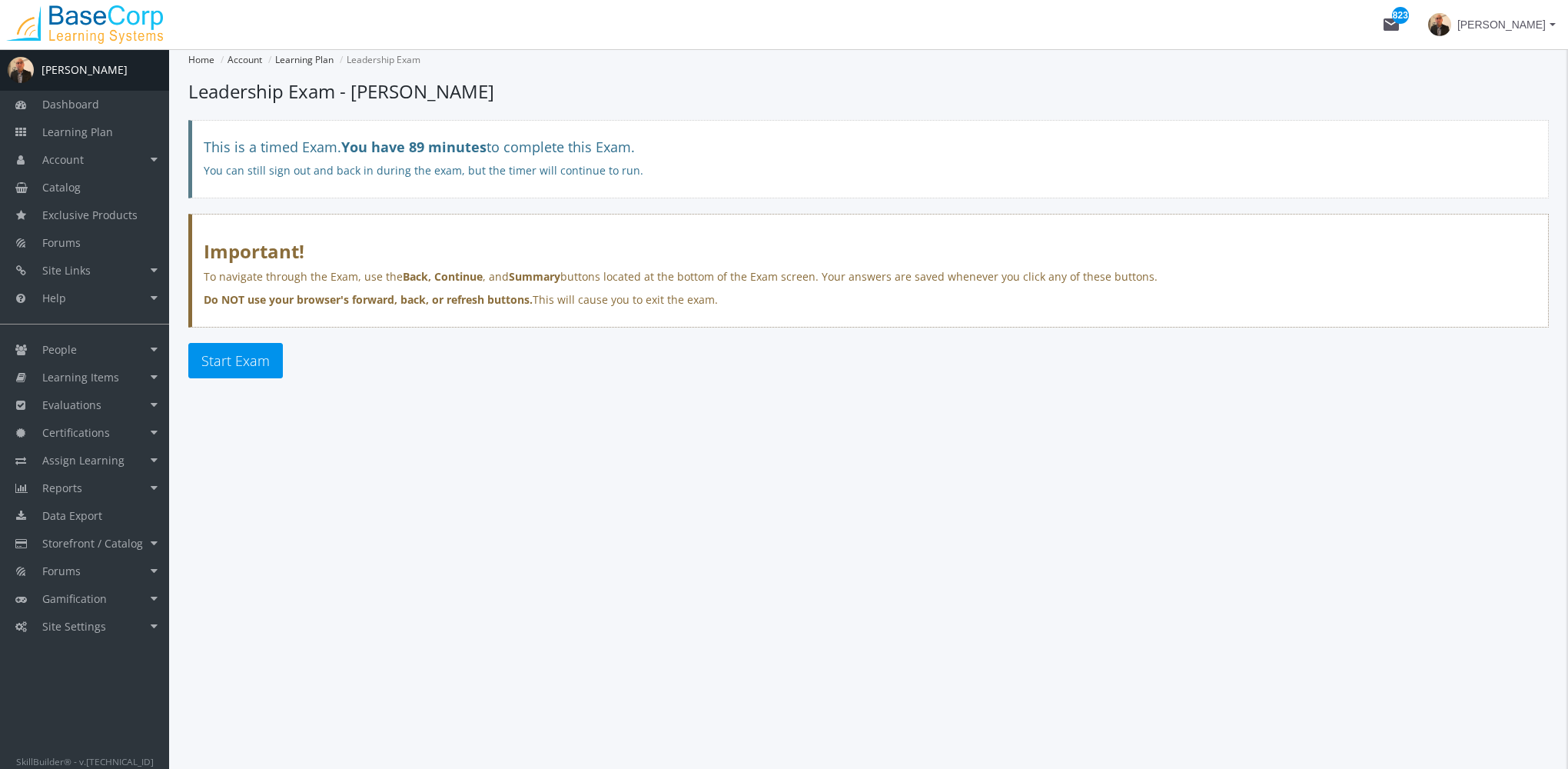
click at [281, 368] on div "Start Exam" at bounding box center [869, 361] width 1360 height 35
click at [275, 366] on button "Start Exam" at bounding box center [235, 361] width 94 height 35
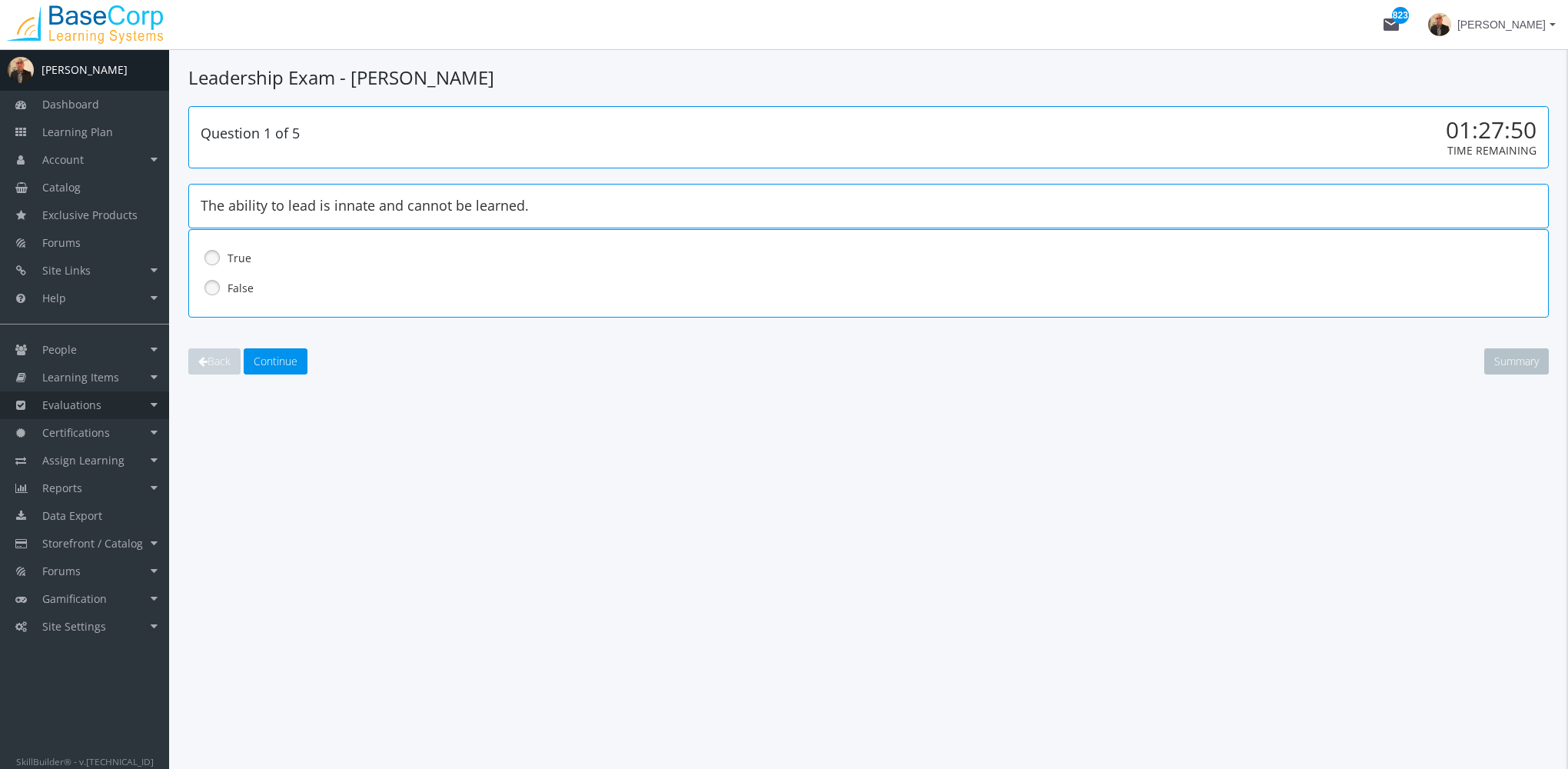
click at [113, 410] on link "Evaluations" at bounding box center [85, 405] width 169 height 27
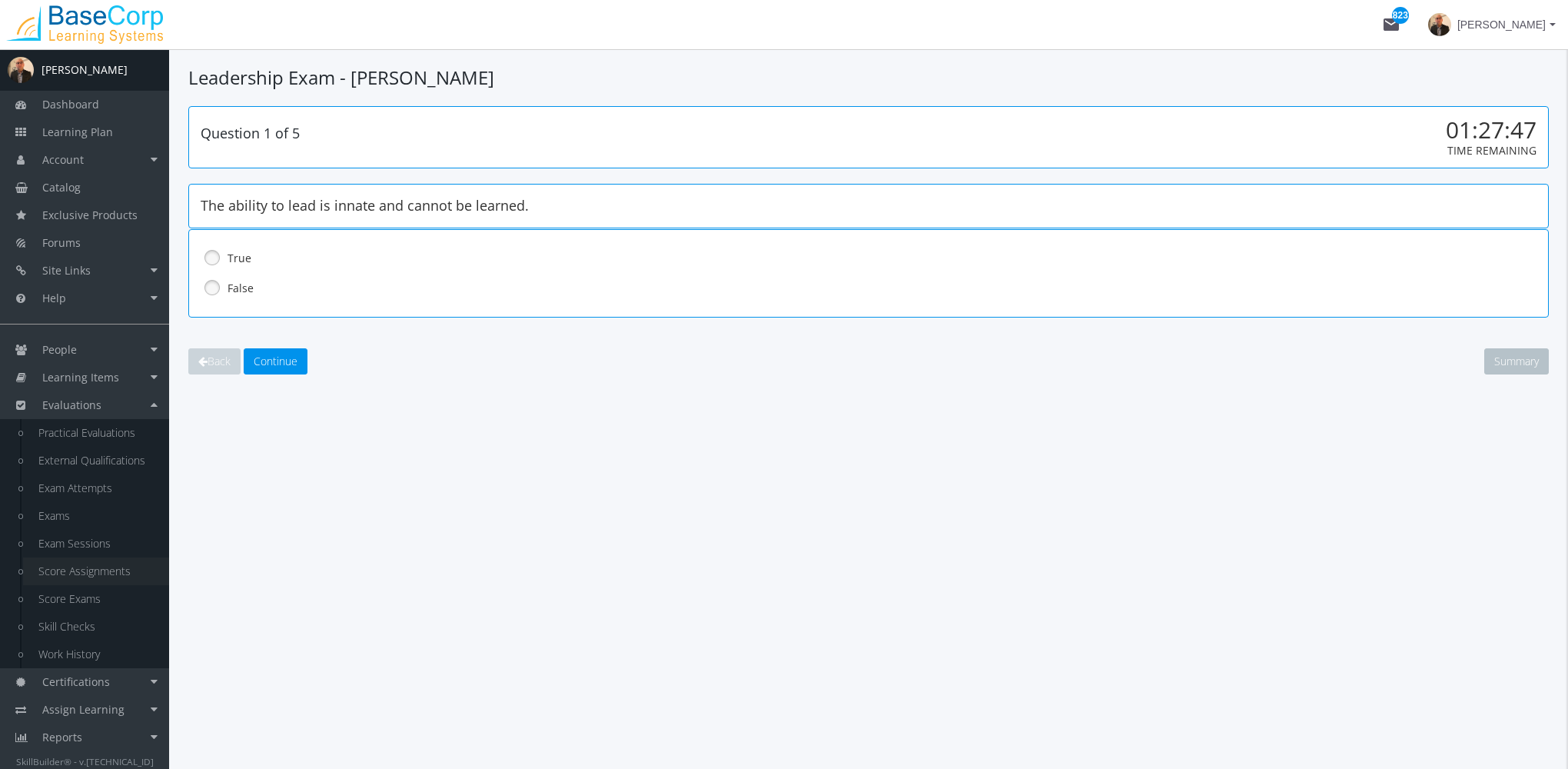
click at [109, 572] on link "Score Assignments" at bounding box center [96, 571] width 146 height 27
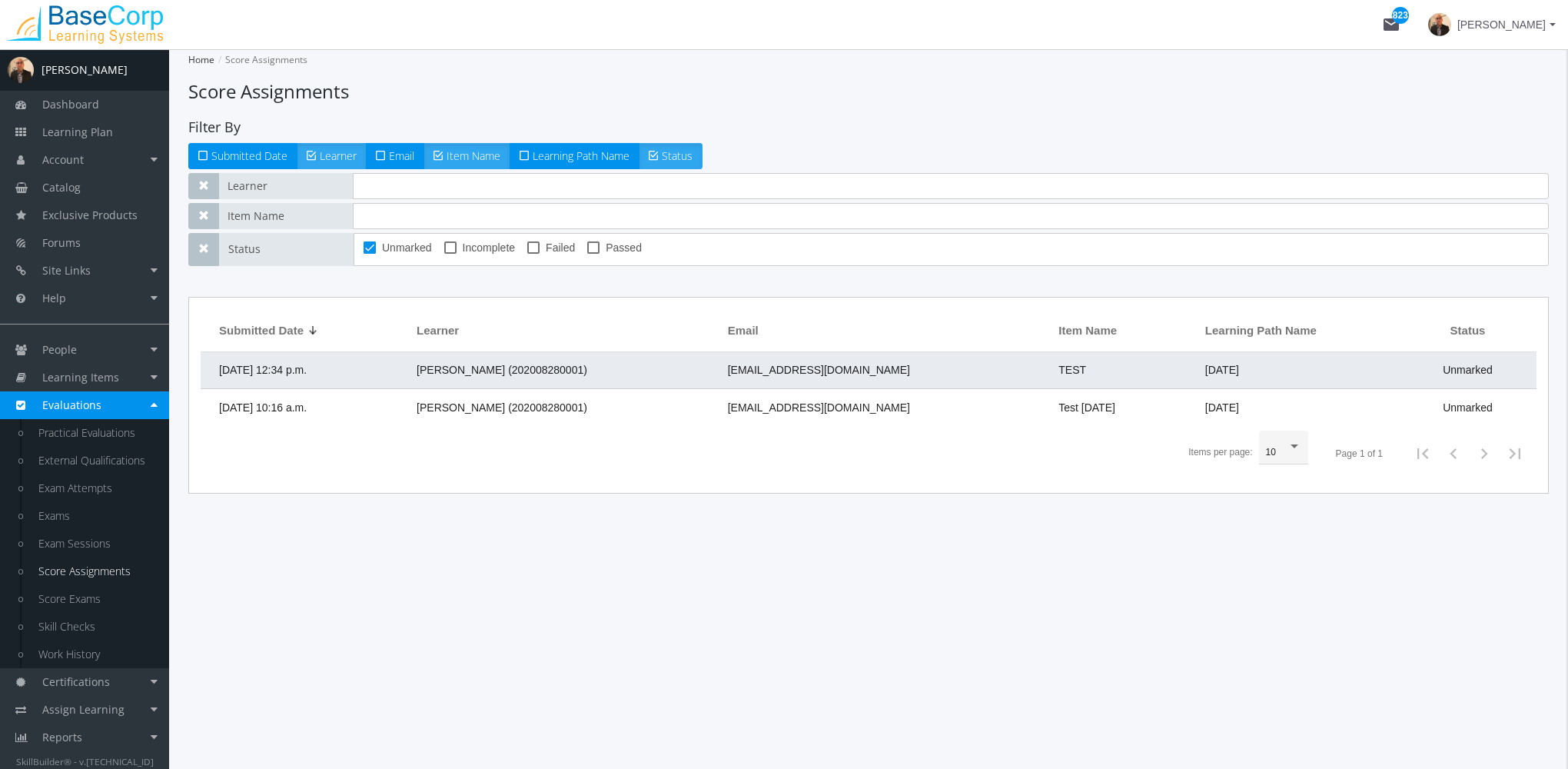
click at [338, 358] on td "[DATE] 12:34 p.m." at bounding box center [304, 370] width 208 height 37
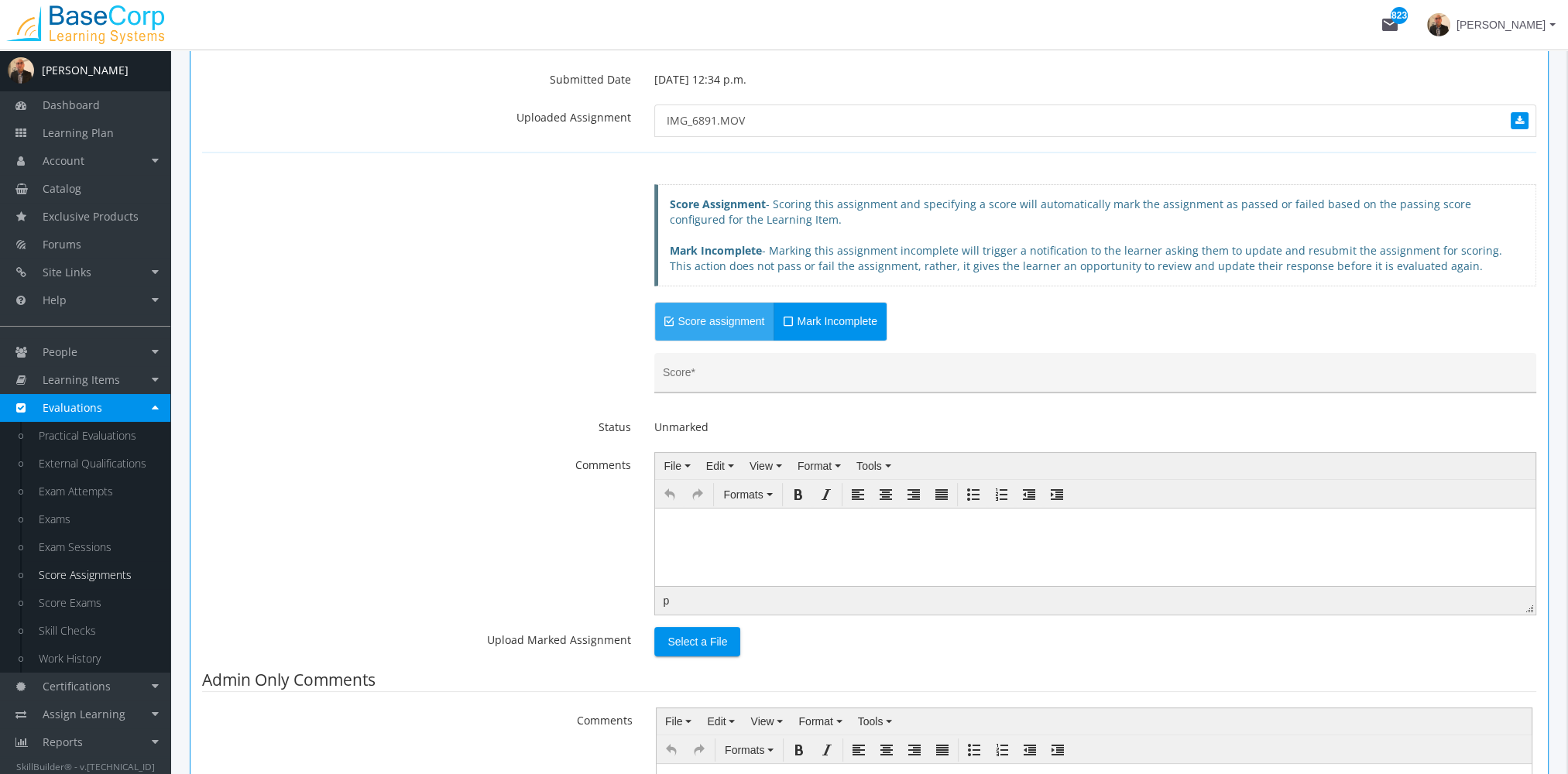
scroll to position [310, 0]
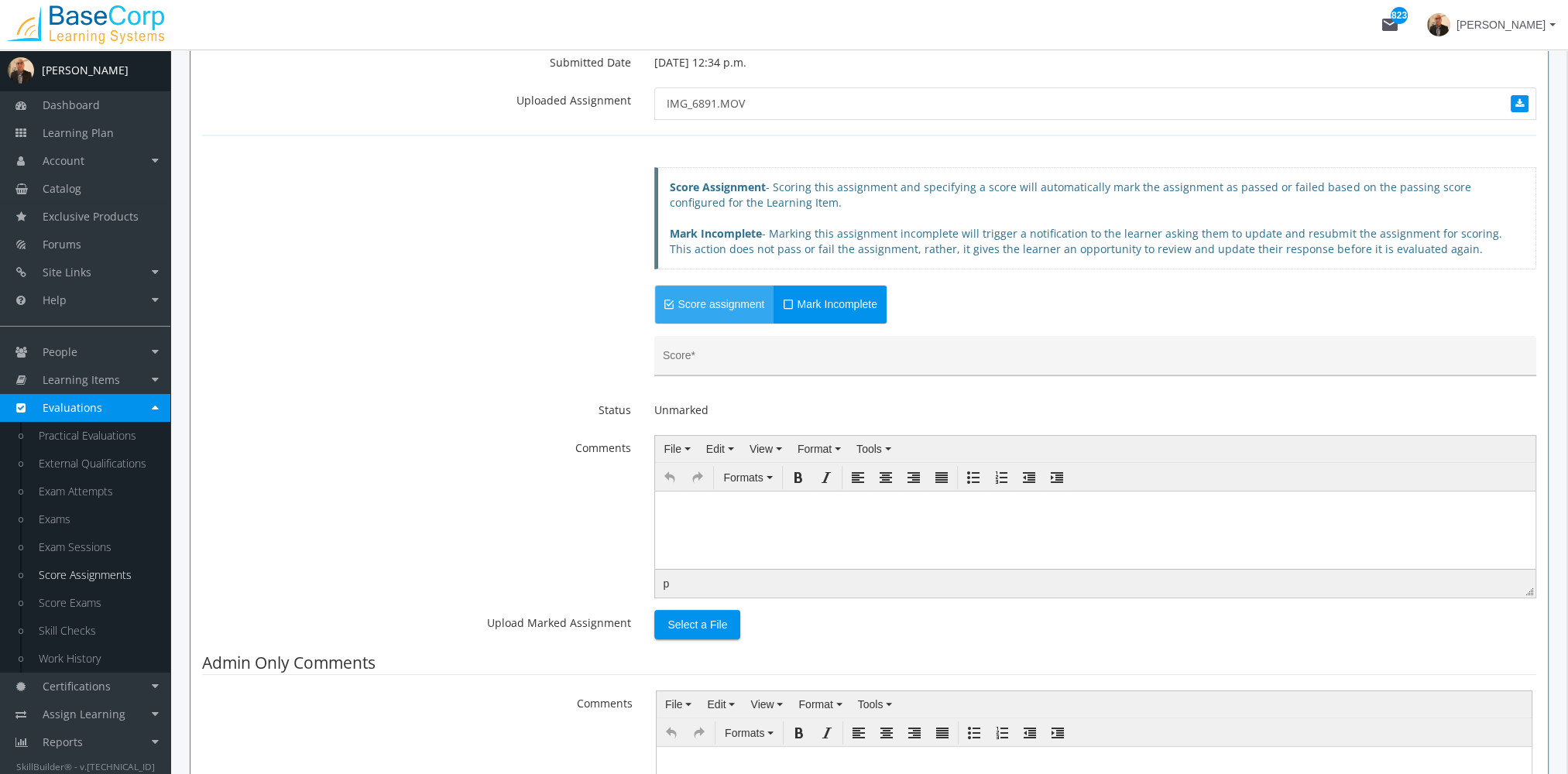
click at [707, 361] on input "Score *" at bounding box center [1095, 361] width 866 height 12
type input "100"
click at [713, 514] on html at bounding box center [1095, 502] width 880 height 24
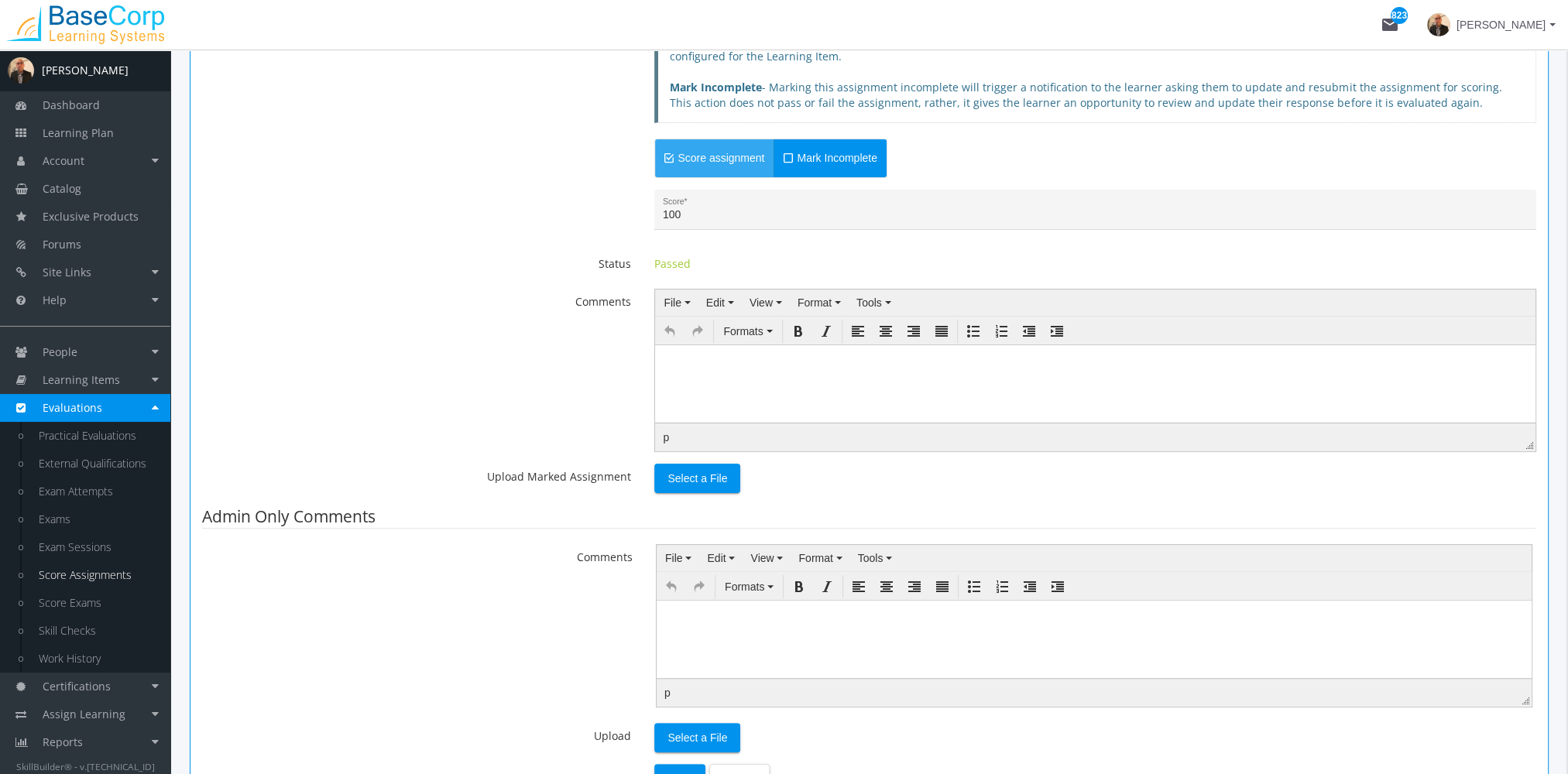
scroll to position [464, 0]
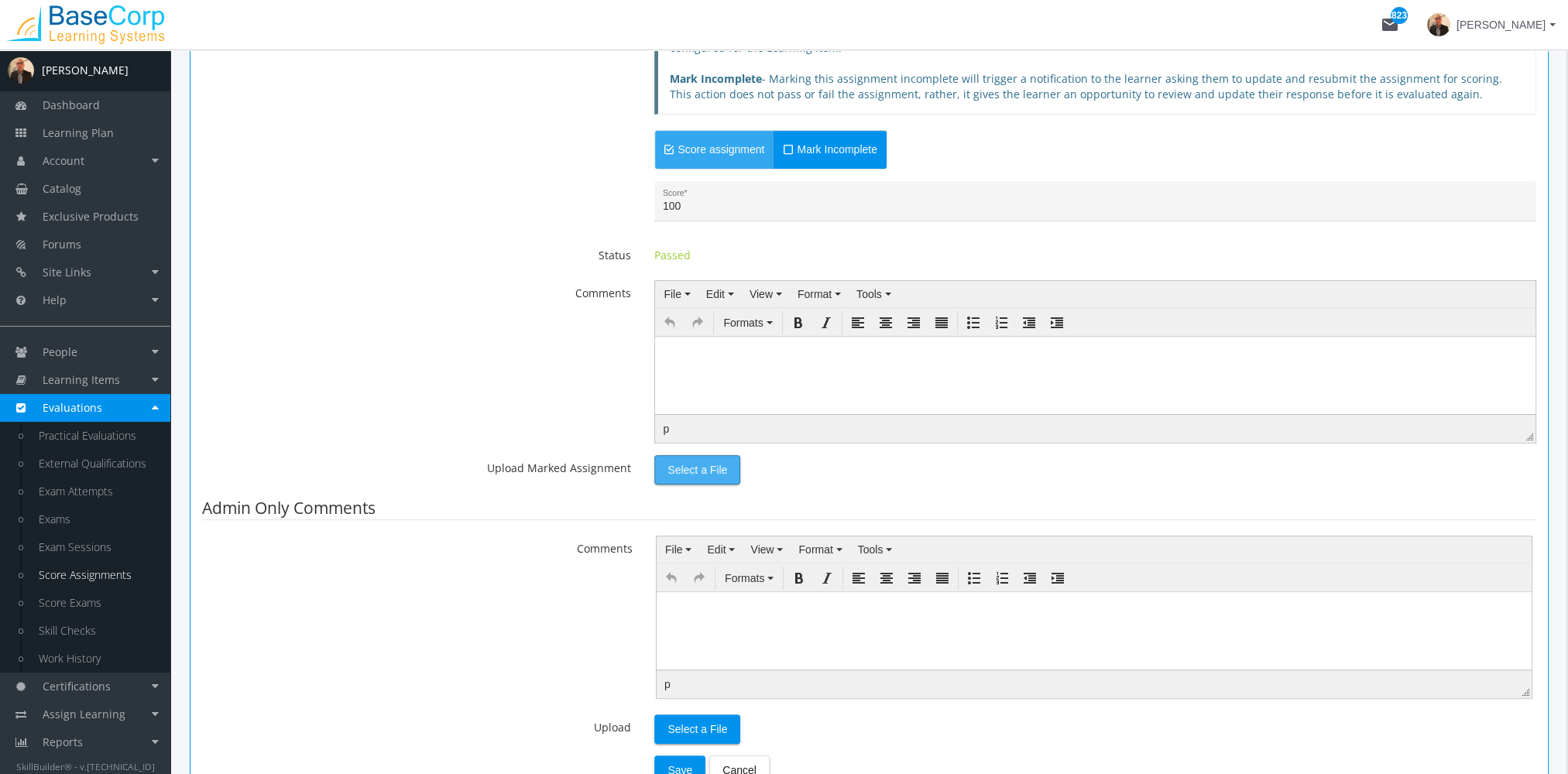
click at [696, 469] on span "Select a File" at bounding box center [697, 469] width 60 height 28
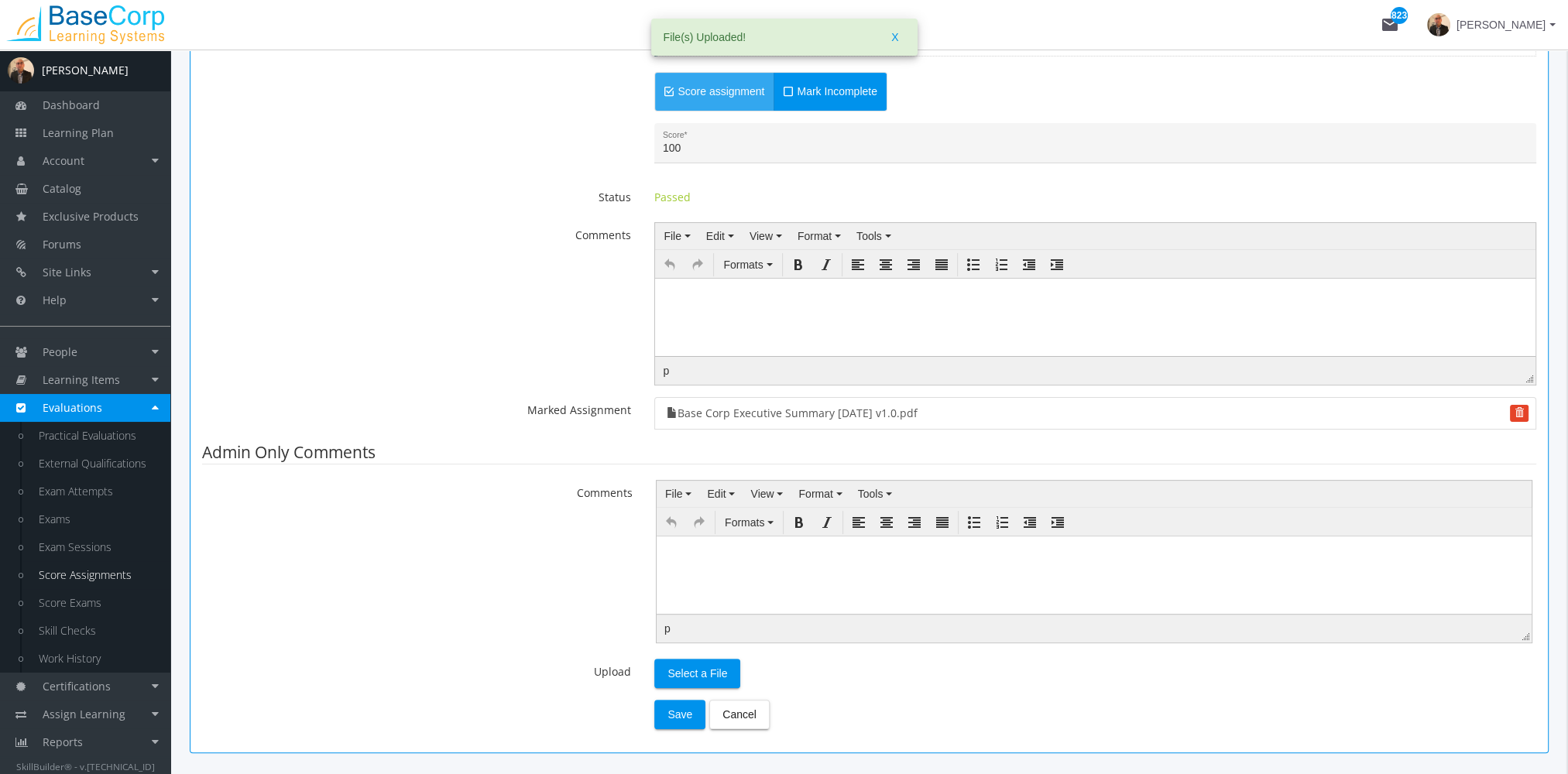
scroll to position [588, 0]
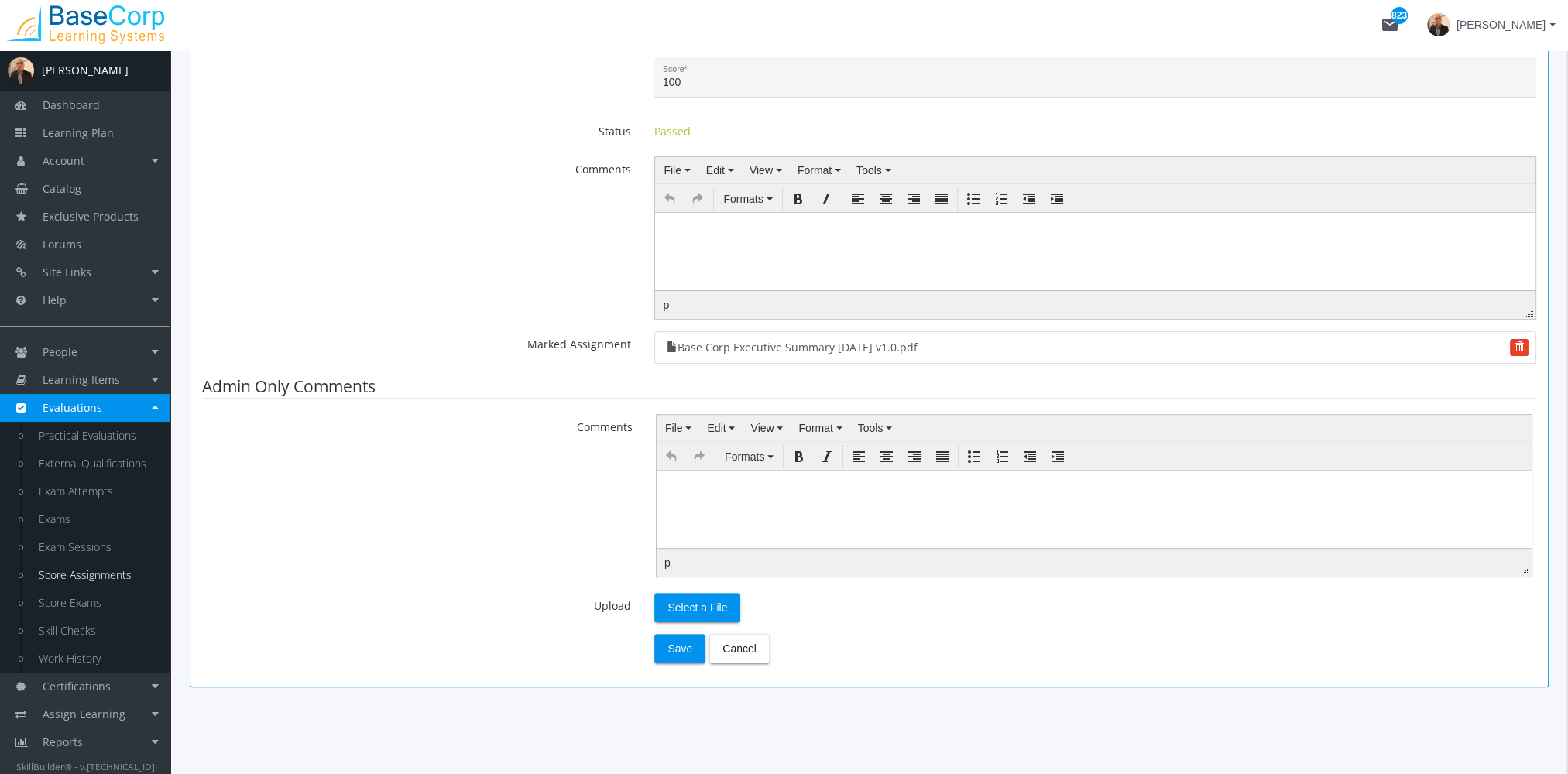
click at [747, 486] on body at bounding box center [1094, 481] width 875 height 24
click at [691, 603] on span "Select a File" at bounding box center [697, 607] width 60 height 28
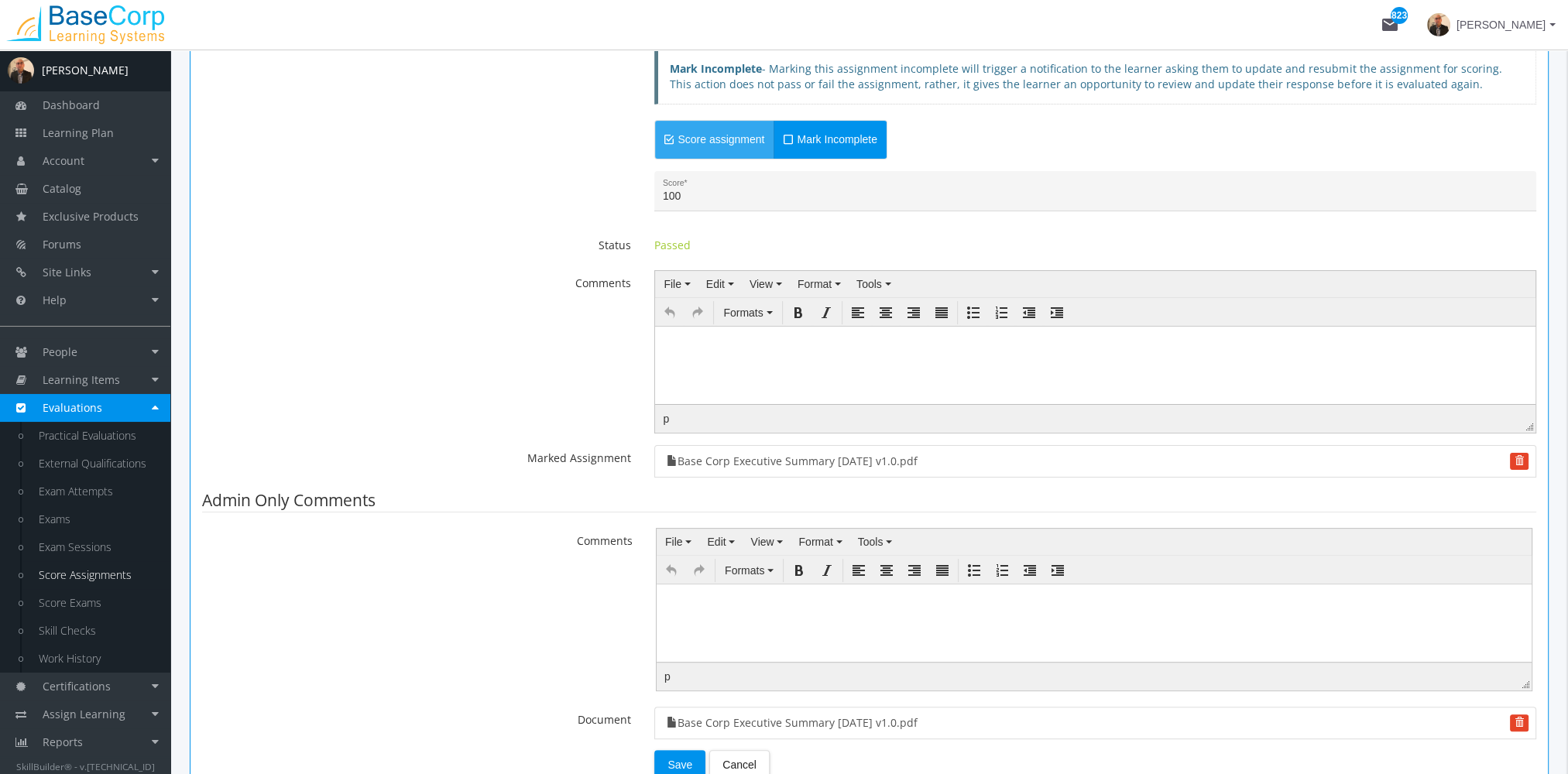
scroll to position [592, 0]
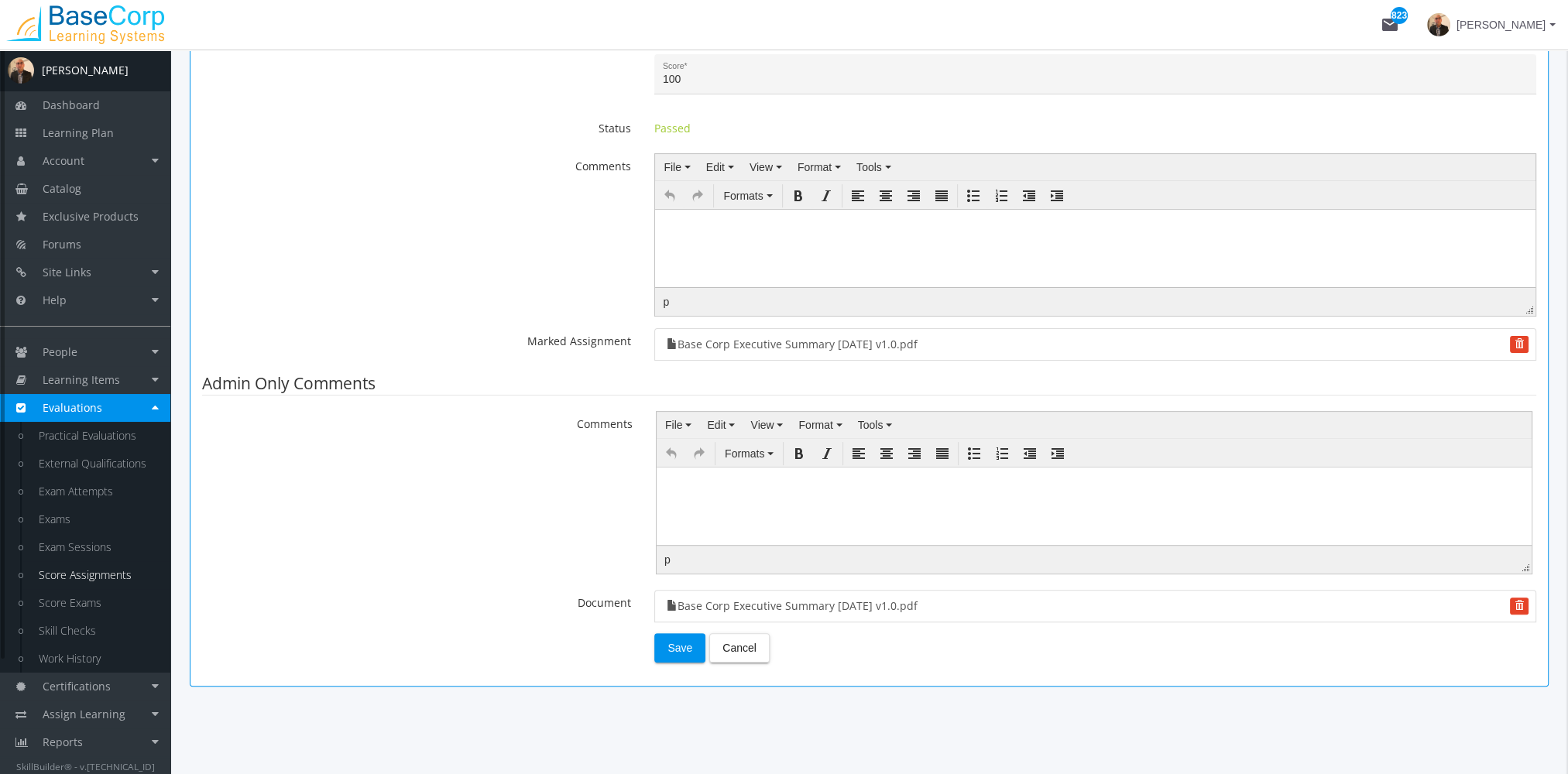
click at [109, 418] on link "Evaluations" at bounding box center [85, 408] width 170 height 28
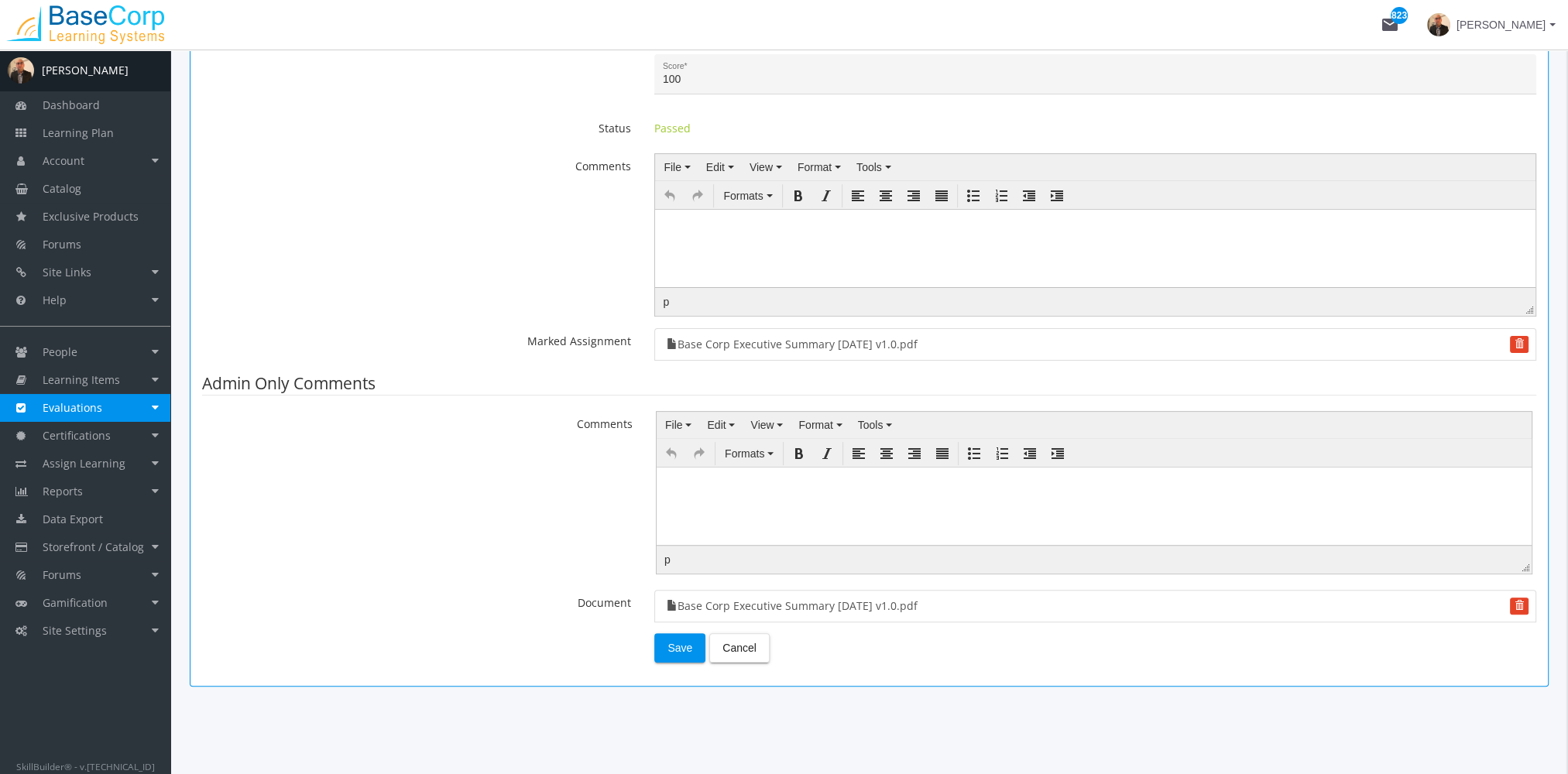
click at [109, 416] on link "Evaluations" at bounding box center [85, 408] width 170 height 28
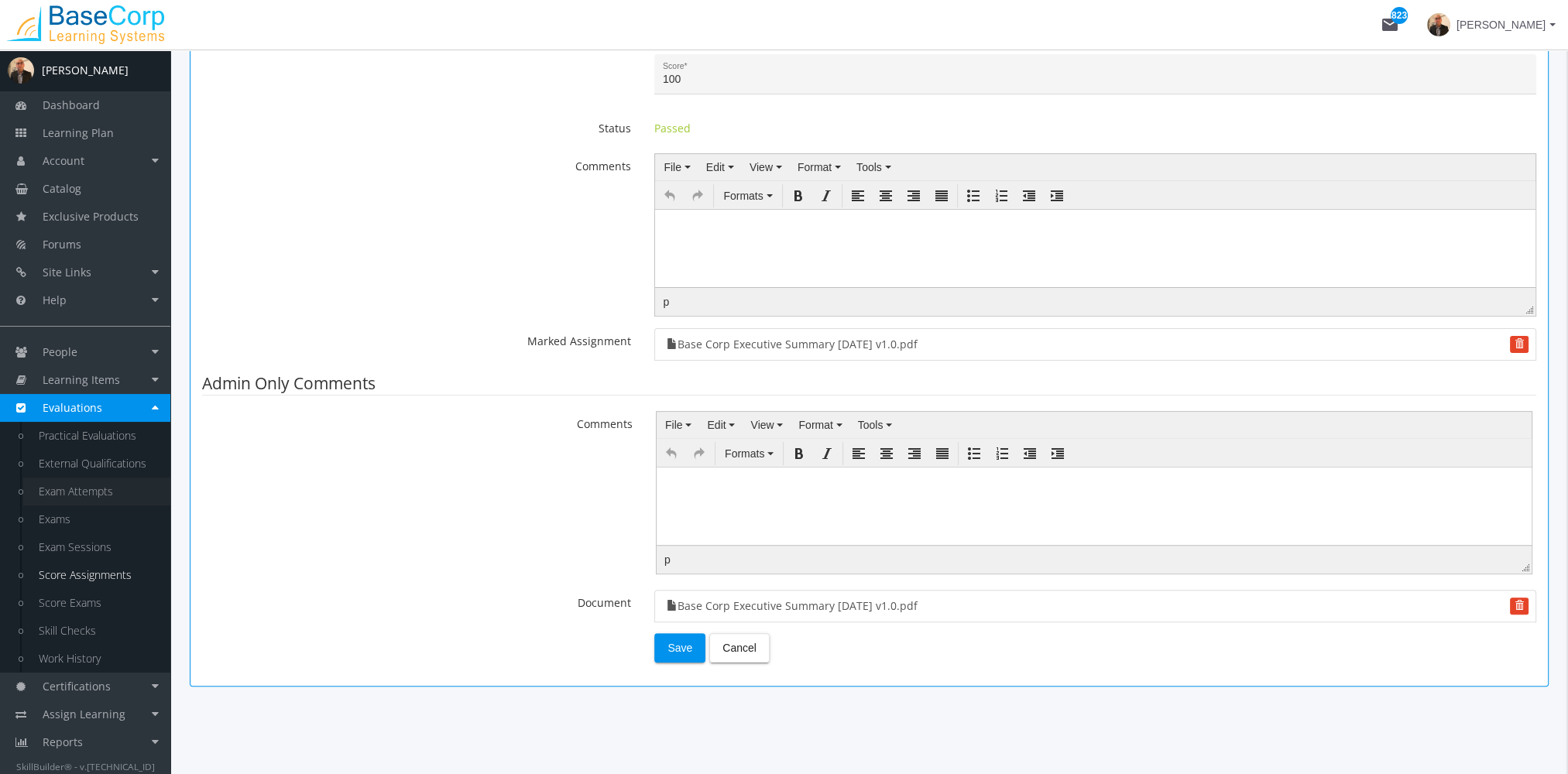
click at [99, 487] on link "Exam Attempts" at bounding box center [96, 491] width 147 height 28
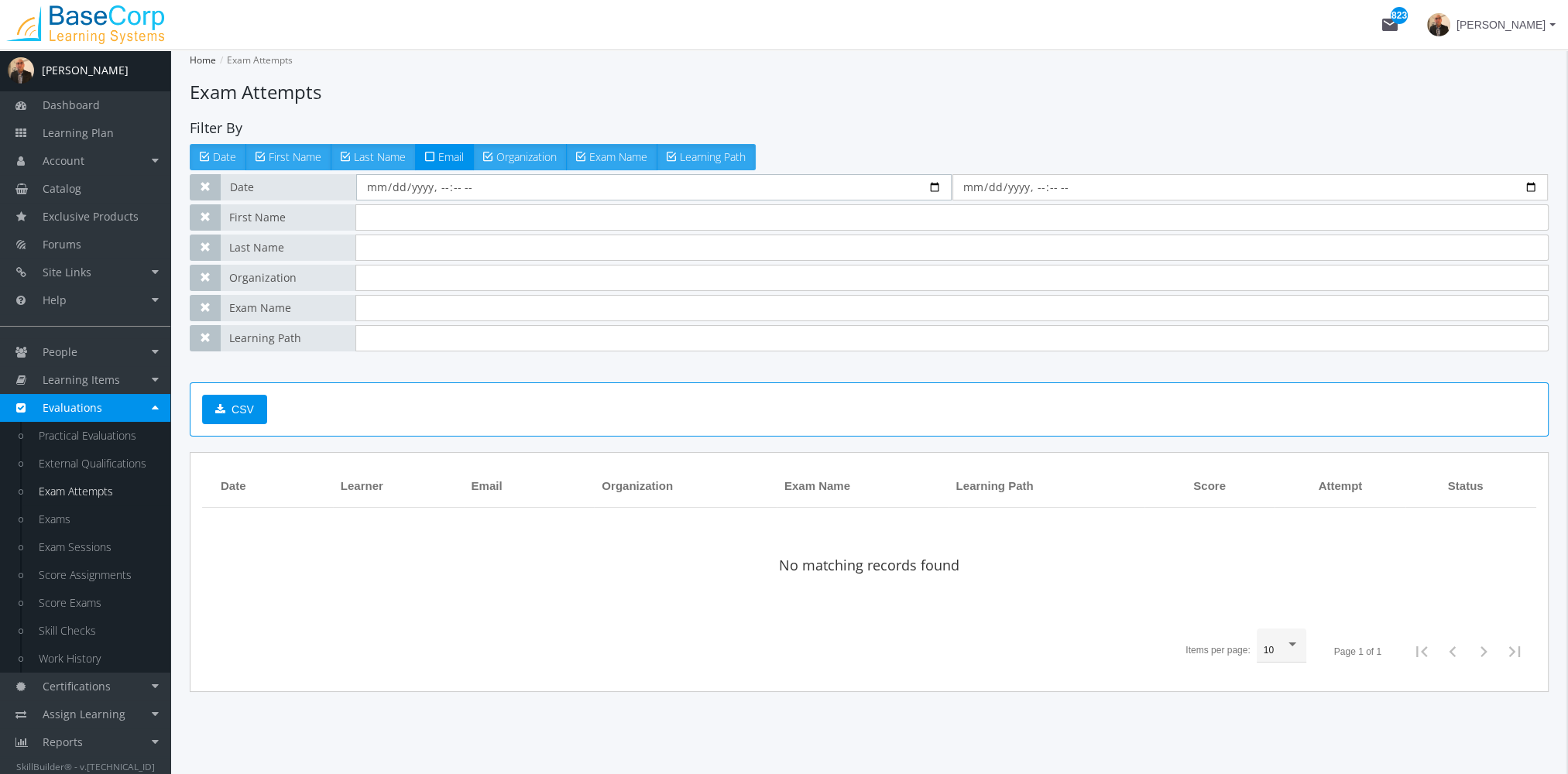
click at [933, 189] on input "datetime-local" at bounding box center [653, 187] width 595 height 26
type input "[DATE]T12:12"
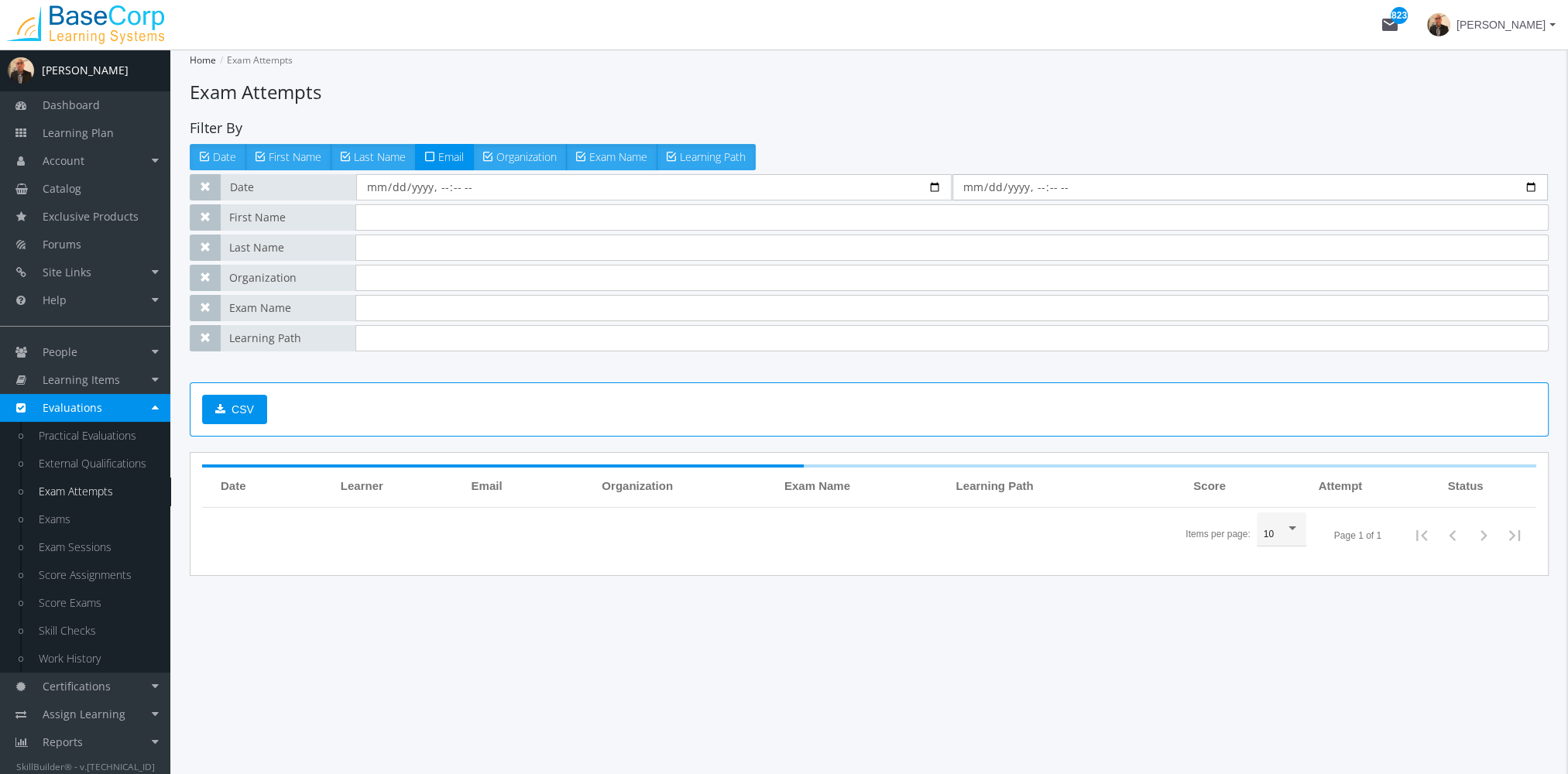
click at [1527, 190] on input "datetime-local" at bounding box center [1250, 187] width 595 height 26
click at [1542, 185] on input "datetime-local" at bounding box center [1259, 187] width 602 height 26
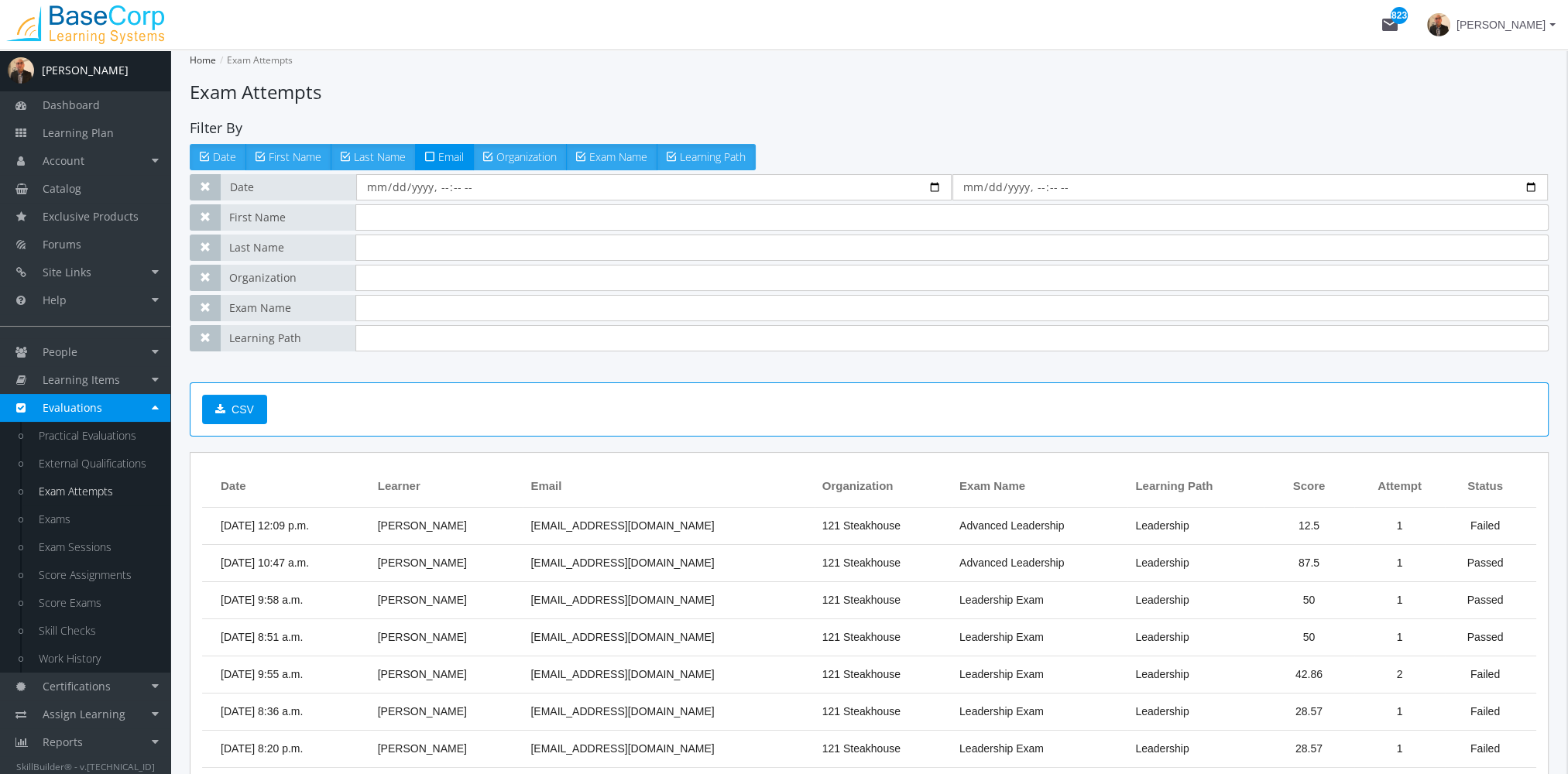
type input "[DATE]T12:12"
click at [774, 421] on div "CSV" at bounding box center [869, 409] width 1359 height 54
click at [382, 313] on input "text" at bounding box center [952, 308] width 1193 height 26
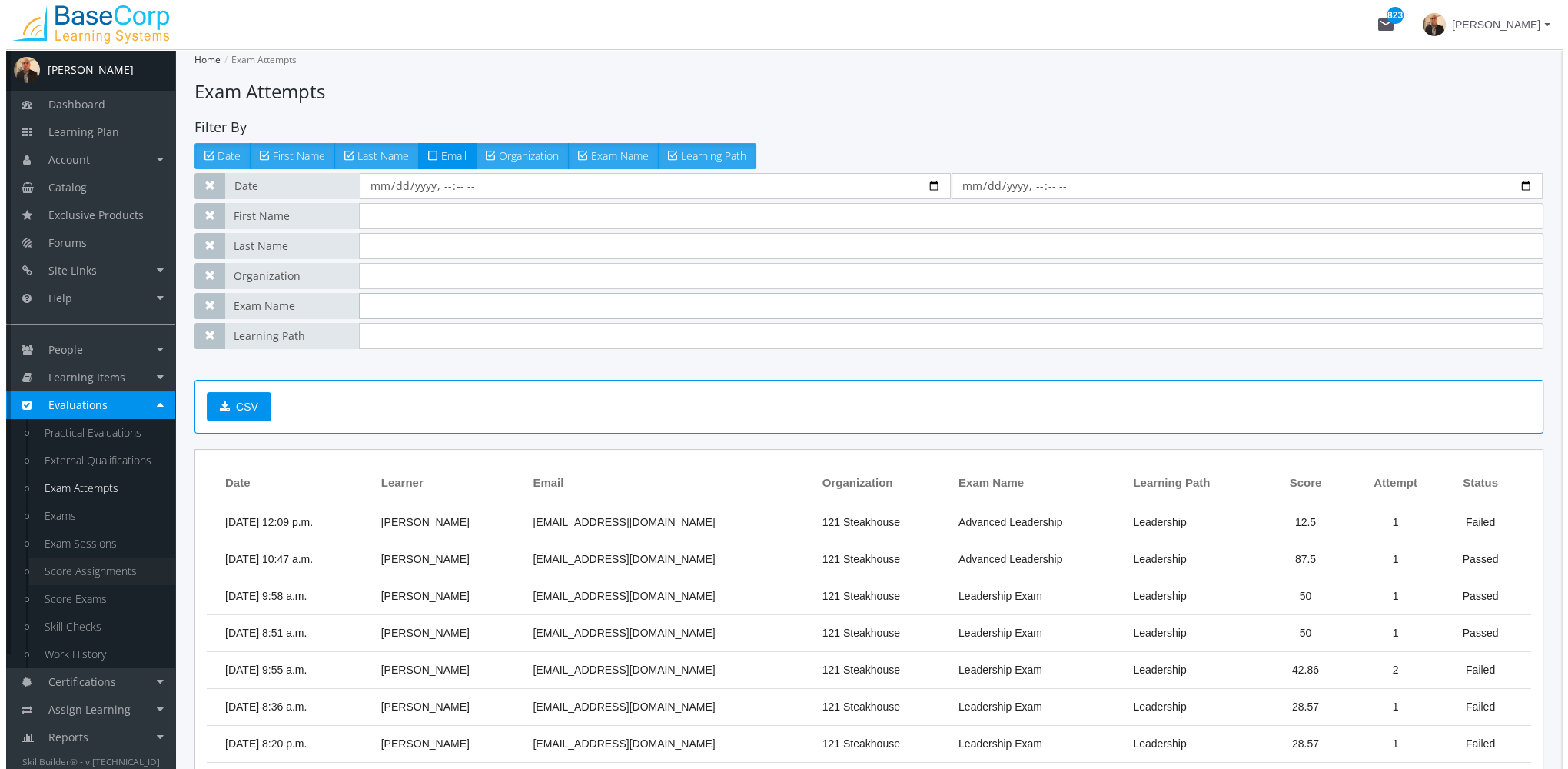
scroll to position [135, 0]
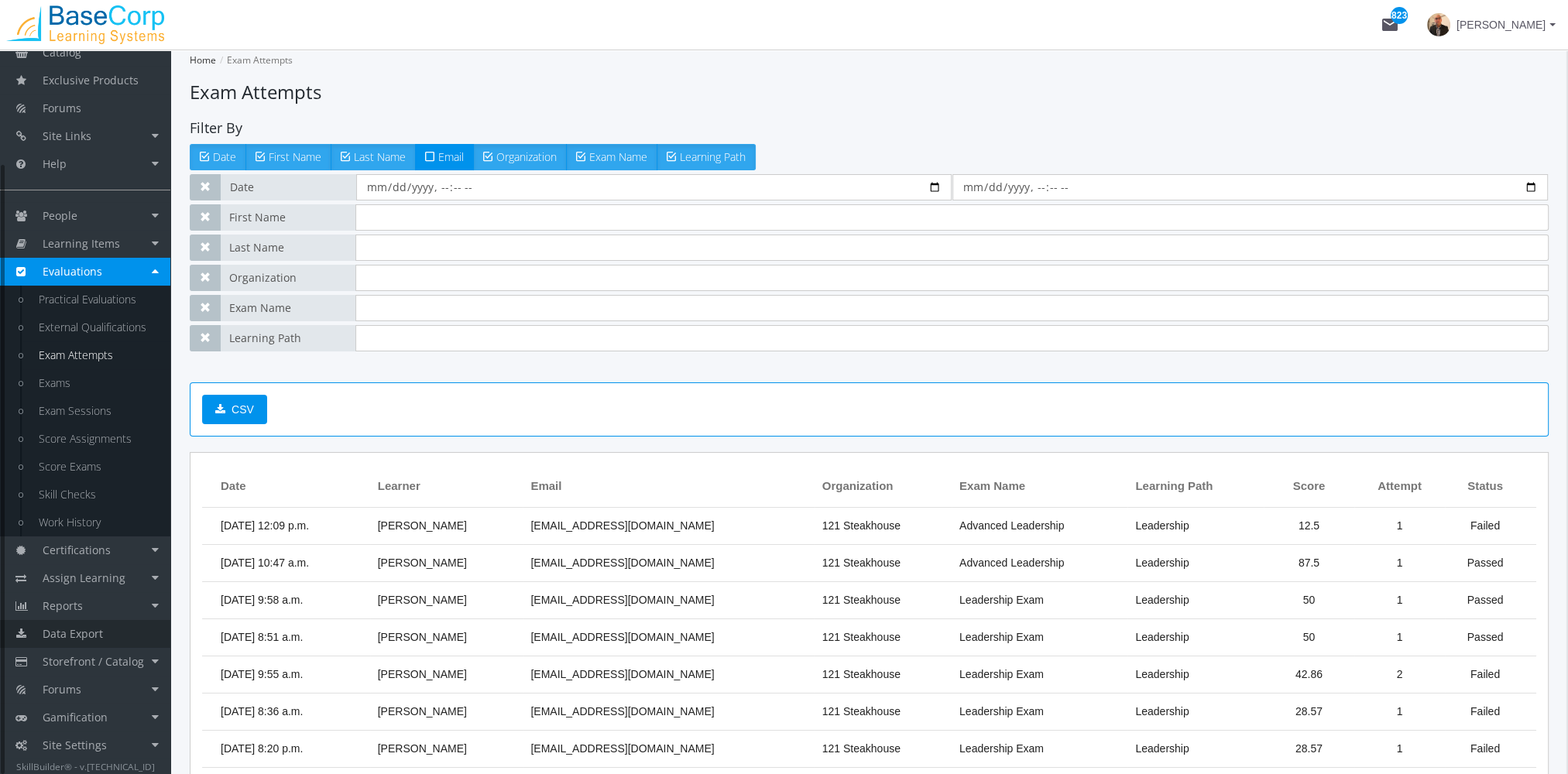
click at [136, 631] on link "Data Export" at bounding box center [85, 634] width 170 height 28
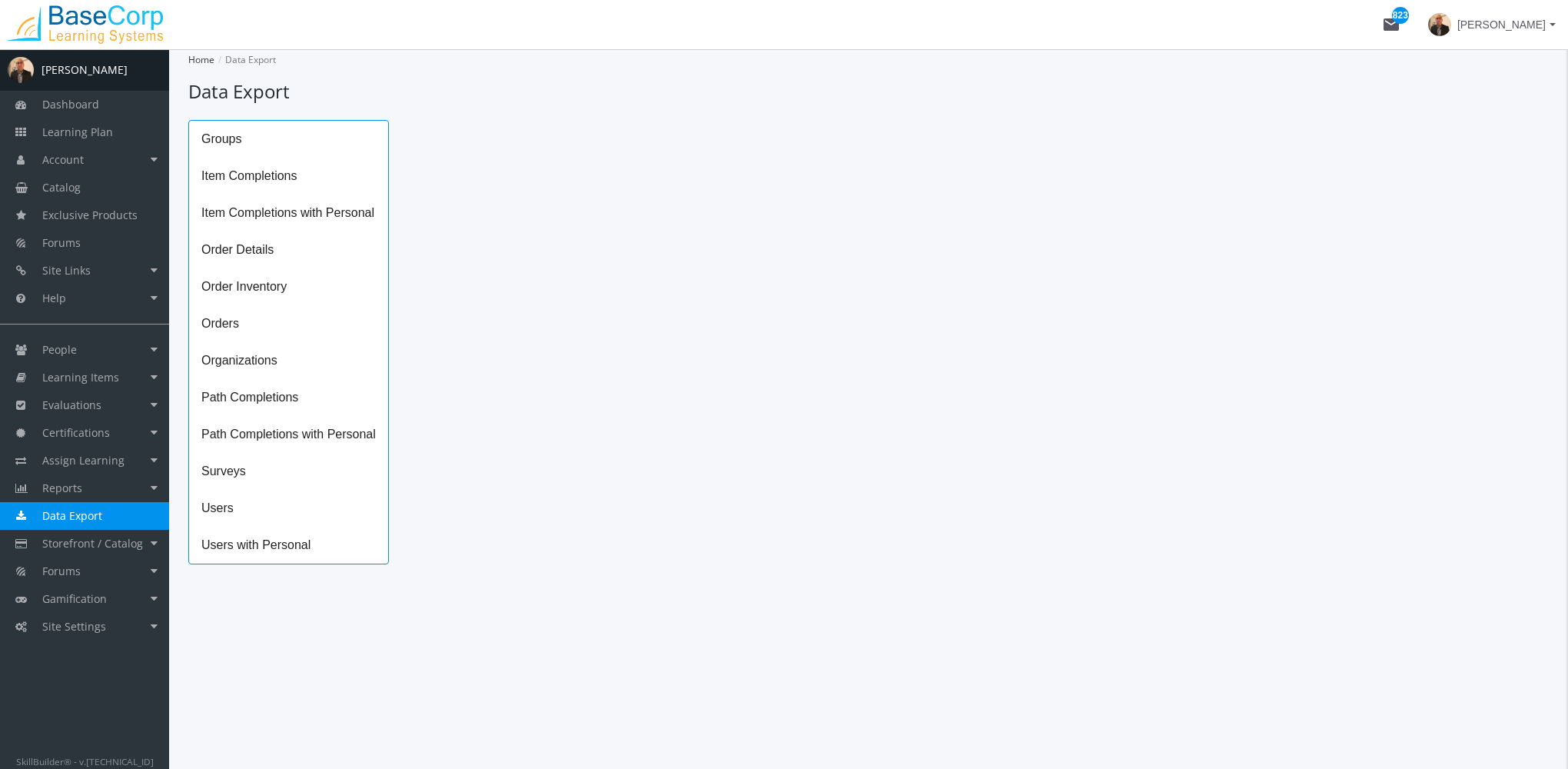
click at [246, 399] on span "Path Completions" at bounding box center [288, 398] width 199 height 37
click at [751, 155] on icon "Open calendar" at bounding box center [754, 153] width 16 height 16
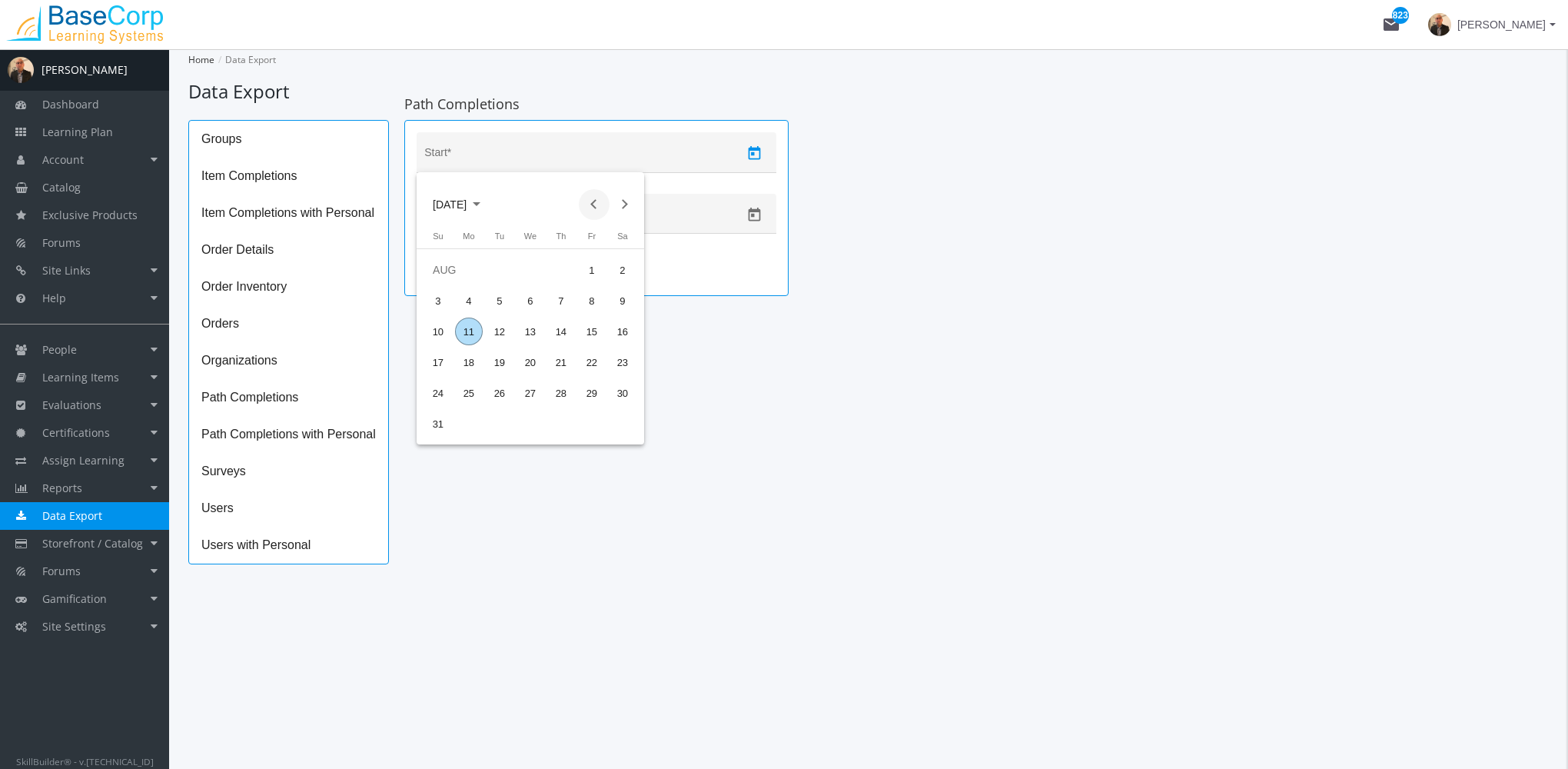
click at [592, 201] on button "Previous month" at bounding box center [594, 205] width 31 height 31
click at [593, 201] on button "Previous month" at bounding box center [594, 205] width 31 height 31
click at [497, 299] on div "1" at bounding box center [500, 300] width 27 height 27
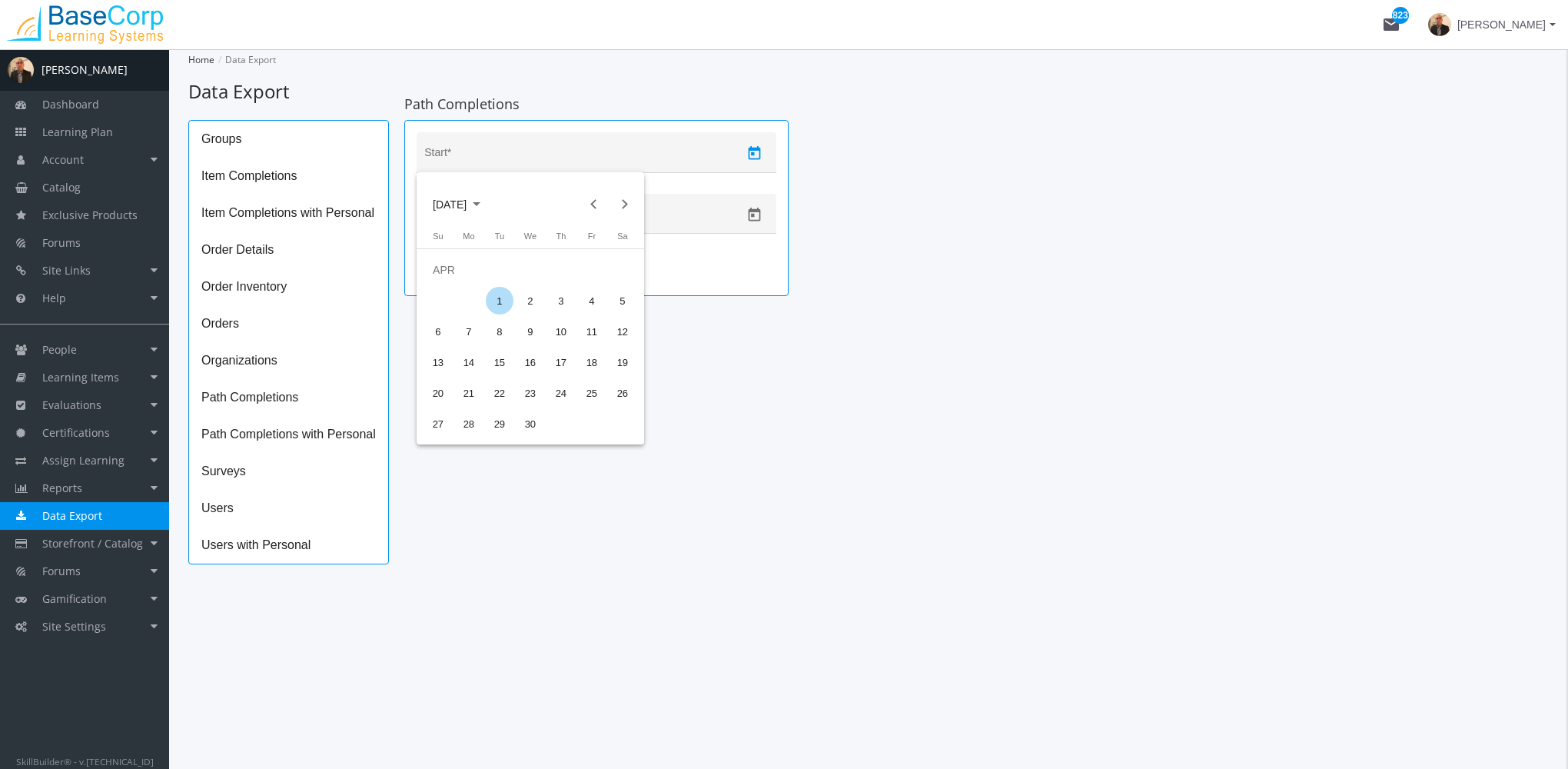
type input "[DATE]"
click at [749, 221] on icon "Open calendar" at bounding box center [754, 215] width 16 height 16
click at [473, 389] on div "11" at bounding box center [468, 392] width 27 height 27
type input "[DATE]"
click at [473, 263] on span "Download" at bounding box center [453, 269] width 47 height 27
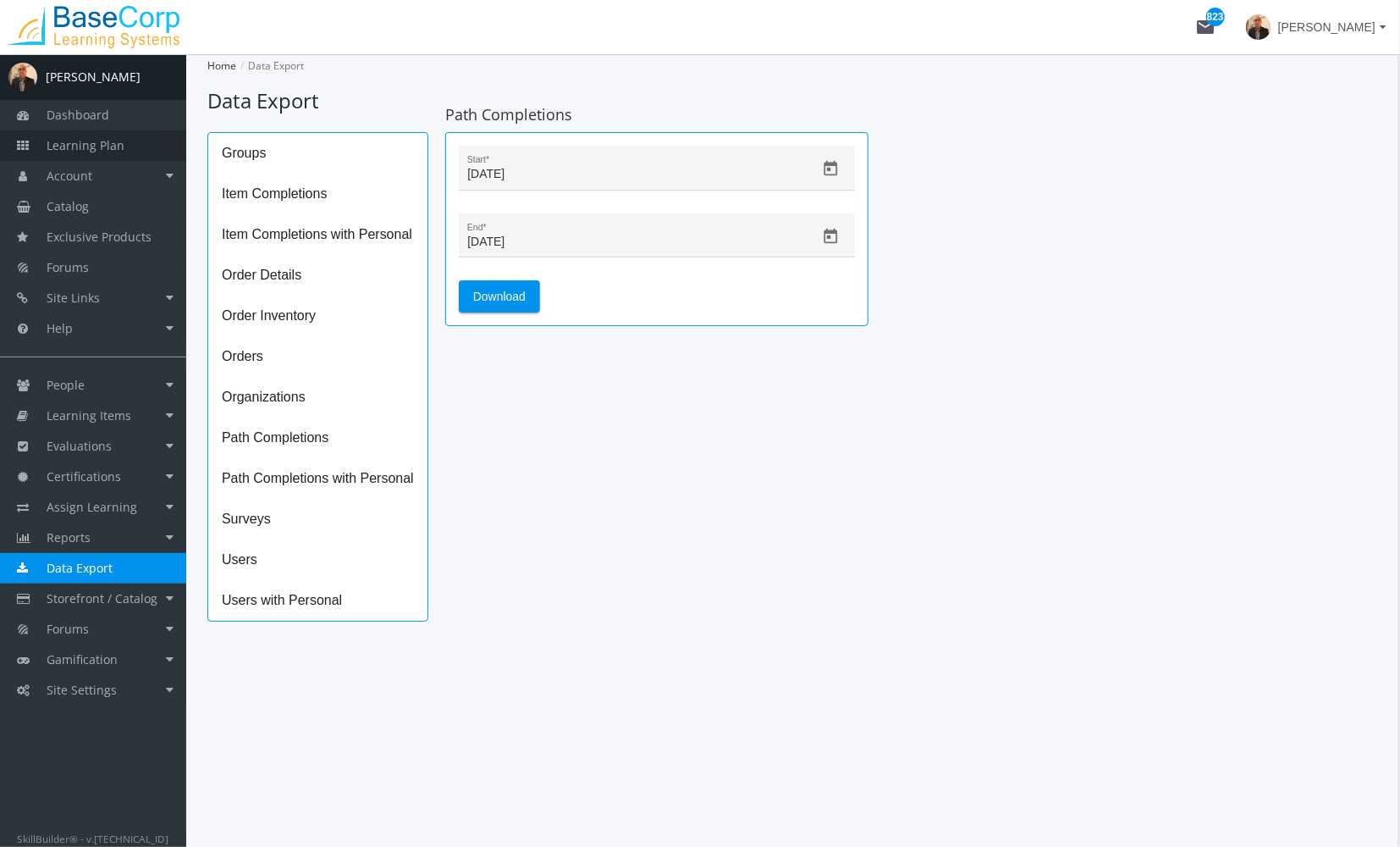
click at [118, 145] on span "Learning Plan" at bounding box center [86, 145] width 78 height 16
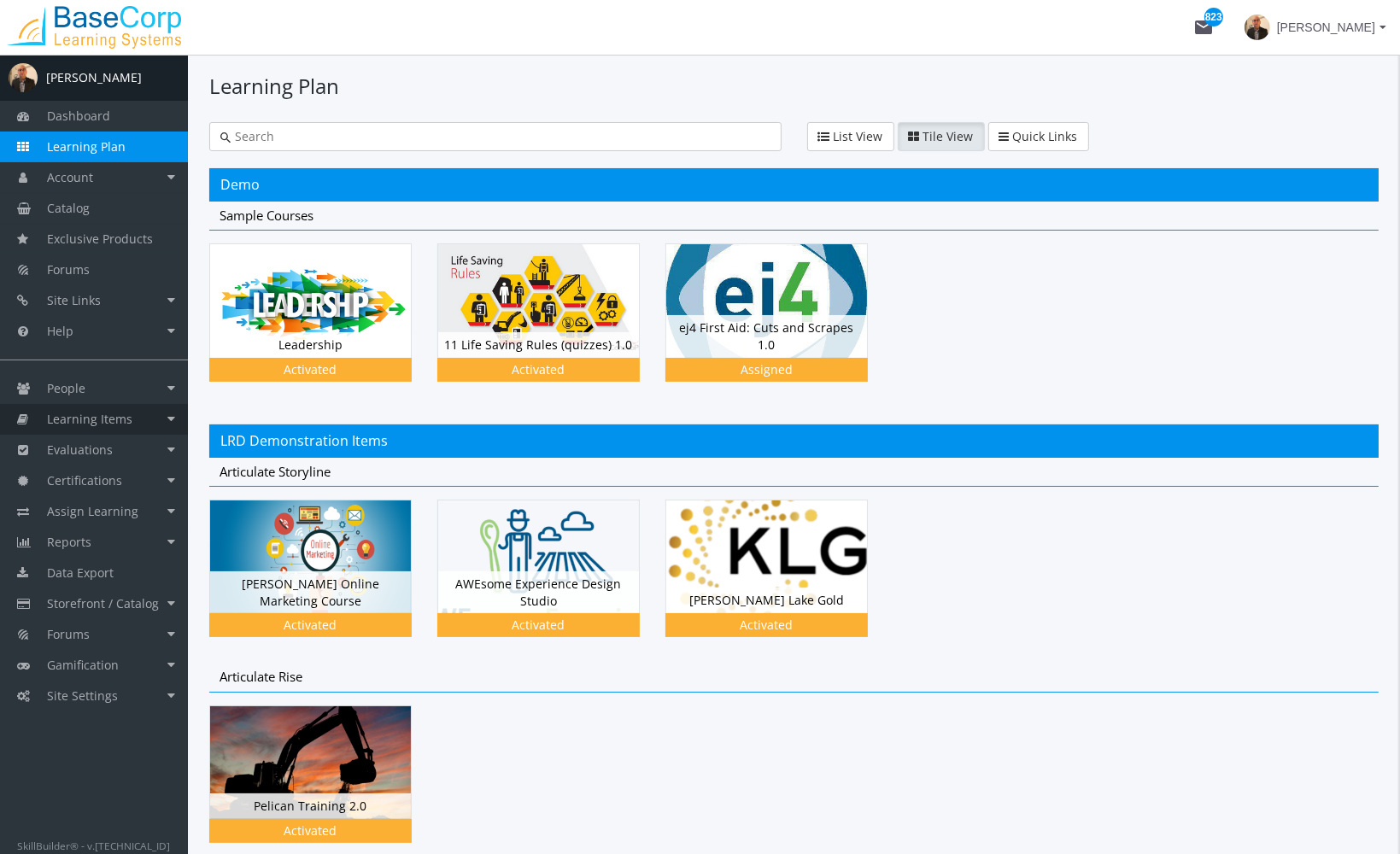
click at [147, 422] on link "Learning Items" at bounding box center [94, 419] width 188 height 30
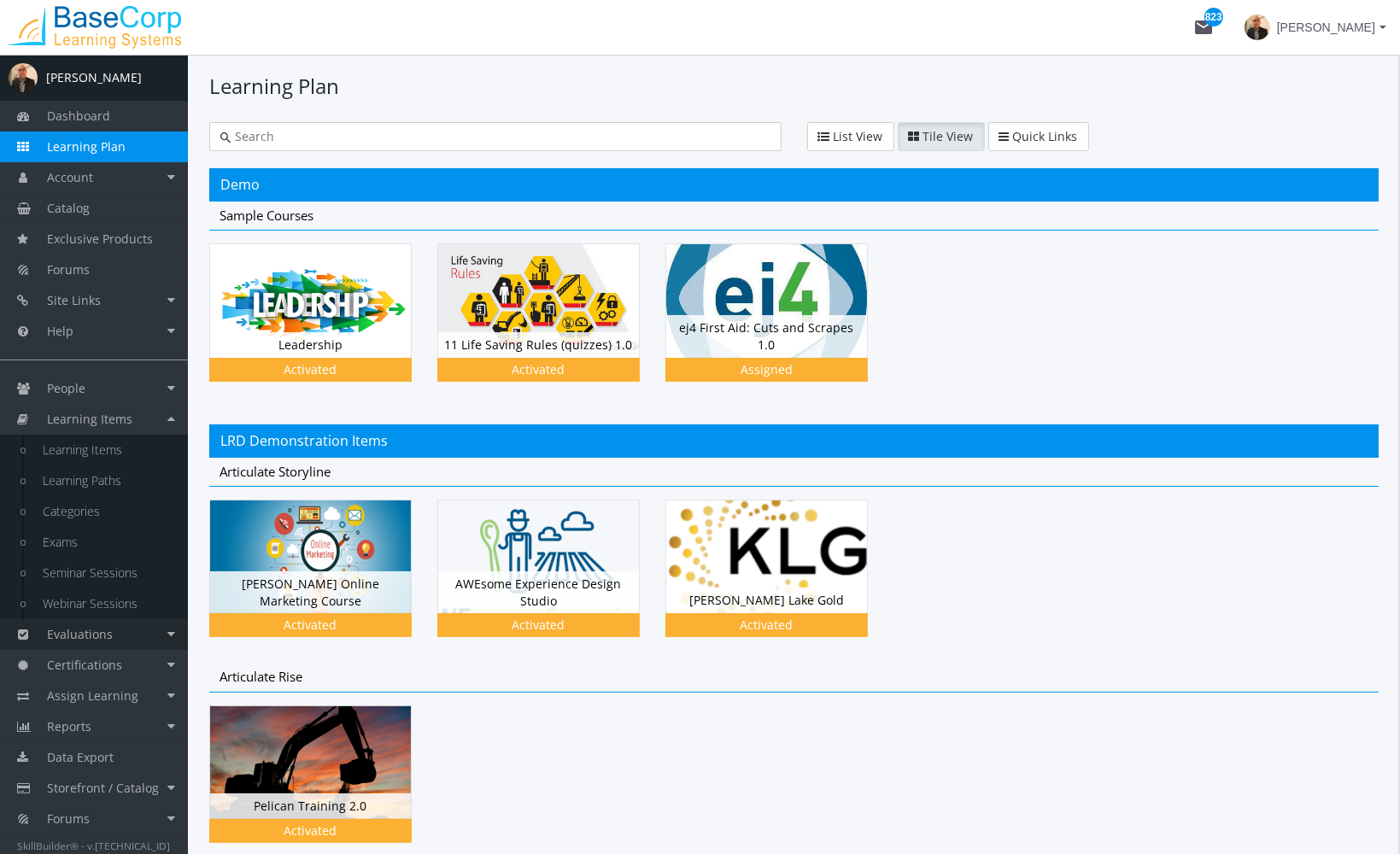
click at [128, 638] on link "Evaluations" at bounding box center [94, 634] width 188 height 30
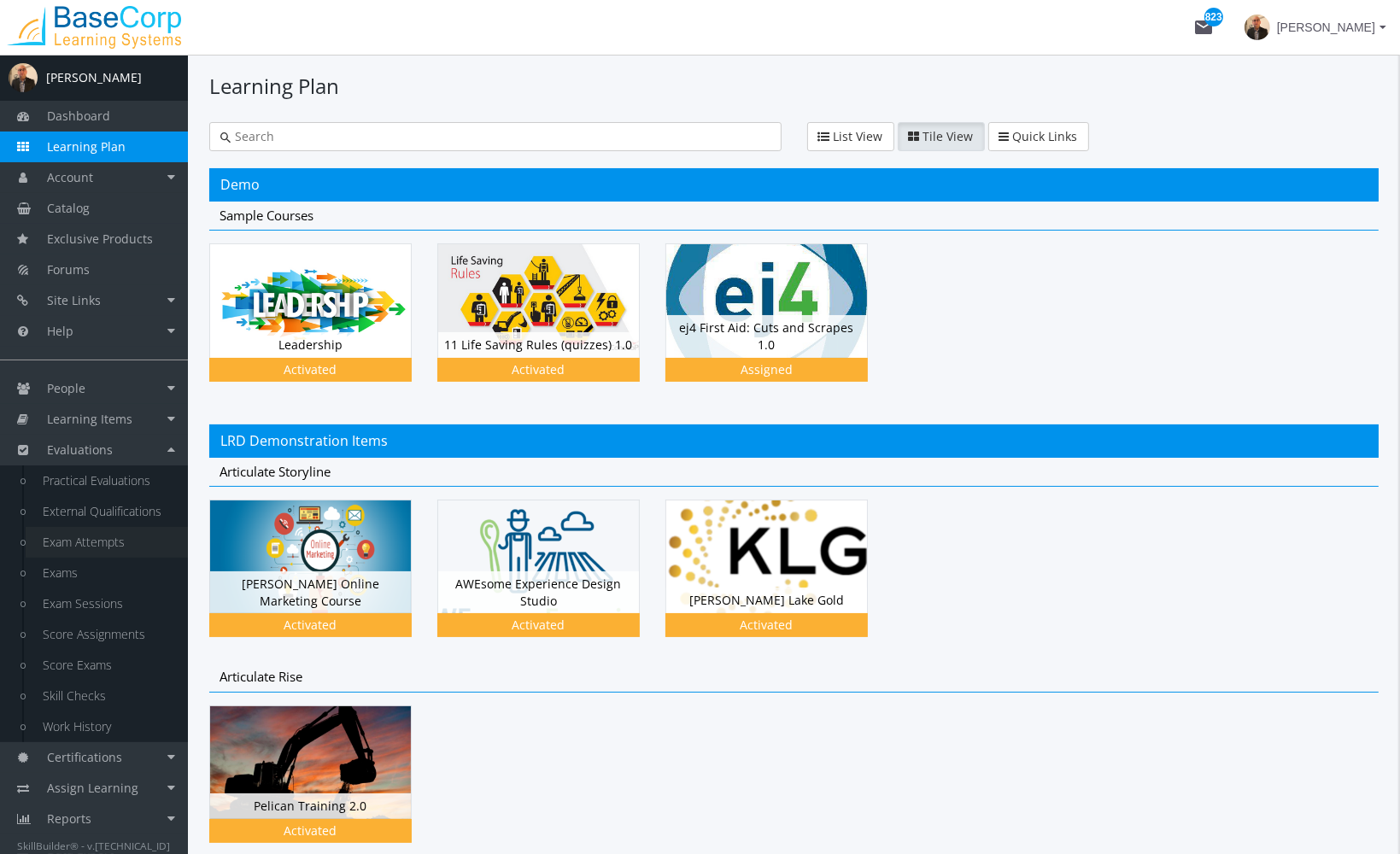
click at [97, 546] on link "Exam Attempts" at bounding box center [106, 542] width 162 height 30
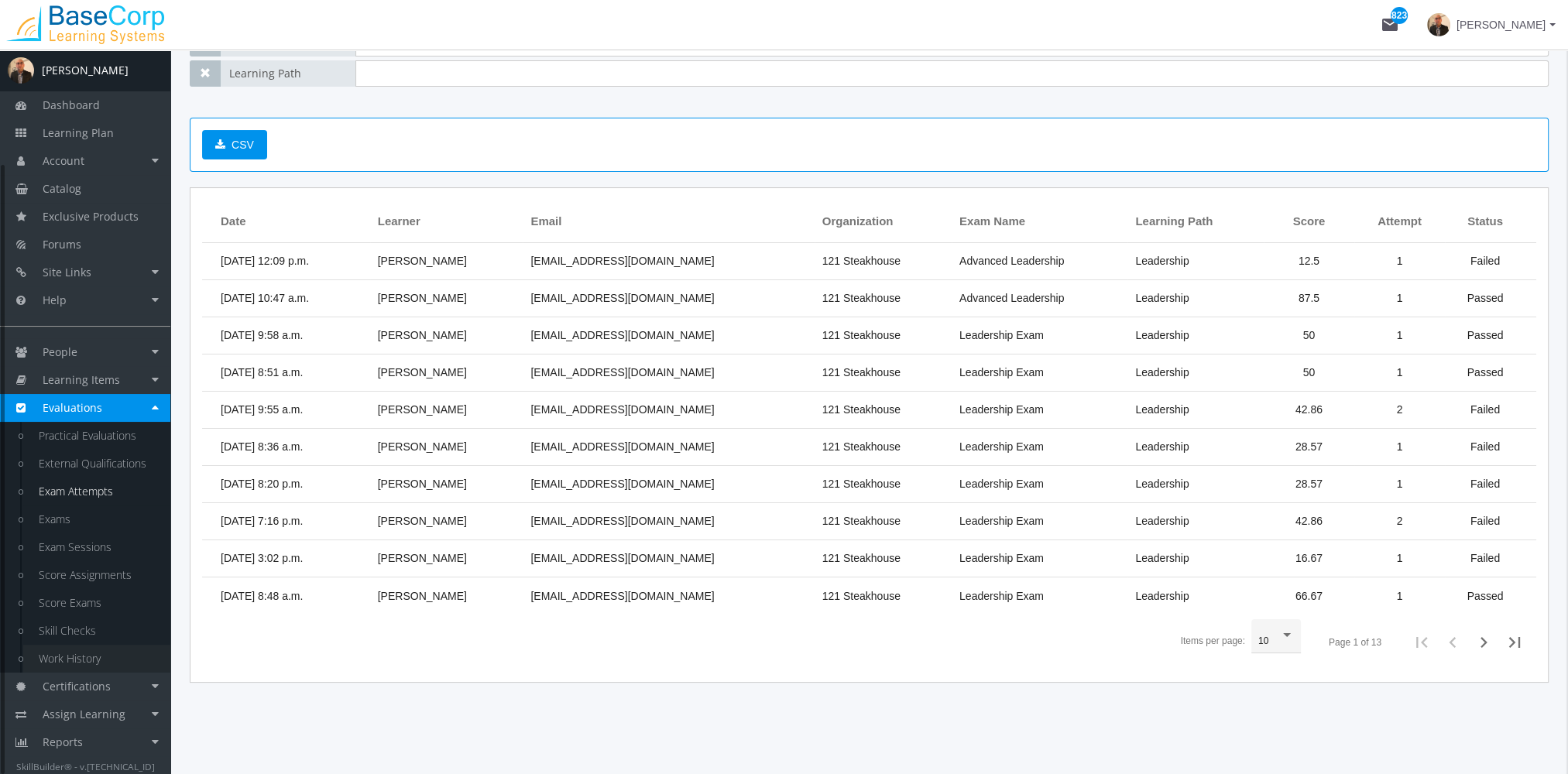
scroll to position [136, 0]
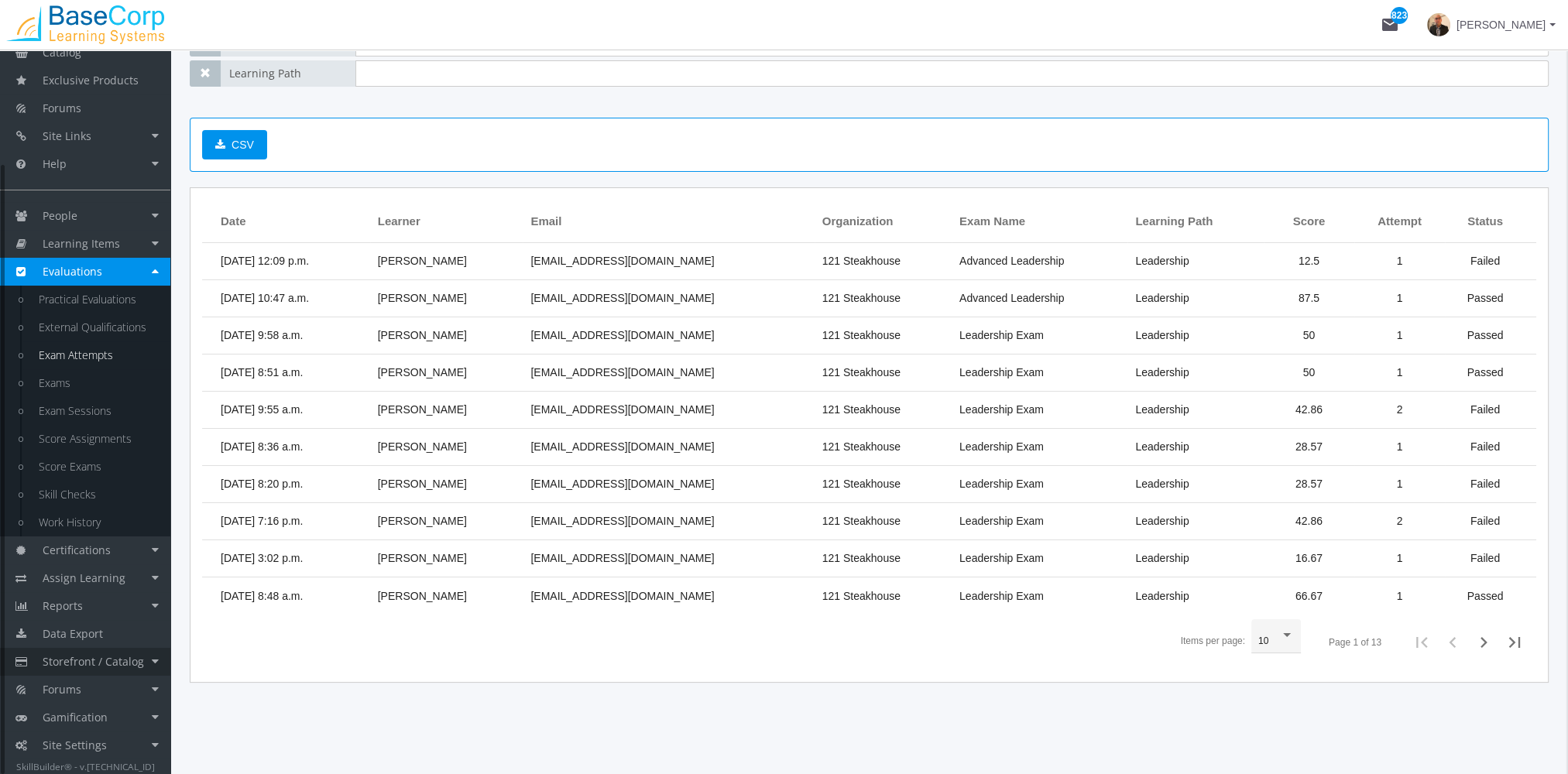
click at [119, 670] on link "Storefront / Catalog" at bounding box center [85, 661] width 170 height 28
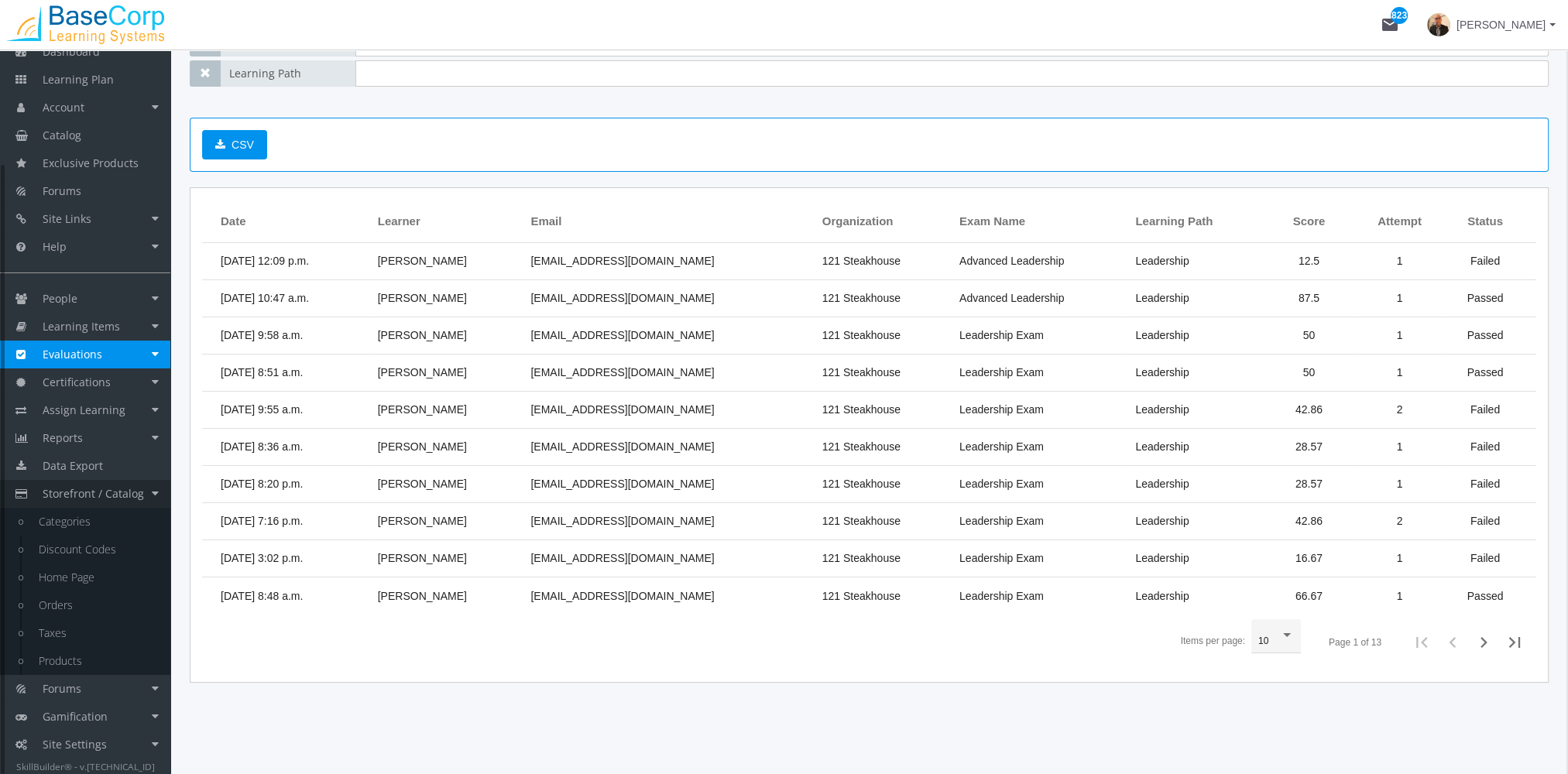
scroll to position [53, 0]
click at [68, 552] on link "Discount Codes" at bounding box center [96, 550] width 147 height 28
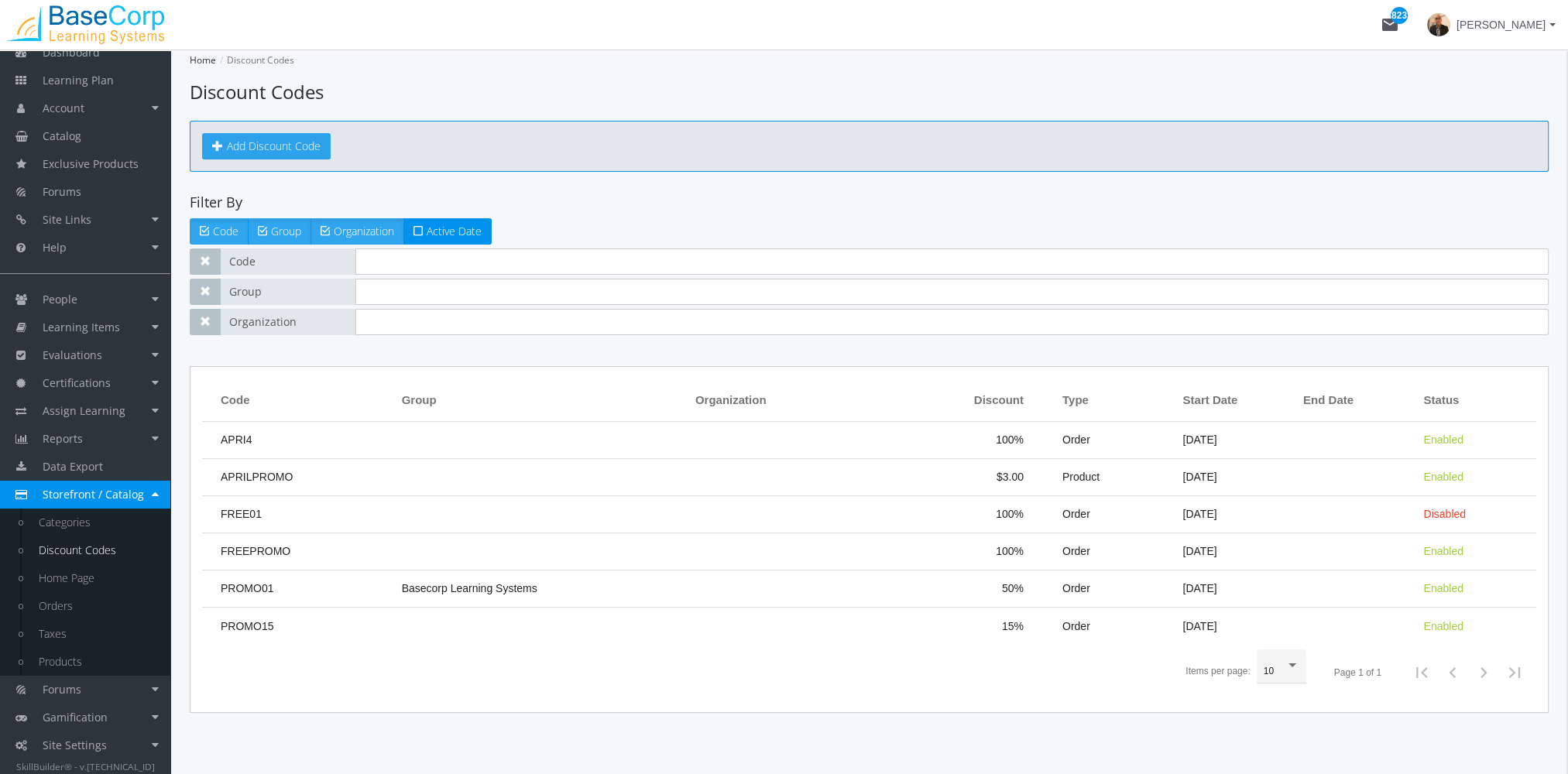
click at [281, 152] on link "Add Discount Code" at bounding box center [266, 146] width 129 height 26
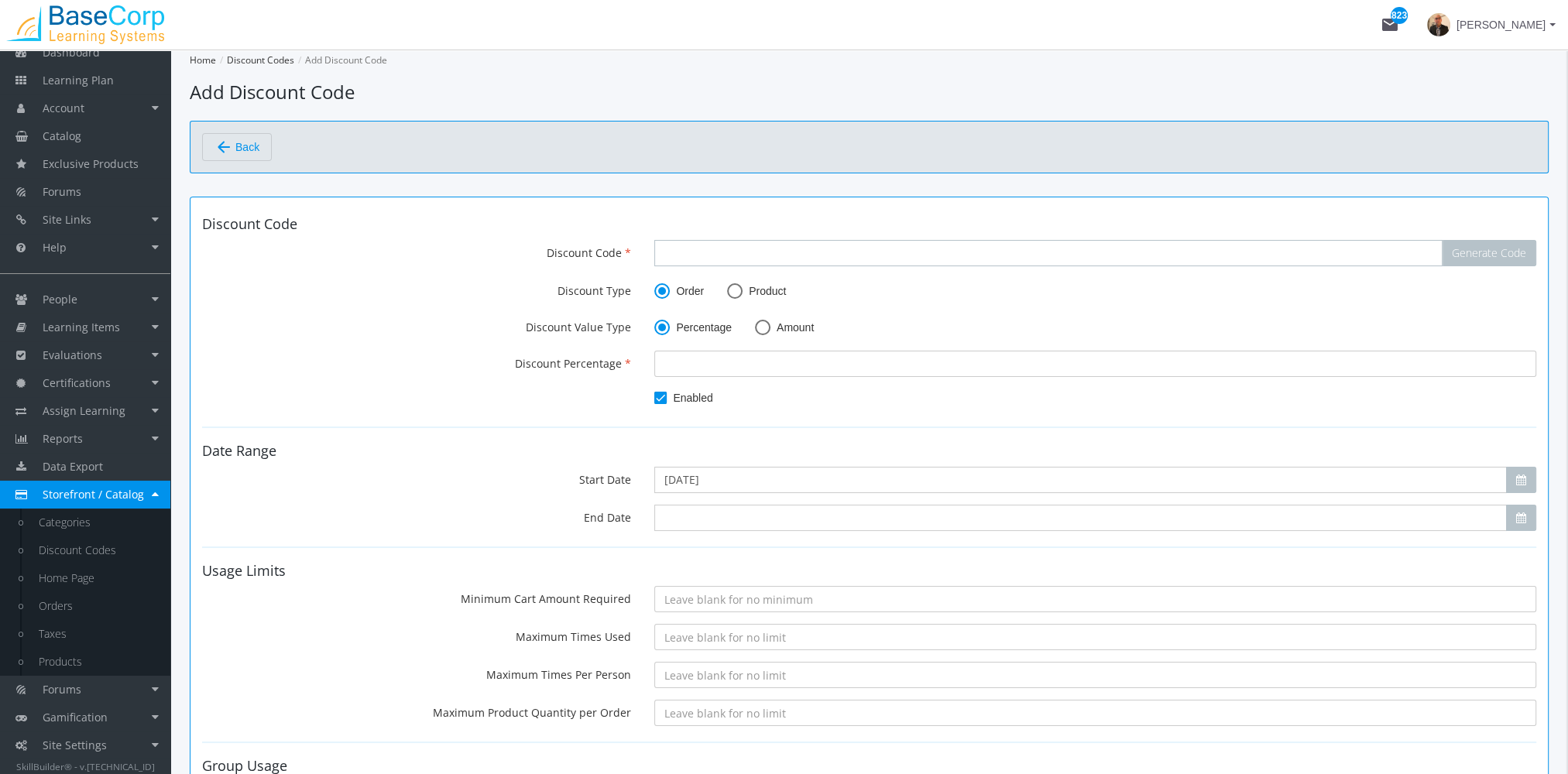
click at [732, 258] on input "Discount Code" at bounding box center [1048, 253] width 788 height 26
type input "PROMO50"
click at [685, 369] on input "number" at bounding box center [1095, 364] width 882 height 26
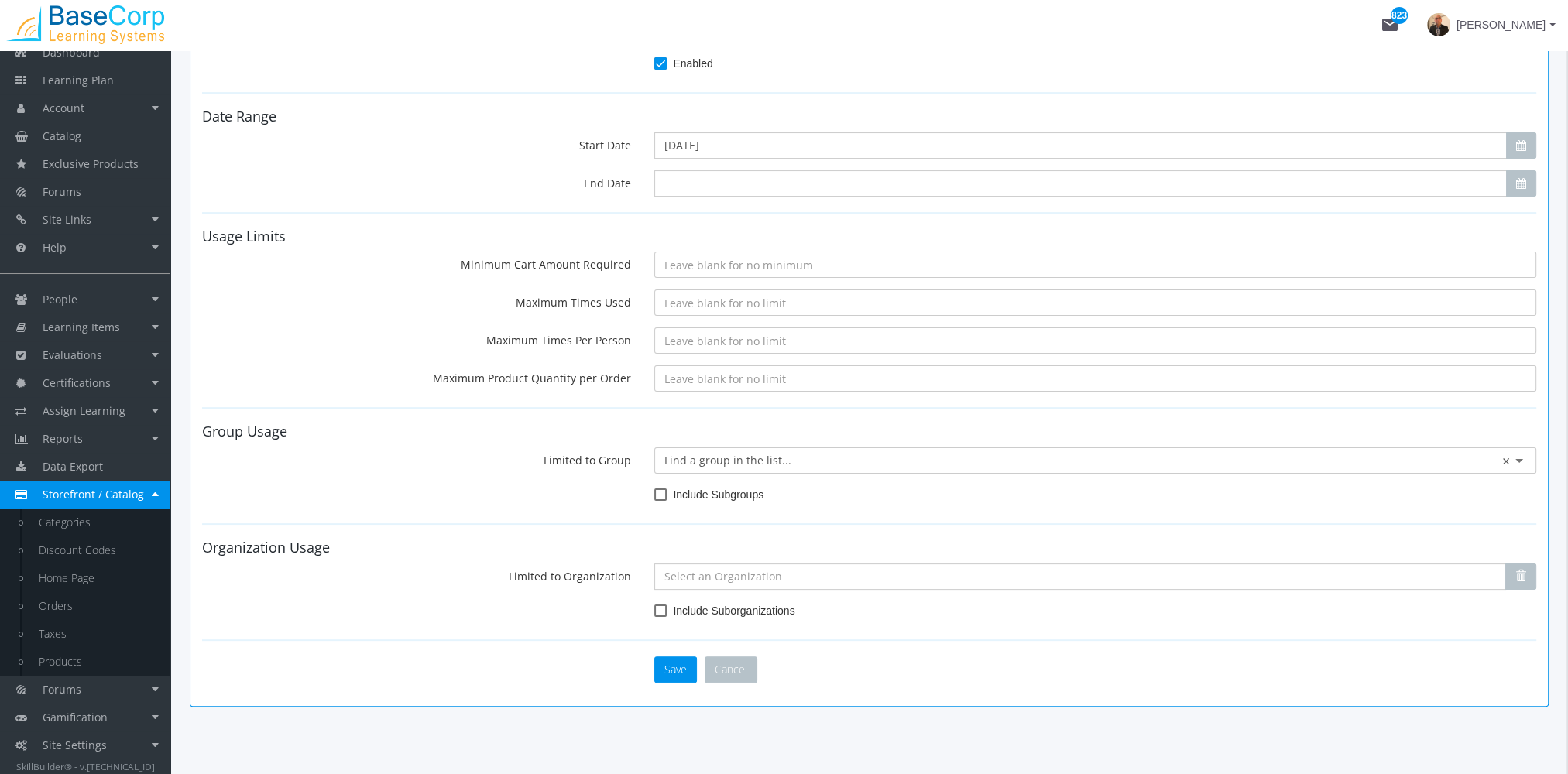
scroll to position [357, 0]
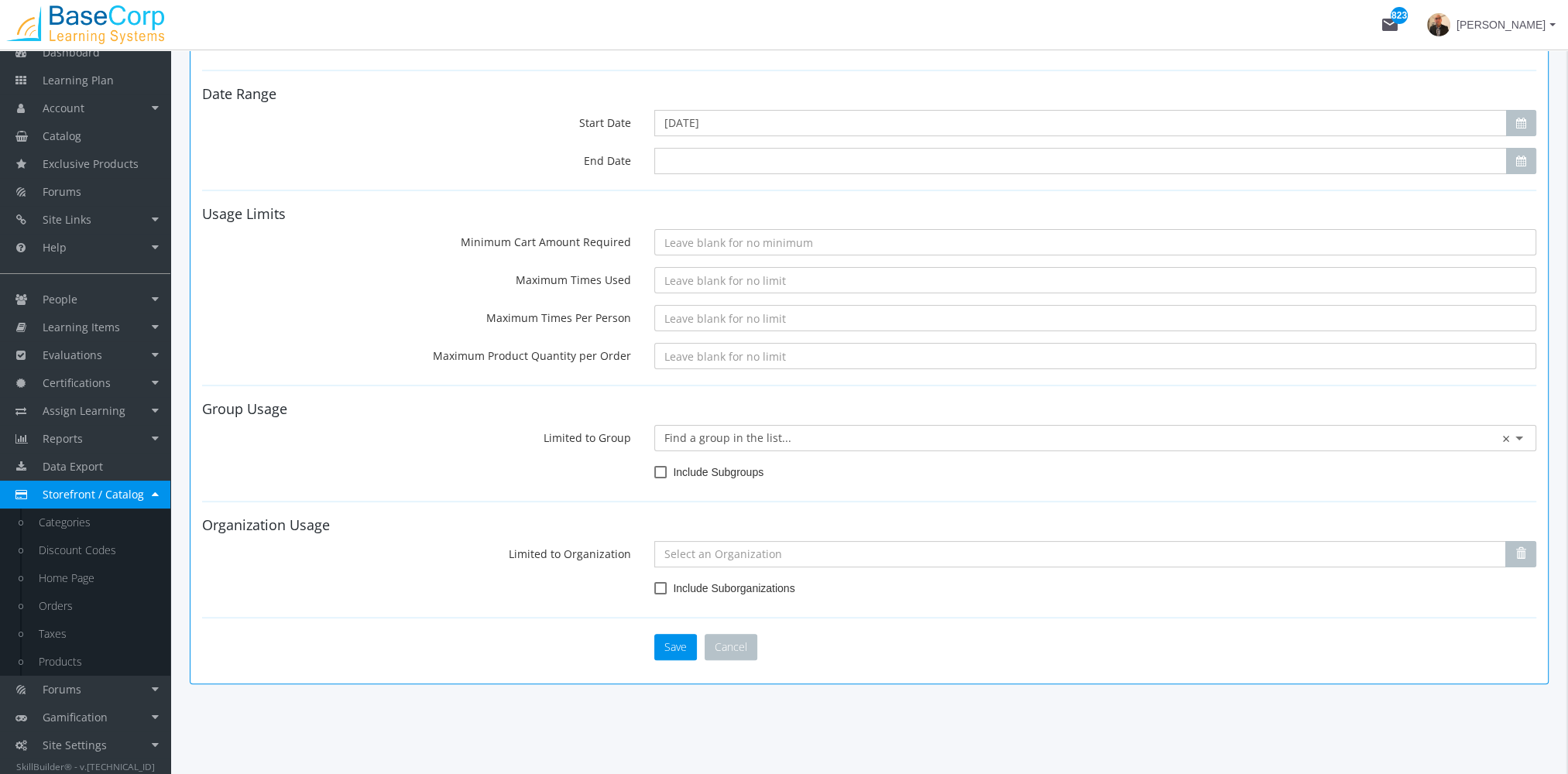
type input "49"
click at [706, 239] on input "Minimum Cart Amount Required" at bounding box center [1095, 242] width 882 height 26
type input "500"
drag, startPoint x: 706, startPoint y: 239, endPoint x: 573, endPoint y: 242, distance: 133.0
click at [573, 242] on div "Minimum Cart Amount Required 500" at bounding box center [869, 242] width 1357 height 26
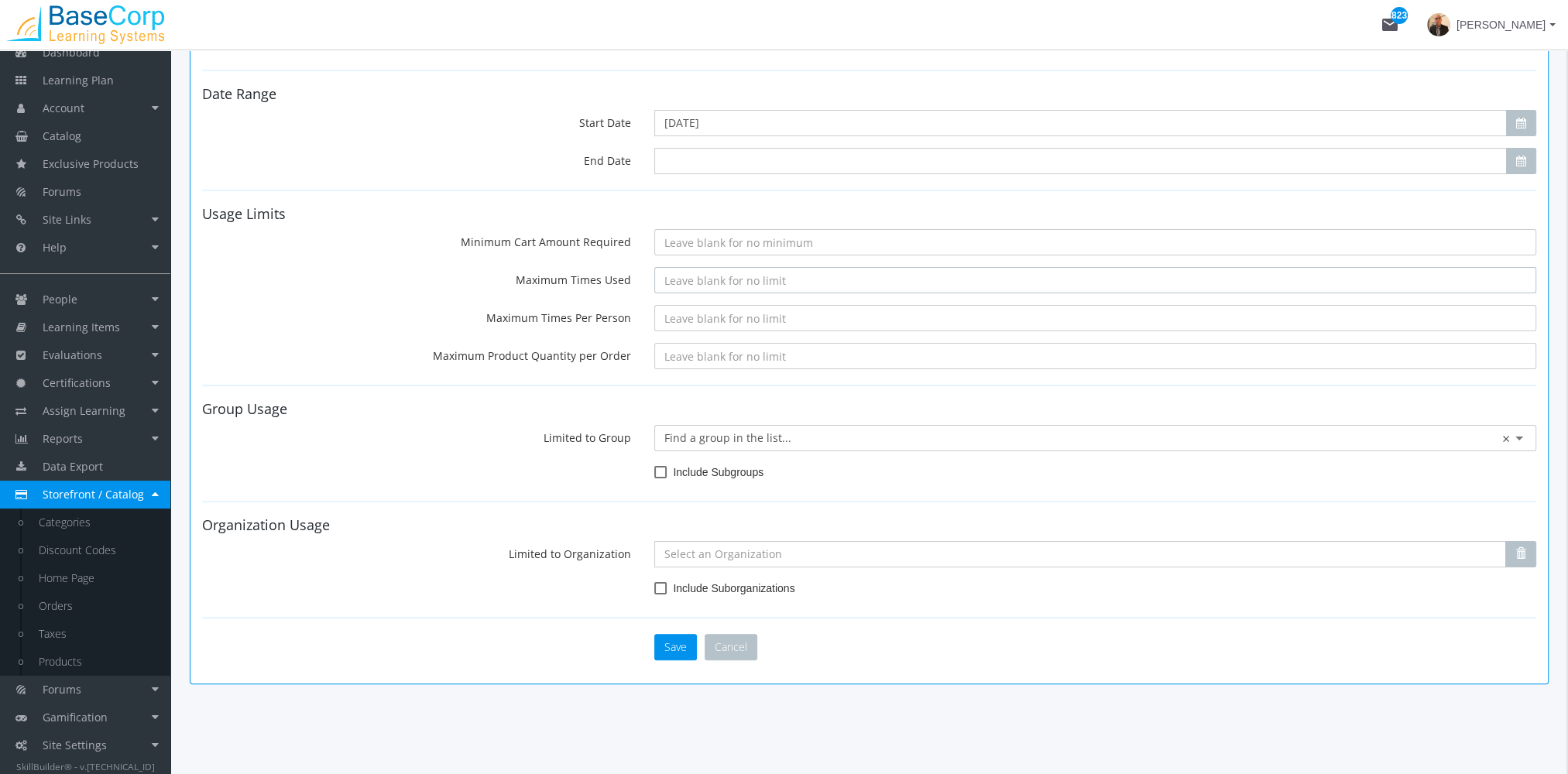
click at [712, 282] on input "Maximum Times Used" at bounding box center [1095, 280] width 882 height 26
type input "5"
click at [714, 318] on input "Maximum Times Per Person" at bounding box center [1095, 318] width 882 height 26
type input "1"
click at [698, 356] on input "Maximum Product Quantity per Order" at bounding box center [1095, 356] width 882 height 26
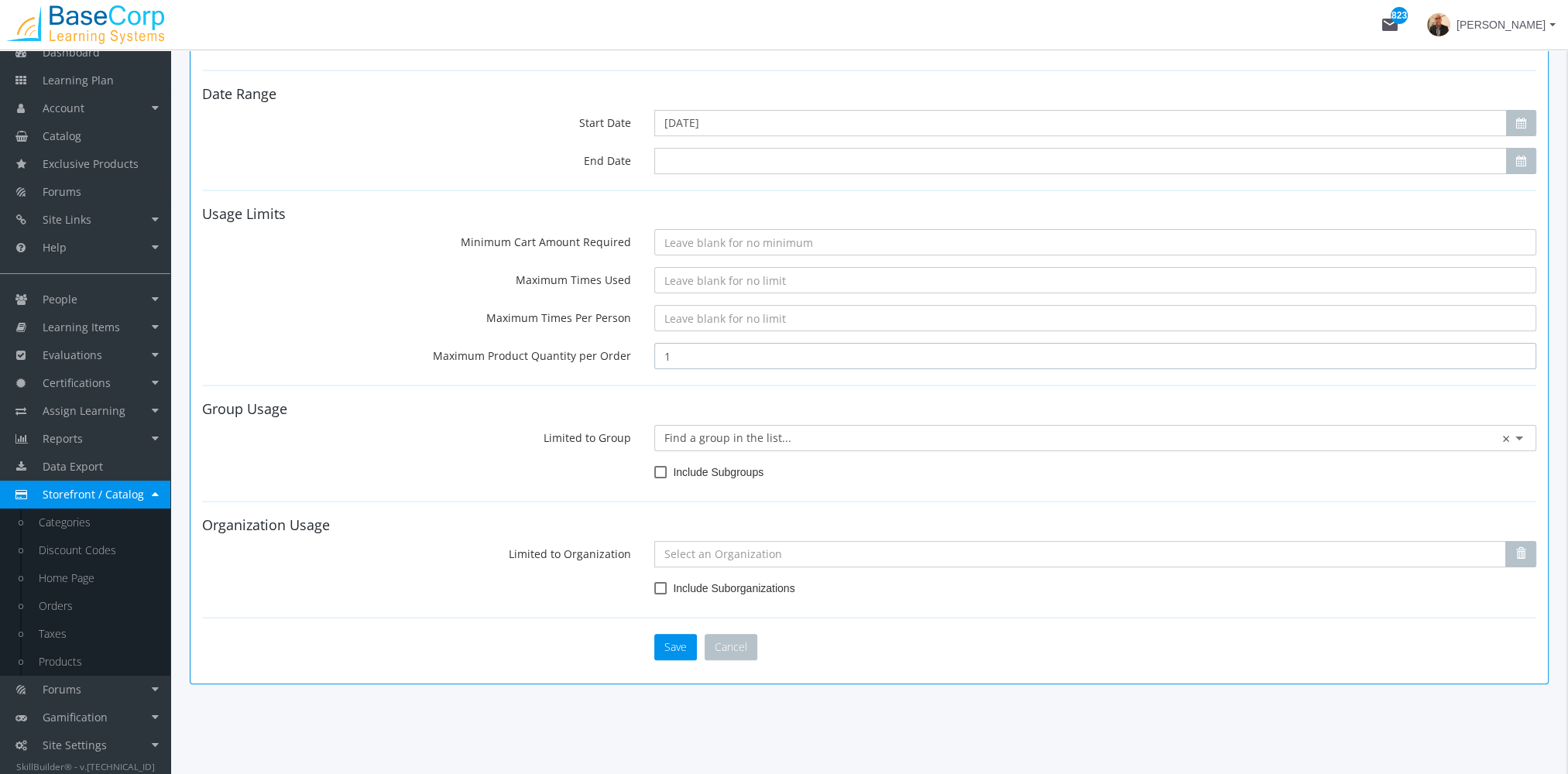
type input "15"
drag, startPoint x: 698, startPoint y: 356, endPoint x: 503, endPoint y: 331, distance: 196.6
click at [503, 331] on form "Discount Code Discount Code PROMO50 Generate Code Discount Type Order Product D…" at bounding box center [868, 259] width 1334 height 800
click at [707, 443] on ng-select "× Find a group in the list... ×" at bounding box center [1095, 434] width 862 height 34
click at [99, 746] on span "Site Settings" at bounding box center [75, 745] width 64 height 15
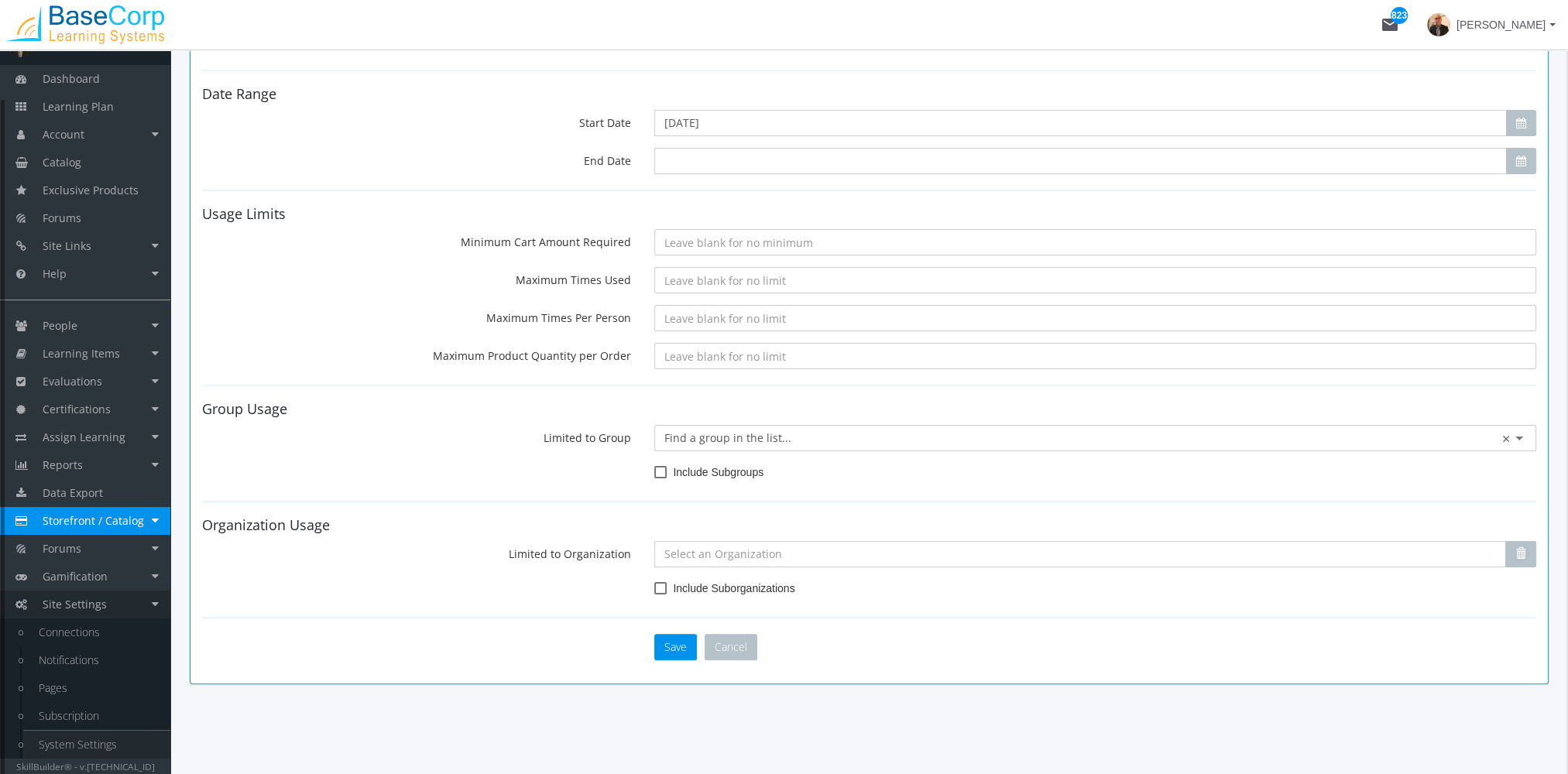
scroll to position [26, 0]
click at [103, 740] on link "System Settings" at bounding box center [96, 745] width 147 height 28
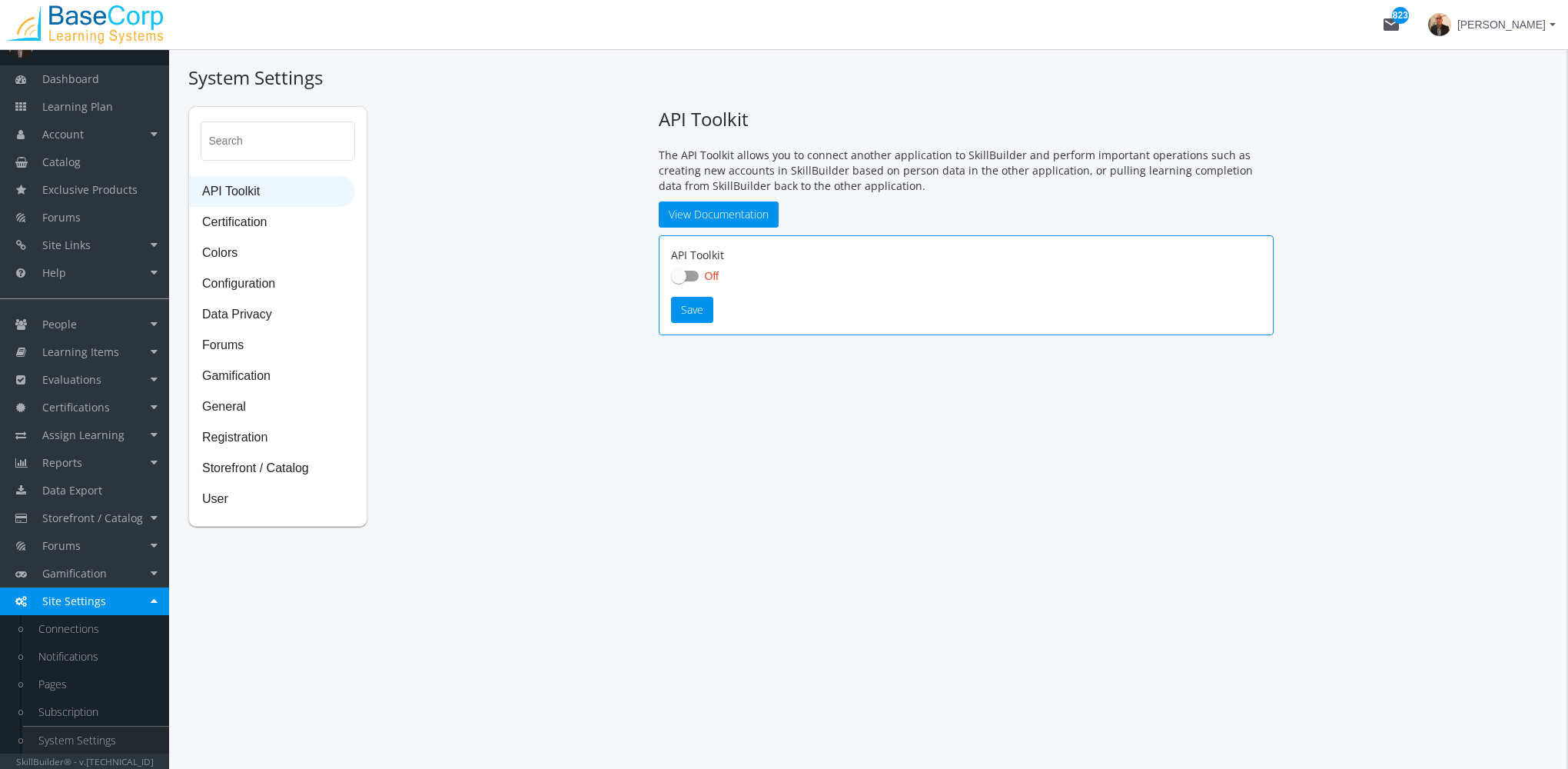
checkbox input "true"
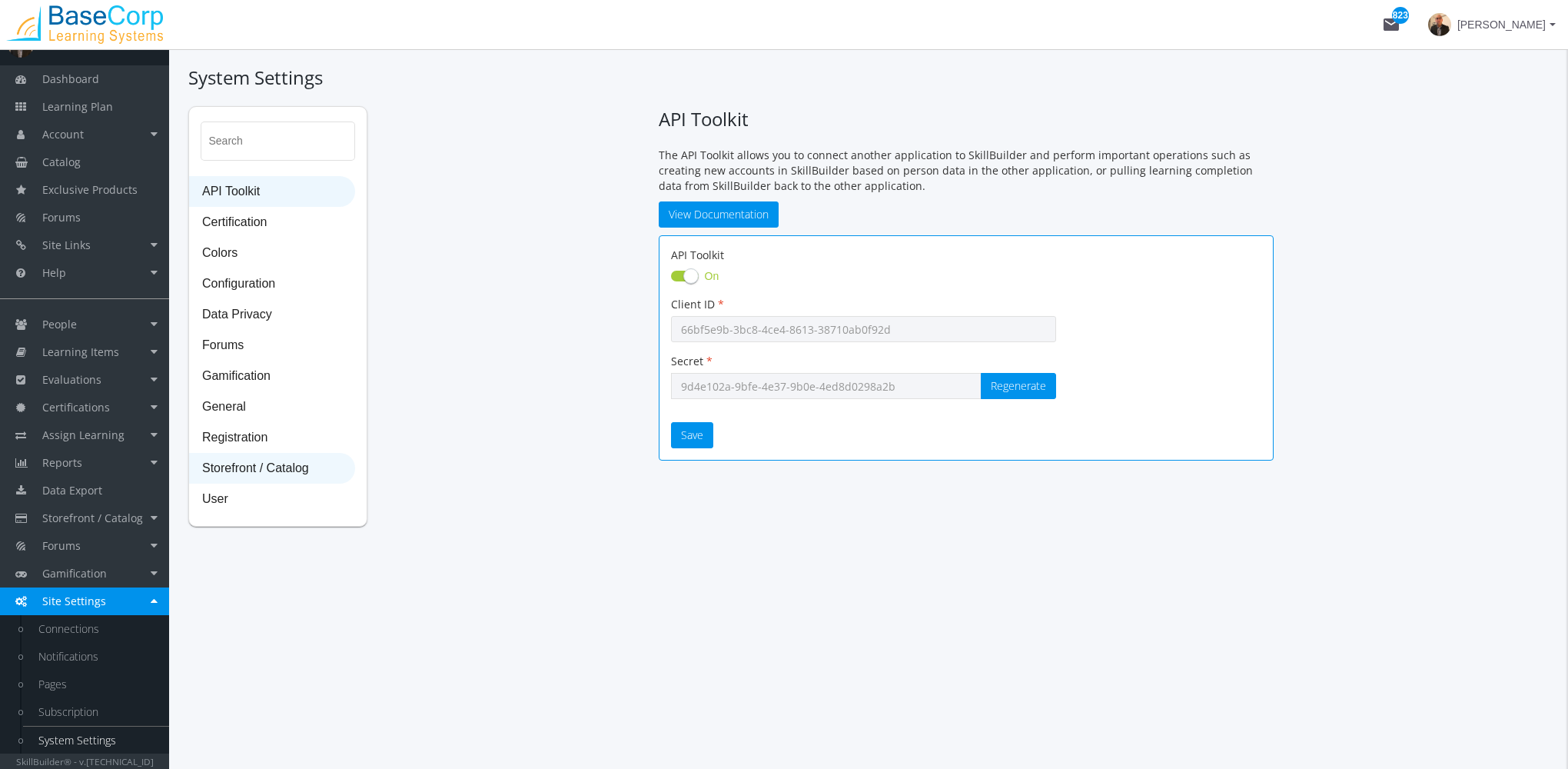
click at [278, 470] on span "Storefront / Catalog" at bounding box center [272, 469] width 164 height 31
select select "23: USD"
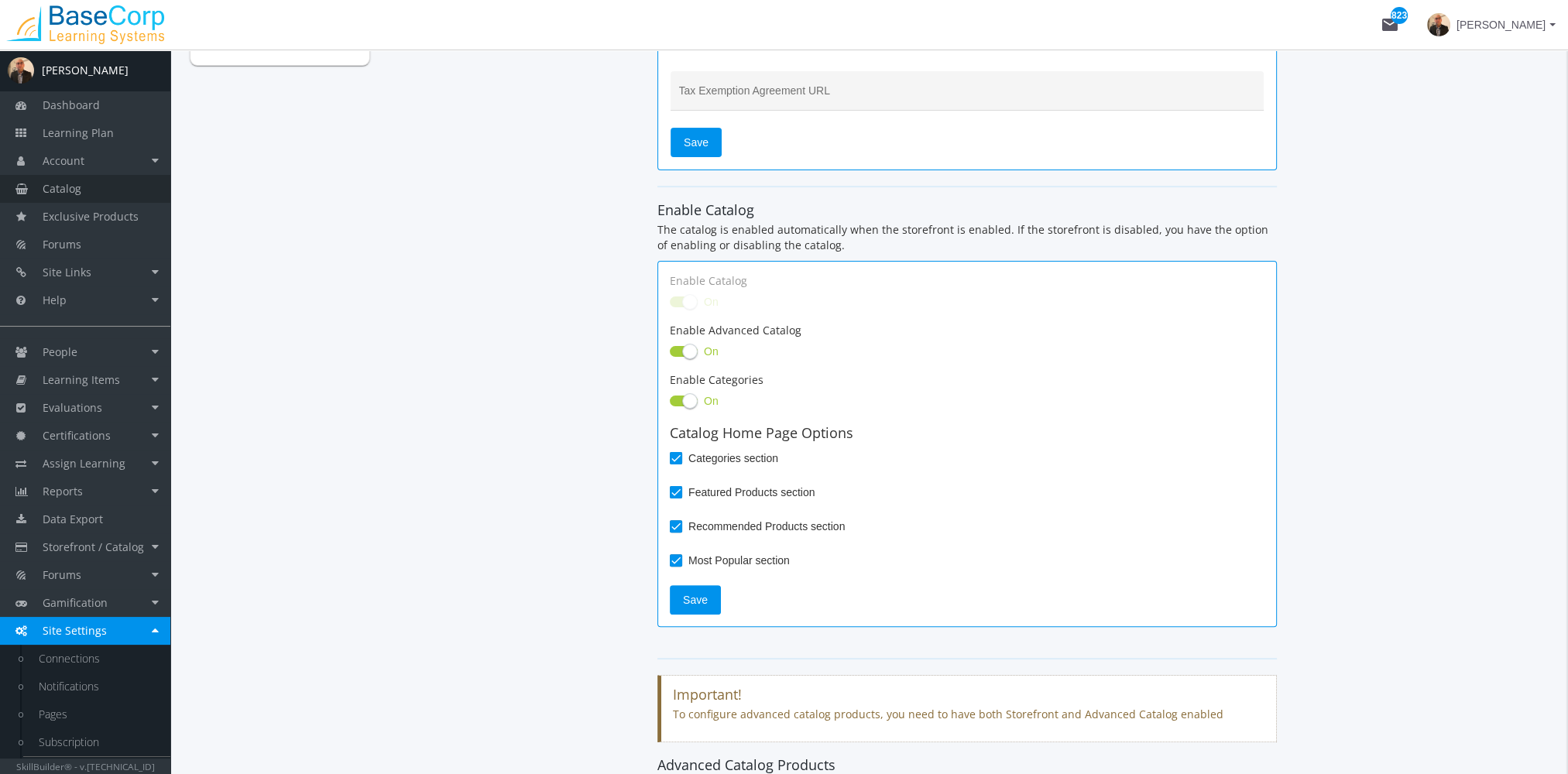
click at [93, 186] on link "Catalog" at bounding box center [85, 189] width 170 height 28
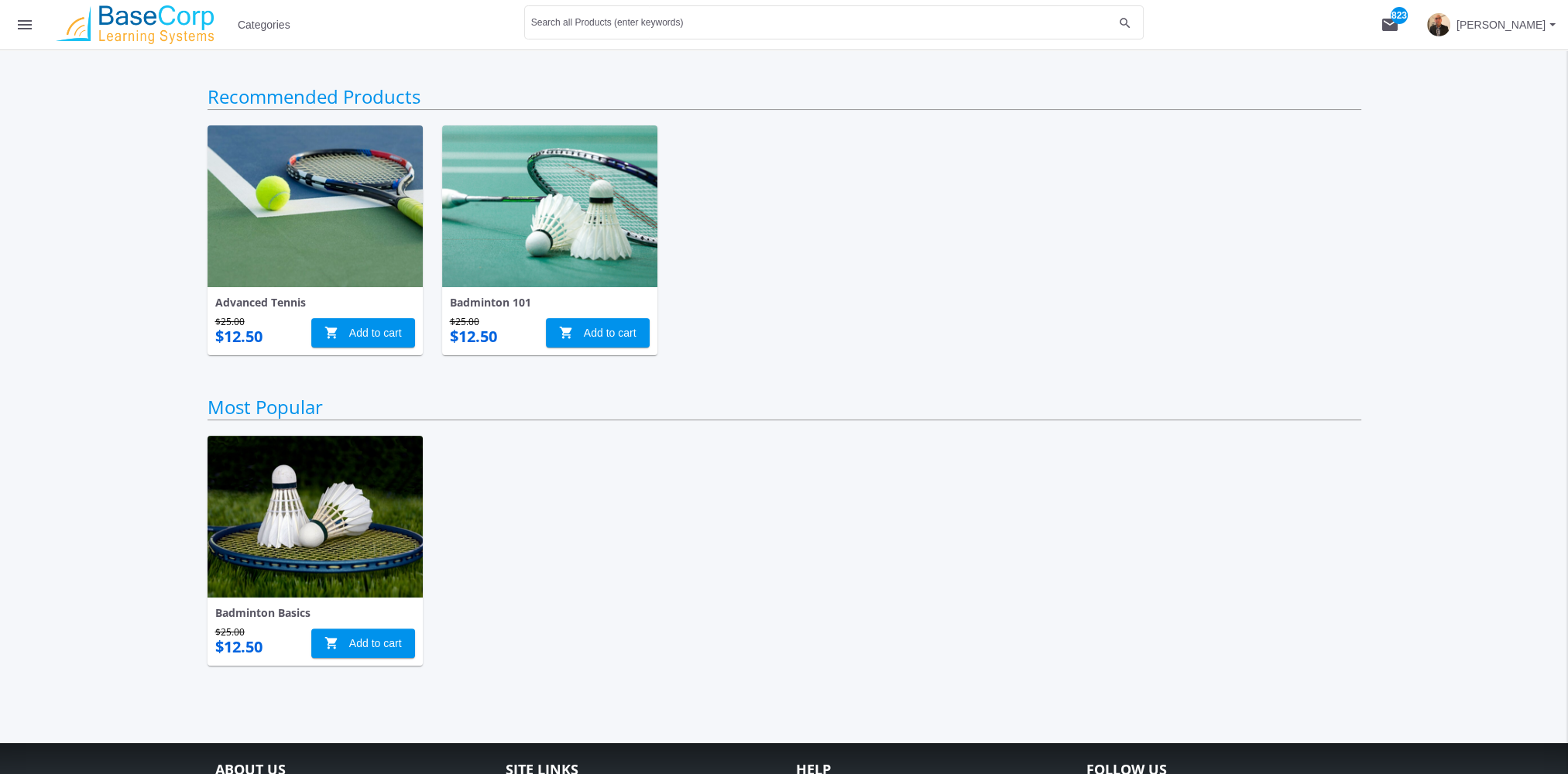
scroll to position [675, 0]
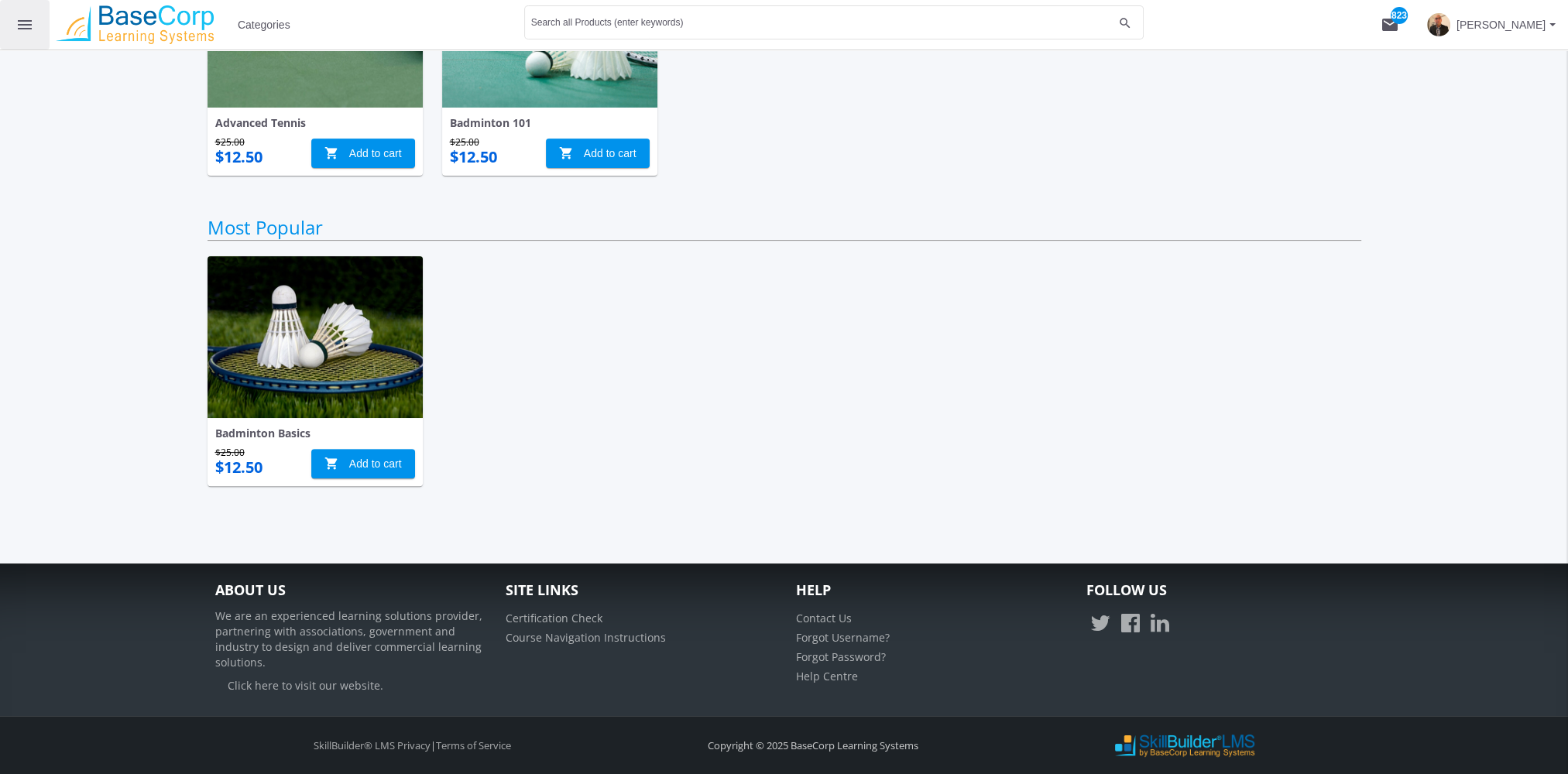
click at [22, 18] on mat-icon "menu" at bounding box center [24, 24] width 19 height 19
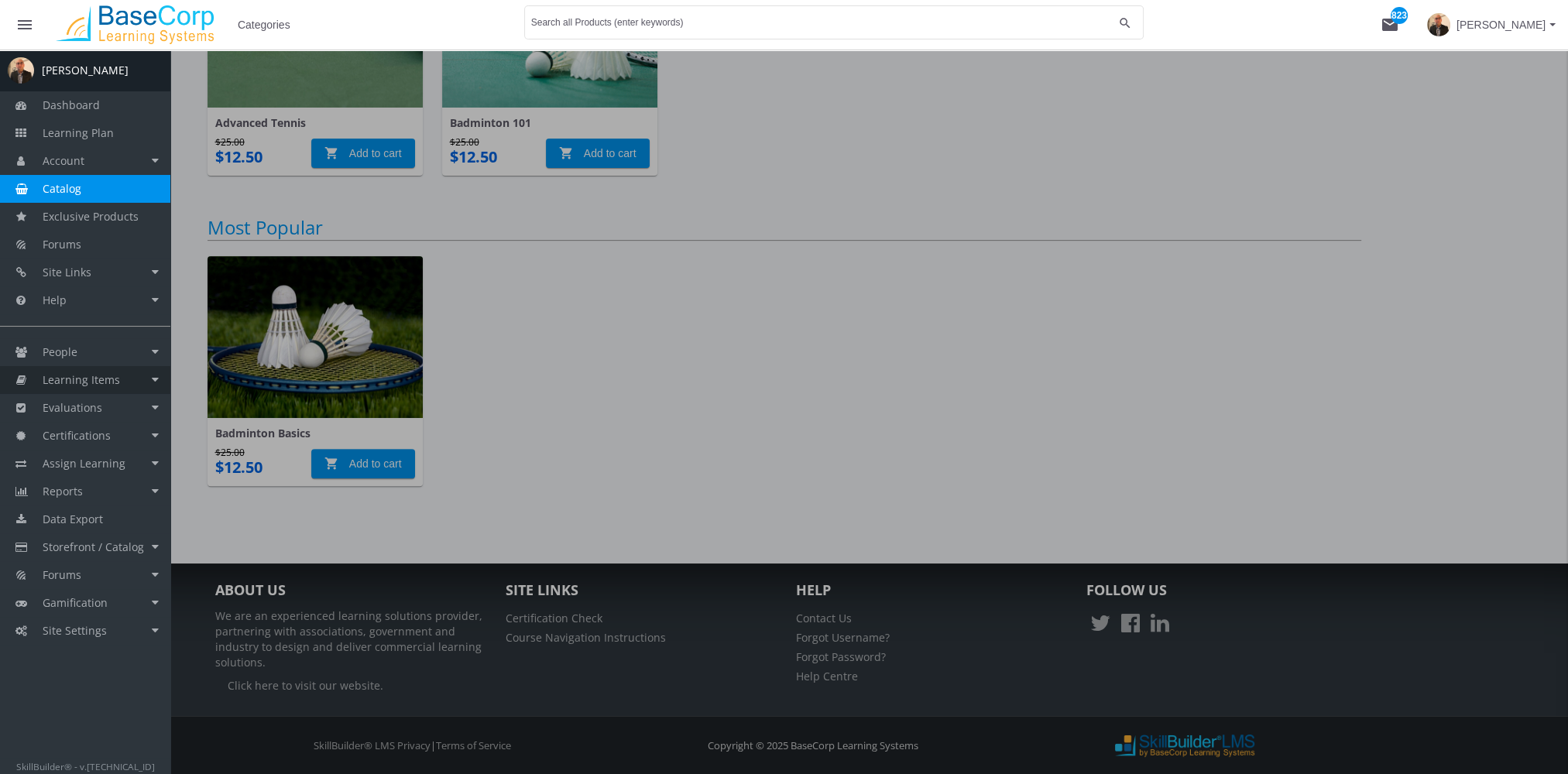
click at [107, 383] on span "Learning Items" at bounding box center [81, 379] width 77 height 15
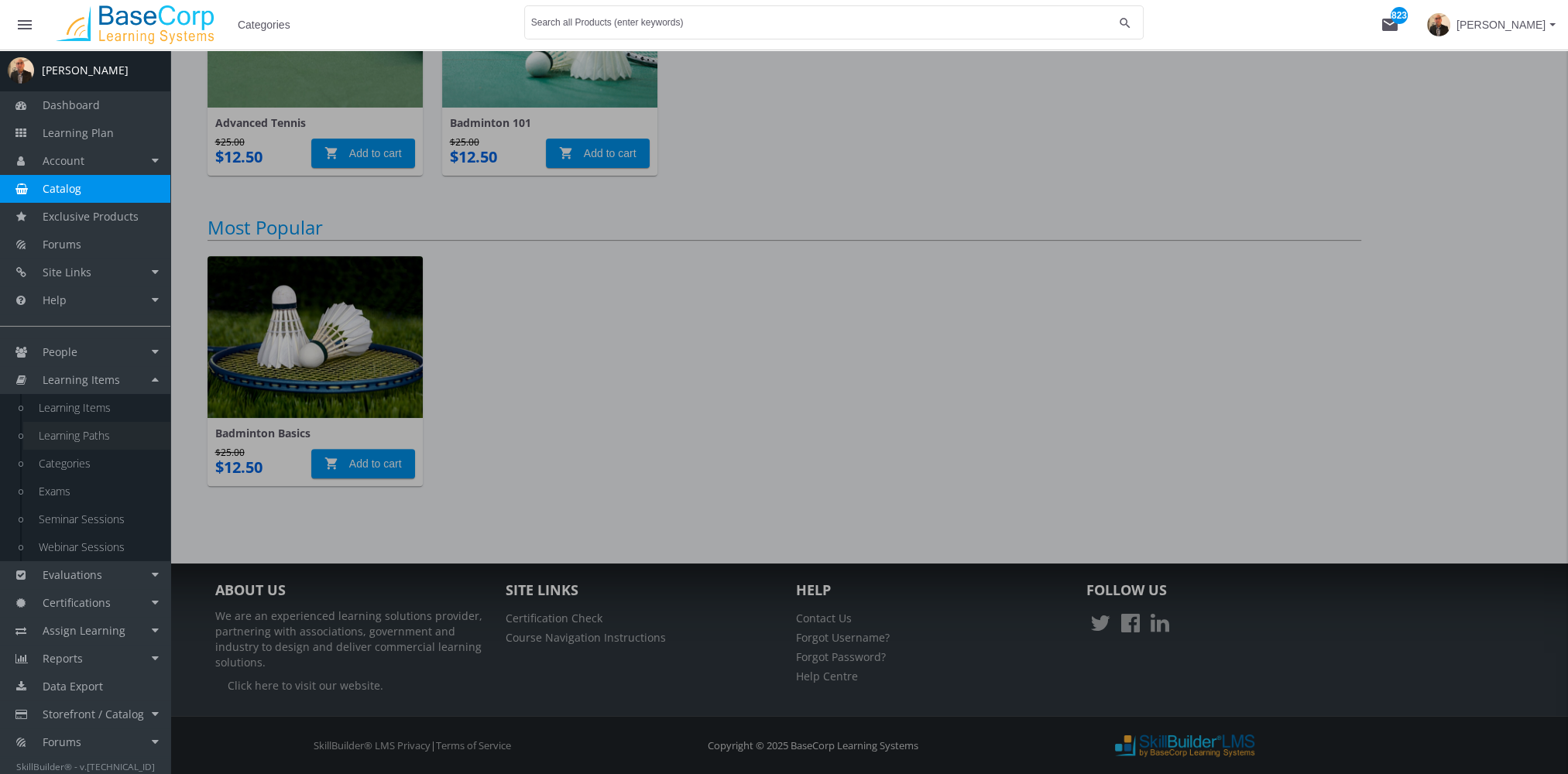
click at [109, 436] on link "Learning Paths" at bounding box center [96, 435] width 147 height 28
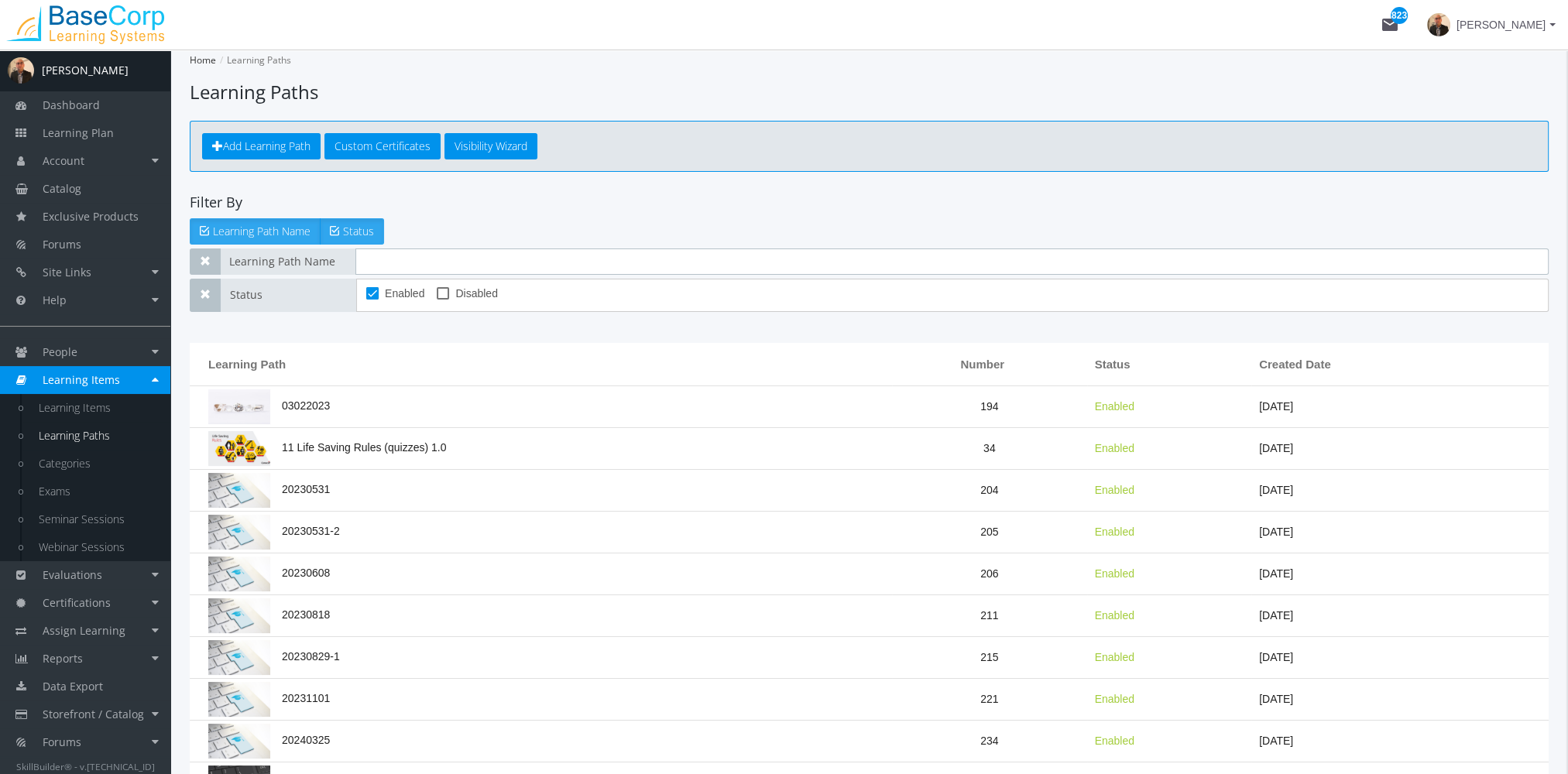
click at [412, 254] on input "text" at bounding box center [952, 262] width 1193 height 26
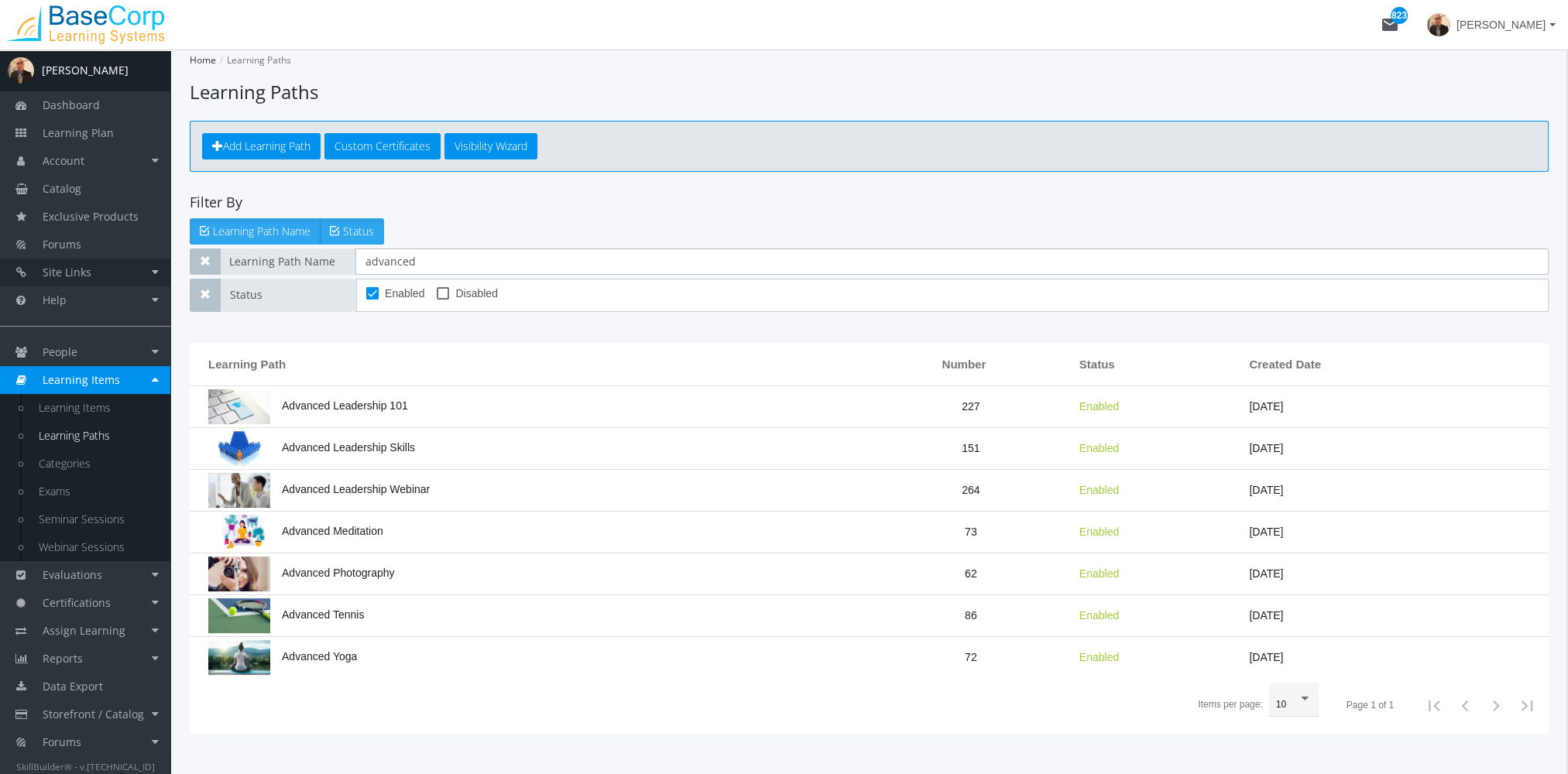
drag, startPoint x: 469, startPoint y: 260, endPoint x: 14, endPoint y: 284, distance: 455.6
click at [14, 284] on div "A [PERSON_NAME] Dashboard Learning Plan Account Account Badges Certificates and…" at bounding box center [784, 430] width 1568 height 762
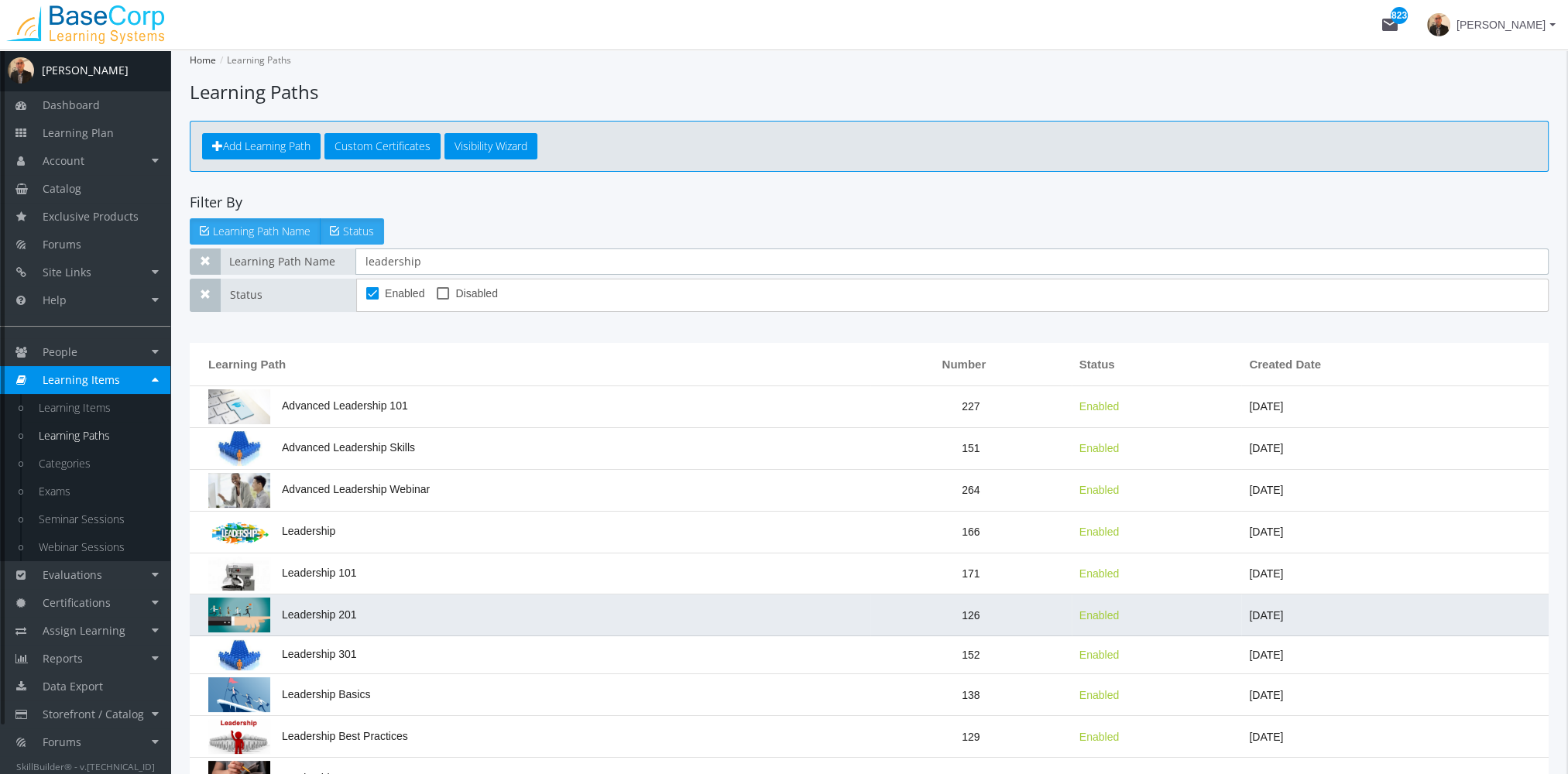
type input "leadership"
click at [349, 609] on span "Leadership 201" at bounding box center [282, 614] width 148 height 12
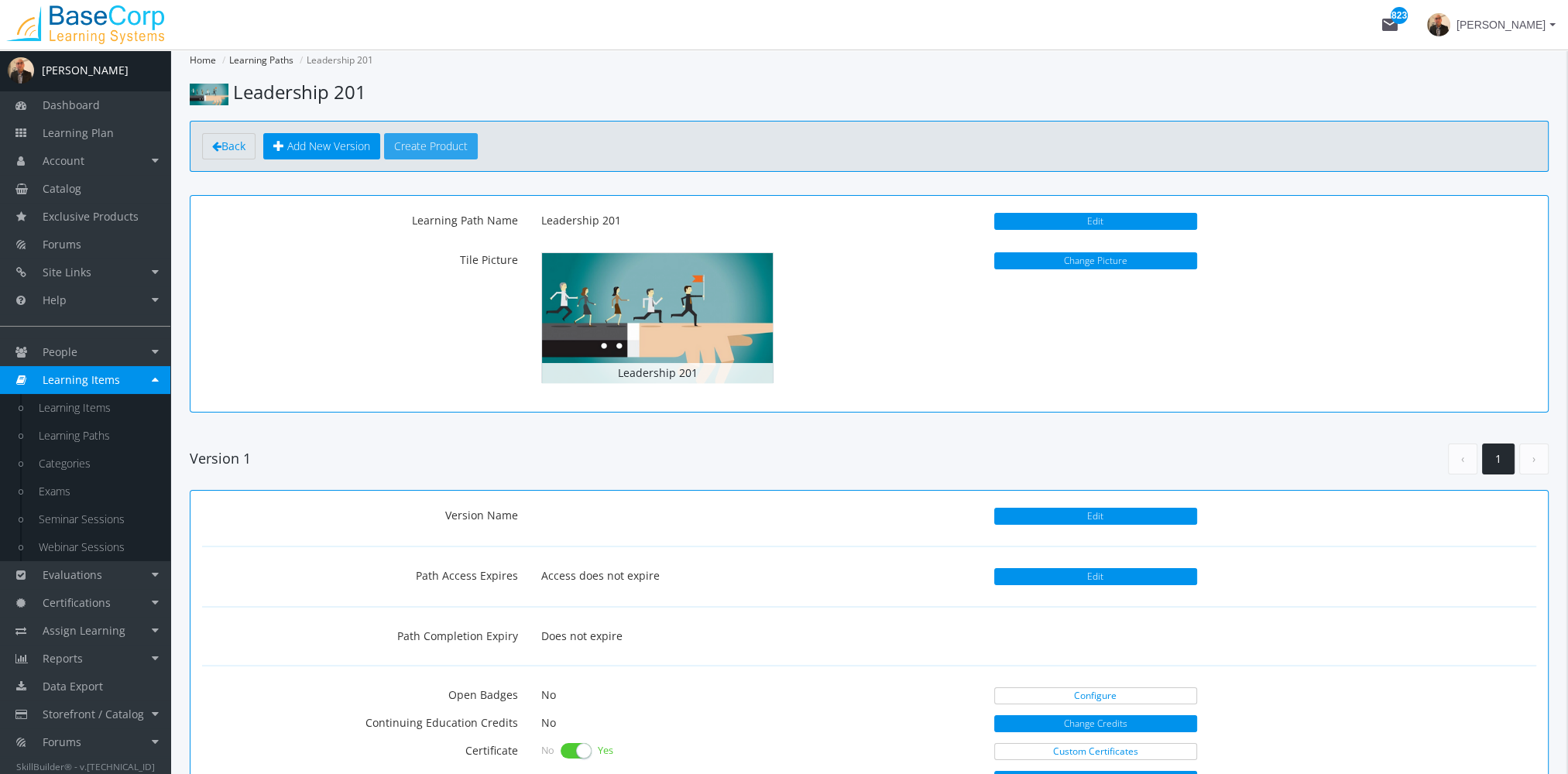
click at [456, 152] on button "Create Product" at bounding box center [431, 146] width 94 height 26
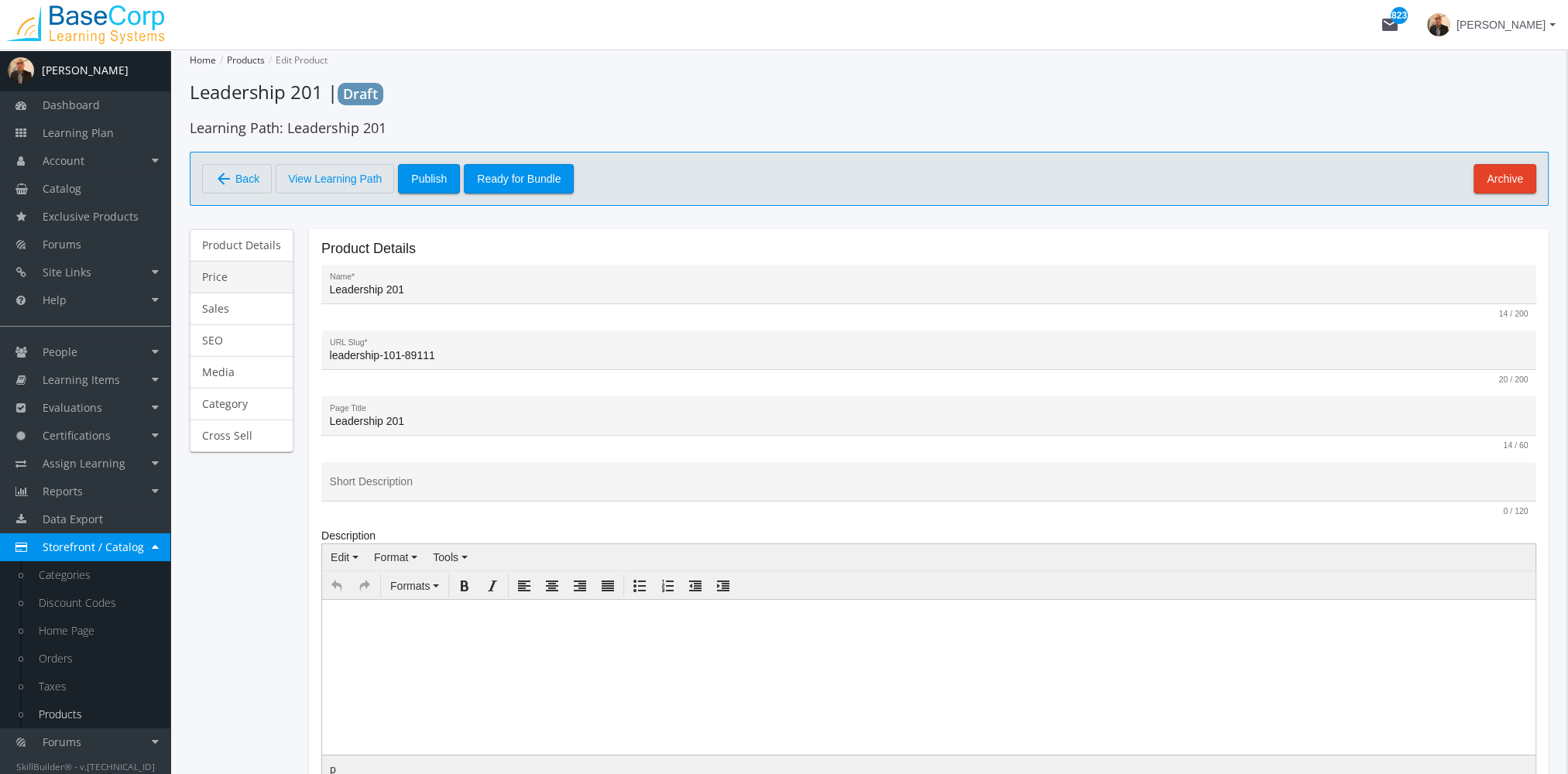
click at [246, 276] on link "Price" at bounding box center [242, 277] width 104 height 32
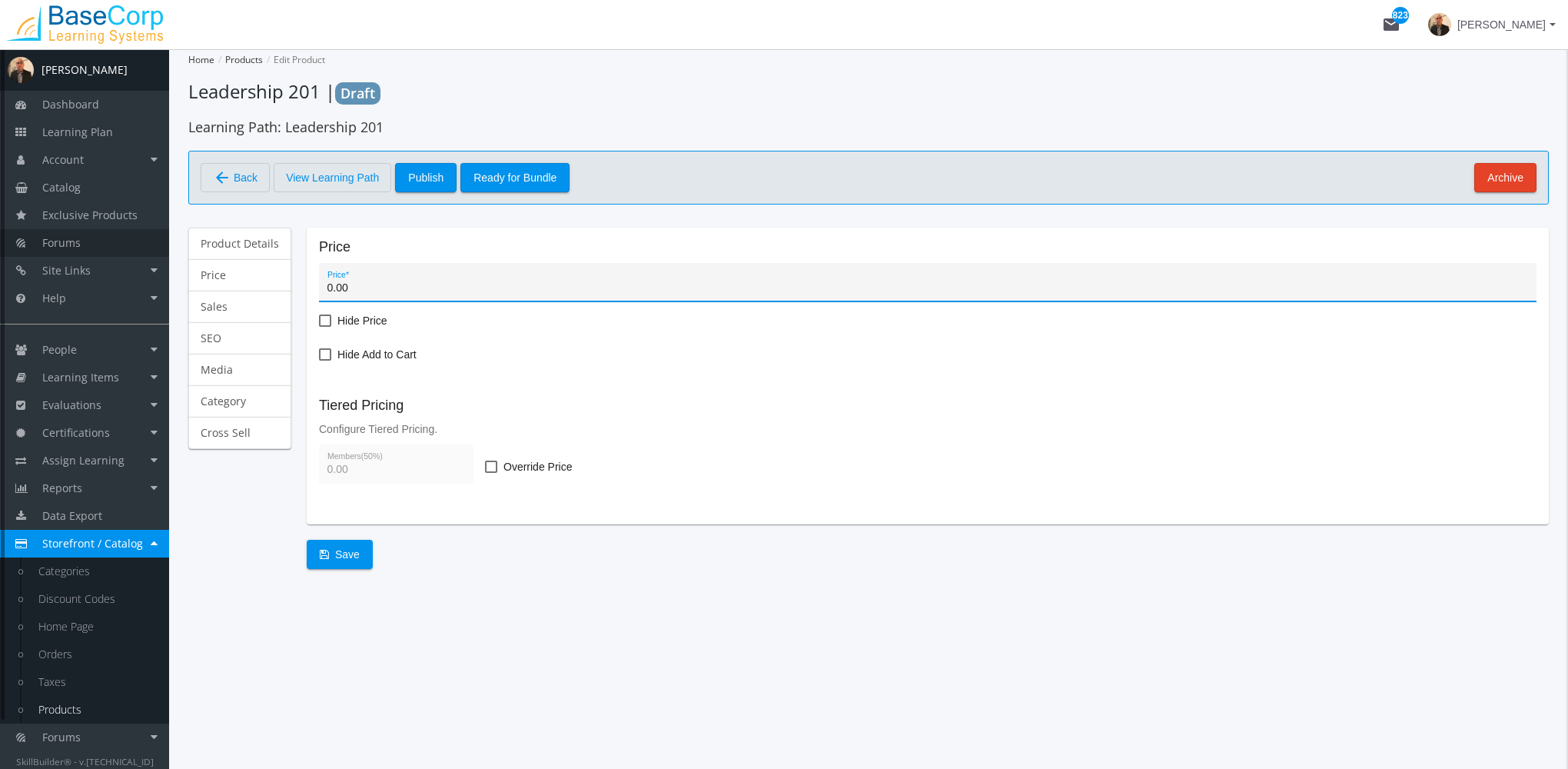
type input "5"
type input "2.5"
type input "50.0"
type input "25"
type input "50.00"
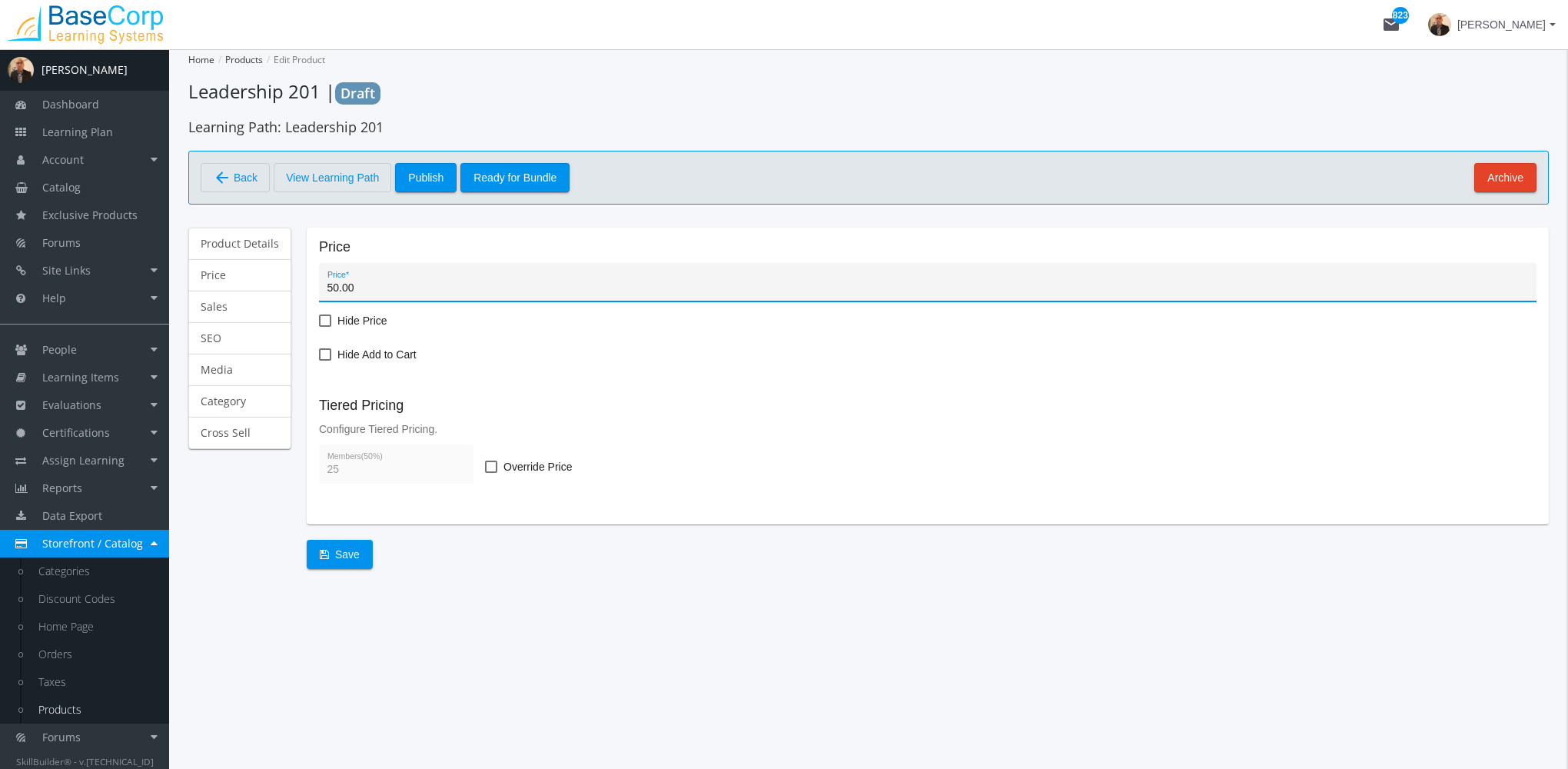
click at [571, 374] on div "Hide Add to Cart" at bounding box center [927, 362] width 1218 height 34
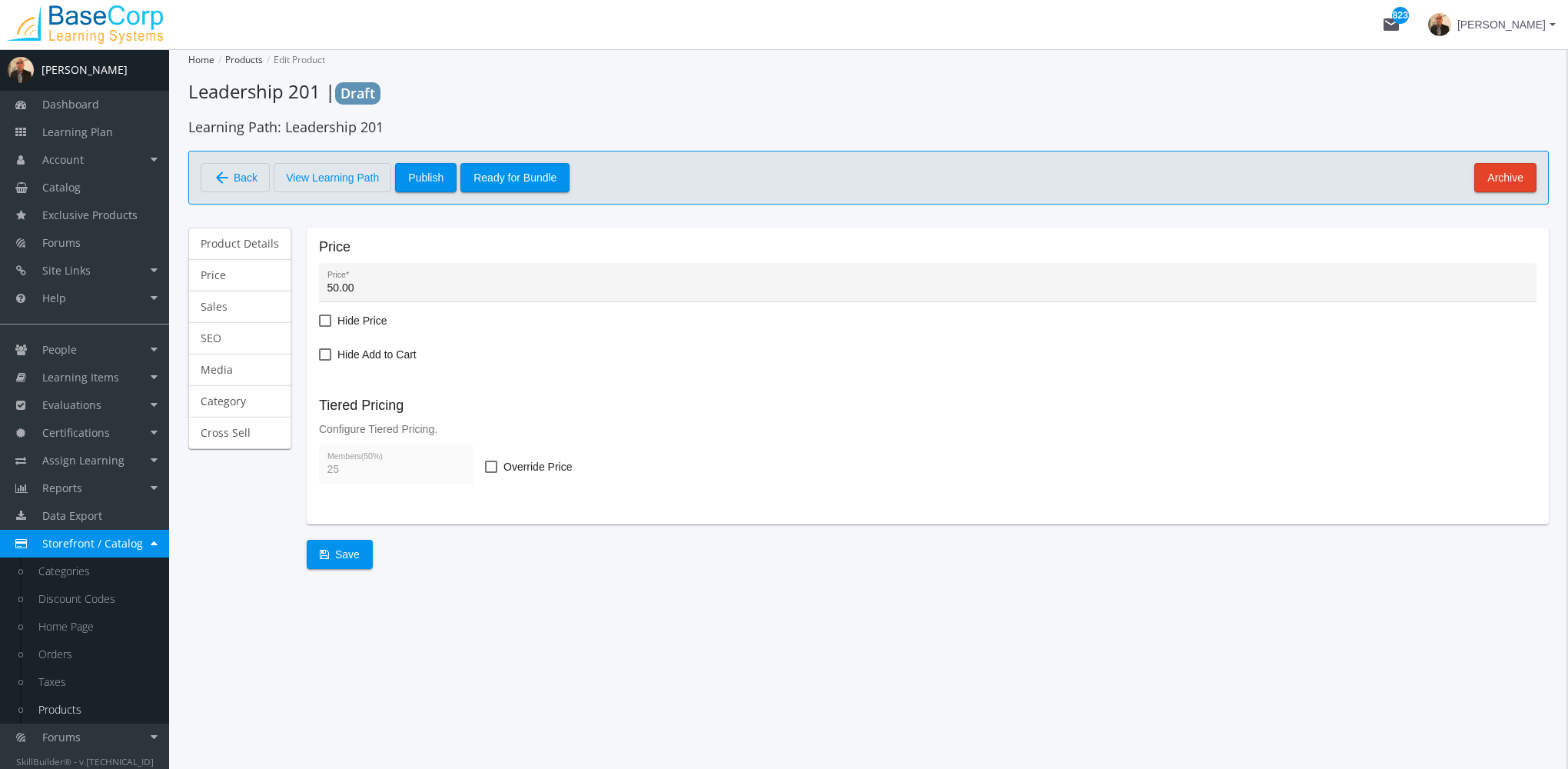
click at [489, 465] on span at bounding box center [491, 466] width 12 height 12
click at [486, 472] on input "Override Price" at bounding box center [485, 472] width 1 height 1
checkbox input "true"
type input "5.00"
click at [246, 305] on link "Sales" at bounding box center [240, 307] width 103 height 32
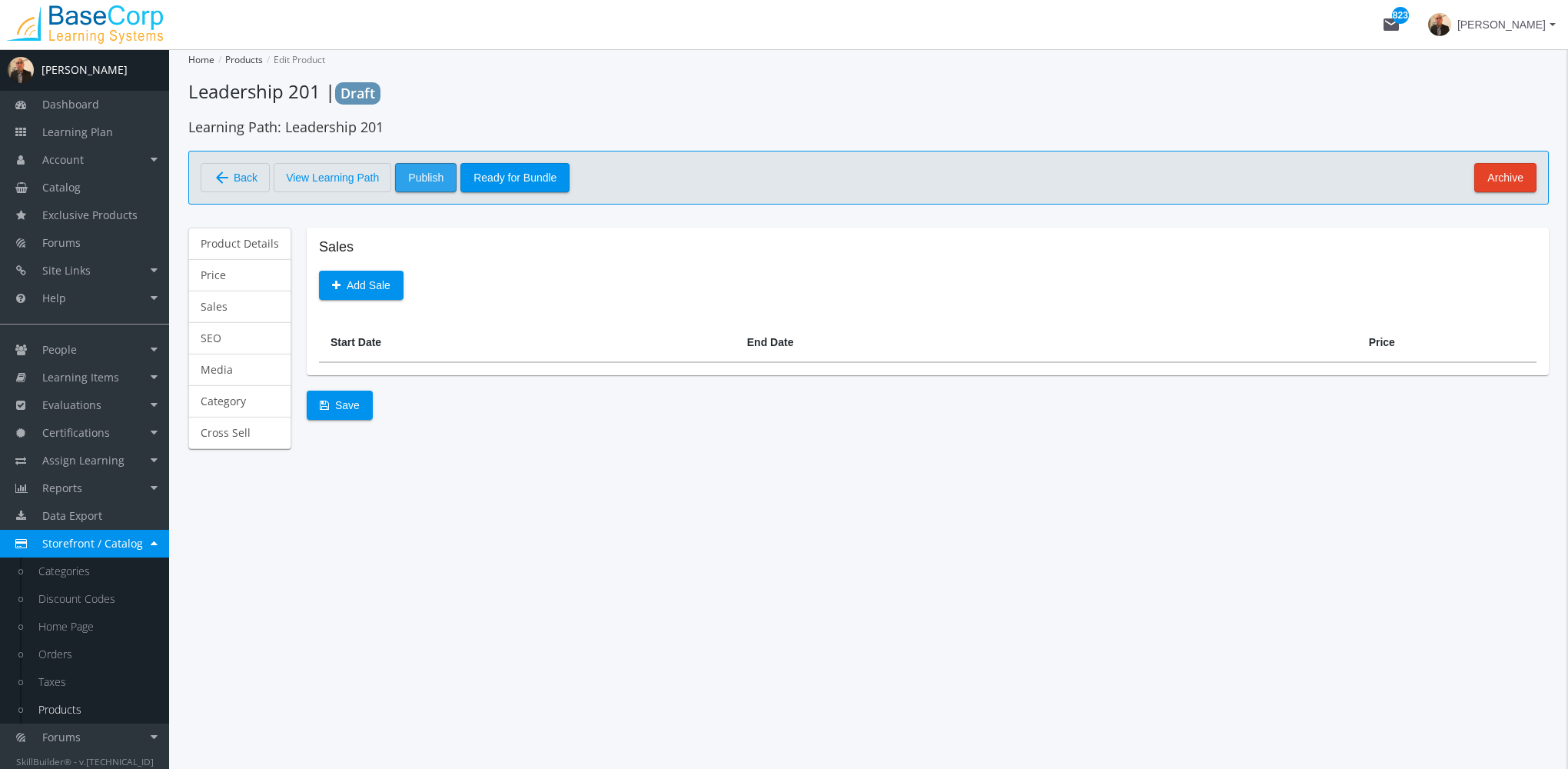
click at [429, 176] on span "Publish" at bounding box center [426, 177] width 35 height 27
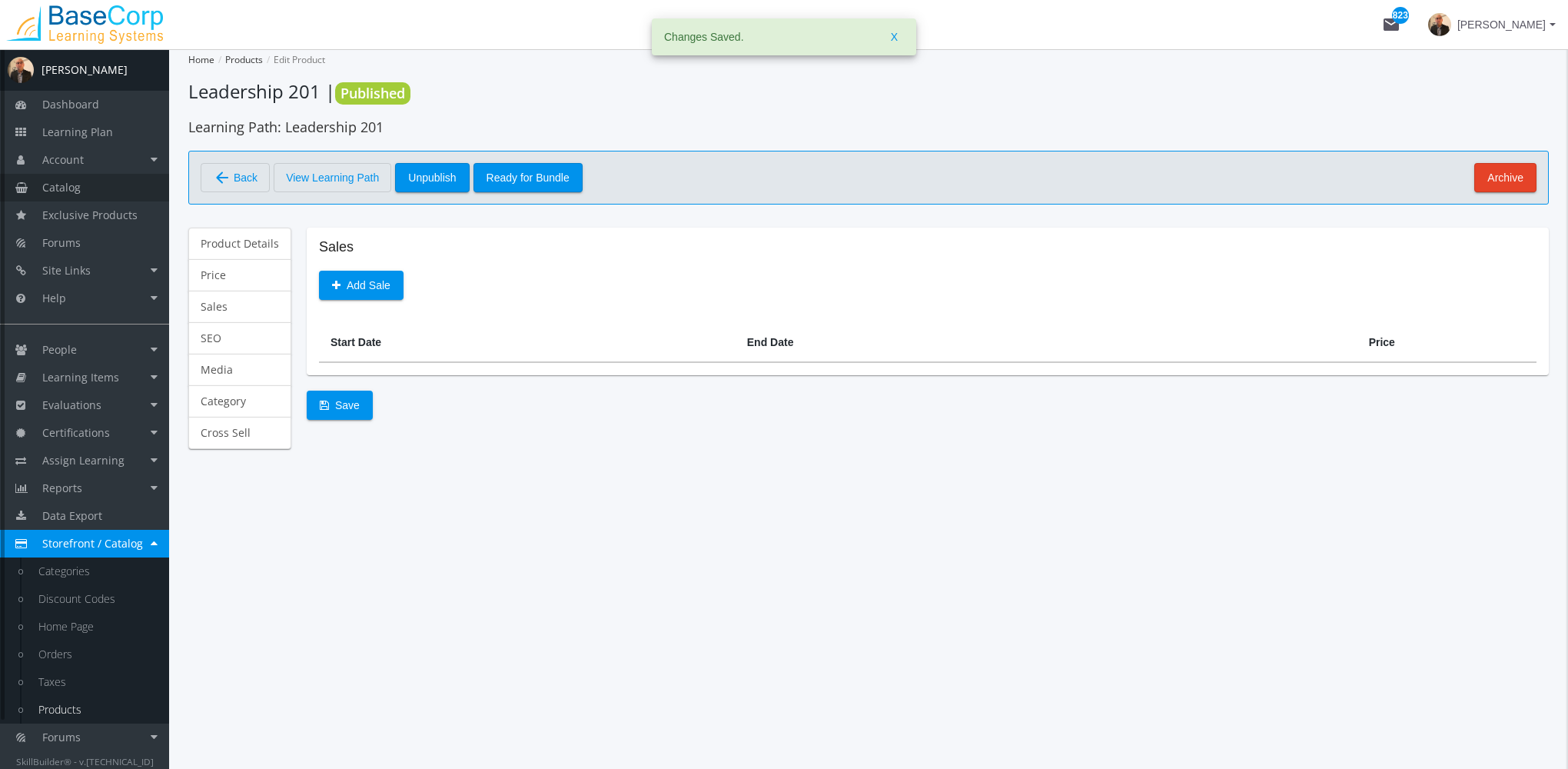
click at [111, 179] on link "Catalog" at bounding box center [85, 188] width 169 height 27
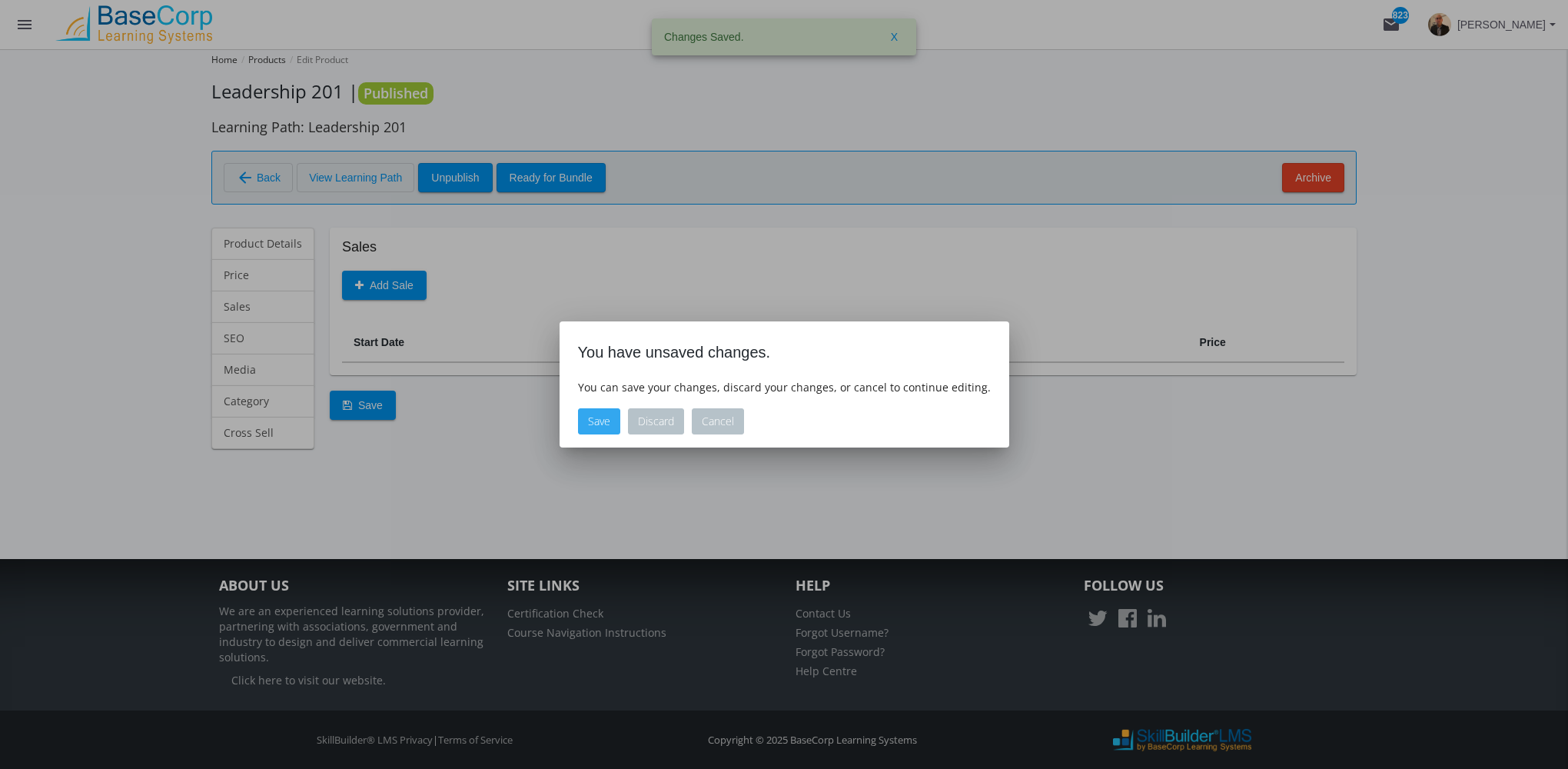
click at [600, 422] on button "Save" at bounding box center [599, 421] width 43 height 26
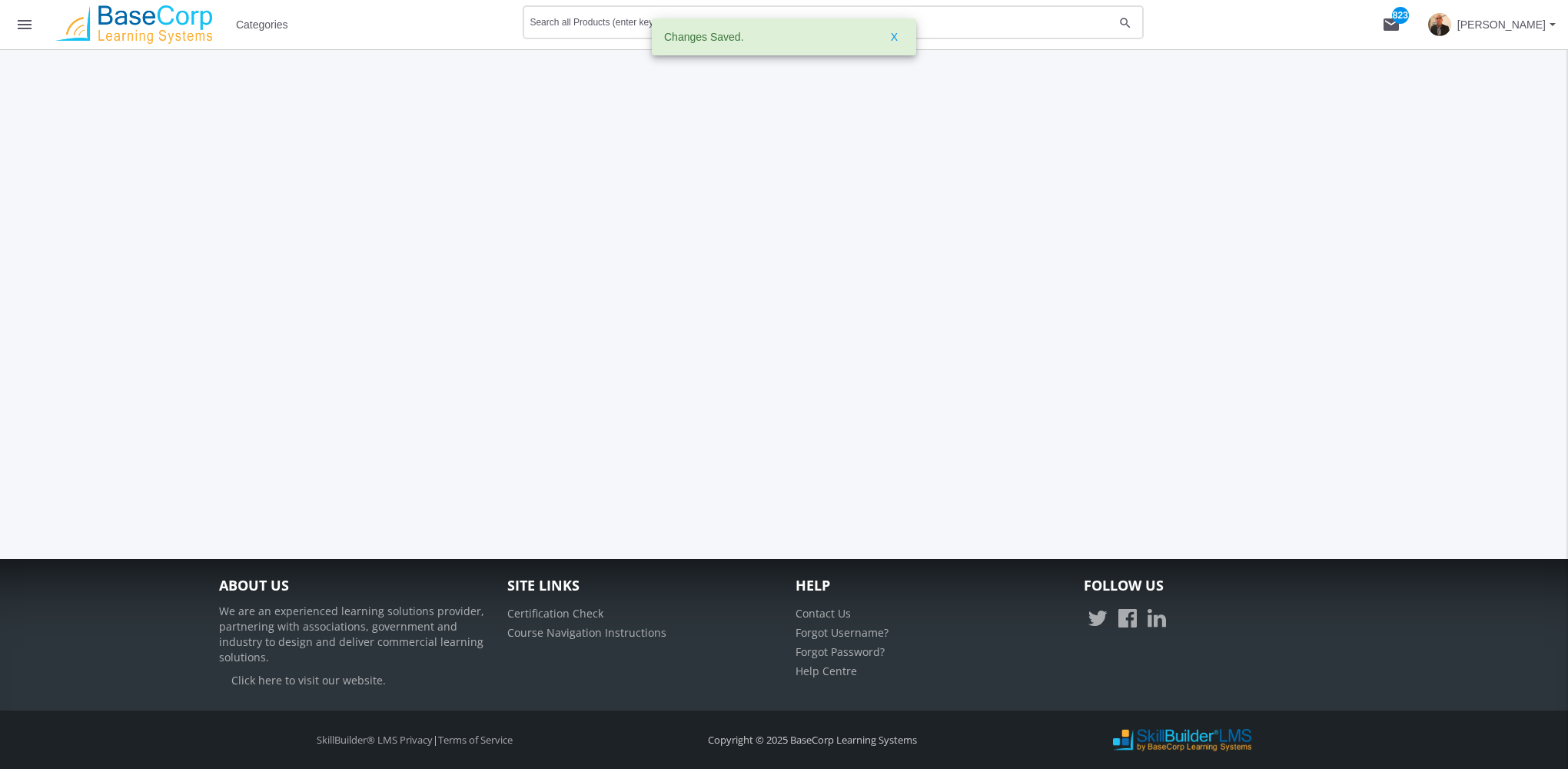
click at [596, 20] on input "Search all Products (enter keywords)" at bounding box center [822, 25] width 584 height 10
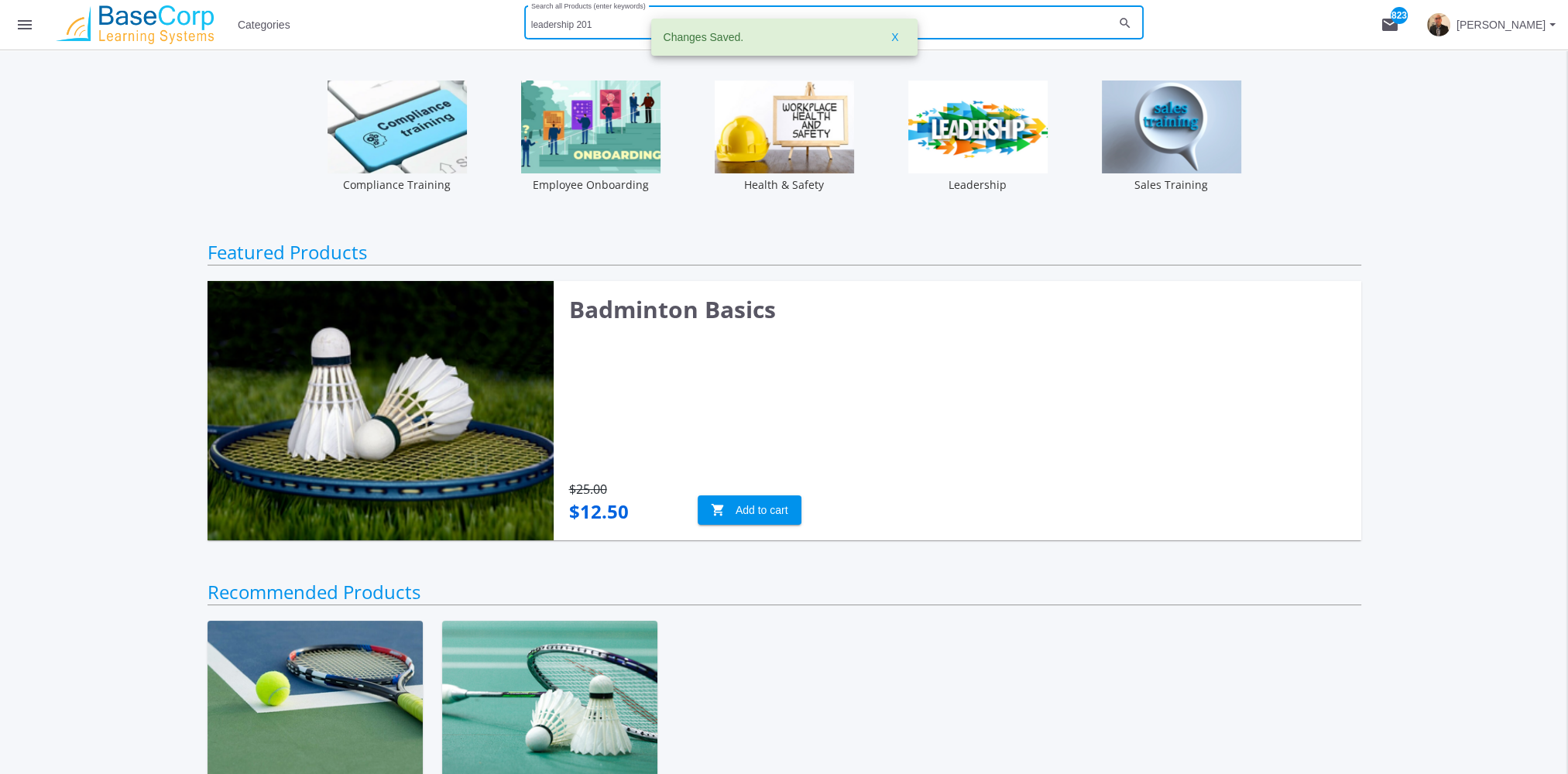
type input "leadership 201"
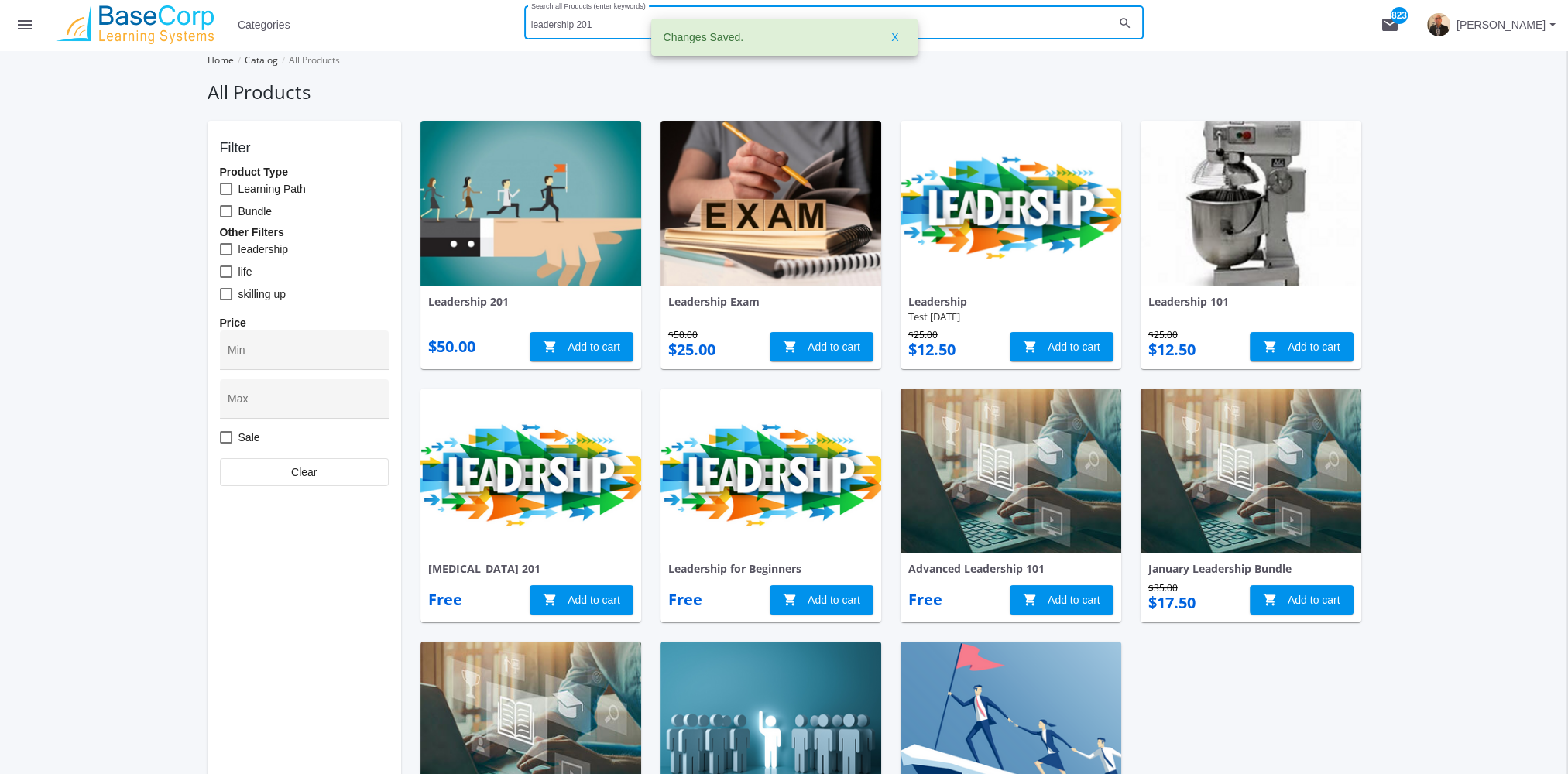
click at [519, 242] on img at bounding box center [531, 203] width 221 height 165
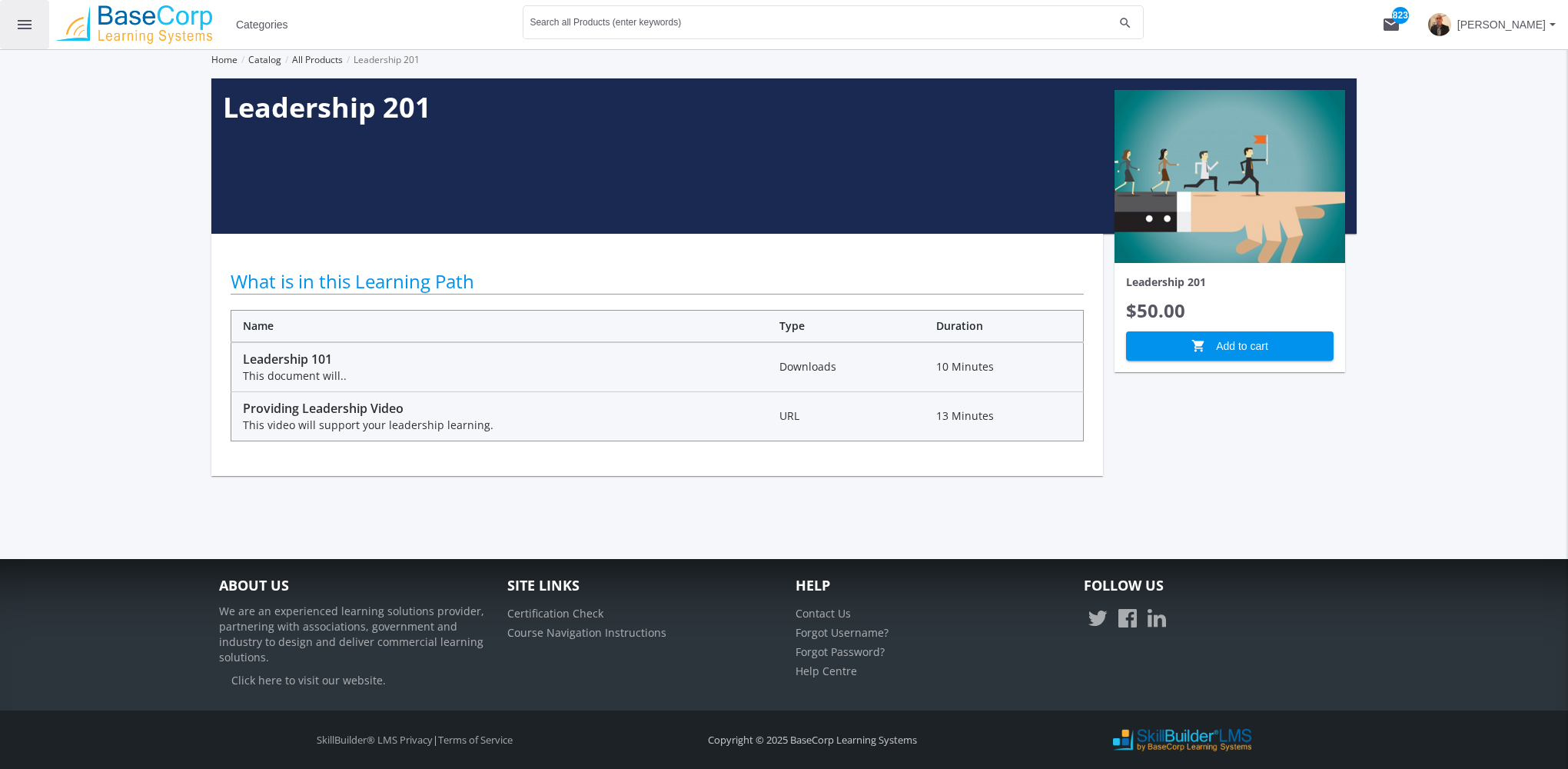
click at [22, 27] on mat-icon "menu" at bounding box center [24, 24] width 19 height 19
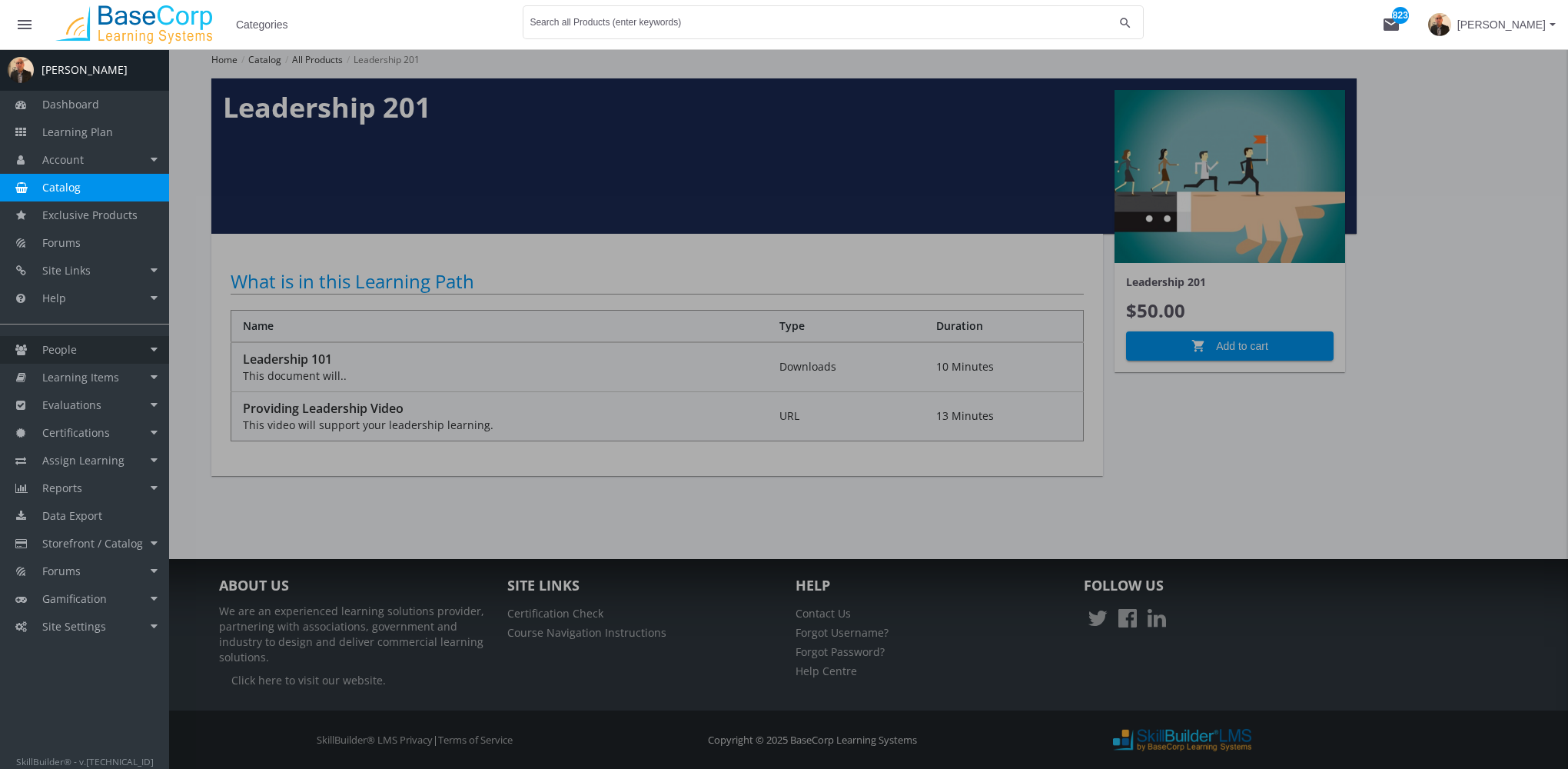
click at [96, 344] on link "People" at bounding box center [85, 349] width 169 height 27
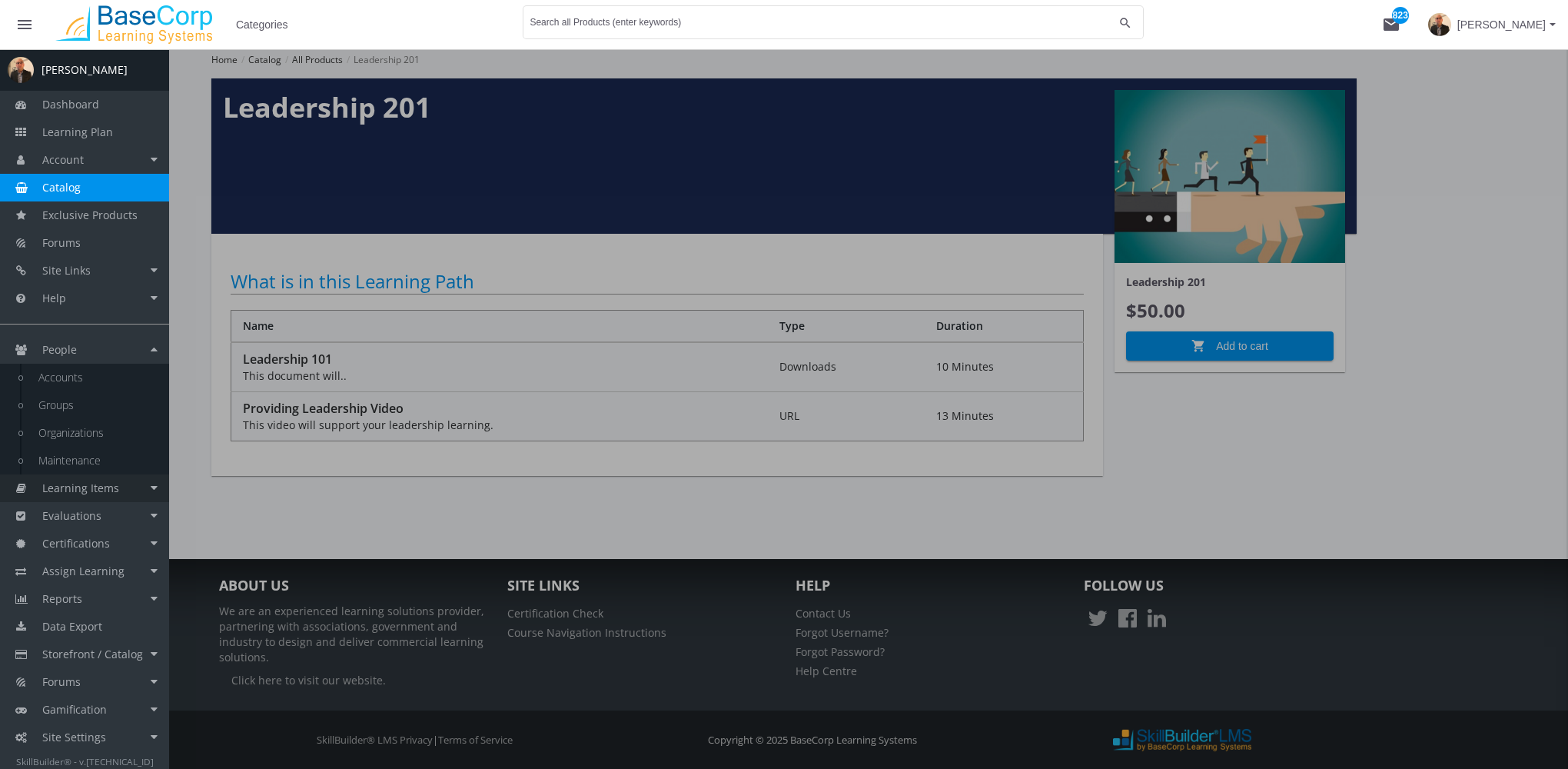
click at [91, 482] on span "Learning Items" at bounding box center [80, 488] width 76 height 14
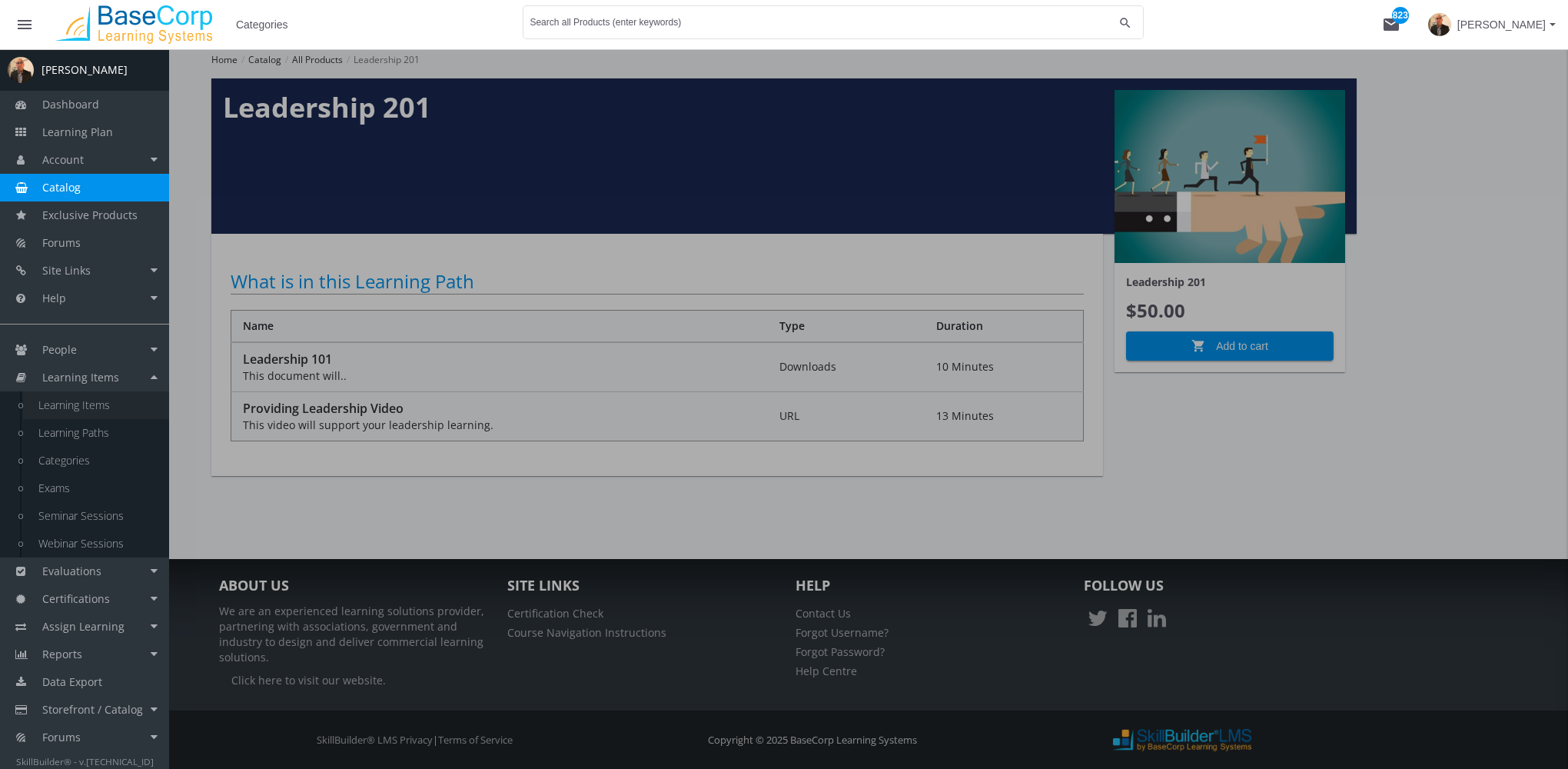
click at [130, 407] on link "Learning Items" at bounding box center [96, 405] width 146 height 27
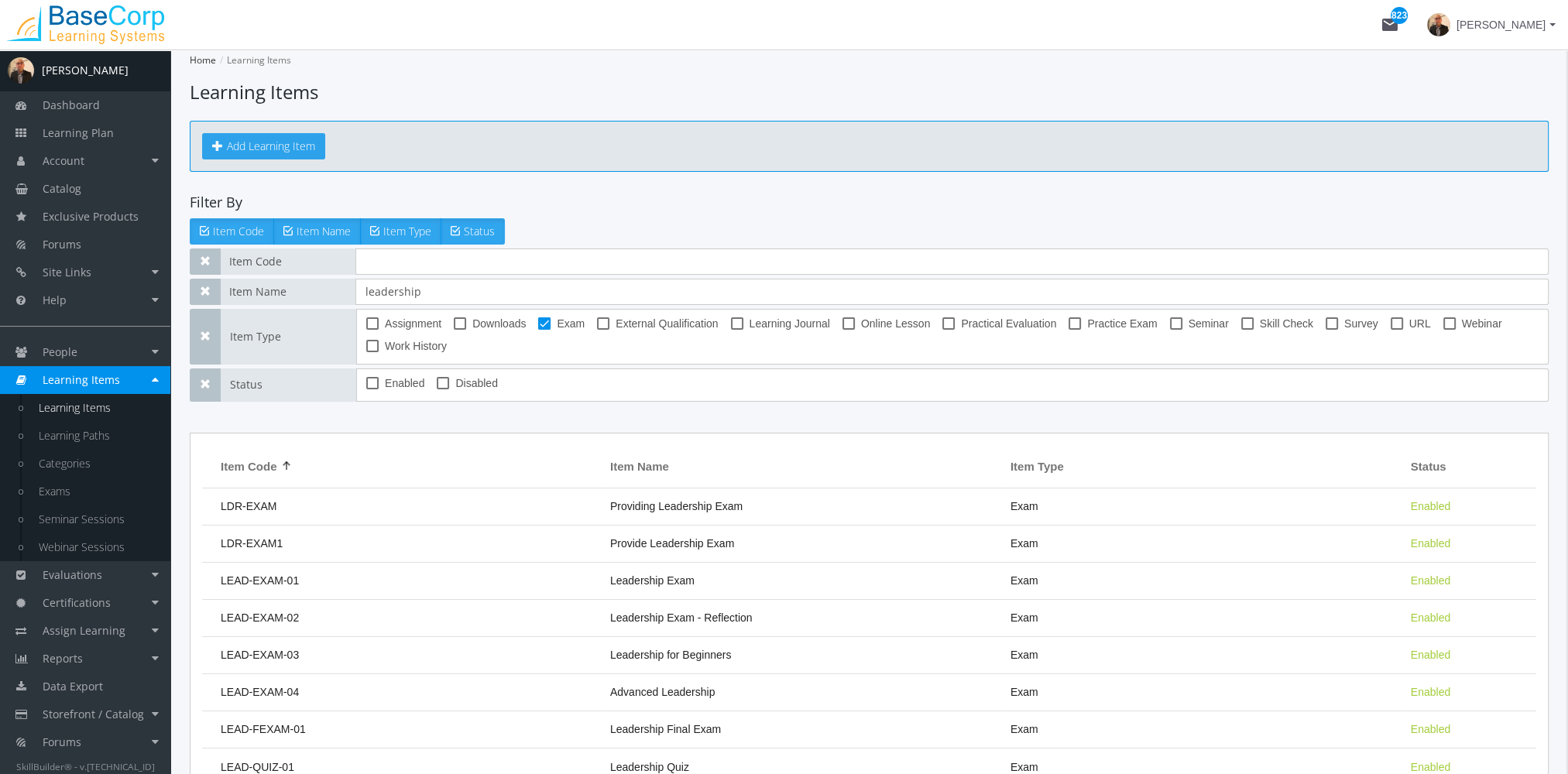
click at [245, 142] on button "Add Learning Item" at bounding box center [263, 146] width 123 height 26
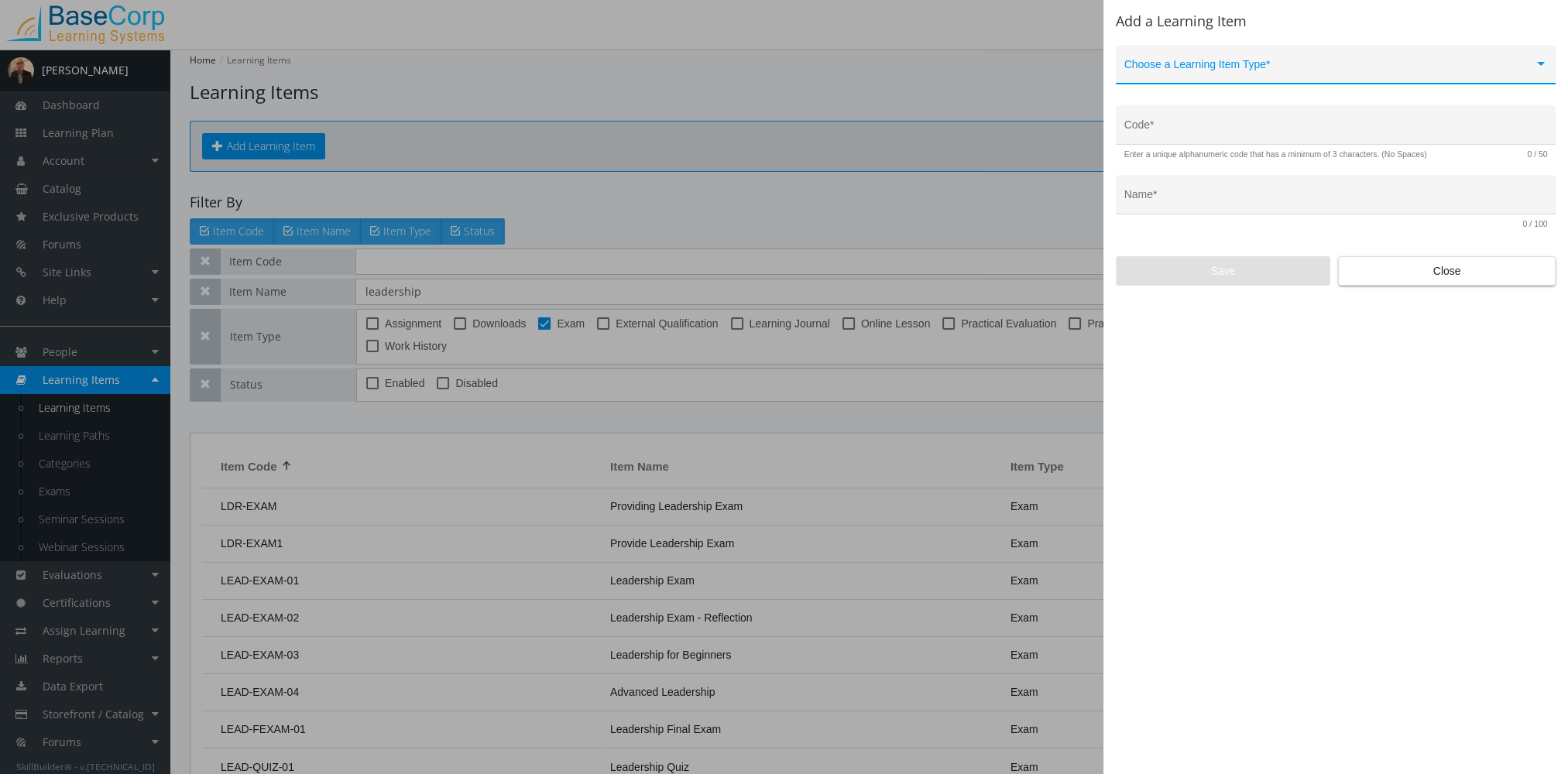
click at [1196, 65] on span at bounding box center [1329, 70] width 409 height 12
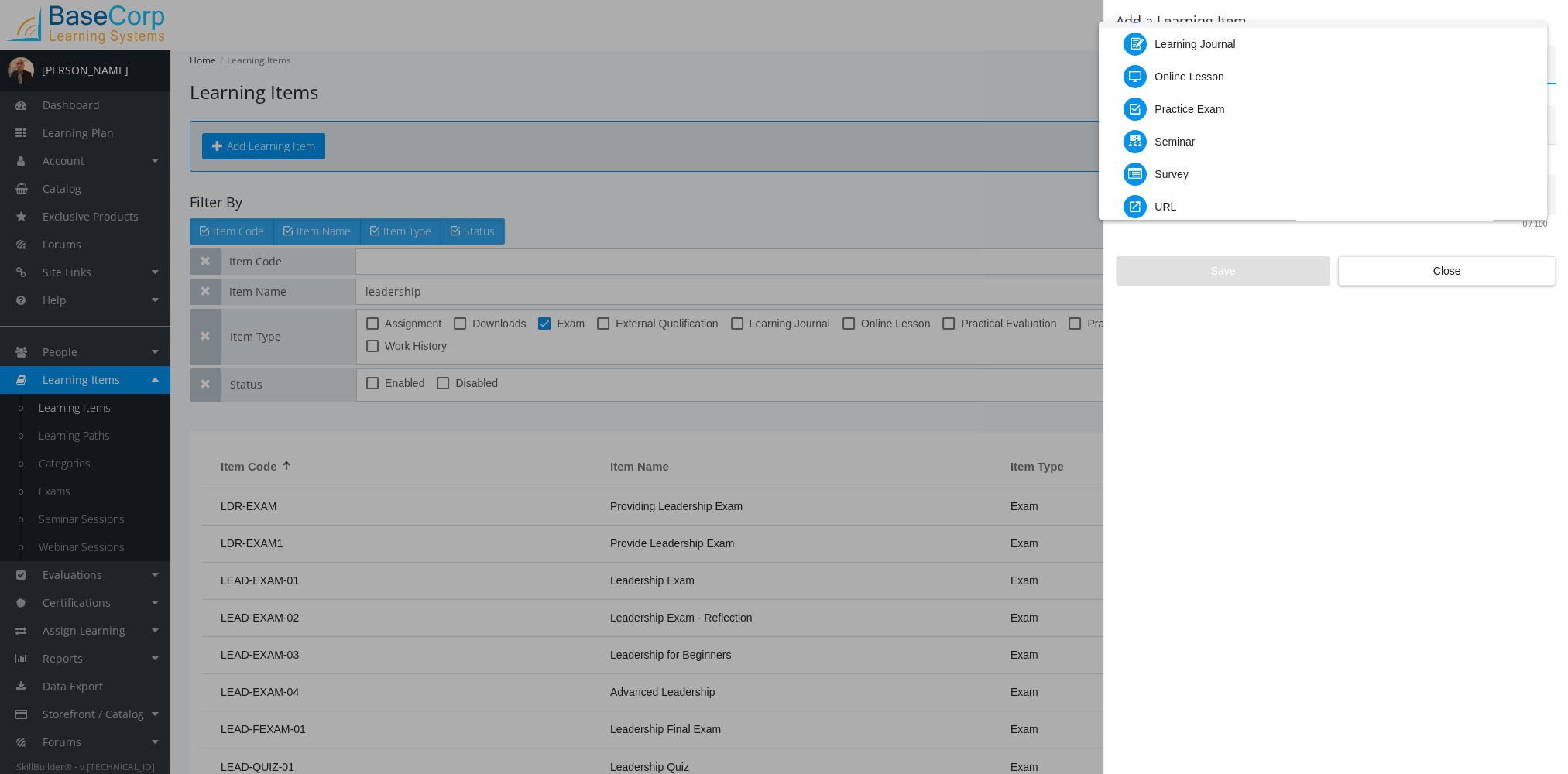
scroll to position [155, 0]
click at [1193, 121] on div "URL" at bounding box center [1329, 110] width 411 height 32
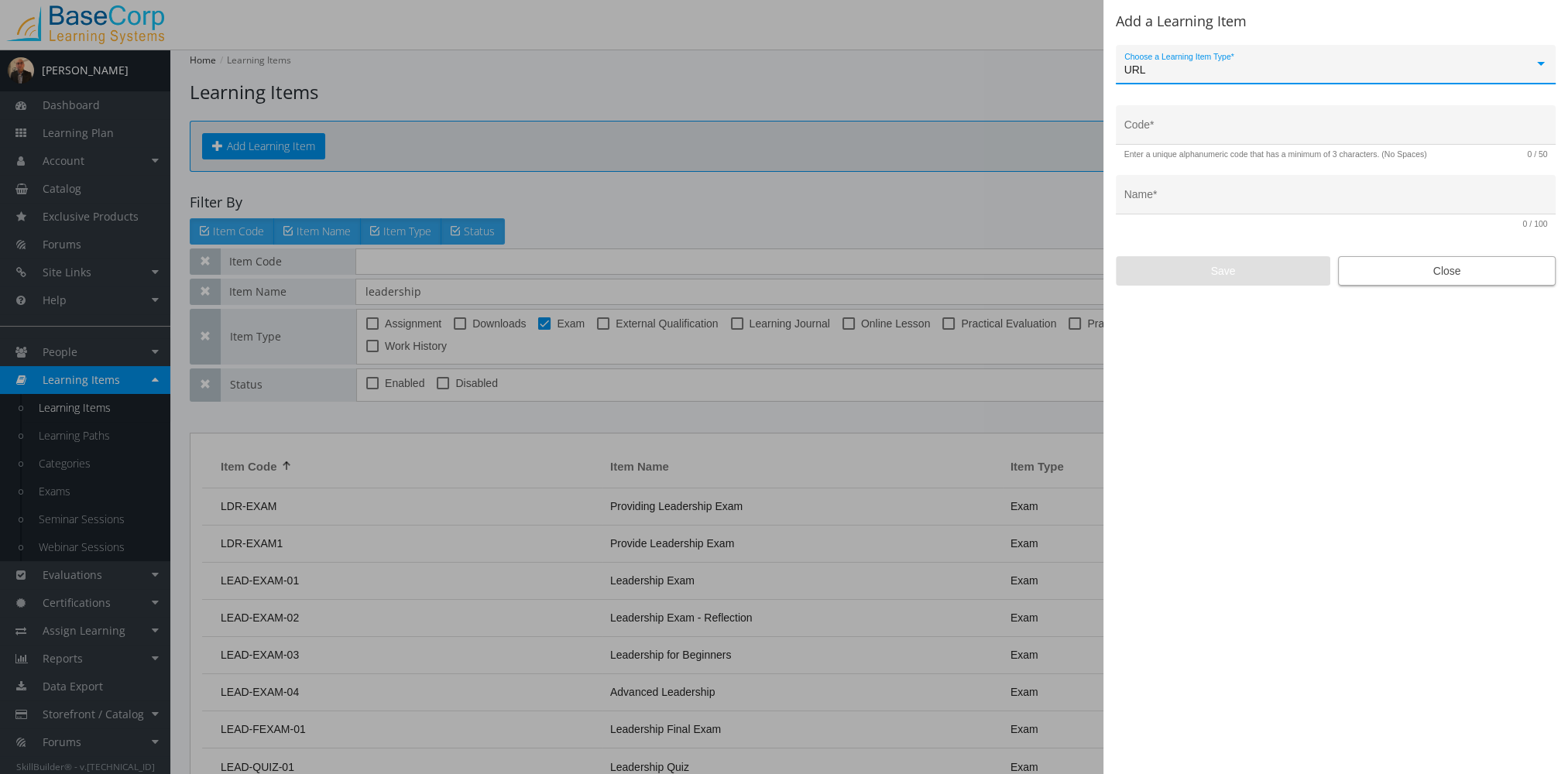
click at [1390, 284] on button "Close" at bounding box center [1446, 271] width 217 height 29
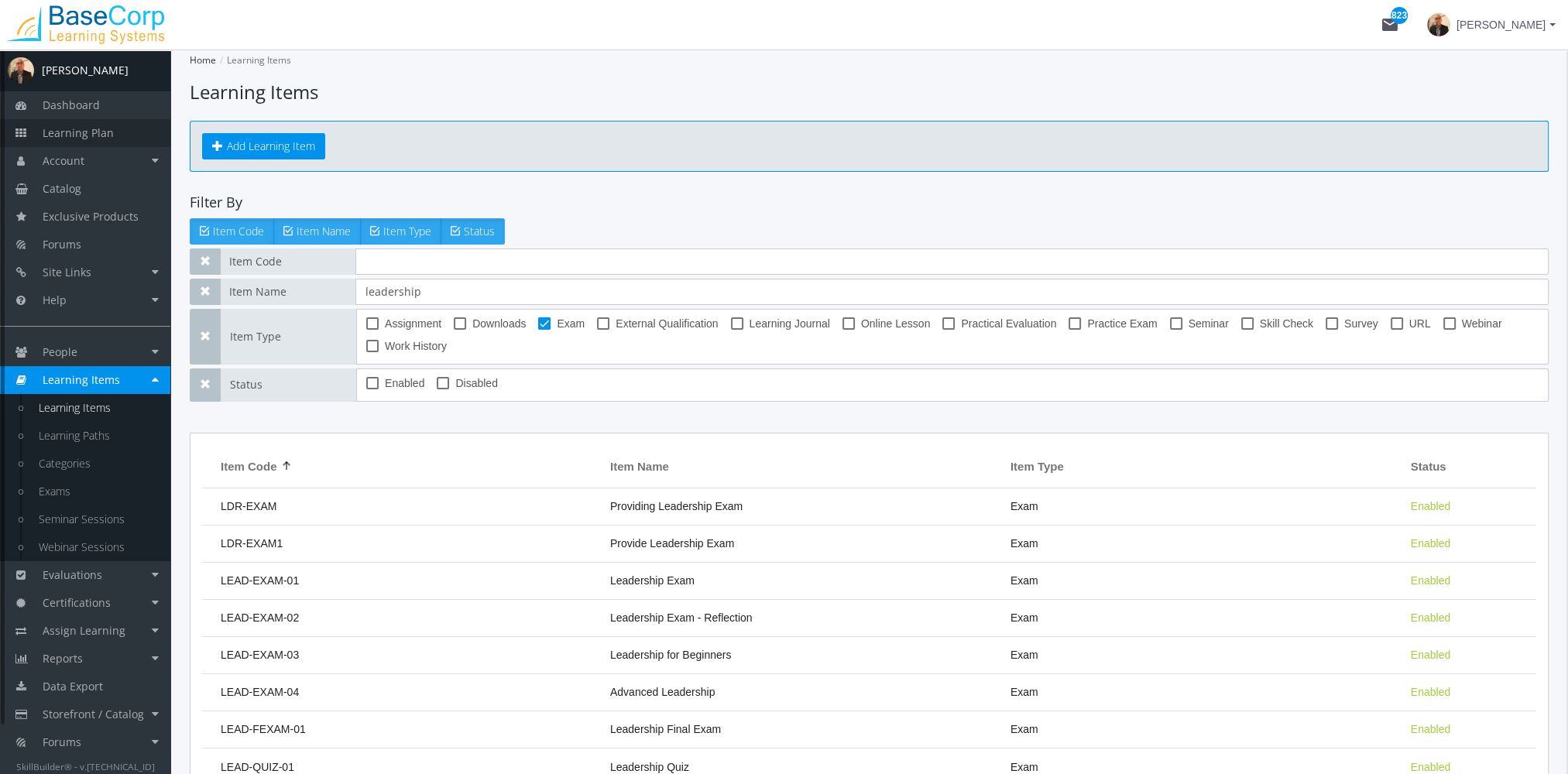
click at [88, 135] on span "Learning Plan" at bounding box center [79, 133] width 71 height 15
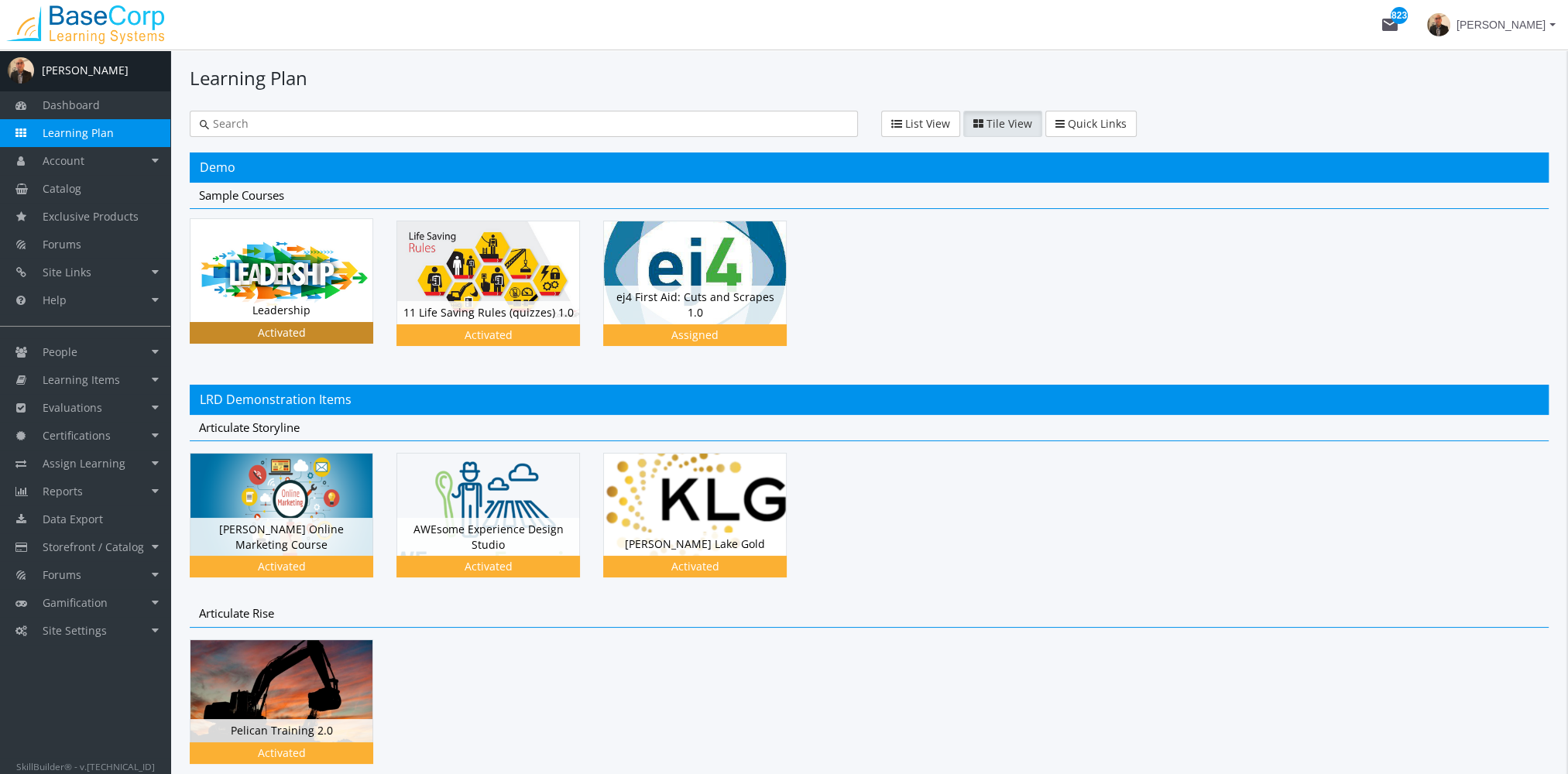
click at [294, 289] on img at bounding box center [281, 270] width 182 height 102
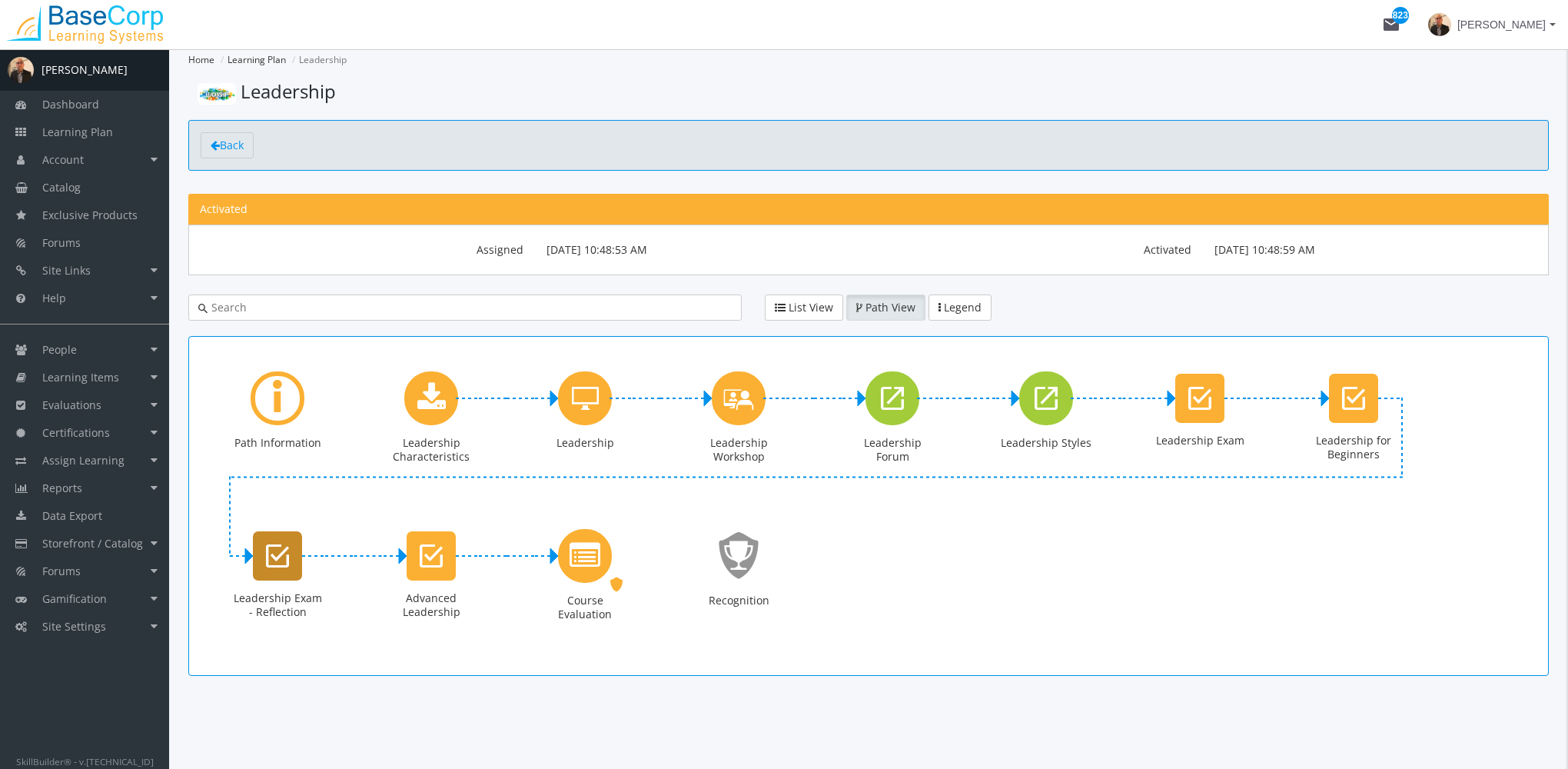
click at [283, 570] on div "Leadership Exam - Reflection" at bounding box center [277, 556] width 49 height 49
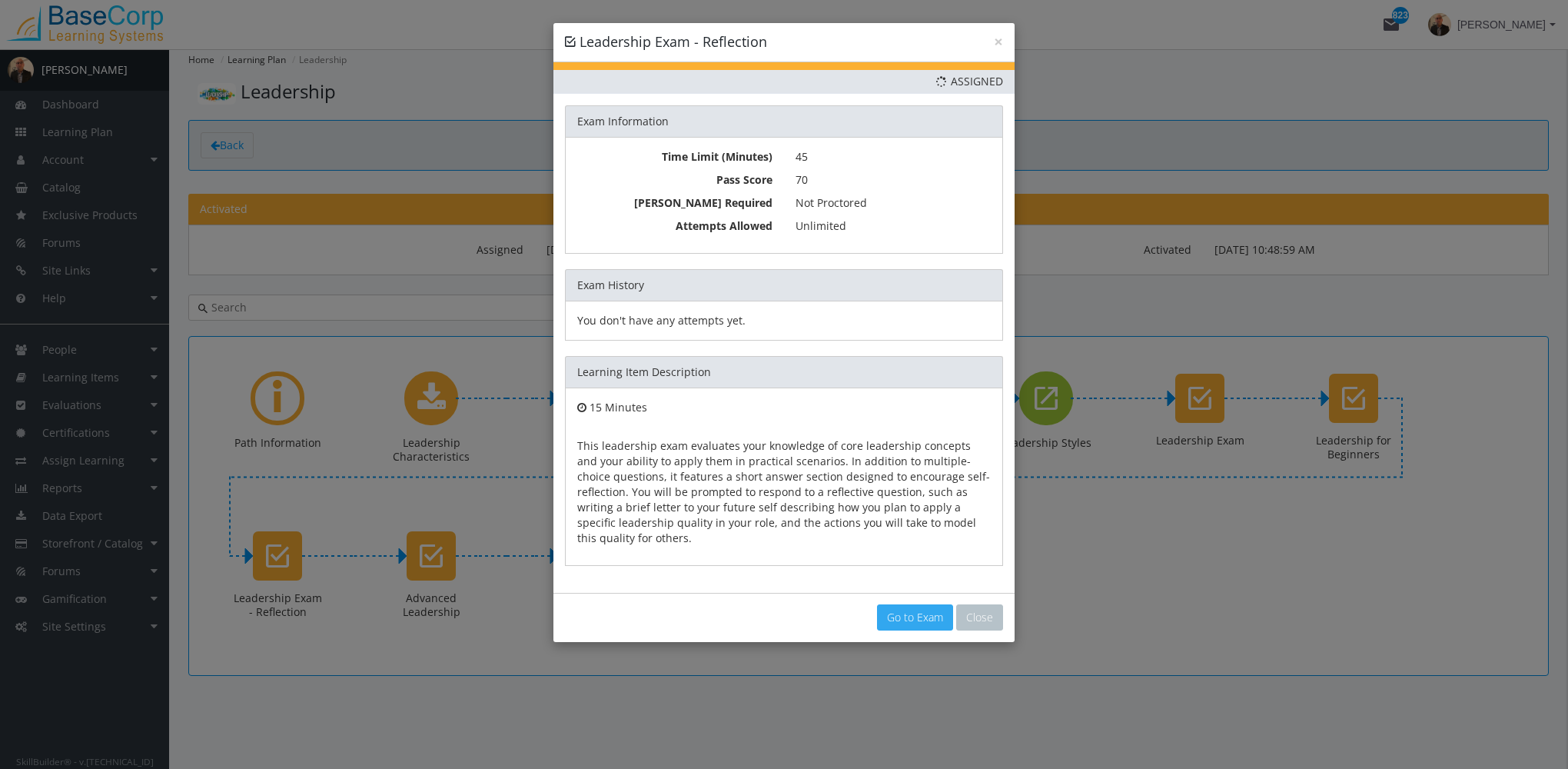
click at [895, 605] on link "Go to Exam" at bounding box center [915, 618] width 76 height 26
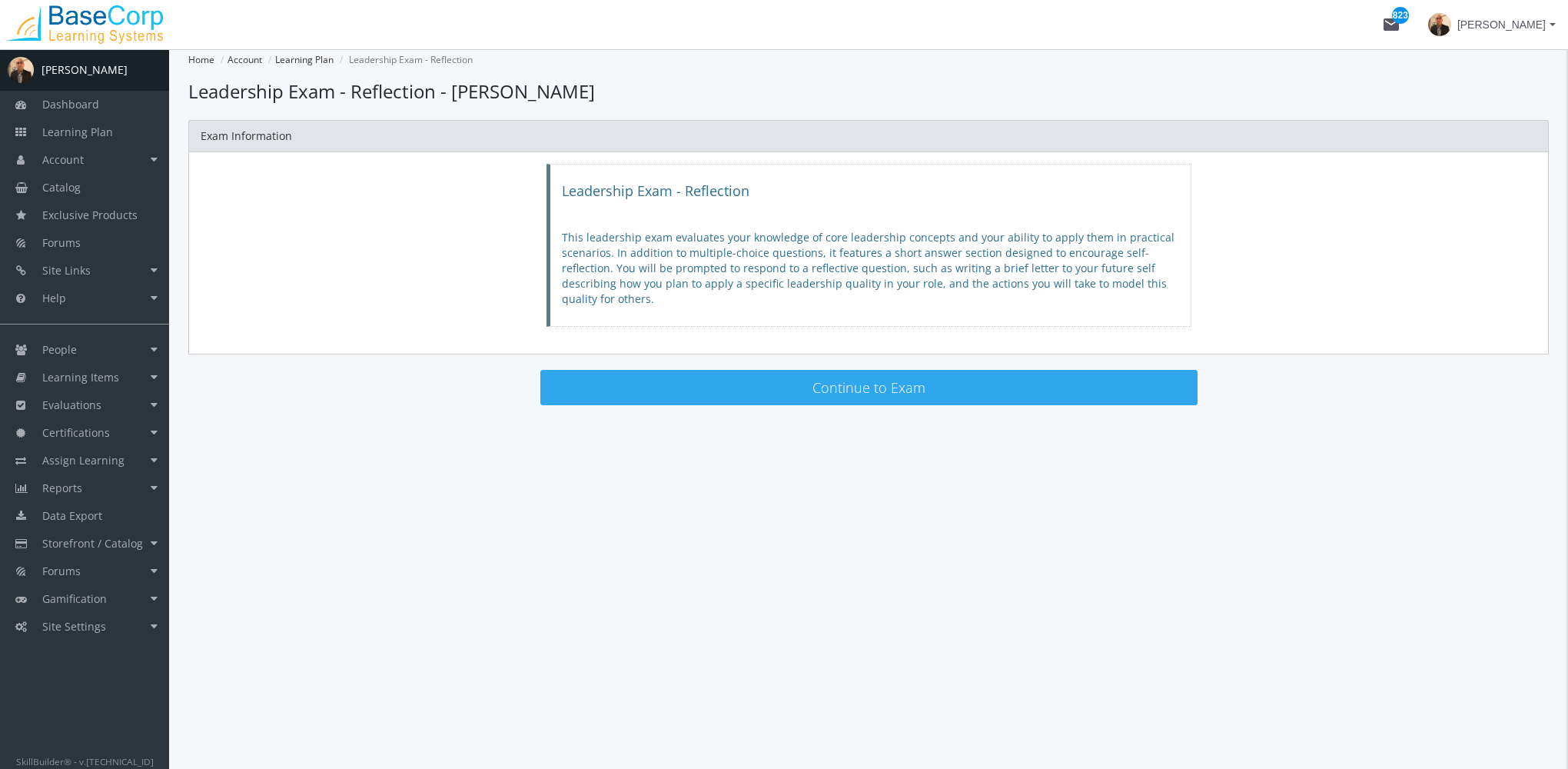
click at [806, 370] on button "Continue to Exam" at bounding box center [869, 387] width 657 height 35
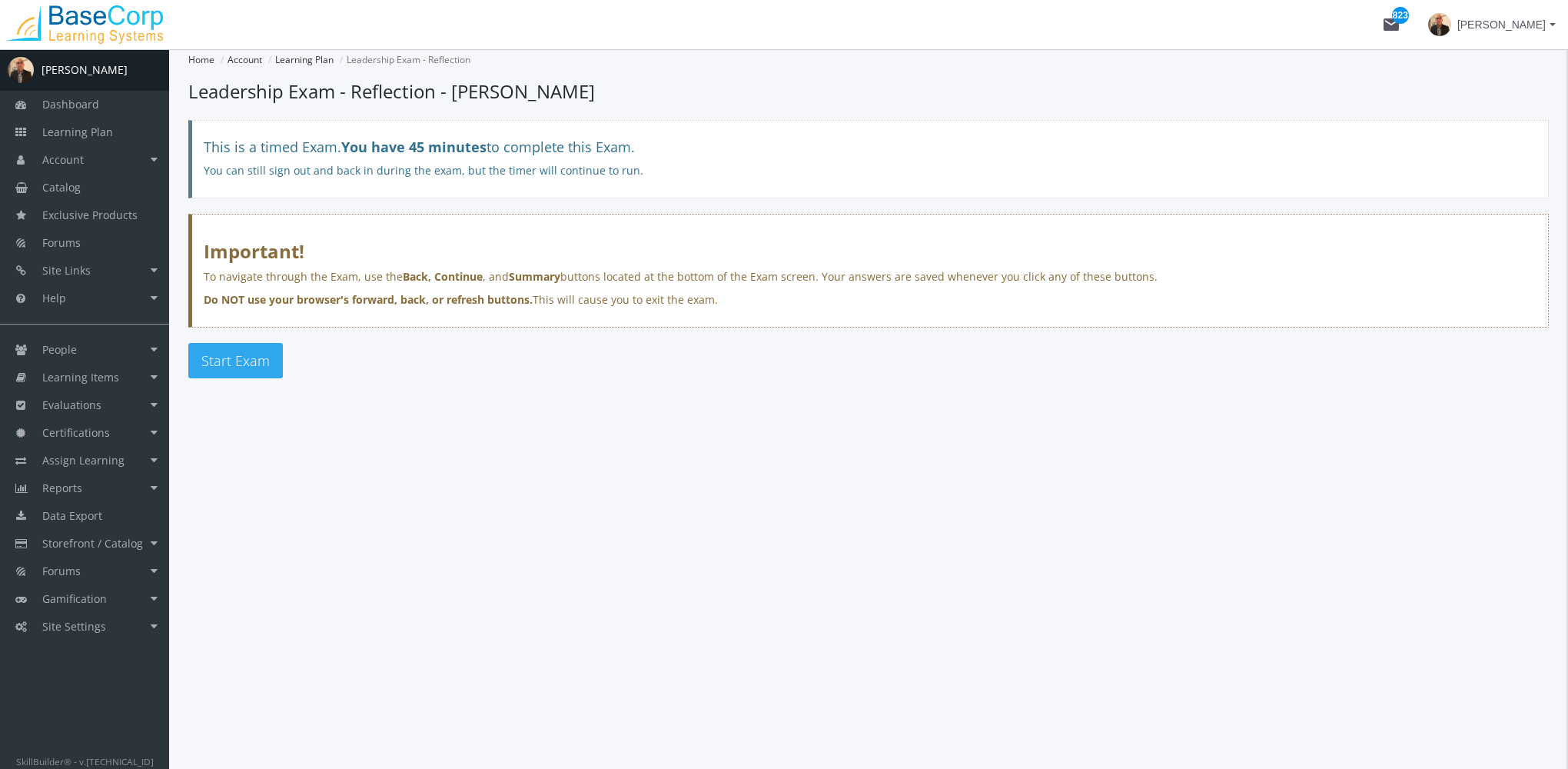
click at [254, 357] on span "Start Exam" at bounding box center [235, 360] width 68 height 19
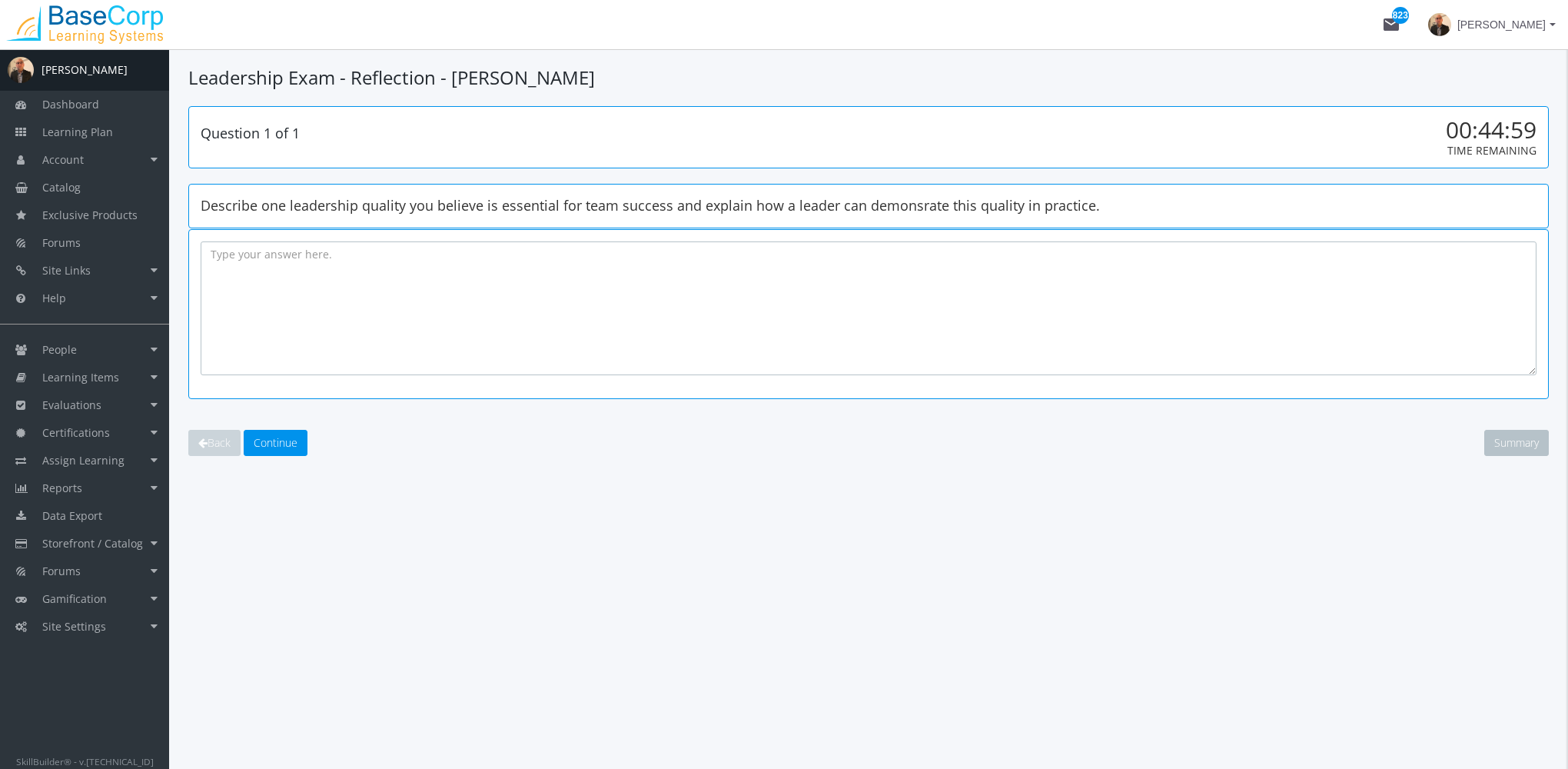
click at [398, 308] on textarea at bounding box center [869, 308] width 1336 height 134
type textarea "Leaders should communicate well."
click at [290, 439] on span "Continue" at bounding box center [275, 442] width 43 height 14
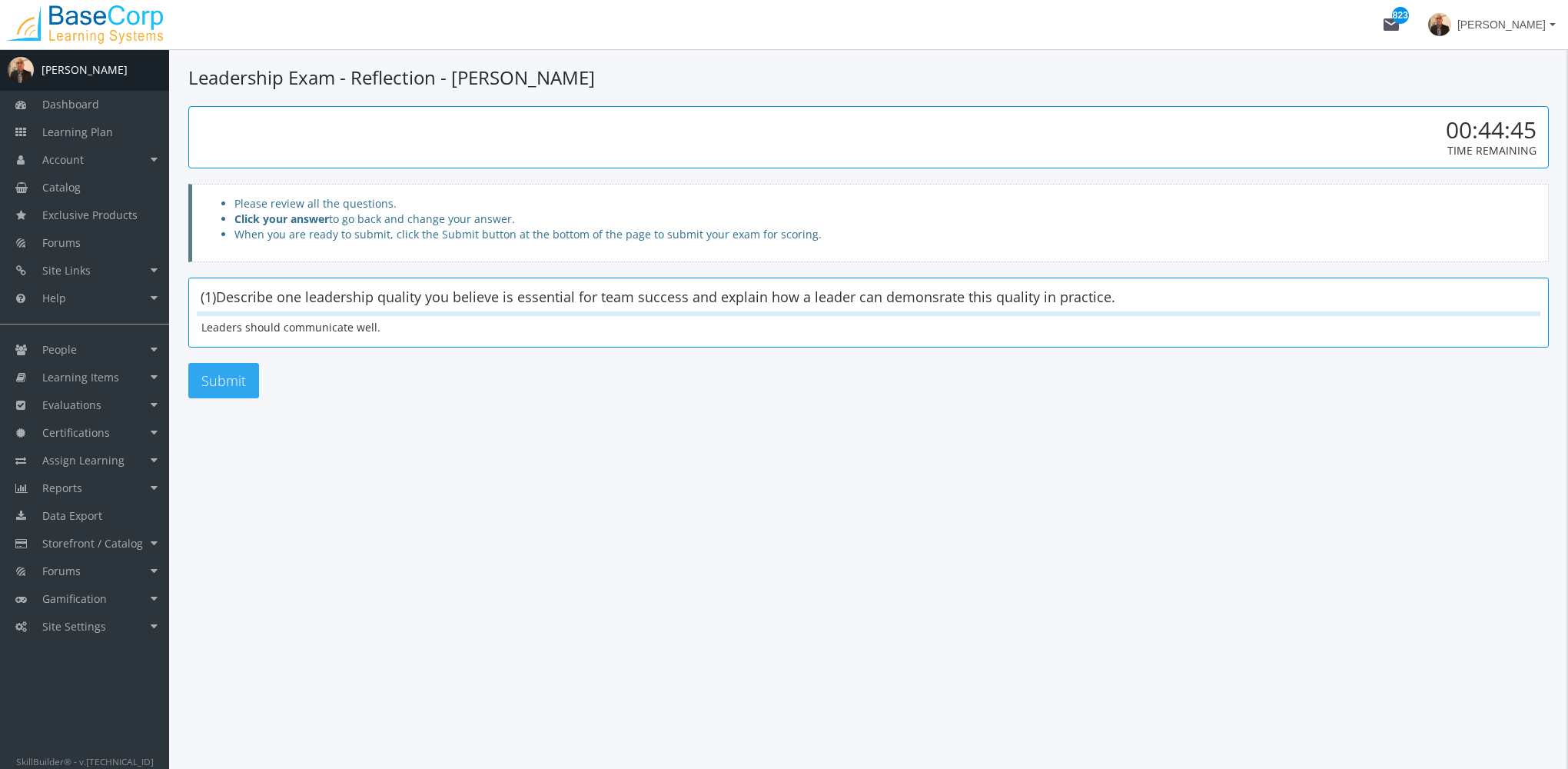
click at [250, 370] on button "Submit" at bounding box center [224, 381] width 71 height 35
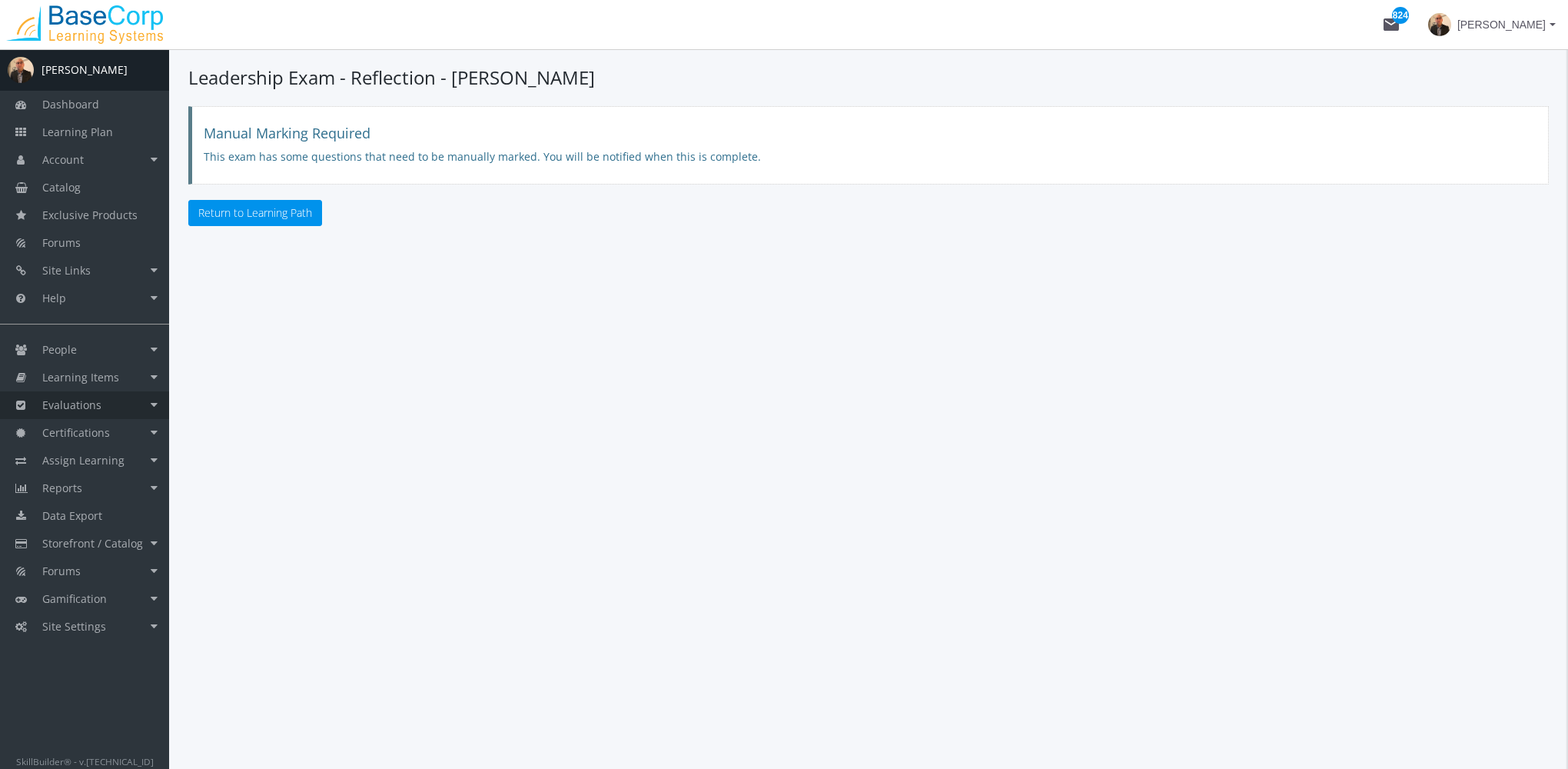
click at [118, 408] on link "Evaluations" at bounding box center [85, 405] width 169 height 27
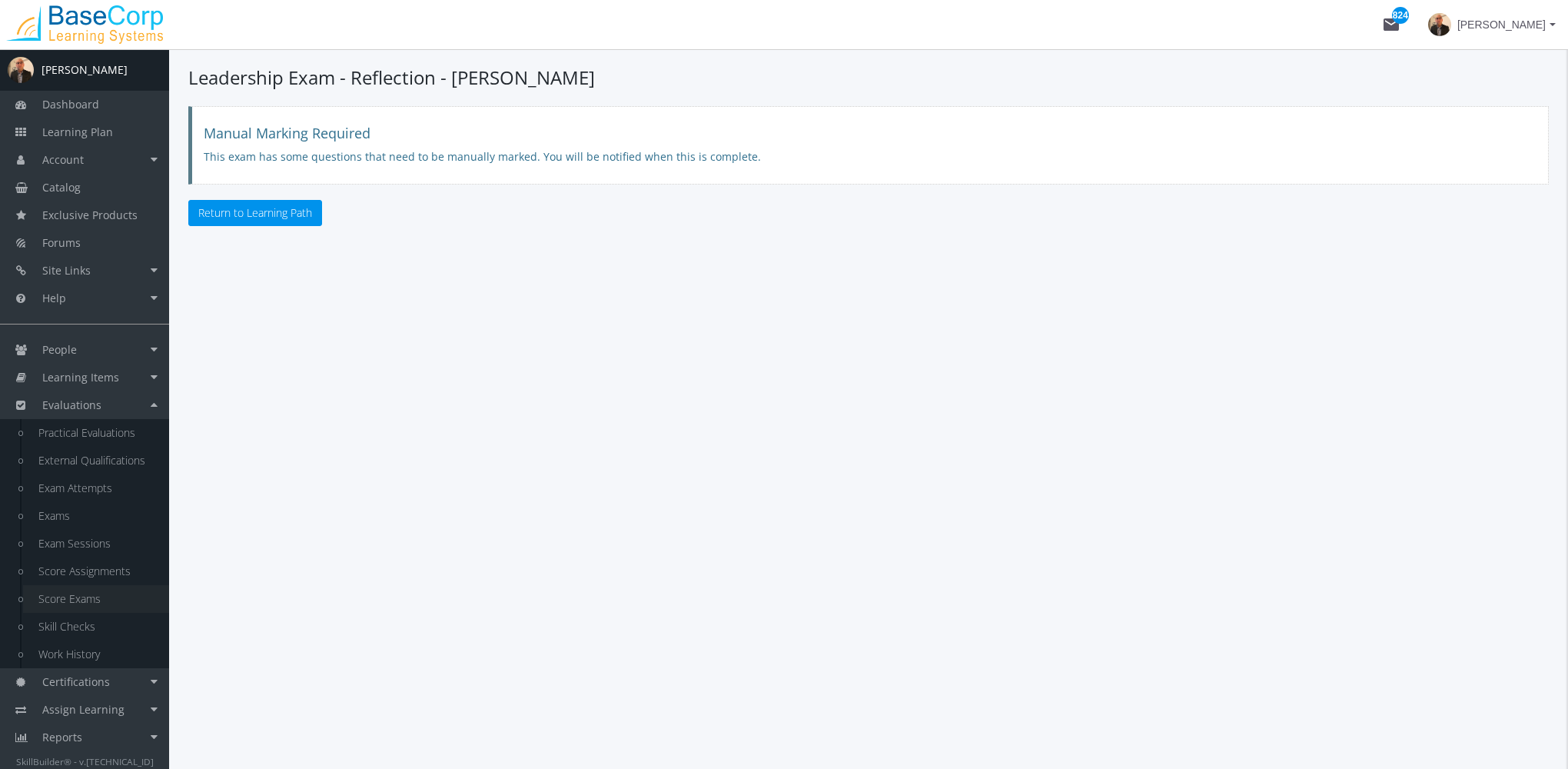
click at [118, 606] on link "Score Exams" at bounding box center [96, 599] width 146 height 27
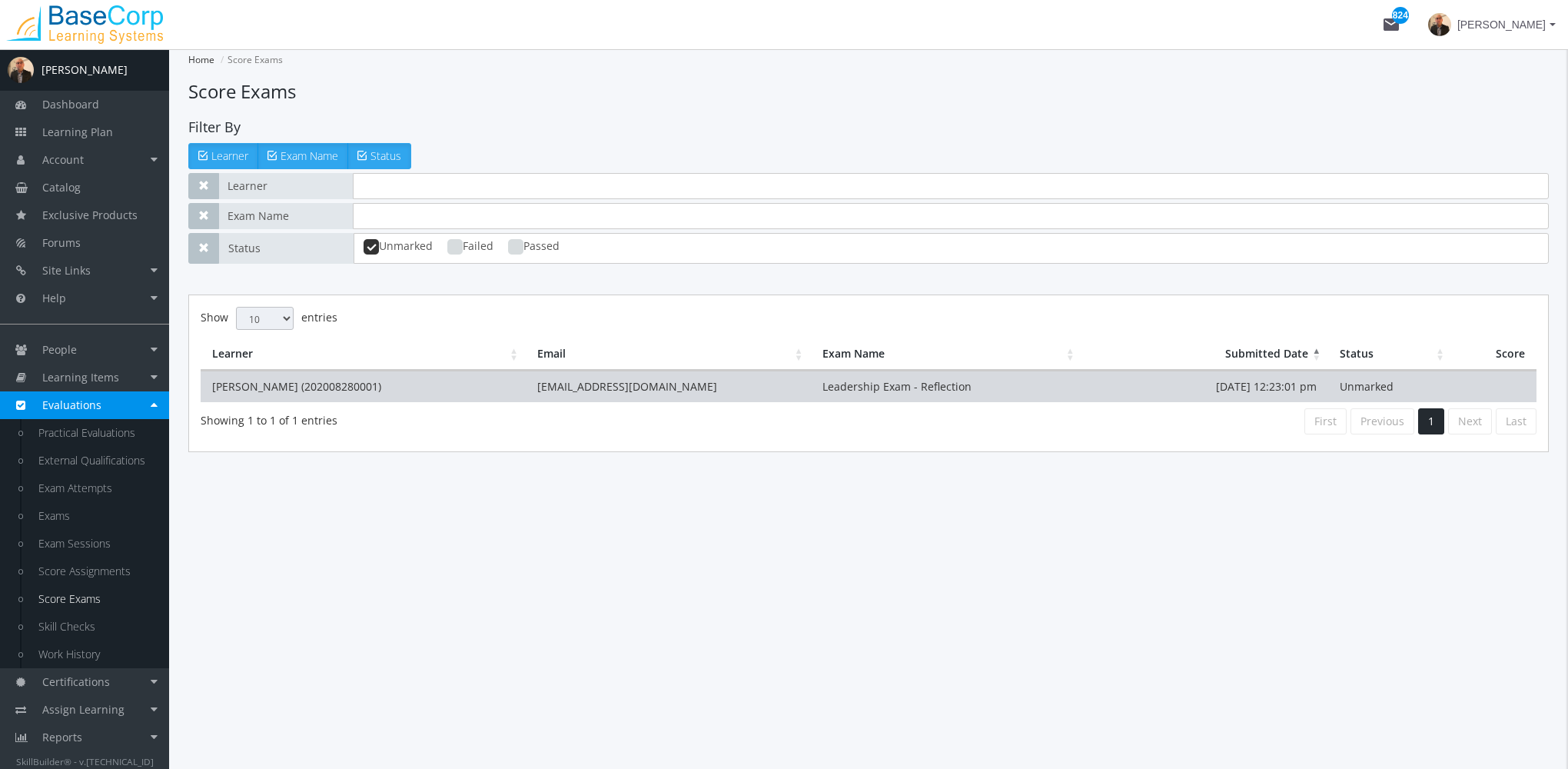
click at [360, 395] on td "[PERSON_NAME] (202008280001)" at bounding box center [363, 386] width 325 height 31
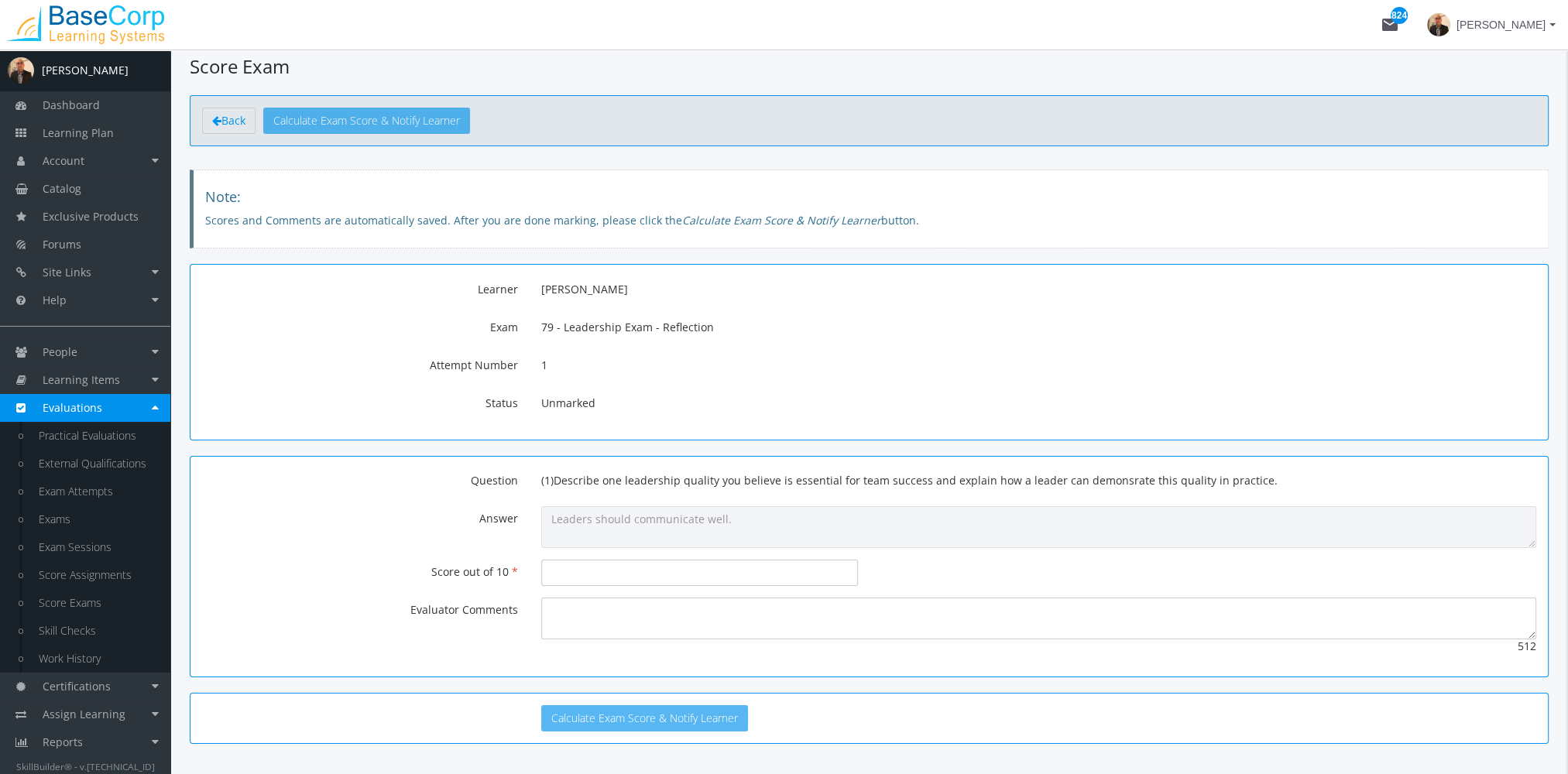
scroll to position [71, 0]
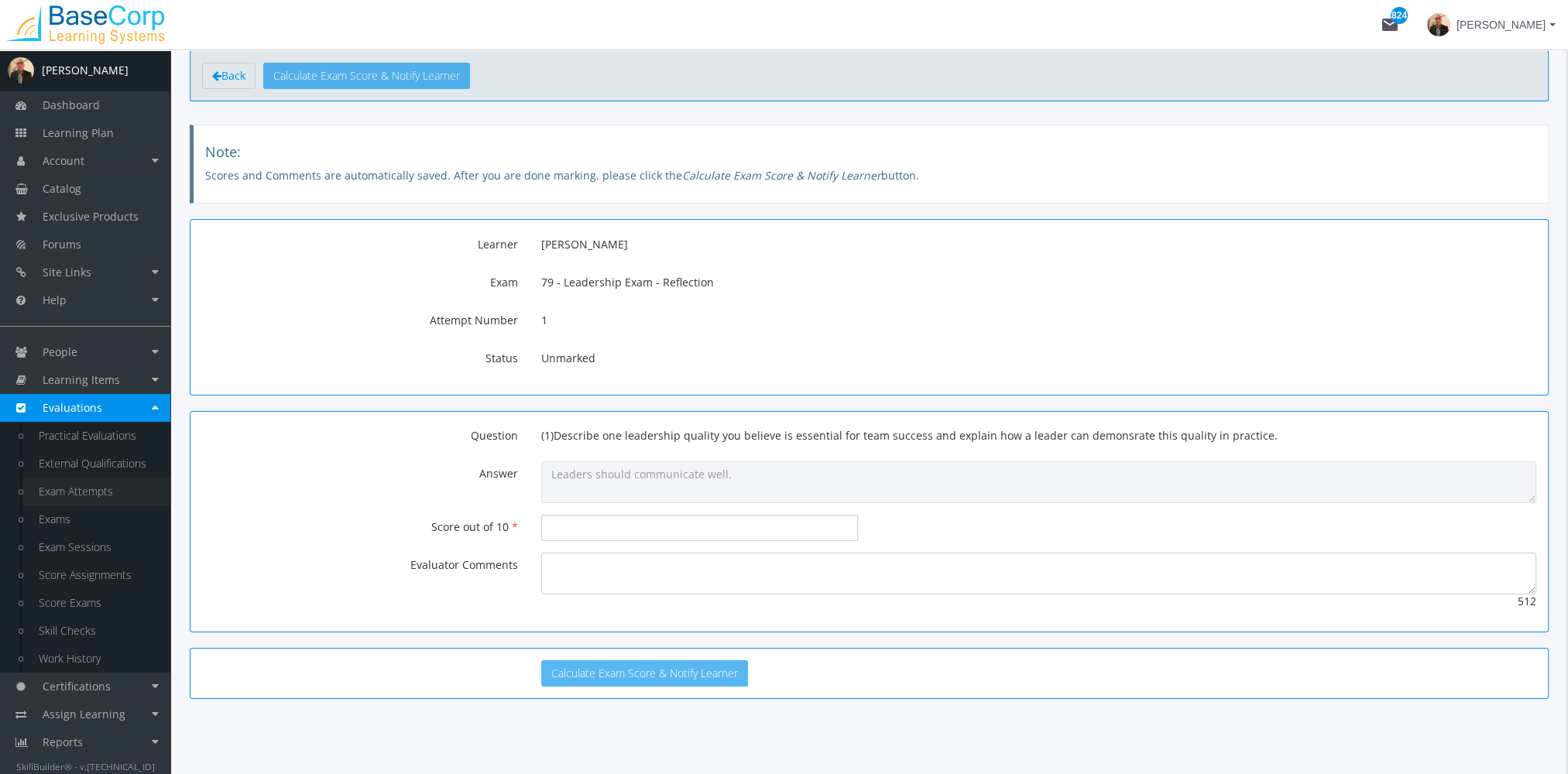
click at [123, 497] on link "Exam Attempts" at bounding box center [96, 491] width 147 height 28
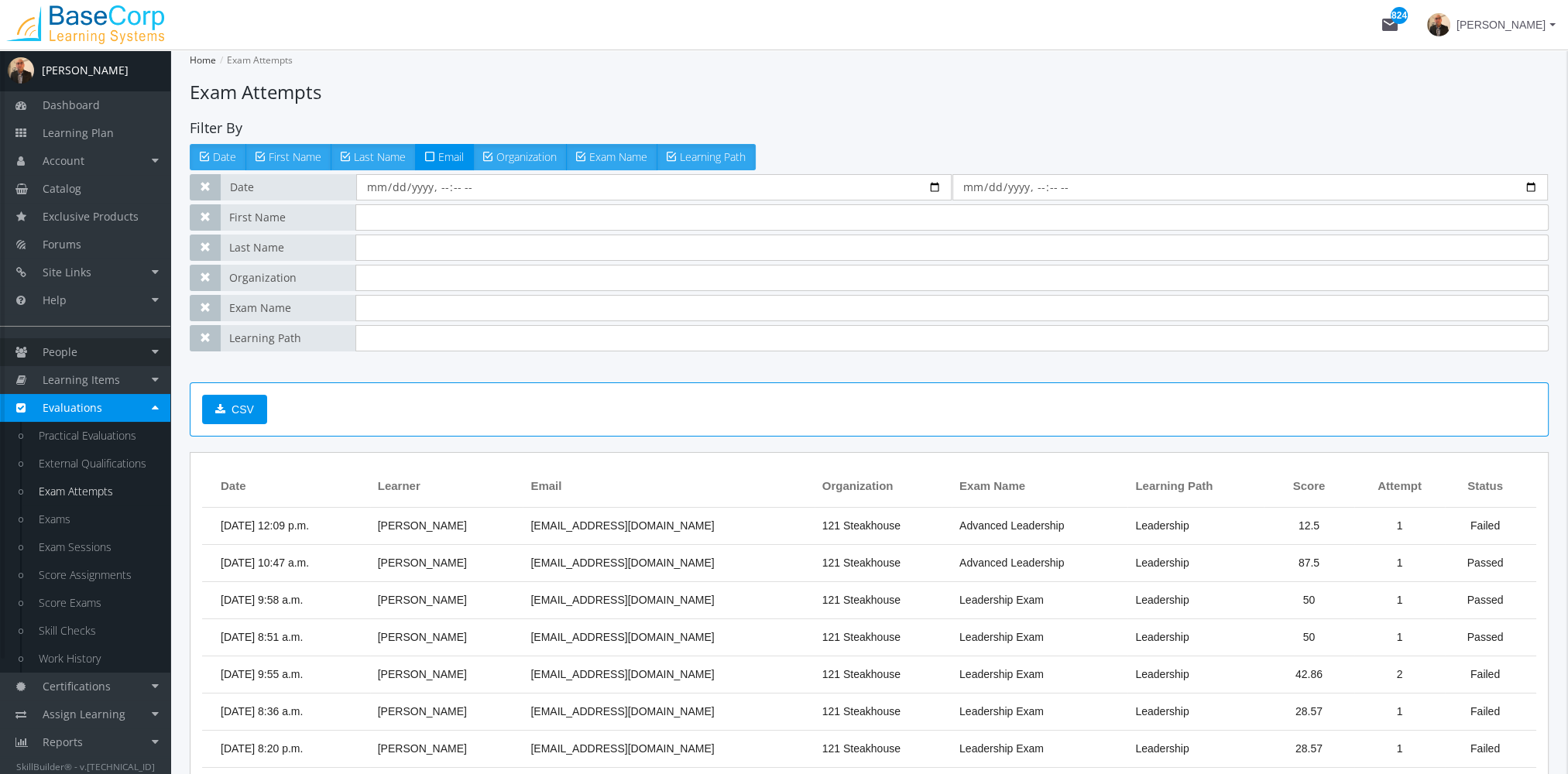
click at [94, 350] on link "People" at bounding box center [85, 352] width 170 height 28
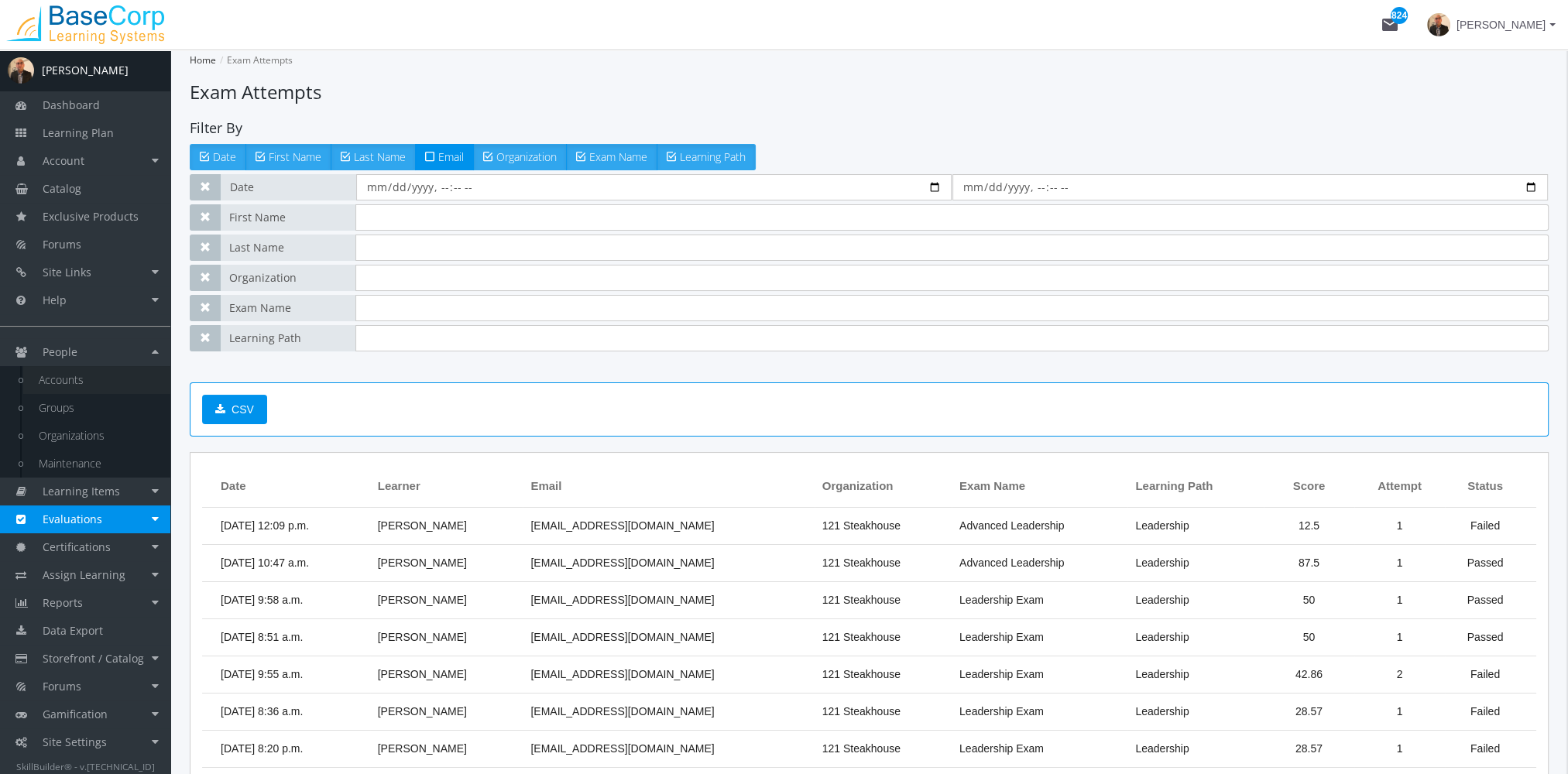
click at [89, 377] on link "Accounts" at bounding box center [96, 380] width 147 height 28
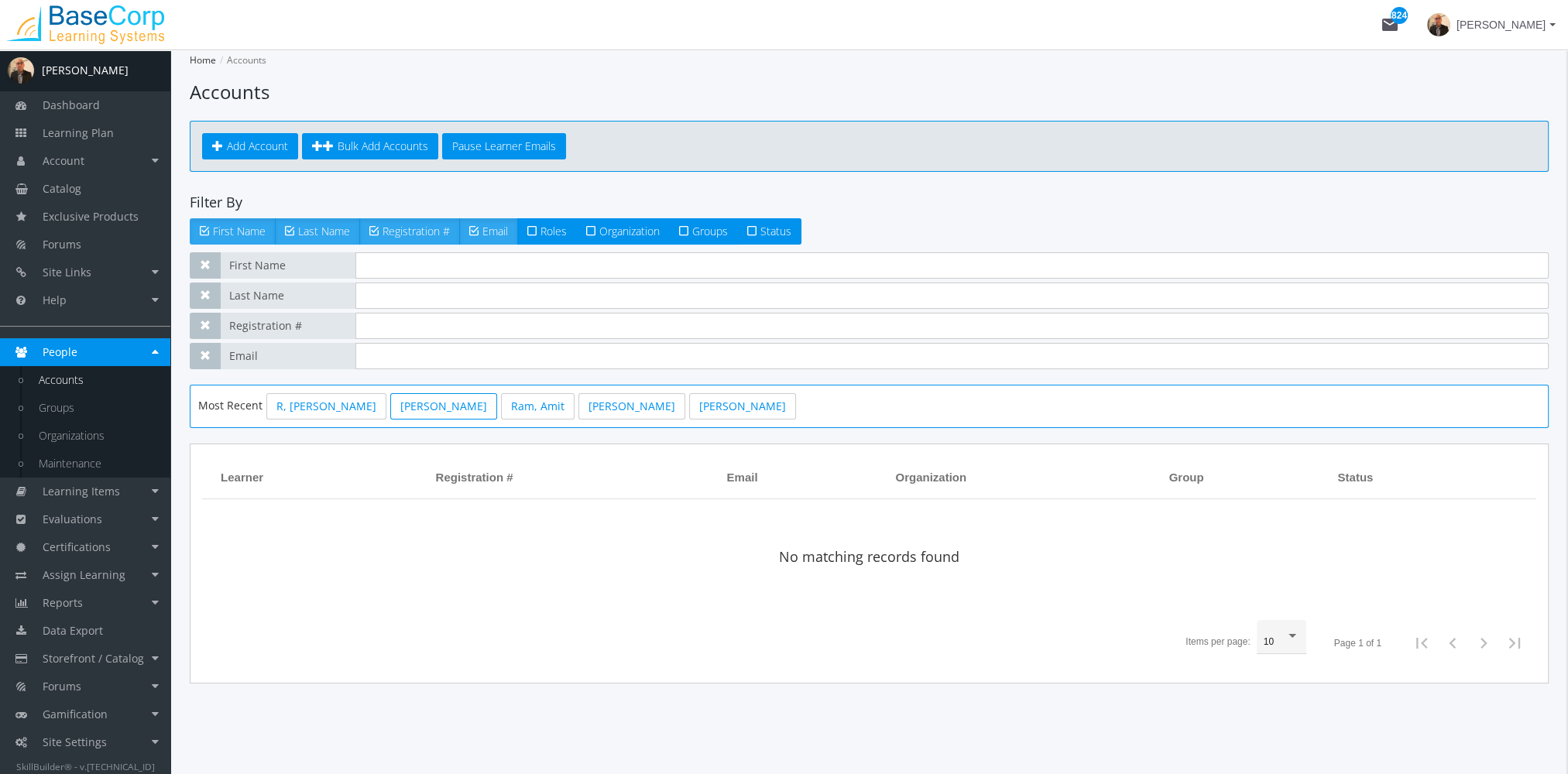
click at [390, 396] on link "[PERSON_NAME]" at bounding box center [443, 406] width 107 height 26
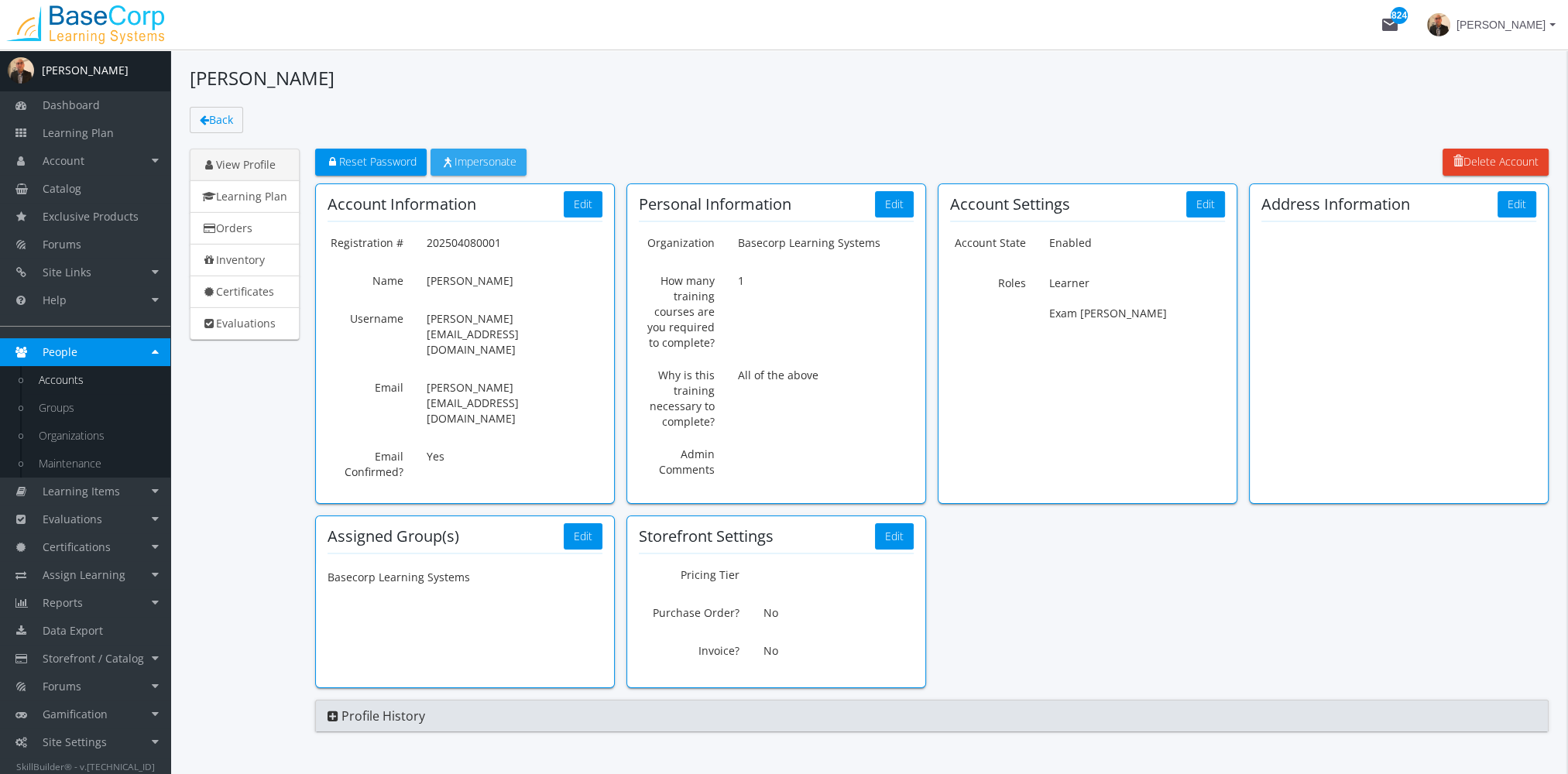
click at [489, 160] on span "Impersonate" at bounding box center [478, 161] width 76 height 15
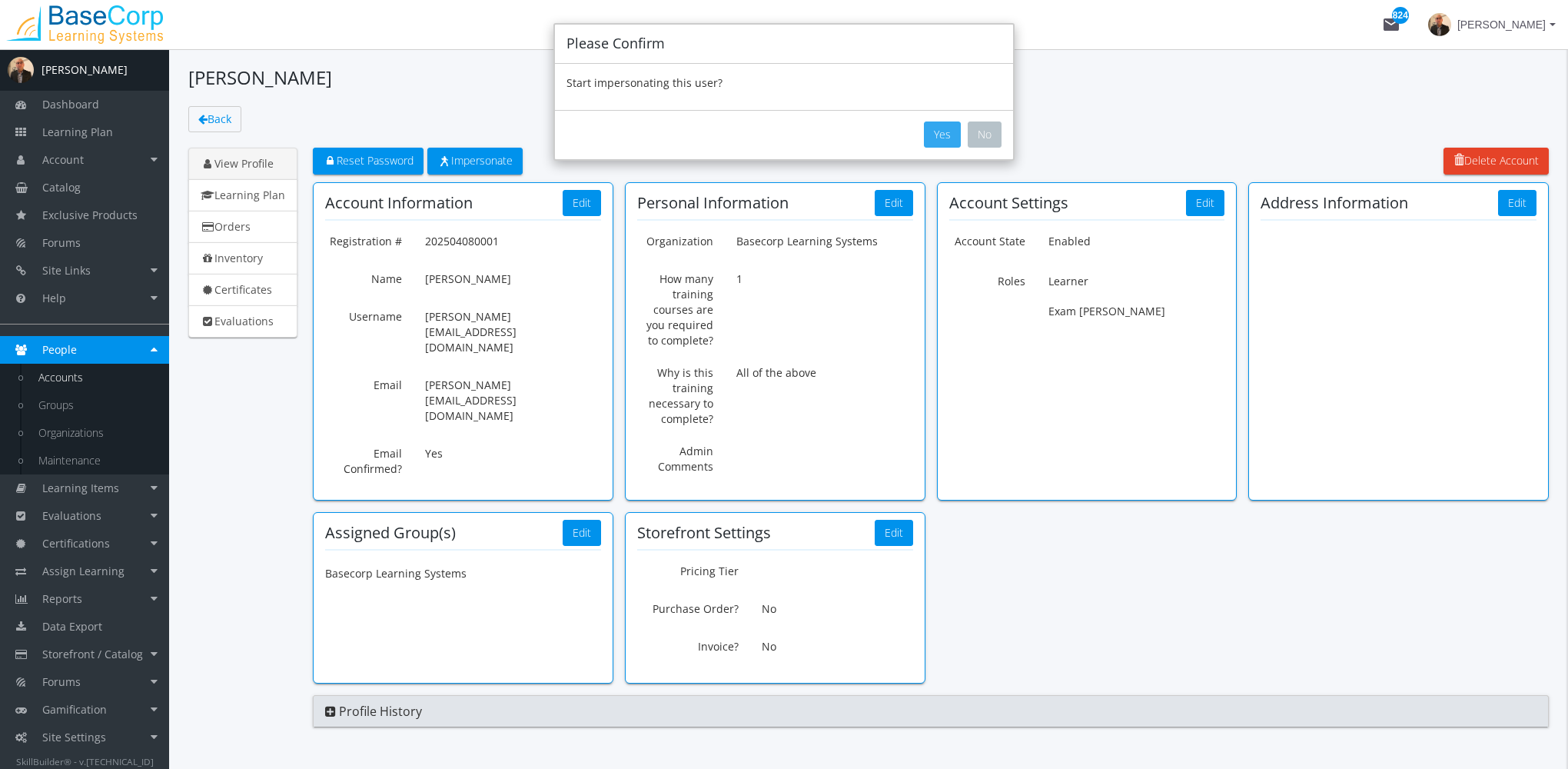
click at [943, 139] on button "Yes" at bounding box center [943, 134] width 37 height 26
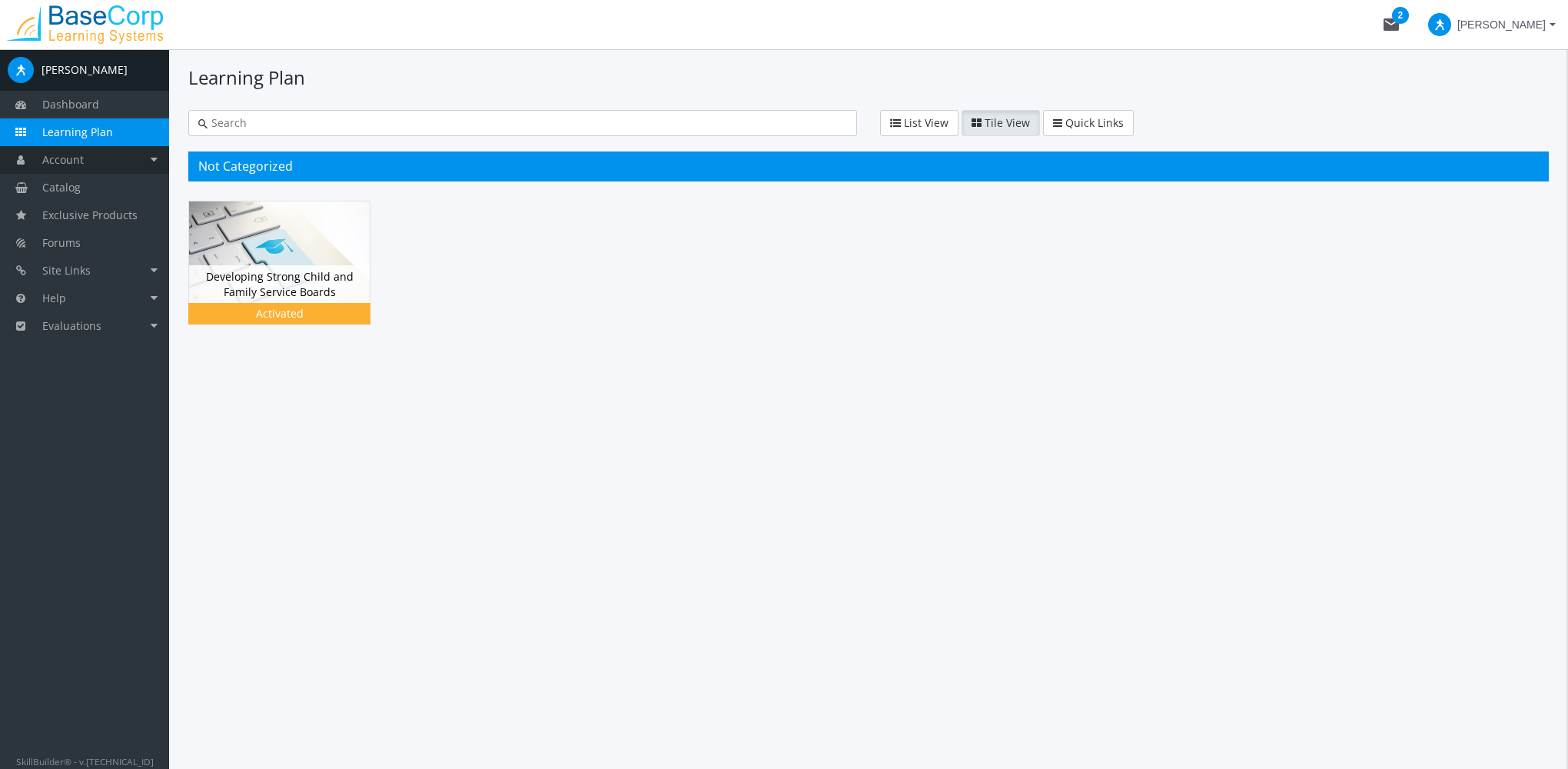
click at [95, 163] on link "Account" at bounding box center [85, 159] width 169 height 27
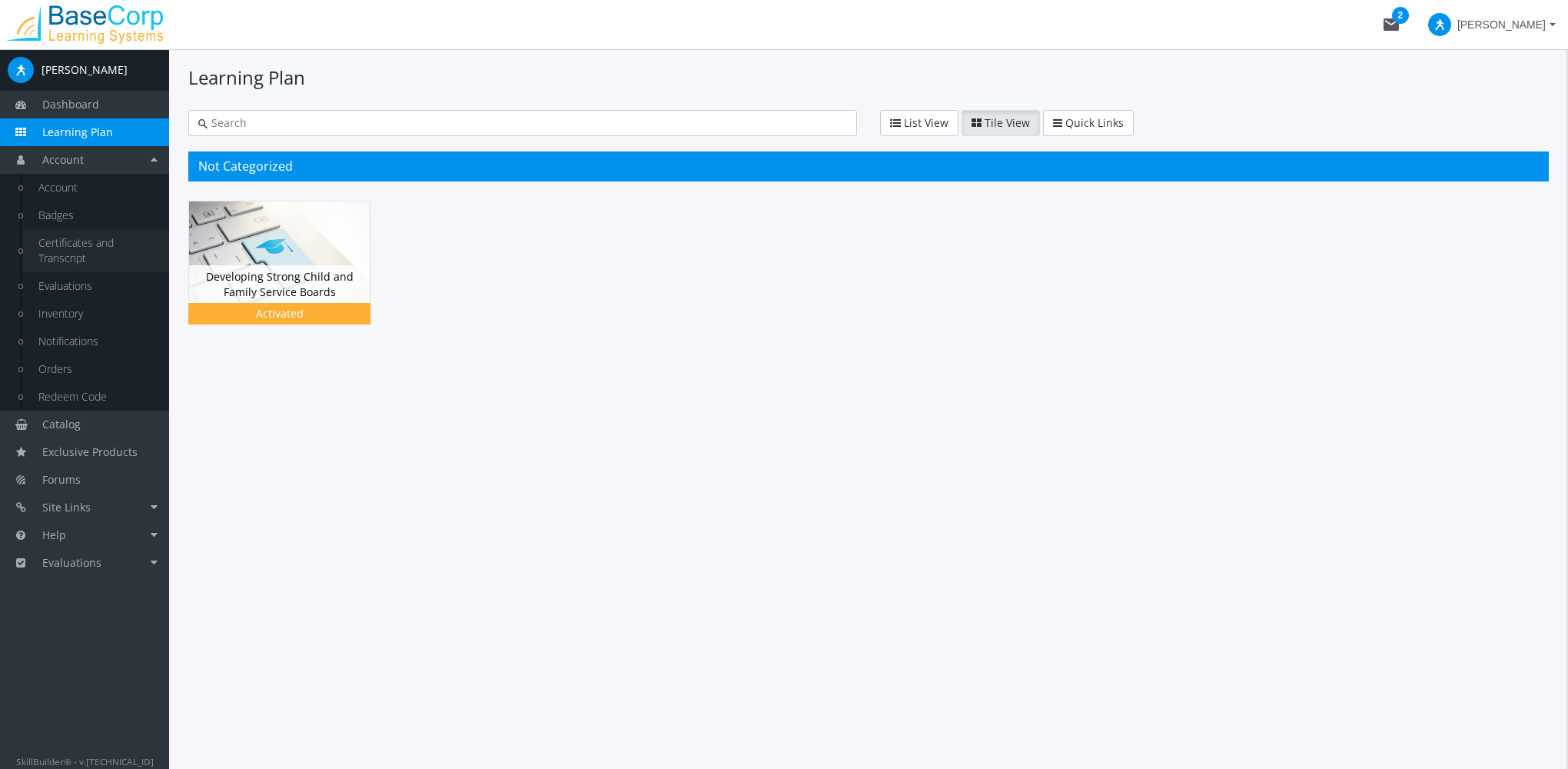
click at [92, 246] on link "Certificates and Transcript" at bounding box center [96, 250] width 146 height 43
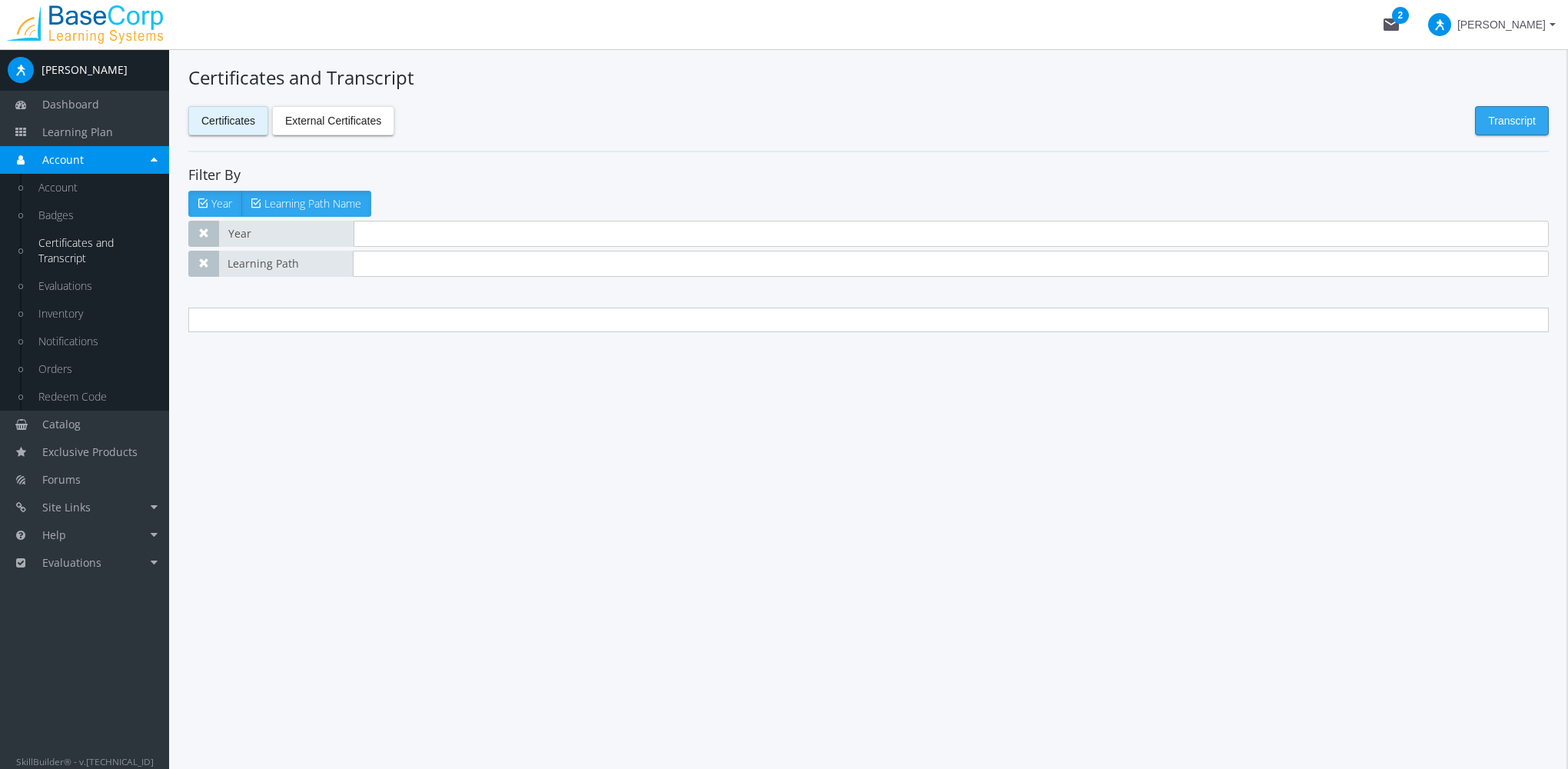
click at [1512, 125] on span "Transcript" at bounding box center [1512, 121] width 47 height 27
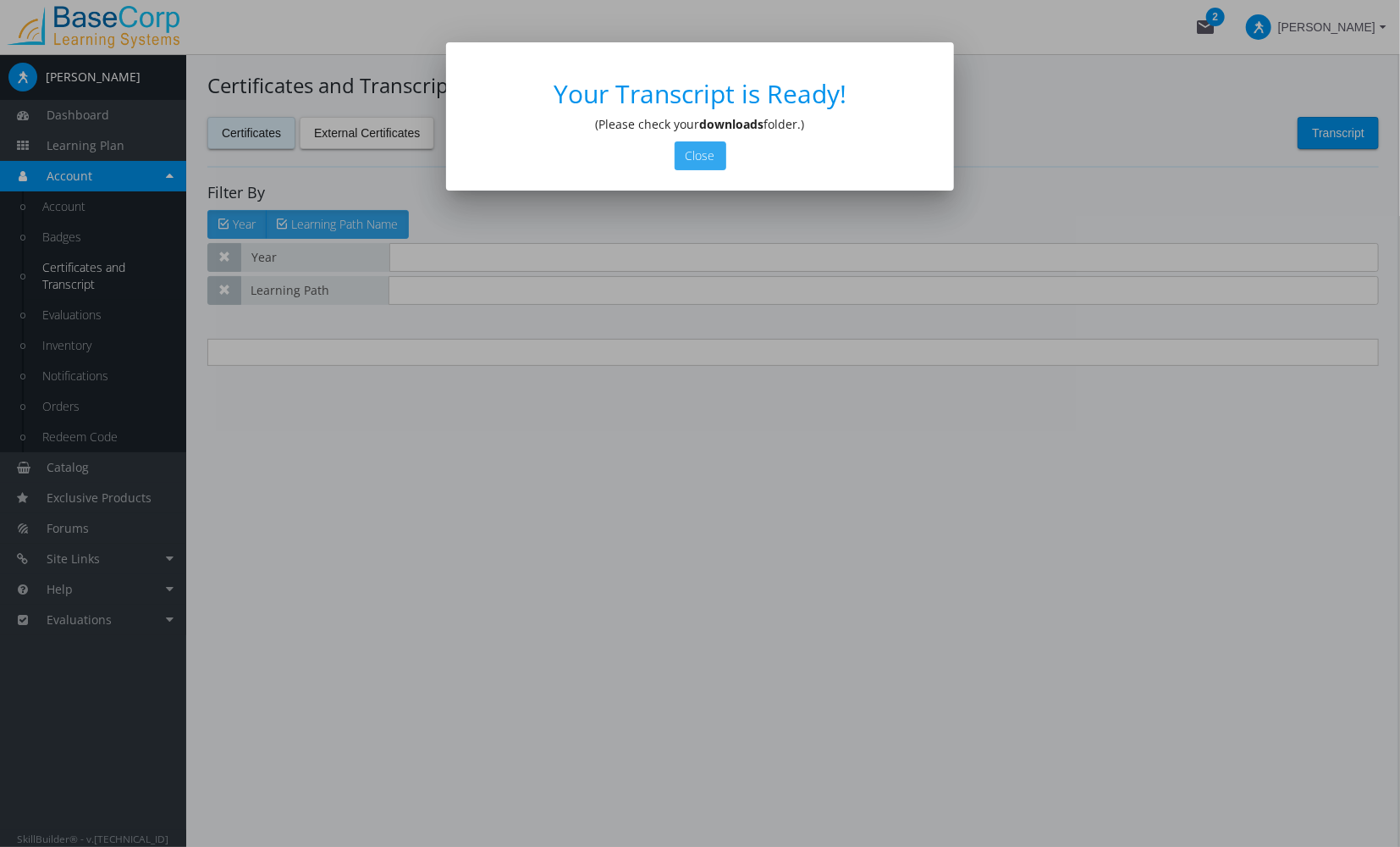
click at [694, 147] on button "Close" at bounding box center [700, 155] width 51 height 28
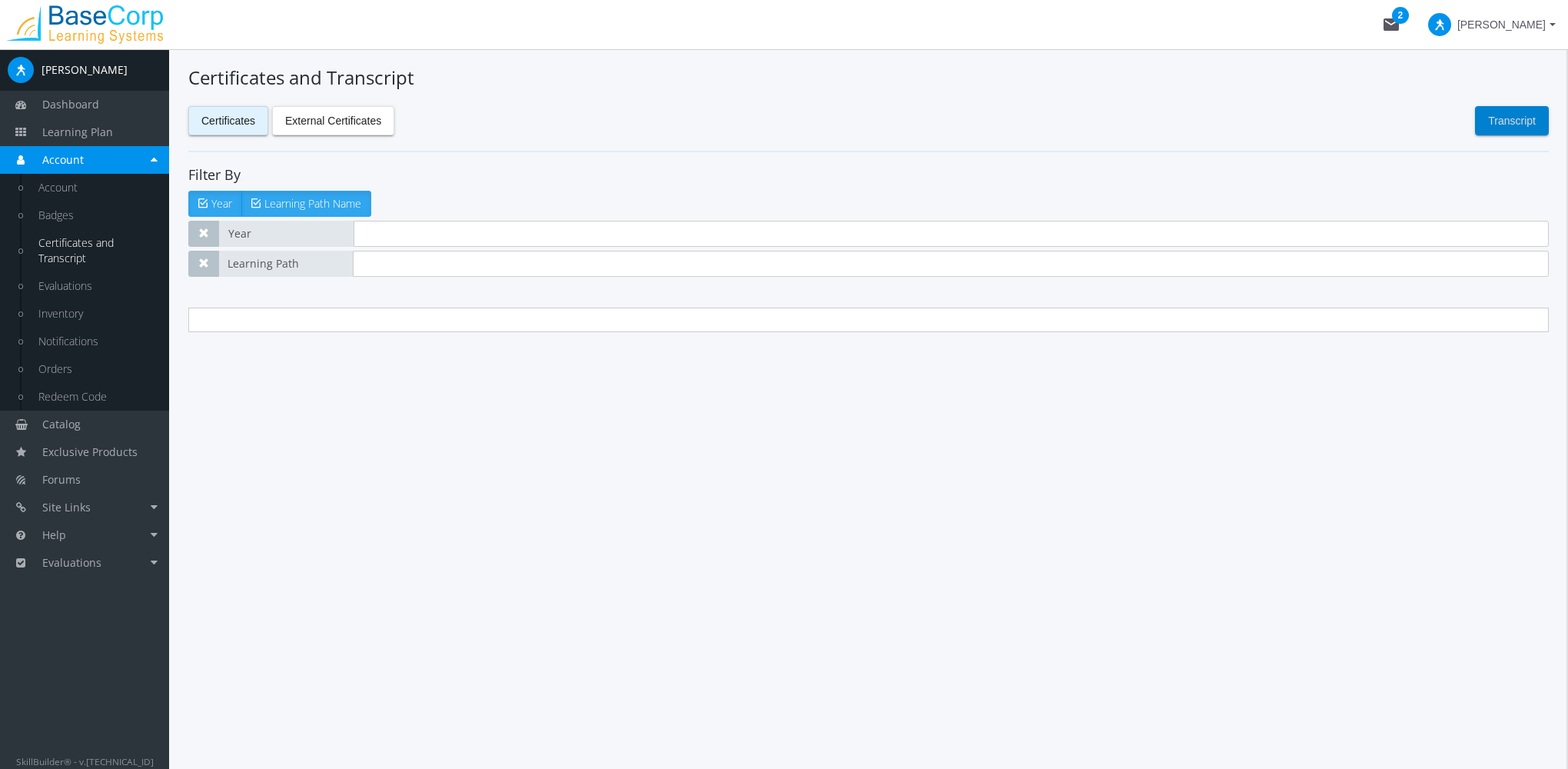
click at [1451, 21] on span at bounding box center [1439, 24] width 23 height 23
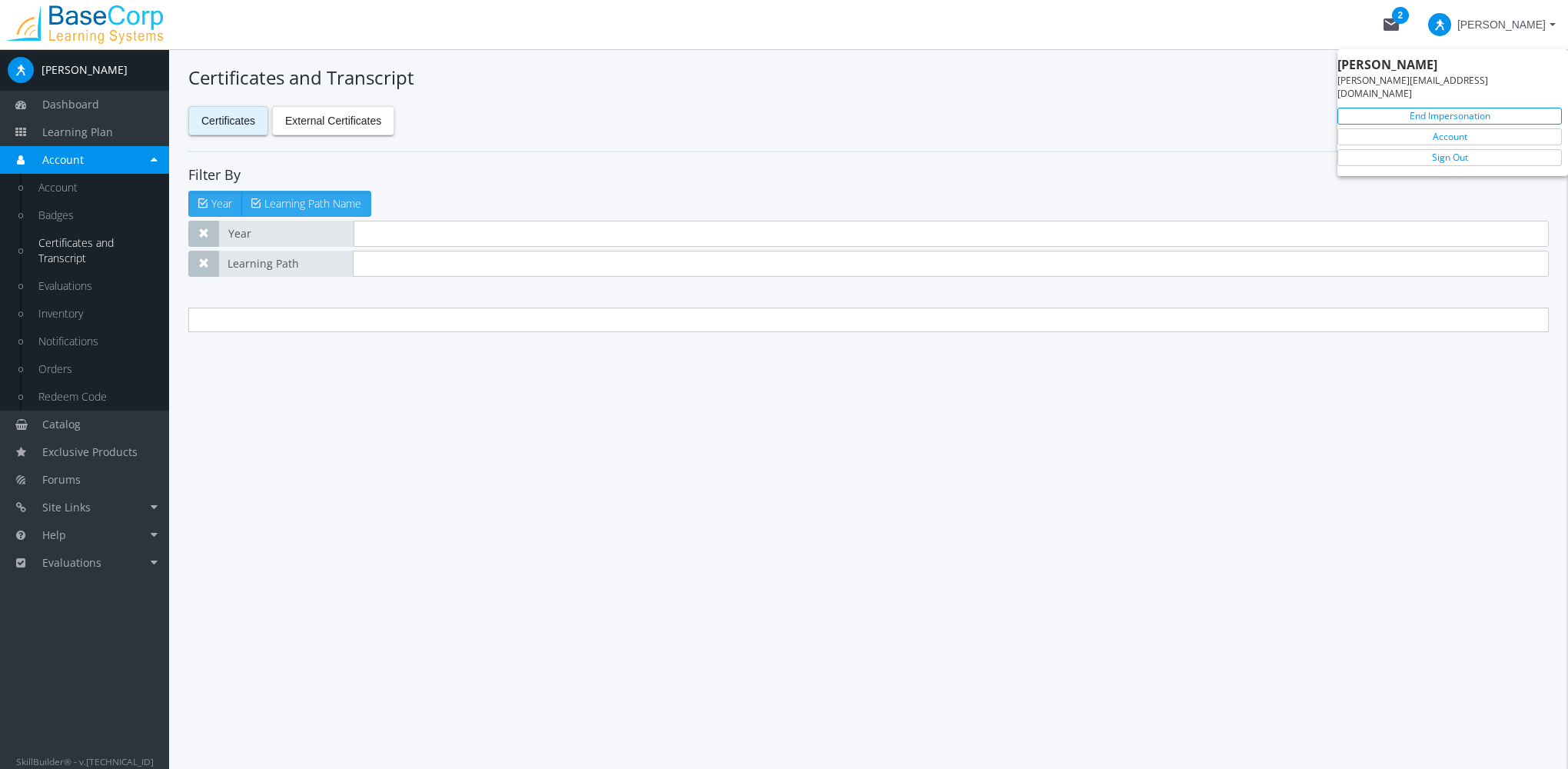
click at [1460, 108] on link "End Impersonation" at bounding box center [1450, 116] width 225 height 17
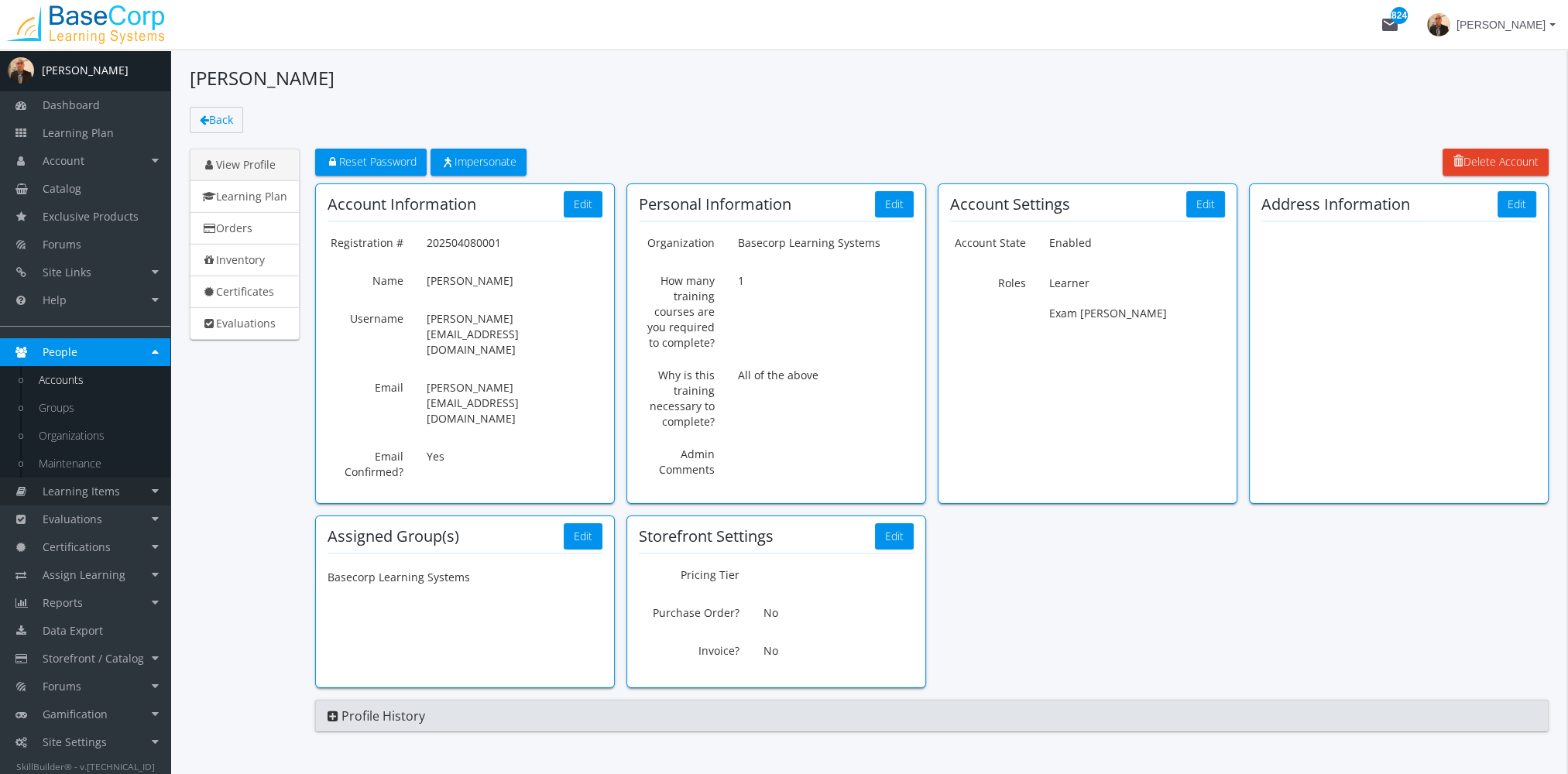
click at [114, 494] on span "Learning Items" at bounding box center [81, 491] width 77 height 15
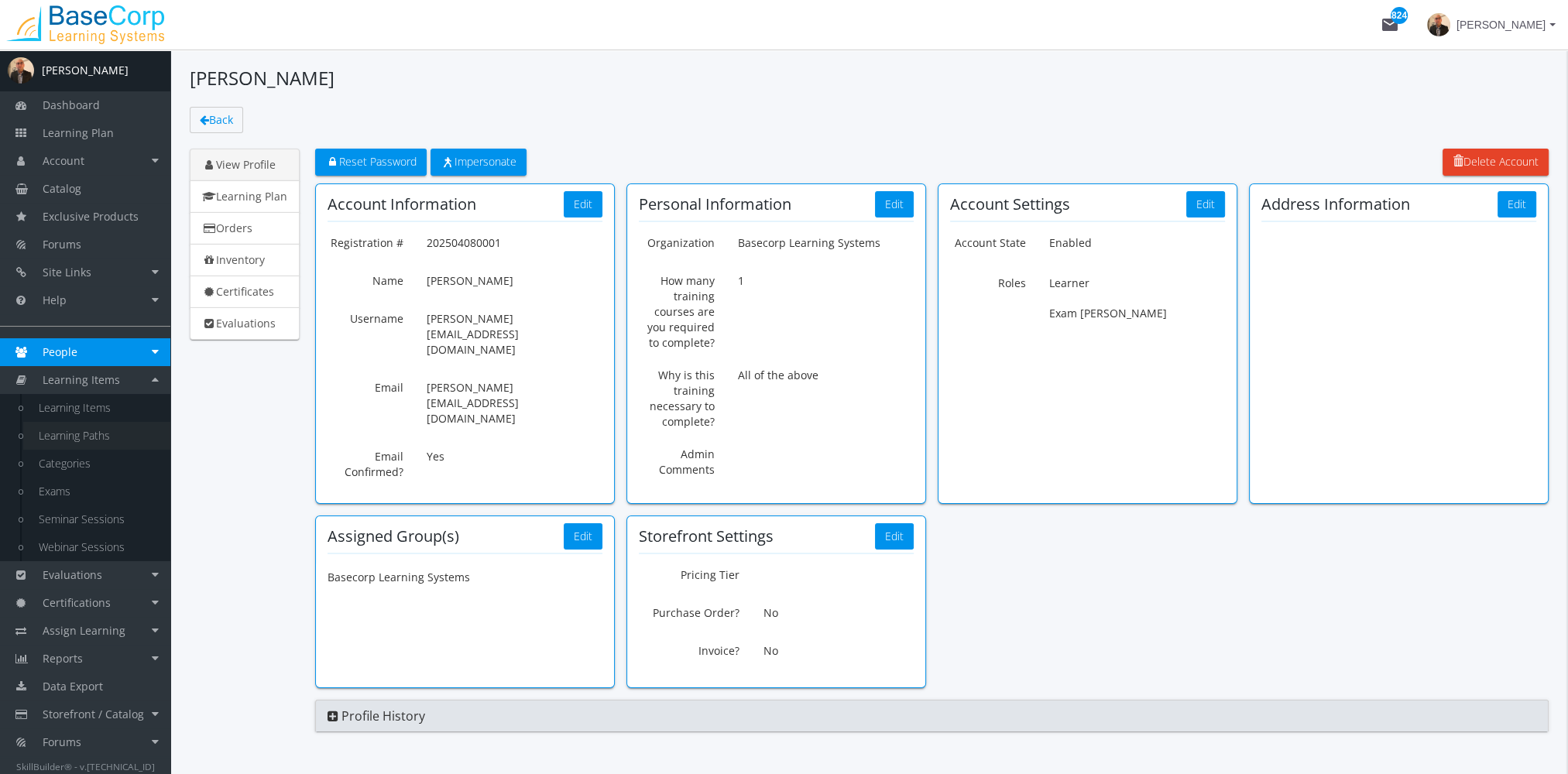
click at [83, 439] on link "Learning Paths" at bounding box center [96, 435] width 147 height 28
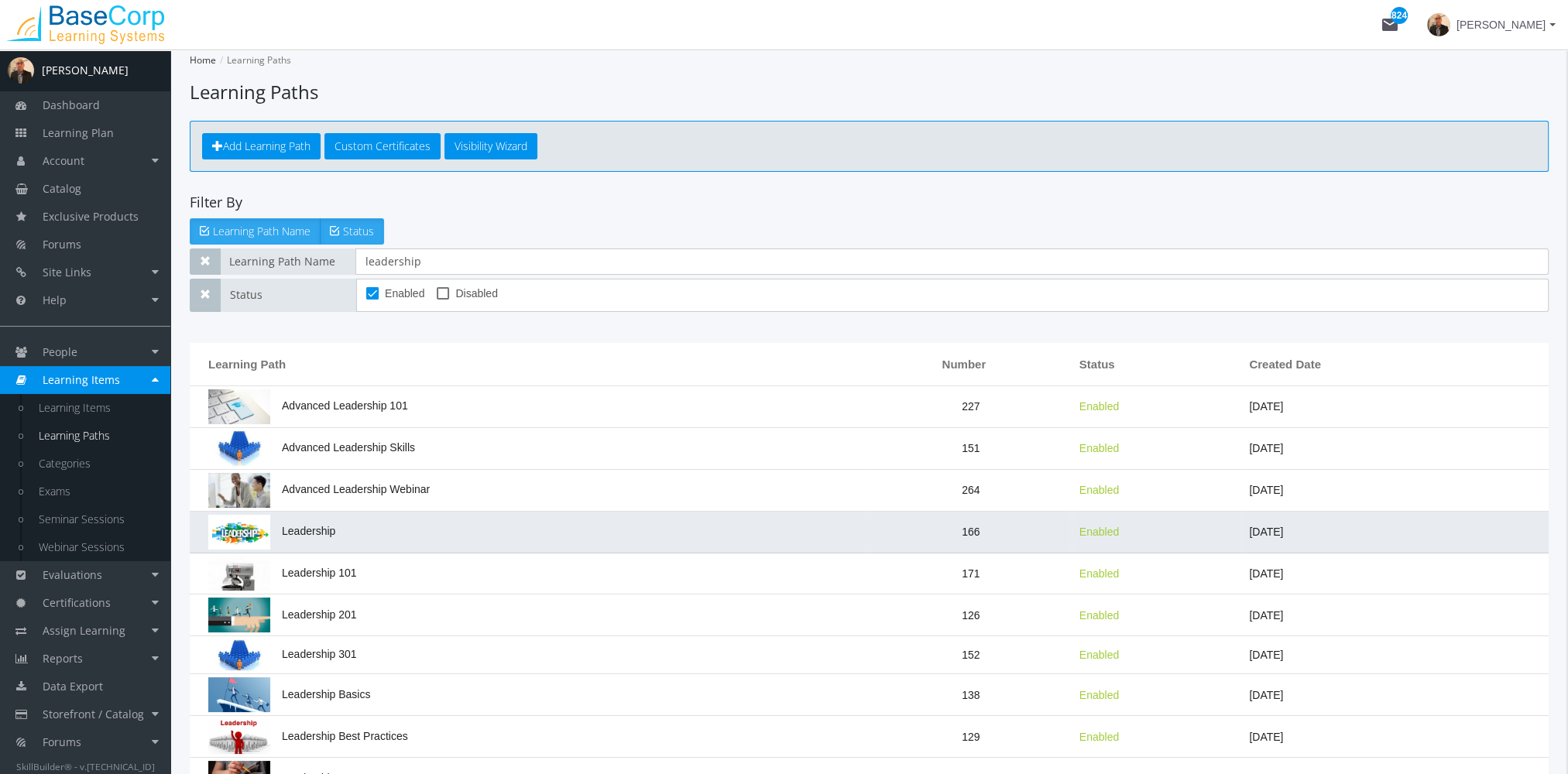
click at [359, 529] on td "Leadership" at bounding box center [529, 532] width 680 height 42
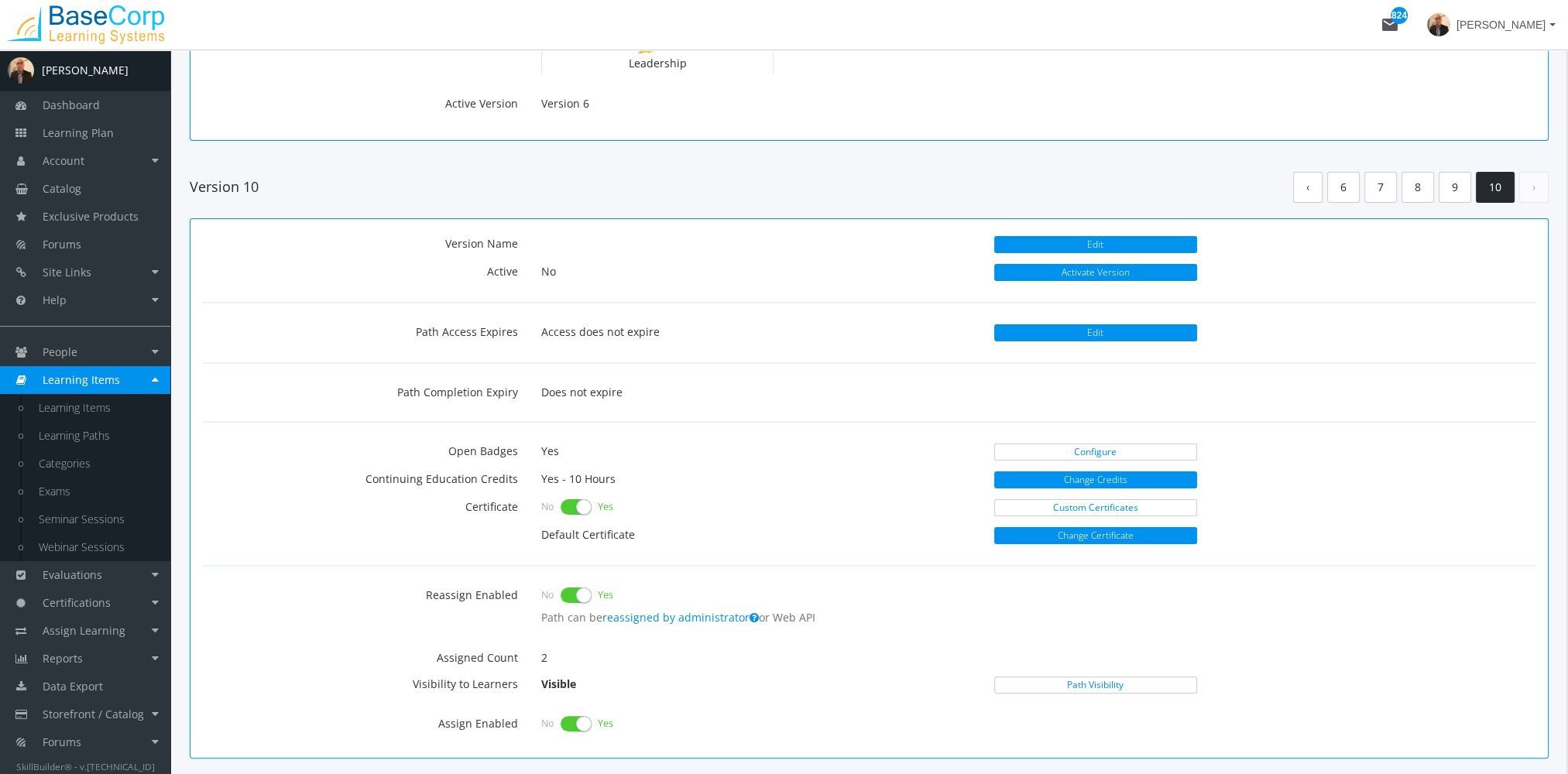
scroll to position [387, 0]
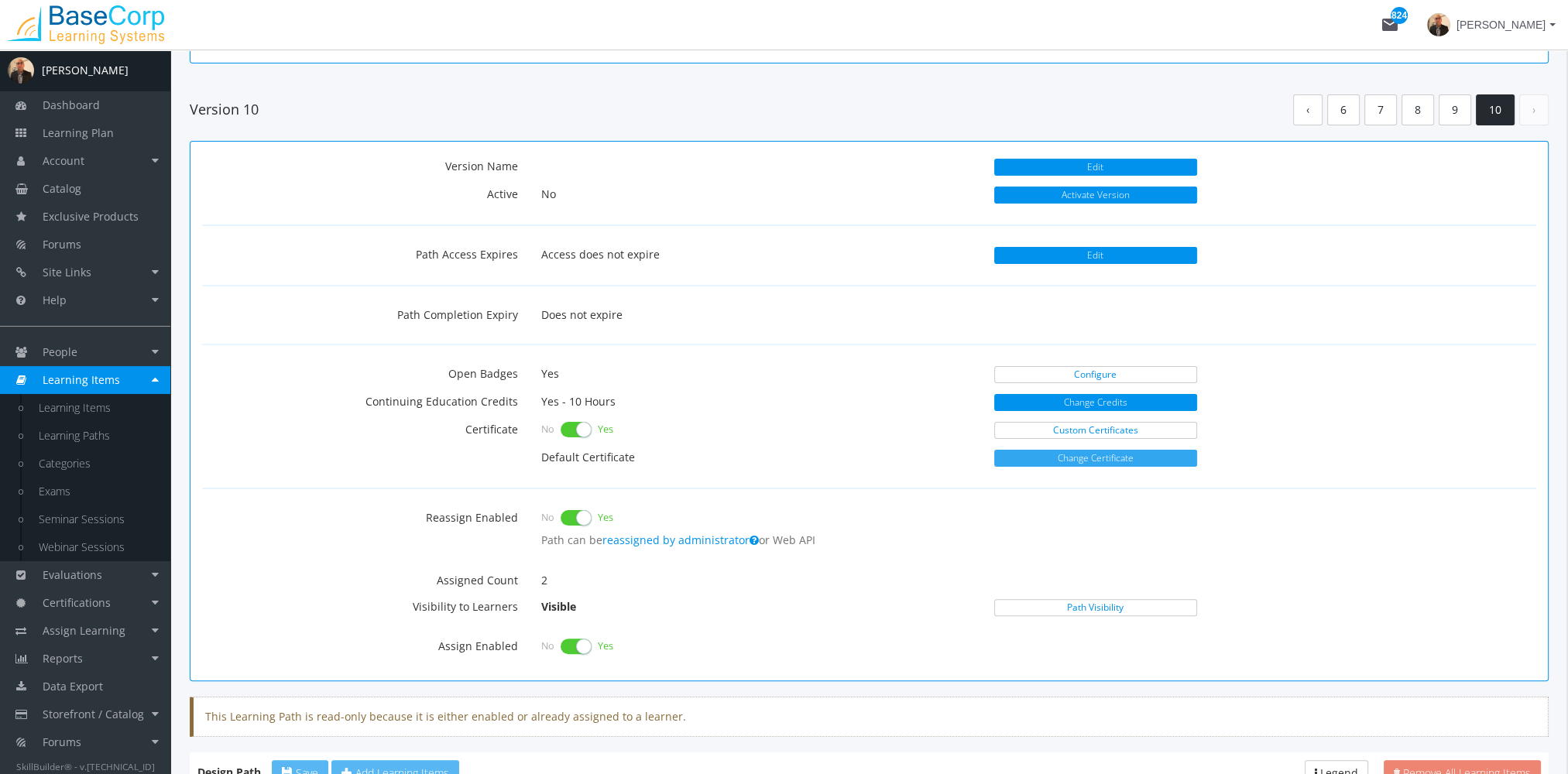
click at [1072, 452] on button "Change Certificate" at bounding box center [1095, 458] width 203 height 17
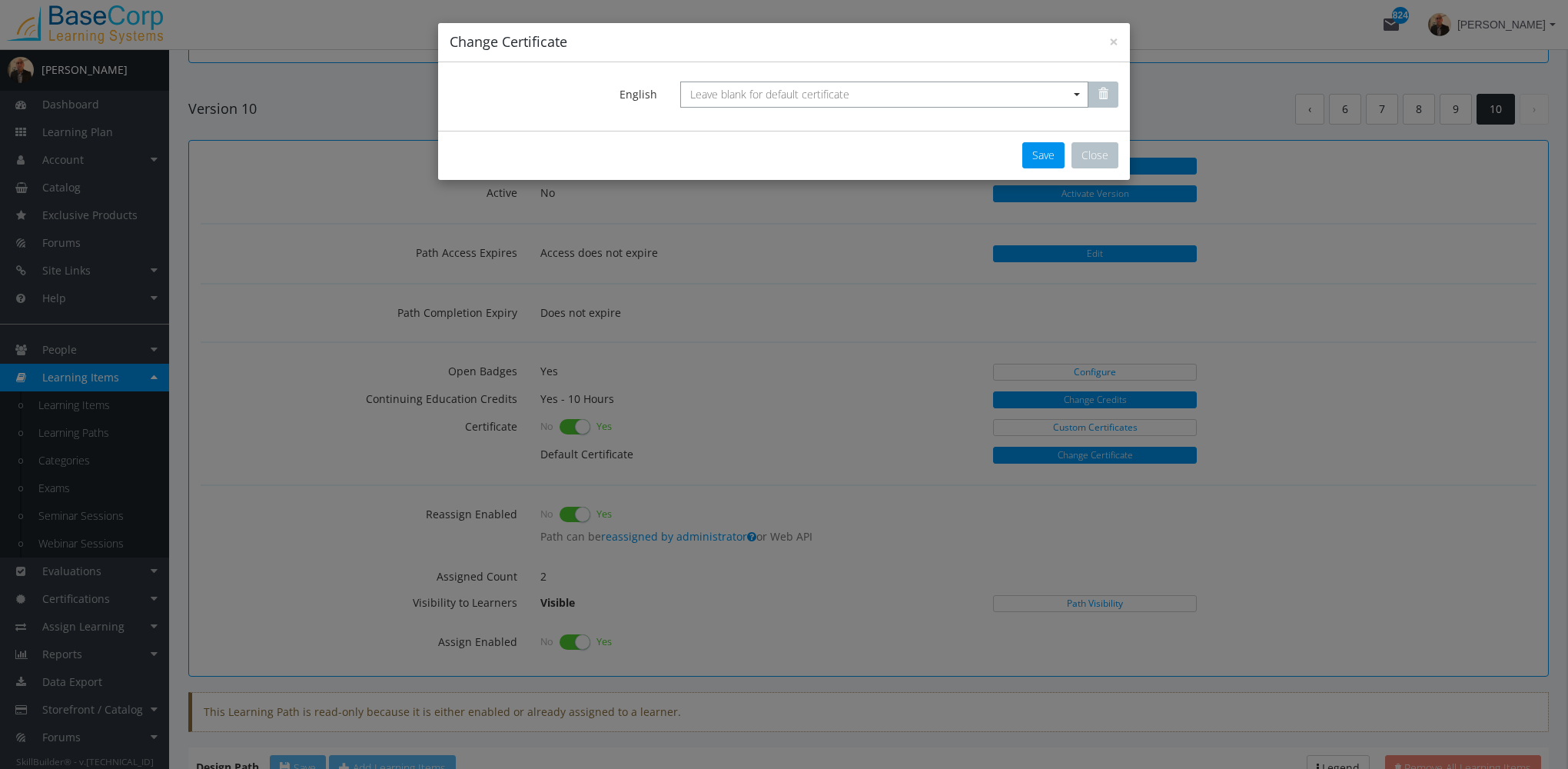
click at [751, 98] on span "Leave blank for default certificate" at bounding box center [770, 94] width 159 height 14
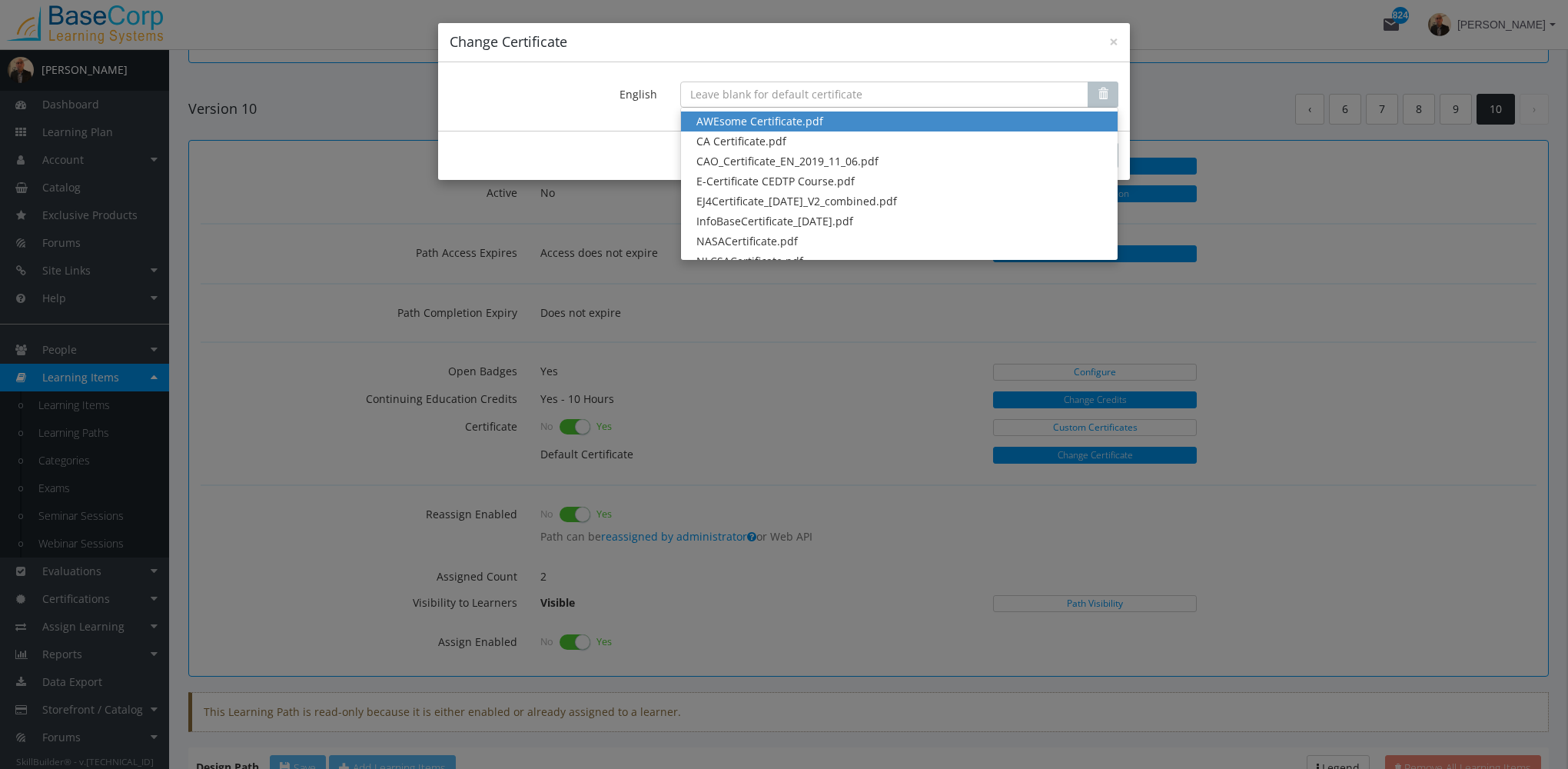
click at [605, 145] on div "Save Close" at bounding box center [783, 155] width 691 height 49
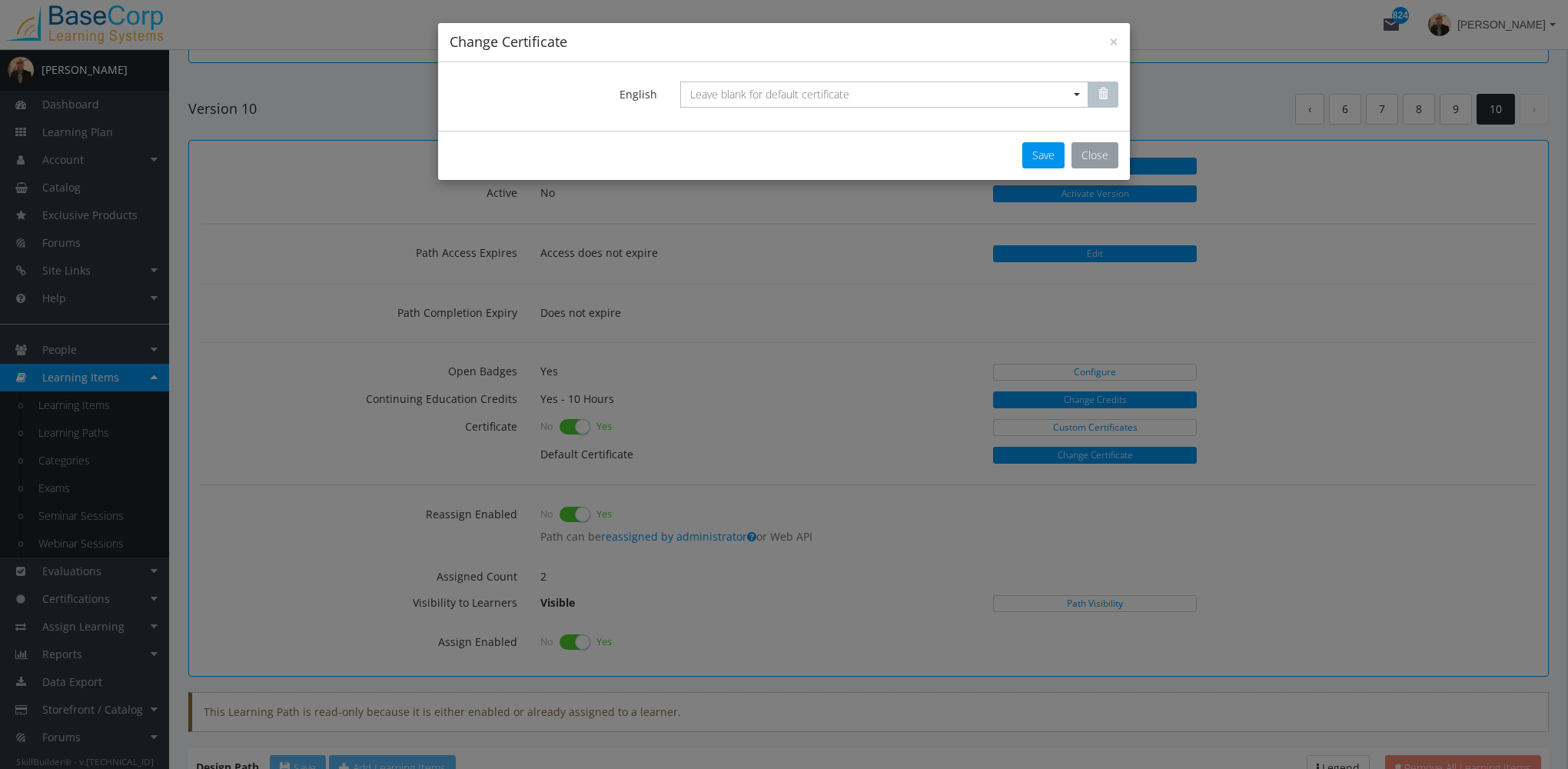
click at [1089, 160] on button "Close" at bounding box center [1095, 155] width 47 height 26
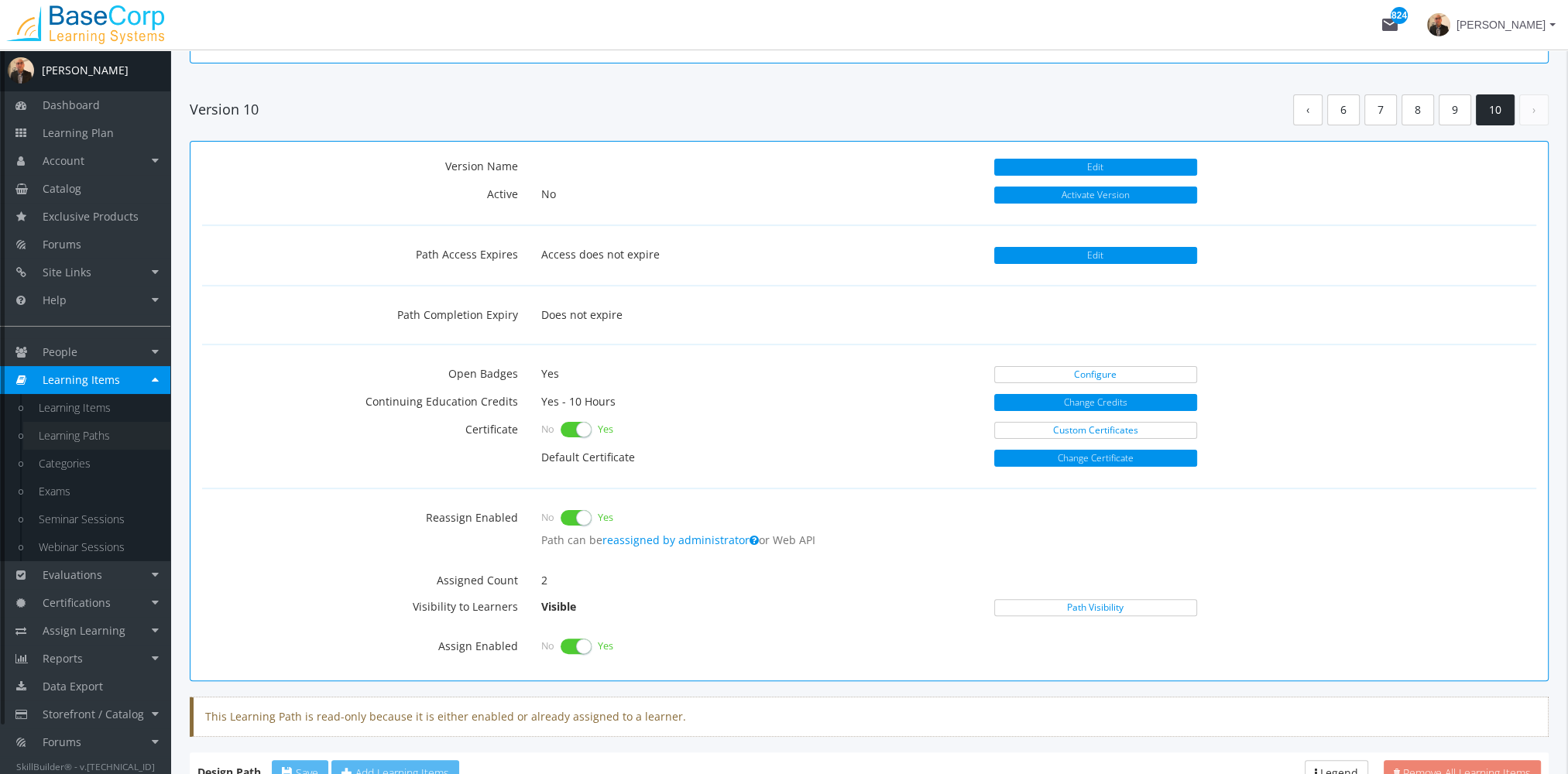
click at [93, 438] on link "Learning Paths" at bounding box center [96, 435] width 147 height 28
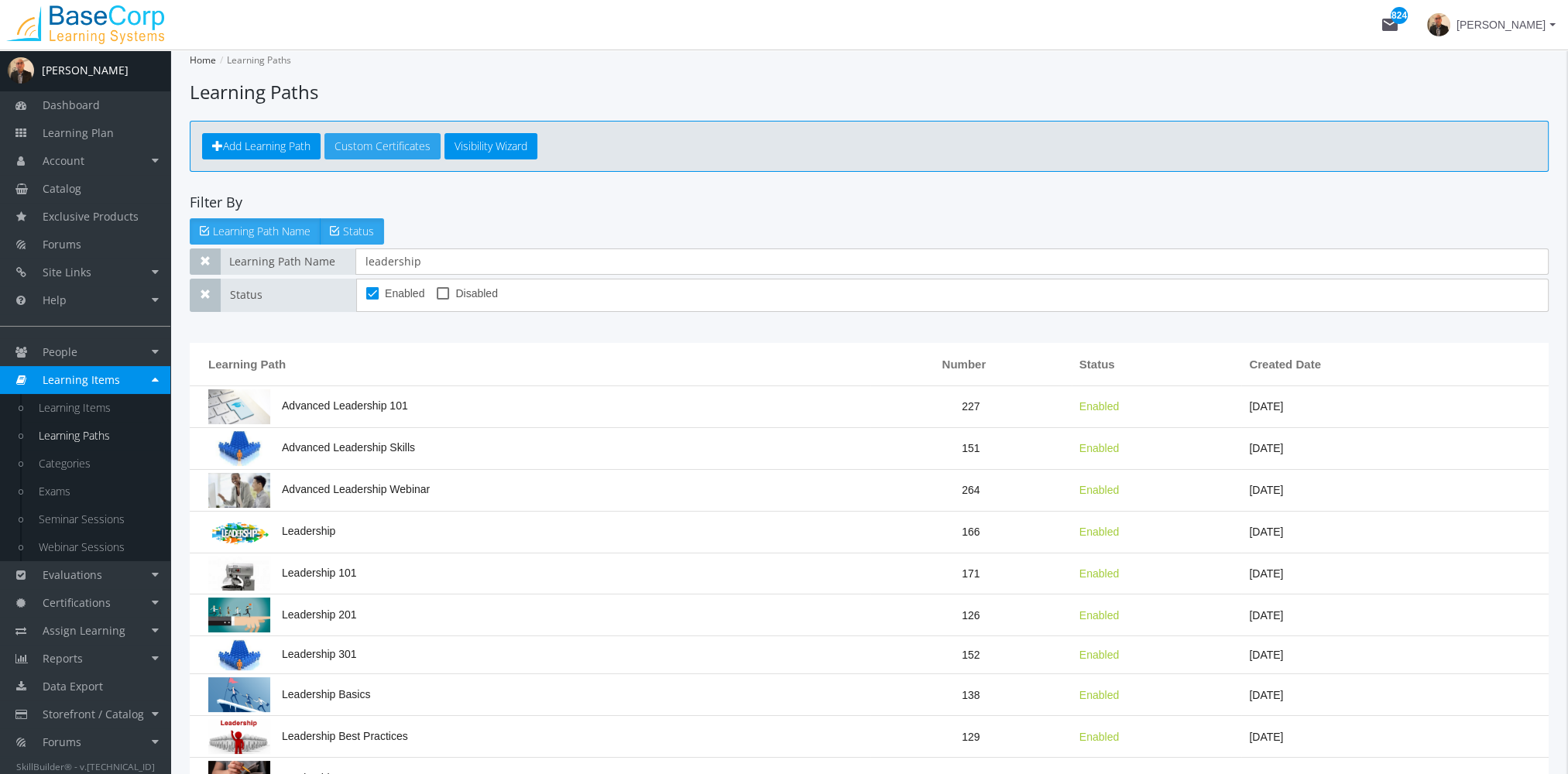
click at [391, 152] on link "Custom Certificates" at bounding box center [382, 146] width 116 height 26
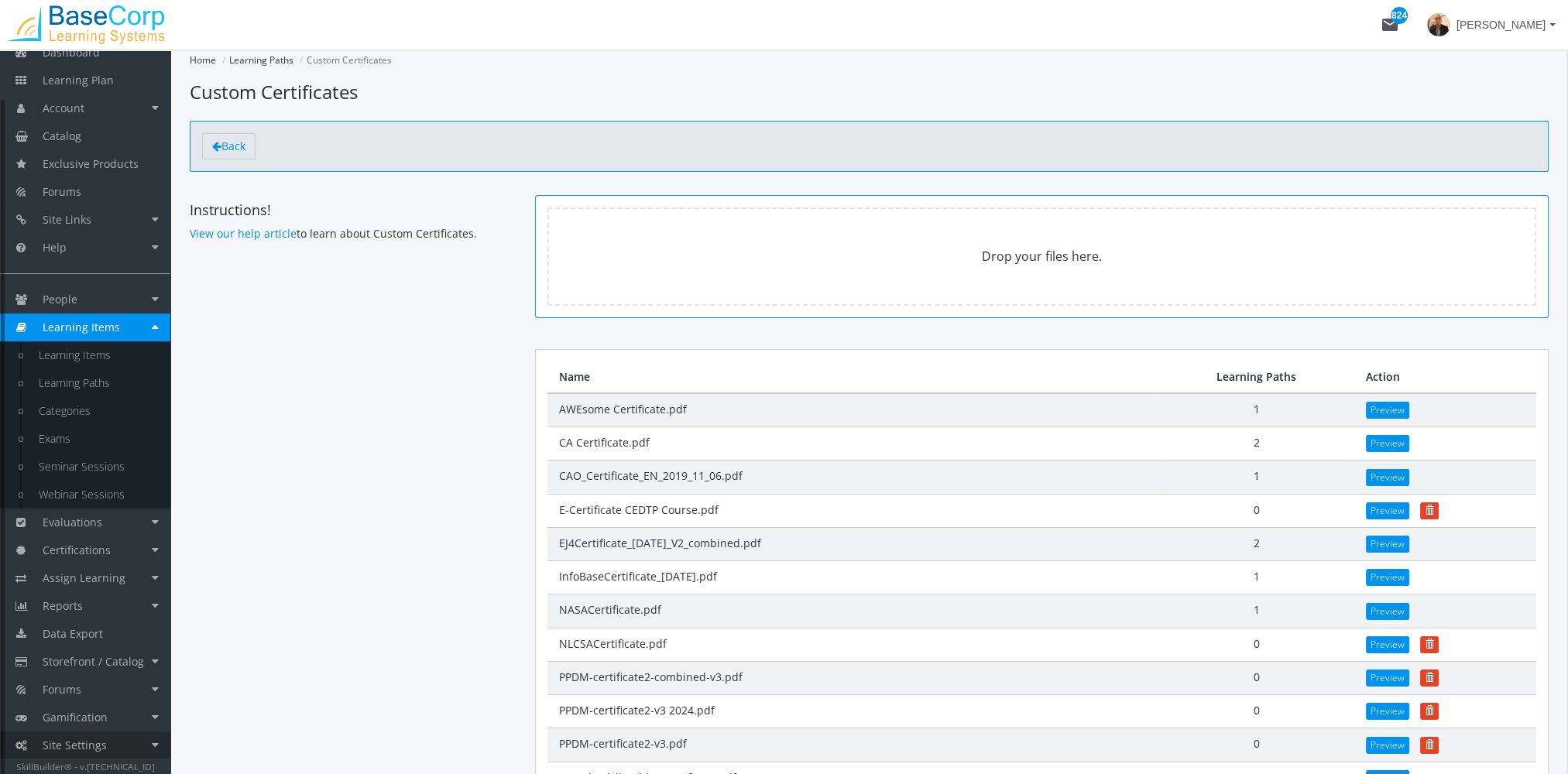
click at [118, 746] on link "Site Settings" at bounding box center [85, 745] width 170 height 28
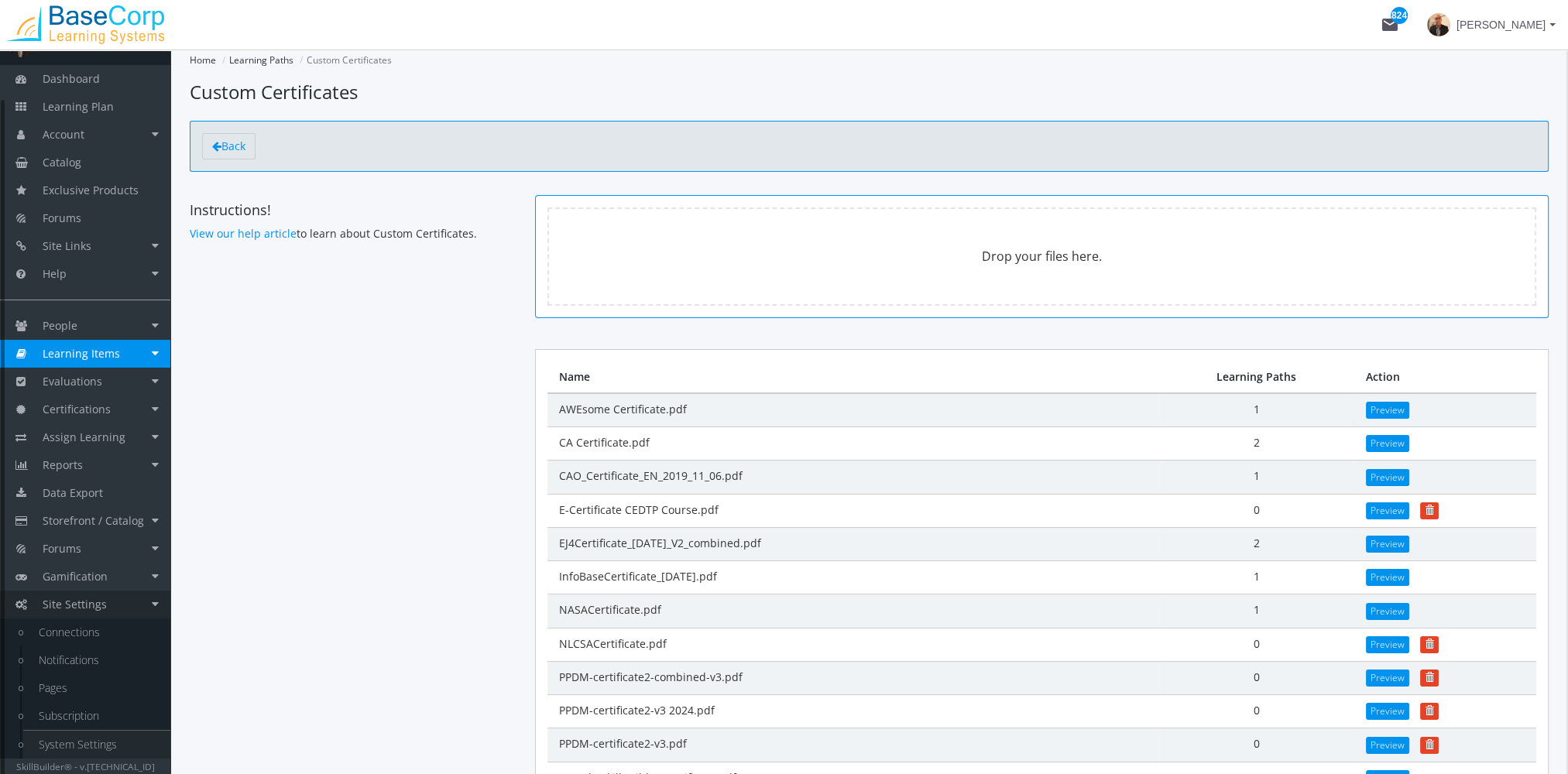
scroll to position [26, 0]
click at [111, 738] on link "System Settings" at bounding box center [96, 745] width 147 height 28
select select "23: USD"
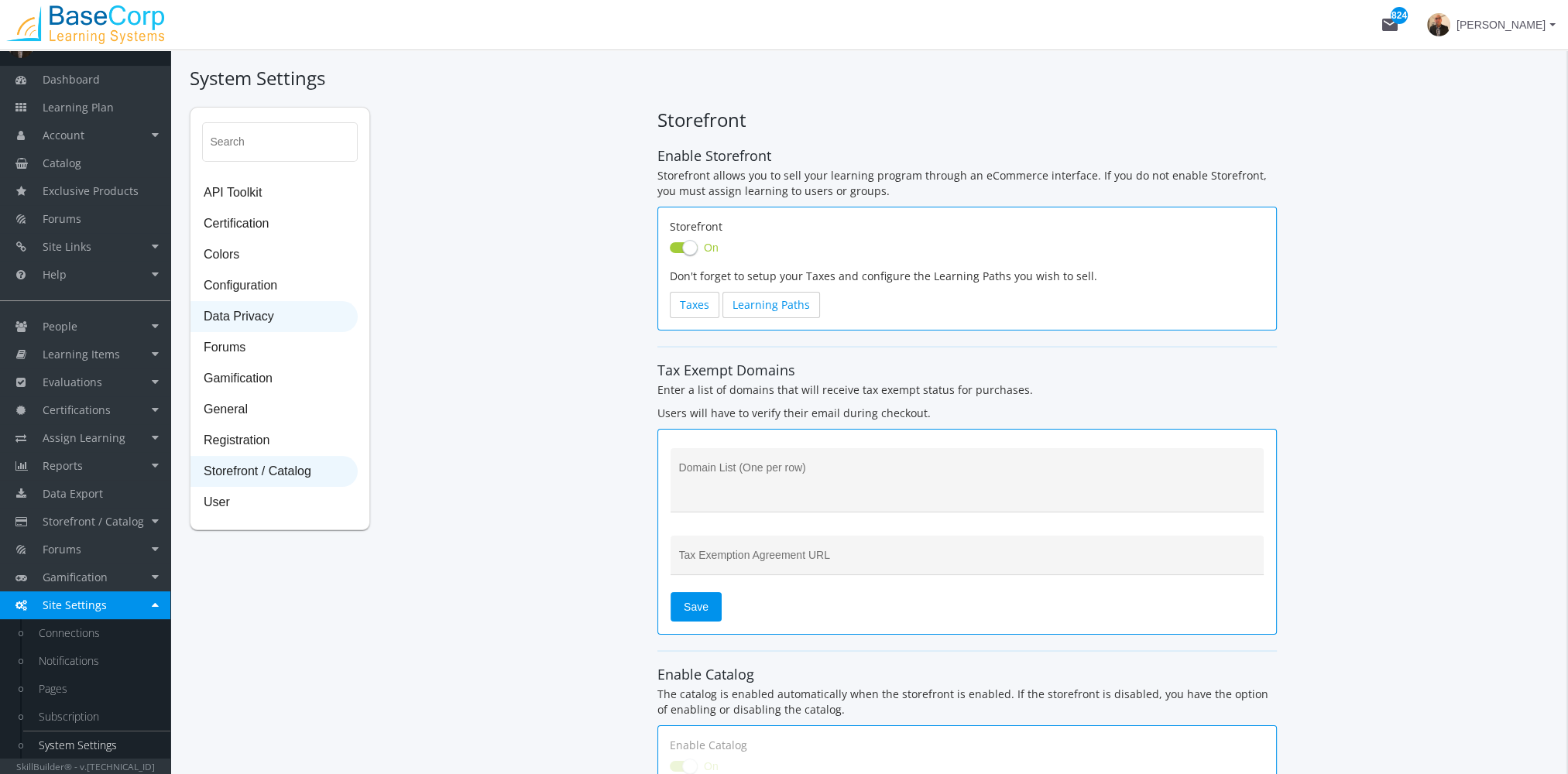
click at [263, 323] on span "Data Privacy" at bounding box center [274, 317] width 165 height 31
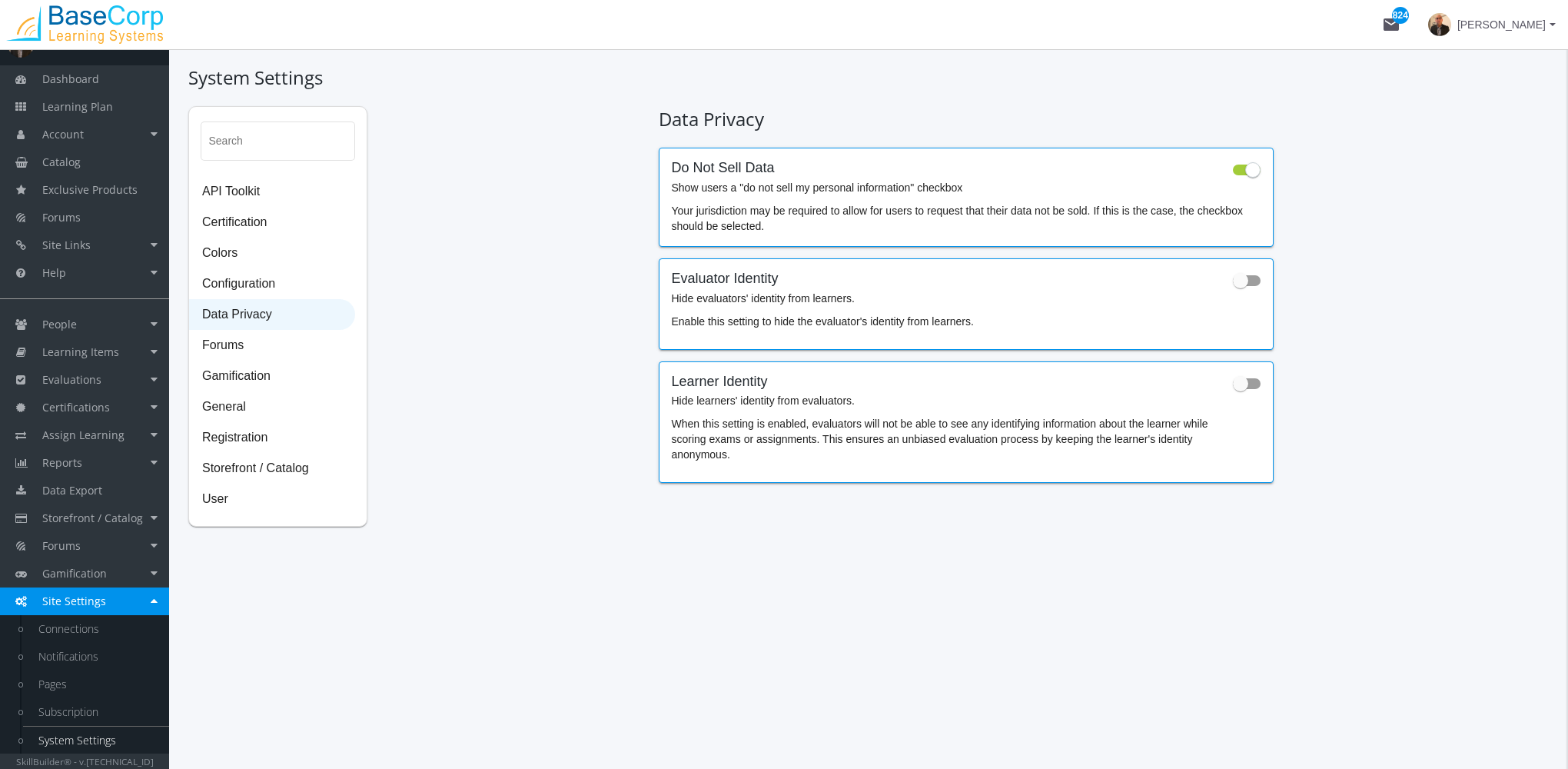
click at [1239, 384] on span at bounding box center [1240, 383] width 15 height 15
click at [1234, 388] on input "checkbox" at bounding box center [1233, 388] width 1 height 1
checkbox input "true"
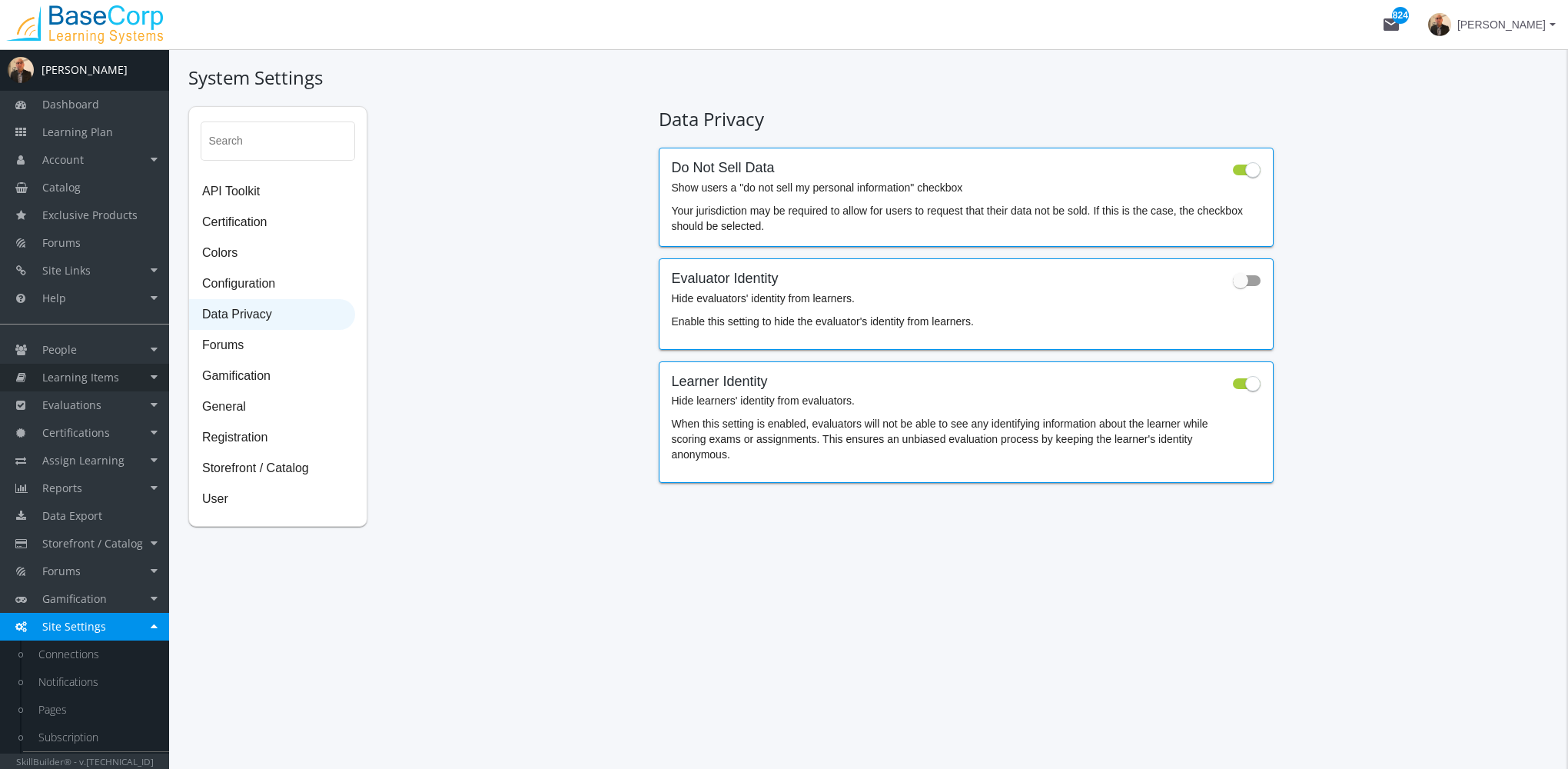
click at [111, 385] on link "Learning Items" at bounding box center [85, 378] width 169 height 27
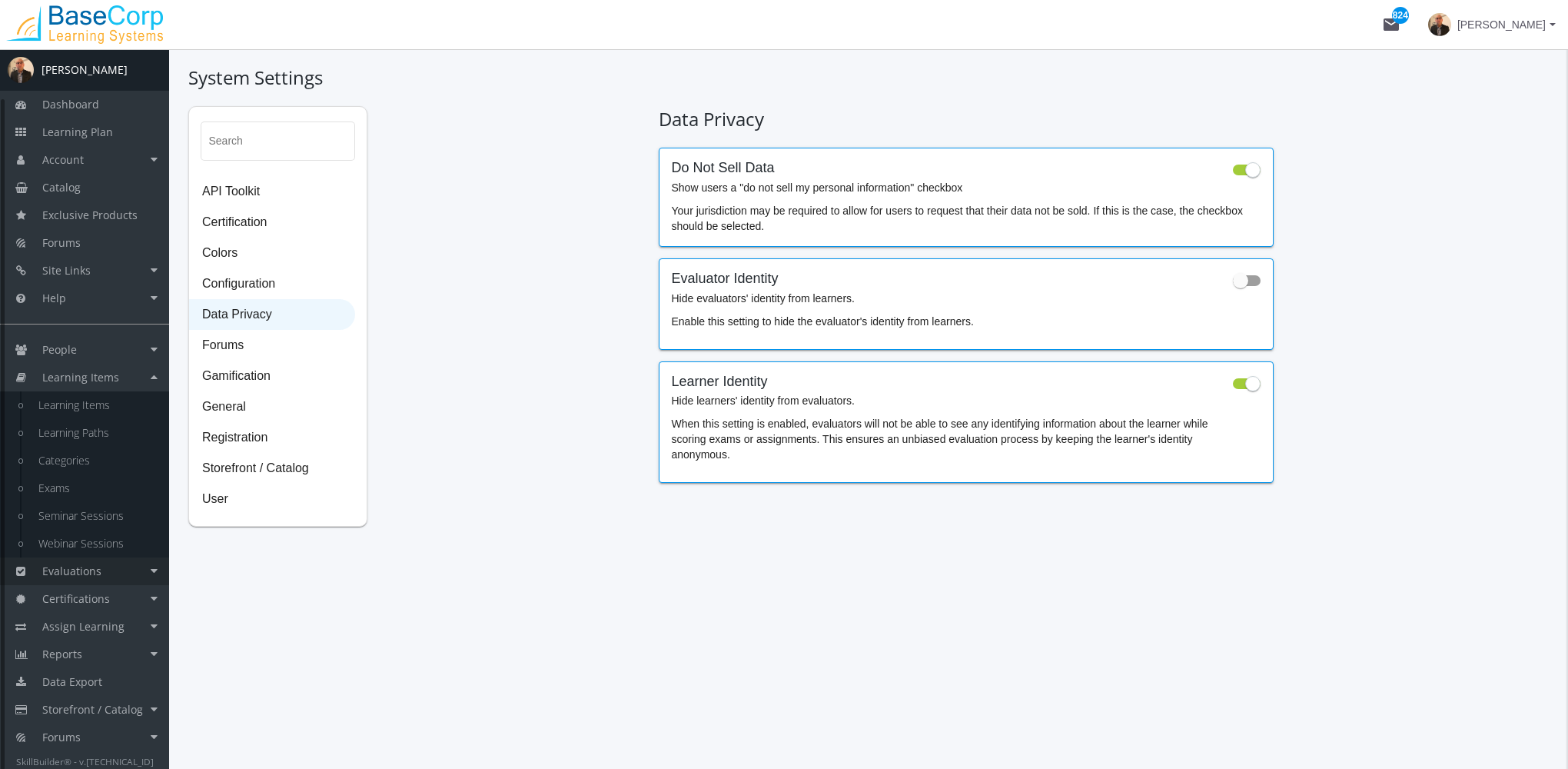
click at [114, 566] on link "Evaluations" at bounding box center [85, 571] width 169 height 27
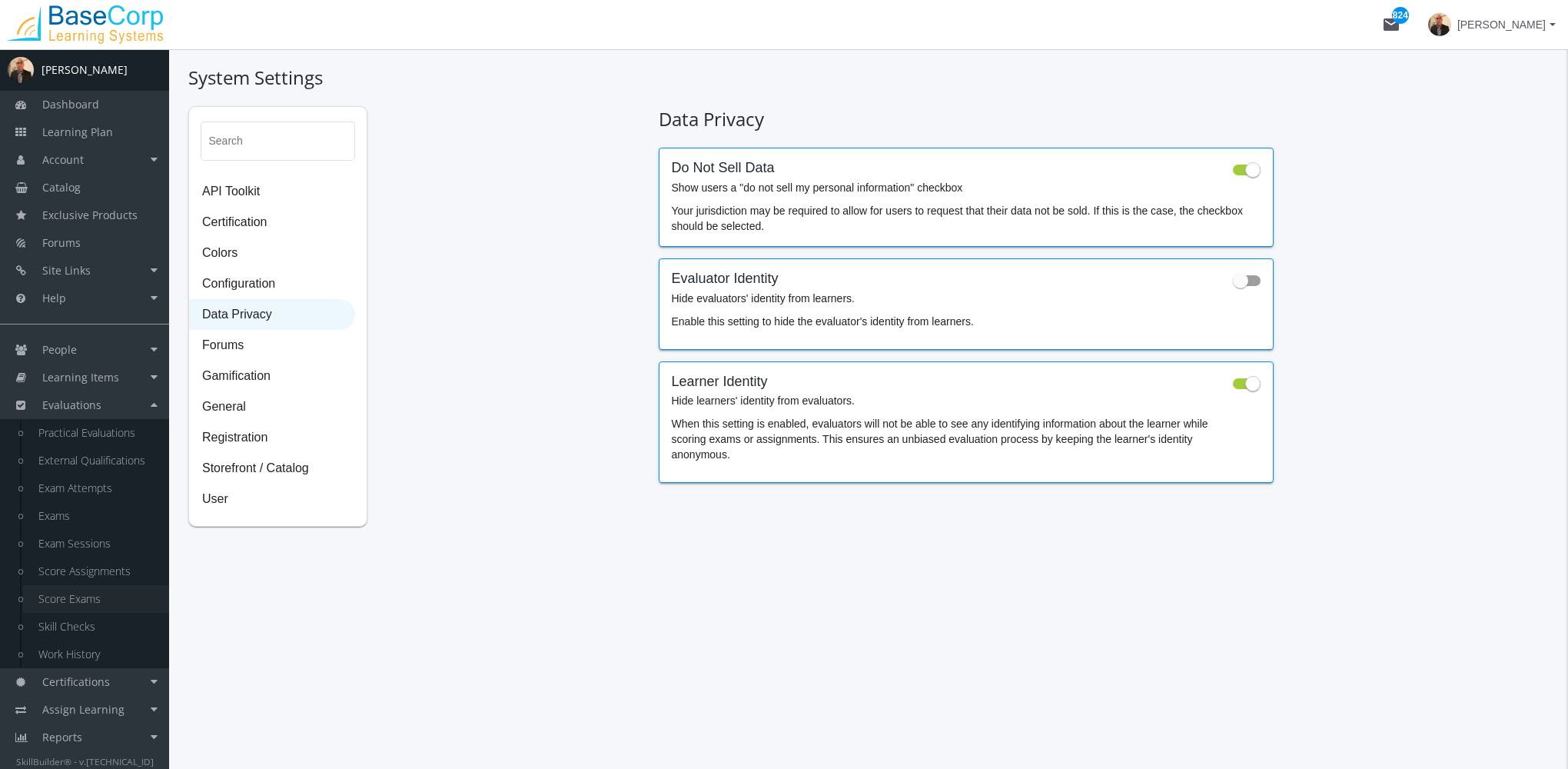
click at [104, 601] on link "Score Exams" at bounding box center [96, 599] width 146 height 27
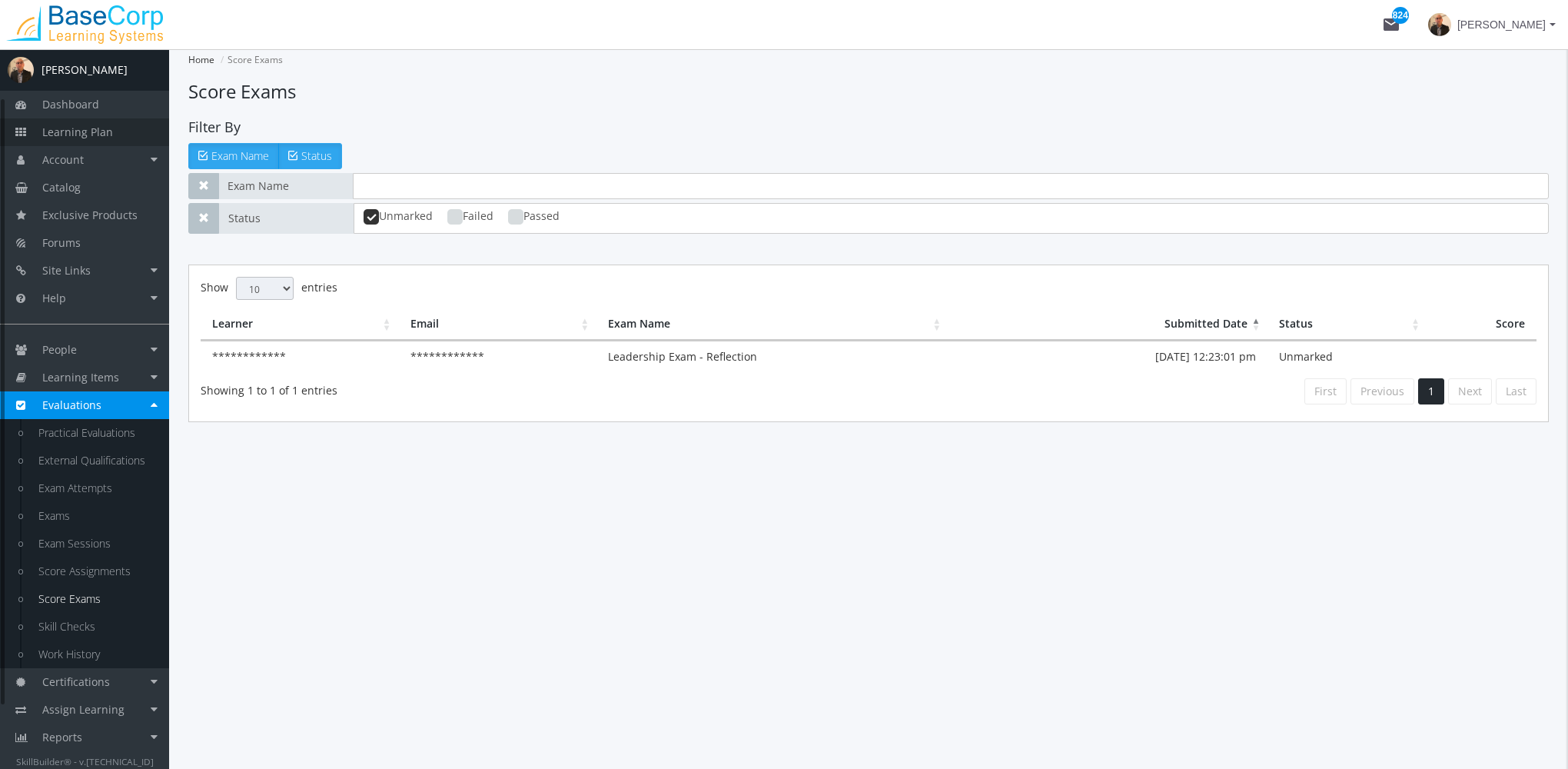
click at [100, 127] on span "Learning Plan" at bounding box center [78, 132] width 71 height 14
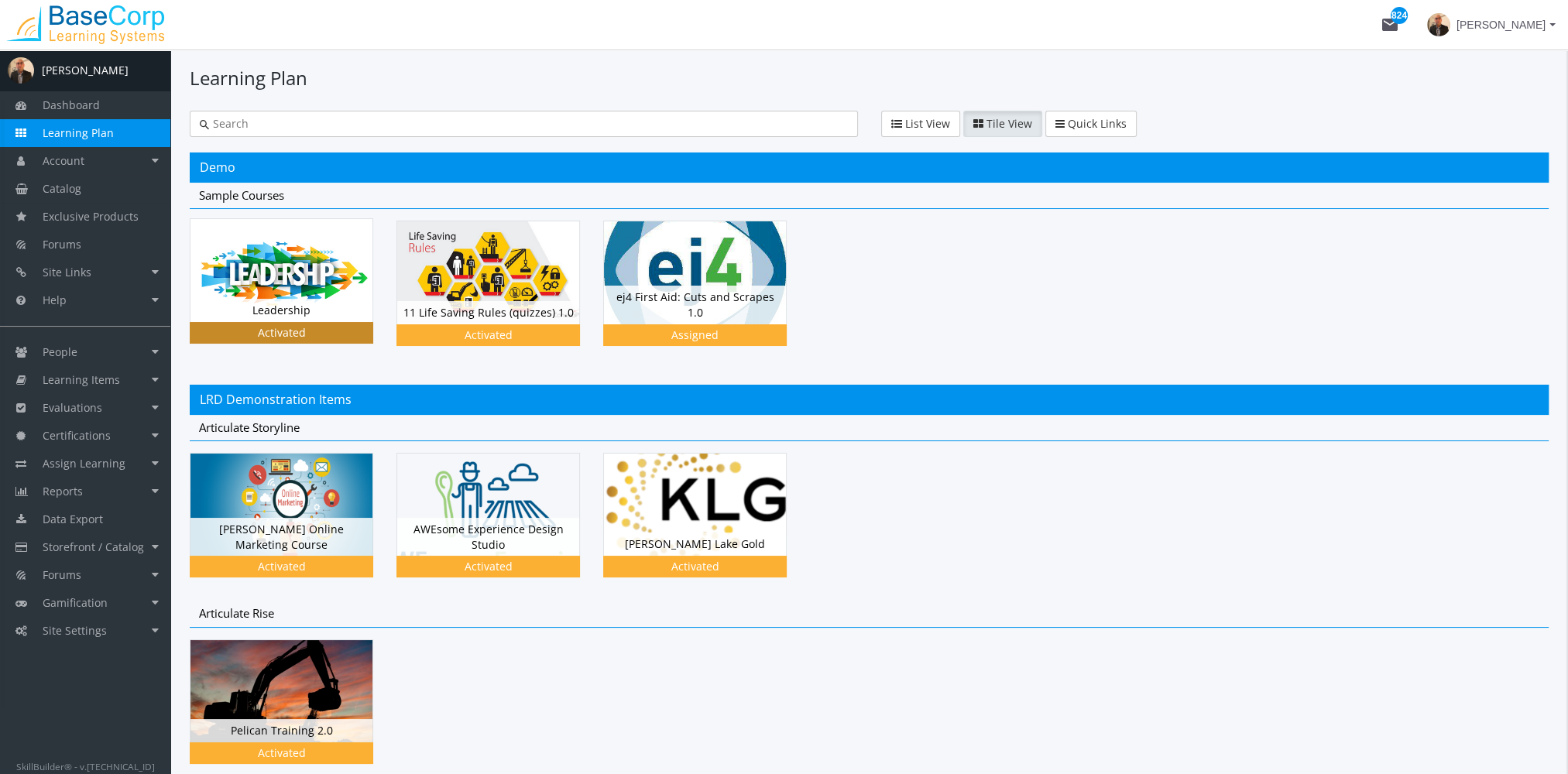
click at [298, 307] on div "Leadership Status Activated" at bounding box center [281, 310] width 182 height 24
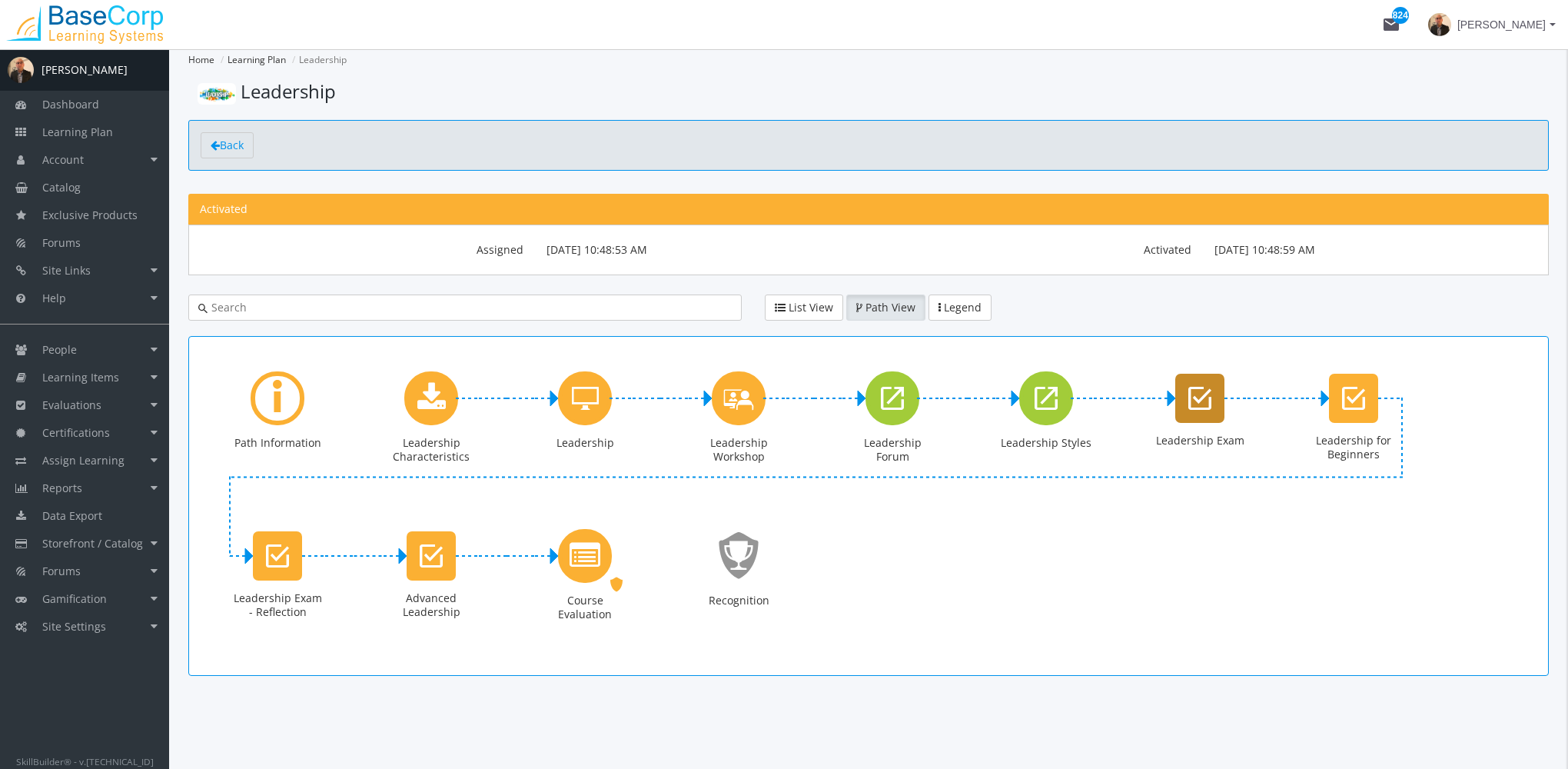
click at [1194, 411] on icon "Leadership Exam" at bounding box center [1199, 399] width 23 height 31
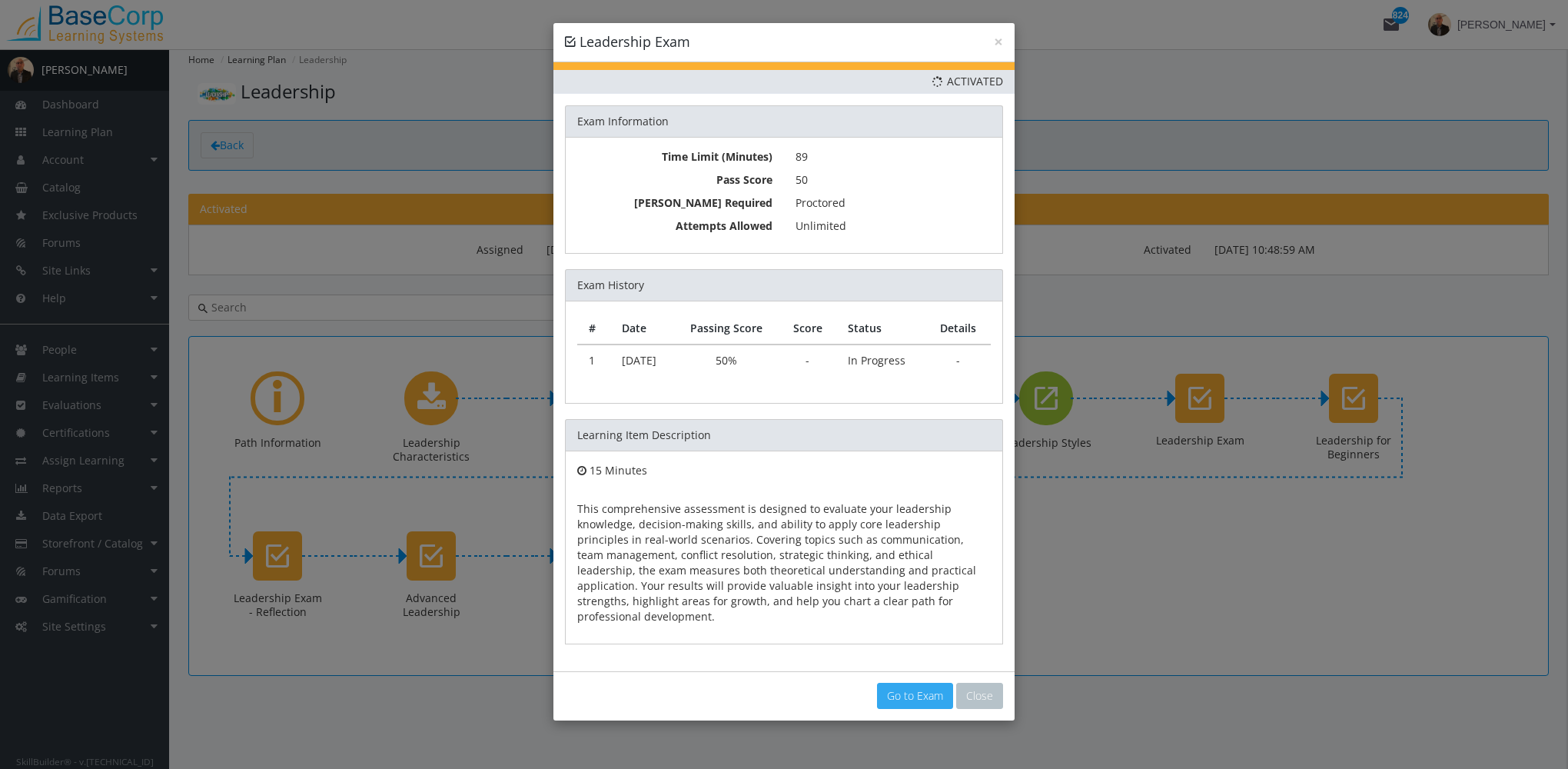
click at [926, 683] on link "Go to Exam" at bounding box center [915, 696] width 76 height 26
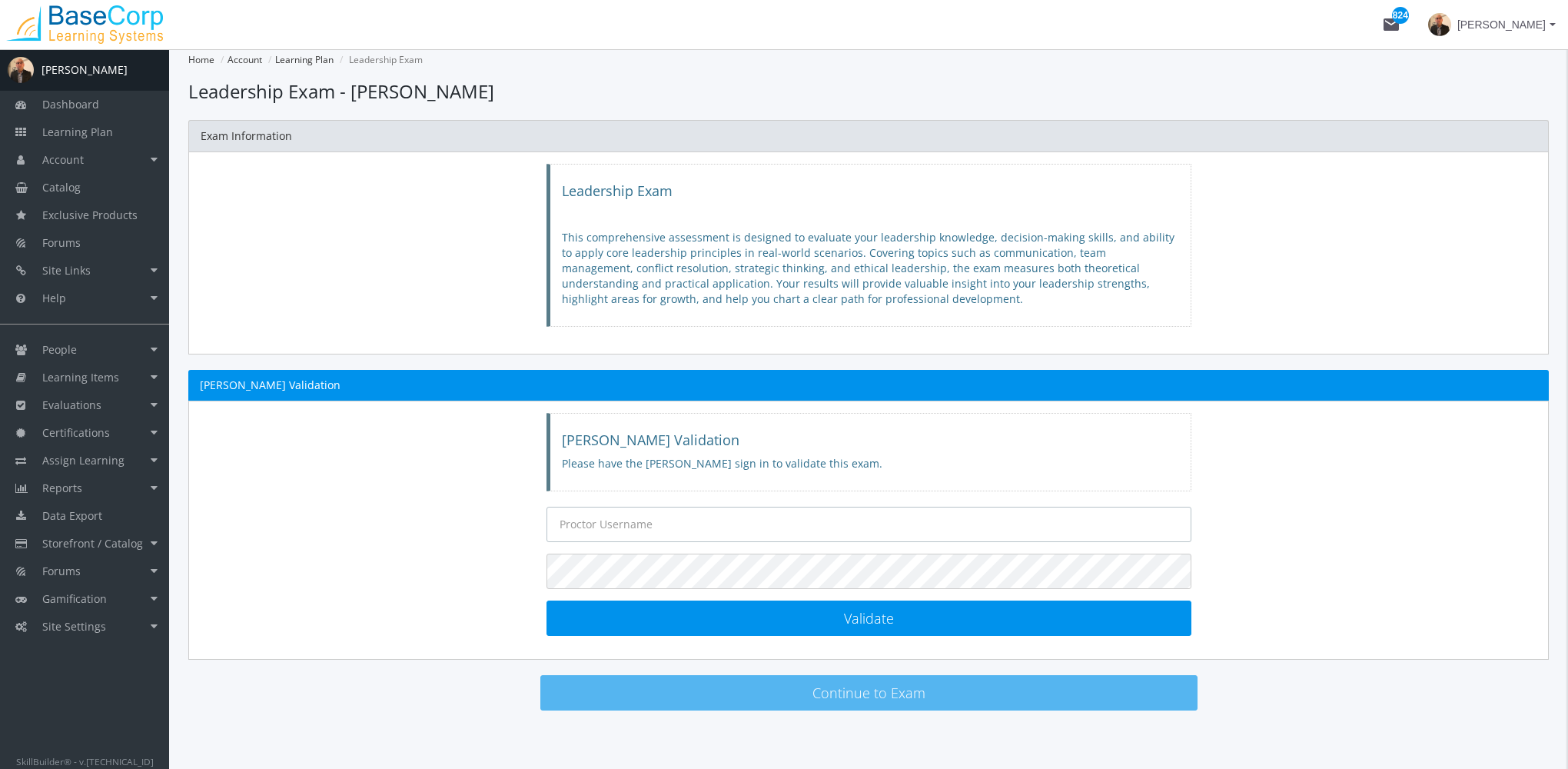
click at [650, 531] on input "text" at bounding box center [869, 524] width 645 height 35
type input "[EMAIL_ADDRESS][DOMAIN_NAME]"
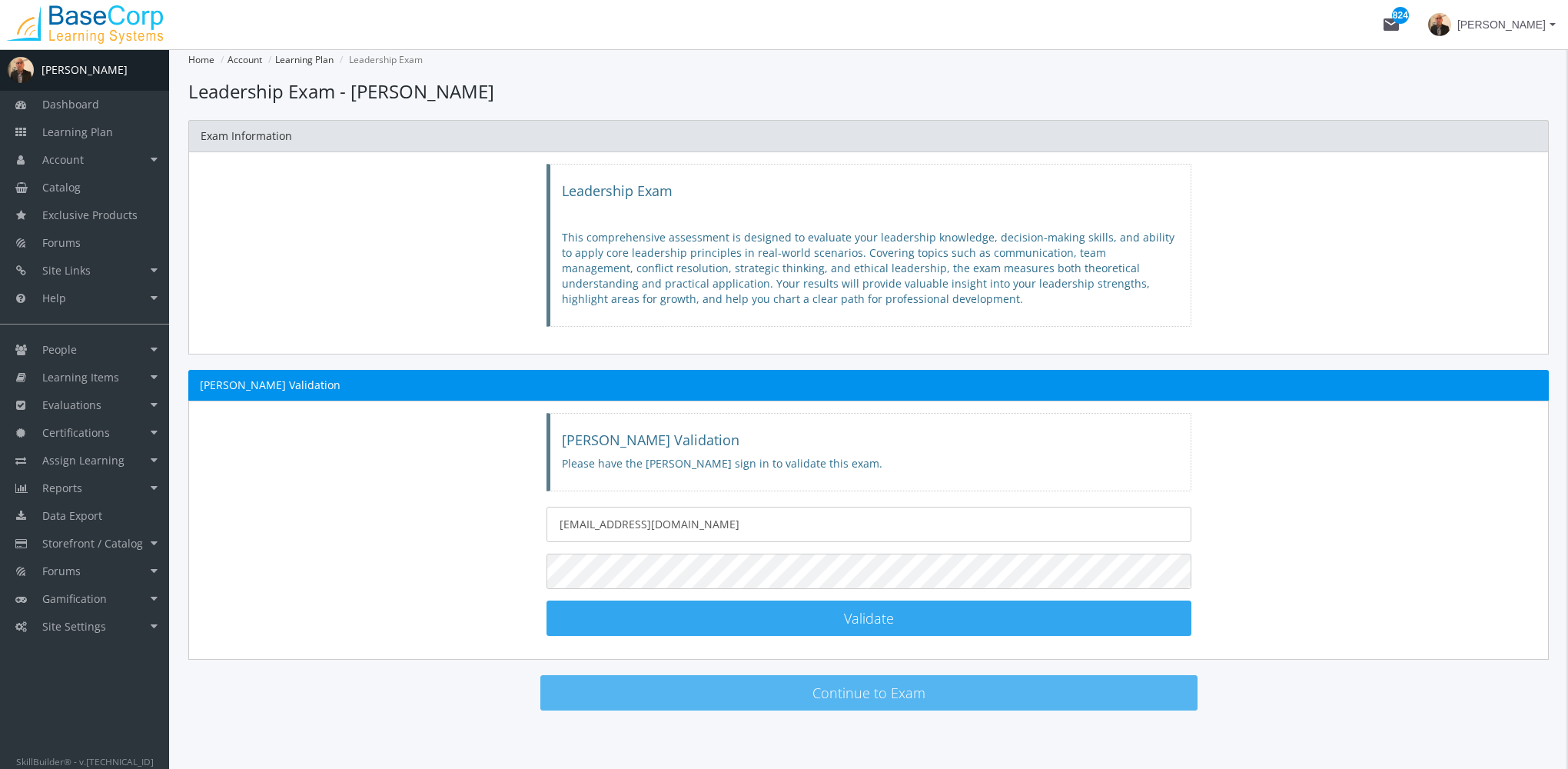
click at [764, 607] on button "Validate [PERSON_NAME] Validated!" at bounding box center [869, 618] width 645 height 35
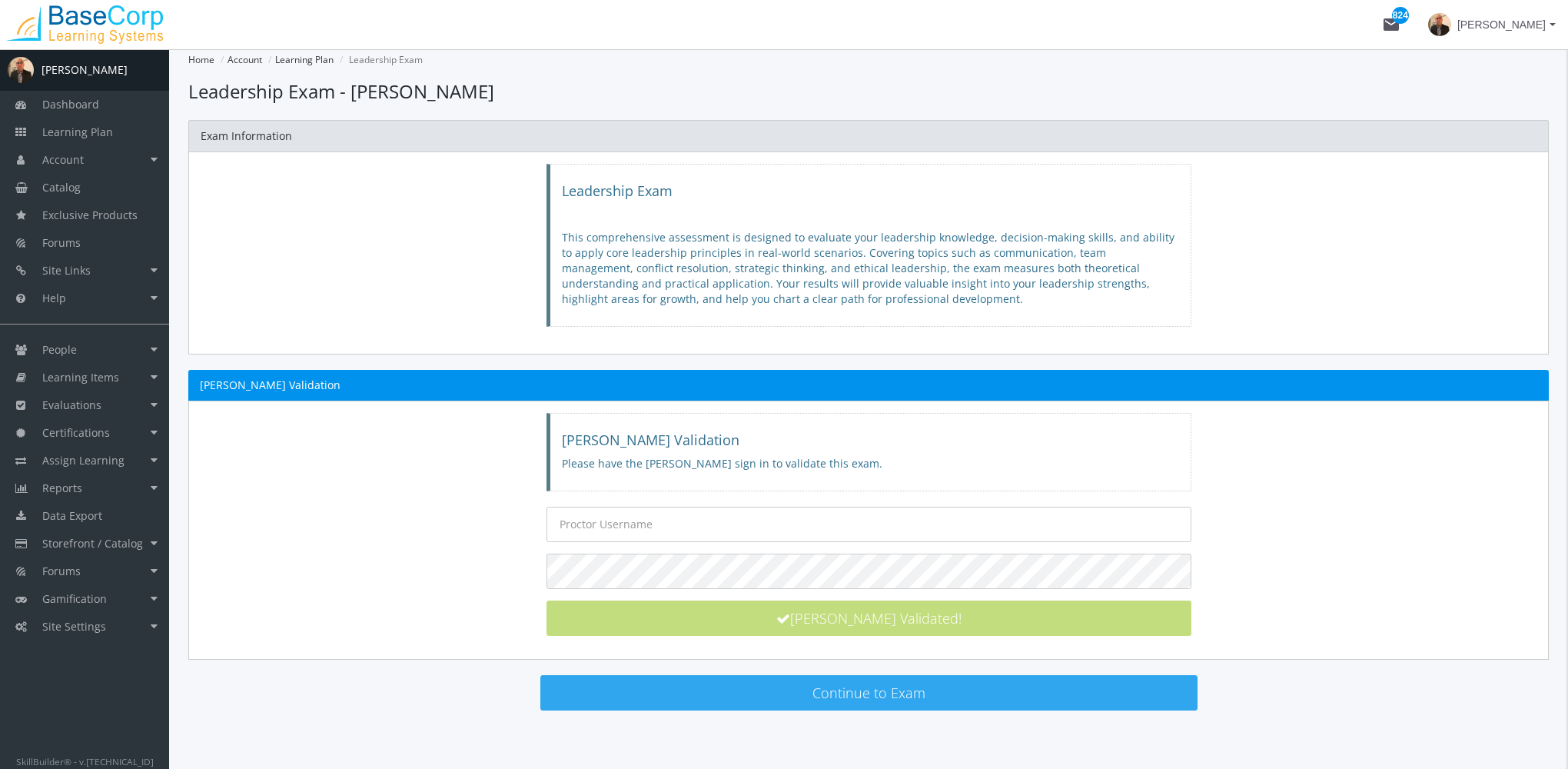
click at [821, 692] on button "Continue to Exam" at bounding box center [869, 693] width 657 height 35
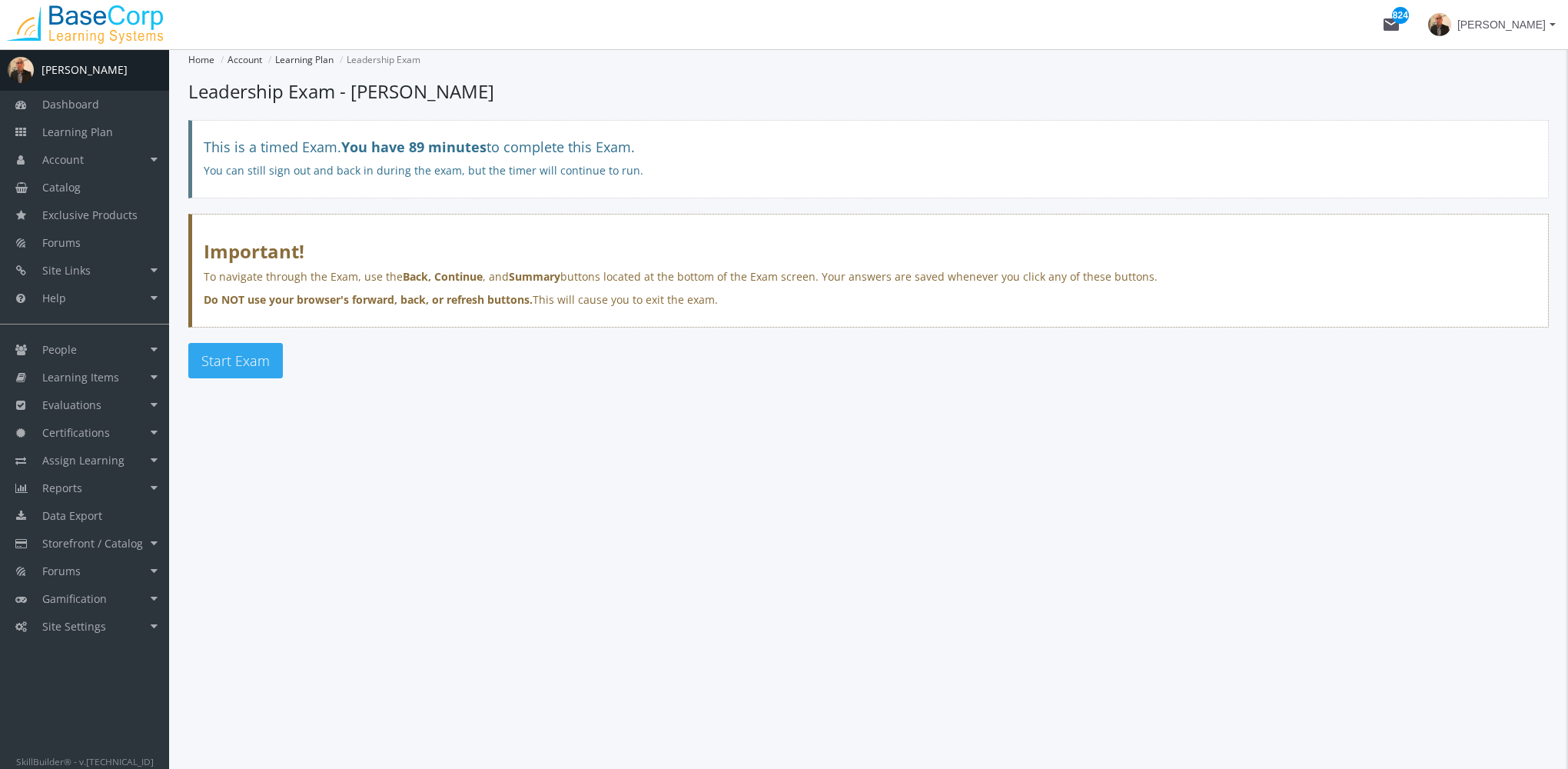
click at [251, 369] on button "Start Exam" at bounding box center [235, 361] width 94 height 35
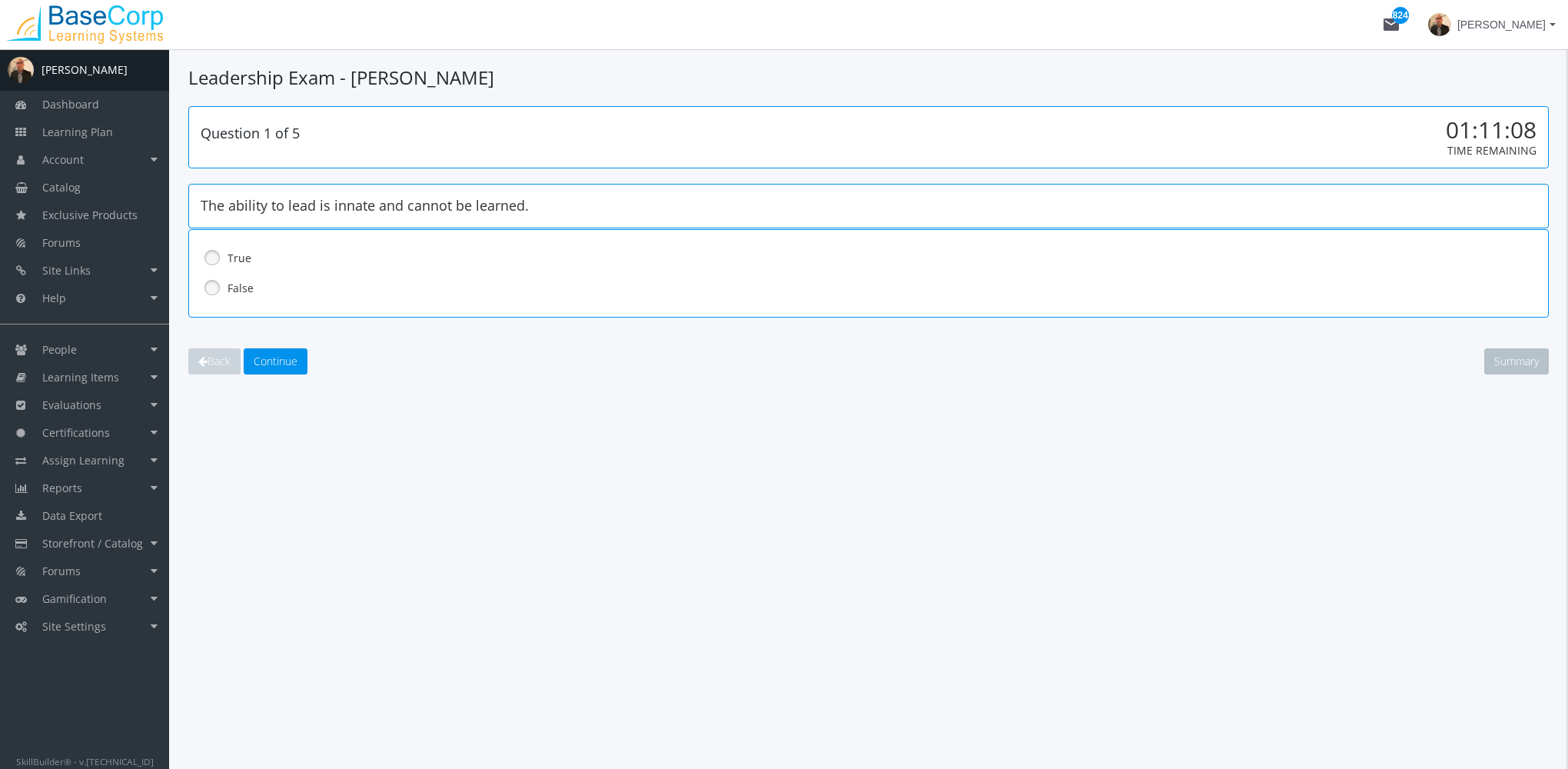
click at [249, 291] on label "False" at bounding box center [828, 288] width 1202 height 15
click at [276, 353] on span "Continue" at bounding box center [275, 361] width 43 height 14
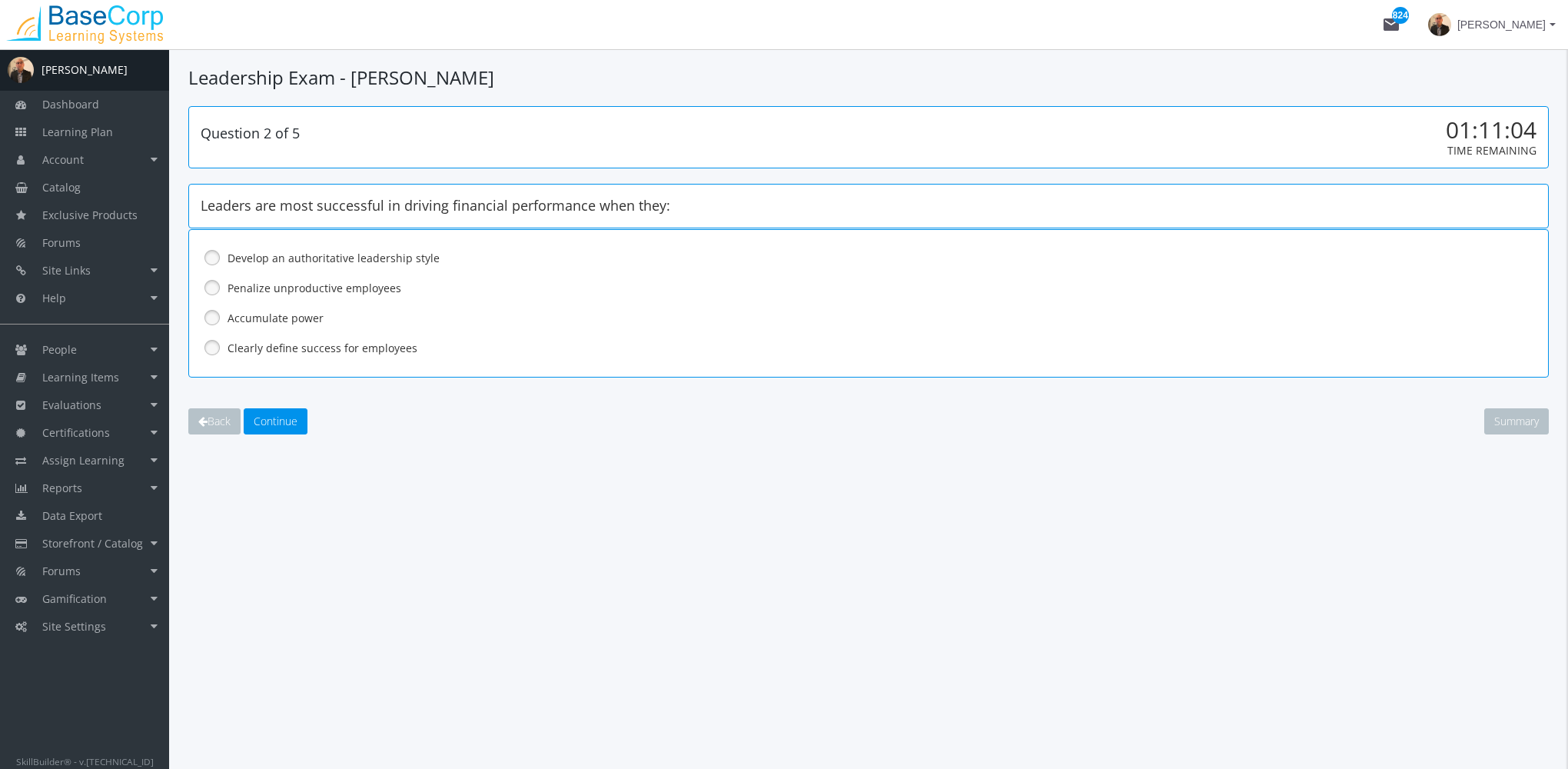
click at [349, 349] on label "Clearly define success for employees" at bounding box center [828, 348] width 1202 height 15
click at [300, 421] on button "Continue" at bounding box center [275, 421] width 64 height 26
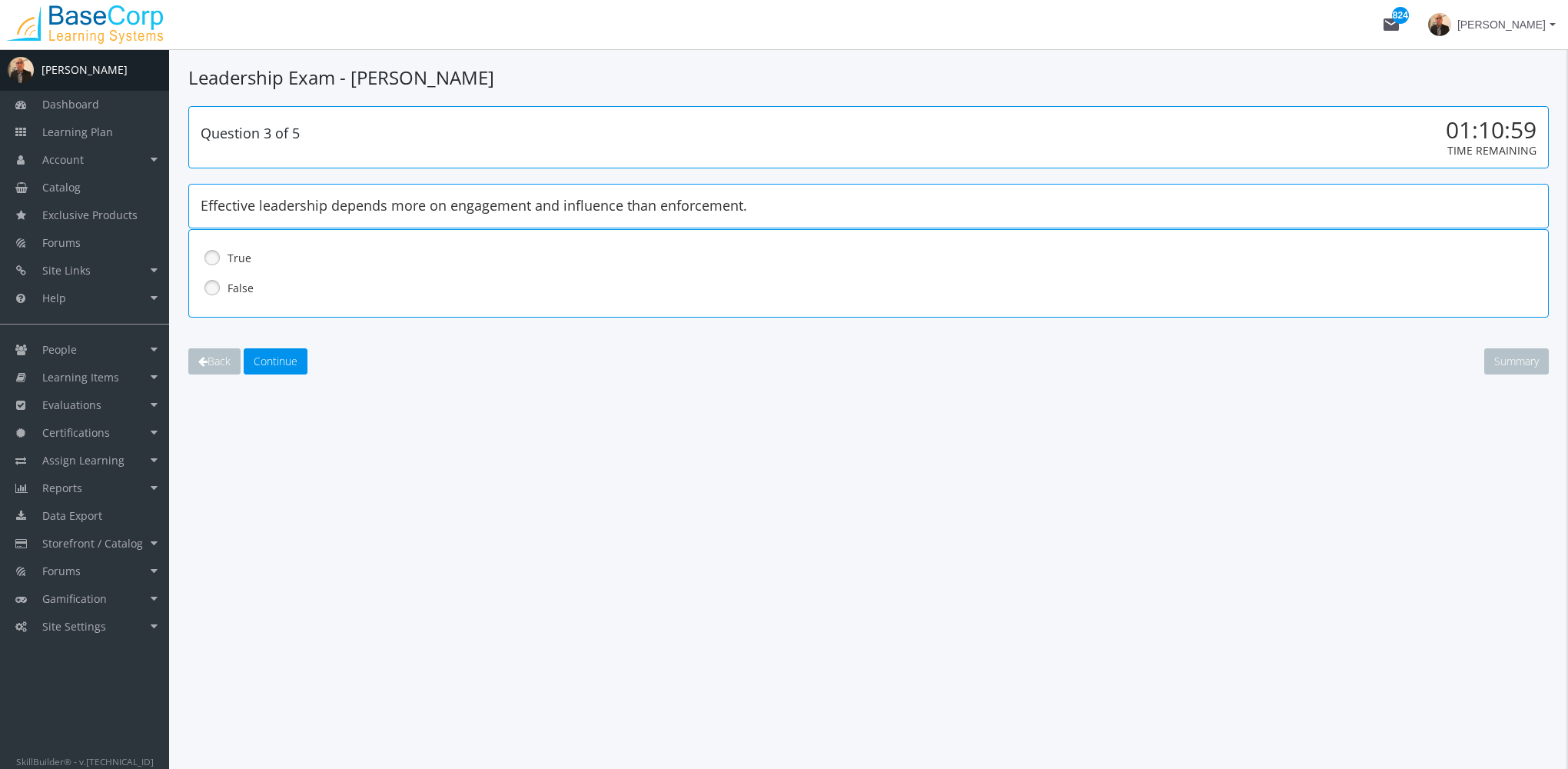
click at [246, 288] on label "False" at bounding box center [828, 288] width 1202 height 15
click at [282, 357] on span "Continue" at bounding box center [275, 361] width 43 height 14
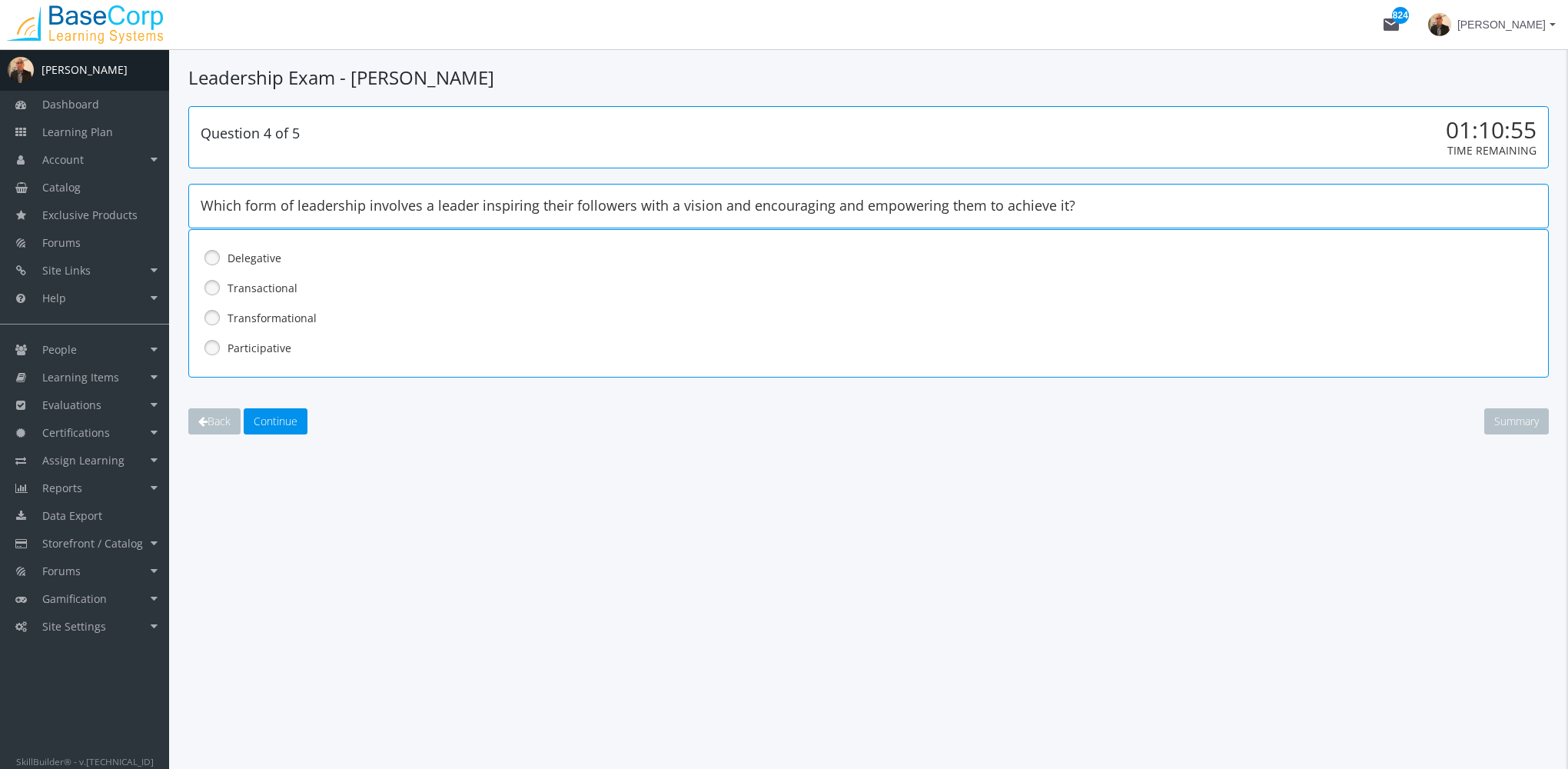
click at [274, 316] on label "Transformational" at bounding box center [828, 318] width 1202 height 15
click at [283, 414] on span "Continue" at bounding box center [275, 421] width 43 height 14
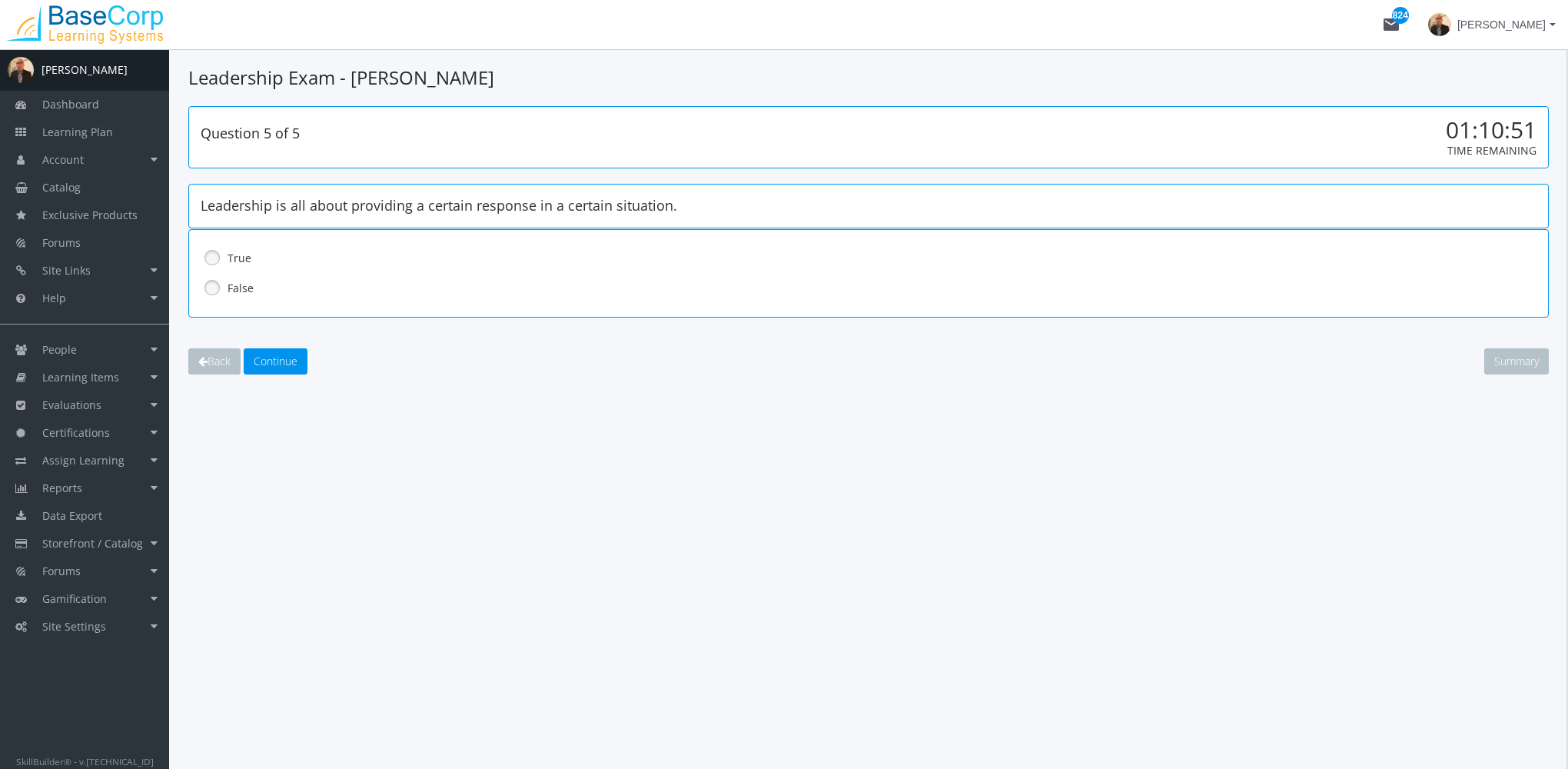
click at [229, 291] on label "False" at bounding box center [828, 288] width 1202 height 15
click at [274, 362] on span "Continue" at bounding box center [275, 361] width 43 height 14
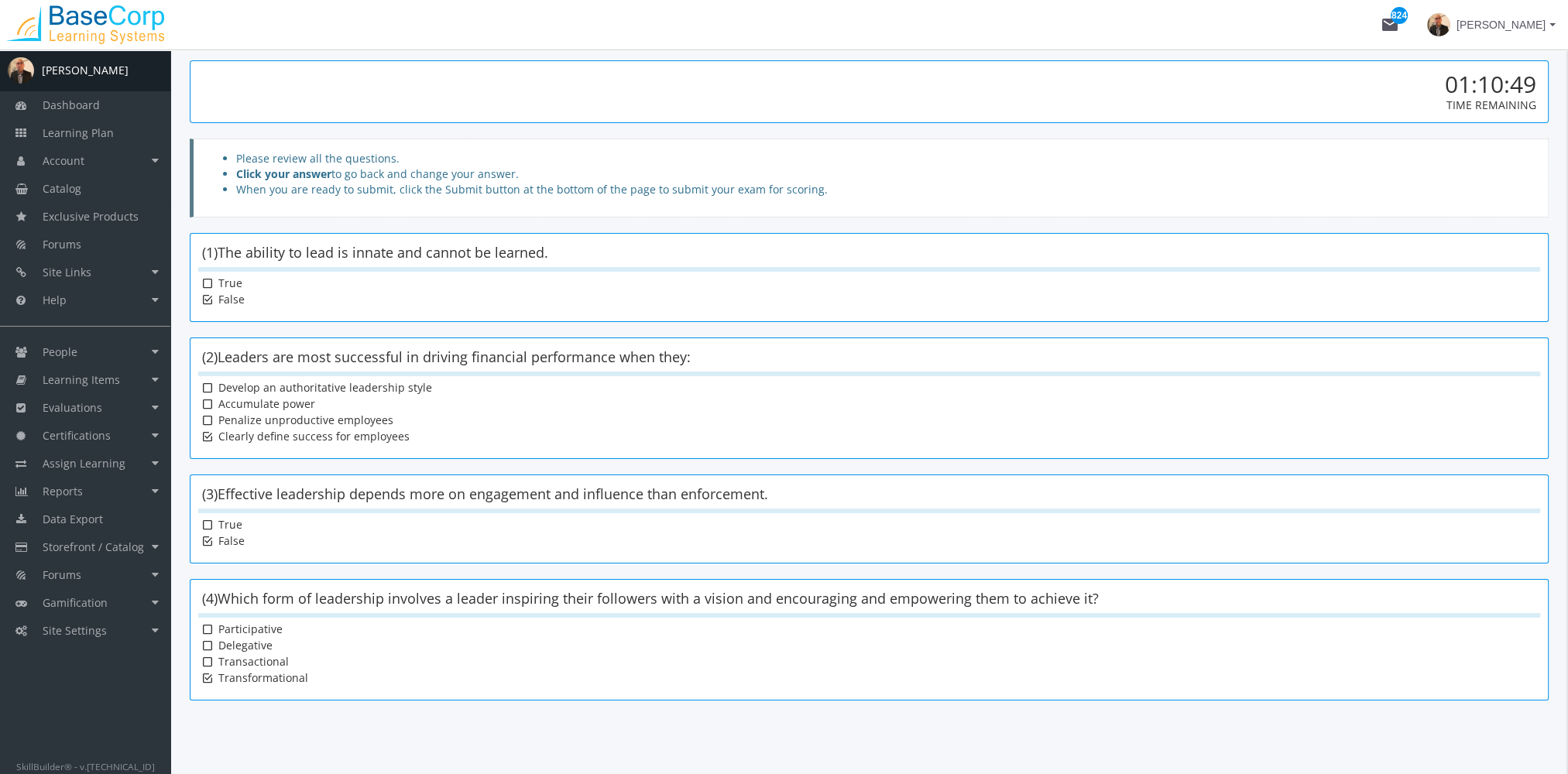
scroll to position [201, 0]
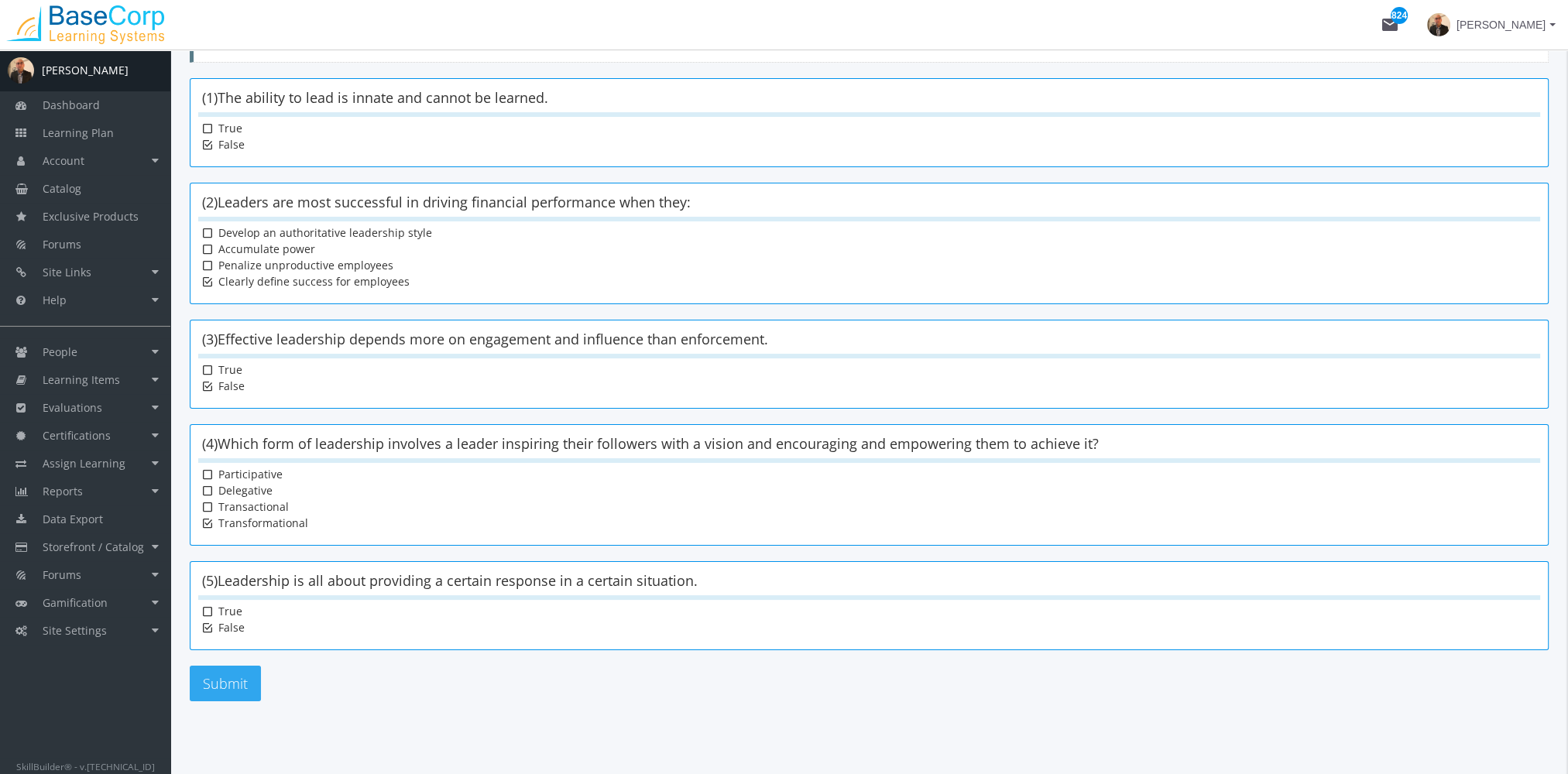
click at [220, 670] on button "Submit" at bounding box center [225, 683] width 71 height 36
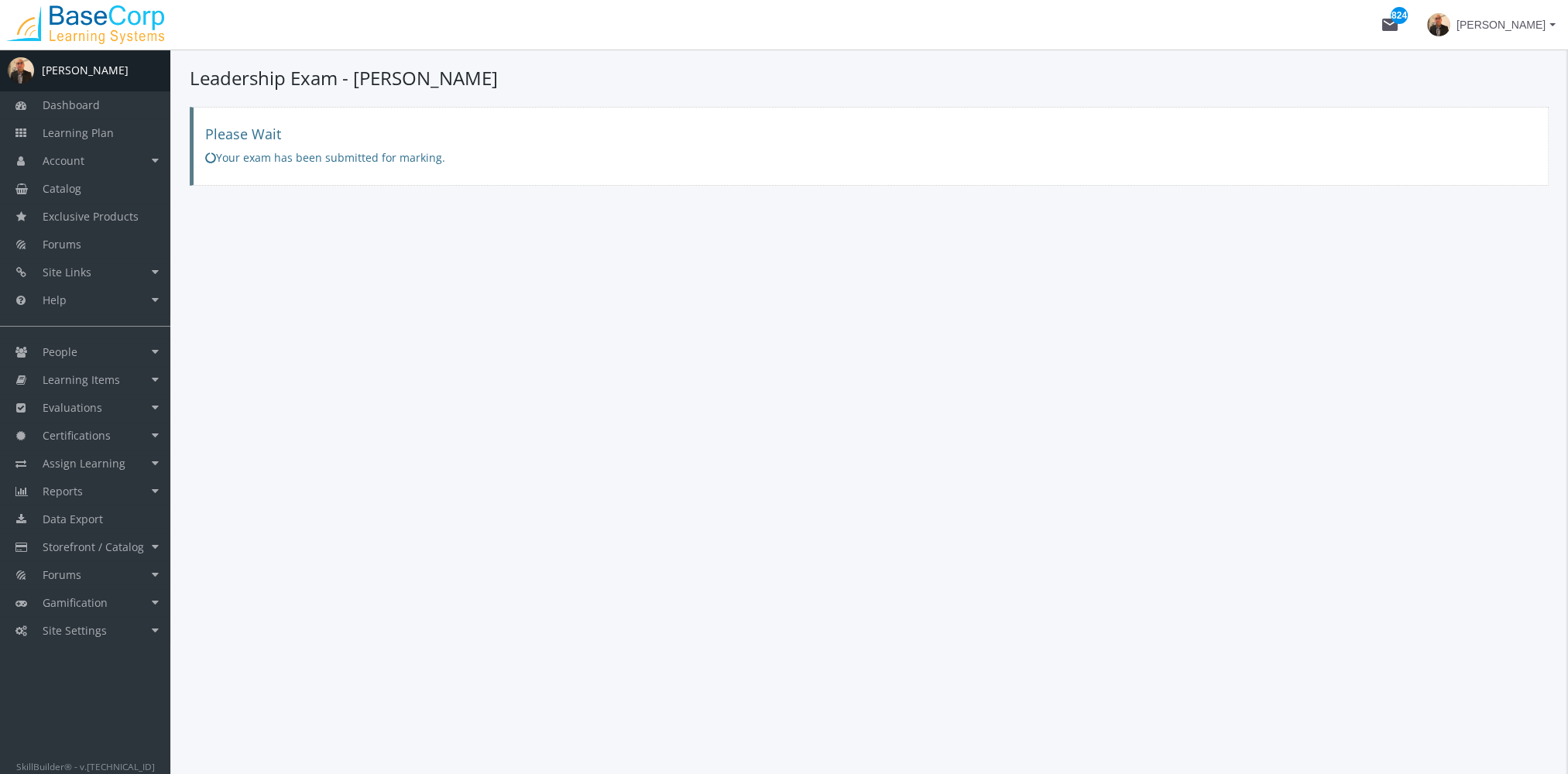
scroll to position [0, 0]
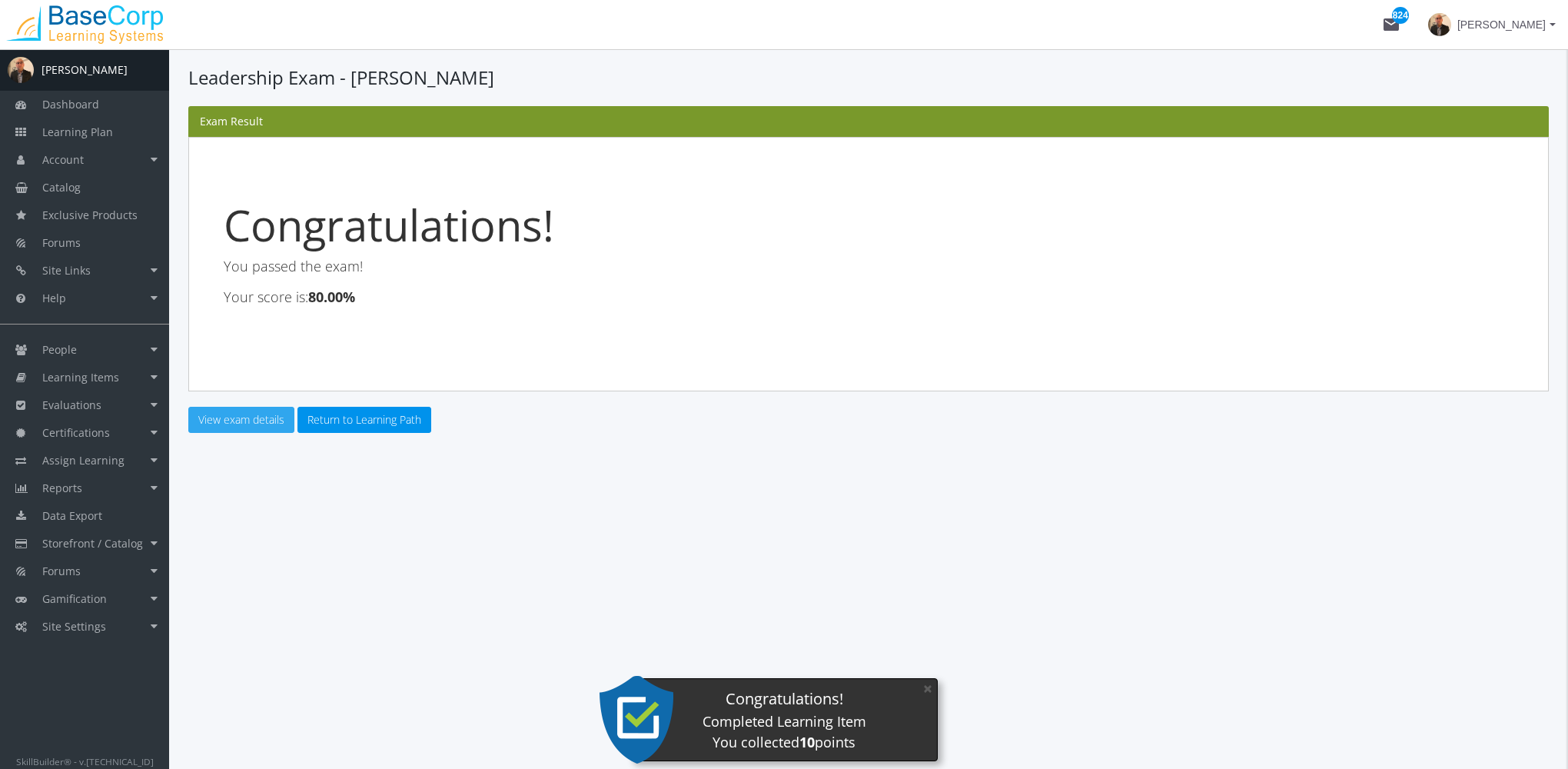
click at [245, 418] on link "View exam details" at bounding box center [241, 420] width 106 height 26
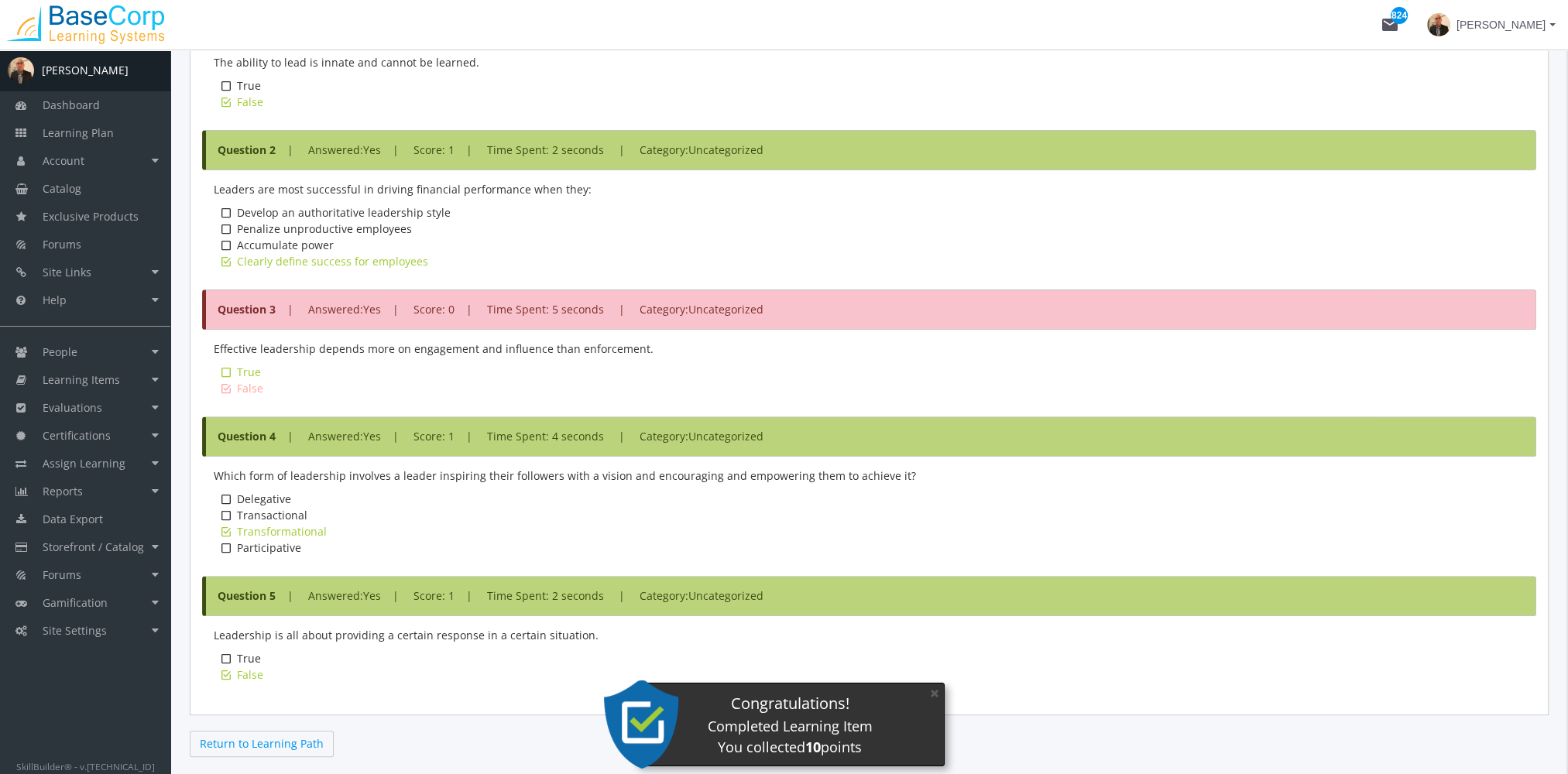
scroll to position [744, 0]
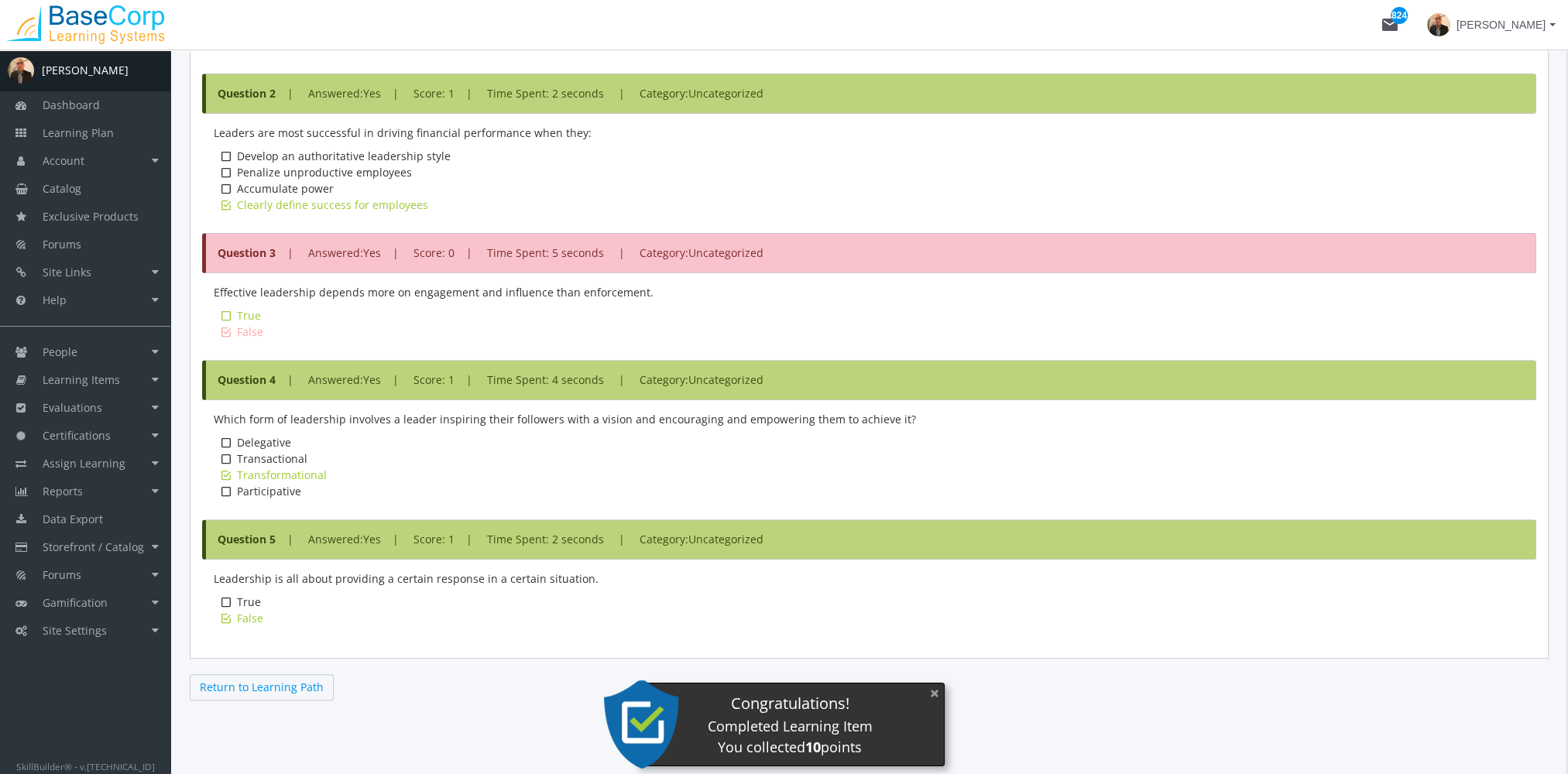
click at [929, 696] on button "×" at bounding box center [934, 693] width 25 height 32
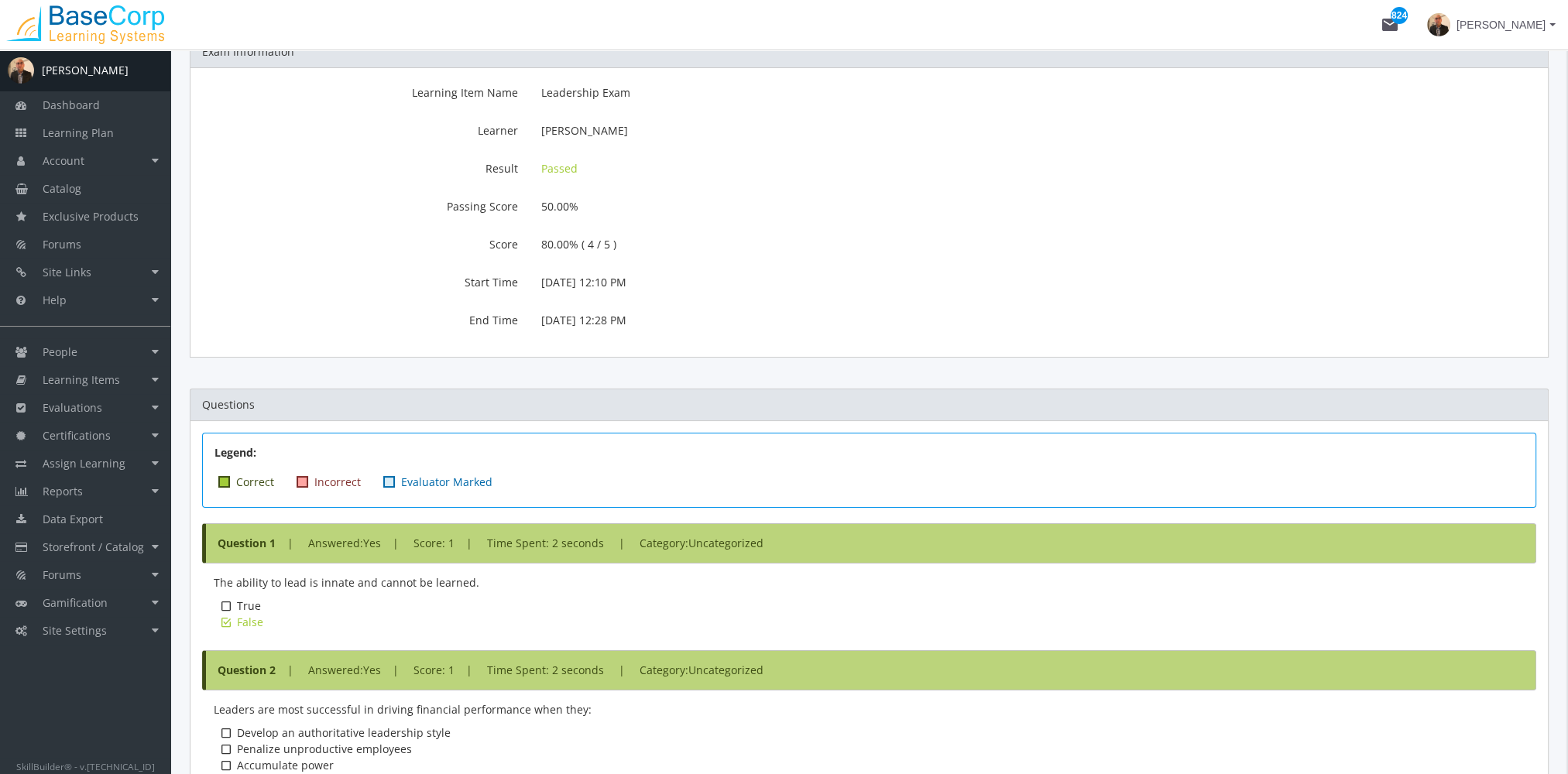
scroll to position [0, 0]
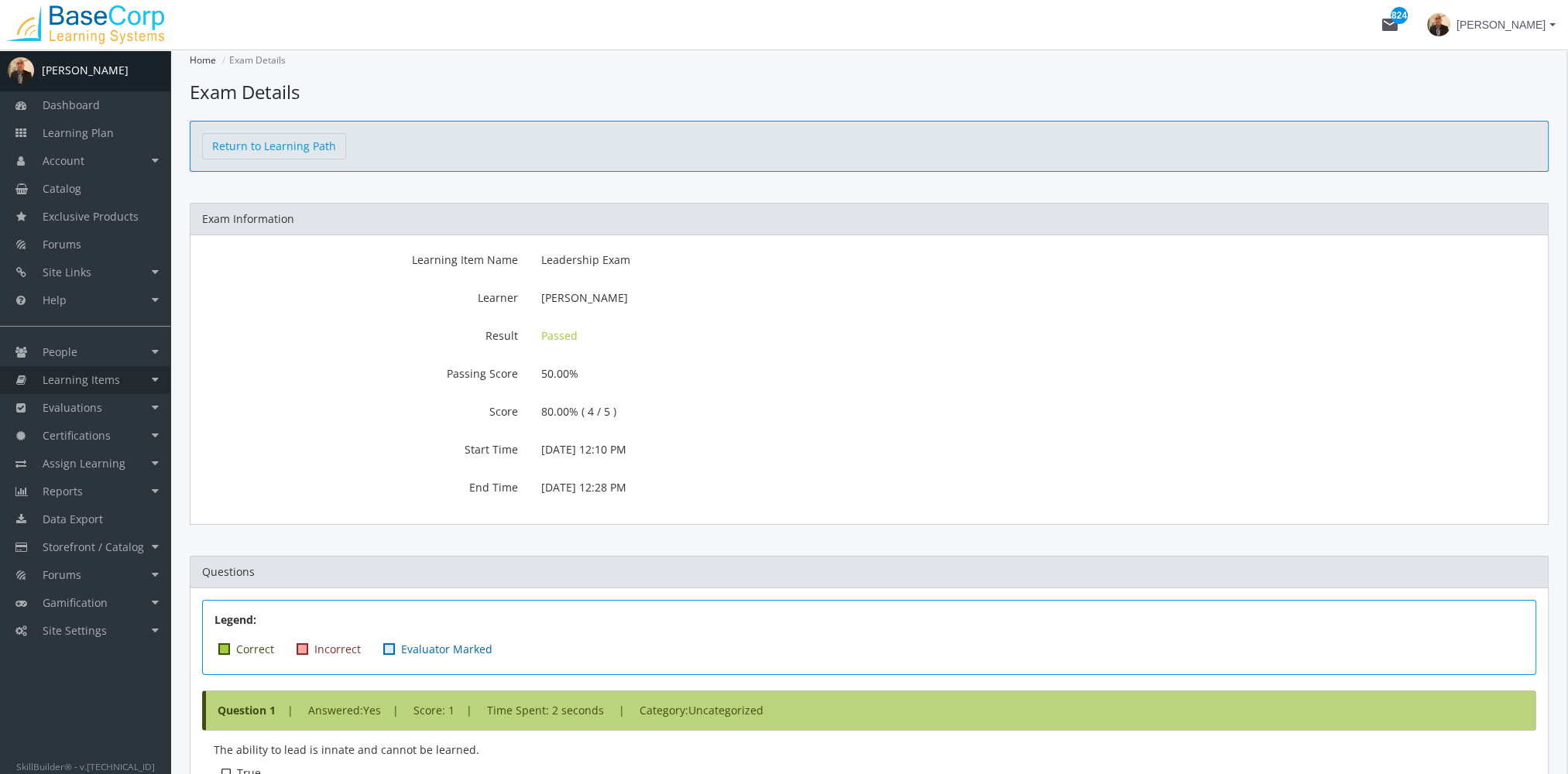
click at [72, 383] on span "Learning Items" at bounding box center [81, 379] width 77 height 15
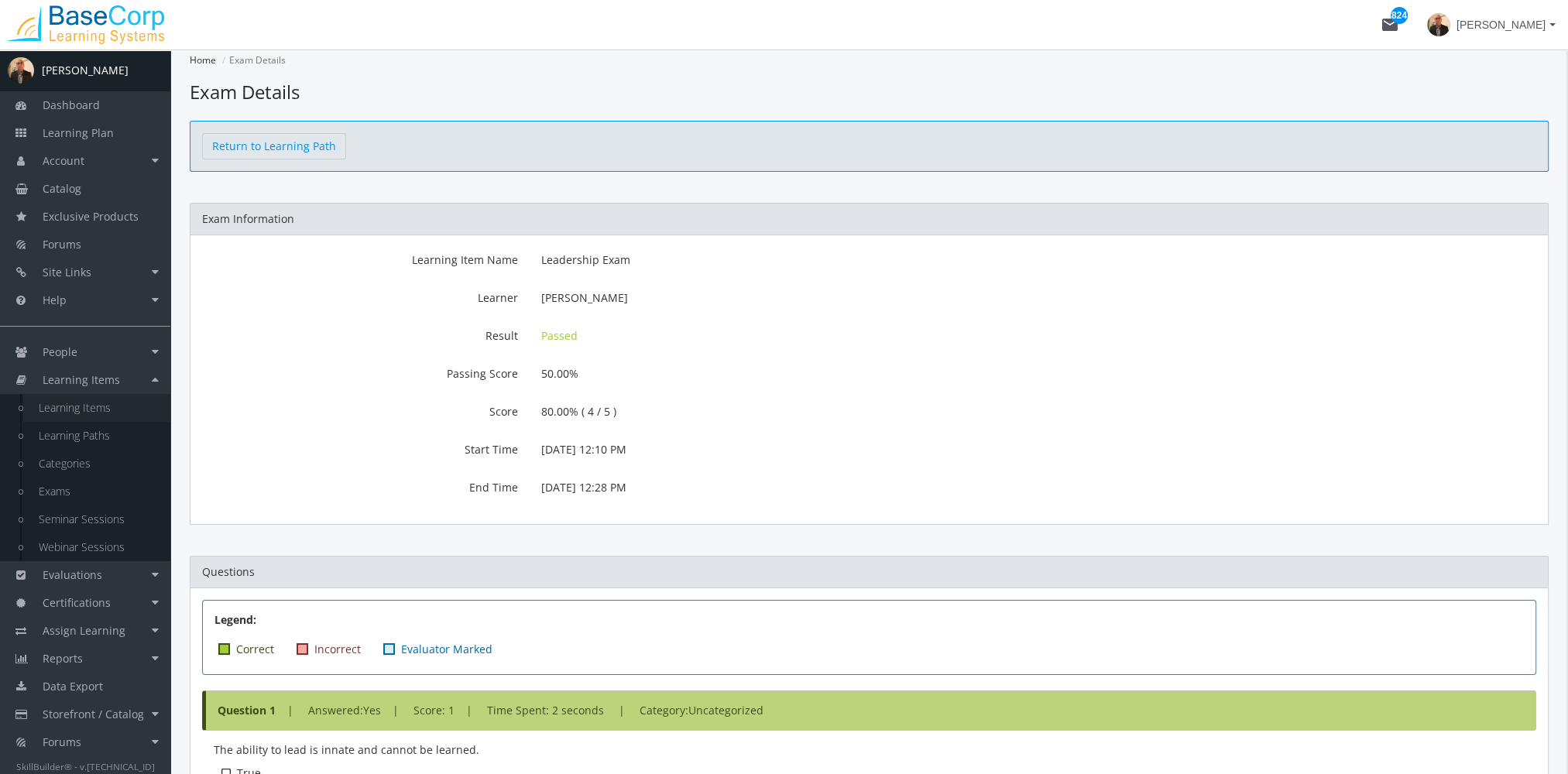
click at [110, 408] on link "Learning Items" at bounding box center [96, 408] width 147 height 28
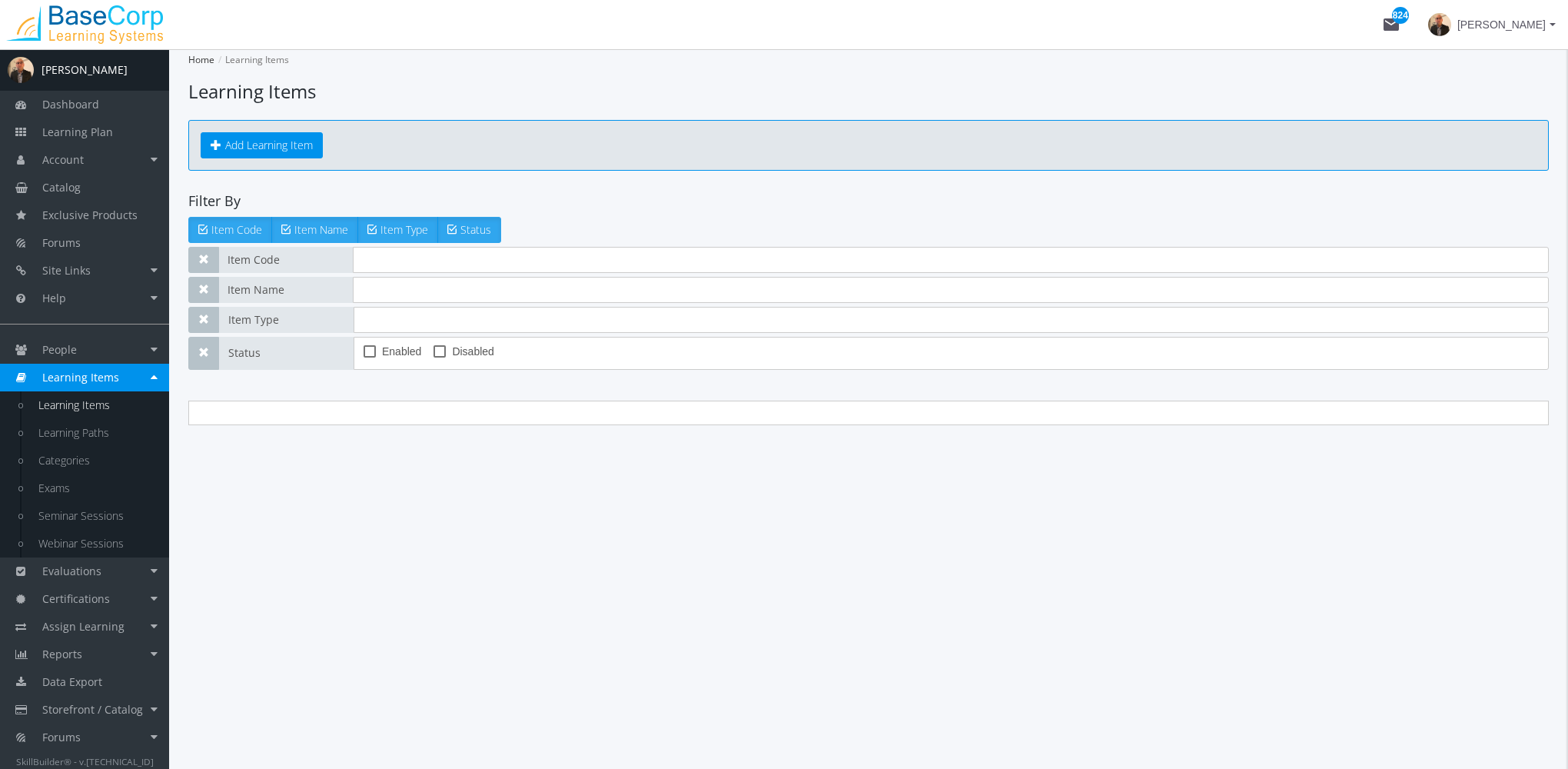
type input "leadership"
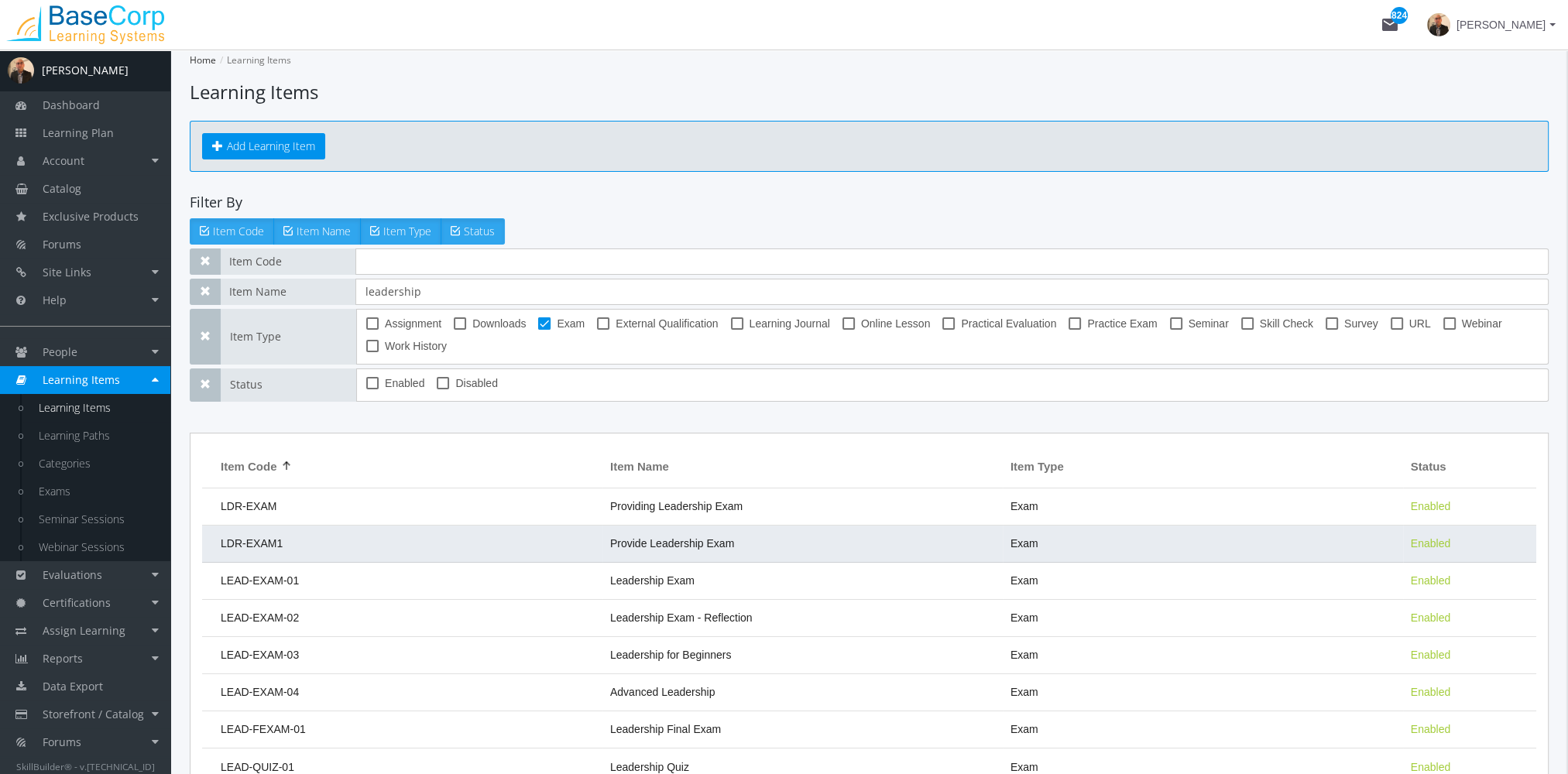
click at [321, 548] on td "LDR-EXAM1" at bounding box center [402, 544] width 401 height 37
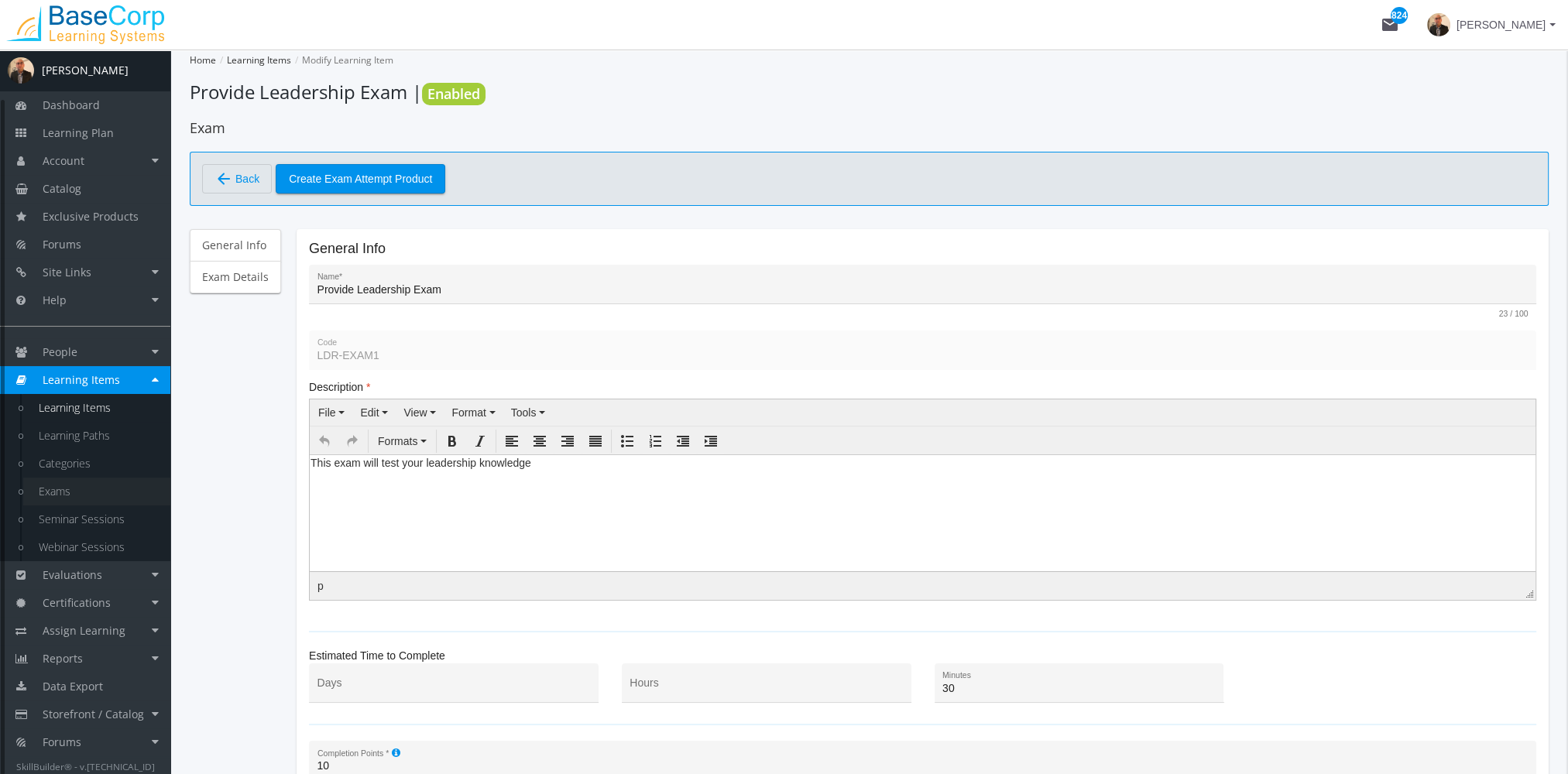
click at [68, 485] on link "Exams" at bounding box center [96, 491] width 147 height 28
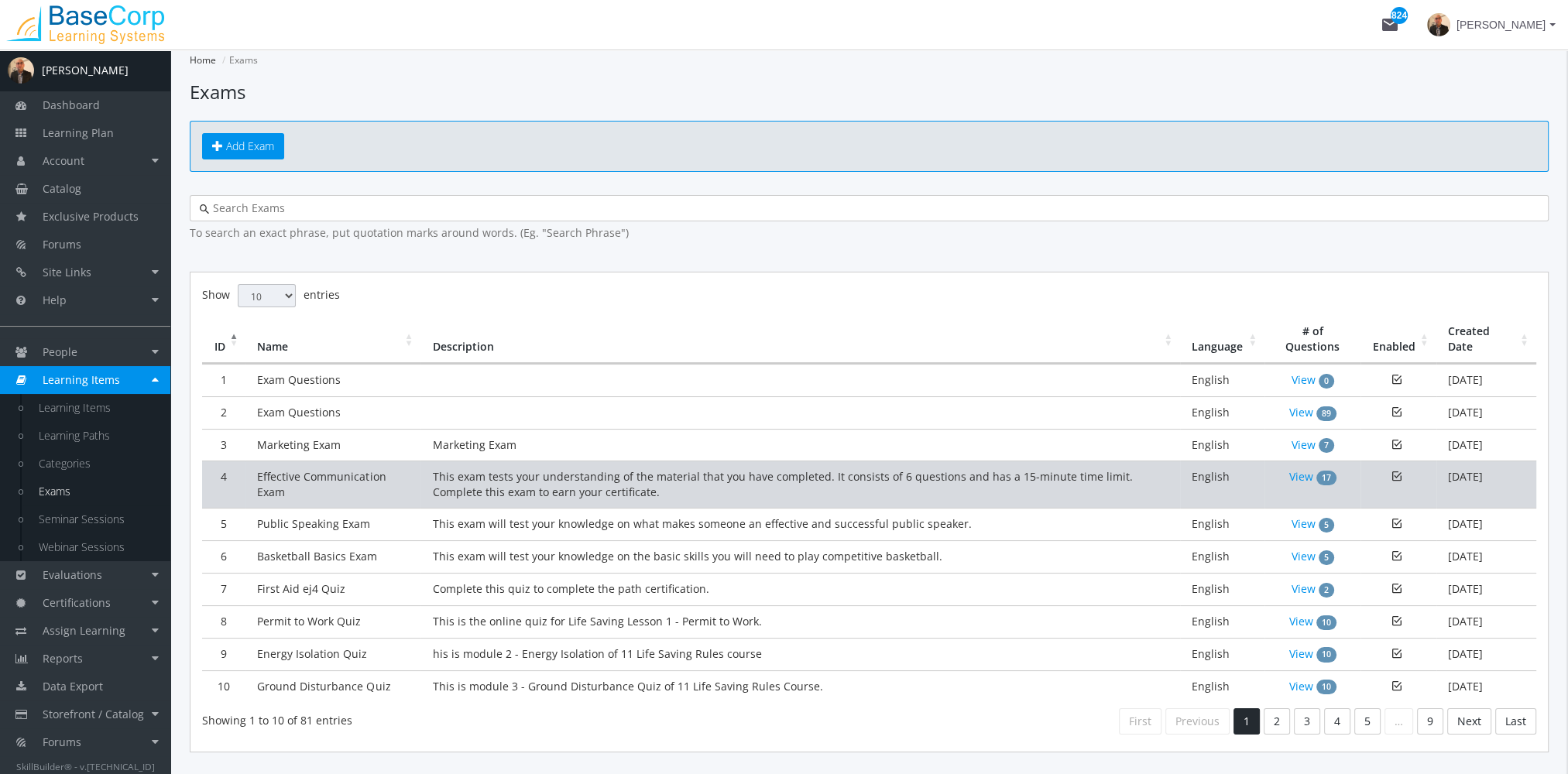
click at [387, 495] on td "Effective Communication Exam" at bounding box center [333, 484] width 175 height 47
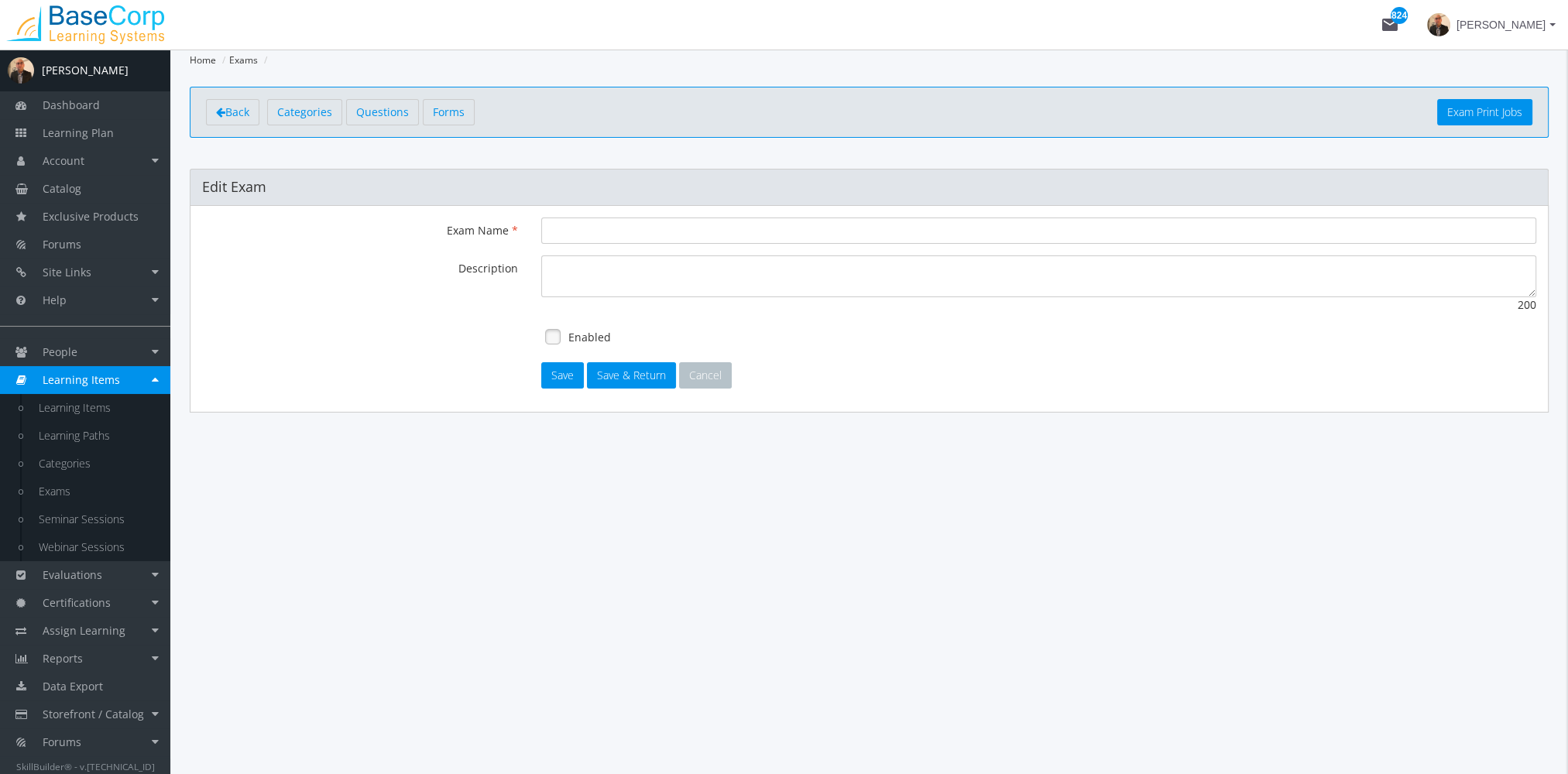
type input "Effective Communication Exam"
type textarea "This exam tests your understanding of the material that you have completed. It …"
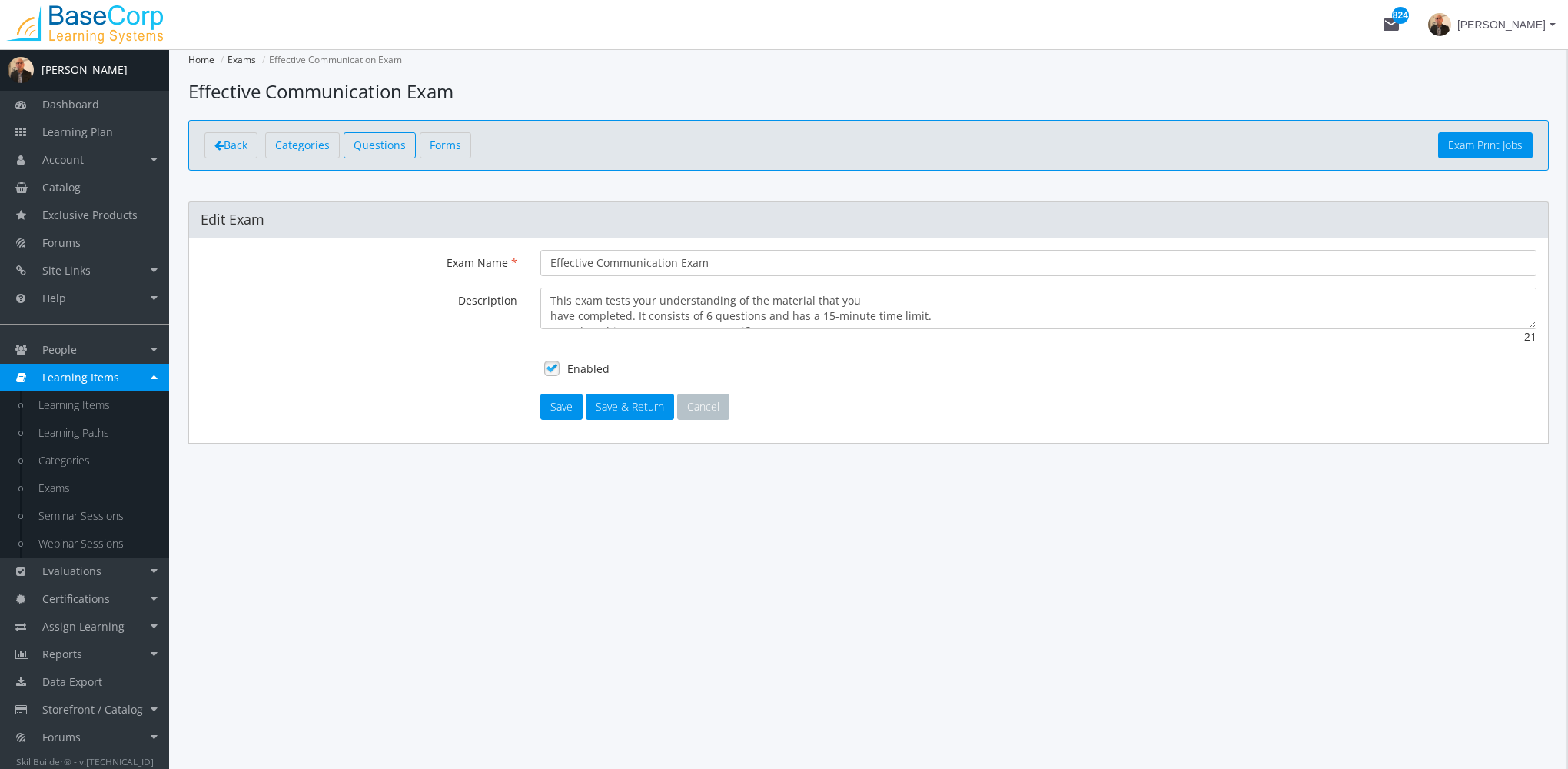
click at [385, 142] on span "Questions" at bounding box center [379, 145] width 52 height 14
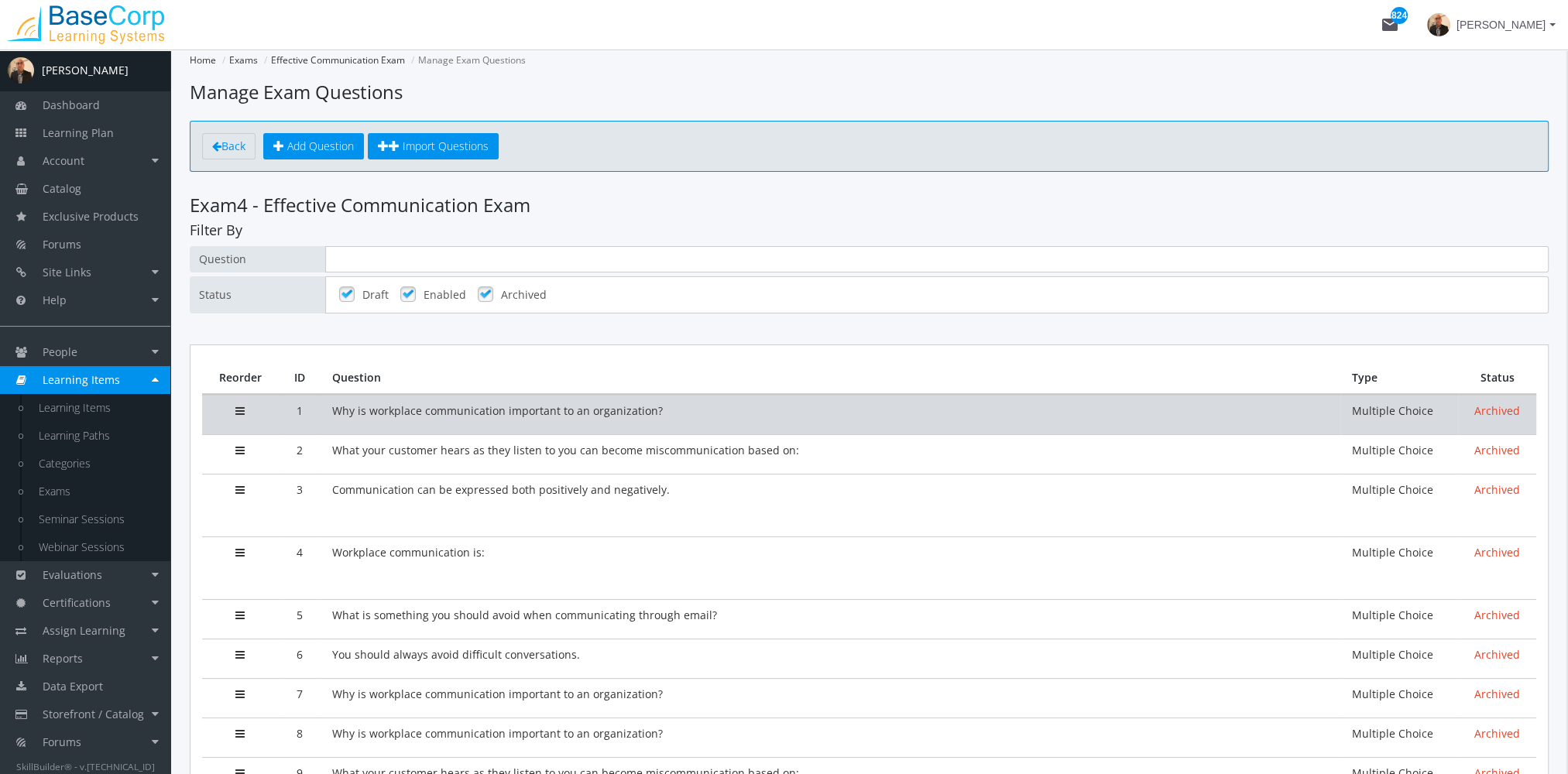
click at [432, 421] on td "Why is workplace communication important to an organization?" at bounding box center [830, 414] width 1020 height 40
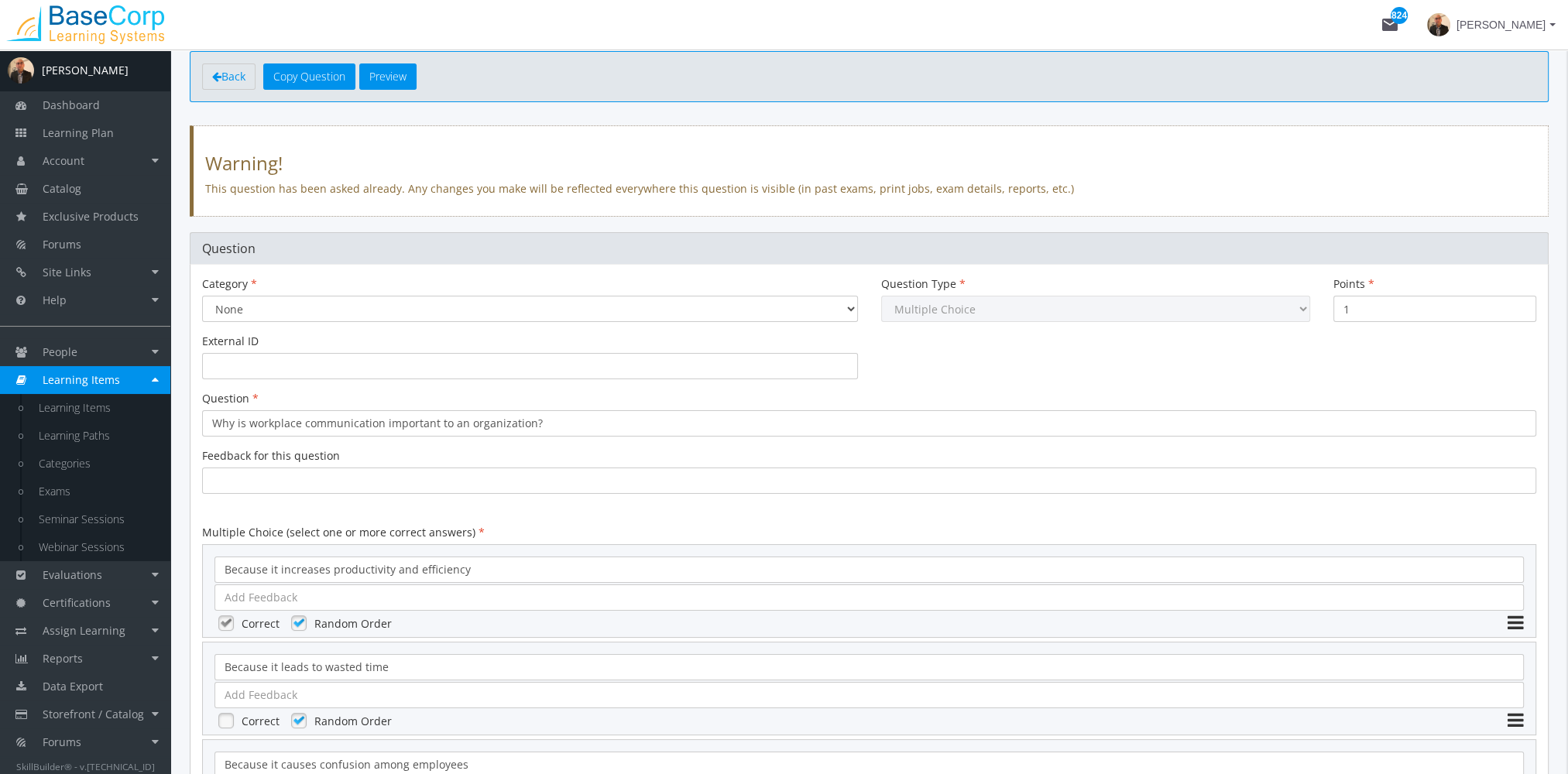
scroll to position [77, 0]
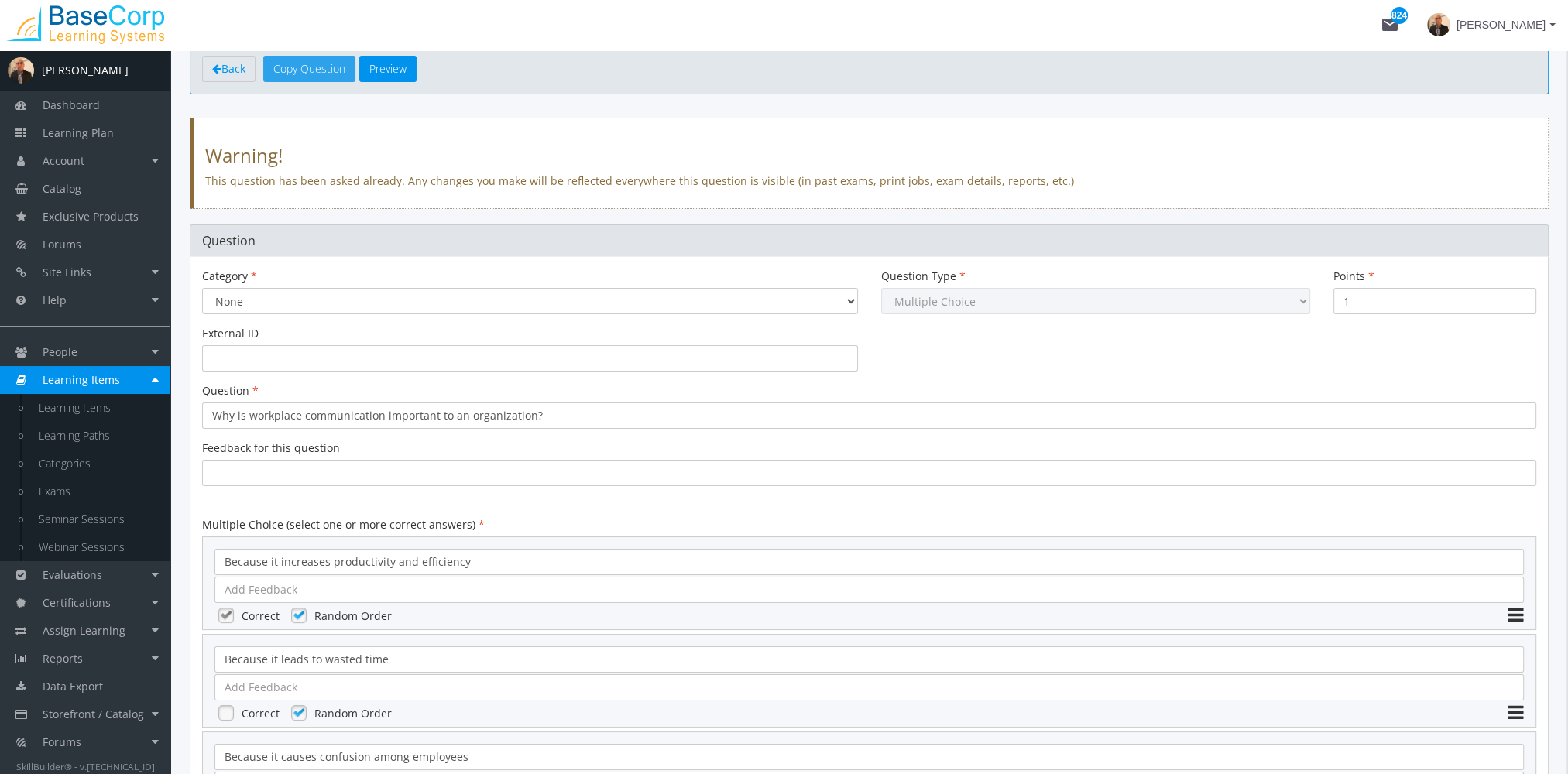
click at [325, 71] on button "Copy Question" at bounding box center [310, 69] width 92 height 26
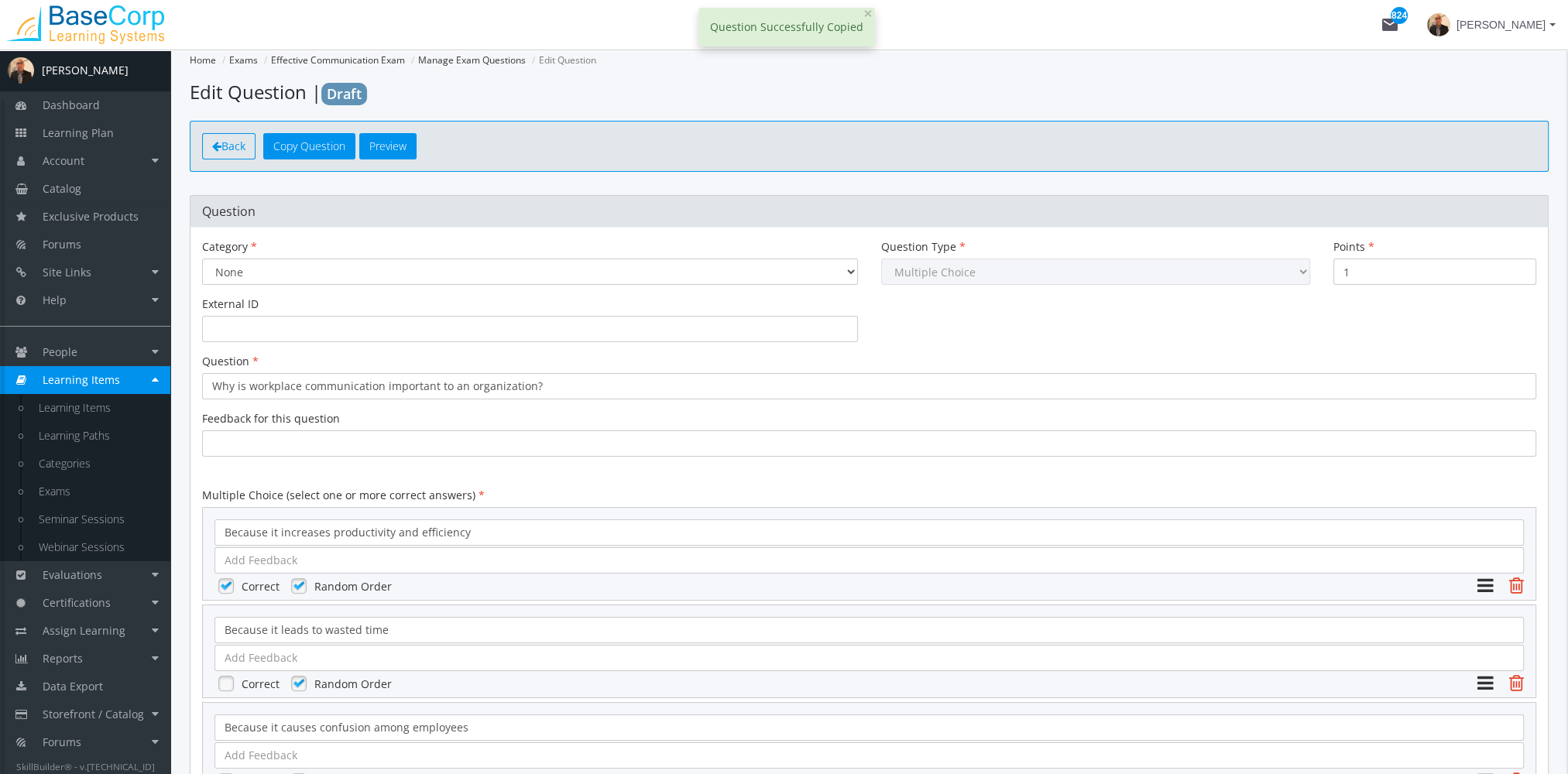
click at [249, 145] on link "Back" at bounding box center [229, 146] width 54 height 26
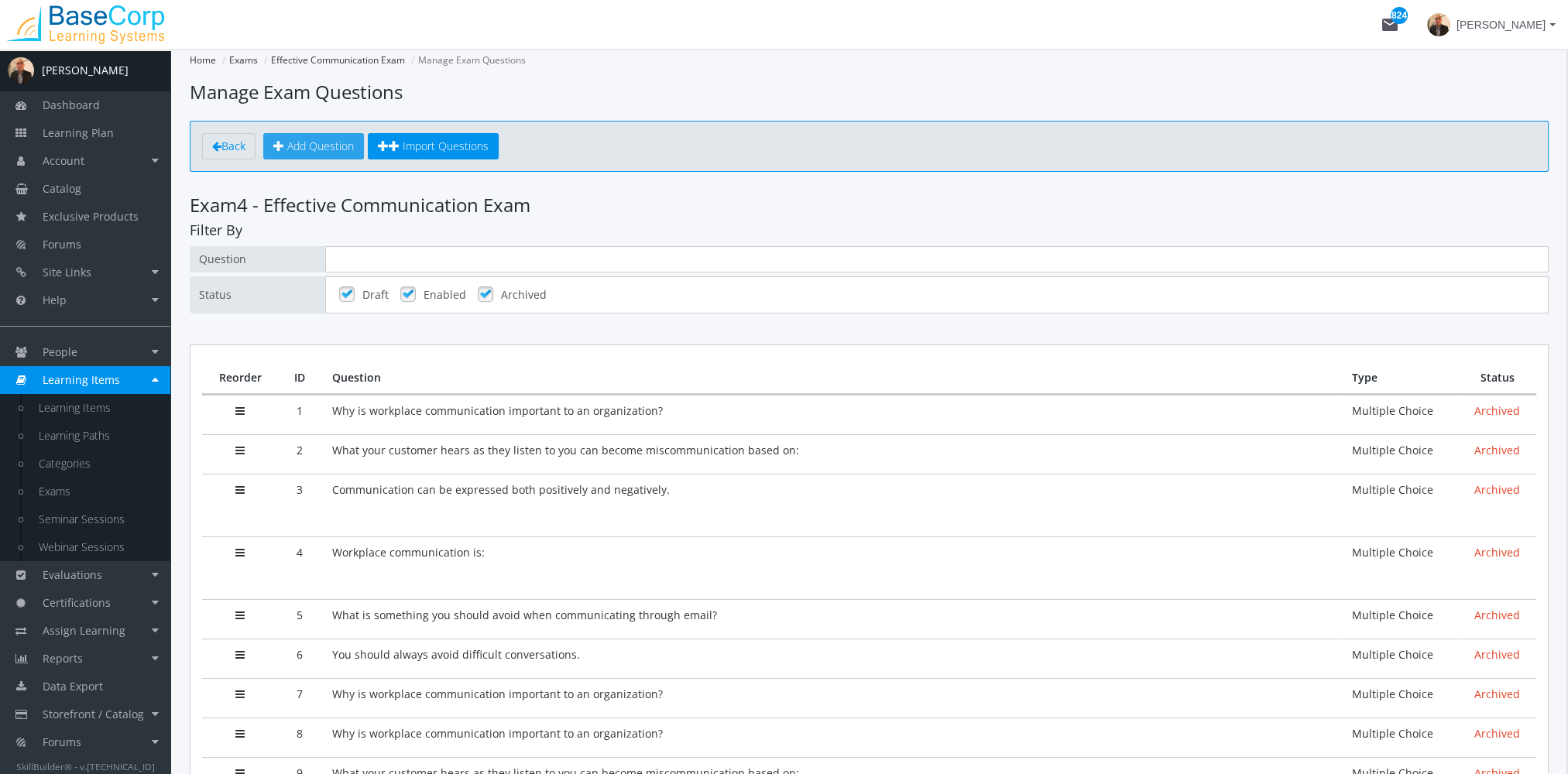
click at [317, 133] on link "Add Question" at bounding box center [314, 146] width 101 height 26
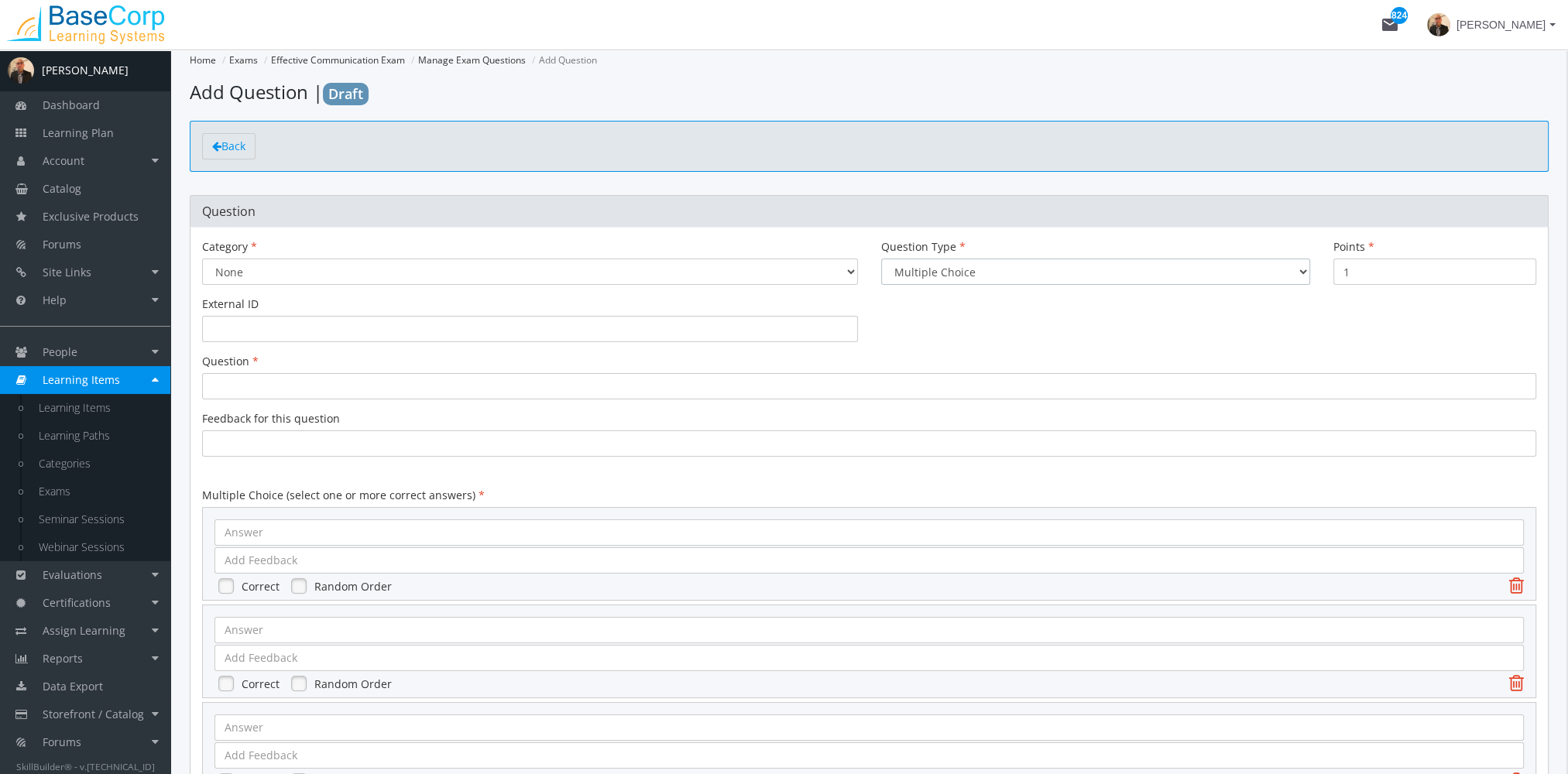
click at [1043, 276] on select "Multiple Choice Long Answer File Upload" at bounding box center [1095, 272] width 429 height 26
click at [800, 401] on form "Category None Question Type Multiple Choice Long Answer File Upload Points 1 Ex…" at bounding box center [868, 711] width 1334 height 943
click at [1348, 275] on input "1" at bounding box center [1434, 272] width 203 height 26
drag, startPoint x: 1331, startPoint y: 271, endPoint x: 1323, endPoint y: 270, distance: 8.1
click at [1326, 270] on div "Points 1" at bounding box center [1434, 267] width 226 height 58
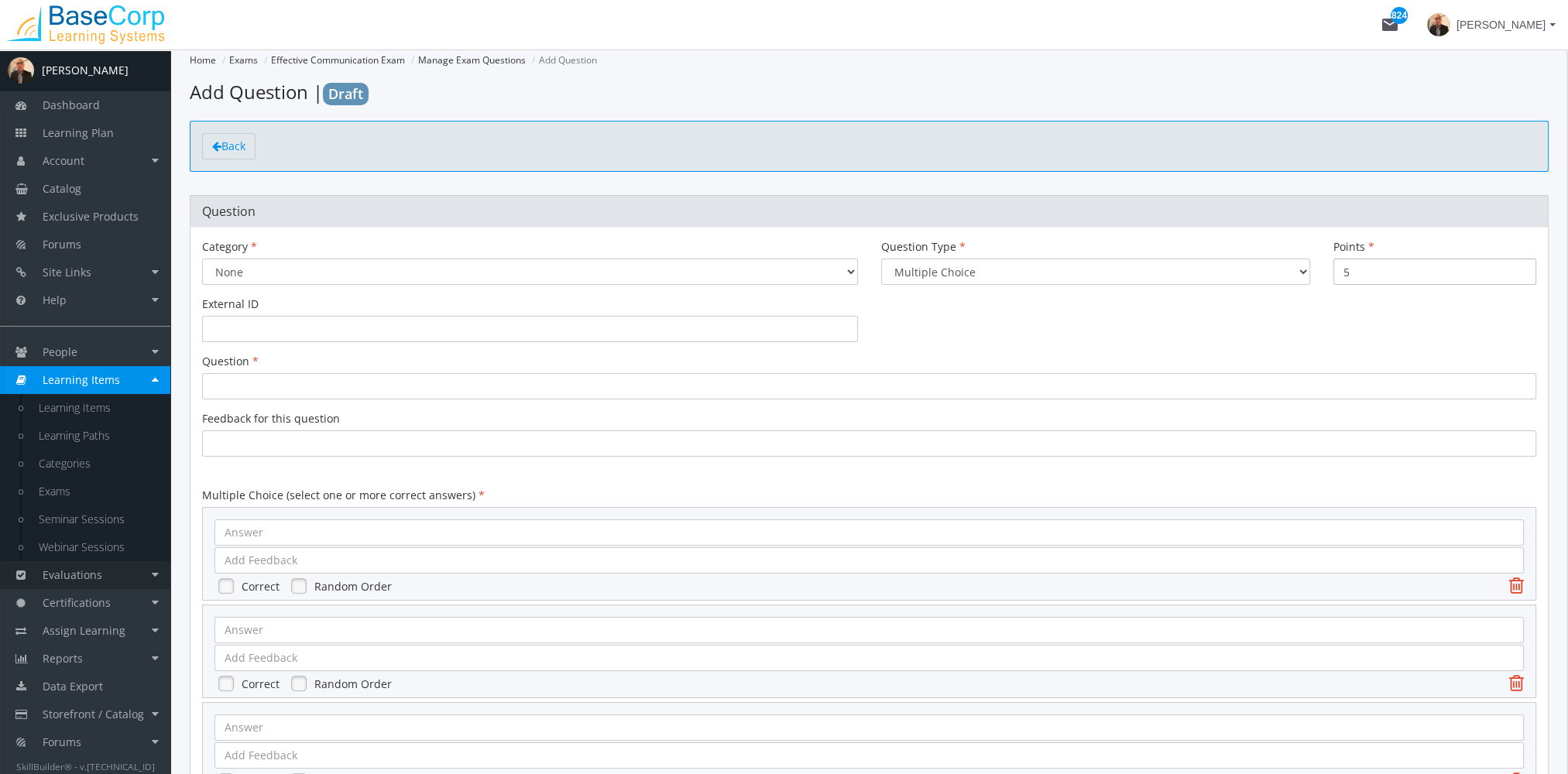
type input "5"
click at [116, 579] on link "Evaluations" at bounding box center [85, 575] width 170 height 28
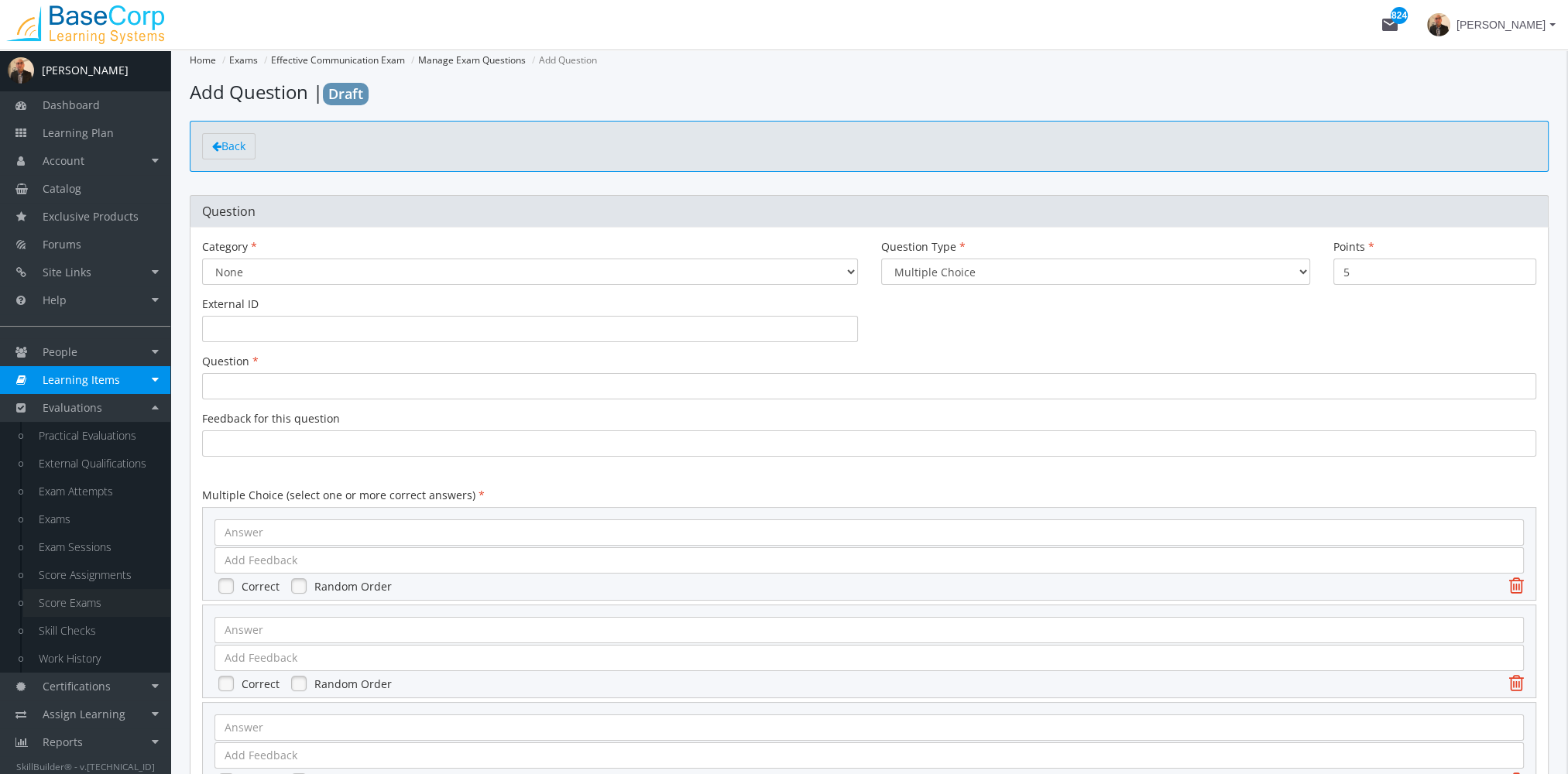
click at [91, 606] on link "Score Exams" at bounding box center [96, 603] width 147 height 28
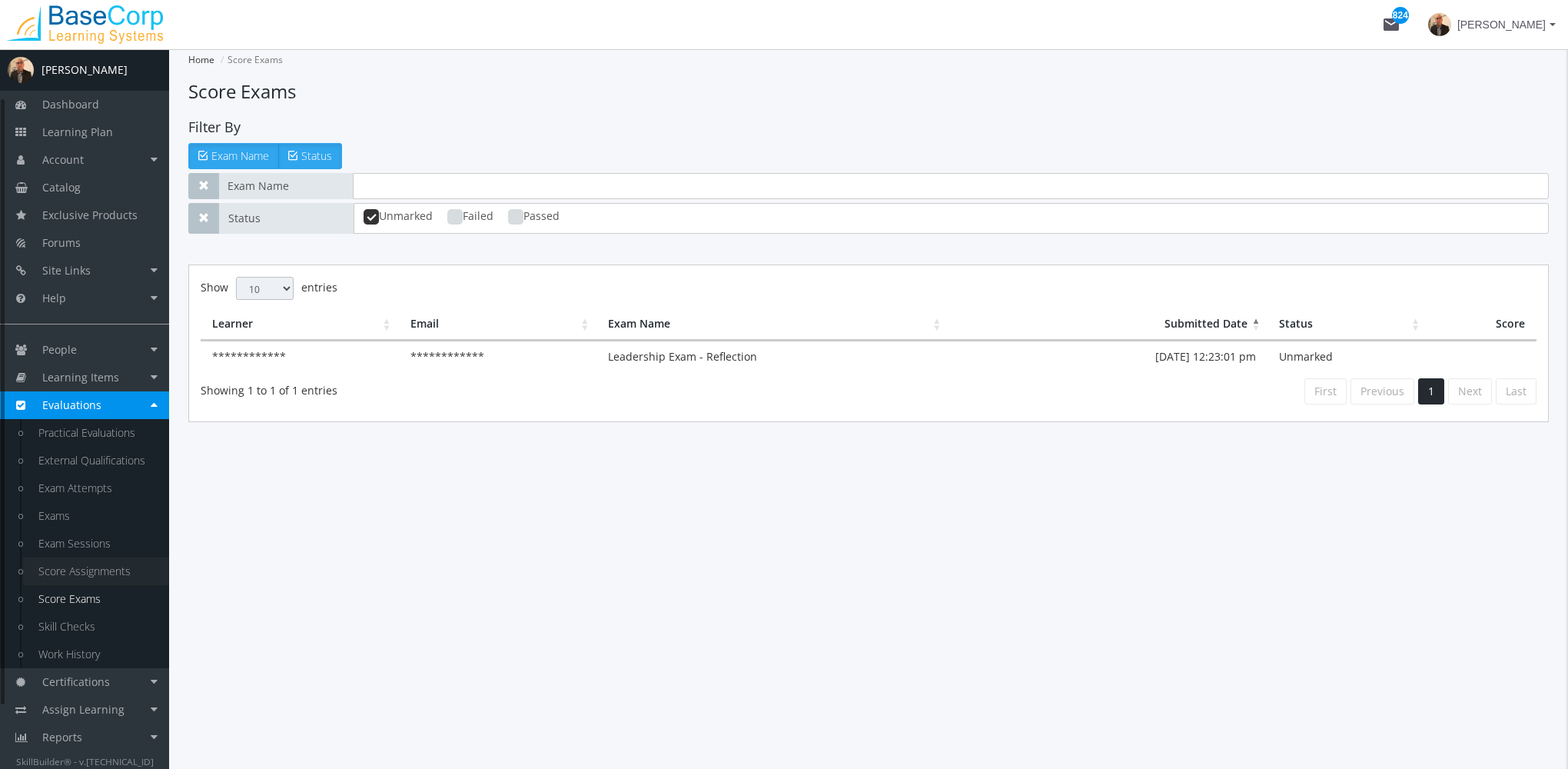
click at [111, 572] on link "Score Assignments" at bounding box center [96, 571] width 146 height 27
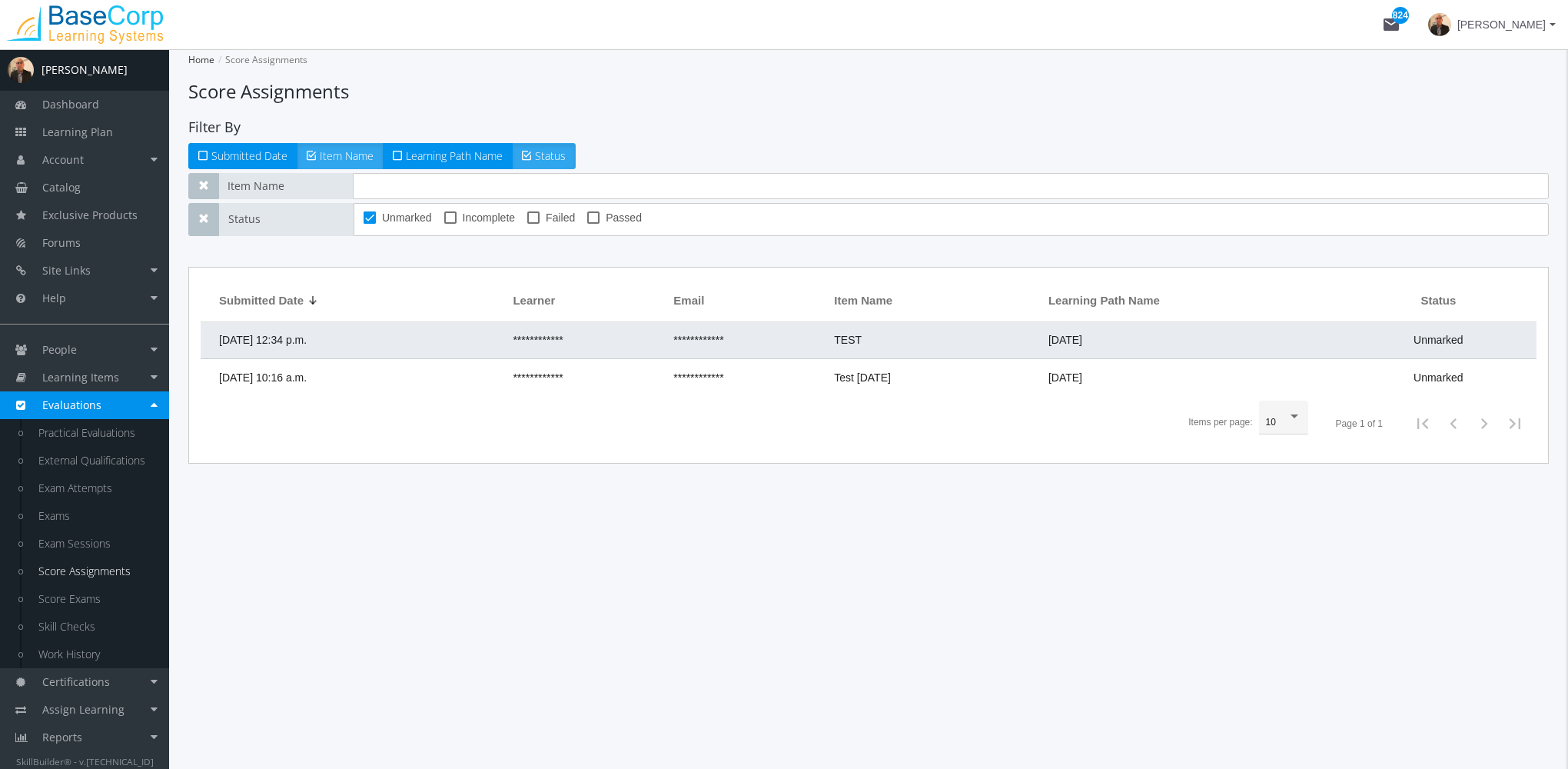
click at [307, 344] on span "[DATE] 12:34 p.m." at bounding box center [262, 339] width 88 height 12
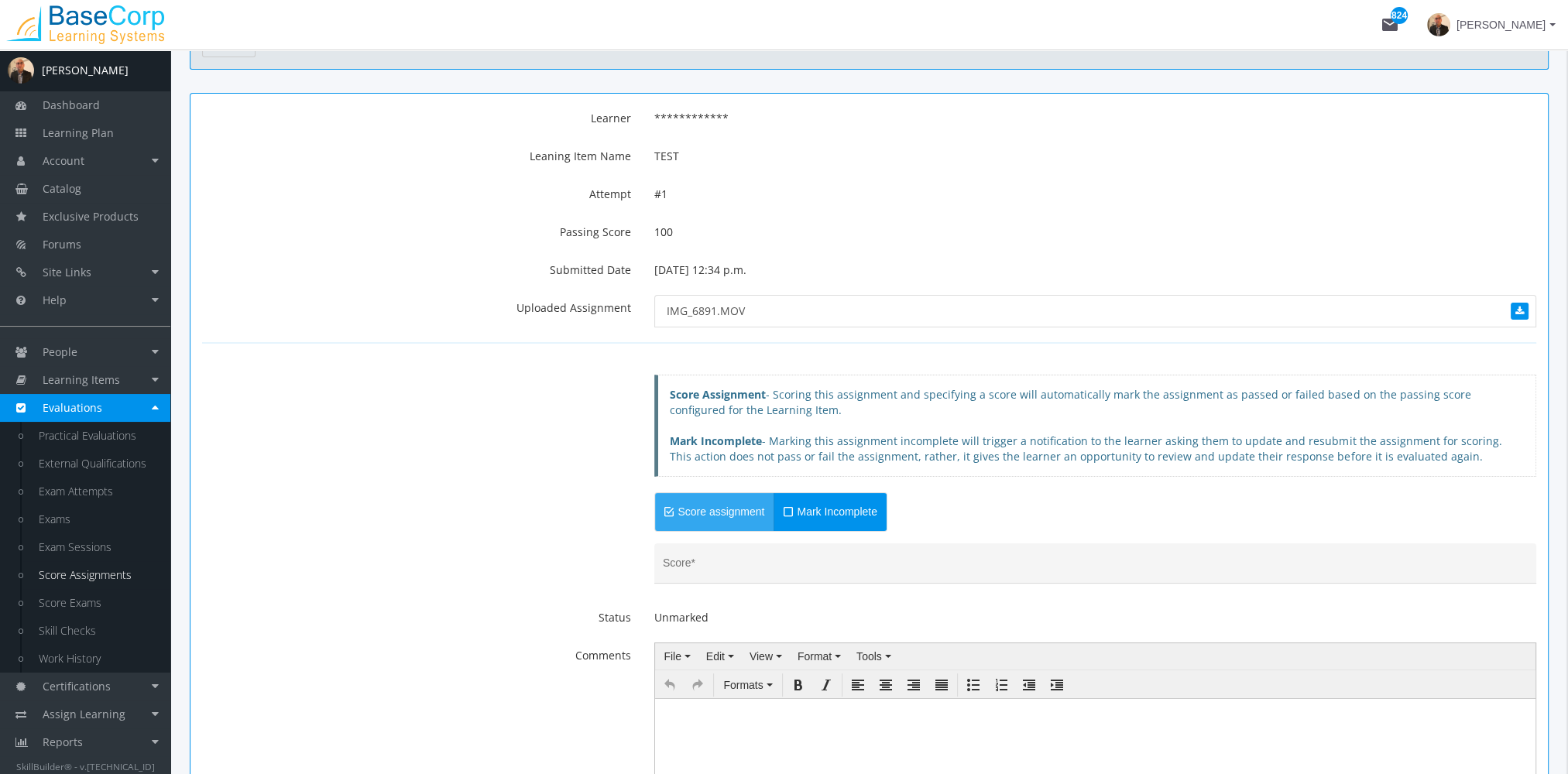
scroll to position [155, 0]
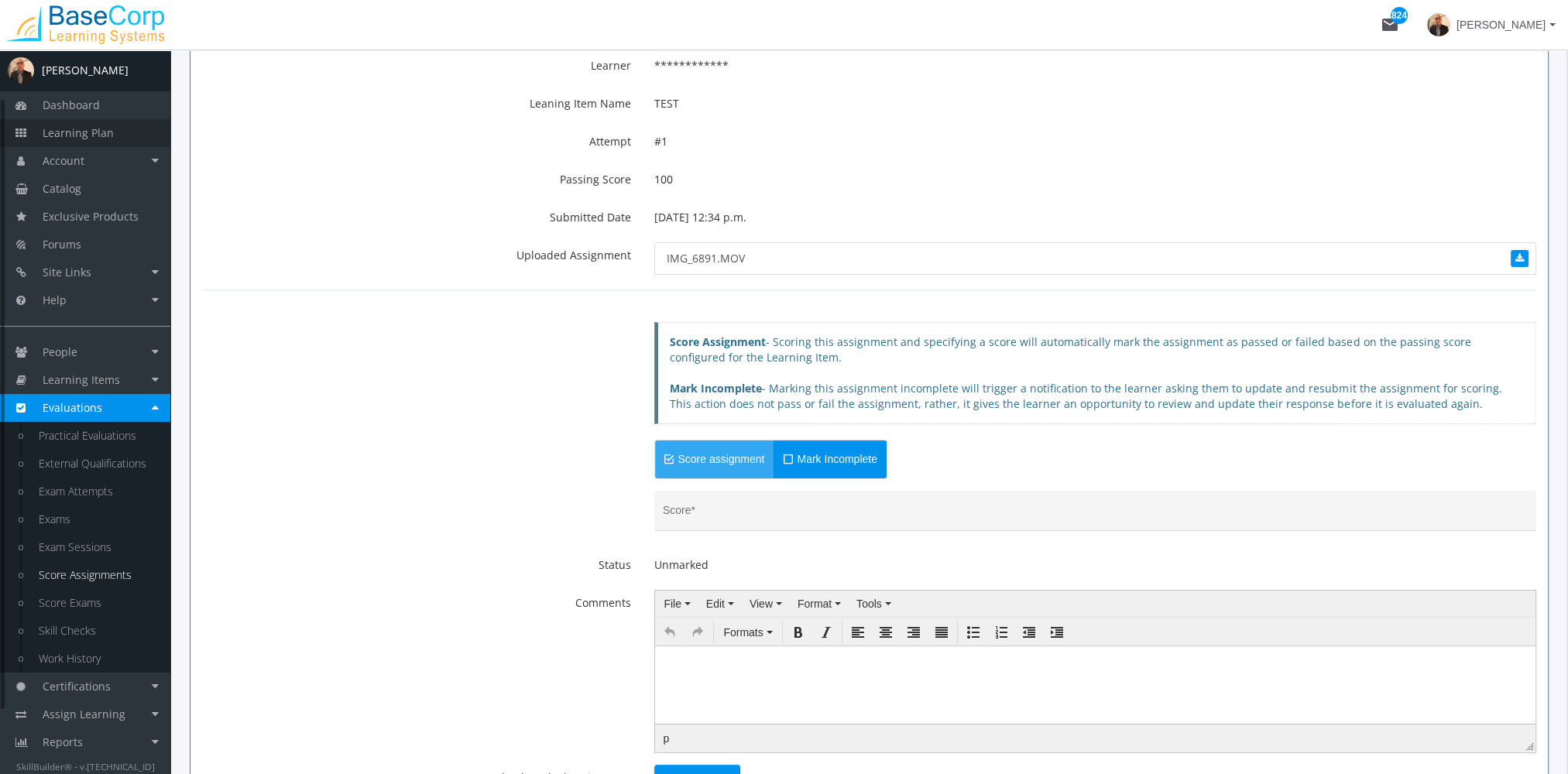
click at [109, 138] on span "Learning Plan" at bounding box center [79, 133] width 71 height 15
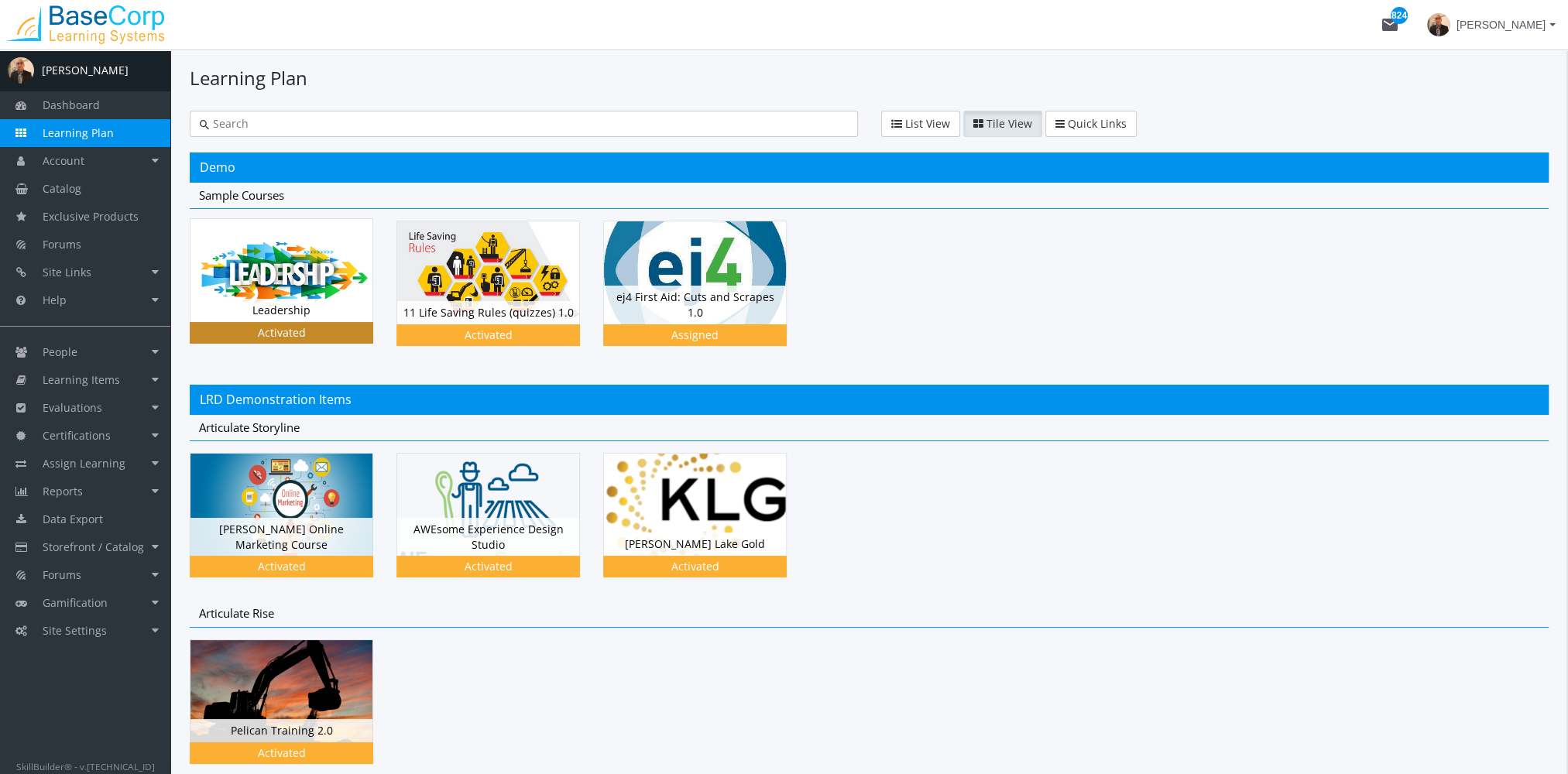
click at [256, 288] on img at bounding box center [281, 270] width 182 height 102
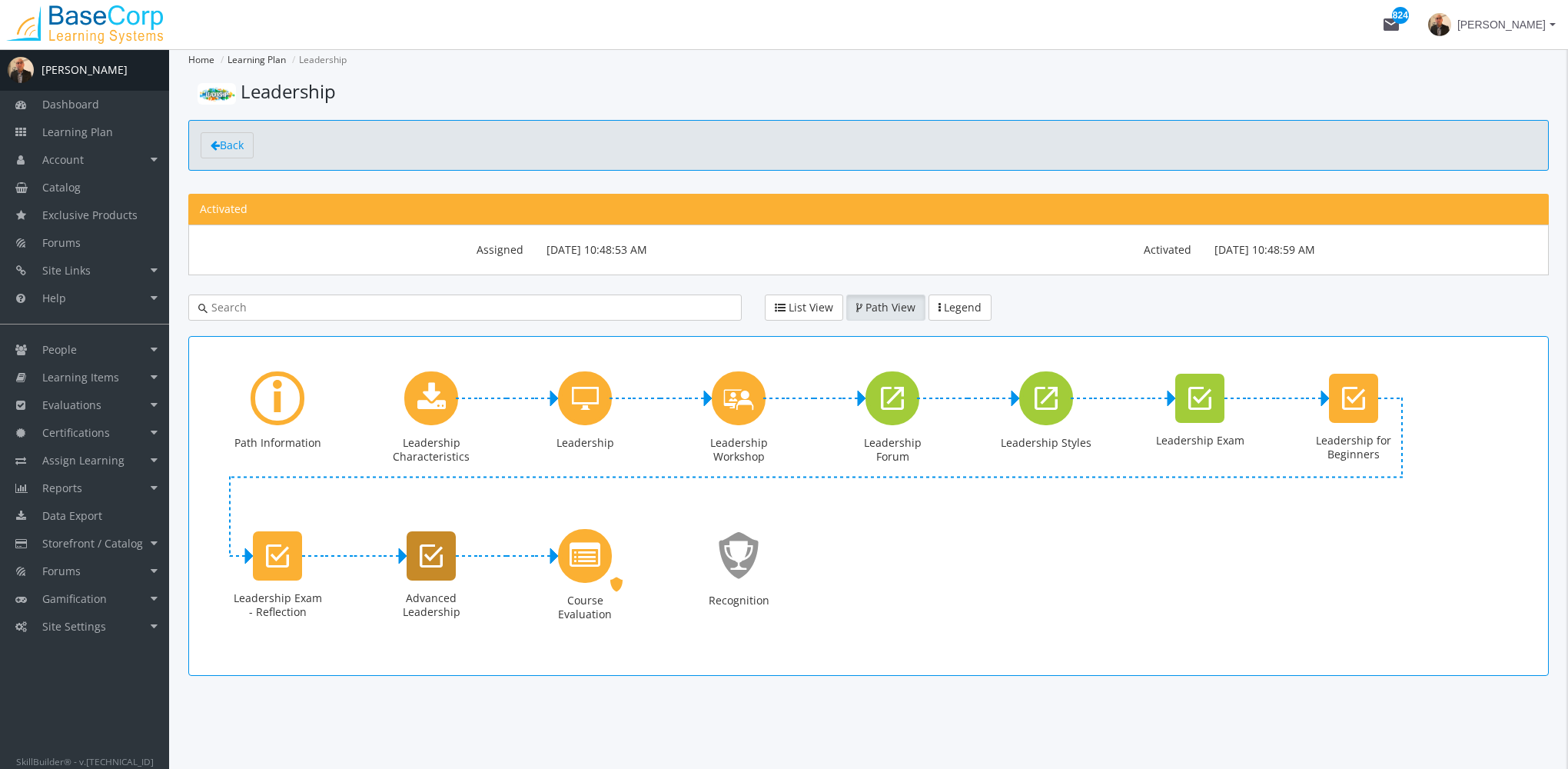
click at [443, 557] on icon "Advanced Leadership" at bounding box center [431, 556] width 23 height 31
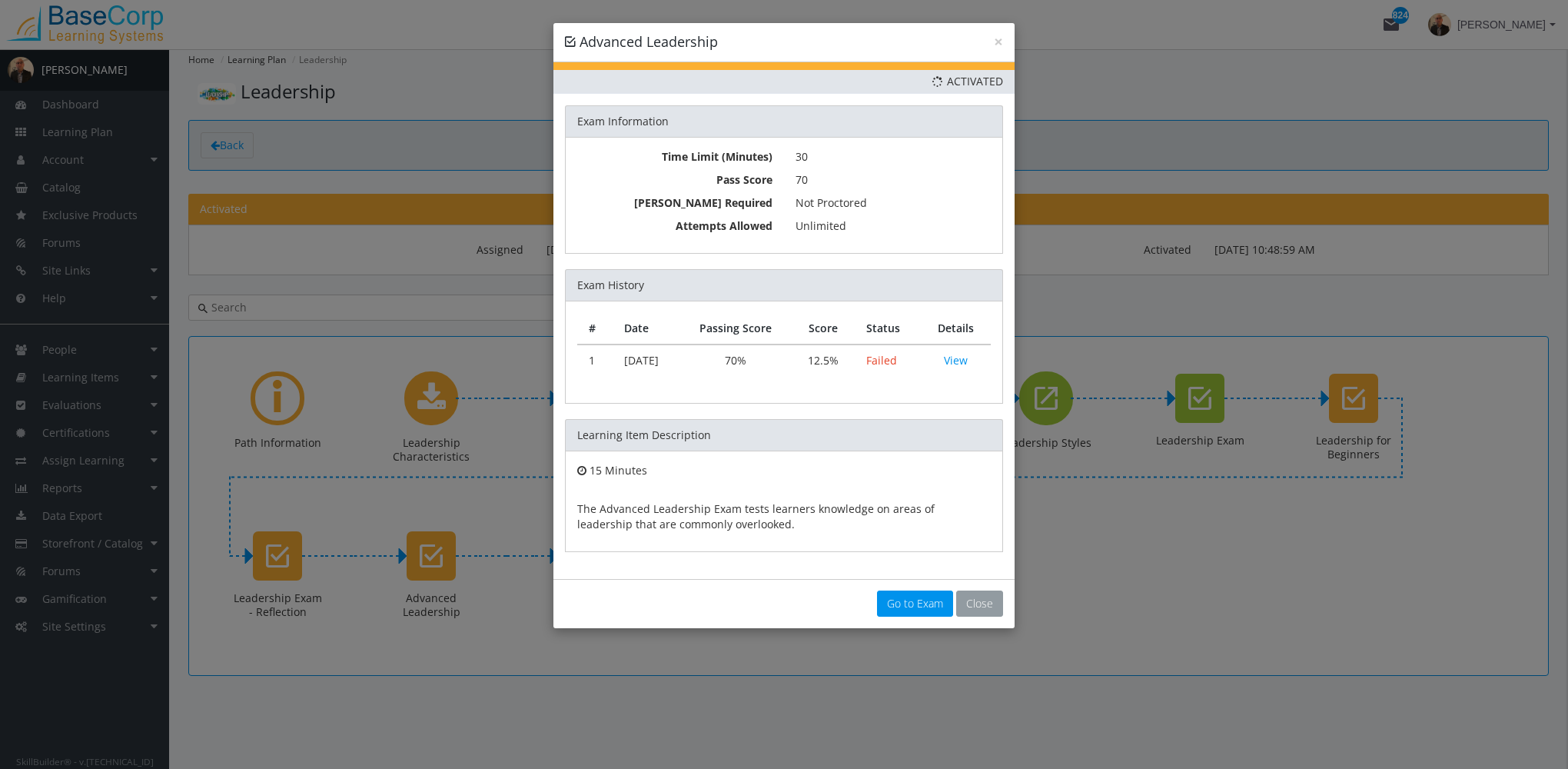
click at [975, 602] on button "Close" at bounding box center [980, 603] width 47 height 26
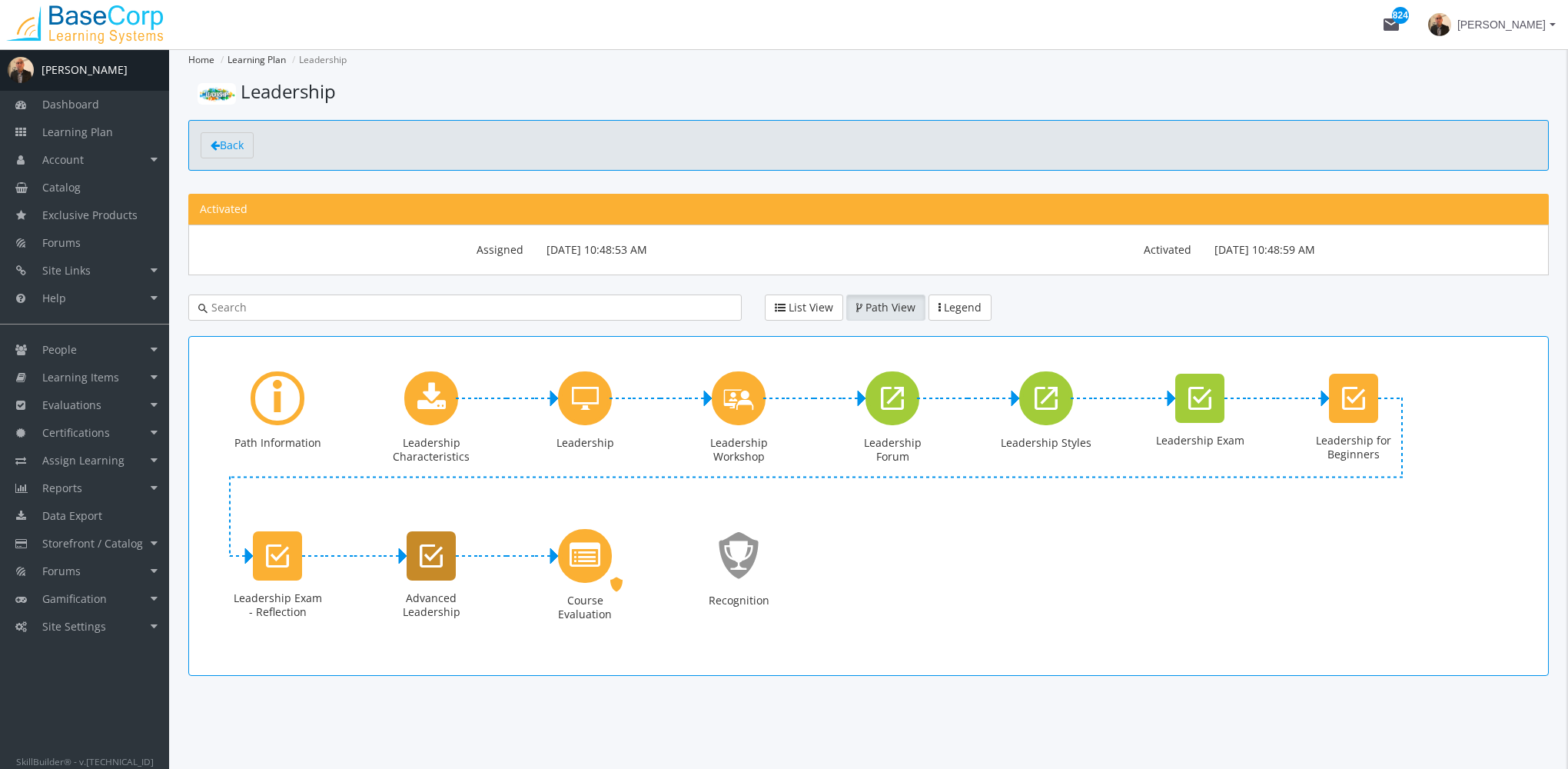
click at [439, 563] on icon "Advanced Leadership" at bounding box center [431, 556] width 23 height 31
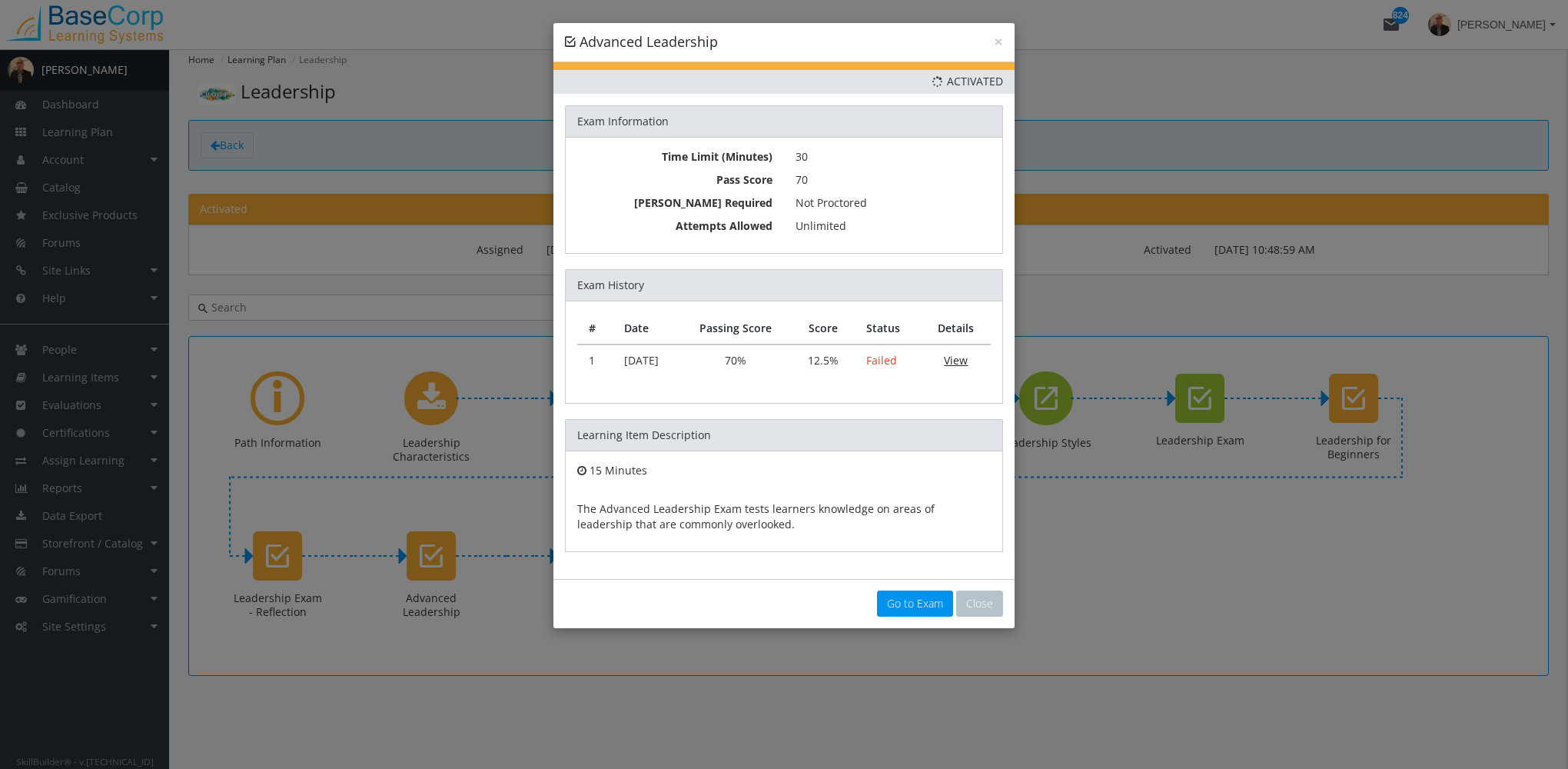
click at [955, 356] on link "View" at bounding box center [956, 360] width 24 height 14
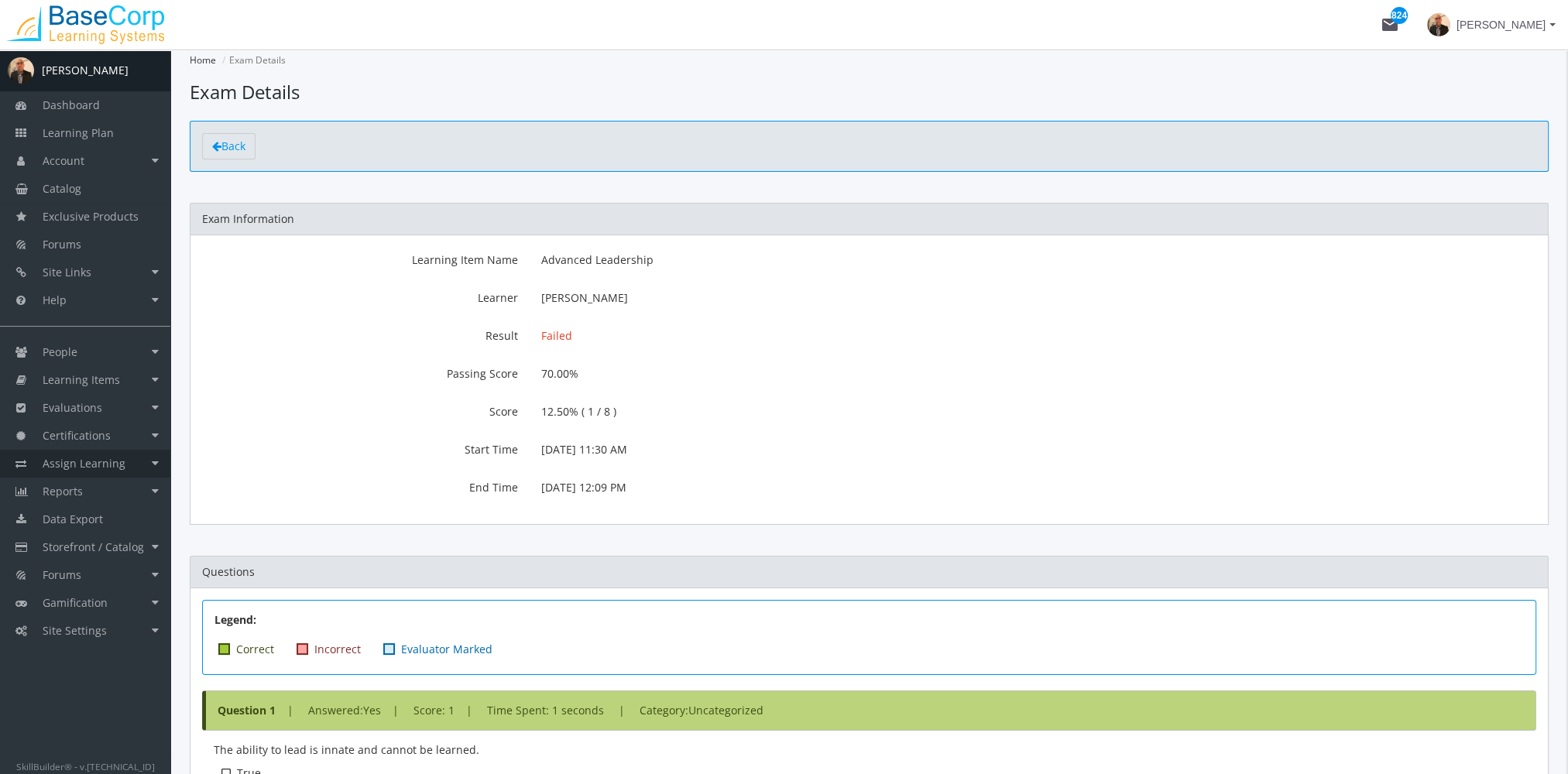
click at [126, 466] on link "Assign Learning" at bounding box center [85, 464] width 170 height 28
click at [96, 543] on link "Path to Learner Assignments" at bounding box center [96, 542] width 147 height 43
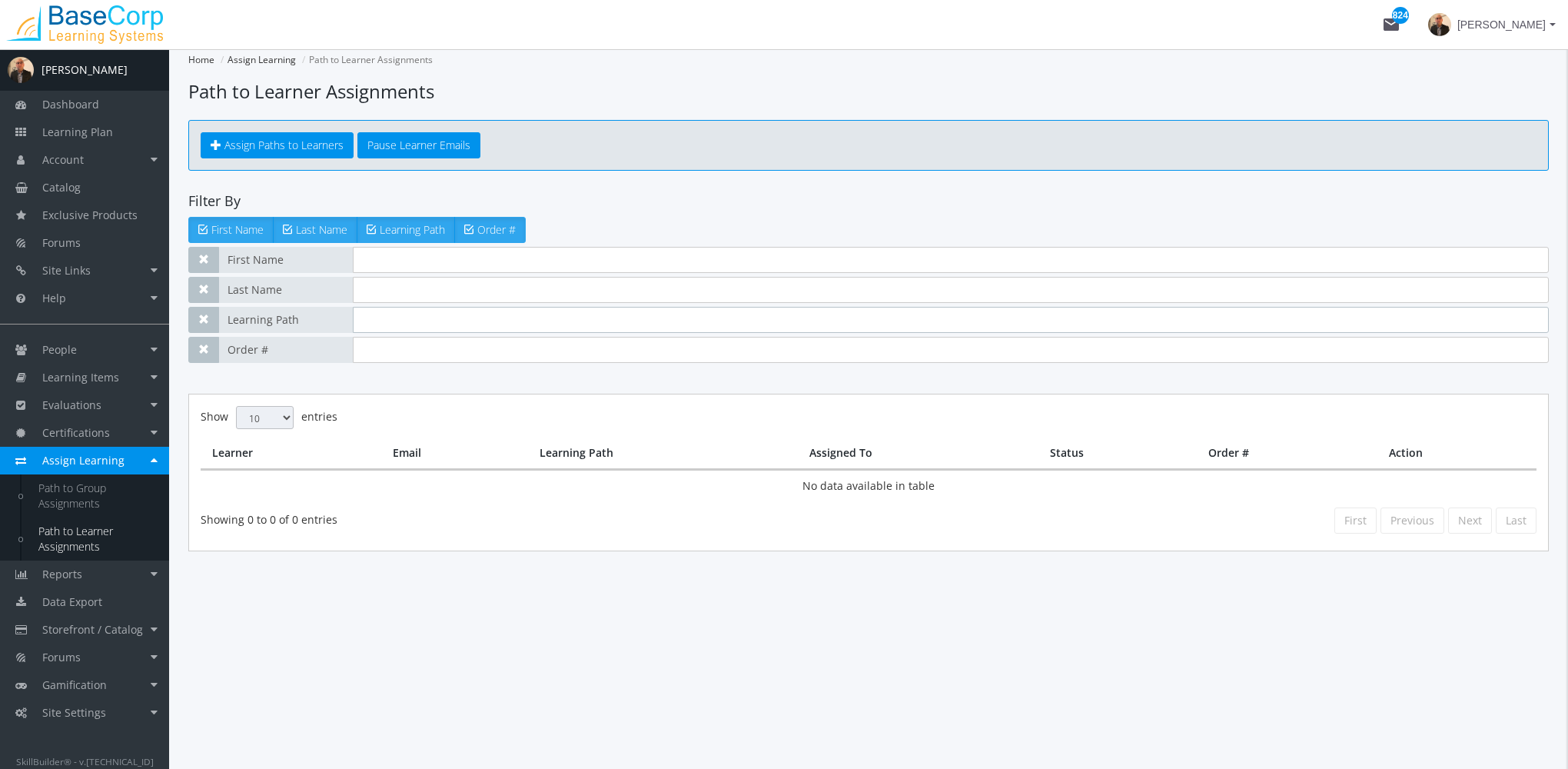
click at [415, 317] on input "text" at bounding box center [951, 320] width 1196 height 26
type input "e"
type input "leadership"
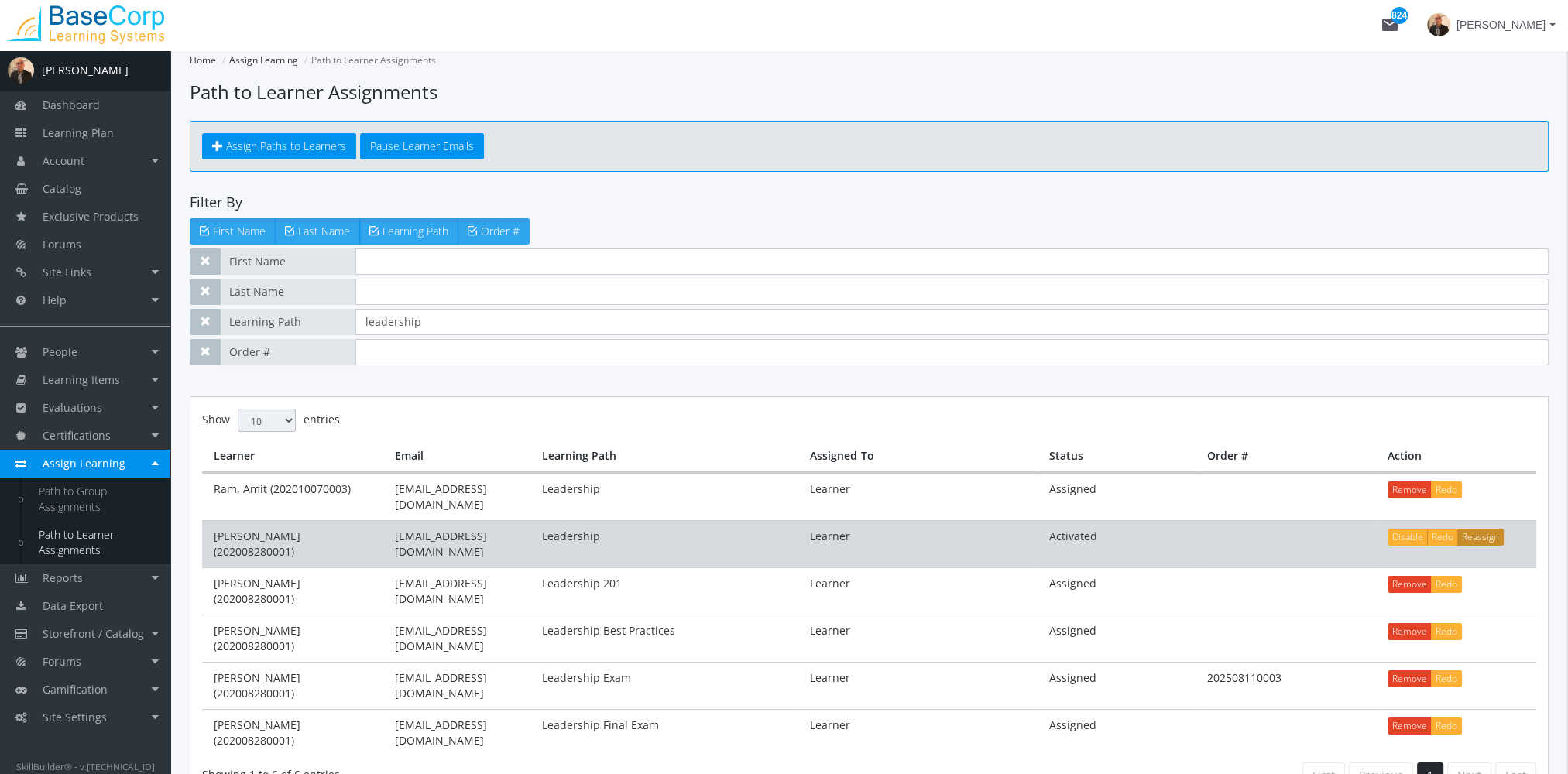
click at [1476, 528] on button "Reassign" at bounding box center [1480, 537] width 46 height 17
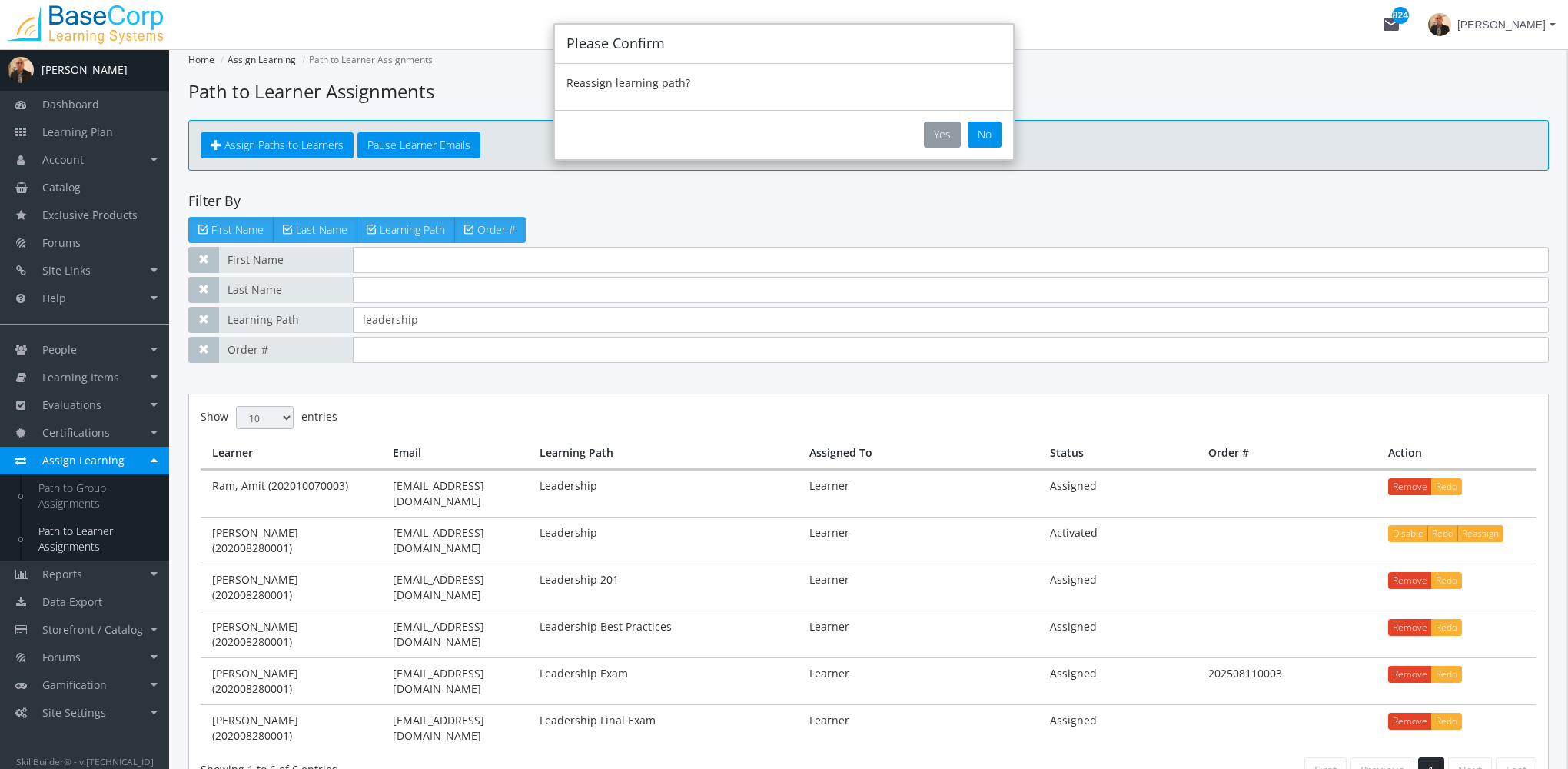
click at [939, 136] on button "Yes" at bounding box center [943, 134] width 37 height 26
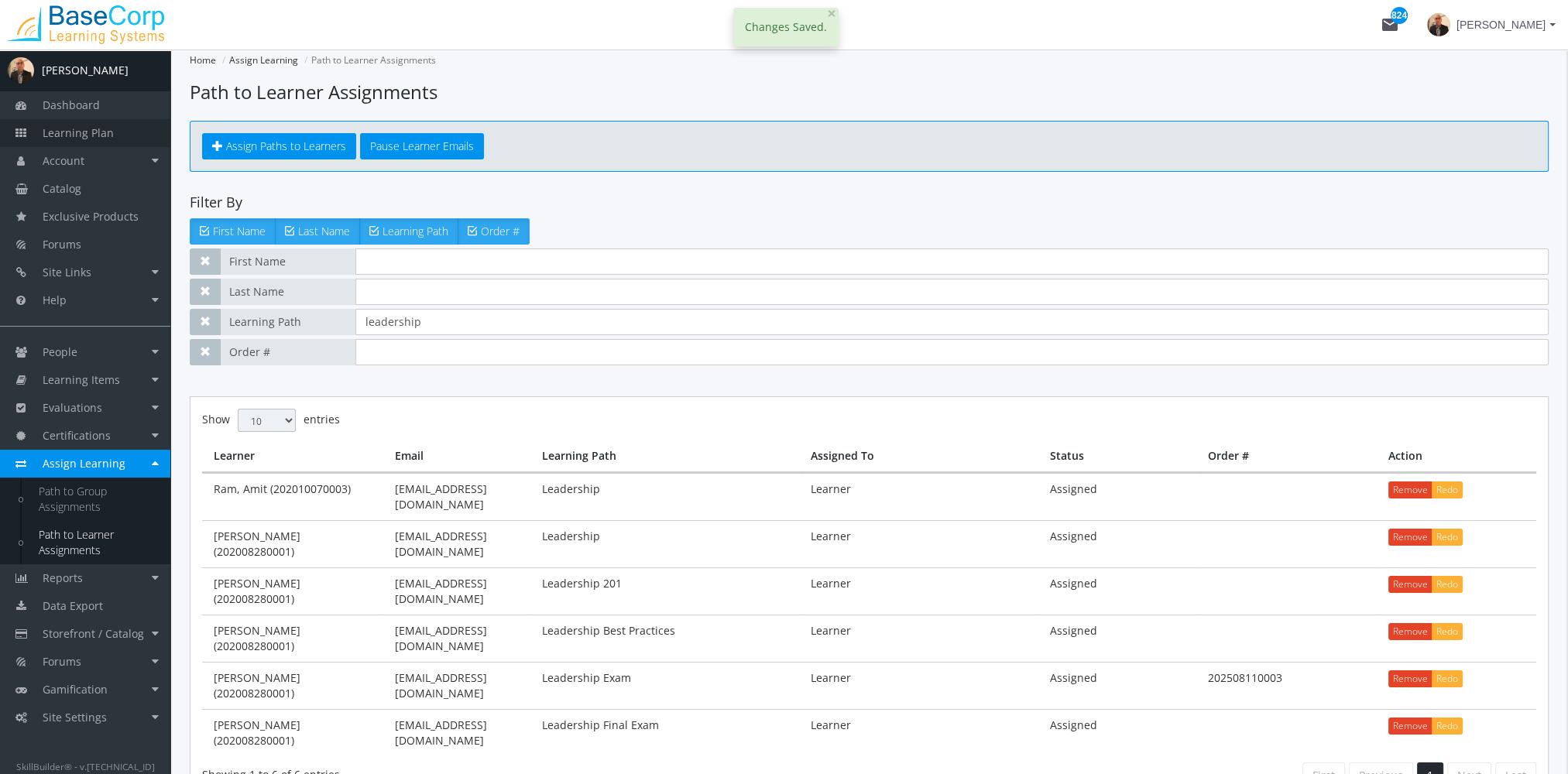
click at [96, 140] on link "Learning Plan" at bounding box center [85, 133] width 170 height 28
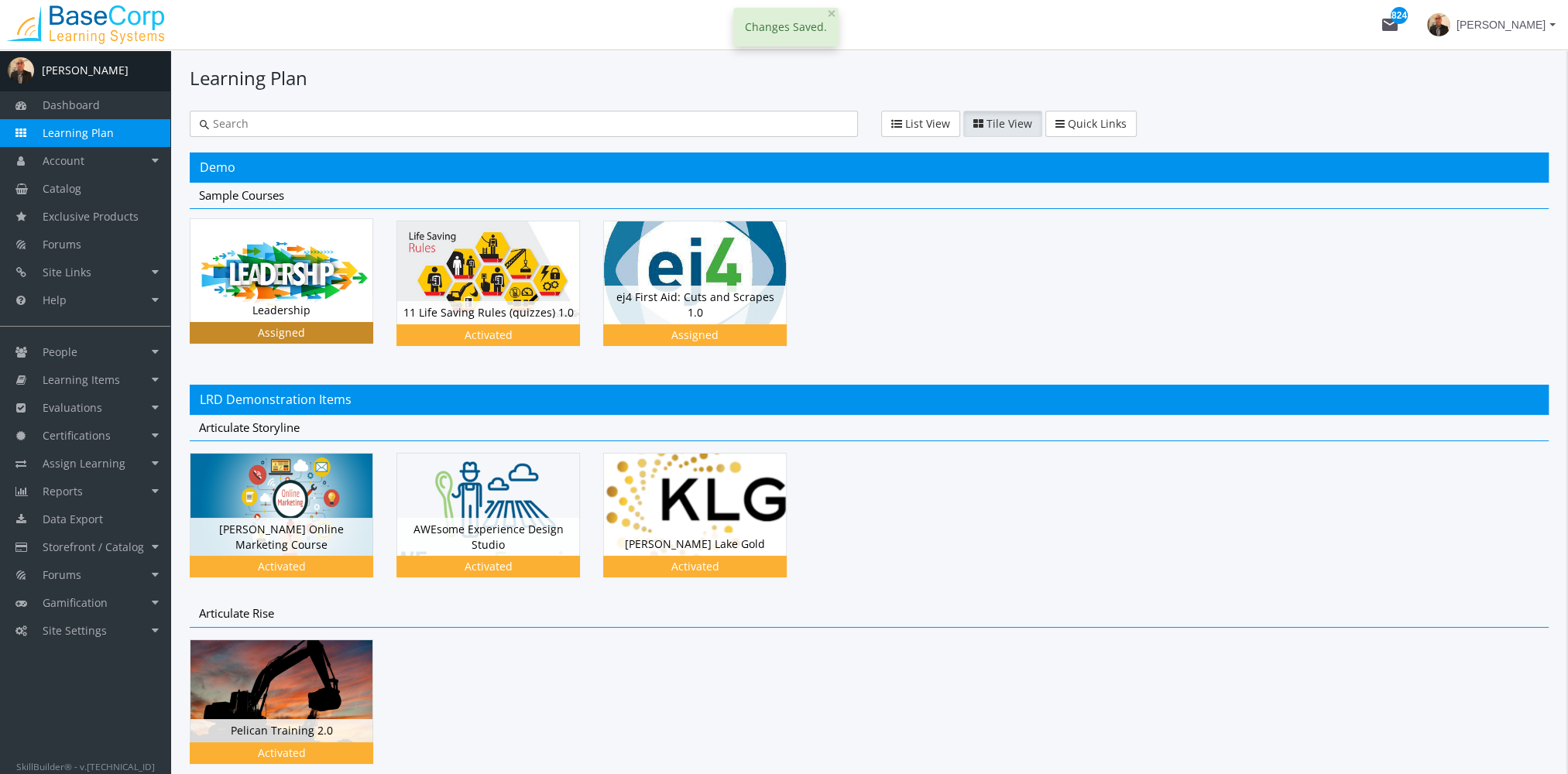
click at [316, 276] on img at bounding box center [281, 270] width 182 height 102
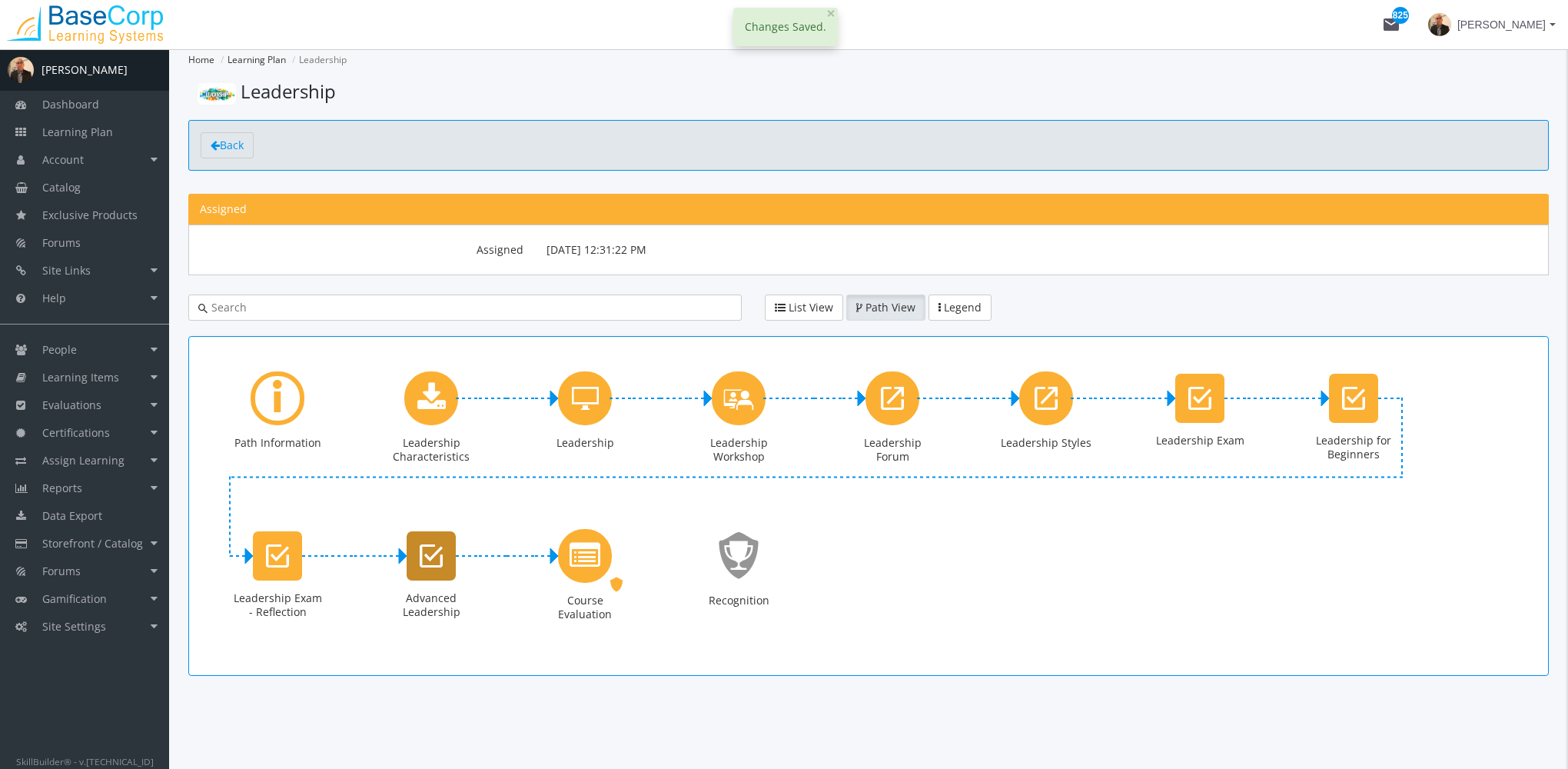
click at [435, 564] on icon "Advanced Leadership" at bounding box center [431, 556] width 23 height 31
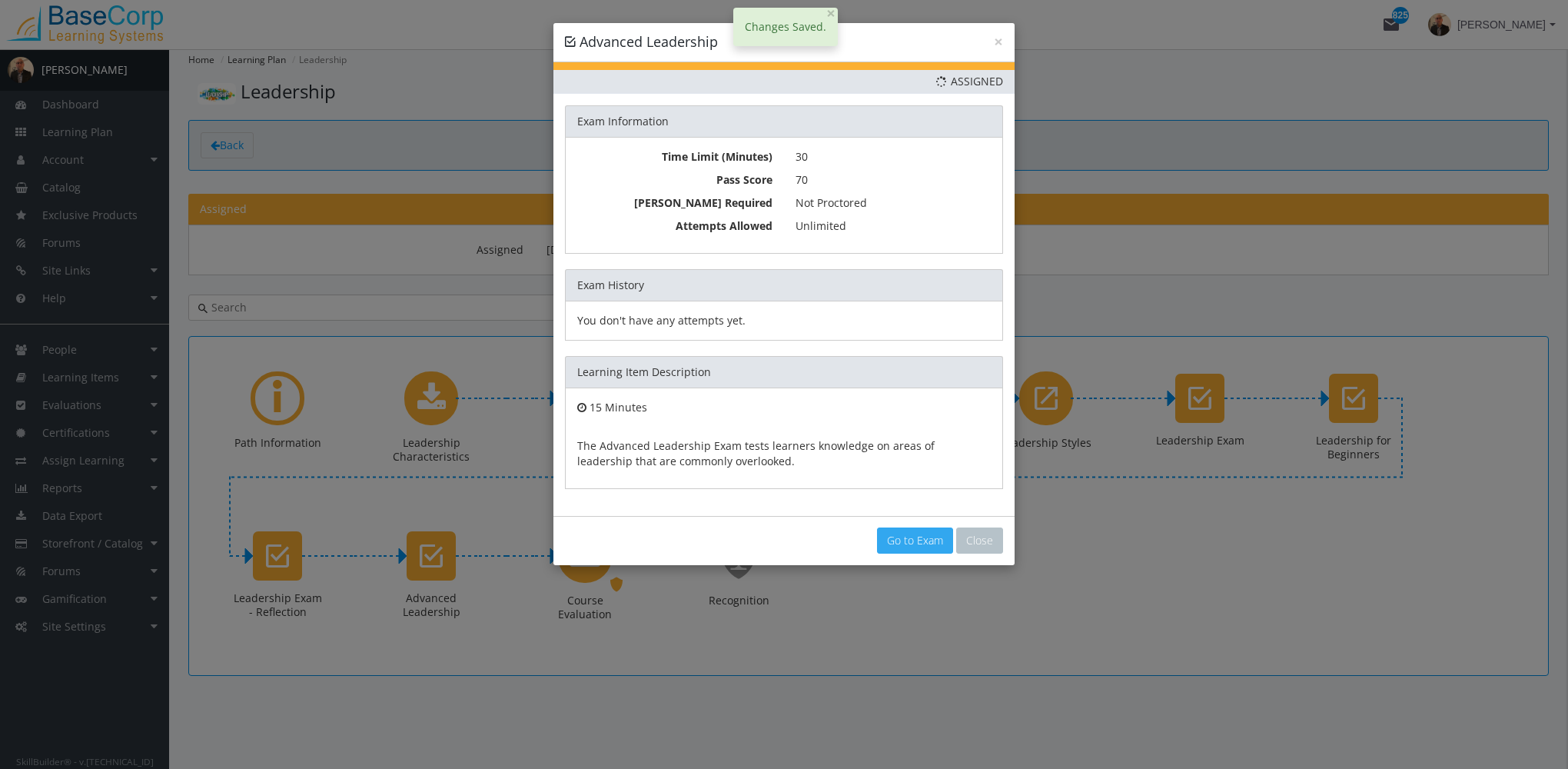
click at [921, 538] on link "Go to Exam" at bounding box center [915, 540] width 76 height 26
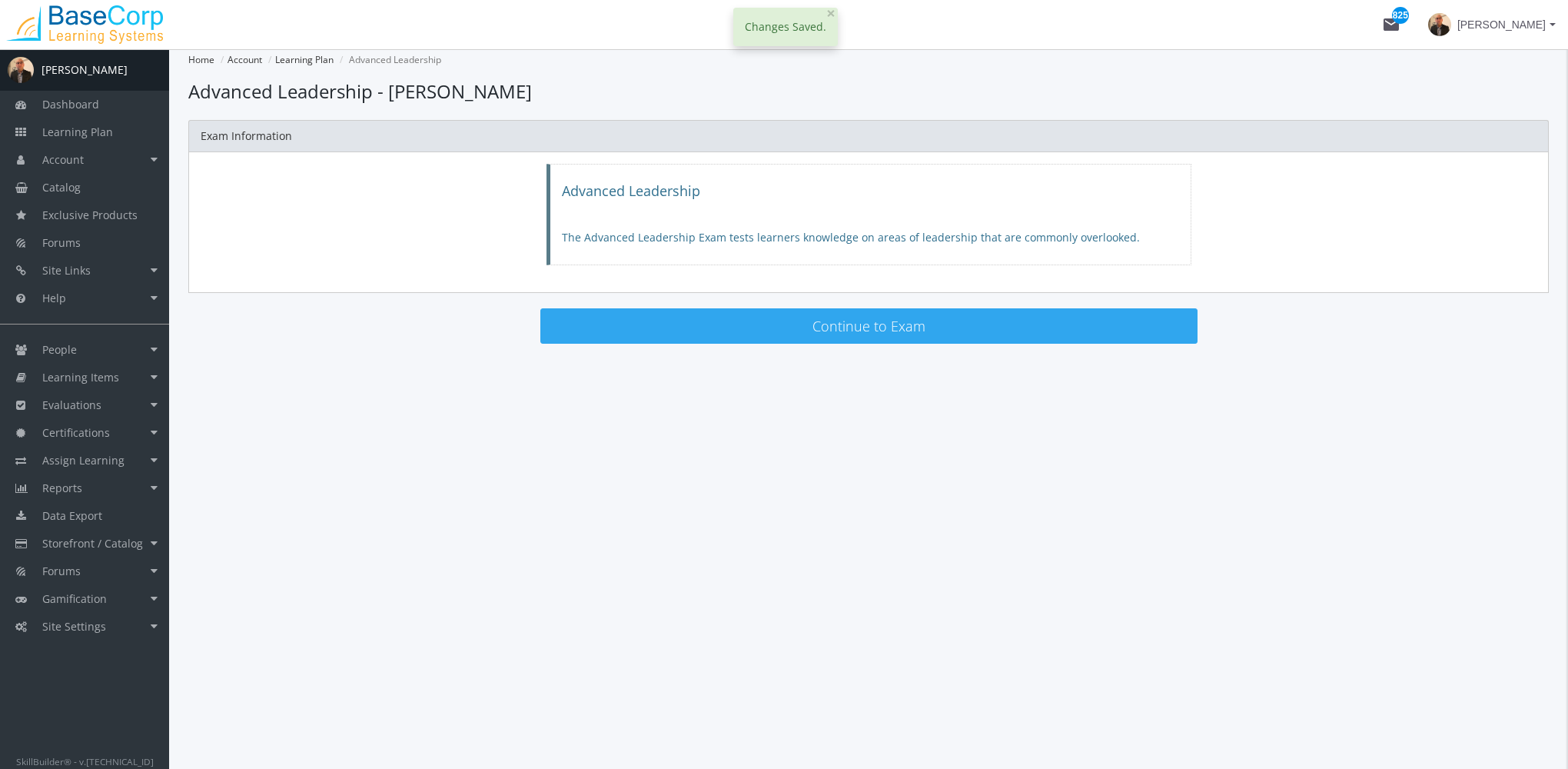
click at [759, 333] on button "Continue to Exam" at bounding box center [869, 326] width 657 height 35
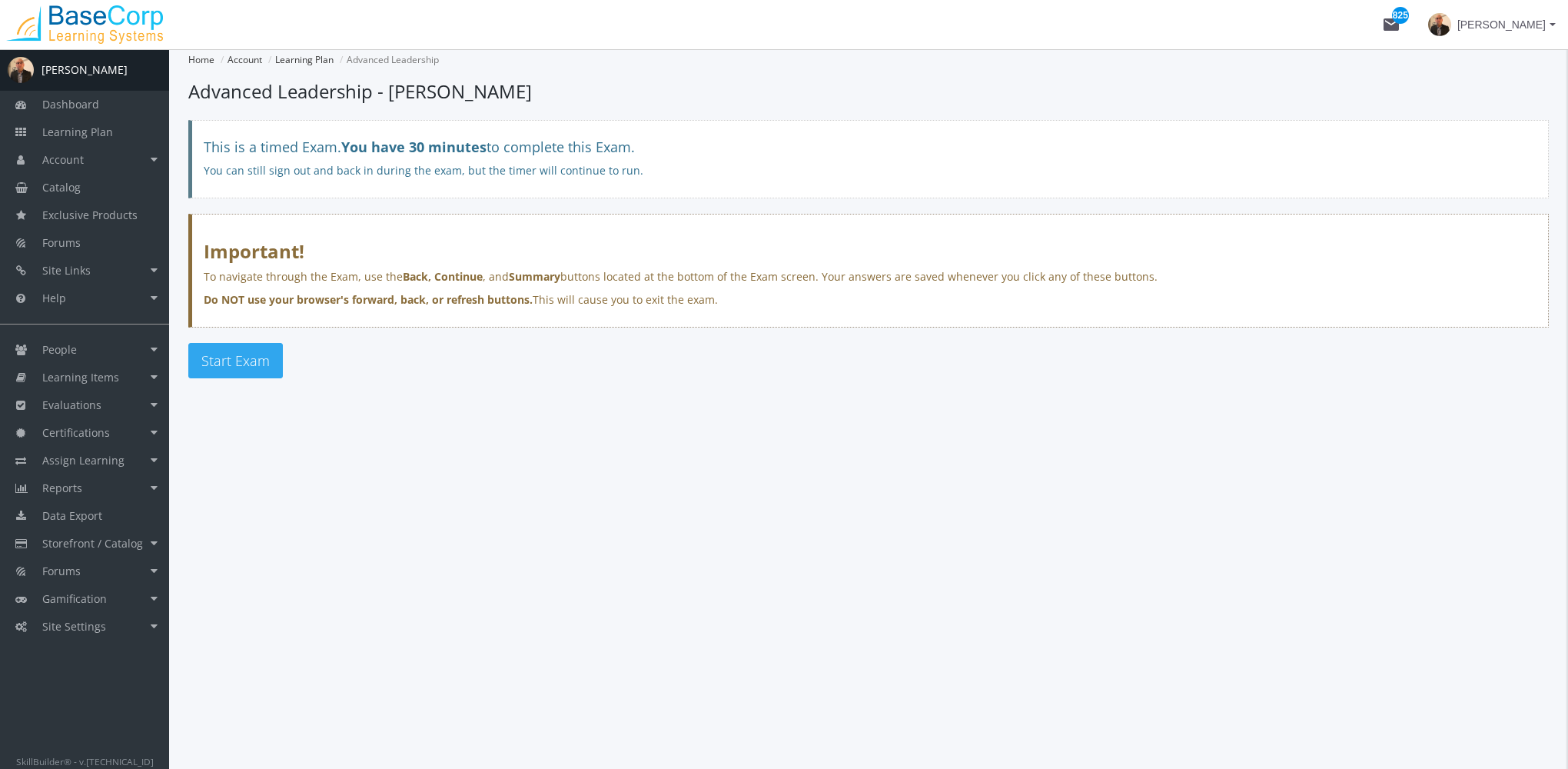
click at [236, 355] on span "Start Exam" at bounding box center [235, 360] width 68 height 19
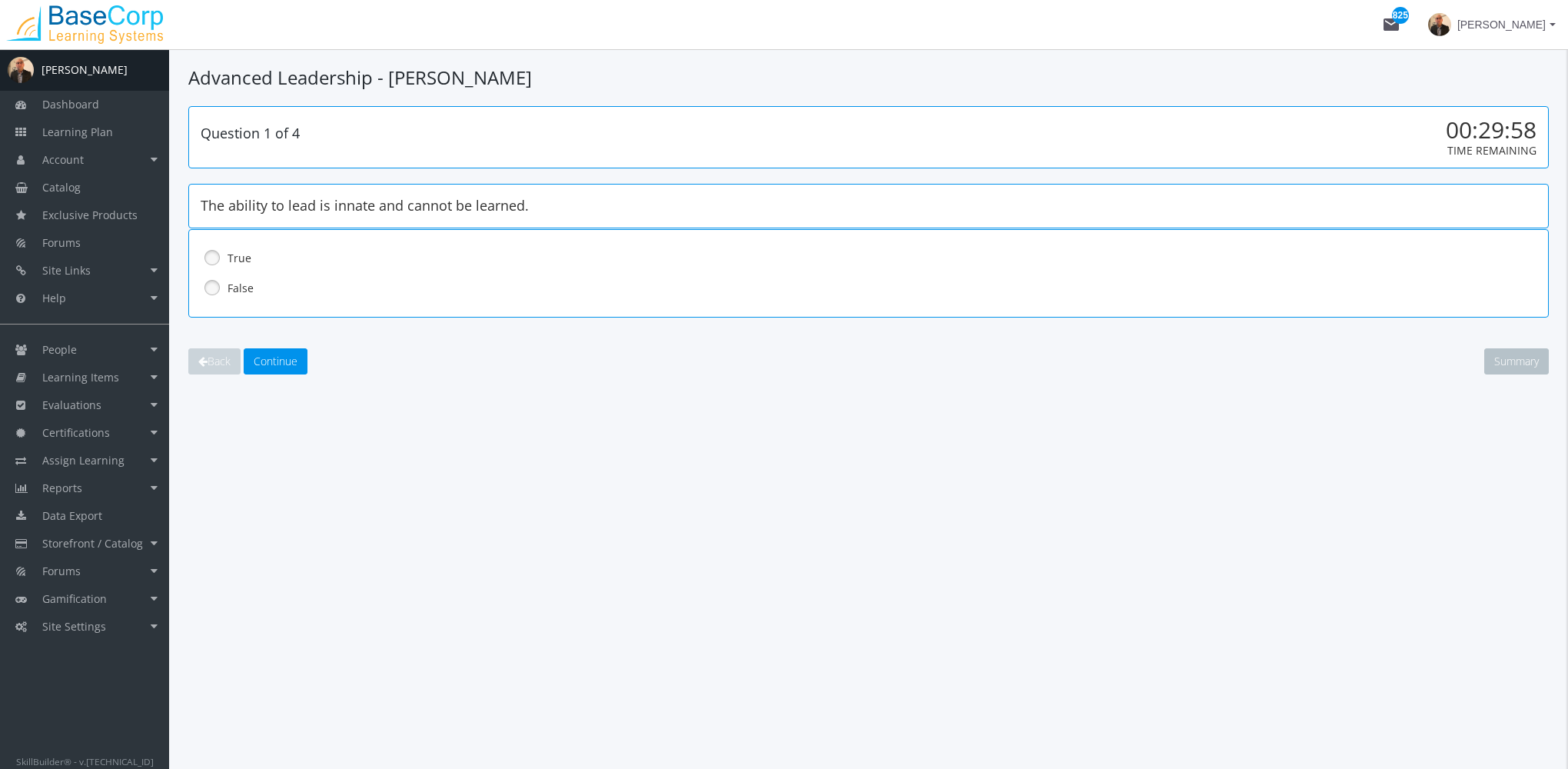
click at [242, 255] on label "True" at bounding box center [828, 258] width 1202 height 15
click at [247, 286] on label "False" at bounding box center [828, 288] width 1202 height 15
click at [267, 361] on span "Continue" at bounding box center [275, 361] width 43 height 14
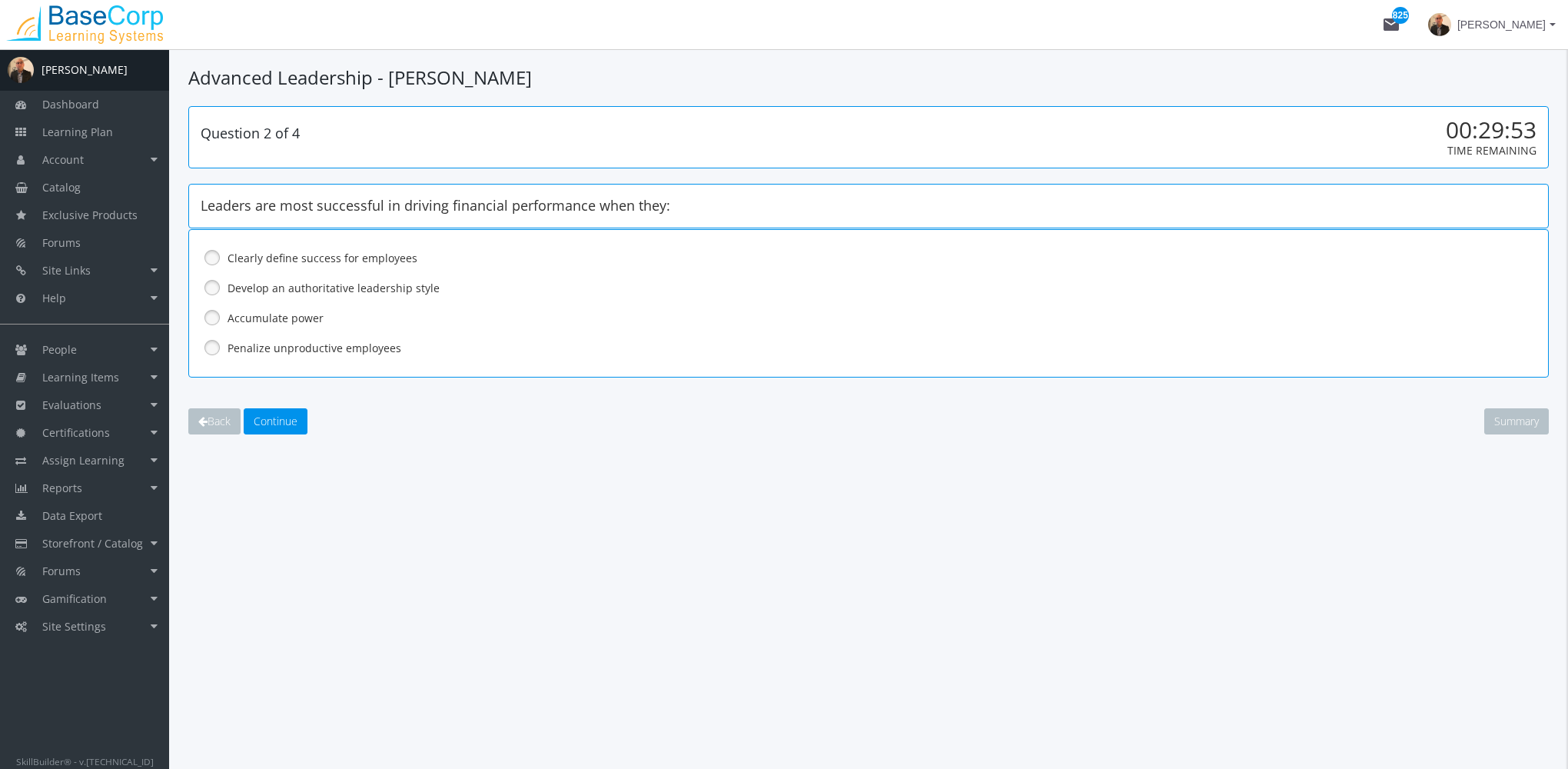
click at [318, 258] on label "Clearly define success for employees" at bounding box center [828, 258] width 1202 height 15
click at [287, 424] on span "Continue" at bounding box center [275, 421] width 43 height 14
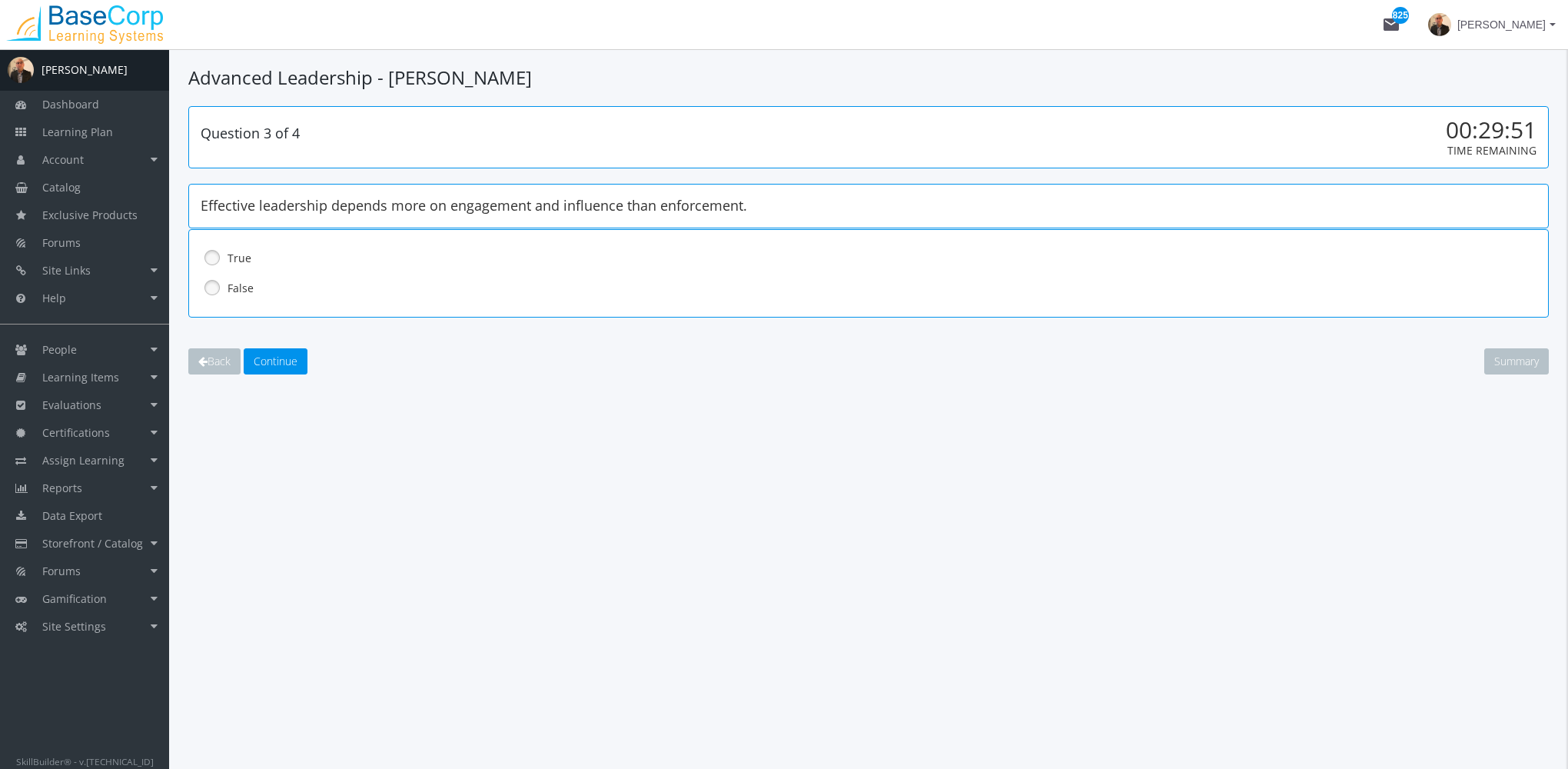
drag, startPoint x: 237, startPoint y: 258, endPoint x: 250, endPoint y: 323, distance: 66.3
click at [237, 257] on label "True" at bounding box center [828, 258] width 1202 height 15
click at [279, 364] on span "Continue" at bounding box center [275, 361] width 43 height 14
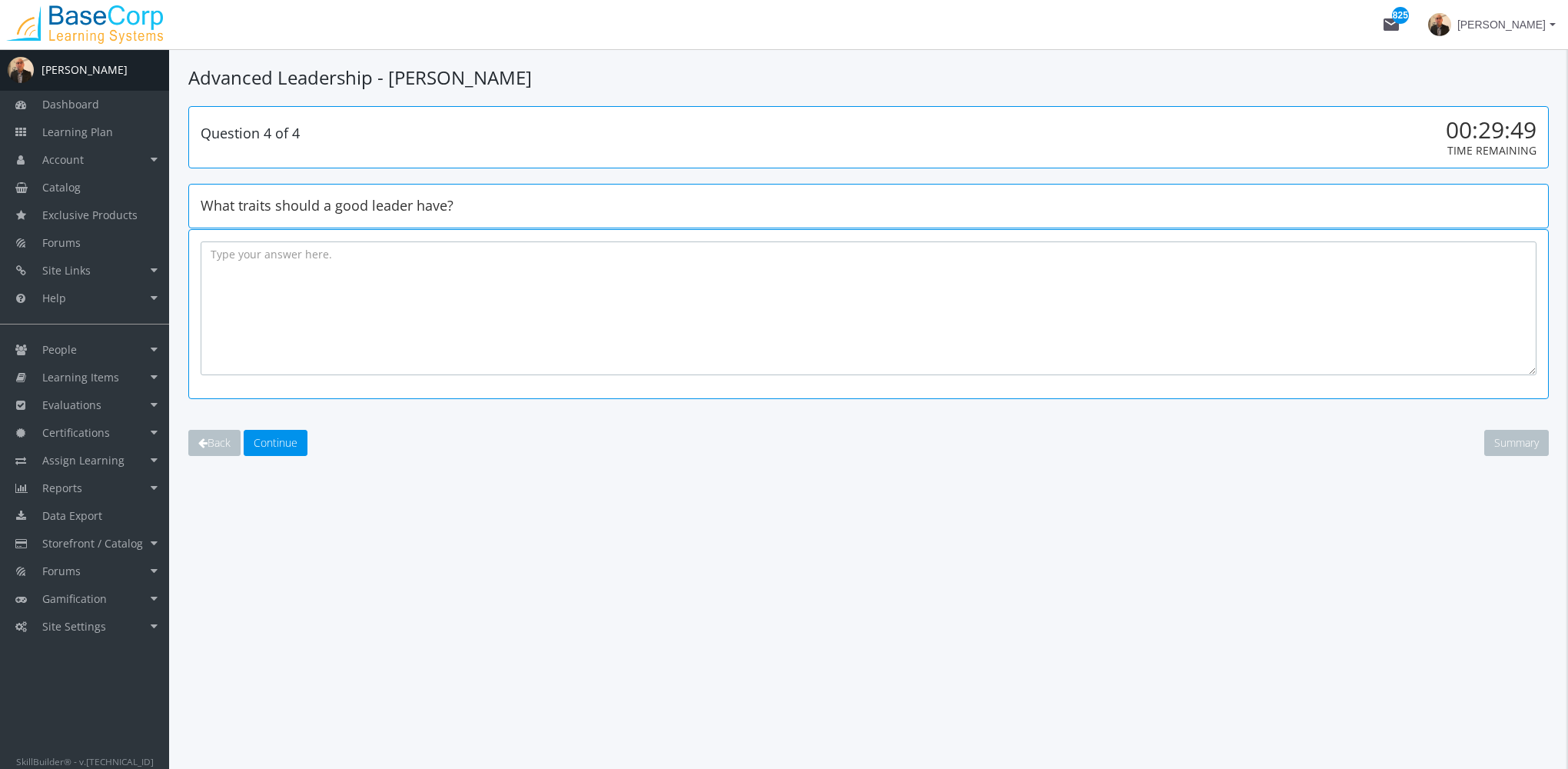
click at [291, 313] on textarea at bounding box center [869, 308] width 1336 height 134
type textarea "Communicate well."
click at [295, 441] on span "Continue" at bounding box center [275, 442] width 43 height 14
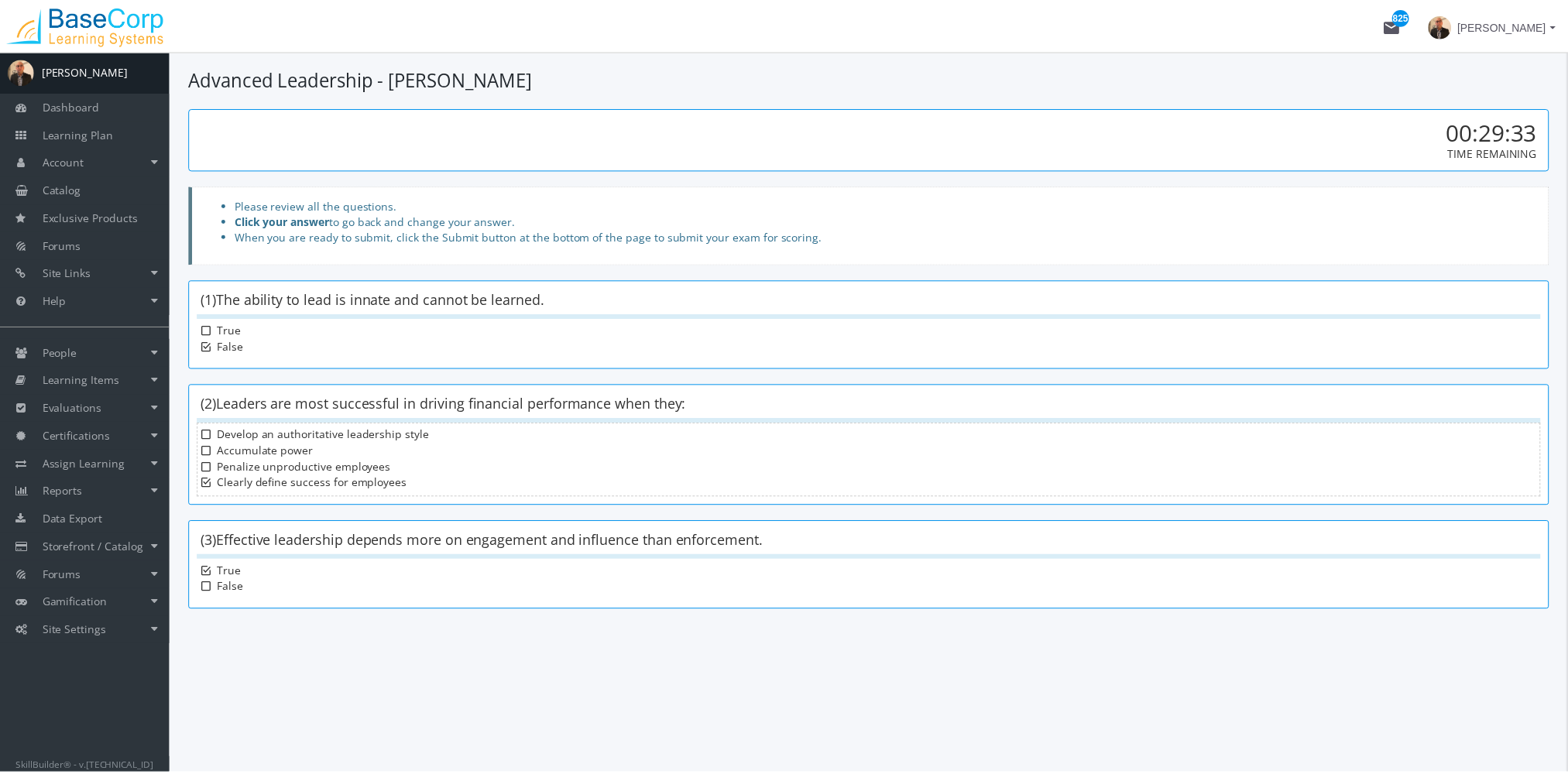
scroll to position [46, 0]
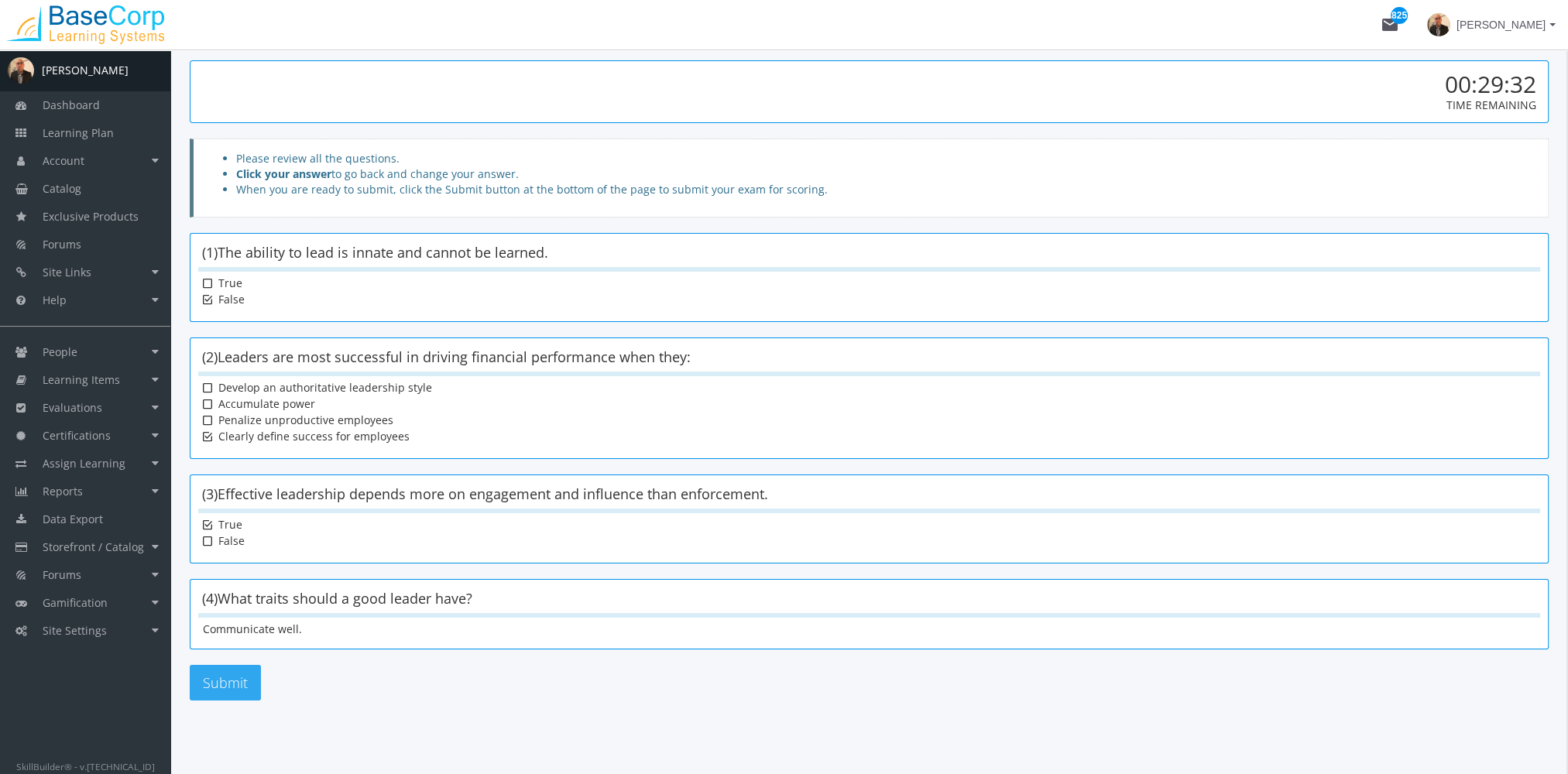
click at [226, 693] on button "Submit" at bounding box center [225, 682] width 71 height 36
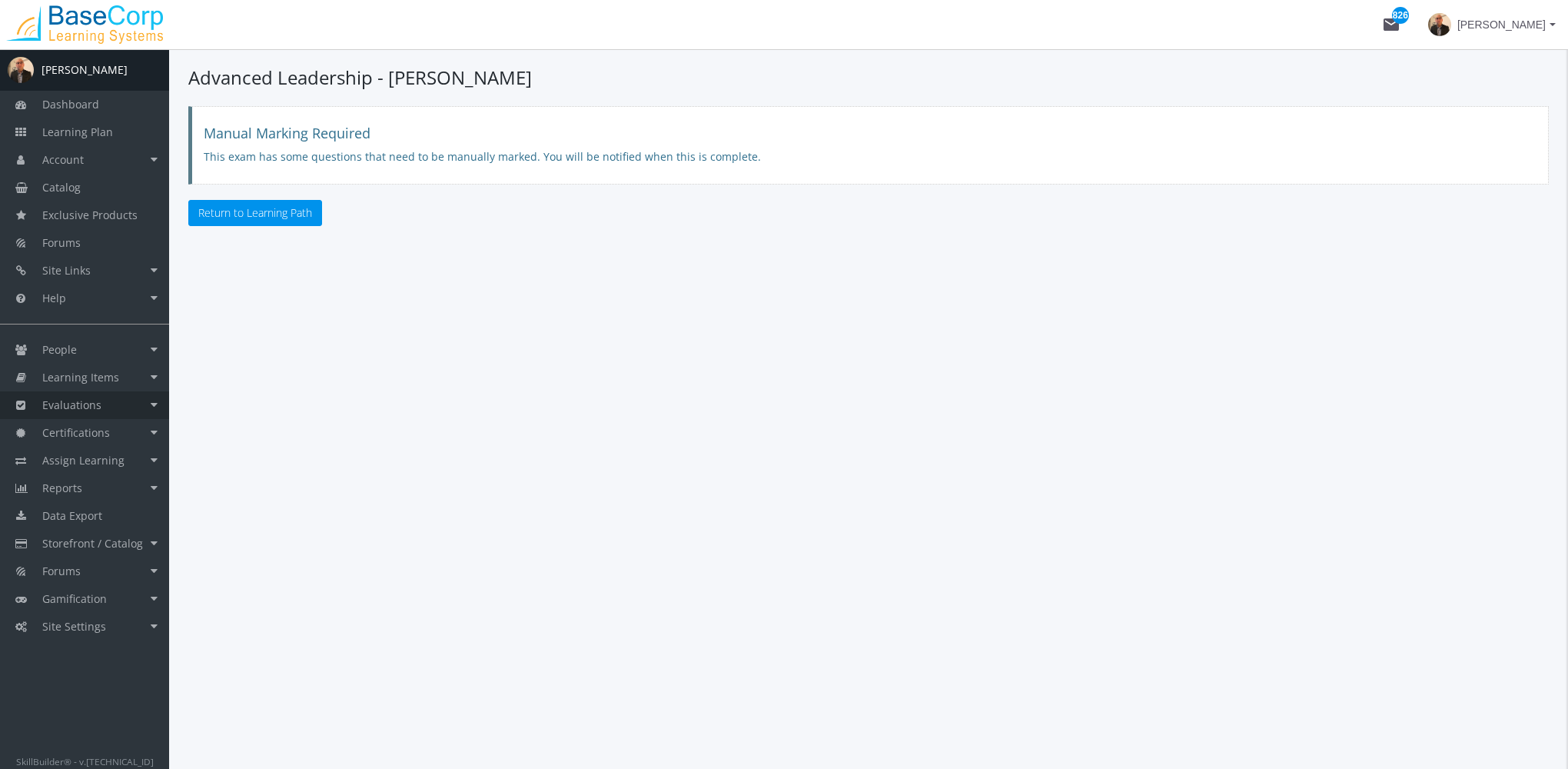
click at [120, 399] on link "Evaluations" at bounding box center [85, 405] width 169 height 27
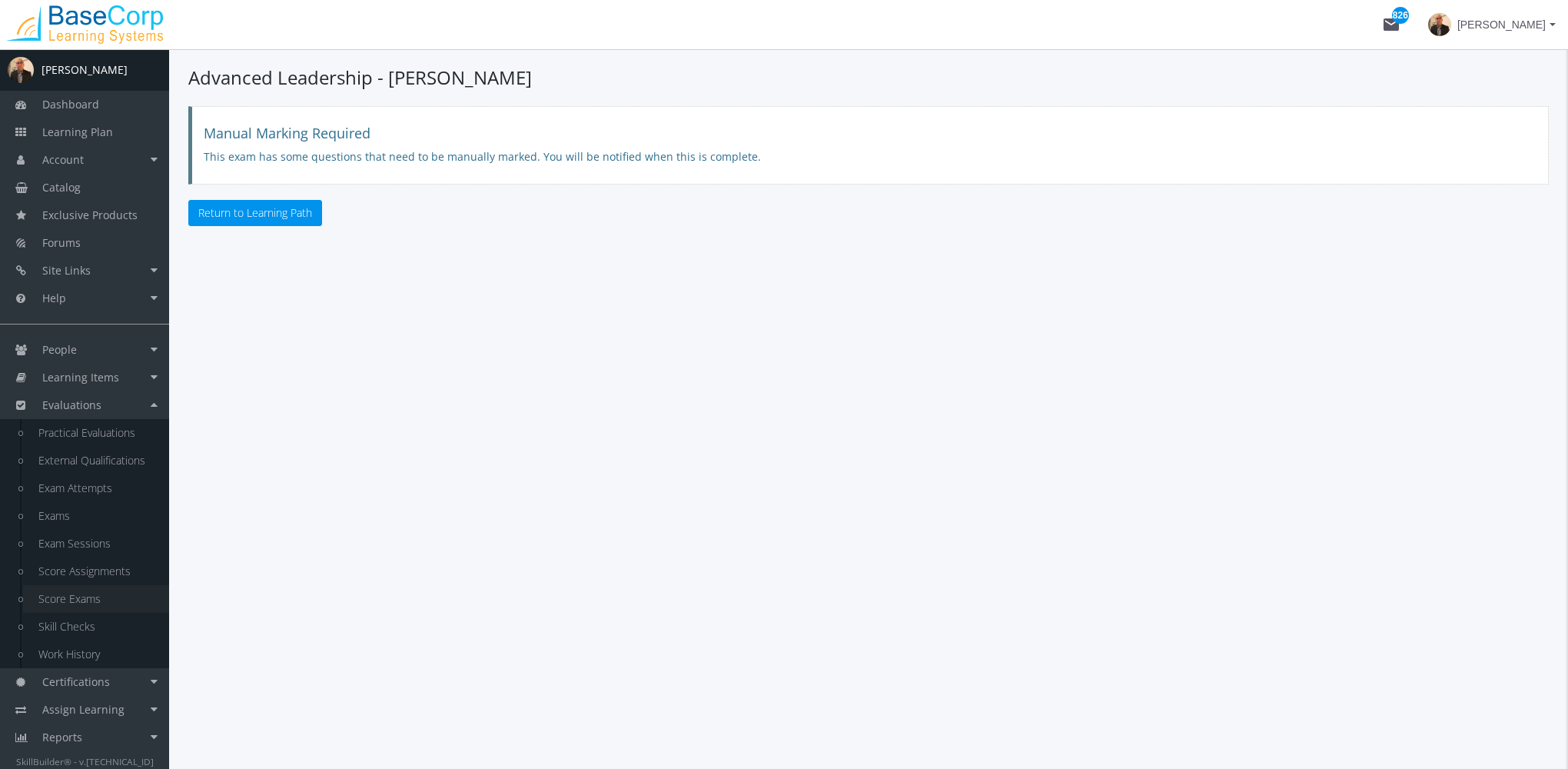
click at [106, 598] on link "Score Exams" at bounding box center [96, 599] width 146 height 27
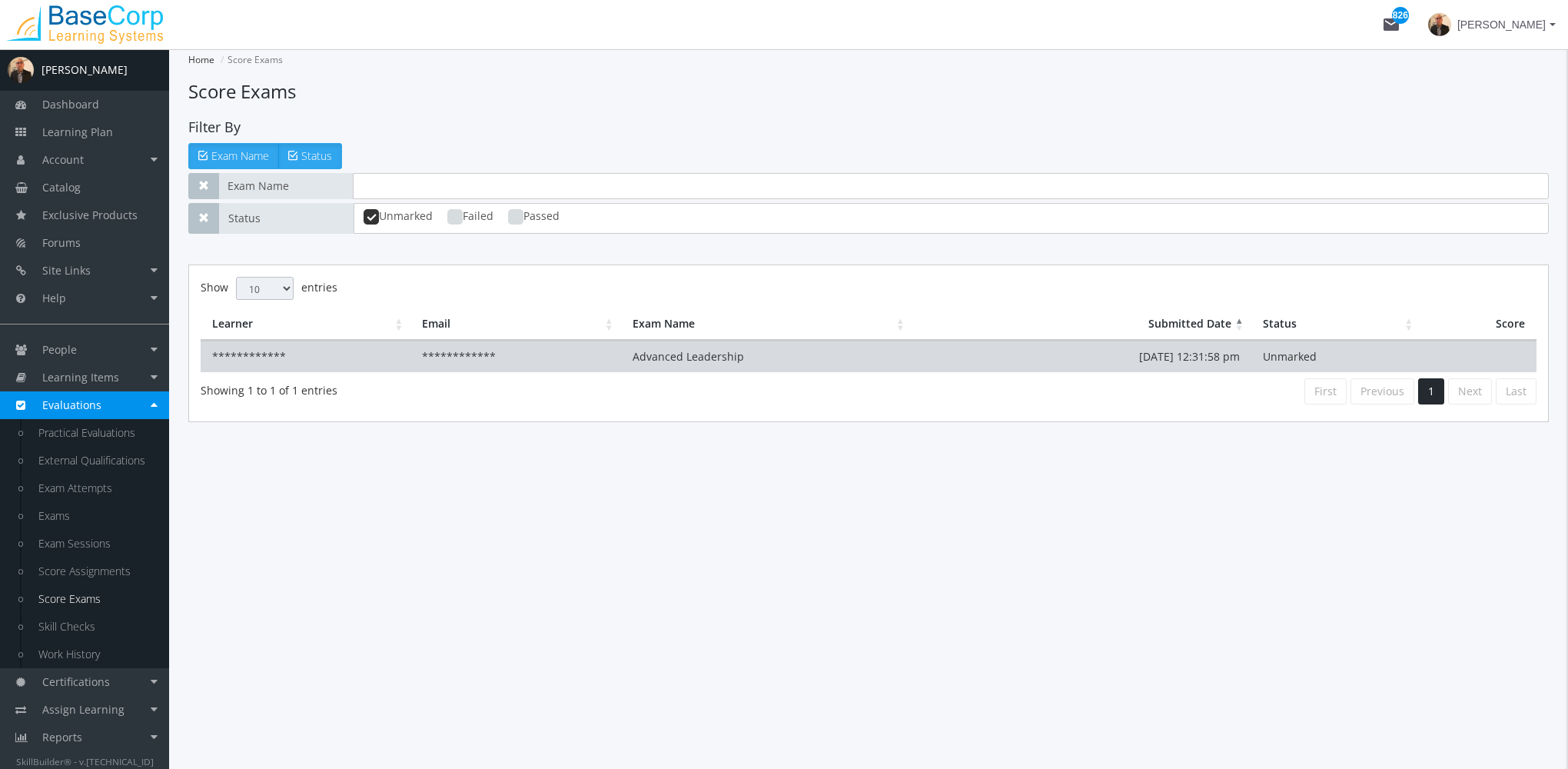
click at [664, 357] on td "Advanced Leadership" at bounding box center [767, 356] width 291 height 31
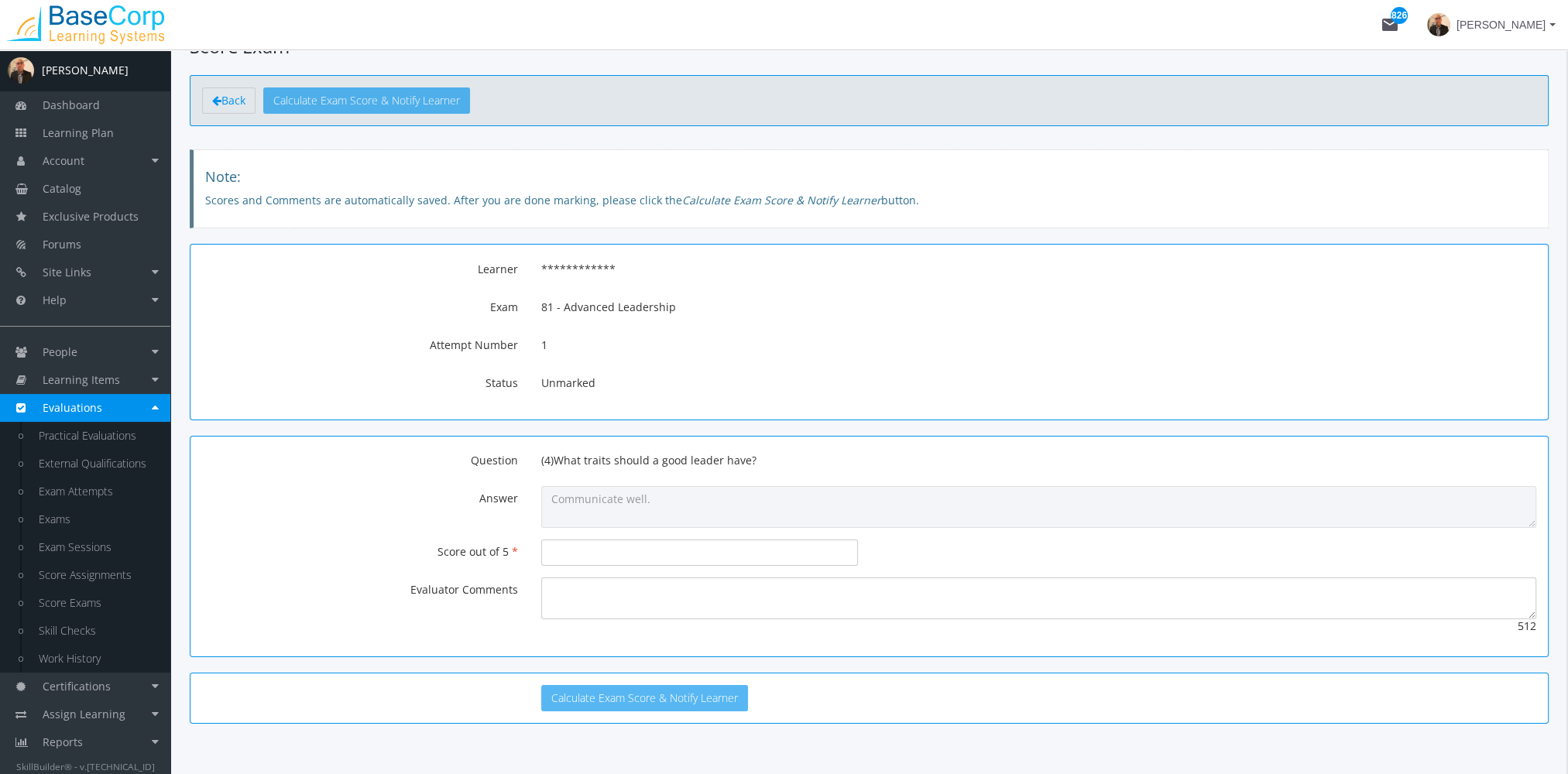
scroll to position [71, 0]
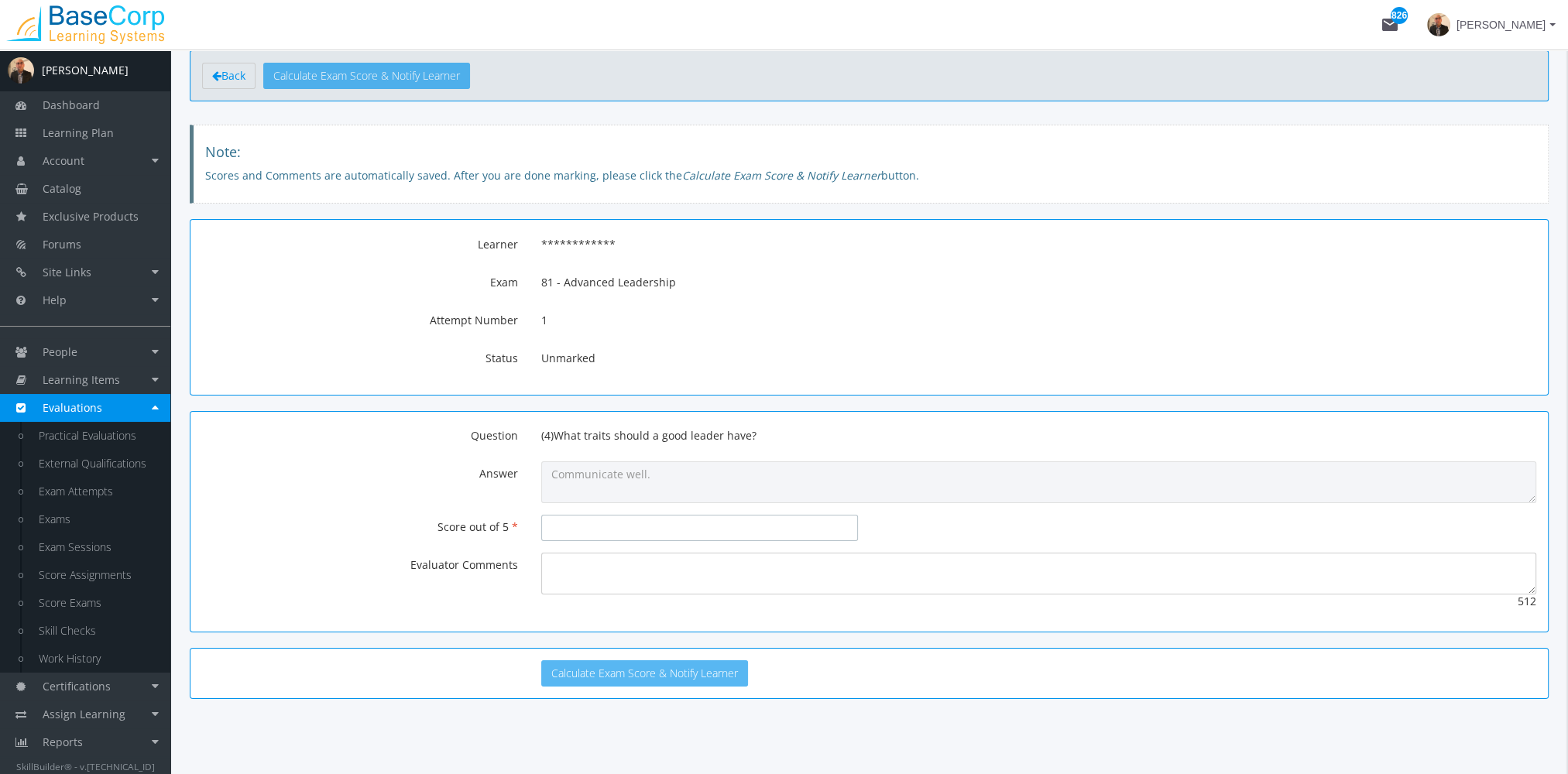
click at [565, 526] on input "number" at bounding box center [699, 528] width 316 height 26
type input "4"
click at [596, 566] on textarea at bounding box center [1038, 574] width 995 height 42
click at [613, 665] on button "Calculate Exam Score & Notify Learner" at bounding box center [644, 674] width 207 height 26
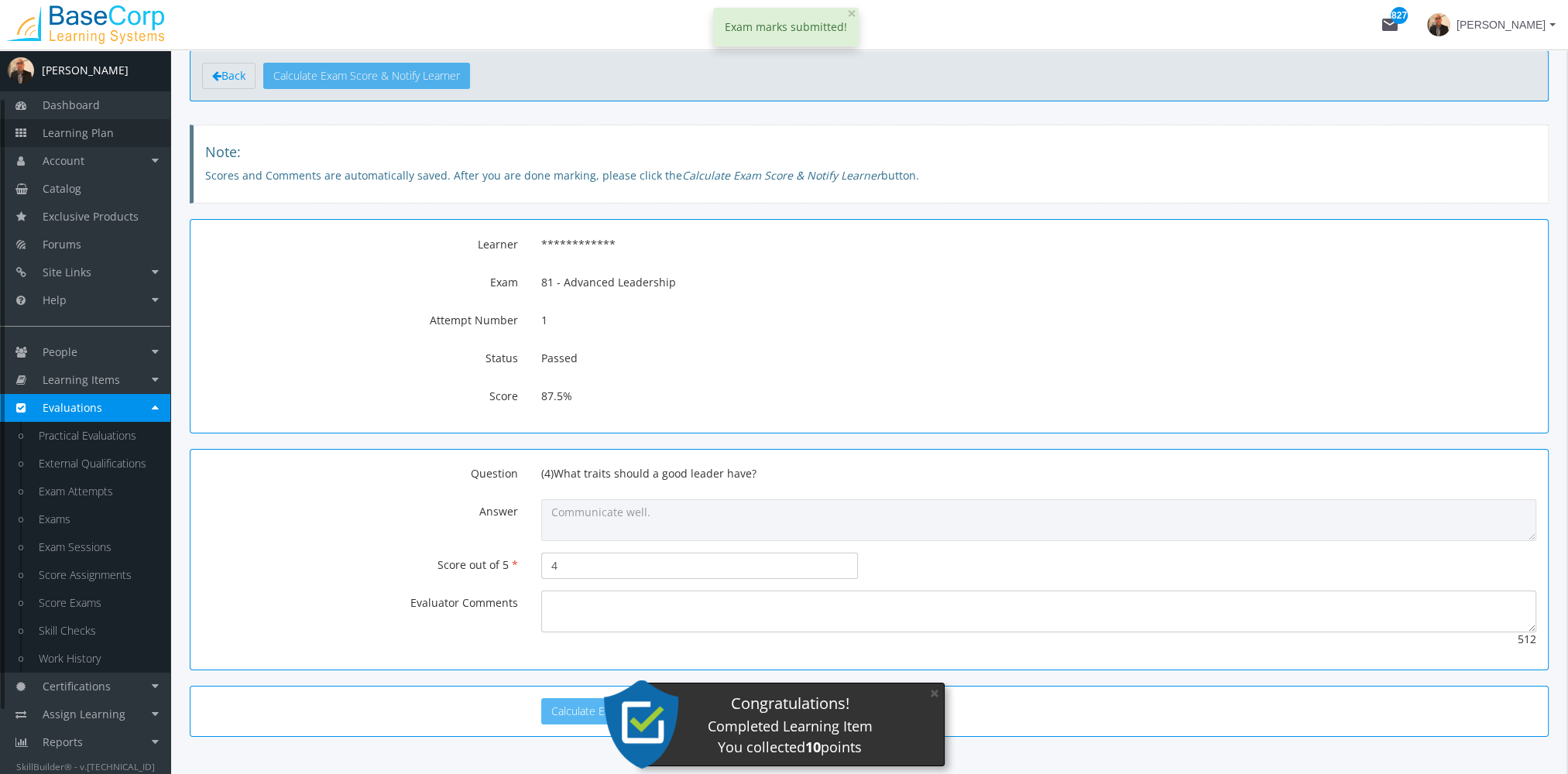
click at [112, 135] on link "Learning Plan" at bounding box center [85, 133] width 170 height 28
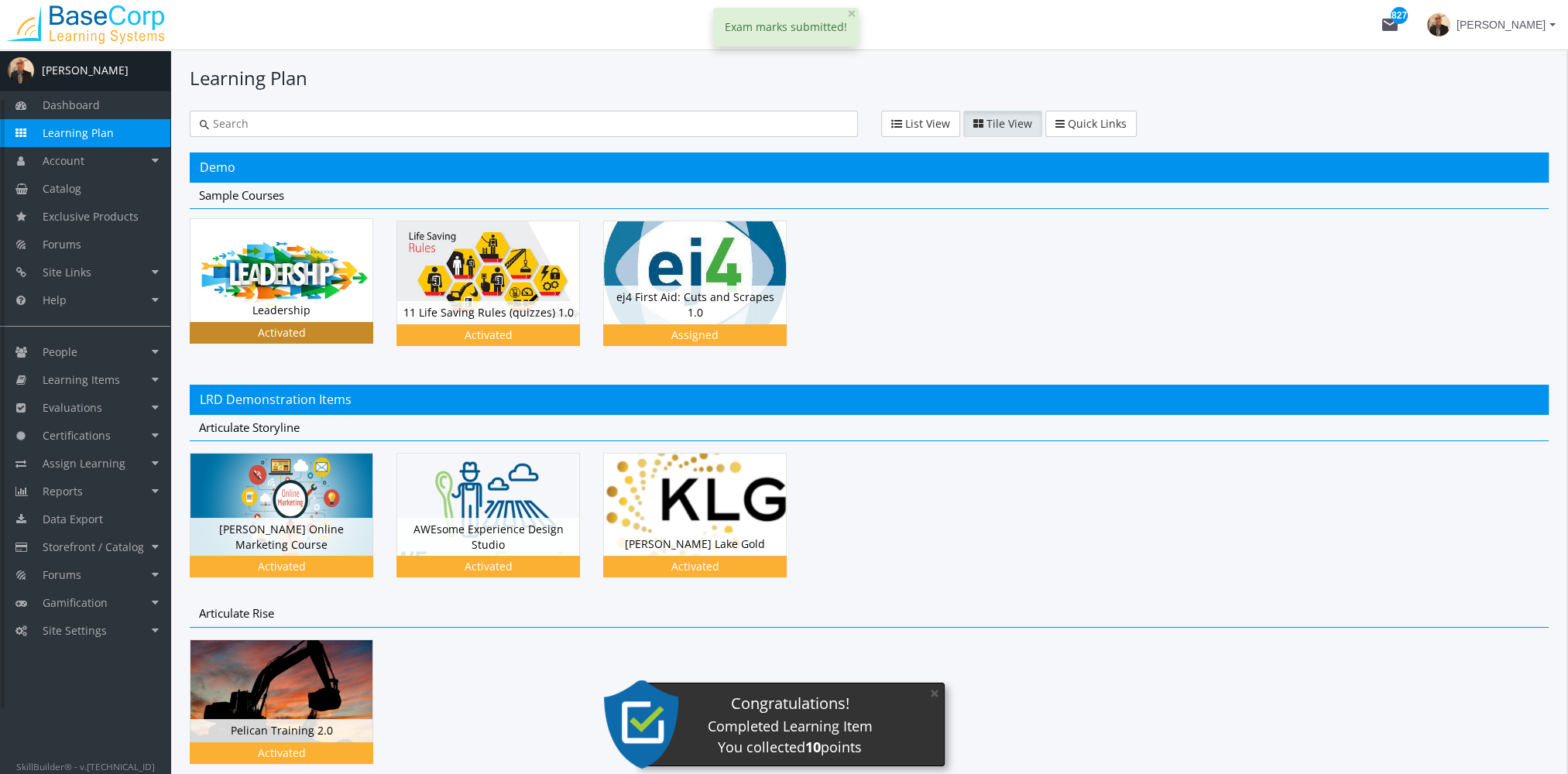
click at [285, 306] on div "Leadership Status Activated" at bounding box center [281, 310] width 182 height 24
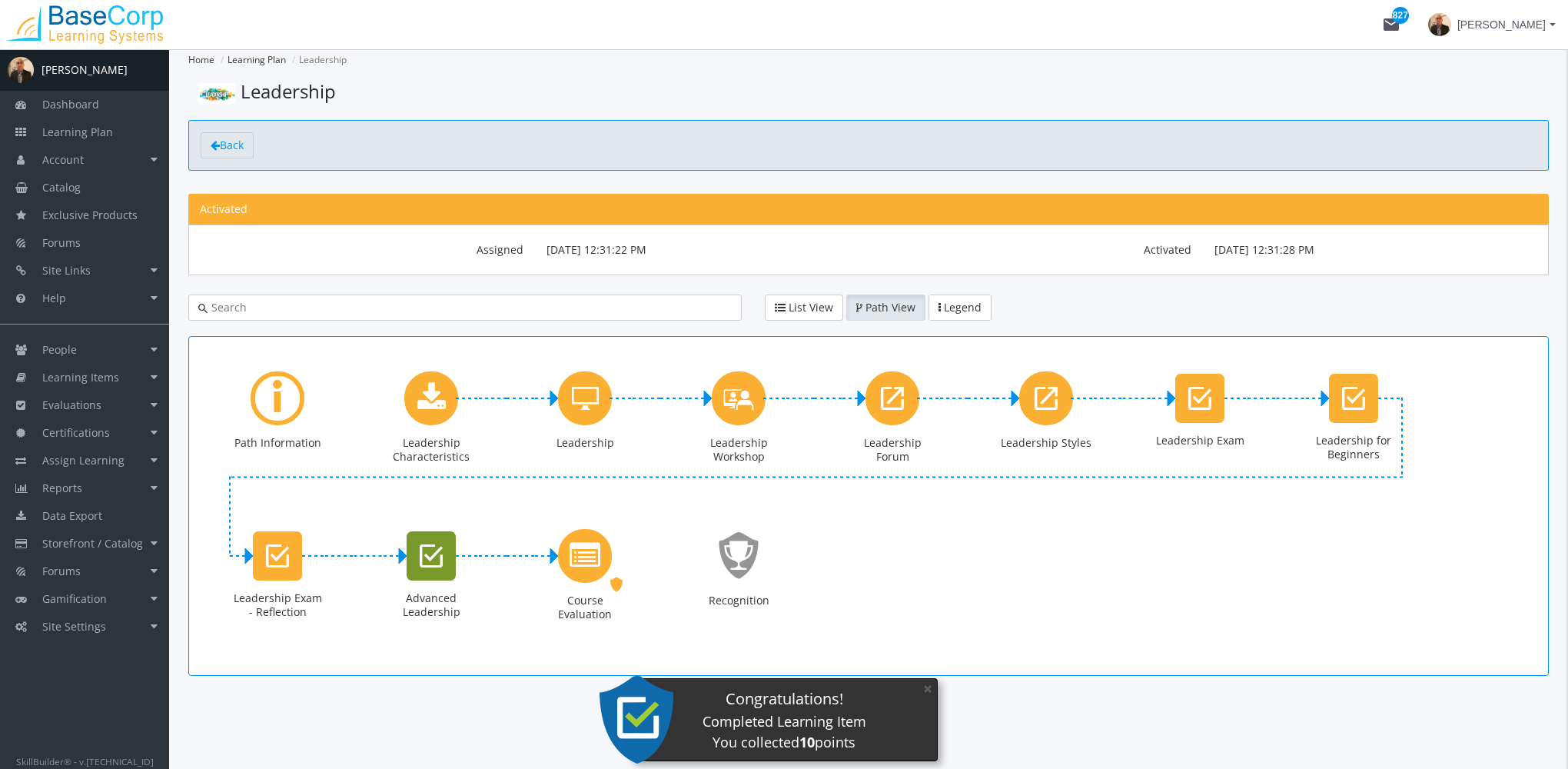
click at [436, 554] on icon "Advanced Leadership" at bounding box center [431, 556] width 23 height 31
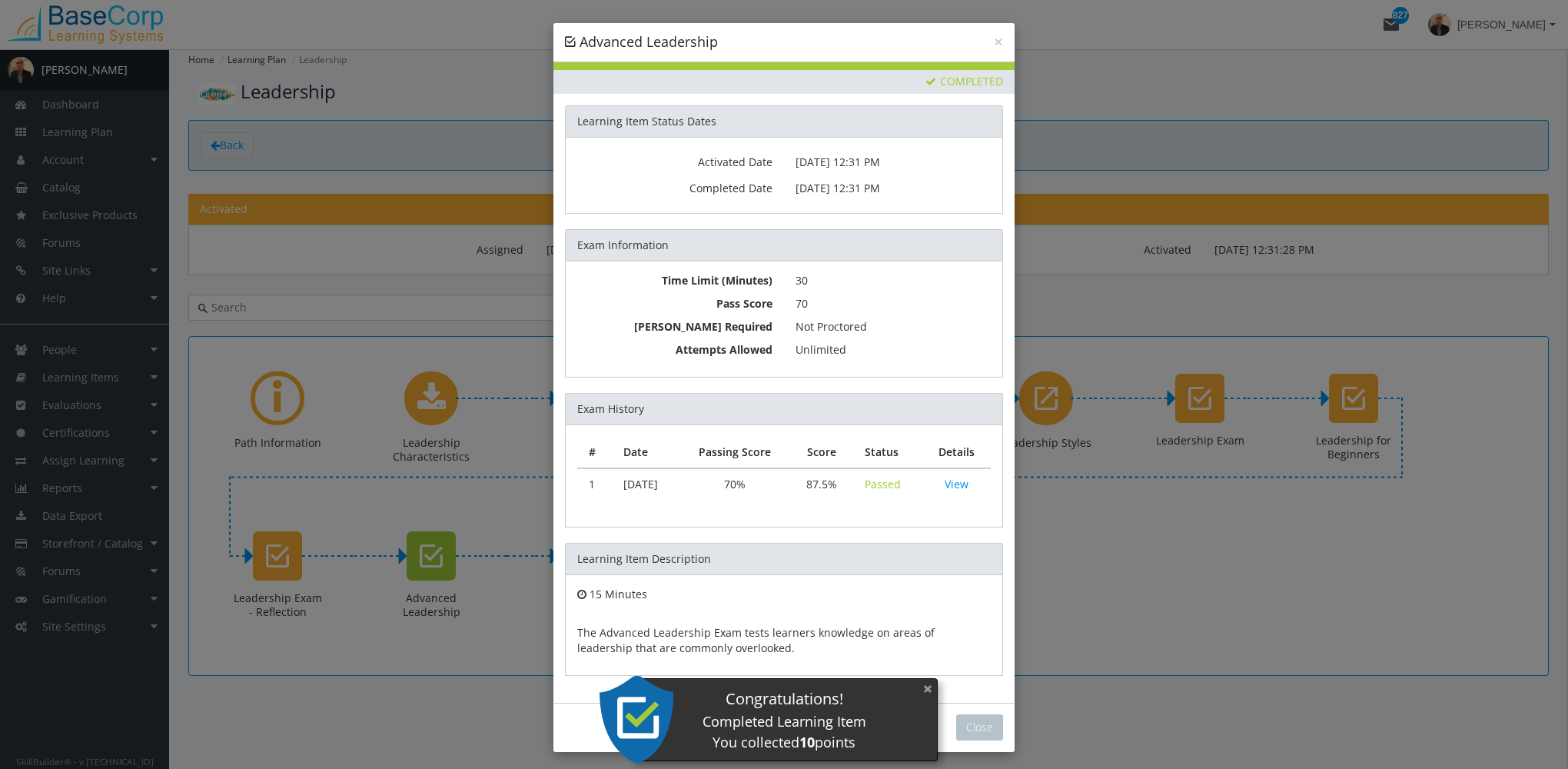
click at [931, 686] on button "×" at bounding box center [927, 688] width 25 height 31
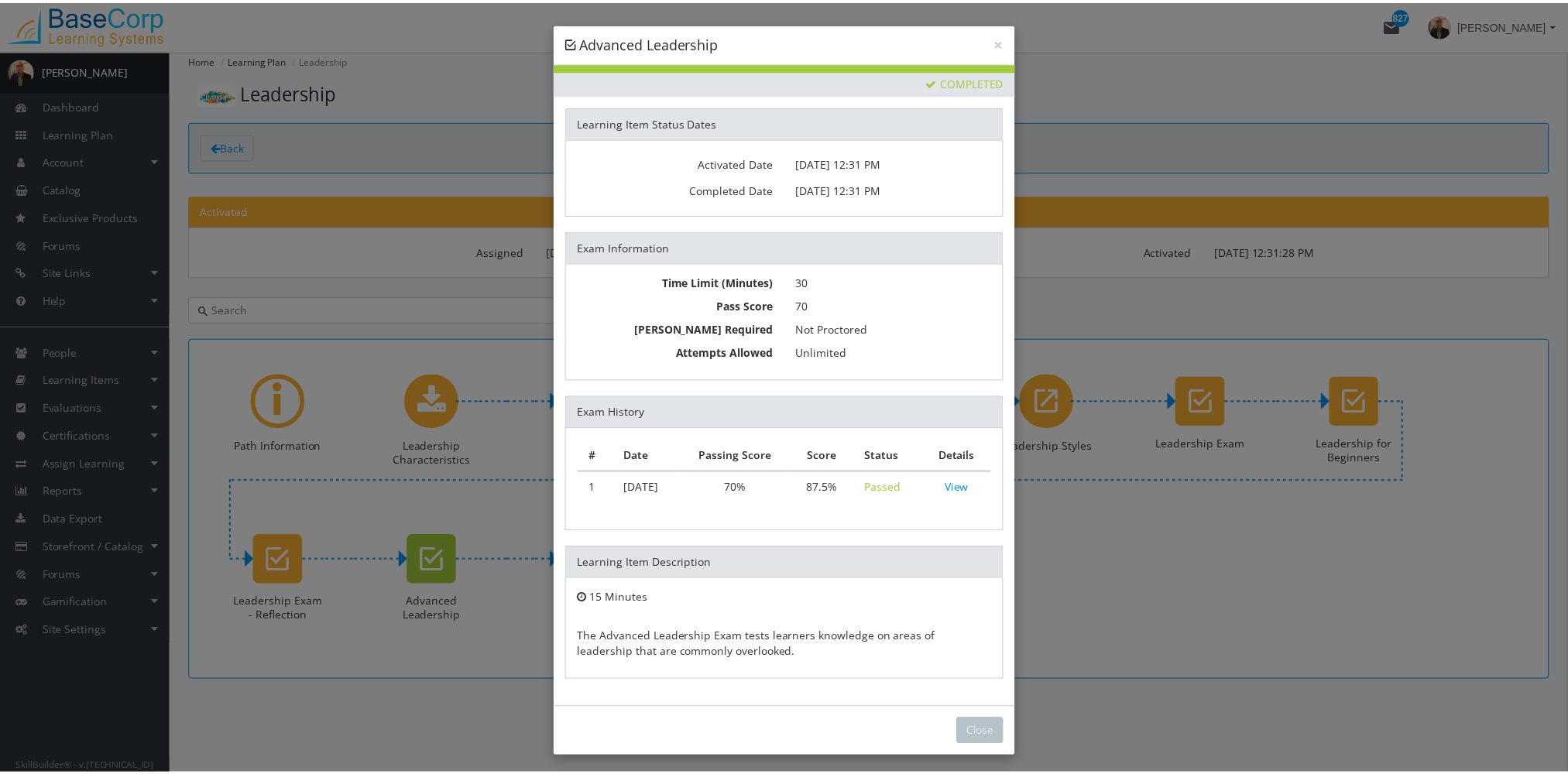
scroll to position [2, 0]
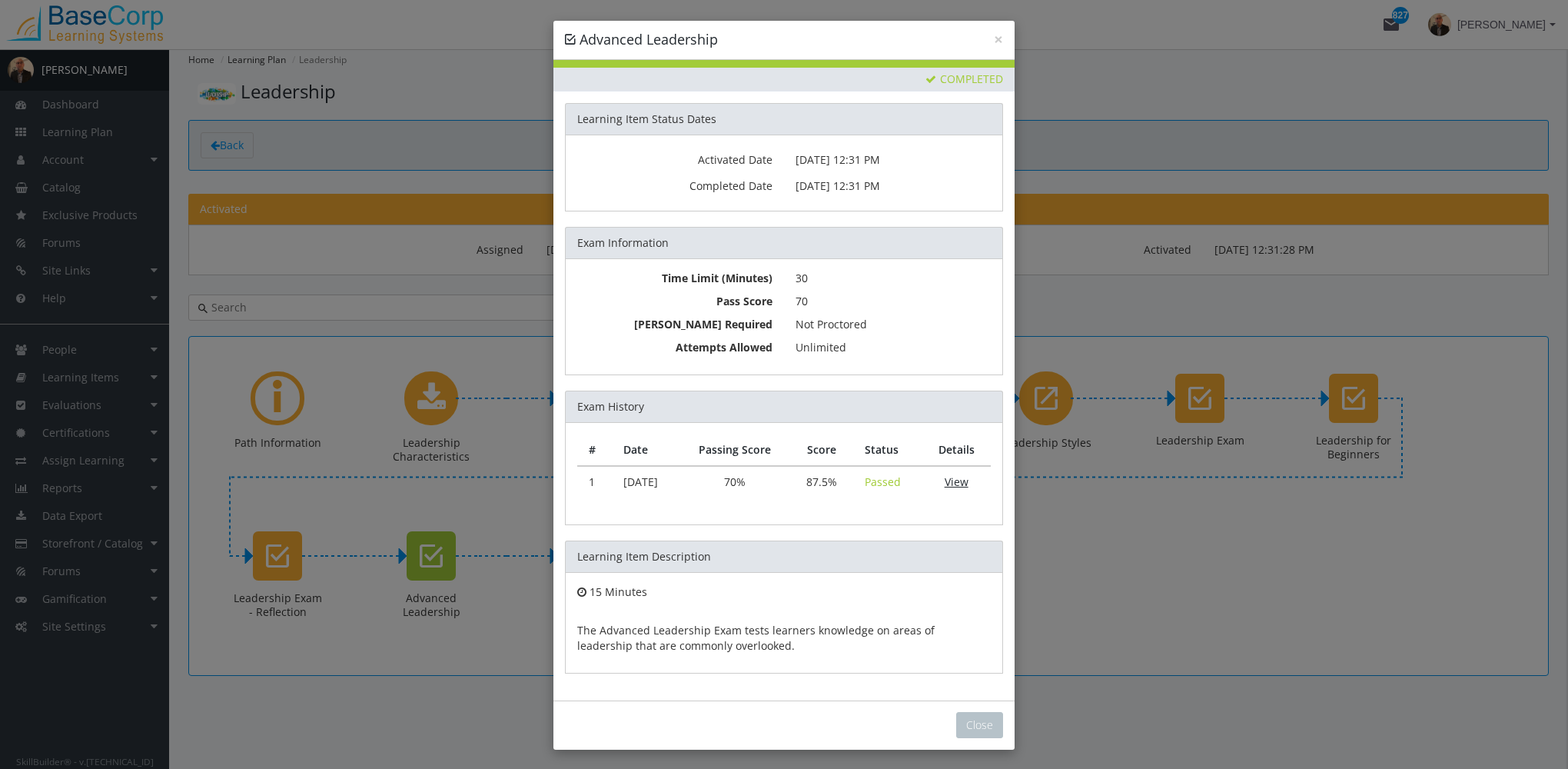
click at [957, 483] on link "View" at bounding box center [957, 482] width 24 height 14
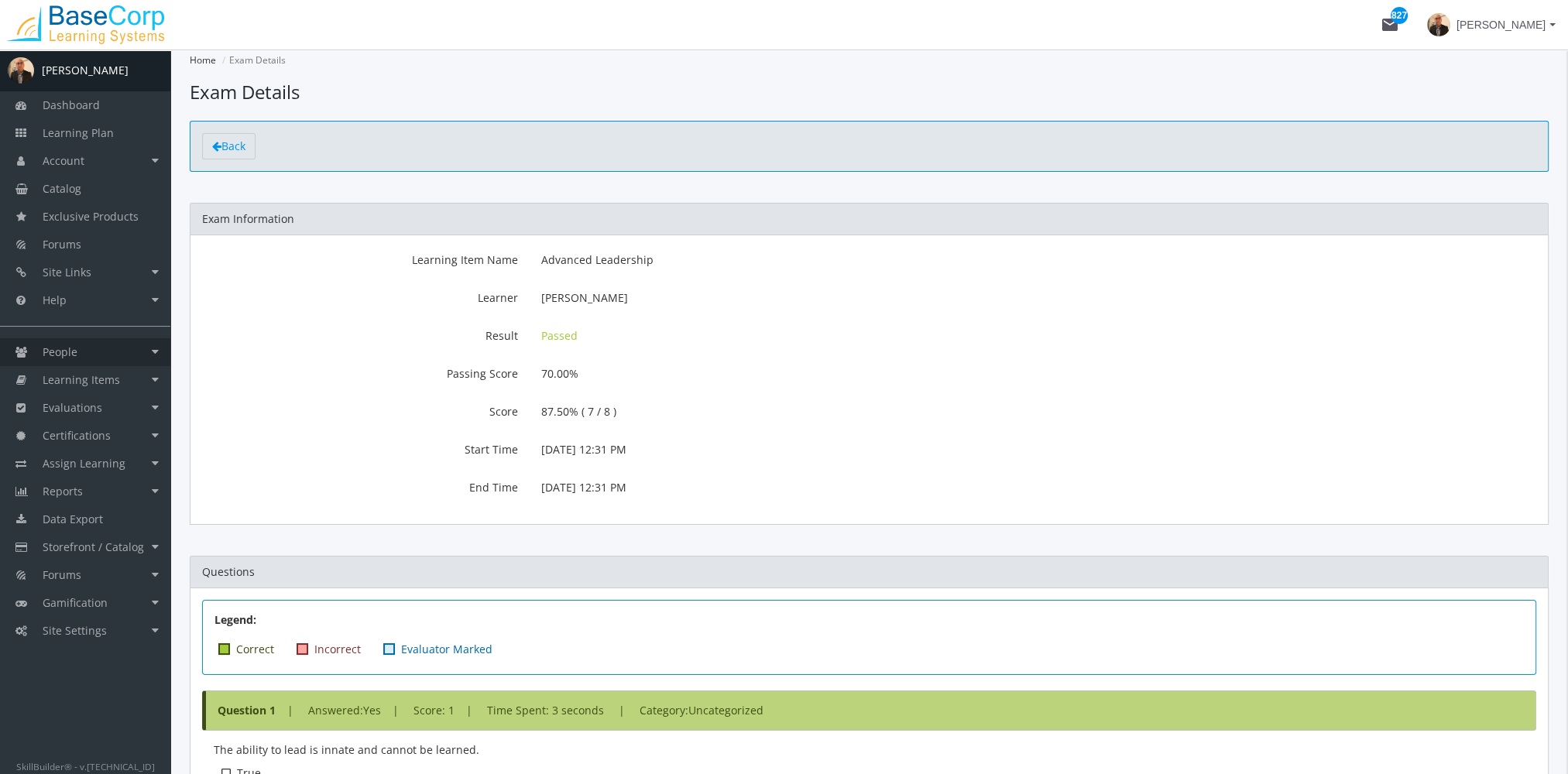
click at [121, 353] on link "People" at bounding box center [85, 352] width 170 height 28
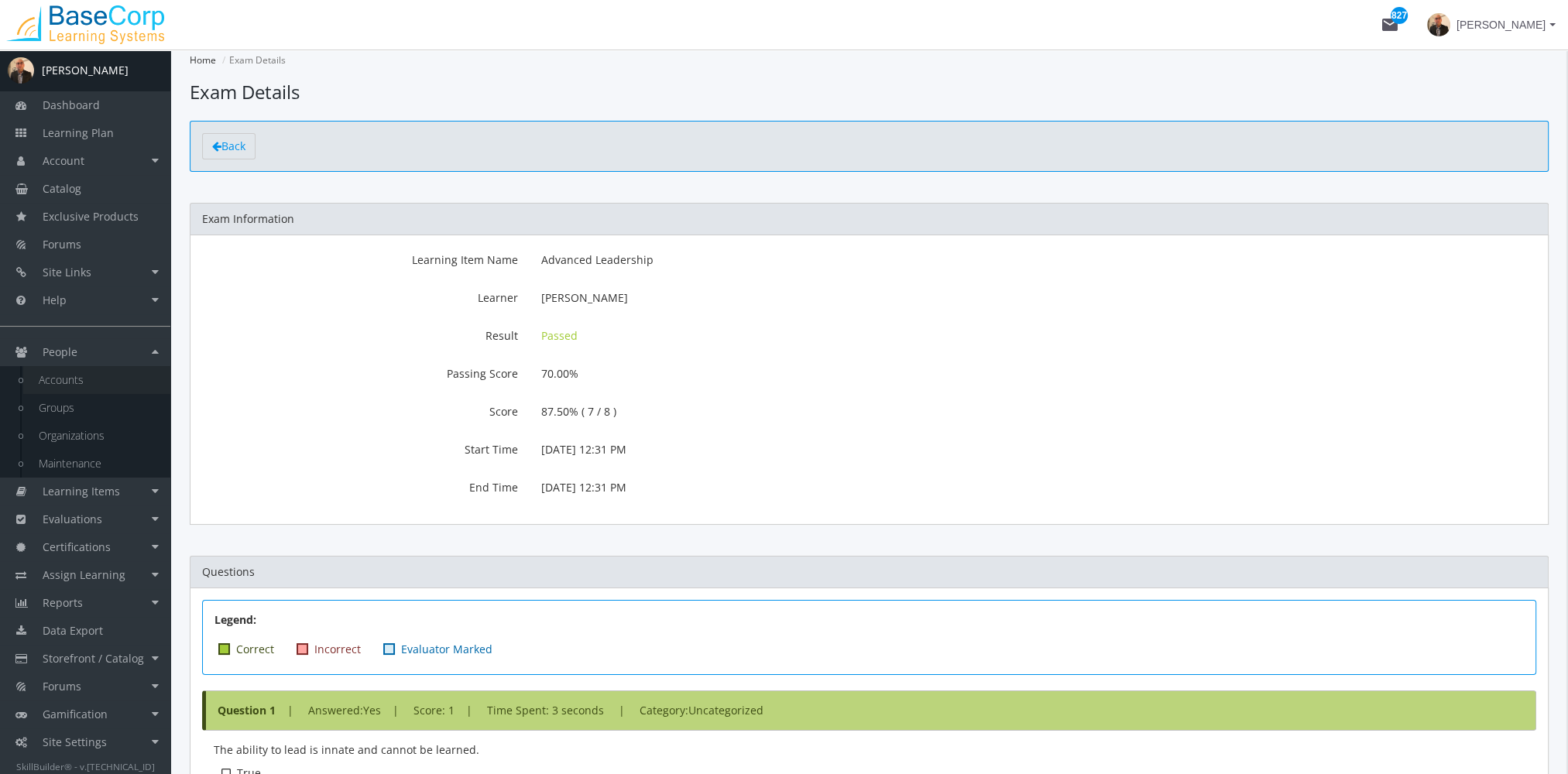
click at [113, 385] on link "Accounts" at bounding box center [96, 380] width 147 height 28
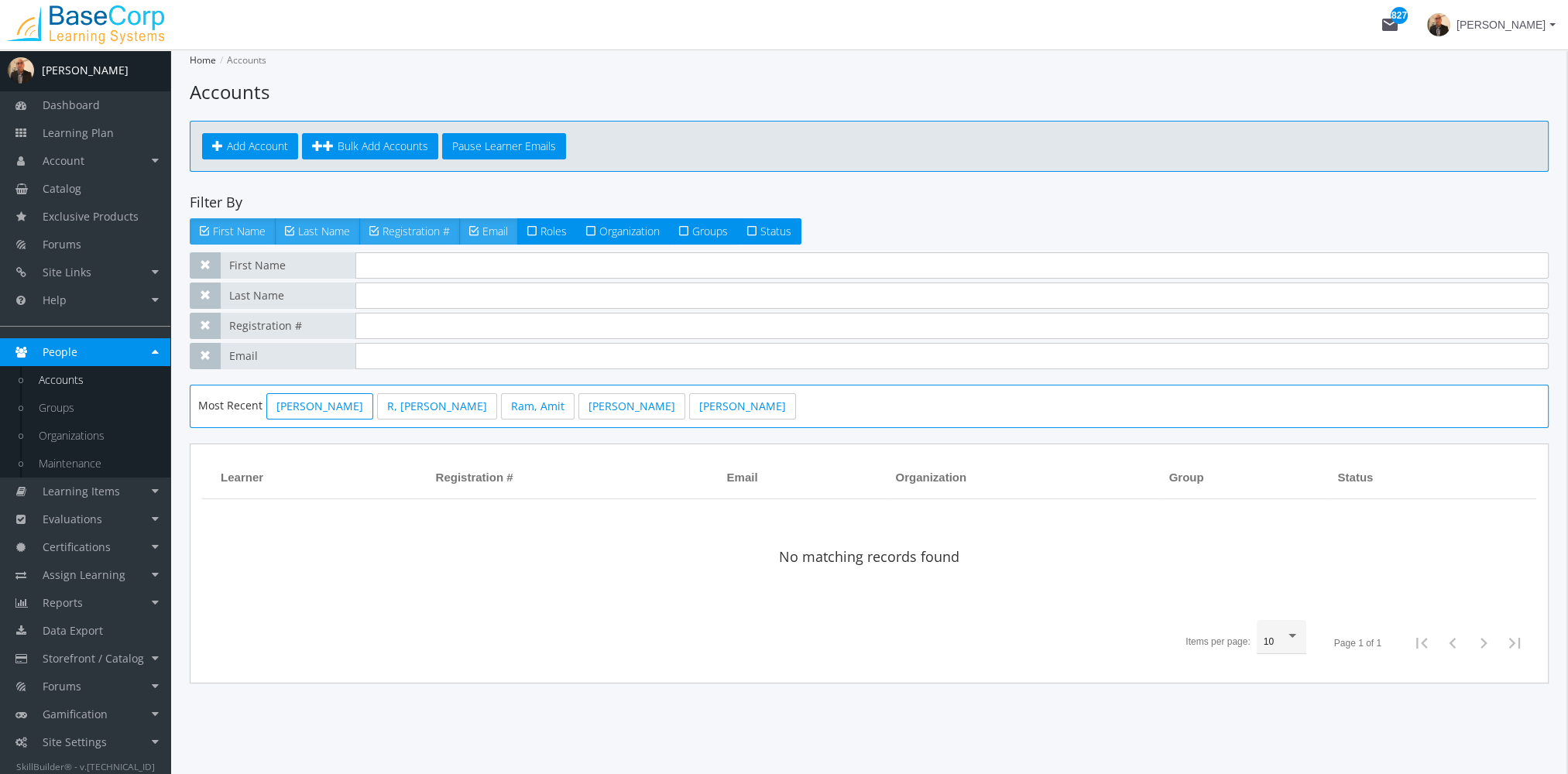
click at [337, 406] on link "[PERSON_NAME]" at bounding box center [319, 406] width 107 height 26
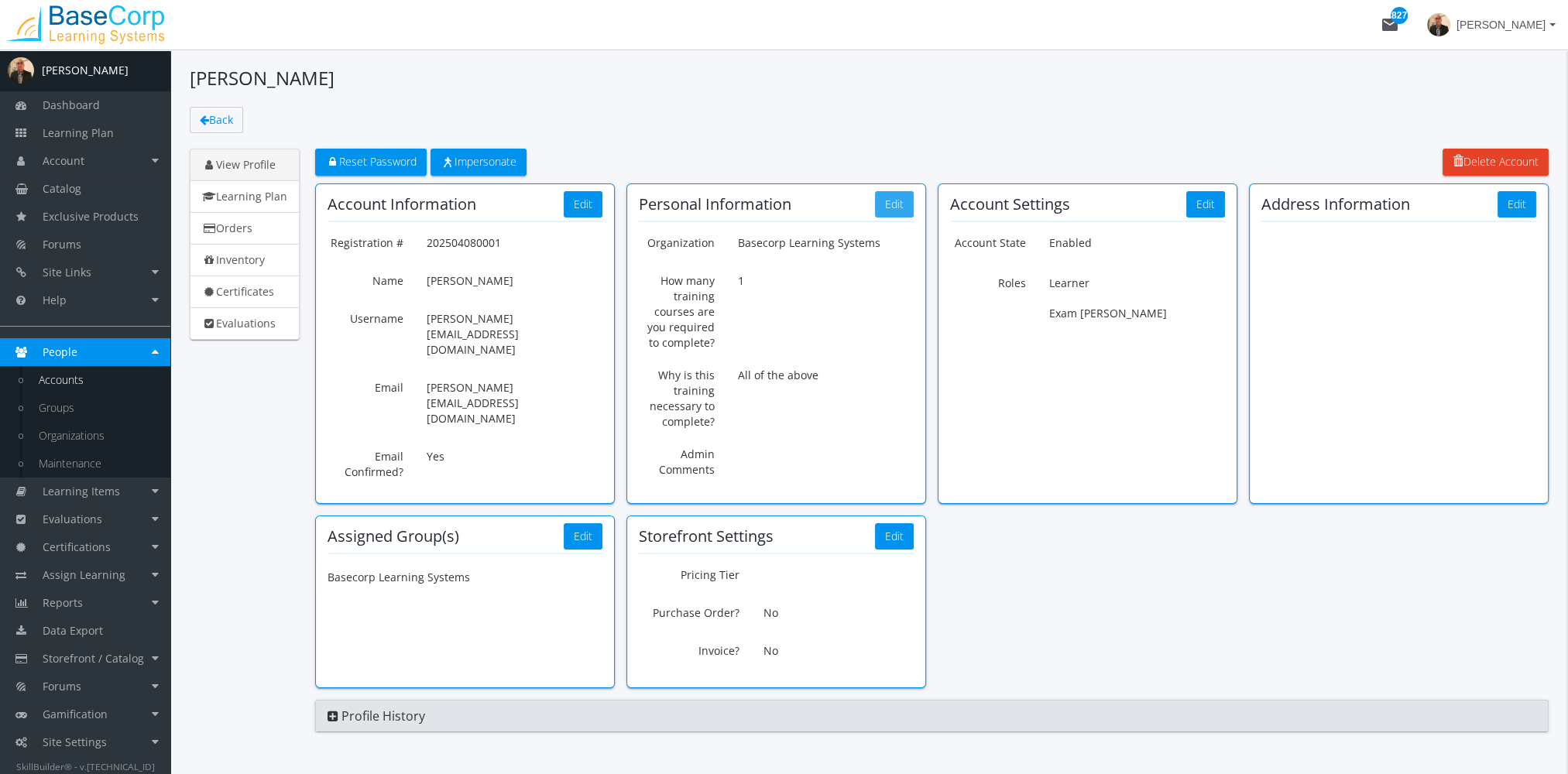
click at [895, 205] on button "Edit" at bounding box center [894, 204] width 39 height 26
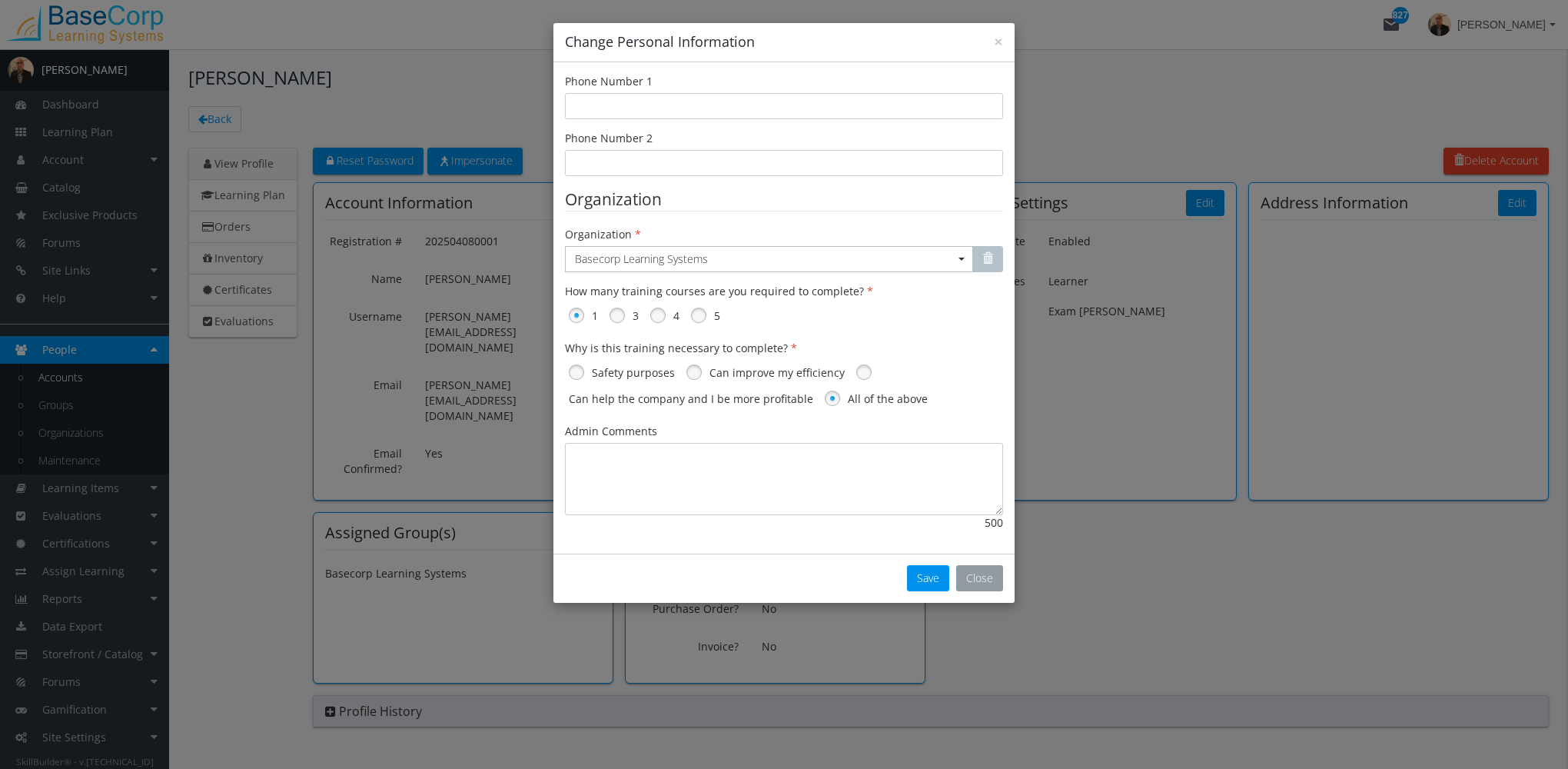
click at [987, 581] on button "Close" at bounding box center [980, 578] width 47 height 26
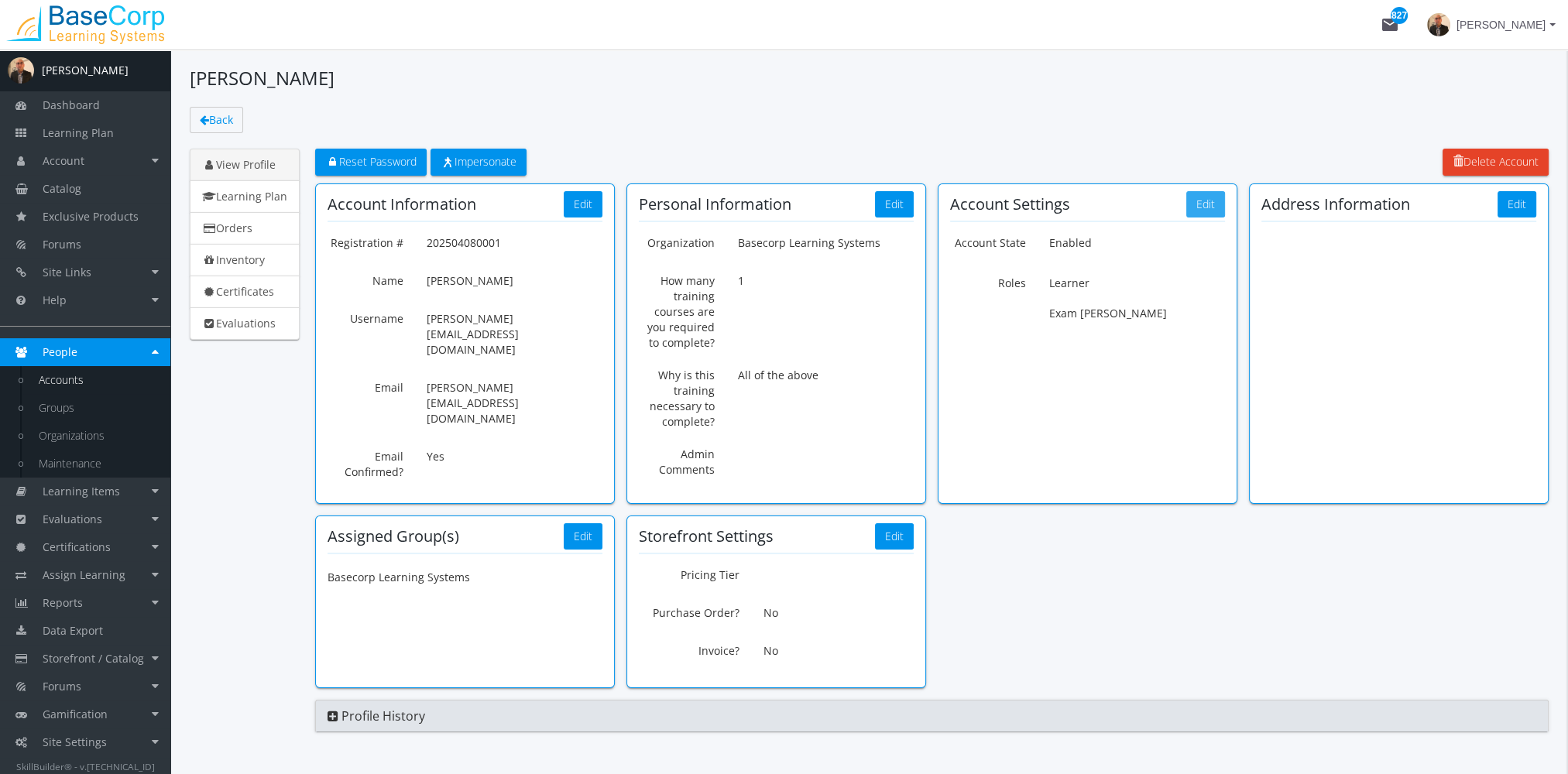
click at [1206, 202] on button "Edit" at bounding box center [1206, 204] width 39 height 26
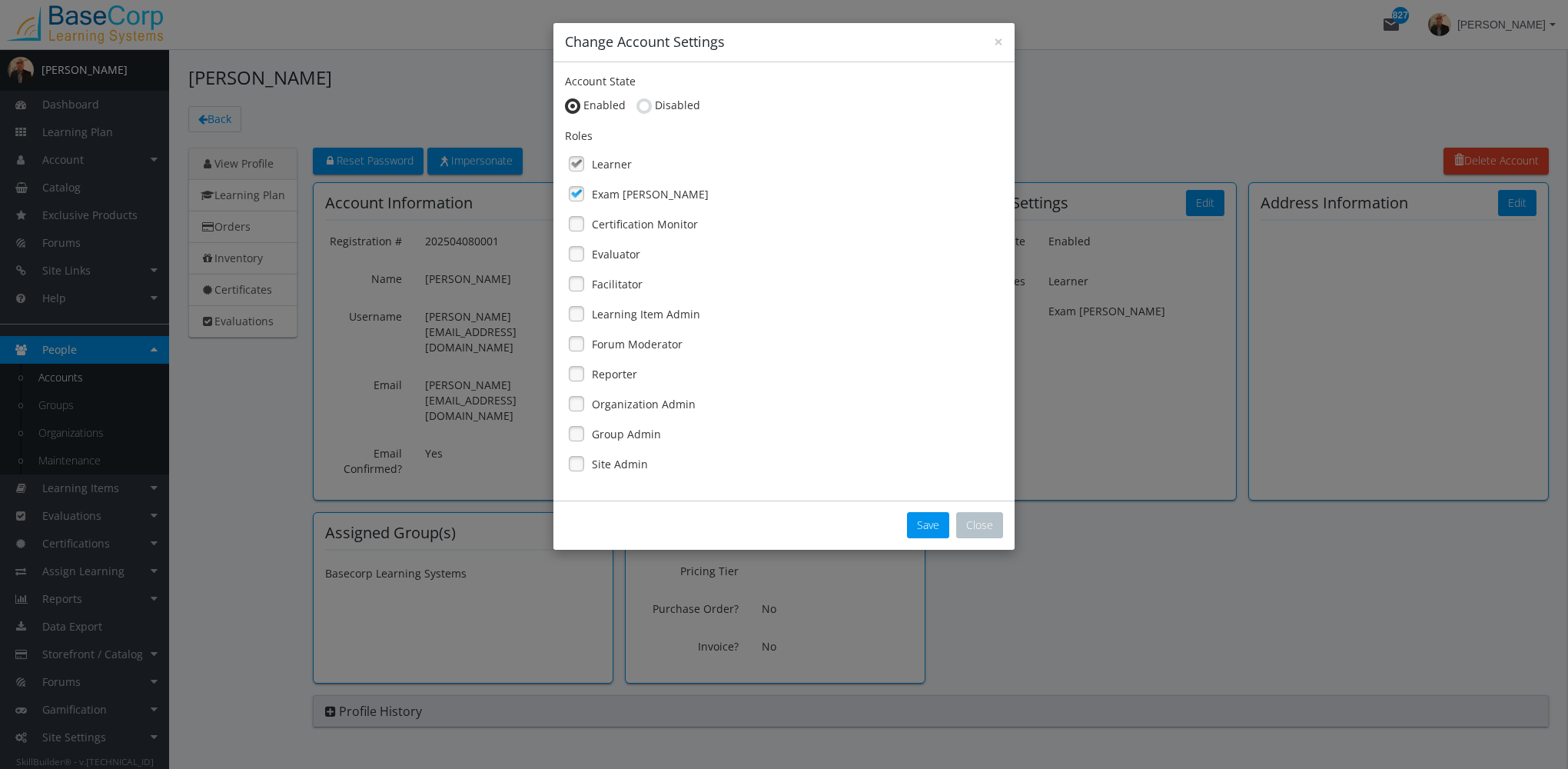
click at [621, 255] on label "Evaluator" at bounding box center [616, 254] width 48 height 15
click at [939, 526] on button "Save" at bounding box center [928, 525] width 43 height 26
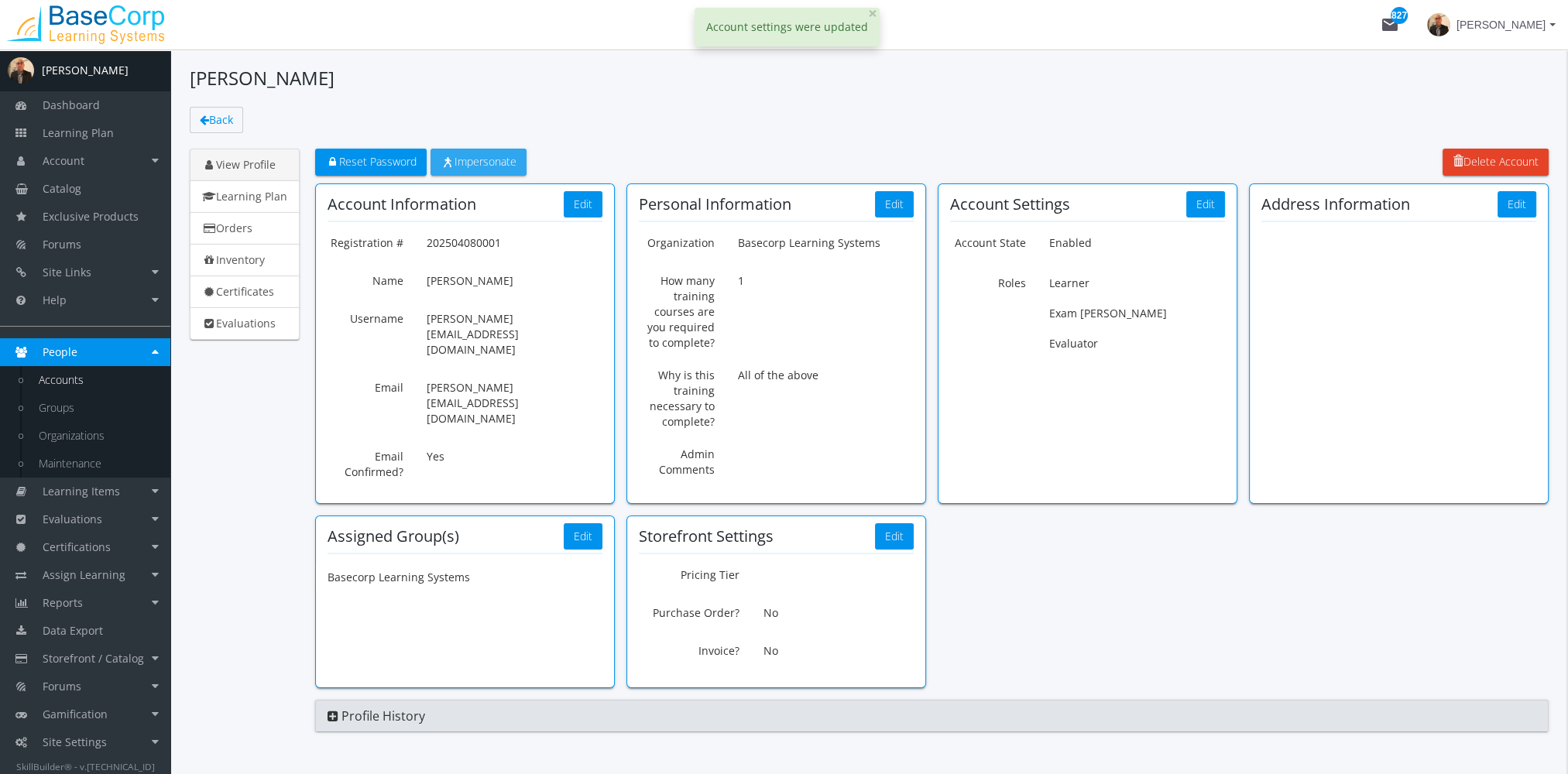
click at [498, 160] on span "Impersonate" at bounding box center [478, 161] width 76 height 15
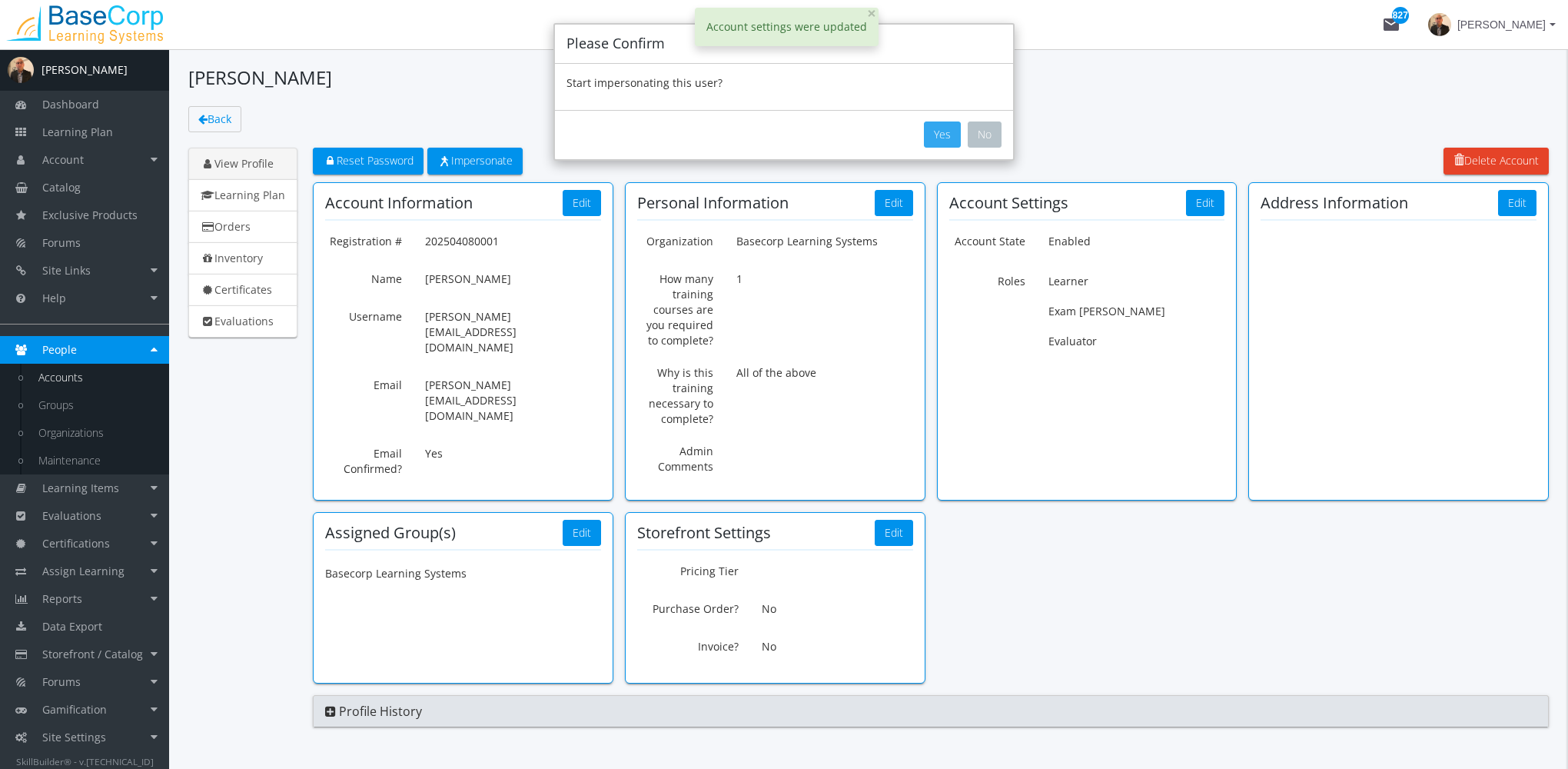
click at [953, 134] on button "Yes" at bounding box center [943, 134] width 37 height 26
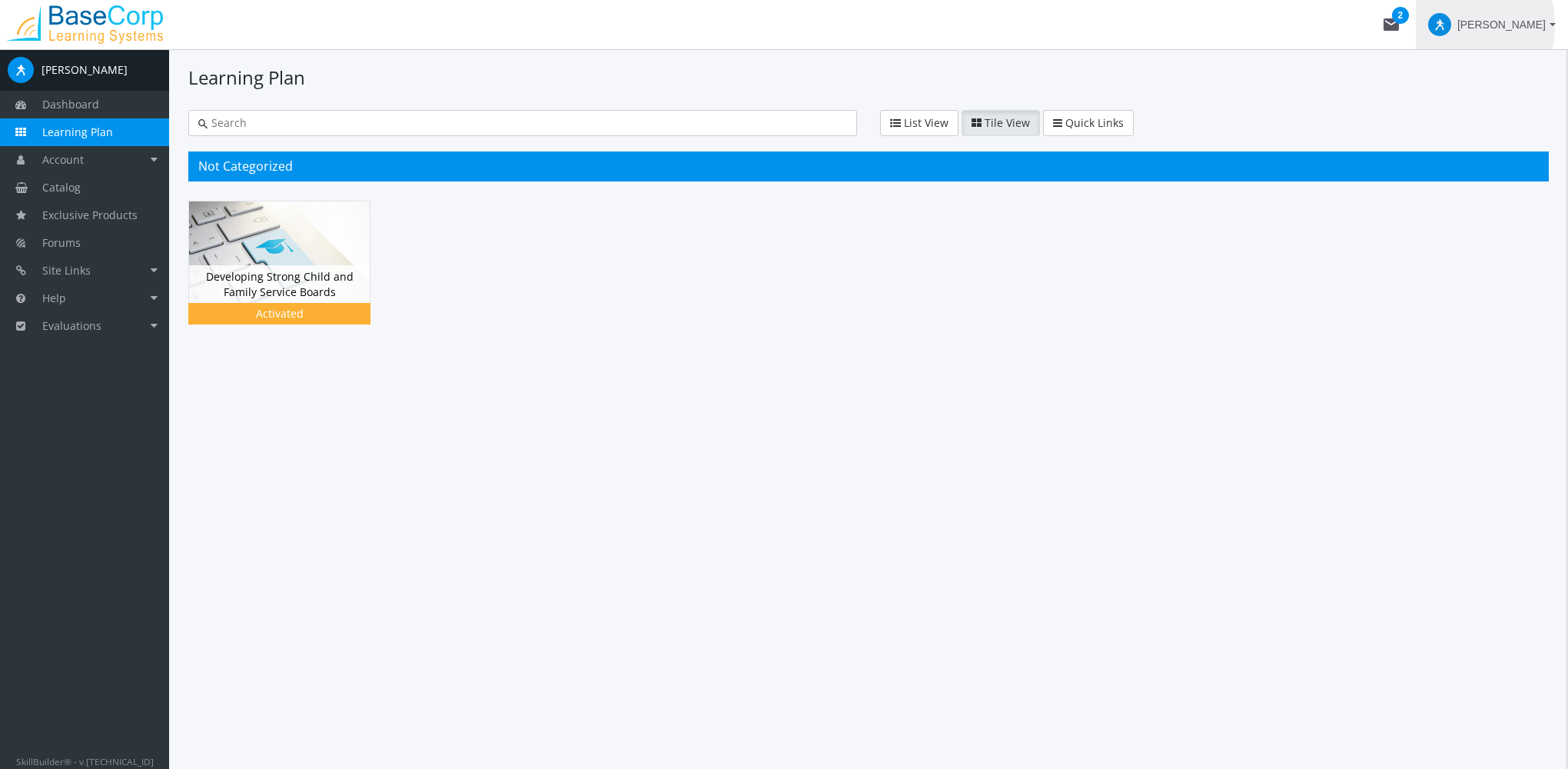
click at [1451, 26] on span at bounding box center [1439, 24] width 23 height 23
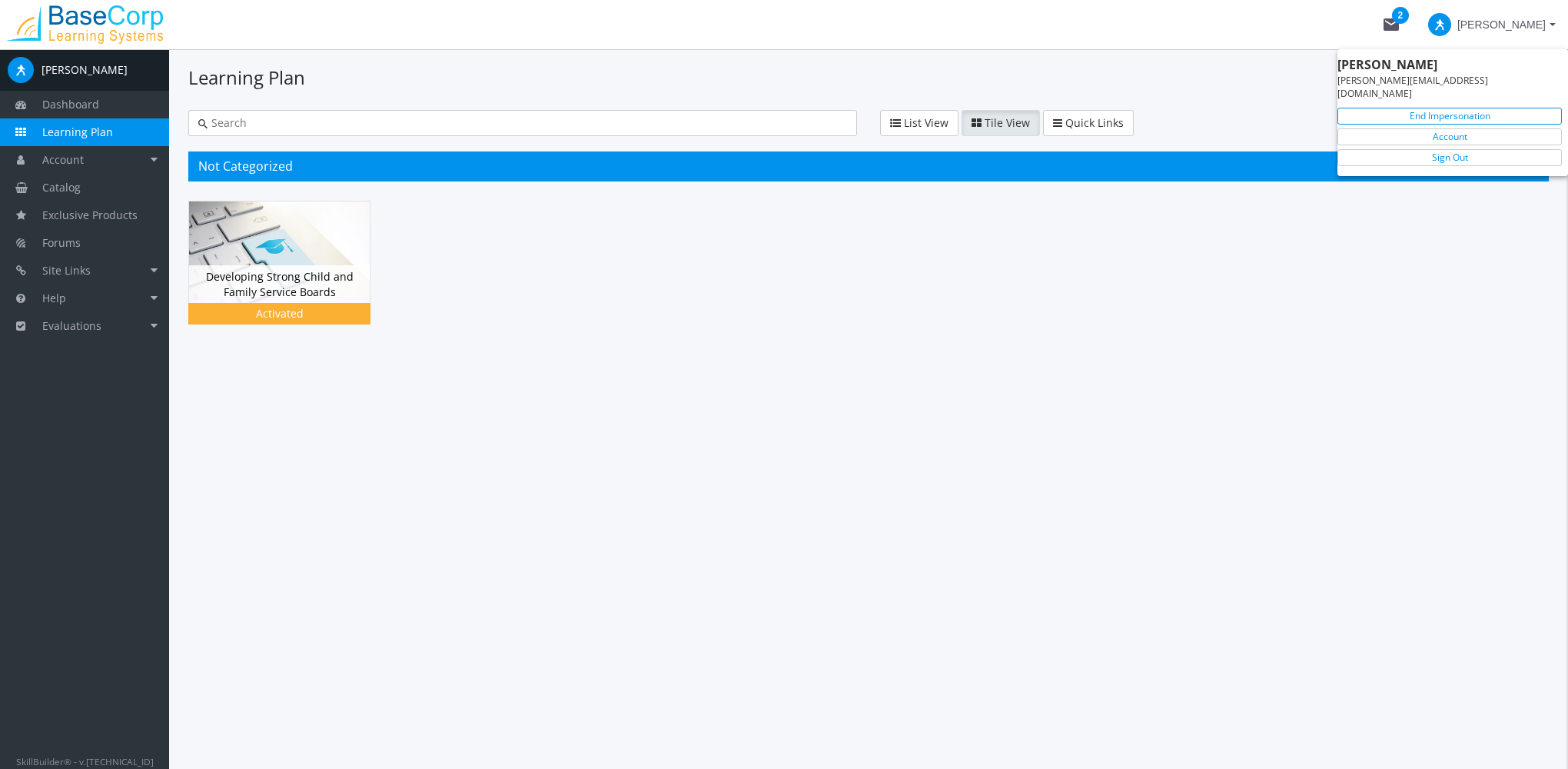
click at [1469, 108] on link "End Impersonation" at bounding box center [1450, 116] width 225 height 17
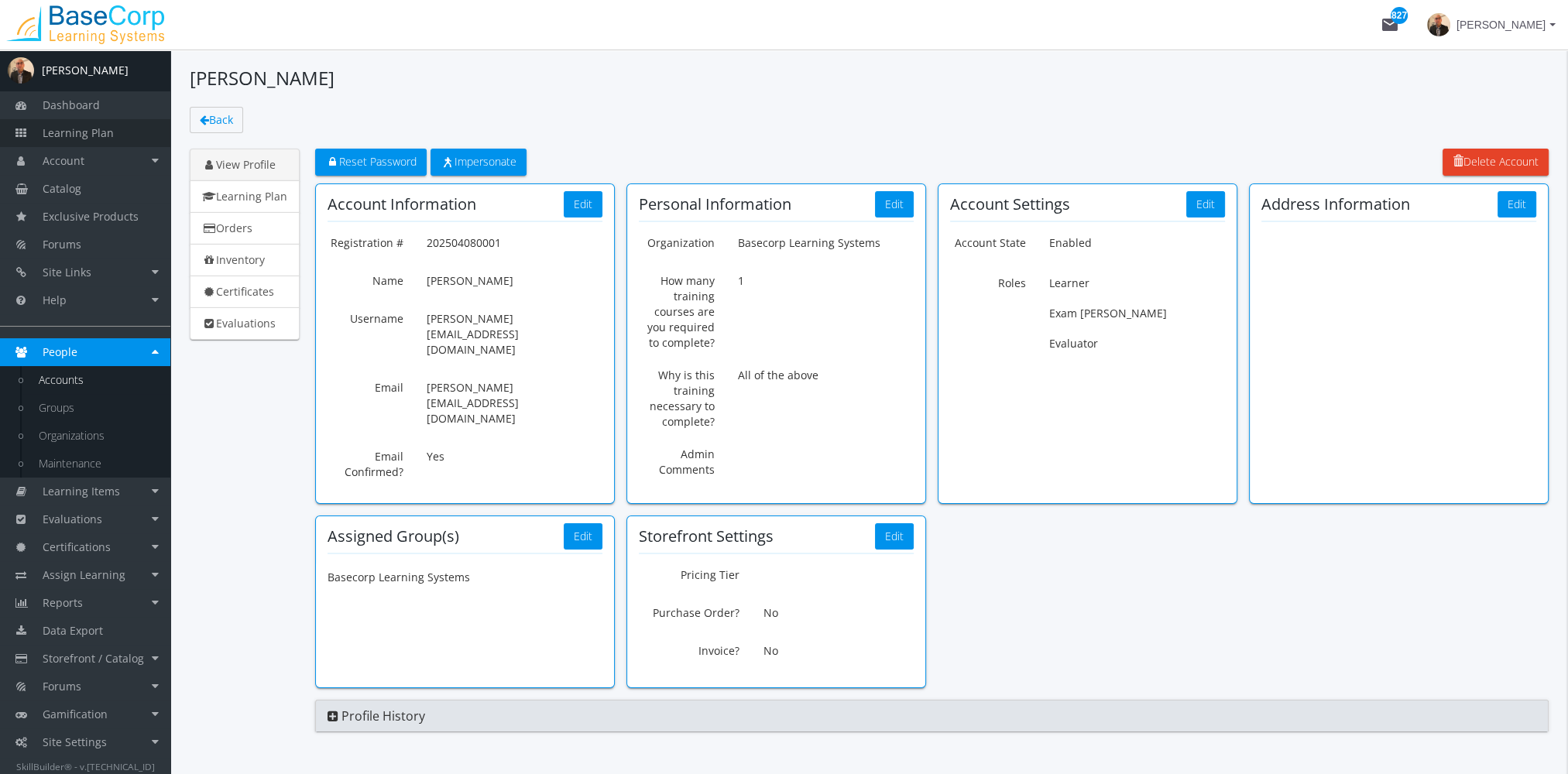
click at [124, 127] on link "Learning Plan" at bounding box center [85, 133] width 170 height 28
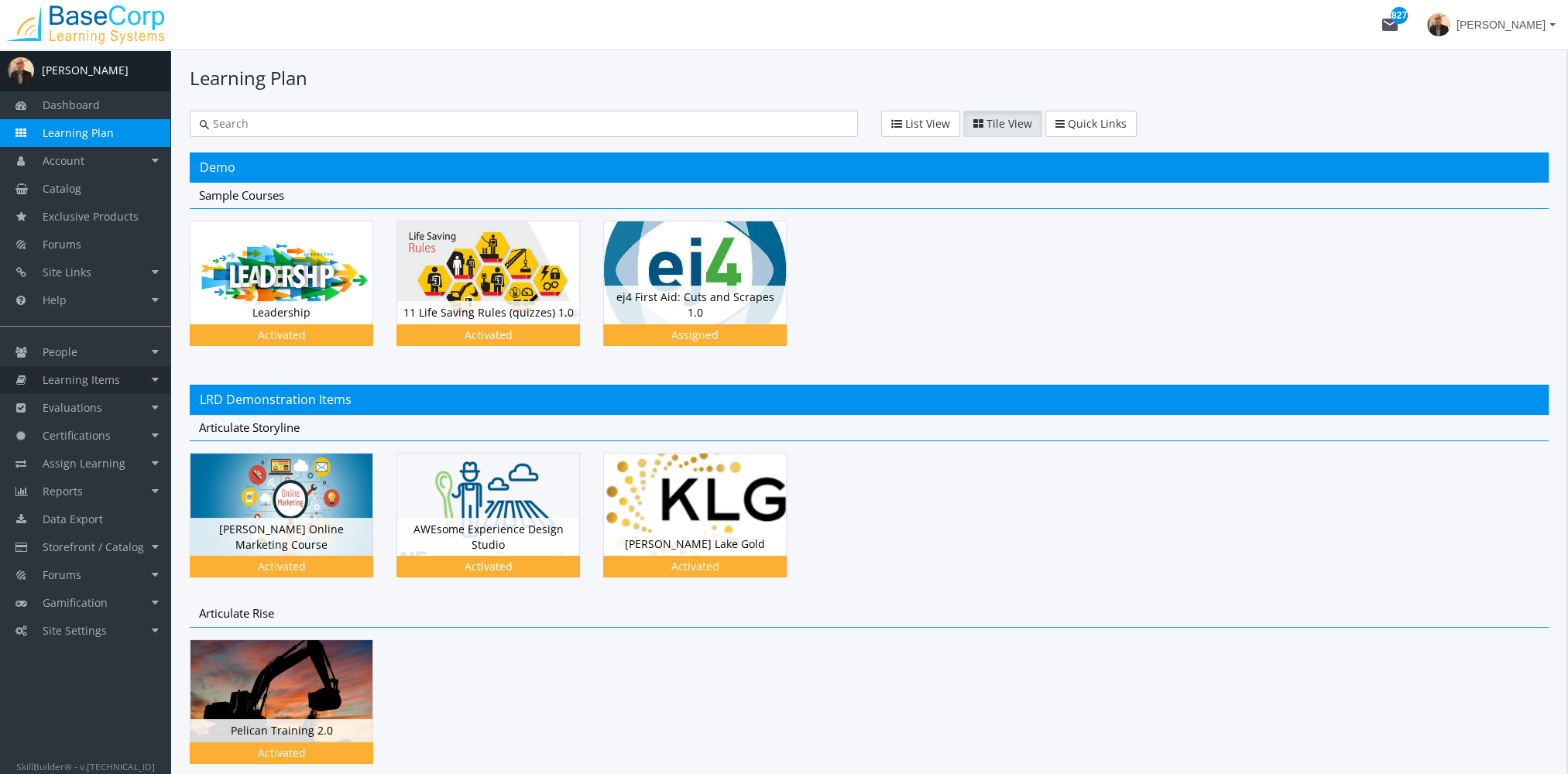
click at [117, 380] on span "Learning Items" at bounding box center [81, 379] width 77 height 15
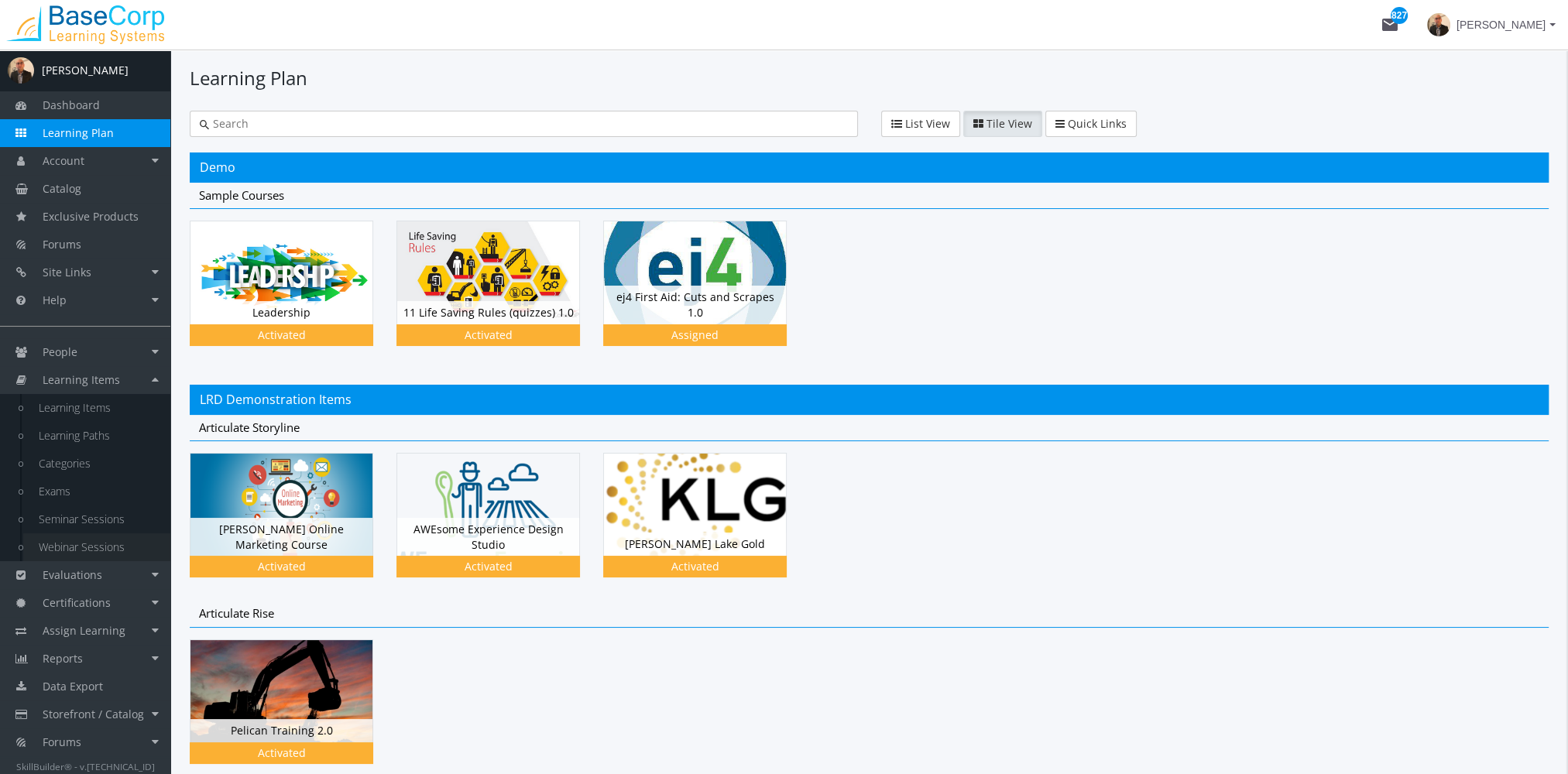
click at [93, 554] on link "Webinar Sessions" at bounding box center [96, 547] width 147 height 28
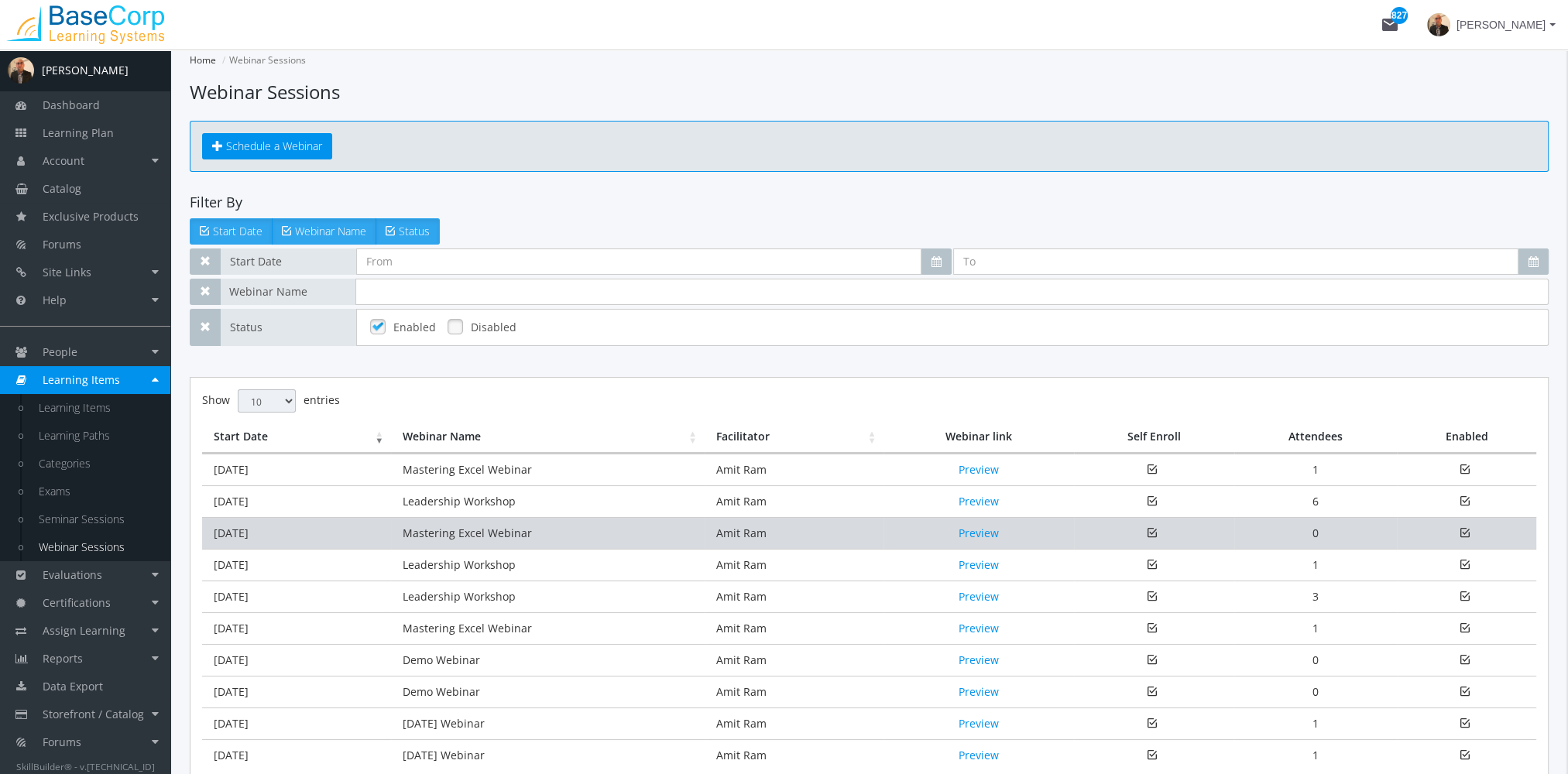
click at [418, 541] on td "Mastering Excel Webinar" at bounding box center [547, 532] width 314 height 32
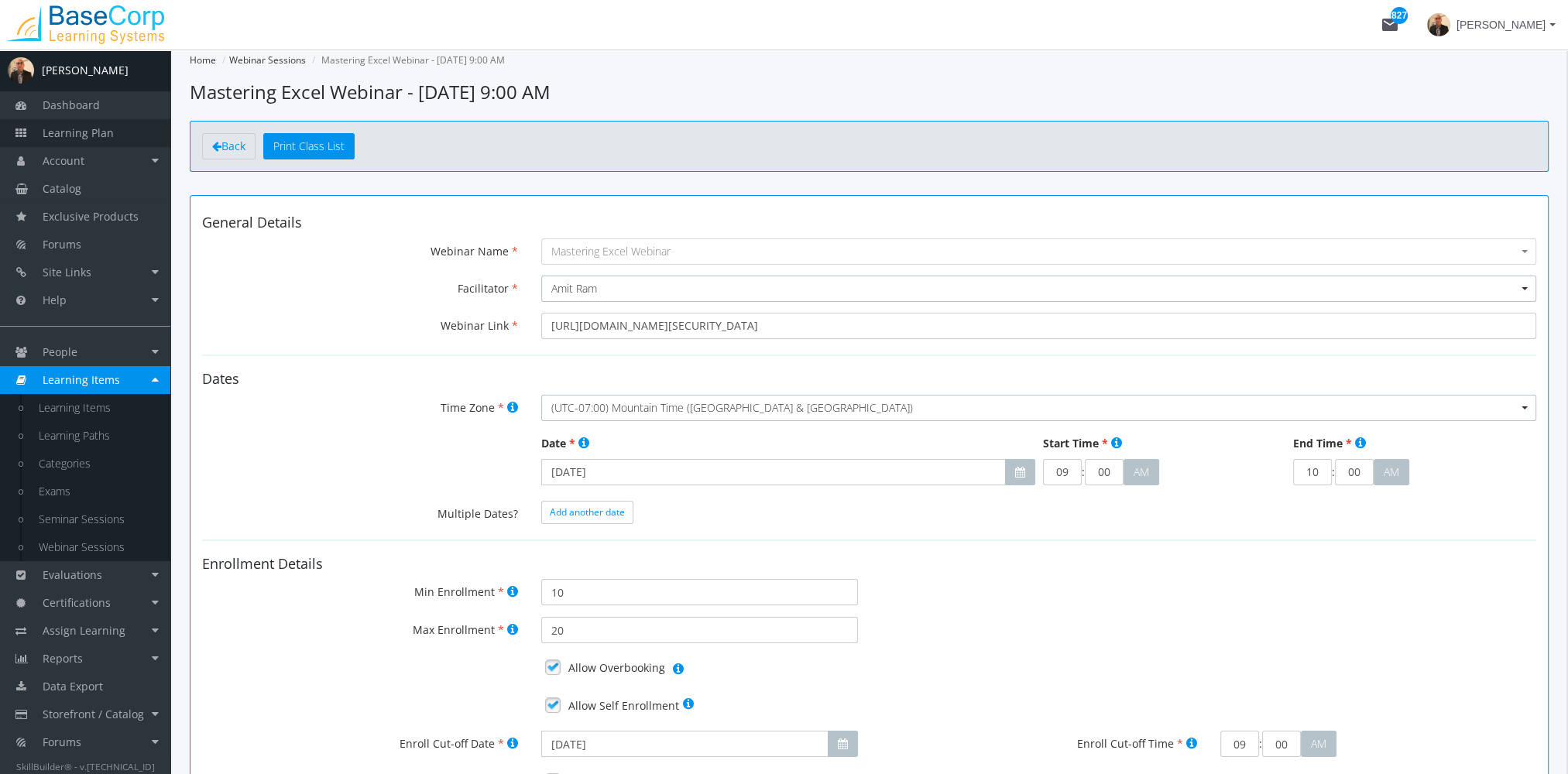
click at [105, 135] on span "Learning Plan" at bounding box center [79, 133] width 71 height 15
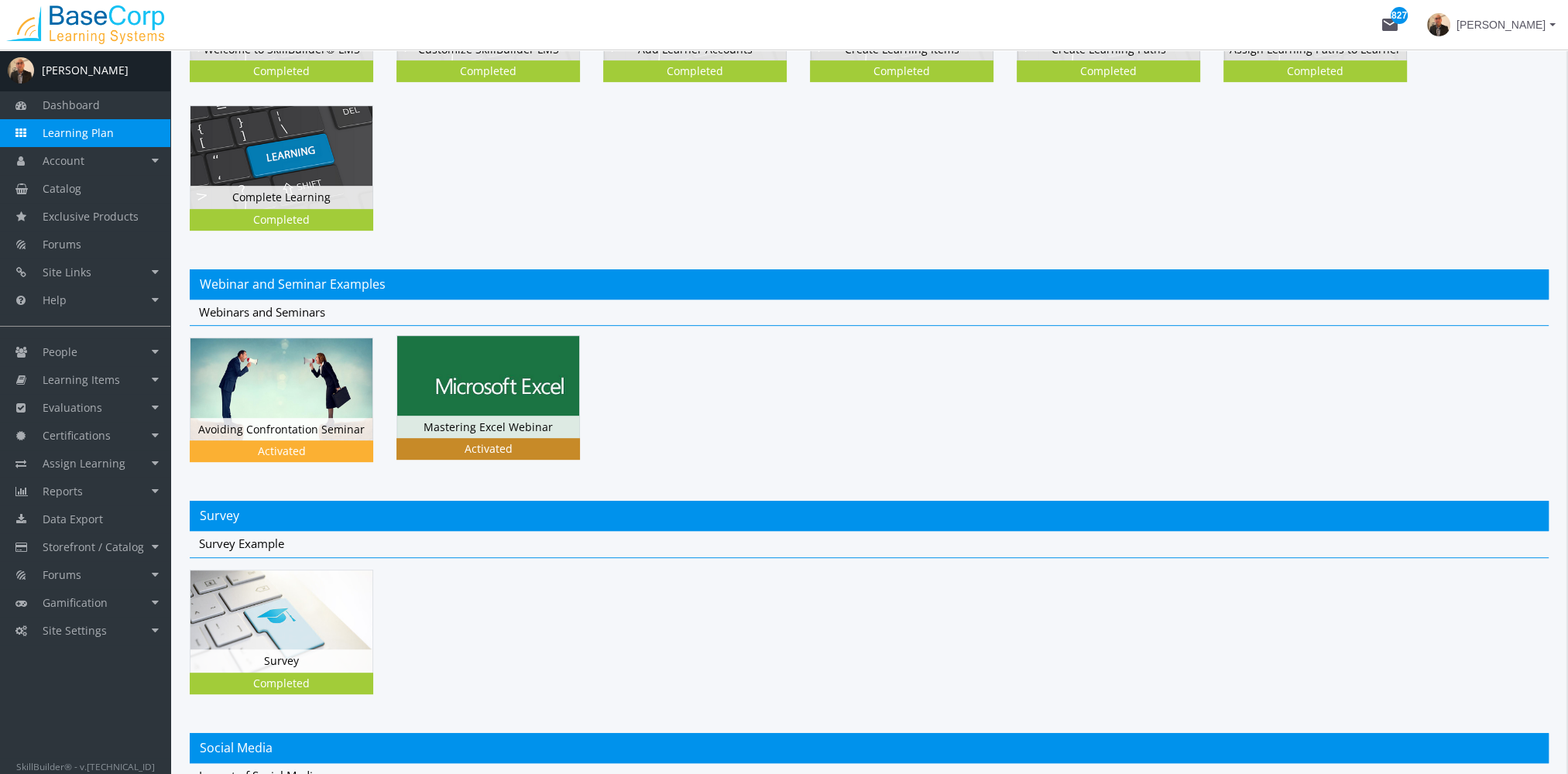
scroll to position [929, 0]
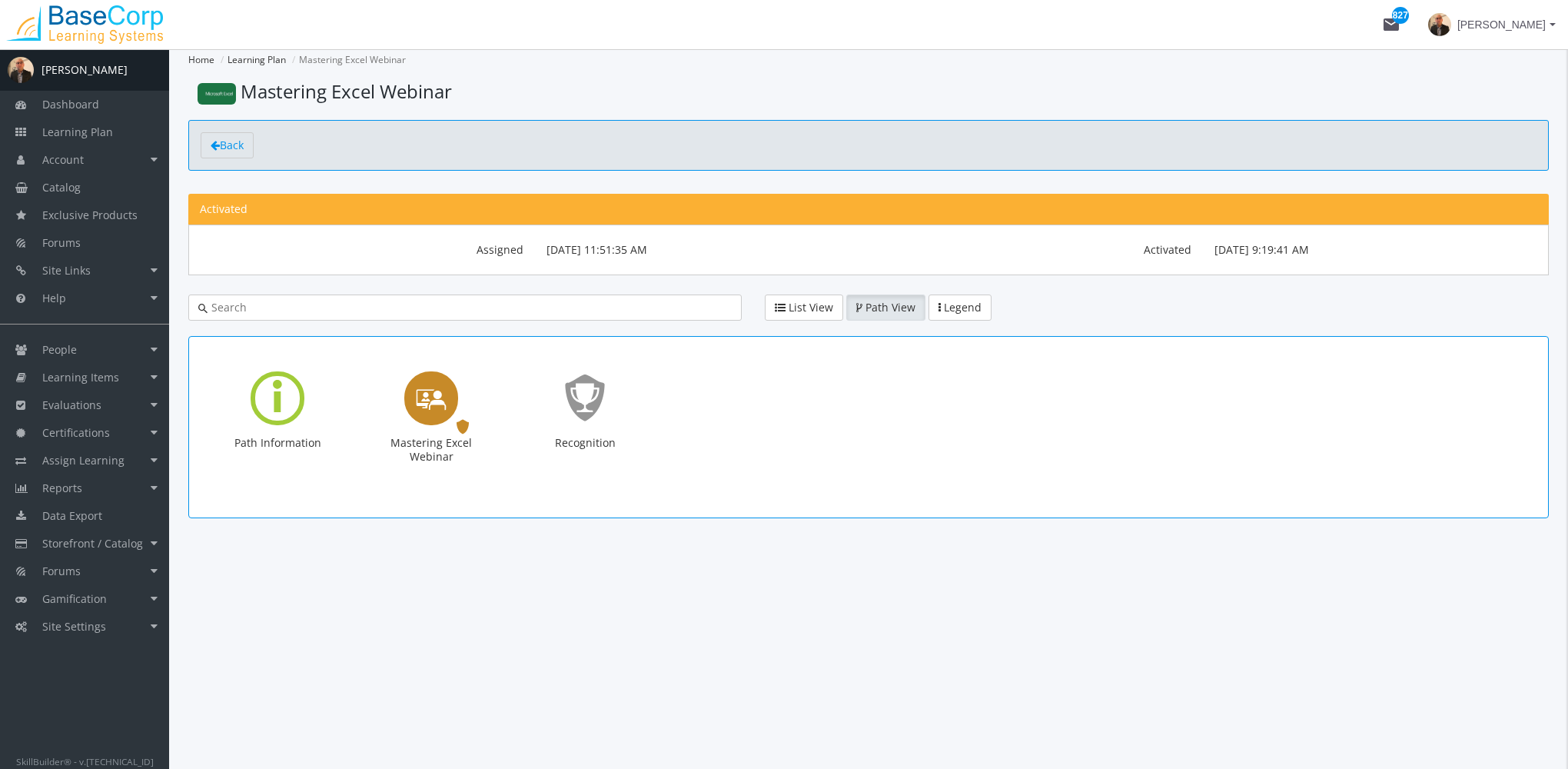
click at [429, 407] on icon "Mastering Excel Webinar" at bounding box center [431, 398] width 31 height 43
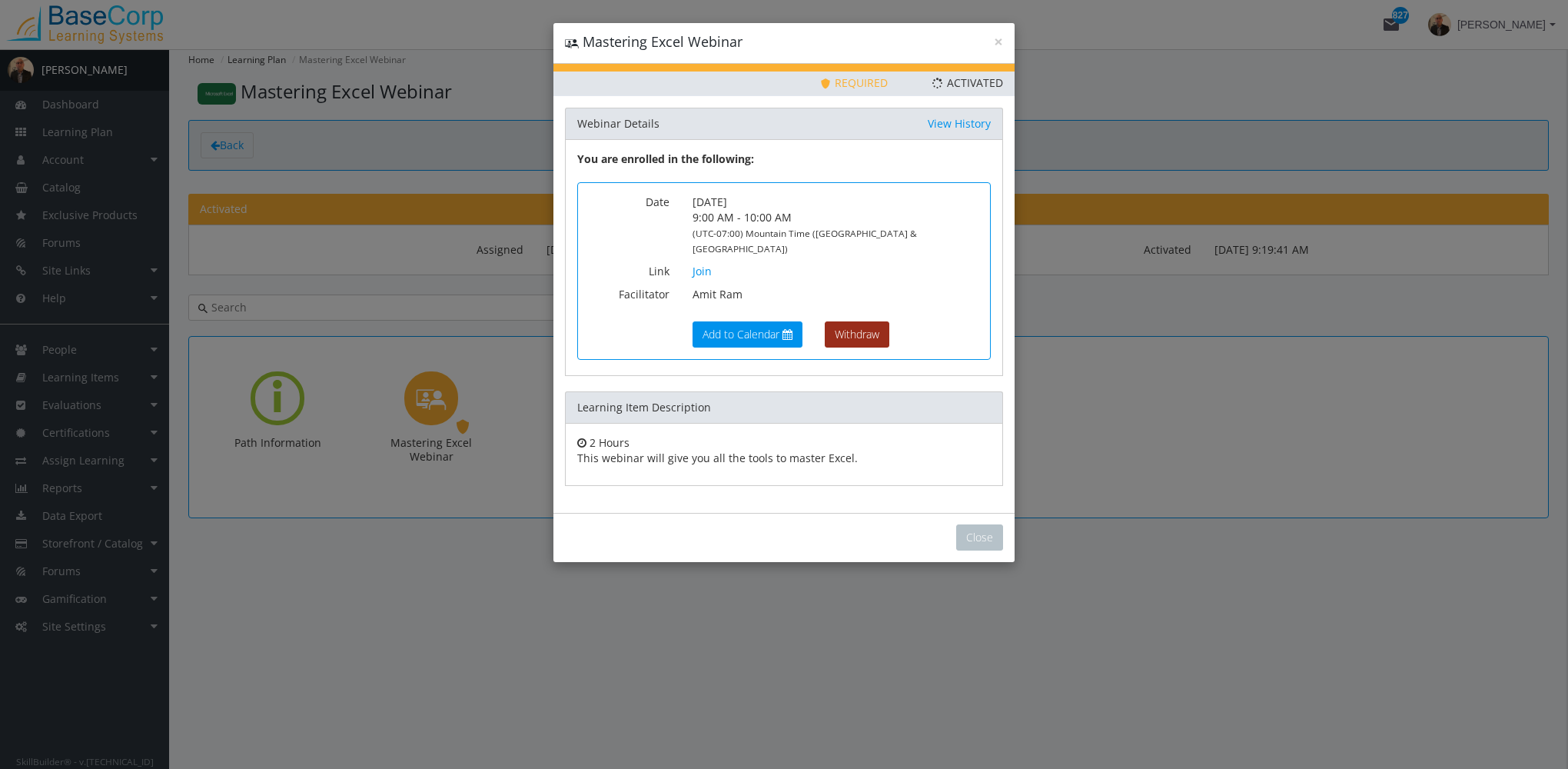
click at [870, 321] on button "Withdraw" at bounding box center [857, 334] width 64 height 26
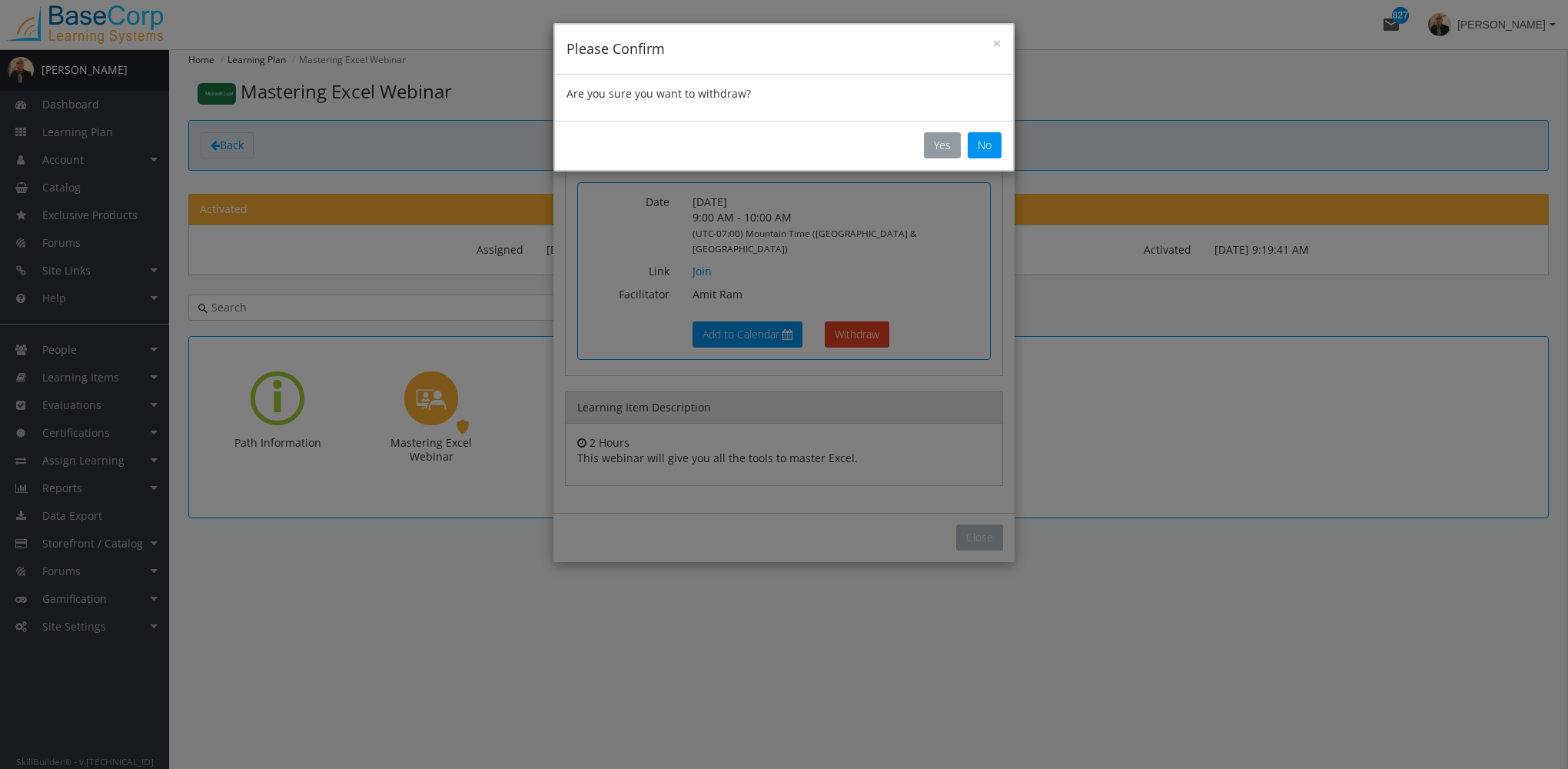
click at [952, 146] on button "Yes" at bounding box center [943, 145] width 37 height 26
click at [951, 142] on button "Yes" at bounding box center [943, 145] width 37 height 26
click at [941, 151] on button "Yes" at bounding box center [943, 145] width 37 height 26
click at [947, 145] on button "Yes" at bounding box center [943, 145] width 37 height 26
click at [998, 39] on button "×" at bounding box center [997, 43] width 9 height 16
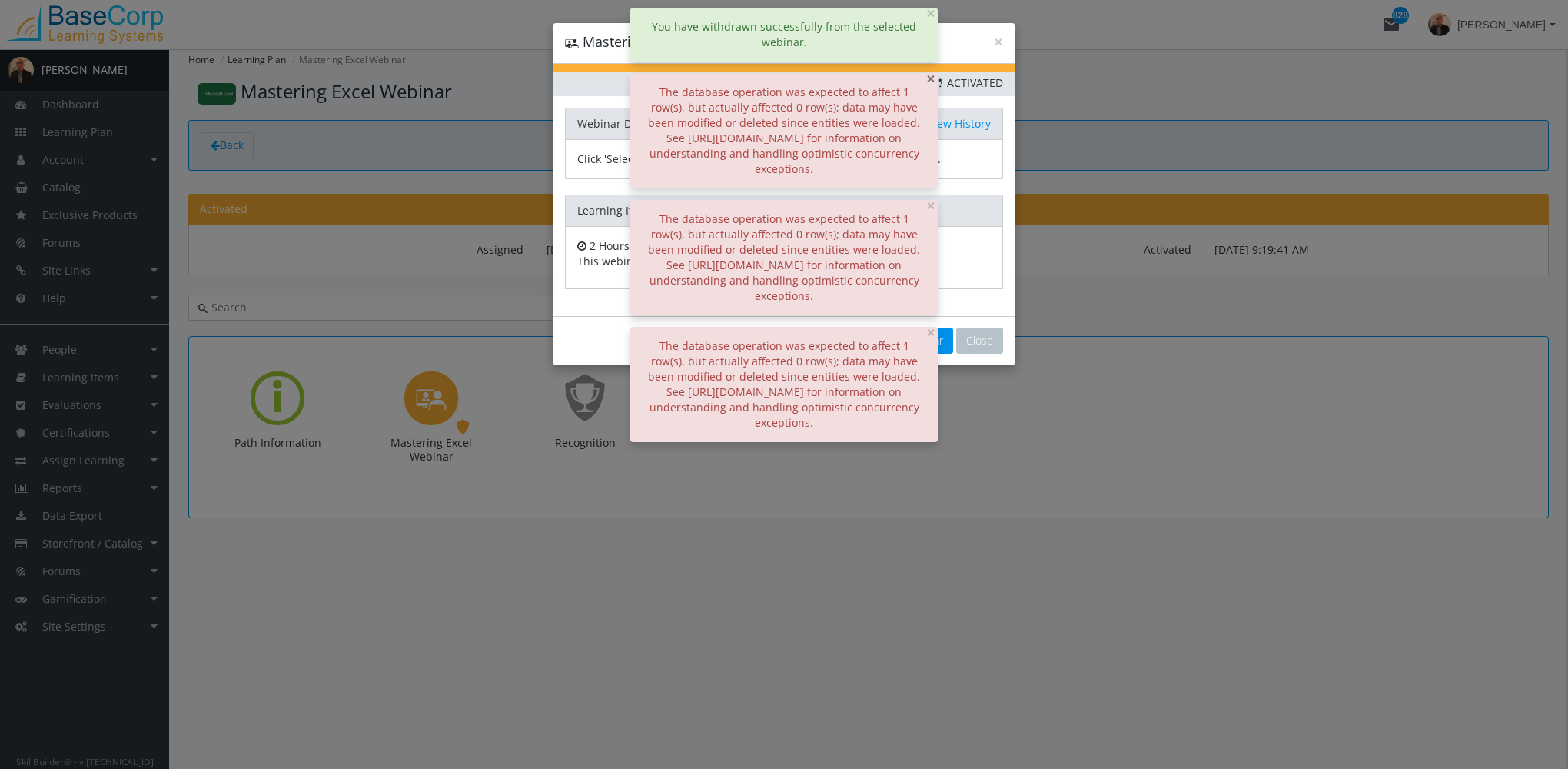
click at [931, 85] on span "×" at bounding box center [930, 78] width 9 height 22
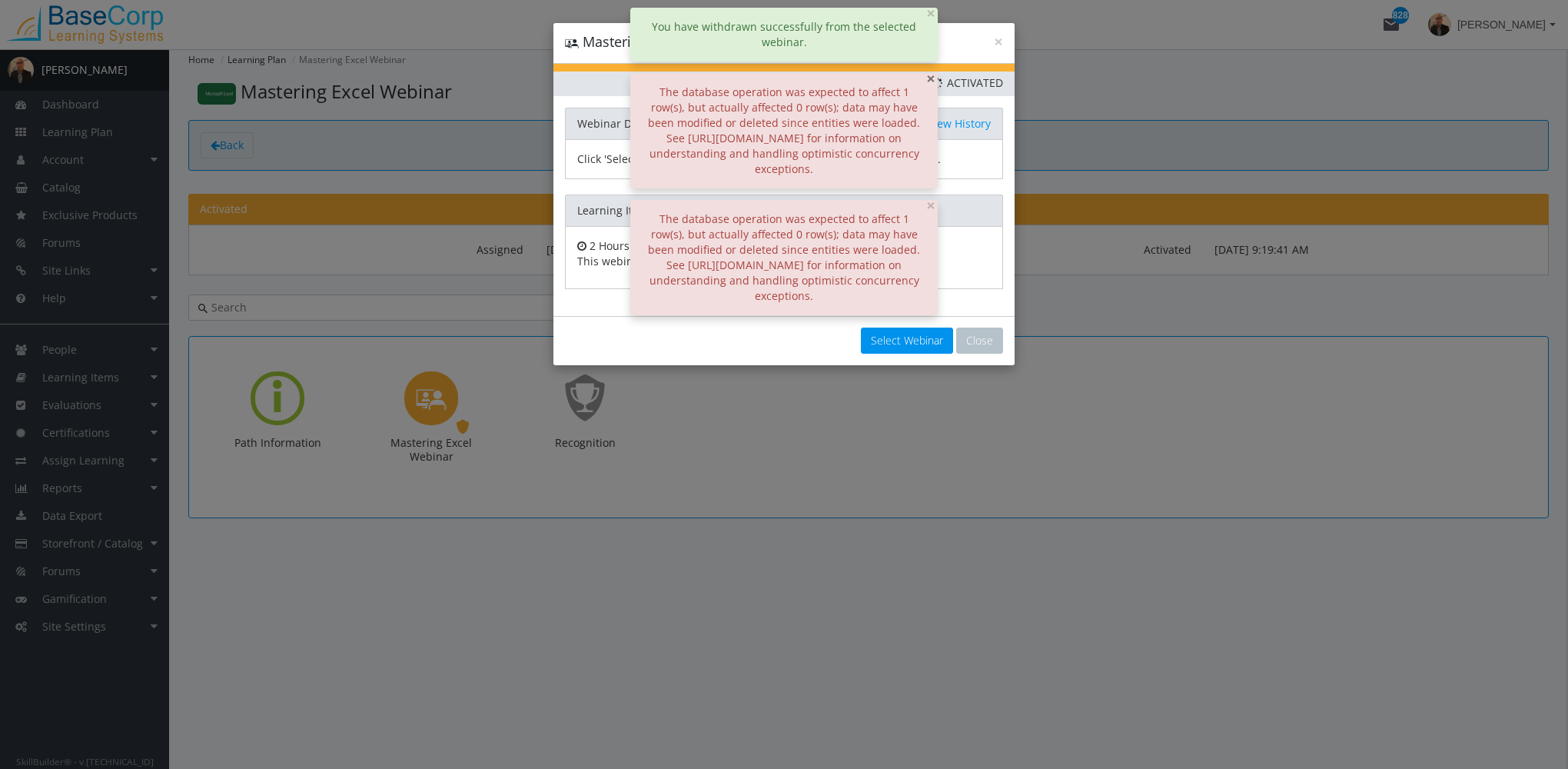
click at [929, 85] on span "×" at bounding box center [930, 78] width 9 height 22
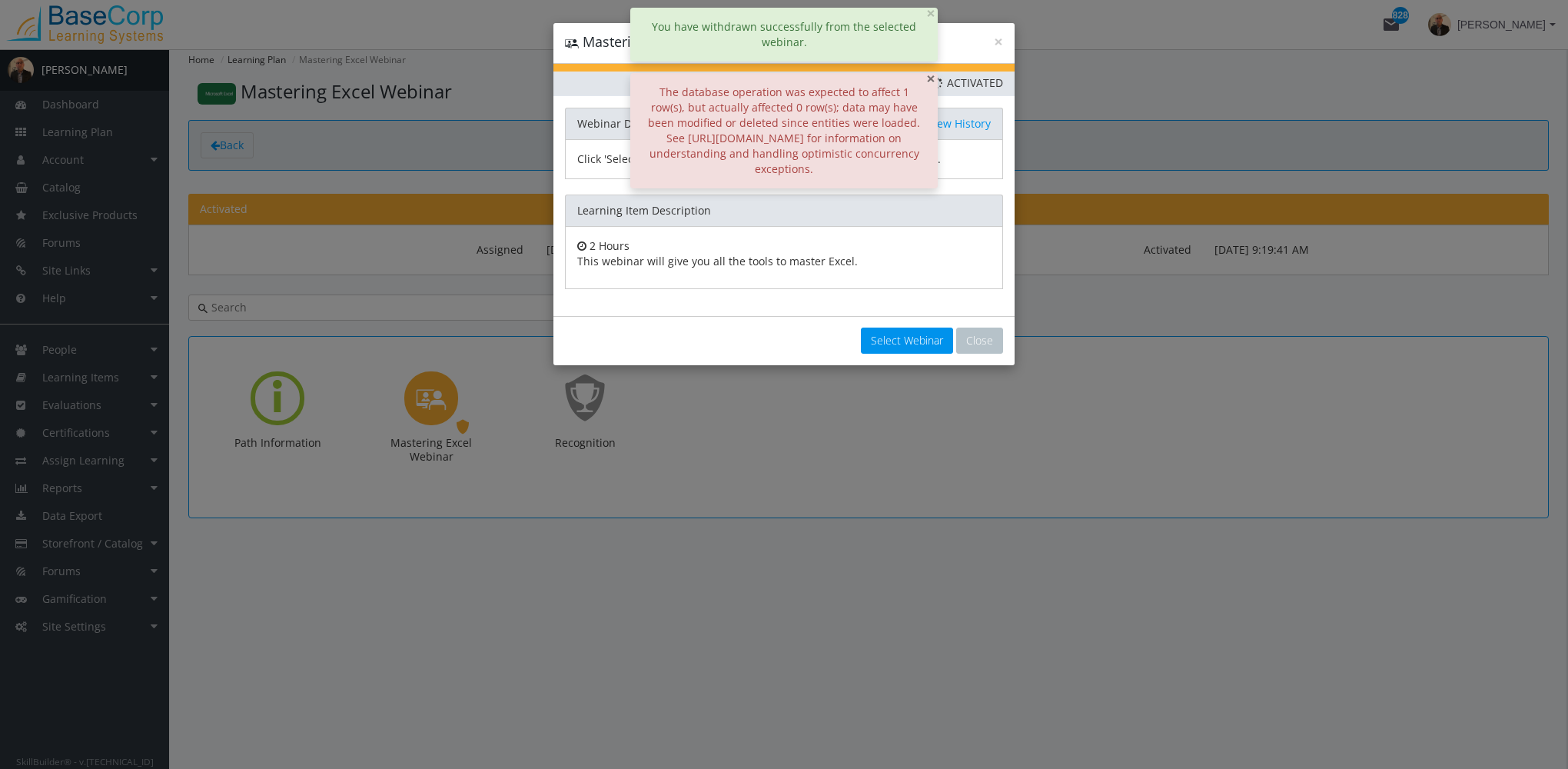
click at [929, 85] on span "×" at bounding box center [930, 78] width 9 height 22
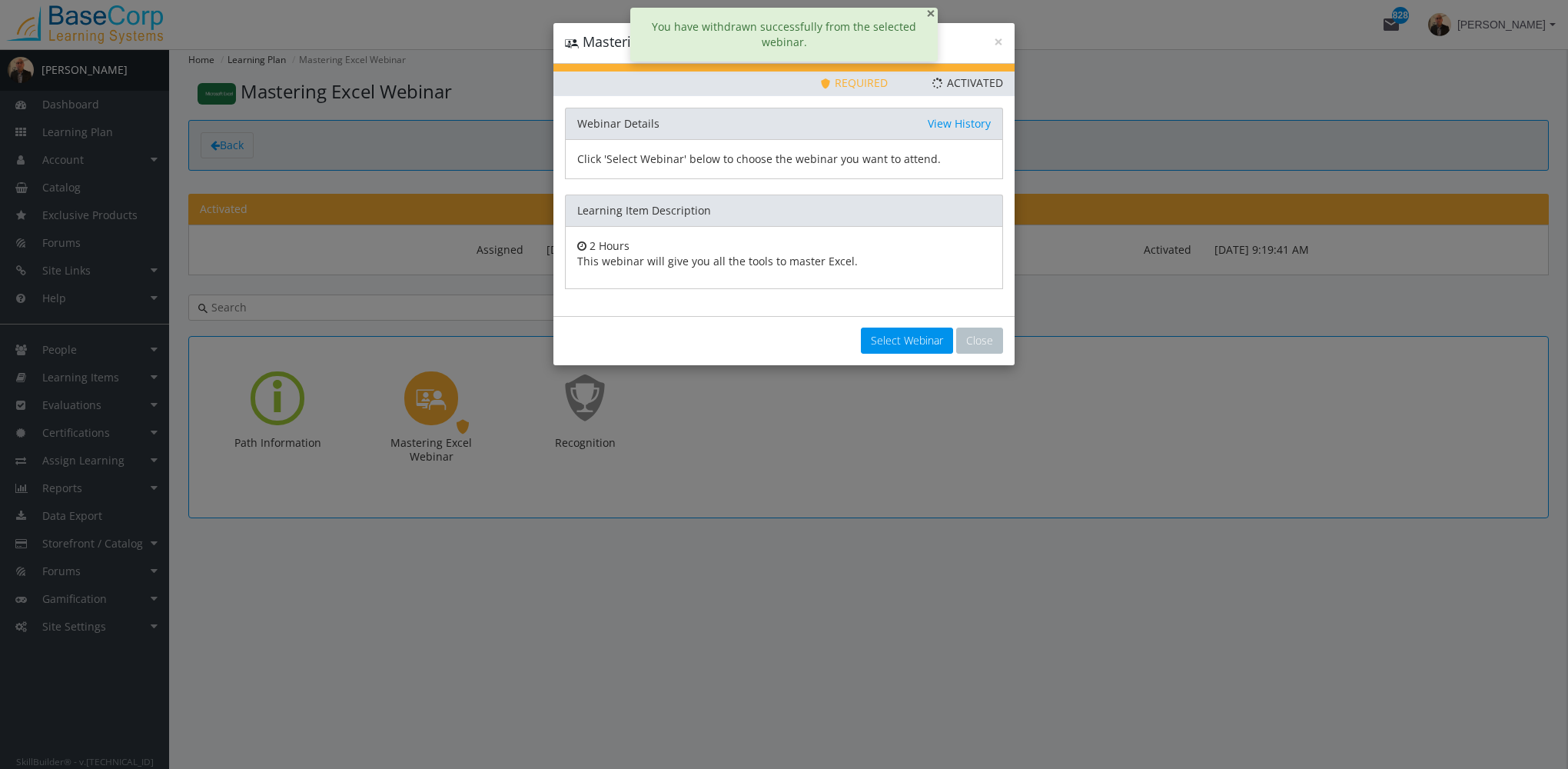
click at [935, 14] on span "×" at bounding box center [930, 13] width 9 height 22
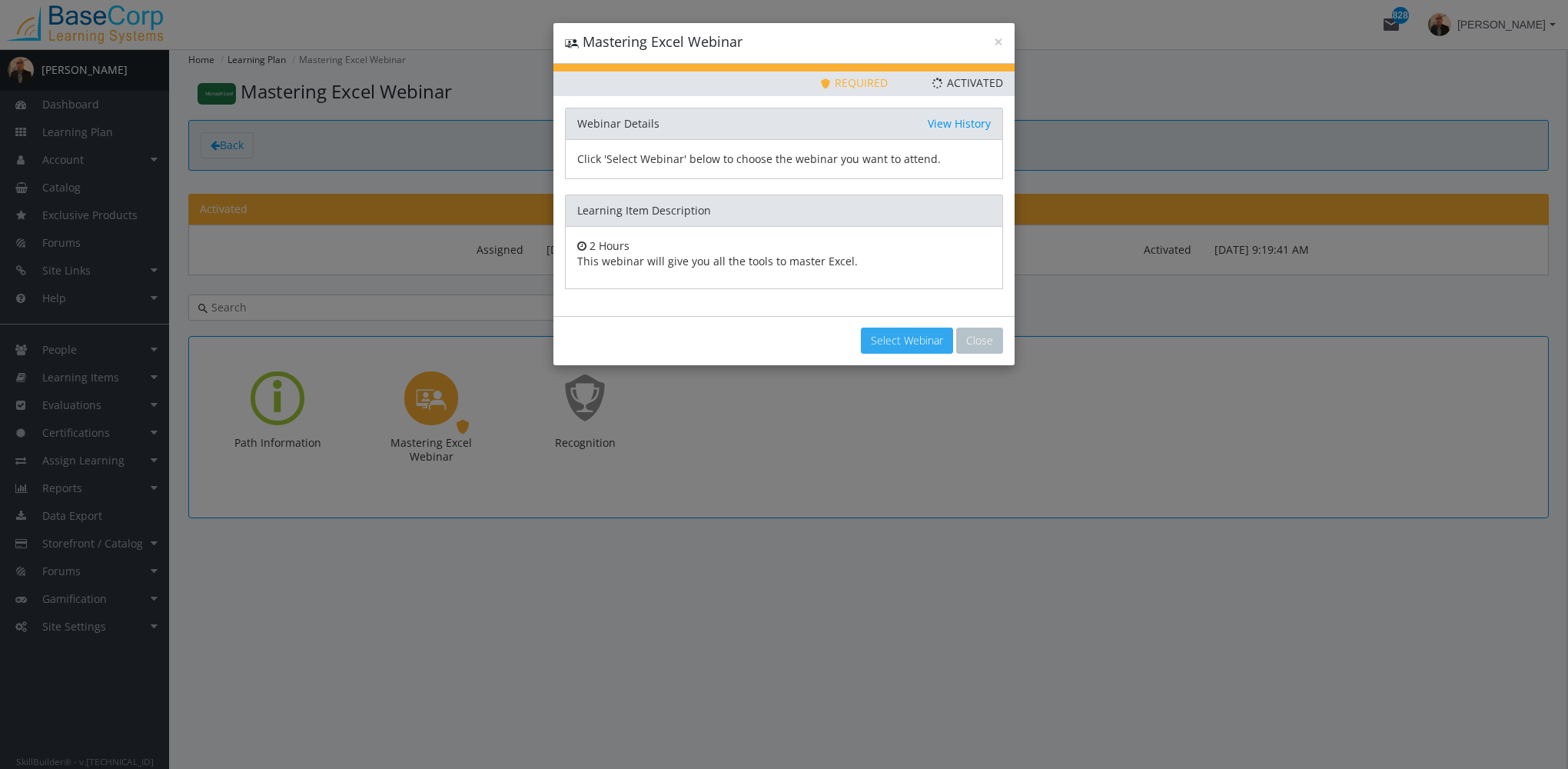
click at [918, 339] on button "Select Webinar" at bounding box center [907, 341] width 93 height 26
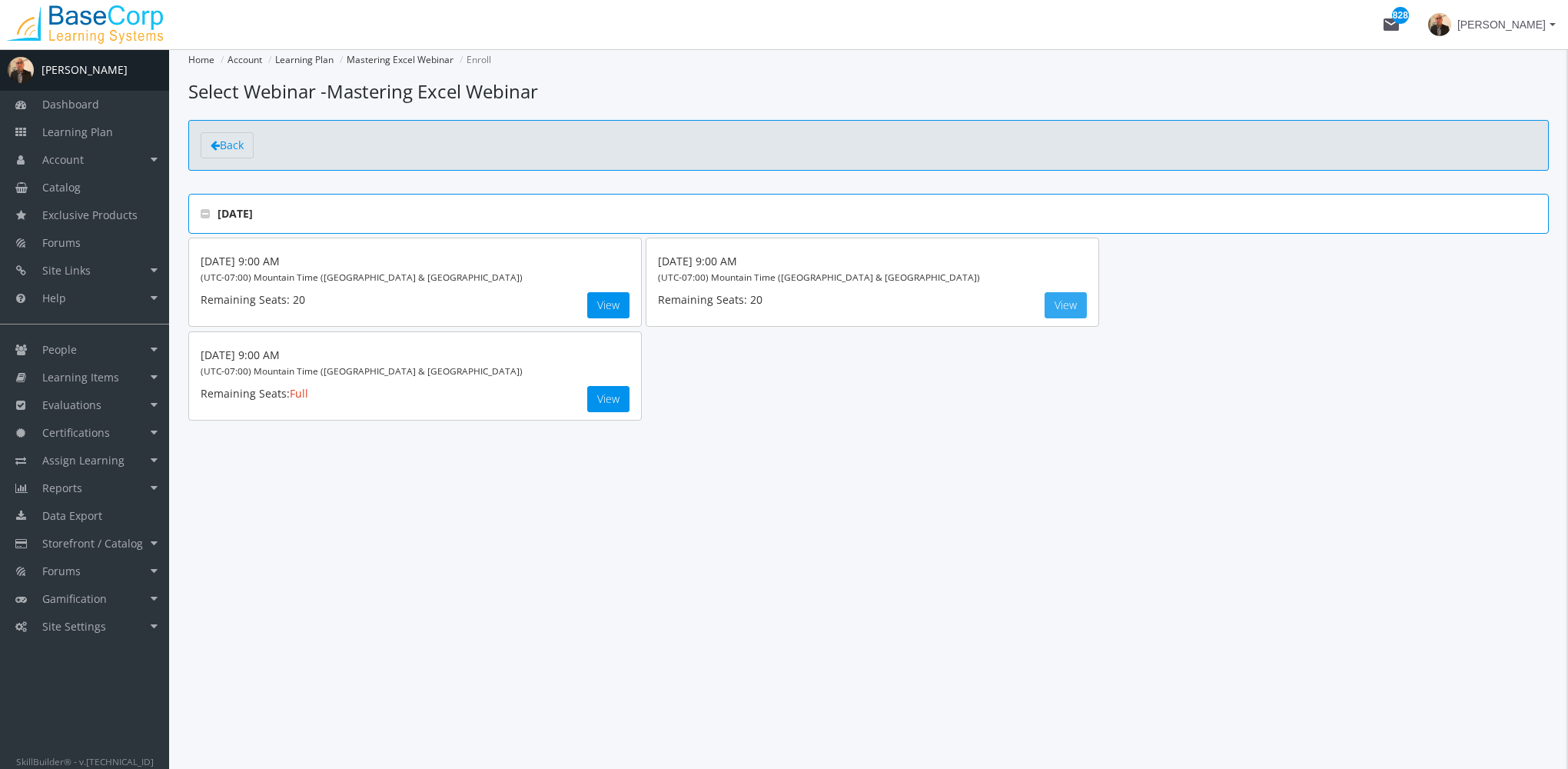
click at [1056, 305] on button "View" at bounding box center [1066, 305] width 43 height 26
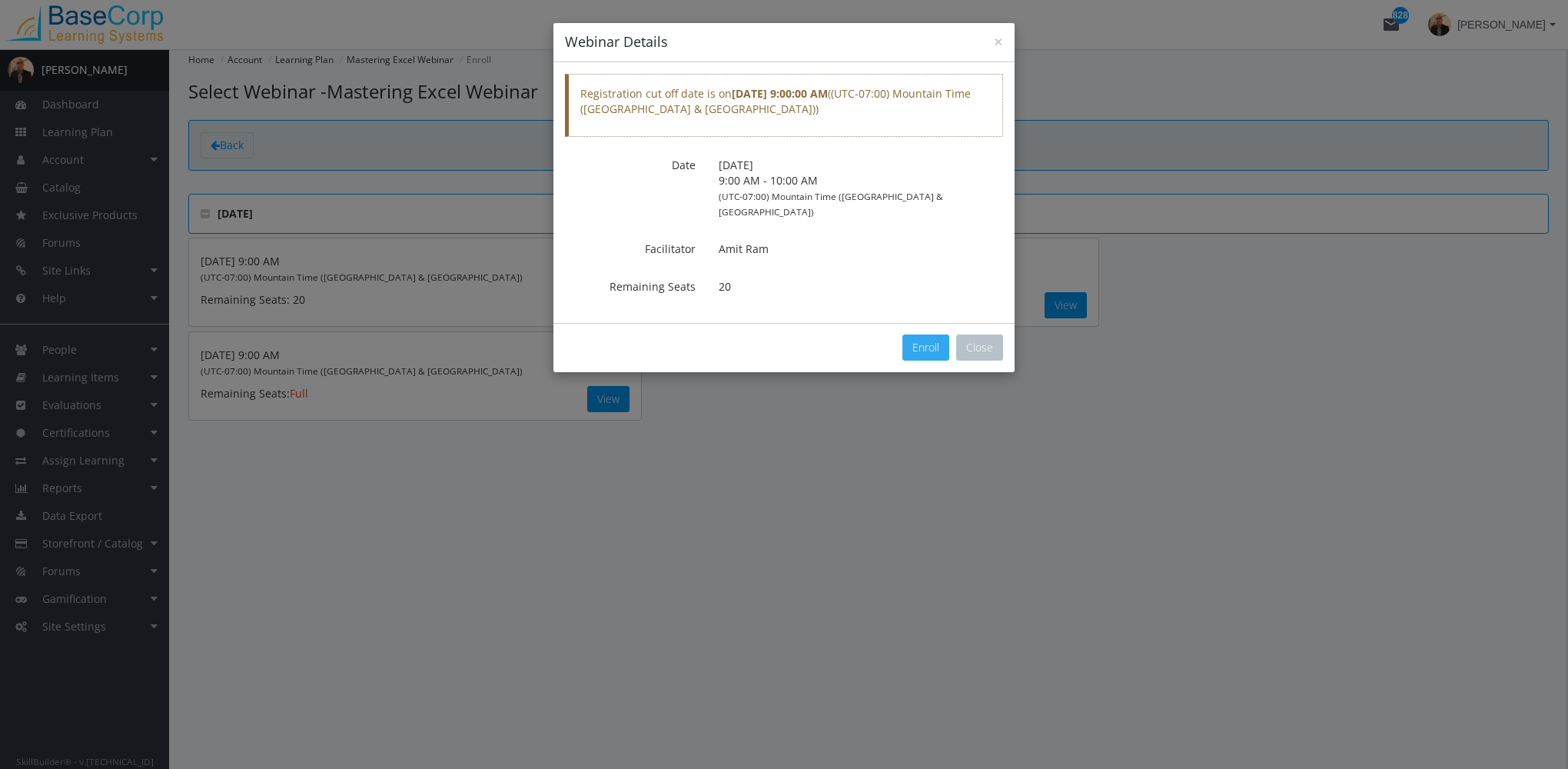
drag, startPoint x: 928, startPoint y: 332, endPoint x: 931, endPoint y: 378, distance: 46.1
click at [927, 334] on button "Enroll" at bounding box center [926, 347] width 47 height 26
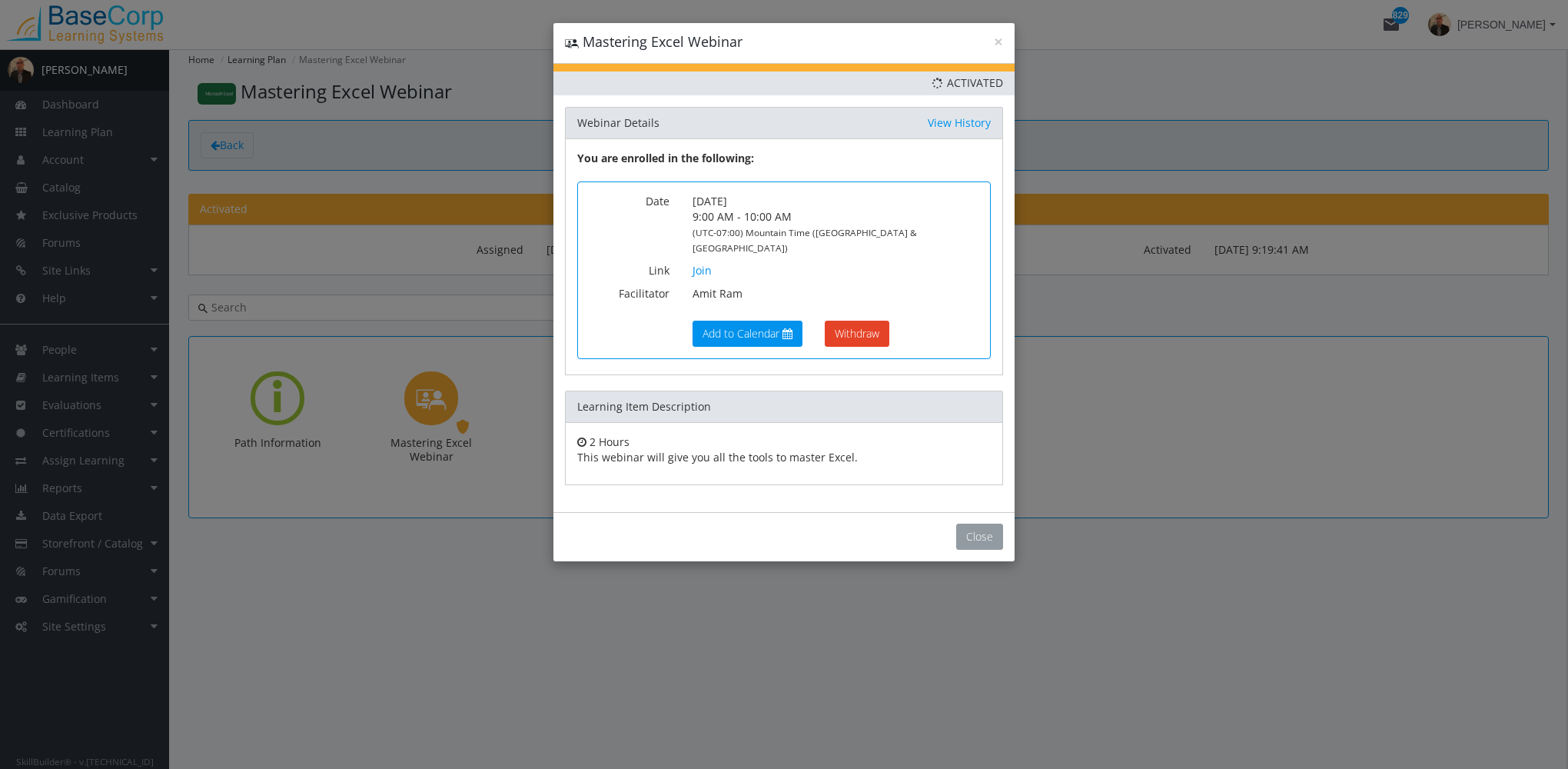
click at [975, 523] on button "Close" at bounding box center [980, 536] width 47 height 26
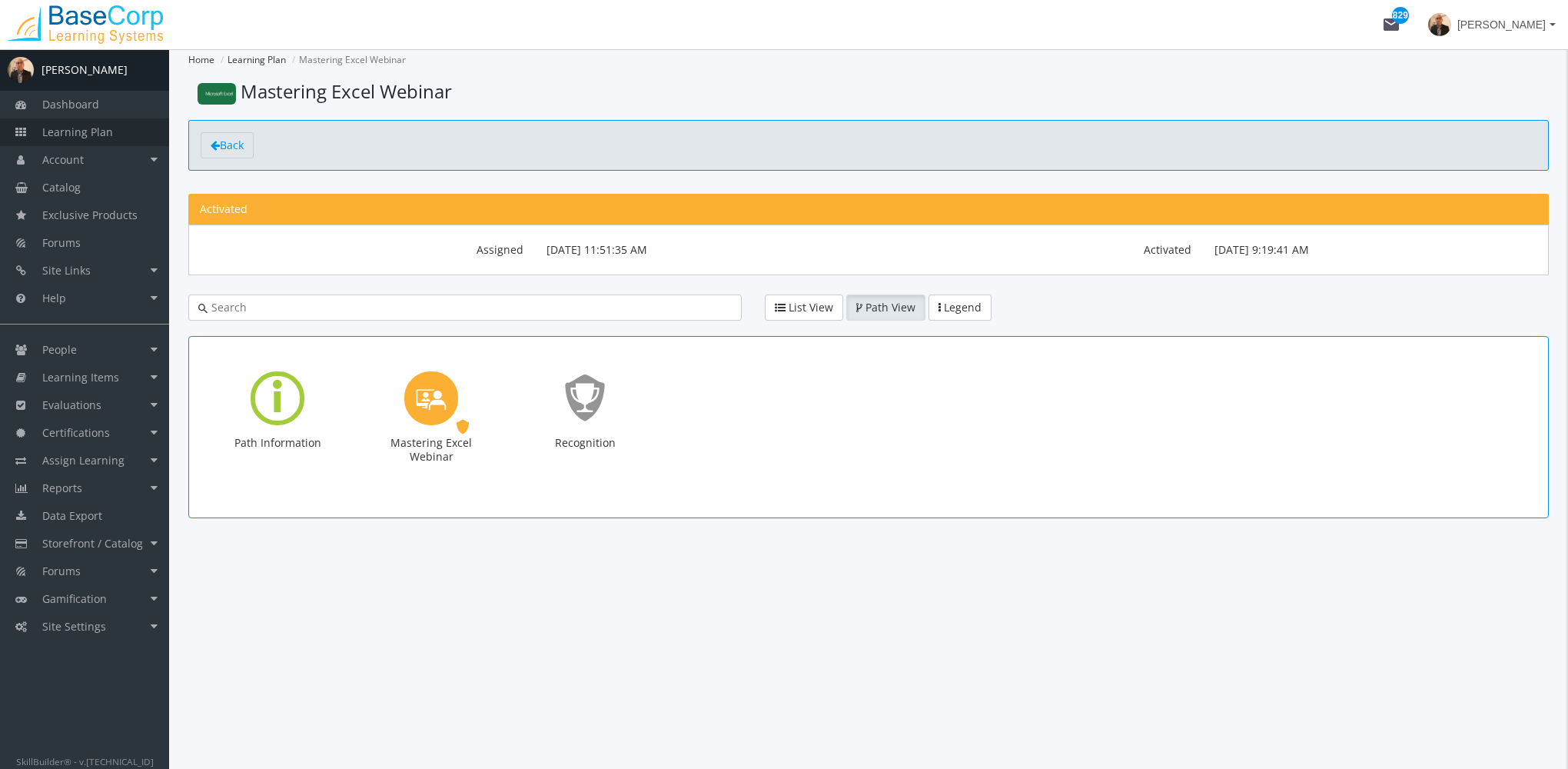
click at [90, 135] on span "Learning Plan" at bounding box center [78, 132] width 71 height 14
